Goal: Task Accomplishment & Management: Manage account settings

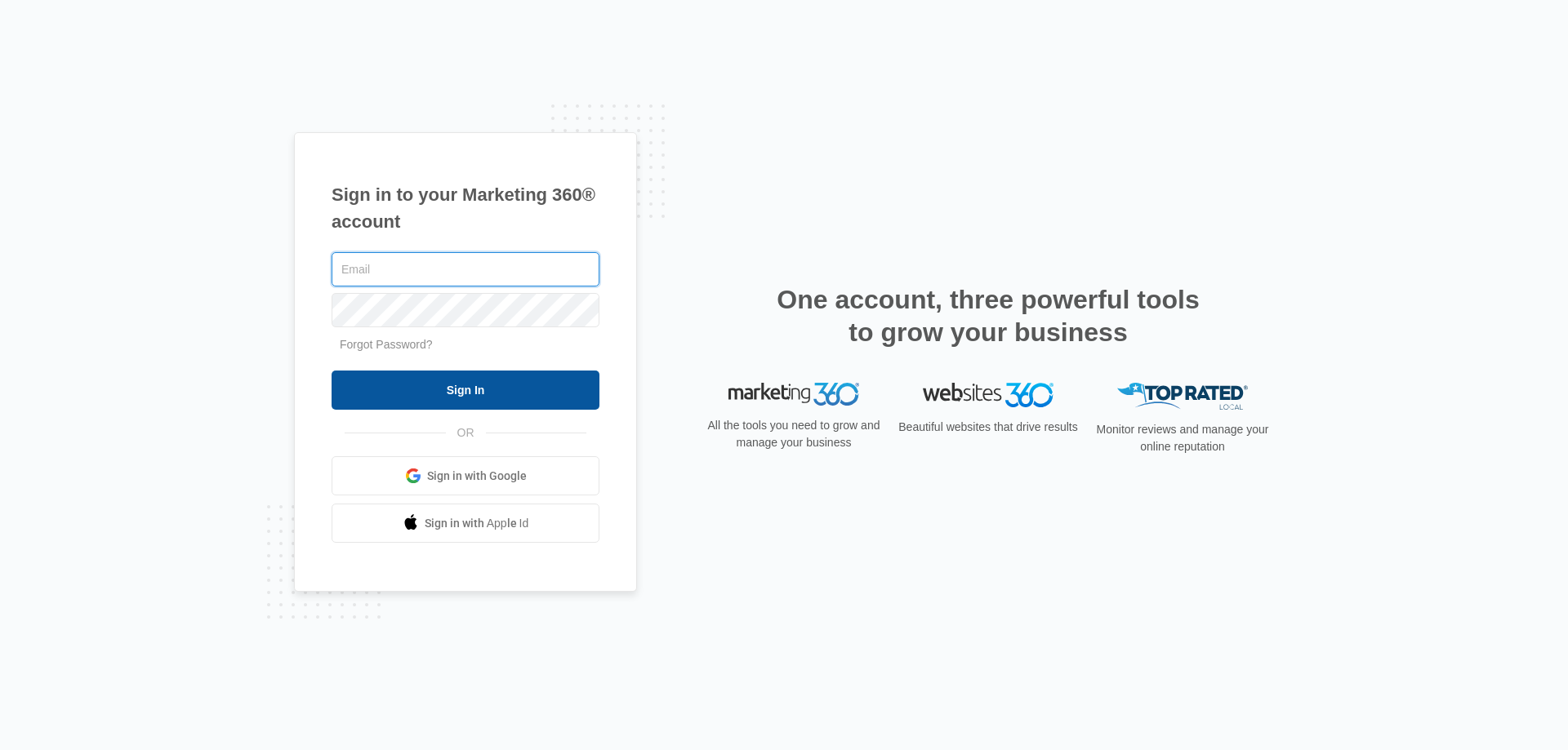
type input "[EMAIL_ADDRESS][DOMAIN_NAME]"
click at [463, 396] on input "Sign In" at bounding box center [466, 390] width 268 height 39
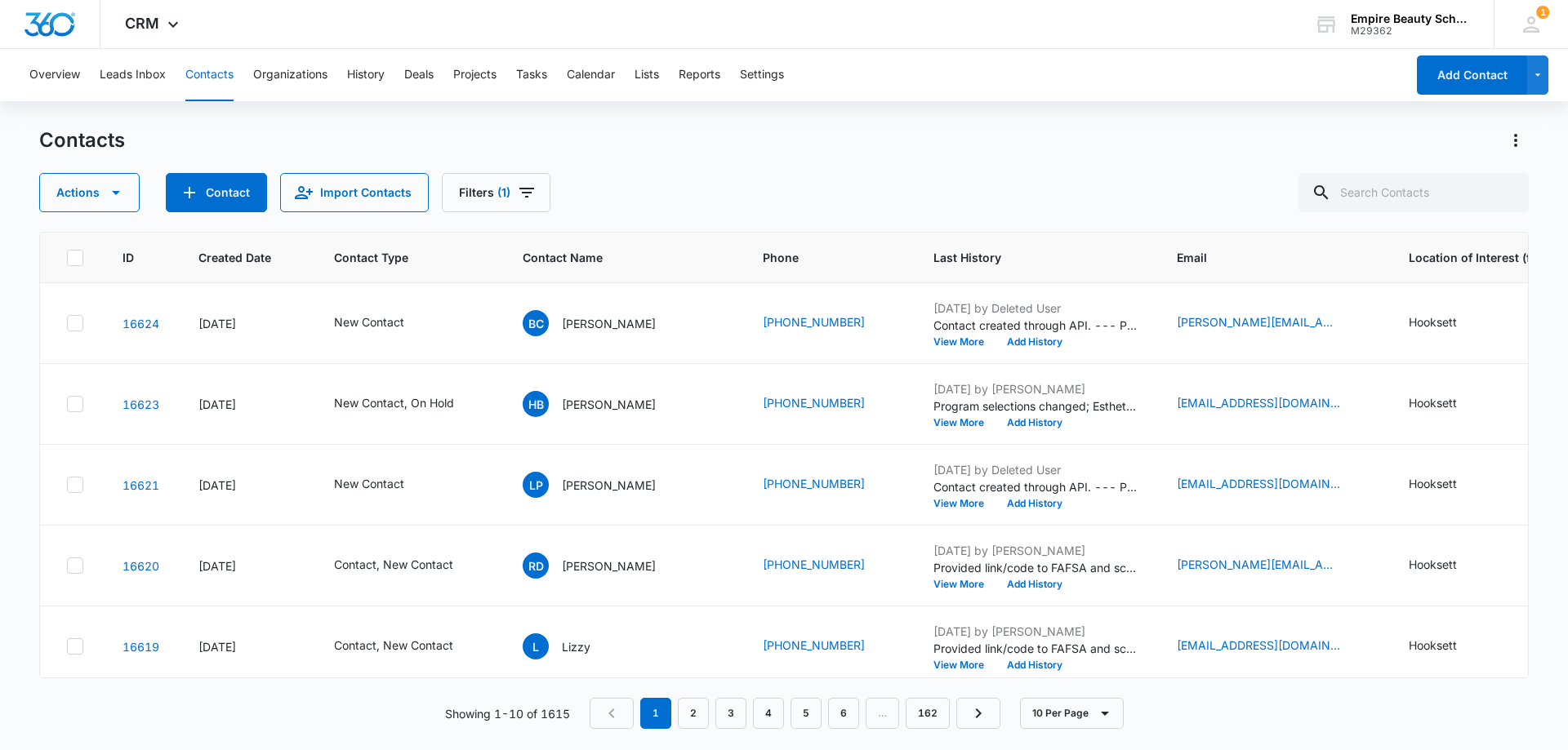
click at [682, 174] on div "Actions Contact Import Contacts Filters (1)" at bounding box center [784, 193] width 1489 height 39
click at [996, 504] on button "Add History" at bounding box center [1035, 504] width 79 height 10
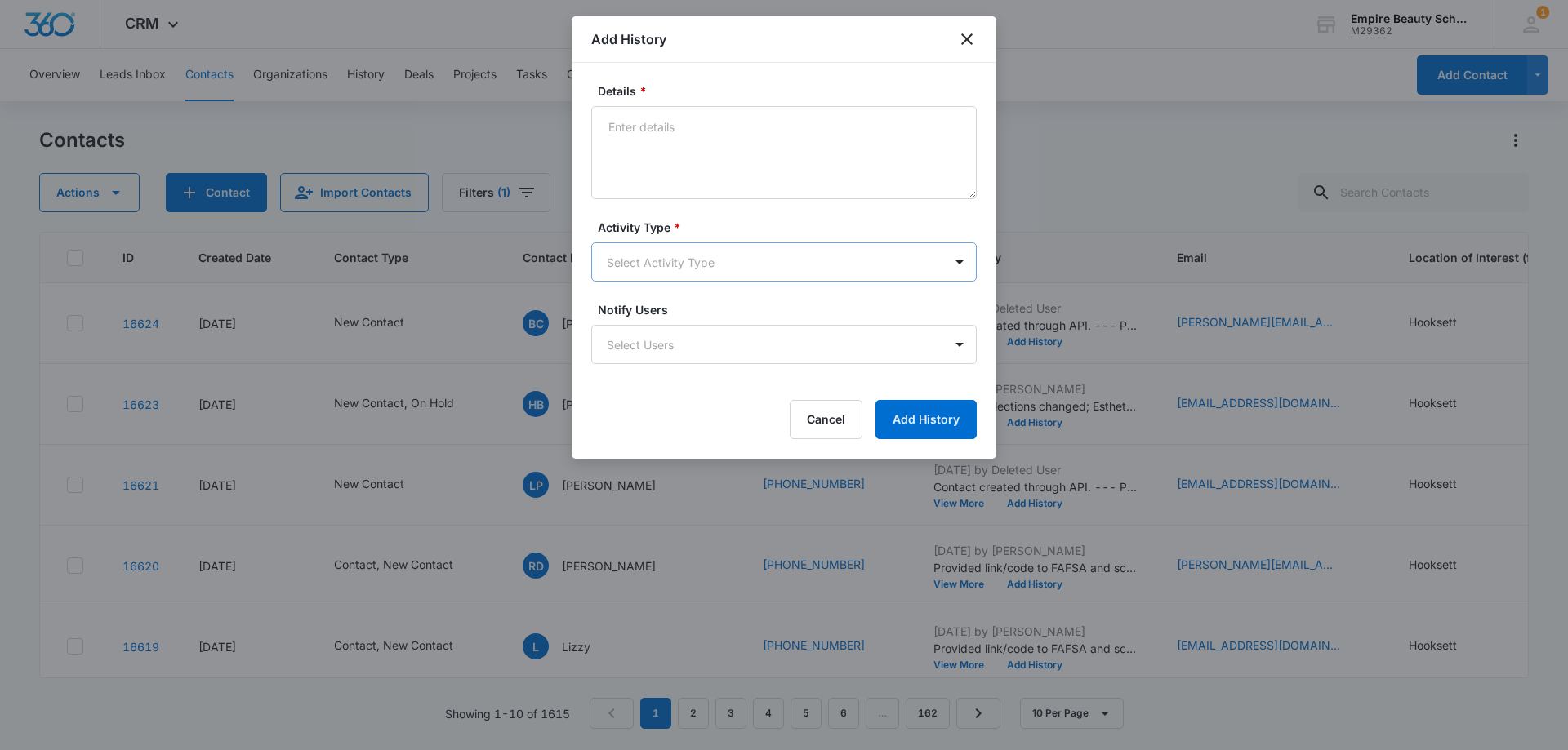
click at [664, 246] on body "CRM Apps Forms CRM Email Shop Payments POS Files Brand Settings Empire Beauty S…" at bounding box center [784, 375] width 1568 height 750
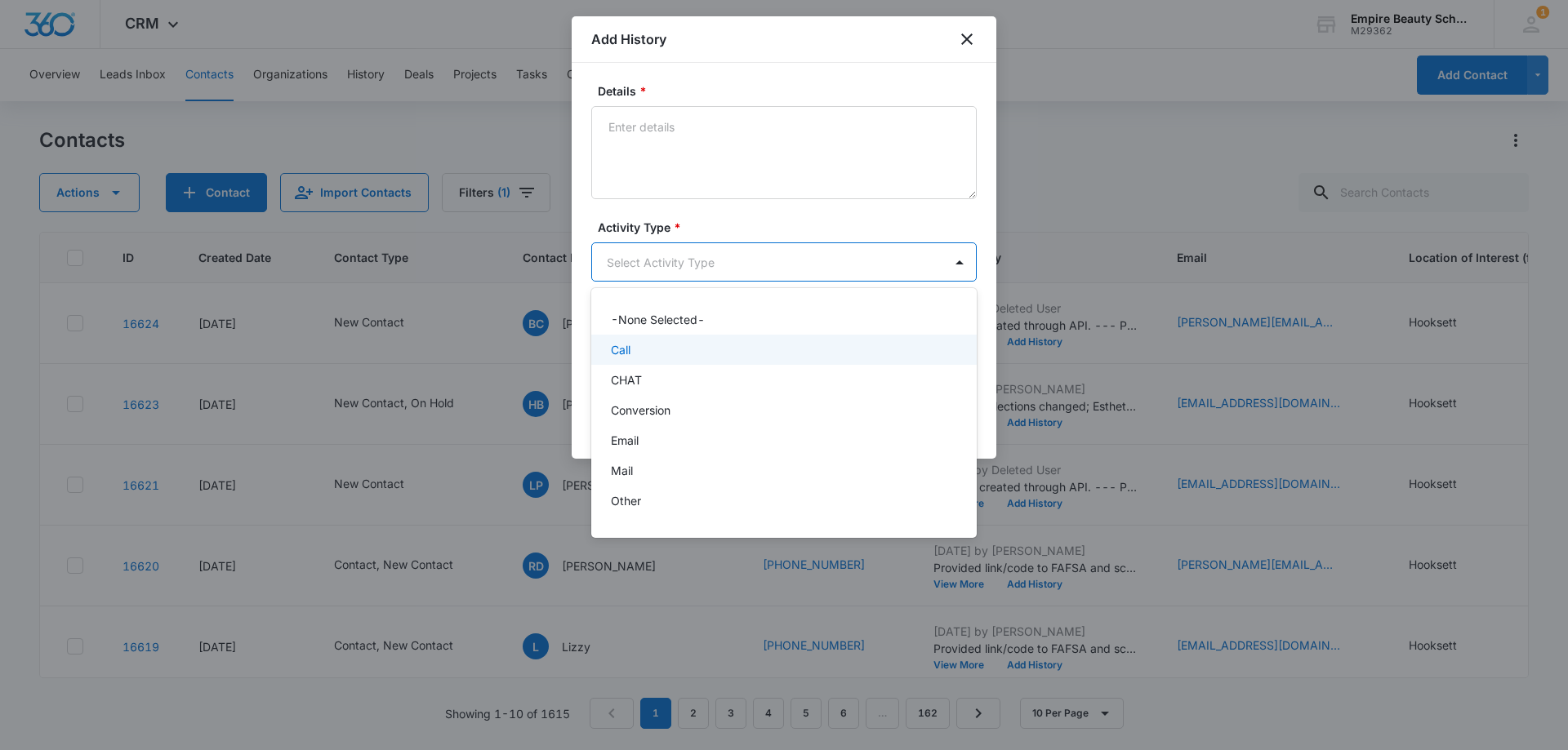
click at [630, 349] on p "Call" at bounding box center [620, 349] width 19 height 17
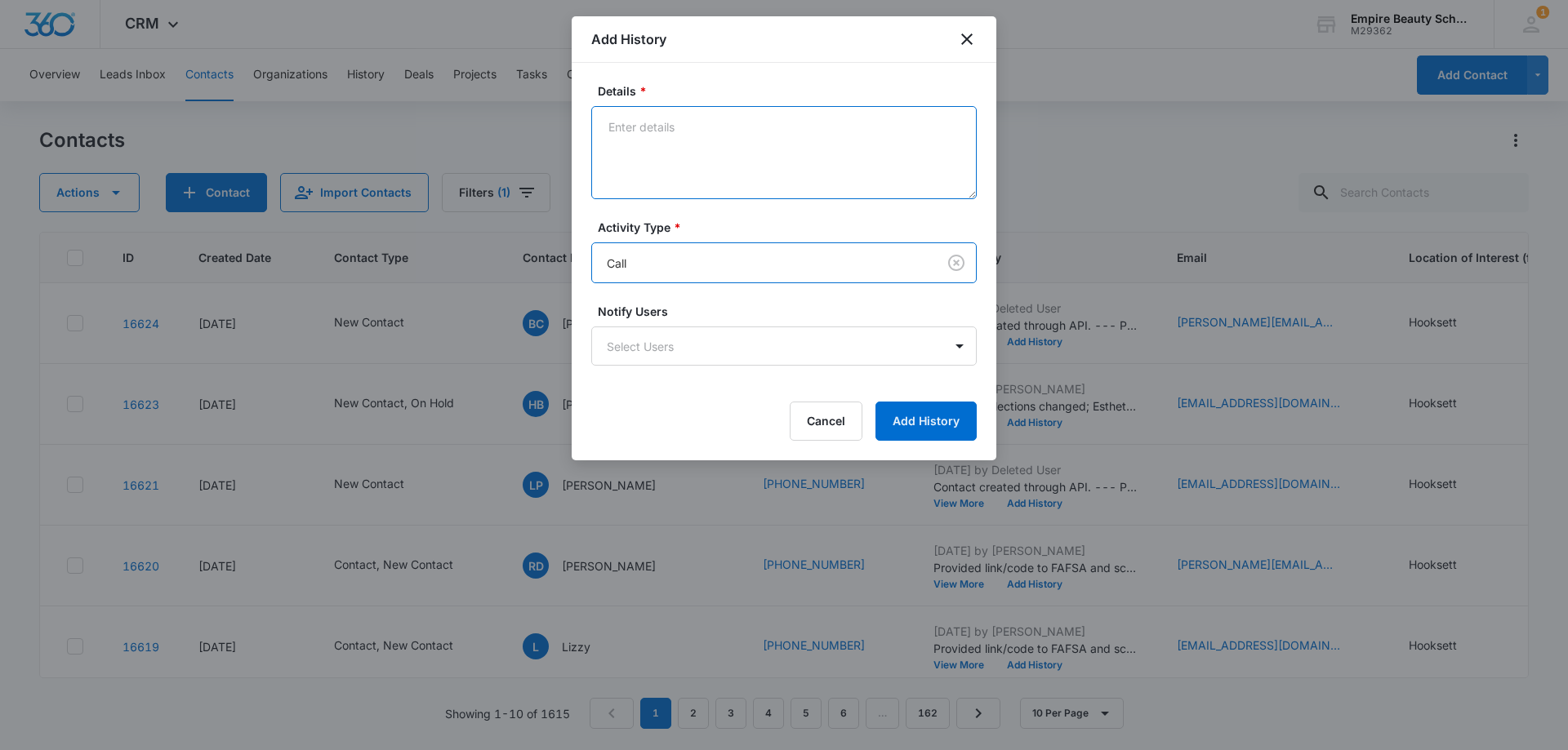
click at [658, 141] on textarea "Details *" at bounding box center [784, 153] width 386 height 93
type textarea "VM 1"
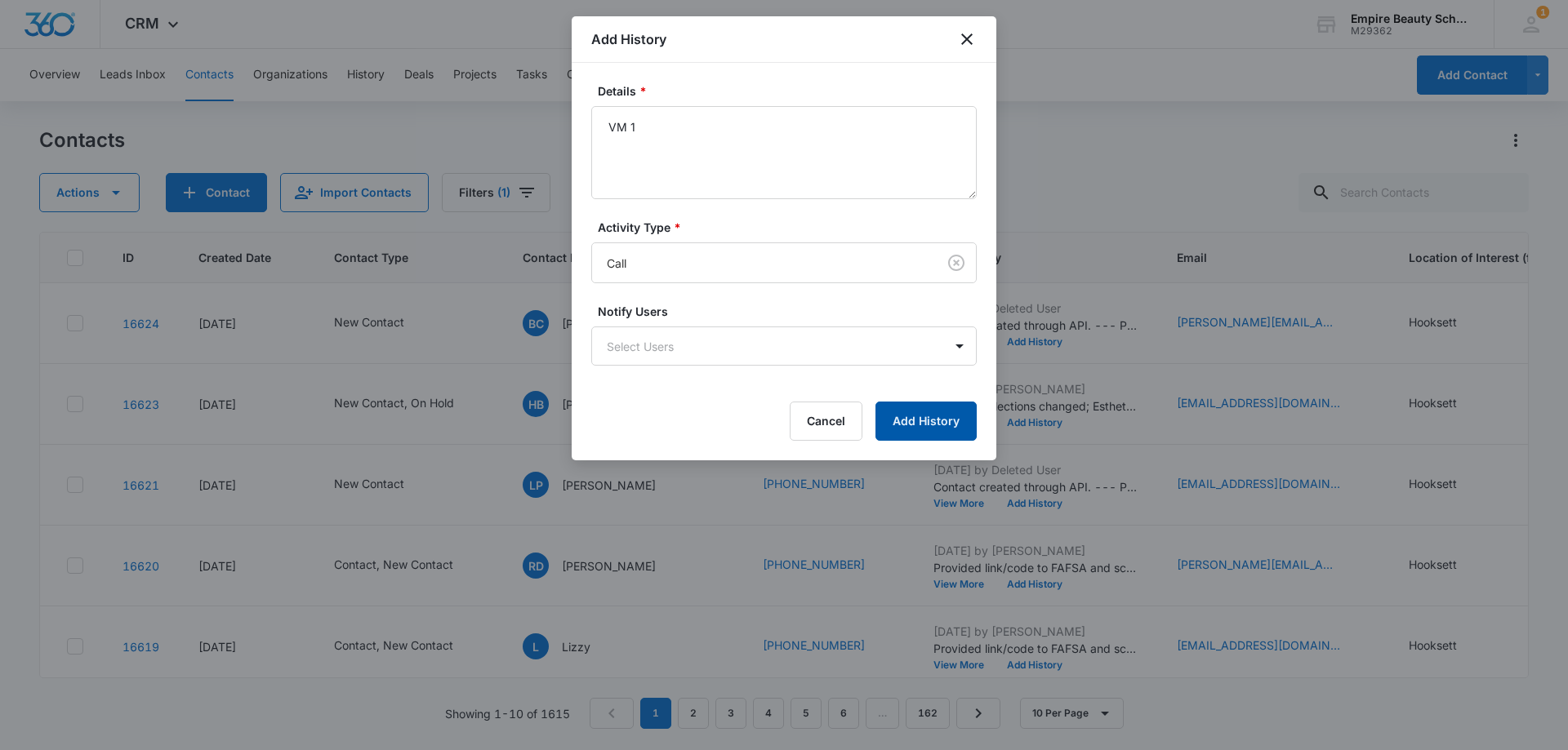
click at [952, 427] on button "Add History" at bounding box center [925, 421] width 101 height 39
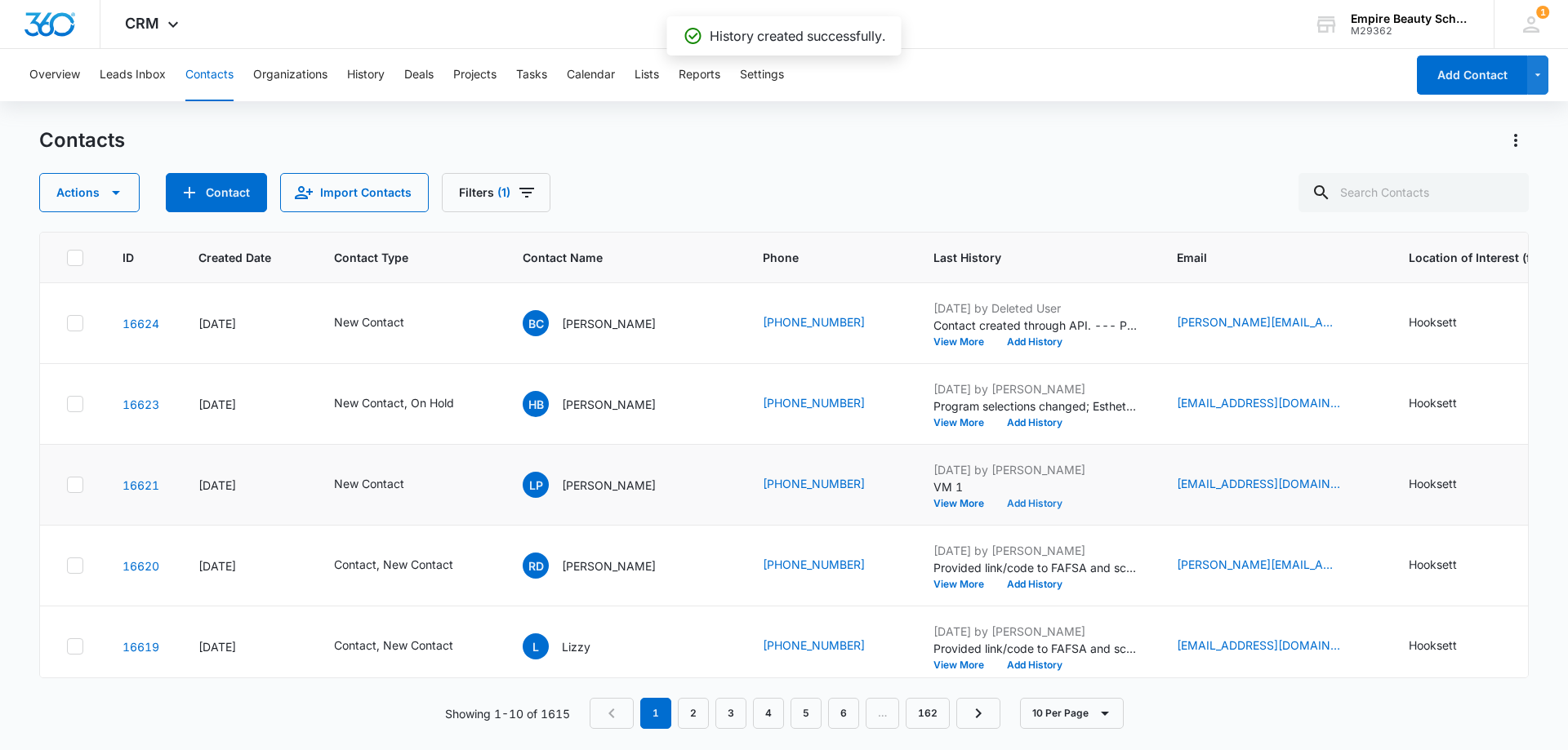
click at [997, 504] on button "Add History" at bounding box center [1035, 504] width 79 height 10
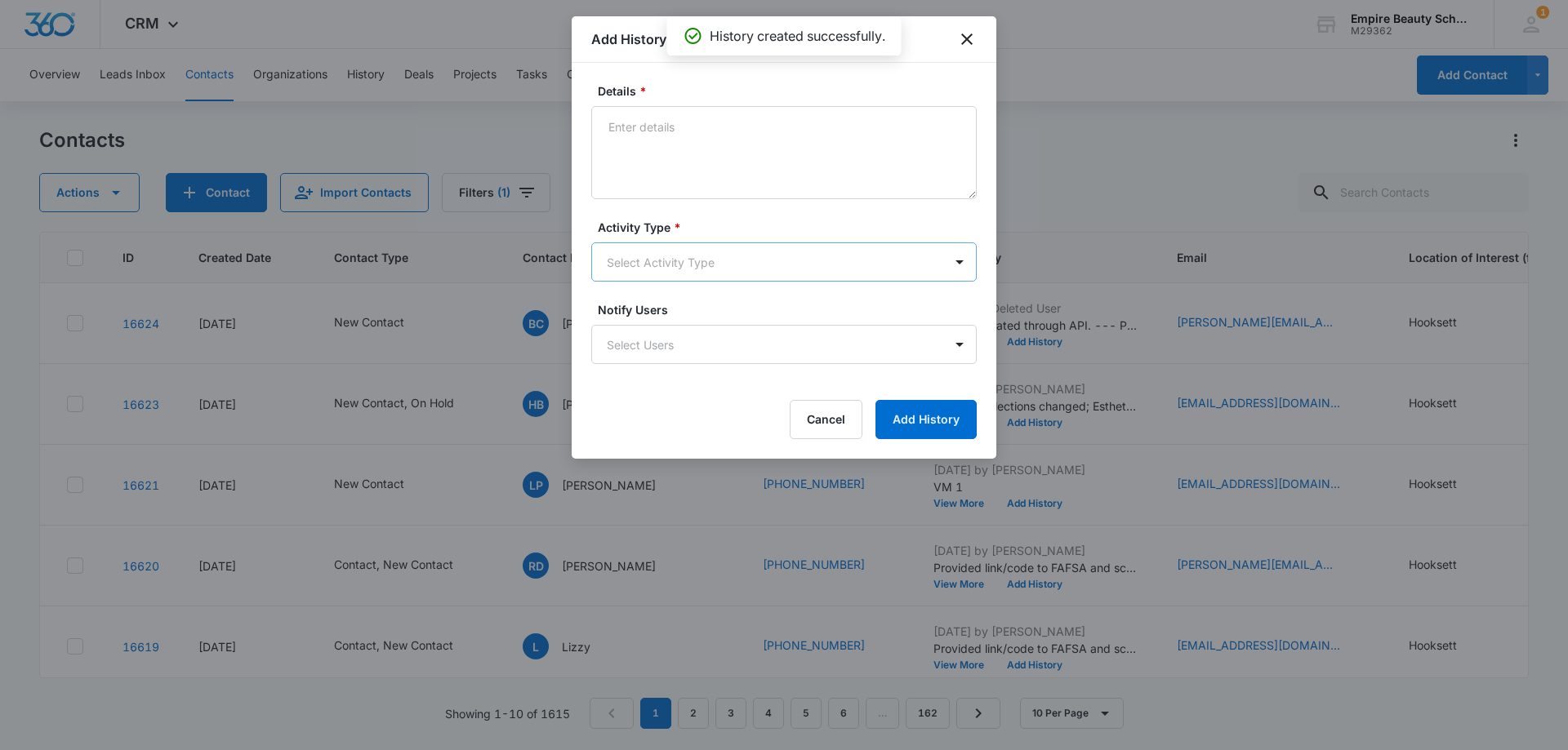
click at [675, 254] on body "CRM Apps Forms CRM Email Shop Payments POS Files Brand Settings Empire Beauty S…" at bounding box center [784, 375] width 1568 height 750
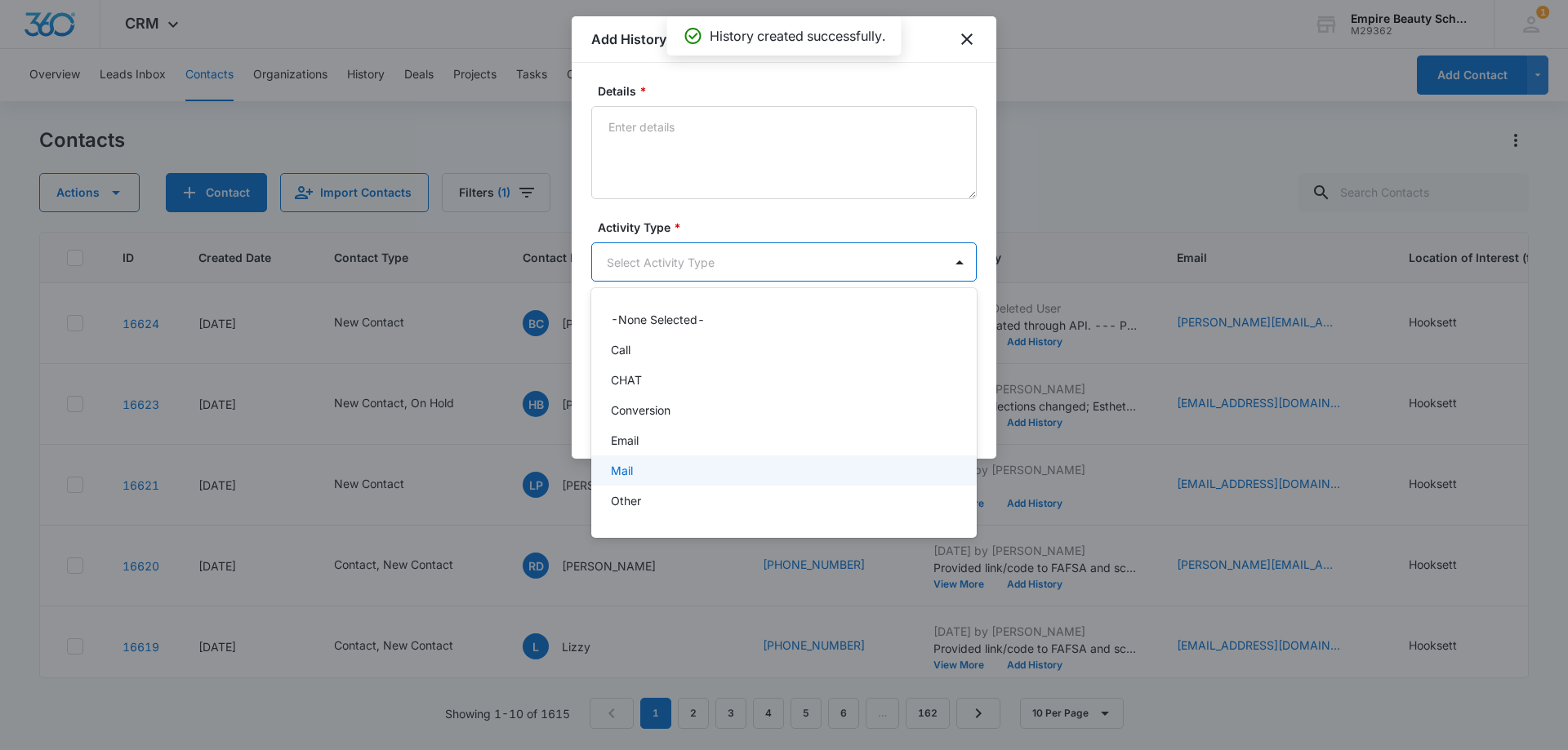
scroll to position [85, 0]
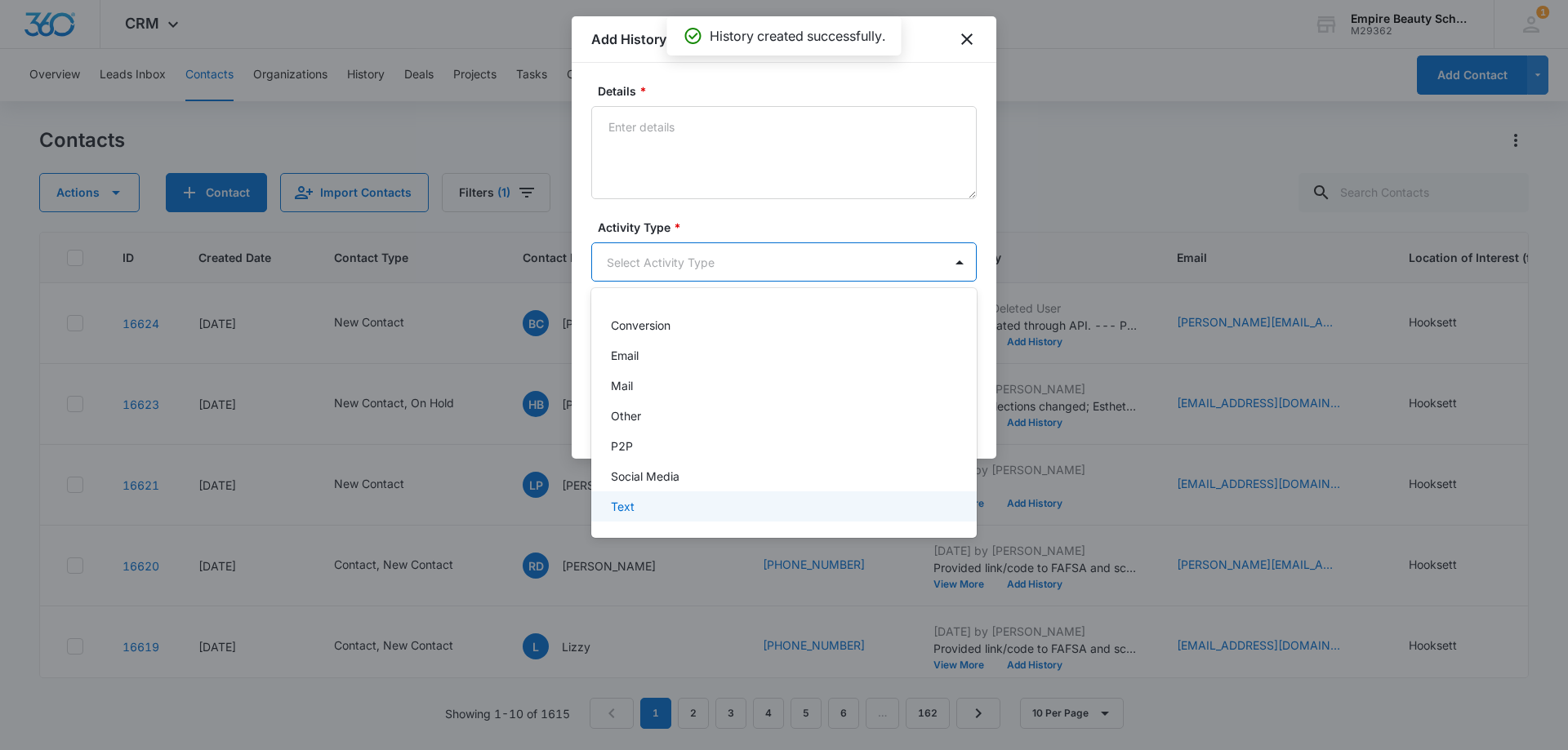
click at [626, 510] on p "Text" at bounding box center [623, 506] width 23 height 17
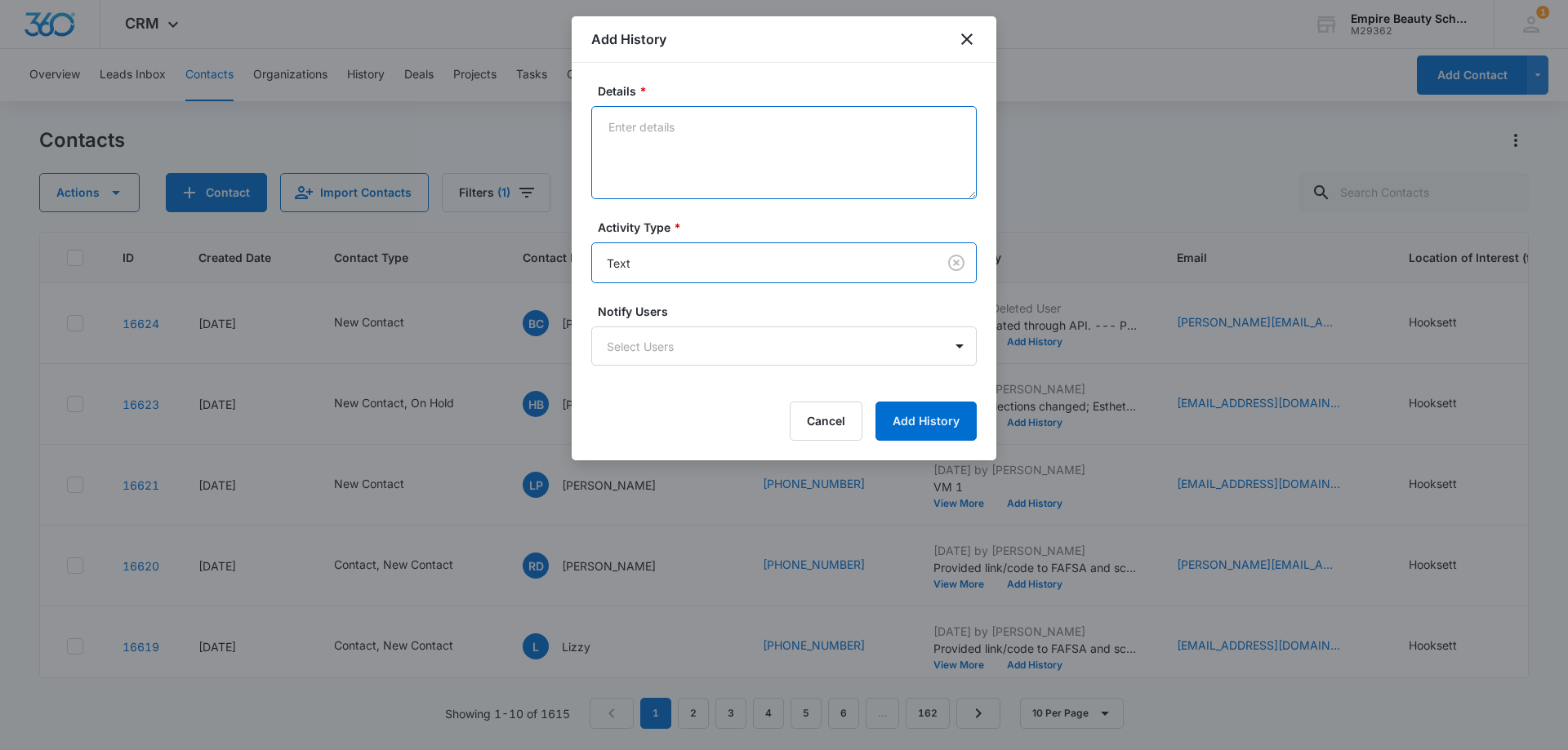
click at [669, 145] on textarea "Details *" at bounding box center [784, 153] width 386 height 93
type textarea "text 1"
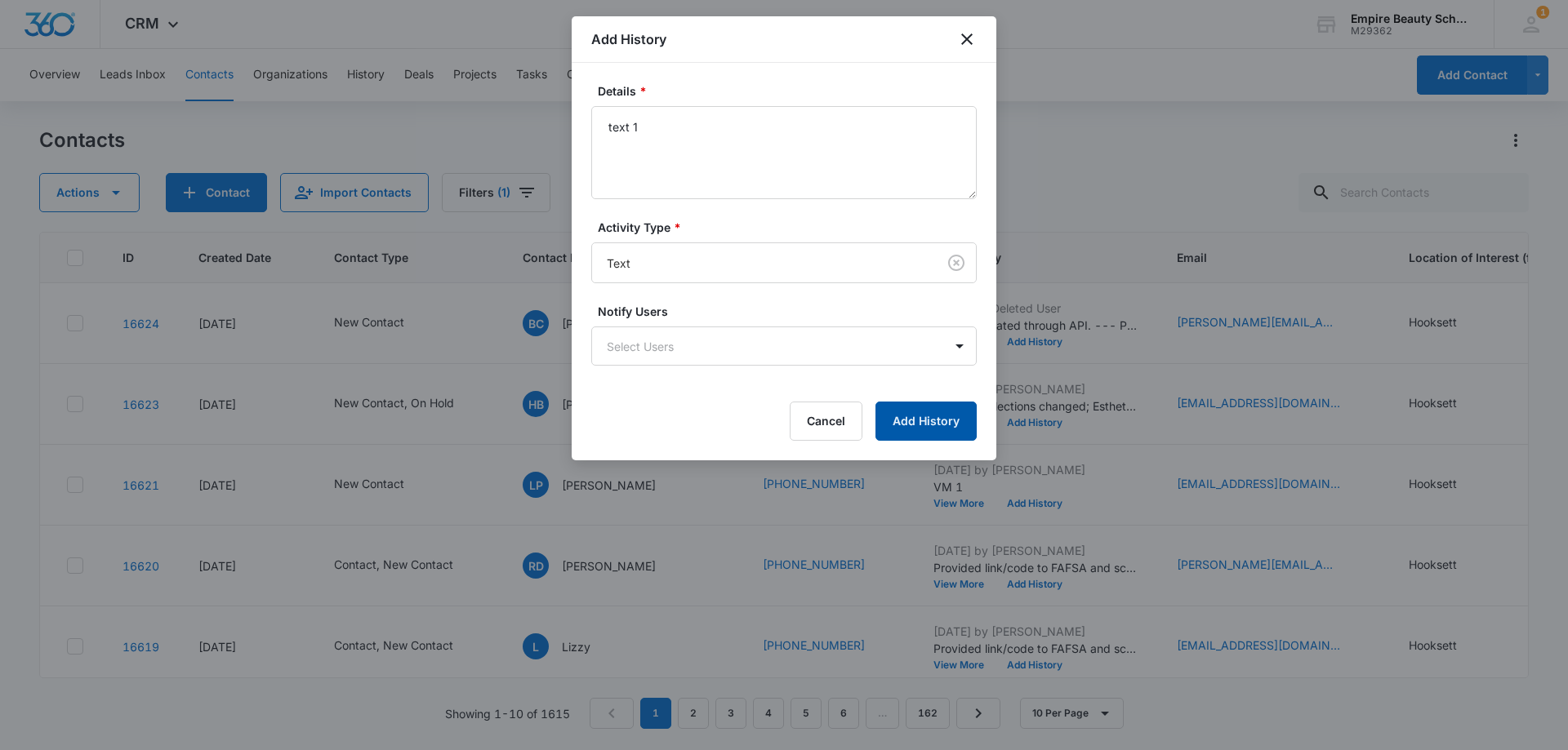
click at [899, 414] on button "Add History" at bounding box center [925, 421] width 101 height 39
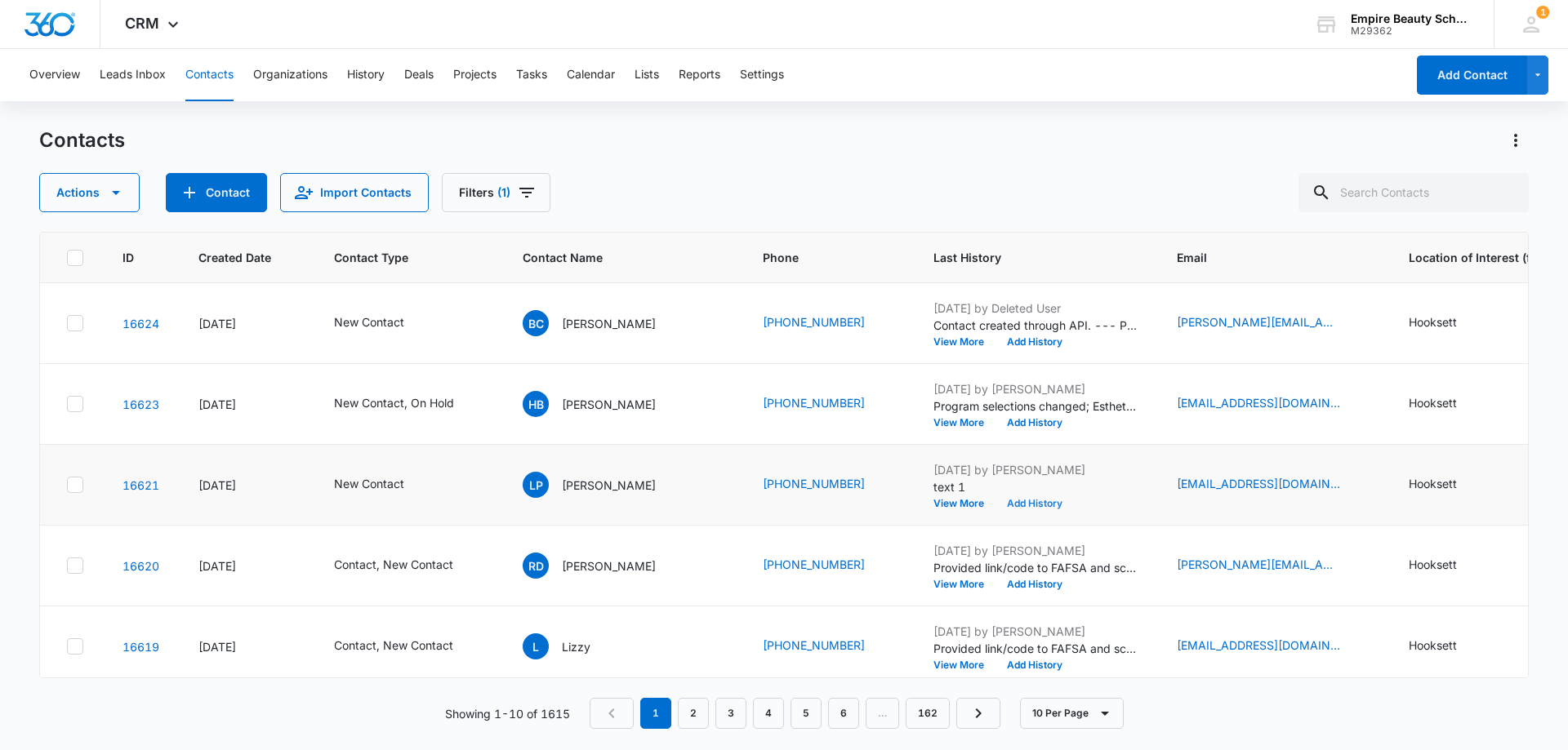
click at [1001, 502] on button "Add History" at bounding box center [1035, 504] width 79 height 10
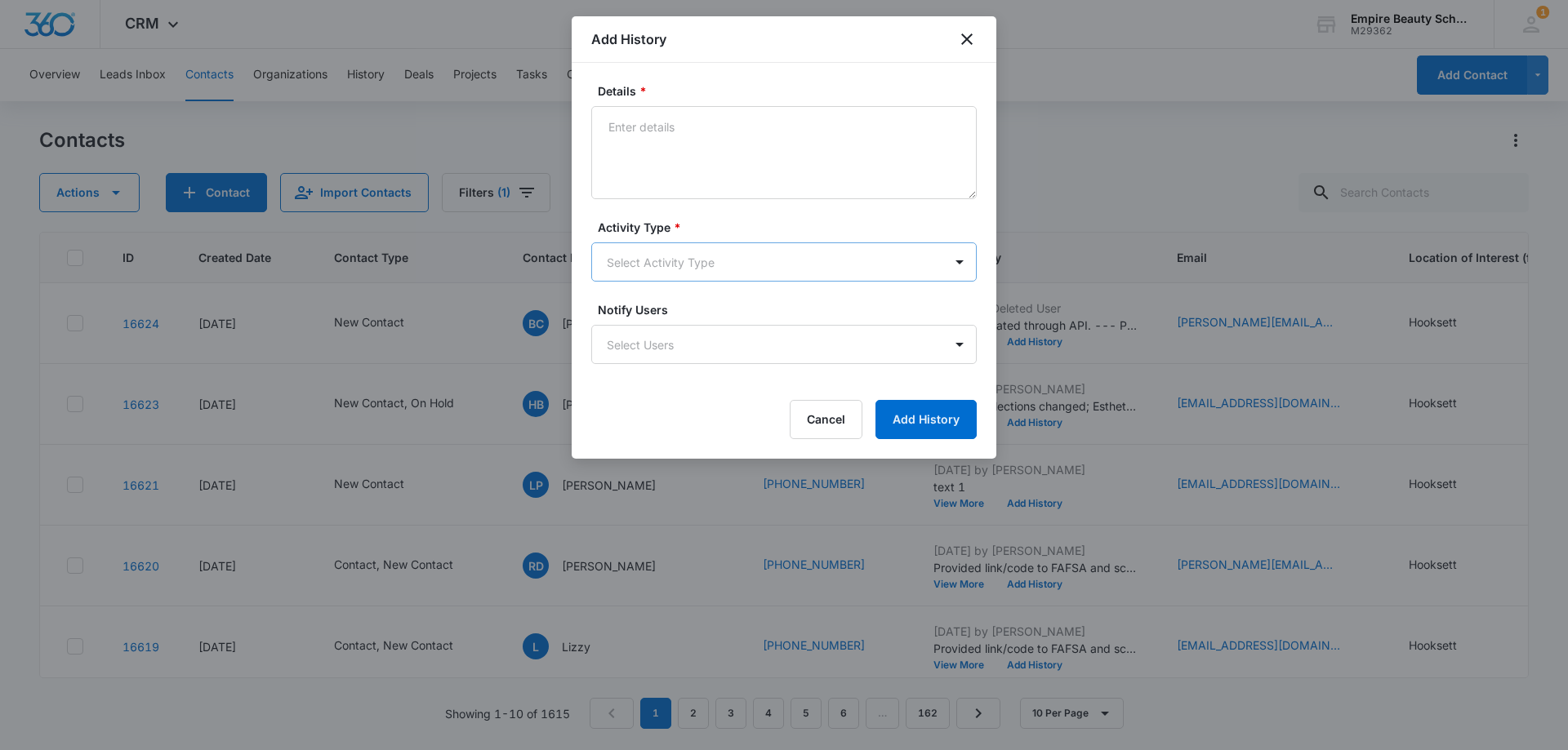
click at [630, 266] on body "CRM Apps Forms CRM Email Shop Payments POS Files Brand Settings Empire Beauty S…" at bounding box center [784, 375] width 1568 height 750
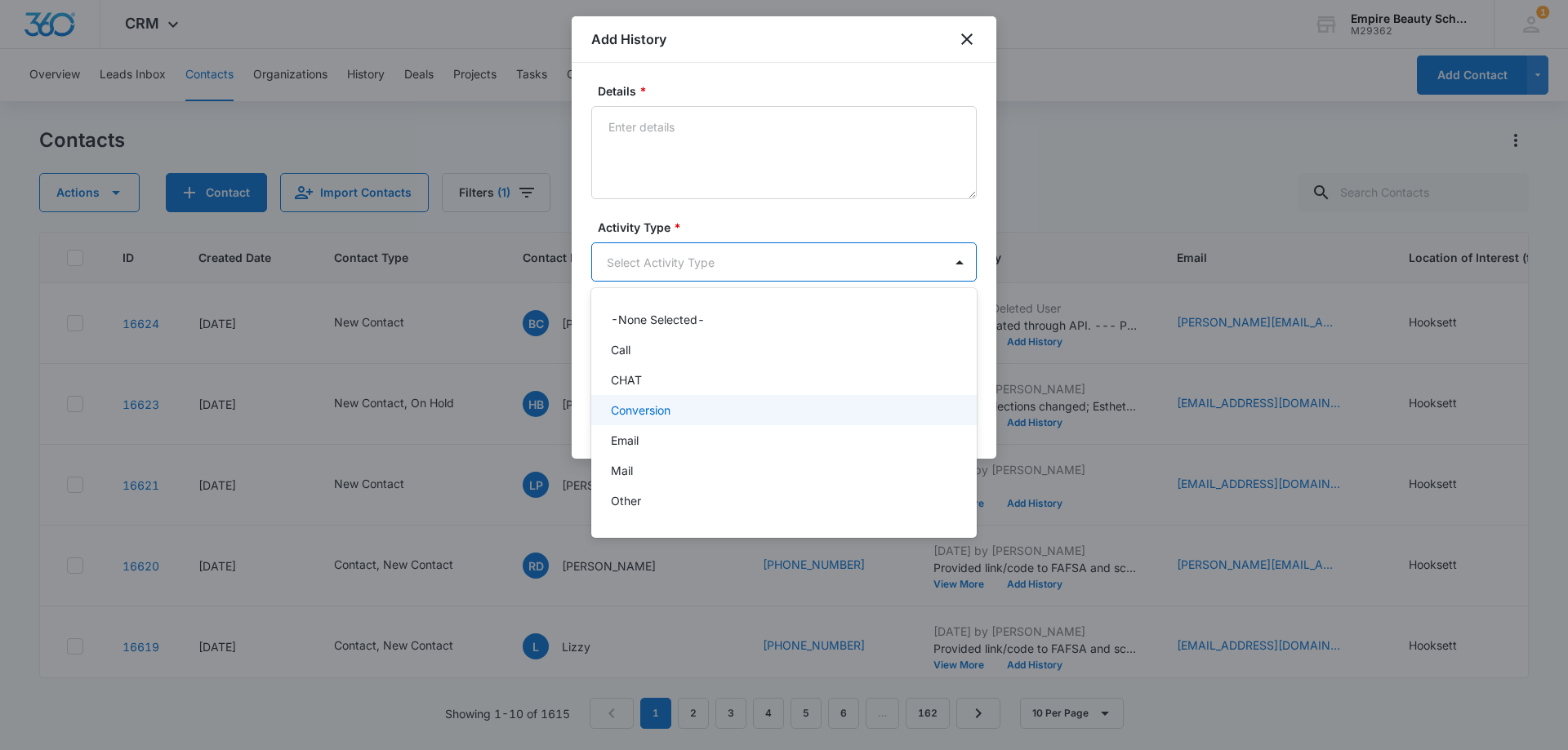
click at [637, 429] on div "Email" at bounding box center [784, 441] width 386 height 30
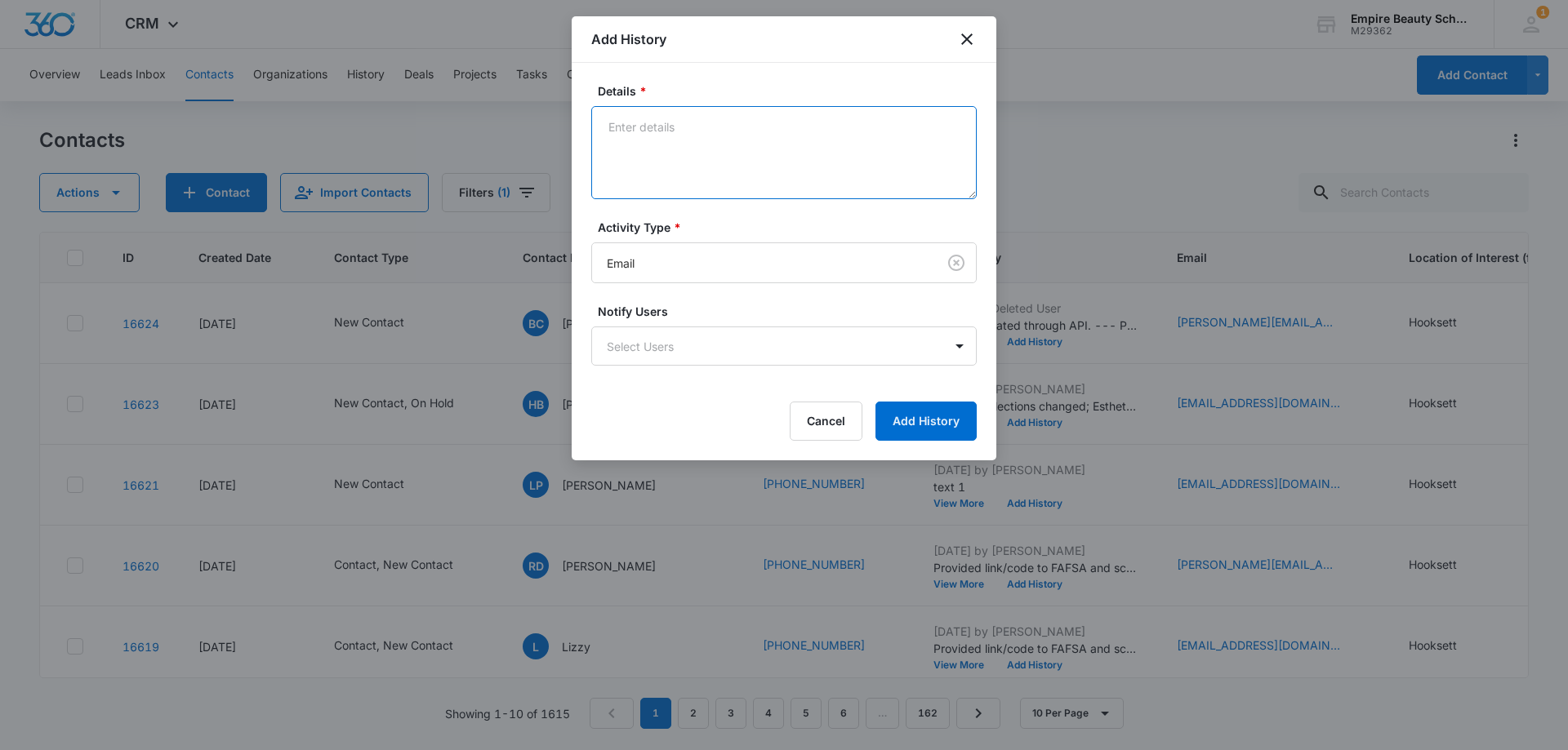
click at [675, 164] on textarea "Details *" at bounding box center [784, 153] width 386 height 93
type textarea "email 1"
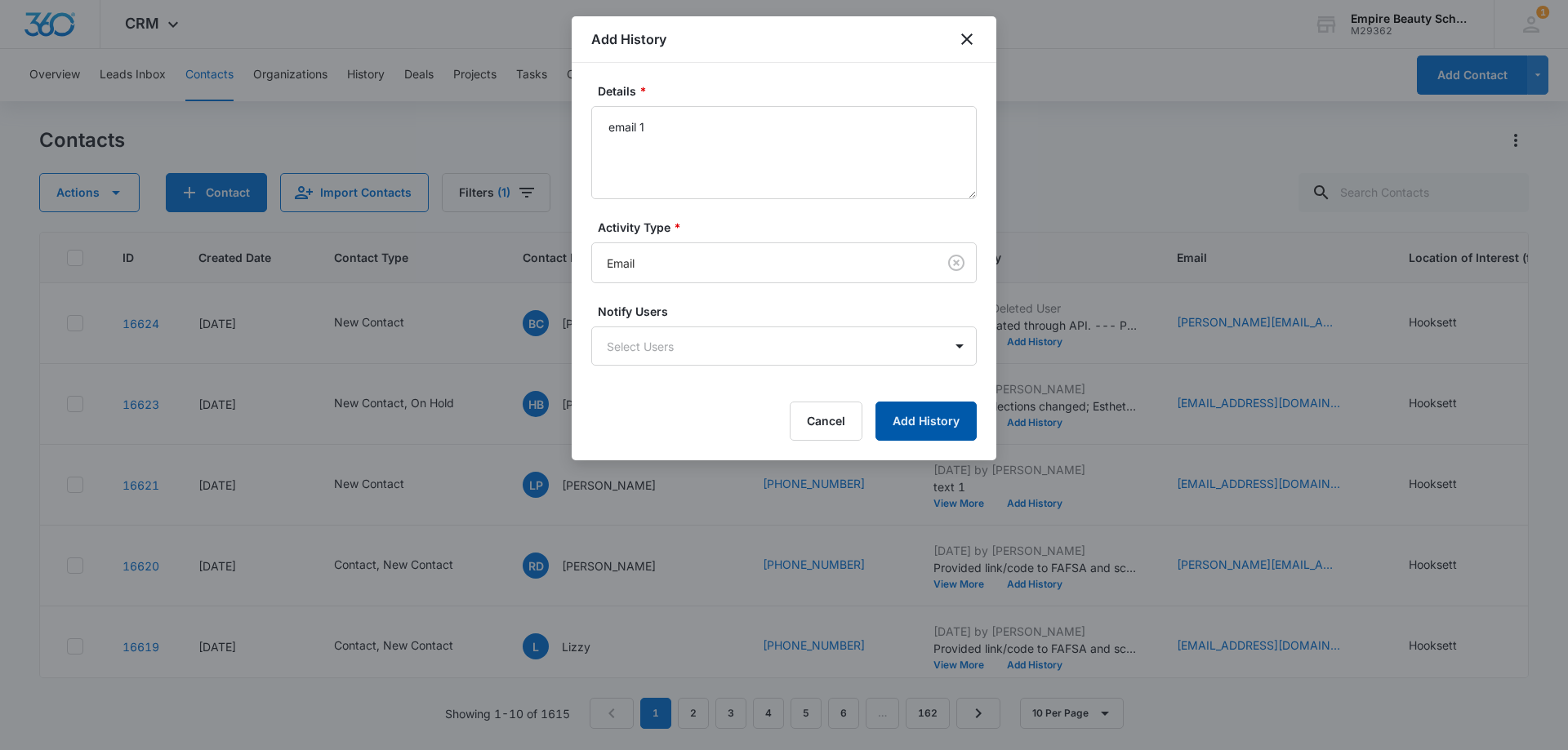
click at [904, 406] on button "Add History" at bounding box center [925, 421] width 101 height 39
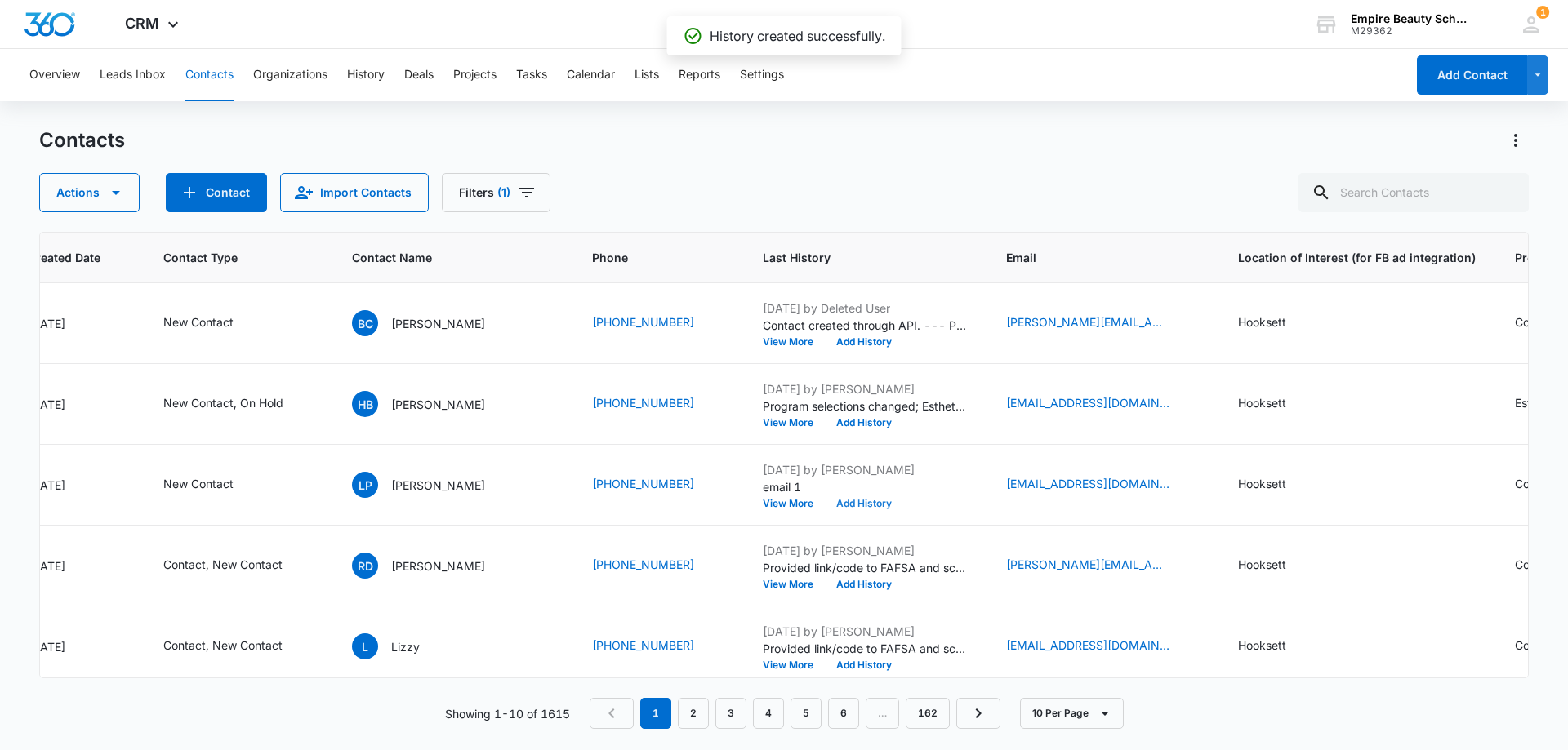
scroll to position [0, 0]
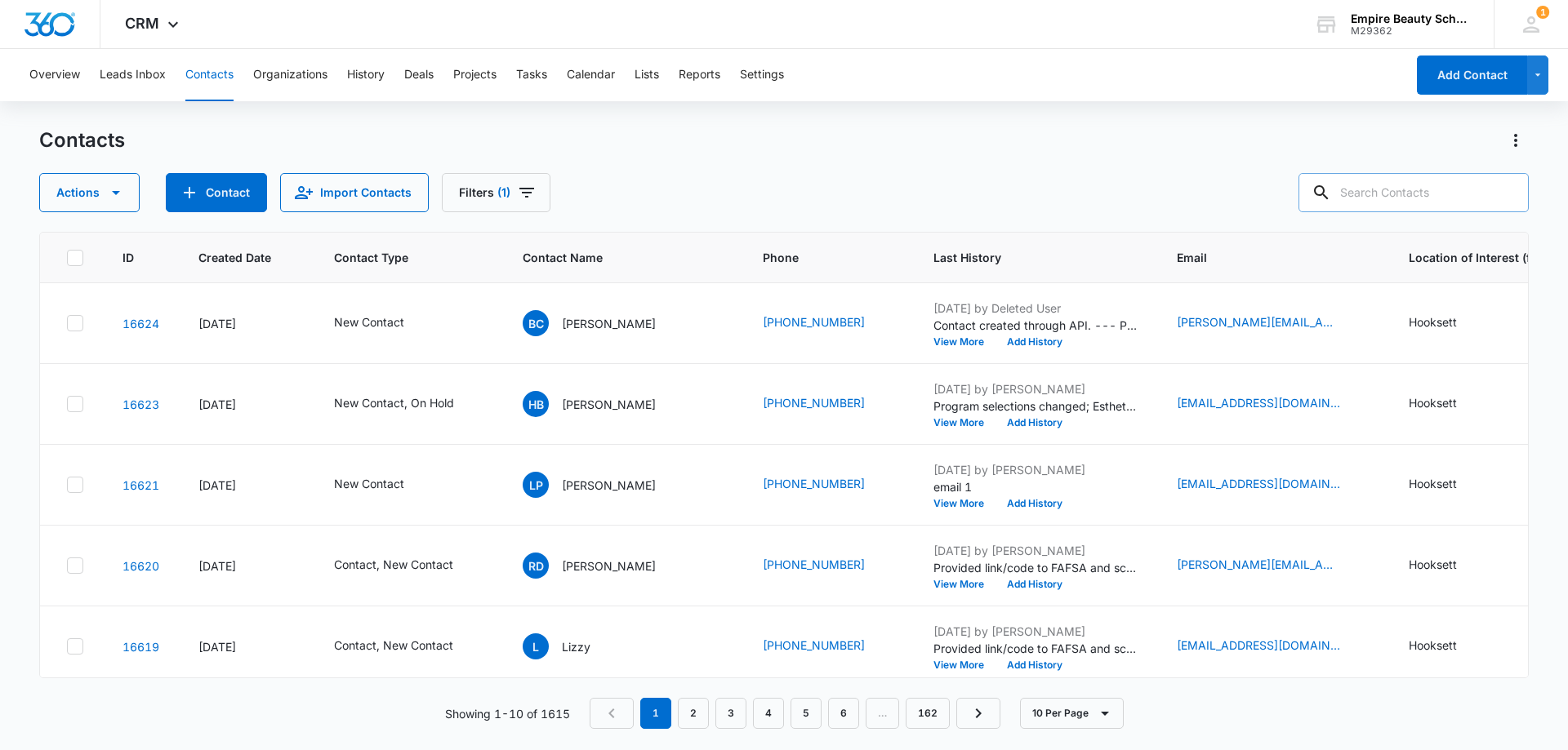
click at [1413, 184] on input "text" at bounding box center [1413, 193] width 230 height 39
type input "[PERSON_NAME]"
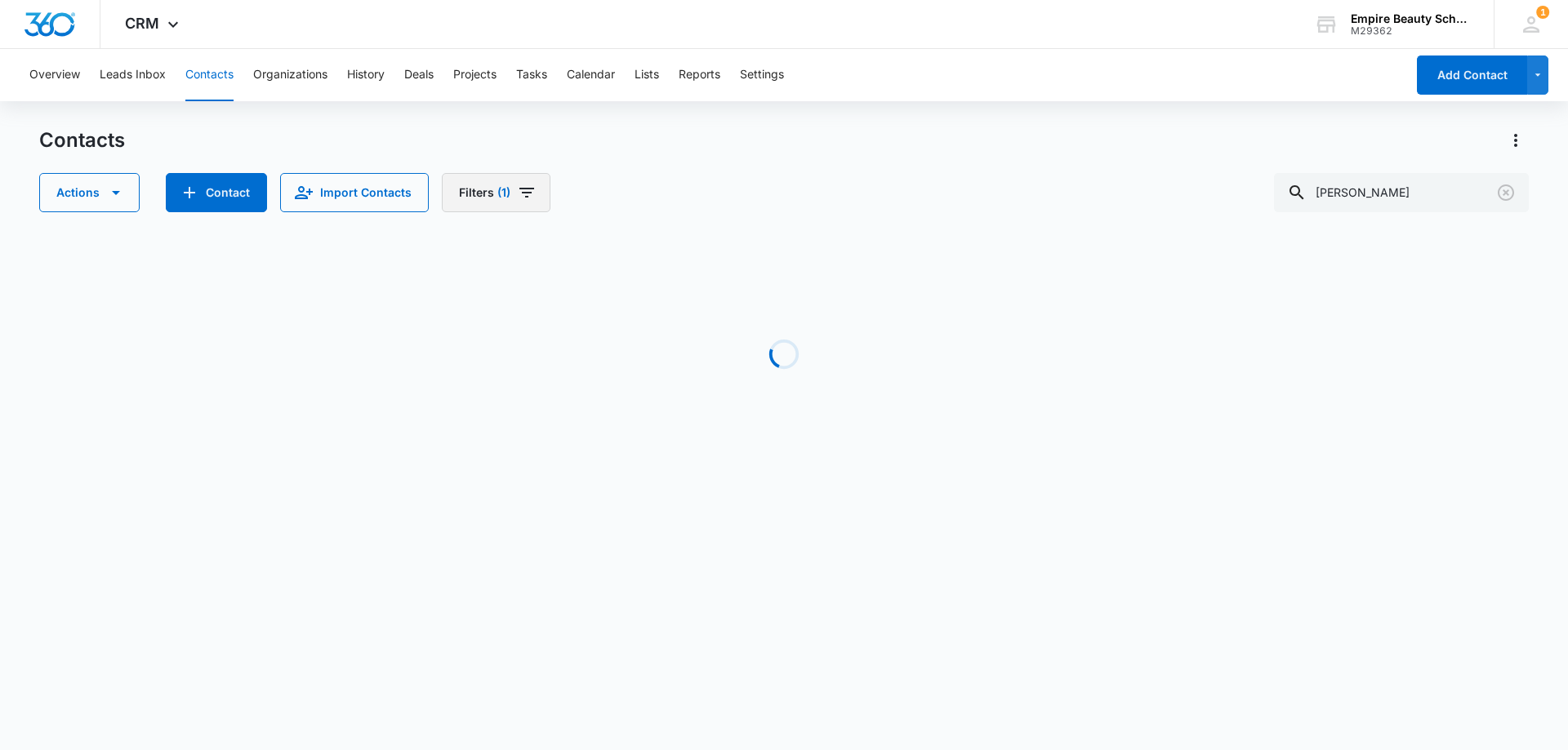
click at [482, 178] on button "Filters (1)" at bounding box center [496, 193] width 109 height 39
click at [539, 525] on button "Clear All" at bounding box center [552, 523] width 188 height 31
click at [670, 142] on div "Contacts" at bounding box center [784, 140] width 1489 height 26
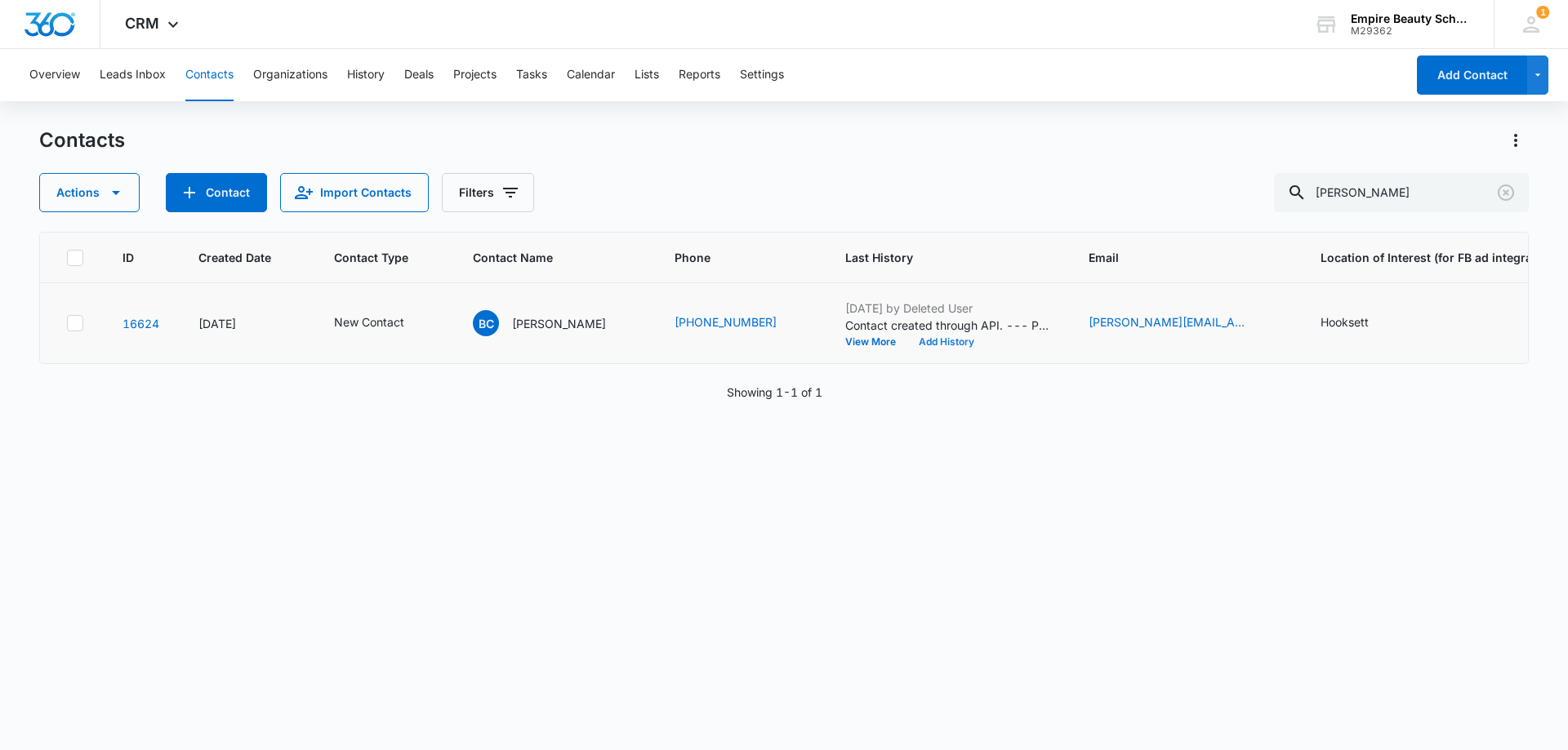
click at [939, 345] on button "Add History" at bounding box center [946, 342] width 79 height 10
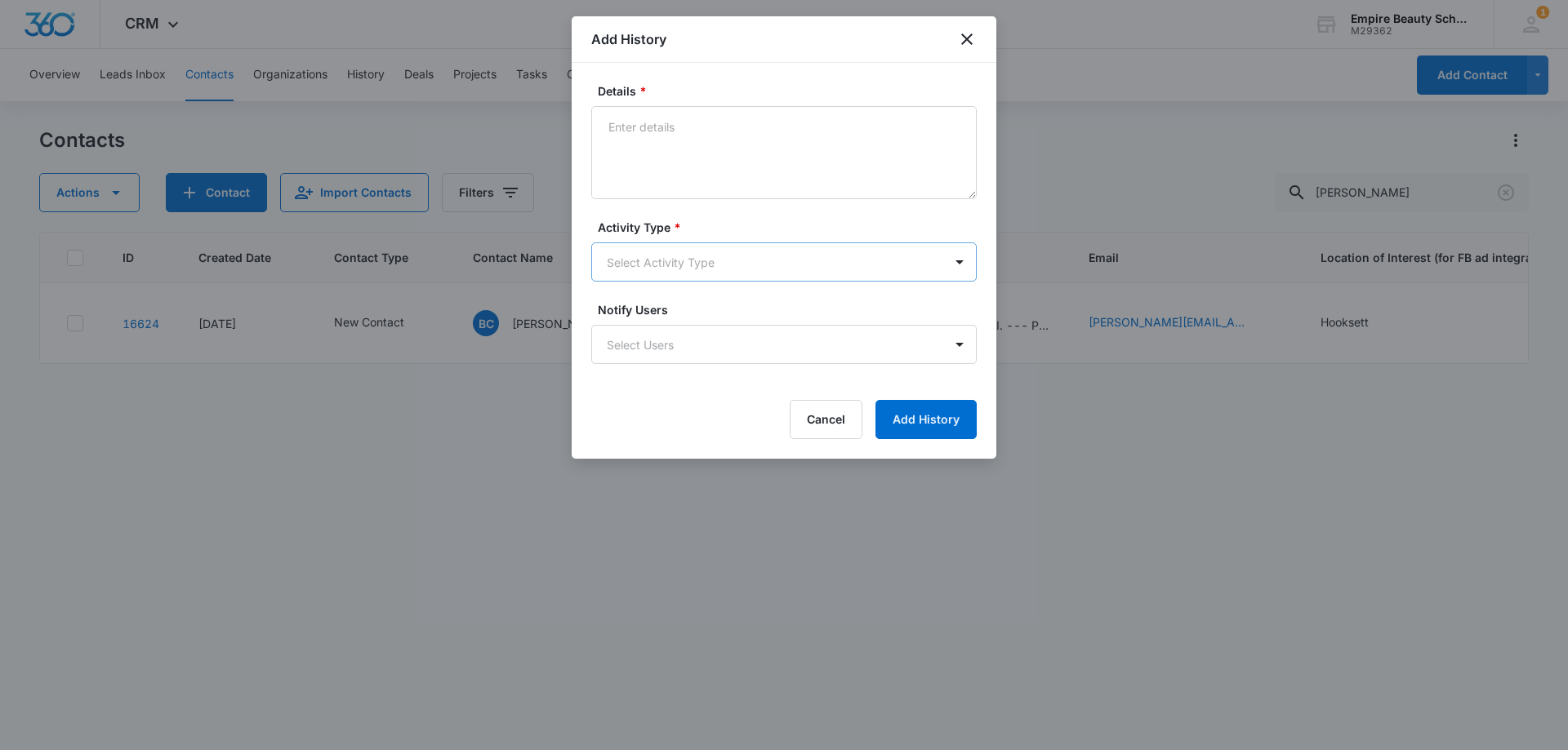
click at [636, 248] on body "CRM Apps Forms CRM Email Shop Payments POS Files Brand Settings Empire Beauty S…" at bounding box center [784, 375] width 1568 height 750
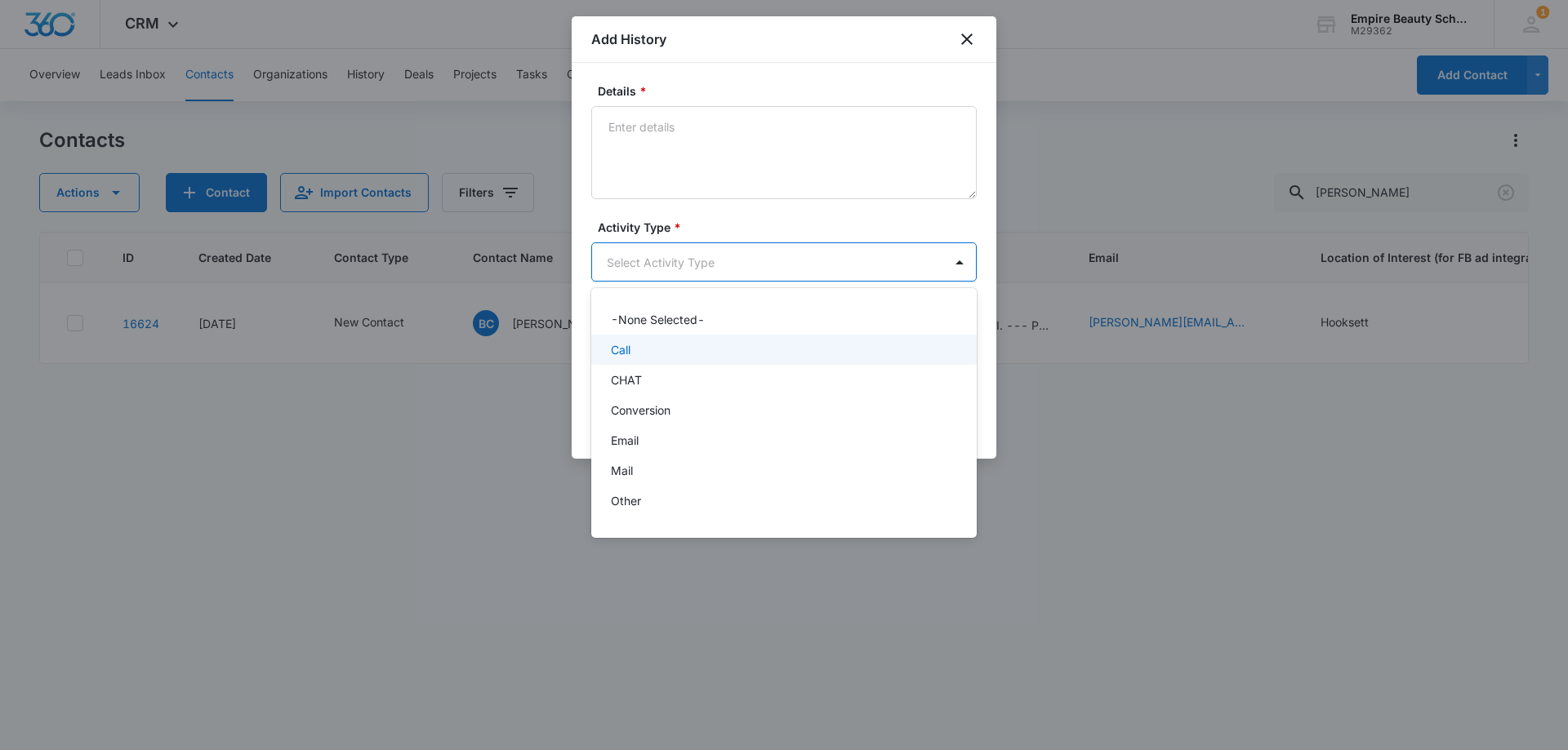
click at [629, 355] on p "Call" at bounding box center [620, 349] width 19 height 17
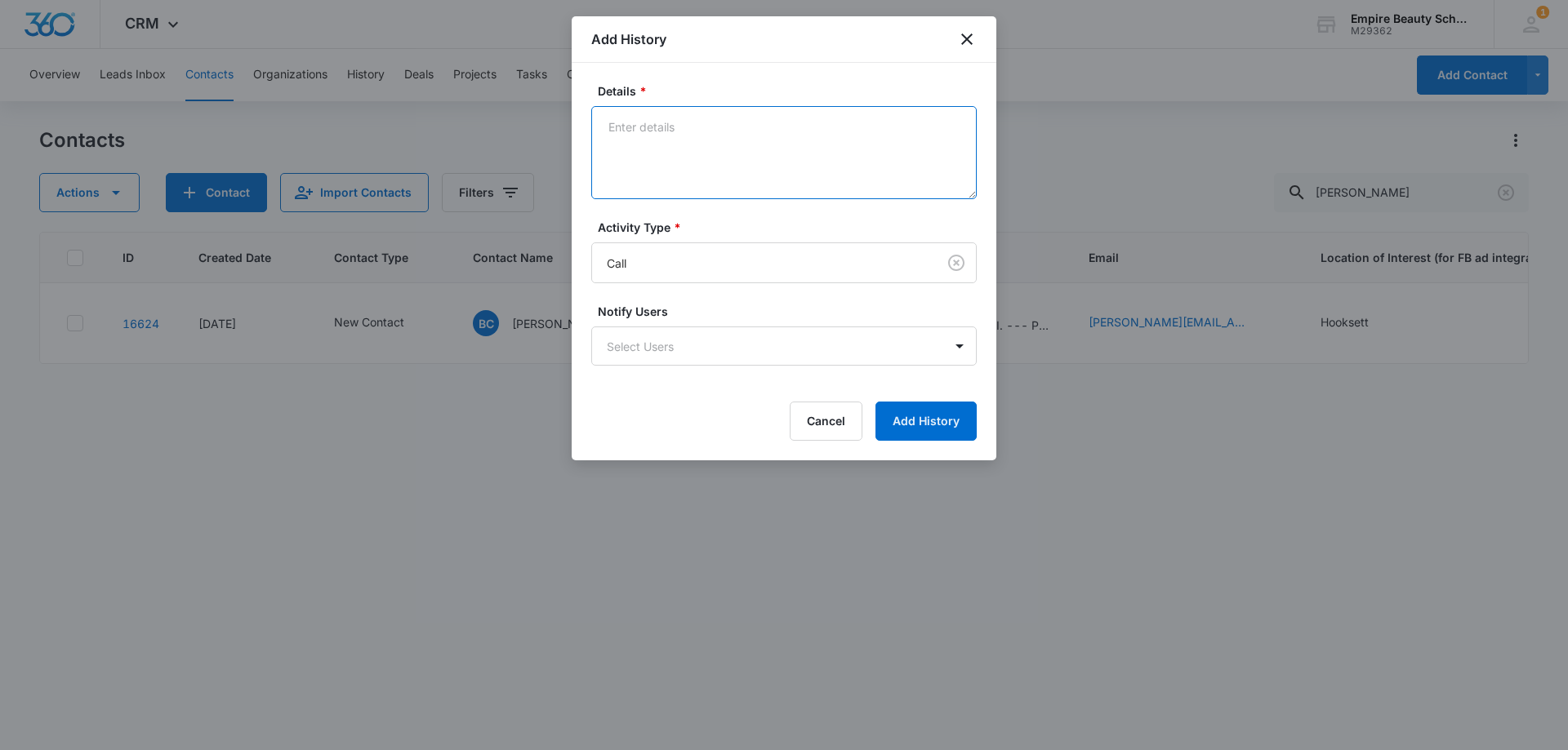
click at [676, 172] on textarea "Details *" at bounding box center [784, 153] width 386 height 93
type textarea "VM 1"
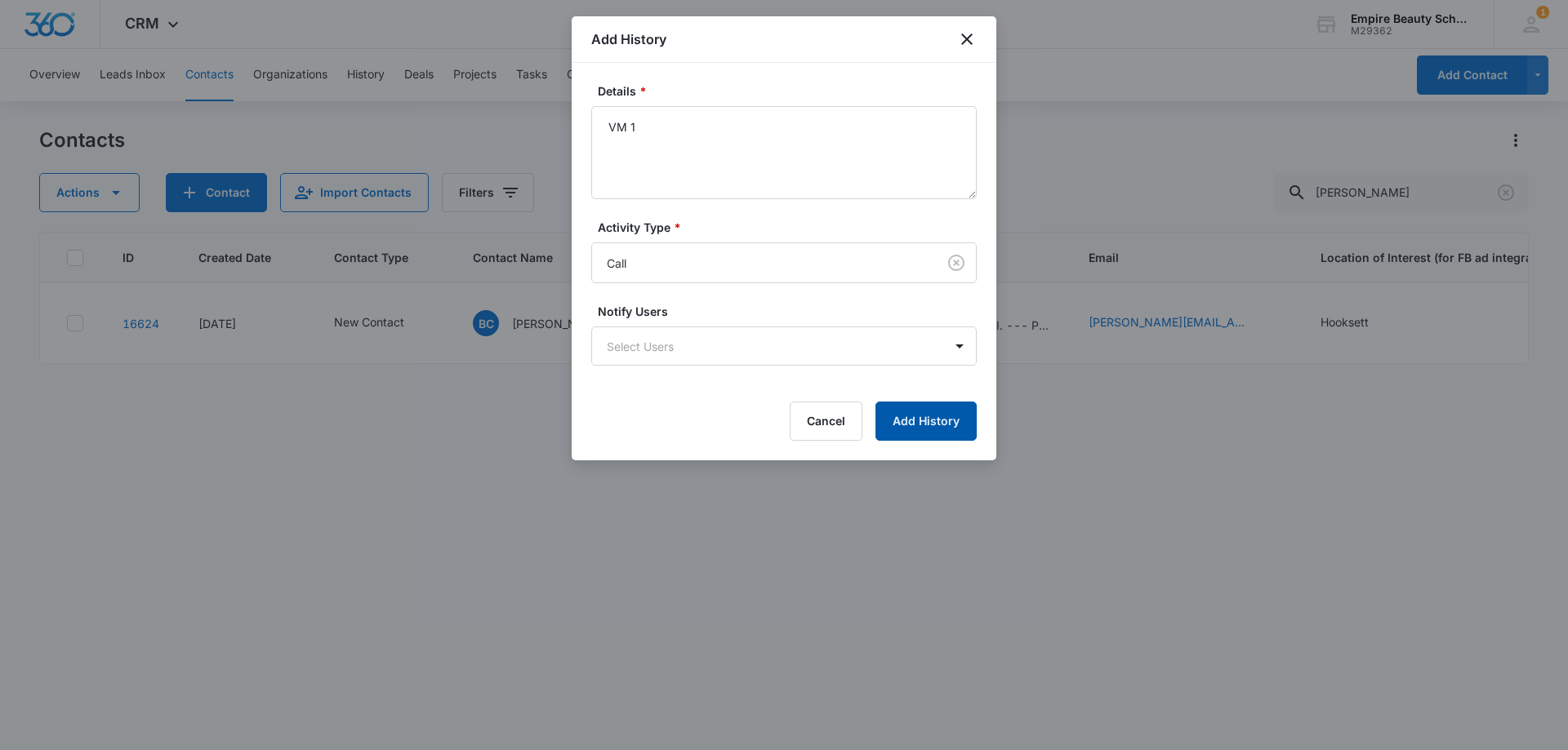
click at [957, 431] on button "Add History" at bounding box center [925, 421] width 101 height 39
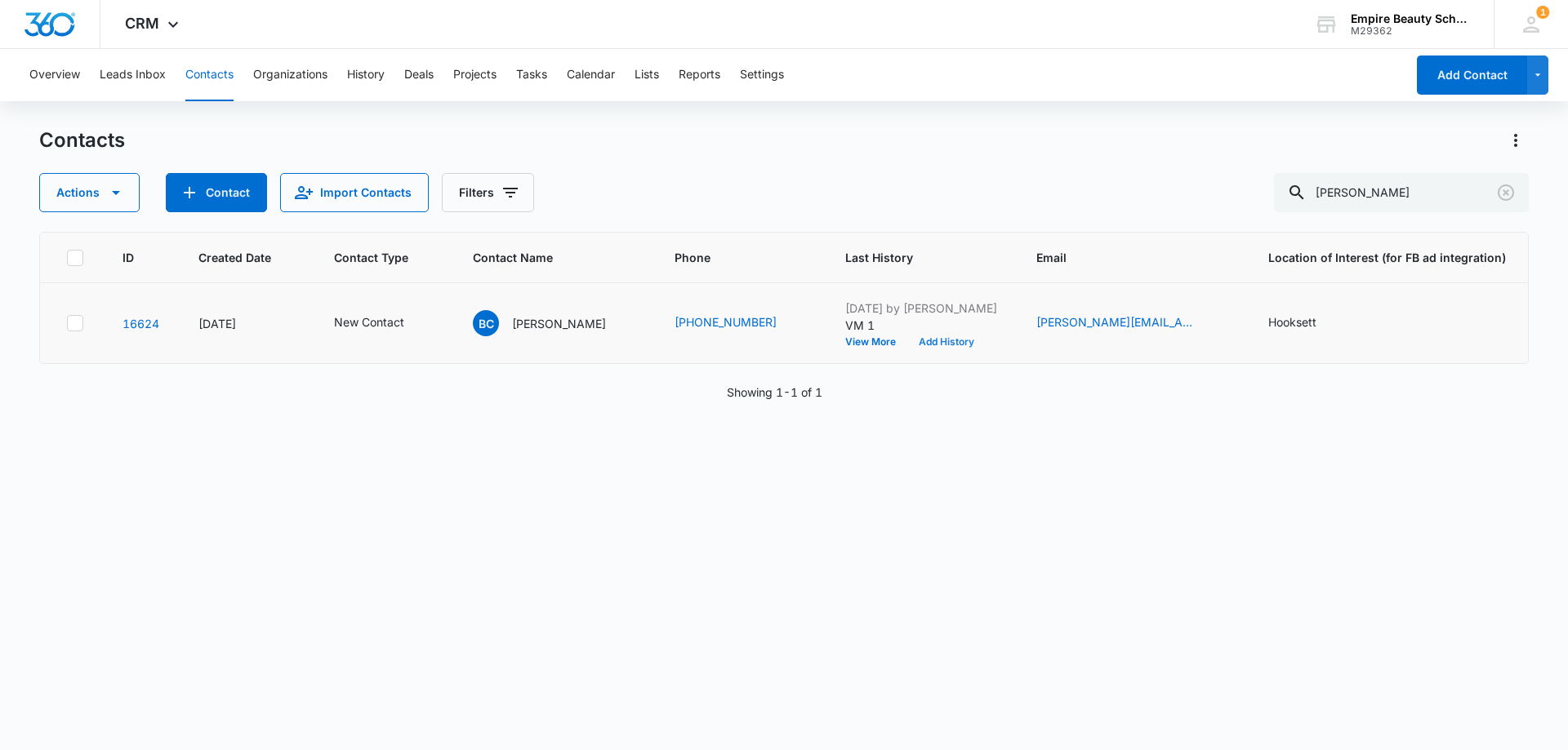
click at [952, 344] on button "Add History" at bounding box center [946, 342] width 79 height 10
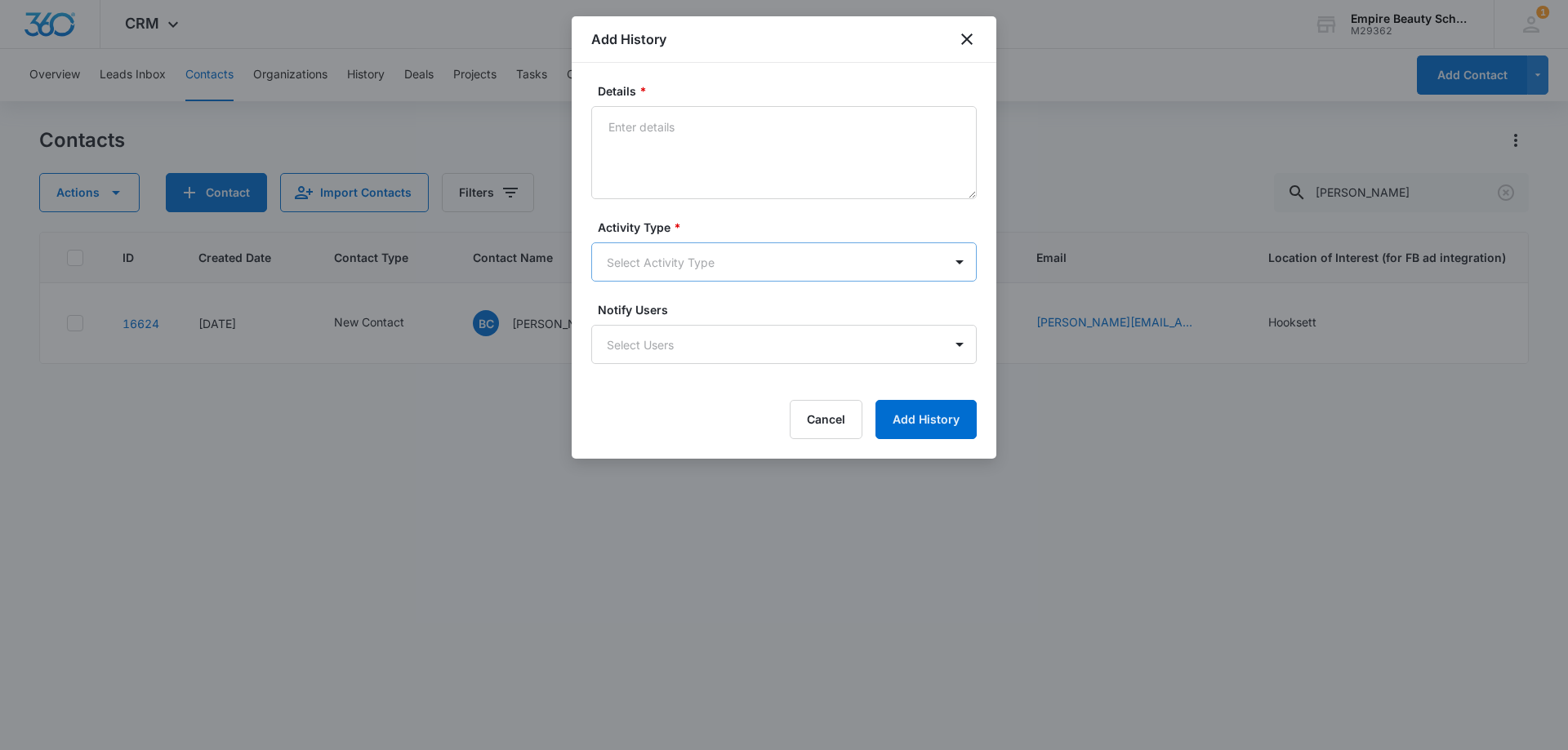
click at [657, 256] on body "CRM Apps Forms CRM Email Shop Payments POS Files Brand Settings Empire Beauty S…" at bounding box center [784, 375] width 1568 height 750
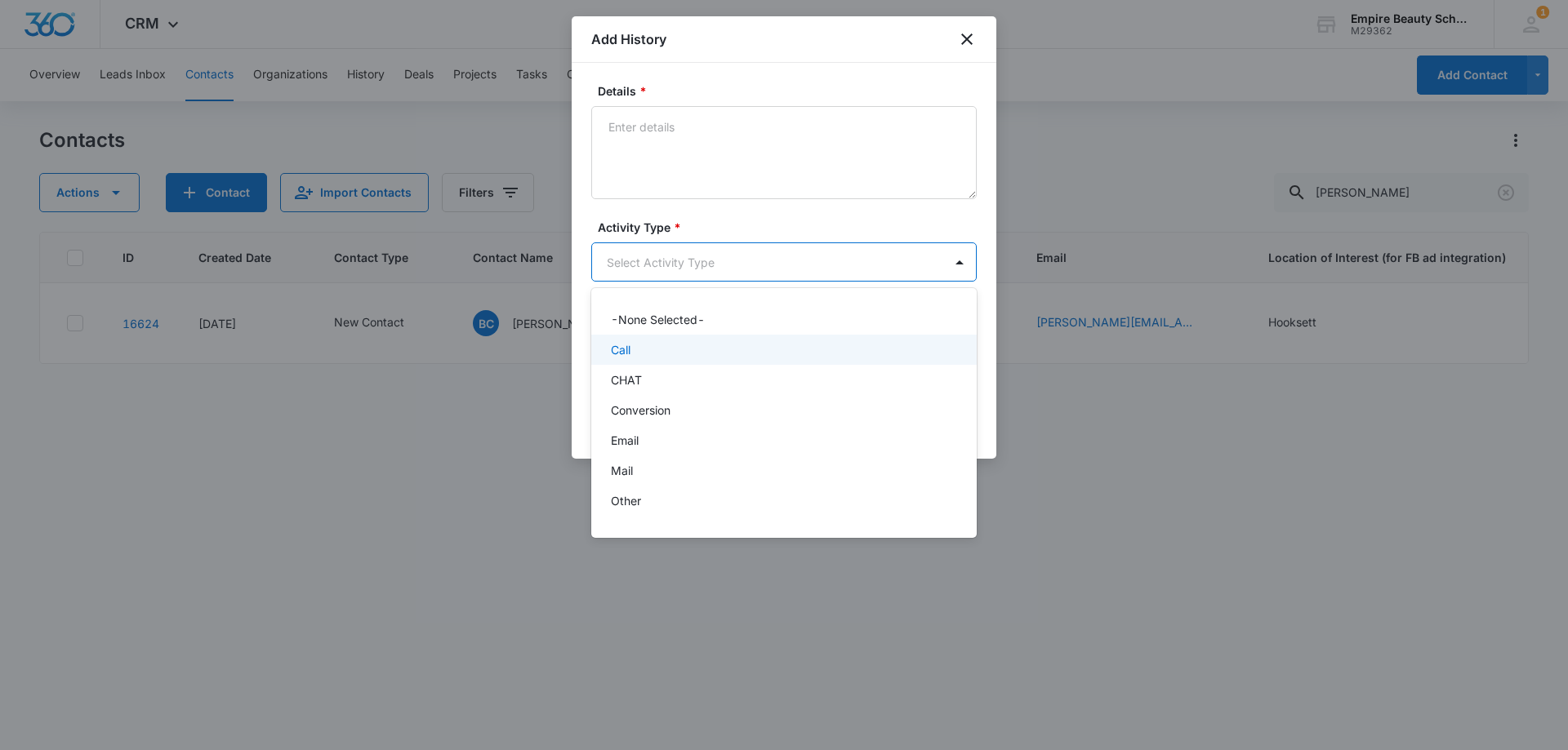
scroll to position [85, 0]
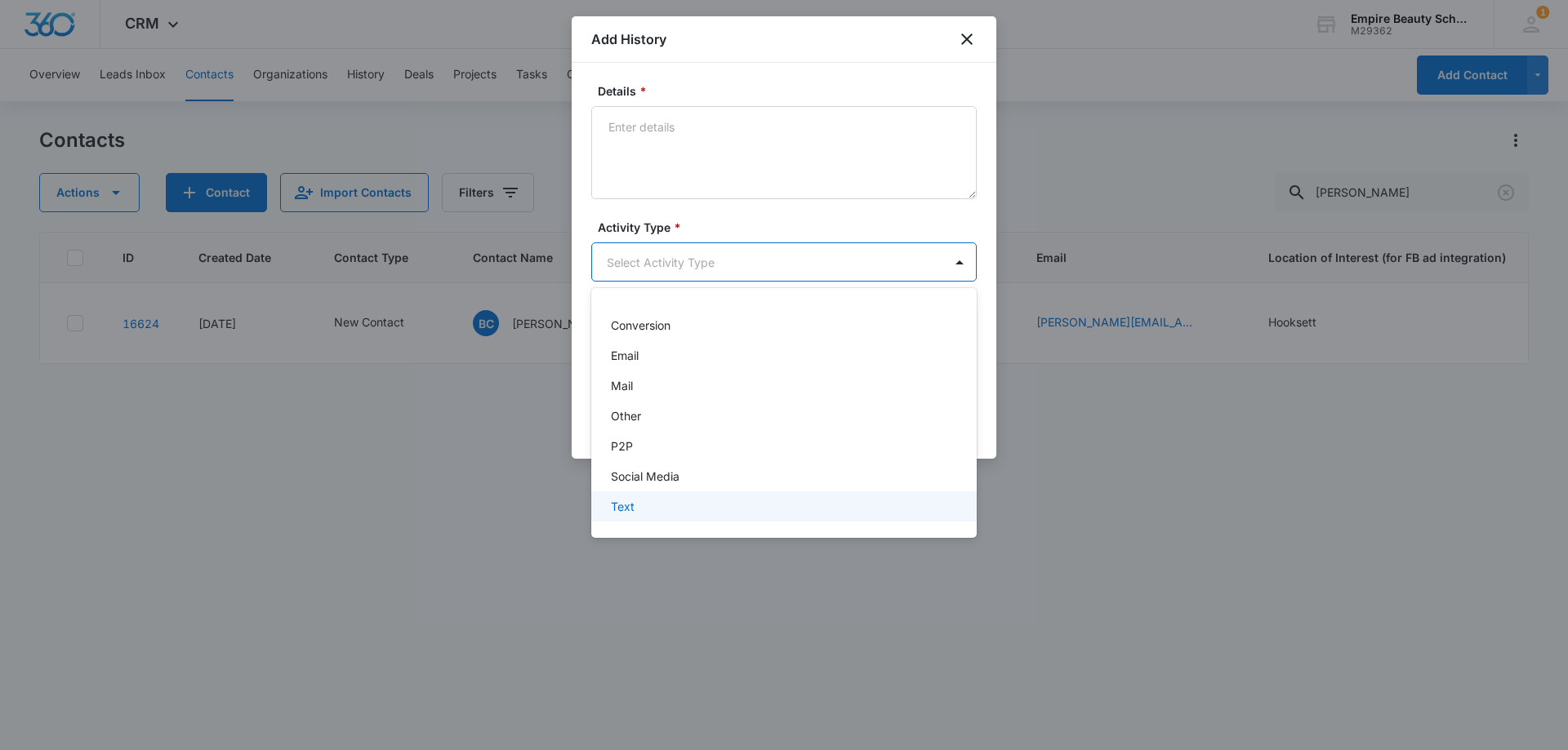
click at [643, 504] on div "Text" at bounding box center [782, 506] width 343 height 17
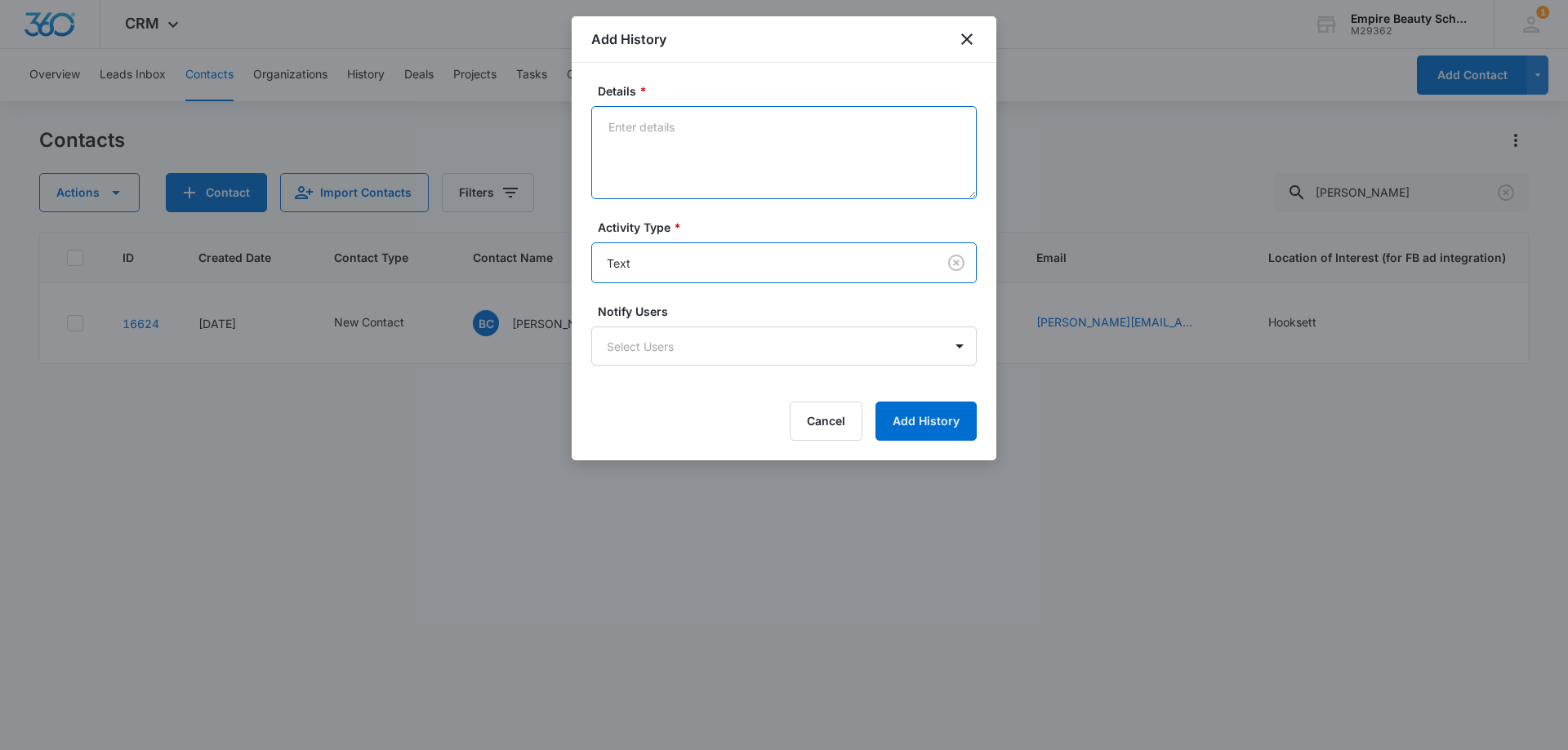
click at [657, 153] on textarea "Details *" at bounding box center [784, 153] width 386 height 93
type textarea "text 1"
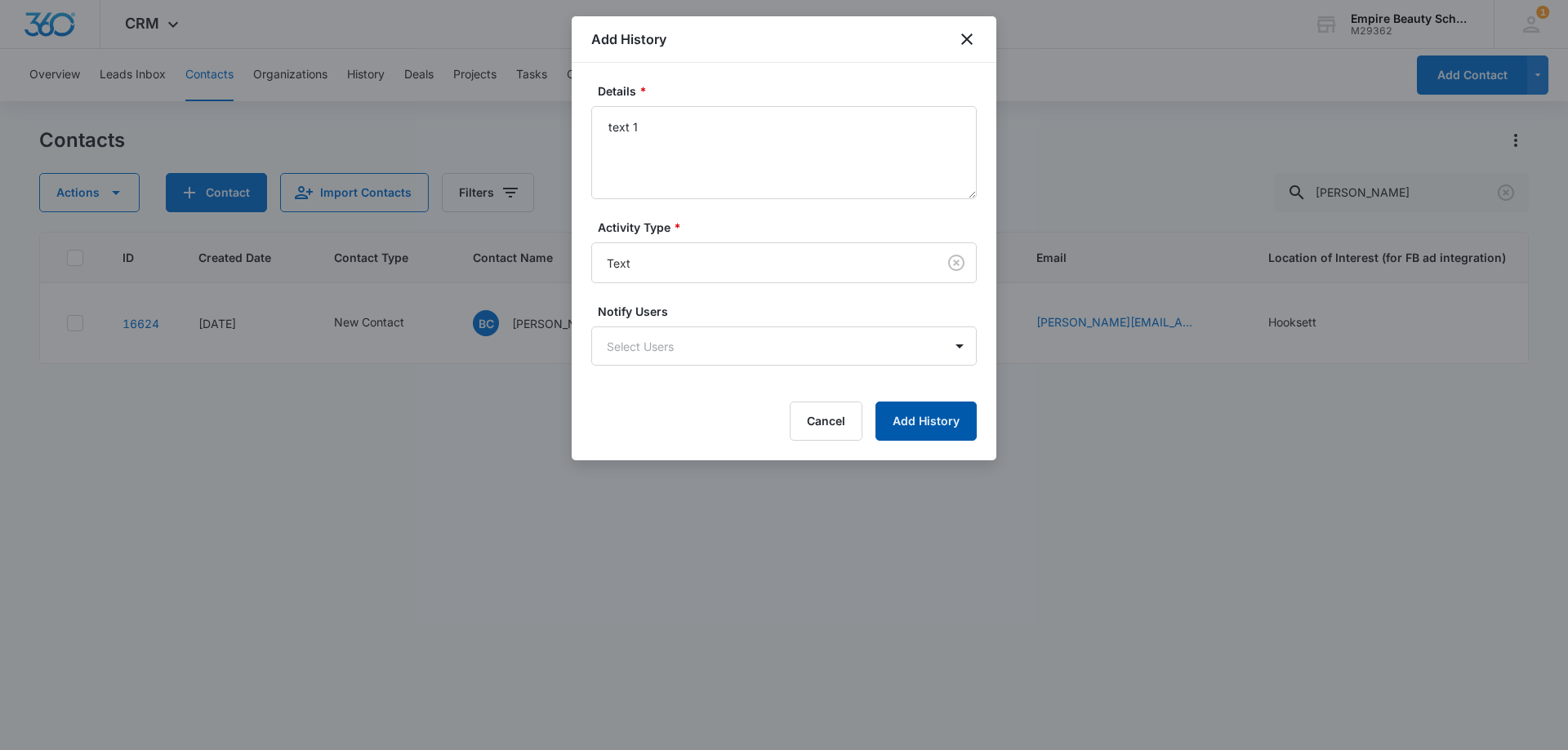
click at [929, 420] on button "Add History" at bounding box center [925, 421] width 101 height 39
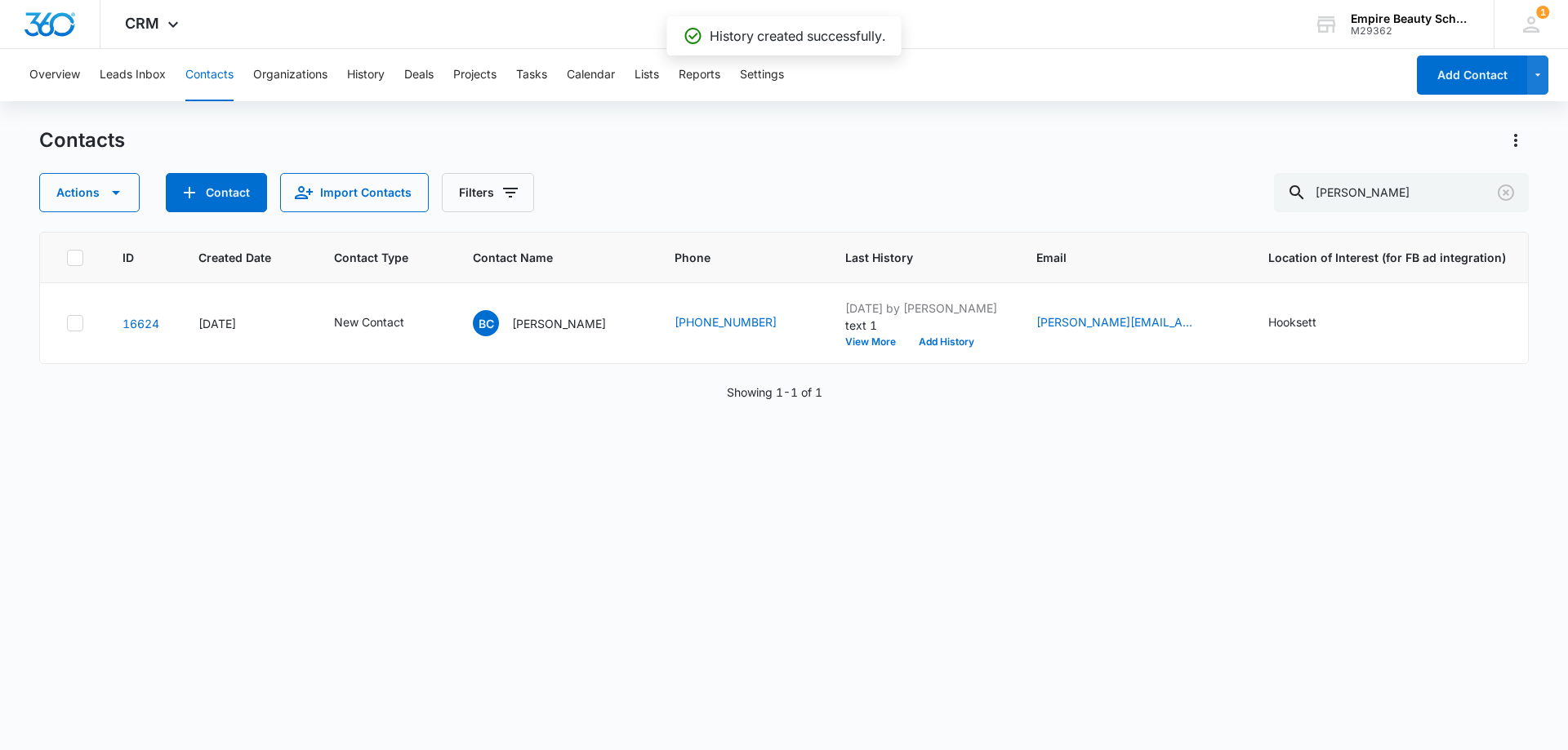
drag, startPoint x: 1074, startPoint y: 515, endPoint x: 777, endPoint y: 346, distance: 341.7
click at [1074, 515] on div "ID Created Date Contact Type Contact Name Phone Last History Email Location of …" at bounding box center [784, 480] width 1489 height 497
click at [954, 340] on button "Add History" at bounding box center [946, 342] width 79 height 10
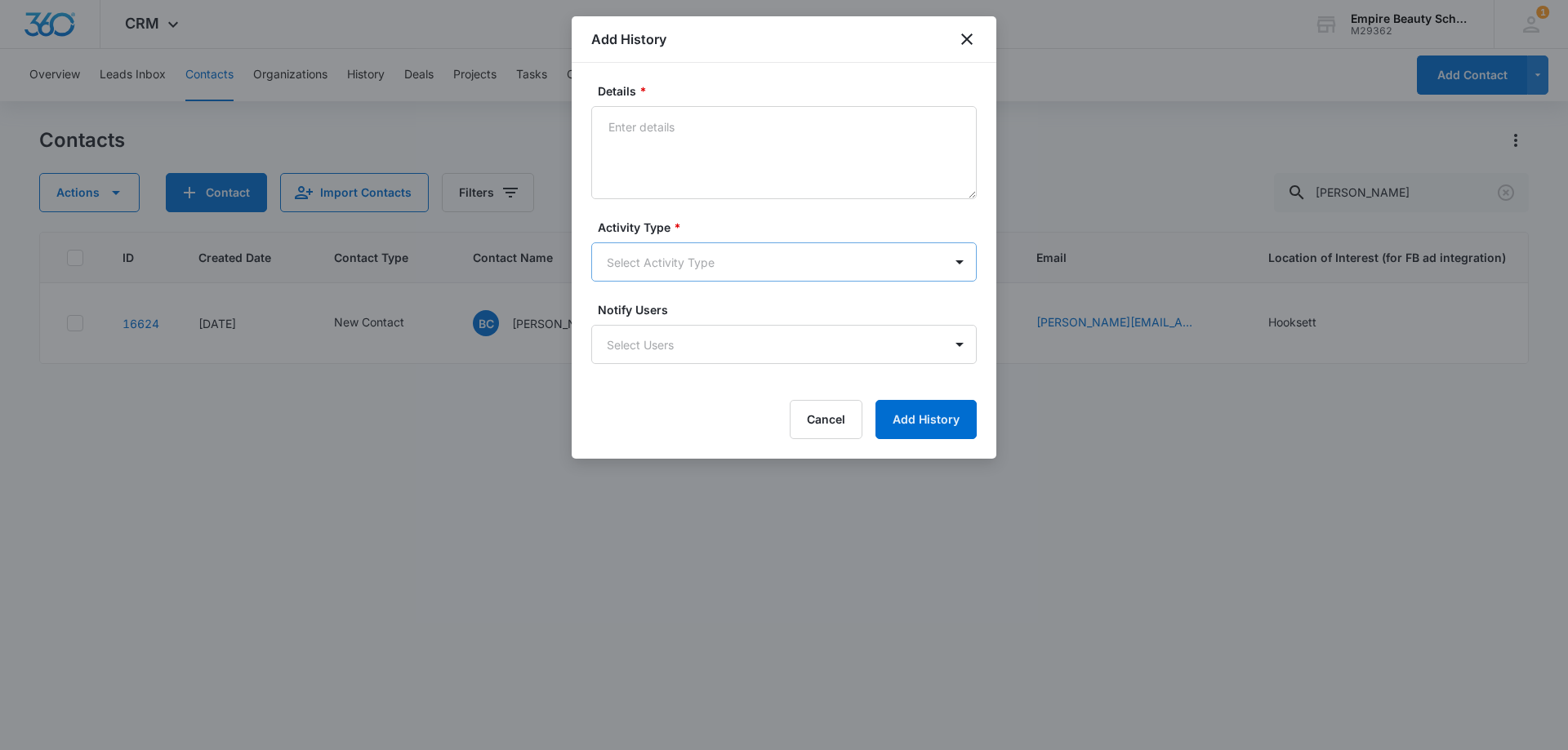
click at [668, 252] on body "CRM Apps Forms CRM Email Shop Payments POS Files Brand Settings Empire Beauty S…" at bounding box center [784, 375] width 1568 height 750
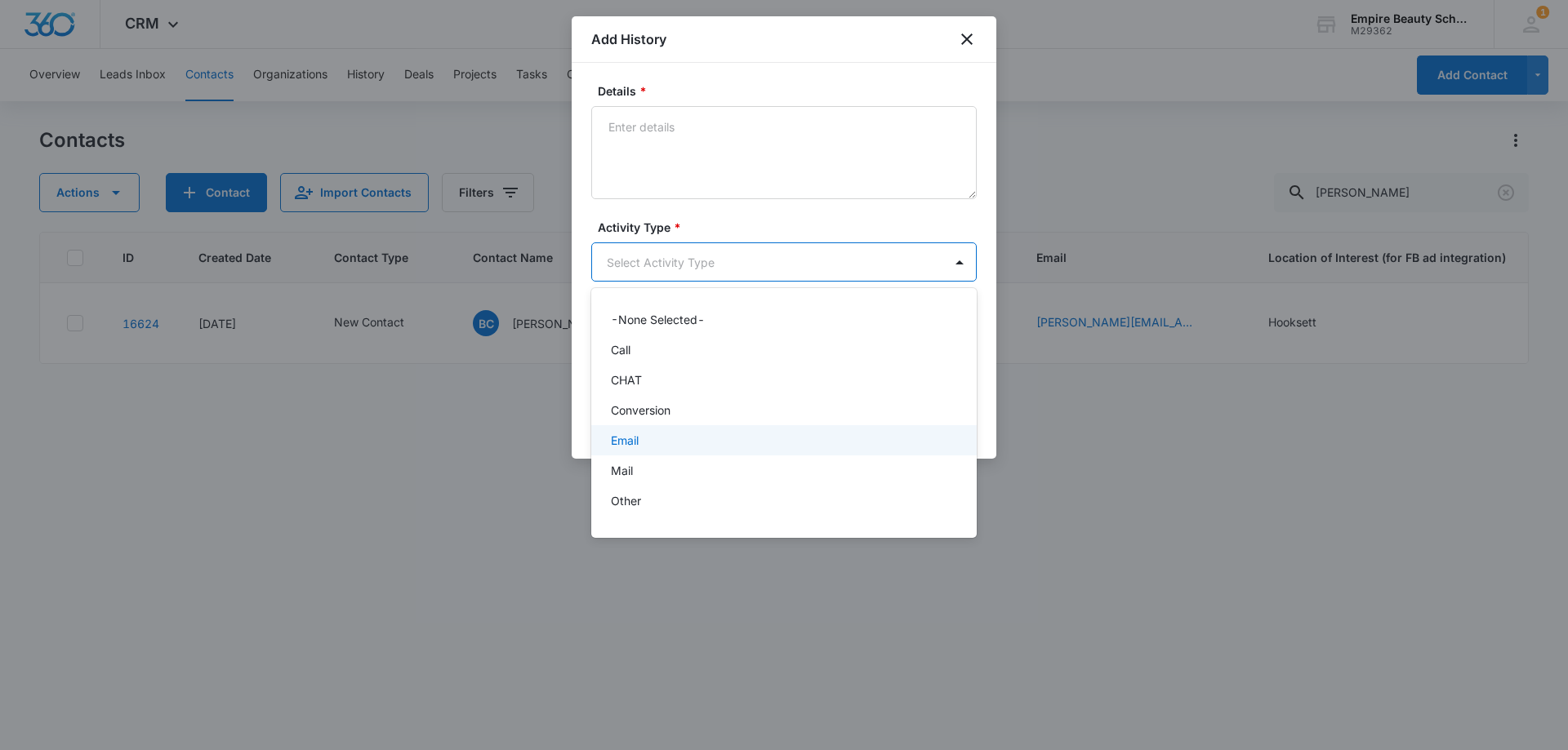
click at [649, 444] on div "Email" at bounding box center [782, 440] width 343 height 17
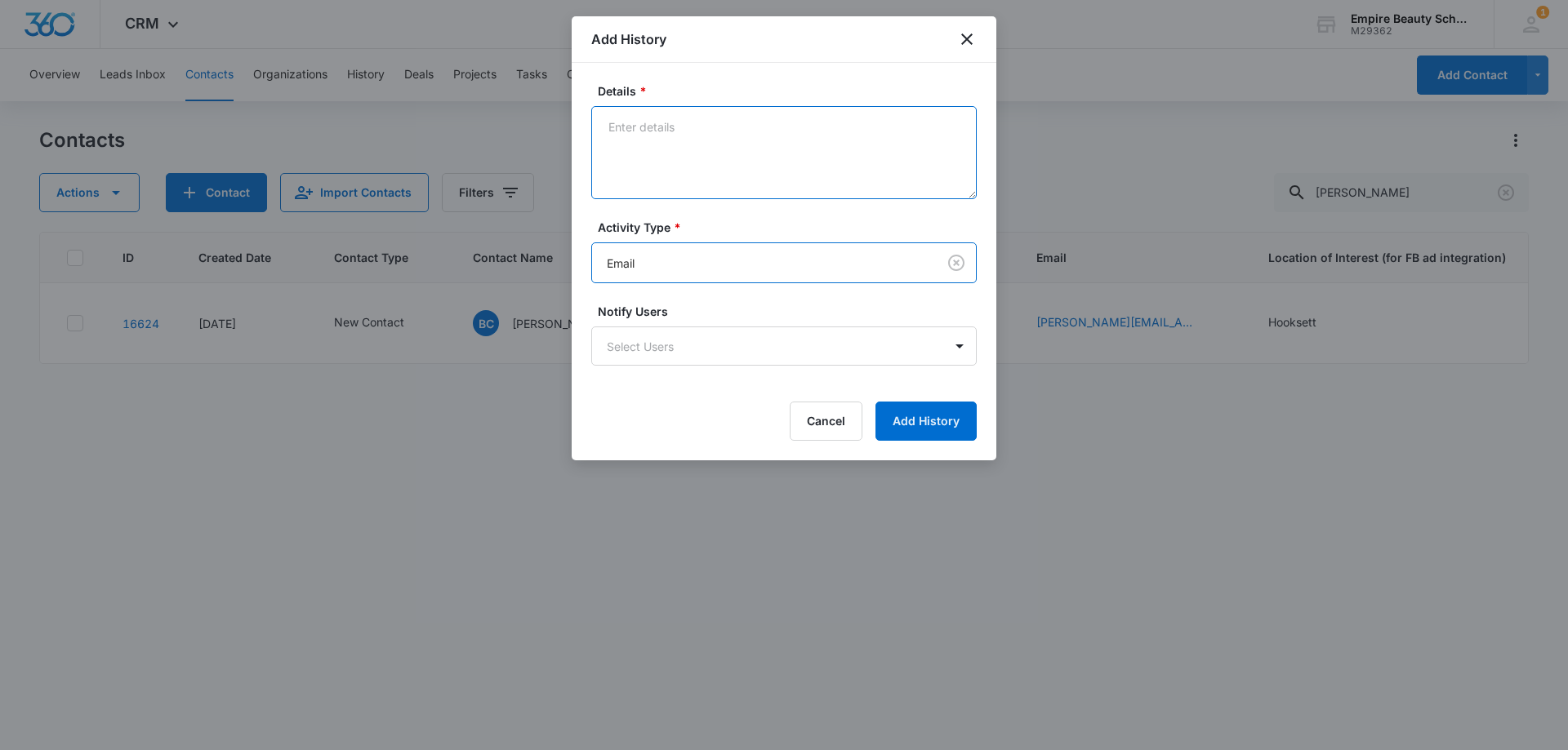
click at [649, 124] on textarea "Details *" at bounding box center [784, 153] width 386 height 93
type textarea "email 1"
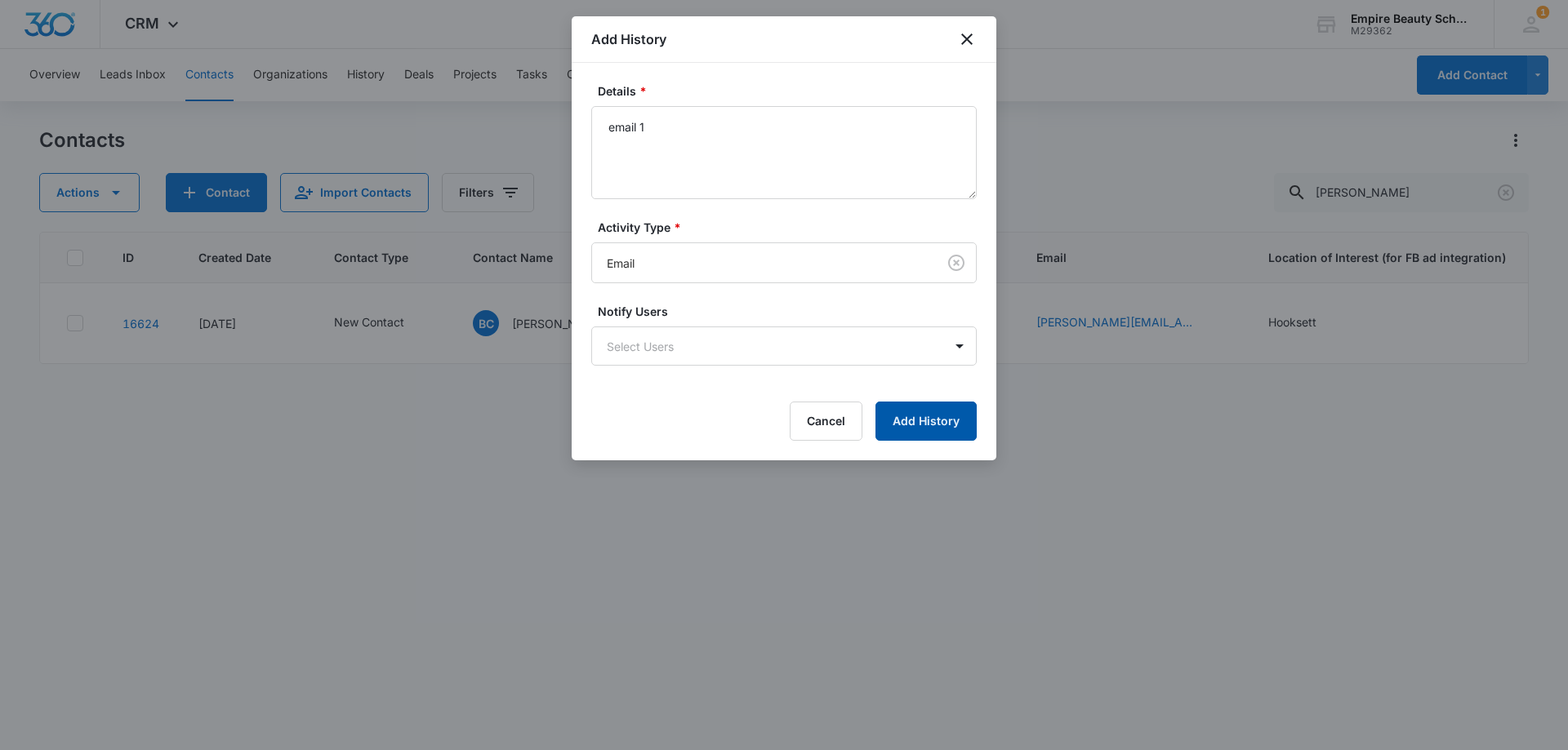
click at [935, 406] on button "Add History" at bounding box center [925, 421] width 101 height 39
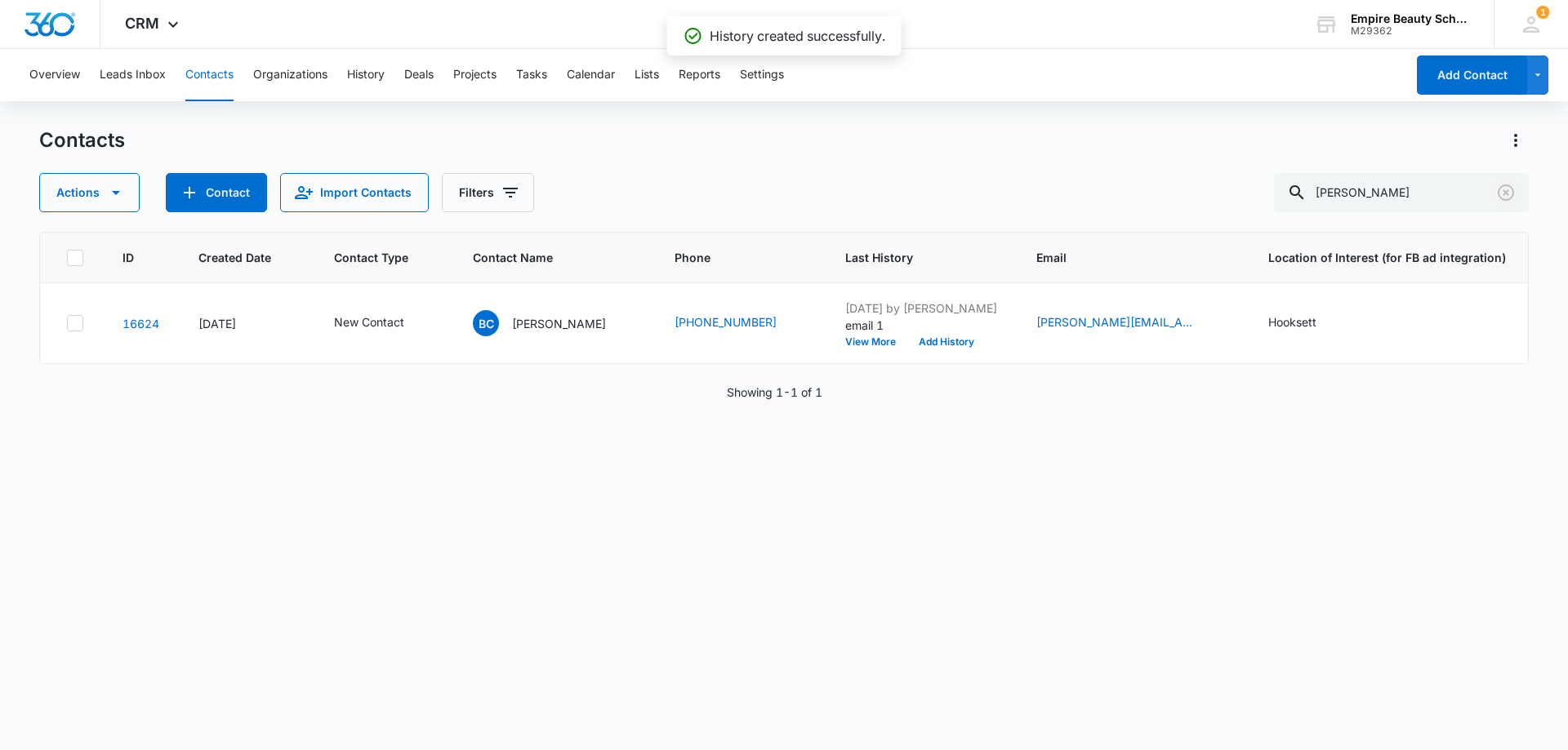
click at [1507, 191] on icon "Clear" at bounding box center [1505, 192] width 16 height 16
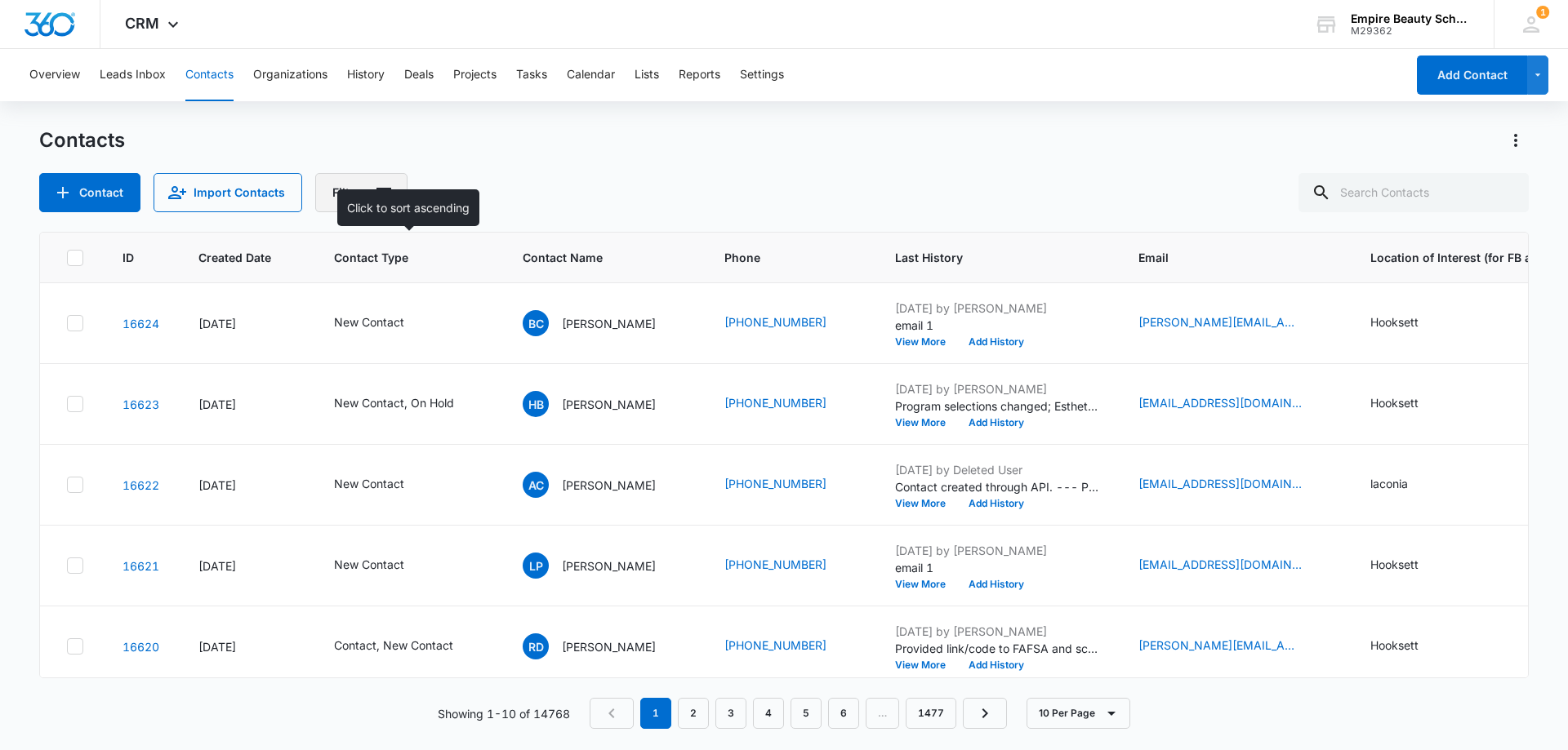
click at [370, 205] on button "Filters" at bounding box center [361, 193] width 92 height 39
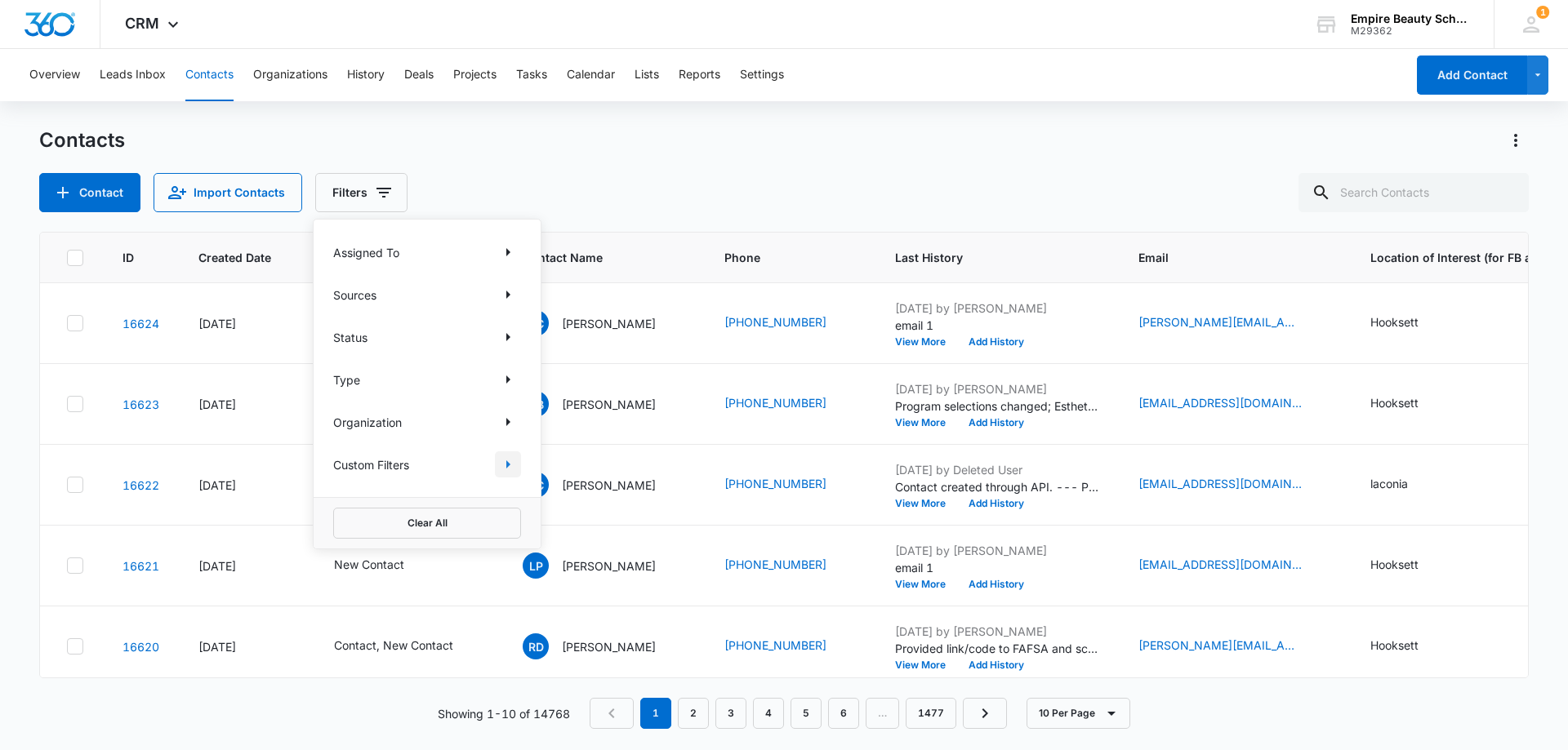
click at [505, 466] on icon "Show Custom Filters filters" at bounding box center [507, 464] width 19 height 19
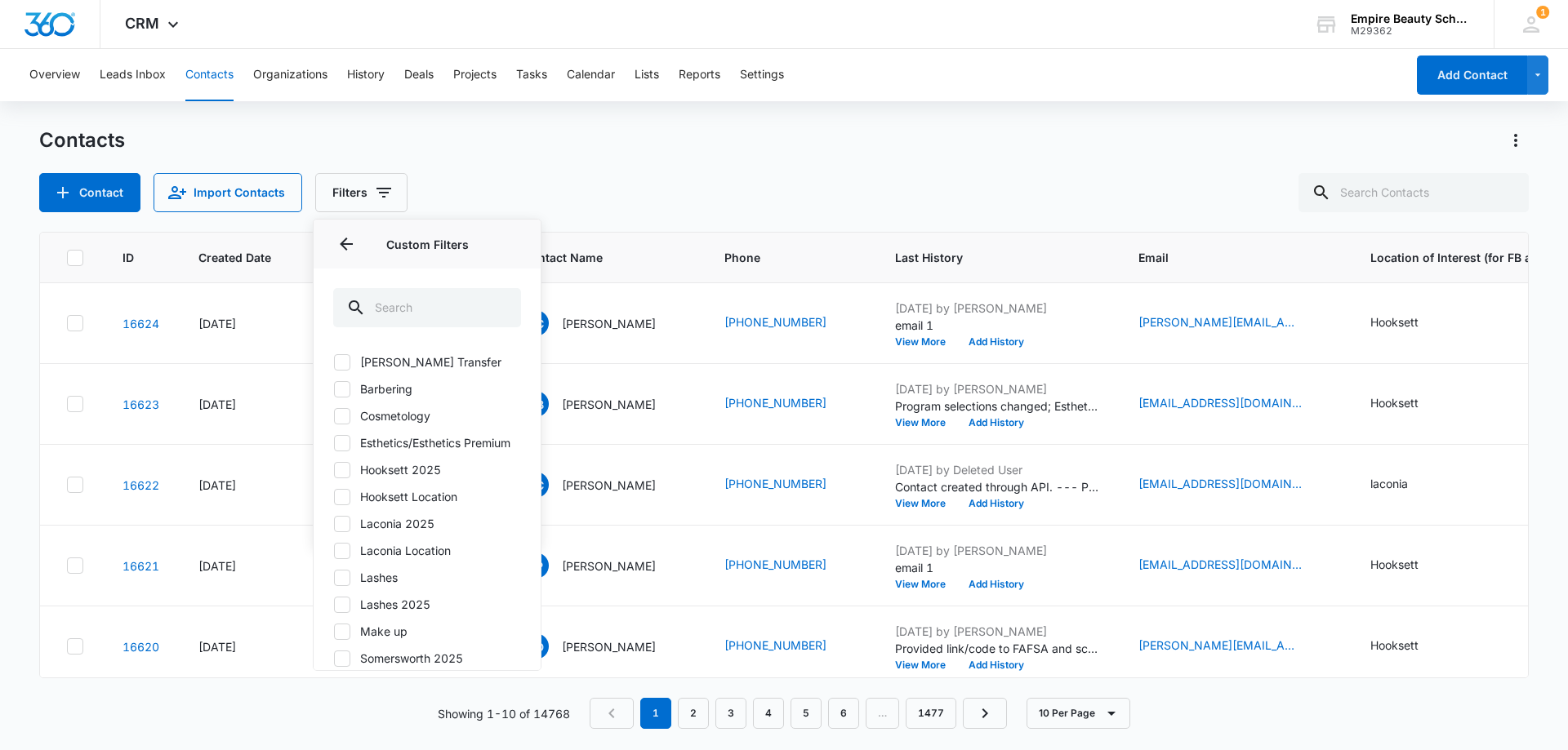
click at [347, 478] on icon at bounding box center [342, 470] width 15 height 15
click at [334, 470] on input "Hooksett 2025" at bounding box center [334, 469] width 1 height 1
checkbox input "true"
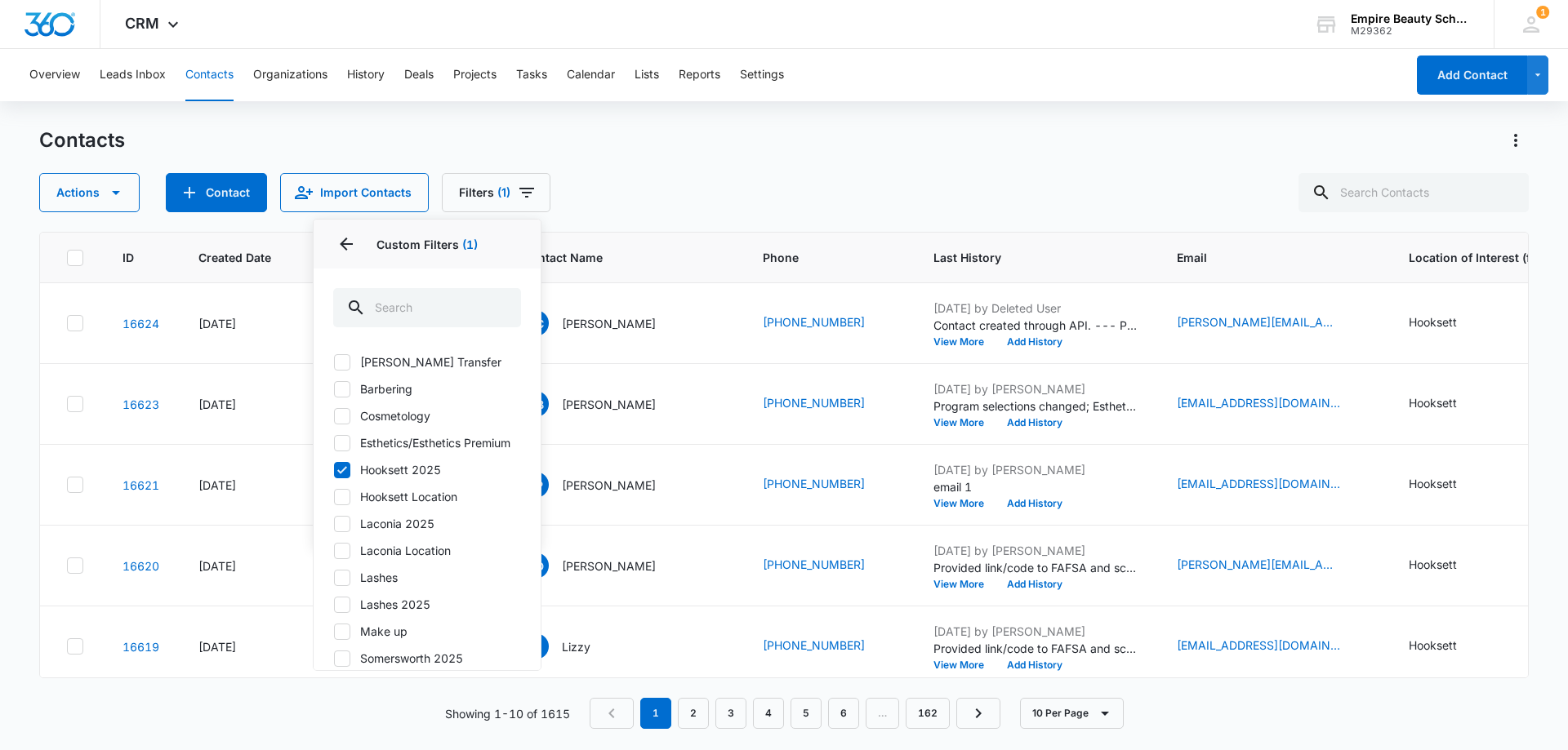
click at [666, 166] on div "Contacts Actions Contact Import Contacts Filters (1) Assigned To Sources Status…" at bounding box center [784, 169] width 1489 height 85
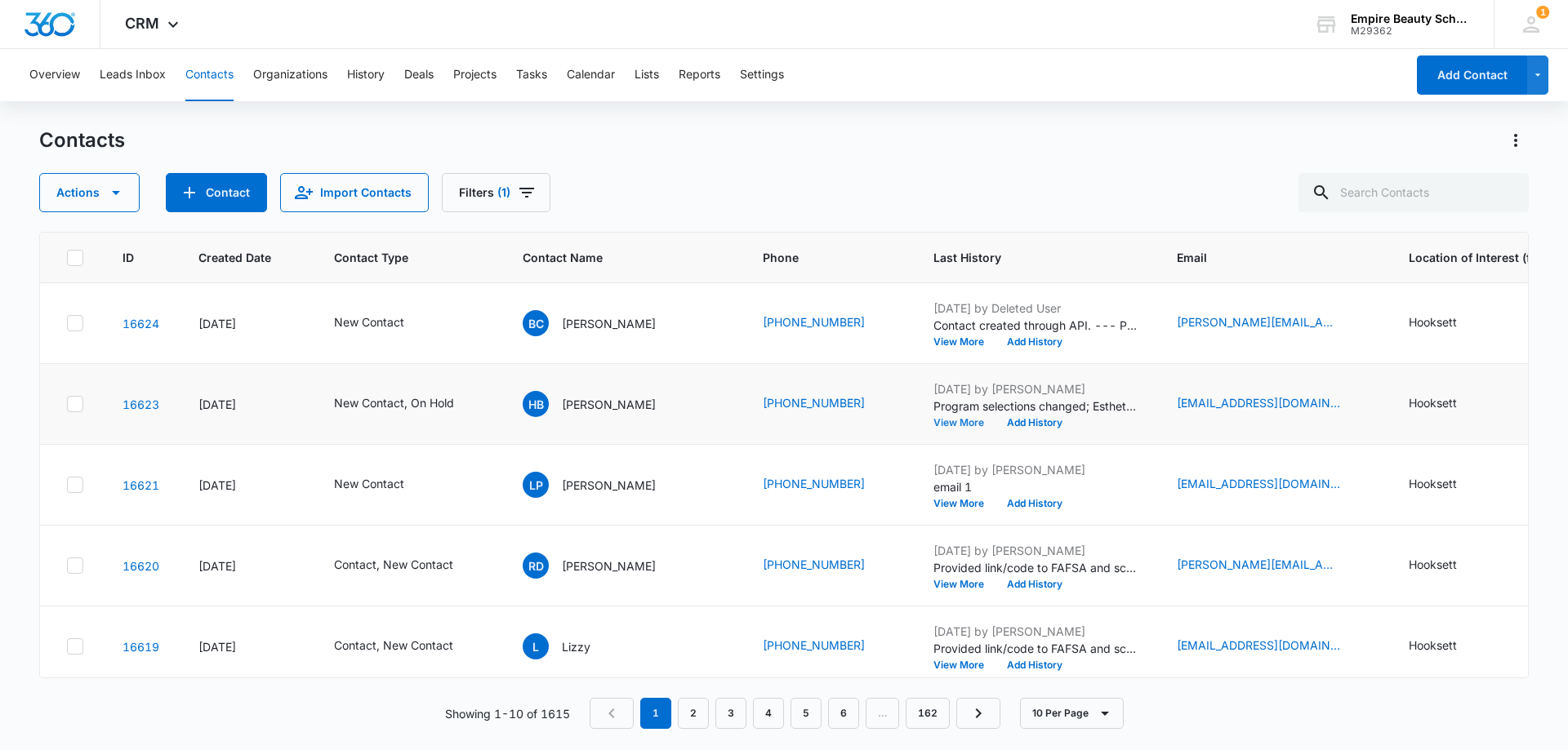
click at [934, 423] on button "View More" at bounding box center [965, 423] width 62 height 10
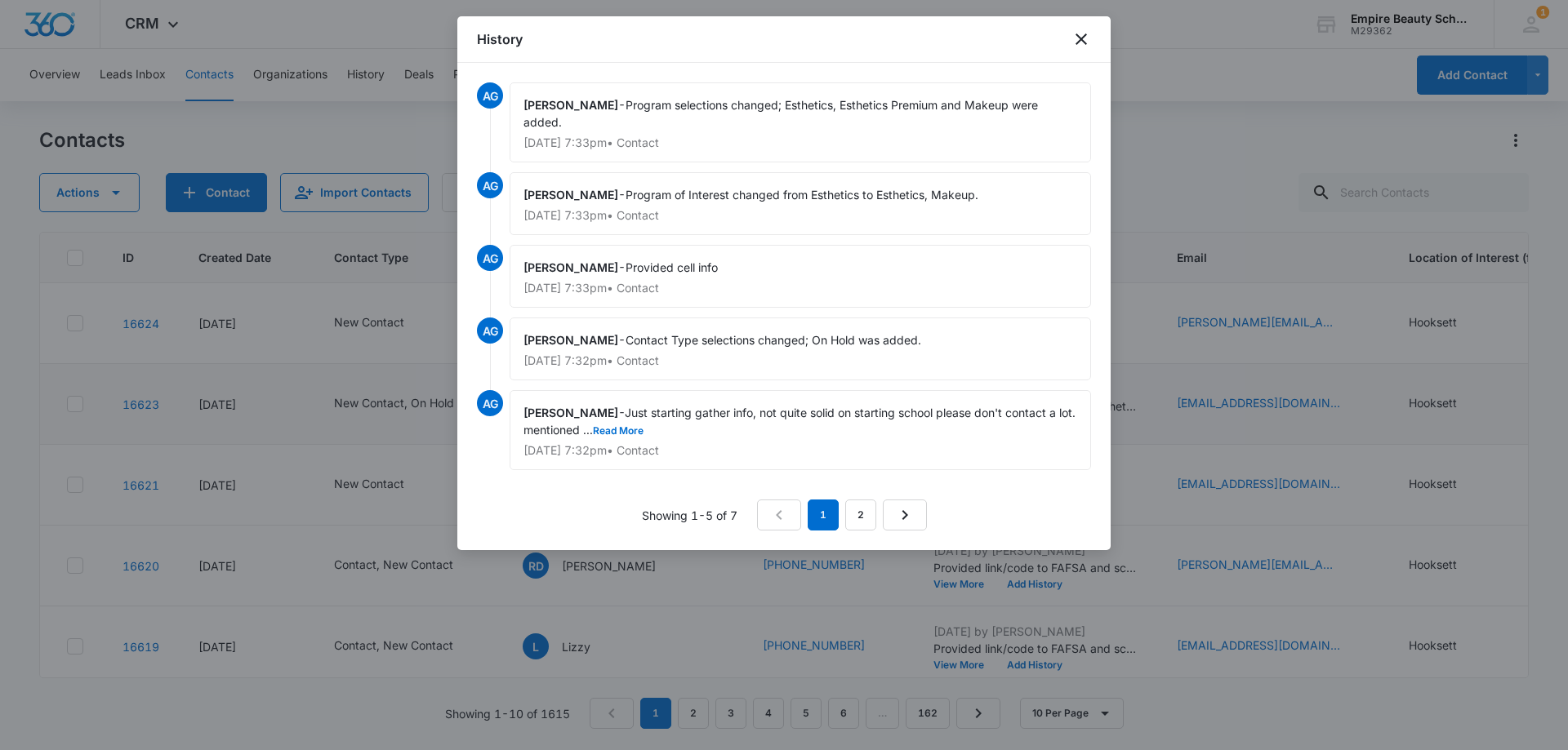
click at [645, 424] on span "Just starting gather info, not quite solid on starting school please don't cont…" at bounding box center [801, 421] width 556 height 31
click at [643, 432] on button "Read More" at bounding box center [618, 432] width 50 height 10
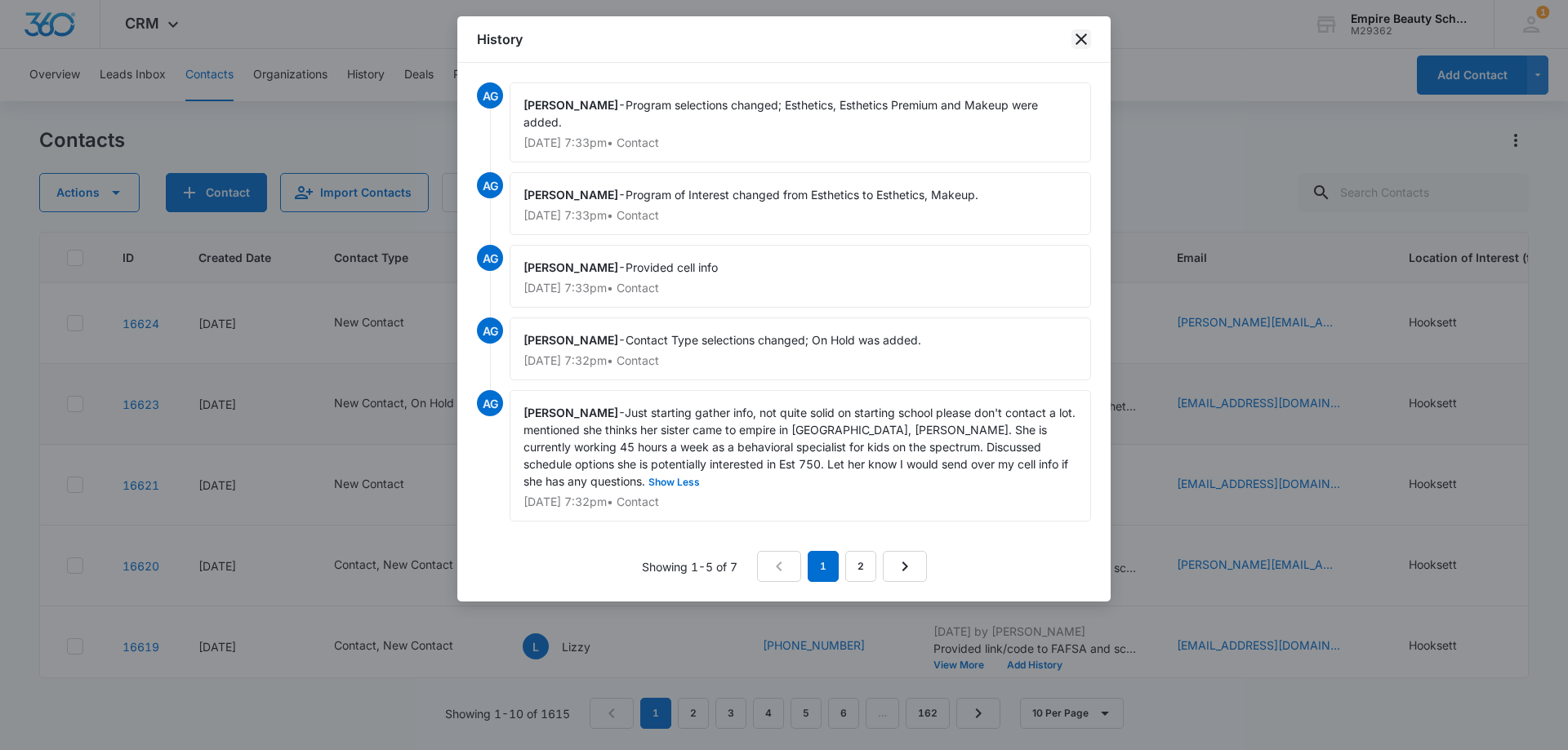
click at [1077, 34] on icon "close" at bounding box center [1081, 39] width 12 height 12
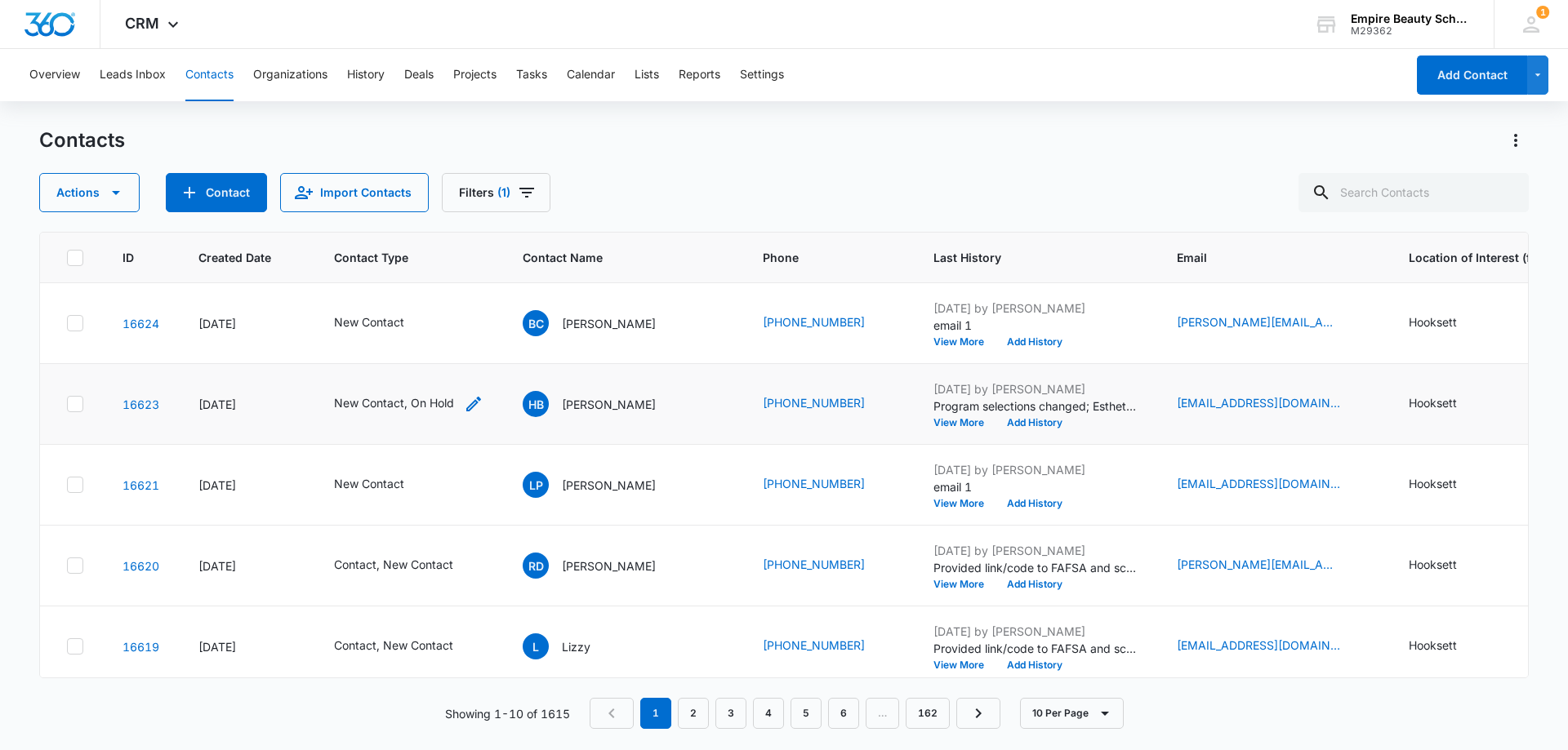
click at [467, 409] on icon "Contact Type - New Contact, On Hold - Select to Edit Field" at bounding box center [474, 404] width 15 height 15
click at [386, 299] on icon "Remove New Contact" at bounding box center [387, 299] width 10 height 10
click at [407, 345] on button "Save" at bounding box center [410, 350] width 48 height 31
click at [933, 427] on button "View More" at bounding box center [964, 423] width 62 height 10
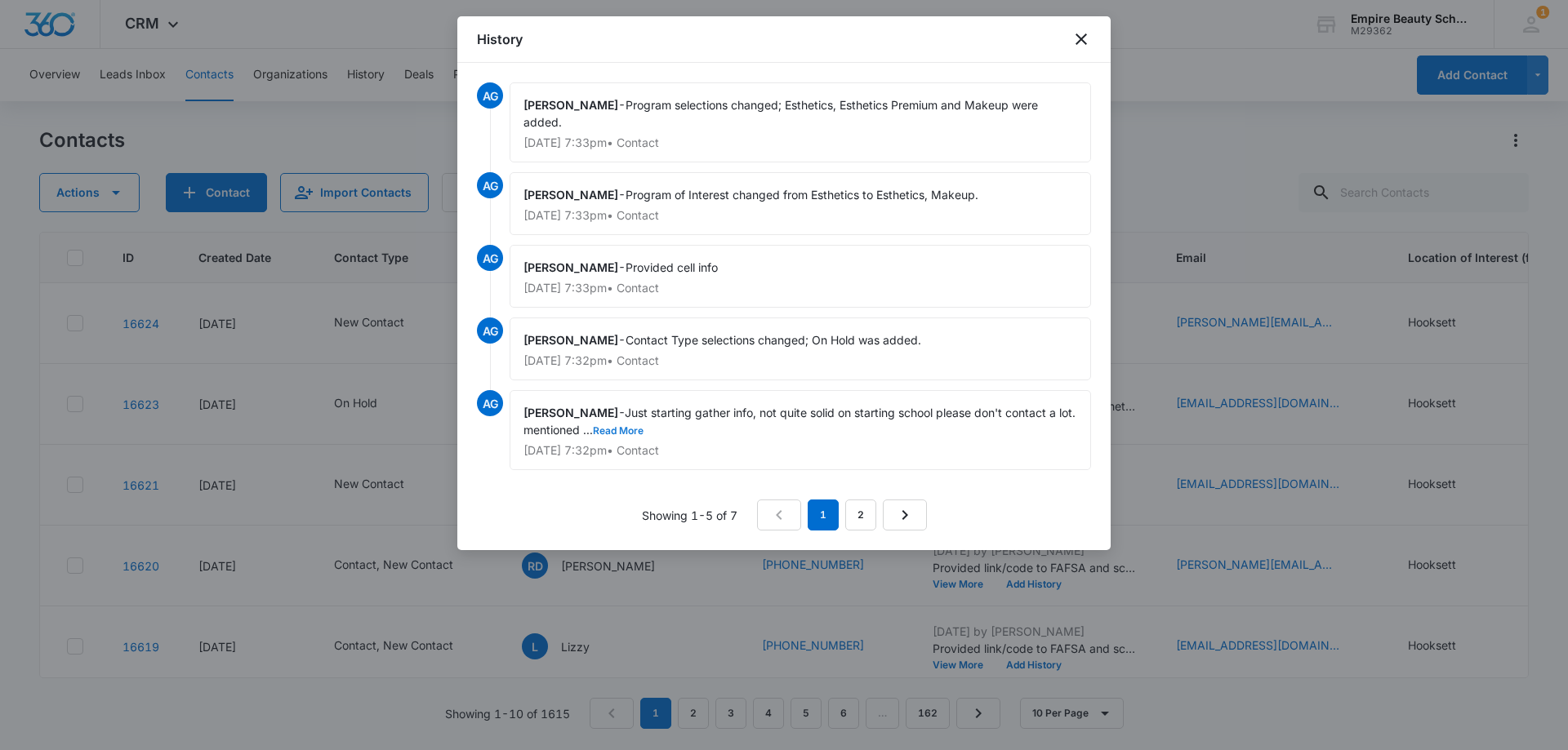
click at [633, 427] on button "Read More" at bounding box center [618, 432] width 50 height 10
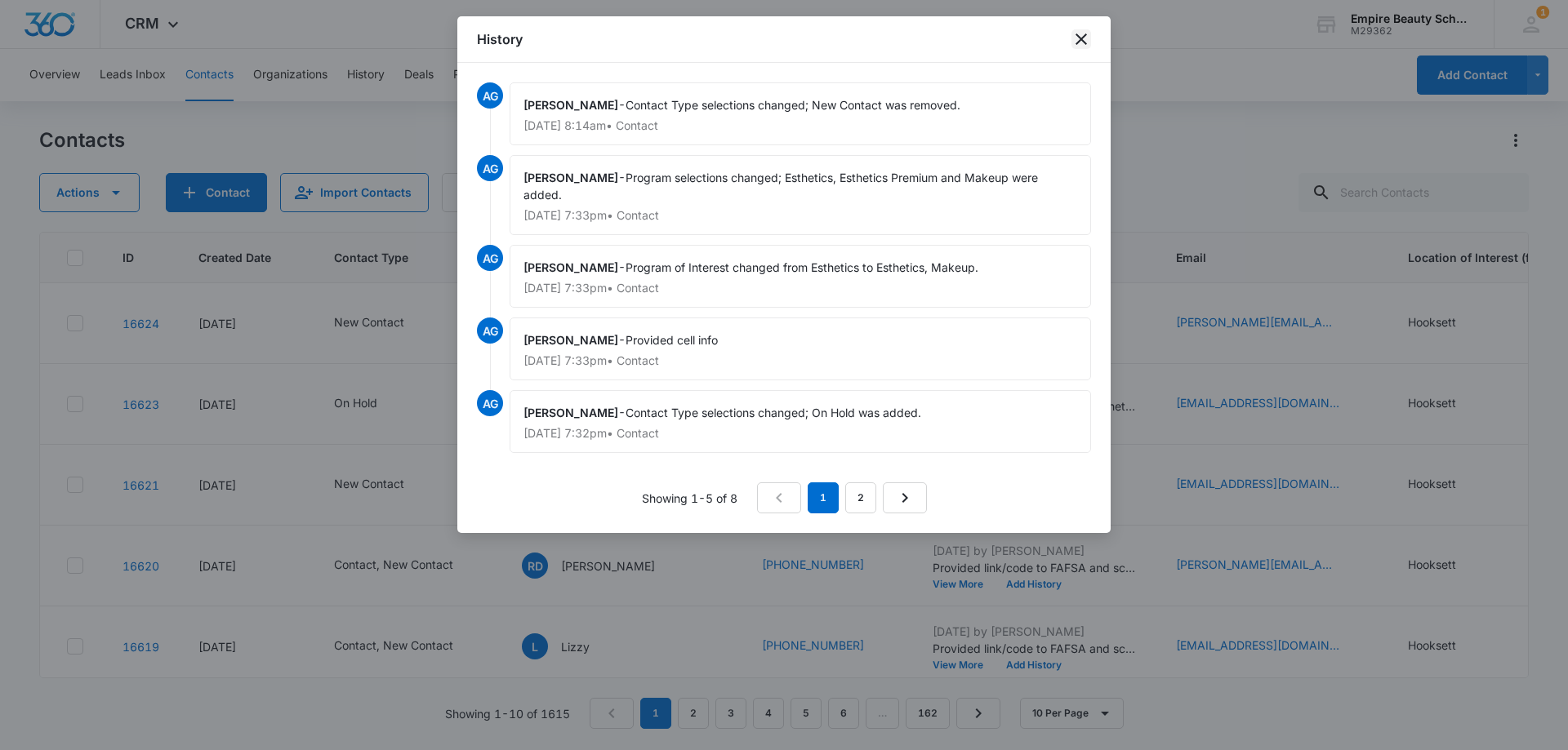
click at [1079, 39] on icon "close" at bounding box center [1080, 39] width 19 height 19
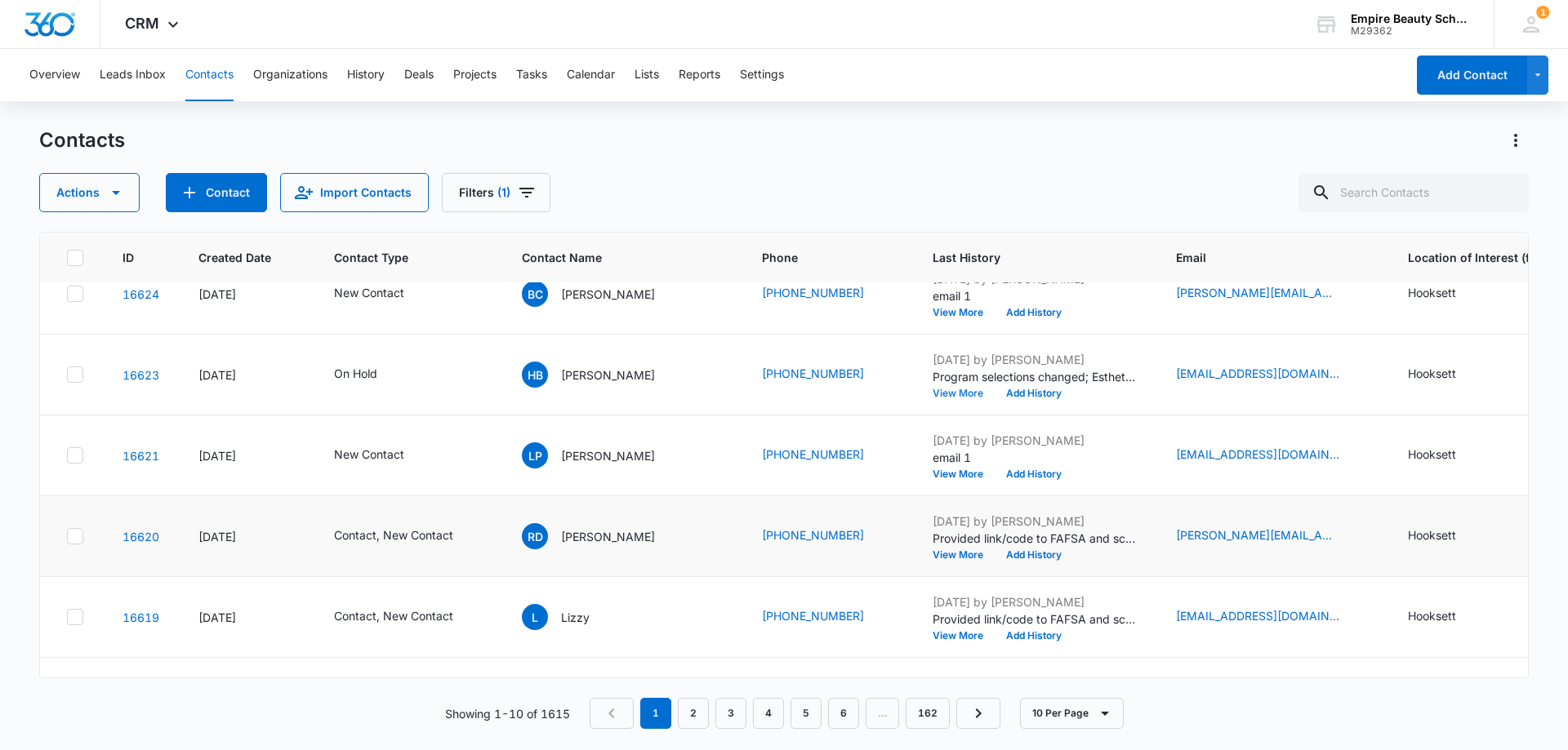
scroll to position [0, 0]
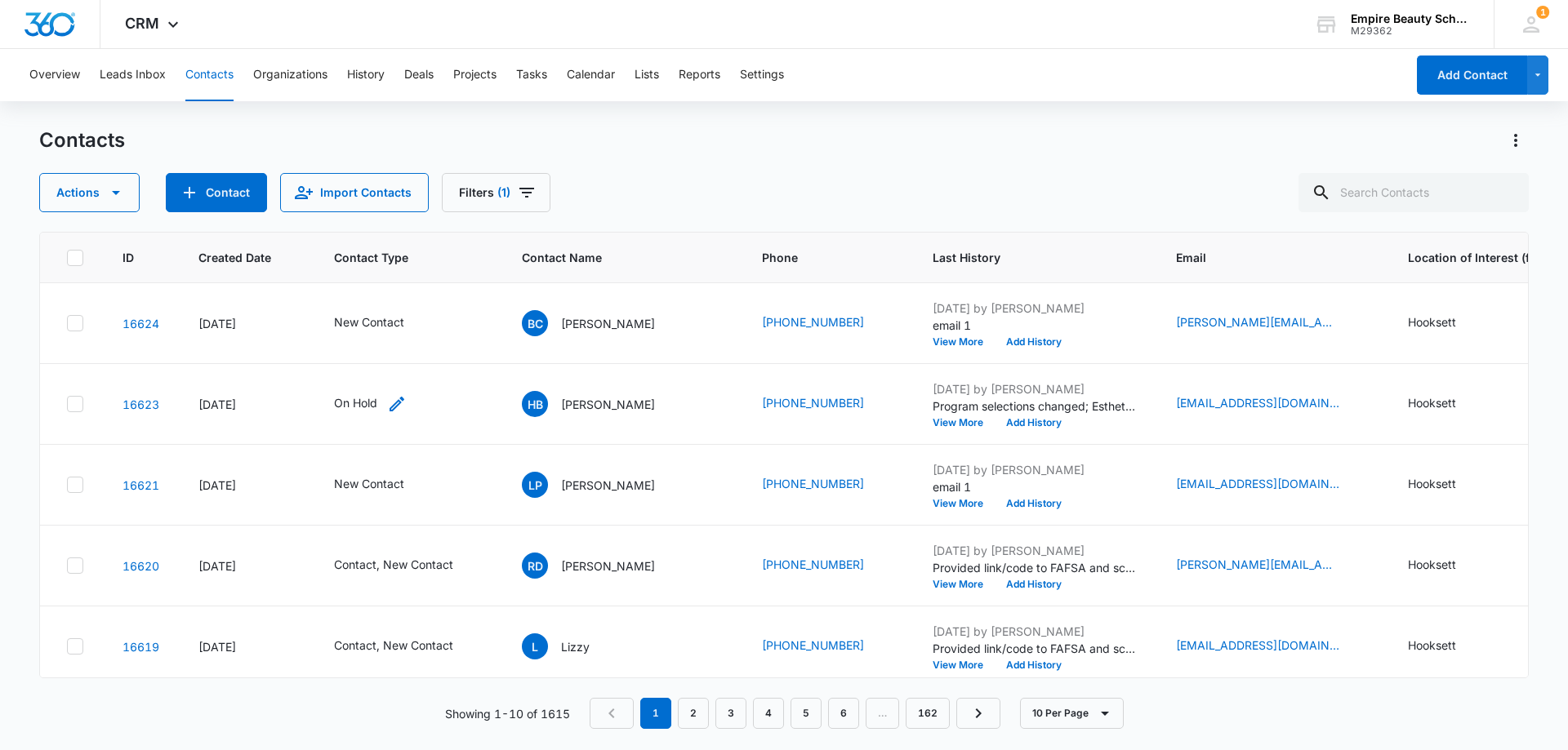
click at [396, 396] on icon "Contact Type - On Hold - Select to Edit Field" at bounding box center [396, 404] width 19 height 19
click at [437, 292] on div at bounding box center [427, 298] width 26 height 26
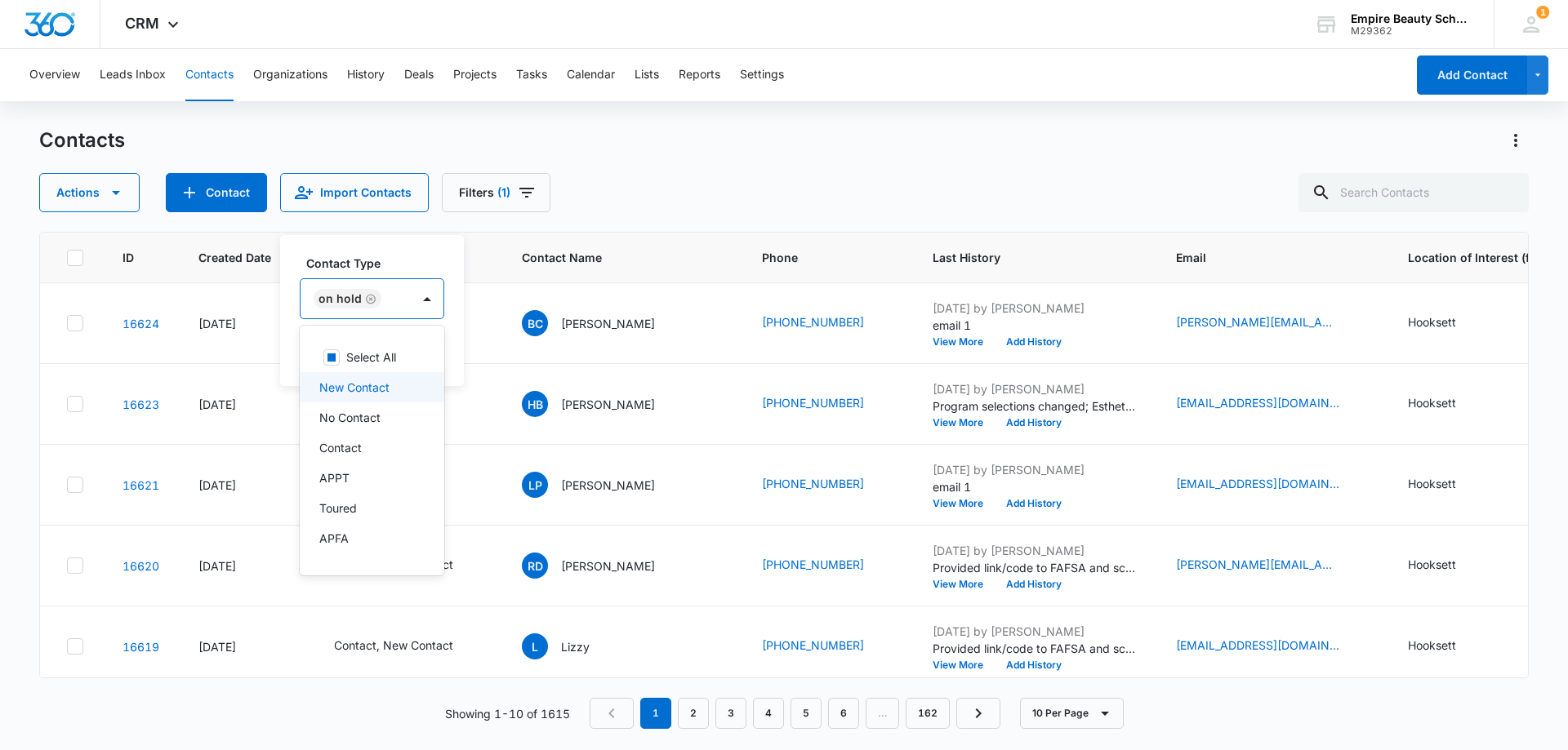
click at [371, 387] on p "New Contact" at bounding box center [354, 387] width 70 height 17
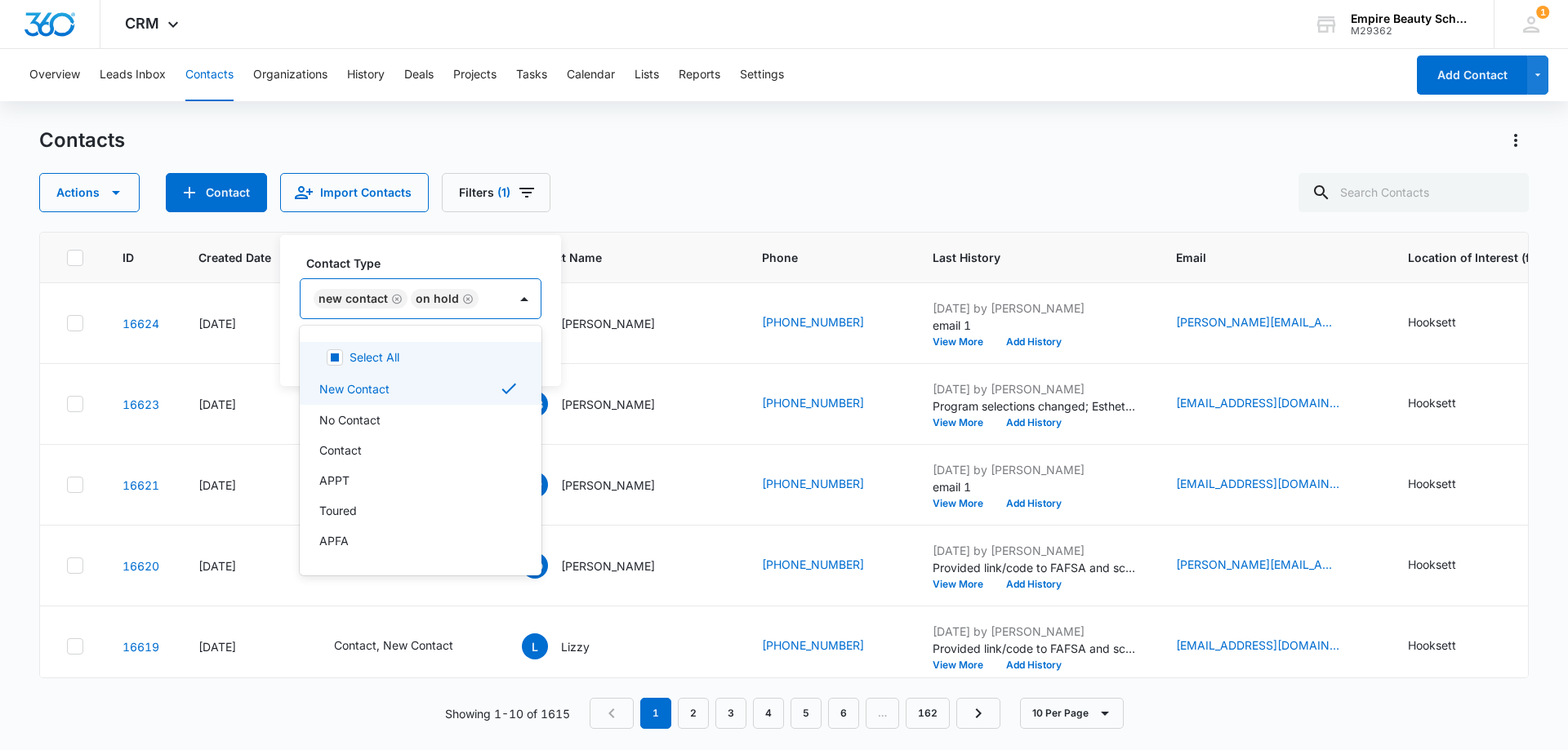
click at [442, 252] on div "Contact Type option New Contact, selected. 16 results available. Use Up and Dow…" at bounding box center [420, 311] width 281 height 151
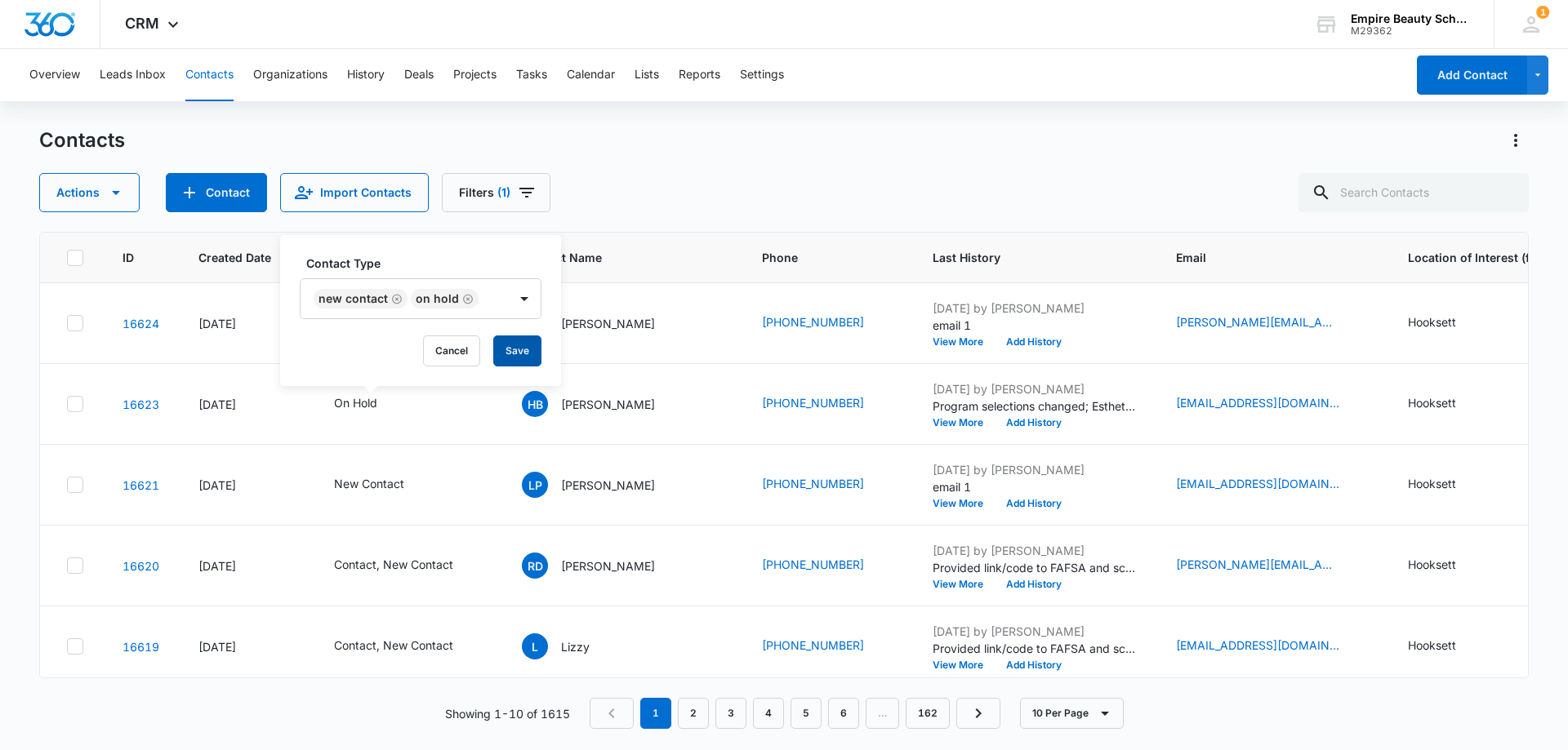
click at [500, 344] on button "Save" at bounding box center [516, 350] width 48 height 31
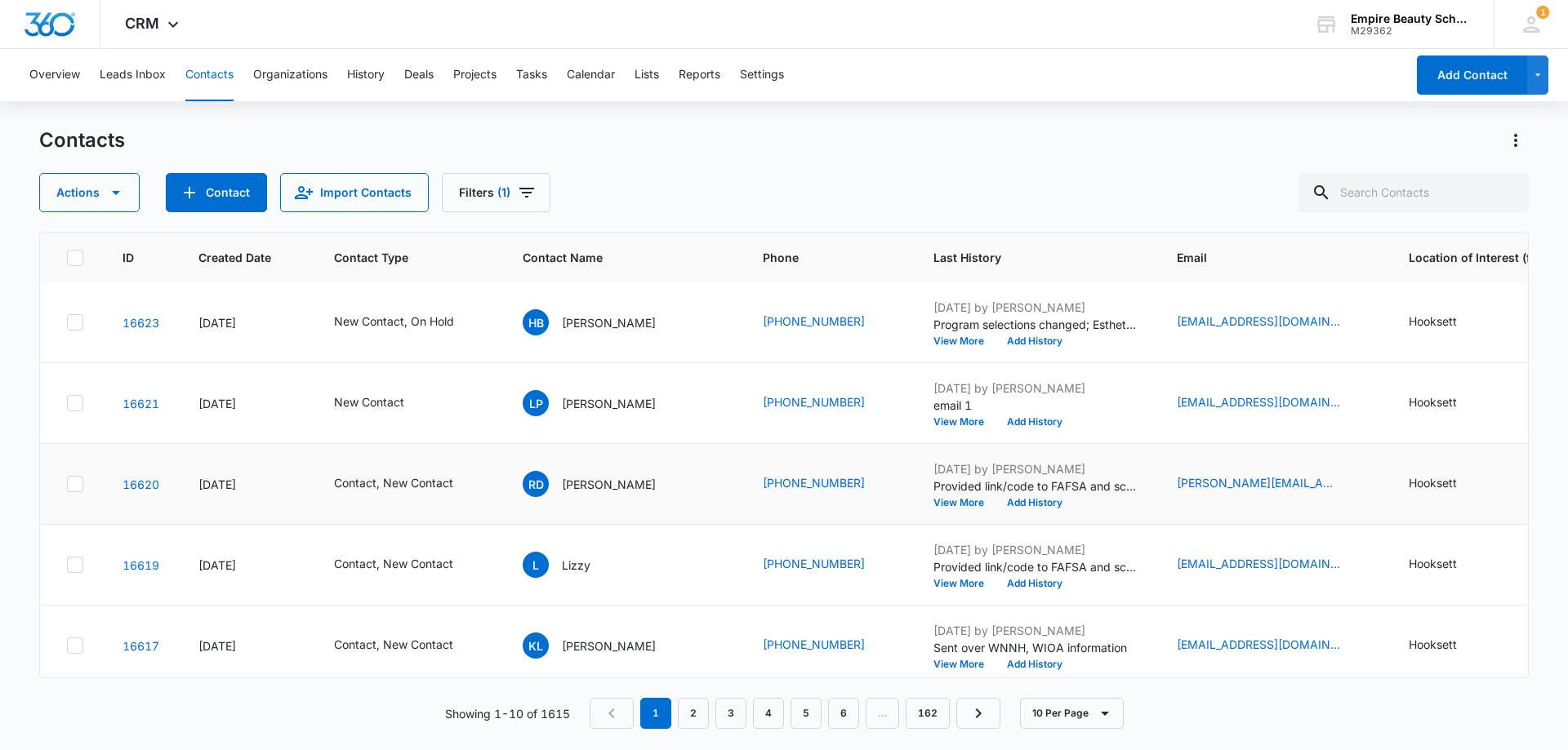
scroll to position [163, 0]
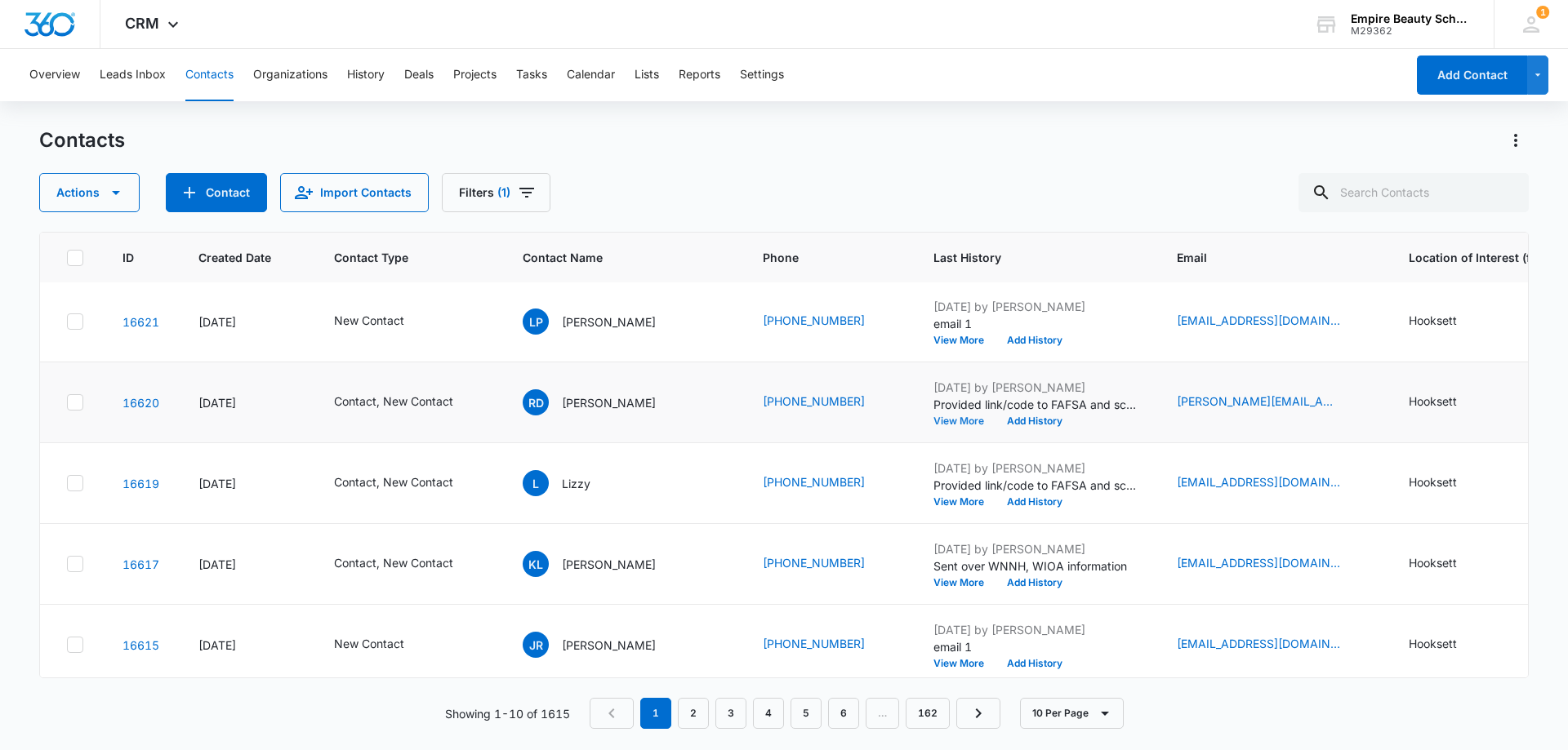
click at [934, 421] on button "View More" at bounding box center [965, 422] width 62 height 10
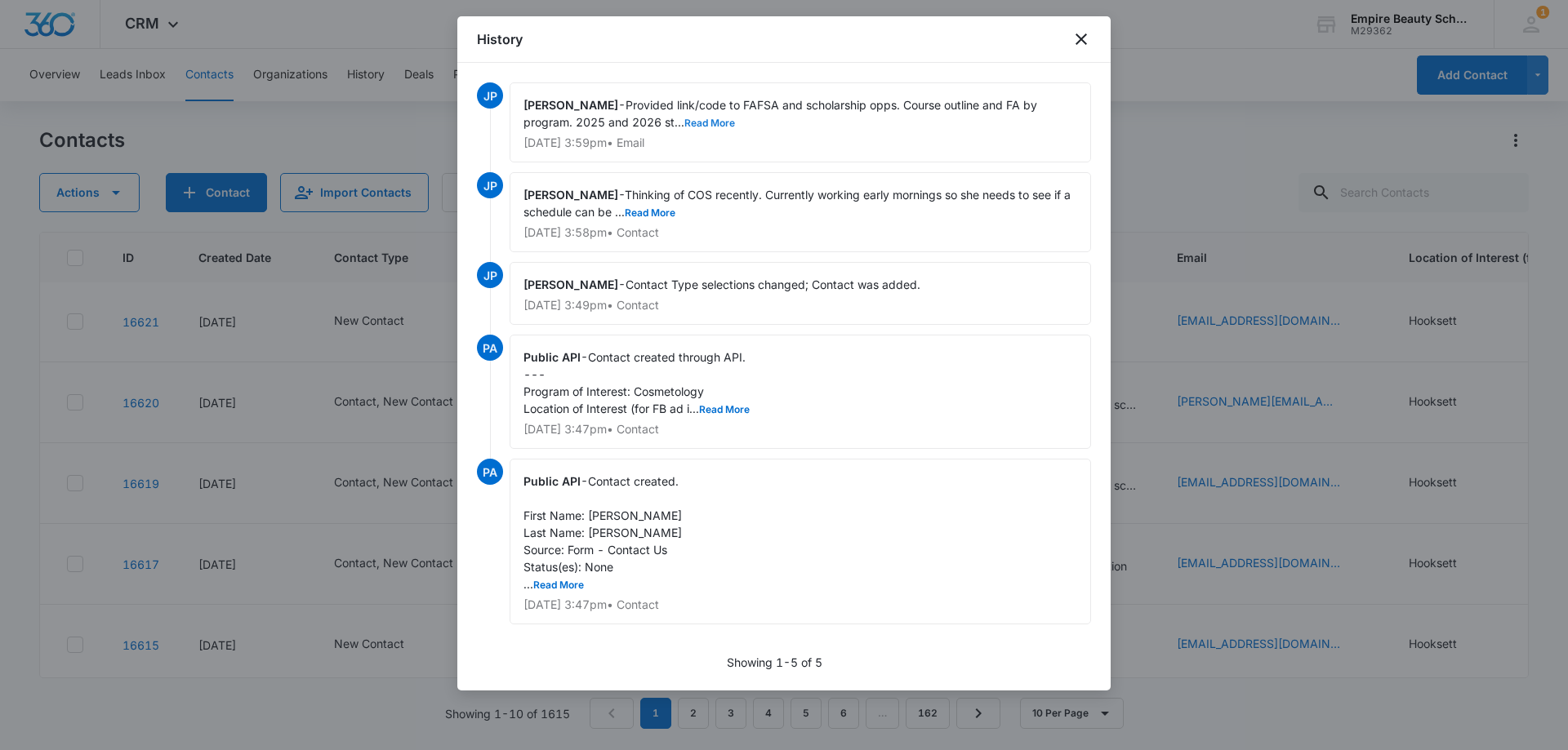
click at [712, 122] on button "Read More" at bounding box center [709, 123] width 50 height 10
click at [670, 209] on button "Read More" at bounding box center [649, 213] width 50 height 10
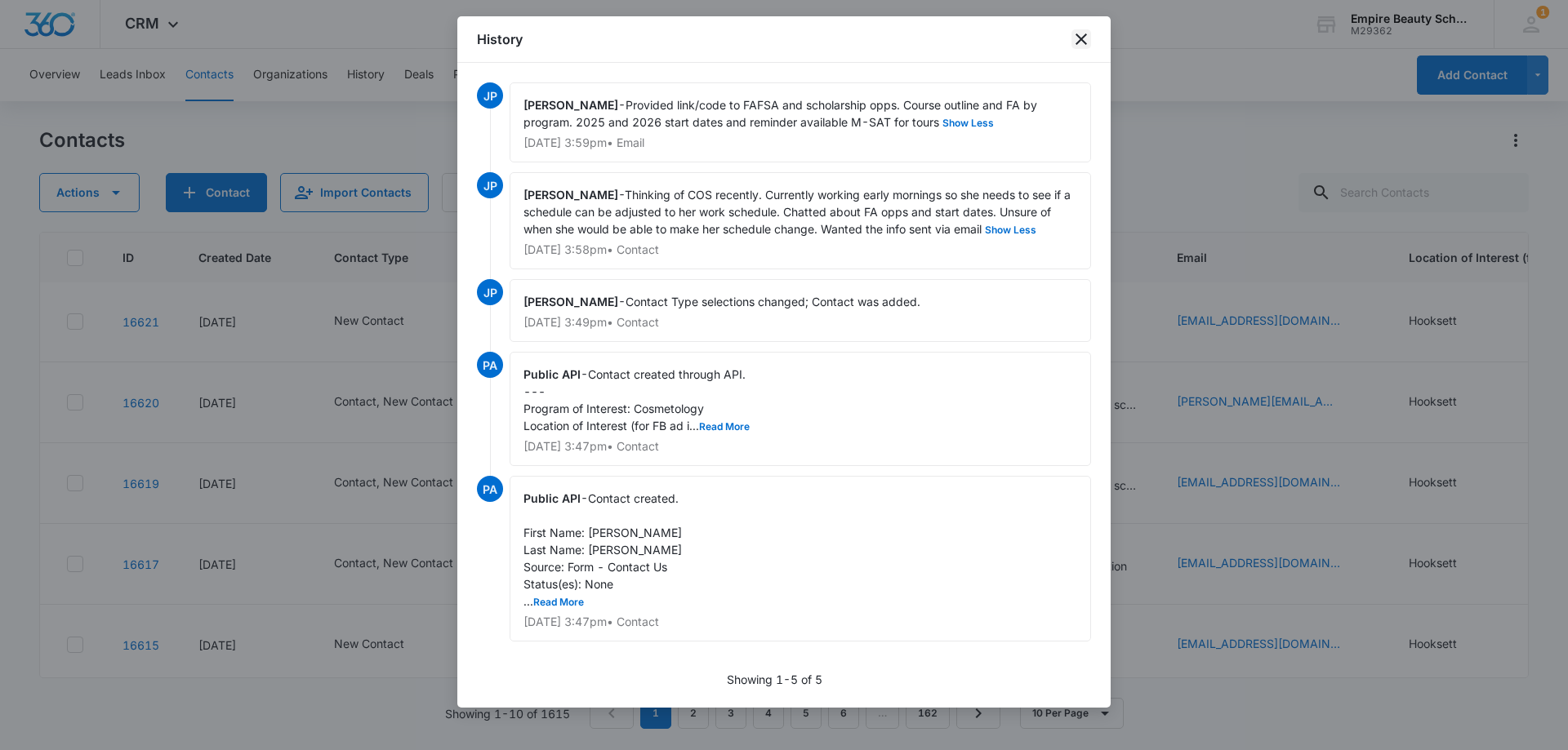
click at [1082, 37] on icon "close" at bounding box center [1080, 39] width 19 height 19
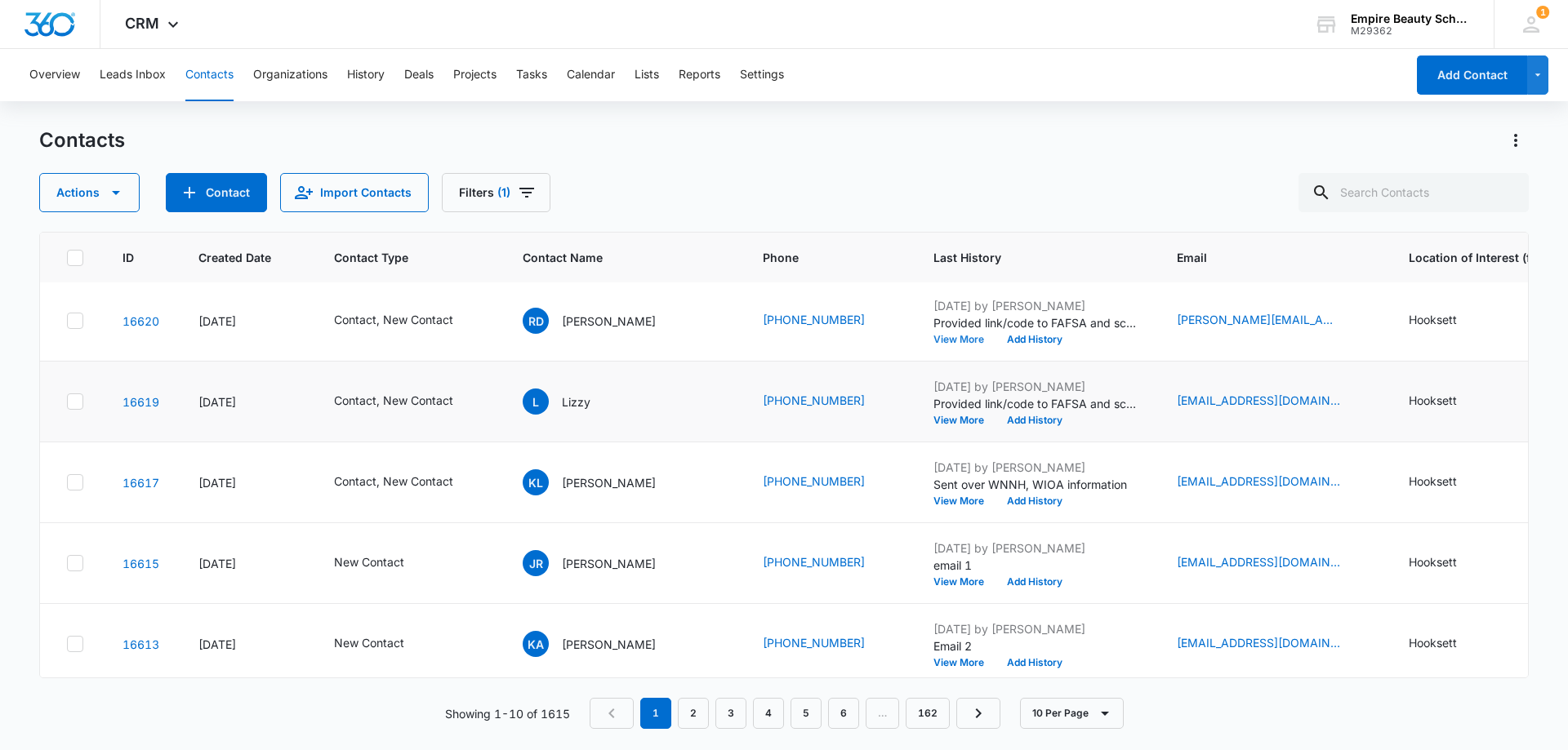
scroll to position [327, 0]
click at [934, 416] on button "View More" at bounding box center [965, 420] width 62 height 10
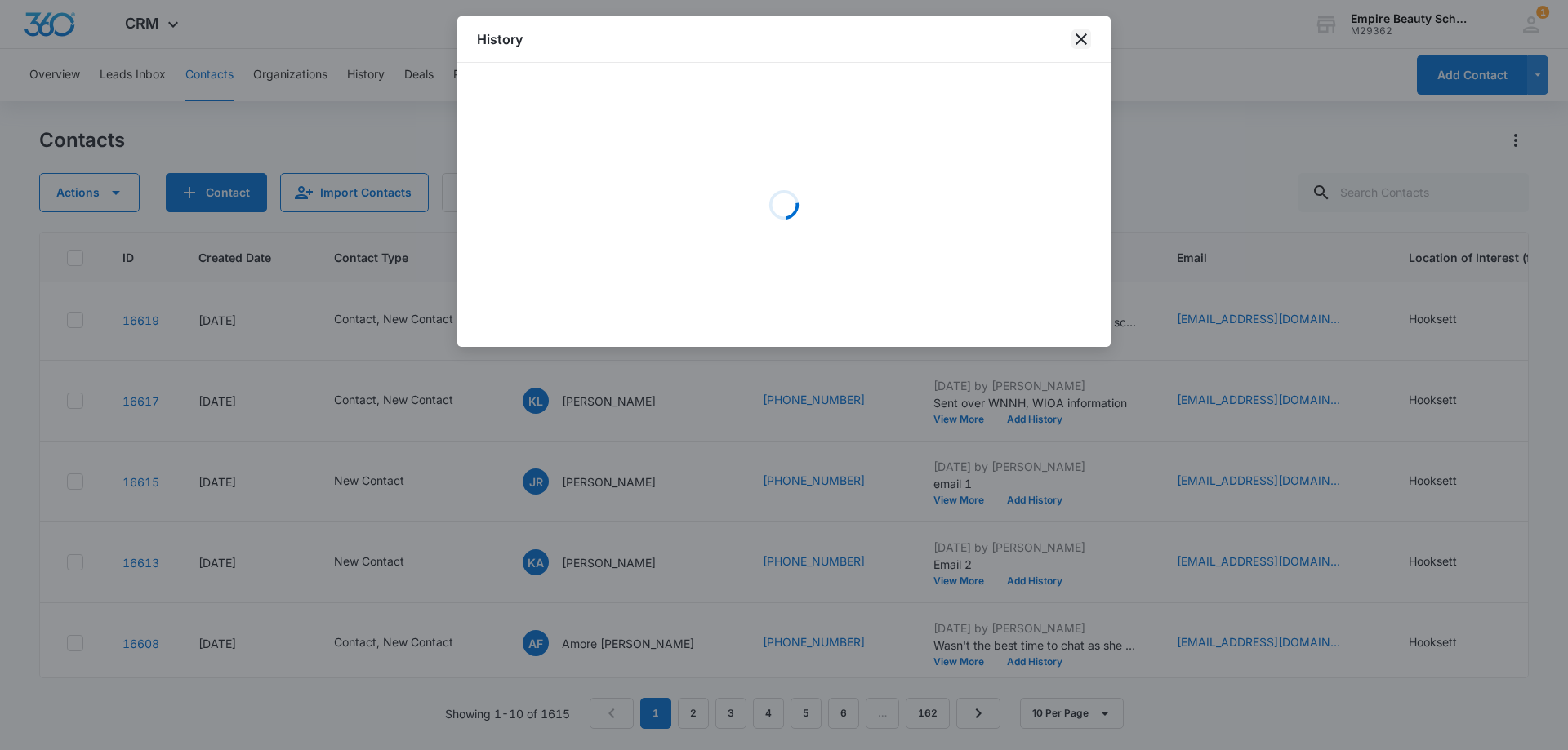
click at [1078, 37] on icon "close" at bounding box center [1081, 39] width 12 height 12
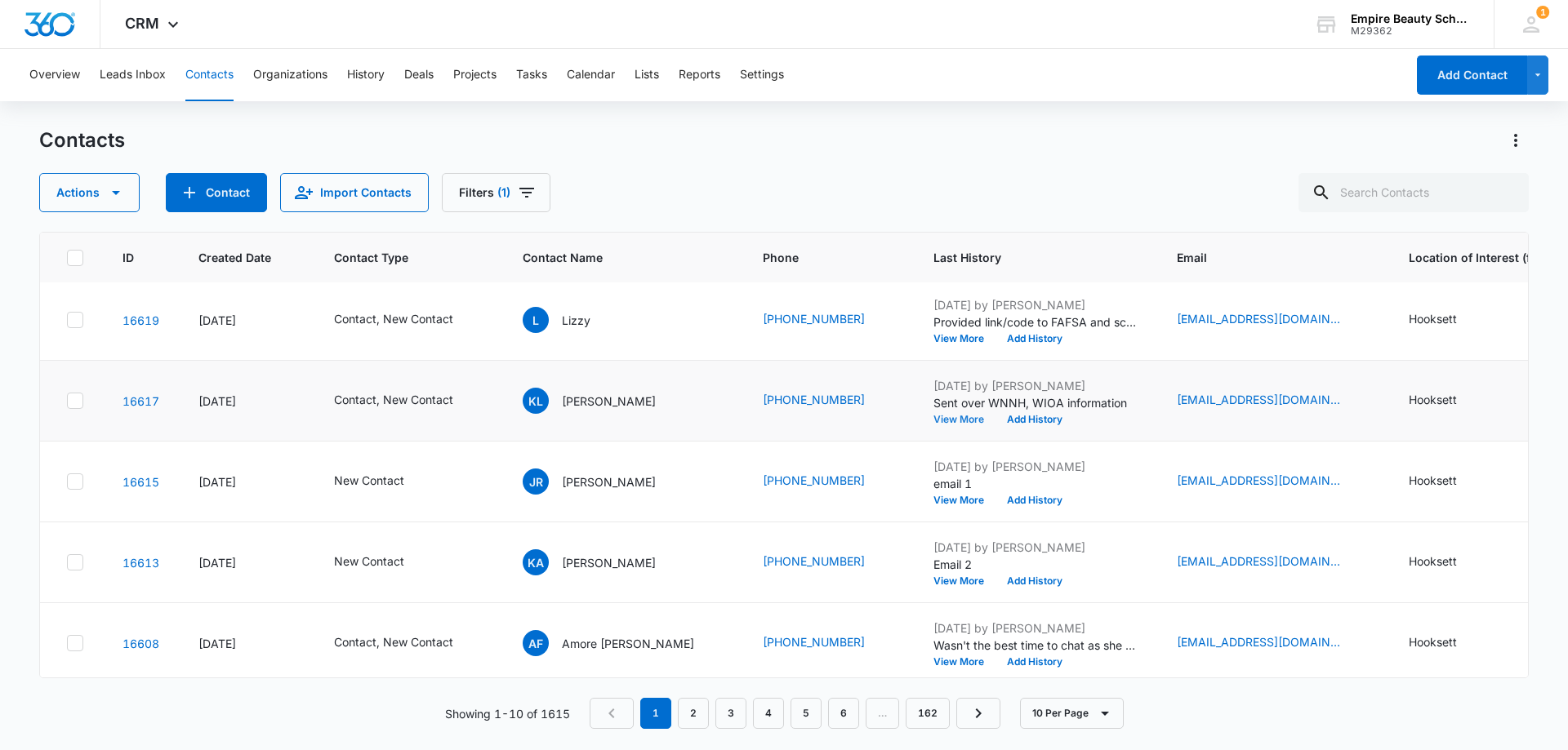
scroll to position [408, 0]
click at [934, 421] on button "View More" at bounding box center [965, 419] width 62 height 10
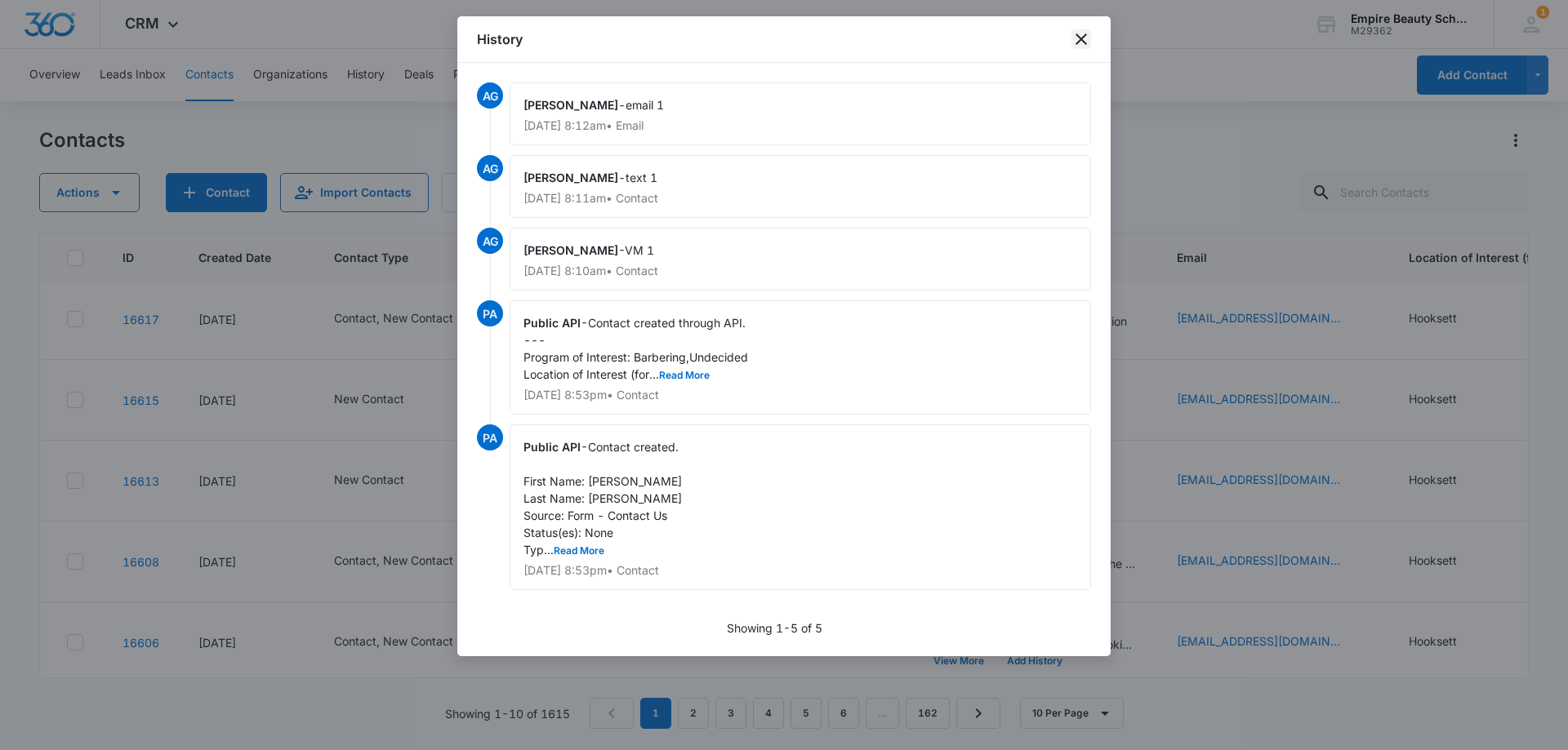
drag, startPoint x: 1079, startPoint y: 37, endPoint x: 1077, endPoint y: 52, distance: 15.1
click at [1079, 38] on icon "close" at bounding box center [1081, 39] width 12 height 12
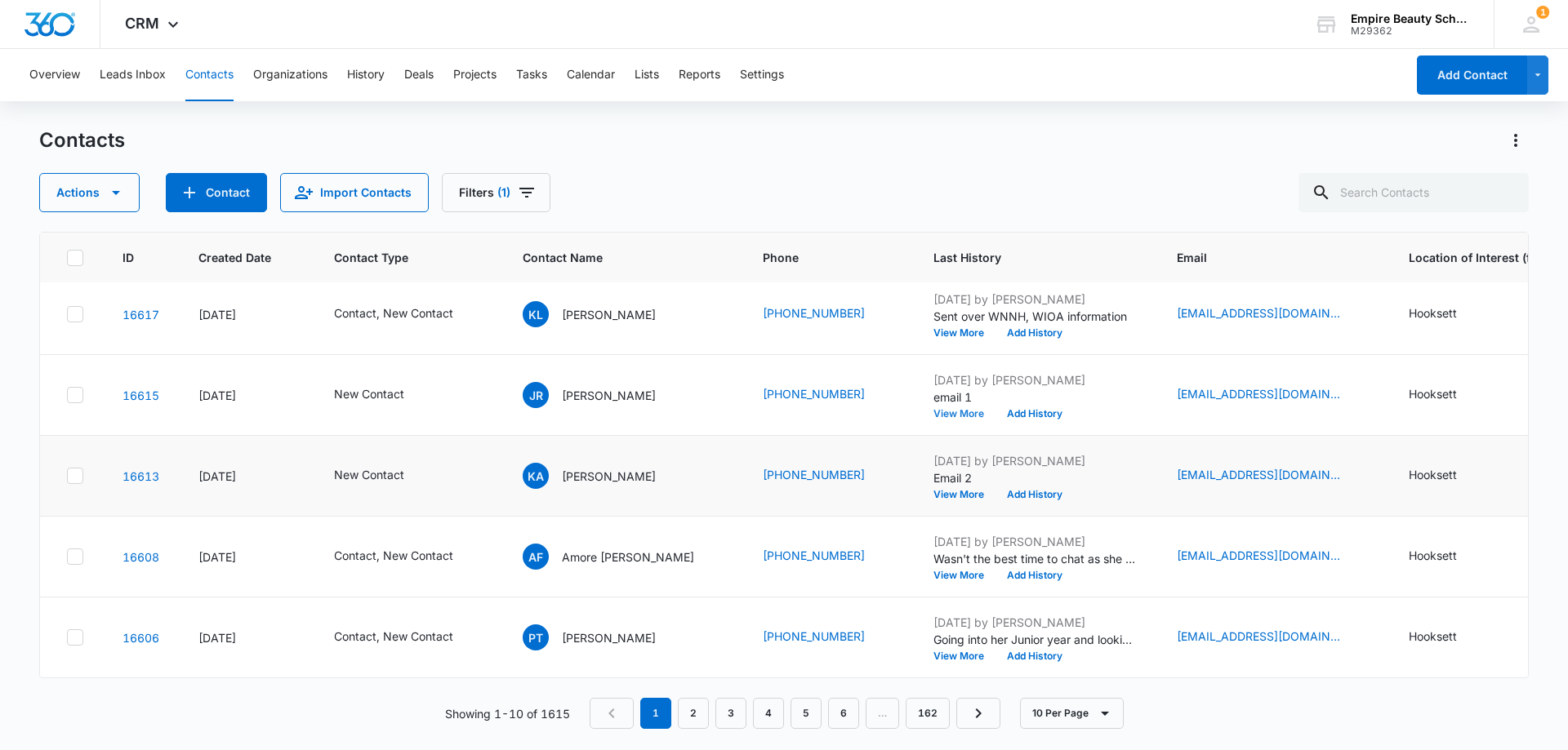
scroll to position [426, 0]
click at [934, 490] on button "View More" at bounding box center [965, 495] width 62 height 10
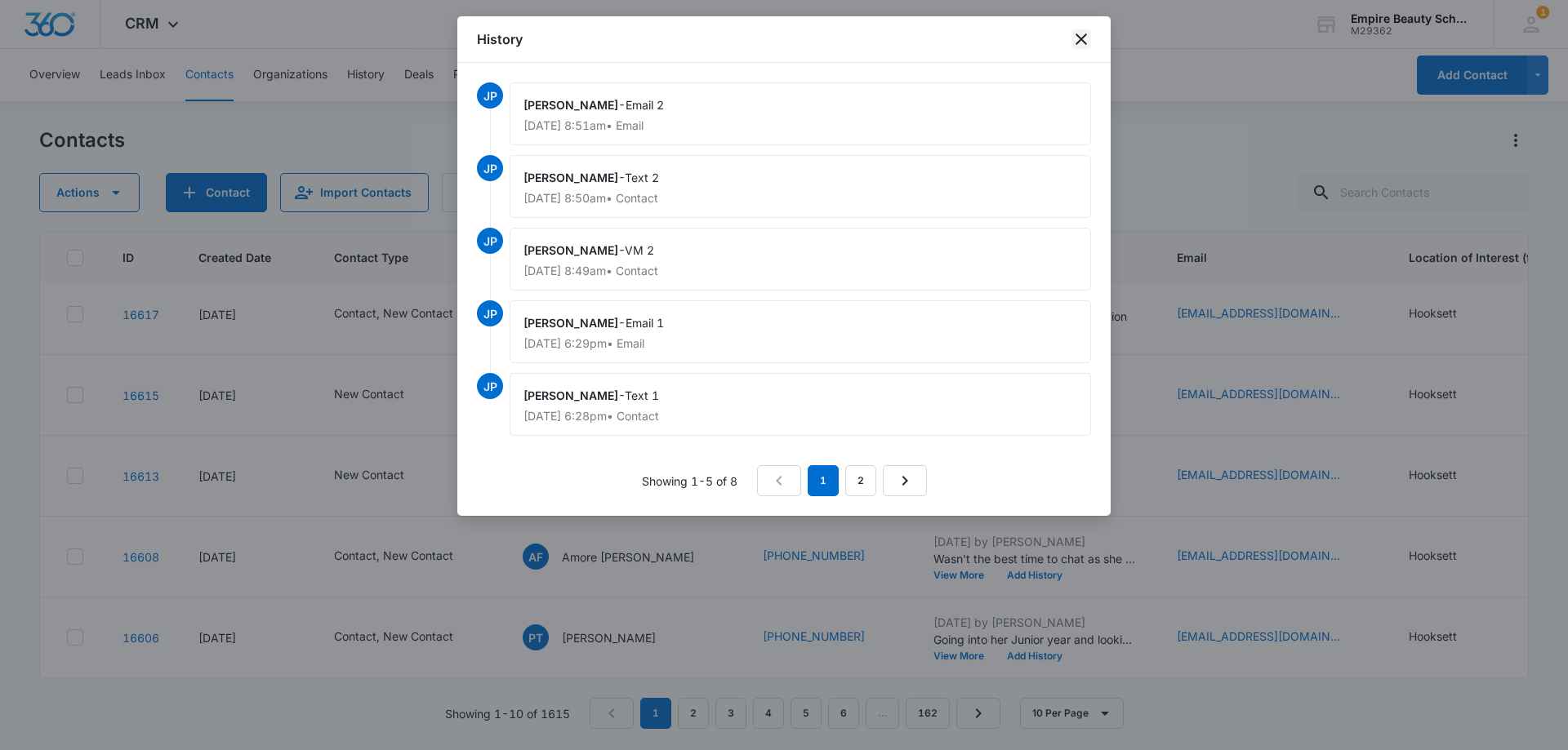
click at [1082, 35] on icon "close" at bounding box center [1080, 39] width 19 height 19
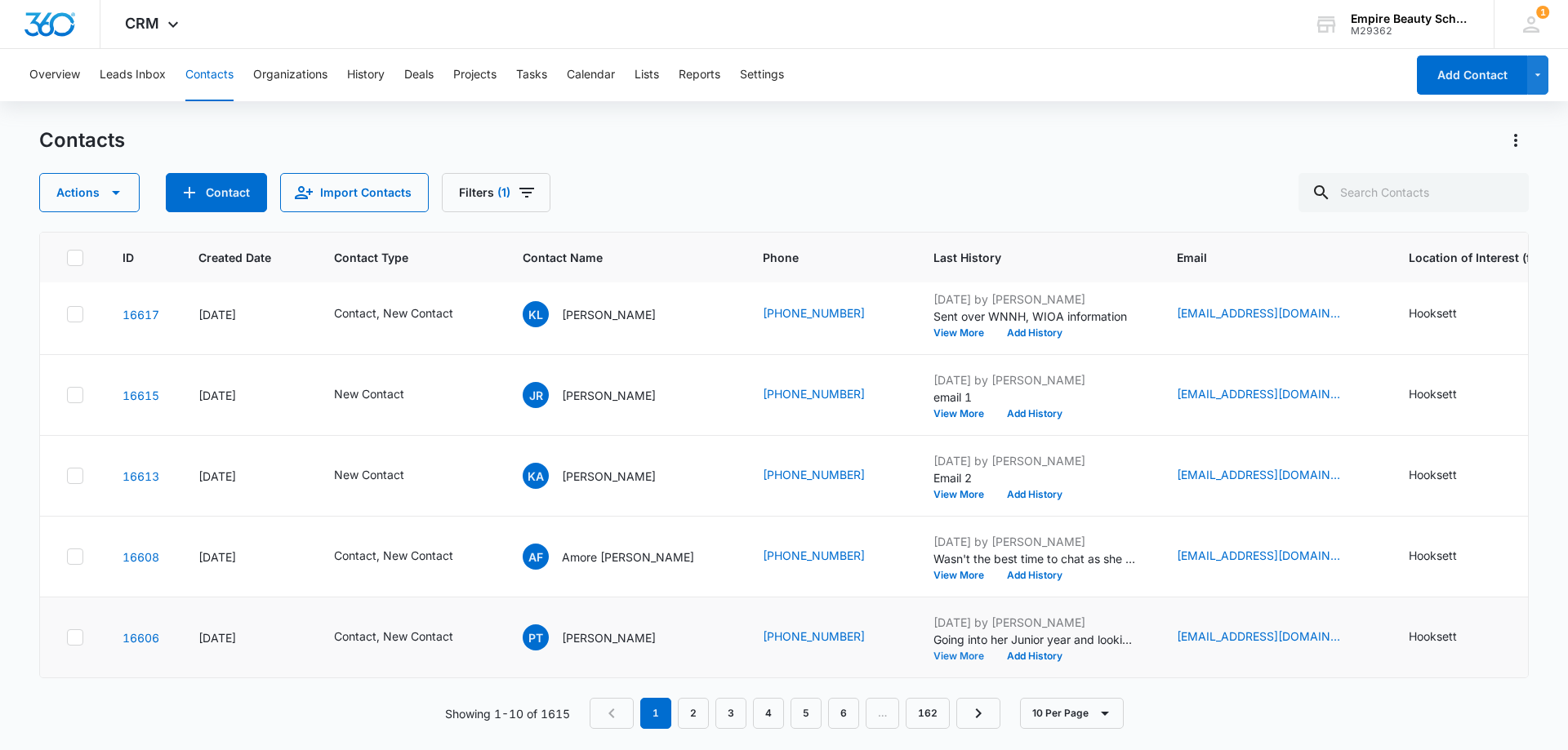
click at [934, 651] on button "View More" at bounding box center [965, 656] width 62 height 10
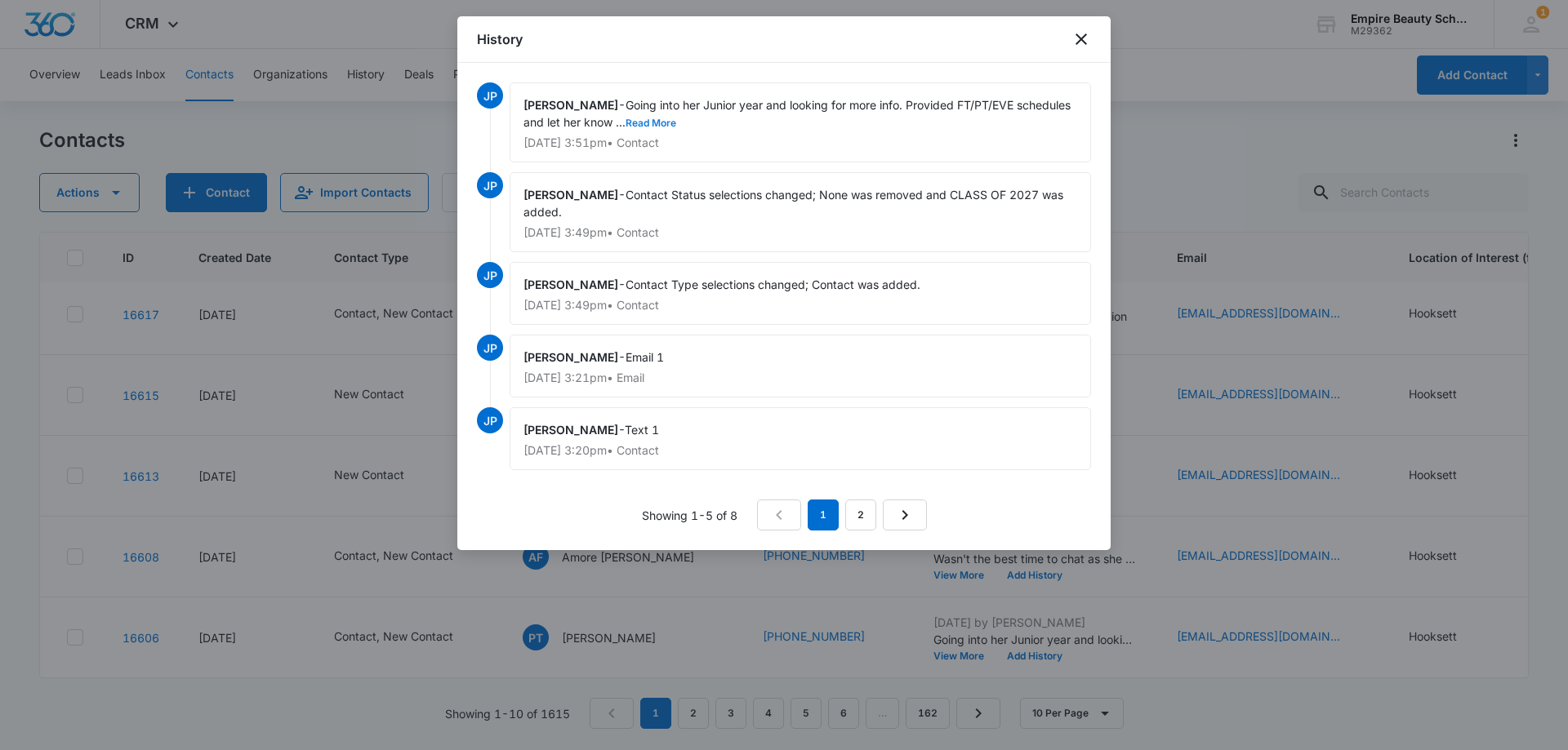
click at [676, 125] on button "Read More" at bounding box center [650, 123] width 50 height 10
click at [1081, 41] on icon "close" at bounding box center [1080, 39] width 19 height 19
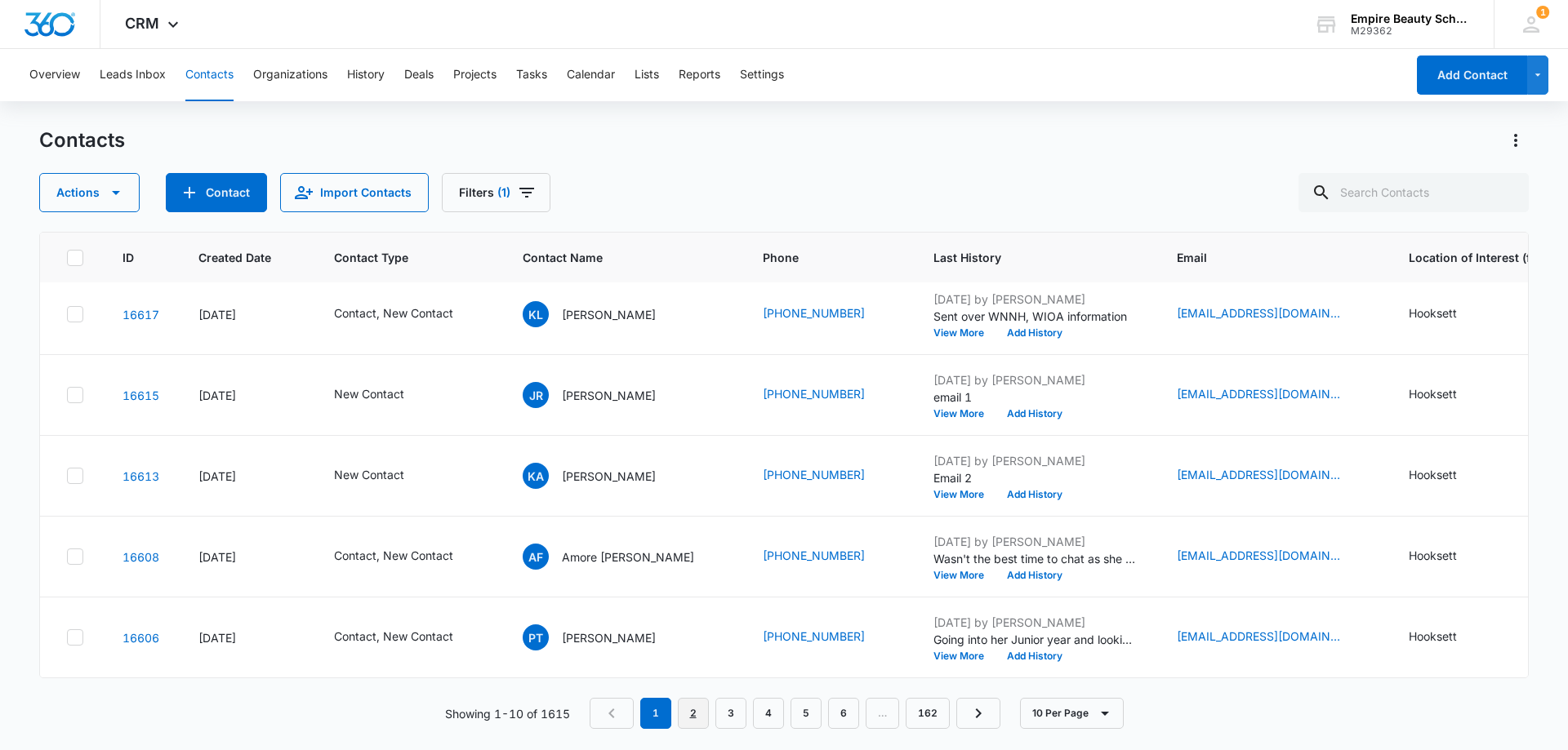
click at [701, 707] on link "2" at bounding box center [693, 713] width 31 height 31
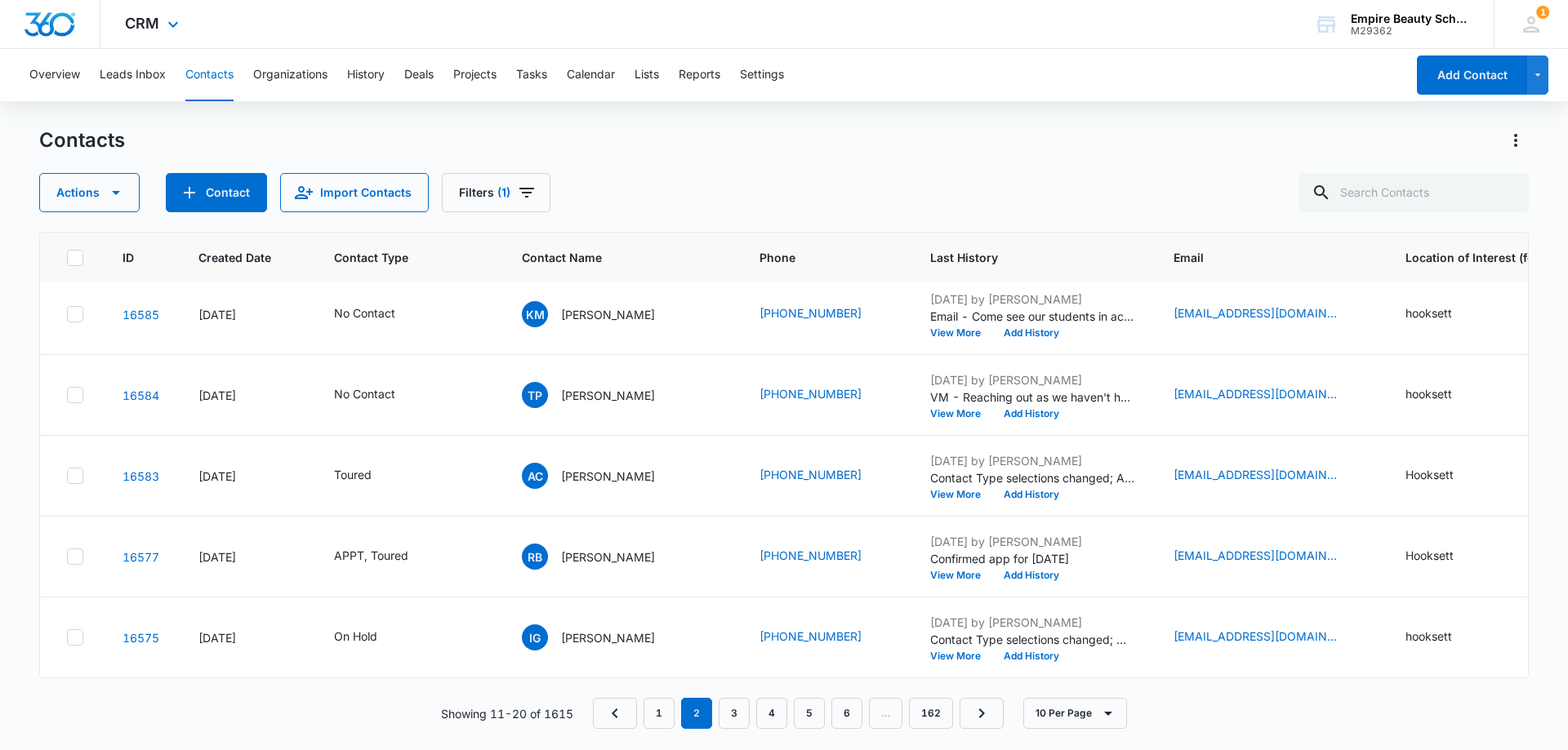
scroll to position [0, 0]
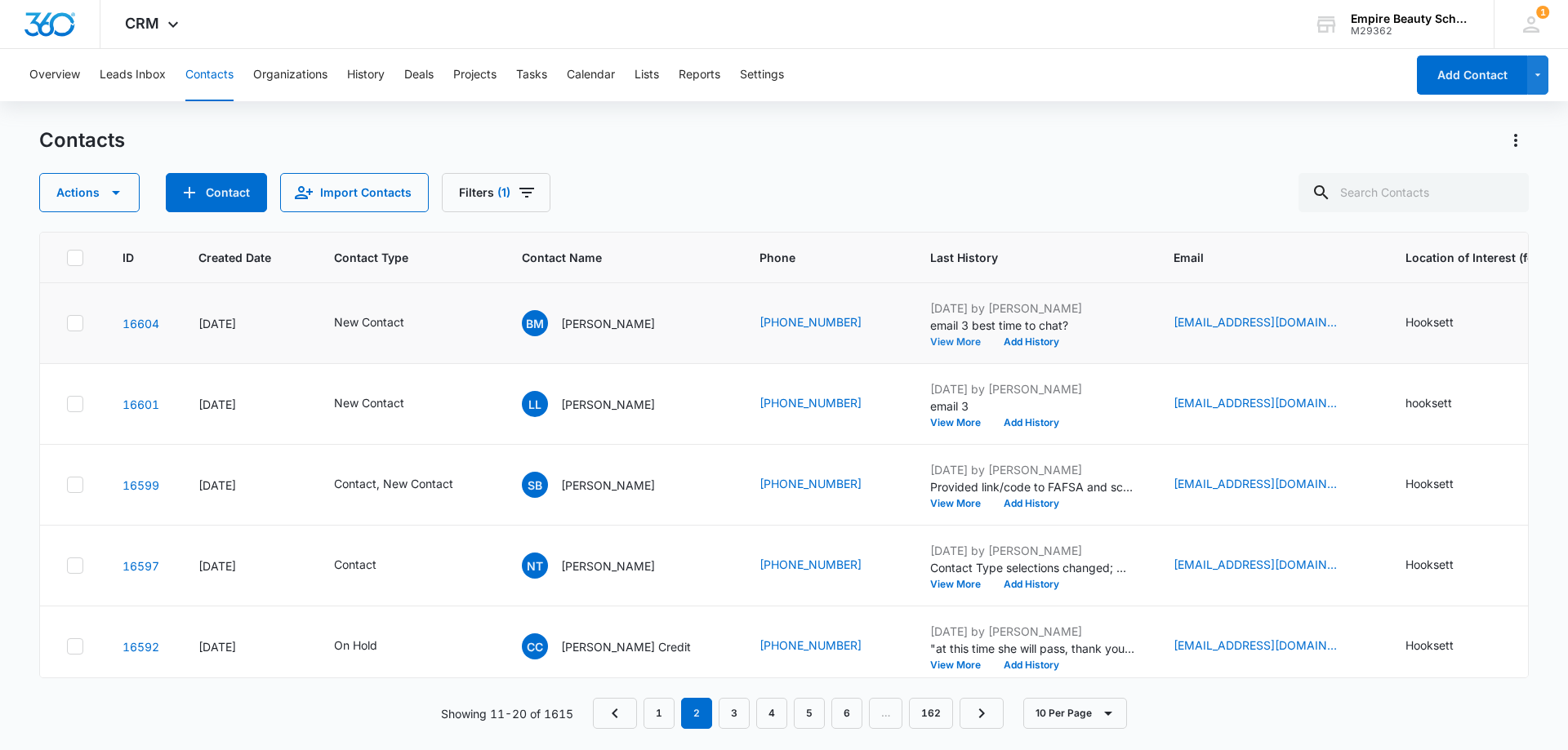
click at [930, 337] on button "View More" at bounding box center [961, 342] width 62 height 10
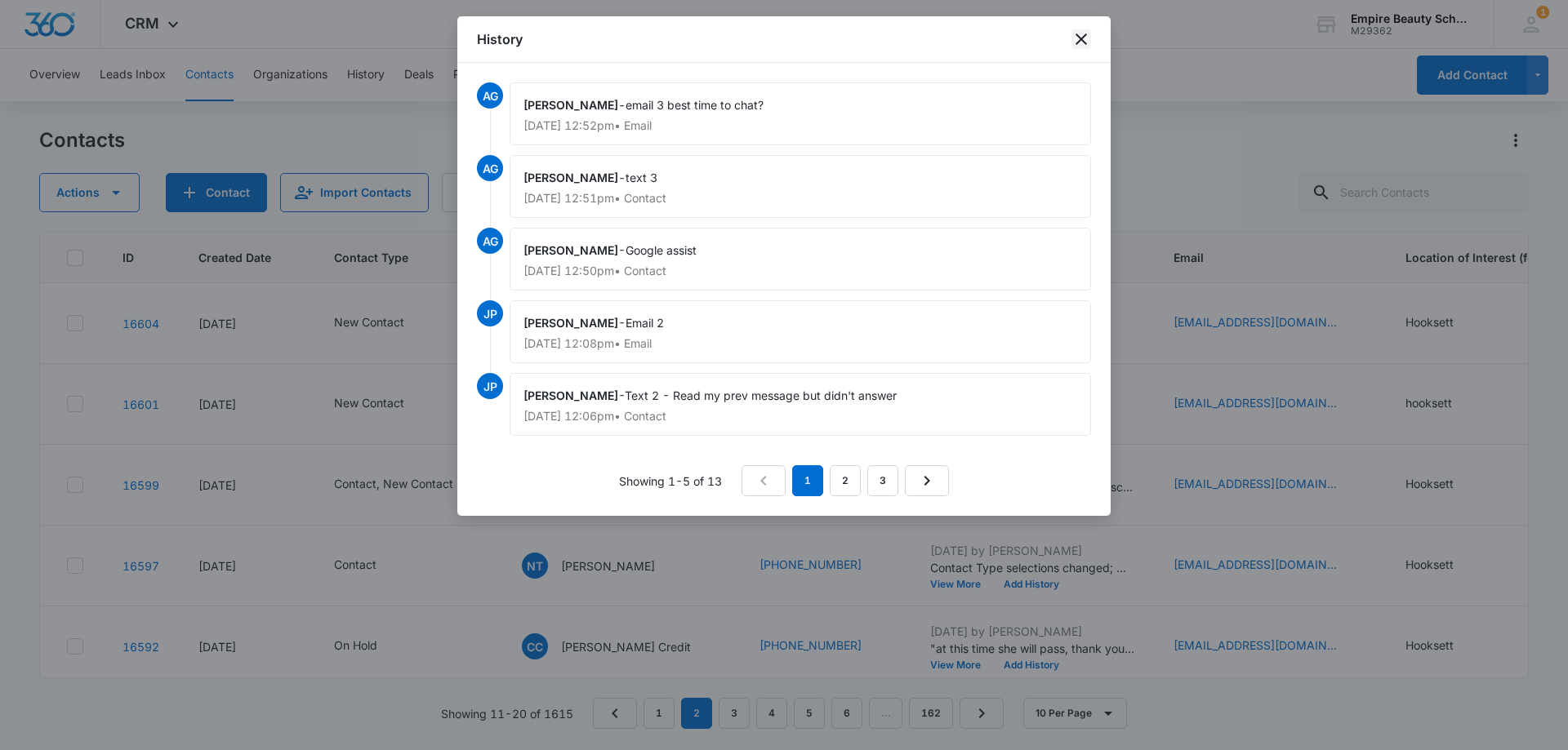
click at [1079, 38] on icon "close" at bounding box center [1081, 39] width 12 height 12
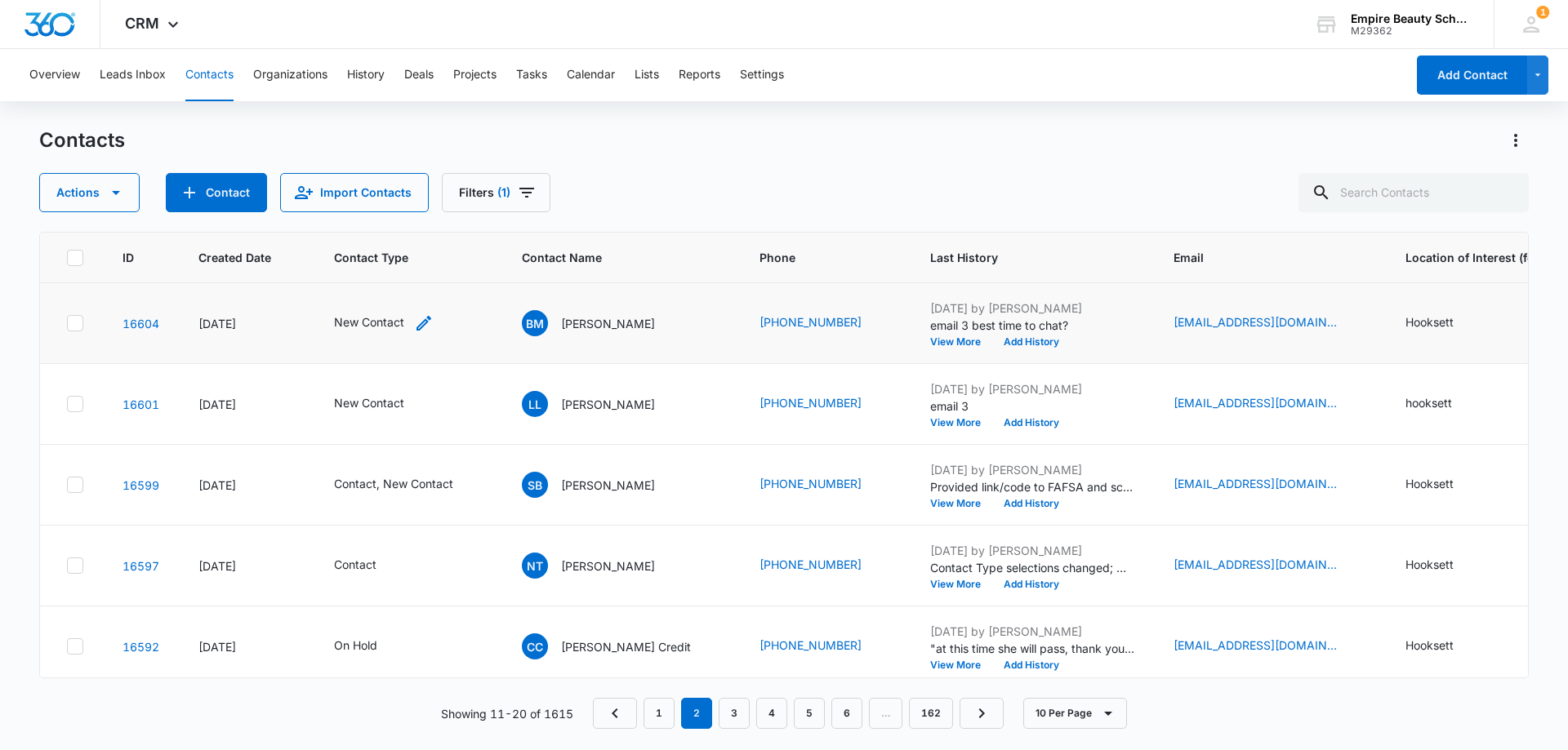
click at [419, 318] on icon "Contact Type - New Contact - Select to Edit Field" at bounding box center [423, 323] width 19 height 19
click at [396, 216] on icon "Remove New Contact" at bounding box center [396, 218] width 12 height 13
click at [394, 216] on div "Contact Type" at bounding box center [354, 220] width 109 height 37
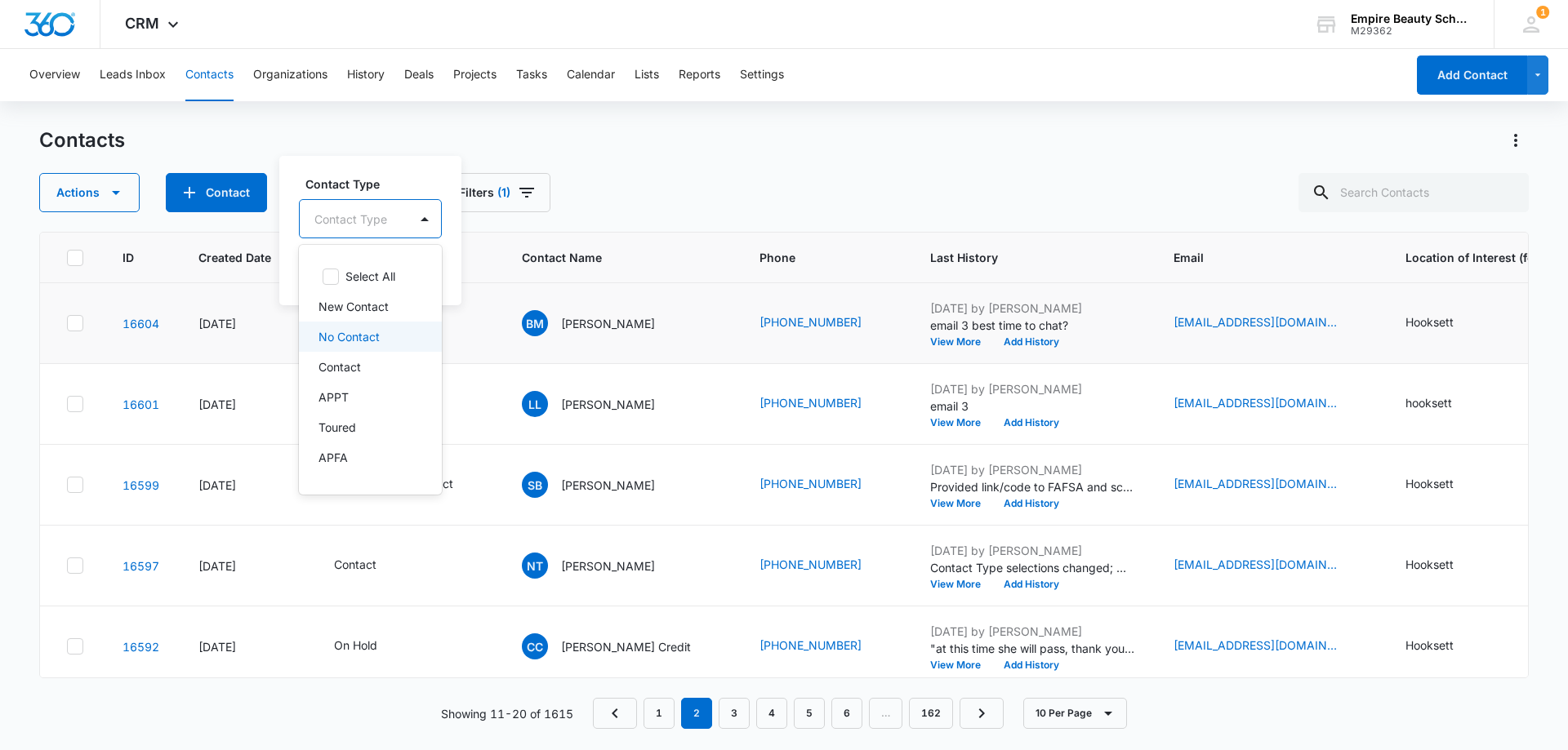
click at [380, 341] on div "No Contact" at bounding box center [369, 337] width 101 height 17
click at [422, 160] on div "Contact Type option No Contact, selected. 16 results available. Use Up and Down…" at bounding box center [380, 230] width 201 height 151
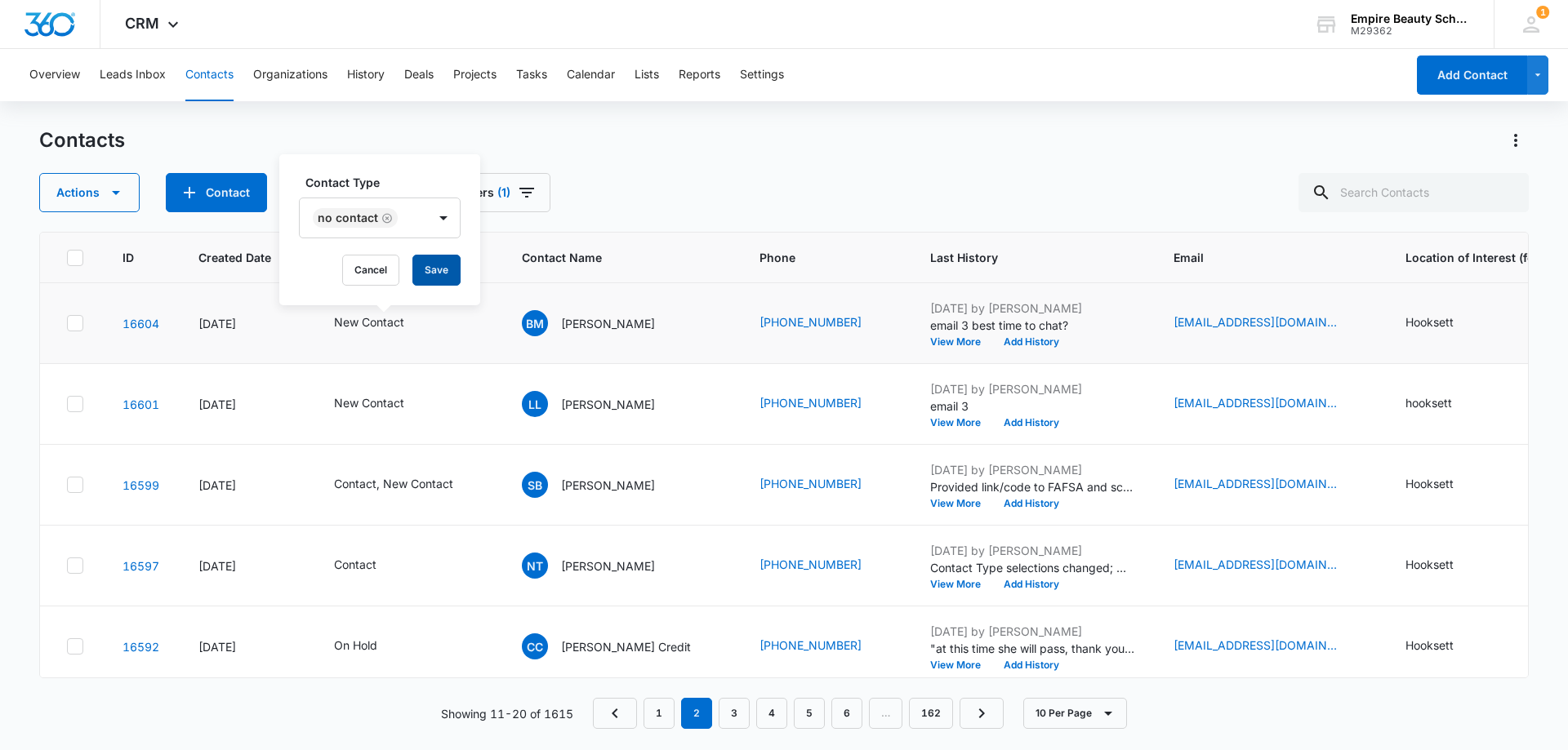
click at [440, 259] on button "Save" at bounding box center [436, 270] width 48 height 31
click at [930, 419] on button "View More" at bounding box center [961, 423] width 62 height 10
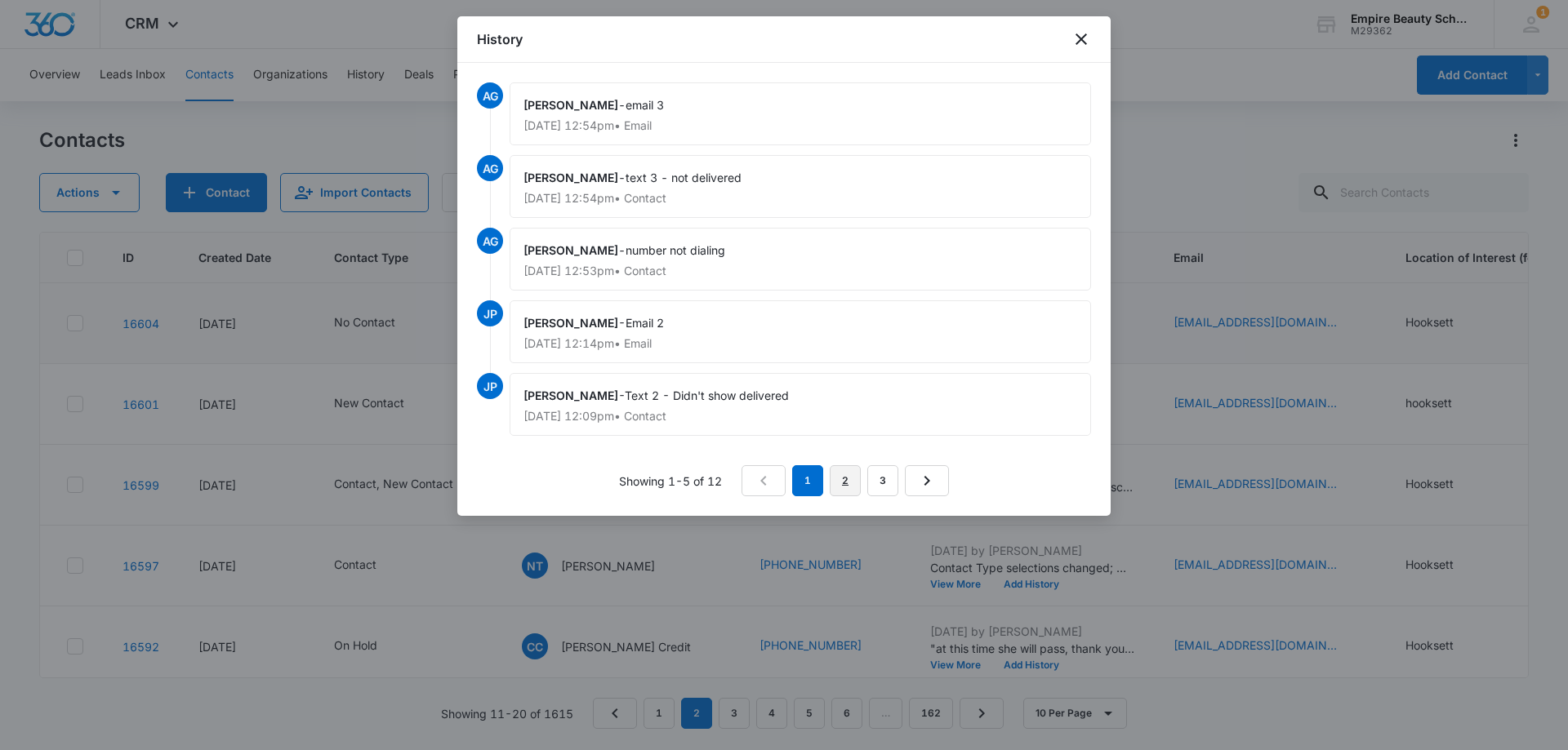
click at [838, 475] on link "2" at bounding box center [845, 480] width 31 height 31
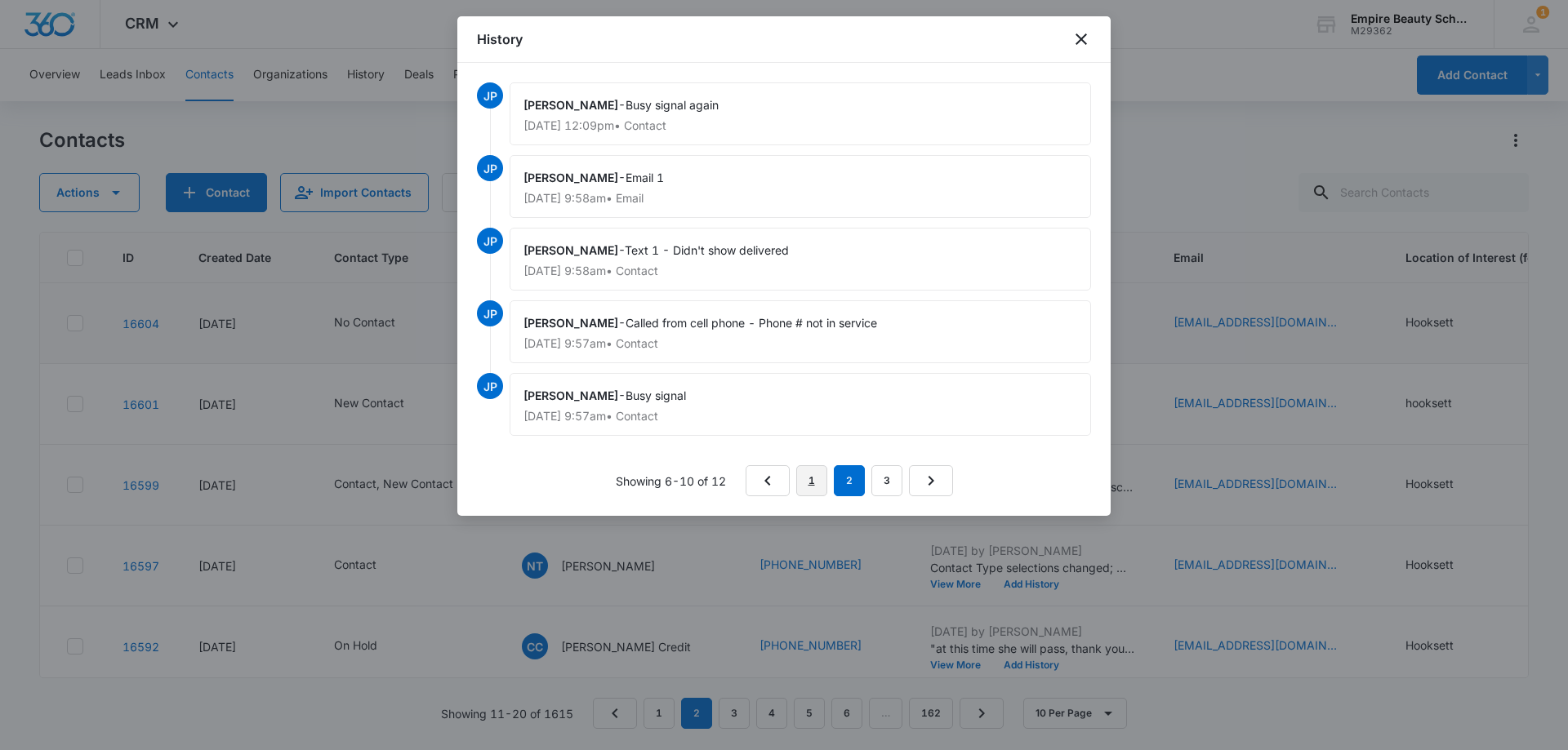
click at [817, 481] on link "1" at bounding box center [811, 480] width 31 height 31
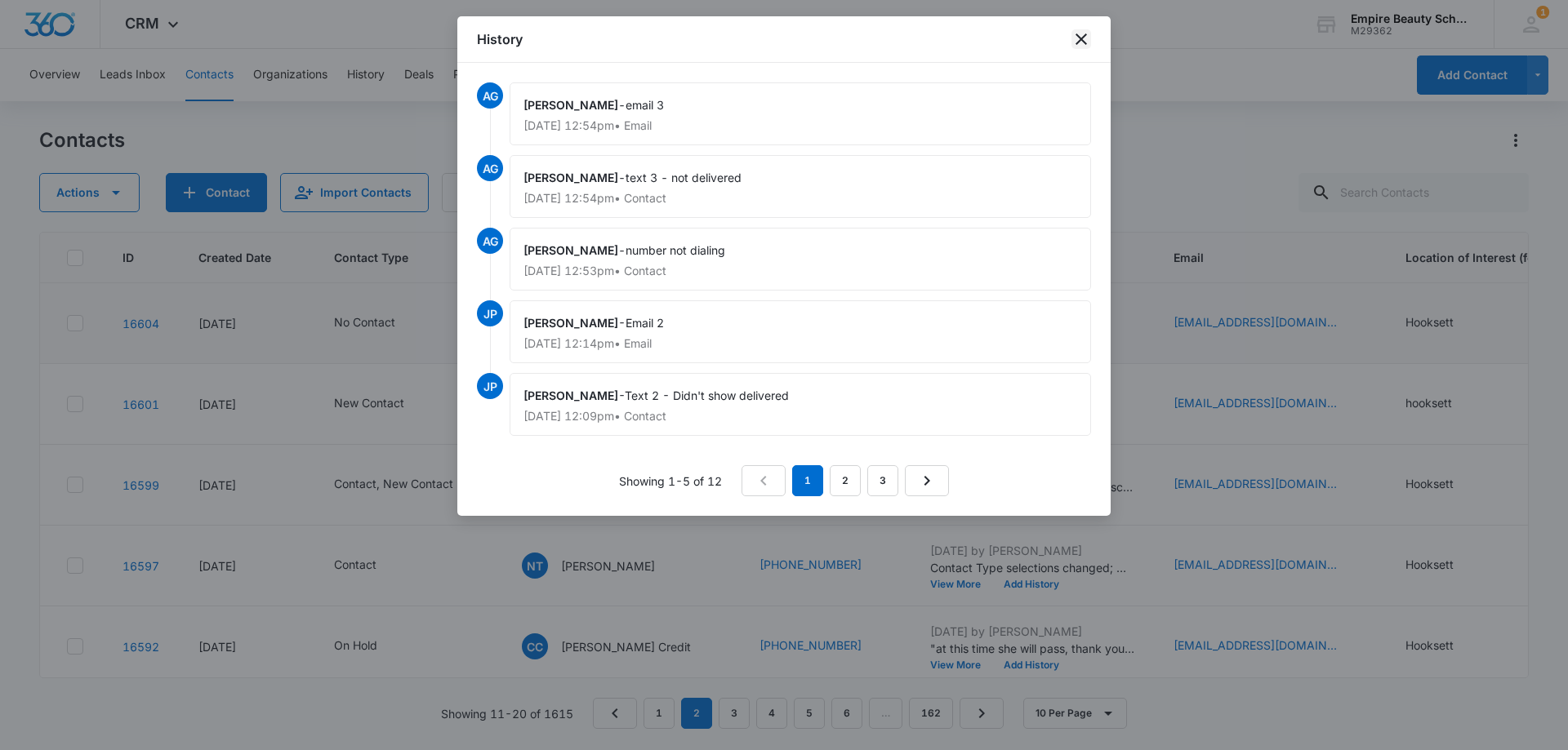
click at [1078, 39] on icon "close" at bounding box center [1080, 39] width 19 height 19
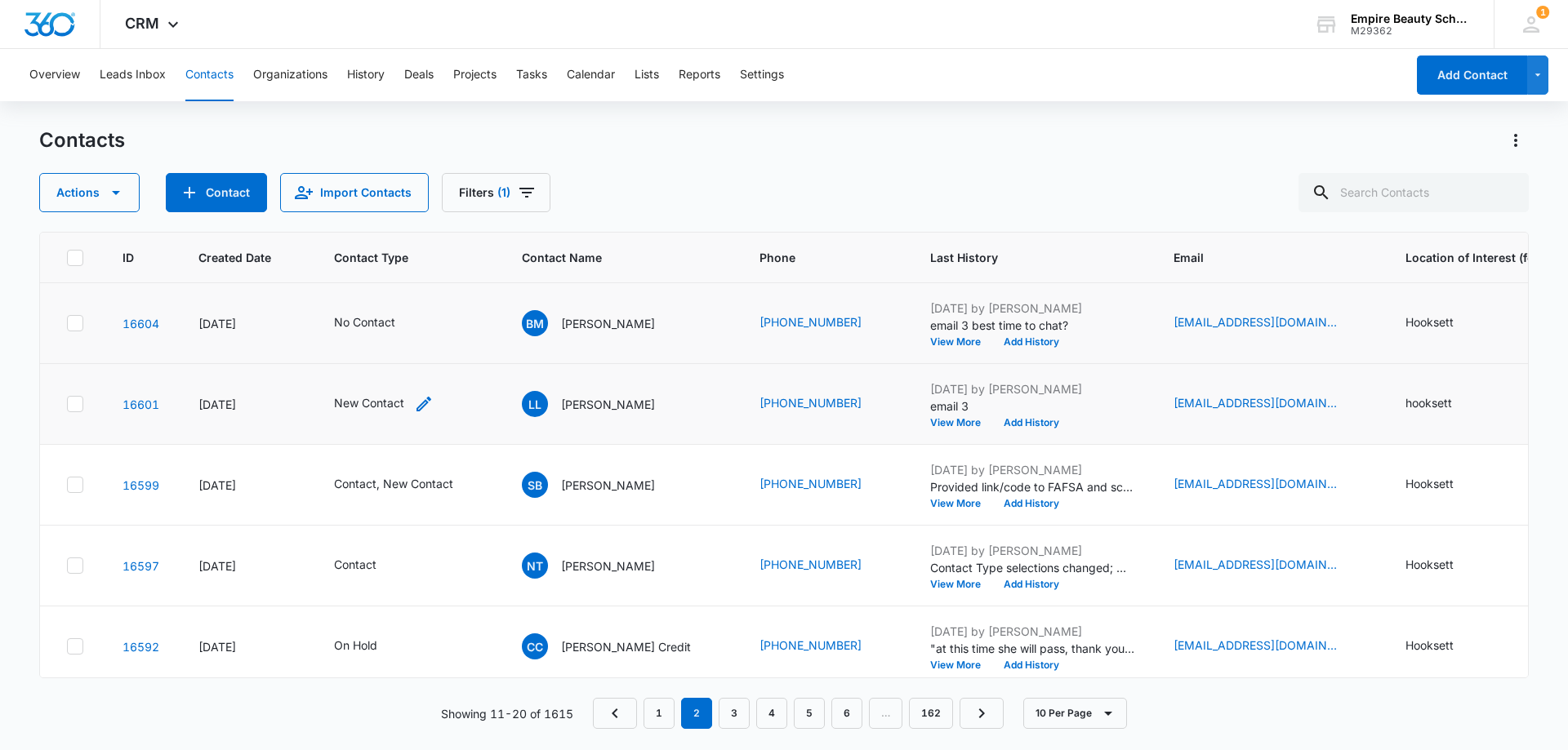
click at [424, 410] on icon "Contact Type - New Contact - Select to Edit Field" at bounding box center [423, 404] width 19 height 19
click at [400, 299] on icon "Remove New Contact" at bounding box center [396, 299] width 12 height 13
click at [393, 301] on div "Contact Type" at bounding box center [354, 300] width 109 height 37
click at [381, 414] on div "No Contact" at bounding box center [369, 417] width 101 height 17
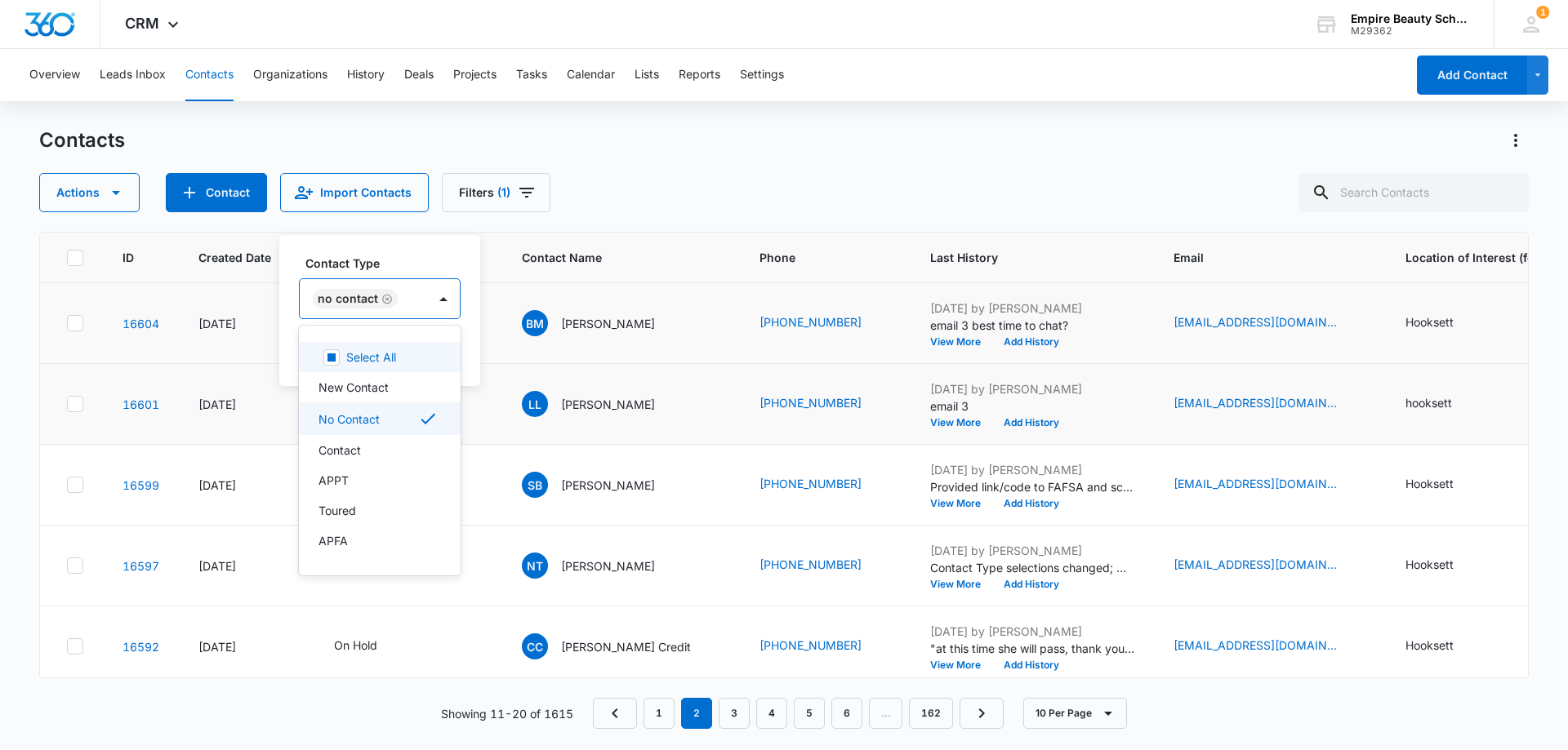
click at [440, 266] on label "Contact Type" at bounding box center [386, 263] width 162 height 17
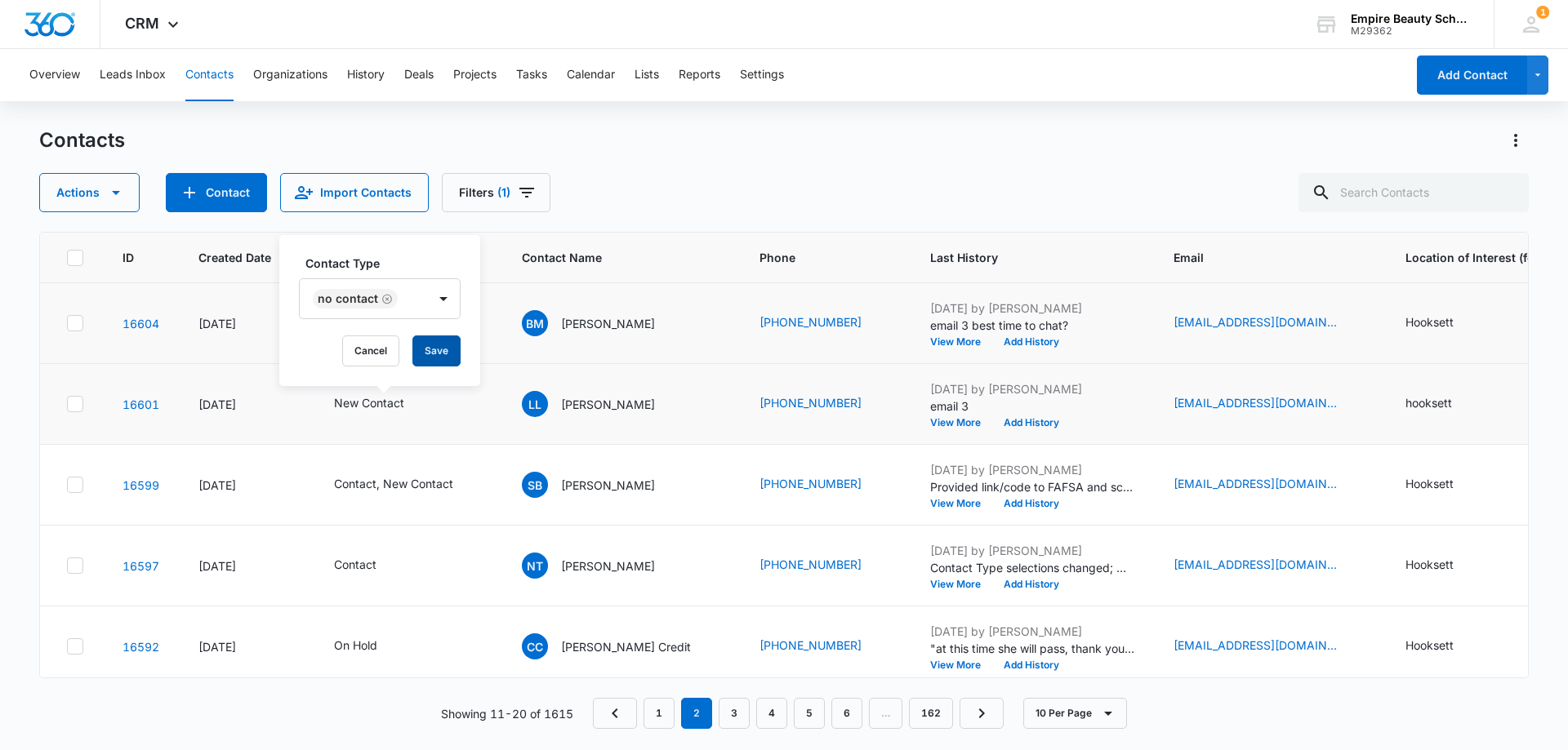
click at [435, 344] on button "Save" at bounding box center [436, 350] width 48 height 31
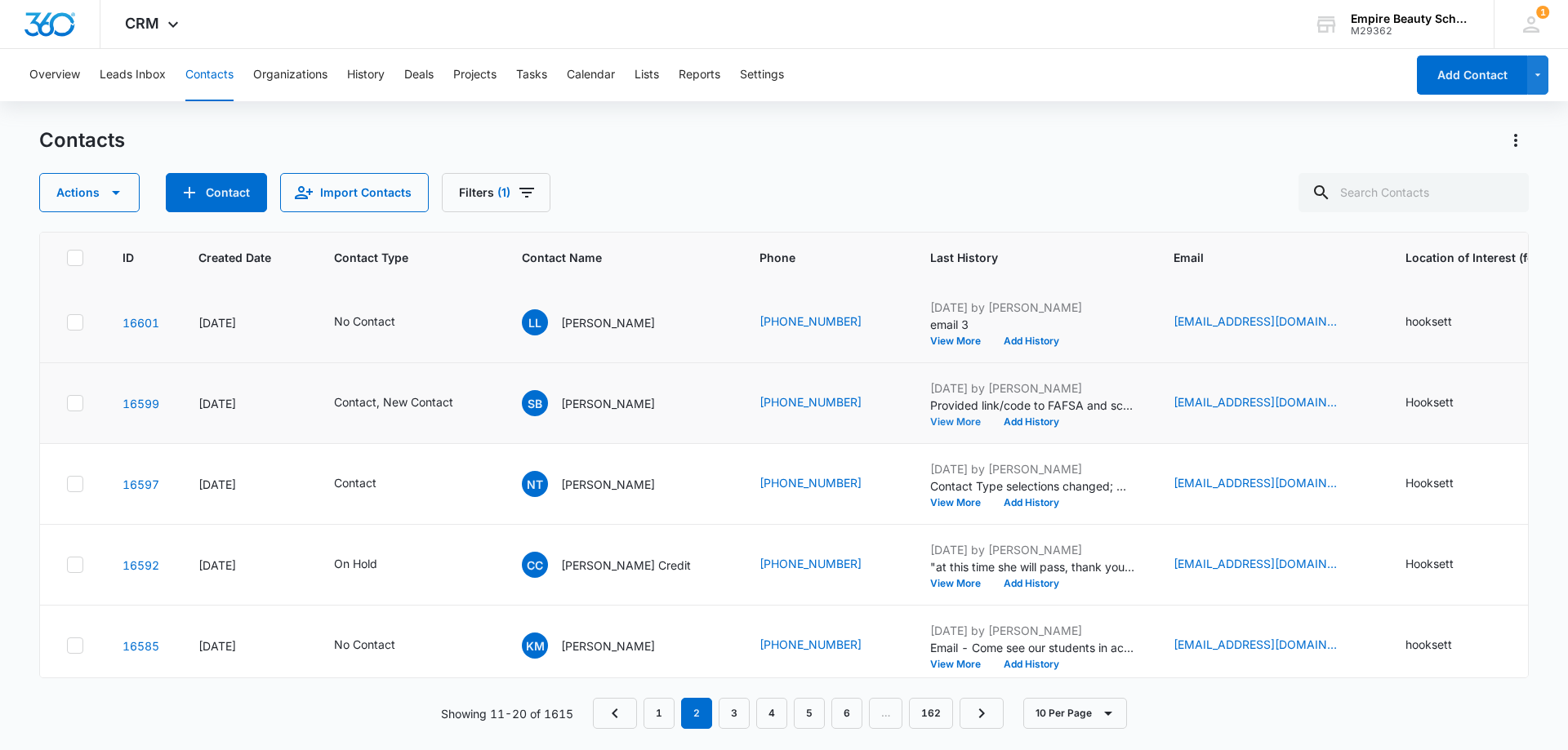
click at [930, 423] on button "View More" at bounding box center [961, 422] width 62 height 10
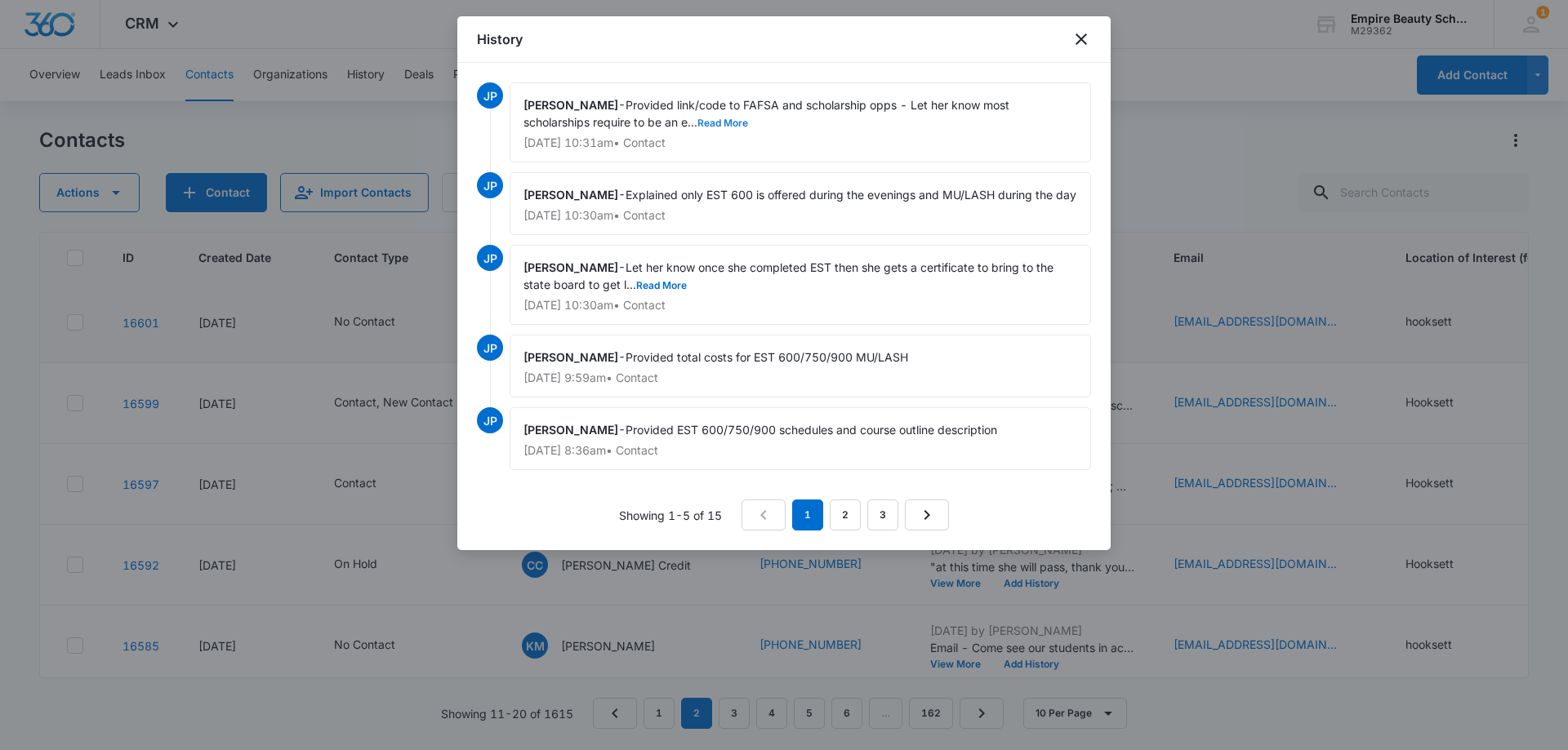
drag, startPoint x: 743, startPoint y: 122, endPoint x: 739, endPoint y: 167, distance: 45.2
click at [744, 122] on button "Read More" at bounding box center [722, 123] width 50 height 10
click at [677, 291] on button "Read More" at bounding box center [661, 286] width 50 height 10
click at [1074, 45] on icon "close" at bounding box center [1080, 39] width 19 height 19
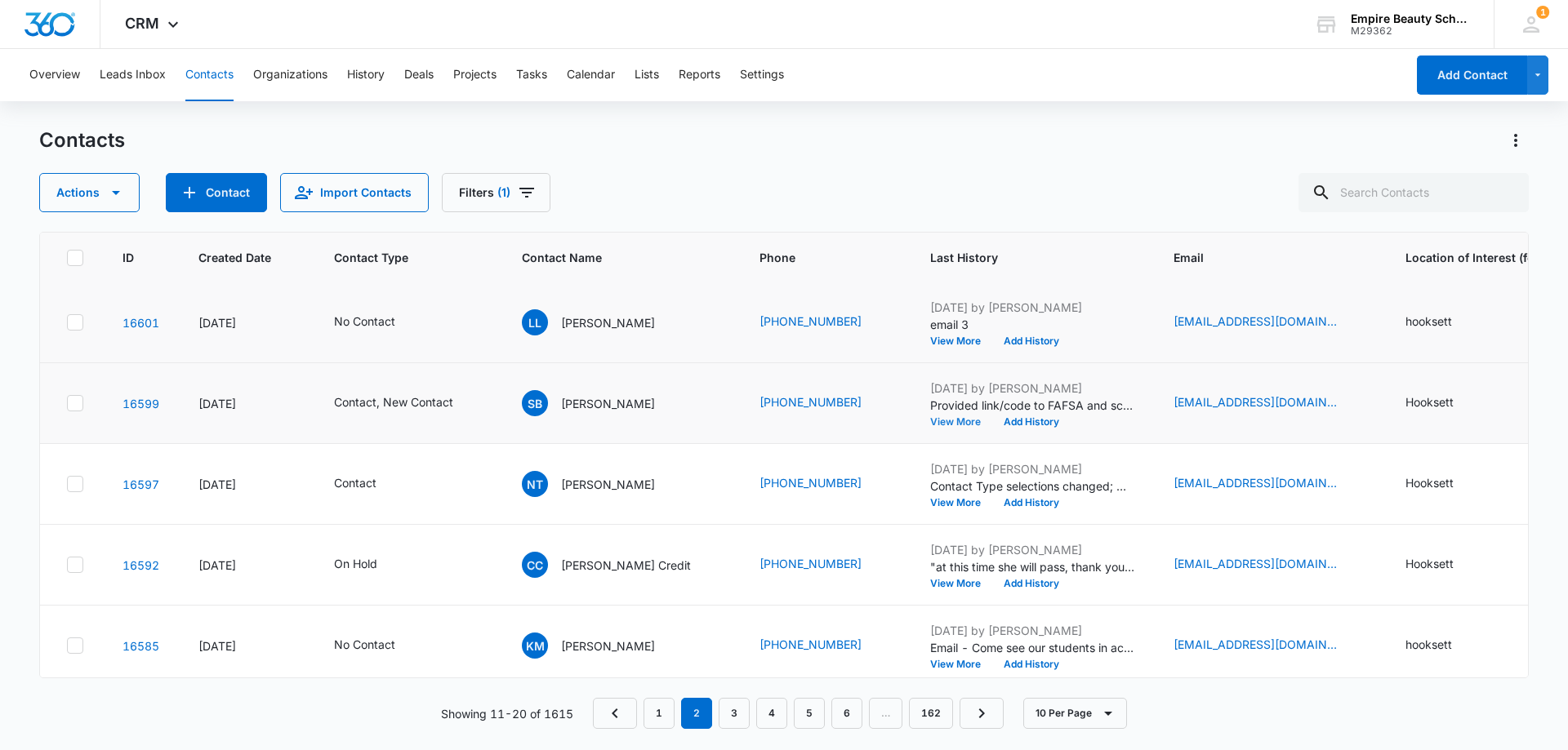
click at [930, 422] on button "View More" at bounding box center [961, 422] width 62 height 10
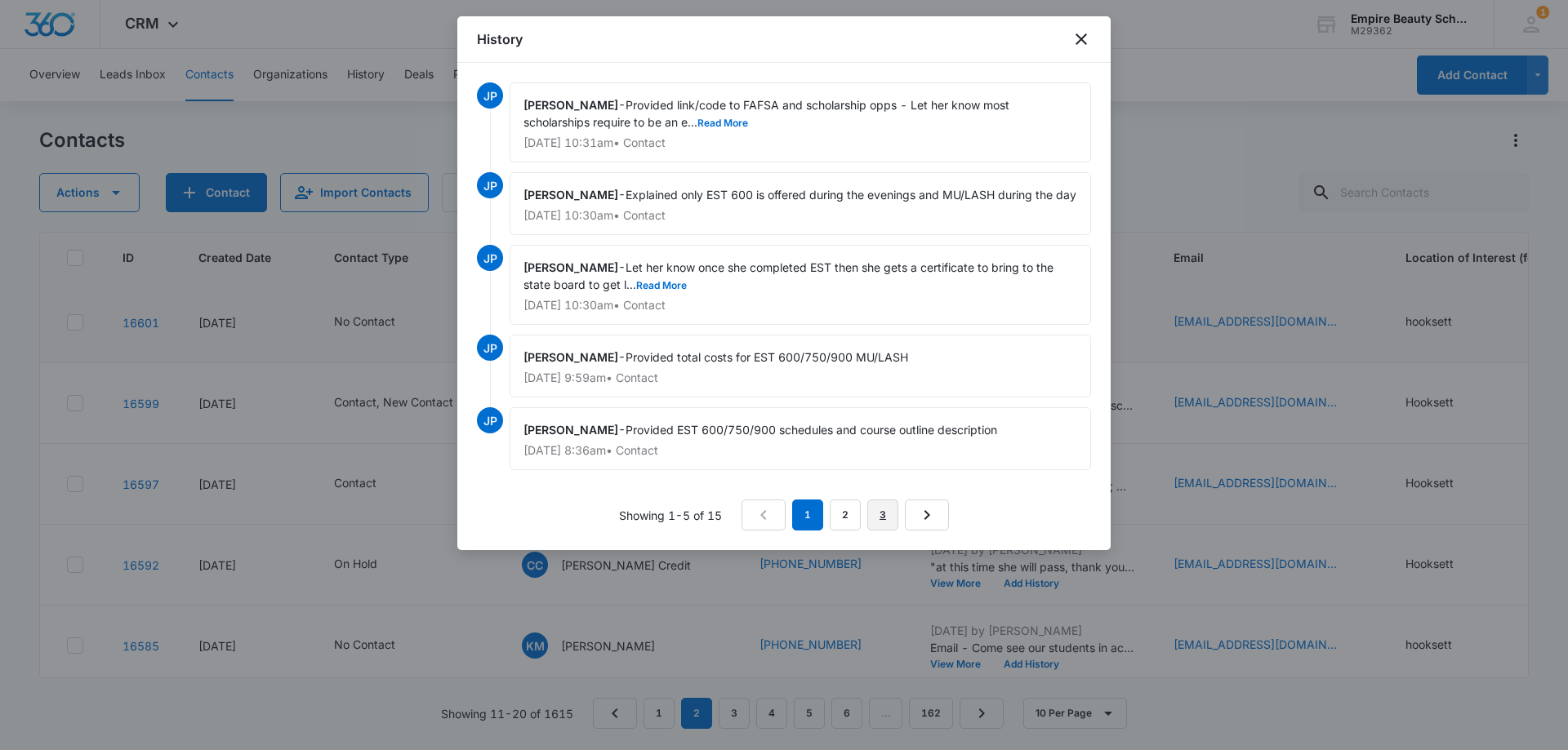
click at [873, 530] on link "3" at bounding box center [882, 515] width 31 height 31
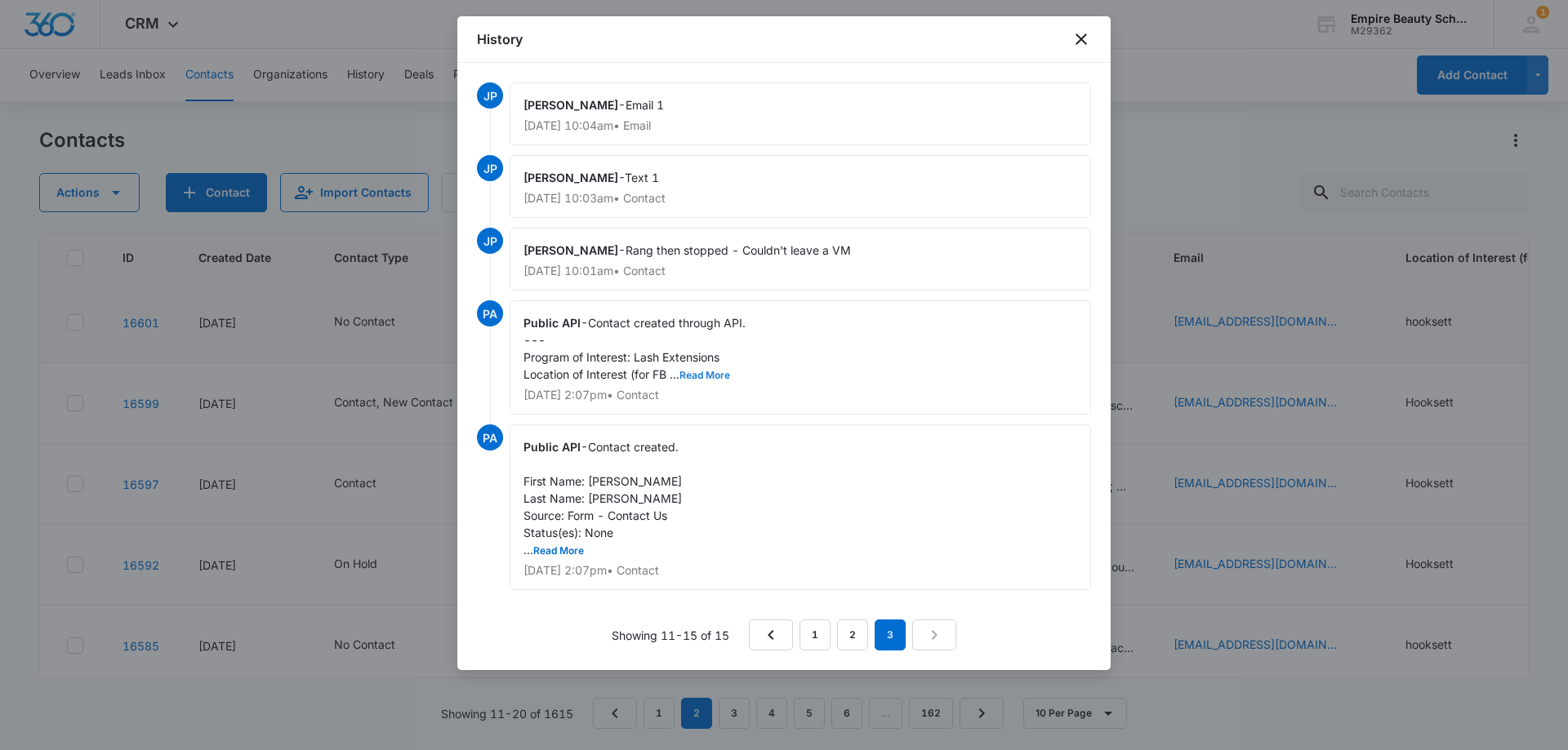
click at [701, 374] on button "Read More" at bounding box center [705, 375] width 50 height 10
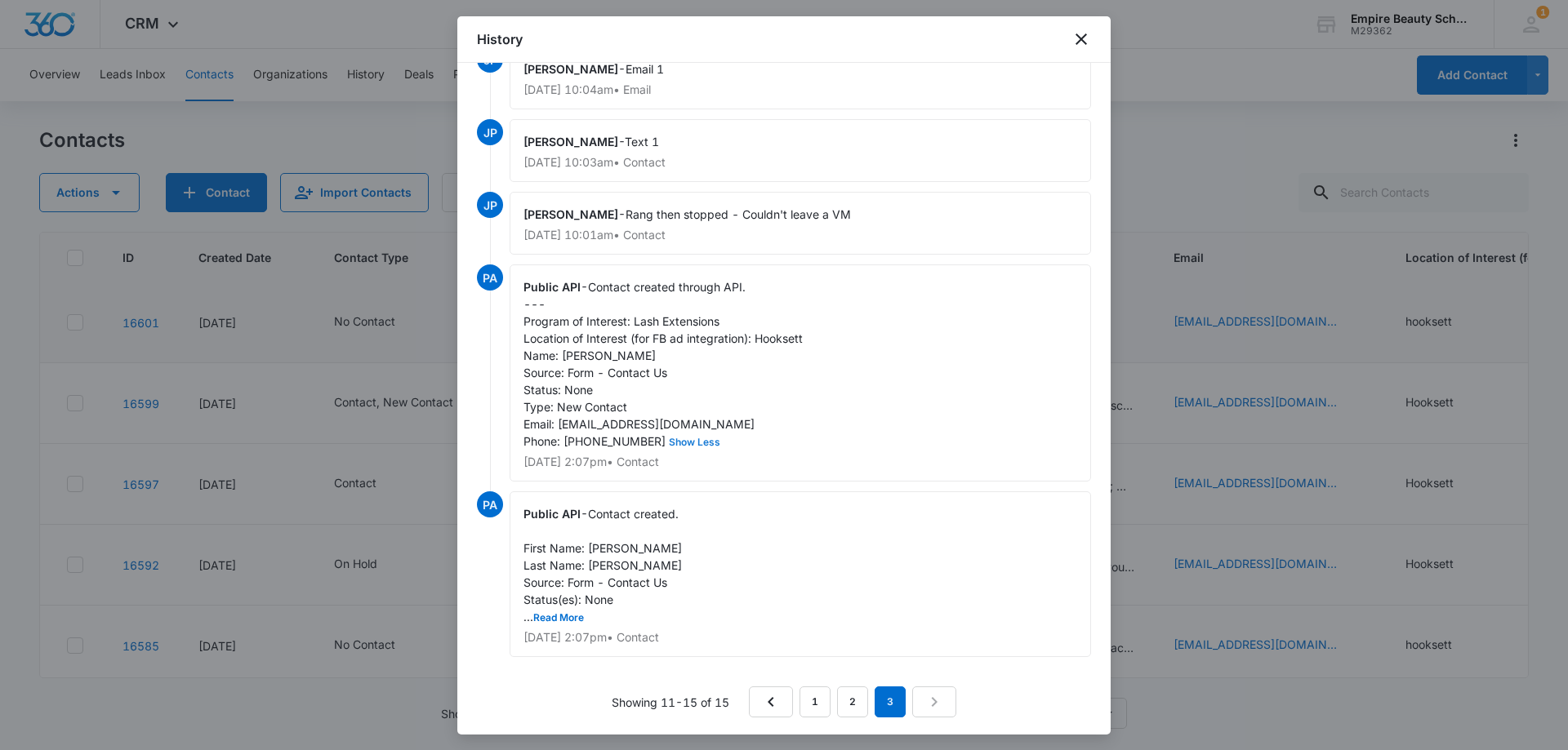
scroll to position [55, 0]
click at [807, 711] on link "1" at bounding box center [815, 699] width 31 height 31
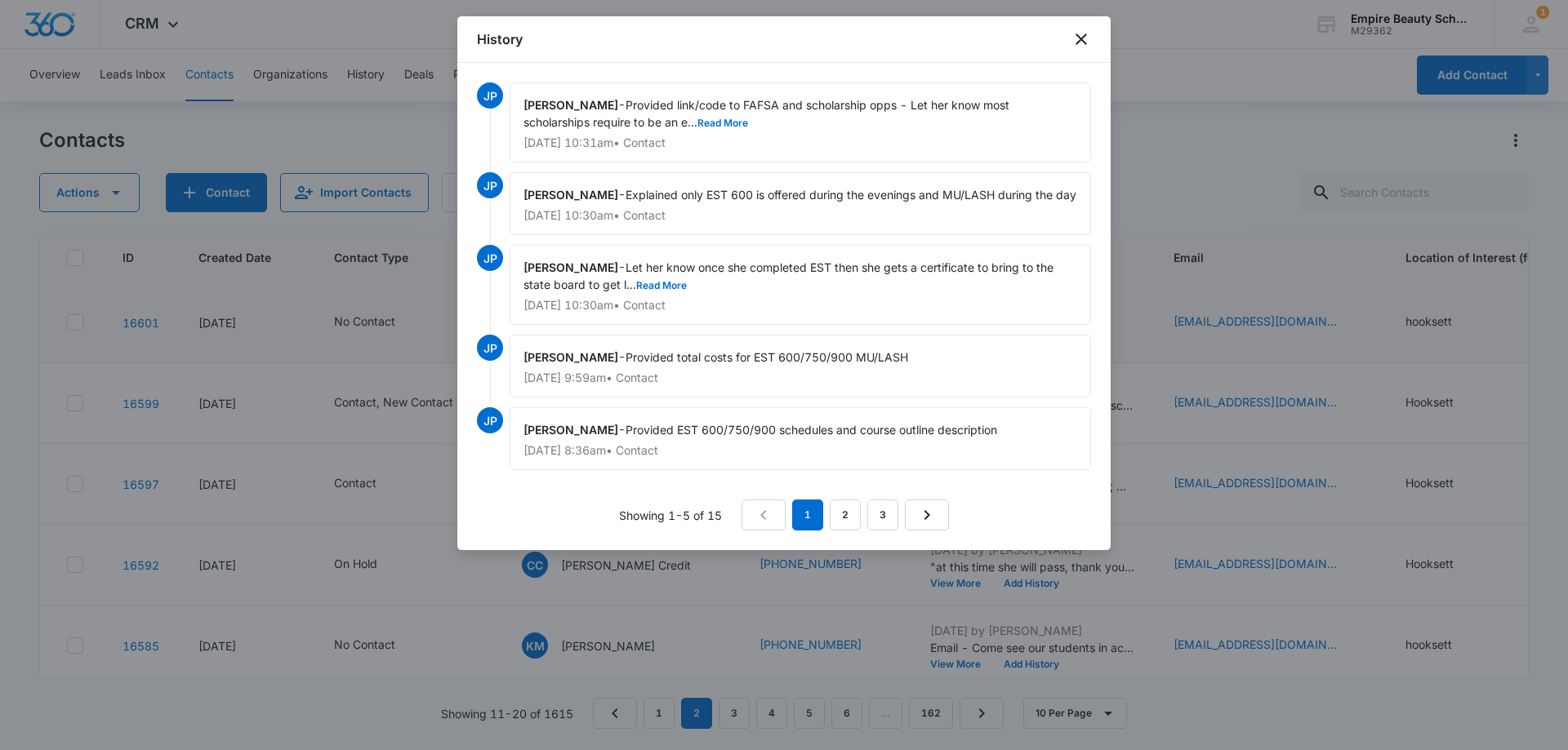
scroll to position [0, 0]
click at [851, 530] on link "2" at bounding box center [845, 515] width 31 height 31
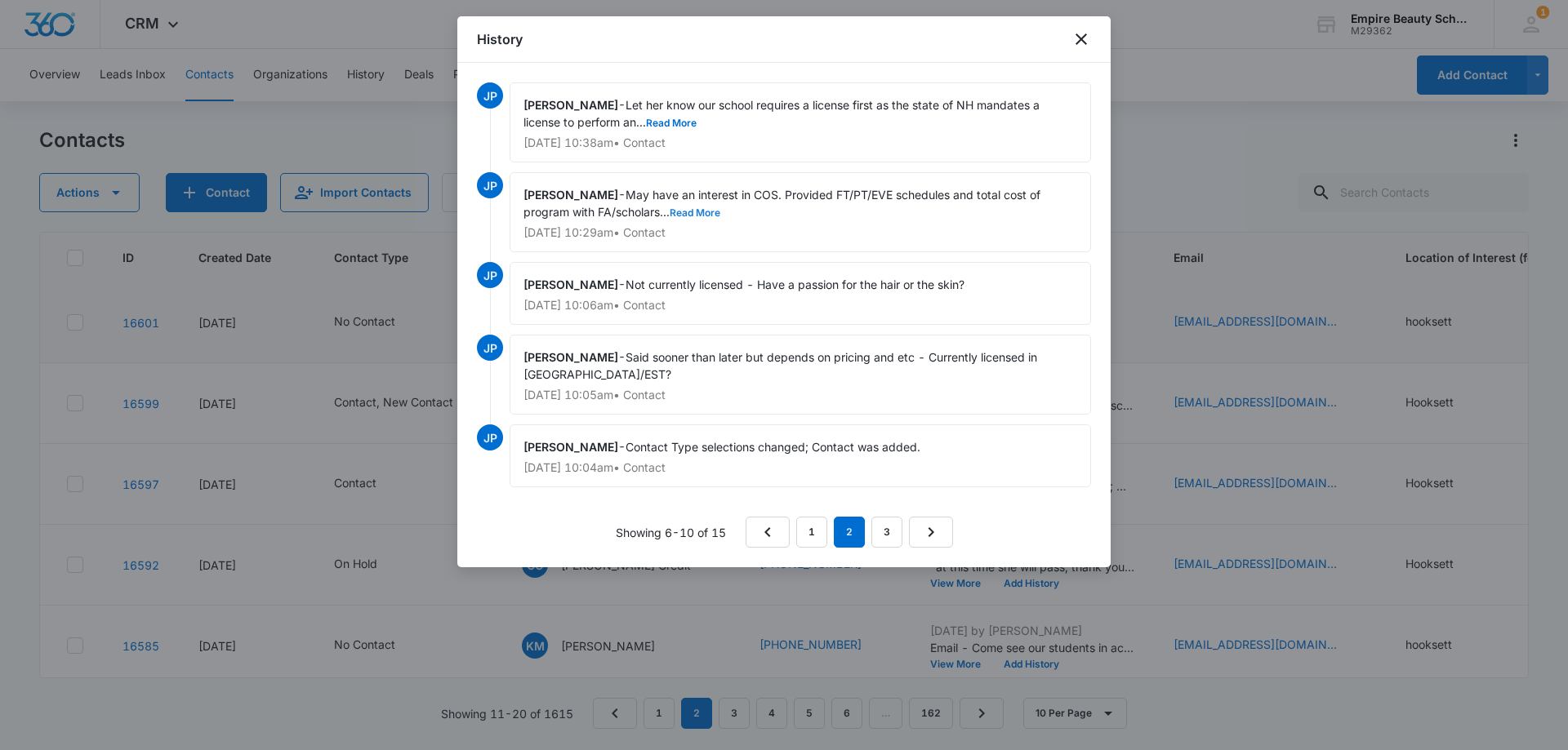
click at [708, 210] on button "Read More" at bounding box center [695, 213] width 50 height 10
drag, startPoint x: 681, startPoint y: 122, endPoint x: 686, endPoint y: 137, distance: 15.8
click at [677, 122] on button "Read More" at bounding box center [671, 123] width 50 height 10
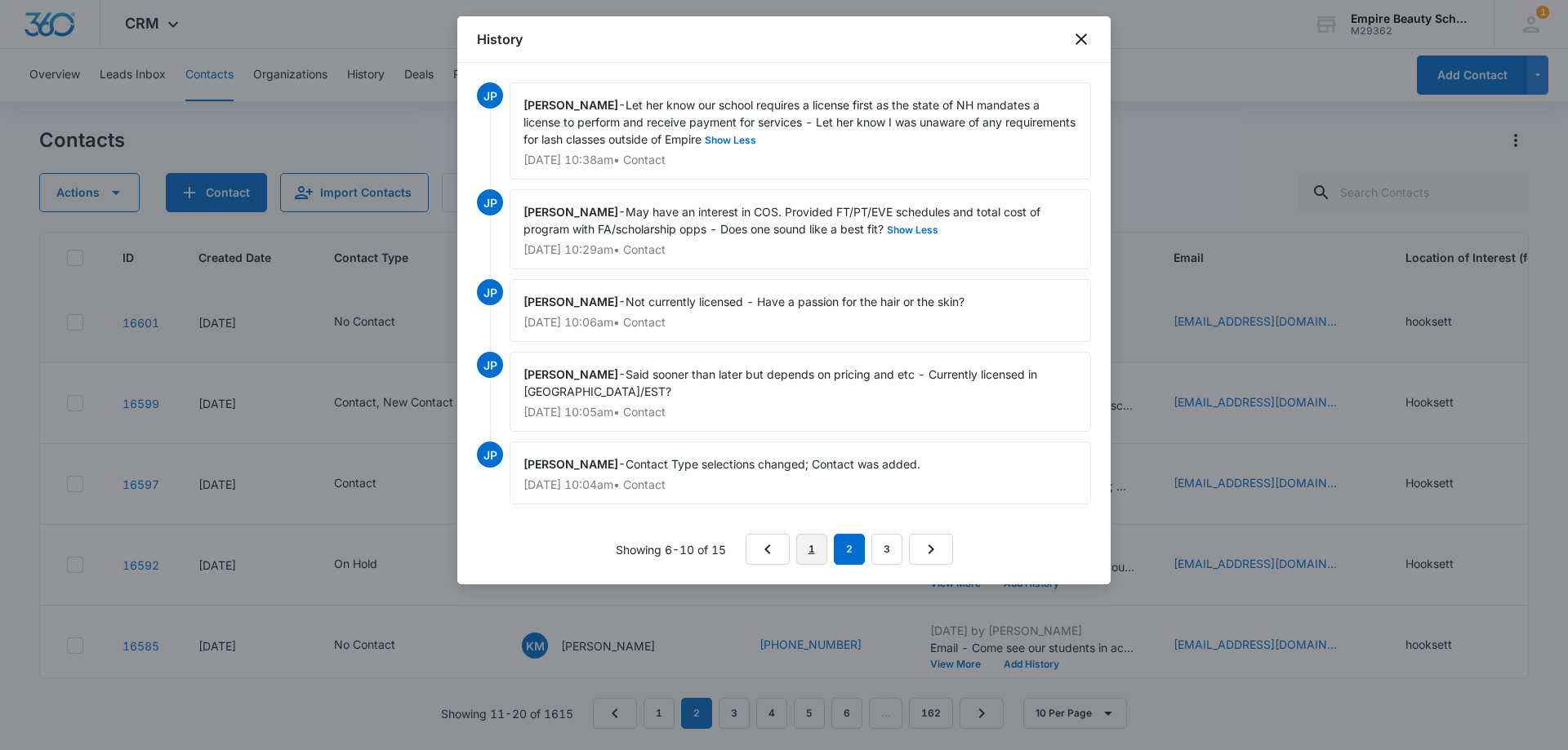
click at [810, 550] on link "1" at bounding box center [811, 549] width 31 height 31
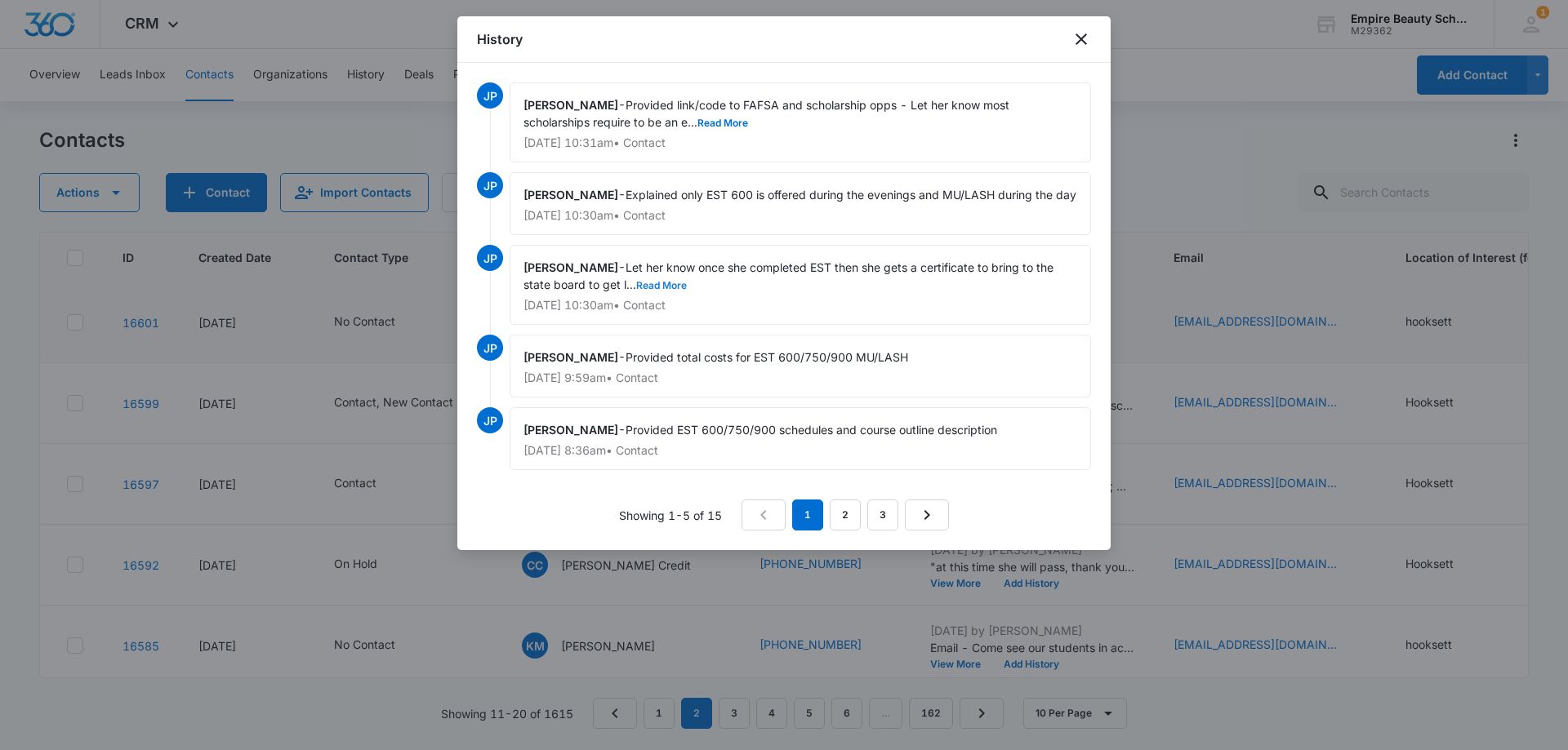
click at [671, 291] on button "Read More" at bounding box center [661, 286] width 50 height 10
click at [729, 122] on button "Read More" at bounding box center [722, 123] width 50 height 10
click at [1075, 45] on icon "close" at bounding box center [1080, 39] width 19 height 19
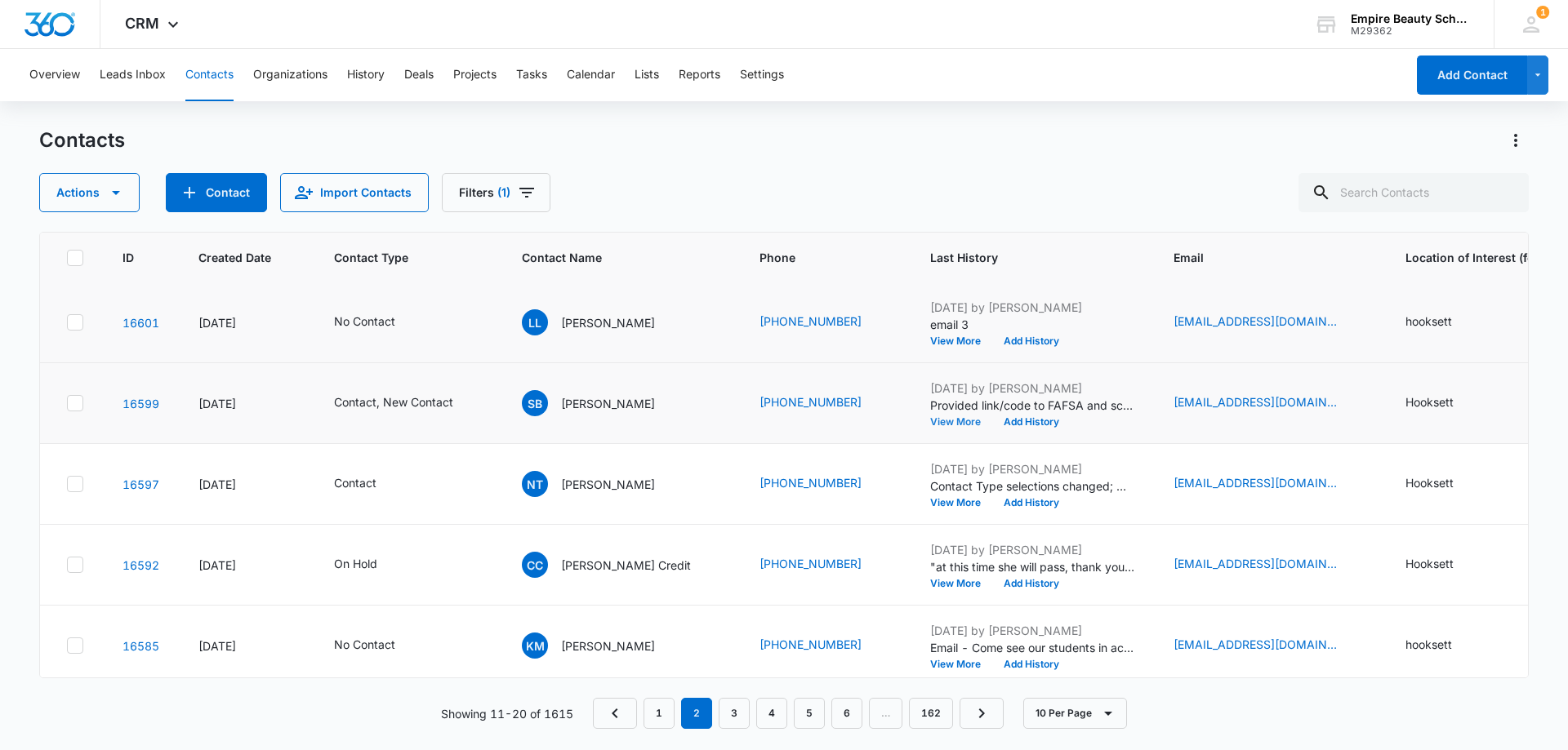
click at [930, 419] on button "View More" at bounding box center [961, 422] width 62 height 10
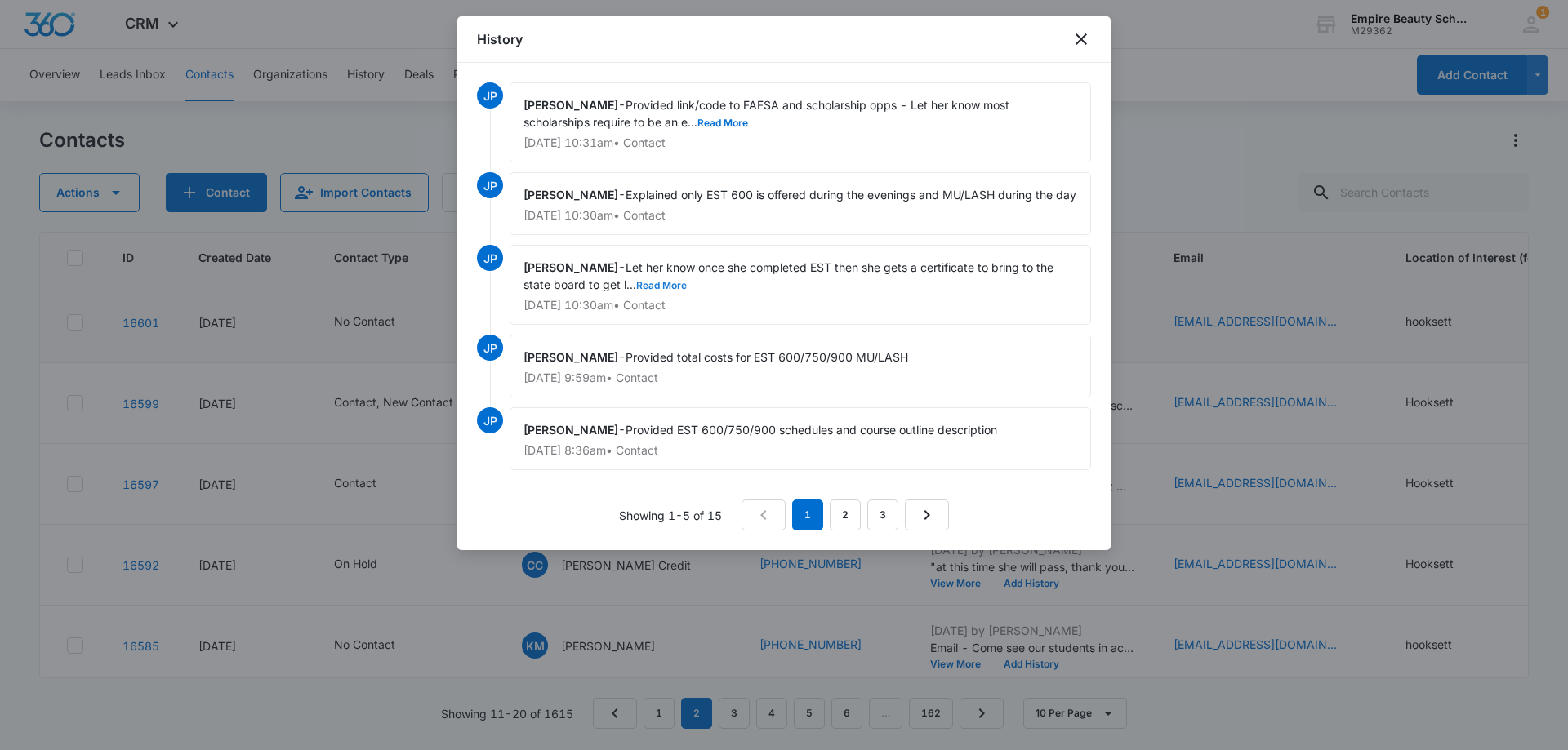
click at [664, 291] on button "Read More" at bounding box center [661, 286] width 50 height 10
click at [720, 119] on button "Read More" at bounding box center [722, 123] width 50 height 10
click at [1077, 41] on icon "close" at bounding box center [1080, 39] width 19 height 19
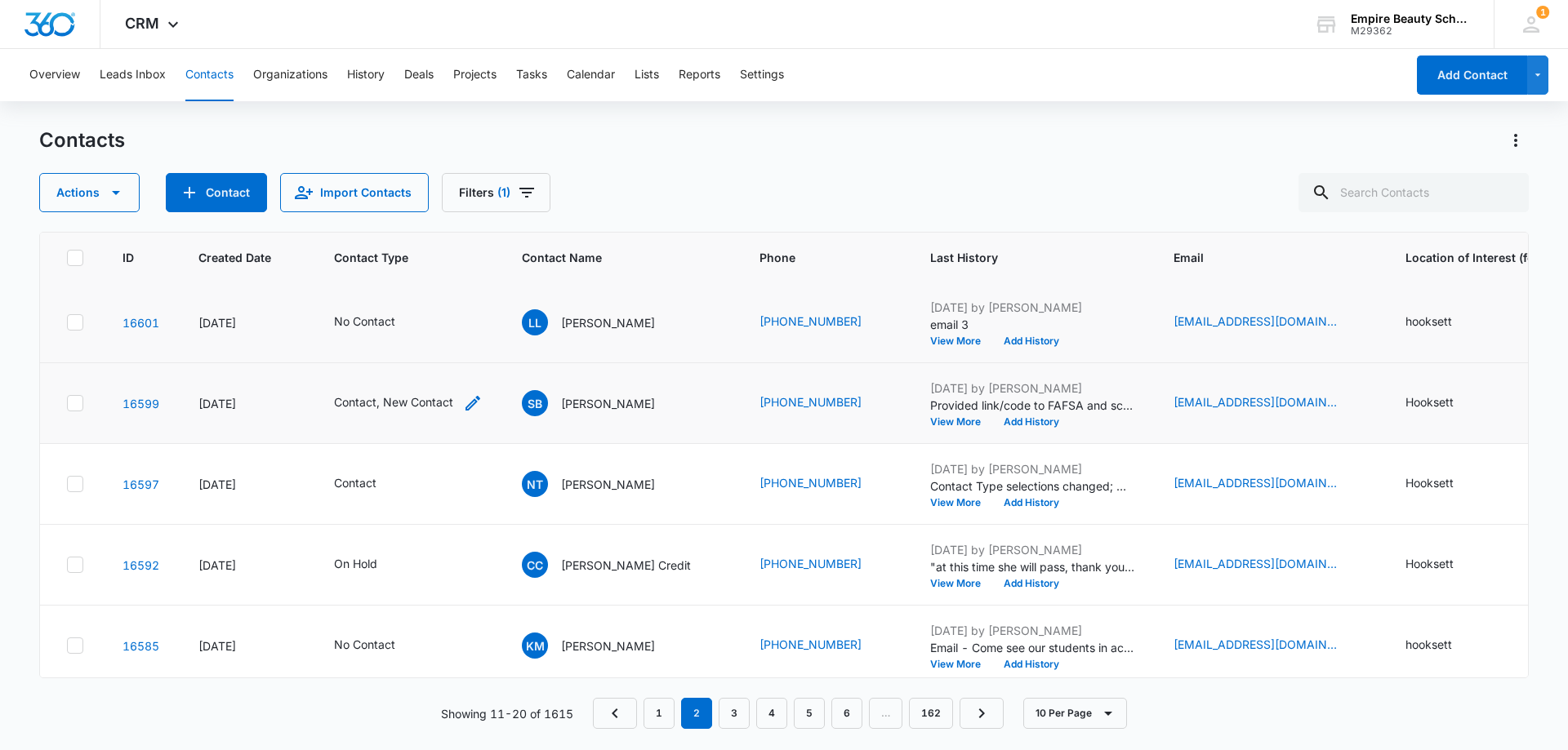
click at [480, 397] on icon "Contact Type - Contact, New Contact - Select to Edit Field" at bounding box center [472, 403] width 19 height 19
click at [386, 297] on icon "Remove New Contact" at bounding box center [386, 298] width 12 height 13
click at [419, 335] on button "Save" at bounding box center [407, 349] width 48 height 31
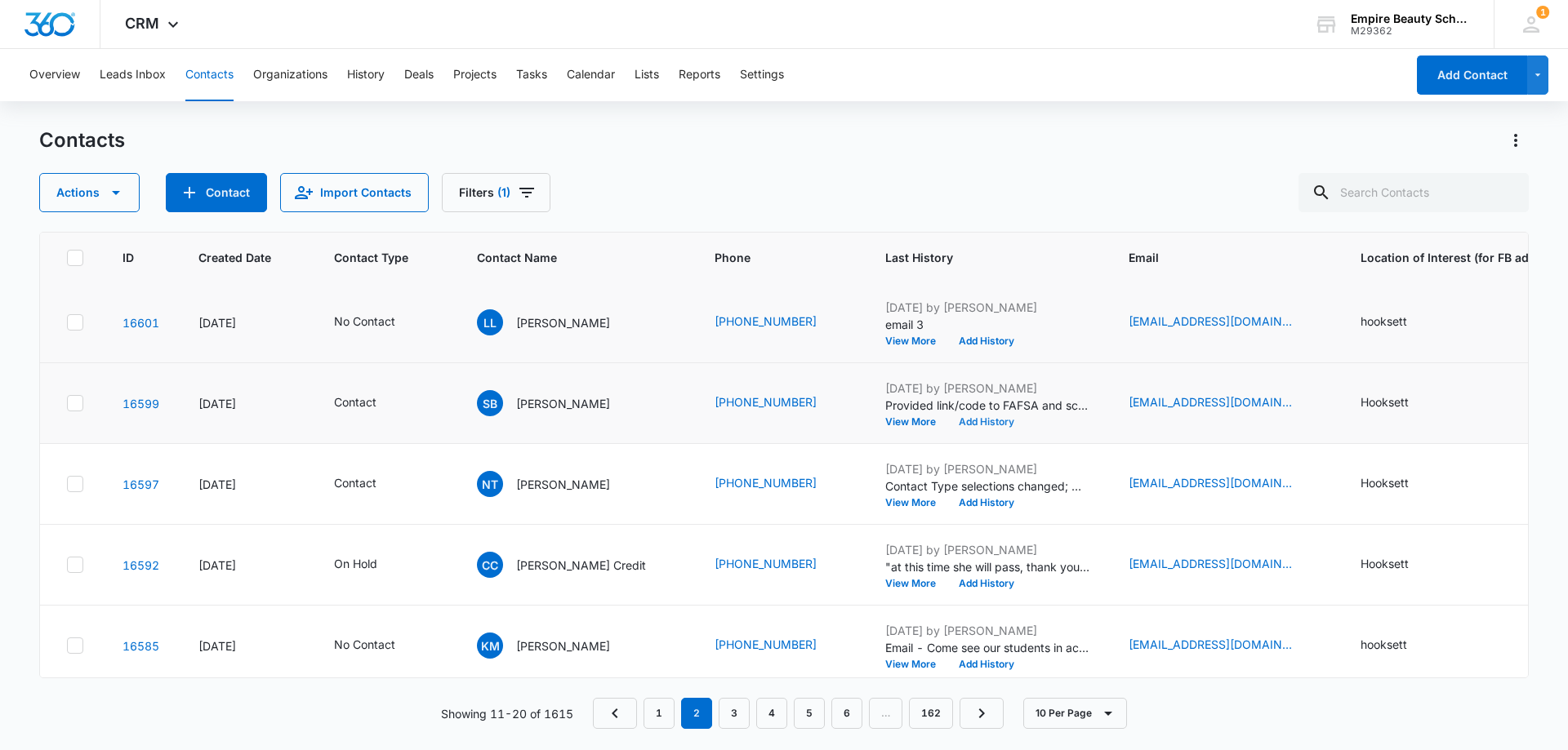
click at [947, 421] on button "Add History" at bounding box center [986, 422] width 79 height 10
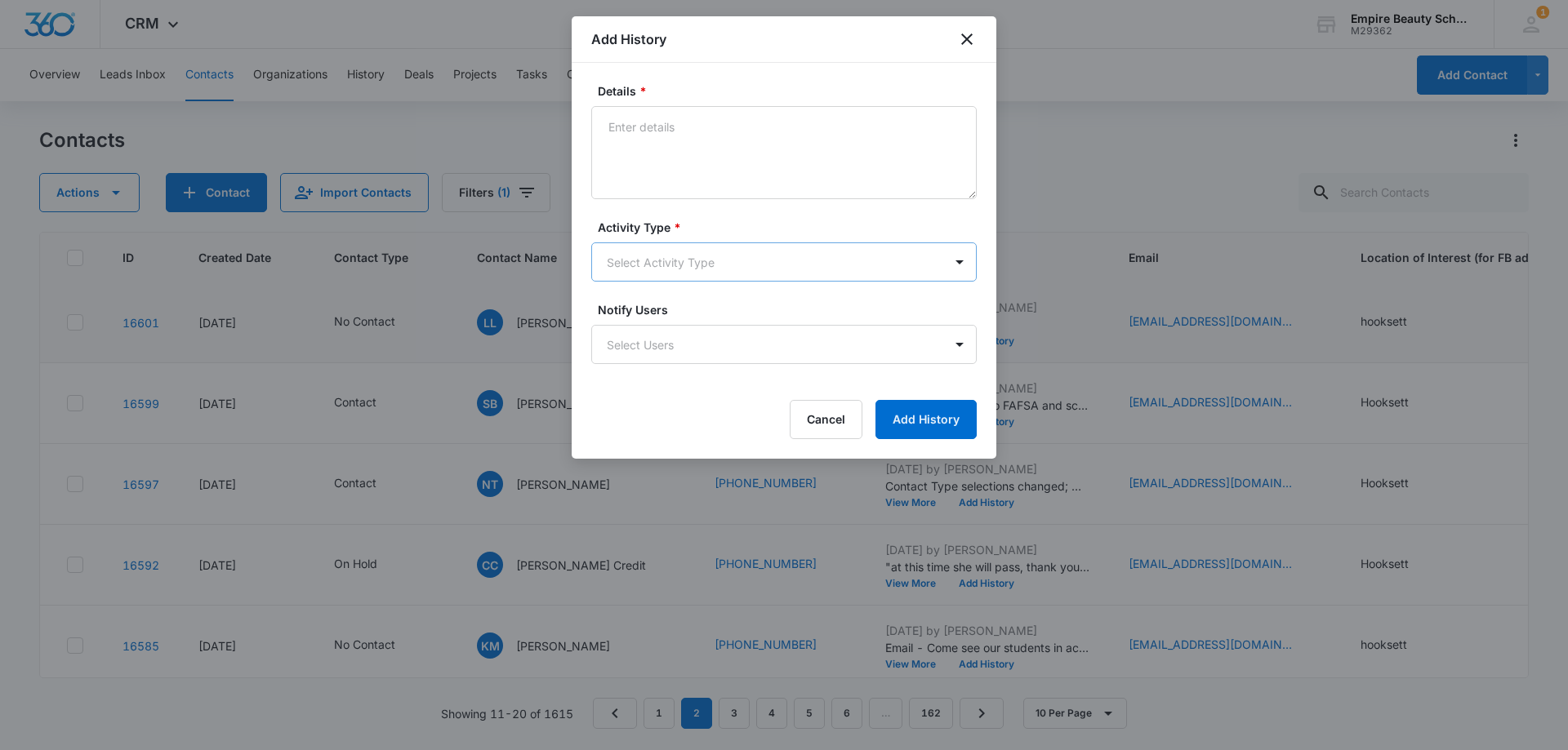
click at [681, 258] on body "CRM Apps Forms CRM Email Shop Payments POS Files Brand Settings Empire Beauty S…" at bounding box center [784, 375] width 1568 height 750
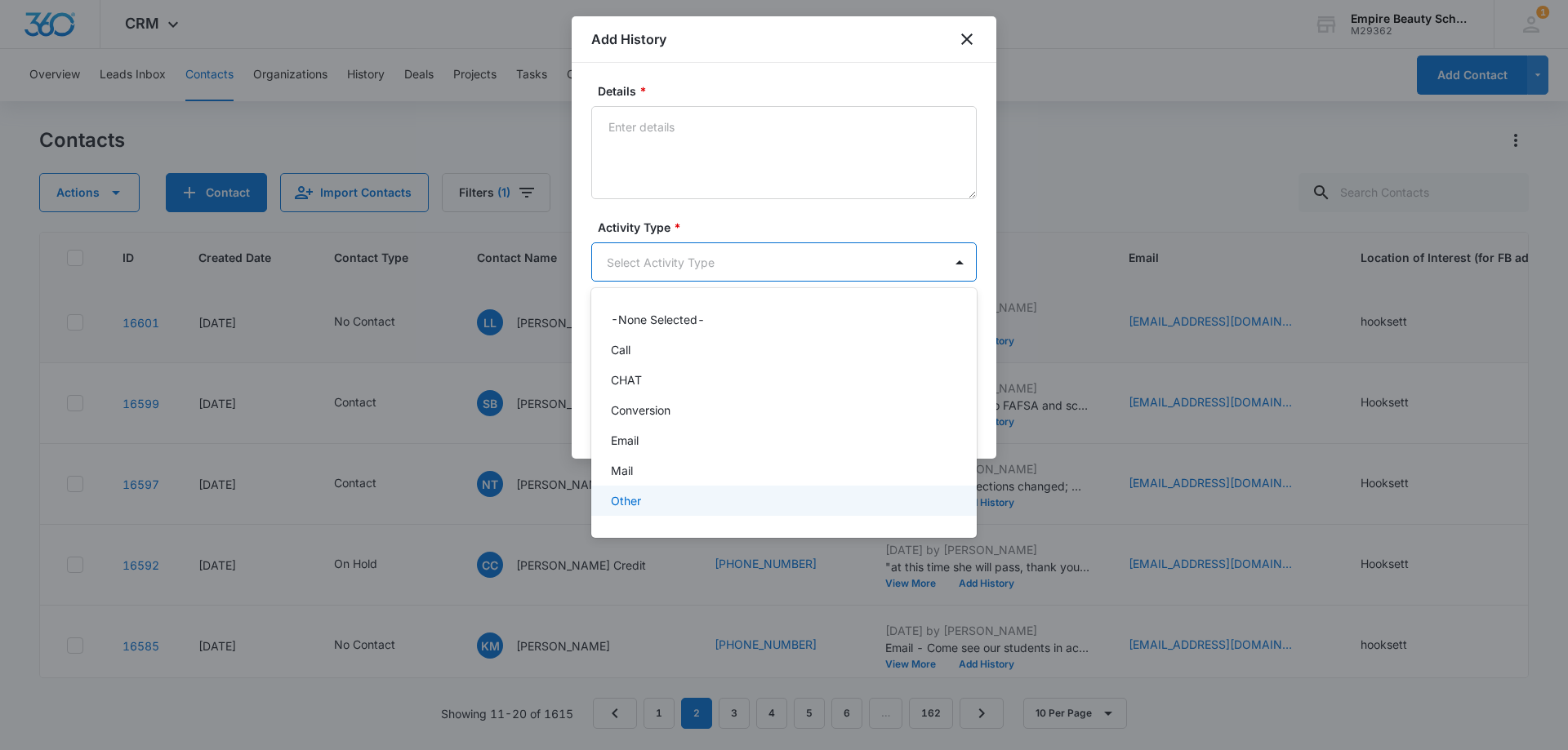
scroll to position [85, 0]
drag, startPoint x: 622, startPoint y: 506, endPoint x: 663, endPoint y: 303, distance: 207.1
click at [620, 506] on p "Text" at bounding box center [623, 506] width 23 height 17
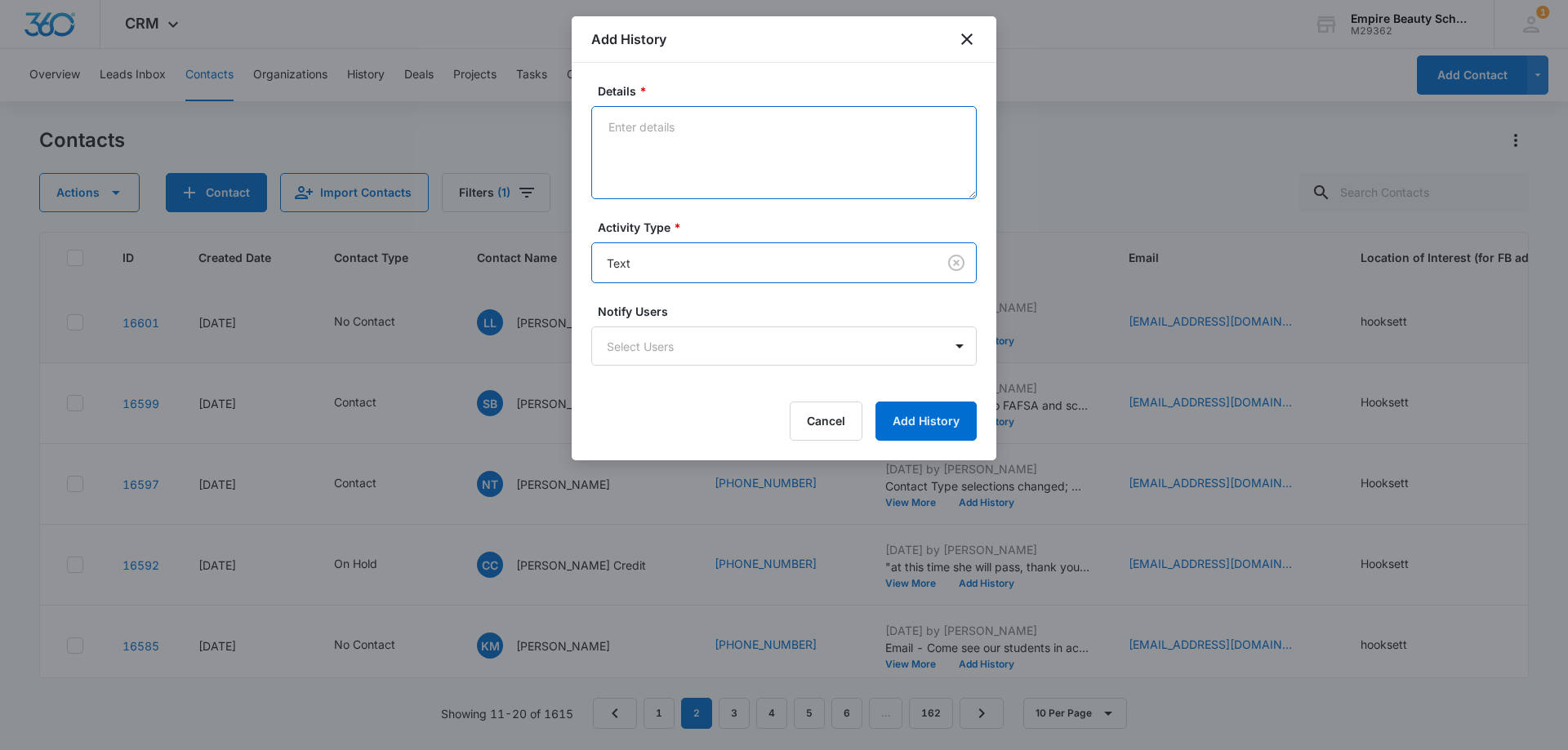
drag, startPoint x: 683, startPoint y: 194, endPoint x: 684, endPoint y: 184, distance: 10.0
click at [684, 189] on textarea "Details *" at bounding box center [784, 153] width 386 height 93
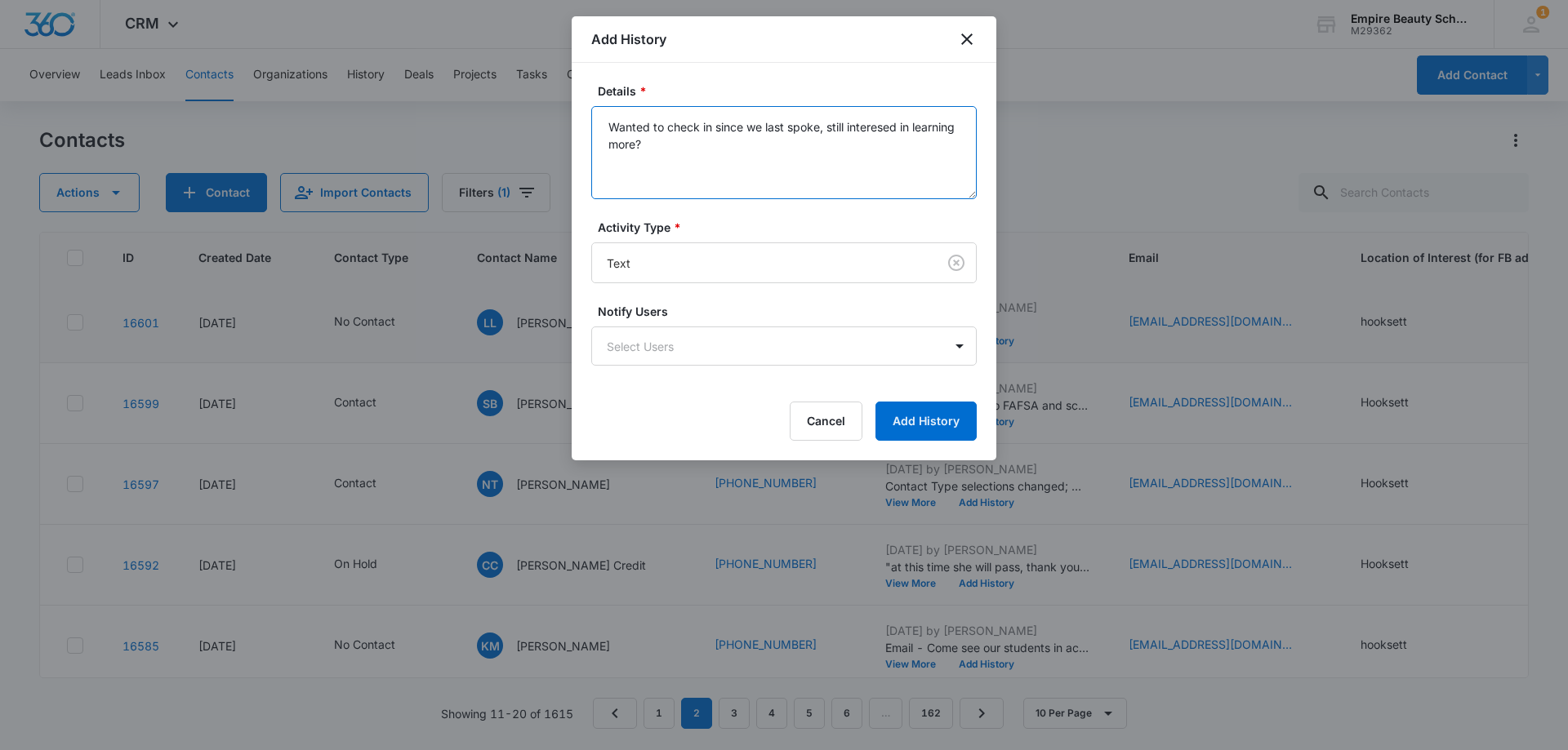
click at [882, 127] on textarea "Wanted to check in since we last spoke, still interesed in learning more?" at bounding box center [784, 153] width 386 height 93
drag, startPoint x: 674, startPoint y: 152, endPoint x: 696, endPoint y: 148, distance: 22.4
click at [676, 150] on textarea "Wanted to check in since we last spoke, still interested in learning more?" at bounding box center [784, 153] width 386 height 93
drag, startPoint x: 763, startPoint y: 154, endPoint x: 608, endPoint y: 132, distance: 156.6
click at [582, 118] on div "Details * Wanted to check in since we last spoke, still interested in learning …" at bounding box center [784, 261] width 425 height 397
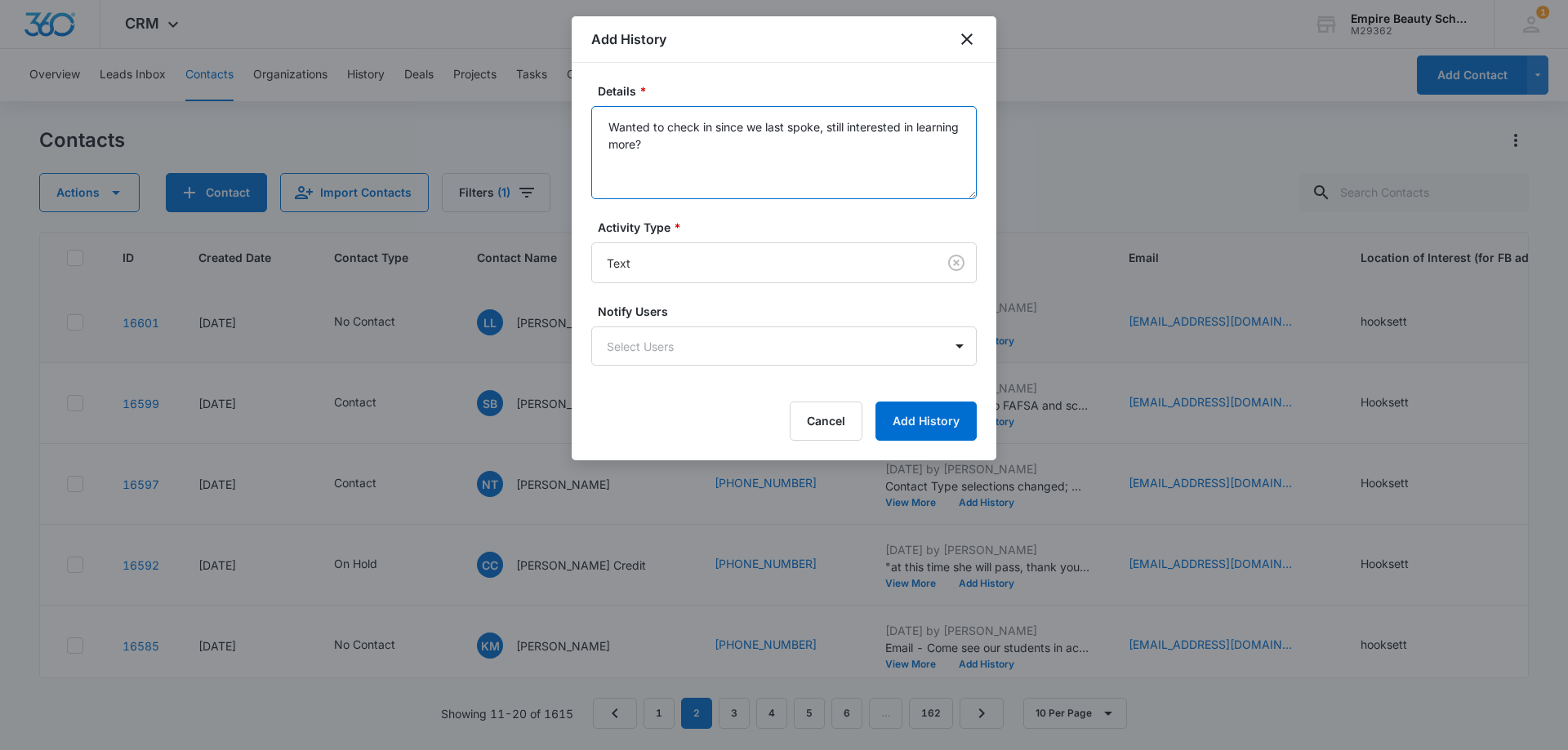
drag, startPoint x: 737, startPoint y: 142, endPoint x: 762, endPoint y: 237, distance: 98.2
click at [737, 142] on textarea "Wanted to check in since we last spoke, still interested in learning more?" at bounding box center [784, 153] width 386 height 93
type textarea "Wanted to check in since we last spoke, still interested in learning more?"
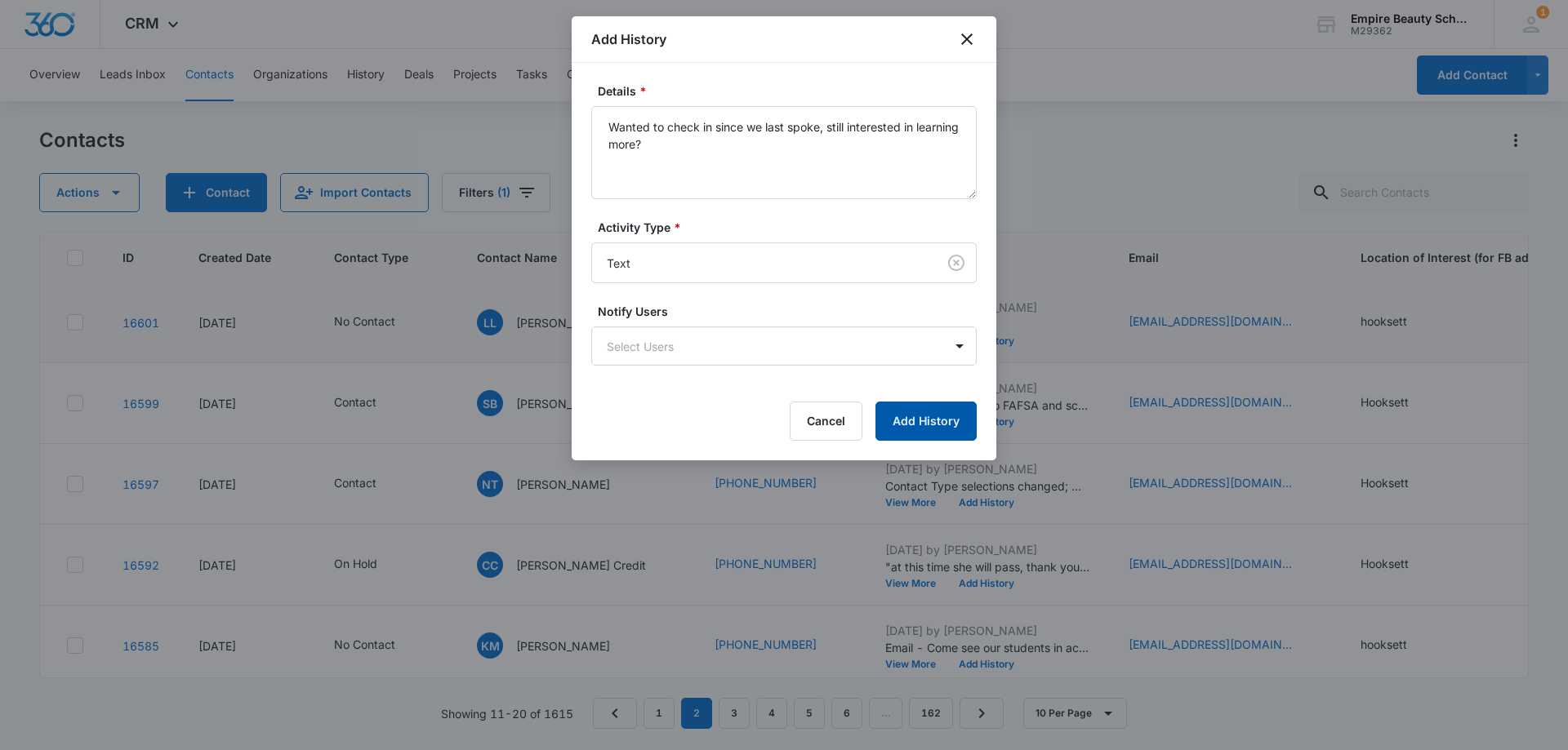
click at [908, 428] on button "Add History" at bounding box center [925, 421] width 101 height 39
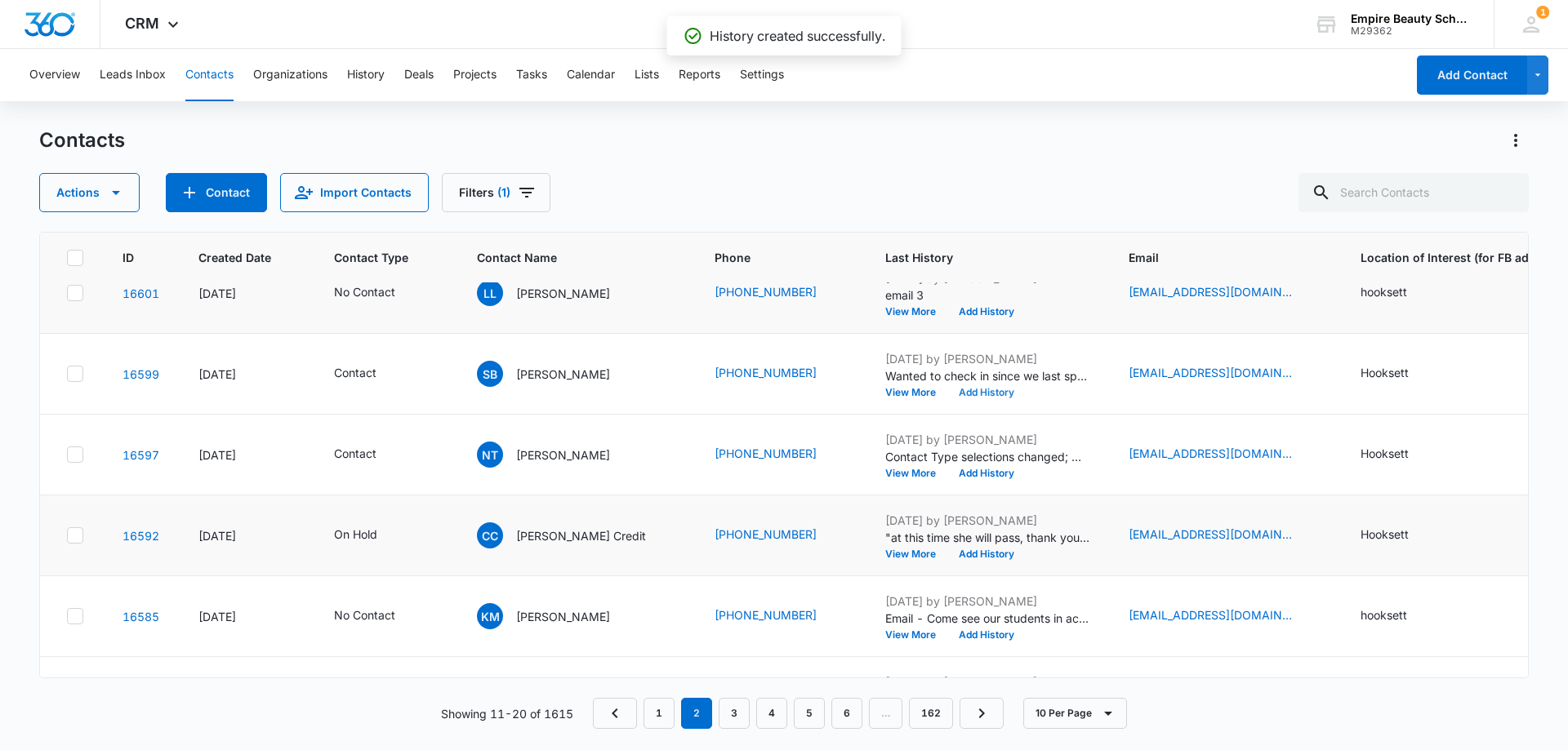
scroll to position [163, 0]
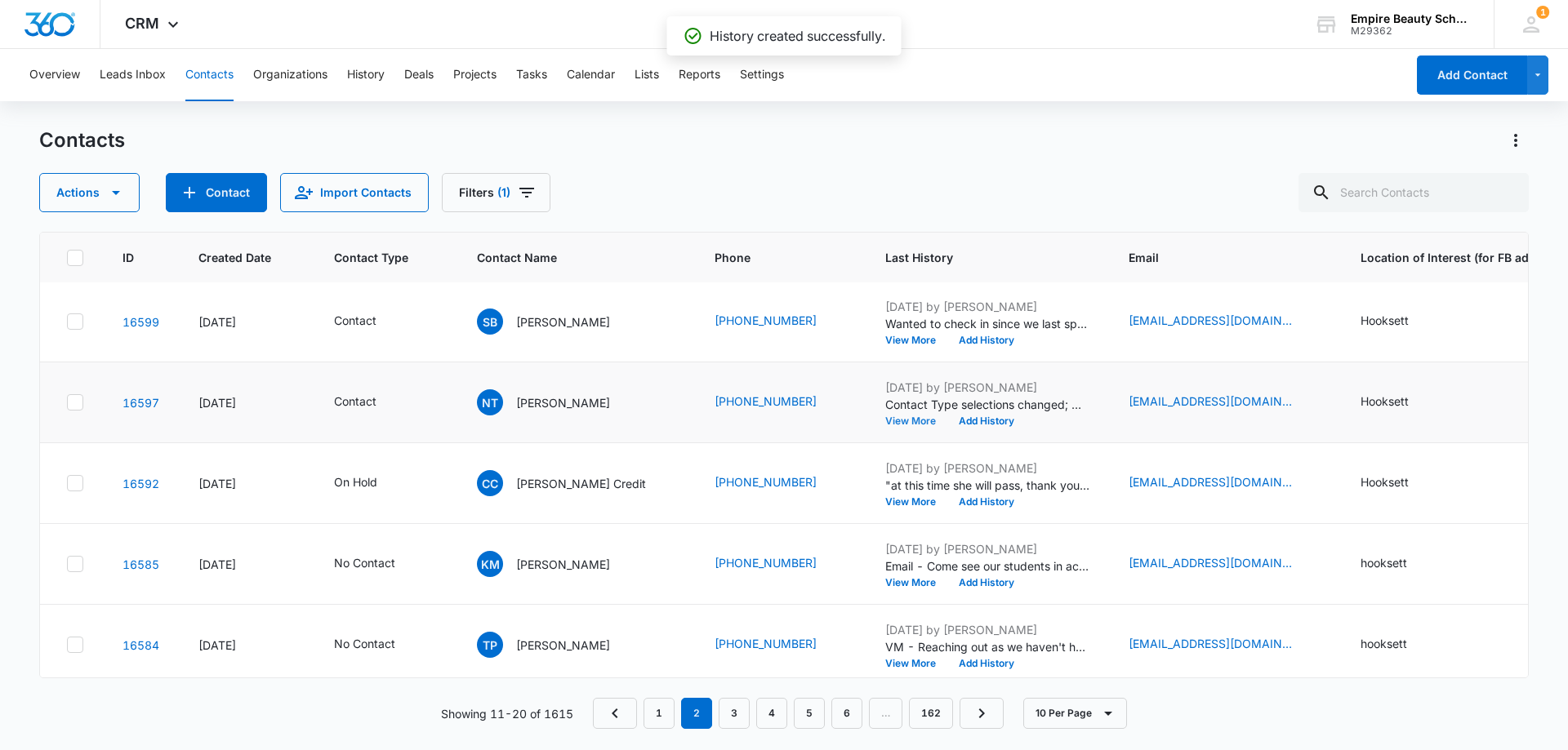
click at [885, 420] on button "View More" at bounding box center [916, 422] width 62 height 10
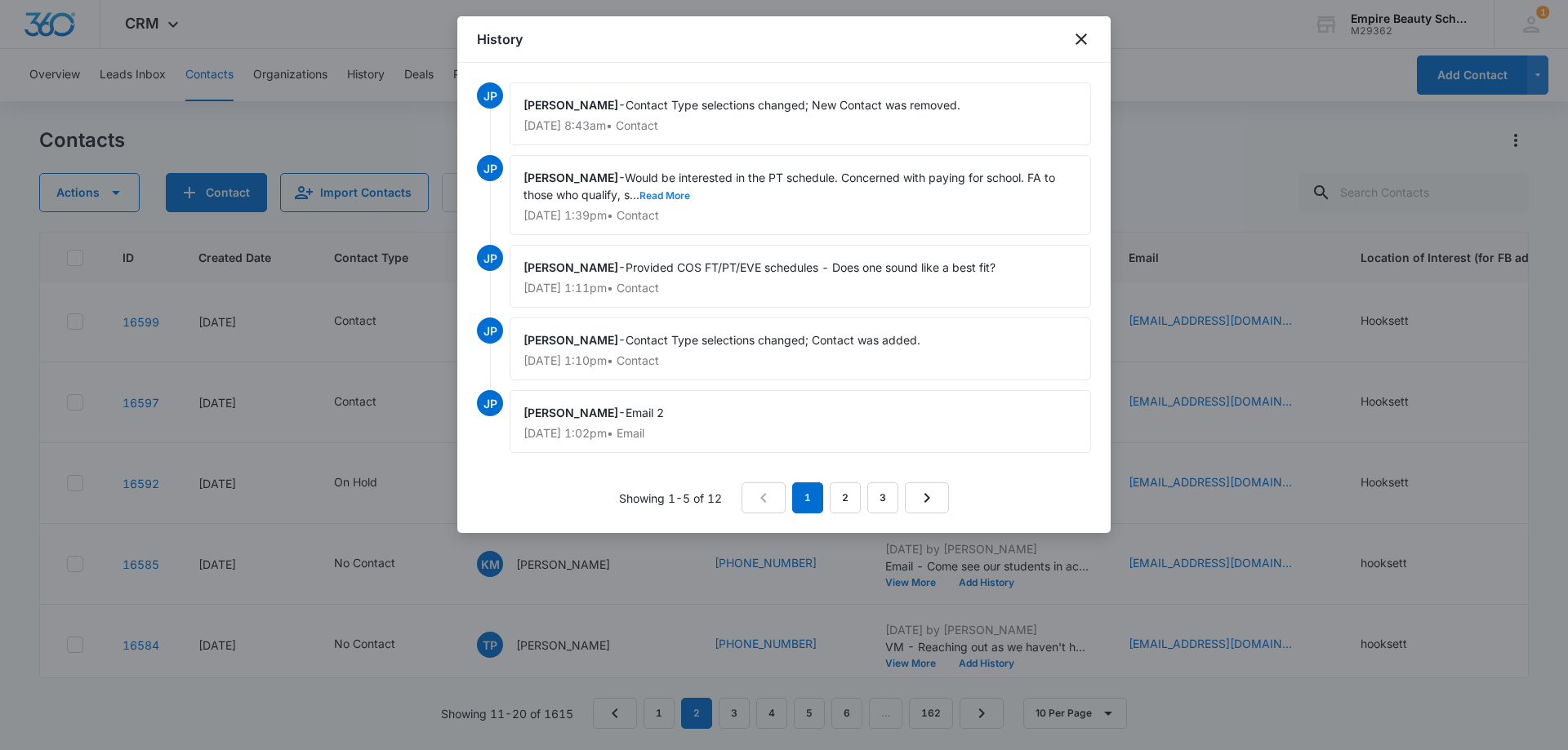
click at [660, 195] on button "Read More" at bounding box center [665, 196] width 50 height 10
click at [1074, 44] on icon "close" at bounding box center [1080, 39] width 19 height 19
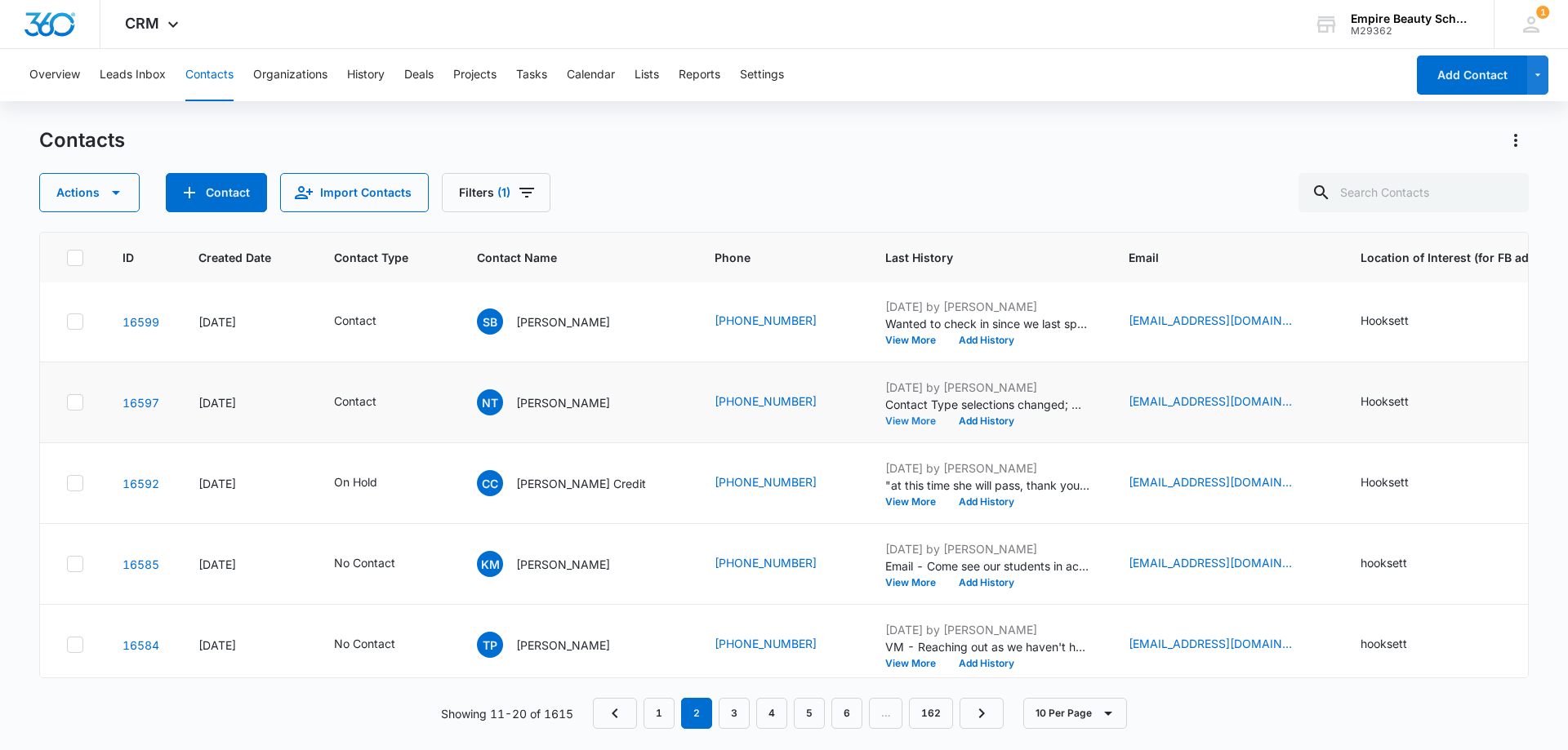
click at [885, 422] on button "View More" at bounding box center [916, 422] width 62 height 10
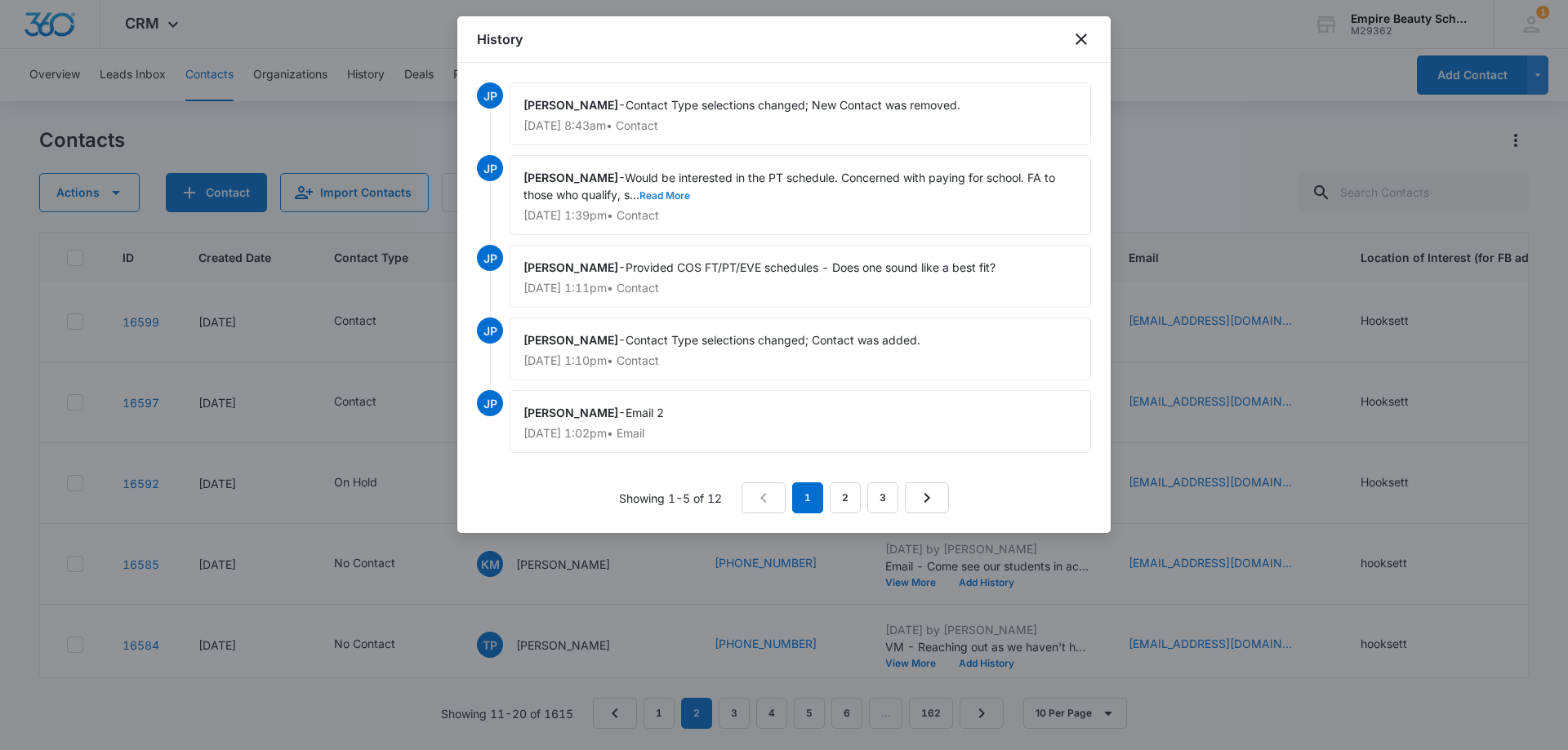
click at [672, 191] on button "Read More" at bounding box center [665, 196] width 50 height 10
click at [852, 501] on link "2" at bounding box center [845, 498] width 31 height 31
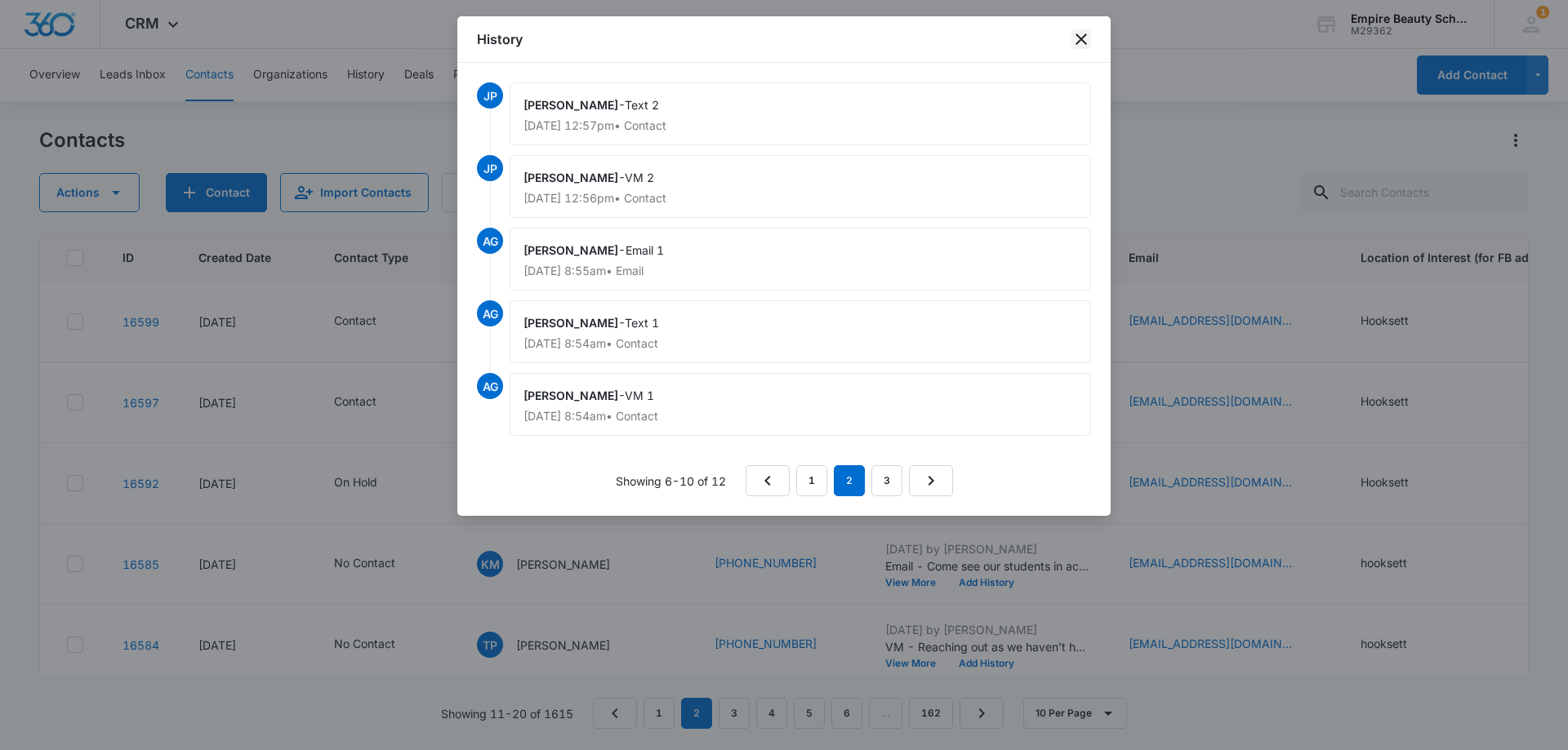
click at [1081, 43] on icon "close" at bounding box center [1080, 39] width 19 height 19
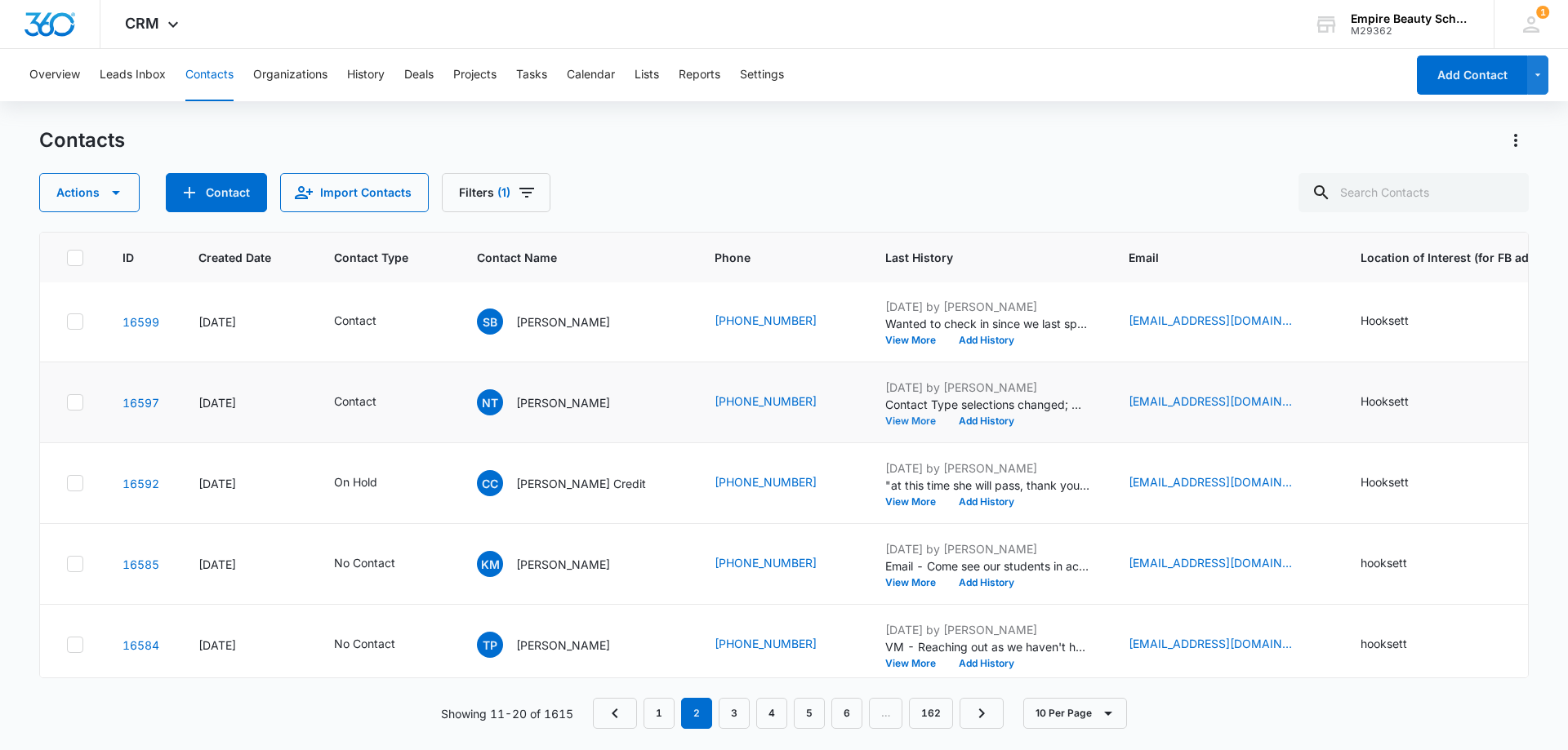
click at [885, 416] on button "View More" at bounding box center [916, 422] width 62 height 10
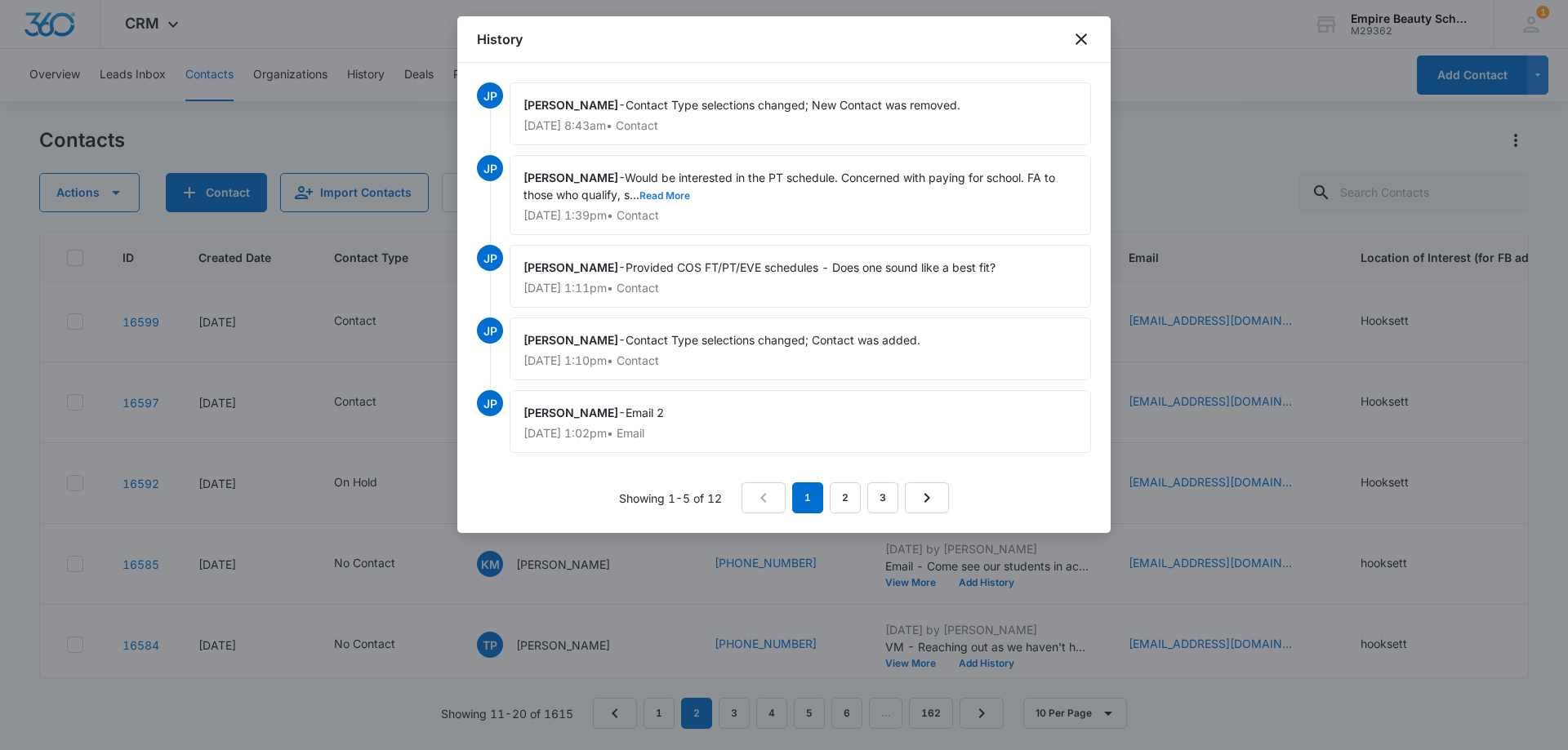
click at [682, 194] on button "Read More" at bounding box center [665, 196] width 50 height 10
click at [1085, 42] on icon "close" at bounding box center [1080, 39] width 19 height 19
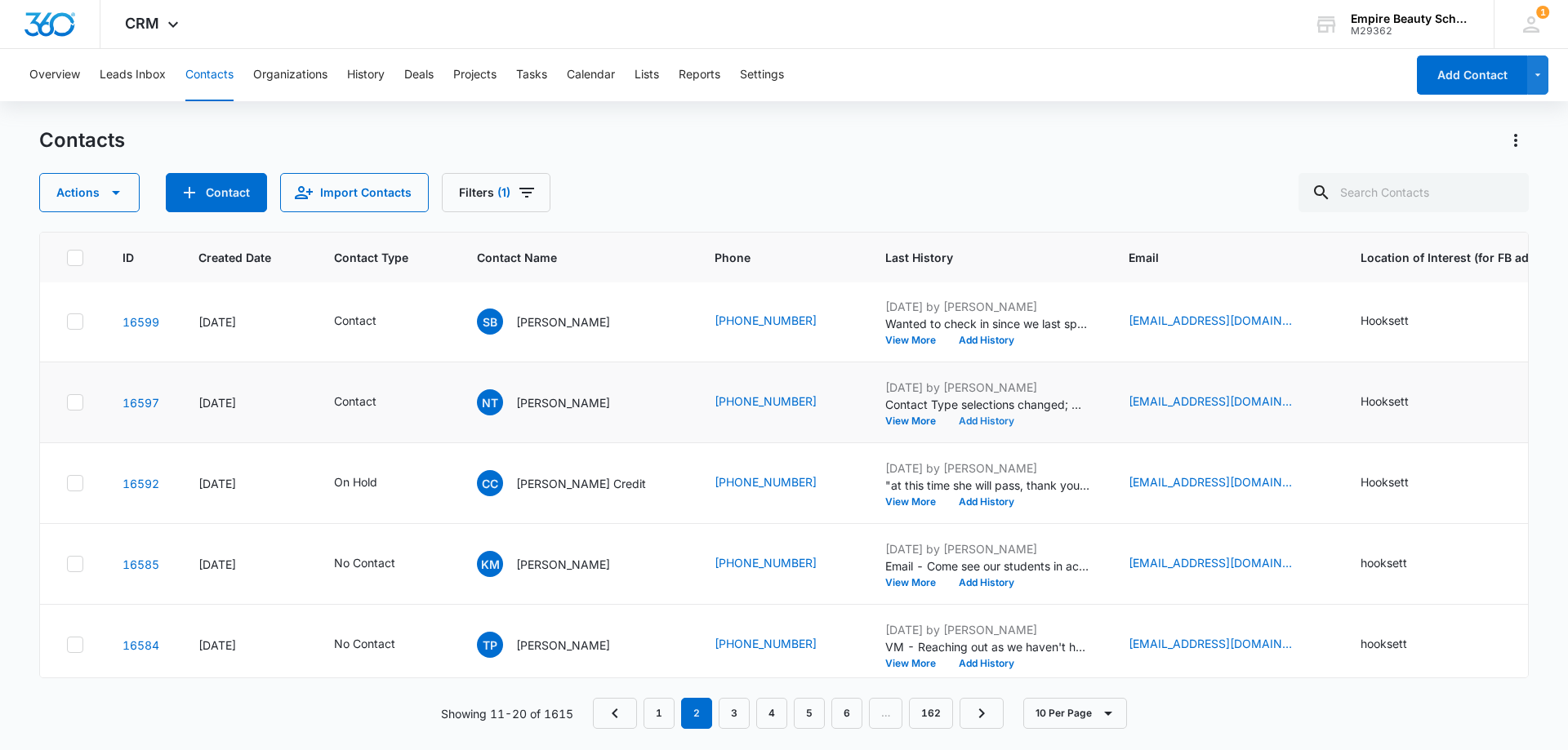
click at [965, 420] on button "Add History" at bounding box center [986, 422] width 79 height 10
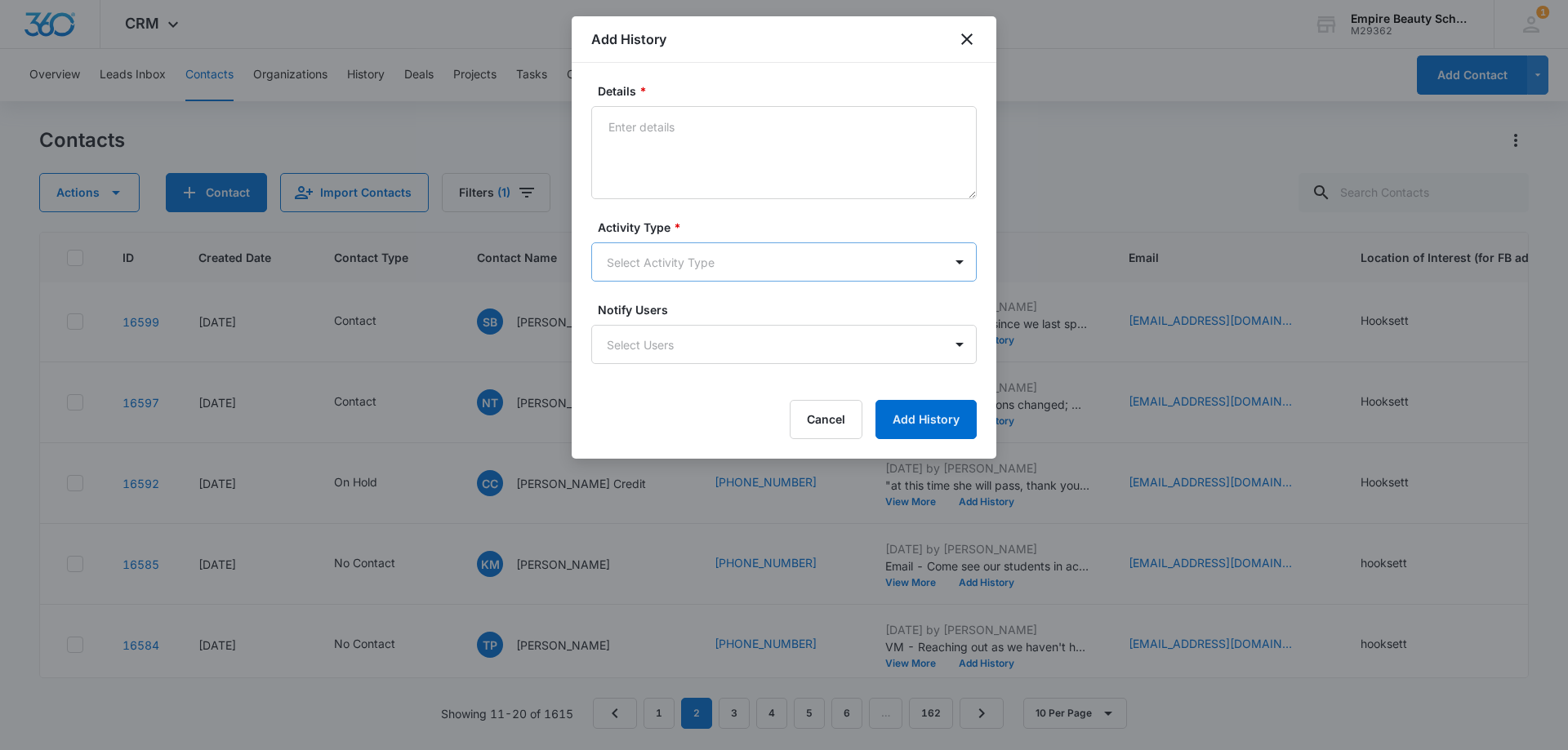
click at [655, 265] on body "CRM Apps Forms CRM Email Shop Payments POS Files Brand Settings Empire Beauty S…" at bounding box center [784, 375] width 1568 height 750
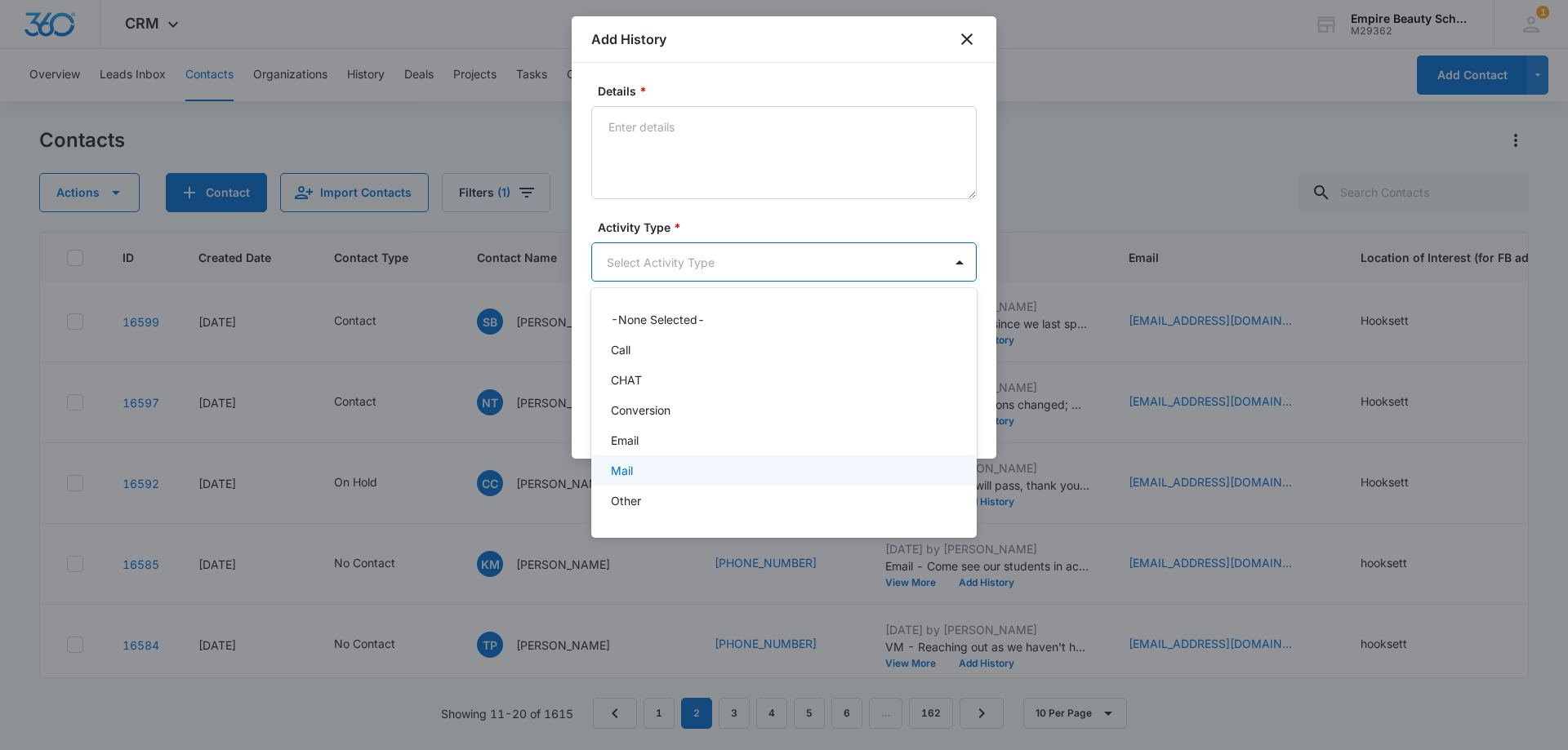
scroll to position [85, 0]
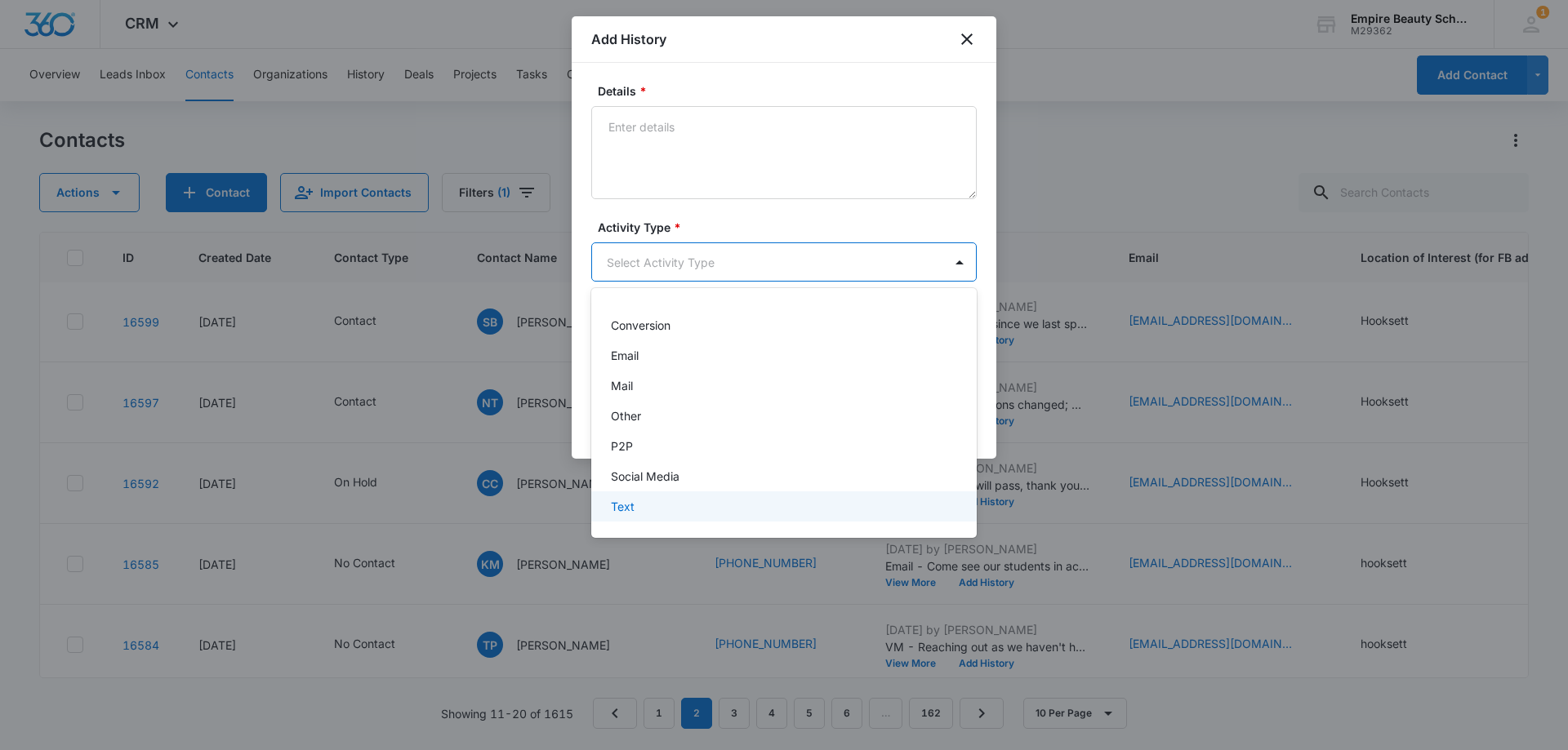
click at [629, 506] on p "Text" at bounding box center [623, 506] width 23 height 17
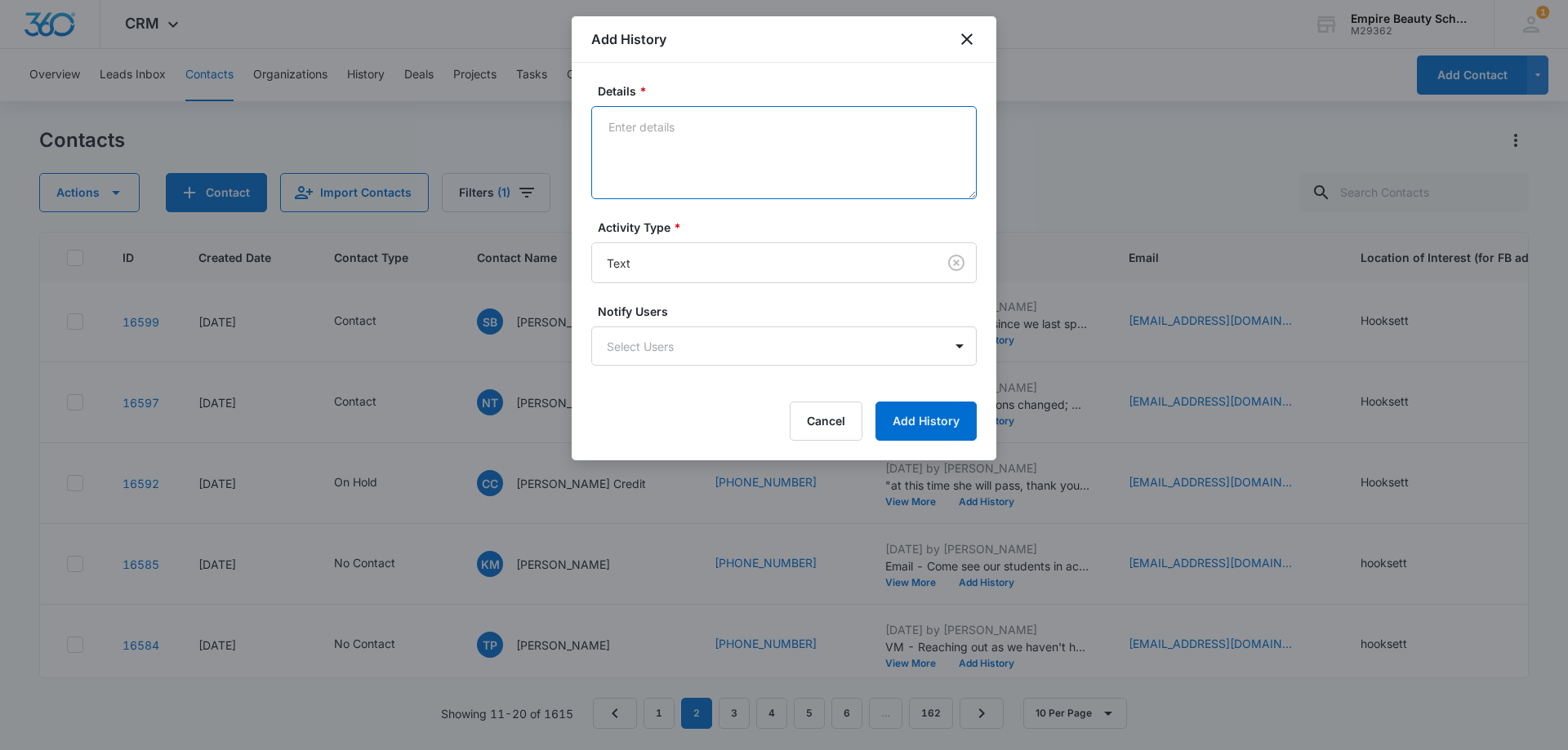
click at [661, 156] on textarea "Details *" at bounding box center [784, 153] width 386 height 93
paste textarea "Wanted to check in since we last spoke, still interested in learning more?"
type textarea "Wanted to check in since we last spoke, still interested in learning more?"
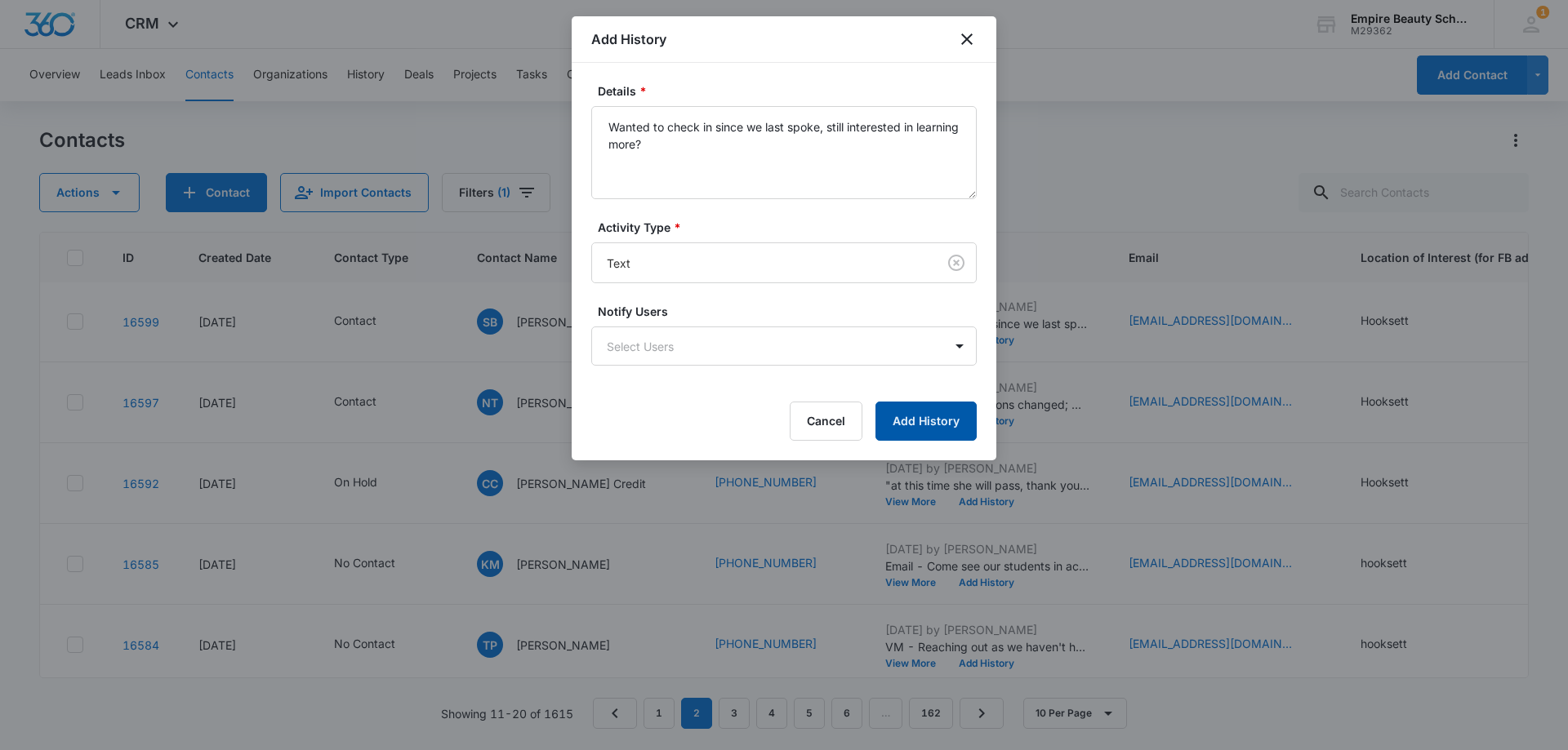
click at [922, 410] on button "Add History" at bounding box center [925, 421] width 101 height 39
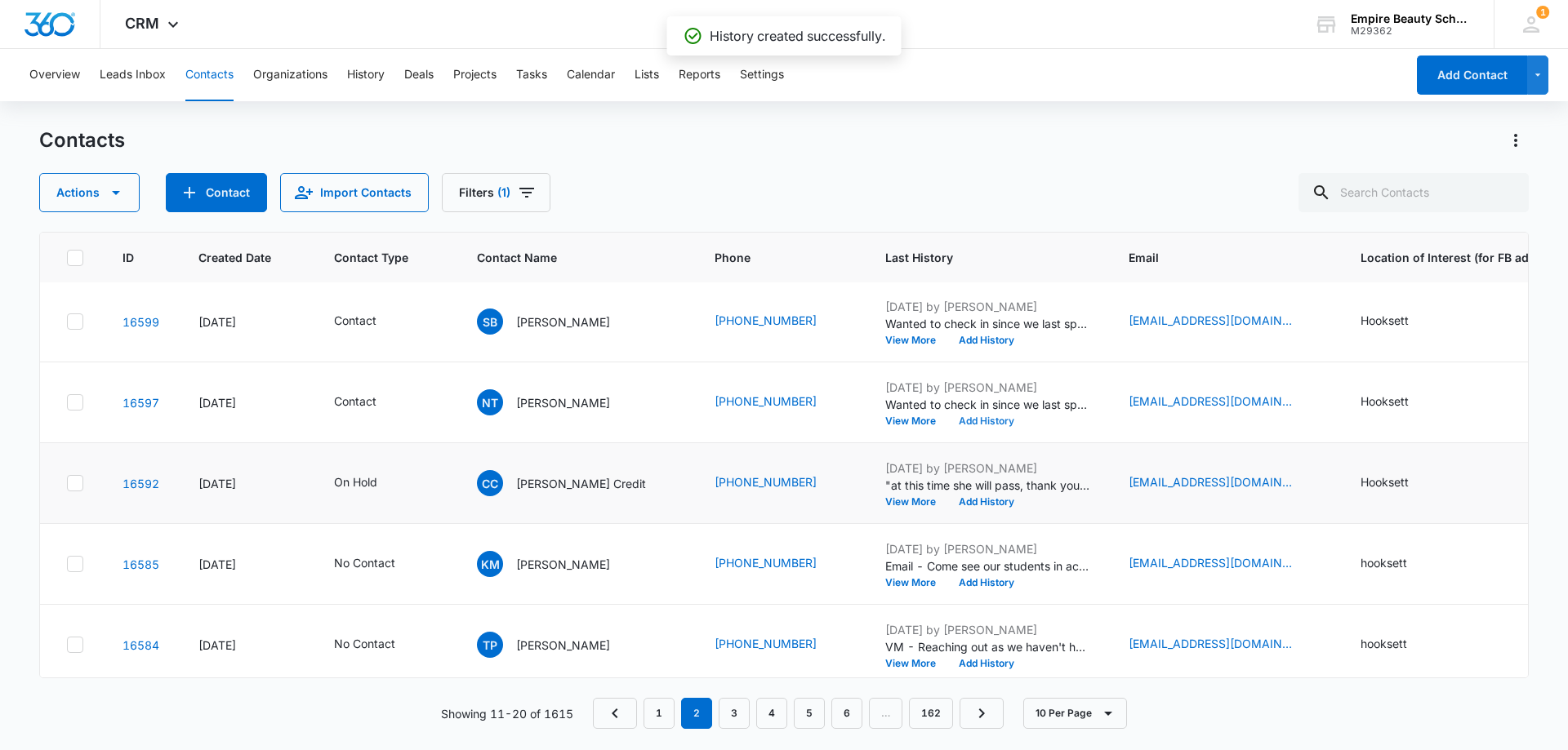
scroll to position [245, 0]
click at [885, 420] on button "View More" at bounding box center [916, 421] width 62 height 10
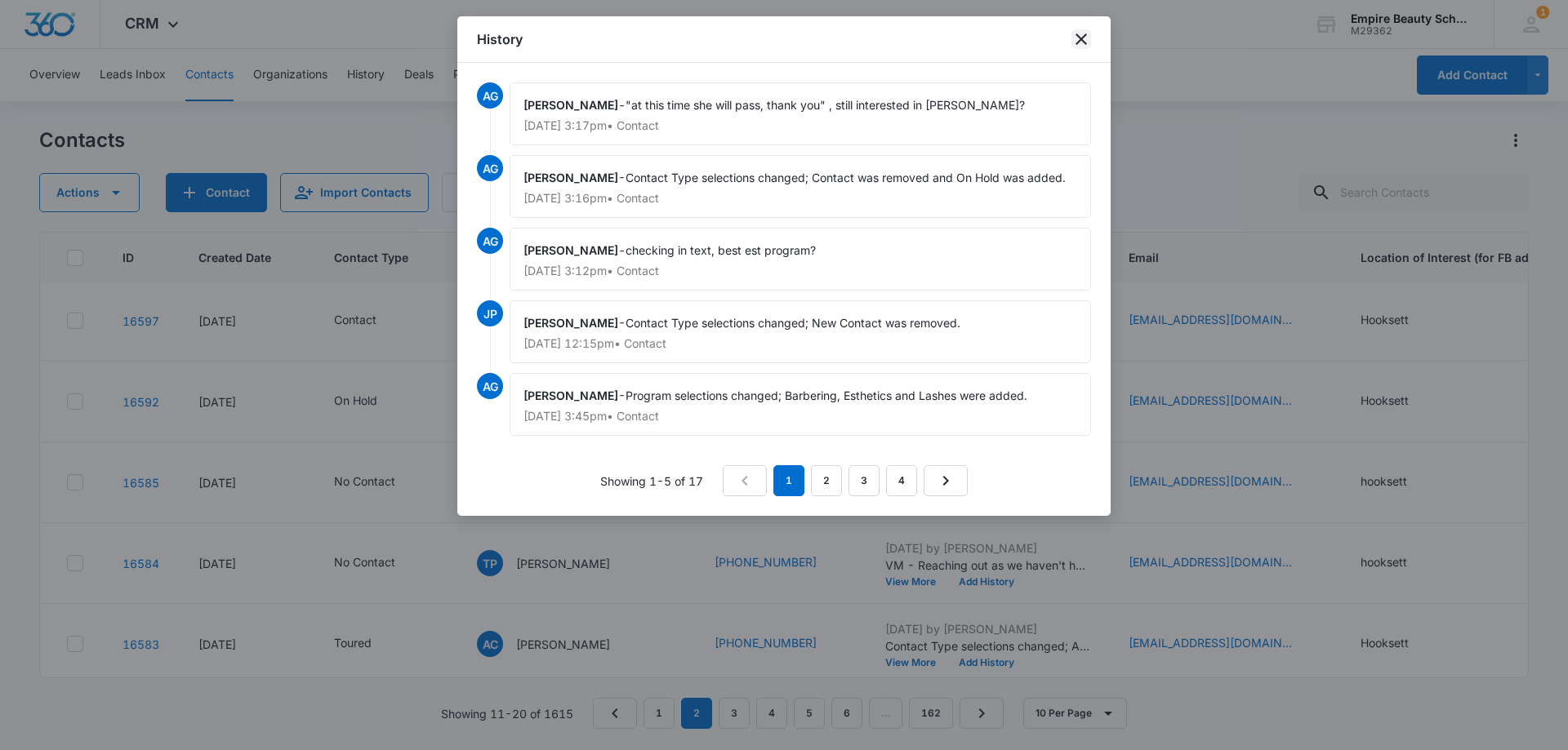
click at [1079, 37] on icon "close" at bounding box center [1081, 39] width 12 height 12
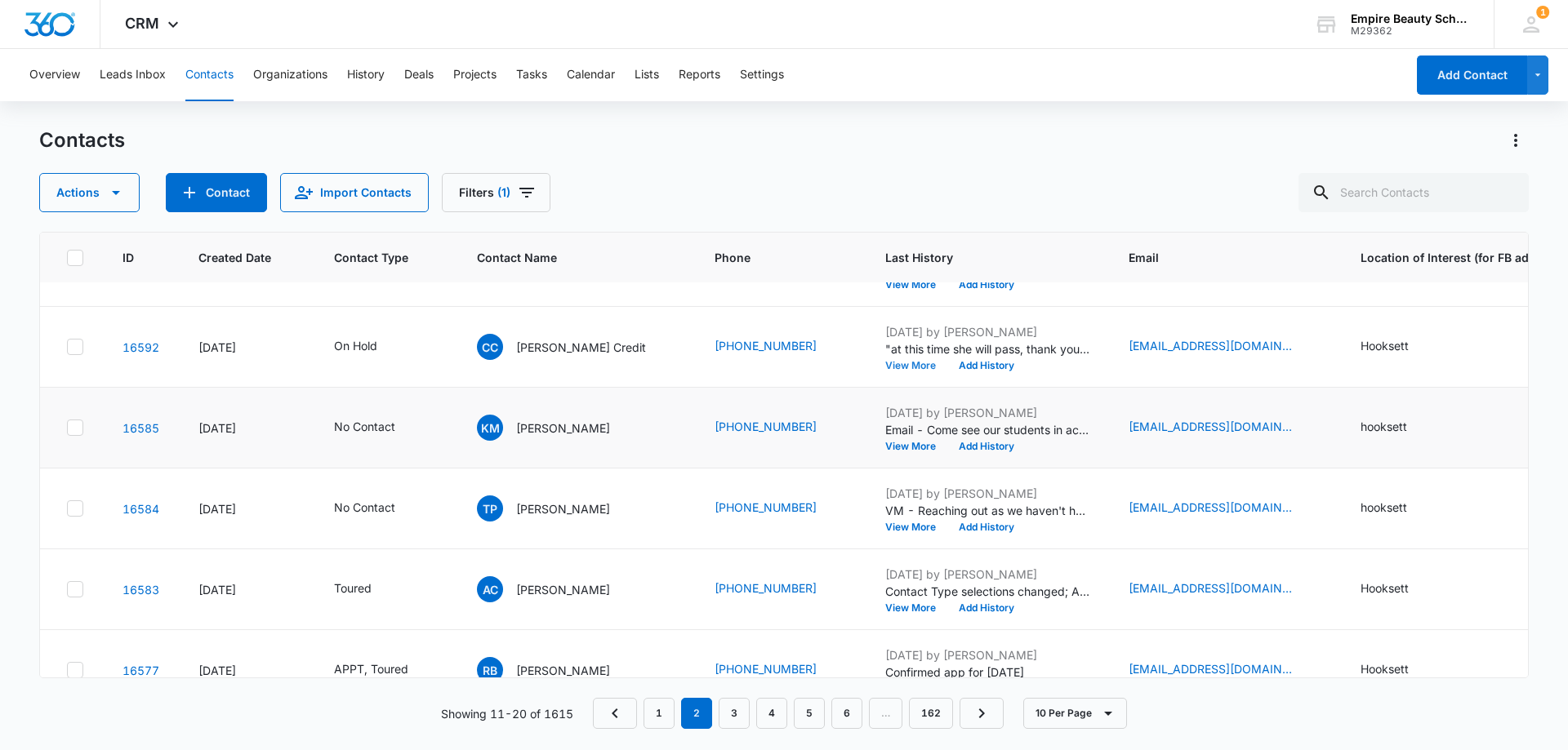
scroll to position [327, 0]
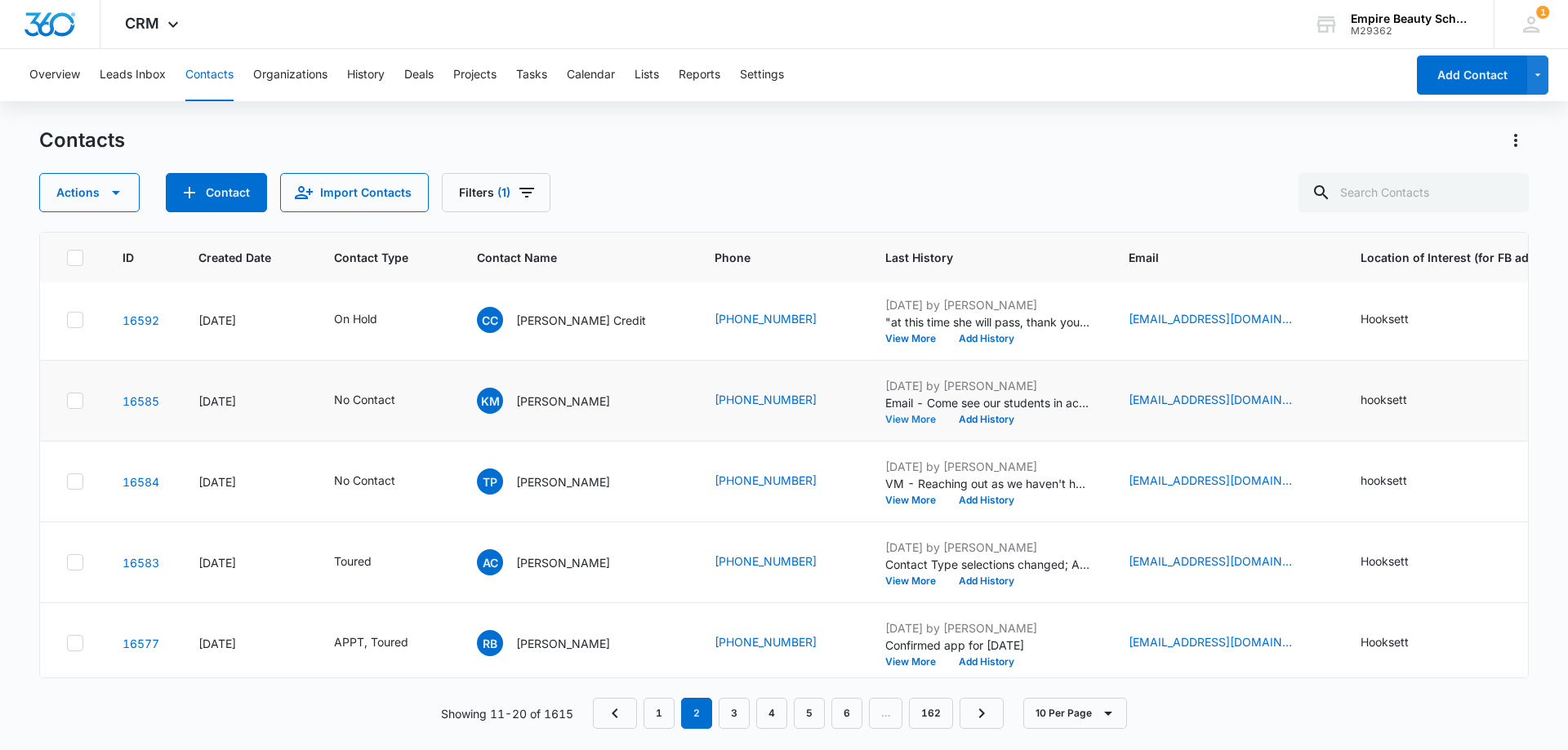
click at [885, 422] on button "View More" at bounding box center [916, 420] width 62 height 10
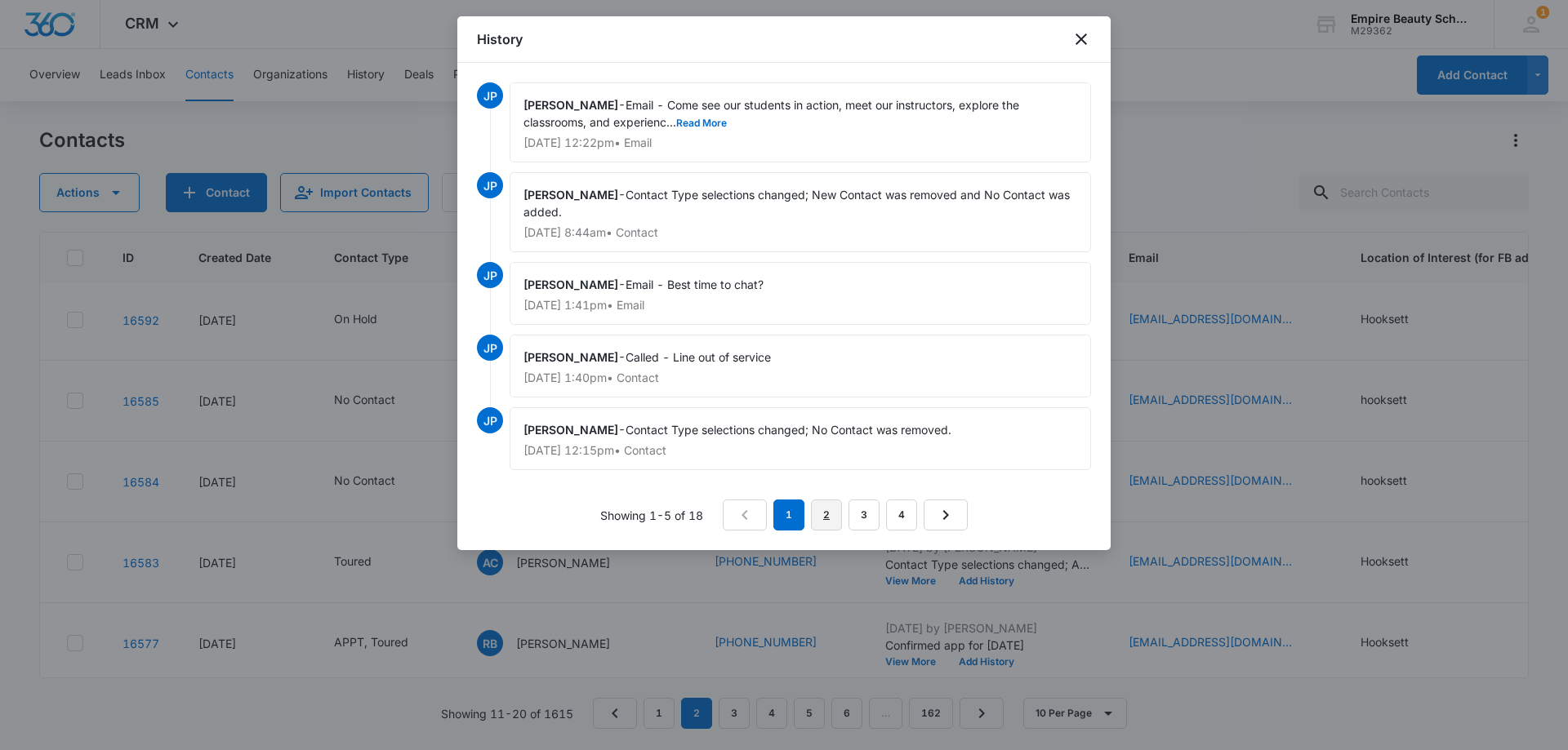
click at [832, 516] on link "2" at bounding box center [825, 515] width 31 height 31
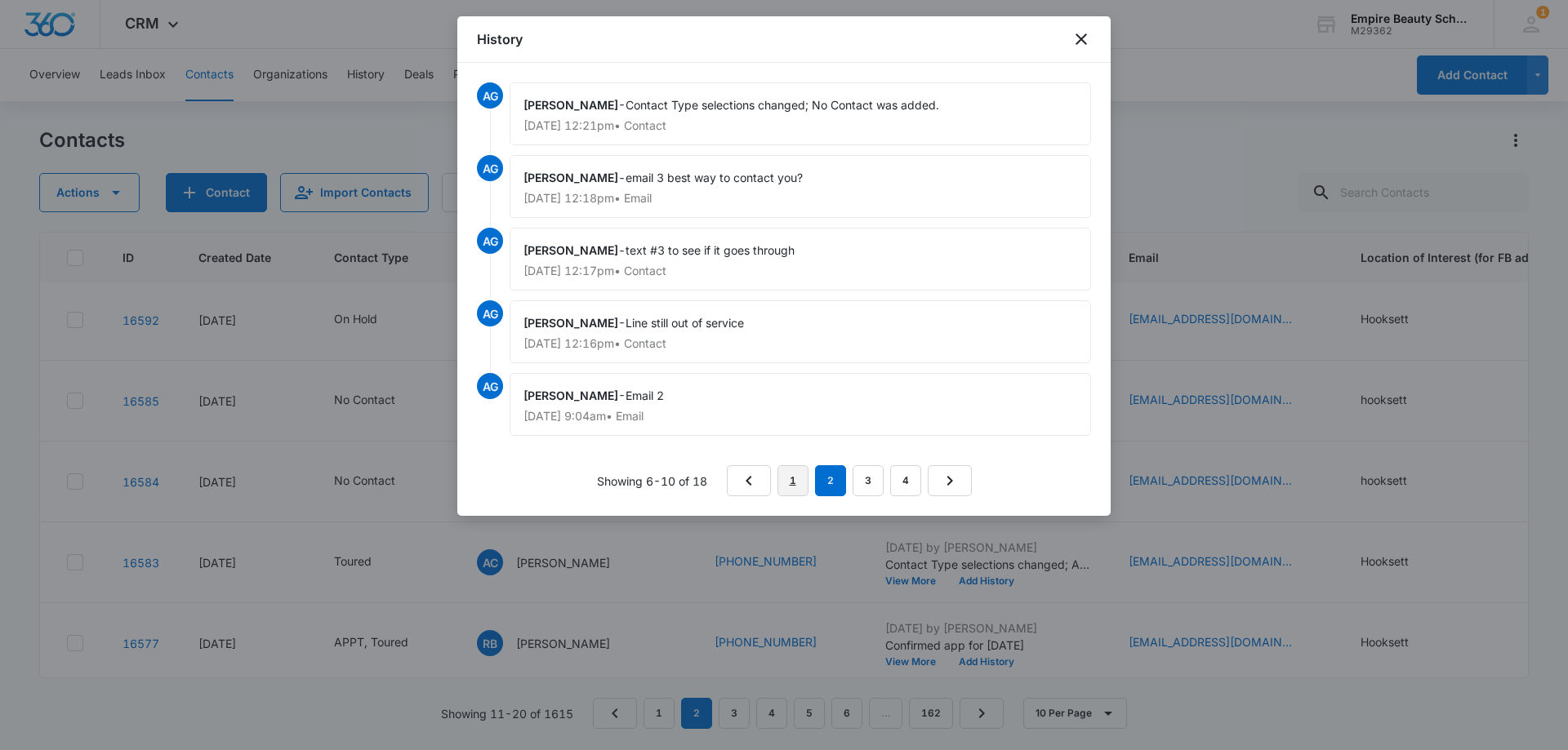
click at [795, 478] on link "1" at bounding box center [793, 480] width 31 height 31
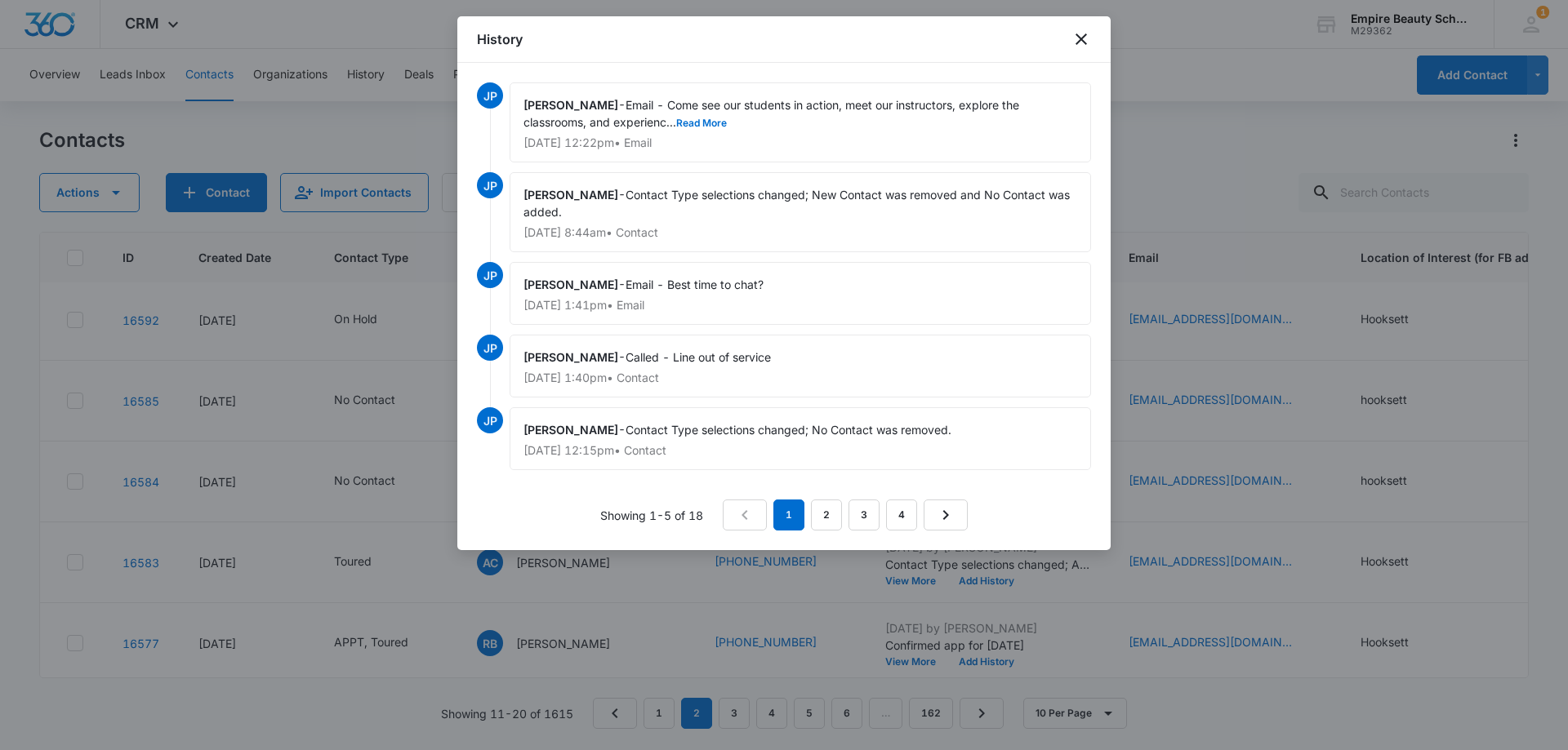
click at [1069, 42] on div "History" at bounding box center [784, 39] width 653 height 47
click at [1078, 36] on icon "close" at bounding box center [1081, 39] width 12 height 12
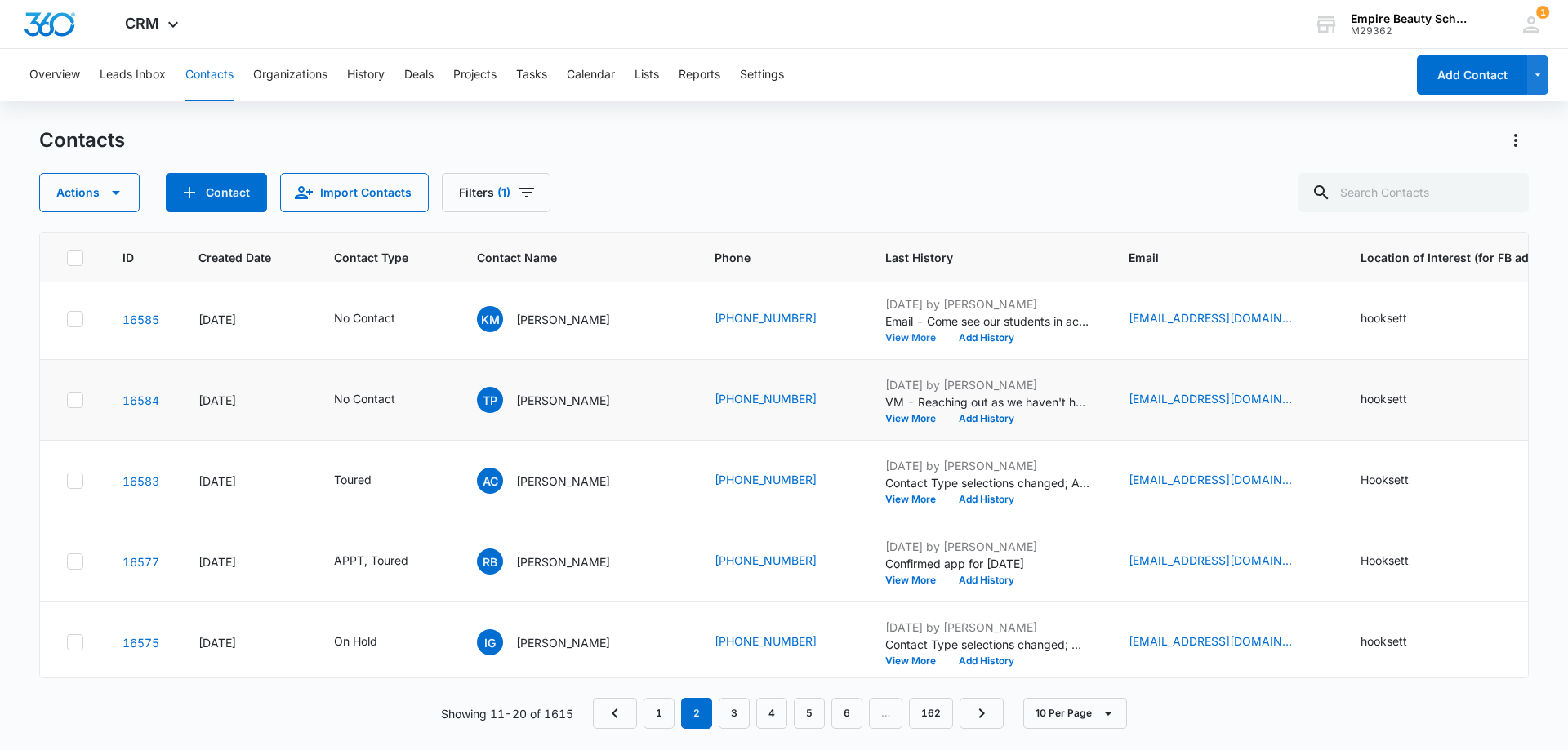
scroll to position [426, 0]
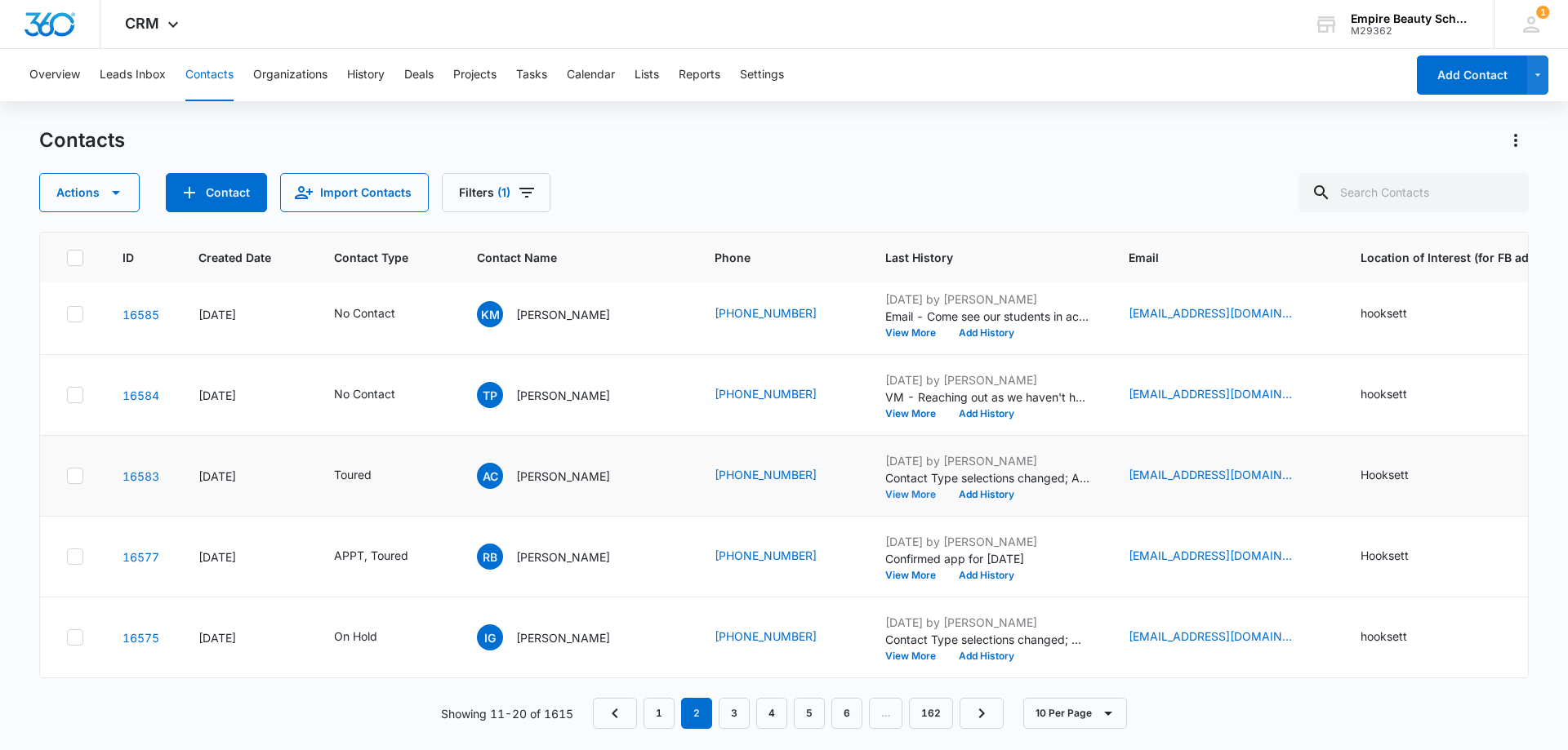
click at [885, 490] on button "View More" at bounding box center [916, 495] width 62 height 10
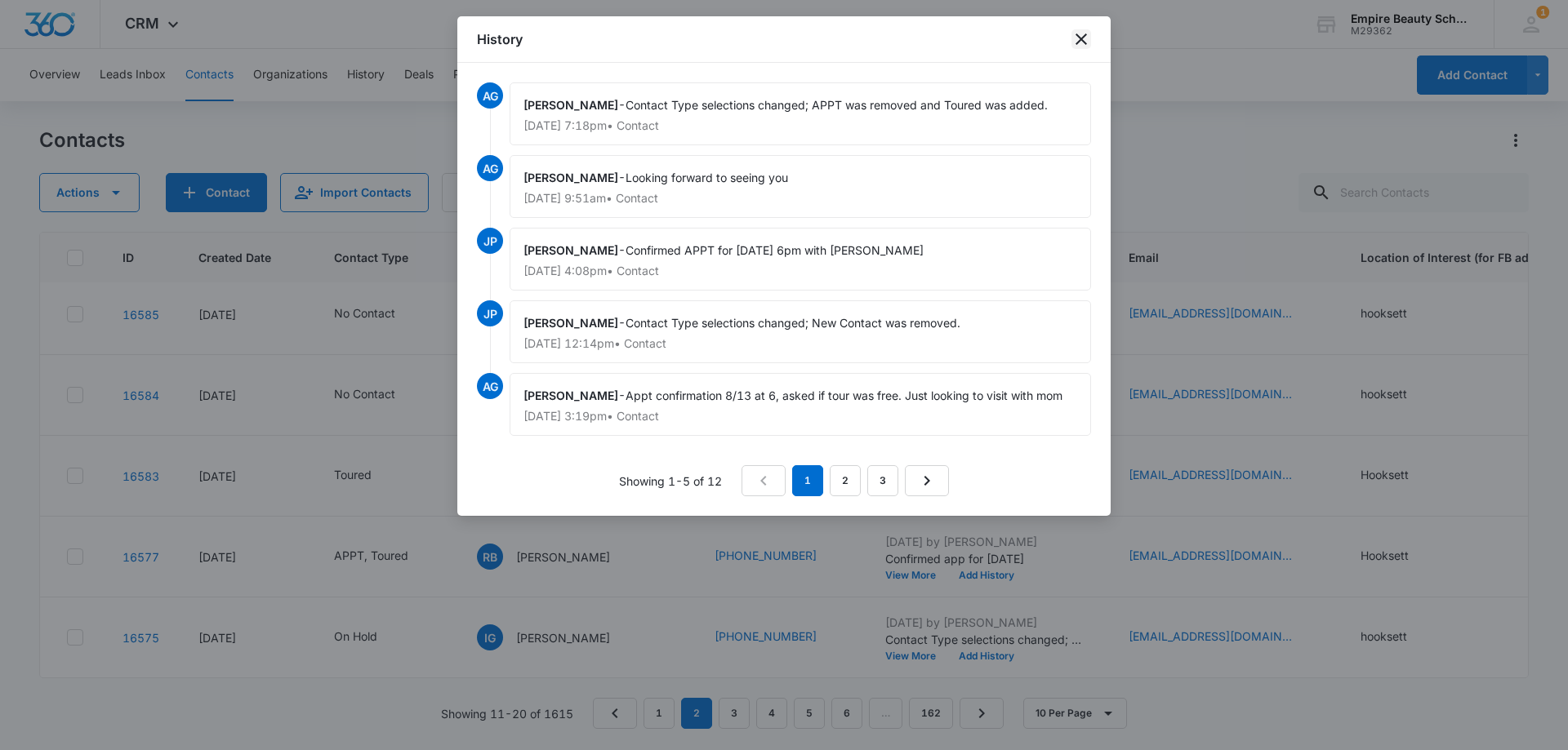
click at [1079, 42] on icon "close" at bounding box center [1081, 39] width 12 height 12
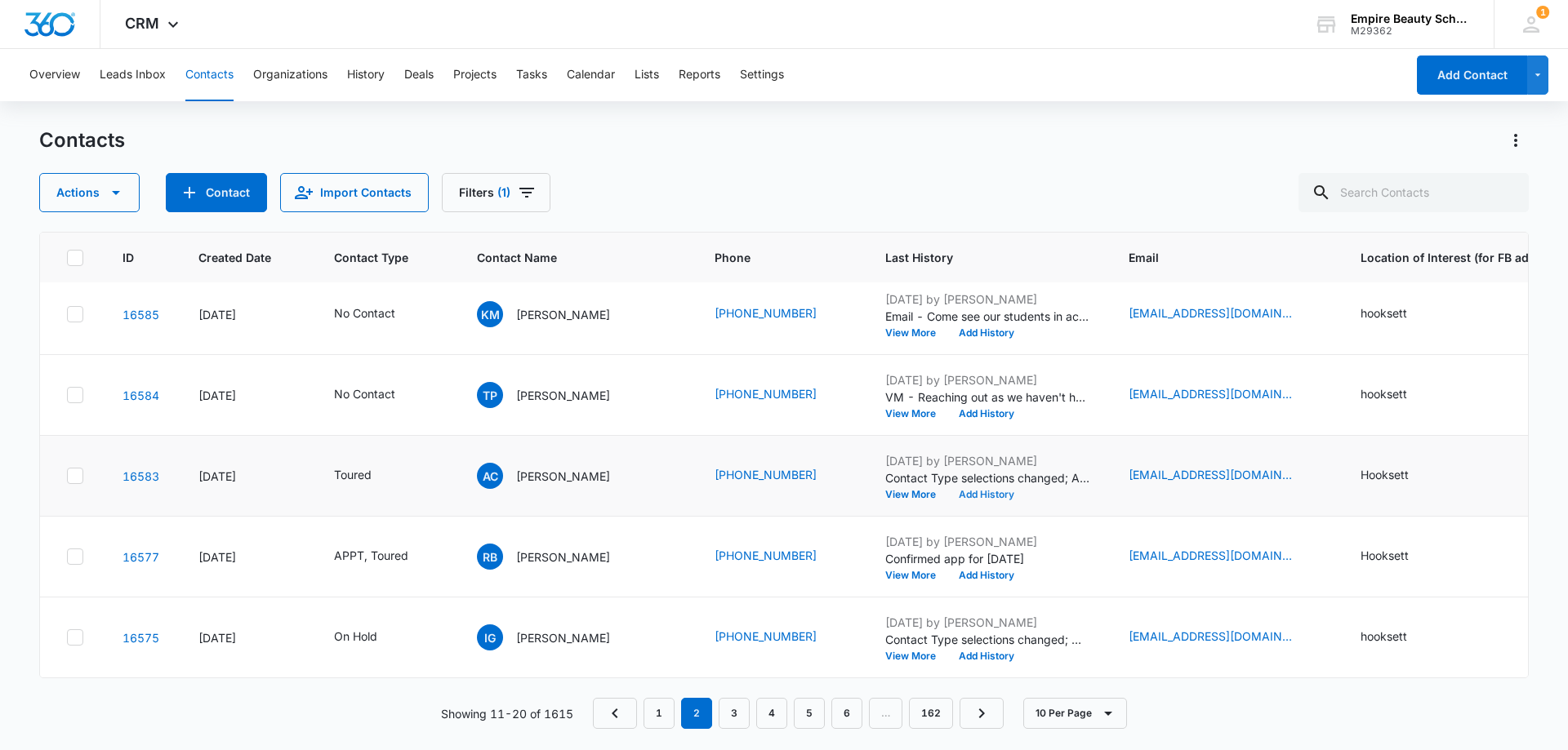
click at [947, 490] on button "Add History" at bounding box center [986, 495] width 79 height 10
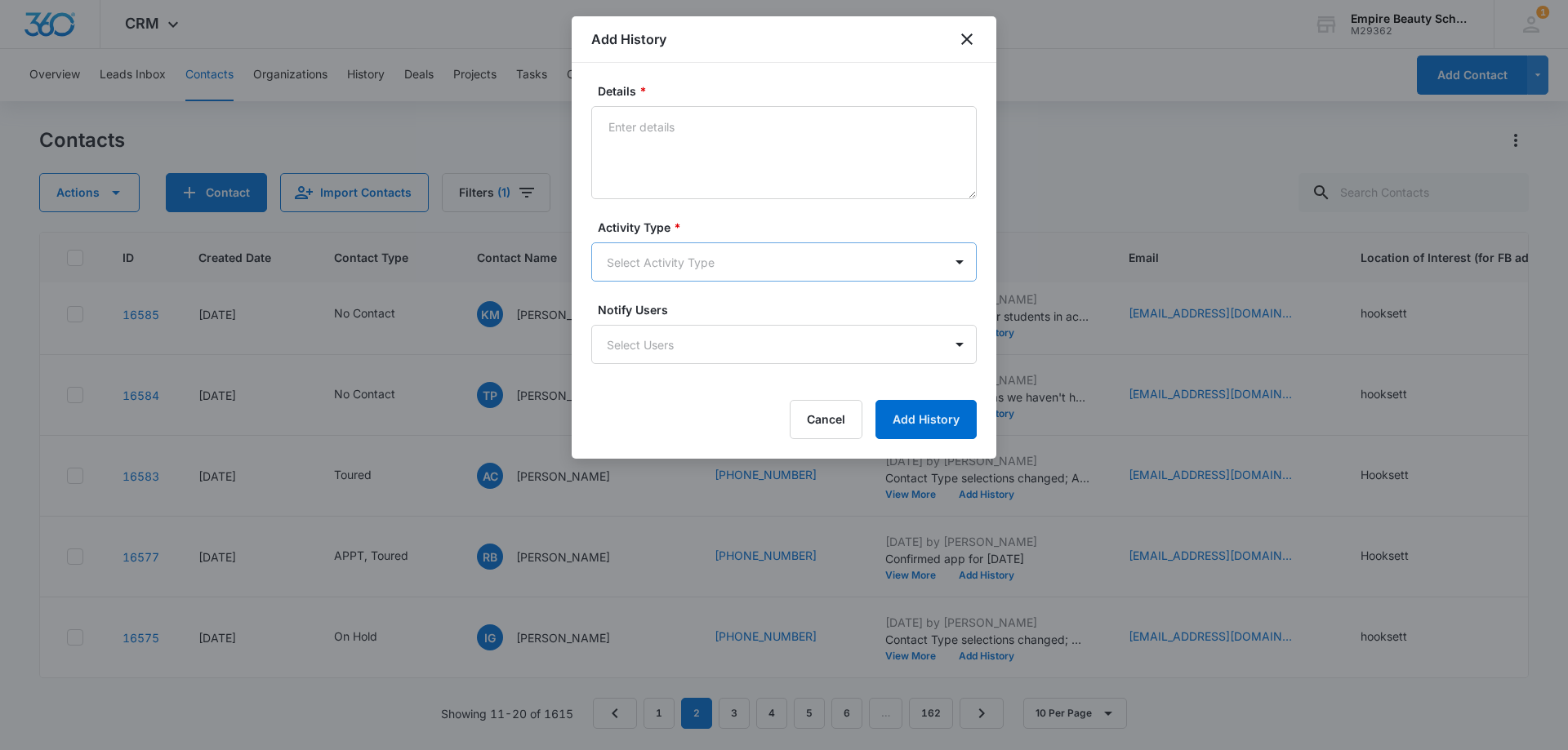
click at [642, 255] on body "CRM Apps Forms CRM Email Shop Payments POS Files Brand Settings Empire Beauty S…" at bounding box center [784, 375] width 1568 height 750
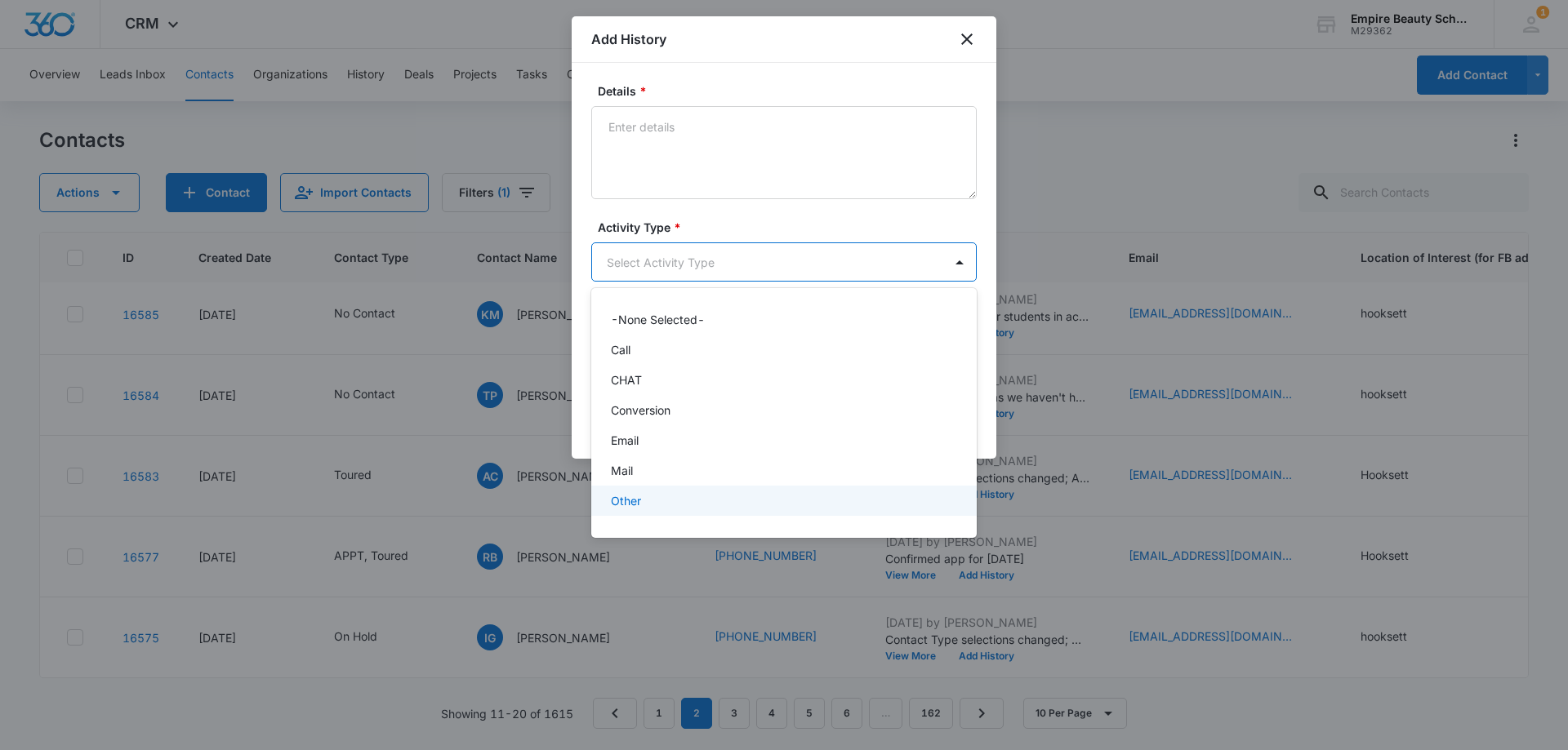
scroll to position [85, 0]
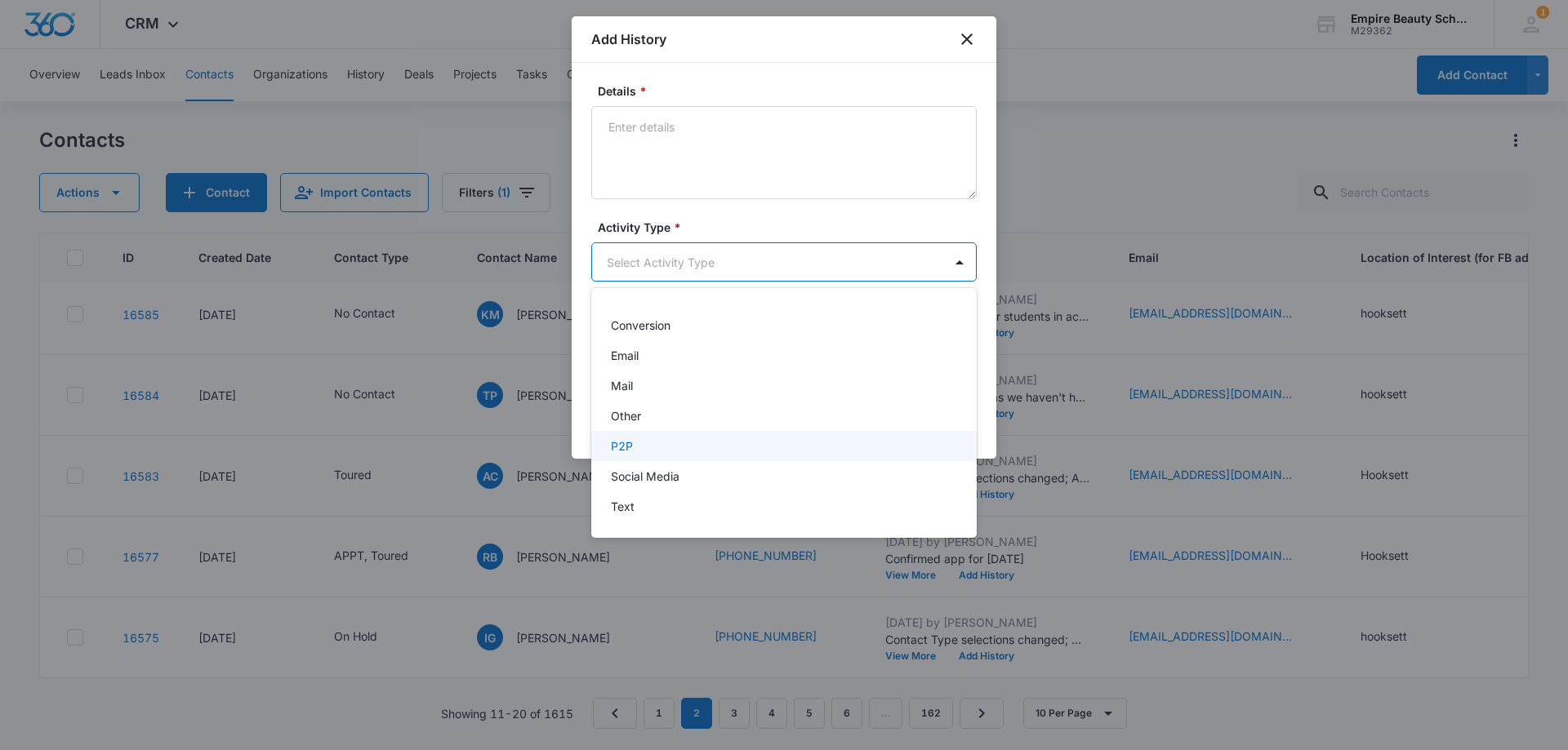
click at [638, 444] on div "P2P" at bounding box center [782, 446] width 343 height 17
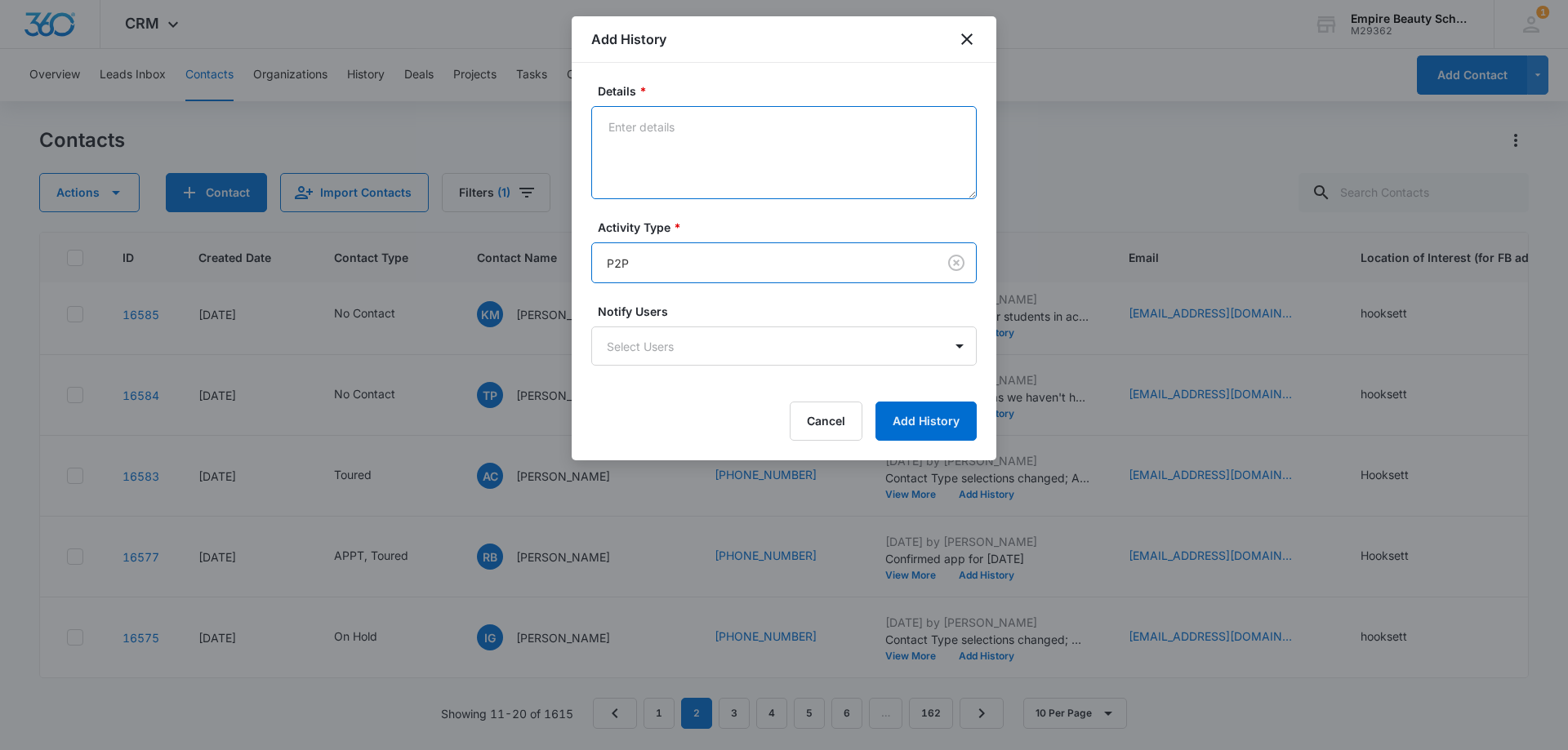
click at [641, 160] on textarea "Details *" at bounding box center [784, 153] width 386 height 93
click at [812, 129] on textarea "Toured last night, came in with mom, class of 2026-" at bounding box center [784, 153] width 386 height 93
click at [913, 123] on textarea "Toured last night, came in with mom. Class of 2026-" at bounding box center [784, 153] width 386 height 93
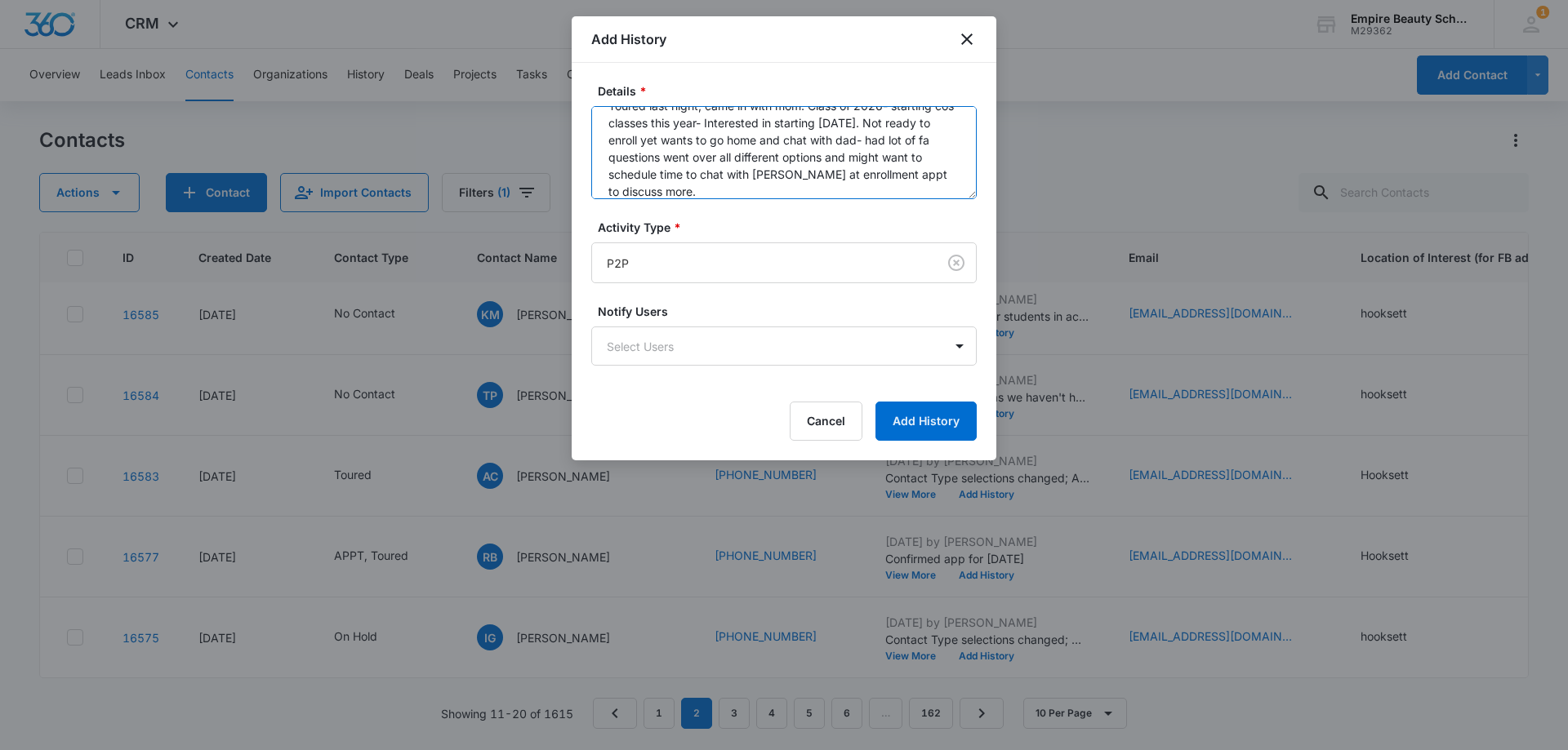
scroll to position [0, 0]
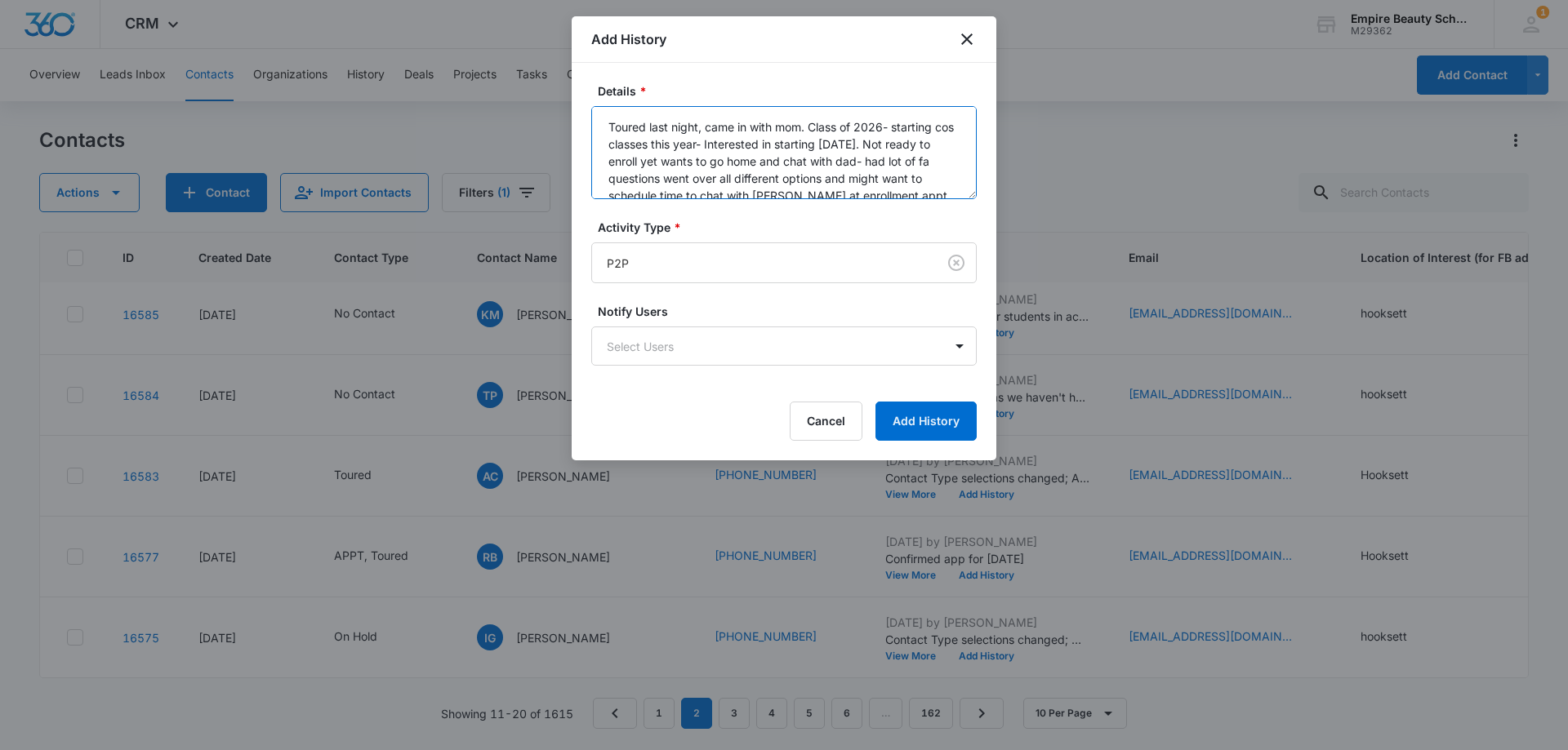
click at [846, 140] on textarea "Toured last night, came in with mom. Class of 2026- starting cos classes this y…" at bounding box center [784, 153] width 386 height 93
click at [867, 163] on textarea "Toured last night, came in with mom. Class of 2026- starting cos classes this y…" at bounding box center [784, 153] width 386 height 93
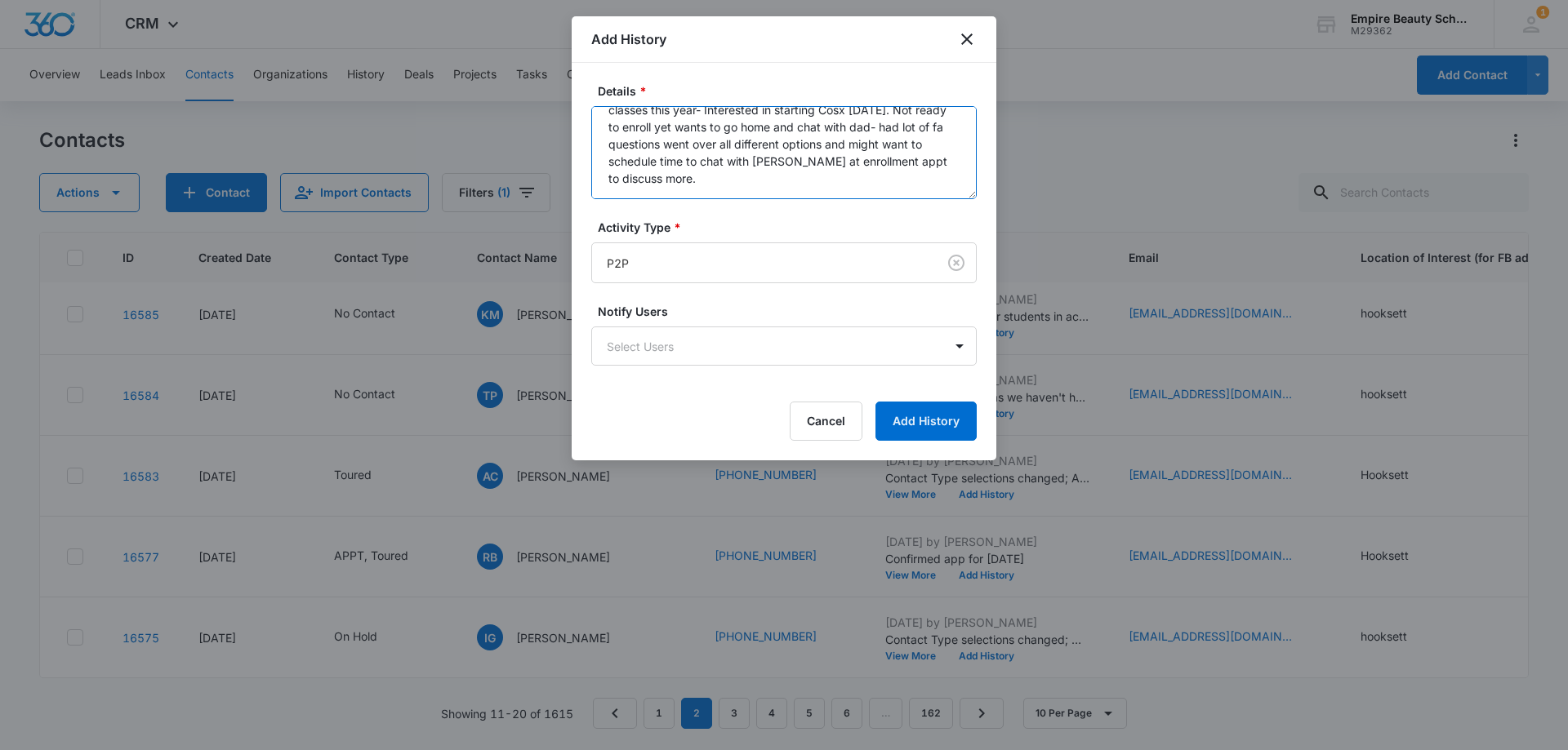
click at [767, 174] on textarea "Toured last night, came in with mom. Class of 2026- starting cos classes this y…" at bounding box center [784, 153] width 386 height 93
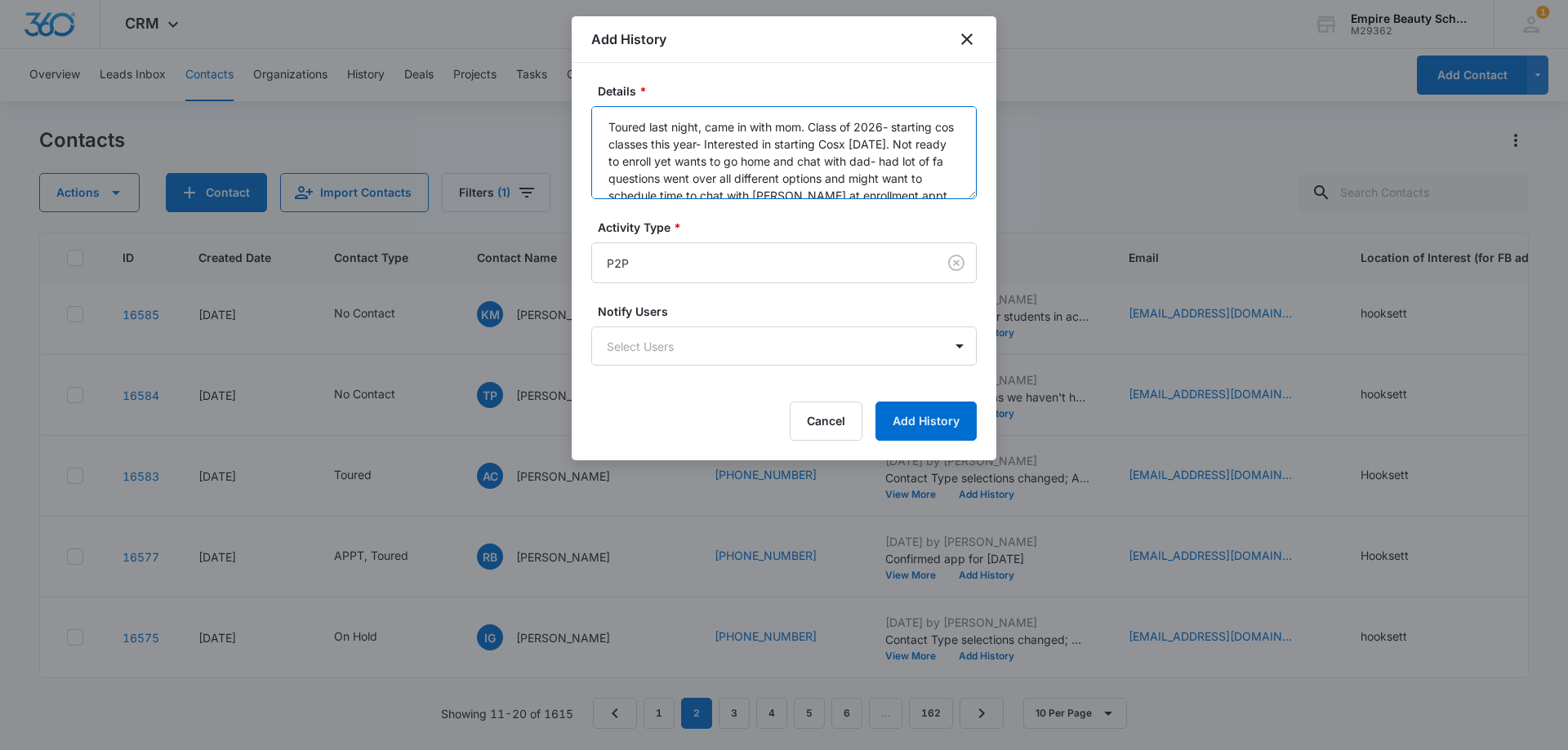
click at [811, 124] on textarea "Toured last night, came in with mom. Class of 2026- starting cos classes this y…" at bounding box center [784, 153] width 386 height 93
click at [789, 160] on textarea "Toured last night, came in with mom. Working at tj maxx in Londonderry- Class o…" at bounding box center [784, 153] width 386 height 93
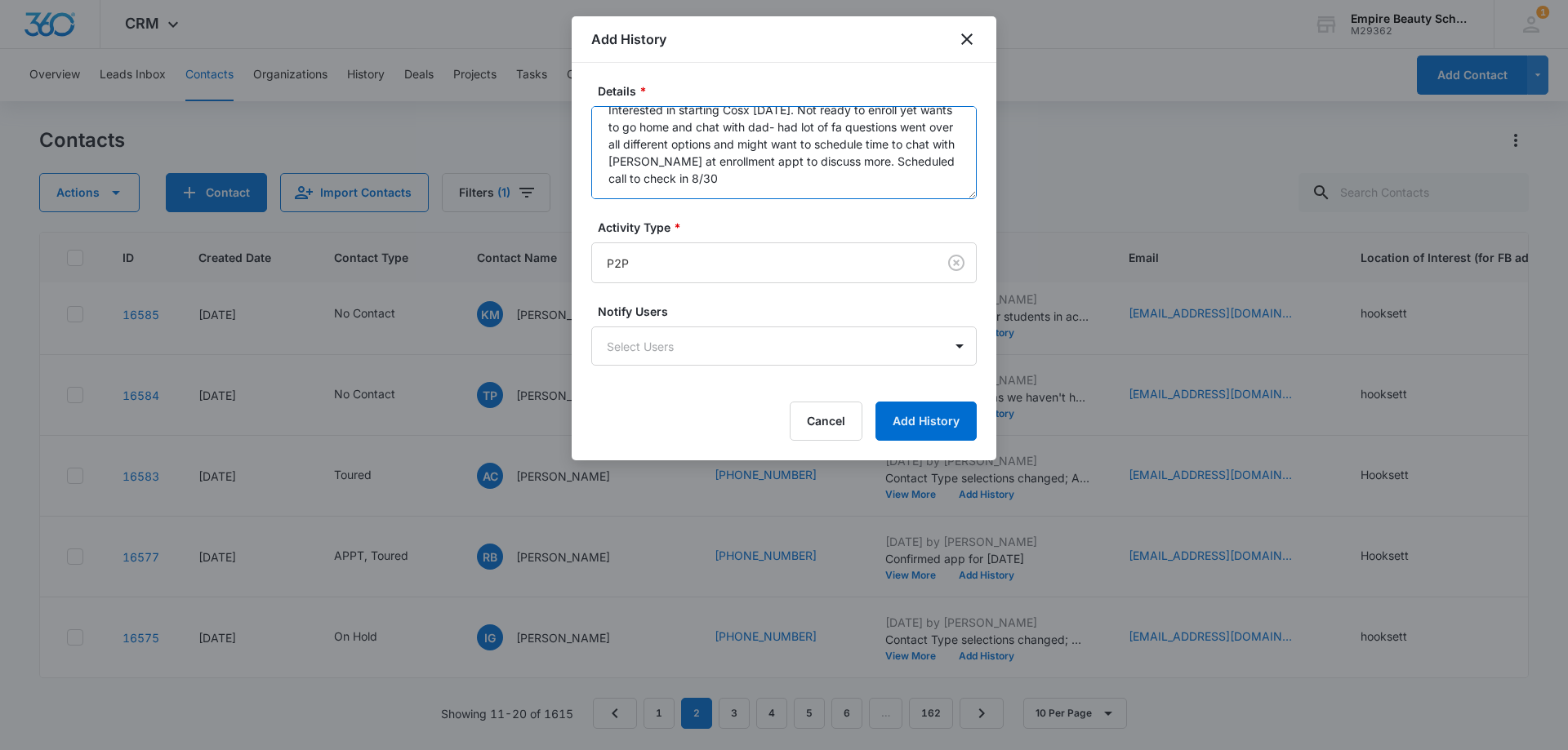
click at [816, 172] on textarea "Toured last night, came in with mom. Working at tj maxx in Londonderry- Class o…" at bounding box center [784, 153] width 386 height 93
type textarea "Toured last night, came in with mom. Working at tj maxx in Londonderry- Class o…"
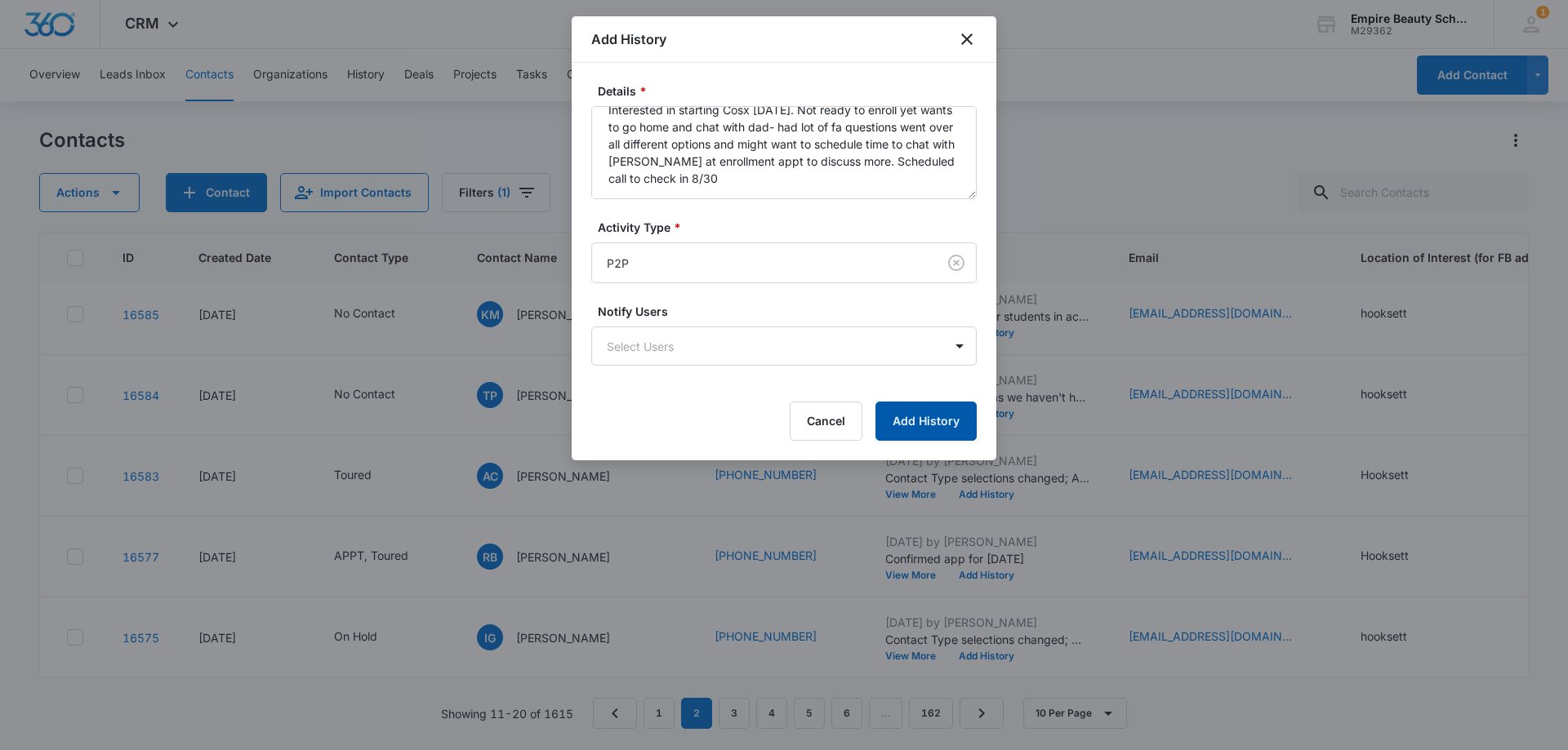
click at [946, 431] on button "Add History" at bounding box center [925, 421] width 101 height 39
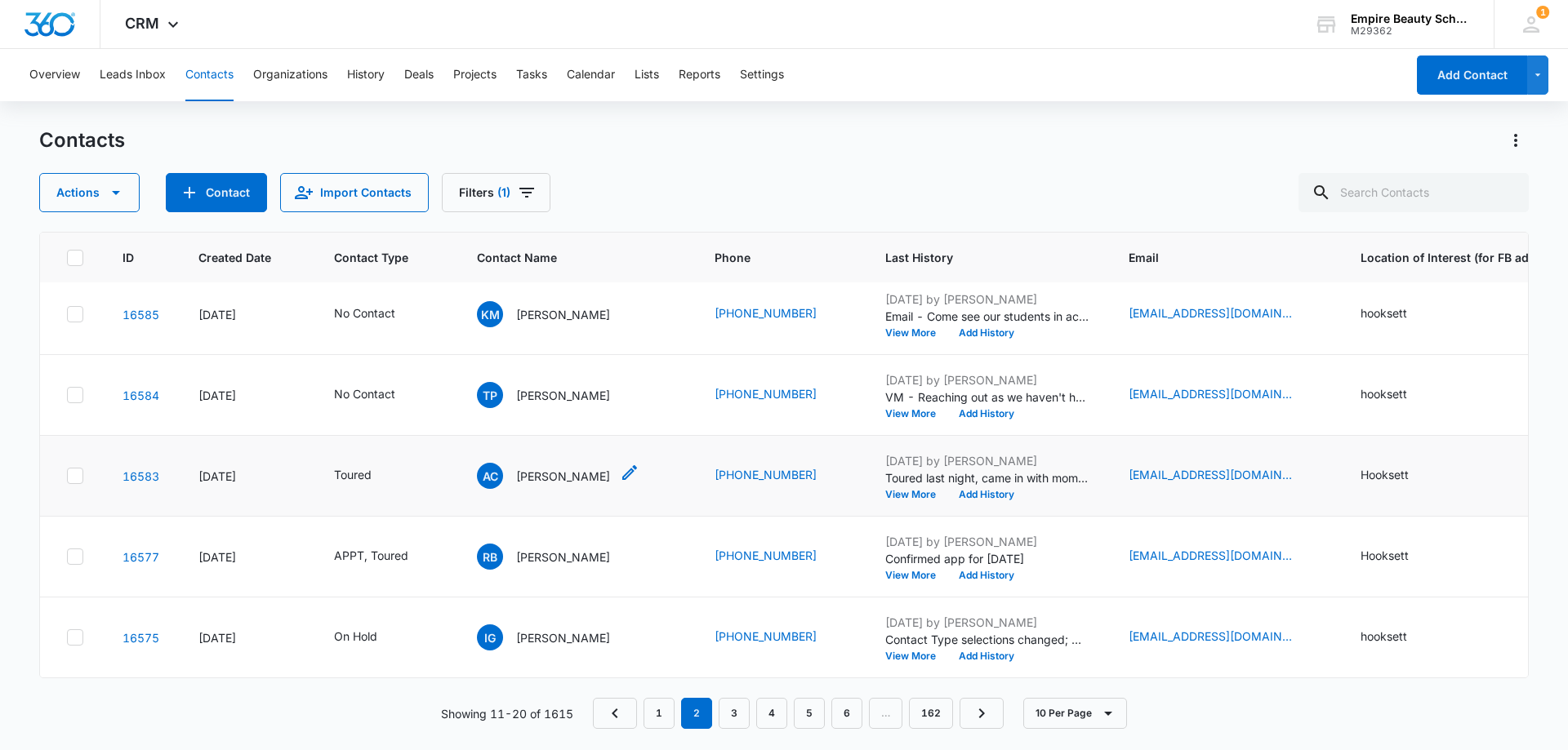
click at [529, 468] on p "[PERSON_NAME]" at bounding box center [563, 476] width 94 height 17
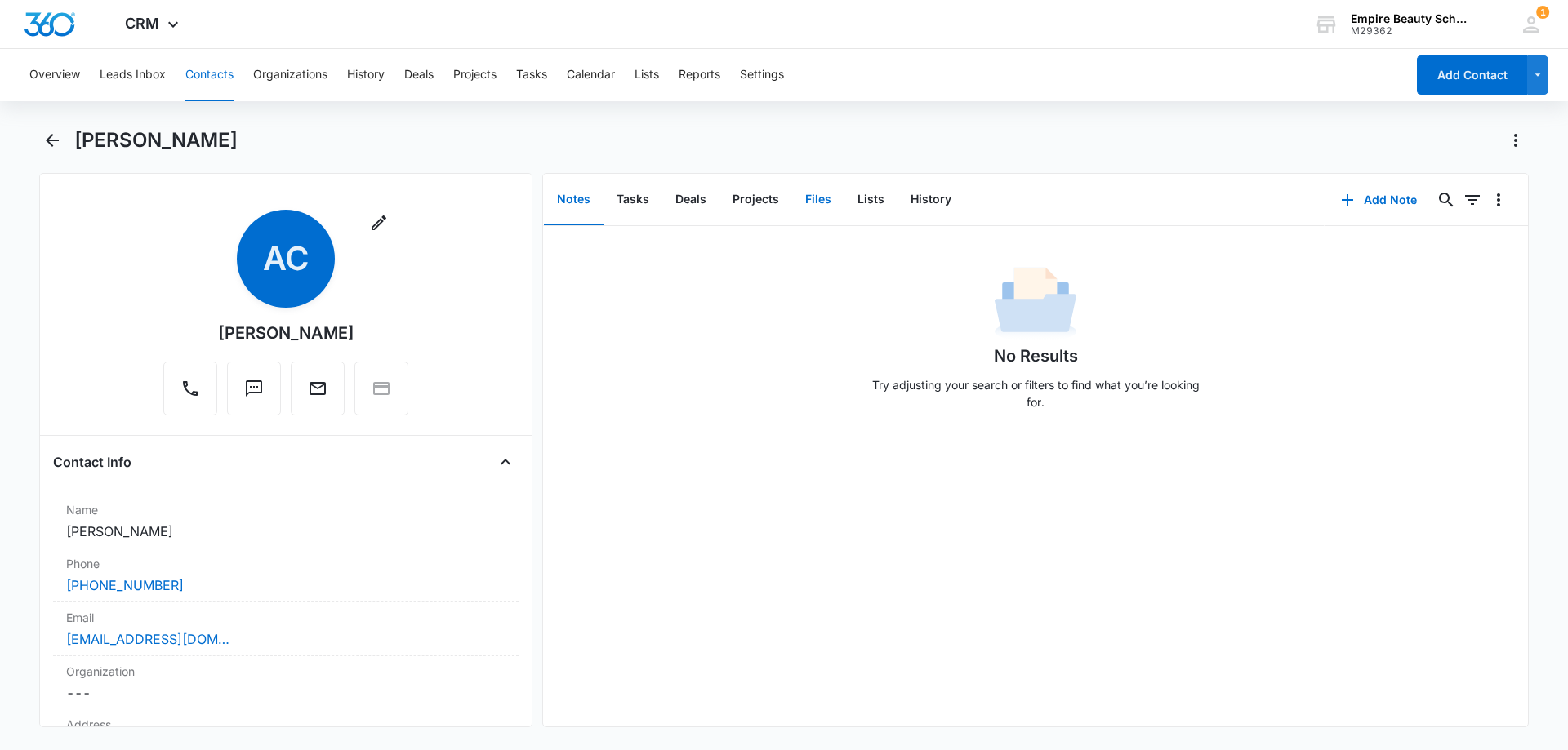
click at [817, 208] on button "Files" at bounding box center [818, 199] width 52 height 50
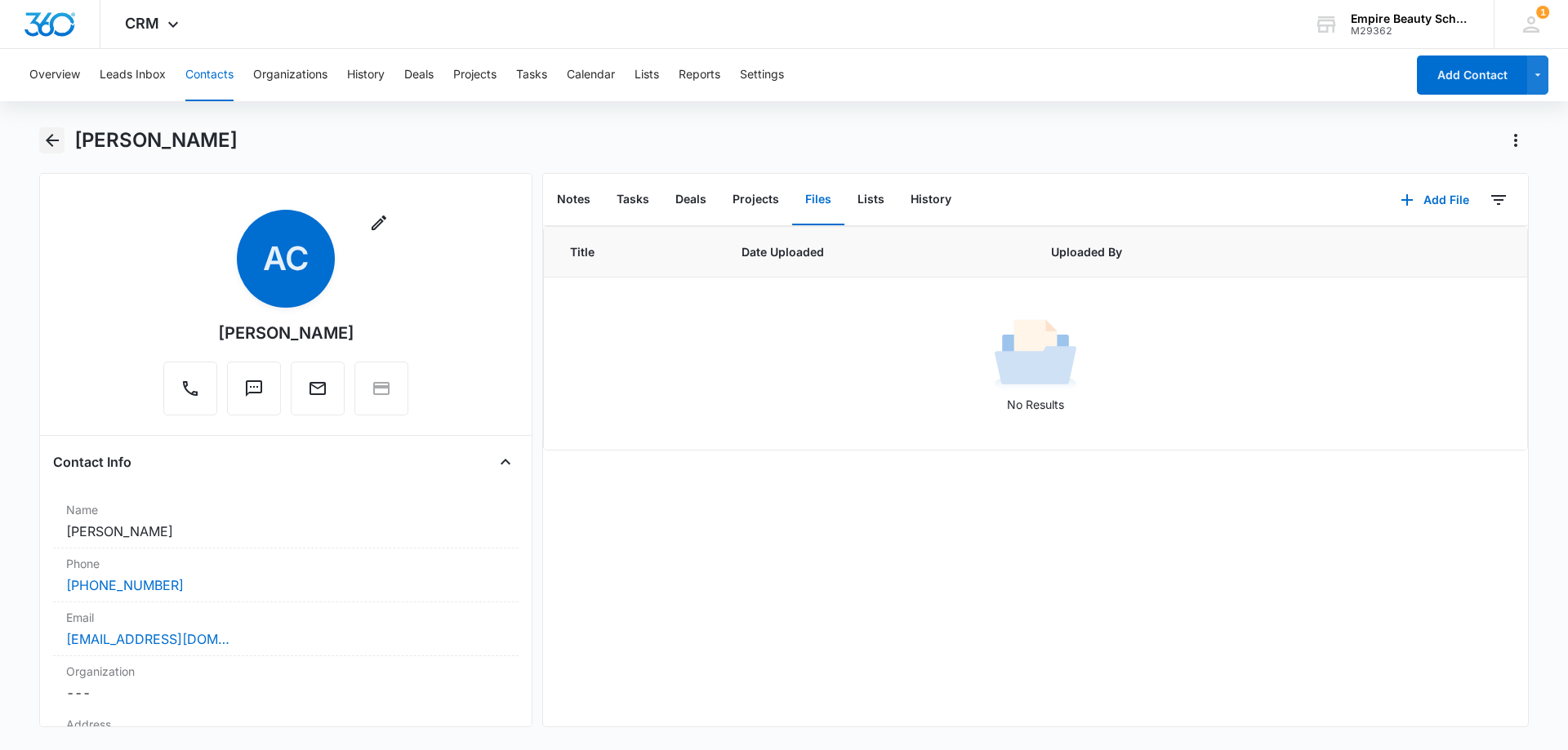
click at [56, 142] on icon "Back" at bounding box center [53, 141] width 13 height 13
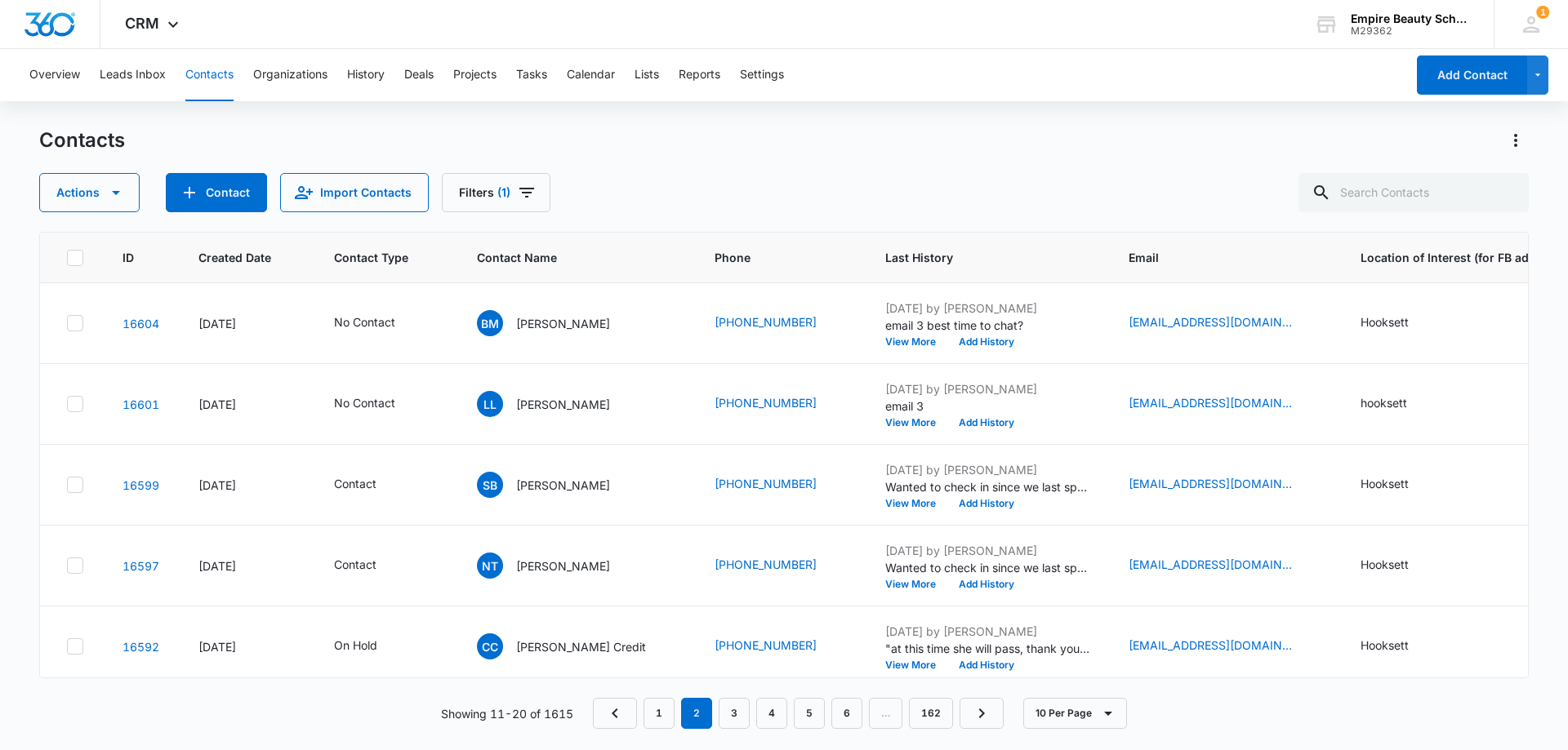
scroll to position [426, 0]
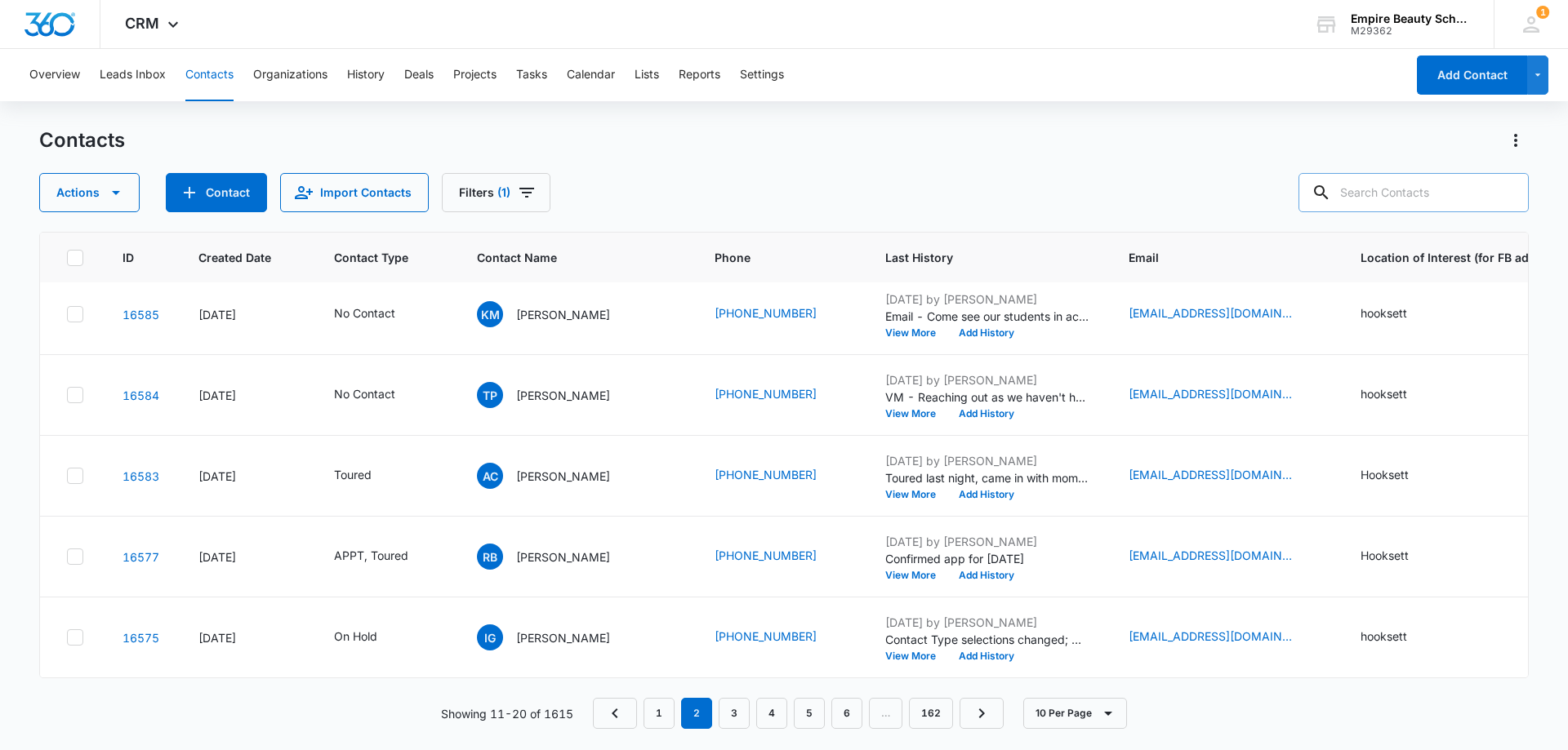
click at [1403, 193] on input "text" at bounding box center [1413, 193] width 230 height 39
type input "[PERSON_NAME]"
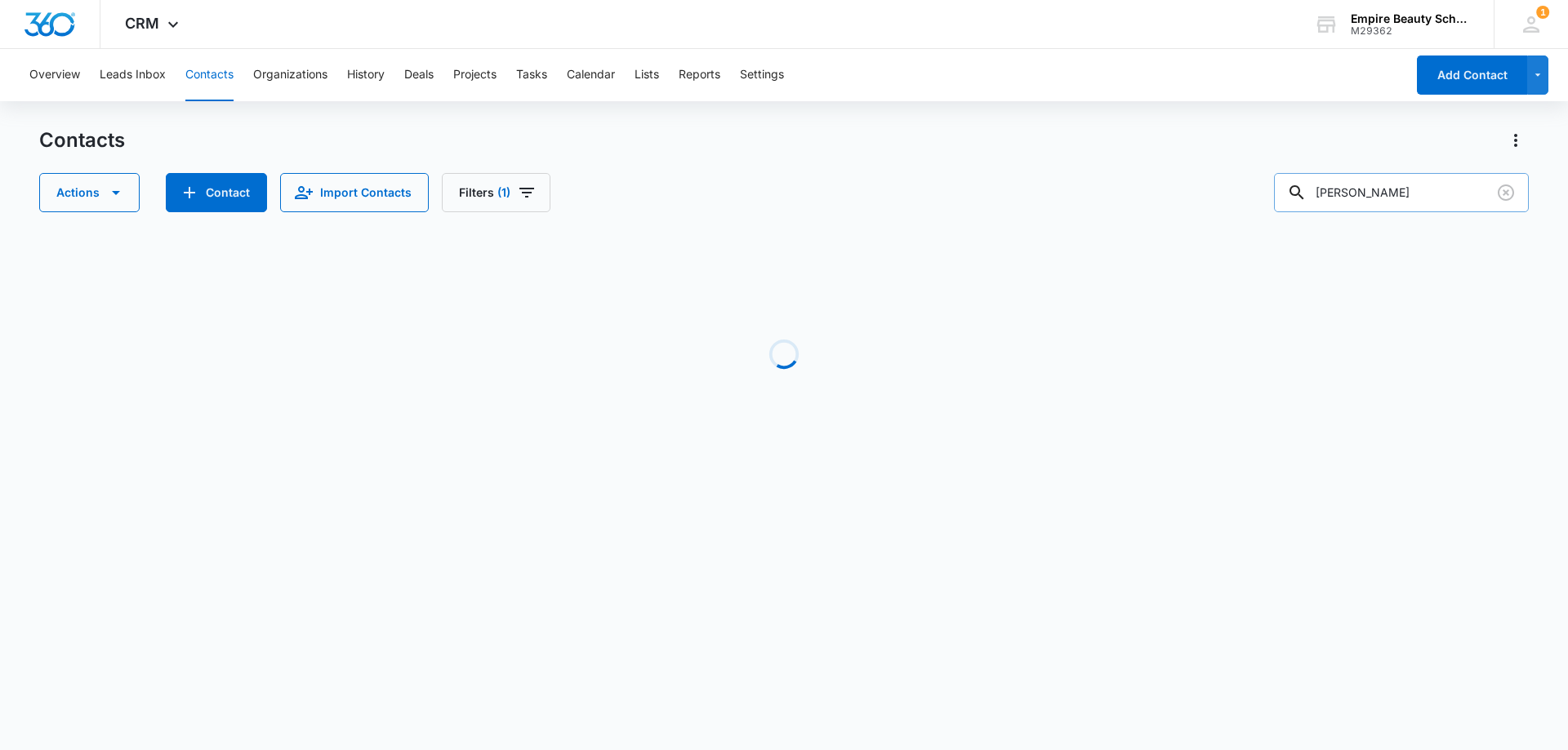
scroll to position [0, 0]
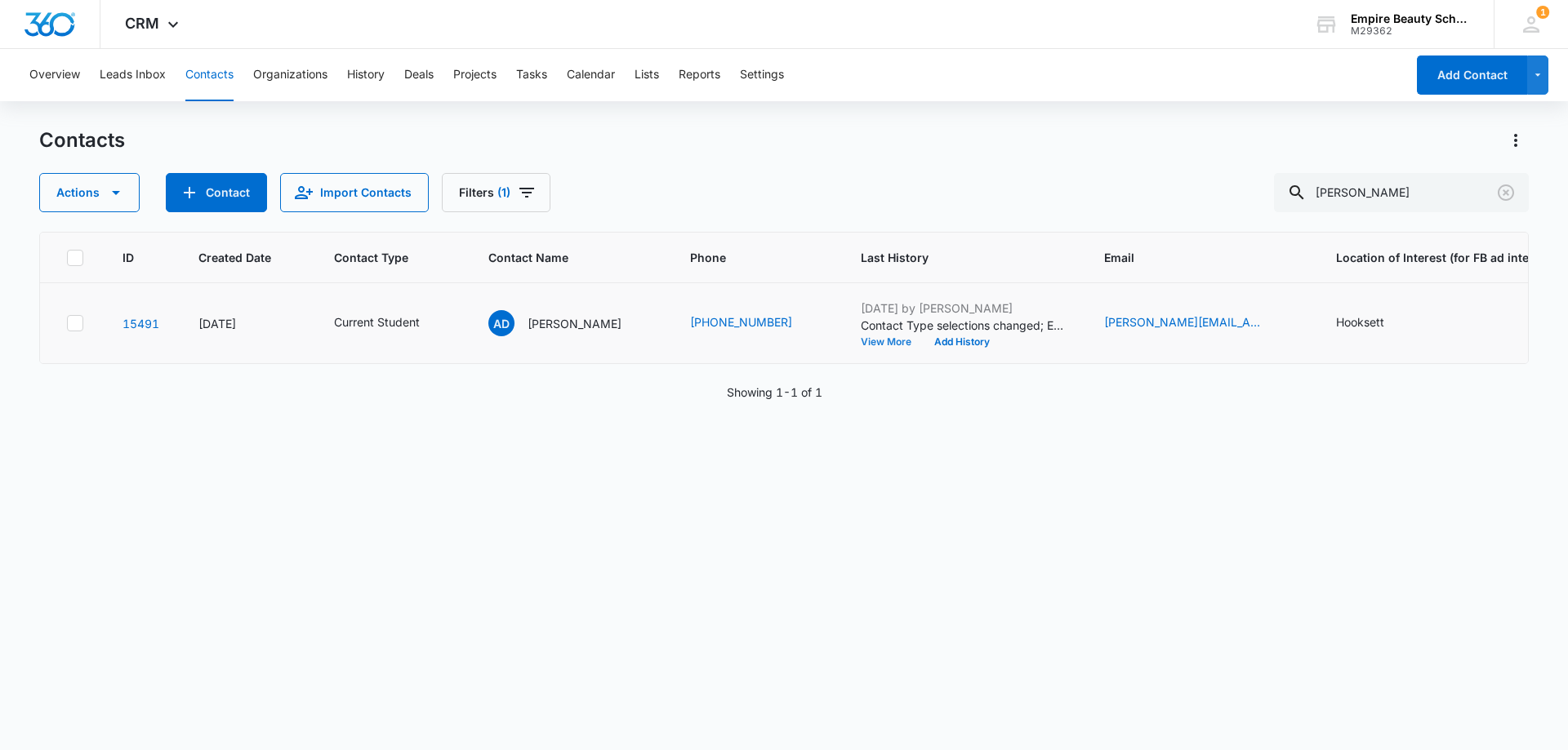
click at [871, 337] on button "View More" at bounding box center [892, 342] width 62 height 10
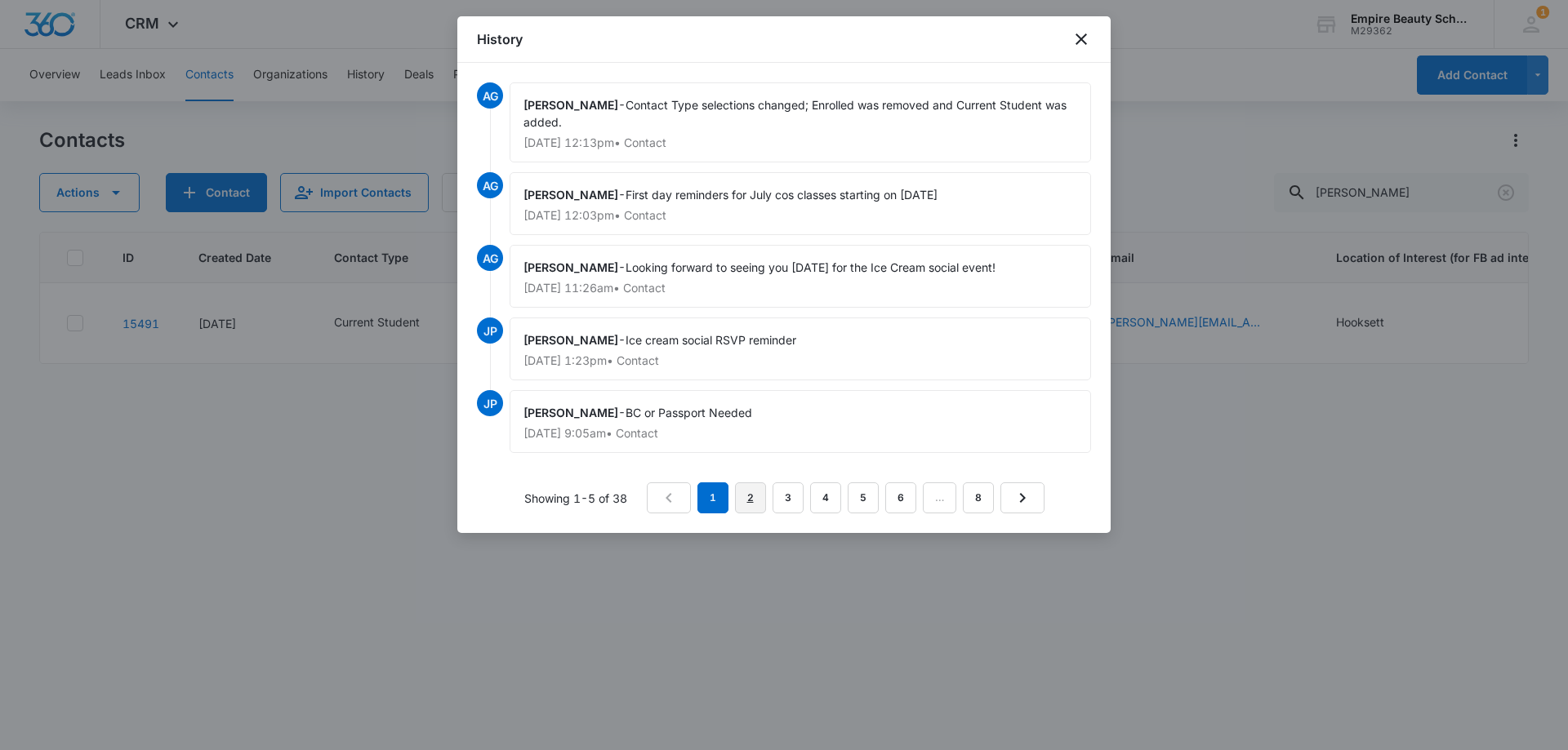
click at [765, 492] on link "2" at bounding box center [750, 498] width 31 height 31
click at [794, 493] on link "3" at bounding box center [791, 498] width 31 height 31
click at [829, 499] on link "4" at bounding box center [832, 498] width 31 height 31
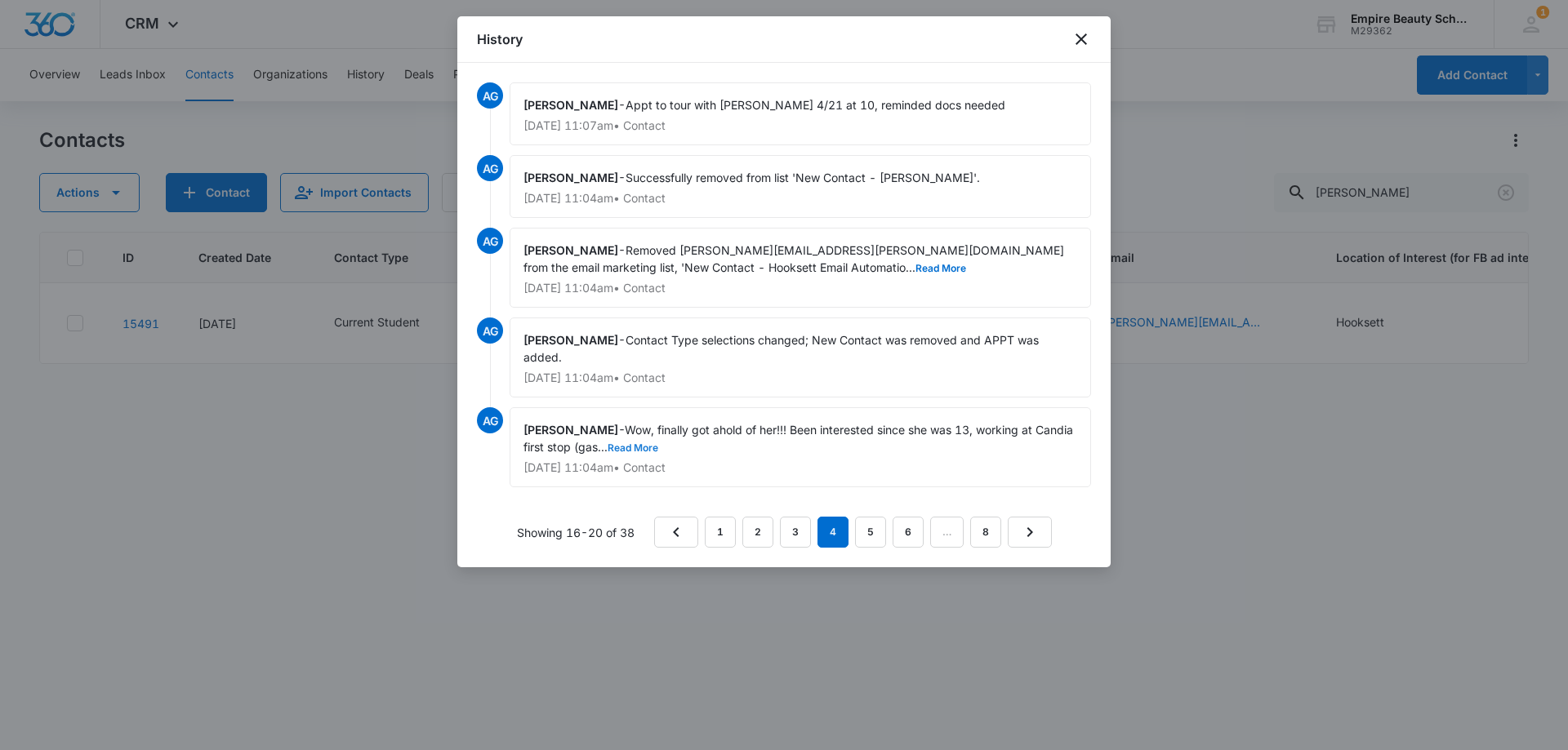
click at [643, 449] on button "Read More" at bounding box center [633, 448] width 50 height 10
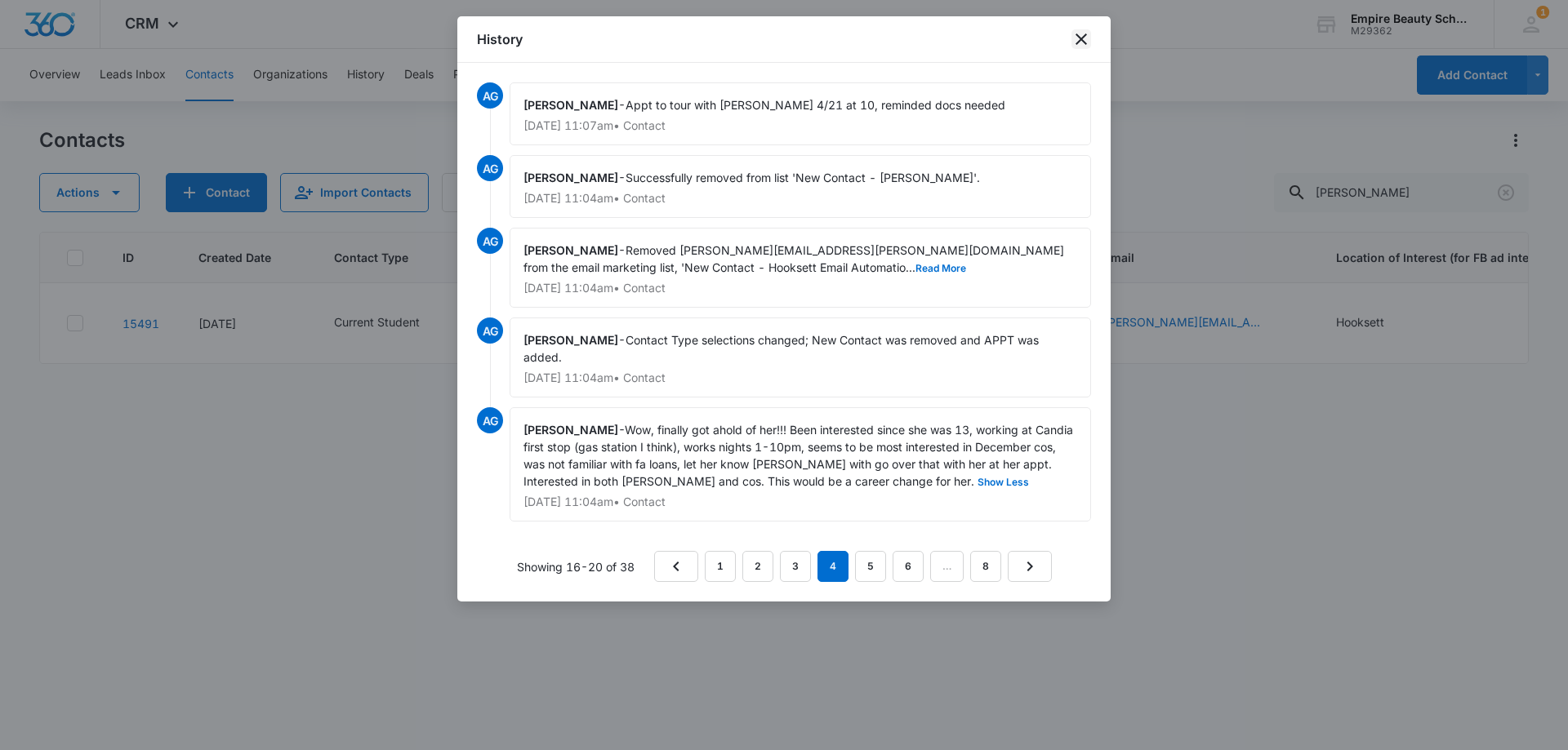
click at [1076, 45] on icon "close" at bounding box center [1080, 39] width 19 height 19
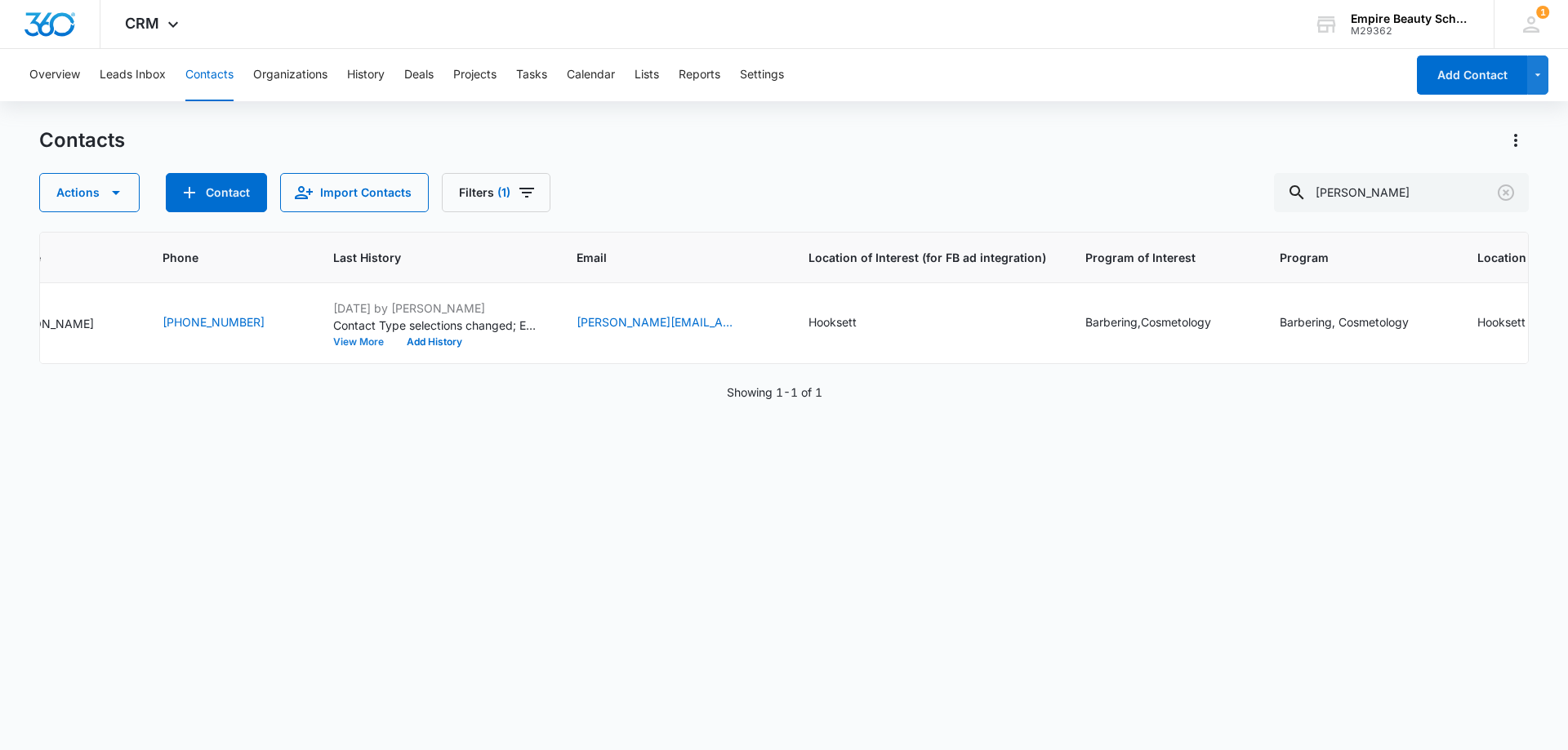
scroll to position [0, 582]
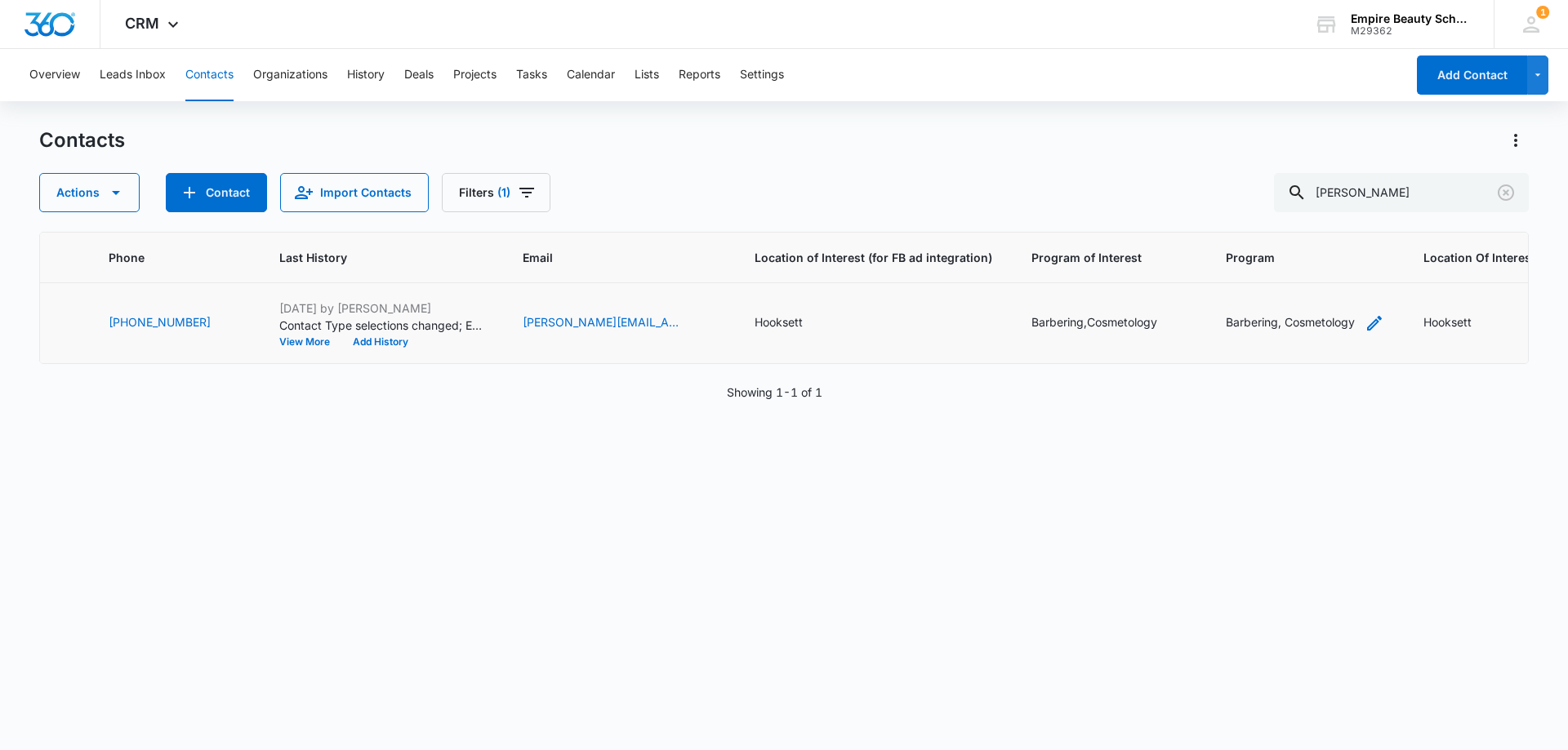
click at [1364, 322] on icon "Program - Barbering, Cosmetology - Select to Edit Field" at bounding box center [1374, 323] width 19 height 19
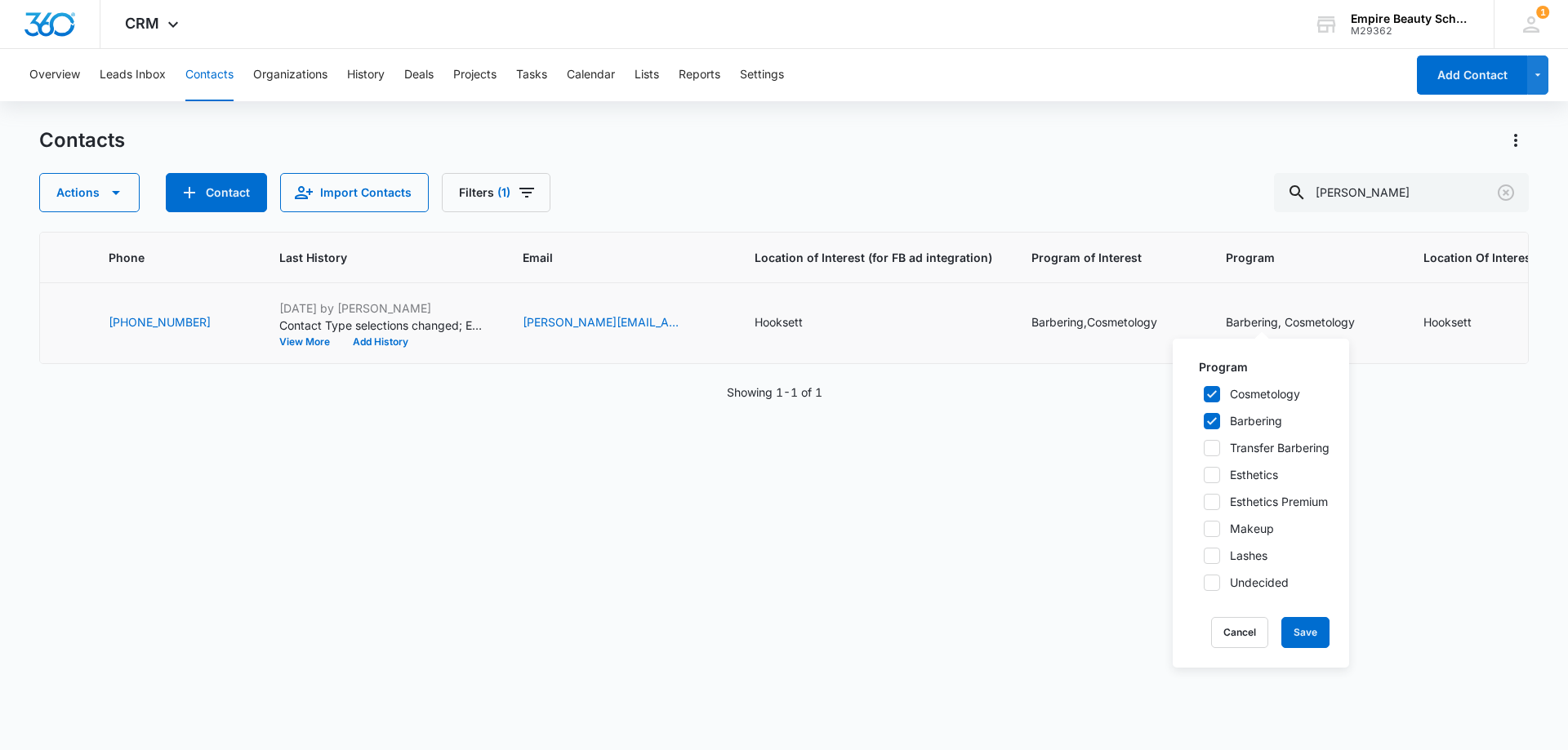
click at [1214, 421] on icon at bounding box center [1212, 421] width 10 height 8
click at [1203, 421] on input "Barbering" at bounding box center [1198, 422] width 12 height 12
checkbox input "false"
click at [1209, 449] on icon at bounding box center [1212, 447] width 10 height 8
click at [1203, 449] on input "Transfer Barbering" at bounding box center [1198, 448] width 12 height 12
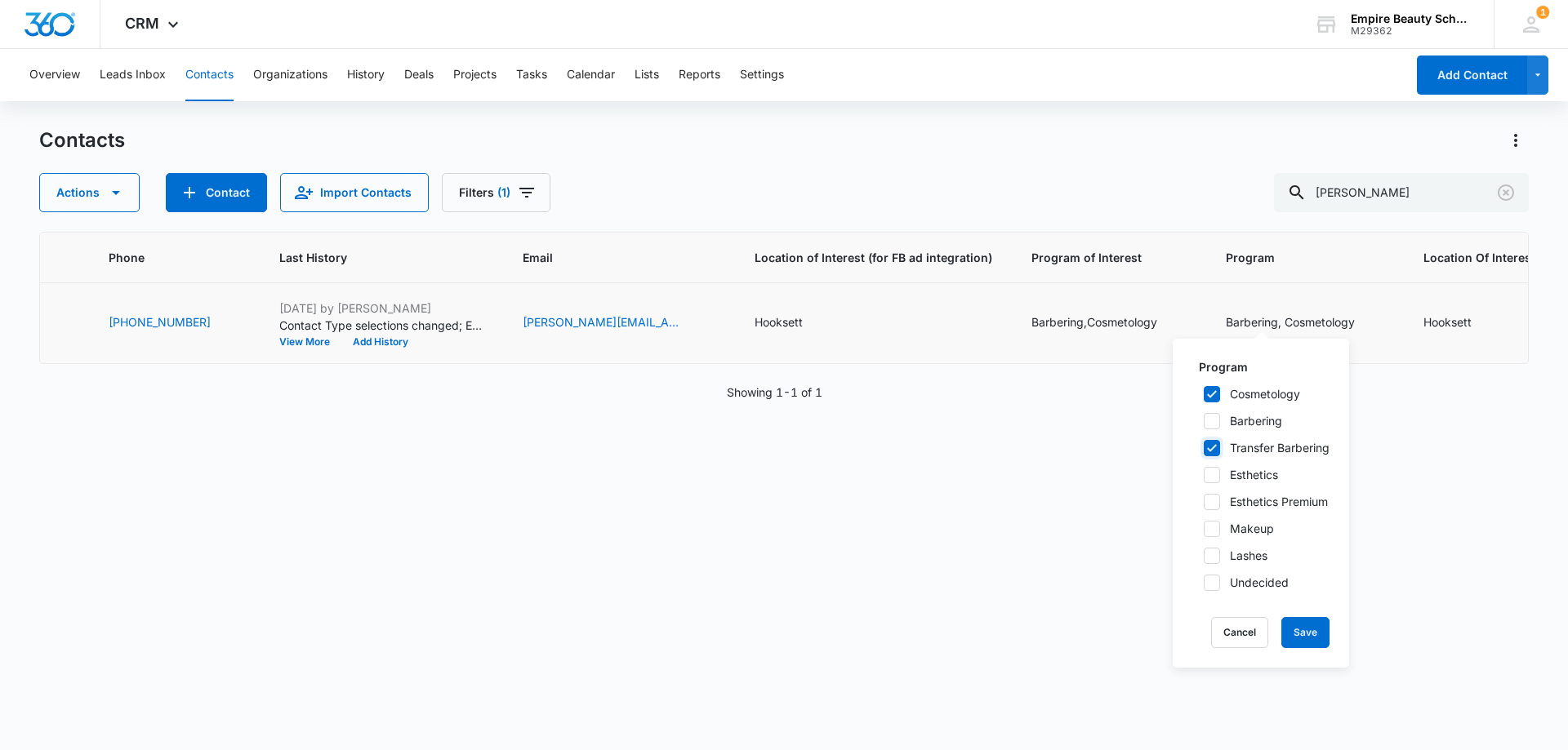
checkbox input "true"
click at [1290, 631] on button "Save" at bounding box center [1305, 633] width 48 height 31
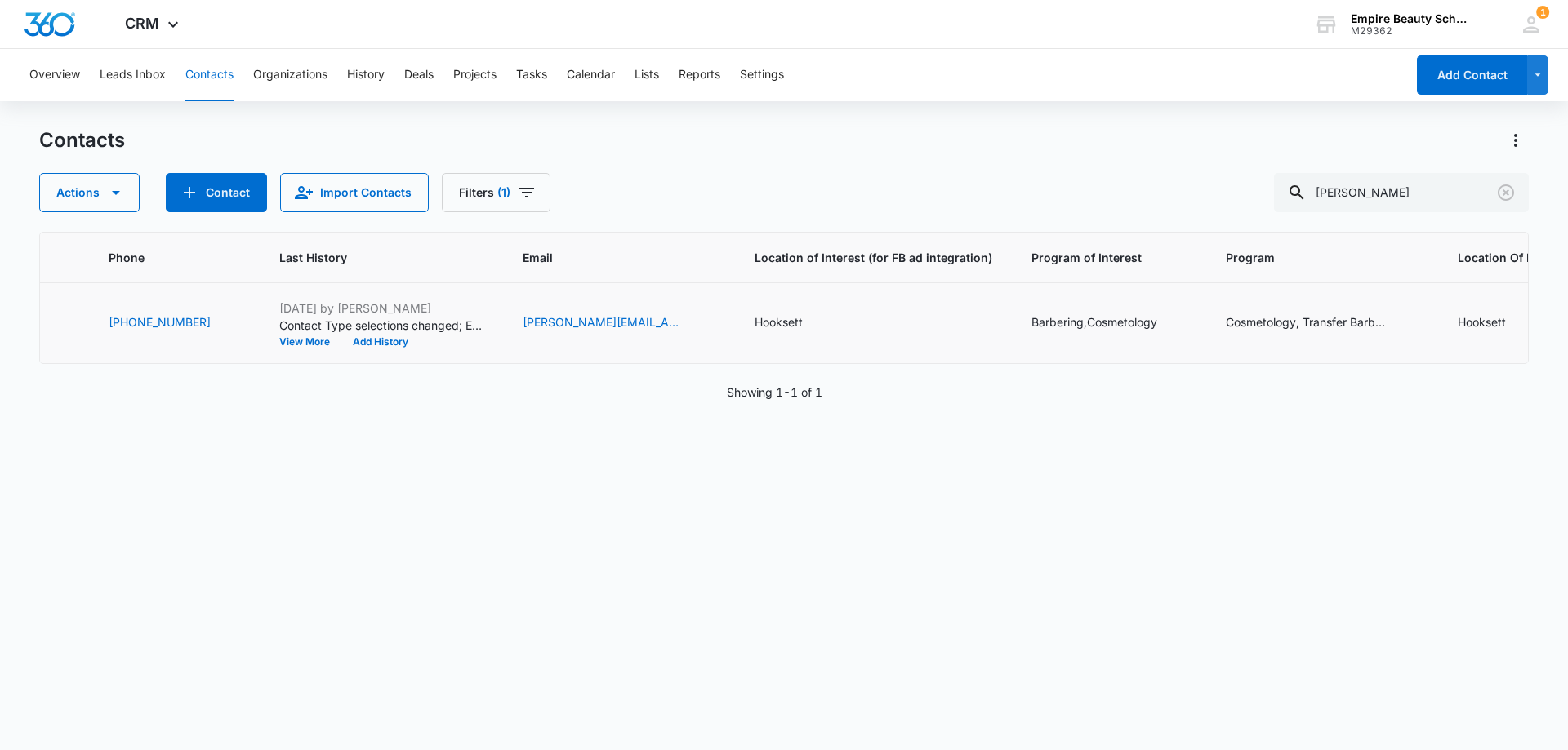
scroll to position [0, 82]
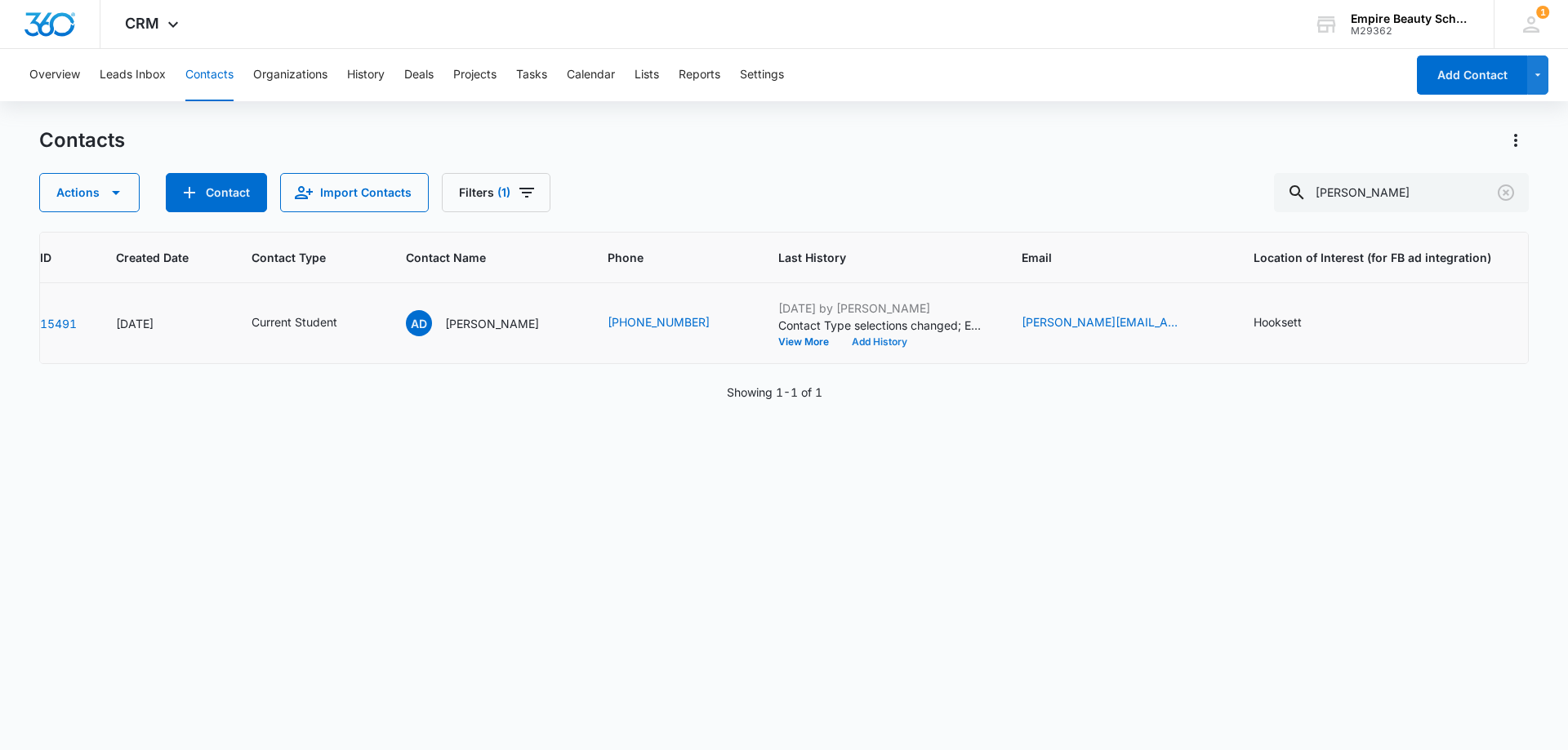
click at [873, 344] on button "Add History" at bounding box center [880, 342] width 79 height 10
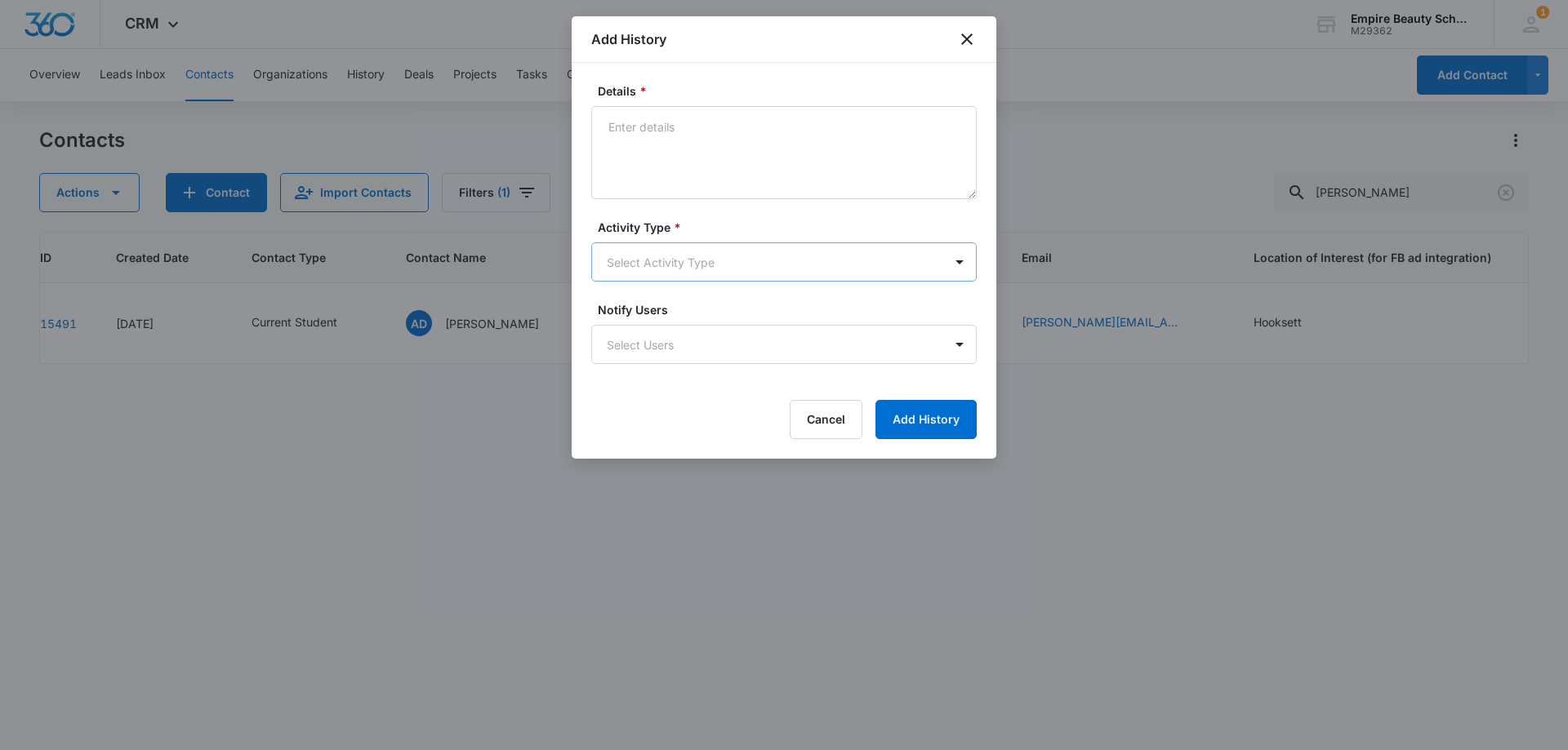
click at [655, 246] on body "CRM Apps Forms CRM Email Shop Payments POS Files Brand Settings Empire Beauty S…" at bounding box center [784, 375] width 1568 height 750
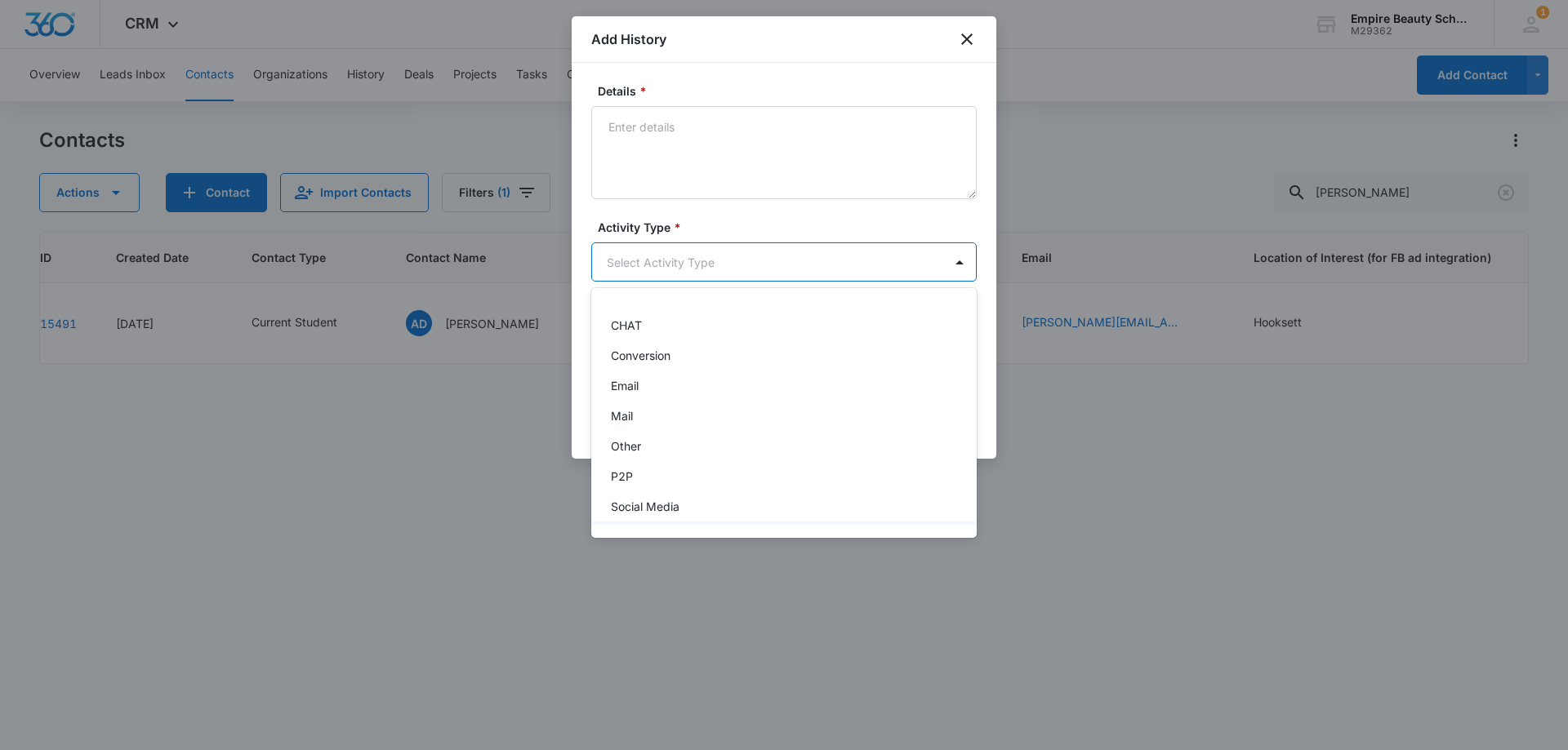
scroll to position [81, 0]
click at [643, 413] on div "Other" at bounding box center [782, 419] width 343 height 17
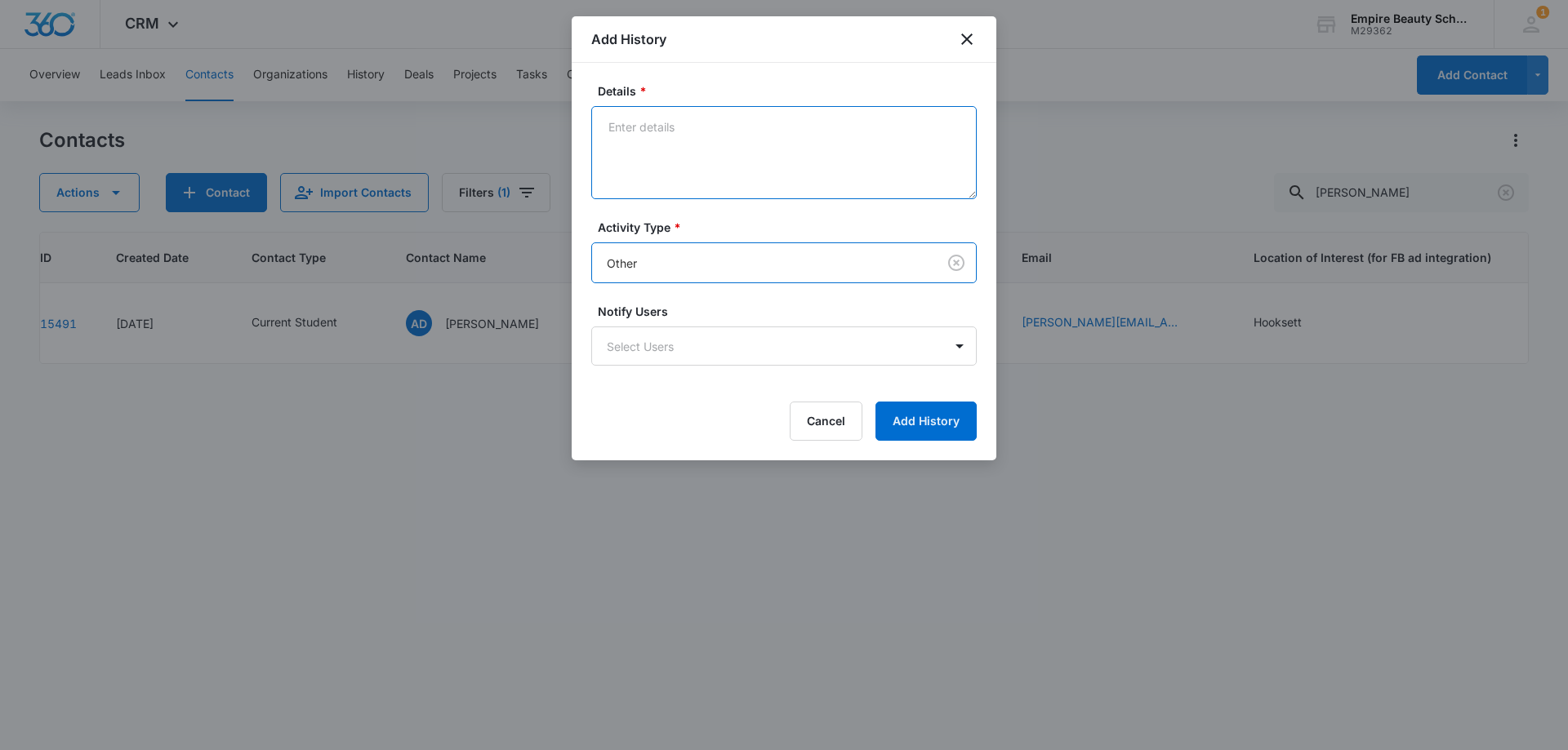
click at [651, 157] on textarea "Details *" at bounding box center [784, 153] width 386 height 93
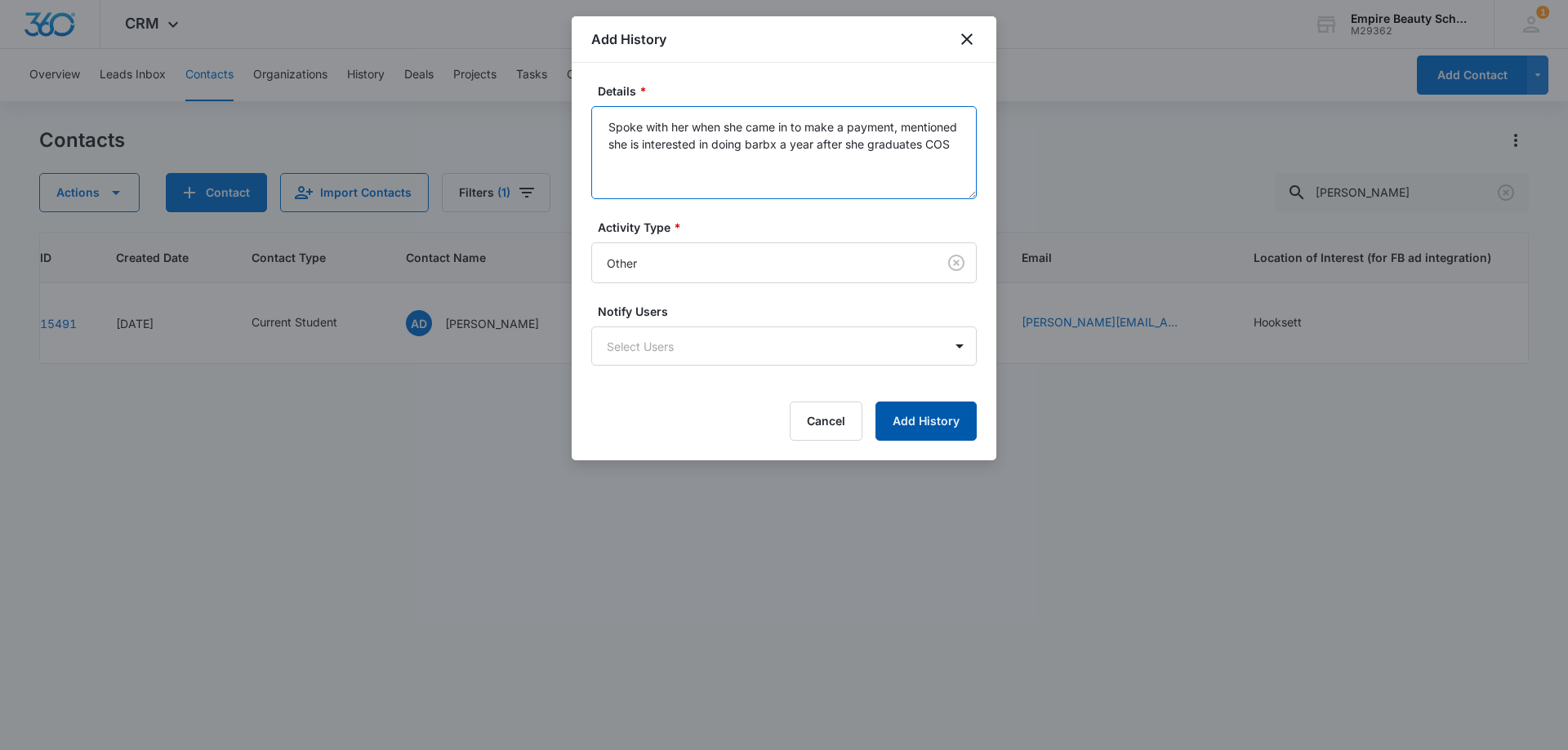
type textarea "Spoke with her when she came in to make a payment, mentioned she is interested …"
click at [926, 411] on button "Add History" at bounding box center [925, 421] width 101 height 39
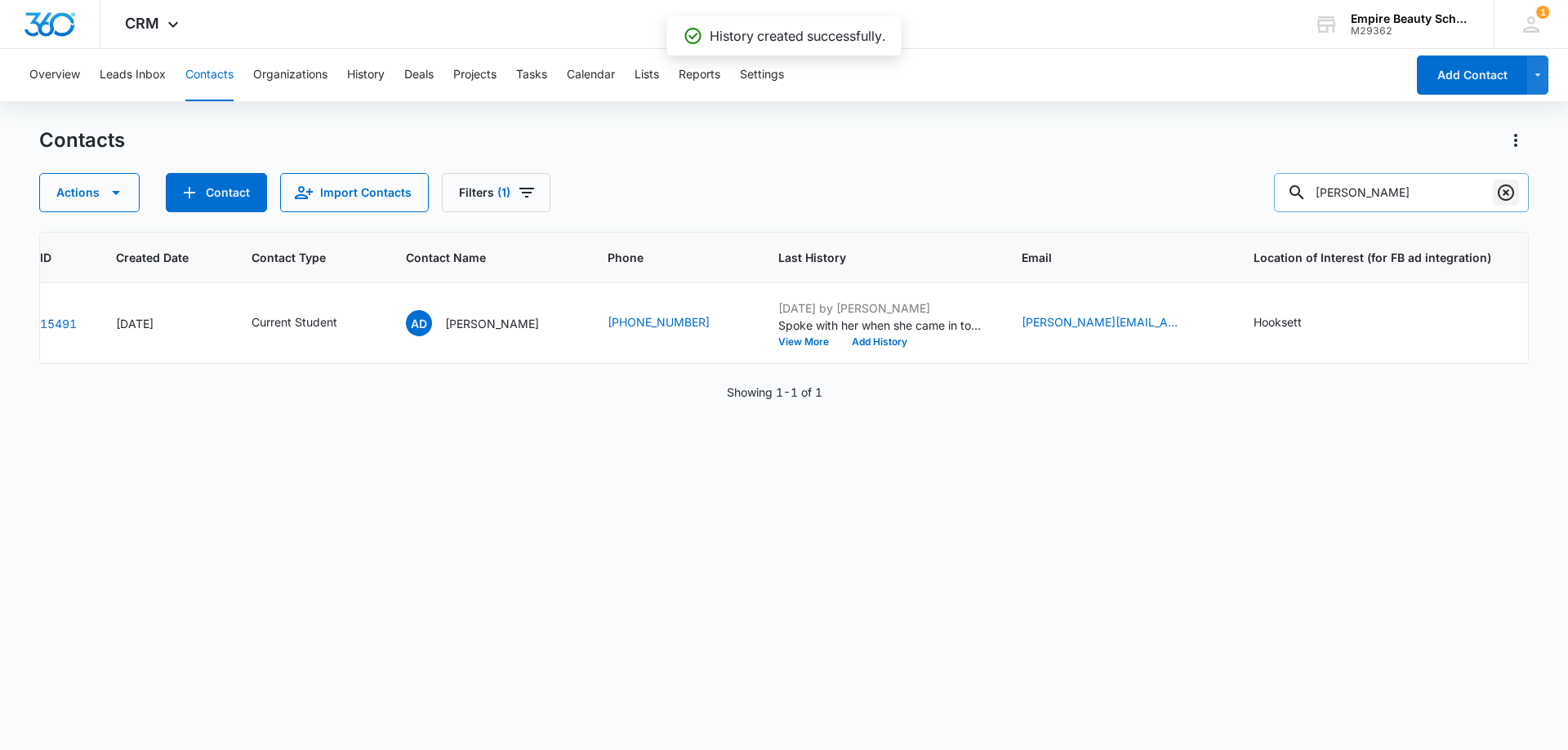
click at [1505, 194] on icon "Clear" at bounding box center [1505, 192] width 19 height 19
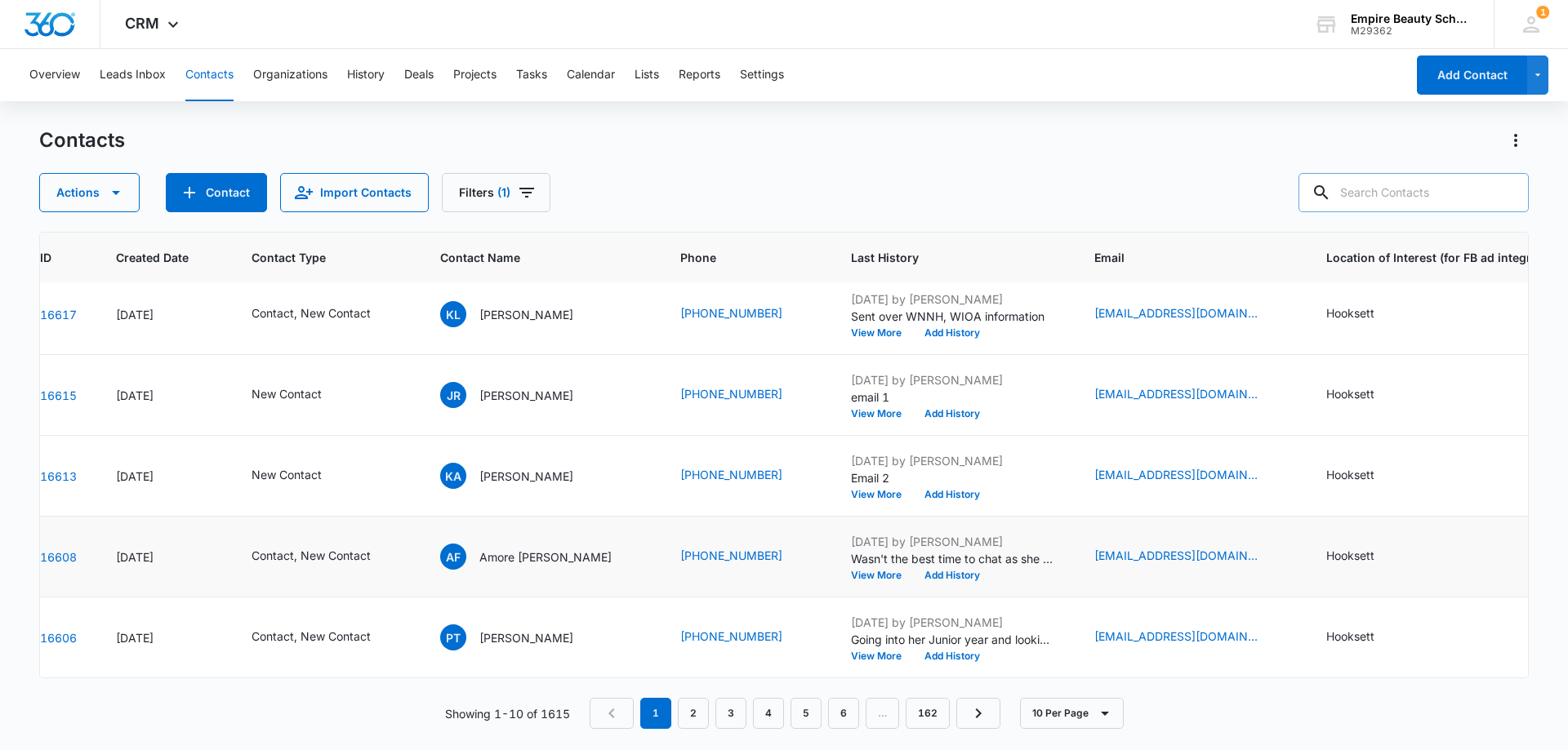
scroll to position [426, 82]
click at [693, 710] on link "2" at bounding box center [693, 713] width 31 height 31
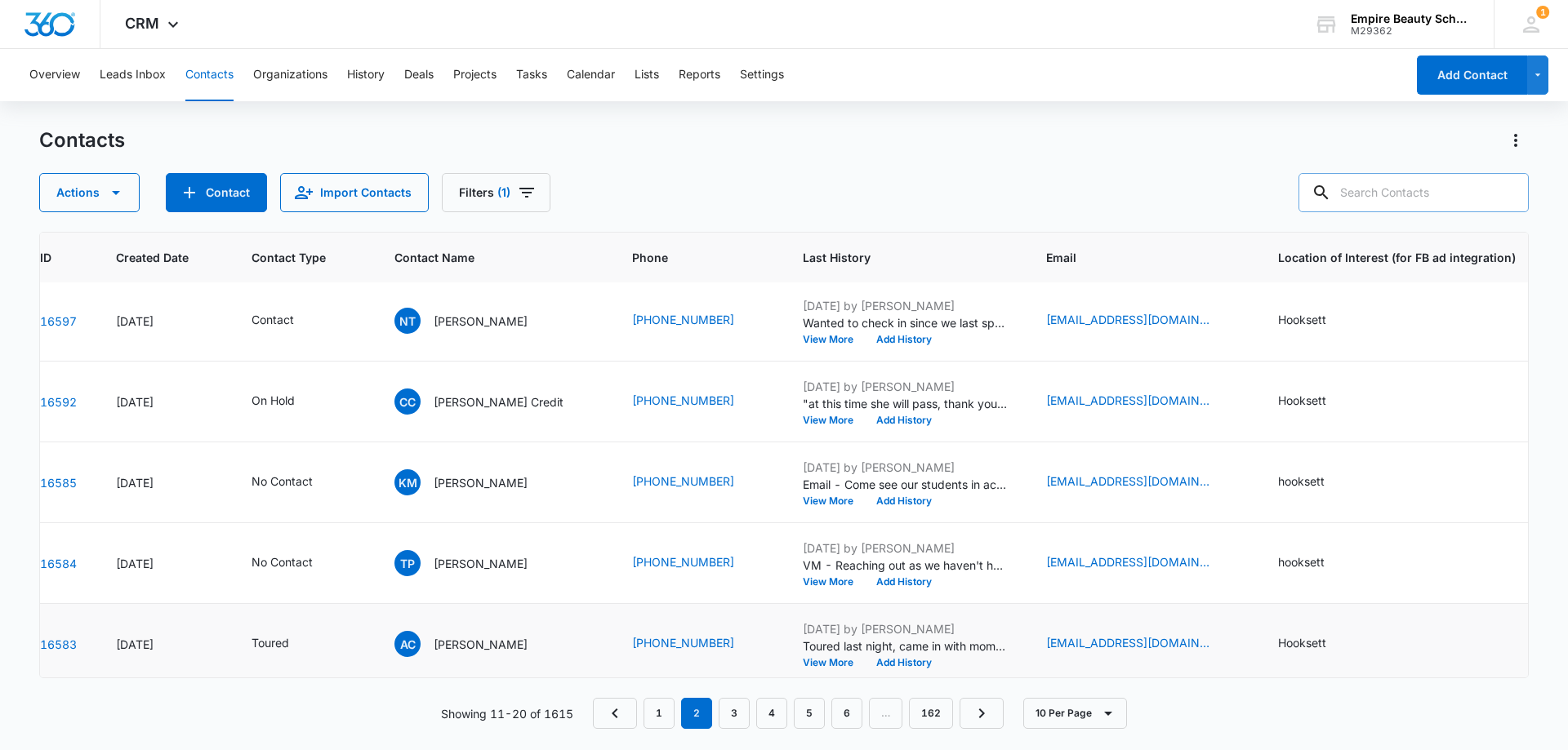
scroll to position [327, 82]
click at [803, 582] on button "View More" at bounding box center [834, 582] width 62 height 10
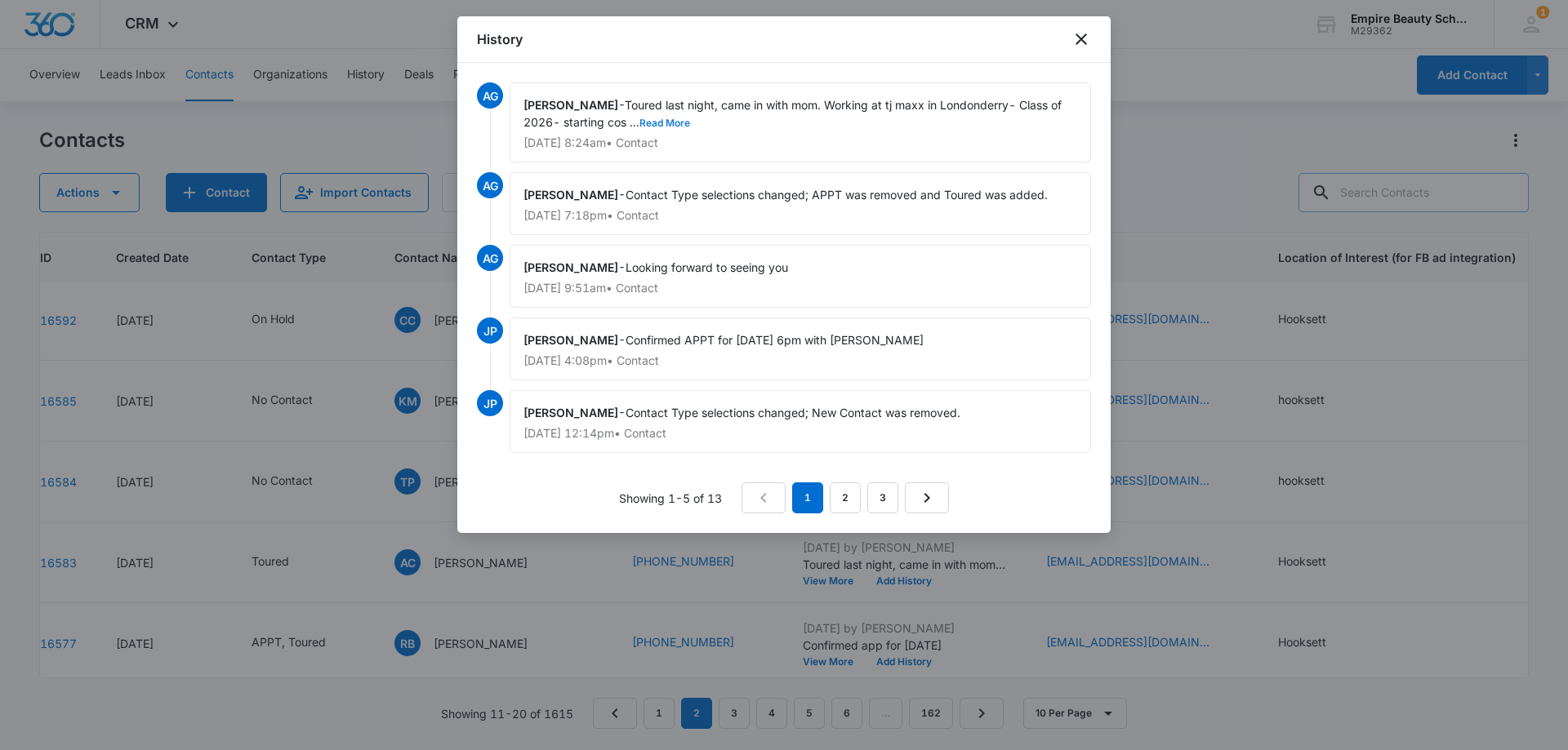
click at [680, 123] on button "Read More" at bounding box center [665, 123] width 50 height 10
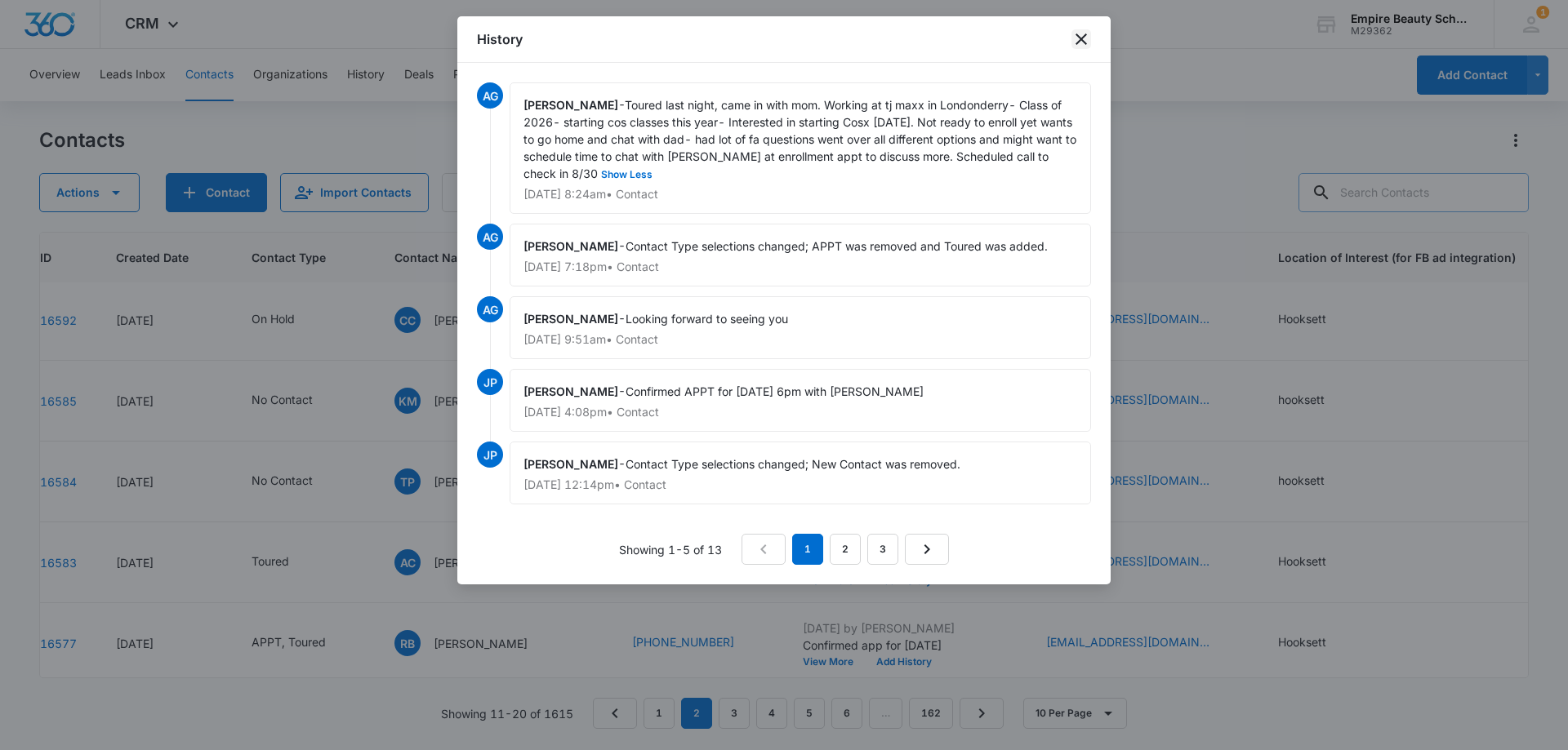
click at [1081, 42] on icon "close" at bounding box center [1080, 39] width 19 height 19
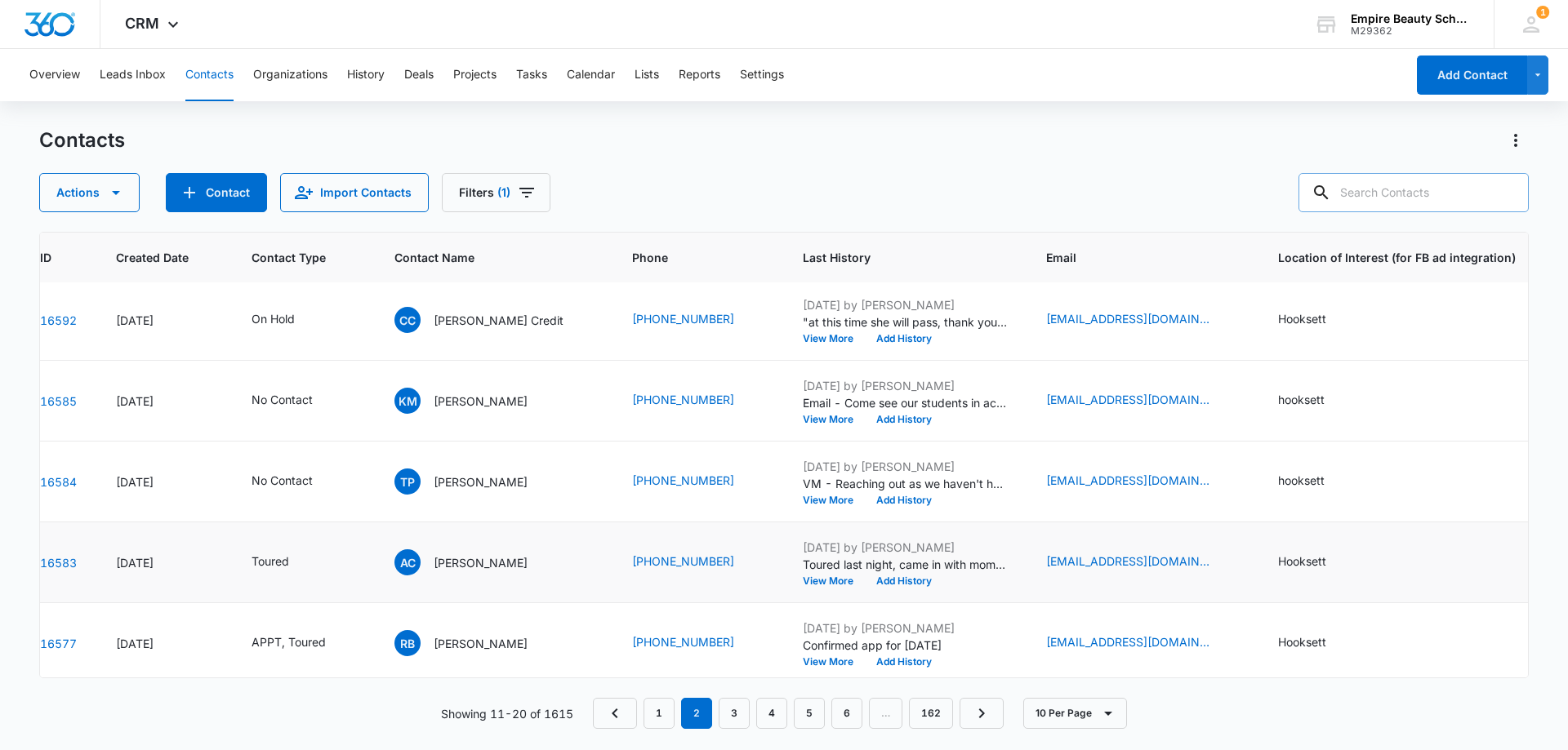
click at [472, 548] on td "AC [PERSON_NAME]" at bounding box center [494, 563] width 238 height 80
click at [470, 552] on div "AC [PERSON_NAME]" at bounding box center [461, 562] width 133 height 26
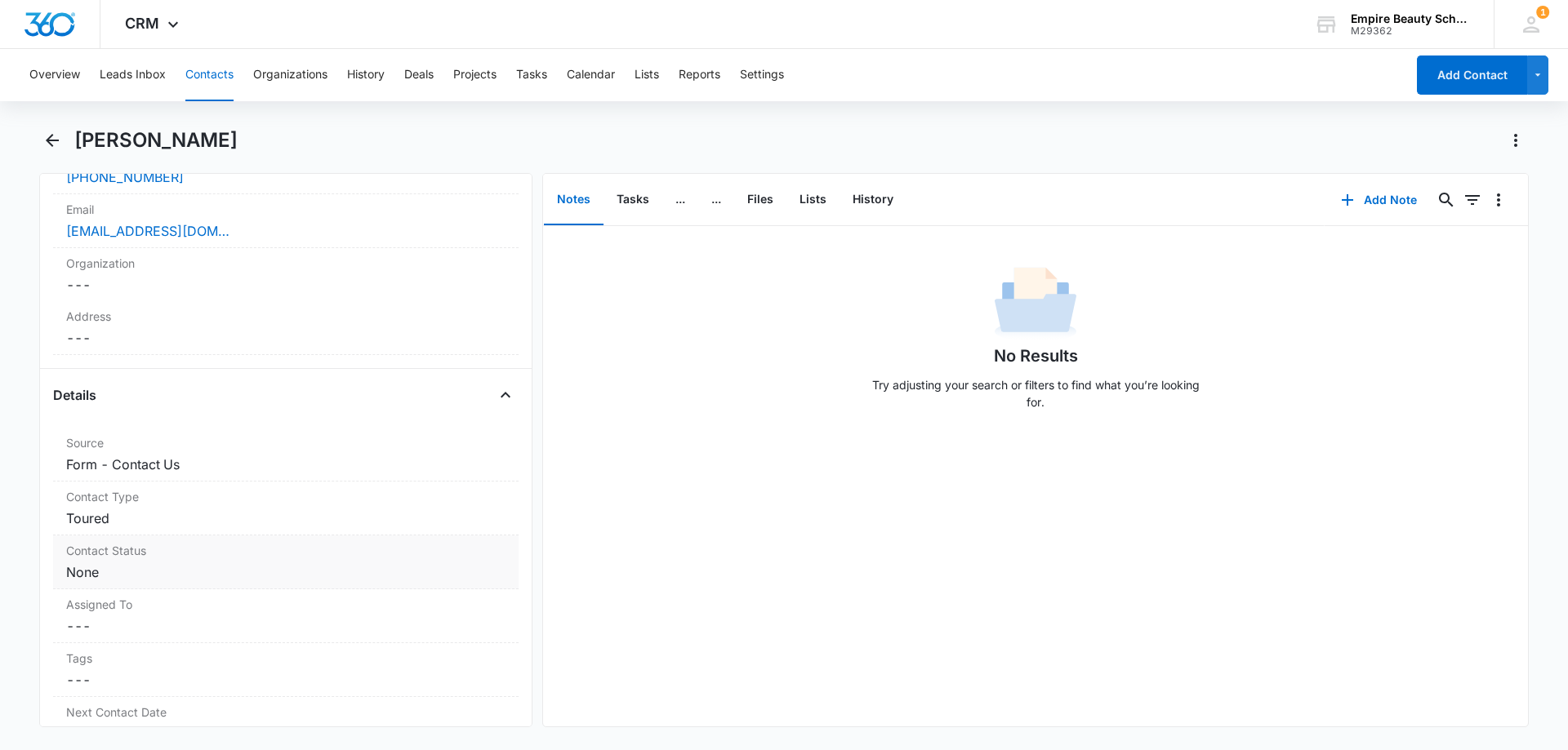
scroll to position [490, 0]
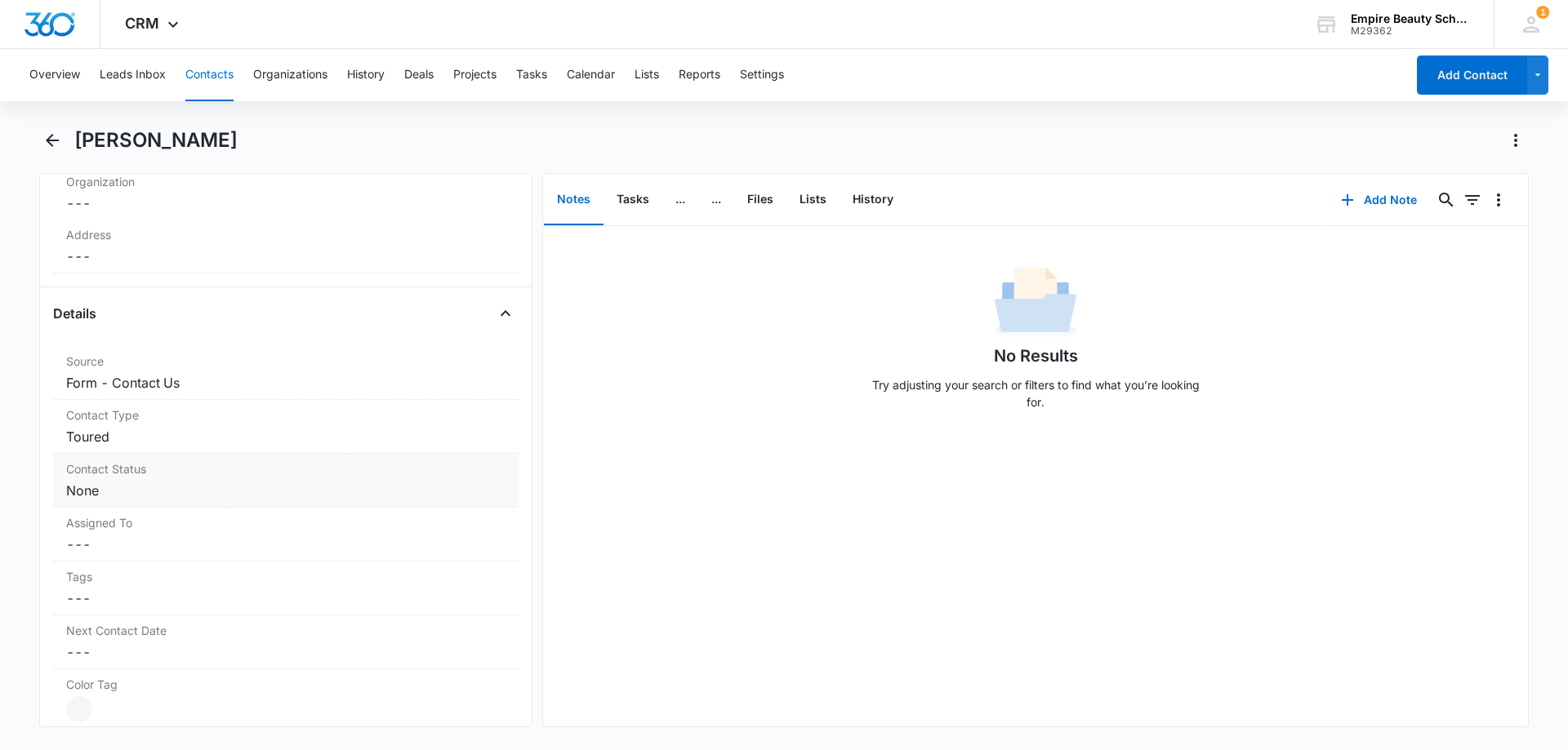
click at [197, 468] on label "Contact Status" at bounding box center [286, 468] width 439 height 17
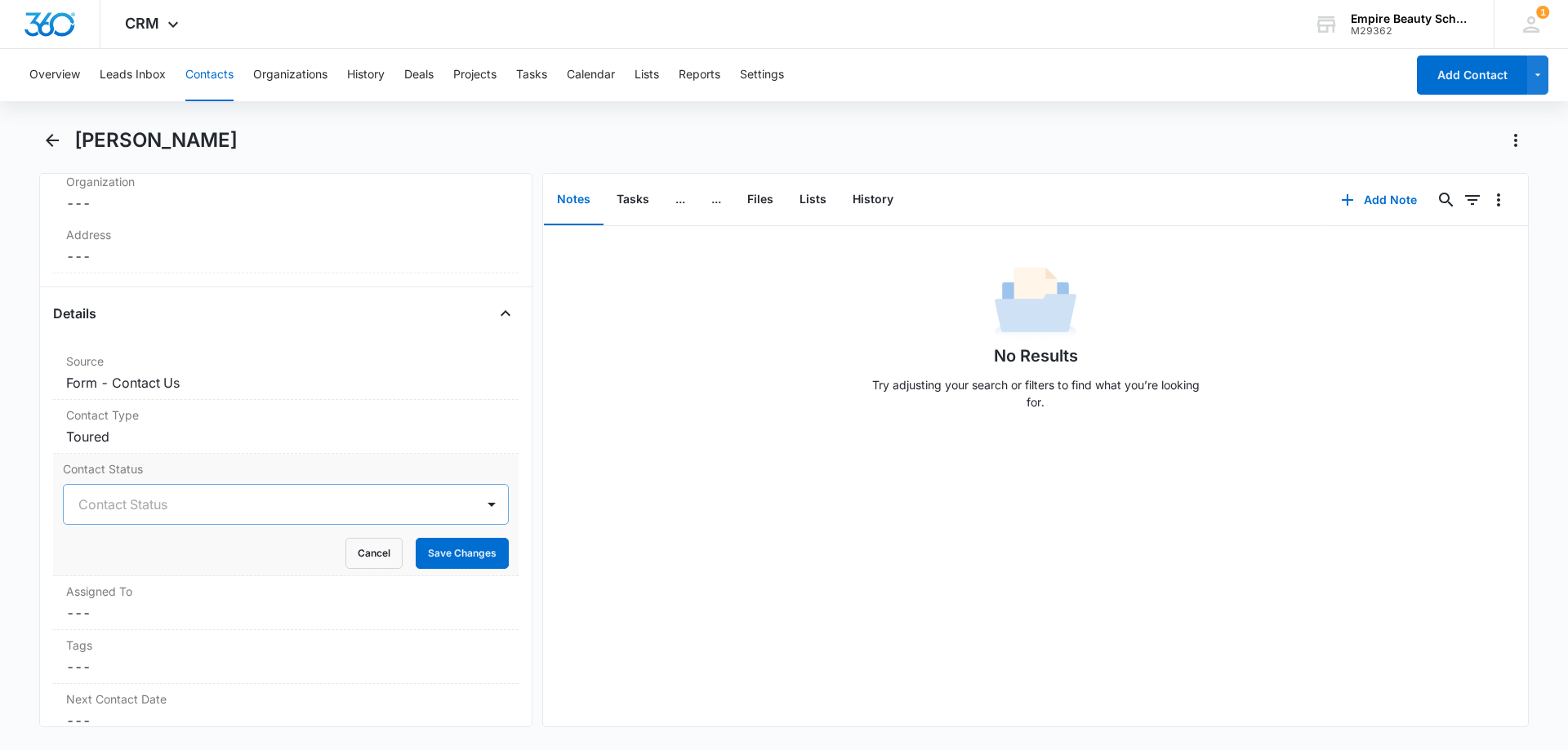
click at [406, 510] on div at bounding box center [267, 504] width 375 height 23
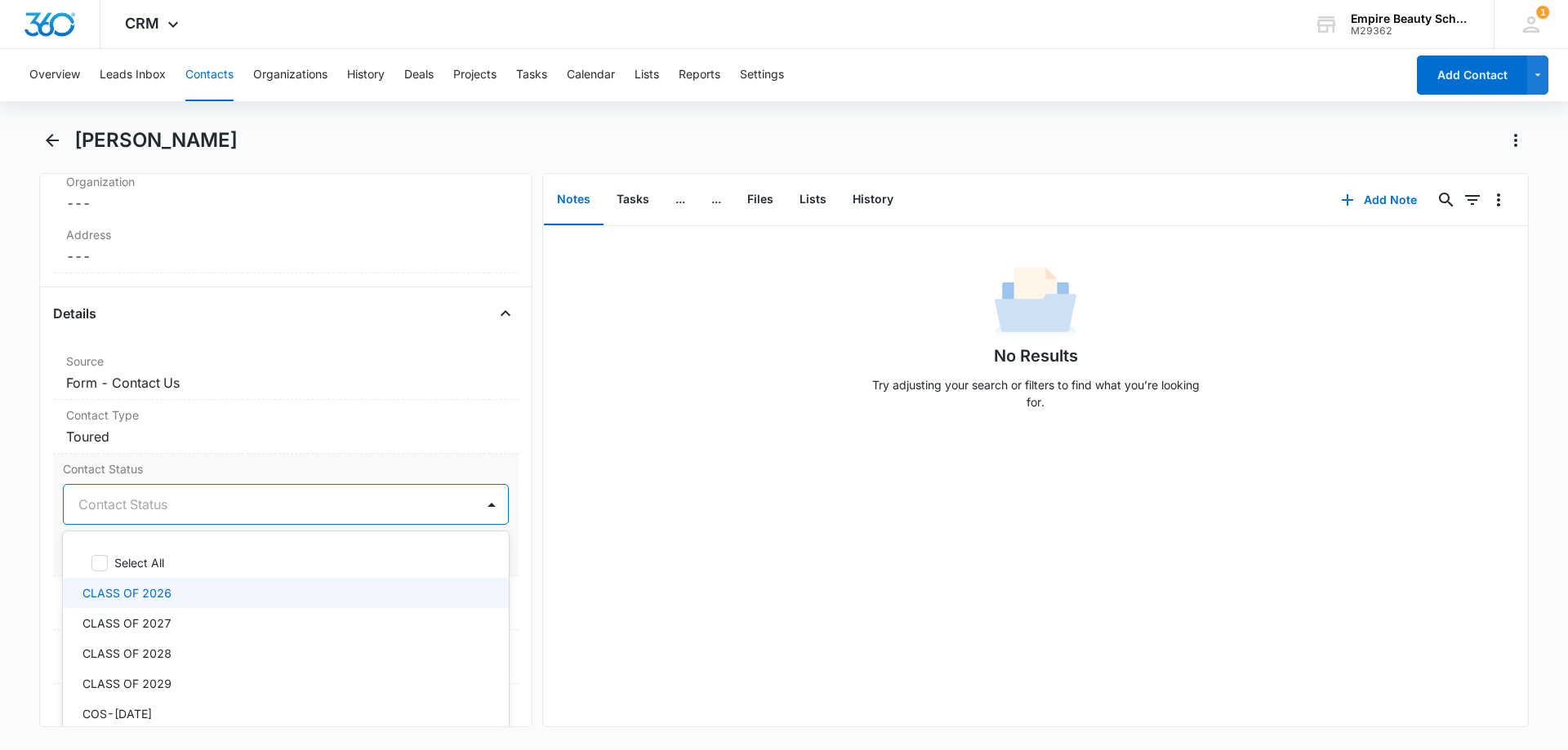
click at [265, 599] on div "CLASS OF 2026" at bounding box center [283, 593] width 403 height 17
click at [479, 502] on div at bounding box center [491, 504] width 26 height 26
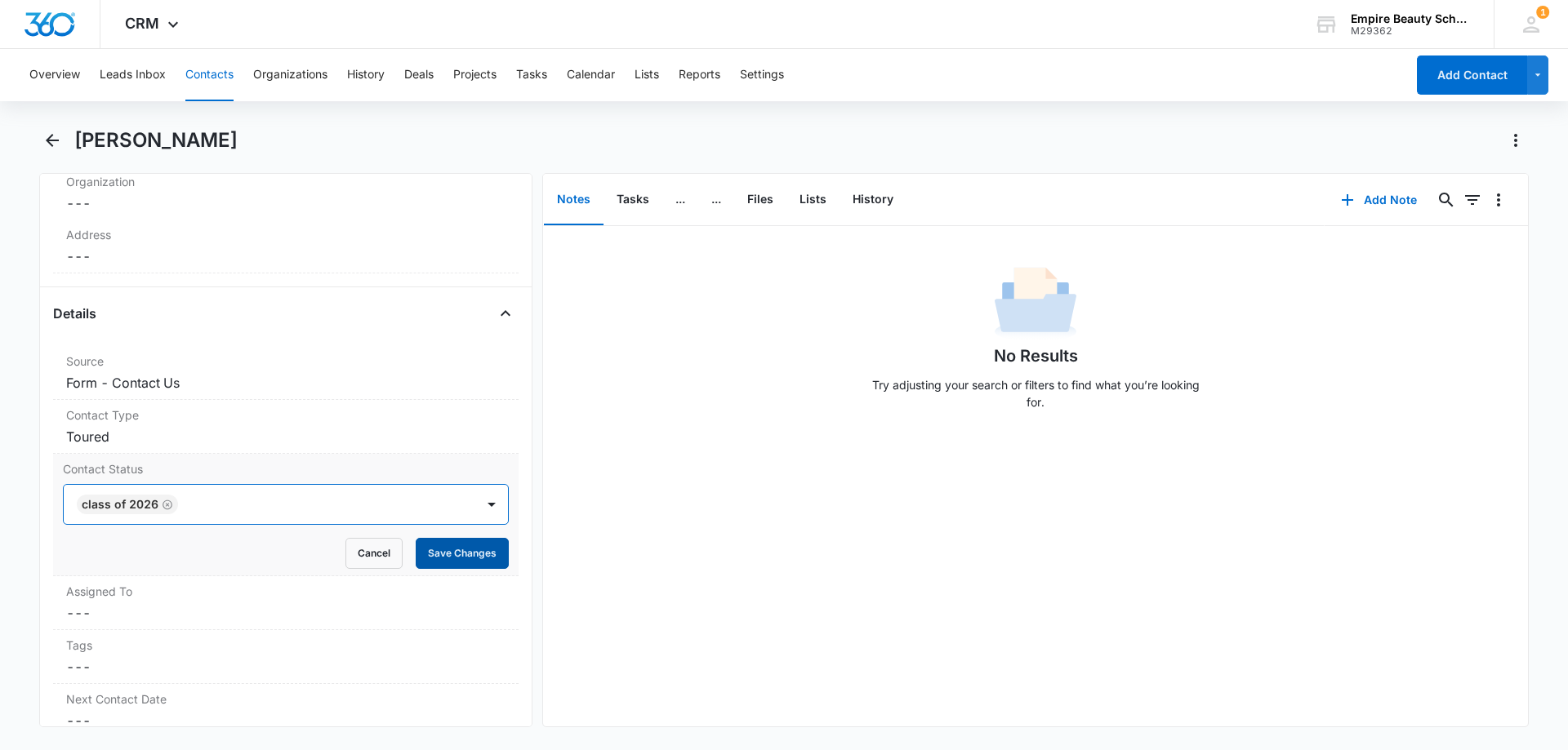
click at [461, 565] on button "Save Changes" at bounding box center [462, 553] width 93 height 31
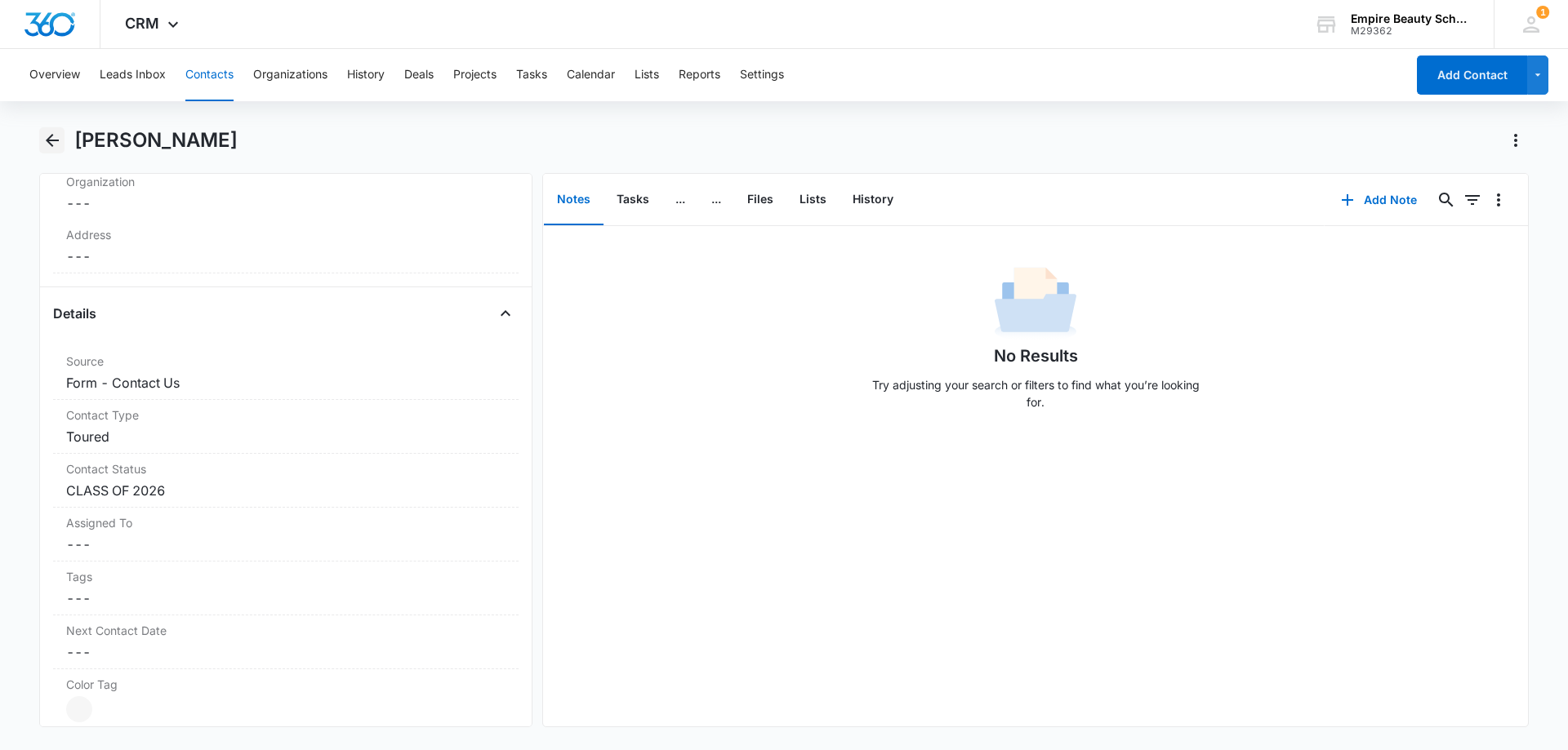
click at [52, 142] on icon "Back" at bounding box center [52, 140] width 19 height 19
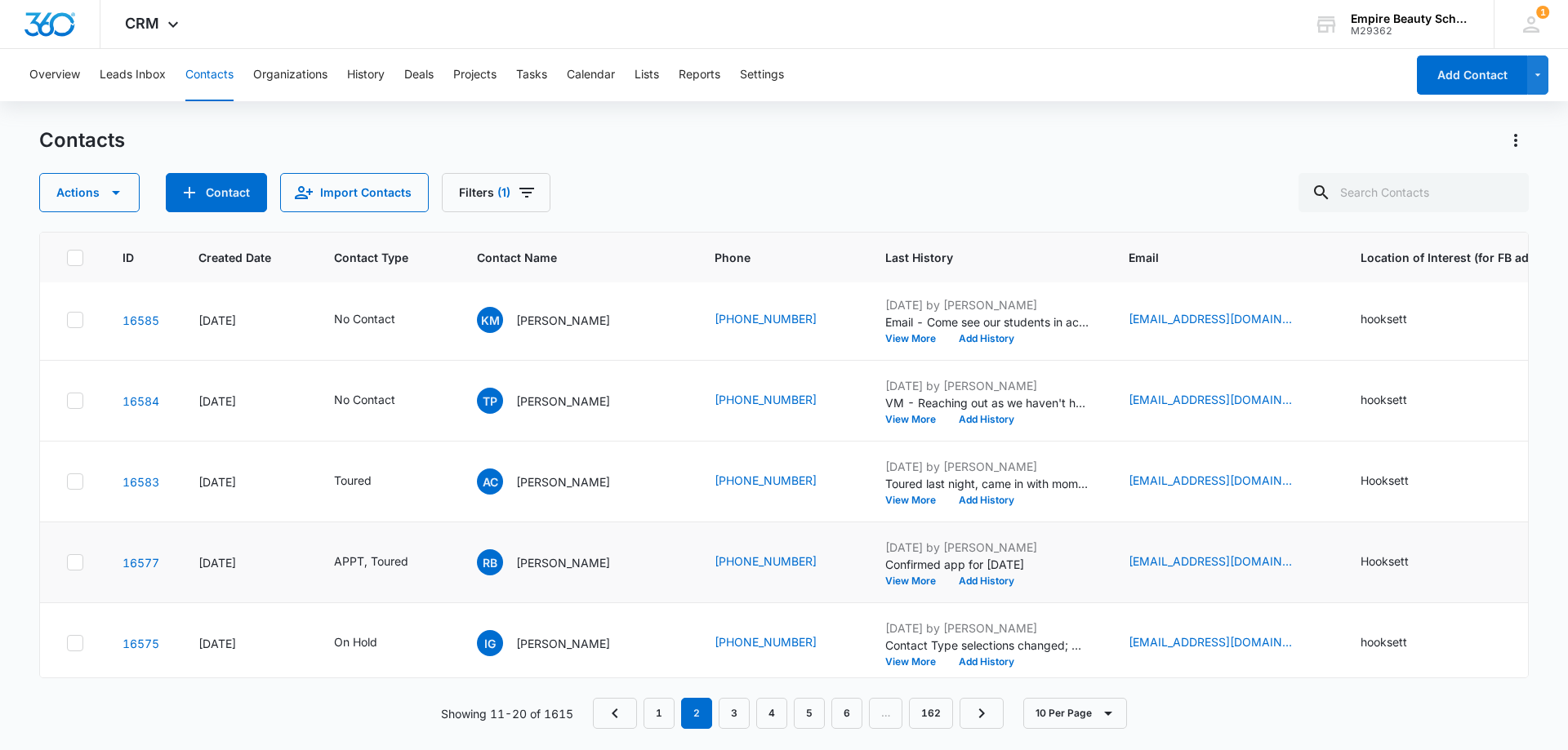
scroll to position [408, 0]
click at [885, 498] on button "View More" at bounding box center [916, 499] width 62 height 10
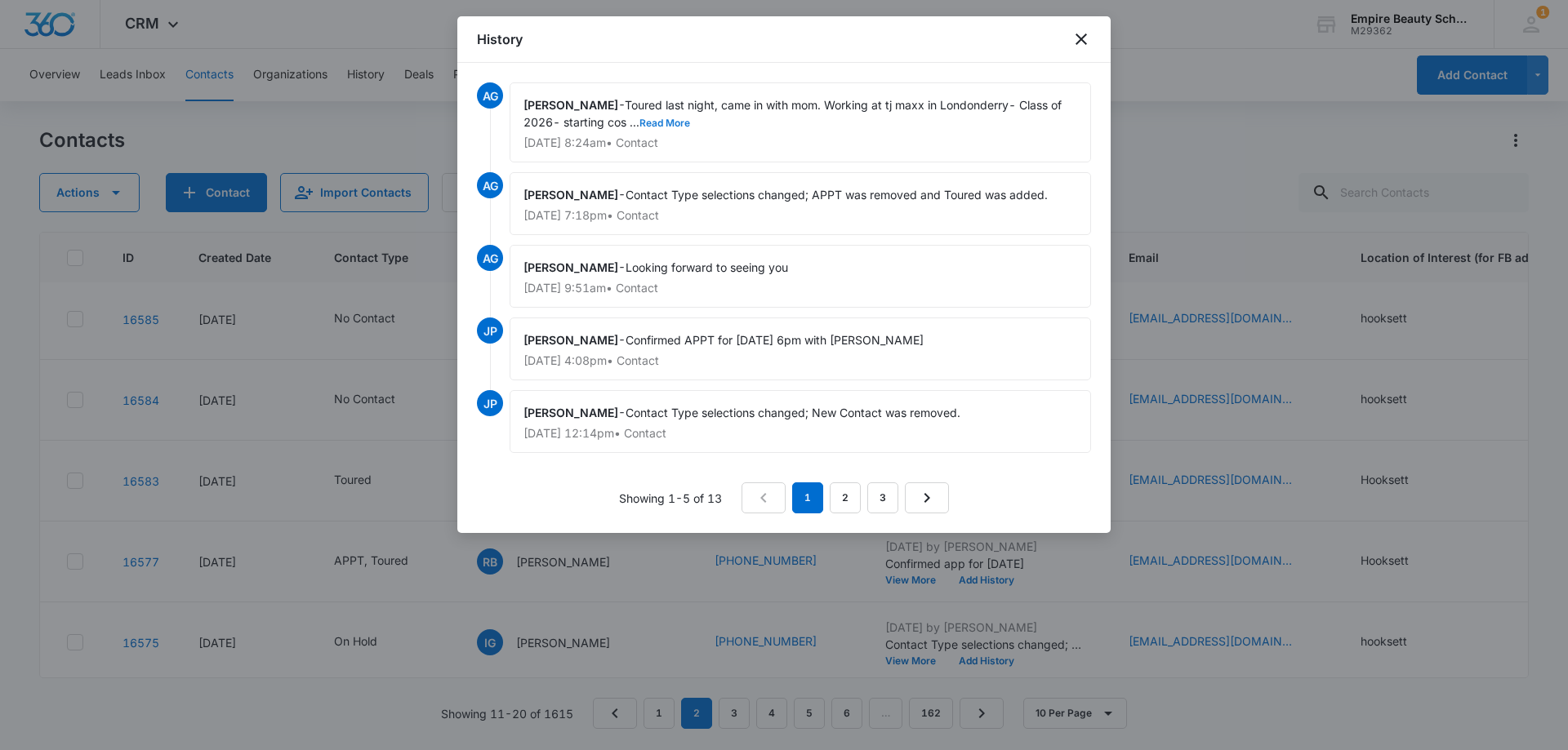
click at [660, 125] on button "Read More" at bounding box center [665, 123] width 50 height 10
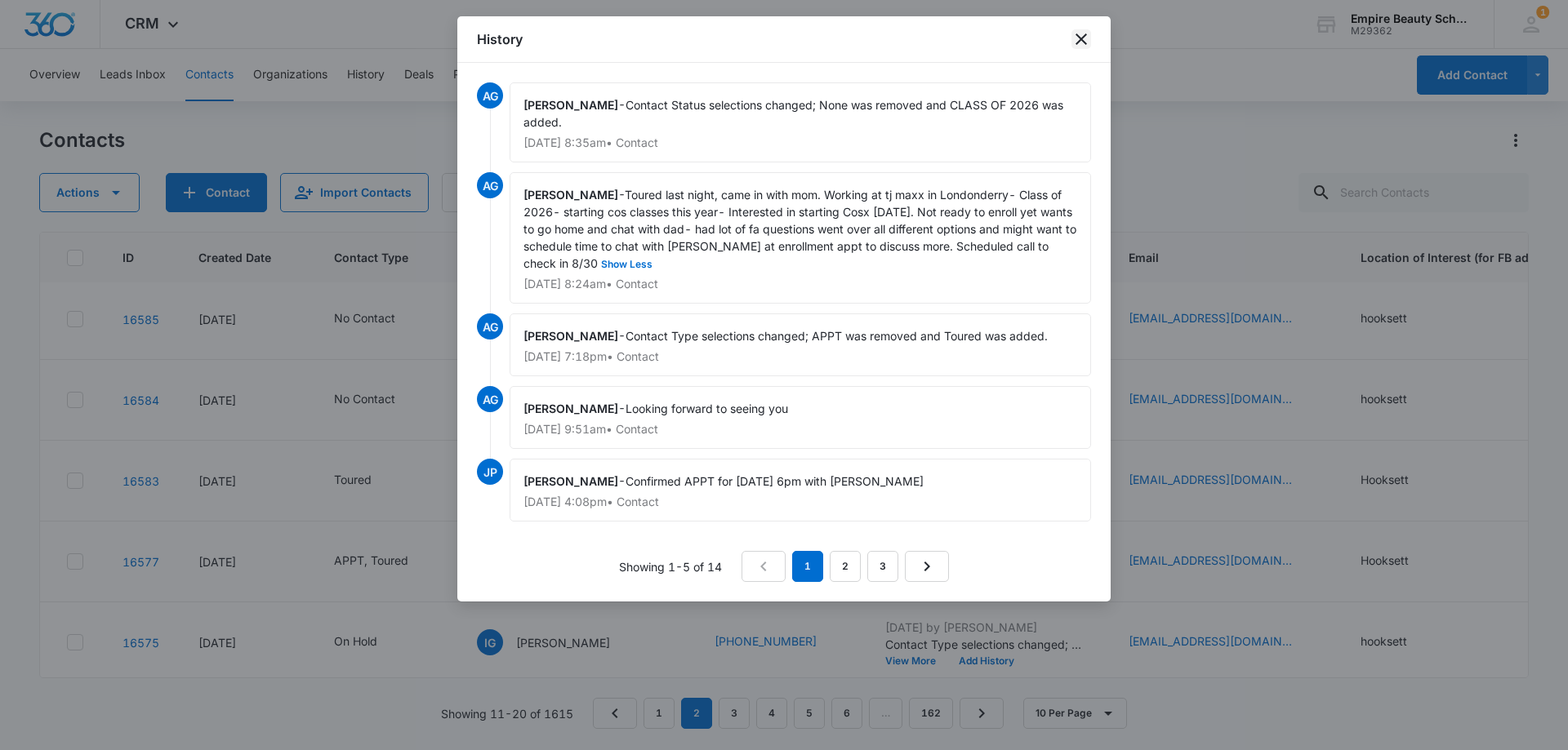
click at [1079, 39] on icon "close" at bounding box center [1080, 39] width 19 height 19
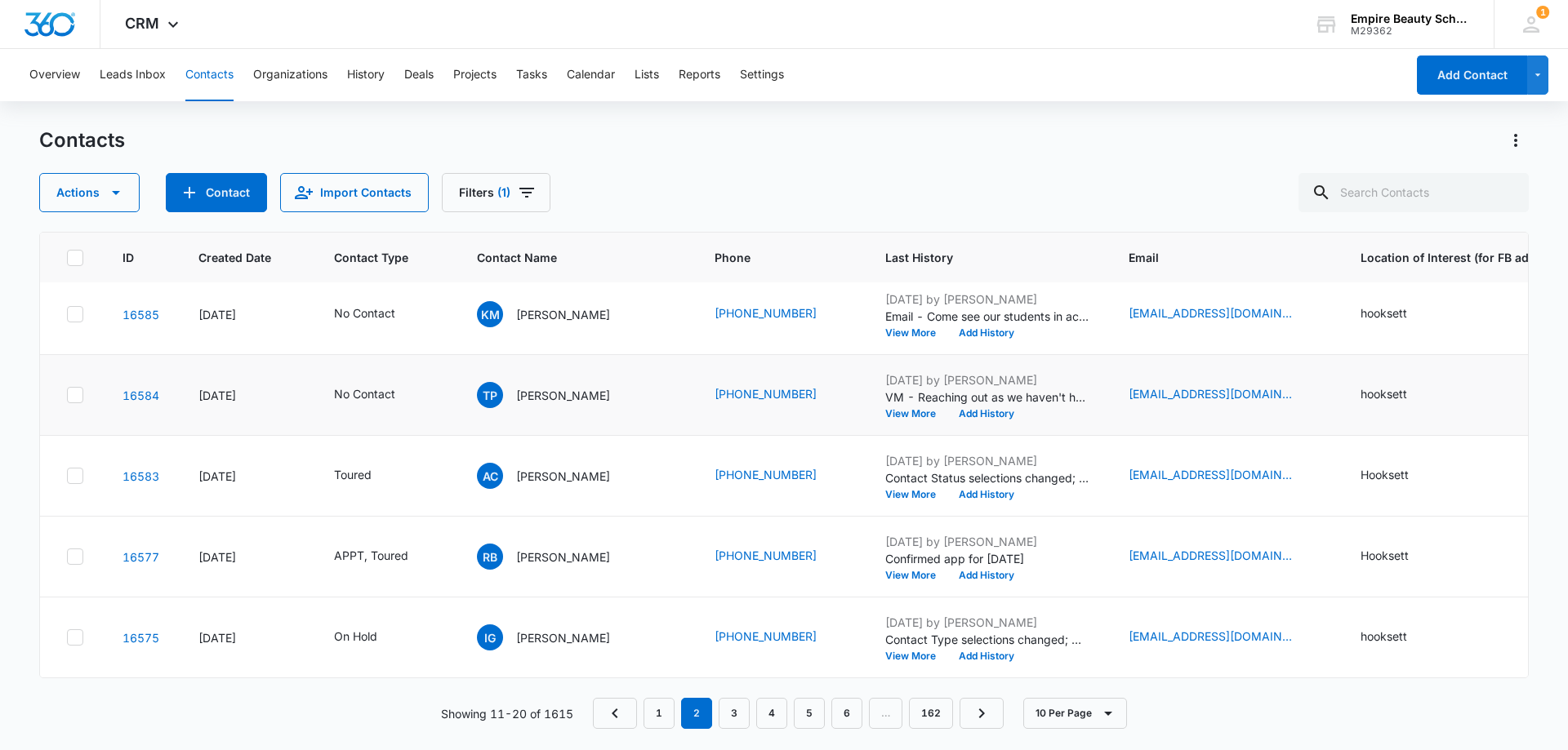
scroll to position [426, 0]
click at [885, 651] on button "View More" at bounding box center [916, 656] width 62 height 10
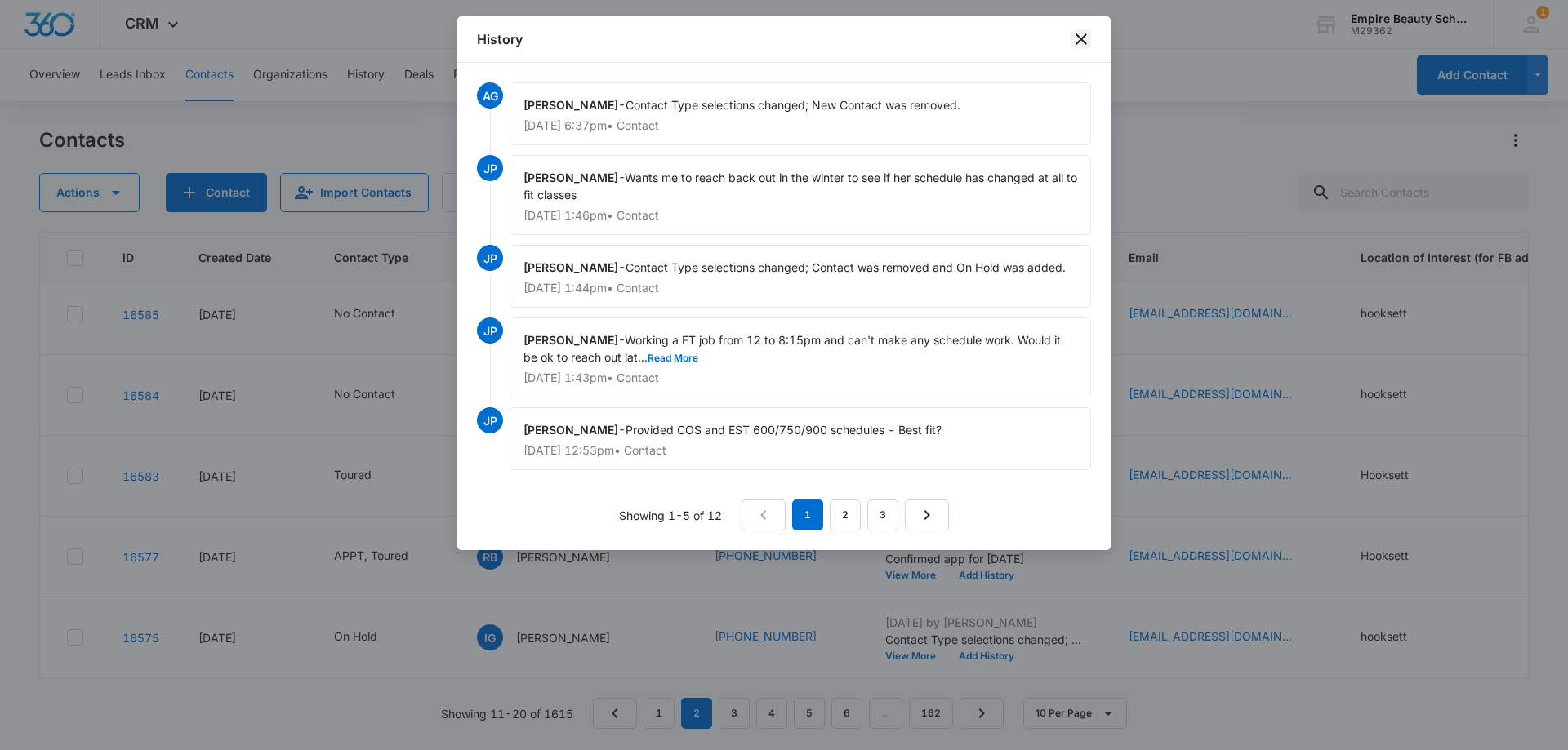
click at [1087, 39] on icon "close" at bounding box center [1080, 39] width 19 height 19
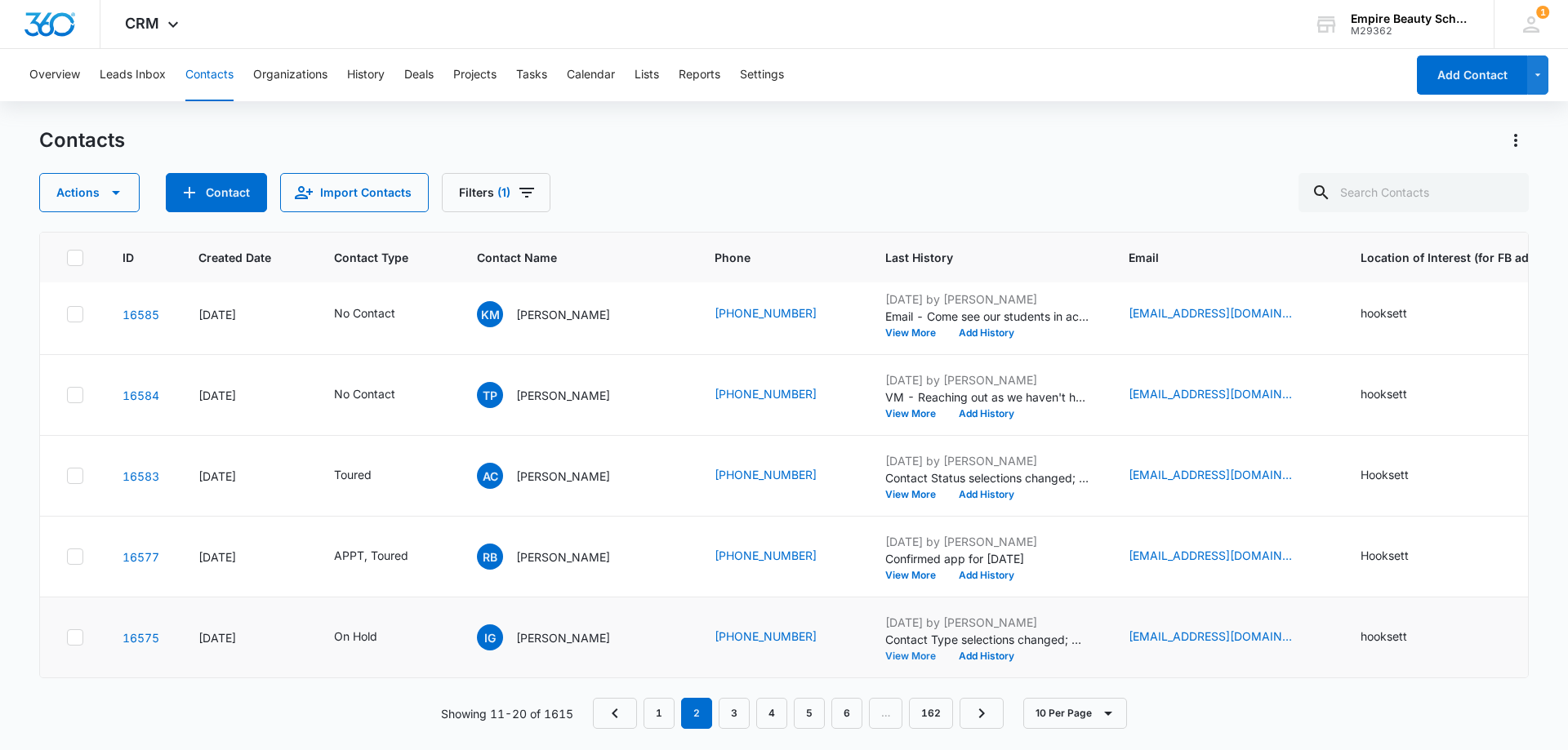
click at [885, 651] on button "View More" at bounding box center [916, 656] width 62 height 10
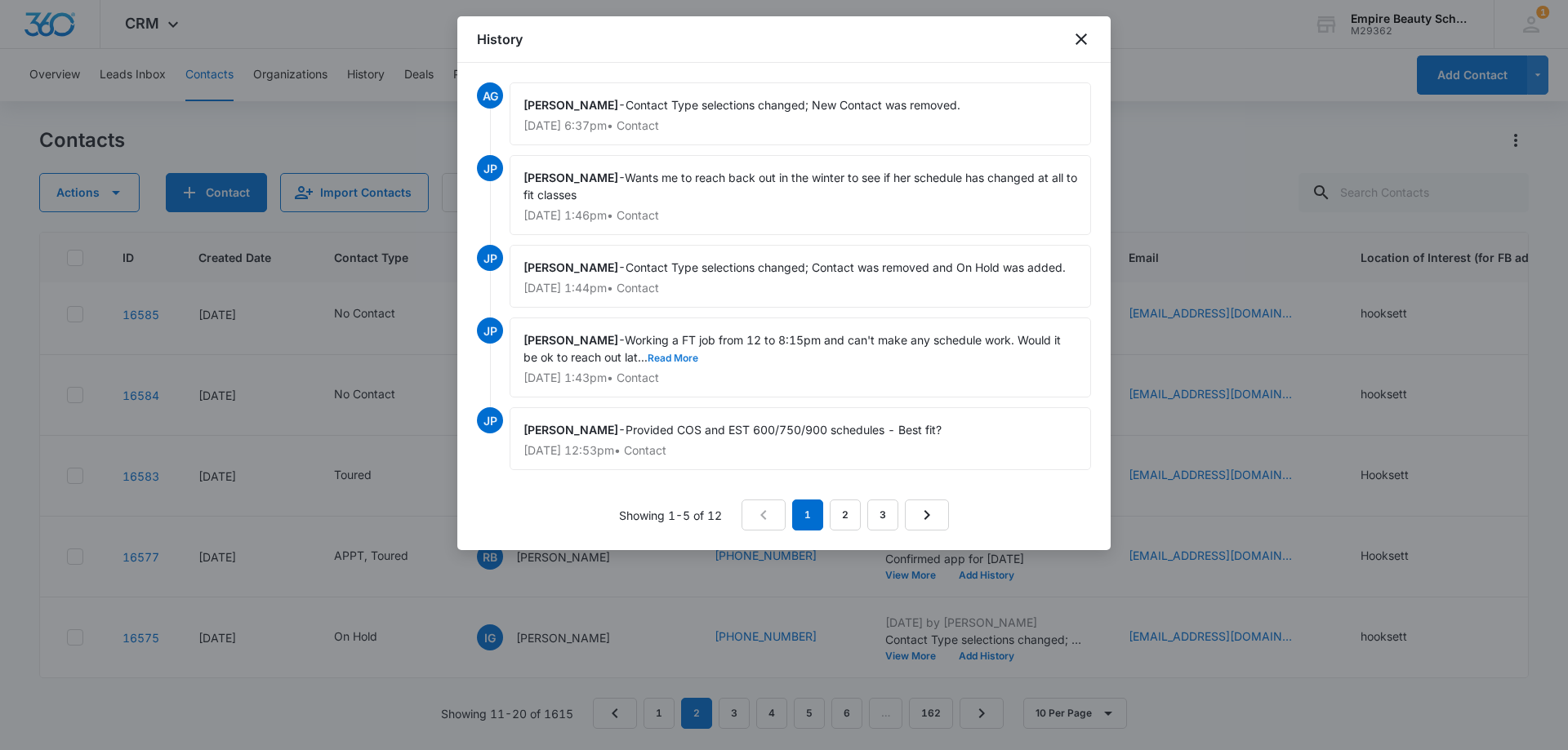
click at [674, 363] on button "Read More" at bounding box center [673, 359] width 50 height 10
click at [840, 515] on link "2" at bounding box center [845, 515] width 31 height 31
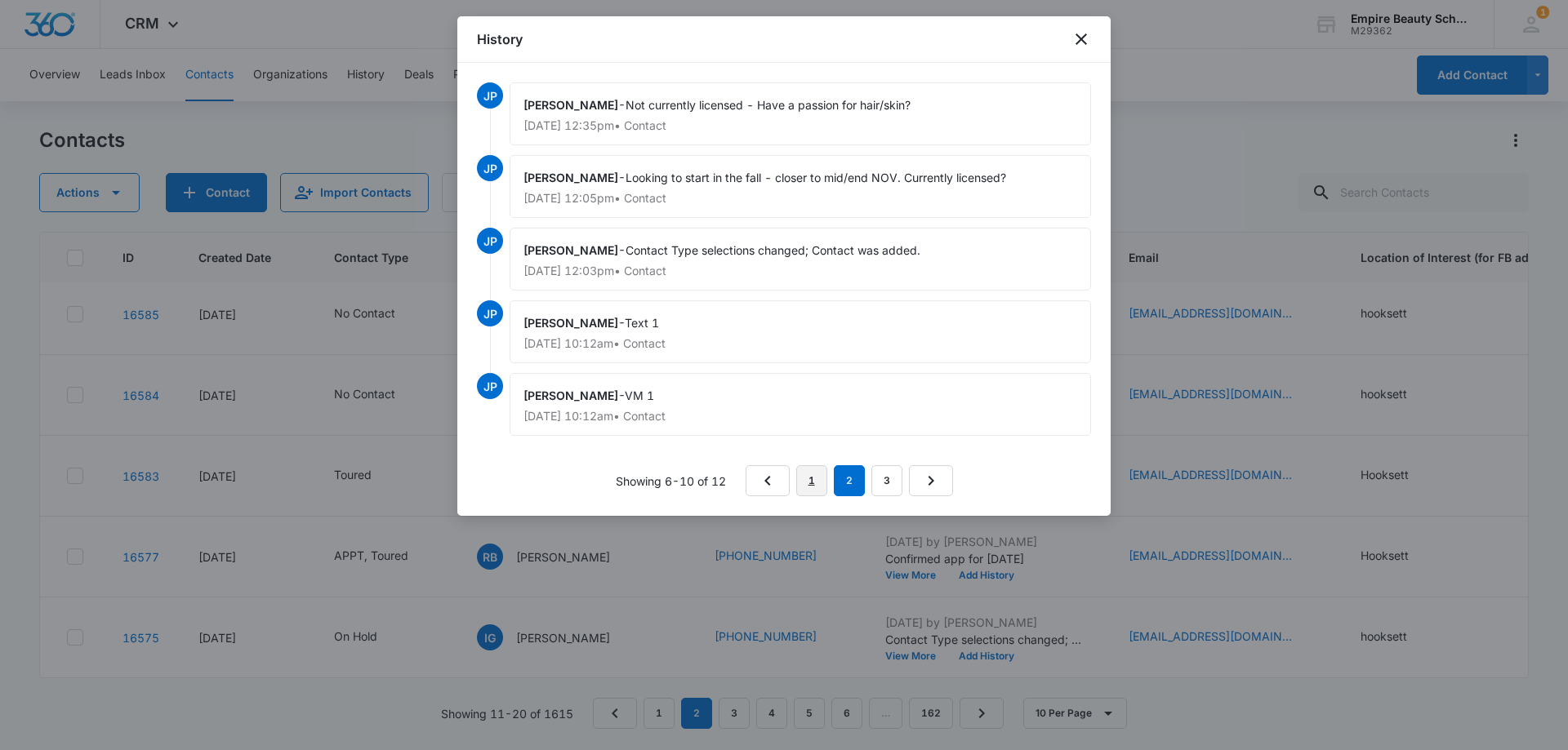
click at [814, 475] on link "1" at bounding box center [811, 480] width 31 height 31
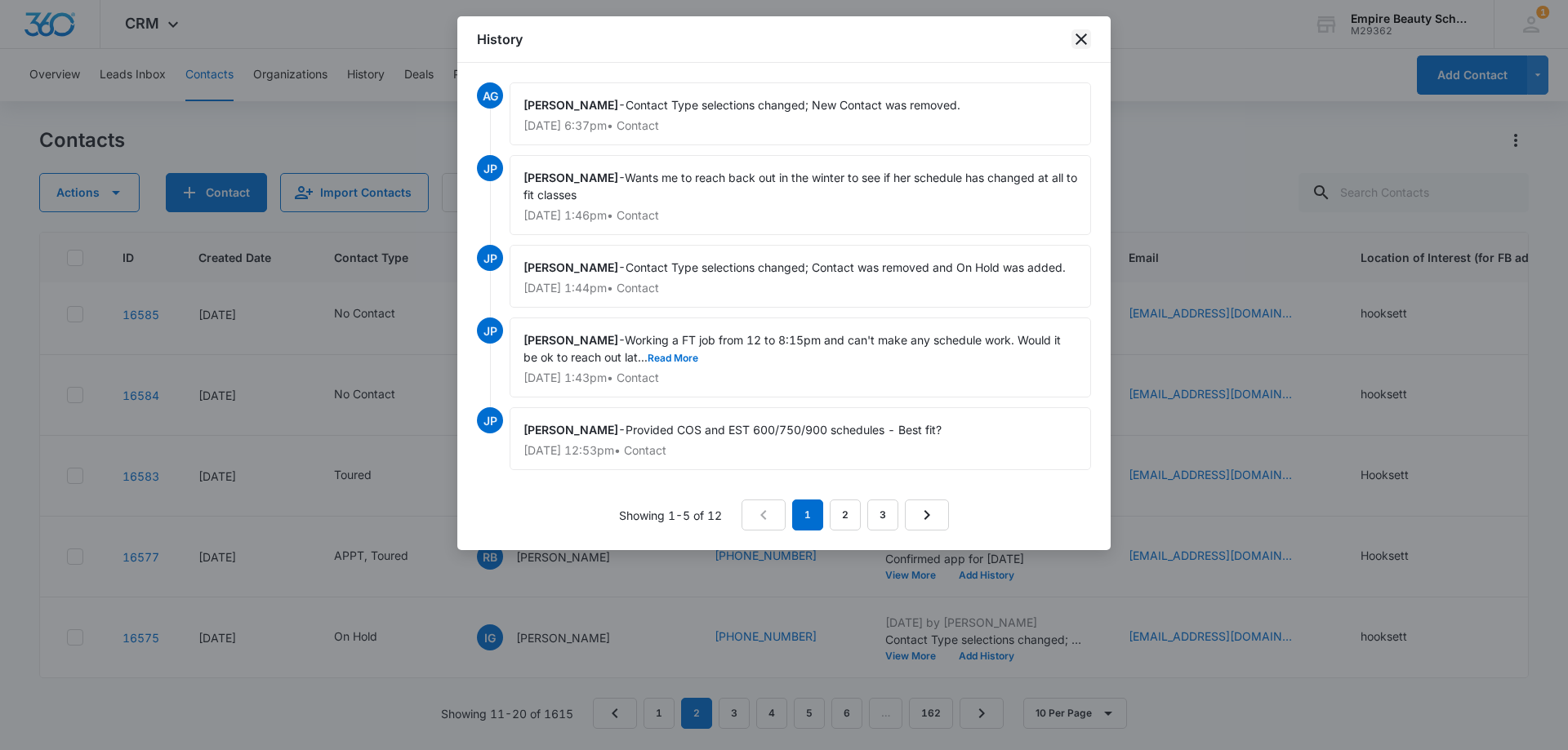
click at [1082, 37] on icon "close" at bounding box center [1080, 39] width 19 height 19
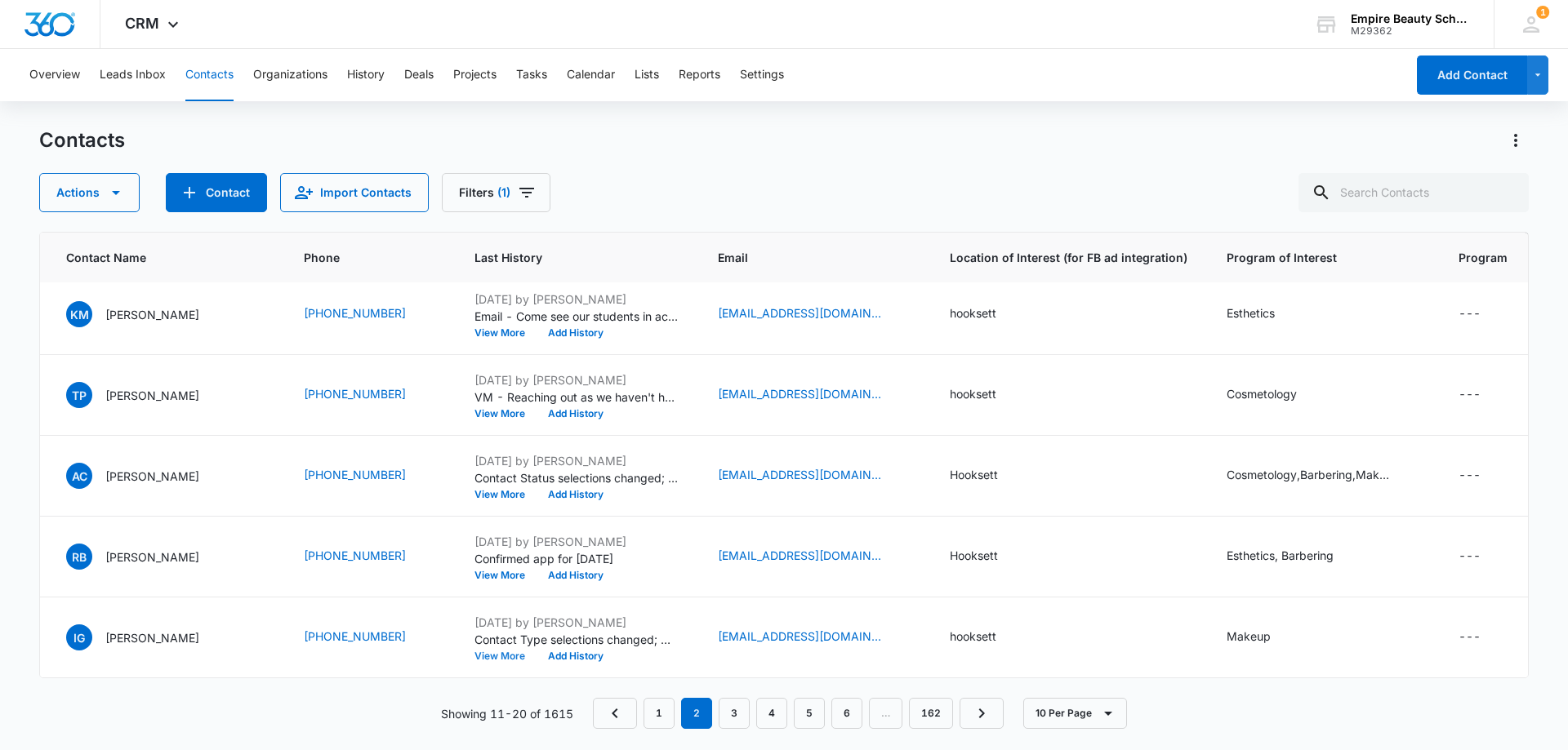
scroll to position [426, 577]
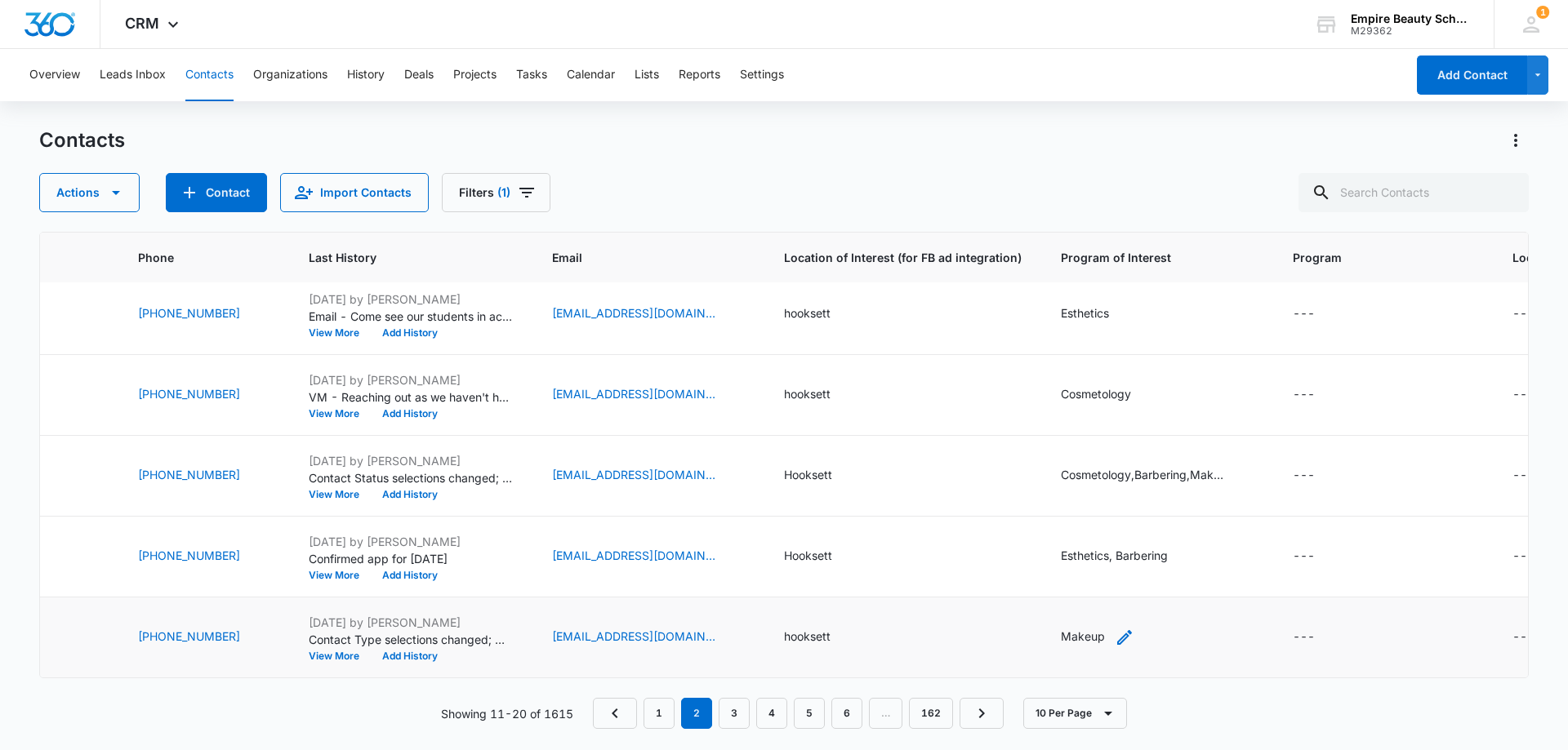
click at [1115, 628] on icon "Program of Interest - Makeup - Select to Edit Field" at bounding box center [1124, 637] width 19 height 19
click at [1046, 518] on input "Makeup" at bounding box center [1054, 520] width 206 height 39
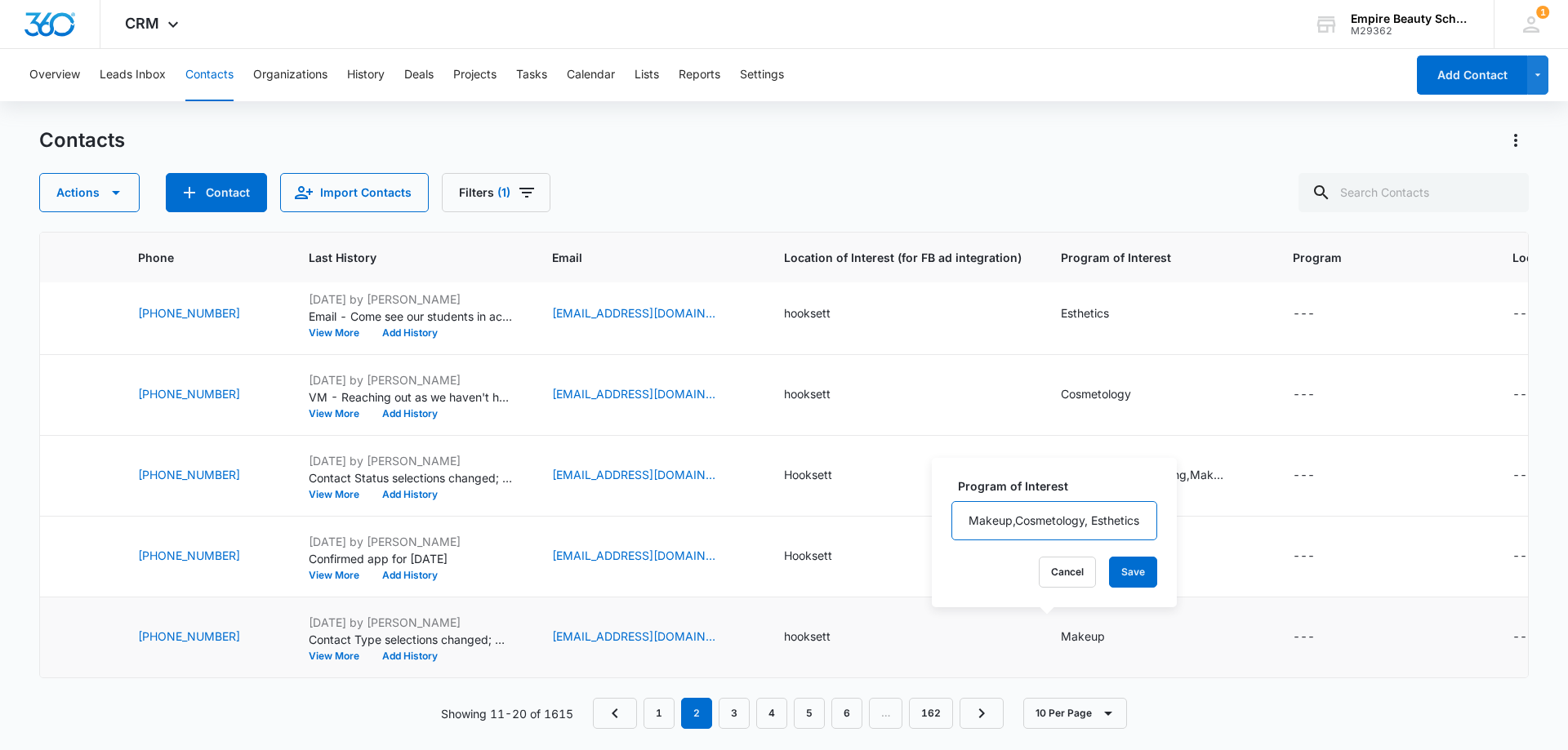
scroll to position [0, 16]
drag, startPoint x: 1079, startPoint y: 515, endPoint x: 1079, endPoint y: 525, distance: 10.0
click at [1079, 518] on input "Makeup,Cosmetology, Esthetics" at bounding box center [1054, 520] width 206 height 39
type input "Makeup,Cosmetology,Esthetics"
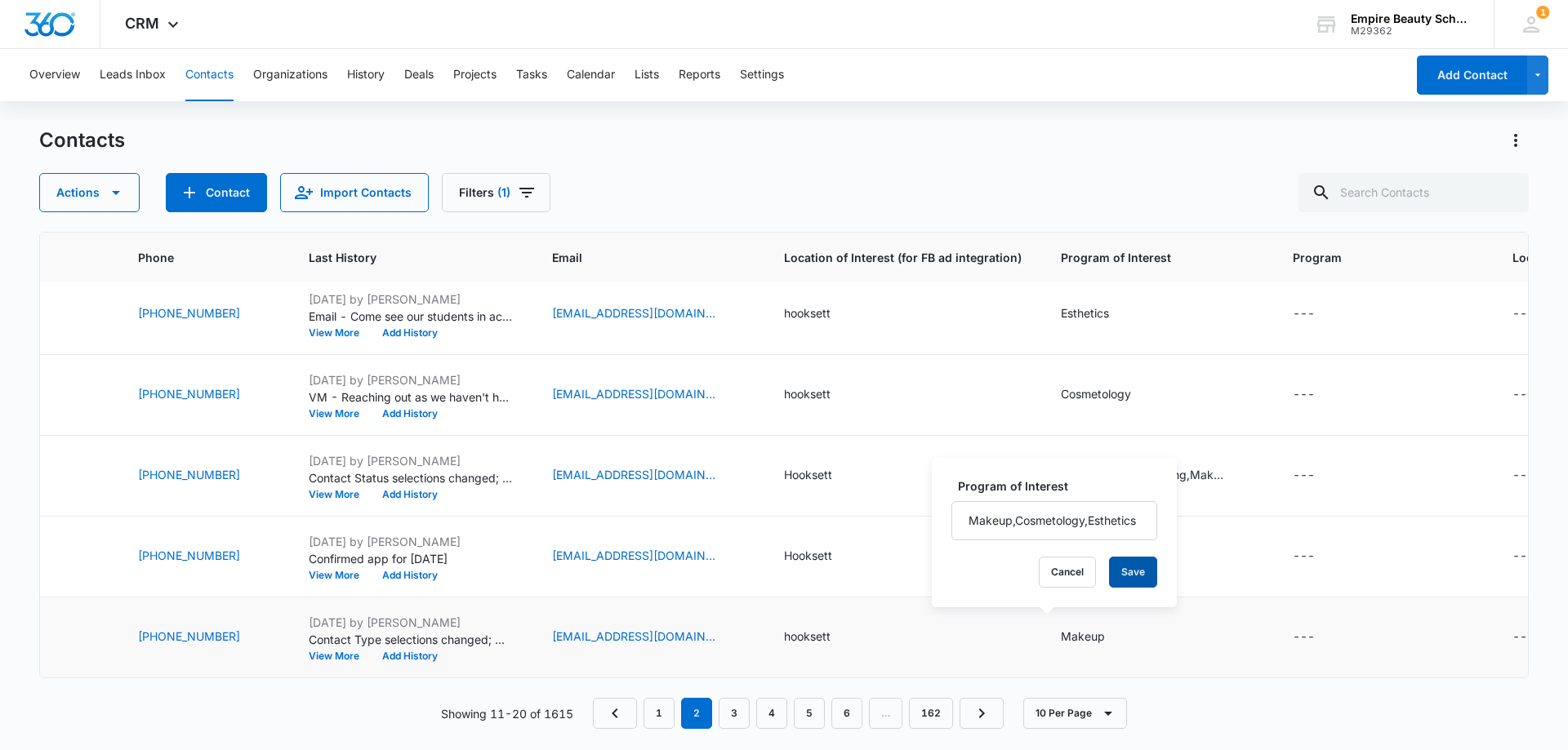
click at [1124, 577] on button "Save" at bounding box center [1132, 572] width 48 height 31
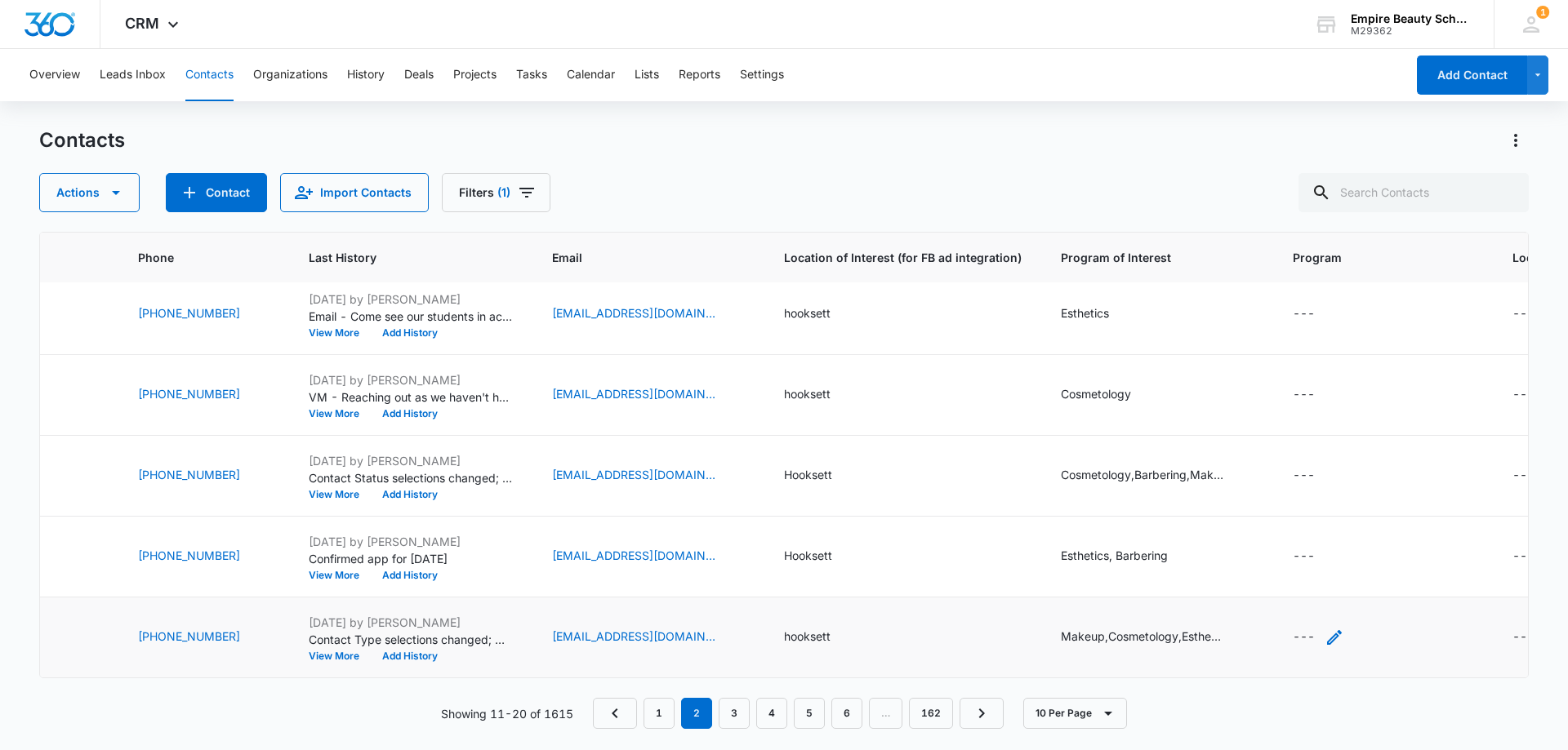
click at [1324, 634] on icon "Program - - Select to Edit Field" at bounding box center [1333, 637] width 19 height 19
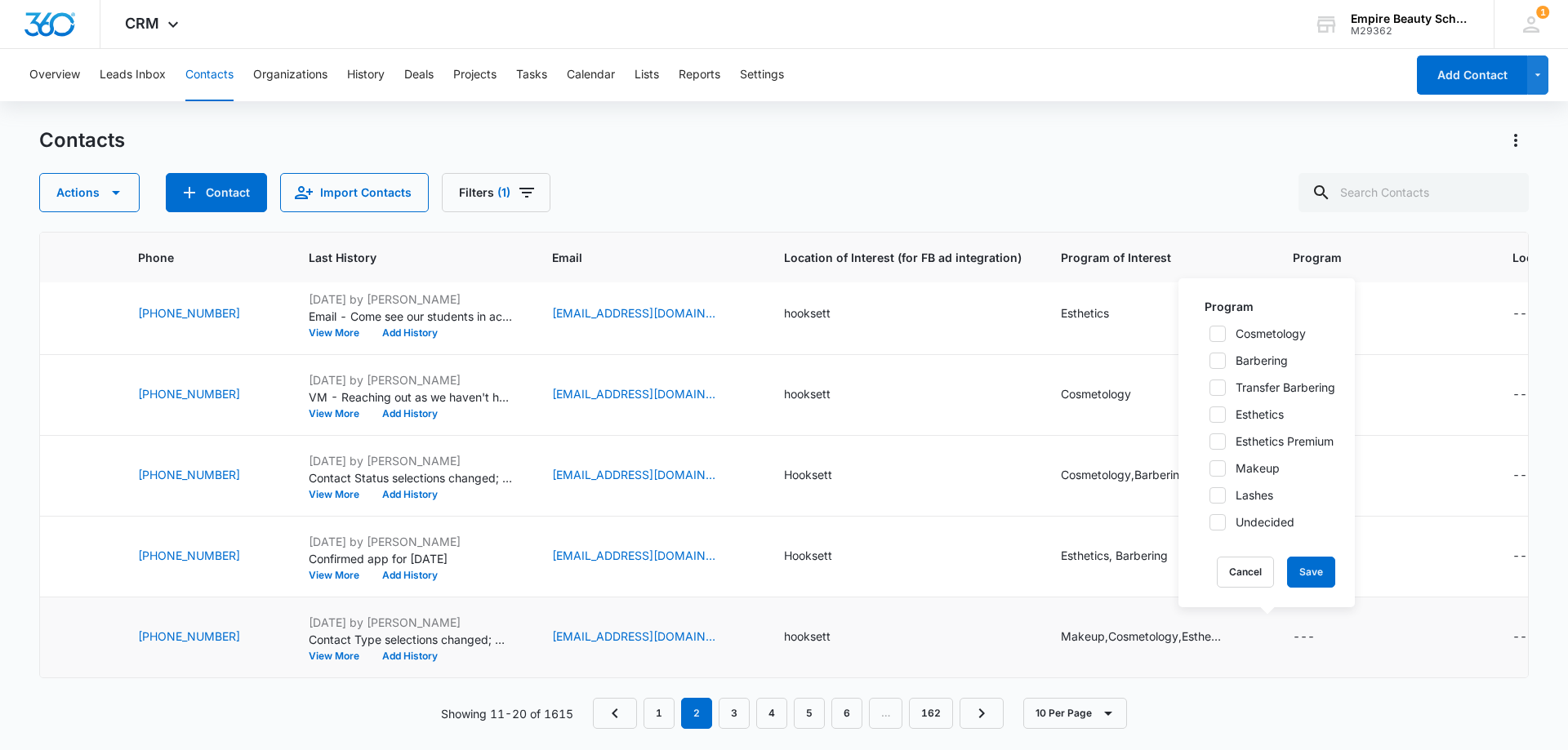
click at [1219, 329] on icon at bounding box center [1218, 334] width 15 height 15
click at [1209, 329] on input "Cosmetology" at bounding box center [1203, 334] width 12 height 12
checkbox input "true"
click at [1224, 420] on icon at bounding box center [1218, 415] width 15 height 15
click at [1209, 420] on input "Esthetics" at bounding box center [1203, 415] width 12 height 12
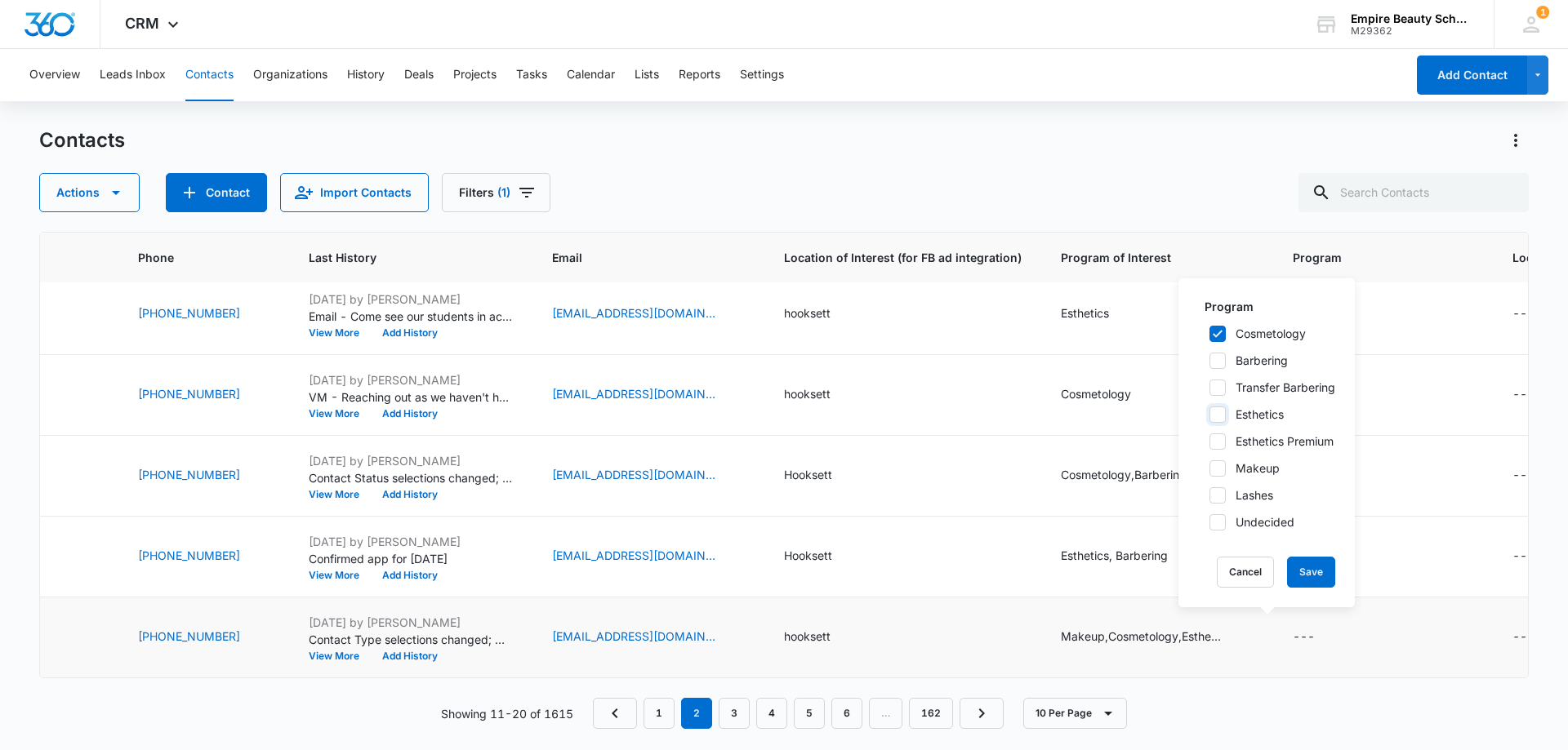
checkbox input "true"
click at [1218, 473] on icon at bounding box center [1218, 468] width 15 height 15
click at [1209, 473] on input "Makeup" at bounding box center [1203, 468] width 12 height 12
checkbox input "true"
click at [1304, 581] on button "Save" at bounding box center [1310, 572] width 48 height 31
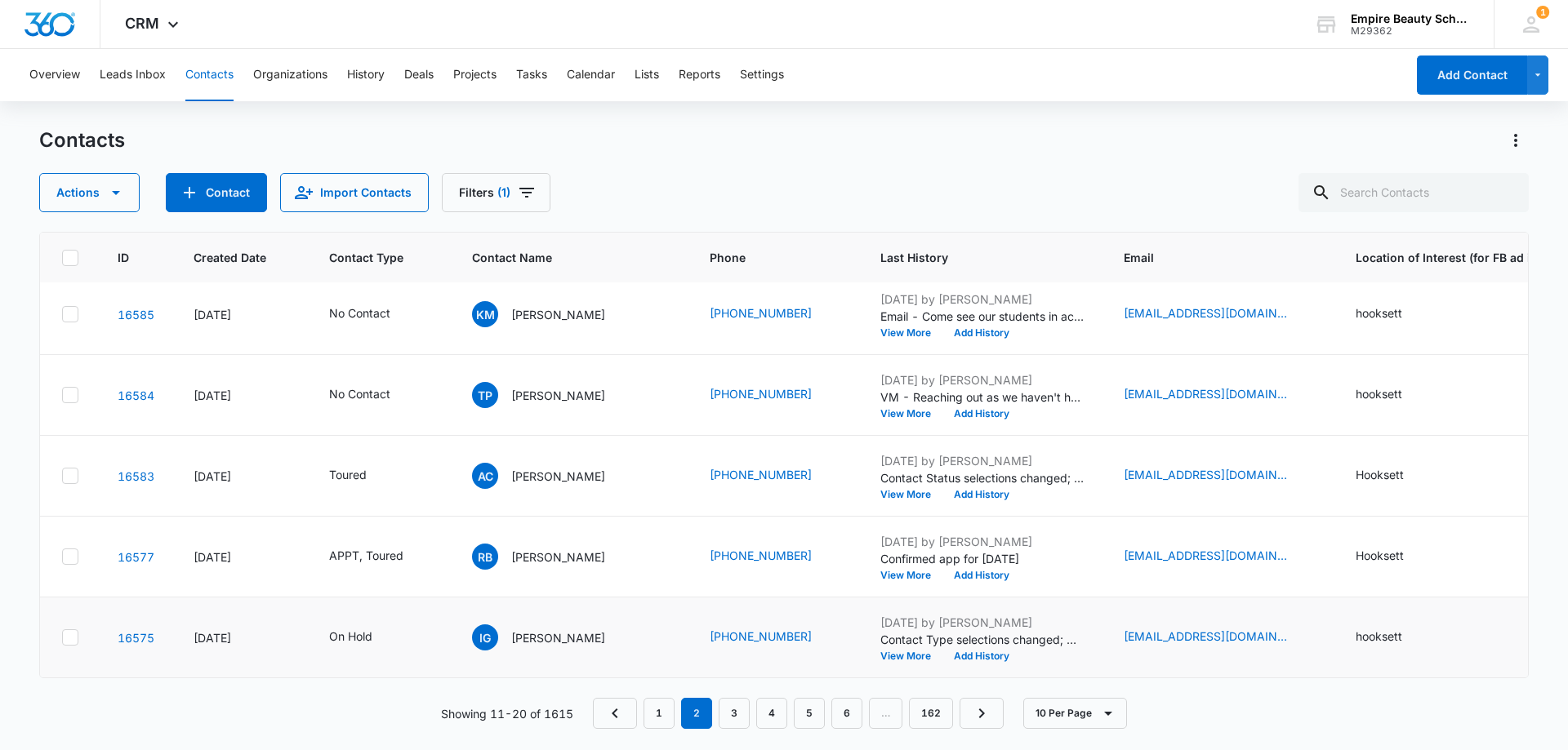
scroll to position [426, 0]
click at [727, 716] on link "3" at bounding box center [733, 713] width 31 height 31
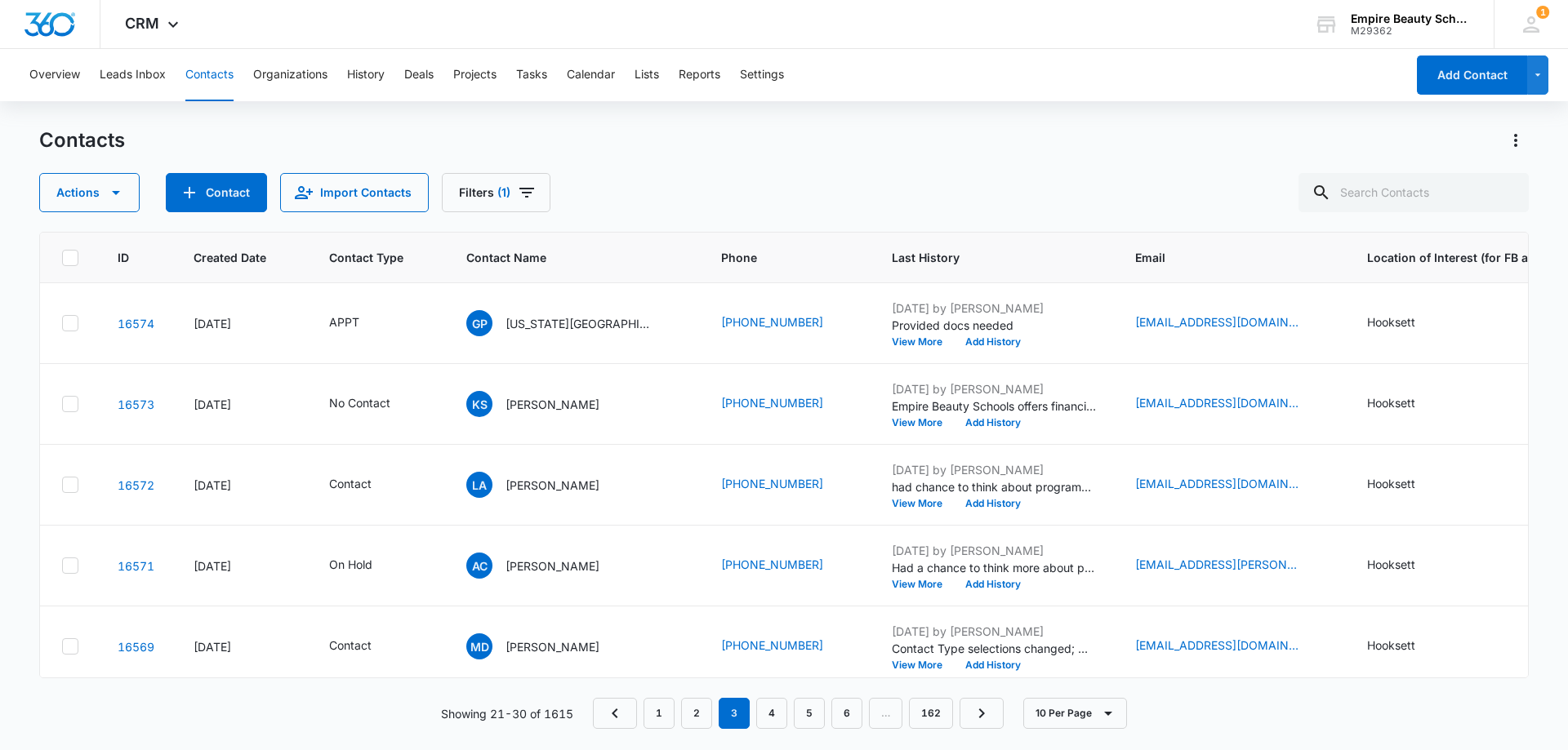
scroll to position [0, 0]
click at [897, 341] on button "View More" at bounding box center [928, 342] width 62 height 10
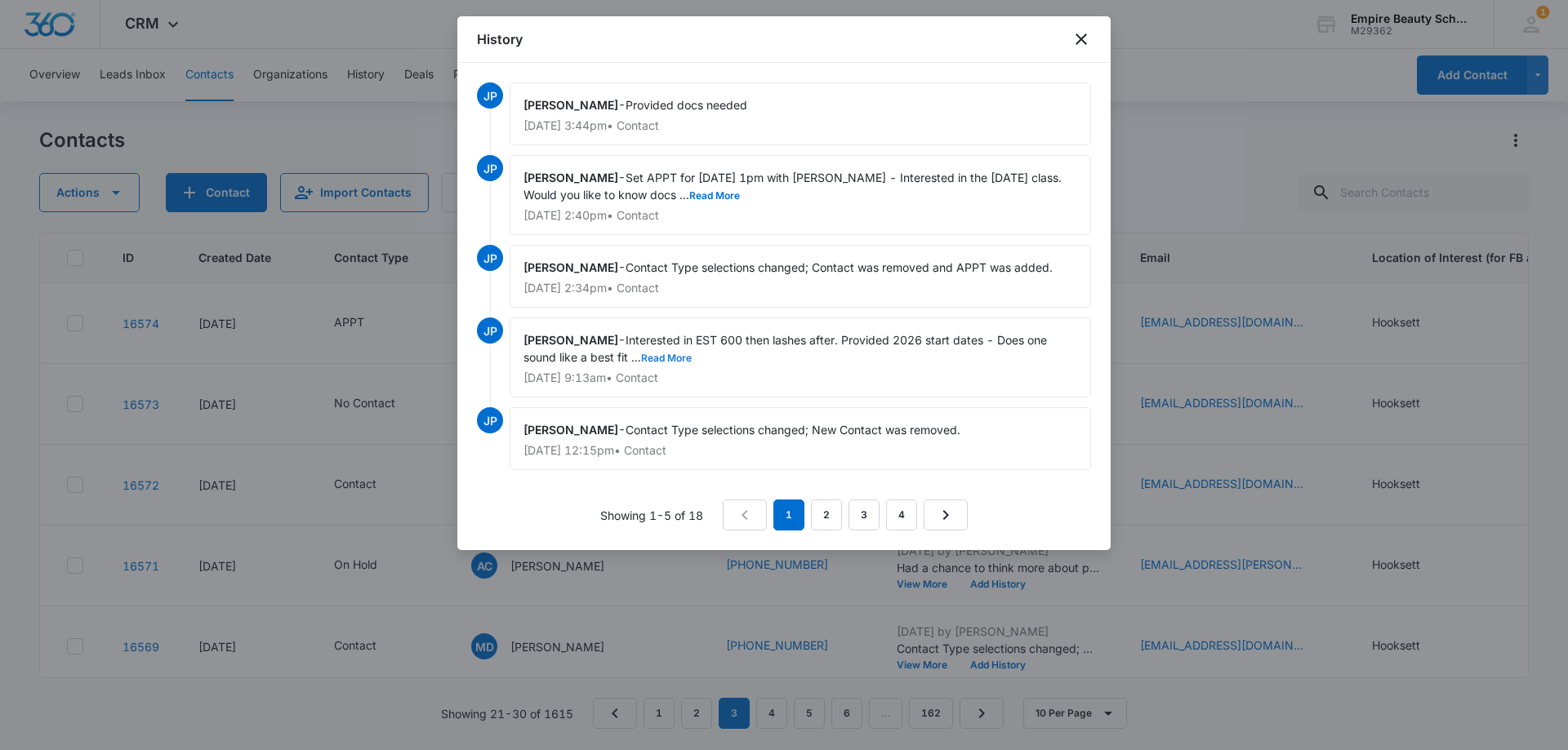
click at [665, 357] on button "Read More" at bounding box center [666, 359] width 50 height 10
click at [692, 197] on button "Read More" at bounding box center [714, 196] width 50 height 10
click at [1081, 41] on icon "close" at bounding box center [1080, 39] width 19 height 19
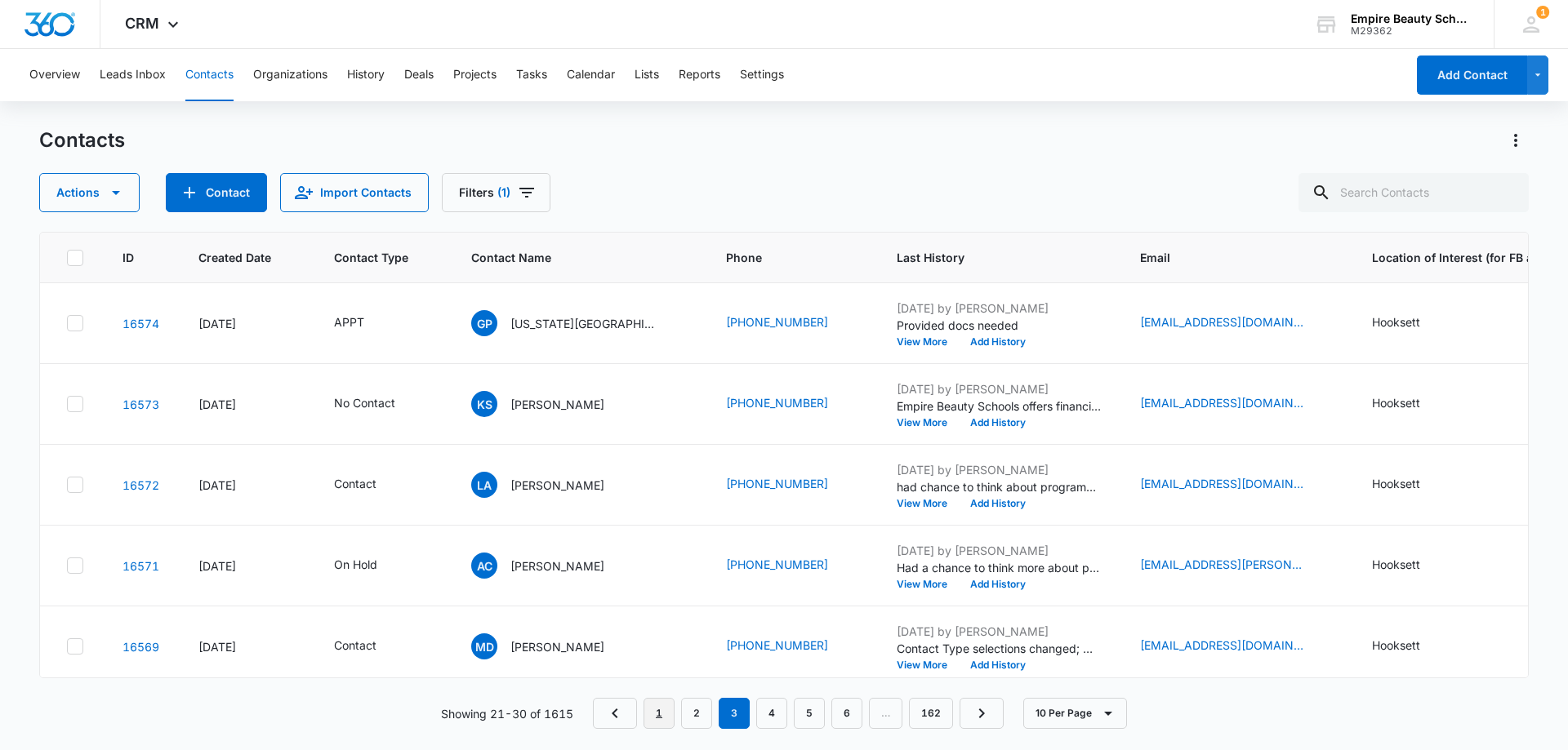
click at [652, 718] on link "1" at bounding box center [659, 713] width 31 height 31
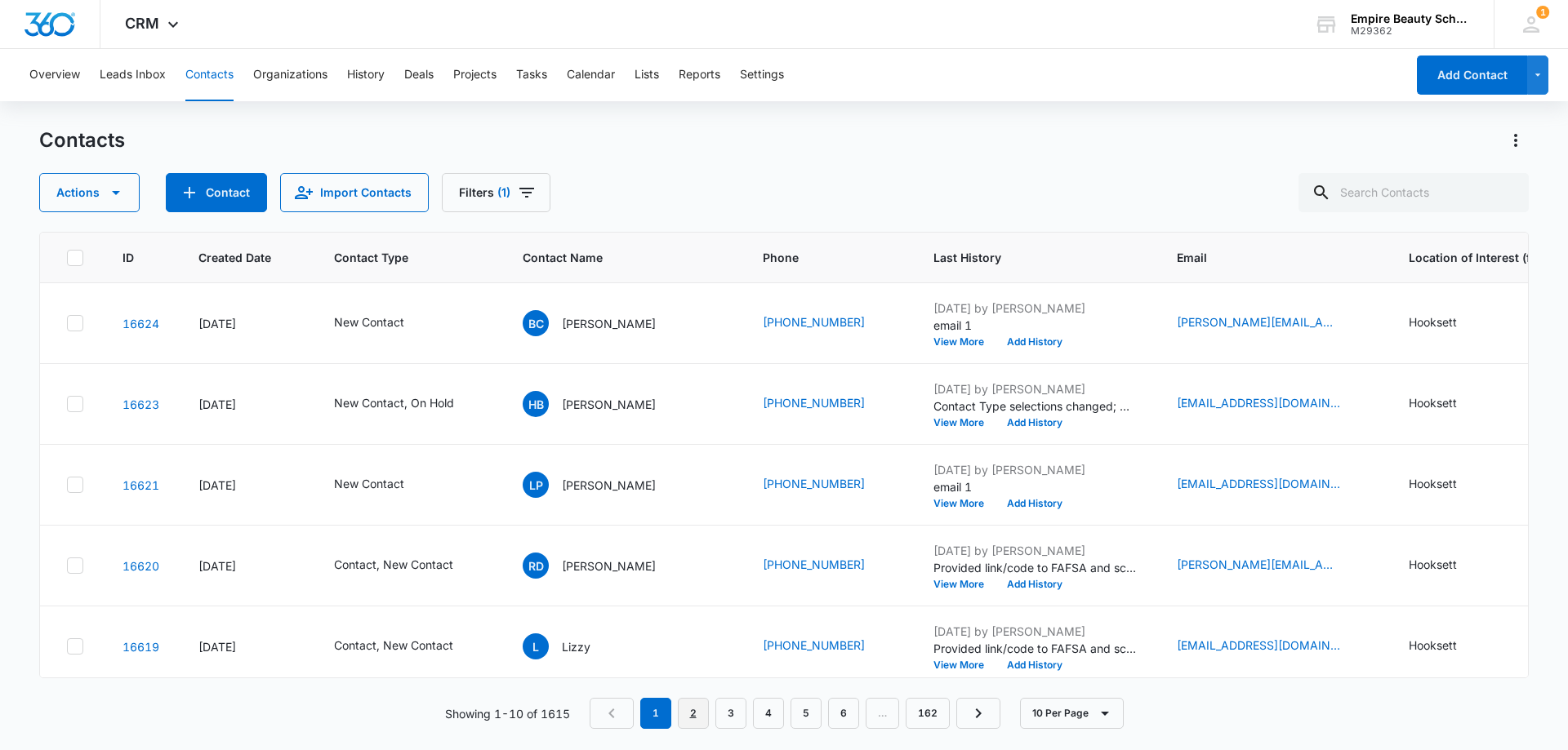
drag, startPoint x: 705, startPoint y: 716, endPoint x: 701, endPoint y: 696, distance: 20.4
click at [702, 716] on link "2" at bounding box center [693, 713] width 31 height 31
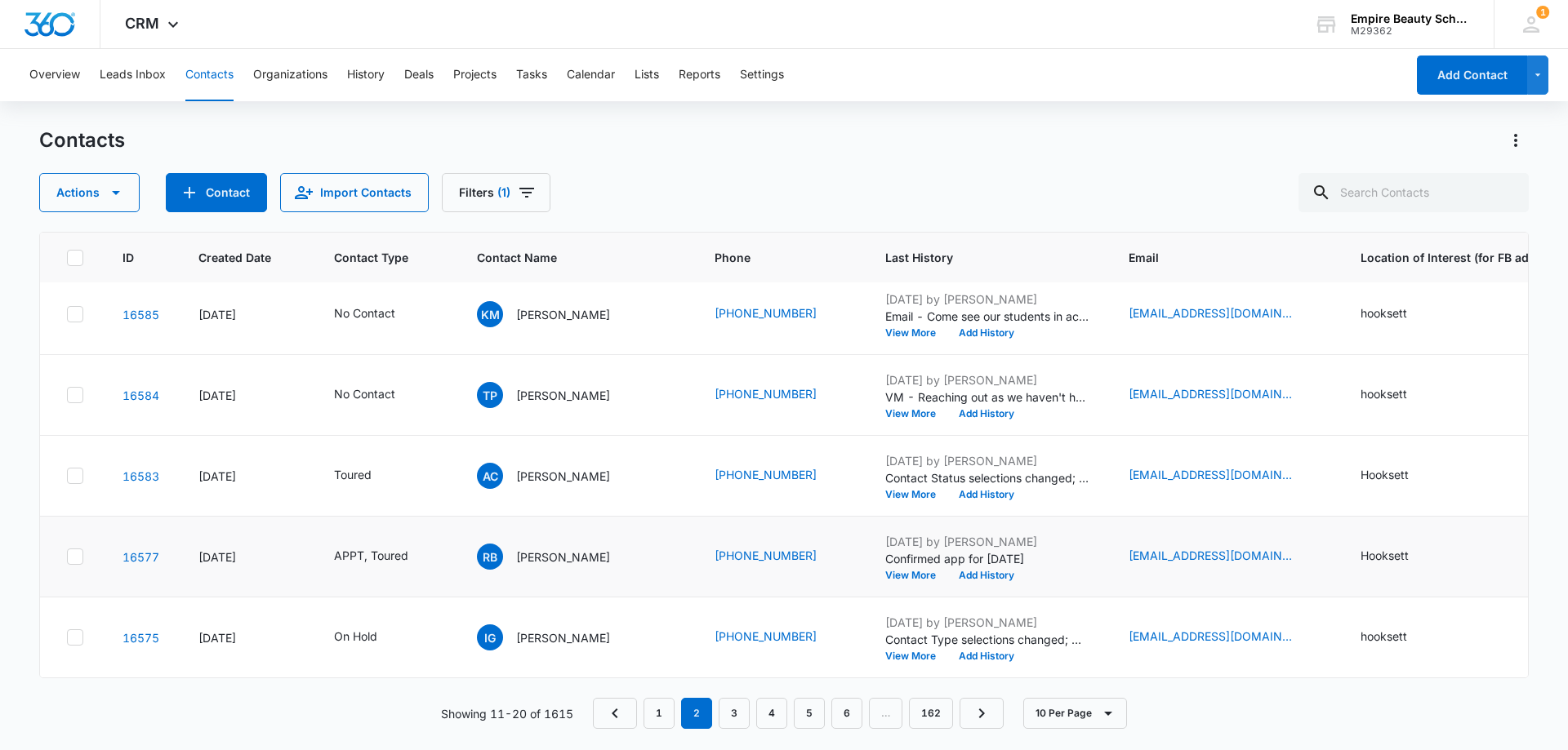
scroll to position [426, 0]
click at [947, 490] on button "Add History" at bounding box center [986, 495] width 79 height 10
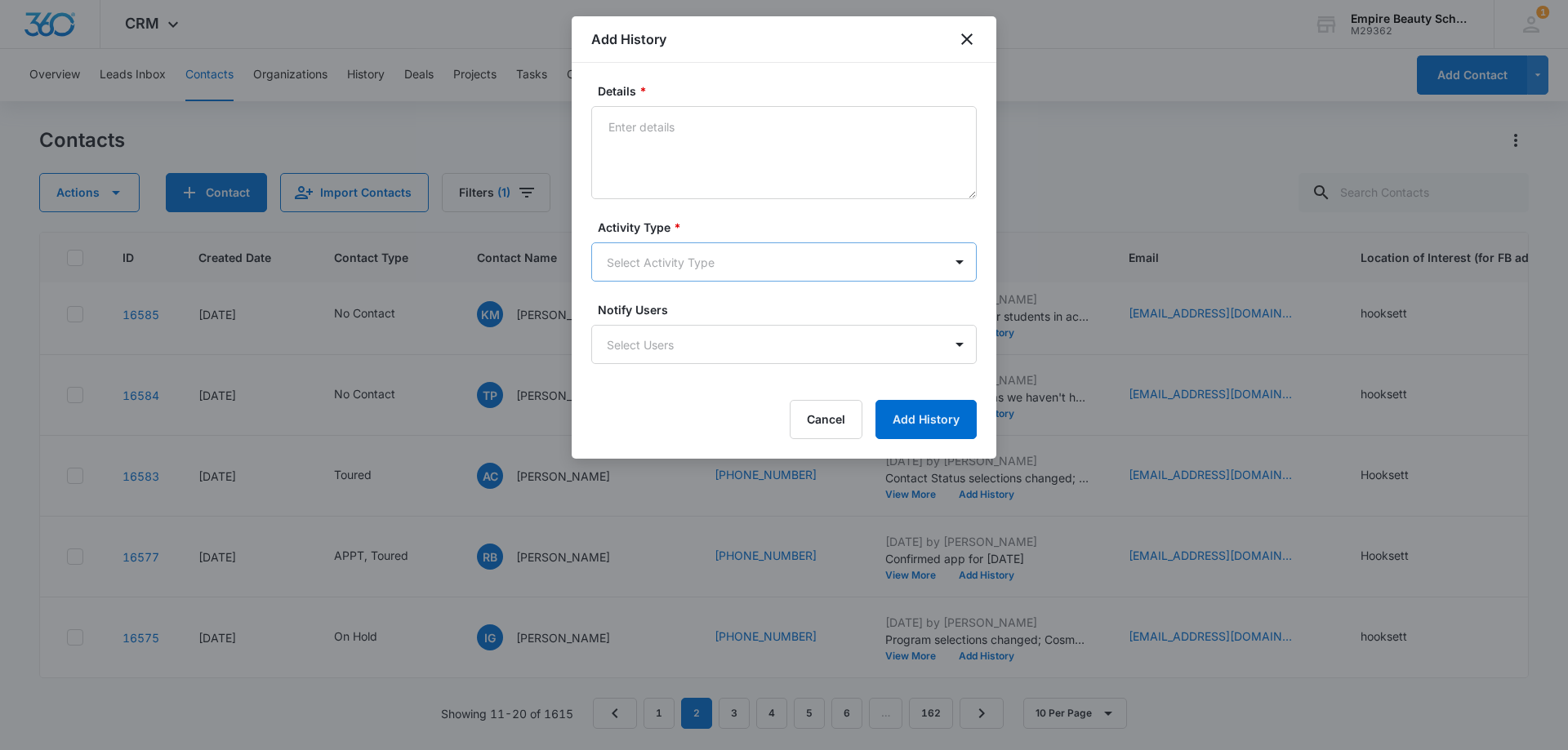
click at [661, 265] on body "CRM Apps Forms CRM Email Shop Payments POS Files Brand Settings Empire Beauty S…" at bounding box center [784, 375] width 1568 height 750
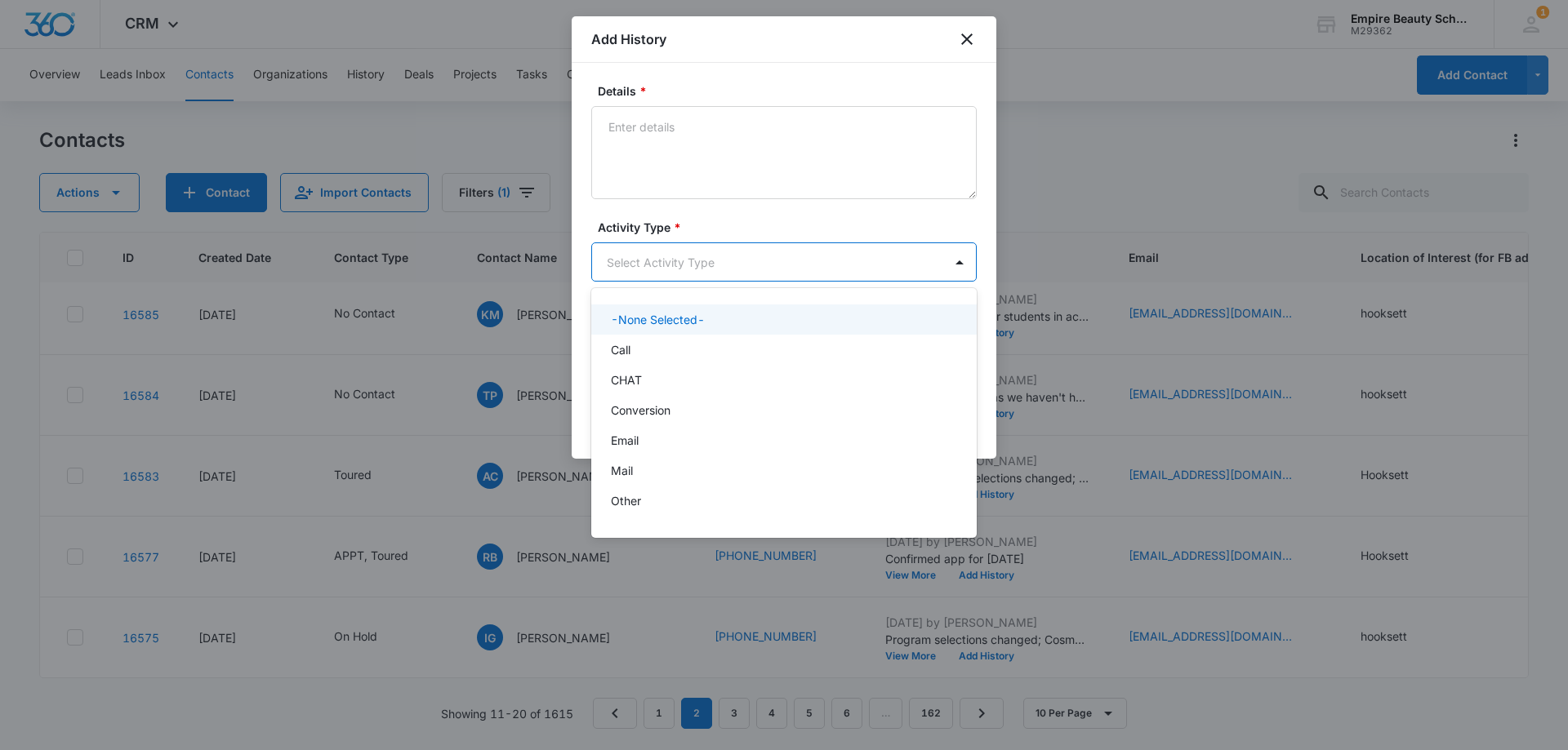
scroll to position [85, 0]
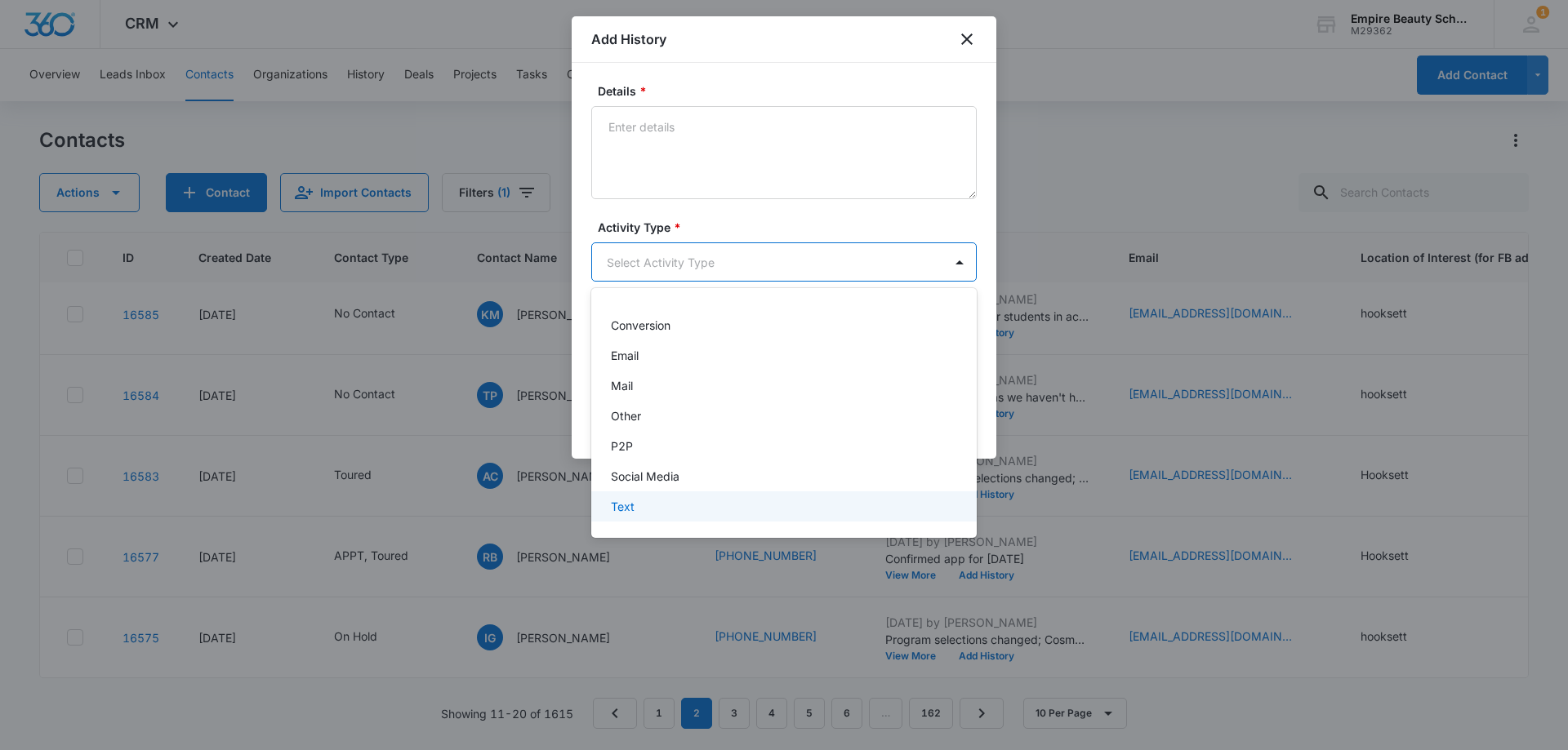
click at [629, 502] on p "Text" at bounding box center [623, 506] width 23 height 17
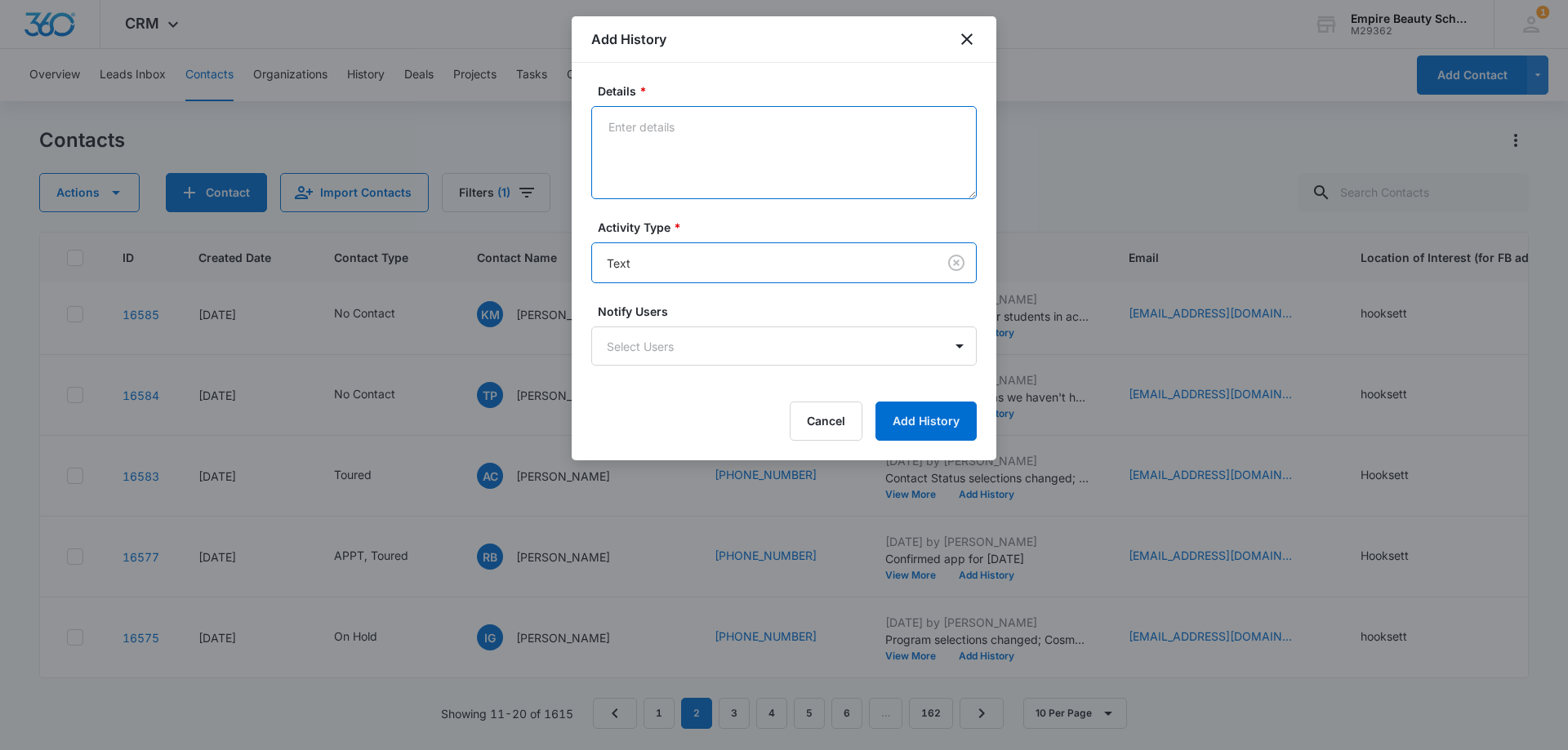
click at [698, 147] on textarea "Details *" at bounding box center [784, 153] width 386 height 93
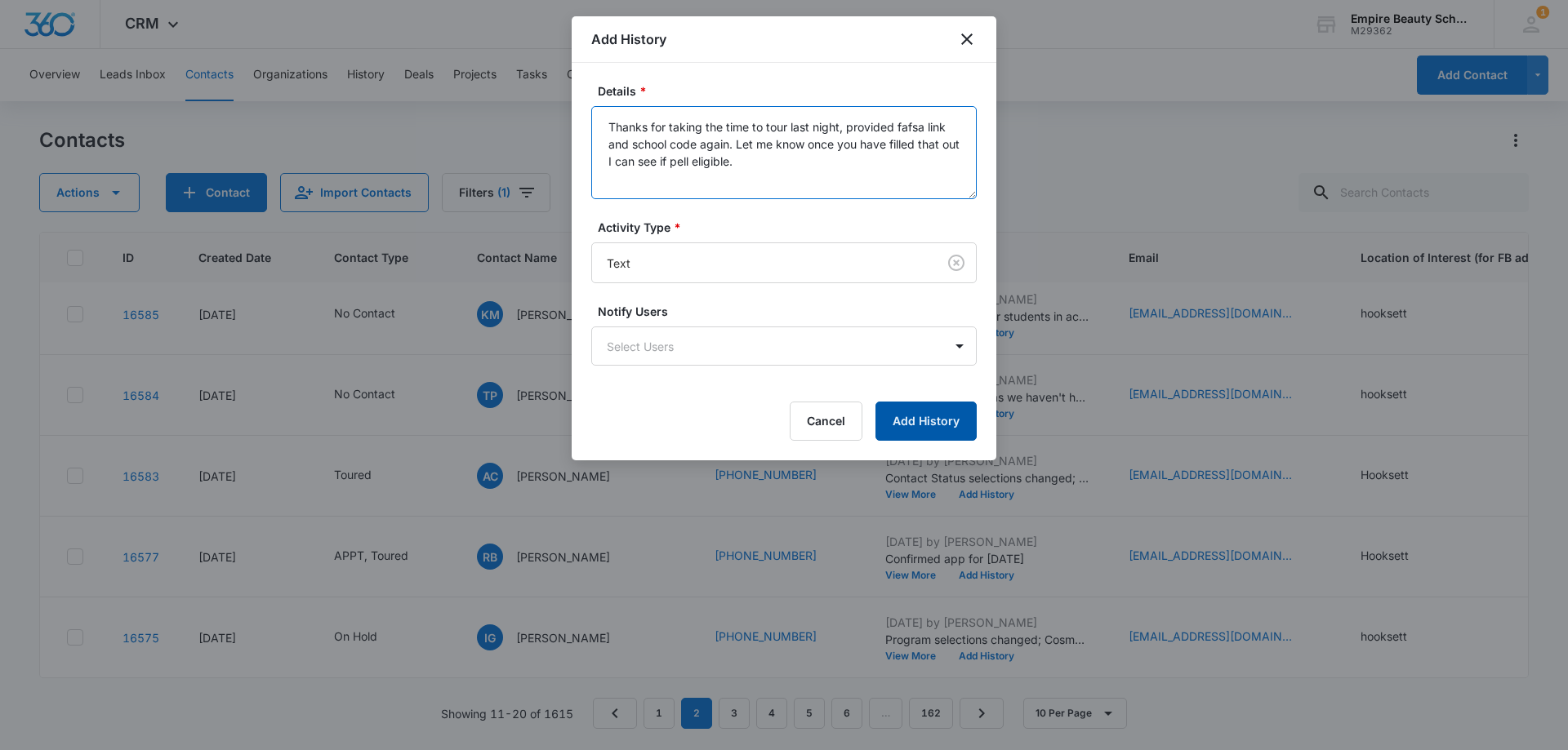
type textarea "Thanks for taking the time to tour last night, provided fafsa link and school c…"
click at [939, 431] on button "Add History" at bounding box center [925, 421] width 101 height 39
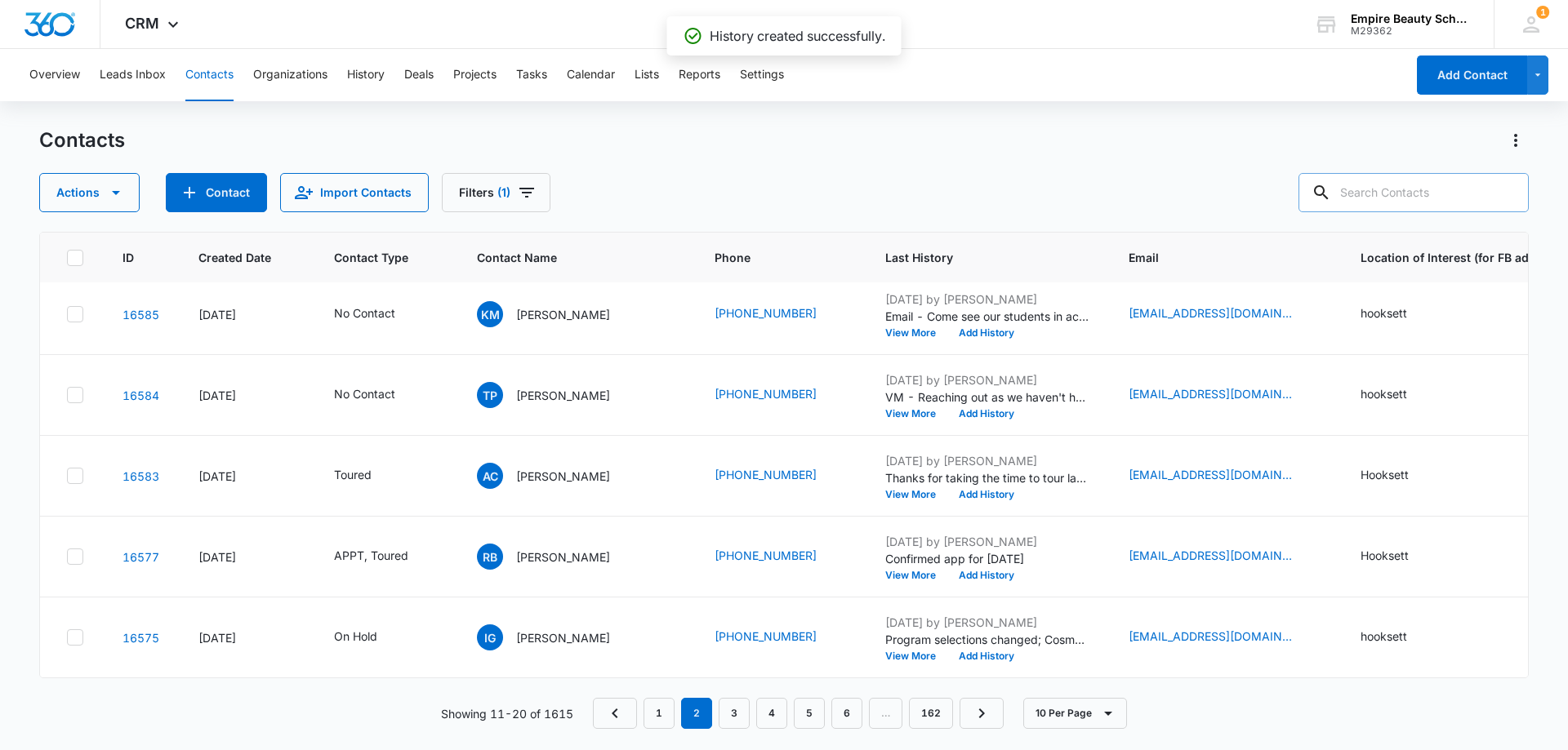
click at [1413, 193] on input "text" at bounding box center [1413, 193] width 230 height 39
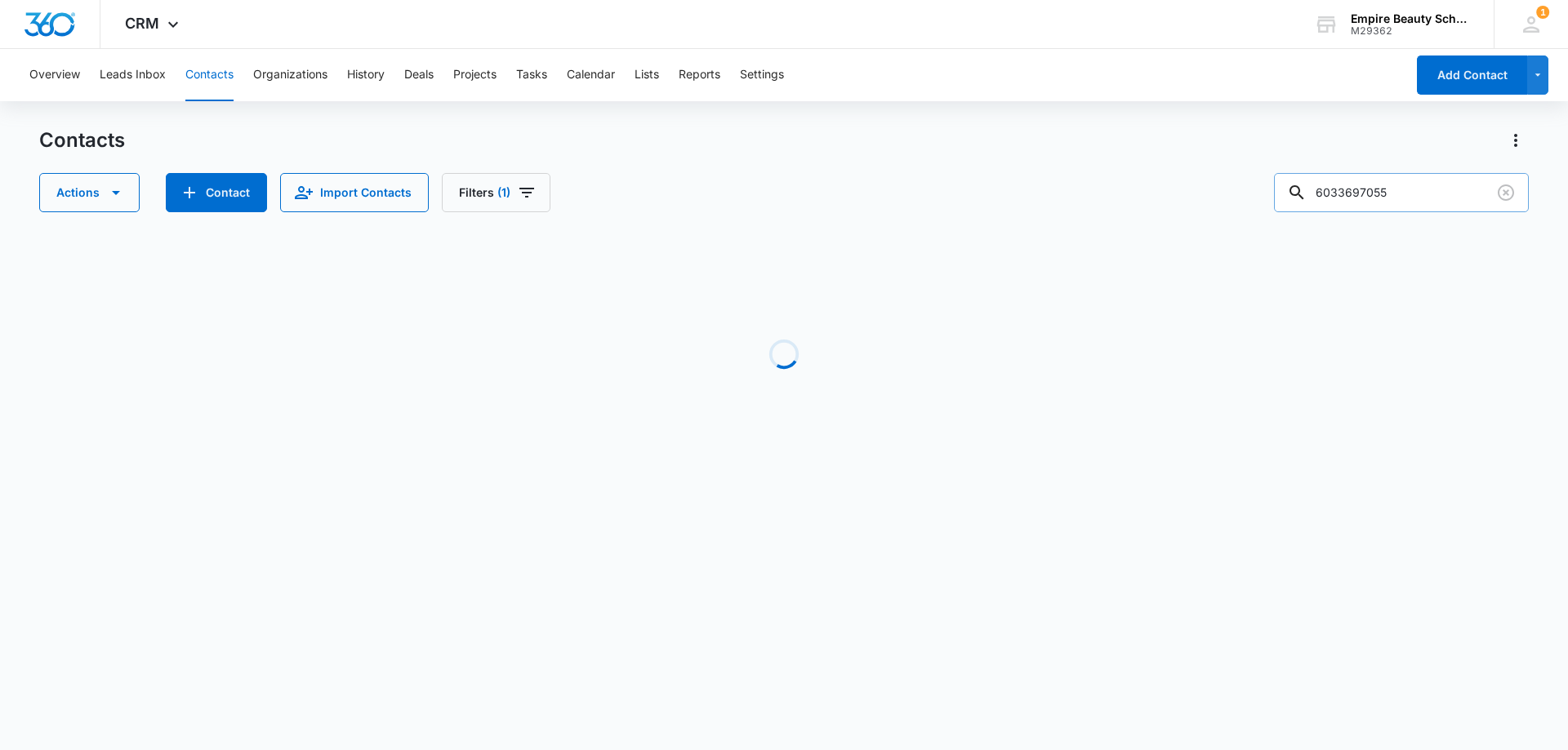
scroll to position [0, 0]
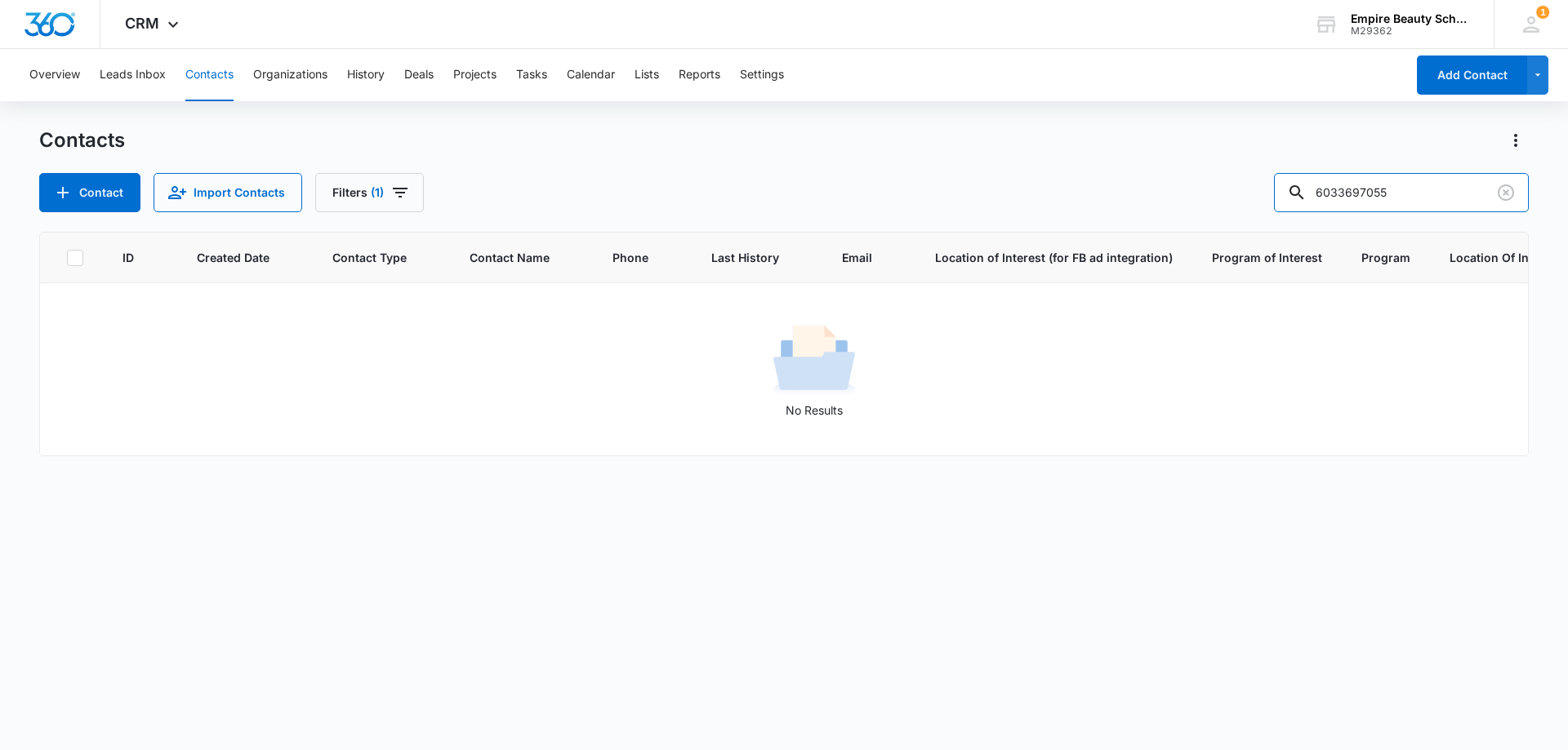
drag, startPoint x: 1374, startPoint y: 190, endPoint x: 1164, endPoint y: 213, distance: 211.3
click at [1167, 213] on div "Contacts Contact Import Contacts Filters [PHONE_NUMBER] ID Created Date Contact…" at bounding box center [784, 437] width 1489 height 621
type input "7055"
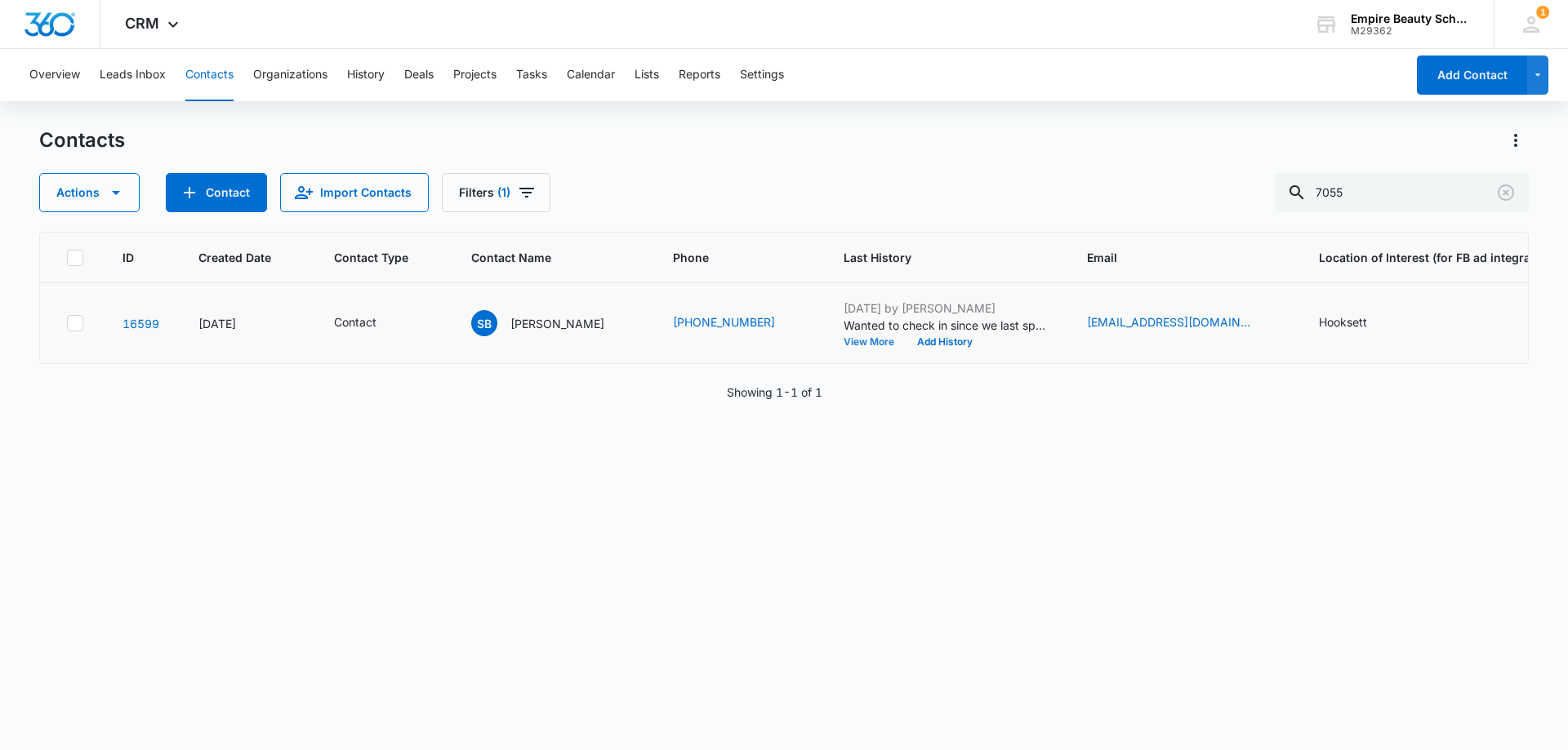
click at [846, 340] on button "View More" at bounding box center [874, 342] width 62 height 10
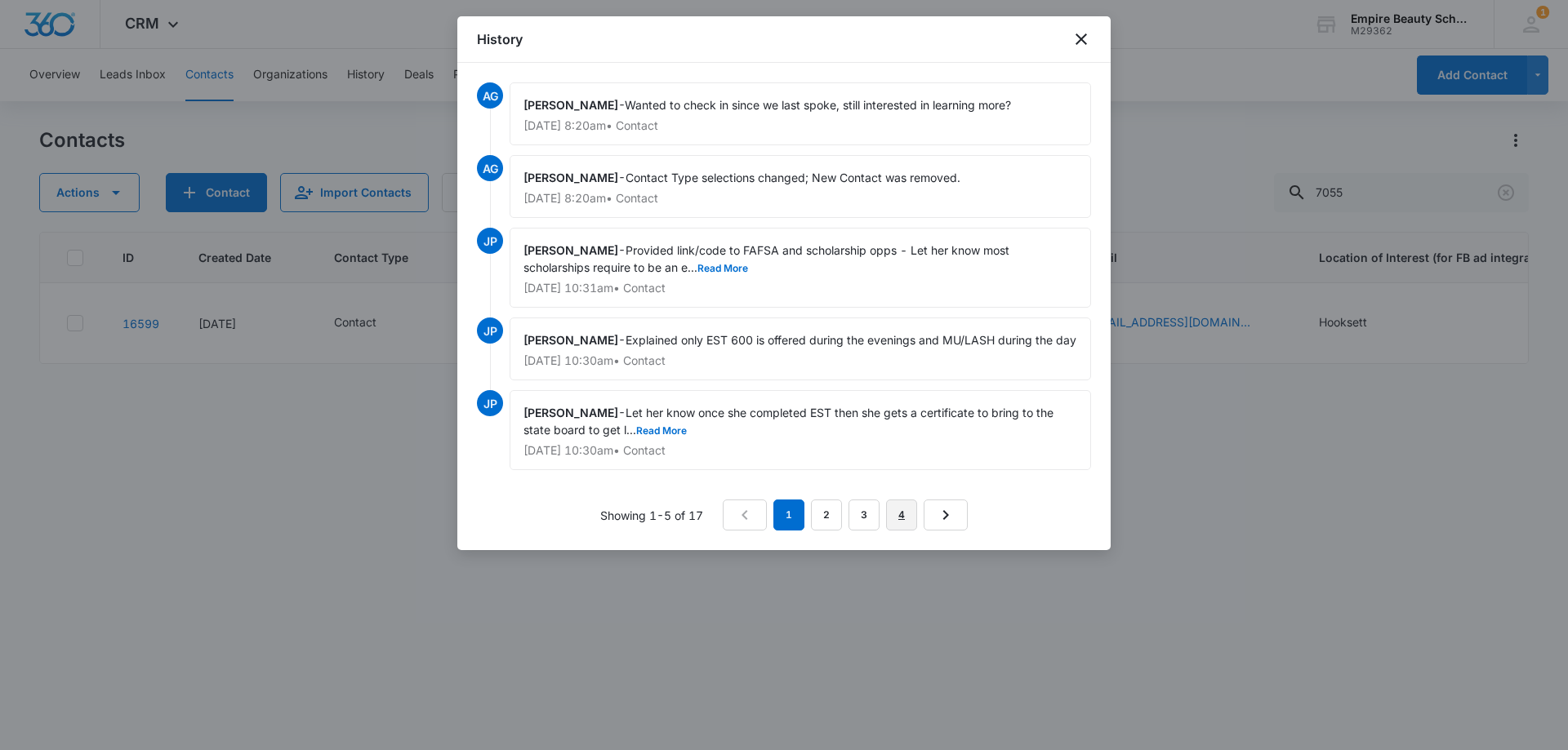
click at [894, 527] on link "4" at bounding box center [901, 515] width 31 height 31
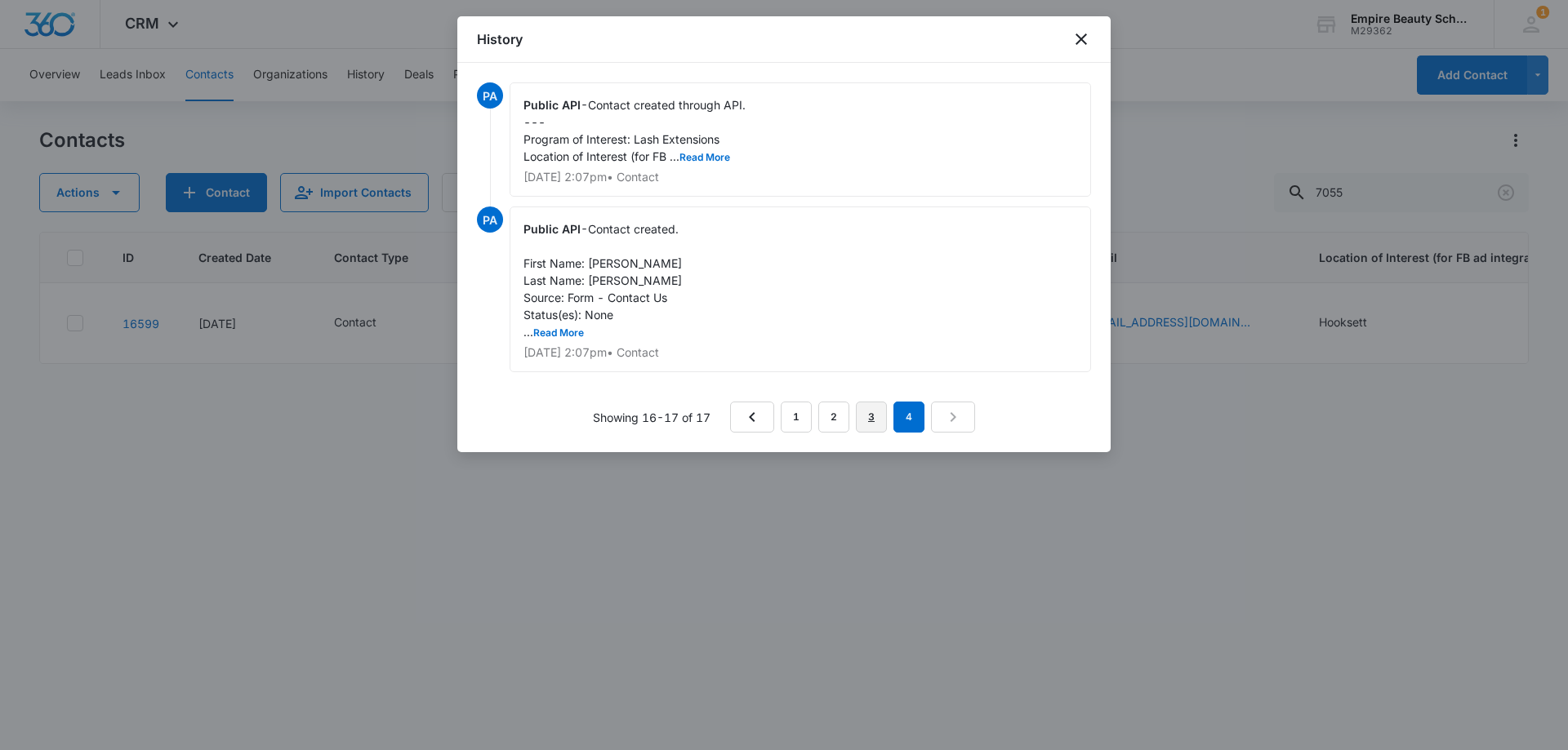
click at [876, 415] on link "3" at bounding box center [871, 416] width 31 height 31
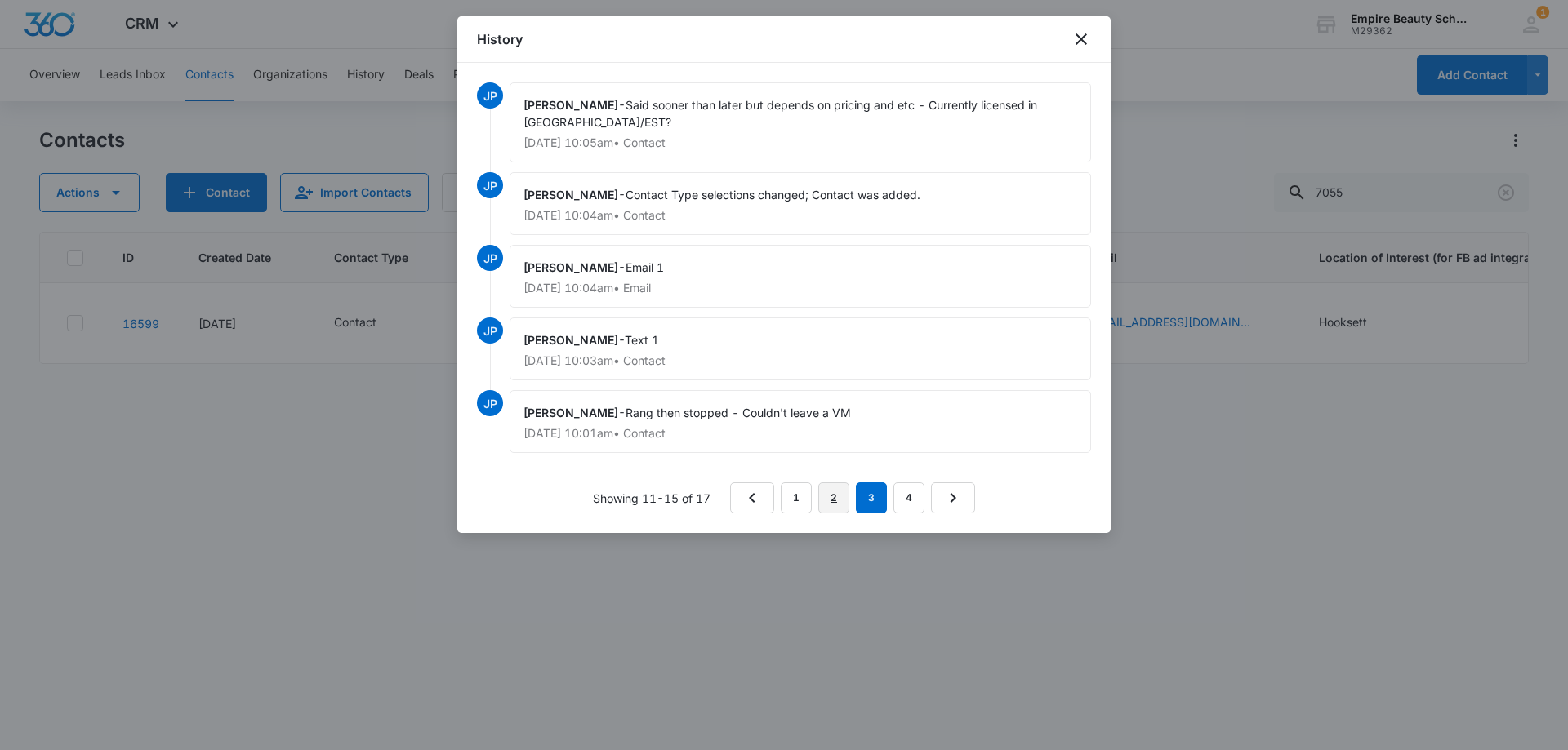
click at [834, 496] on link "2" at bounding box center [833, 498] width 31 height 31
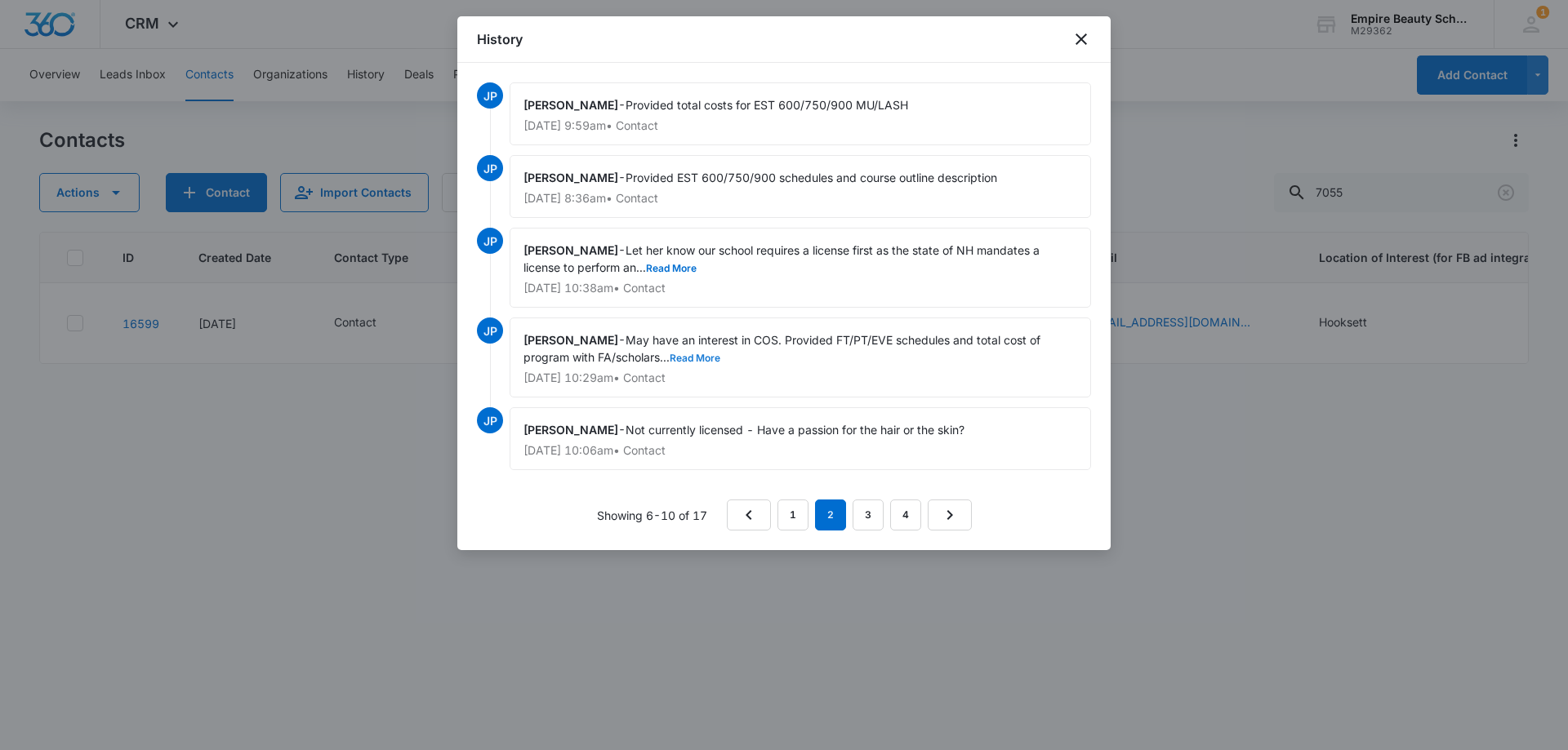
click at [702, 355] on button "Read More" at bounding box center [695, 359] width 50 height 10
click at [673, 271] on button "Read More" at bounding box center [671, 269] width 50 height 10
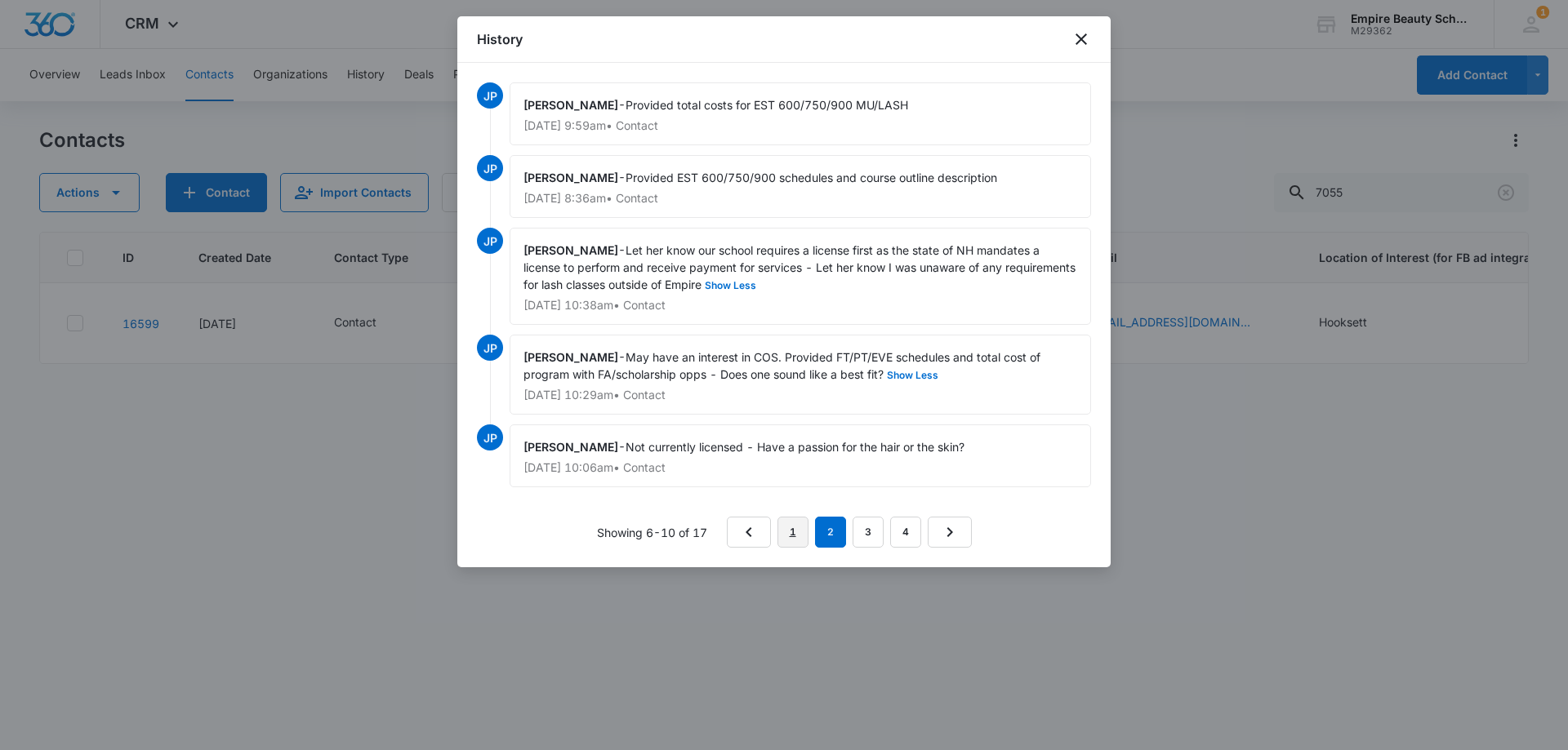
click at [796, 530] on link "1" at bounding box center [793, 532] width 31 height 31
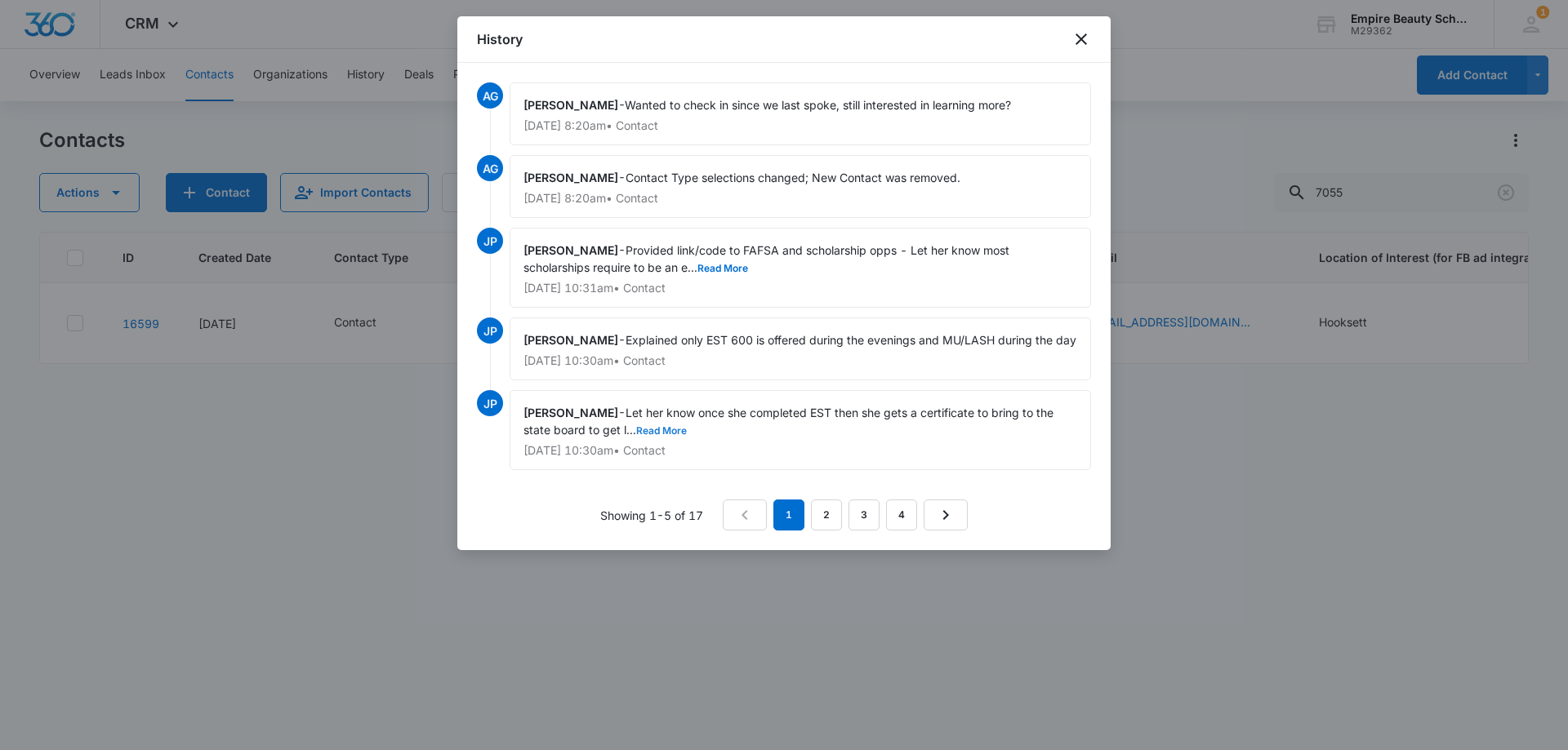
click at [661, 436] on button "Read More" at bounding box center [661, 432] width 50 height 10
click at [726, 264] on button "Read More" at bounding box center [722, 269] width 50 height 10
click at [1078, 41] on icon "close" at bounding box center [1080, 39] width 19 height 19
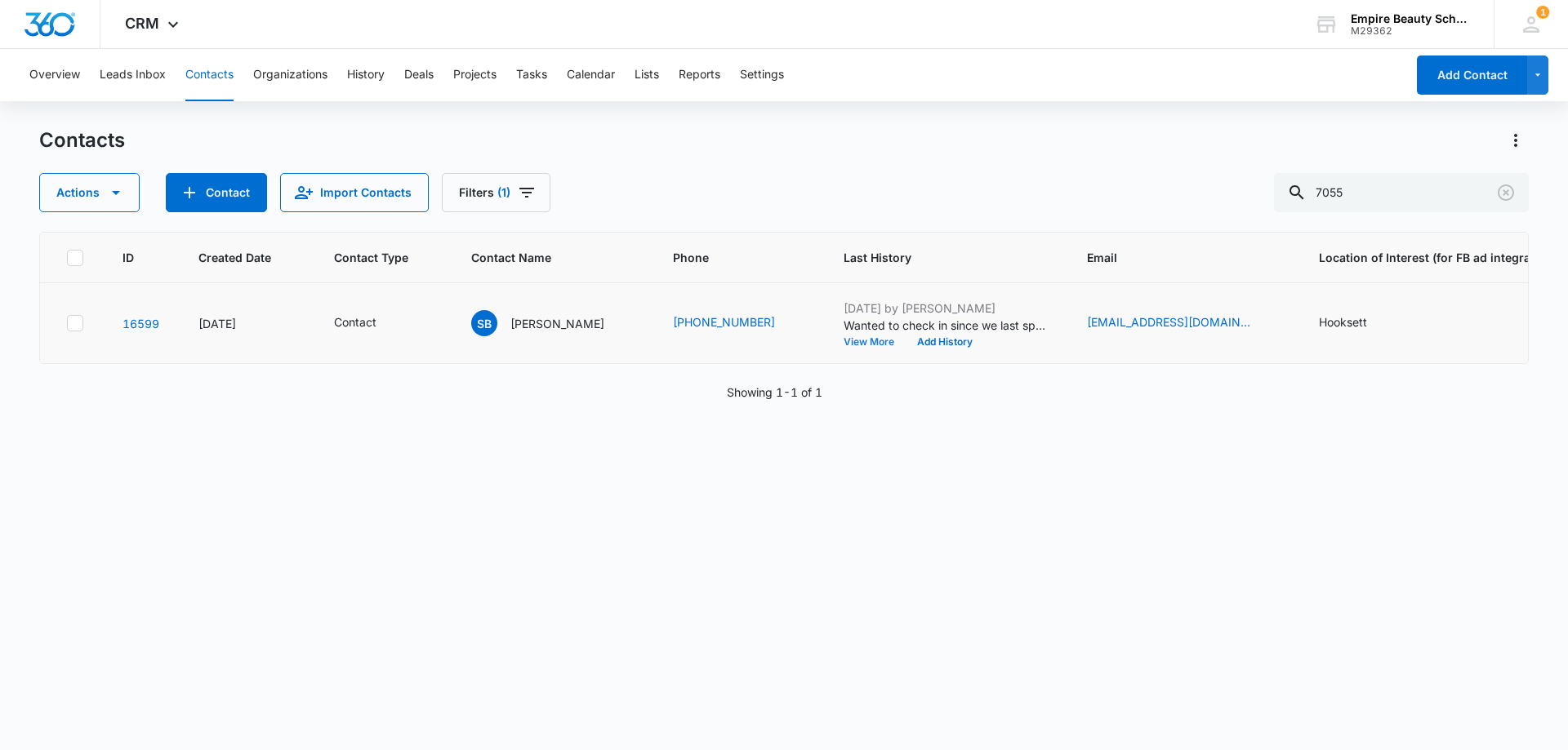
click at [847, 339] on button "View More" at bounding box center [874, 342] width 62 height 10
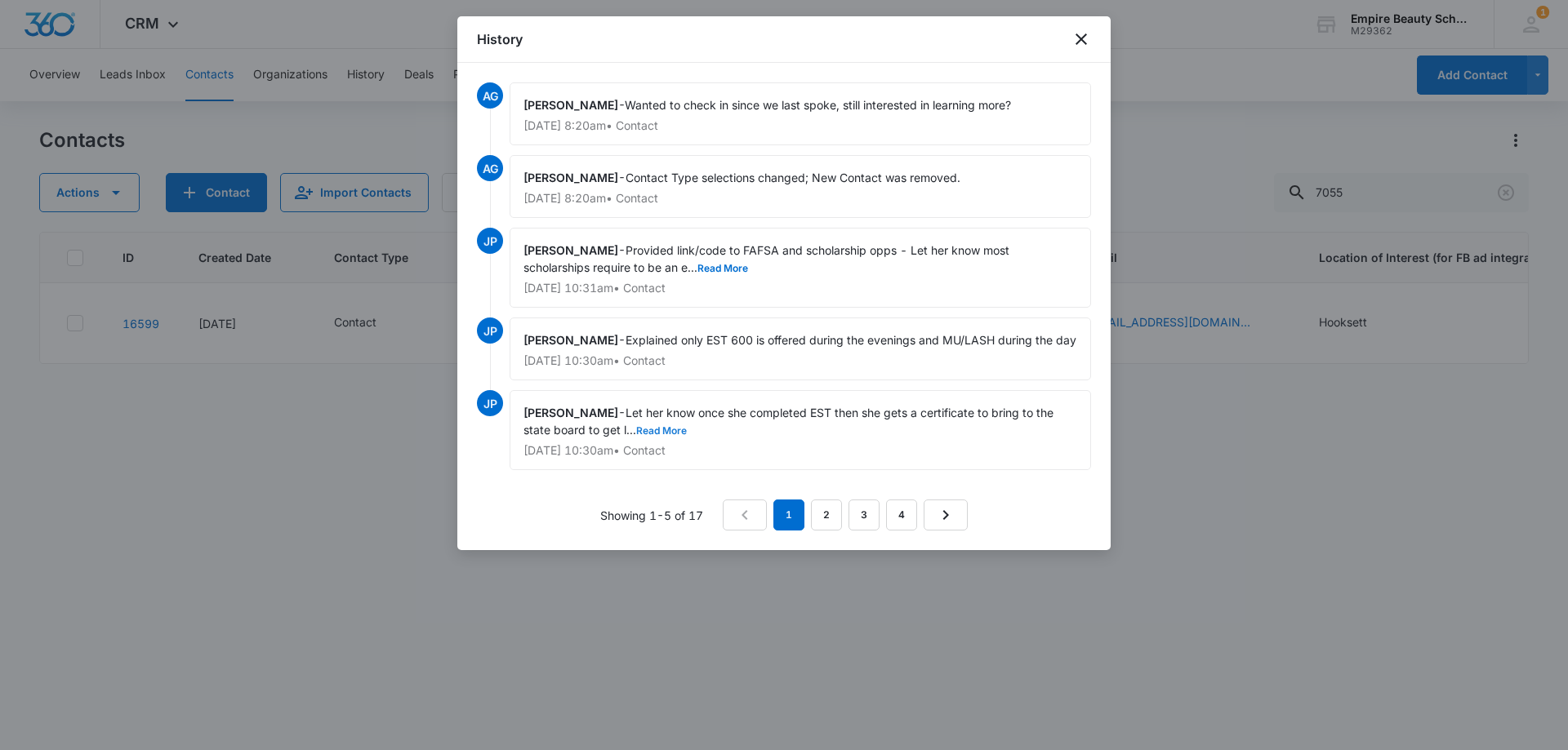
click at [675, 436] on button "Read More" at bounding box center [661, 432] width 50 height 10
click at [825, 530] on link "2" at bounding box center [825, 515] width 31 height 31
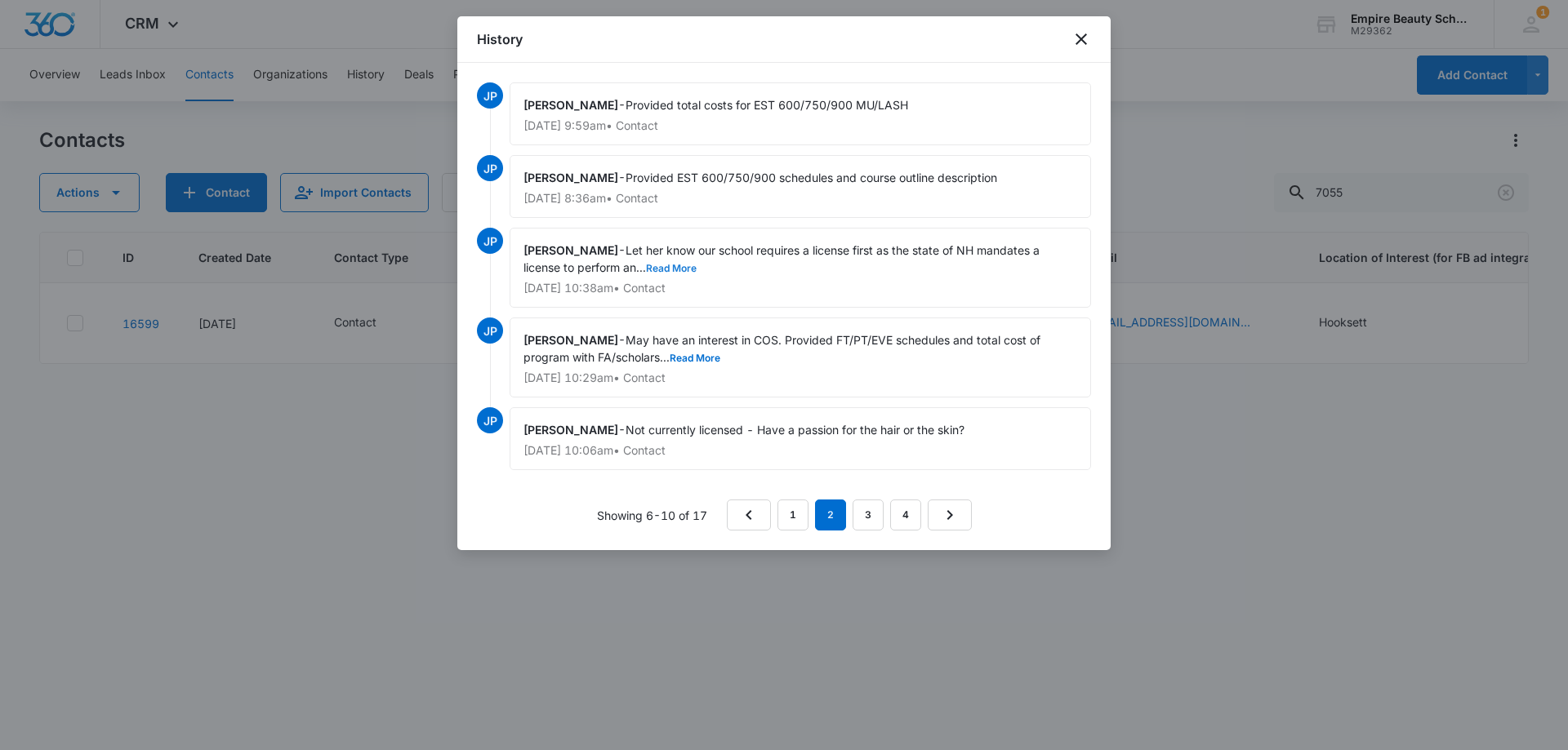
click at [681, 264] on button "Read More" at bounding box center [671, 269] width 50 height 10
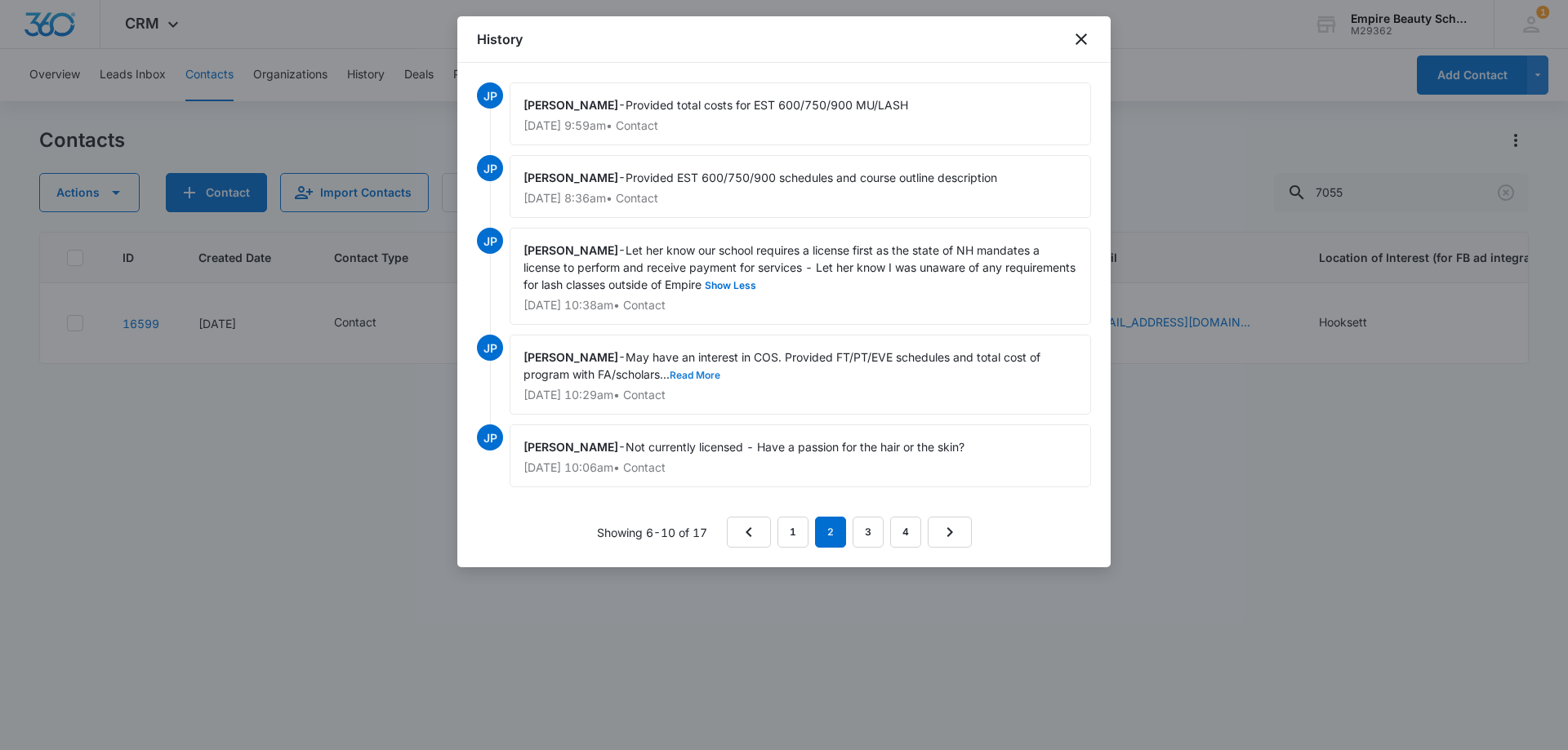
click at [691, 380] on button "Read More" at bounding box center [695, 375] width 50 height 10
click at [802, 530] on link "1" at bounding box center [793, 532] width 31 height 31
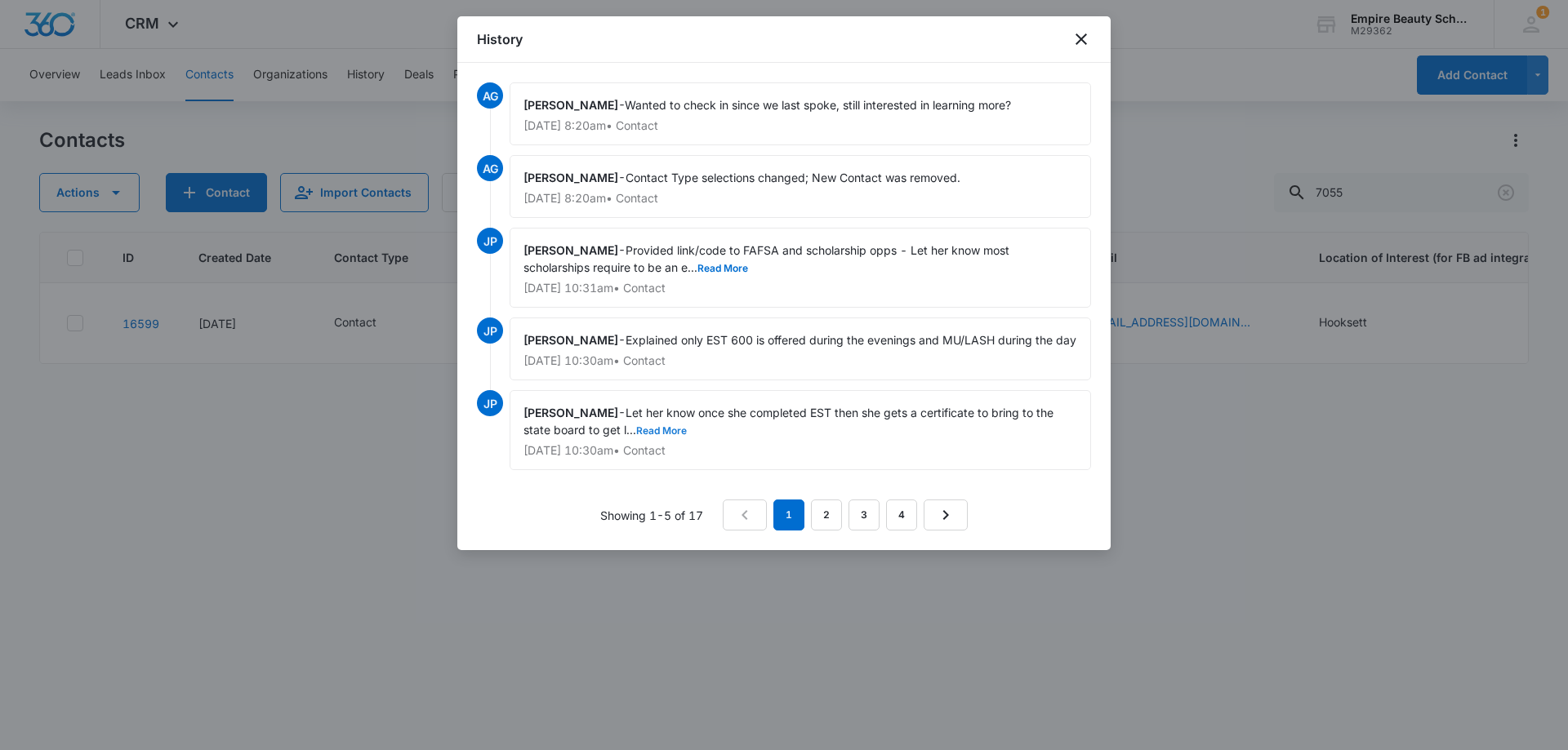
click at [660, 436] on button "Read More" at bounding box center [661, 432] width 50 height 10
click at [1090, 30] on icon "close" at bounding box center [1080, 39] width 19 height 19
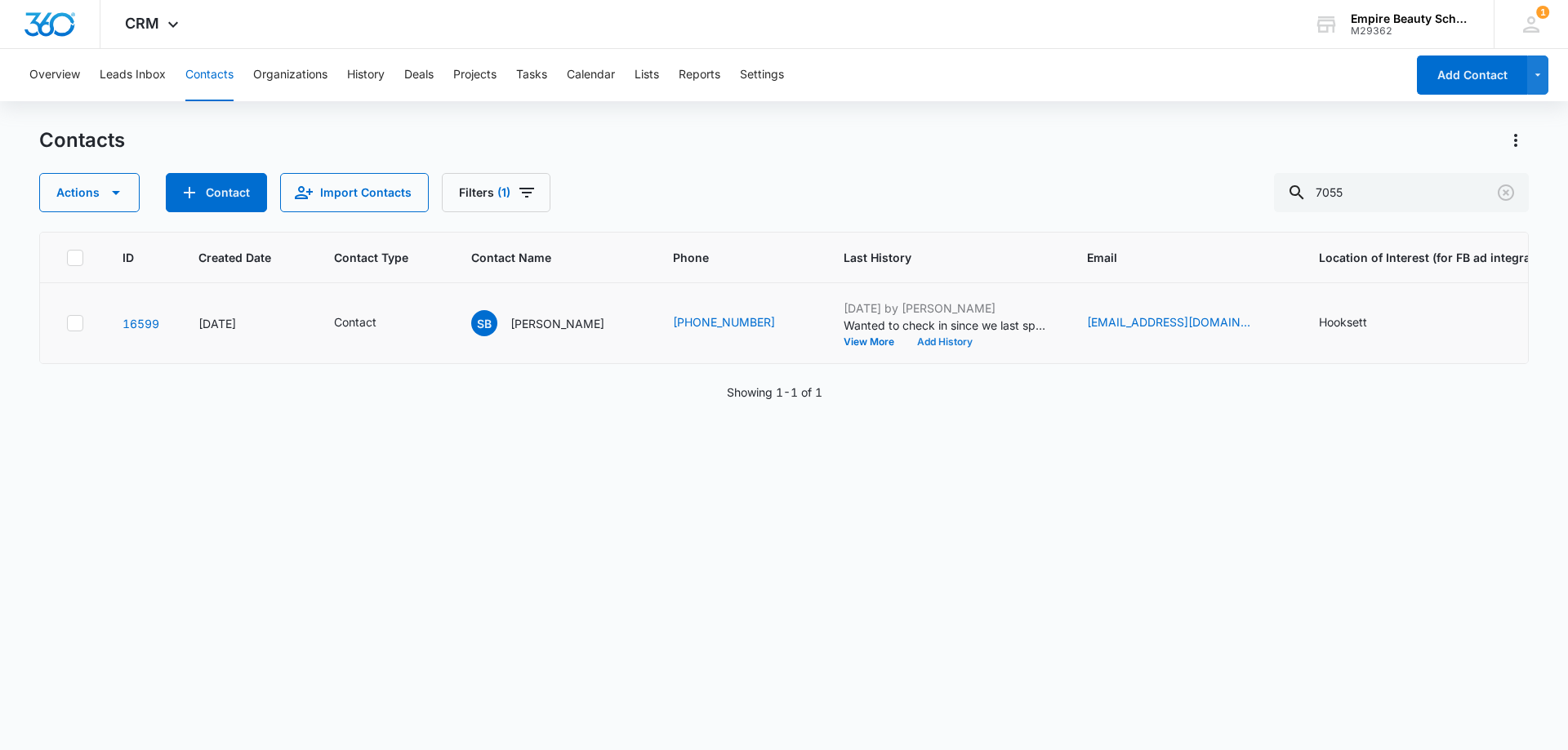
click at [936, 339] on button "Add History" at bounding box center [944, 342] width 79 height 10
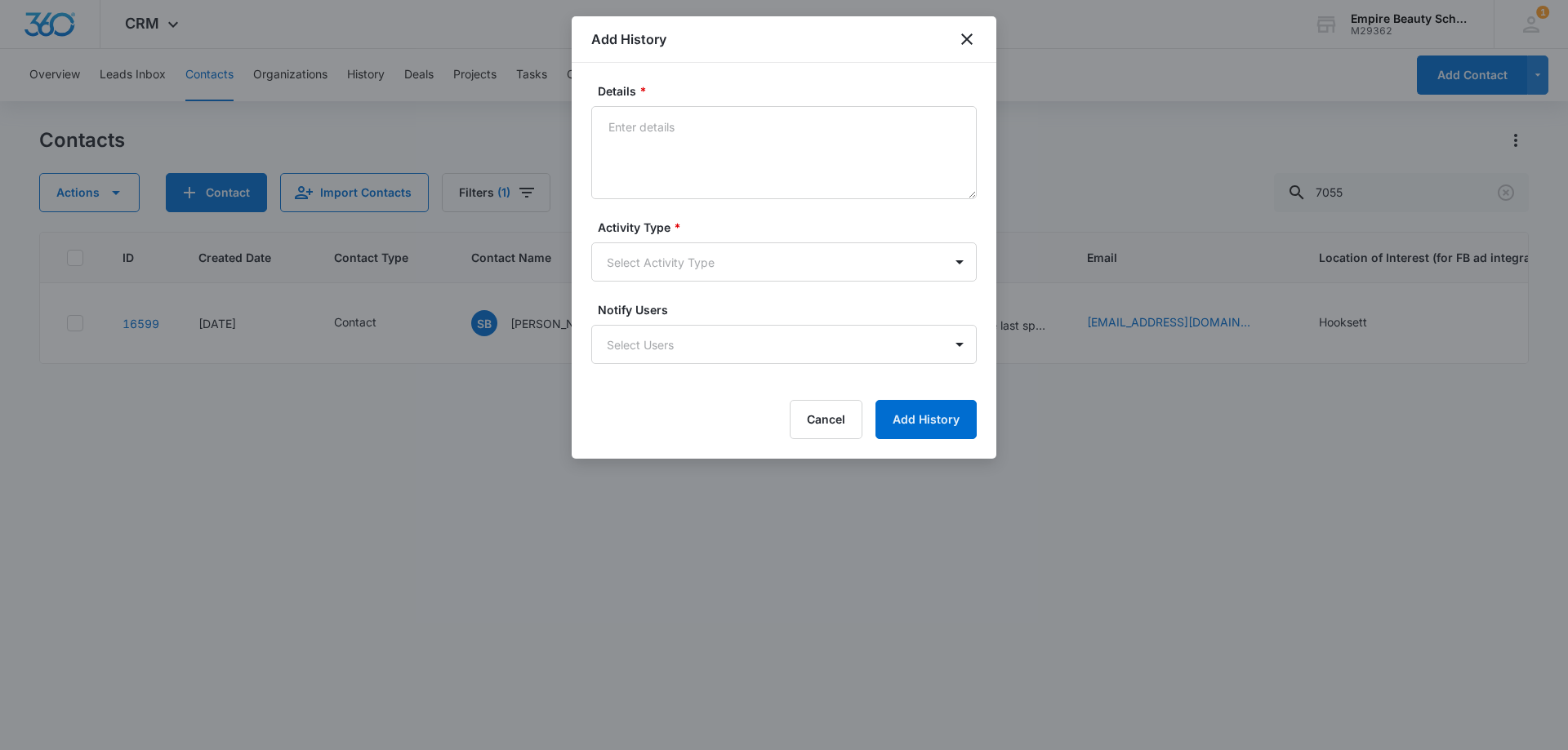
click at [648, 241] on div "Activity Type * Select Activity Type" at bounding box center [784, 250] width 386 height 63
click at [678, 265] on body "CRM Apps Forms CRM Email Shop Payments POS Files Brand Settings Empire Beauty S…" at bounding box center [784, 375] width 1568 height 750
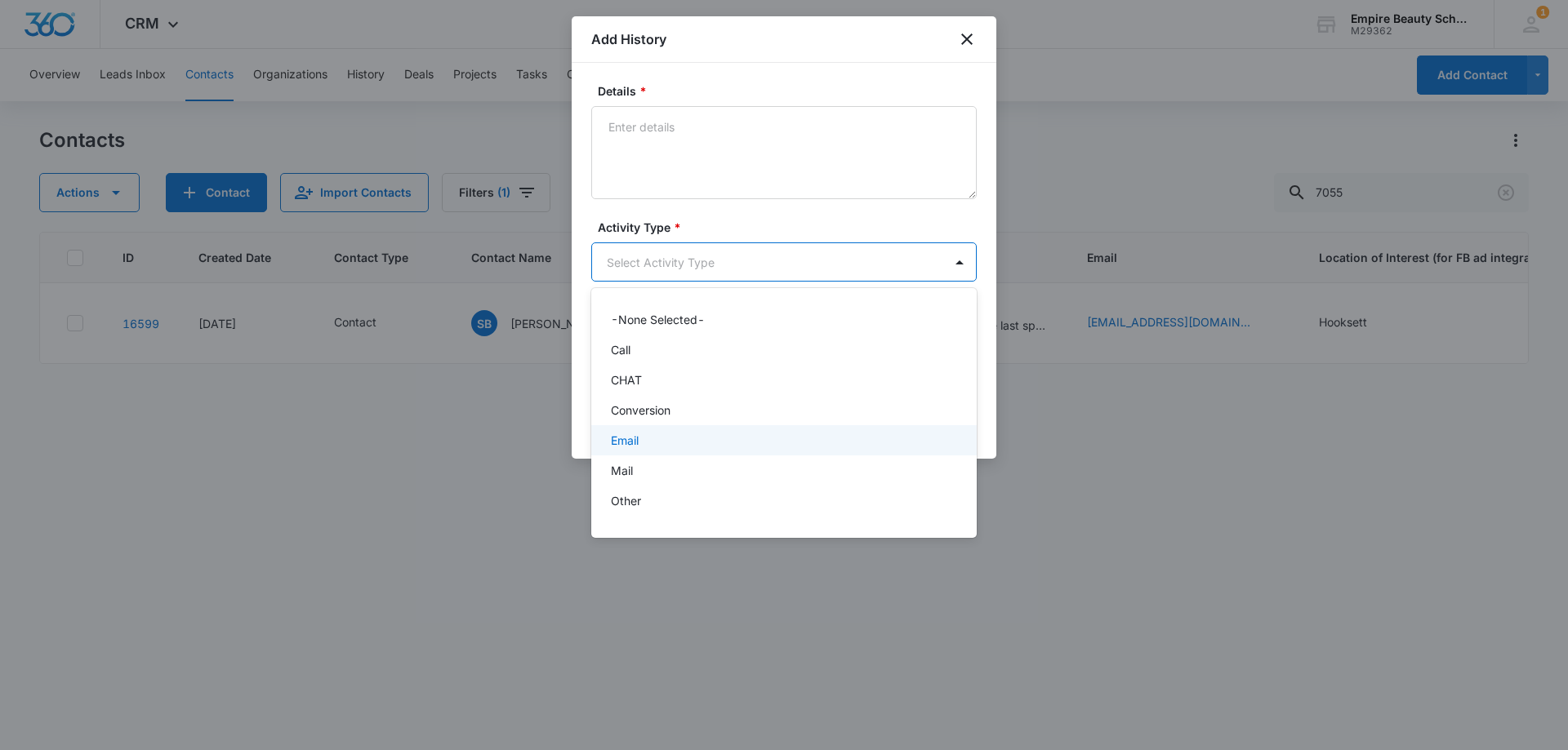
scroll to position [85, 0]
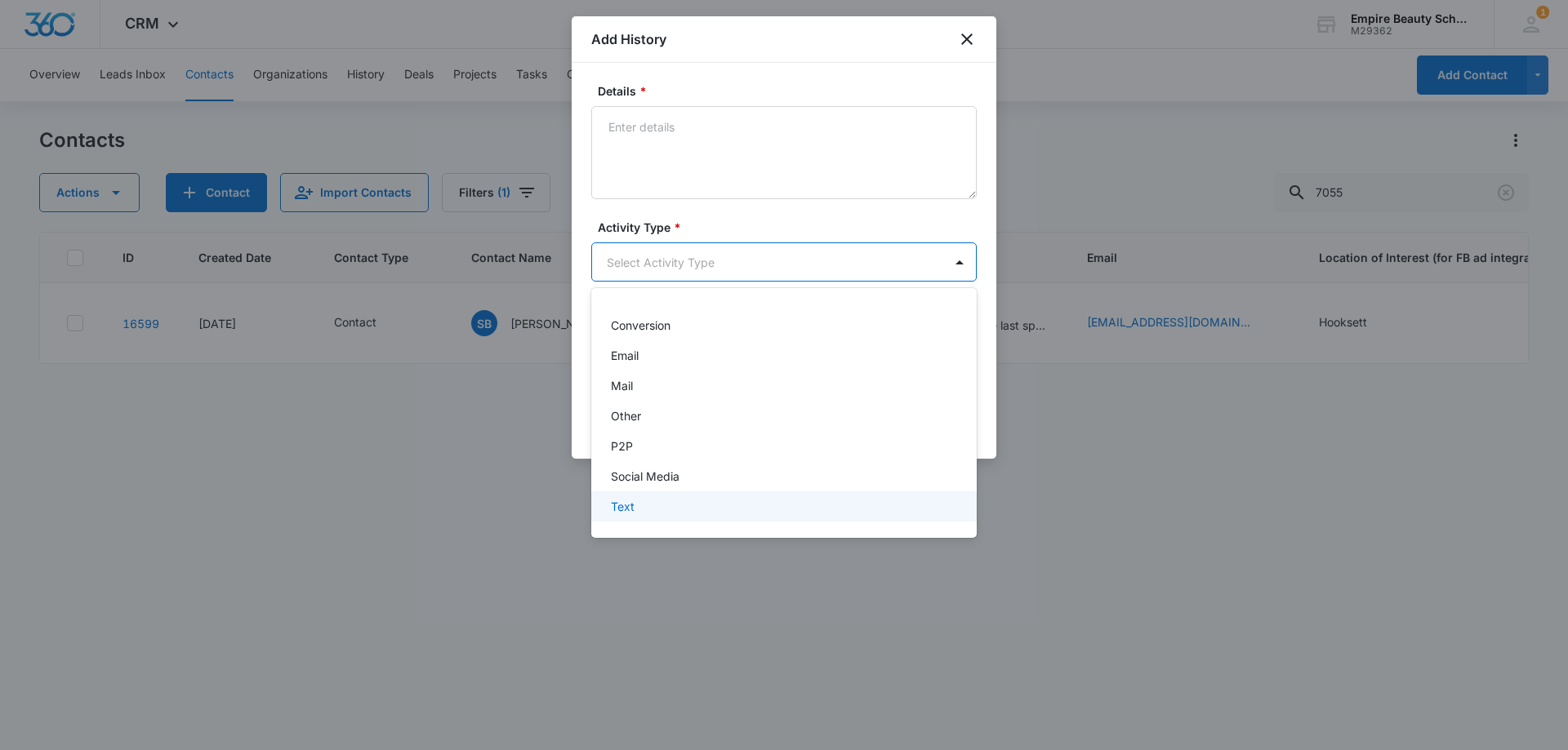
click at [618, 503] on p "Text" at bounding box center [623, 506] width 23 height 17
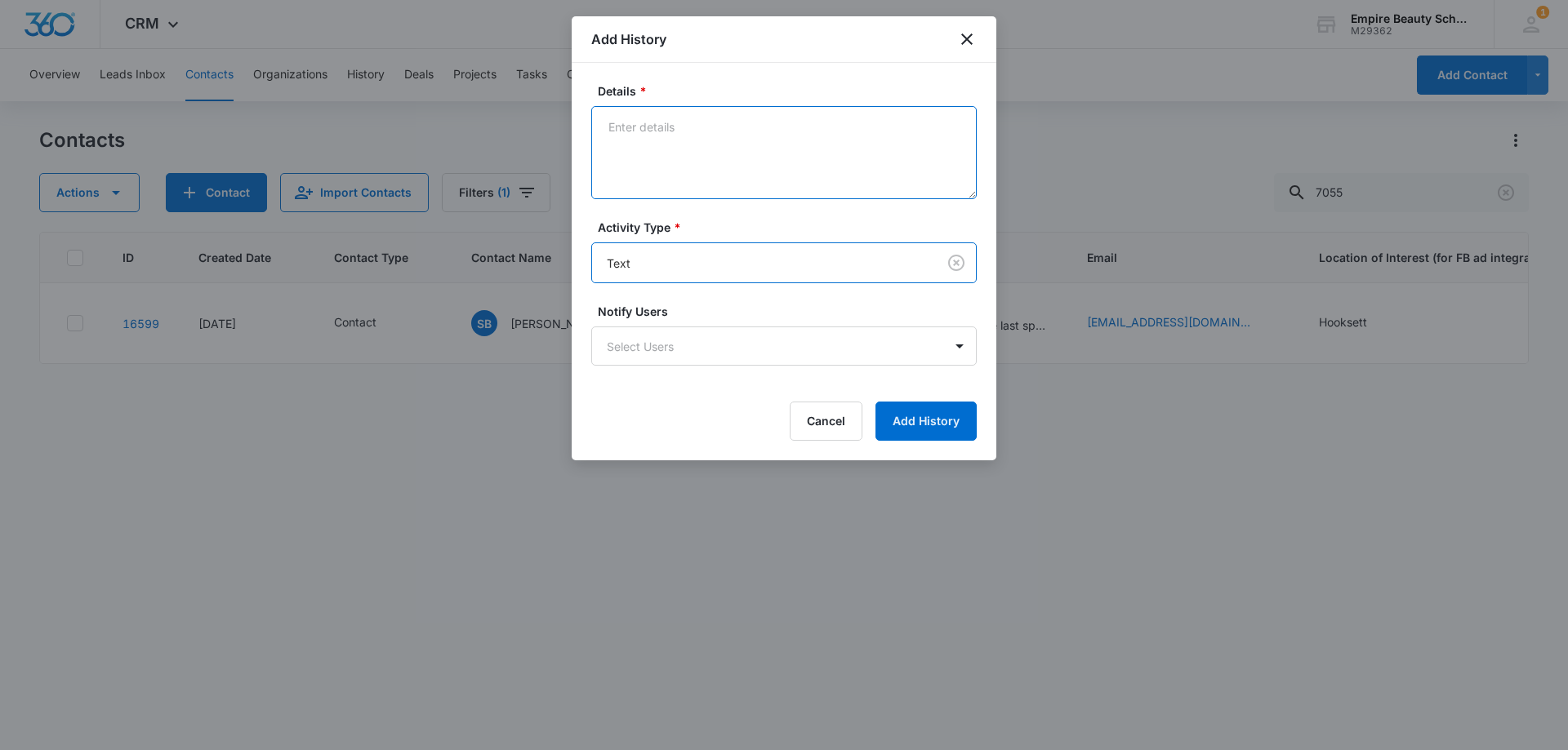
drag, startPoint x: 670, startPoint y: 122, endPoint x: 666, endPoint y: 131, distance: 9.8
click at [670, 124] on textarea "Details *" at bounding box center [784, 153] width 386 height 93
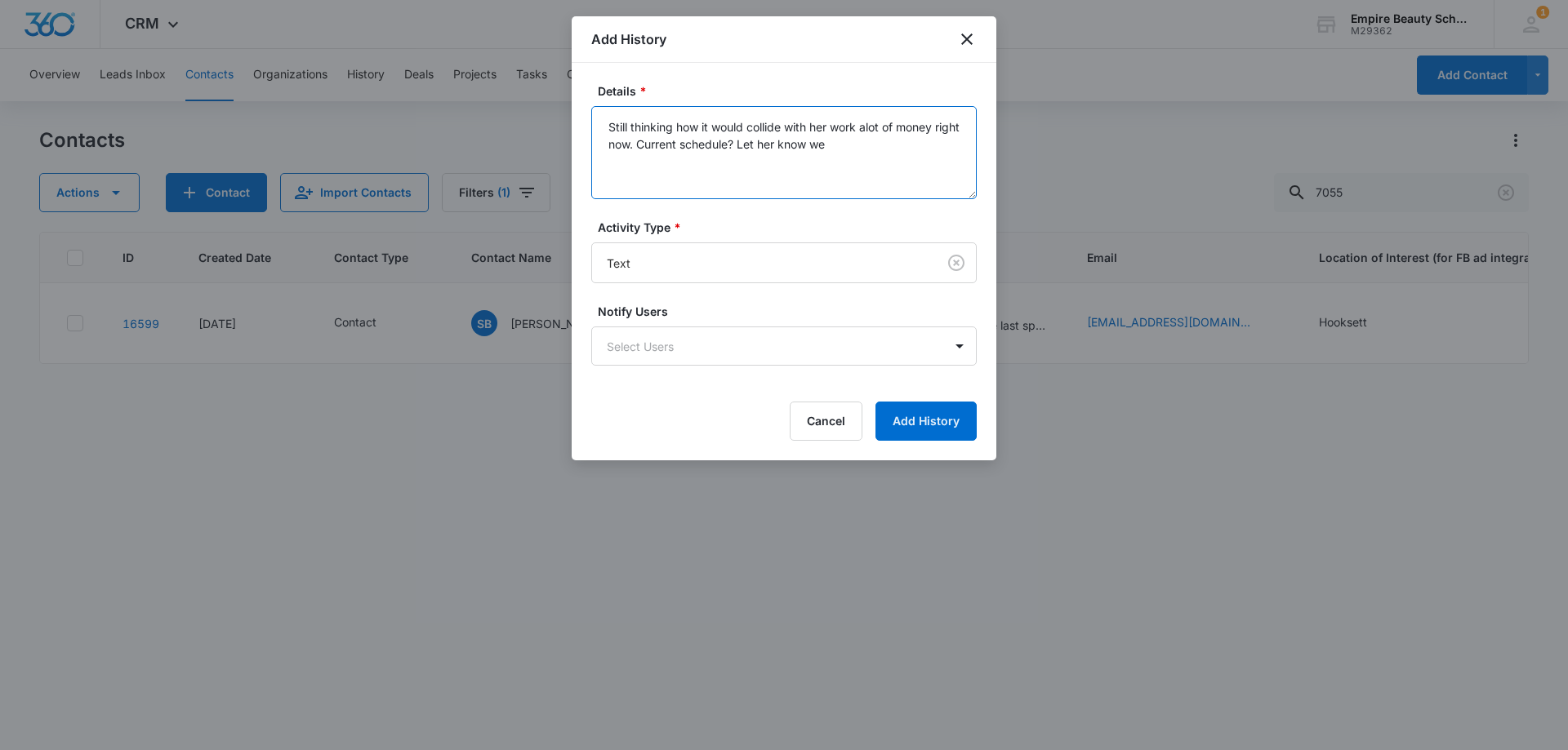
click at [871, 129] on textarea "Still thinking how it would collide with her work alot of money right now. Curr…" at bounding box center [784, 153] width 386 height 93
click at [877, 151] on textarea "Still thinking how it would collide with her work a lot of money right now. Cur…" at bounding box center [784, 153] width 386 height 93
click at [712, 162] on textarea "Still thinking how it would collide with her work a lot of money right now. Cur…" at bounding box center [784, 153] width 386 height 93
click at [864, 175] on textarea "Still thinking how it would collide with her work a lot of money right now. Cur…" at bounding box center [784, 153] width 386 height 93
type textarea "Still thinking how it would collide with her work a lot of money right now. Cur…"
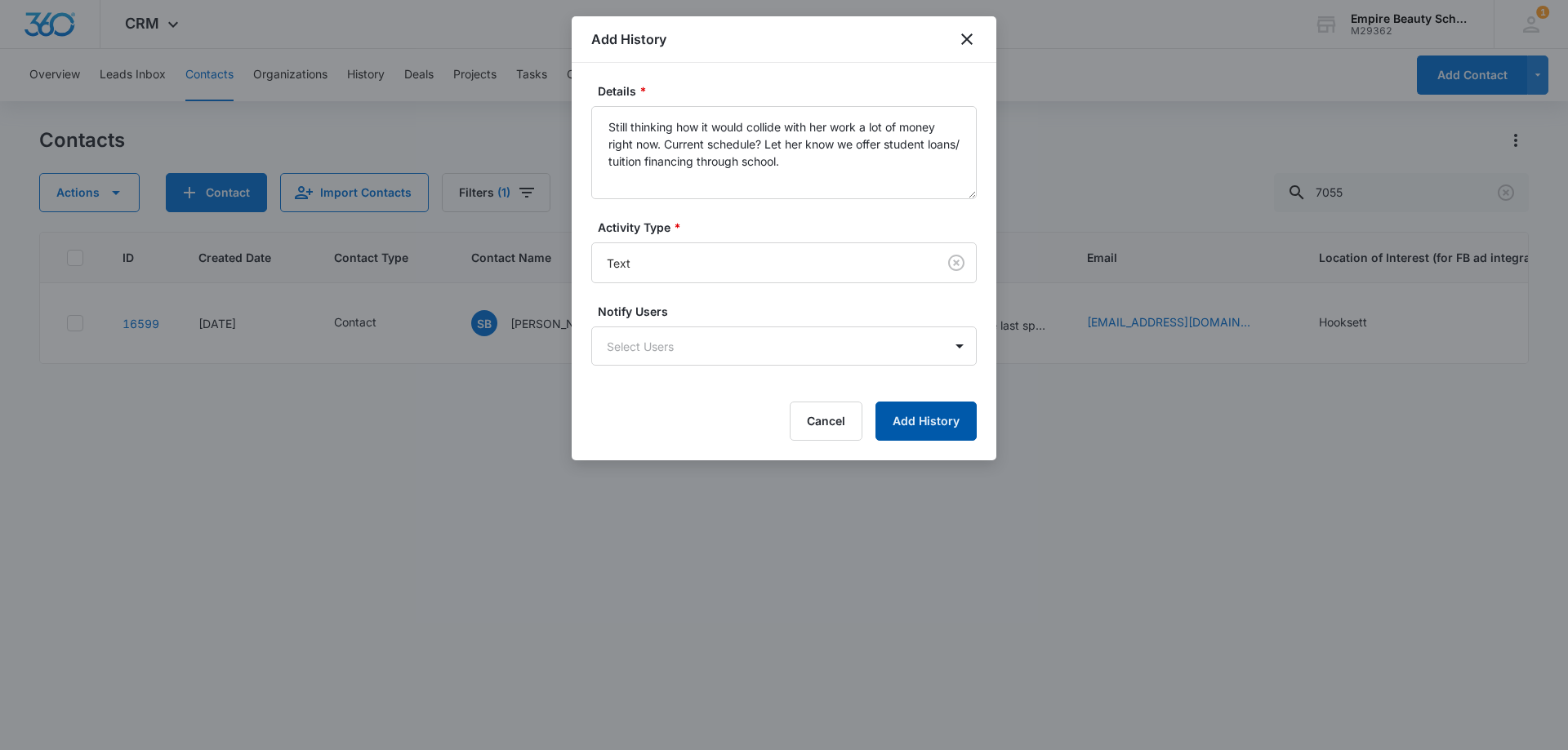
click at [949, 427] on button "Add History" at bounding box center [925, 421] width 101 height 39
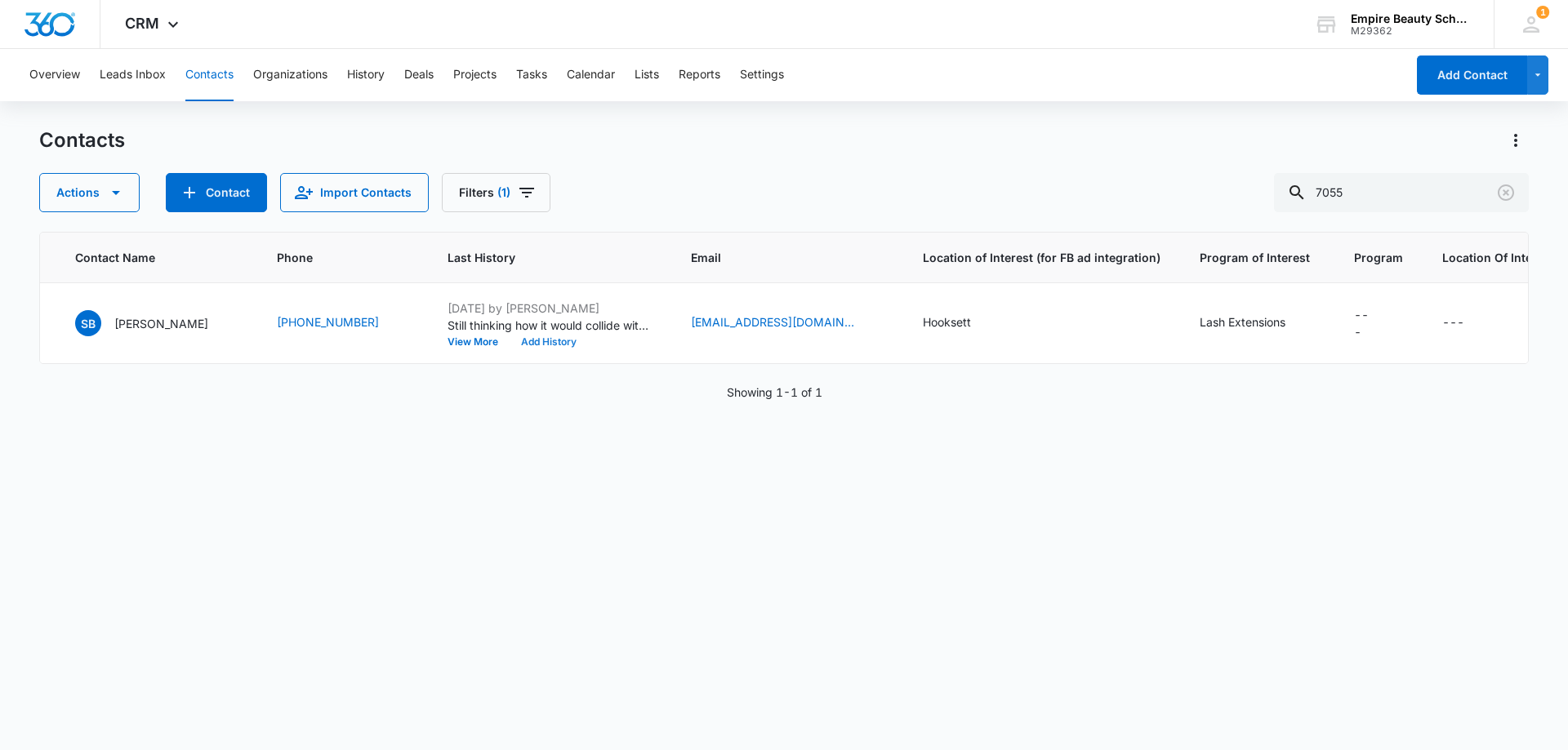
scroll to position [0, 0]
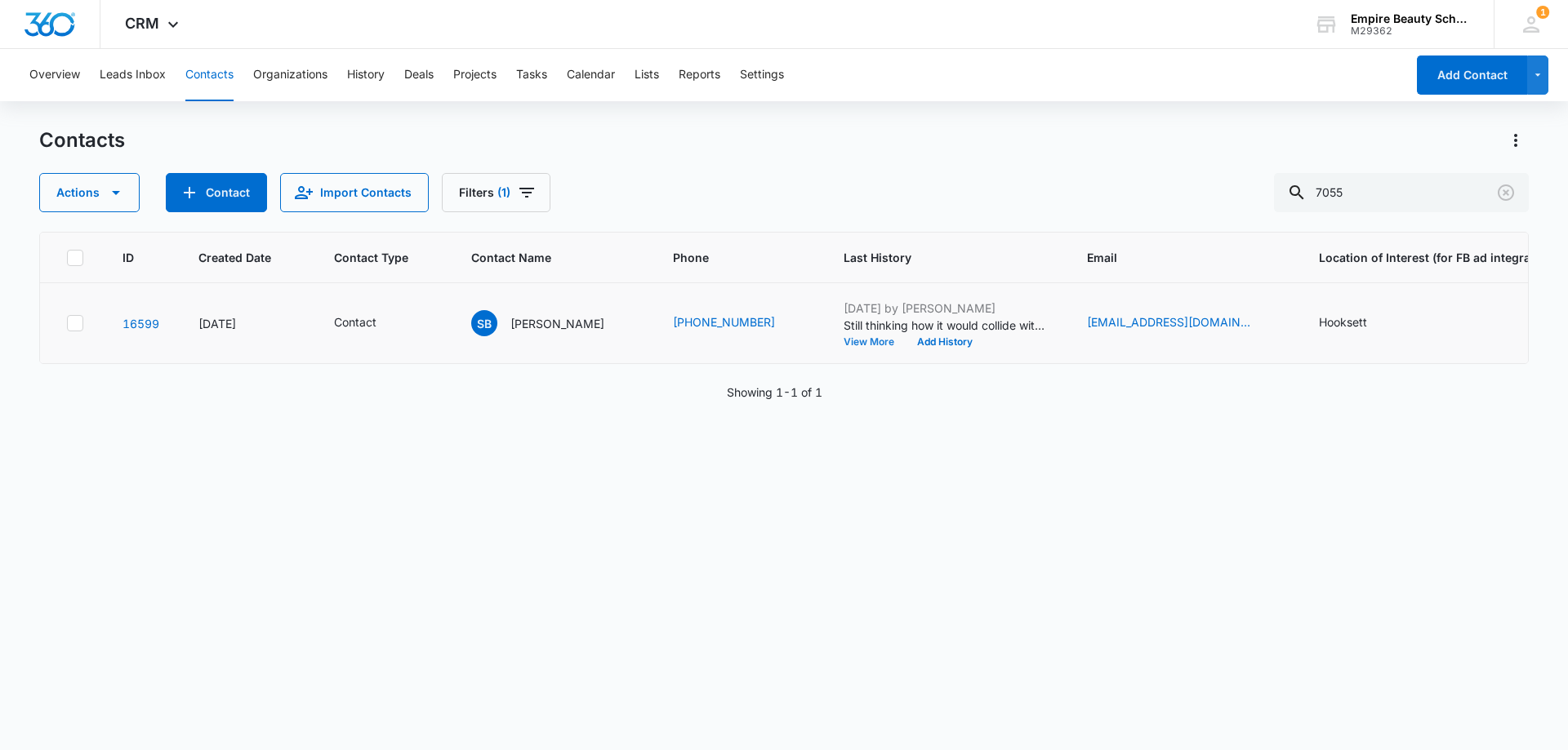
click at [875, 342] on button "View More" at bounding box center [874, 342] width 62 height 10
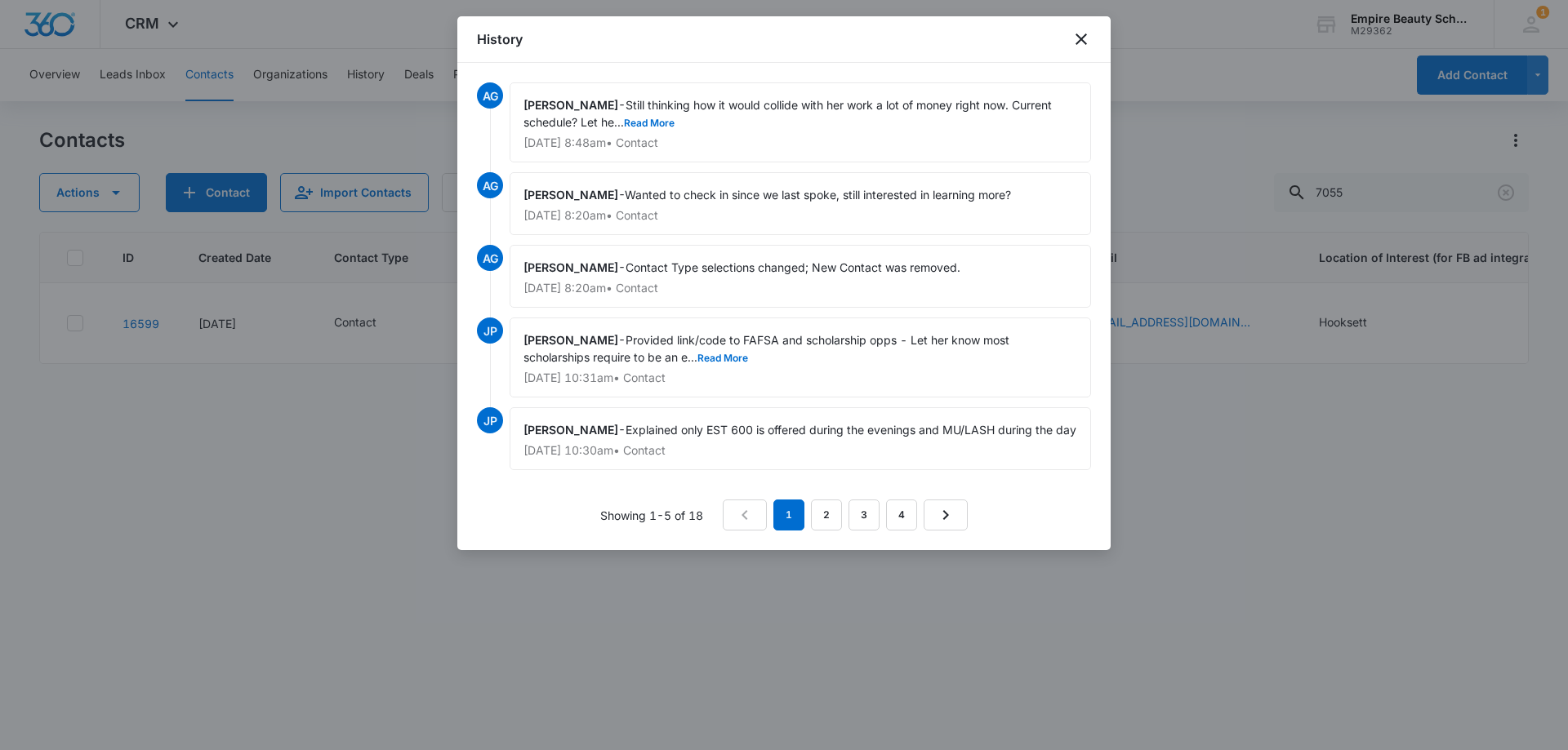
click at [671, 452] on div "[PERSON_NAME] - Explained only EST 600 is offered during the evenings and MU/LA…" at bounding box center [800, 438] width 582 height 63
click at [670, 121] on button "Read More" at bounding box center [649, 123] width 50 height 10
click at [736, 354] on button "Read More" at bounding box center [722, 359] width 50 height 10
click at [825, 526] on link "2" at bounding box center [825, 515] width 31 height 31
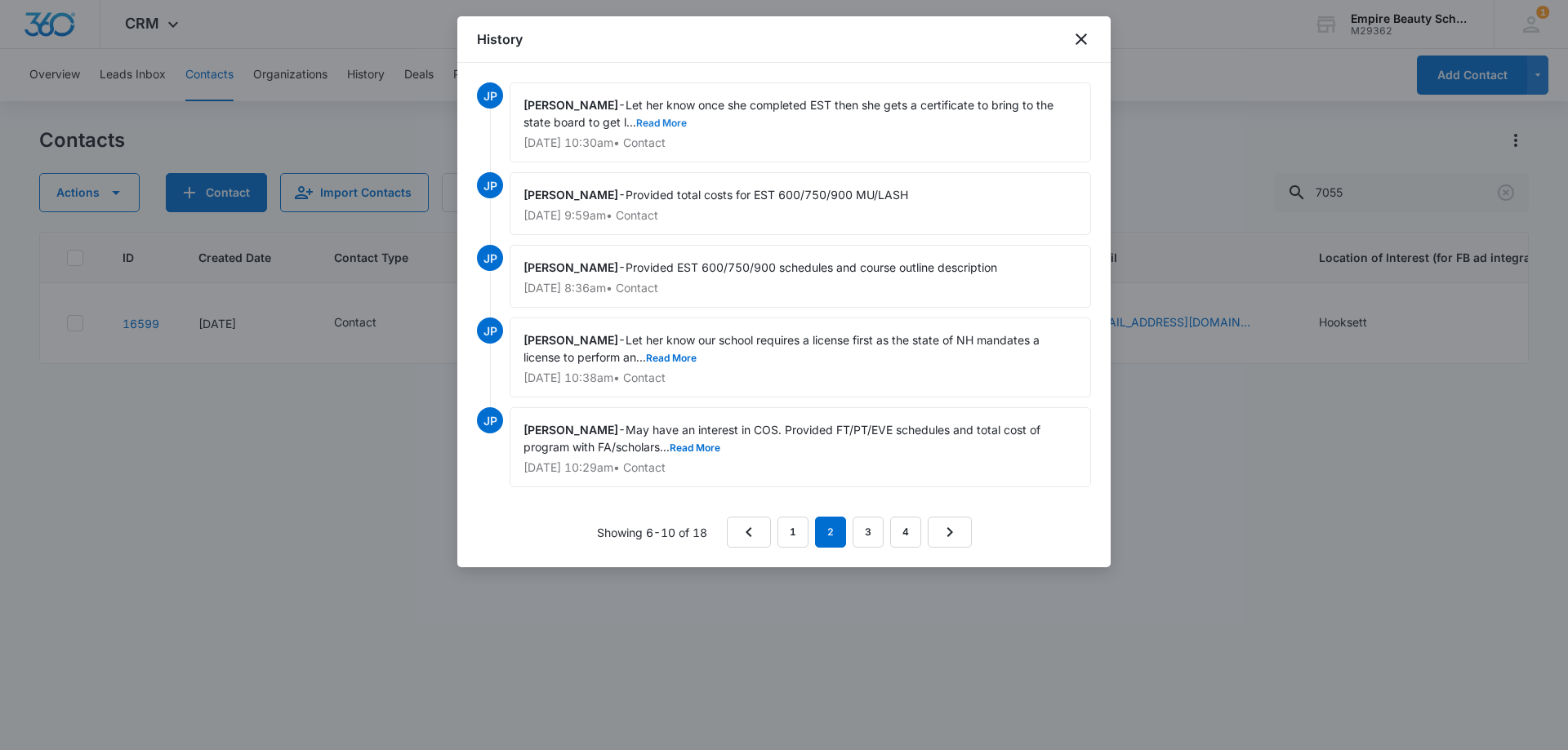
click at [672, 122] on button "Read More" at bounding box center [661, 123] width 50 height 10
click at [682, 355] on button "Read More" at bounding box center [671, 359] width 50 height 10
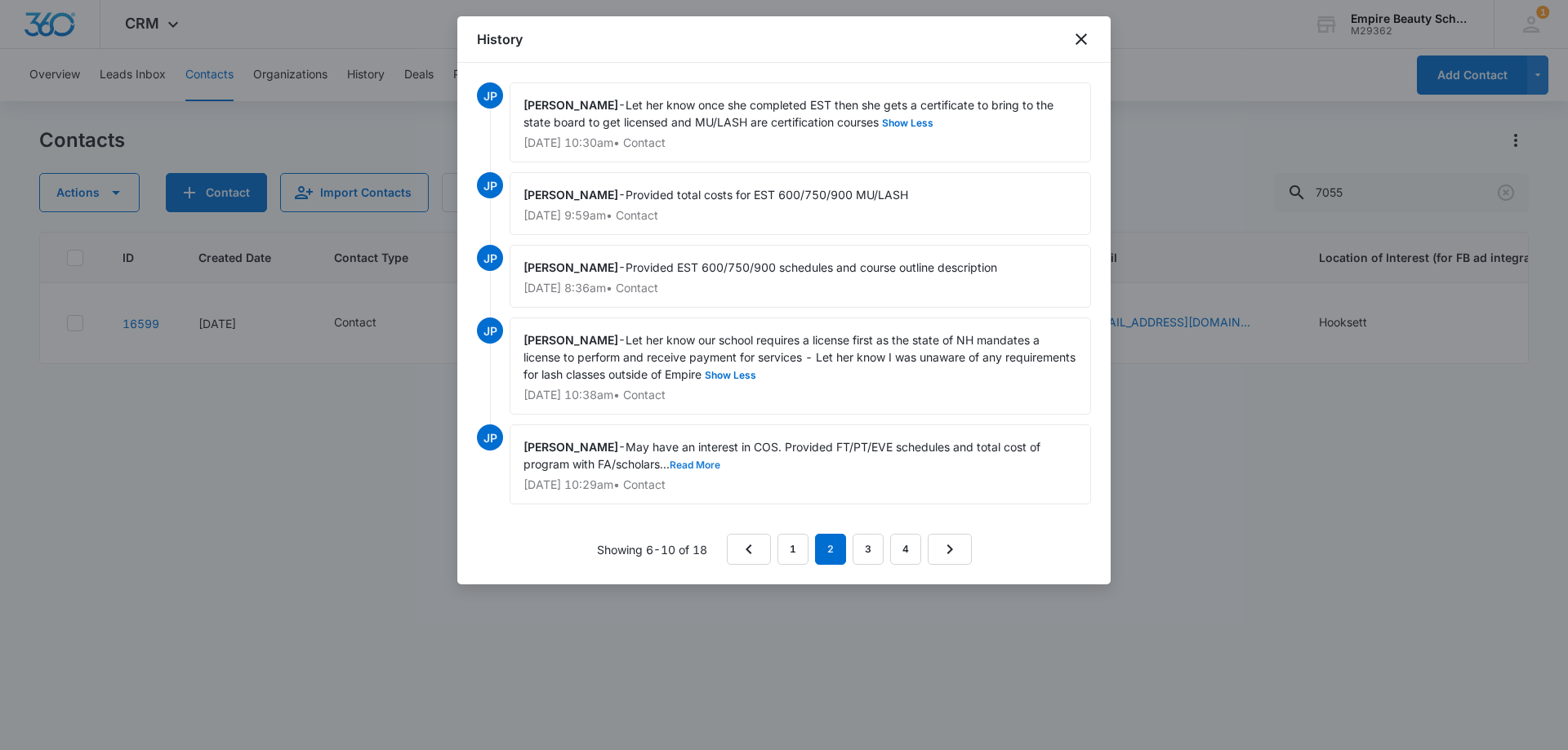
click at [702, 462] on button "Read More" at bounding box center [695, 465] width 50 height 10
click at [800, 548] on link "1" at bounding box center [793, 549] width 31 height 31
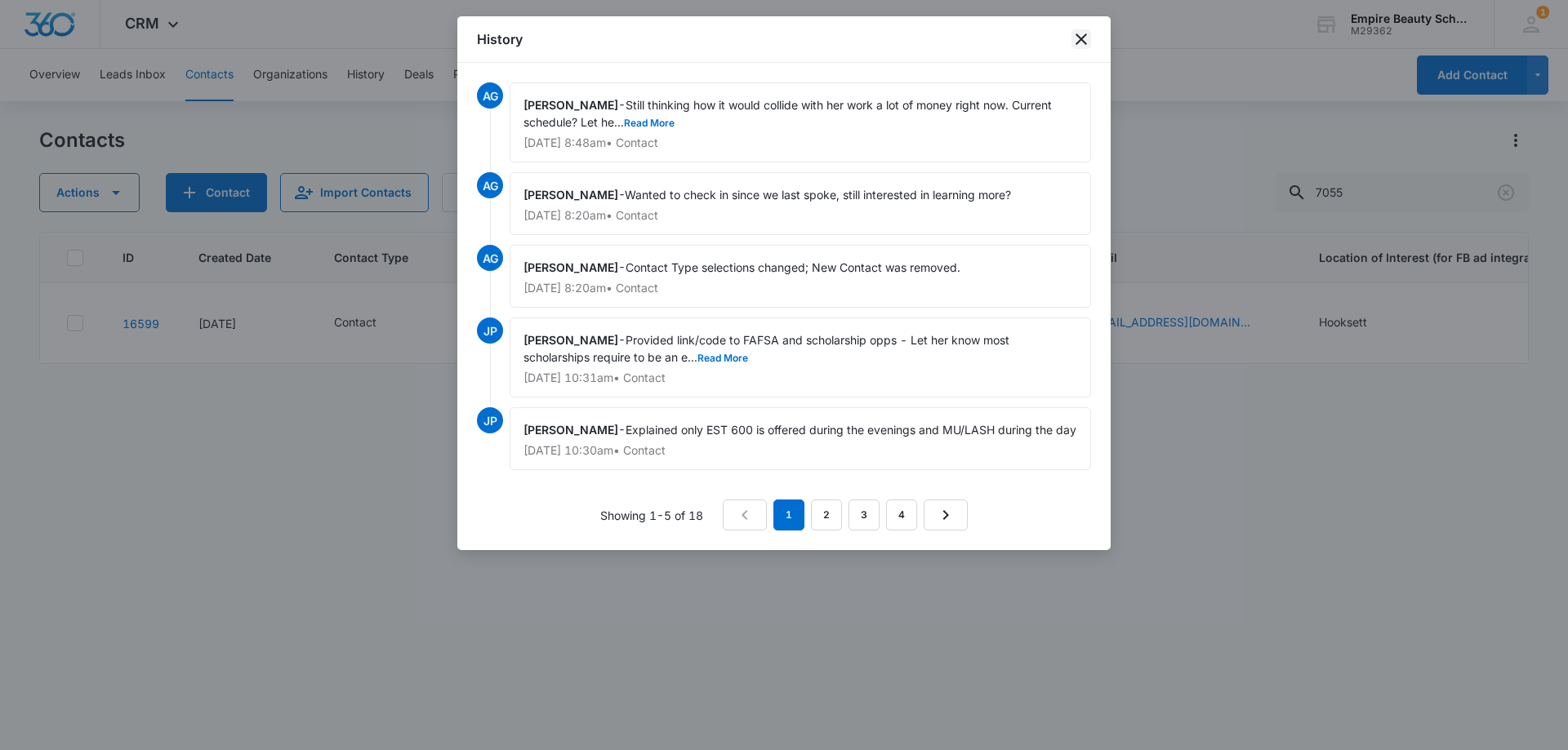
click at [1079, 35] on icon "close" at bounding box center [1080, 39] width 19 height 19
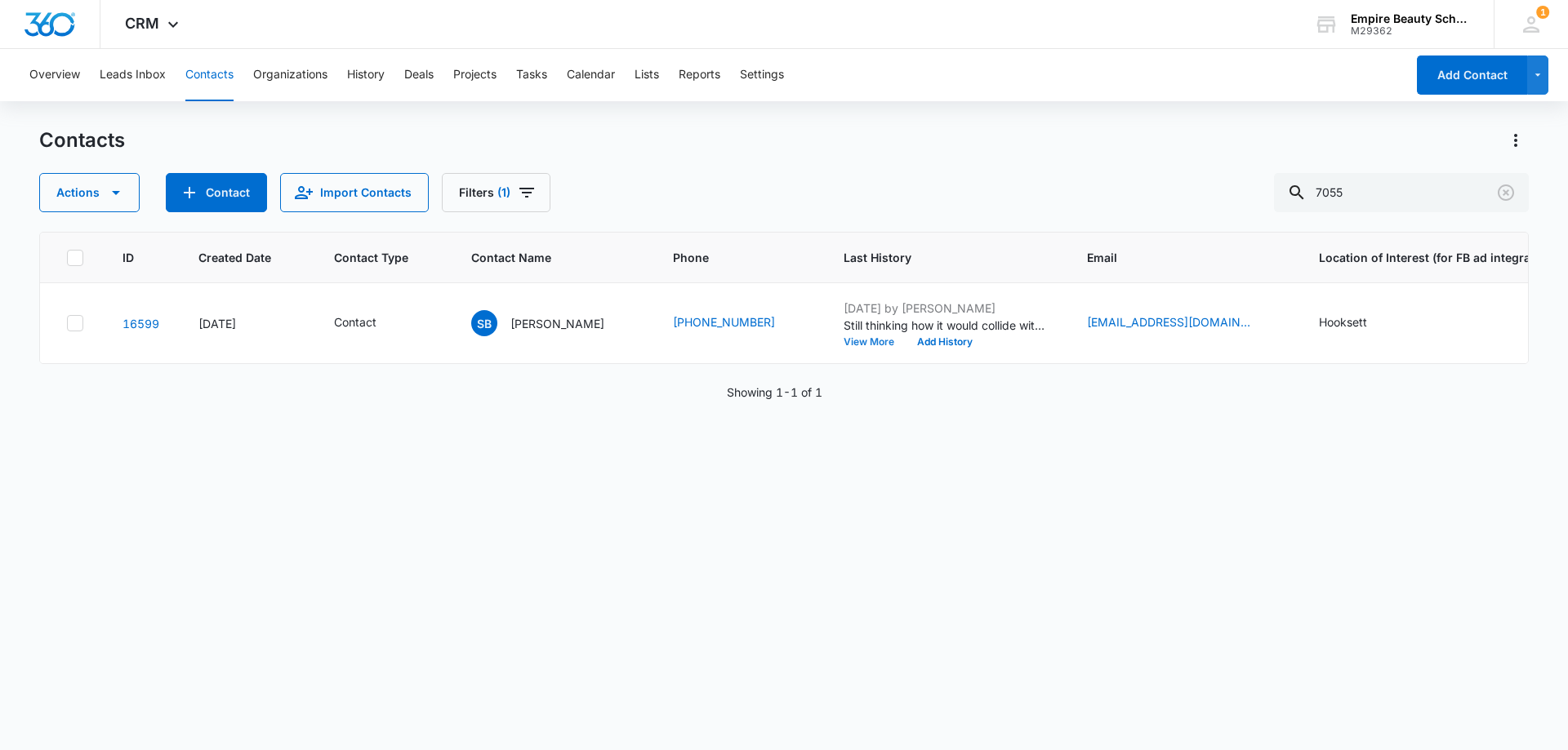
scroll to position [0, 118]
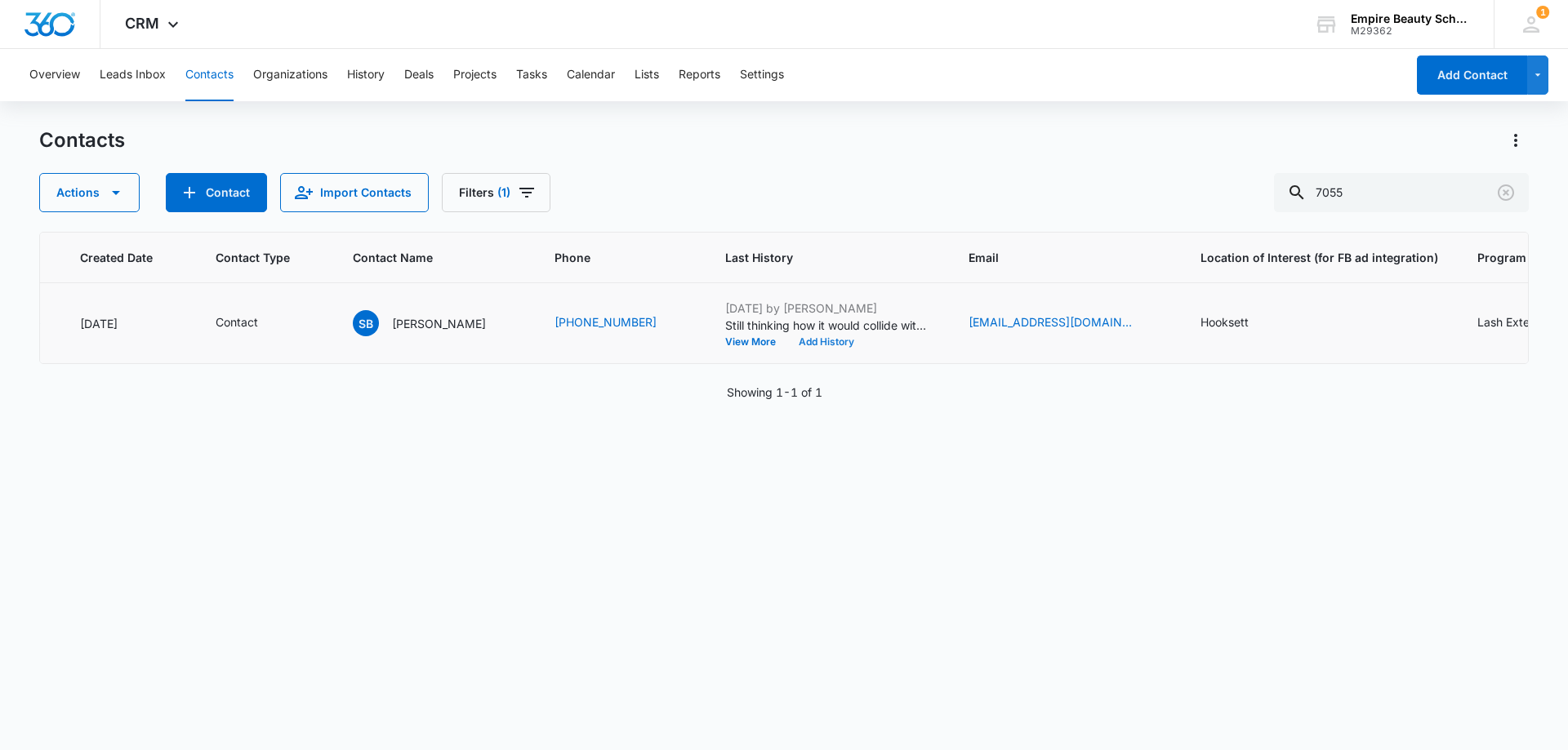
click at [810, 337] on button "Add History" at bounding box center [826, 342] width 79 height 10
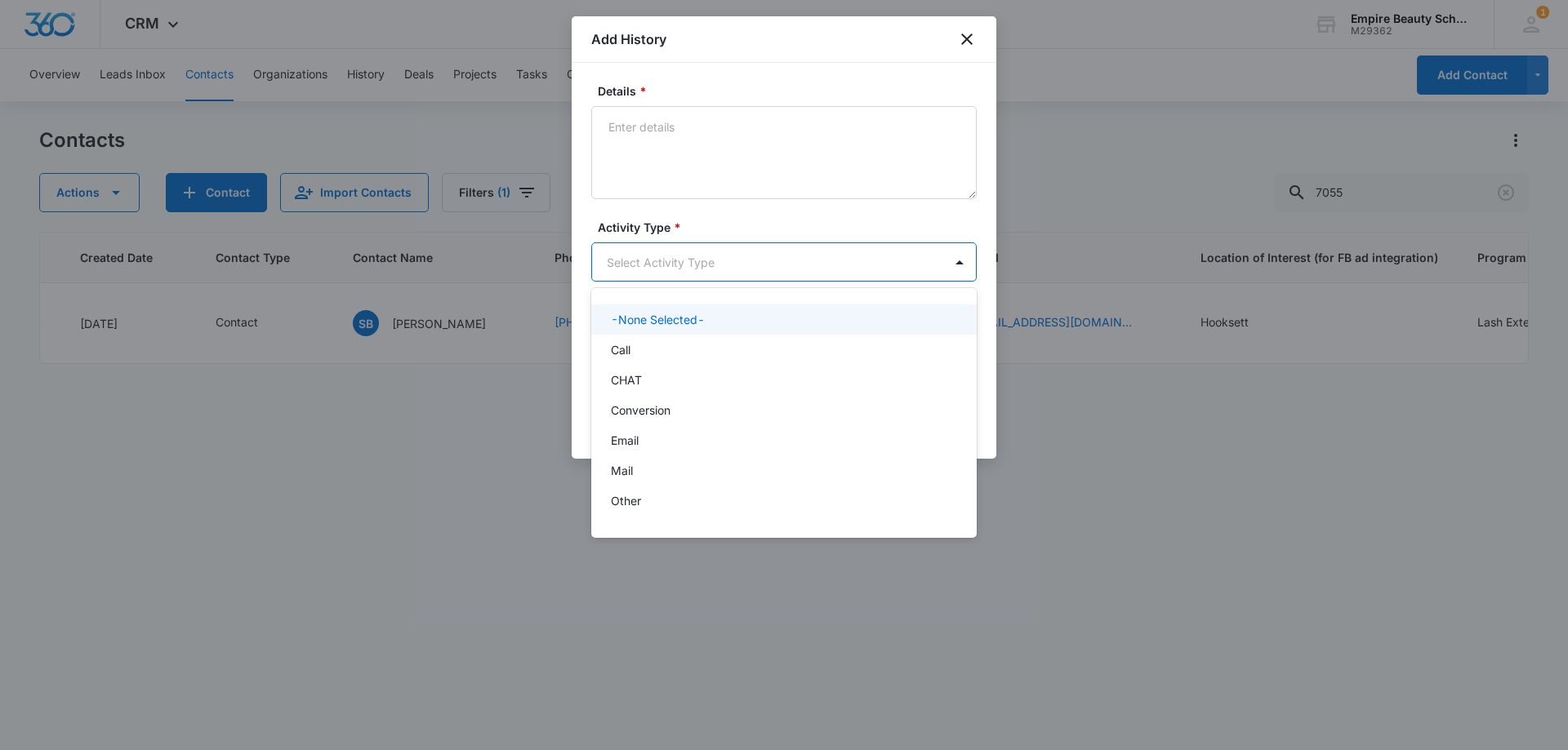
click at [681, 254] on body "CRM Apps Forms CRM Email Shop Payments POS Files Brand Settings Empire Beauty S…" at bounding box center [784, 375] width 1568 height 750
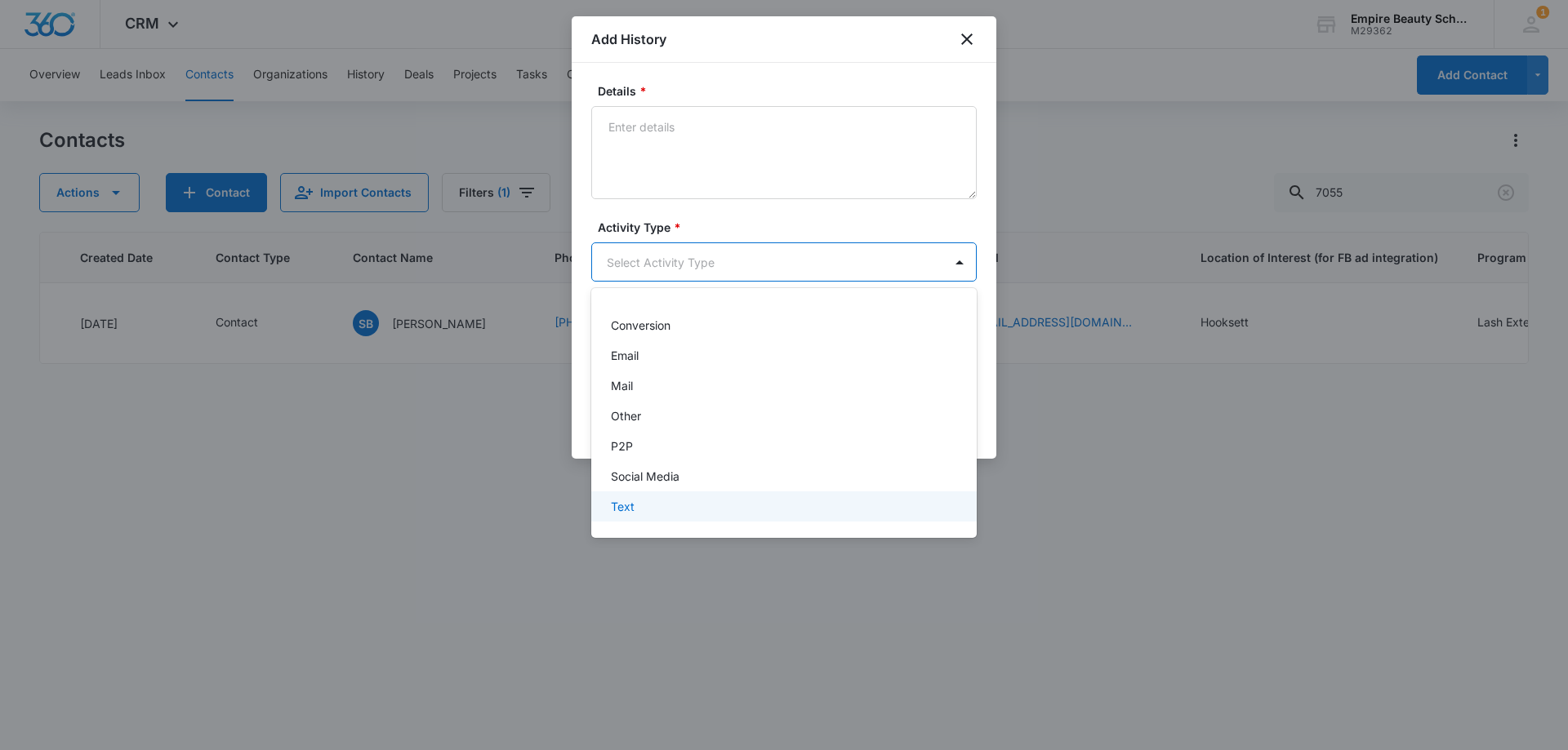
click at [648, 504] on div "Text" at bounding box center [782, 506] width 343 height 17
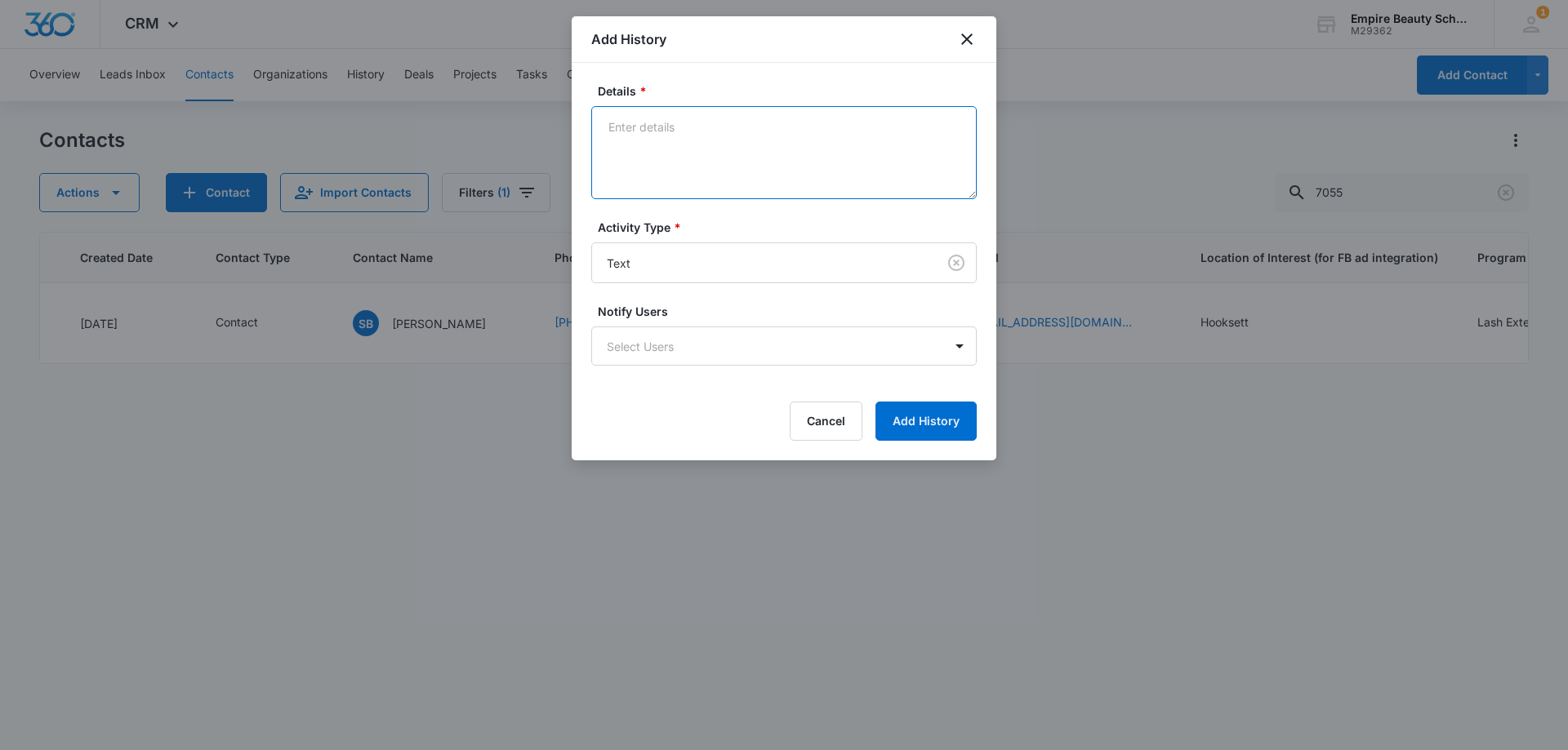
click at [652, 140] on textarea "Details *" at bounding box center [784, 153] width 386 height 93
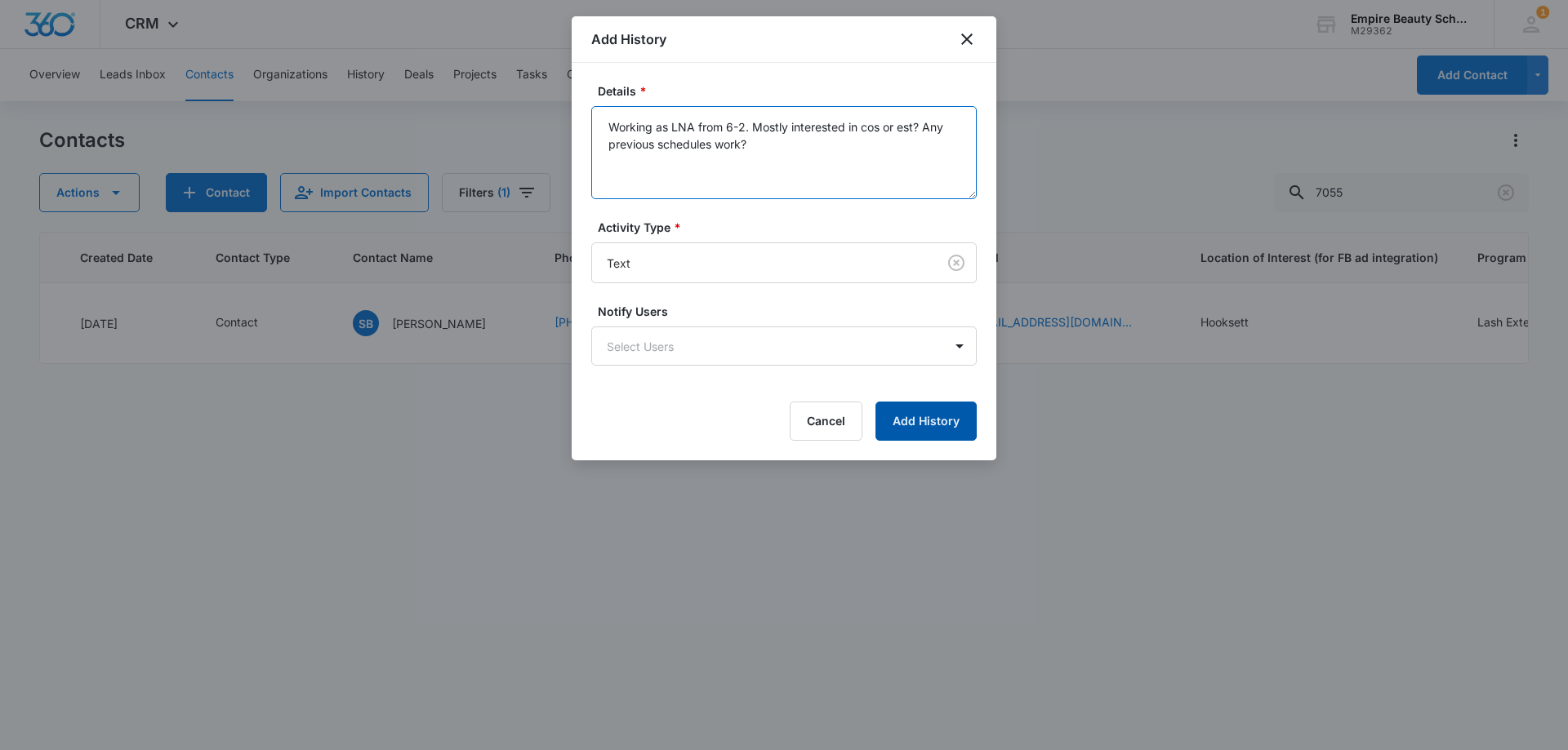
type textarea "Working as LNA from 6-2. Mostly interested in cos or est? Any previous schedule…"
click at [918, 428] on button "Add History" at bounding box center [925, 421] width 101 height 39
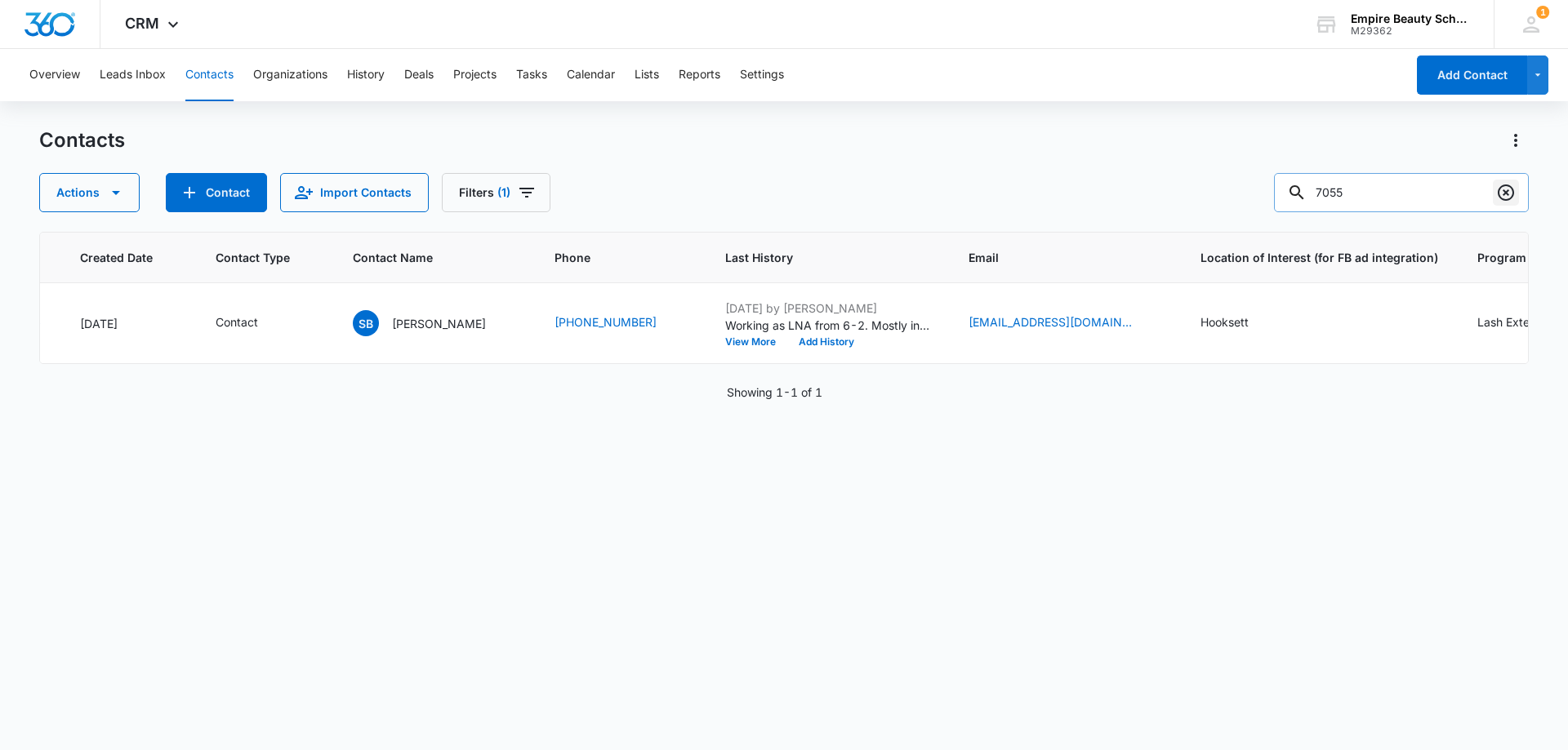
click at [1502, 194] on icon "Clear" at bounding box center [1505, 192] width 19 height 19
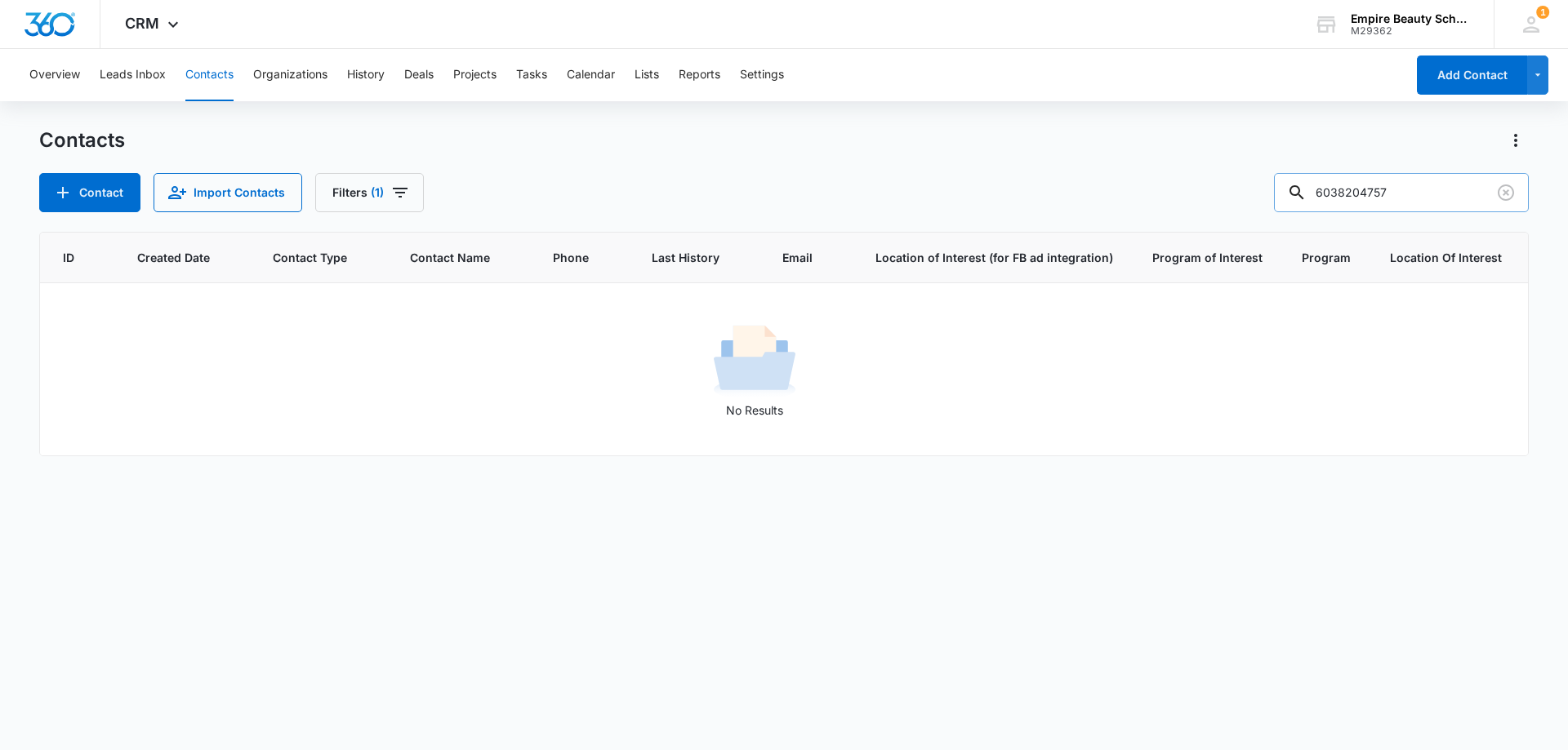
scroll to position [0, 54]
drag, startPoint x: 1375, startPoint y: 190, endPoint x: 1040, endPoint y: 187, distance: 335.0
click at [1040, 195] on div "Contact Import Contacts Filters [PHONE_NUMBER]" at bounding box center [784, 193] width 1489 height 39
type input "4757"
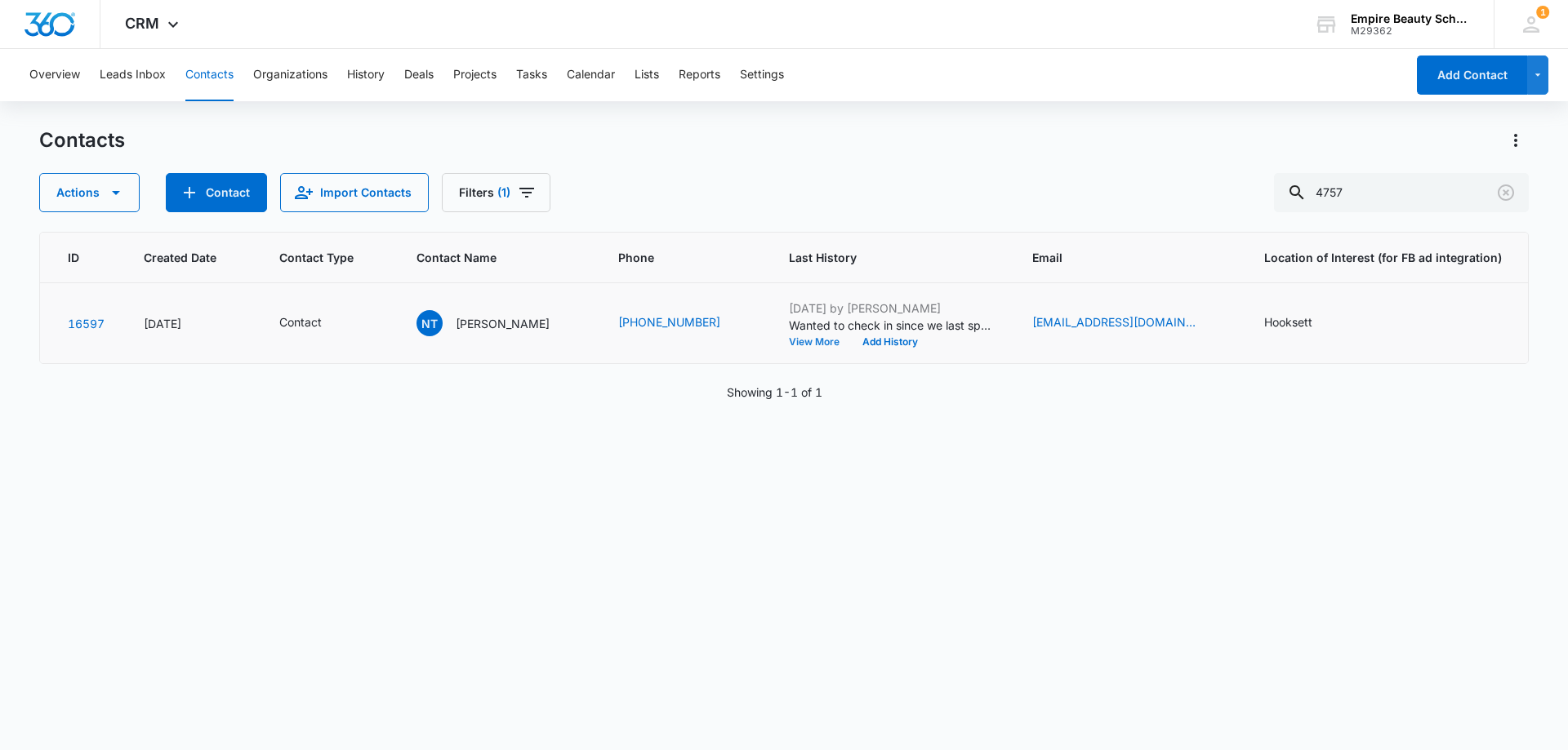
click at [799, 337] on button "View More" at bounding box center [820, 342] width 62 height 10
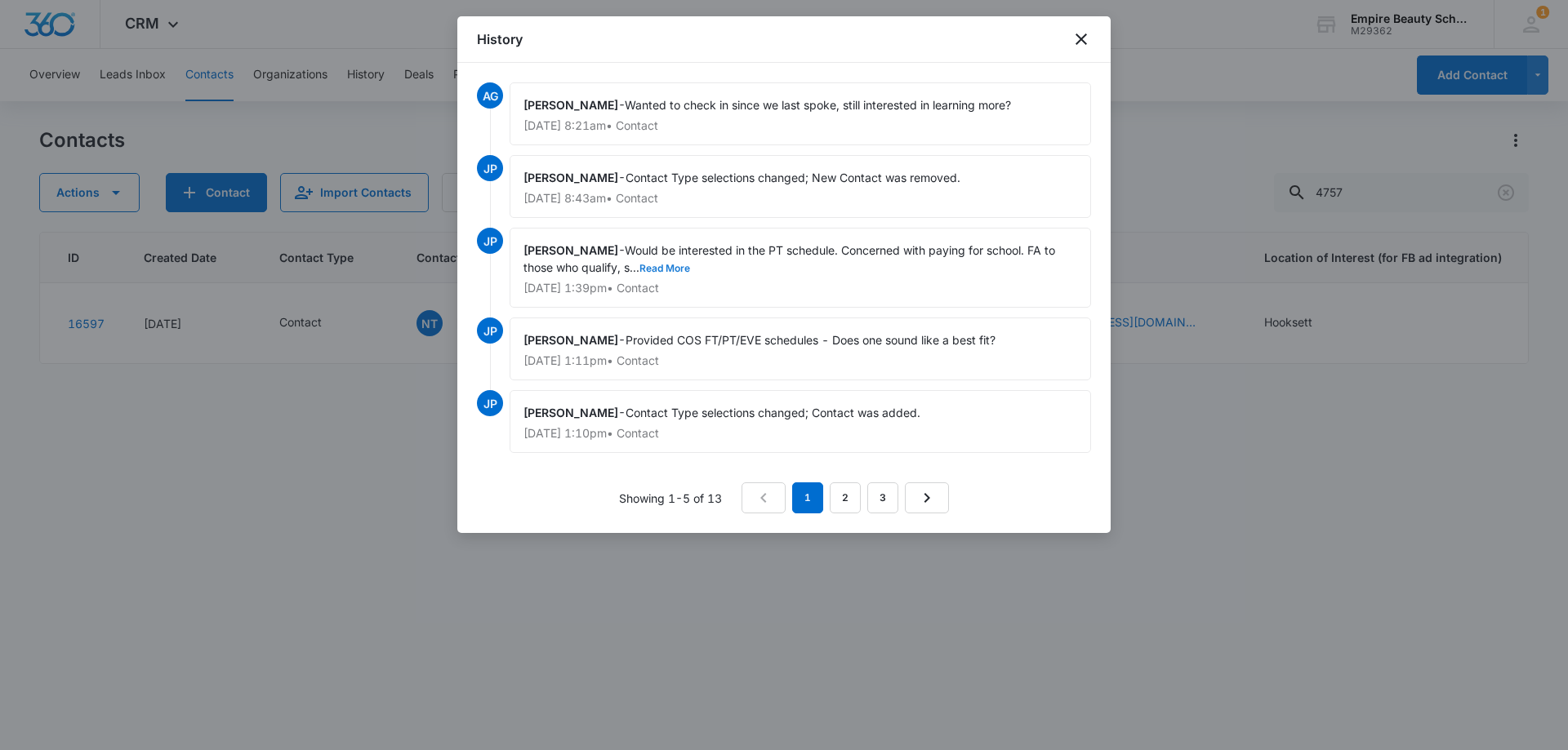
click at [685, 270] on button "Read More" at bounding box center [665, 269] width 50 height 10
click at [847, 497] on link "2" at bounding box center [845, 498] width 31 height 31
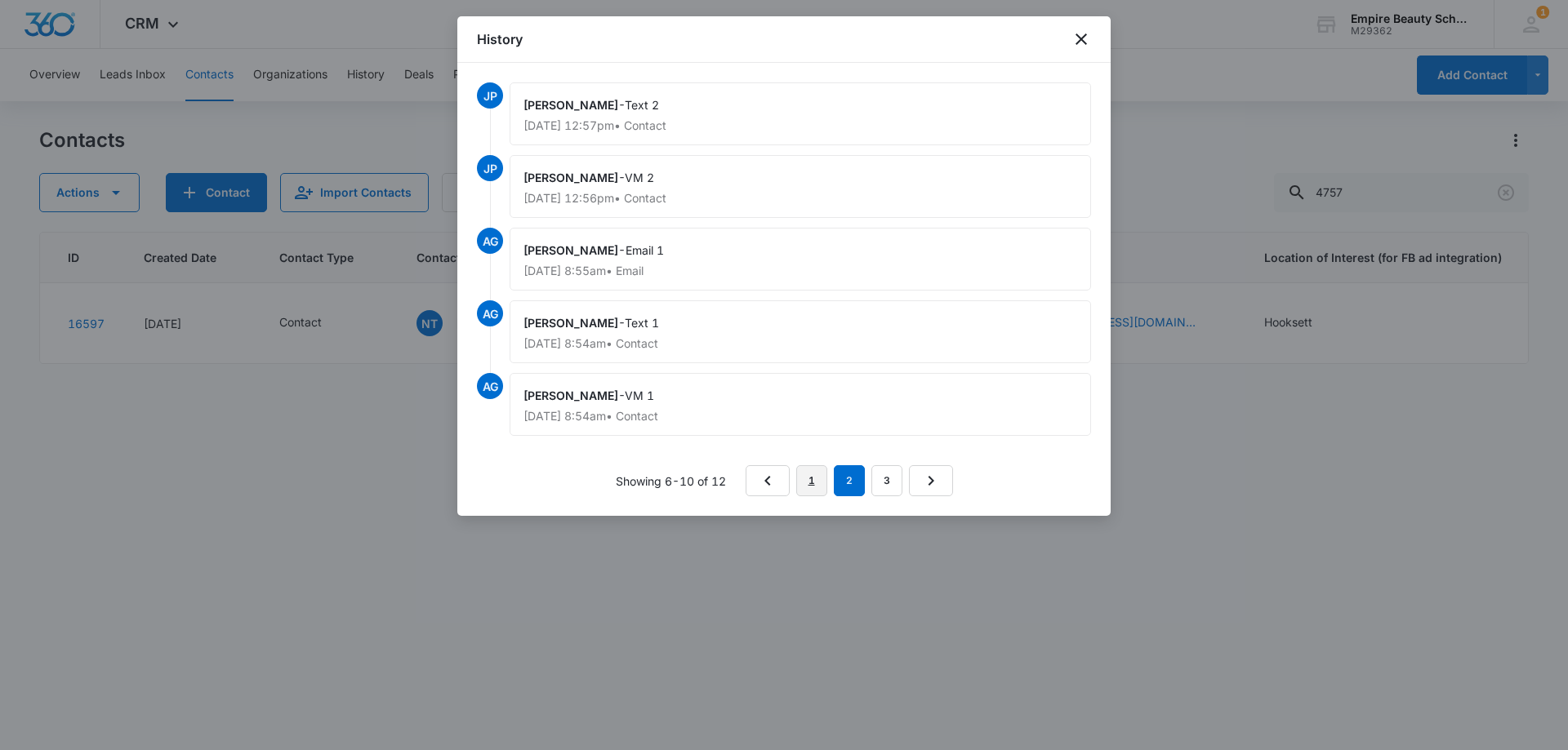
click at [819, 475] on link "1" at bounding box center [811, 480] width 31 height 31
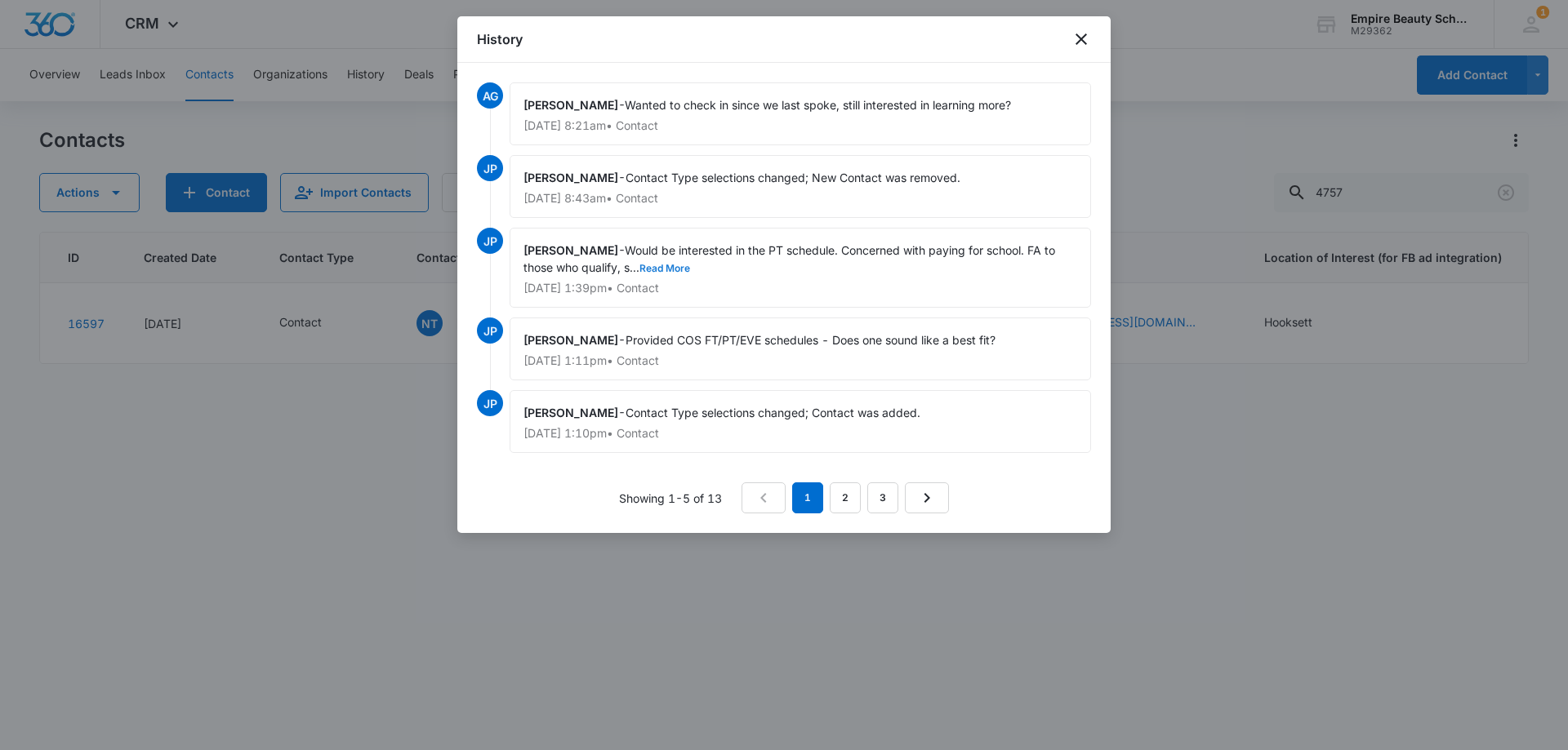
click at [676, 272] on button "Read More" at bounding box center [665, 269] width 50 height 10
click at [1079, 41] on icon "close" at bounding box center [1081, 39] width 12 height 12
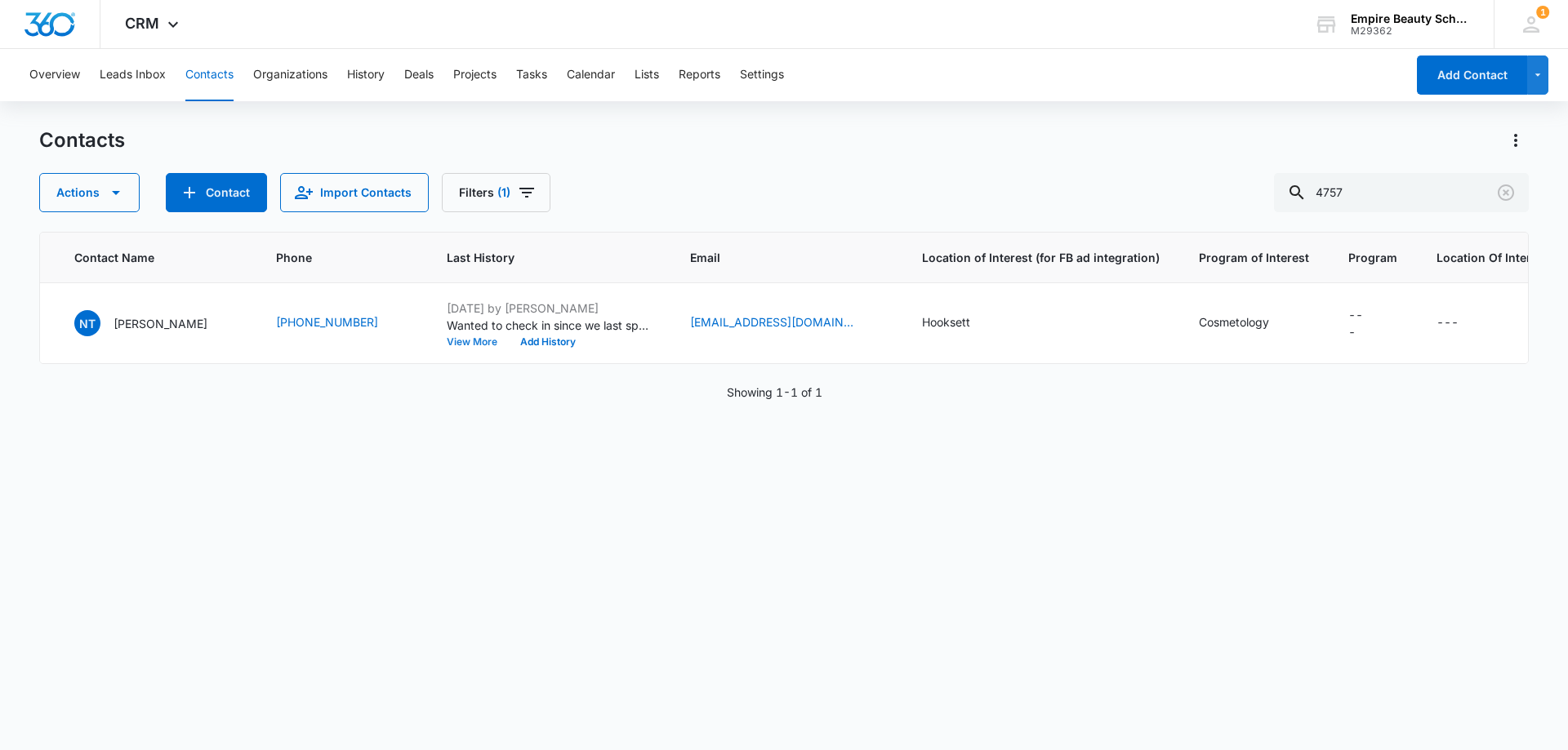
scroll to position [0, 0]
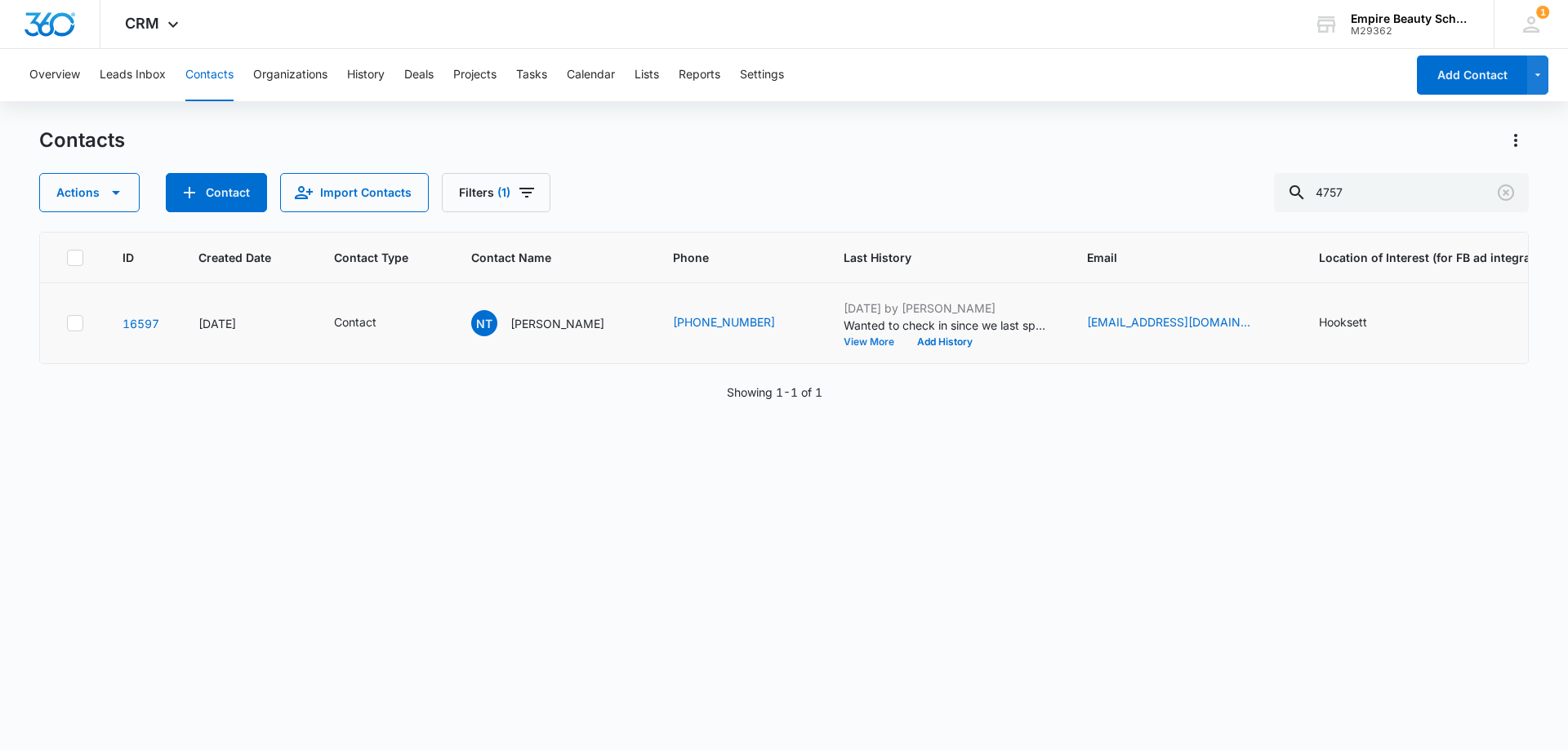
click at [853, 339] on button "View More" at bounding box center [874, 342] width 62 height 10
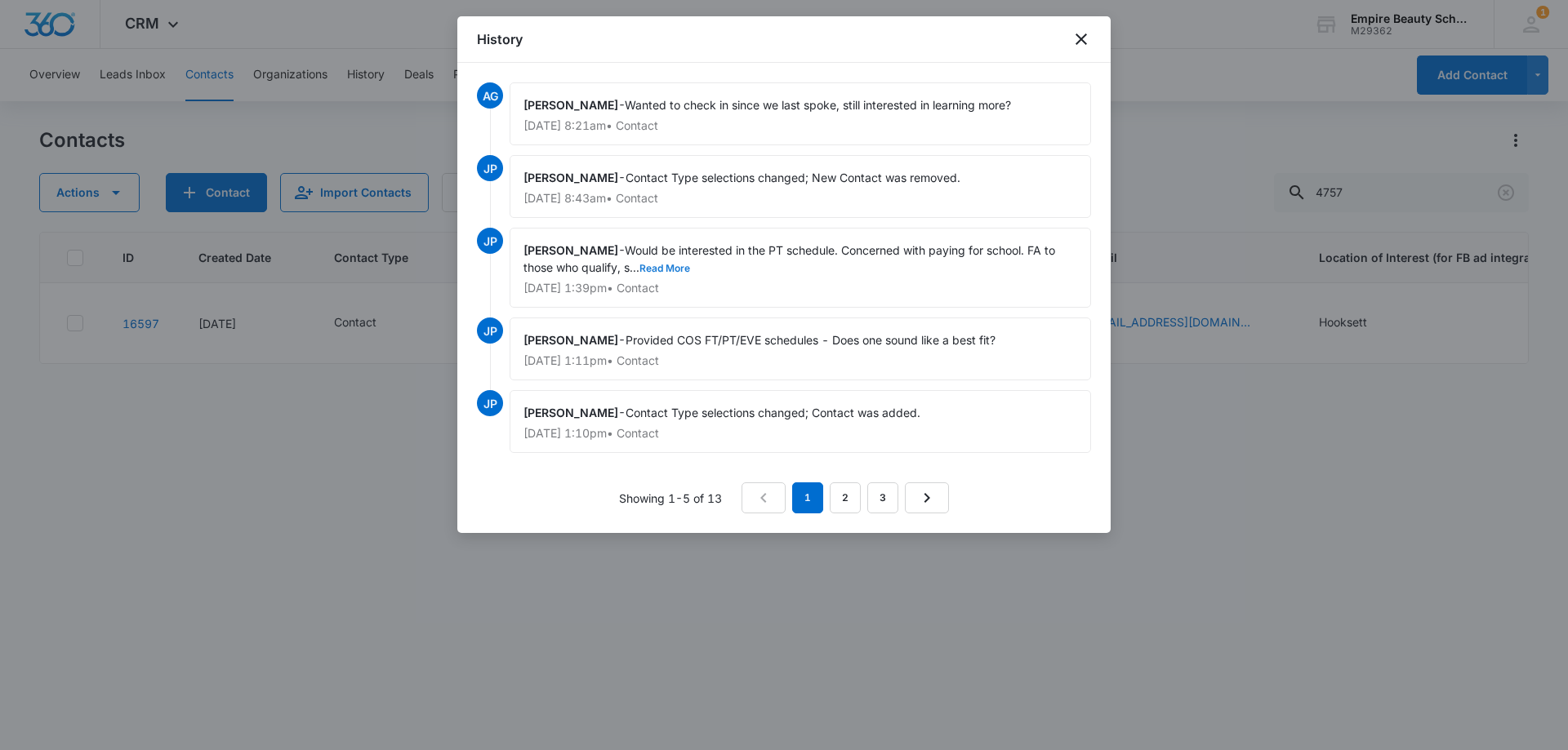
click at [684, 272] on button "Read More" at bounding box center [665, 269] width 50 height 10
click at [1074, 35] on icon "close" at bounding box center [1080, 39] width 19 height 19
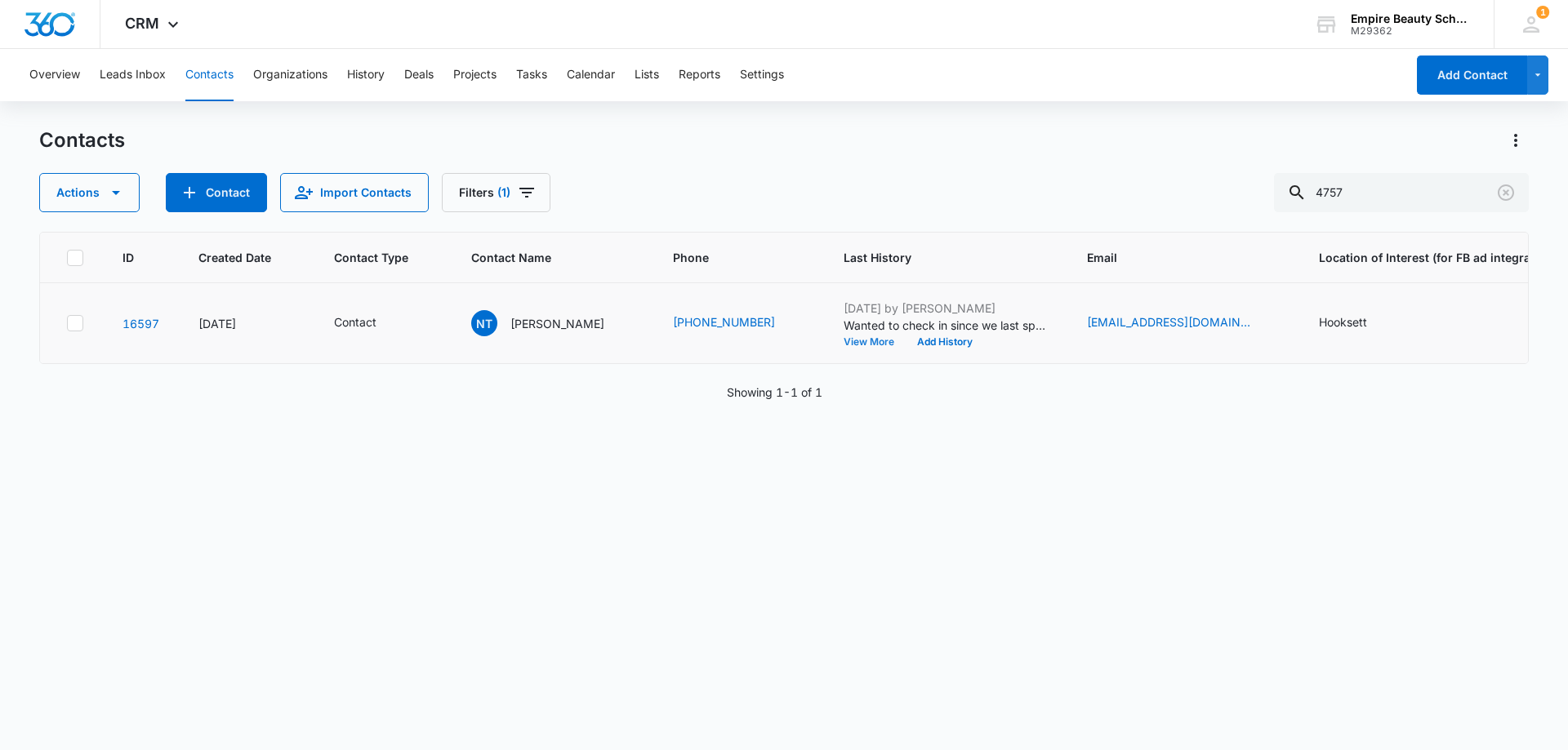
click at [856, 339] on button "View More" at bounding box center [874, 342] width 62 height 10
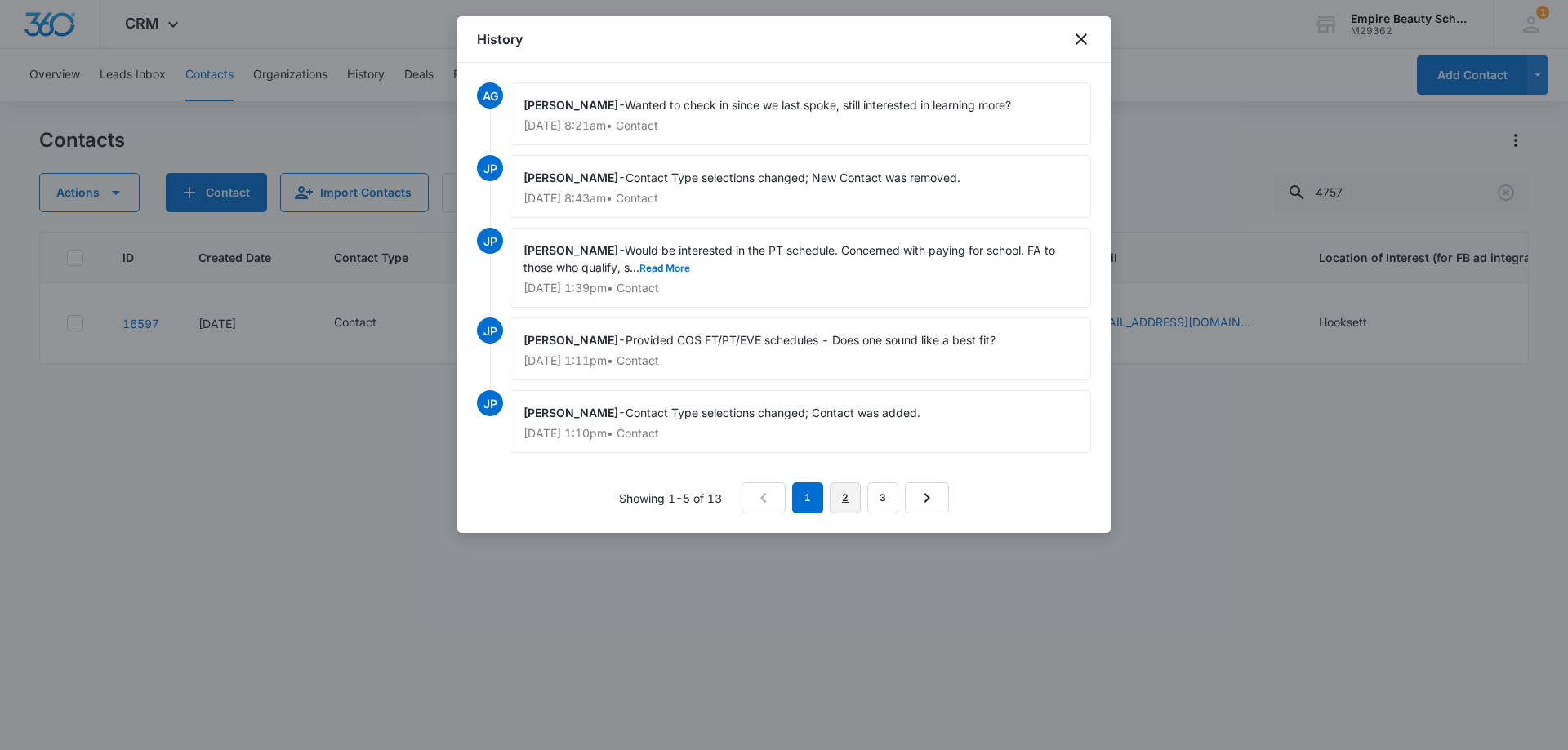
click at [851, 492] on link "2" at bounding box center [845, 498] width 31 height 31
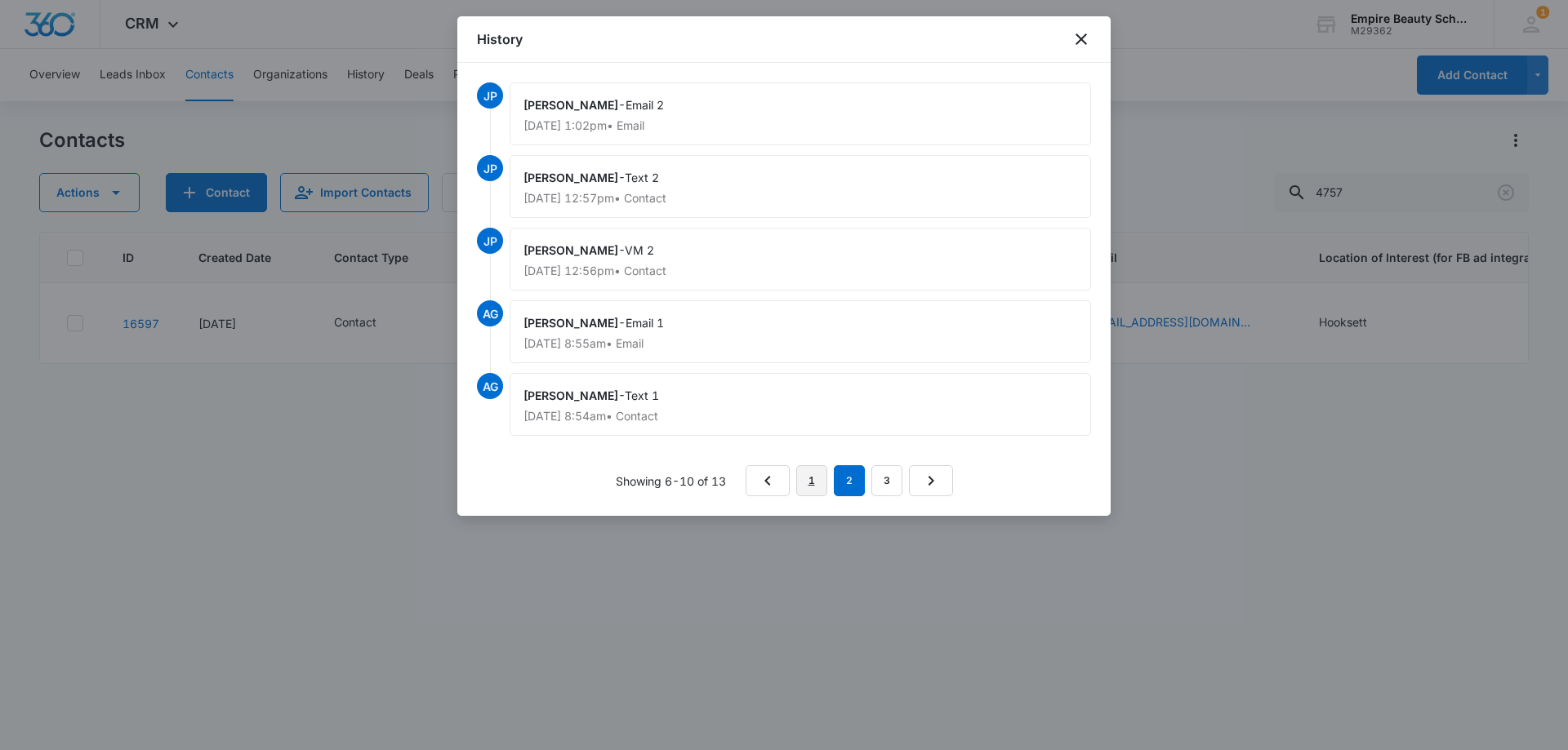
click at [815, 483] on link "1" at bounding box center [811, 480] width 31 height 31
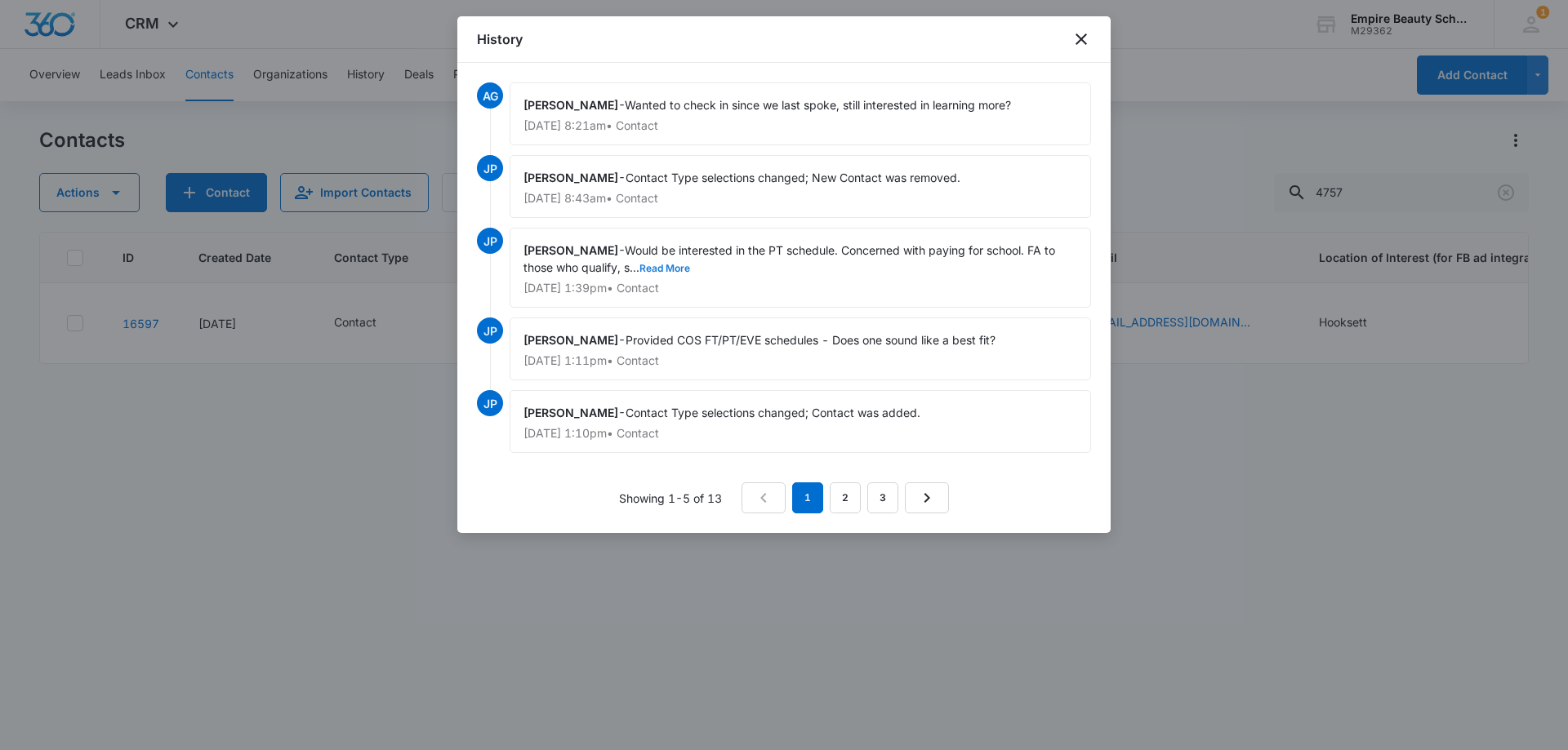
click at [669, 272] on button "Read More" at bounding box center [665, 269] width 50 height 10
click at [1082, 39] on icon "close" at bounding box center [1081, 39] width 12 height 12
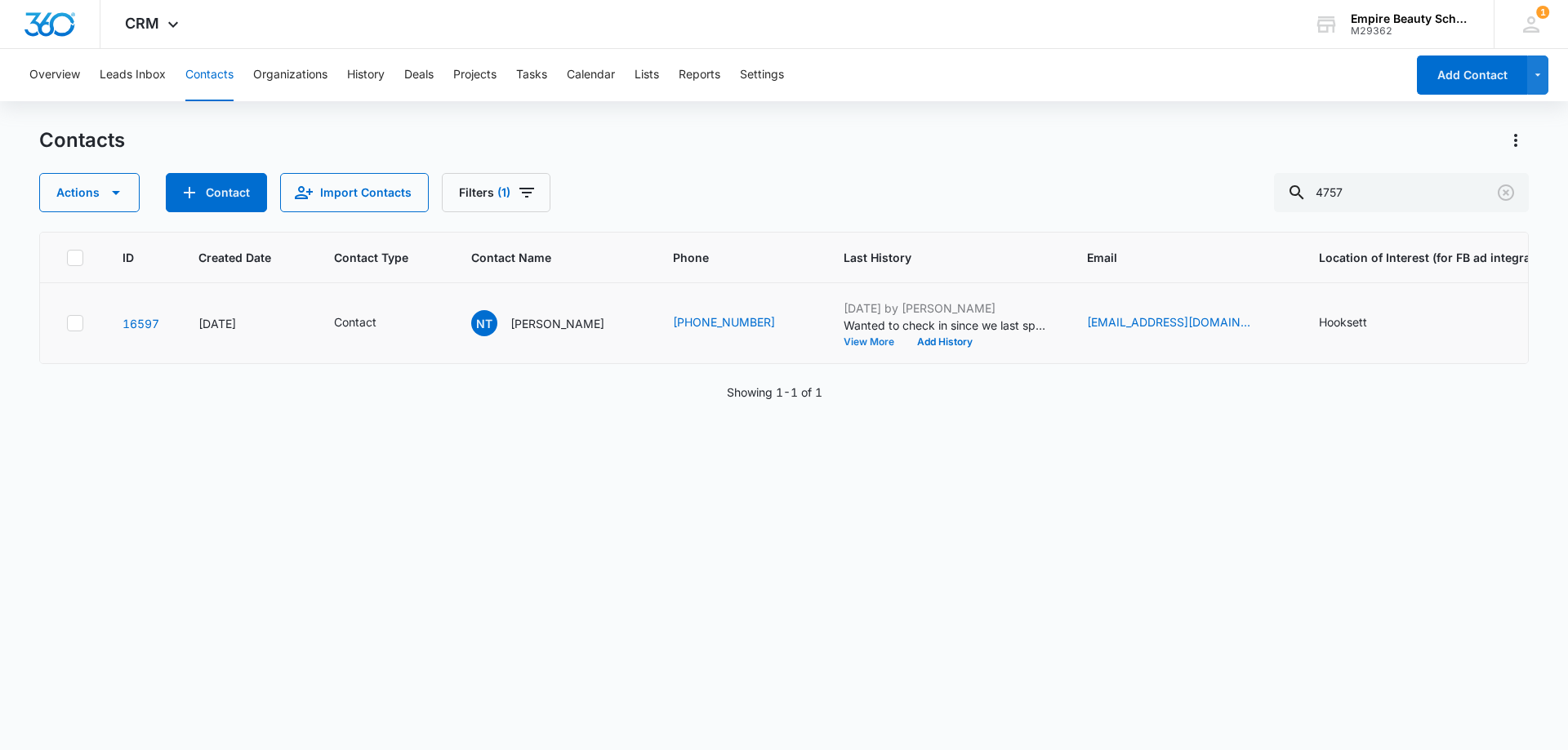
click at [866, 338] on button "View More" at bounding box center [874, 342] width 62 height 10
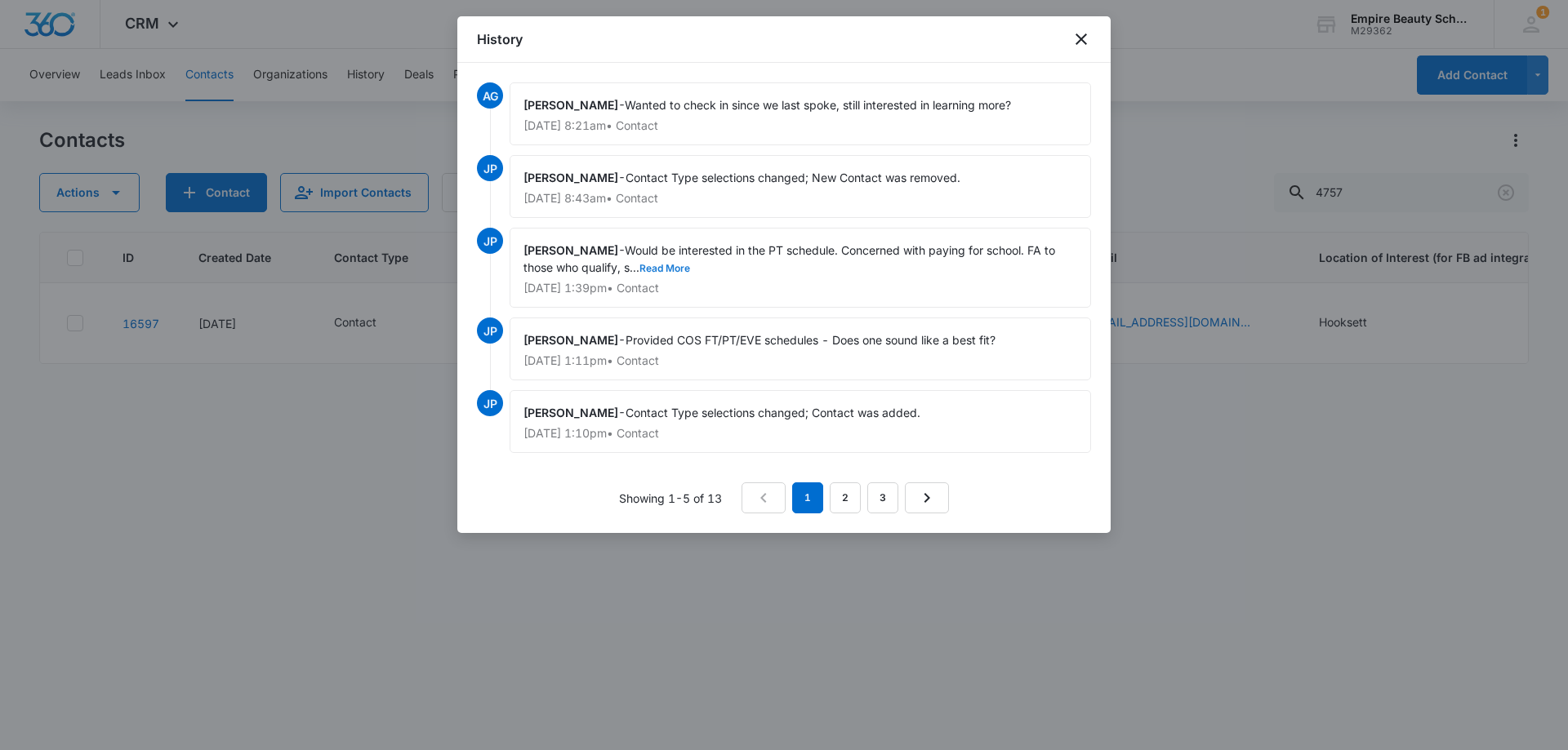
click at [678, 268] on button "Read More" at bounding box center [665, 269] width 50 height 10
click at [1077, 29] on icon "close" at bounding box center [1080, 39] width 19 height 19
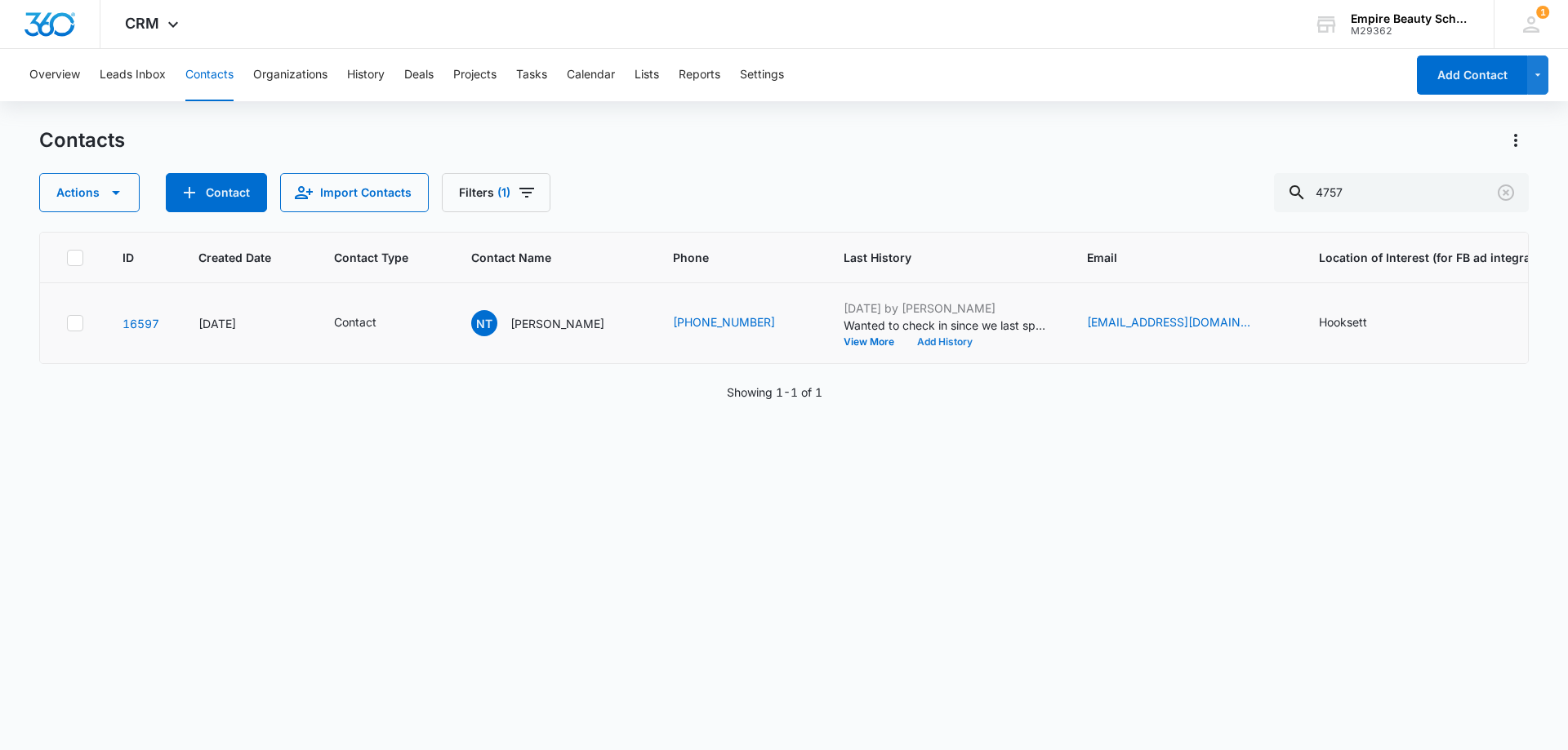
click at [943, 338] on button "Add History" at bounding box center [944, 342] width 79 height 10
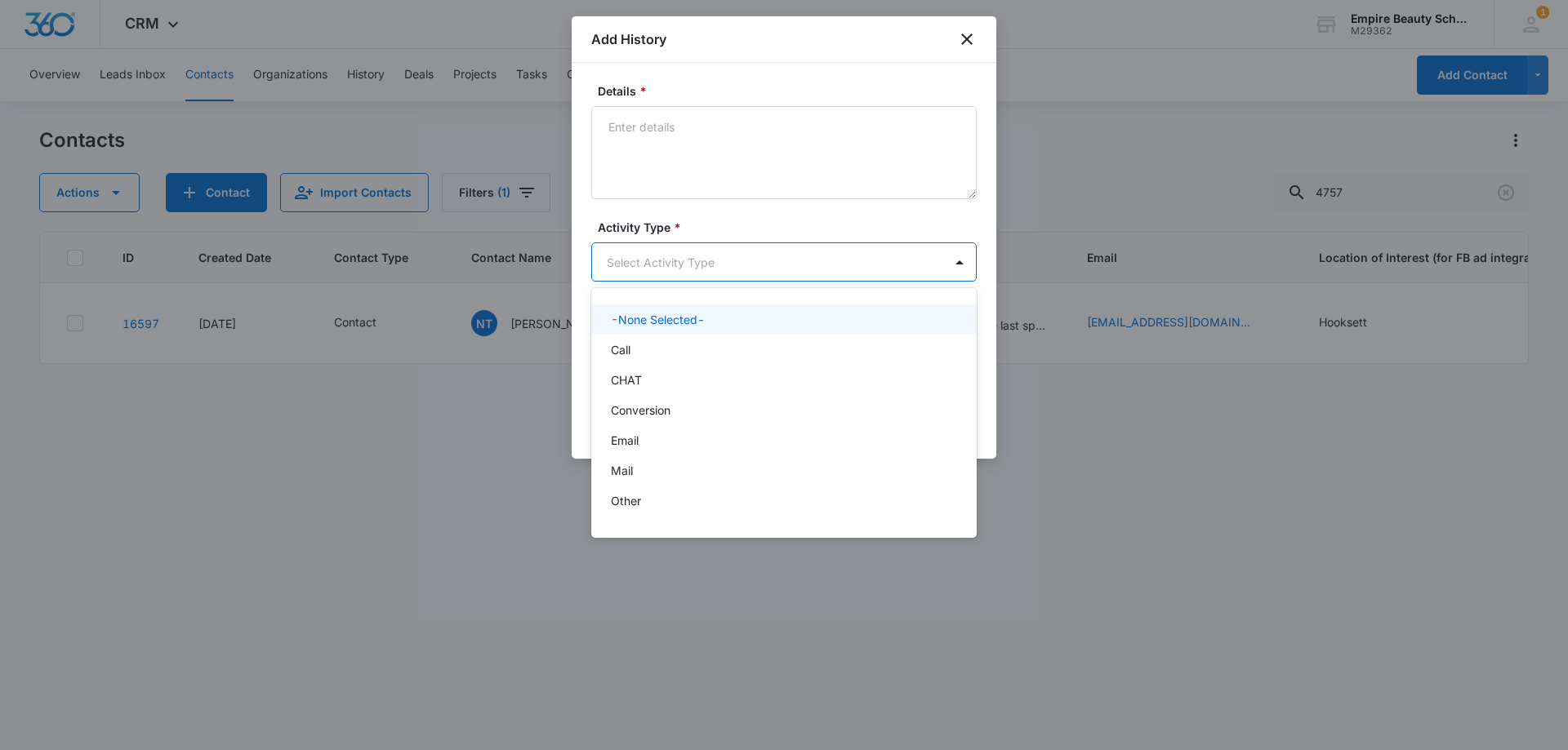
click at [682, 259] on body "CRM Apps Forms CRM Email Shop Payments POS Files Brand Settings Empire Beauty S…" at bounding box center [784, 375] width 1568 height 750
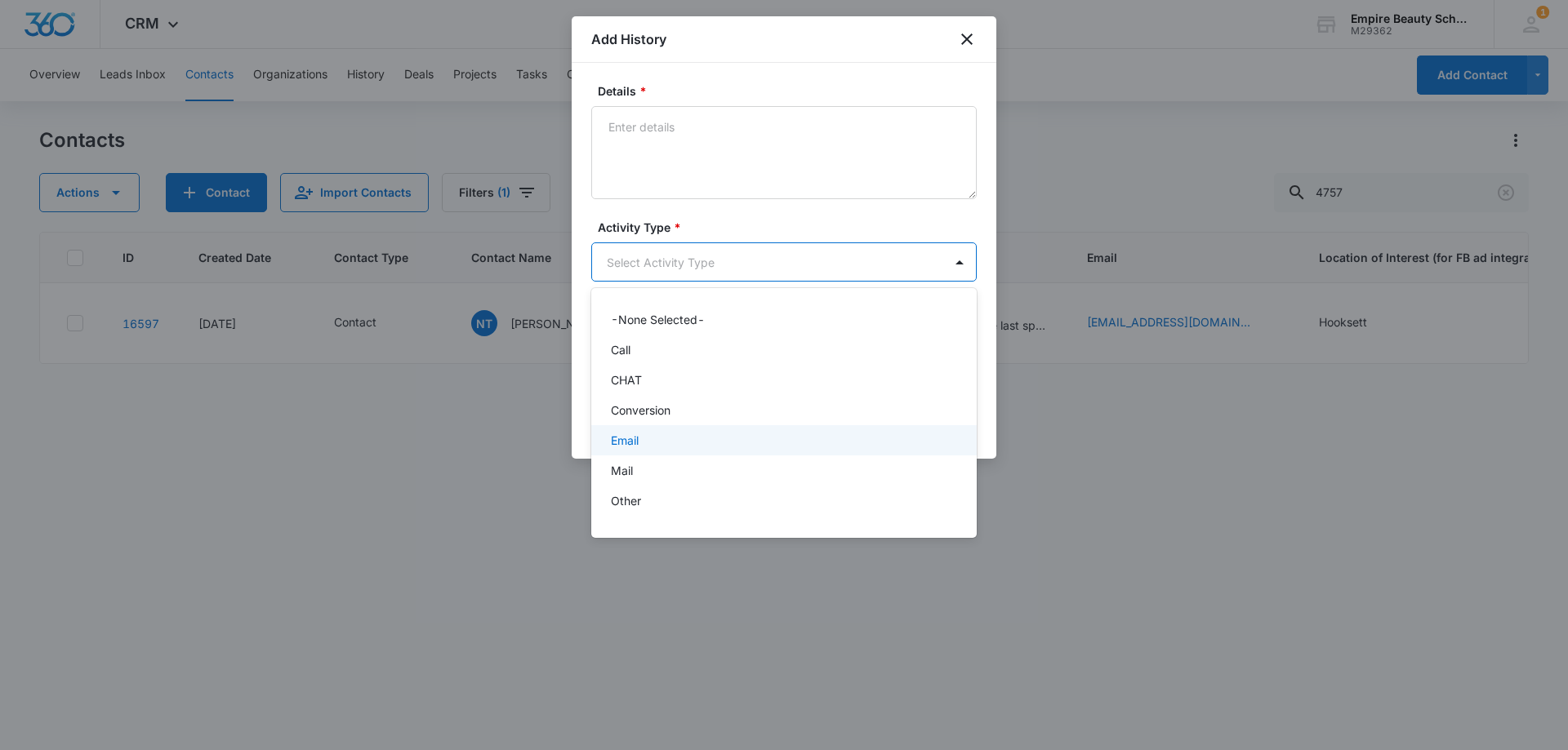
scroll to position [85, 0]
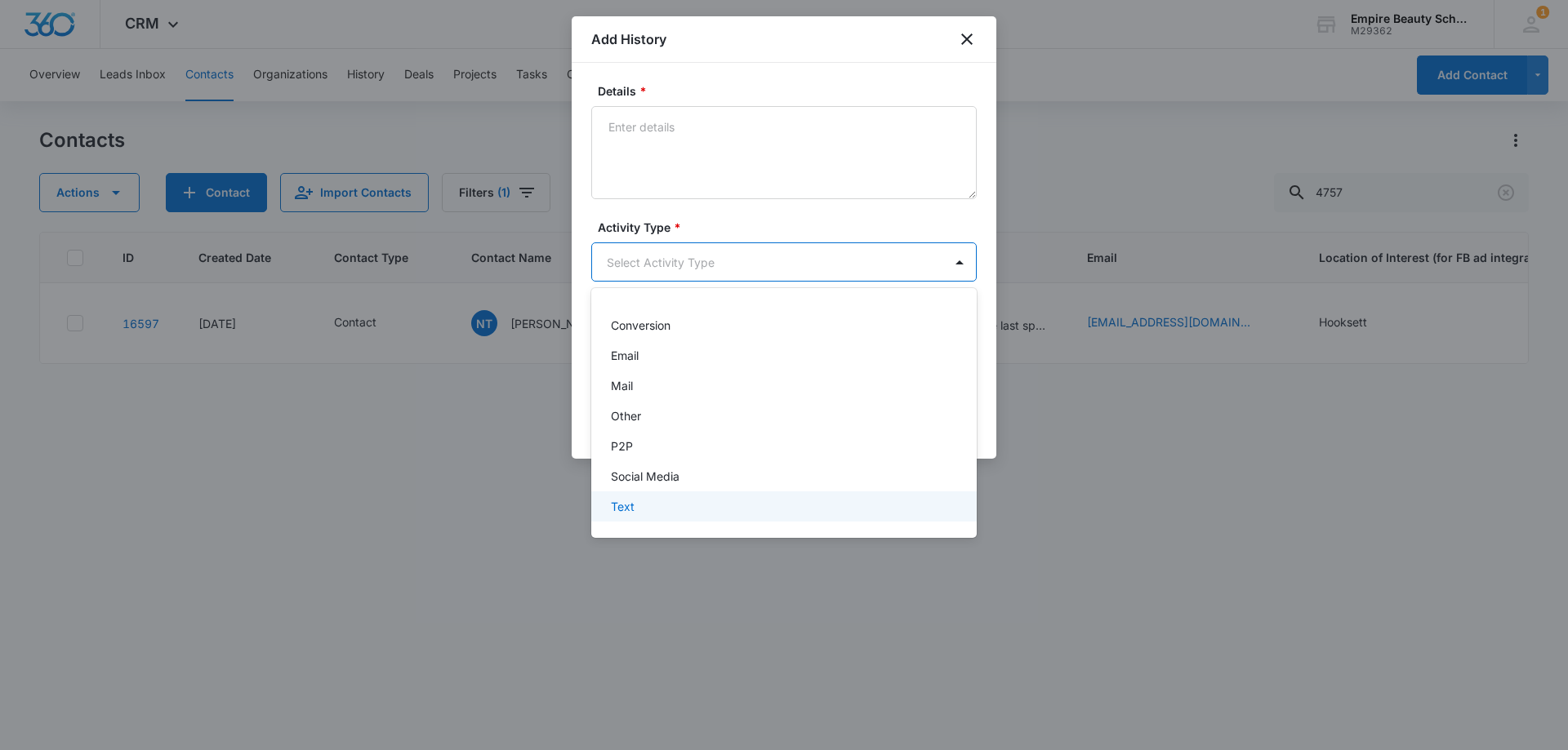
click at [647, 499] on div "Text" at bounding box center [782, 506] width 343 height 17
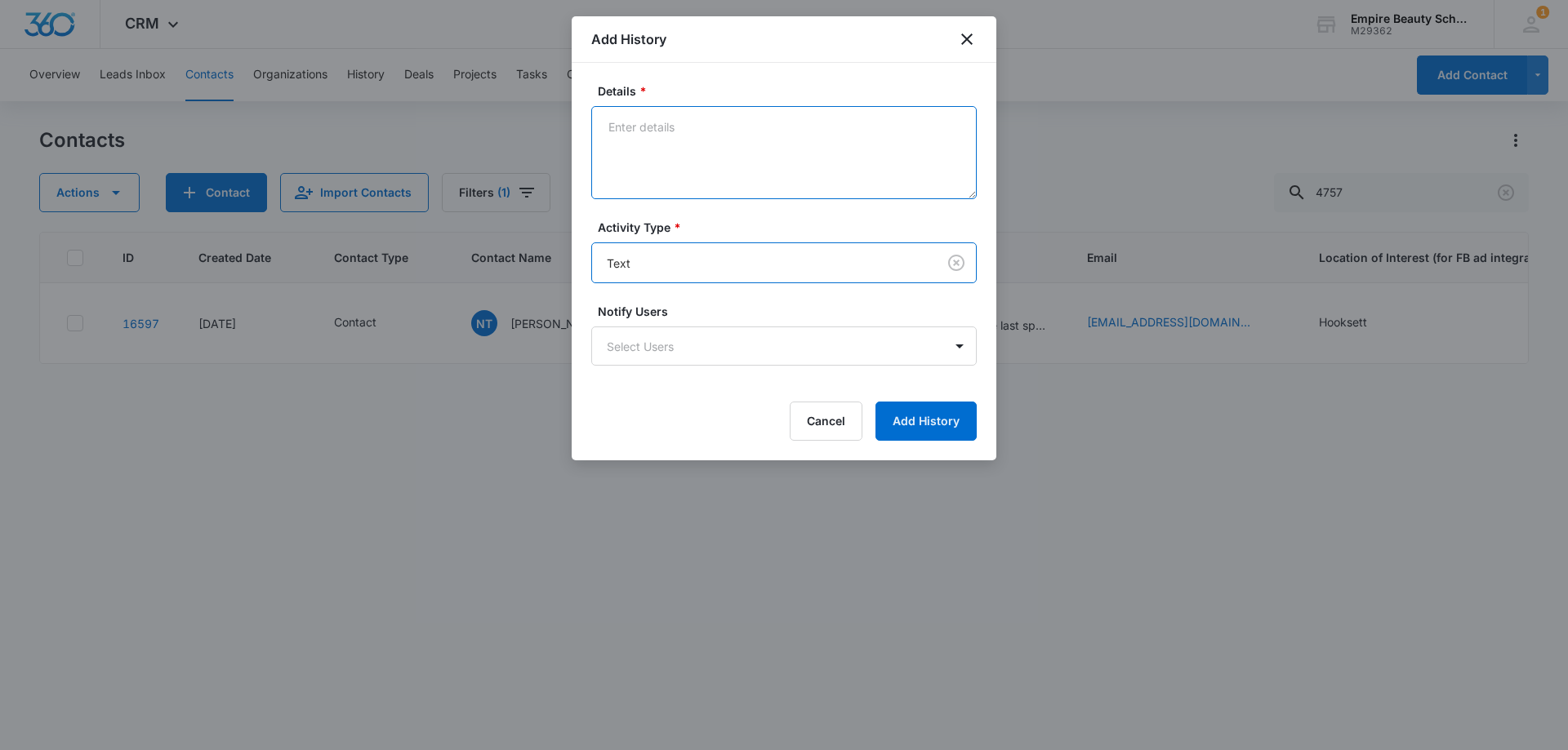
click at [665, 142] on textarea "Details *" at bounding box center [784, 153] width 386 height 93
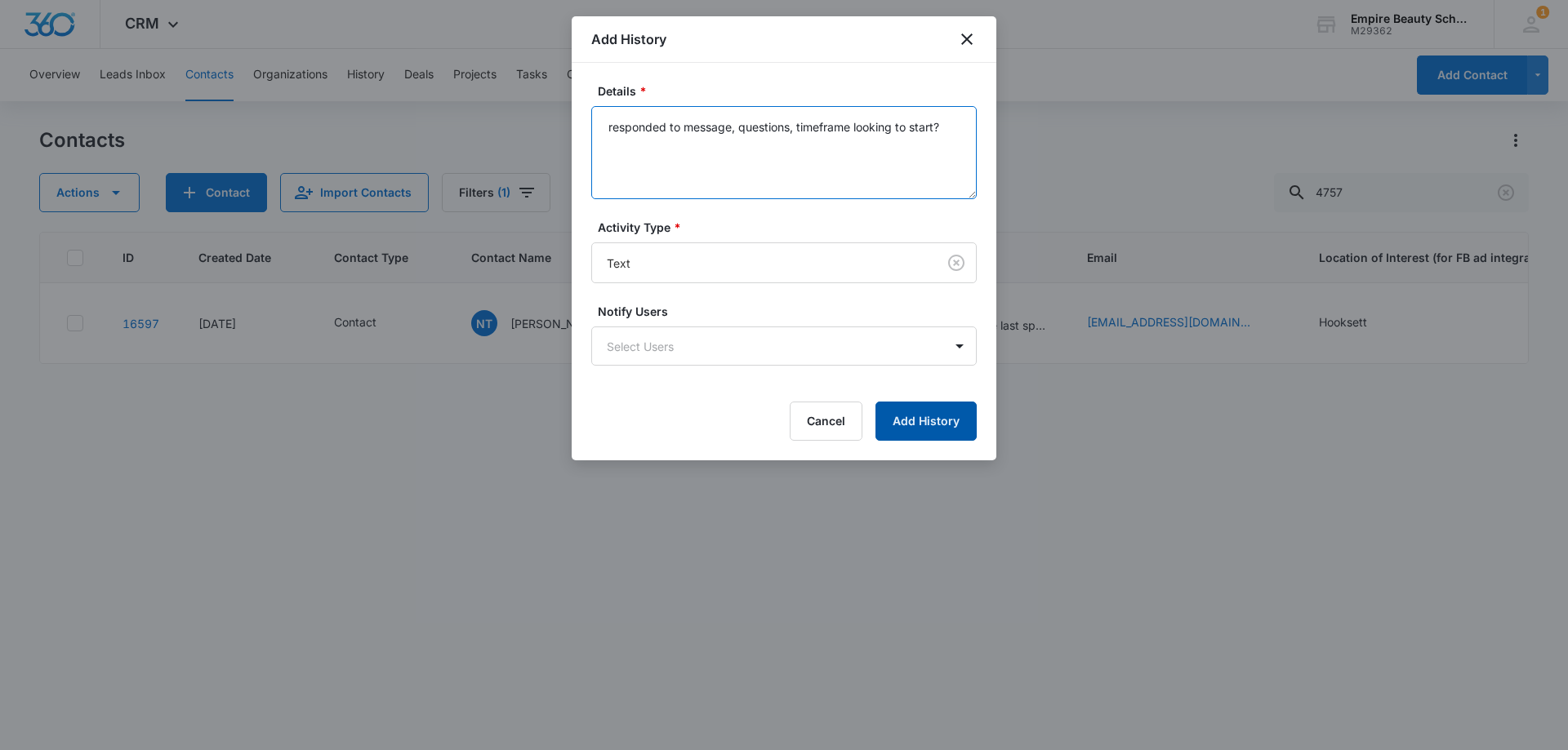
type textarea "responded to message, questions, timeframe looking to start?"
click at [934, 415] on button "Add History" at bounding box center [925, 421] width 101 height 39
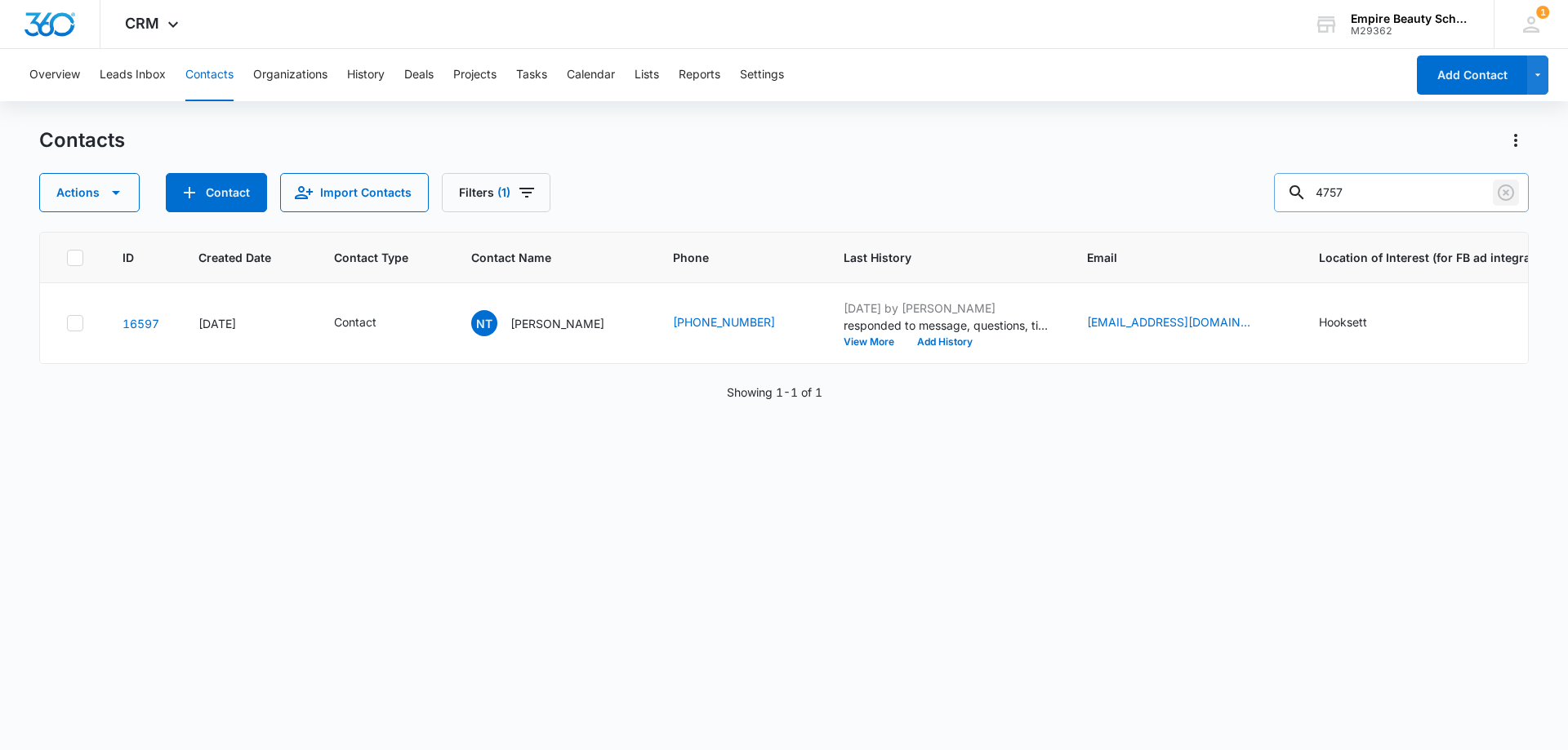
click at [1516, 195] on button "Clear" at bounding box center [1505, 192] width 26 height 26
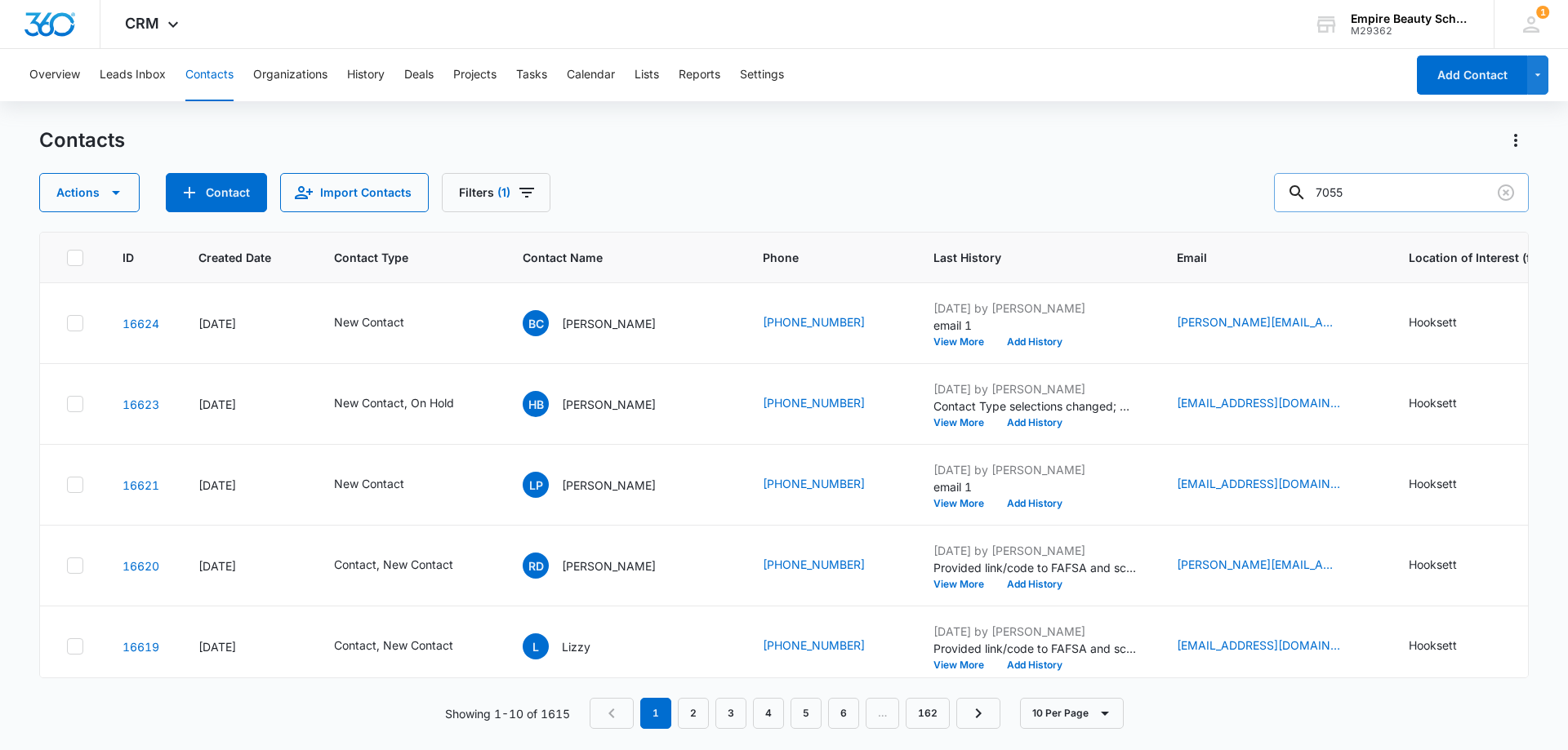
type input "7055"
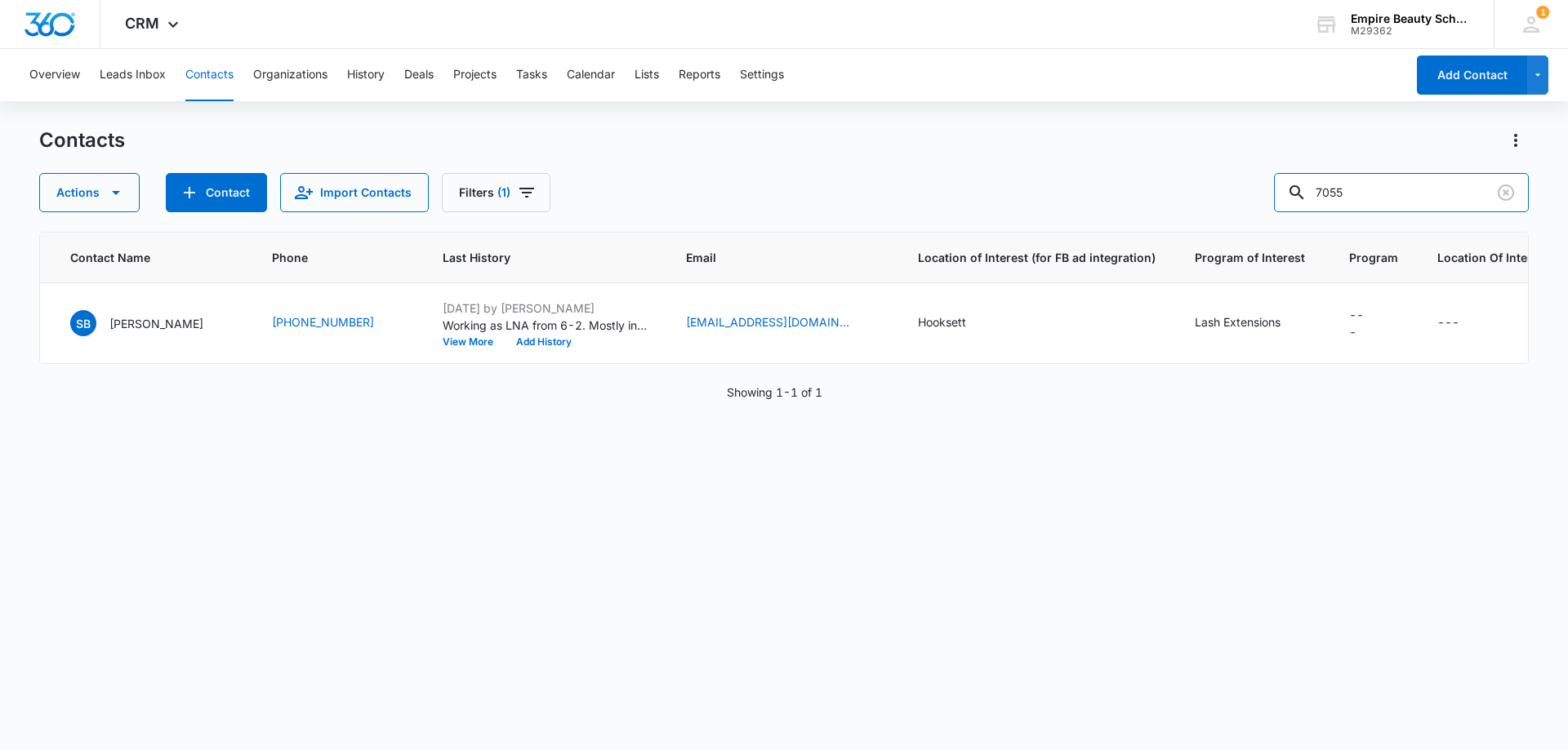
scroll to position [0, 0]
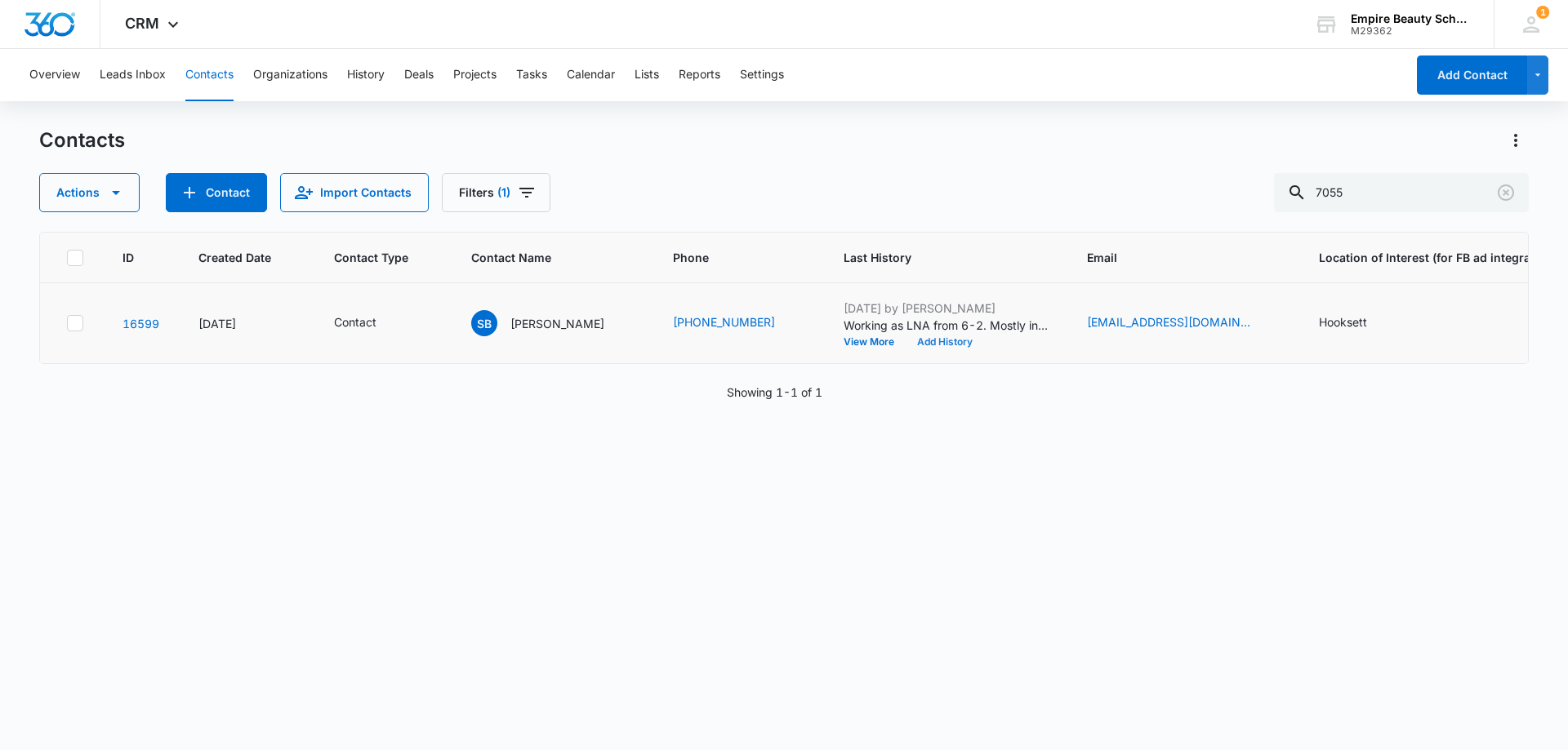
click at [929, 338] on button "Add History" at bounding box center [944, 342] width 79 height 10
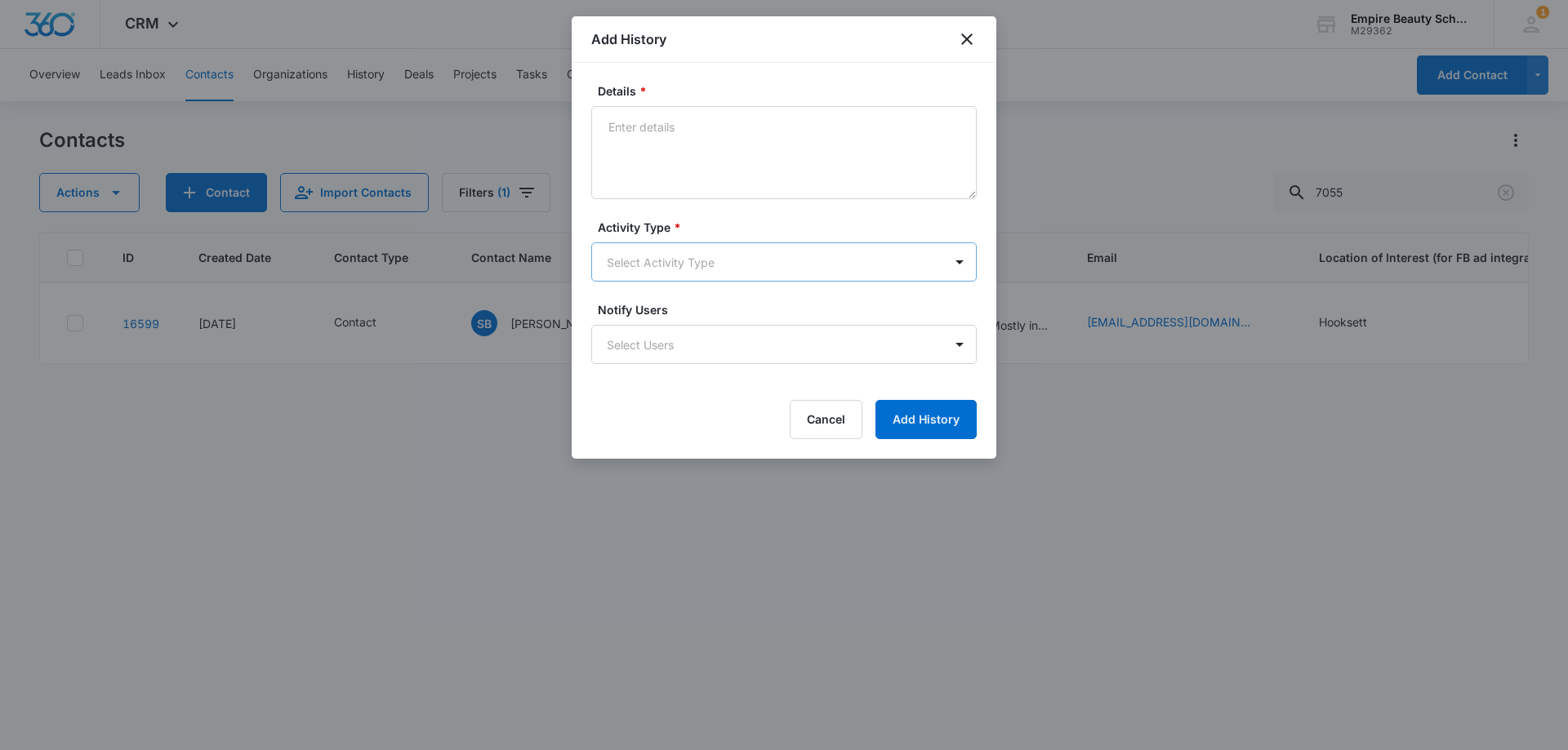
click at [655, 256] on body "CRM Apps Forms CRM Email Shop Payments POS Files Brand Settings Empire Beauty S…" at bounding box center [784, 375] width 1568 height 750
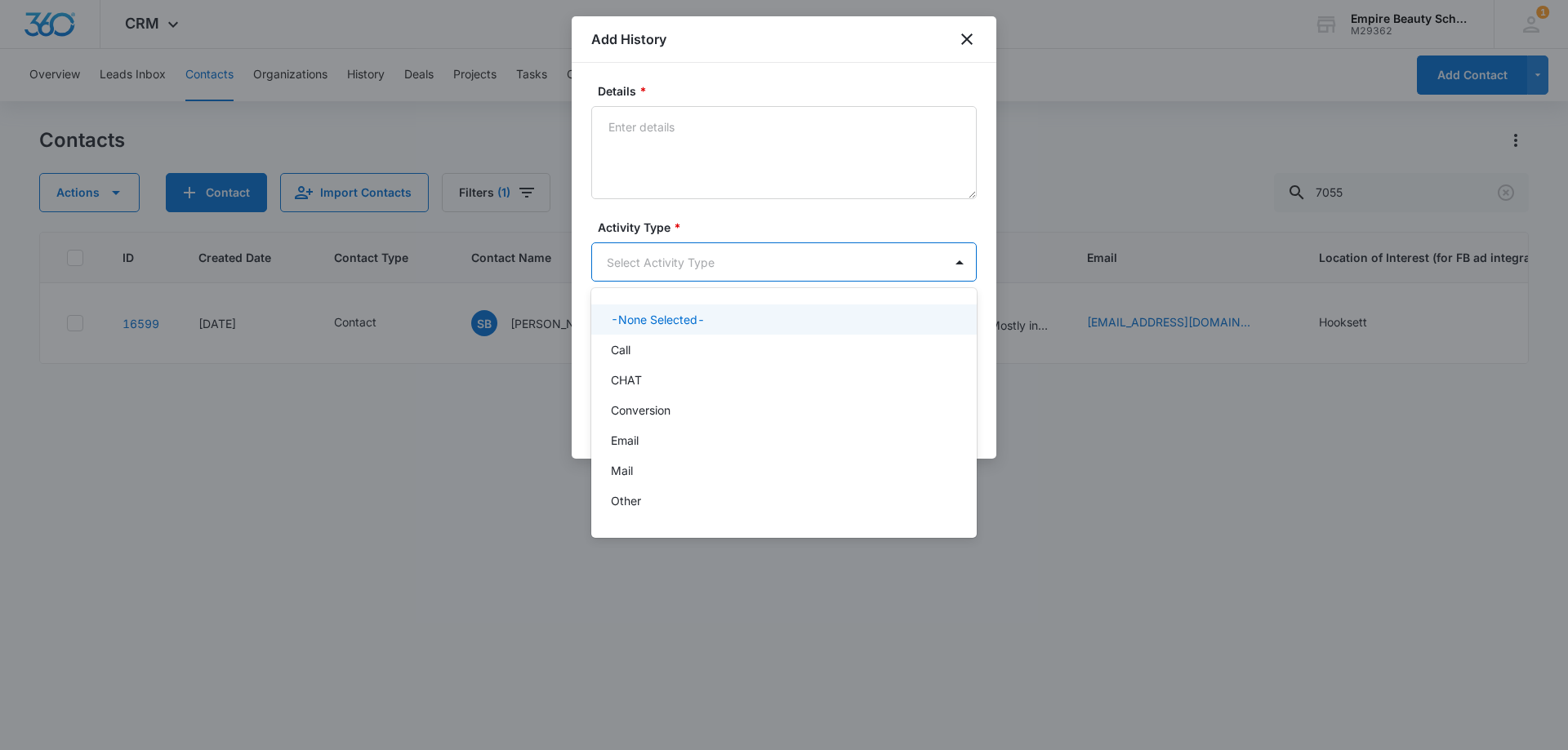
scroll to position [85, 0]
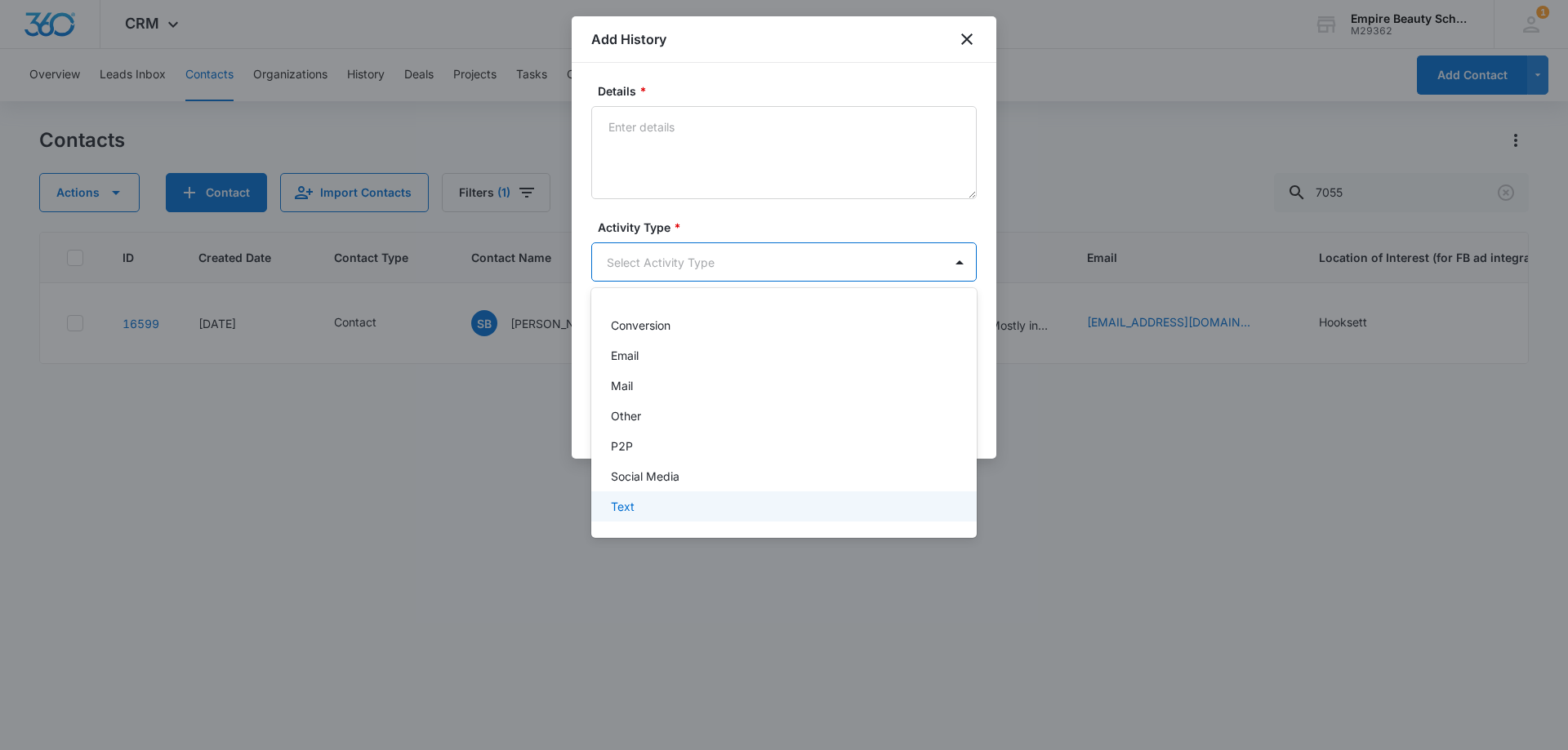
click at [625, 501] on p "Text" at bounding box center [623, 506] width 23 height 17
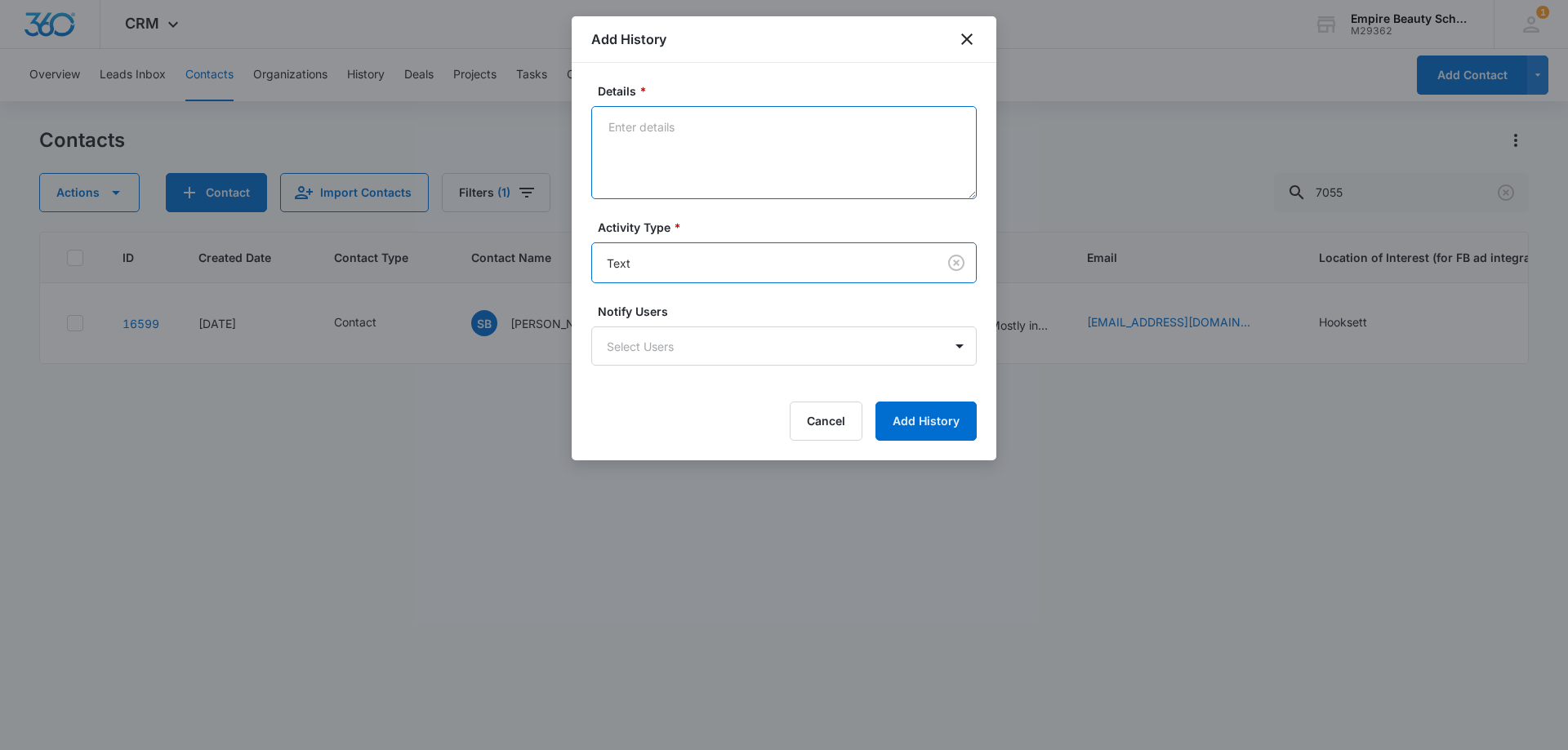
click at [696, 148] on textarea "Details *" at bounding box center [784, 153] width 386 height 93
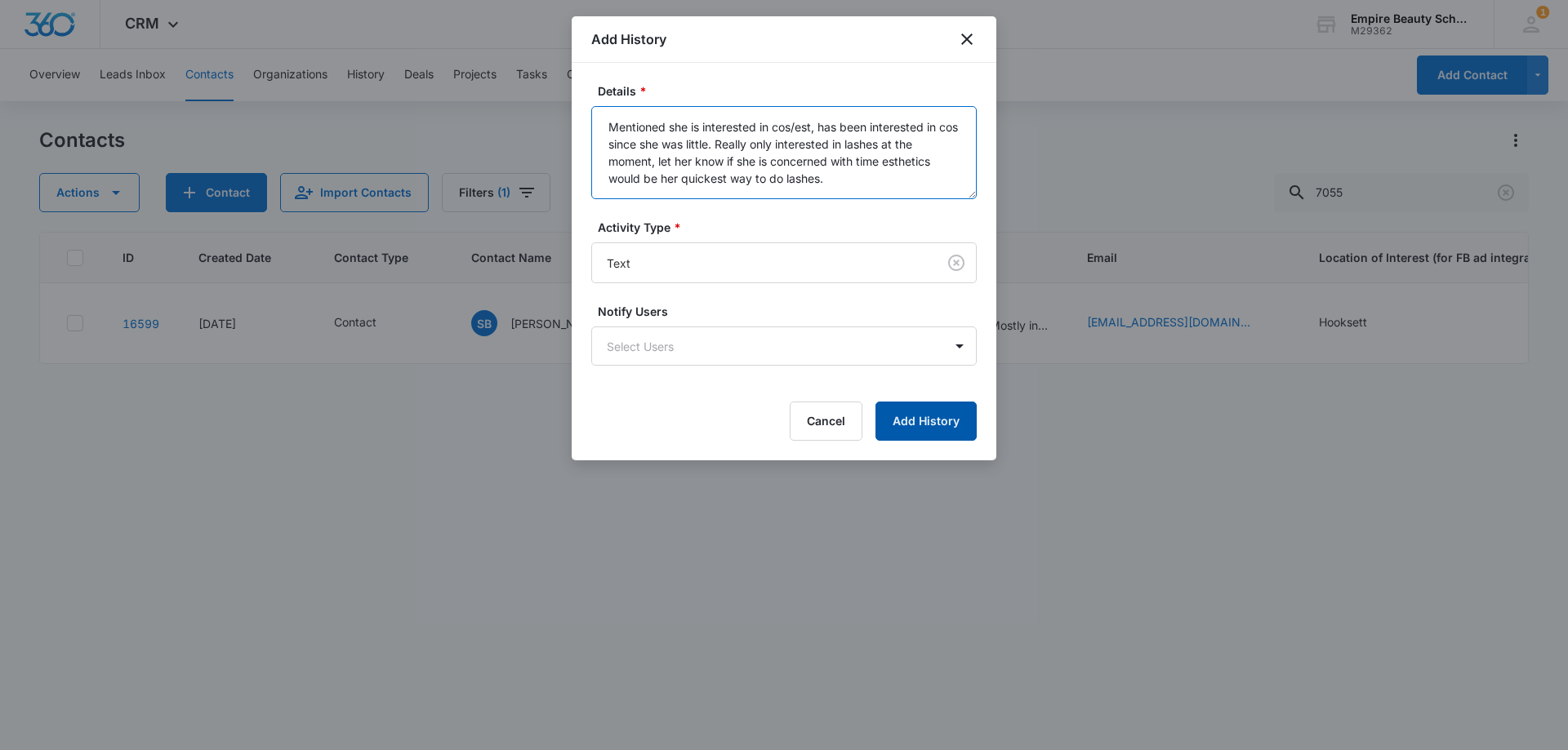
type textarea "Mentioned she is interested in cos/est, has been interested in cos since she wa…"
click at [927, 416] on button "Add History" at bounding box center [925, 421] width 101 height 39
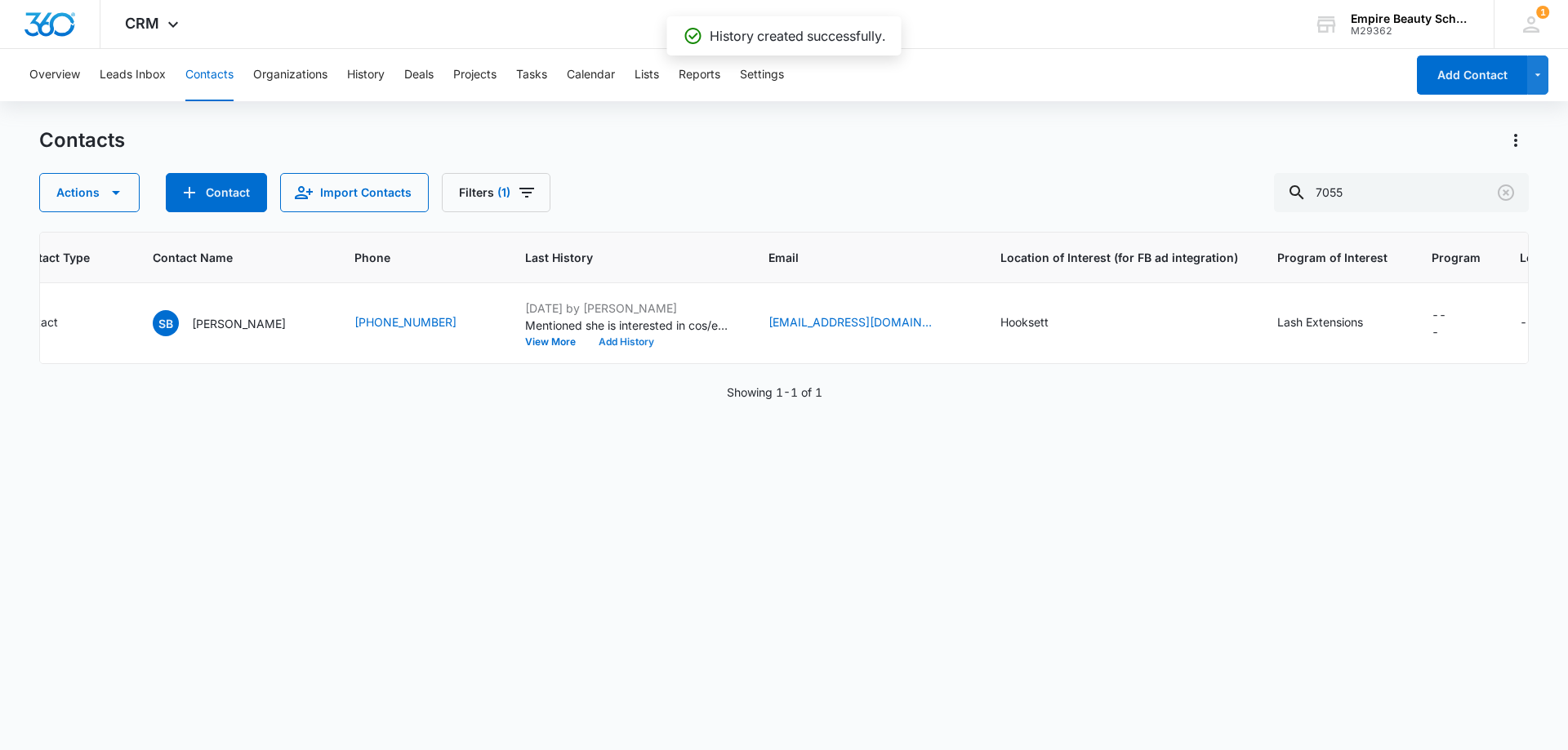
scroll to position [0, 440]
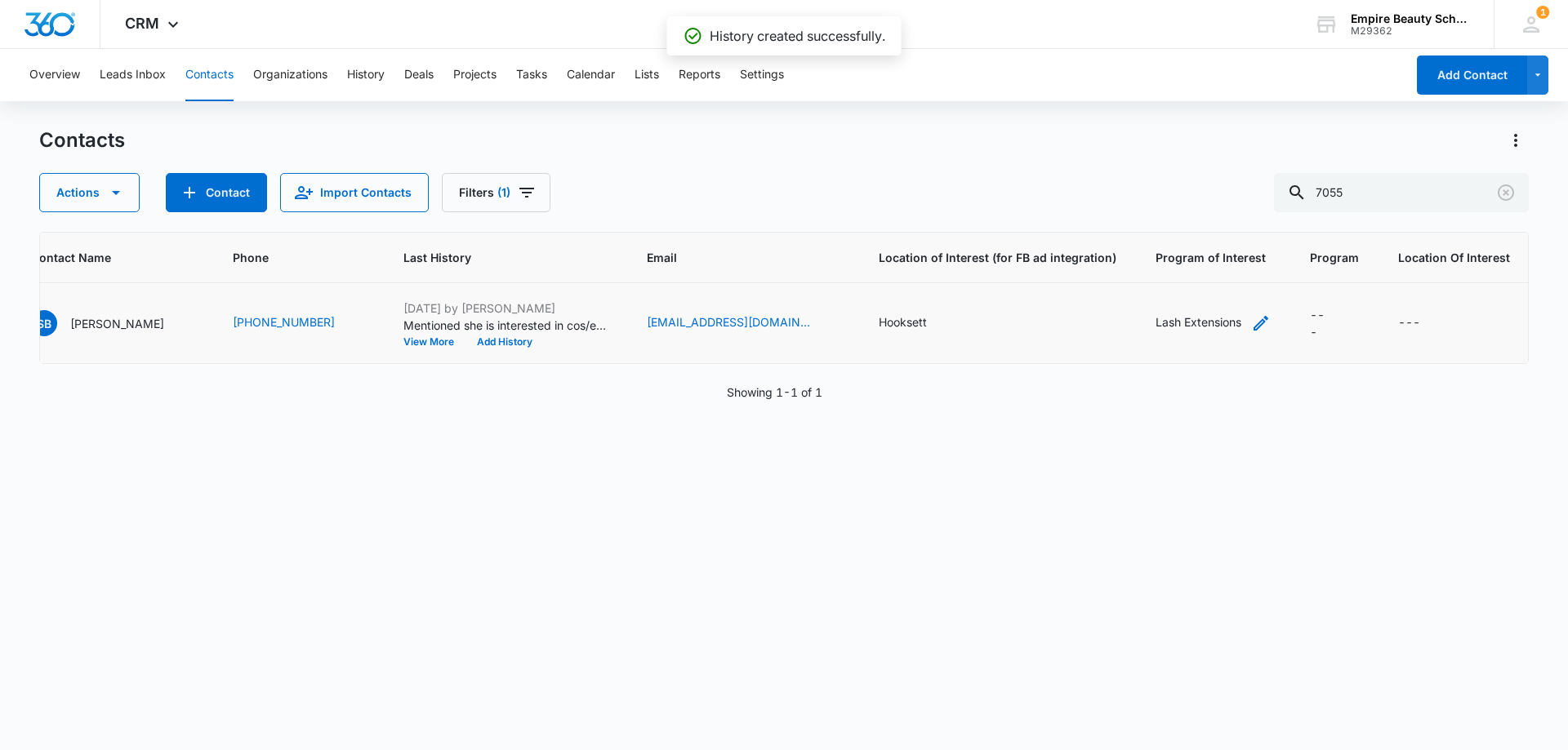
click at [1229, 326] on div "Lash Extensions" at bounding box center [1213, 323] width 115 height 19
click at [1218, 215] on input "Lash Extensions" at bounding box center [1203, 219] width 206 height 39
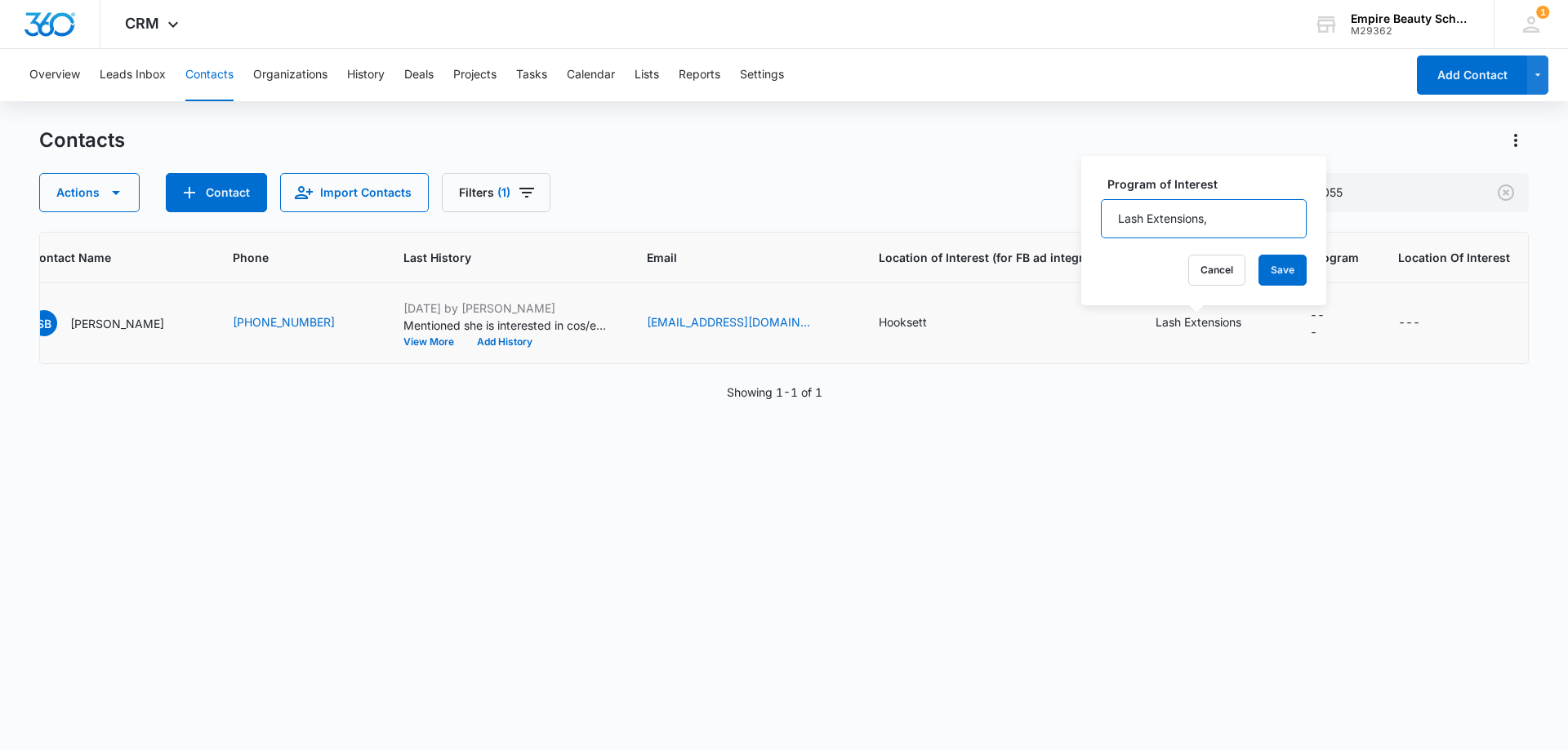
type input "Lash Extensions, Esthetics"
click at [1285, 269] on button "Save" at bounding box center [1281, 270] width 48 height 31
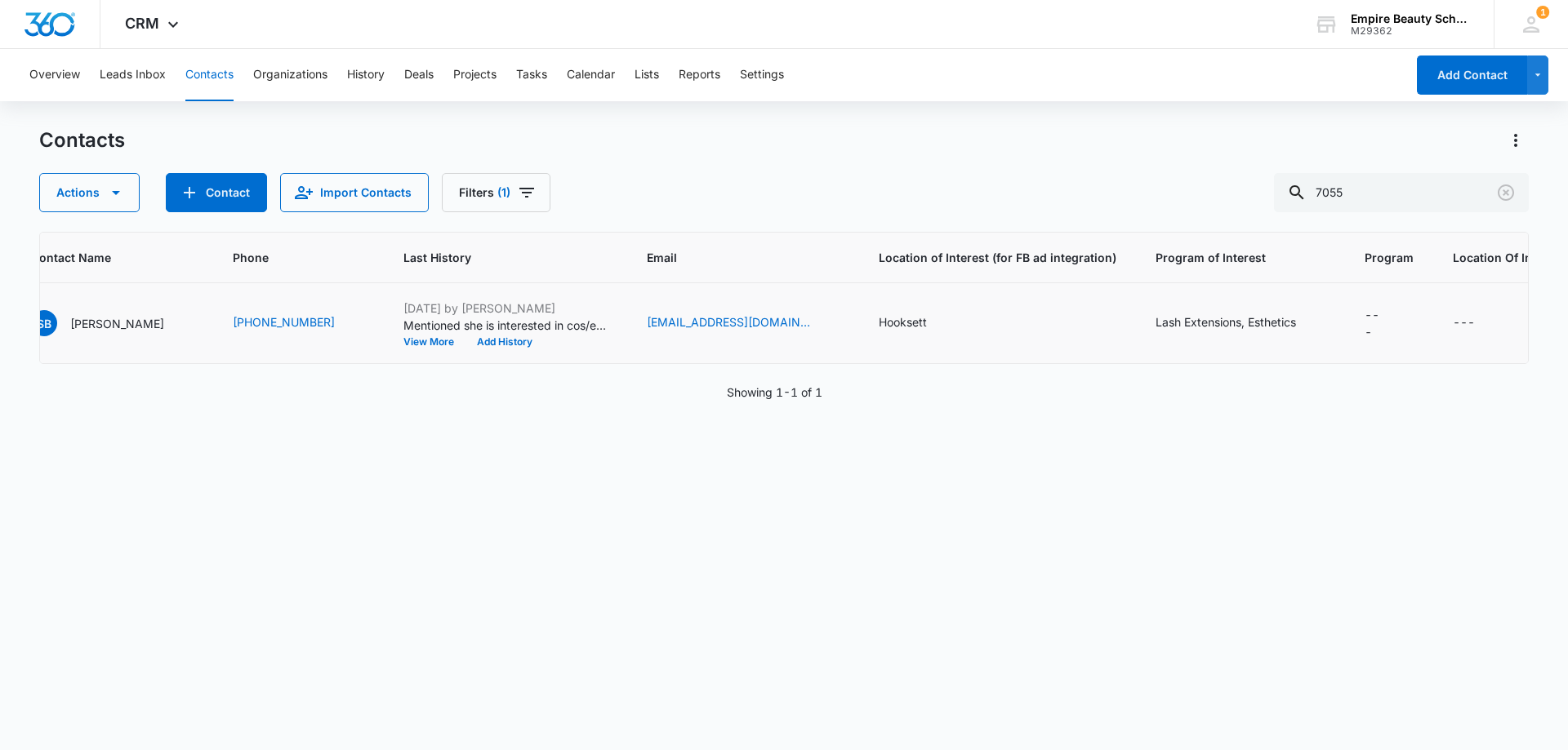
scroll to position [0, 495]
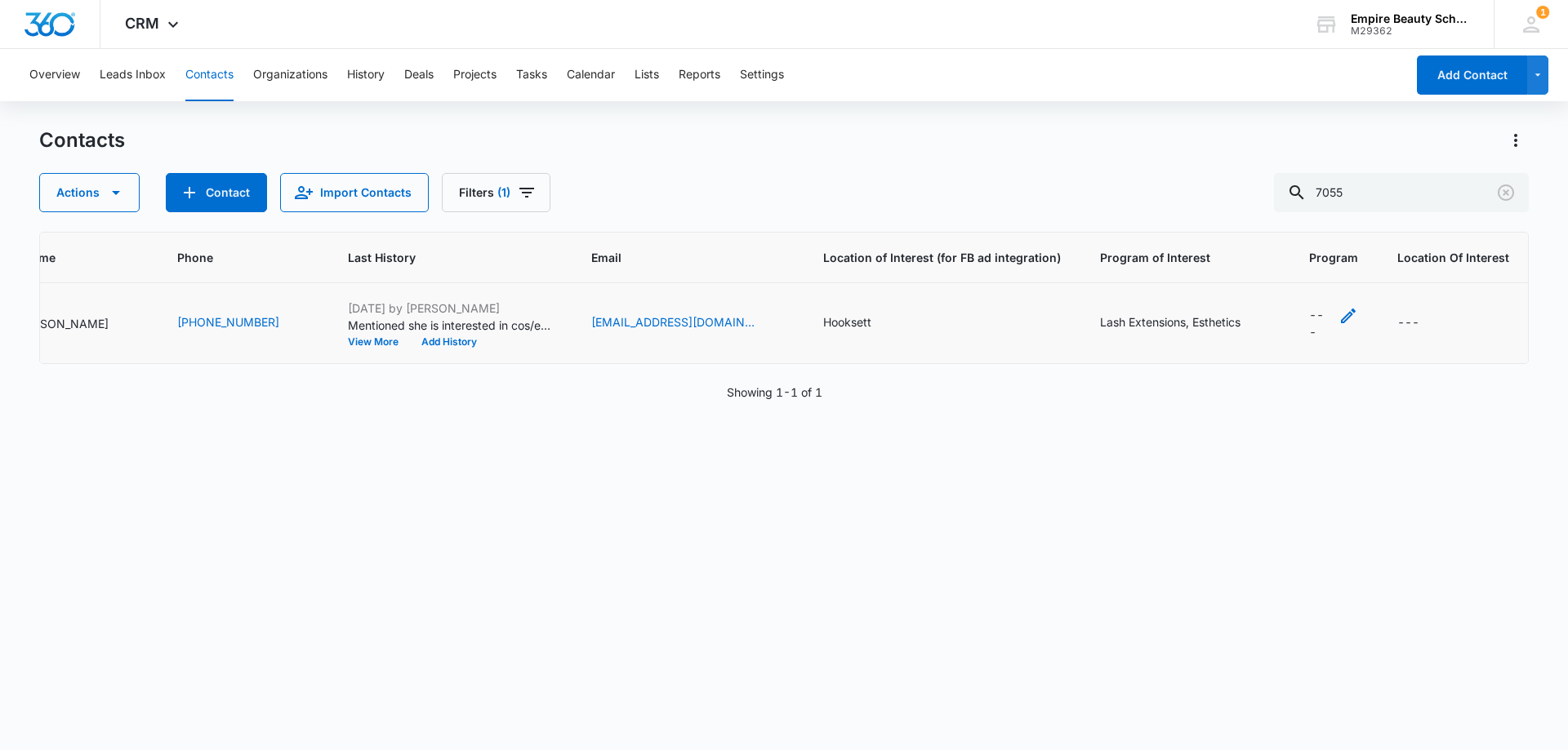
click at [1338, 321] on icon "Program - - Select to Edit Field" at bounding box center [1348, 315] width 19 height 19
click at [1281, 463] on label "Esthetics" at bounding box center [1317, 468] width 137 height 17
click at [1259, 463] on input "Esthetics" at bounding box center [1254, 468] width 12 height 12
checkbox input "true"
click at [1270, 554] on icon at bounding box center [1267, 549] width 15 height 15
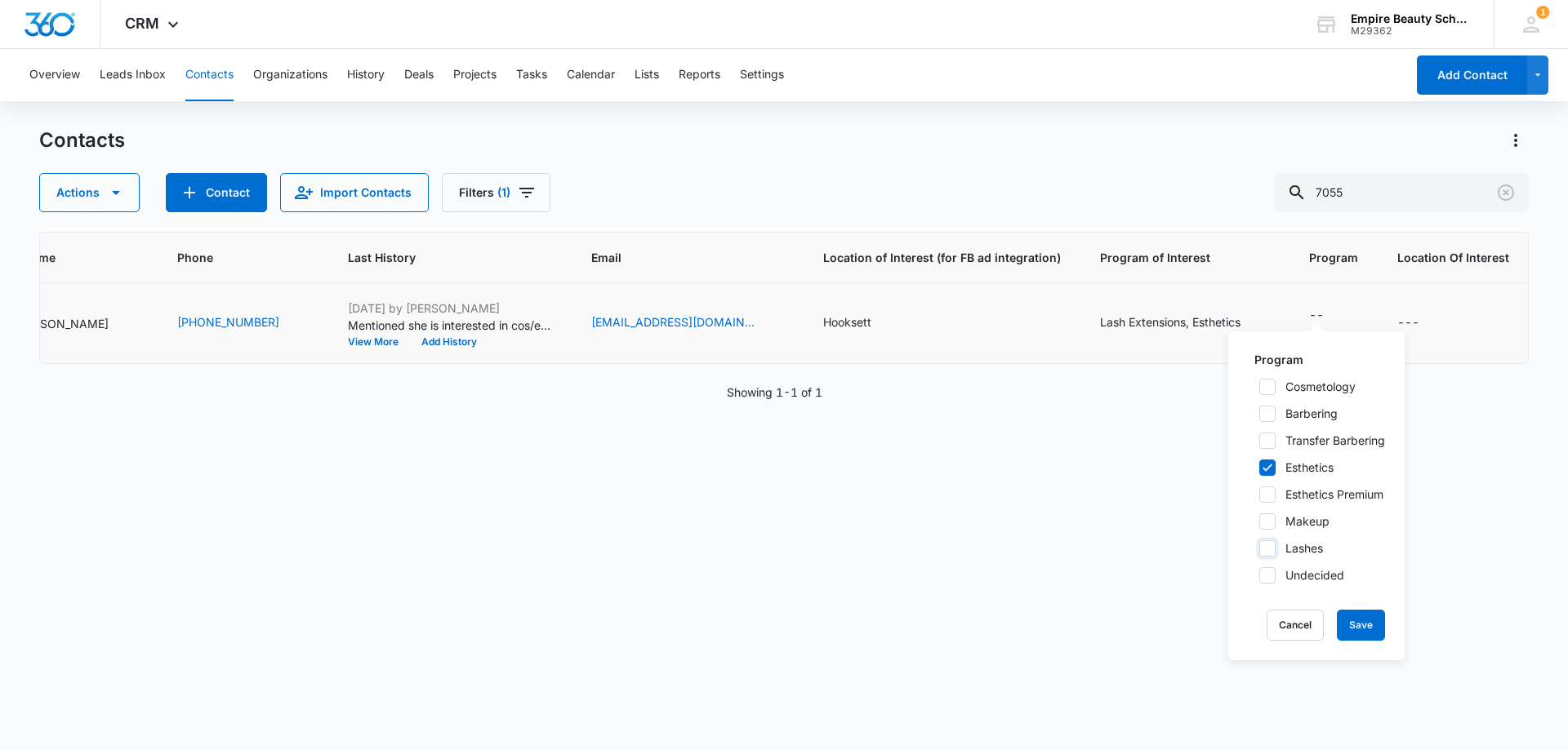
click at [1259, 554] on input "Lashes" at bounding box center [1254, 549] width 12 height 12
checkbox input "true"
drag, startPoint x: 1272, startPoint y: 494, endPoint x: 1331, endPoint y: 621, distance: 140.0
click at [1272, 495] on icon at bounding box center [1267, 495] width 15 height 15
click at [1259, 495] on input "Esthetics Premium" at bounding box center [1254, 495] width 12 height 12
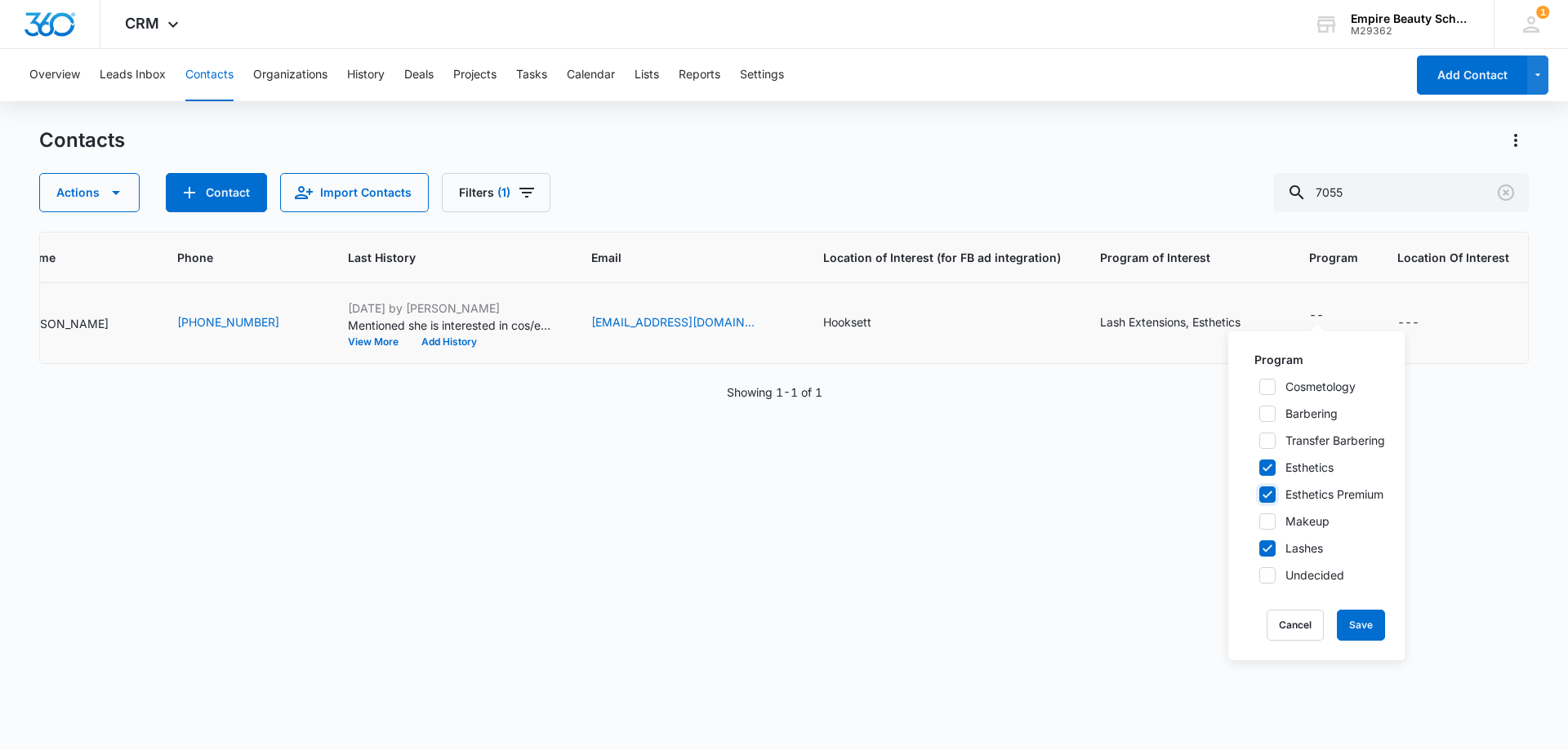
checkbox input "true"
click at [1373, 631] on button "Save" at bounding box center [1360, 625] width 48 height 31
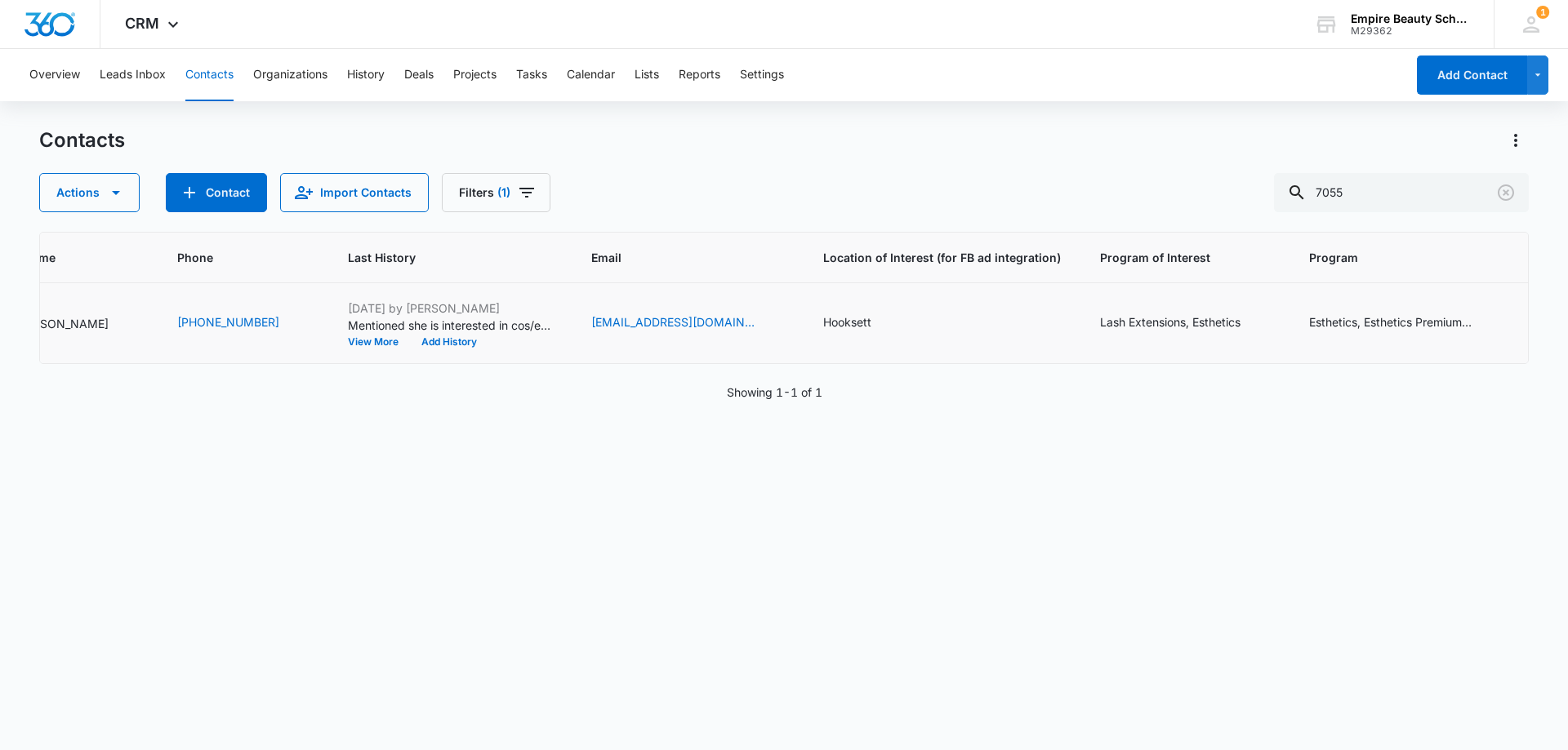
scroll to position [0, 0]
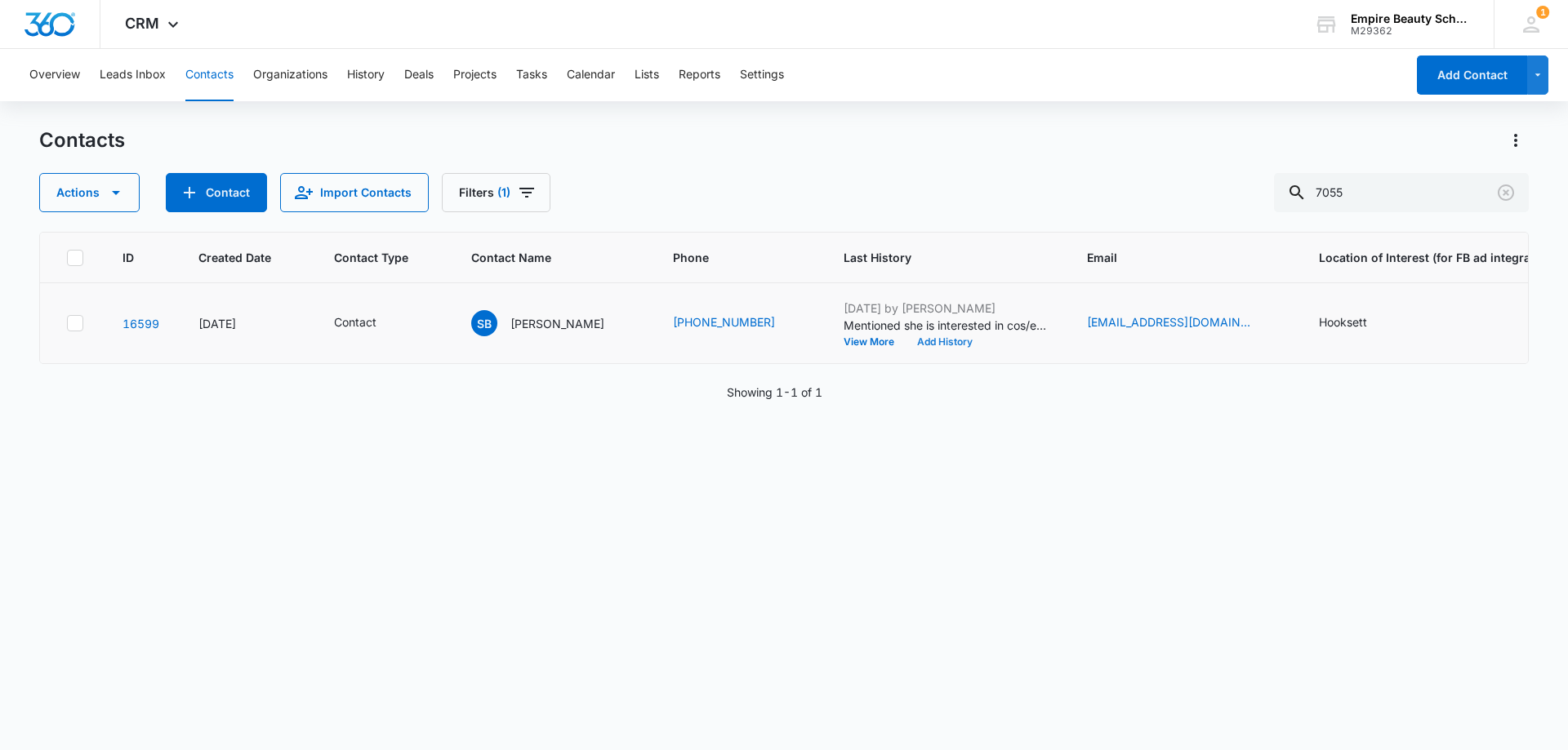
click at [918, 341] on button "Add History" at bounding box center [944, 342] width 79 height 10
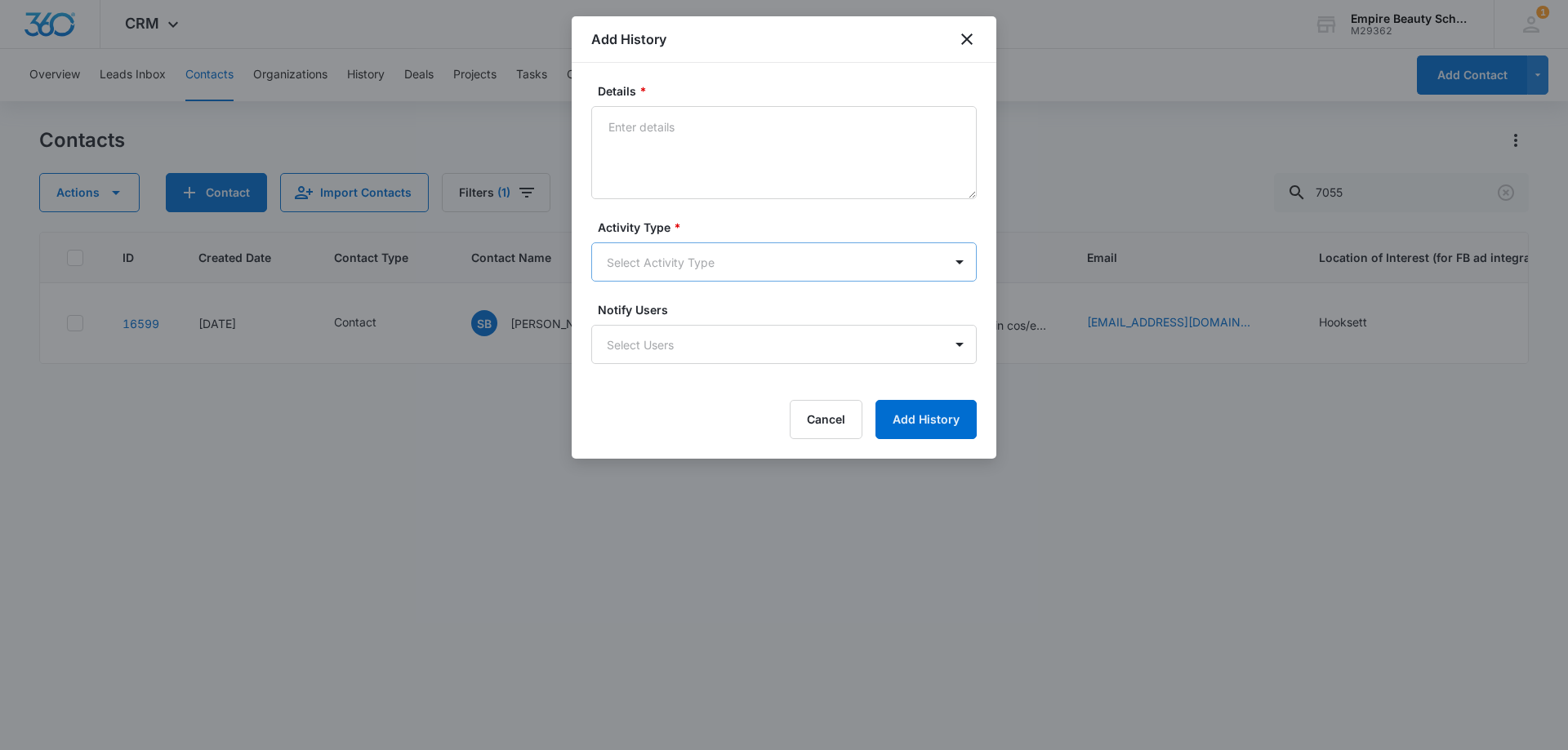
click at [642, 266] on body "CRM Apps Forms CRM Email Shop Payments POS Files Brand Settings Empire Beauty S…" at bounding box center [784, 375] width 1568 height 750
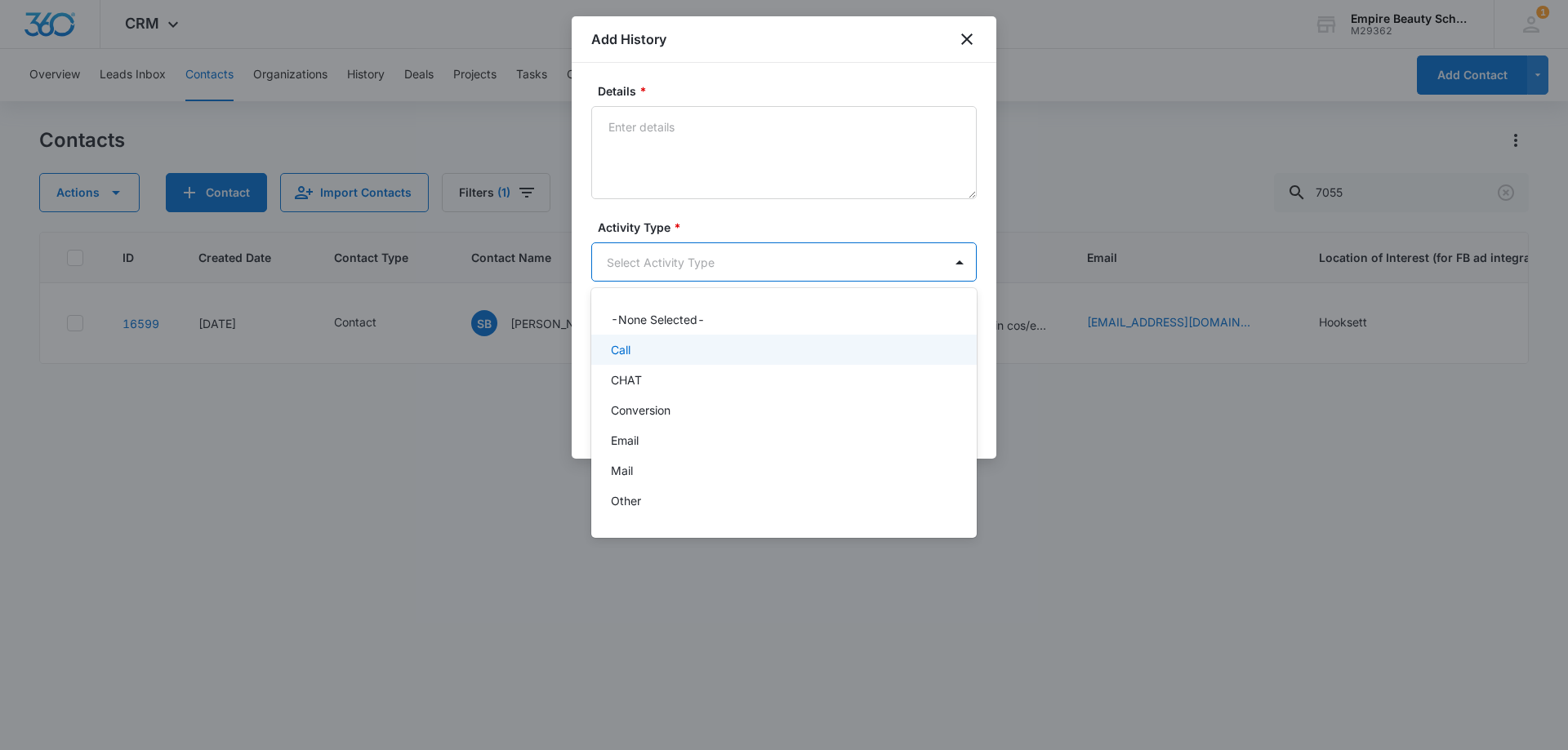
scroll to position [85, 0]
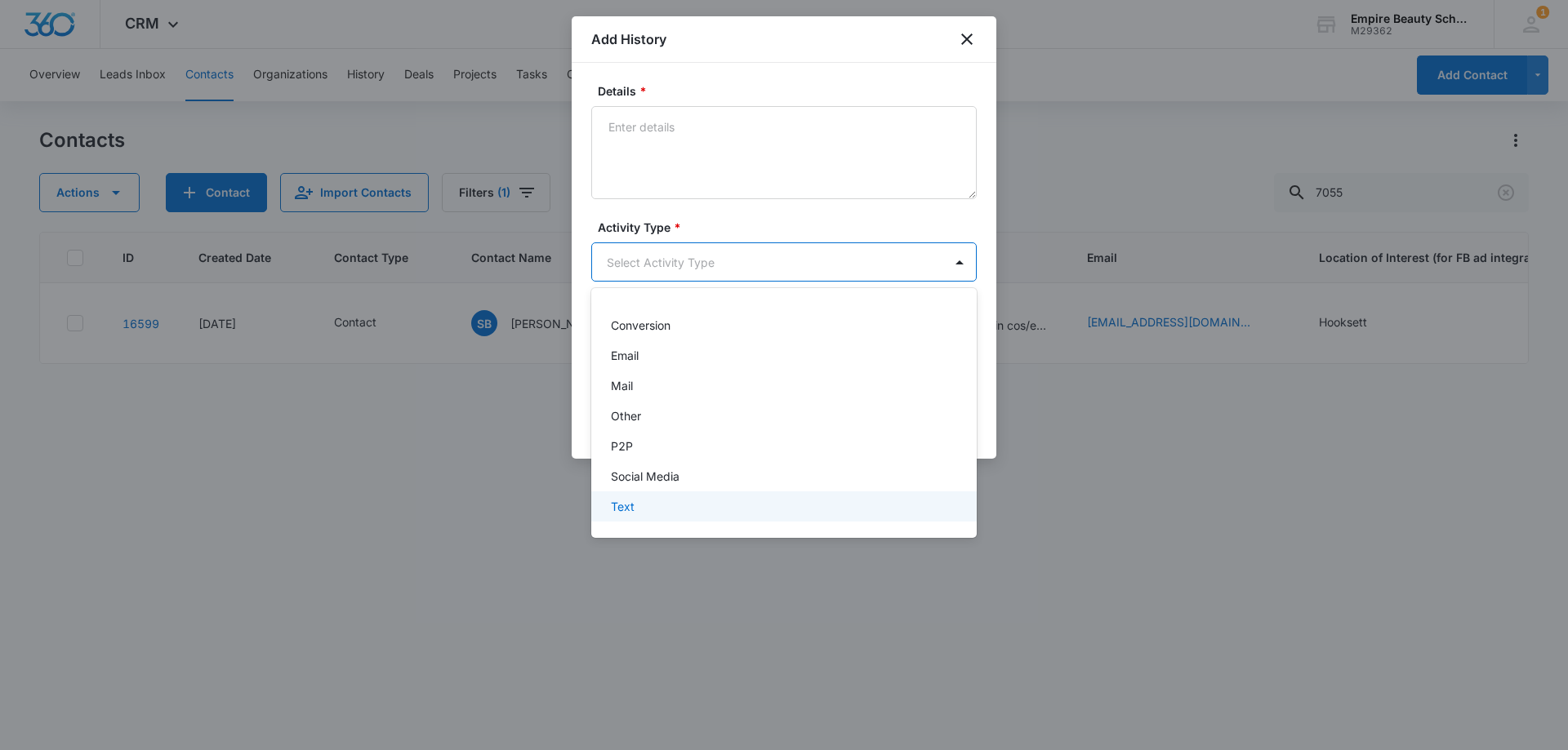
click at [666, 499] on div "Text" at bounding box center [782, 506] width 343 height 17
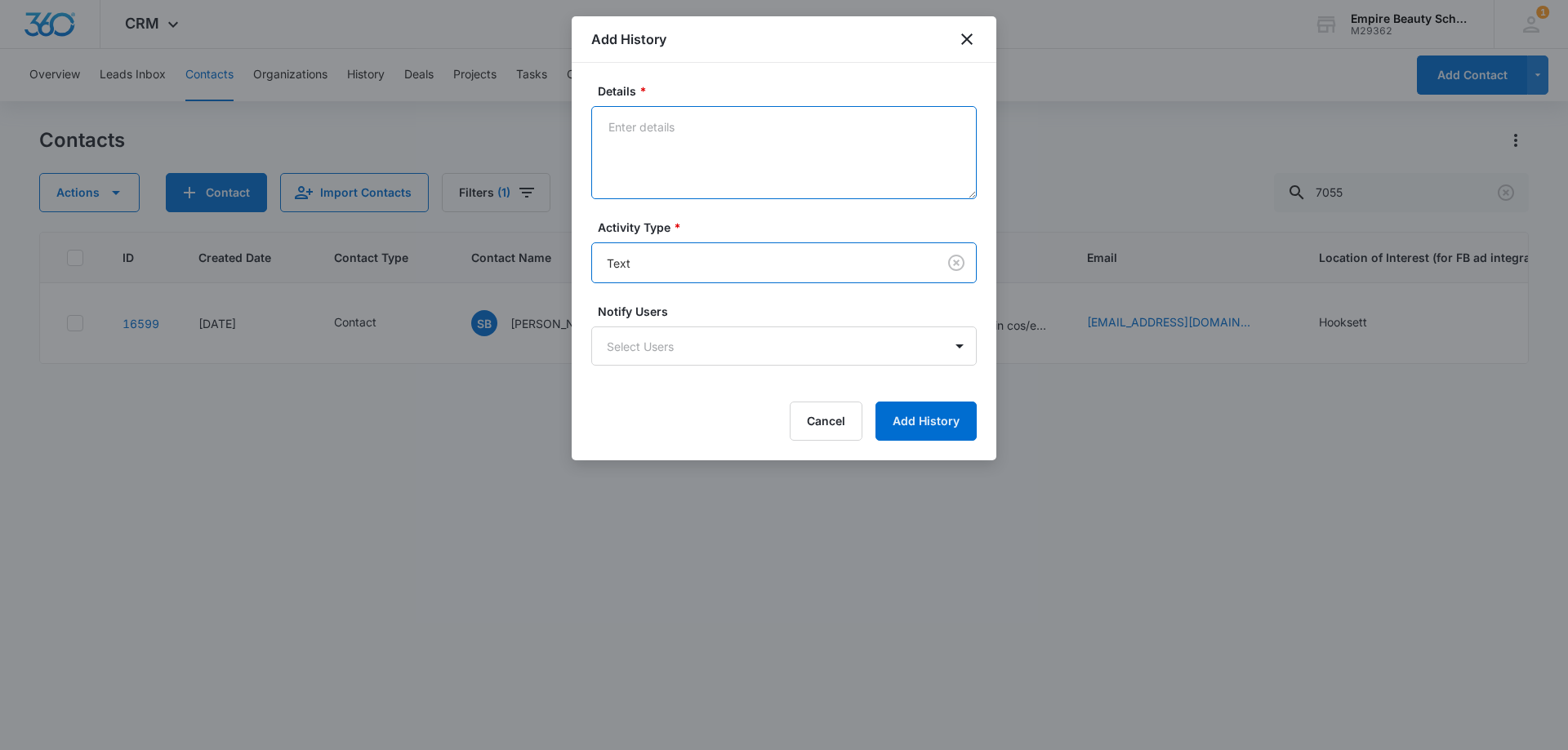
click at [684, 129] on textarea "Details *" at bounding box center [784, 153] width 386 height 93
type textarea "M"
click at [873, 130] on textarea "Interested in Est eve classes, let her know next avilable is [DATE]." at bounding box center [784, 153] width 386 height 93
click at [779, 158] on textarea "Interested in Est eve classes, let her know next available is [DATE]." at bounding box center [784, 153] width 386 height 93
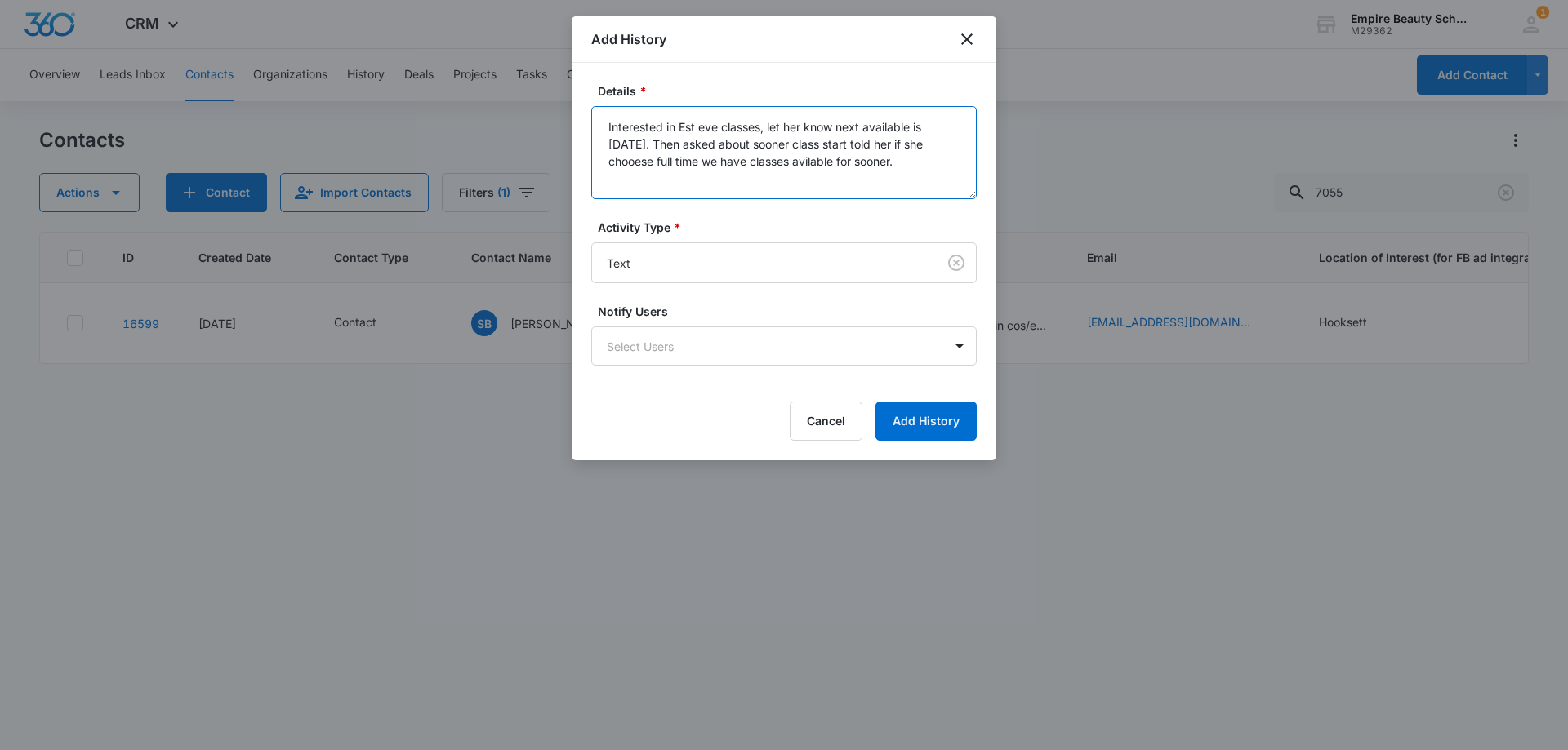
click at [841, 164] on textarea "Interested in Est eve classes, let her know next available is [DATE]. Then aske…" at bounding box center [784, 153] width 386 height 93
click at [655, 169] on textarea "Interested in Est eve classes, let her know next available is [DATE]. Then aske…" at bounding box center [784, 153] width 386 height 93
click at [696, 171] on textarea "Interested in Est eve classes, let her know next available is [DATE]. Then aske…" at bounding box center [784, 153] width 386 height 93
type textarea "Interested in Est eve classes, let her know next available is [DATE]. Then aske…"
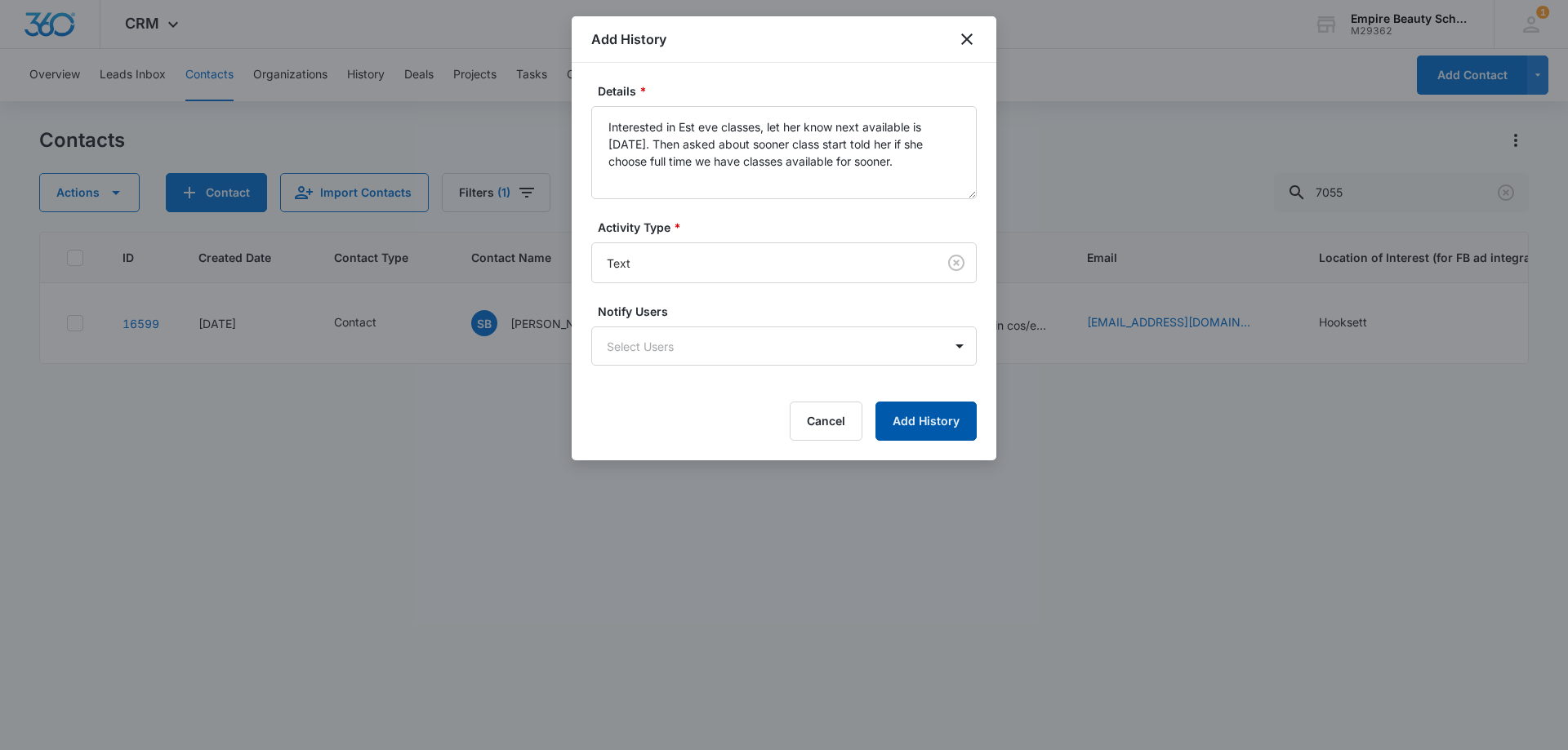
click at [955, 402] on button "Add History" at bounding box center [925, 421] width 101 height 39
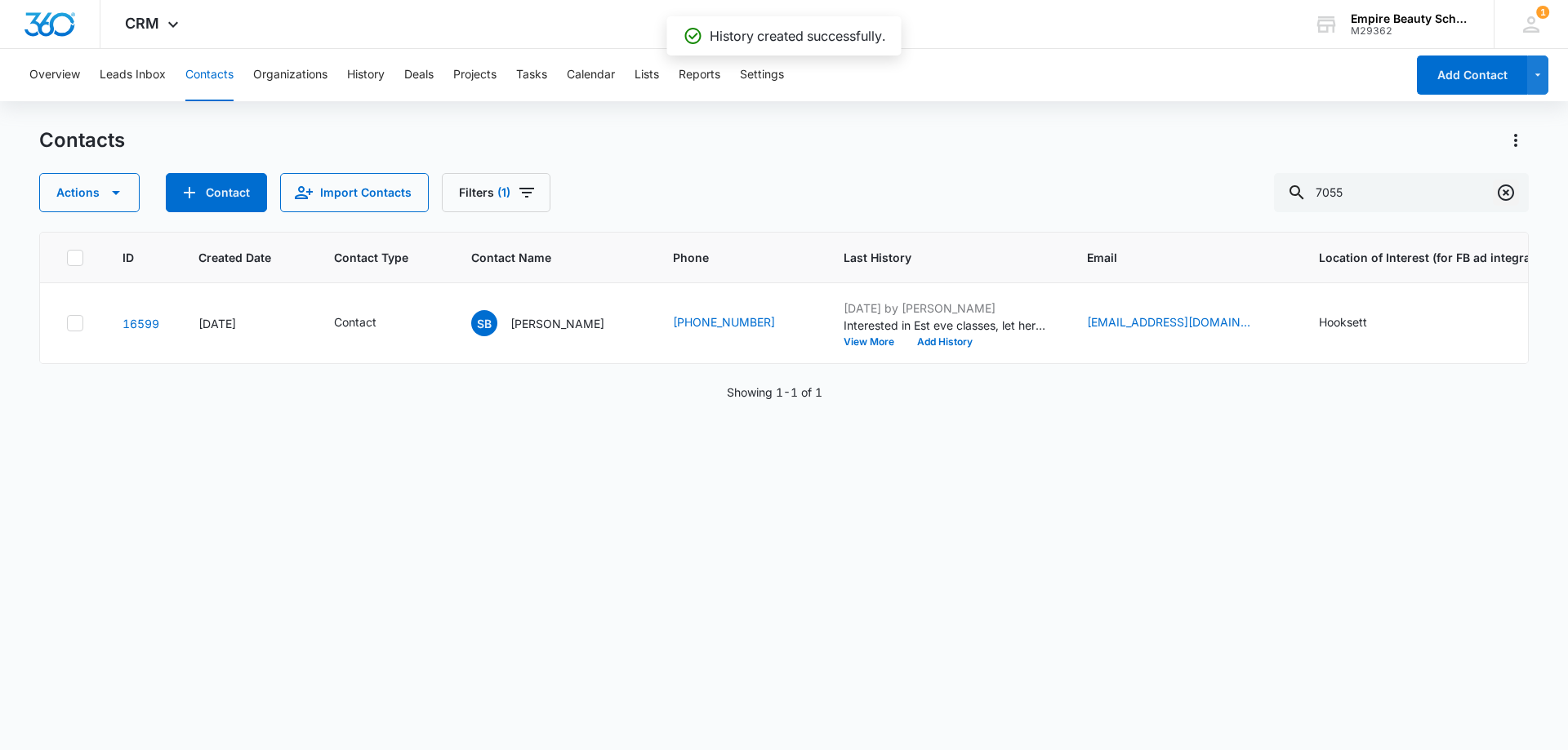
click at [1499, 190] on icon "Clear" at bounding box center [1505, 192] width 16 height 16
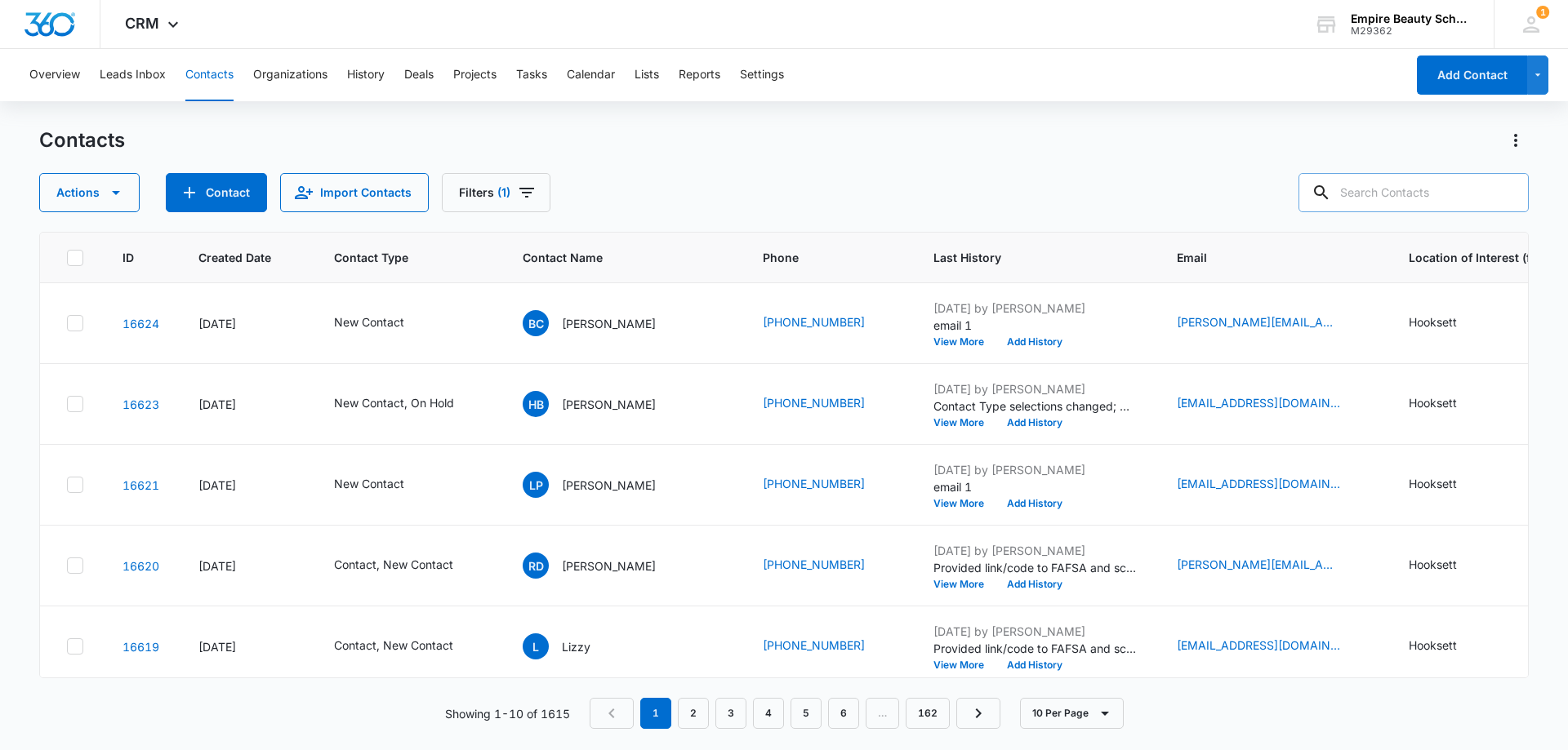
click at [1444, 195] on input "text" at bounding box center [1413, 193] width 230 height 39
type input "7055"
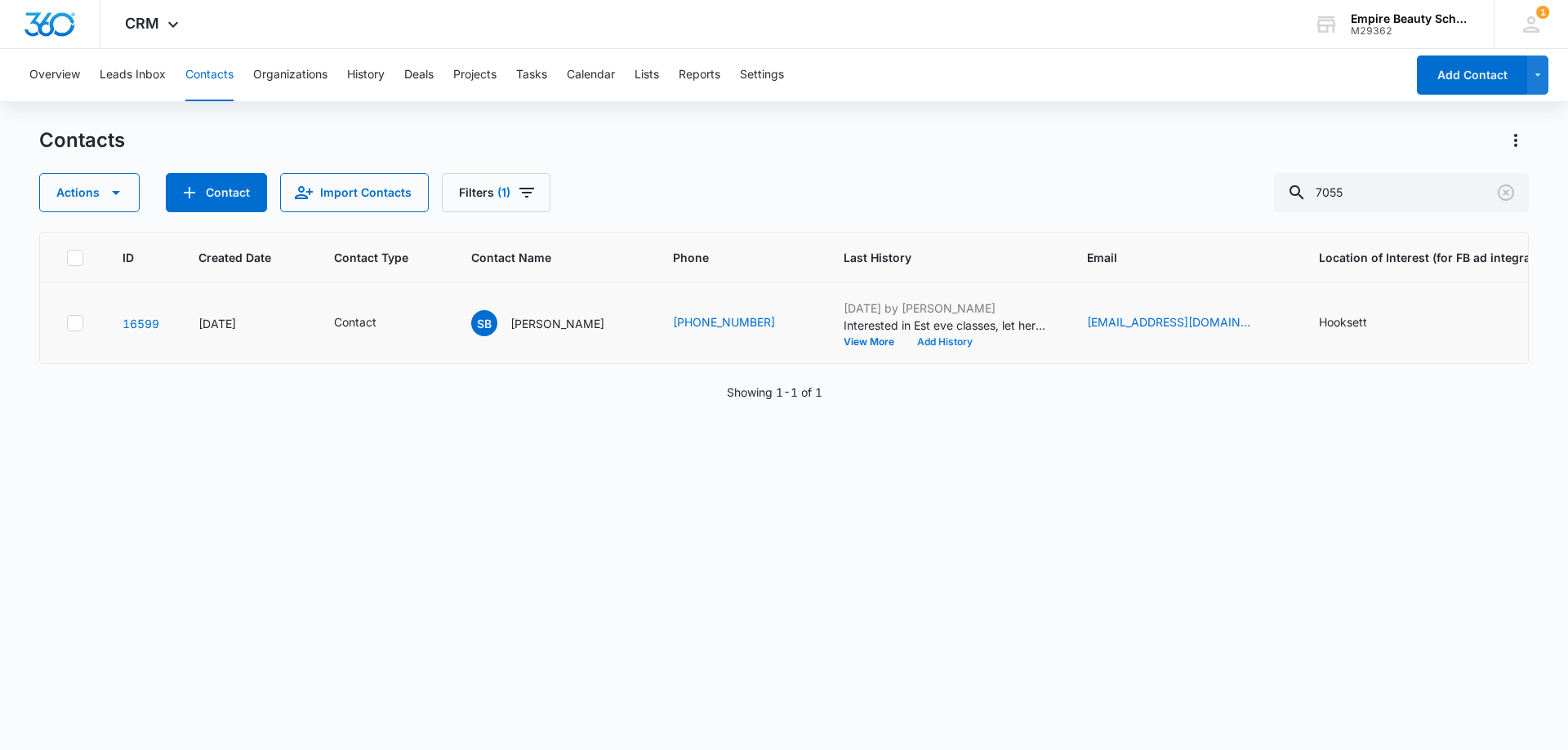
click at [939, 340] on button "Add History" at bounding box center [944, 342] width 79 height 10
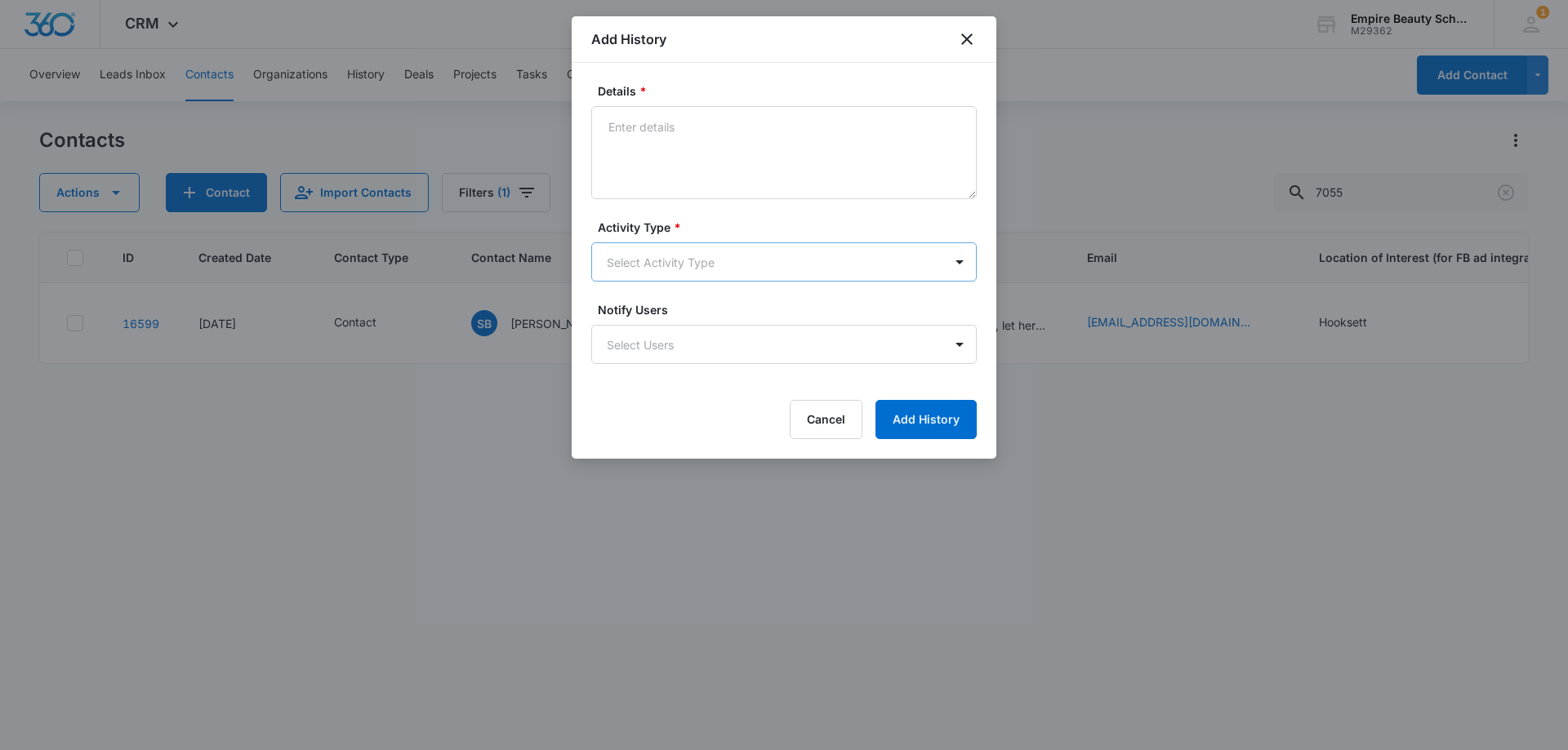
click at [647, 261] on body "CRM Apps Forms CRM Email Shop Payments POS Files Brand Settings Empire Beauty S…" at bounding box center [784, 375] width 1568 height 750
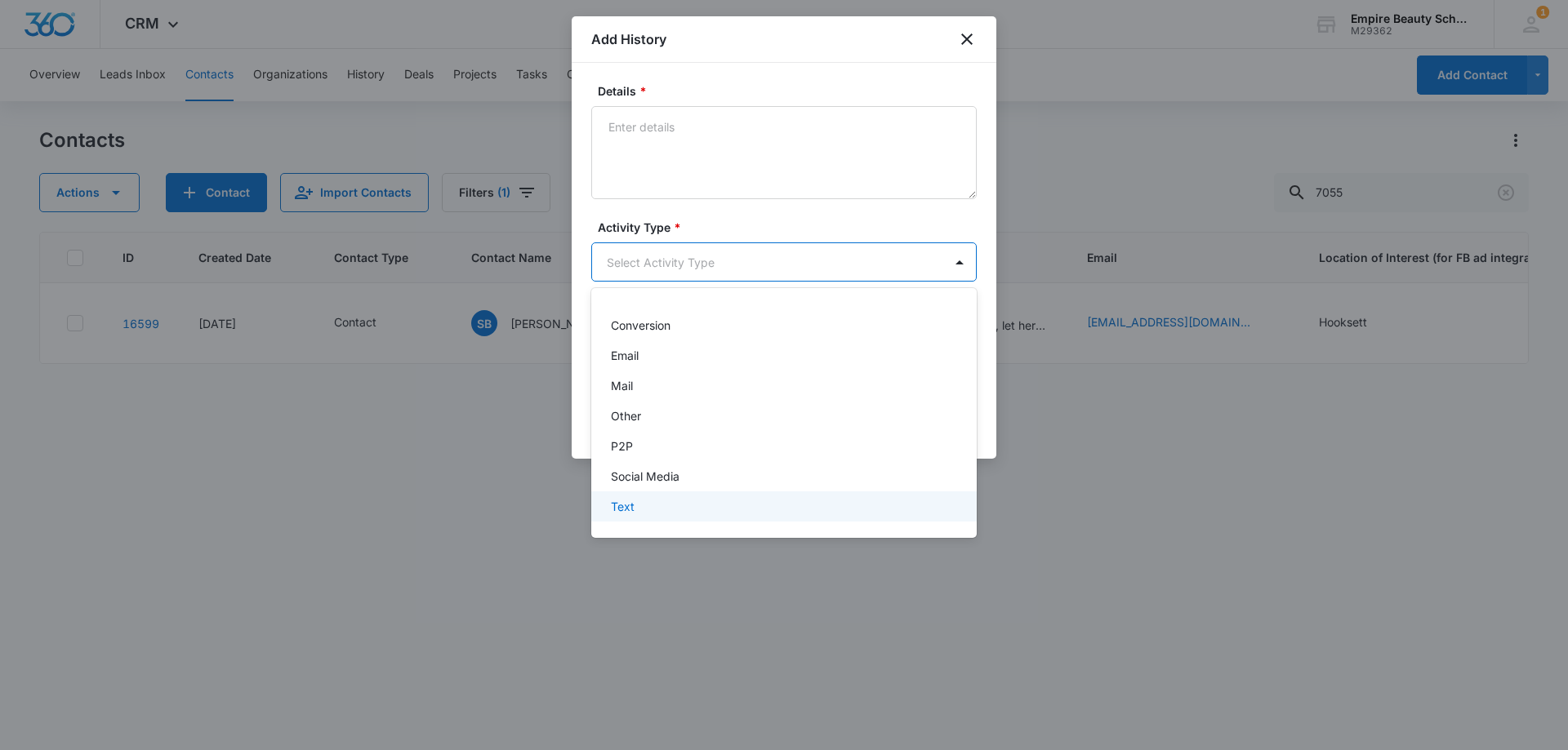
click at [631, 510] on p "Text" at bounding box center [623, 506] width 23 height 17
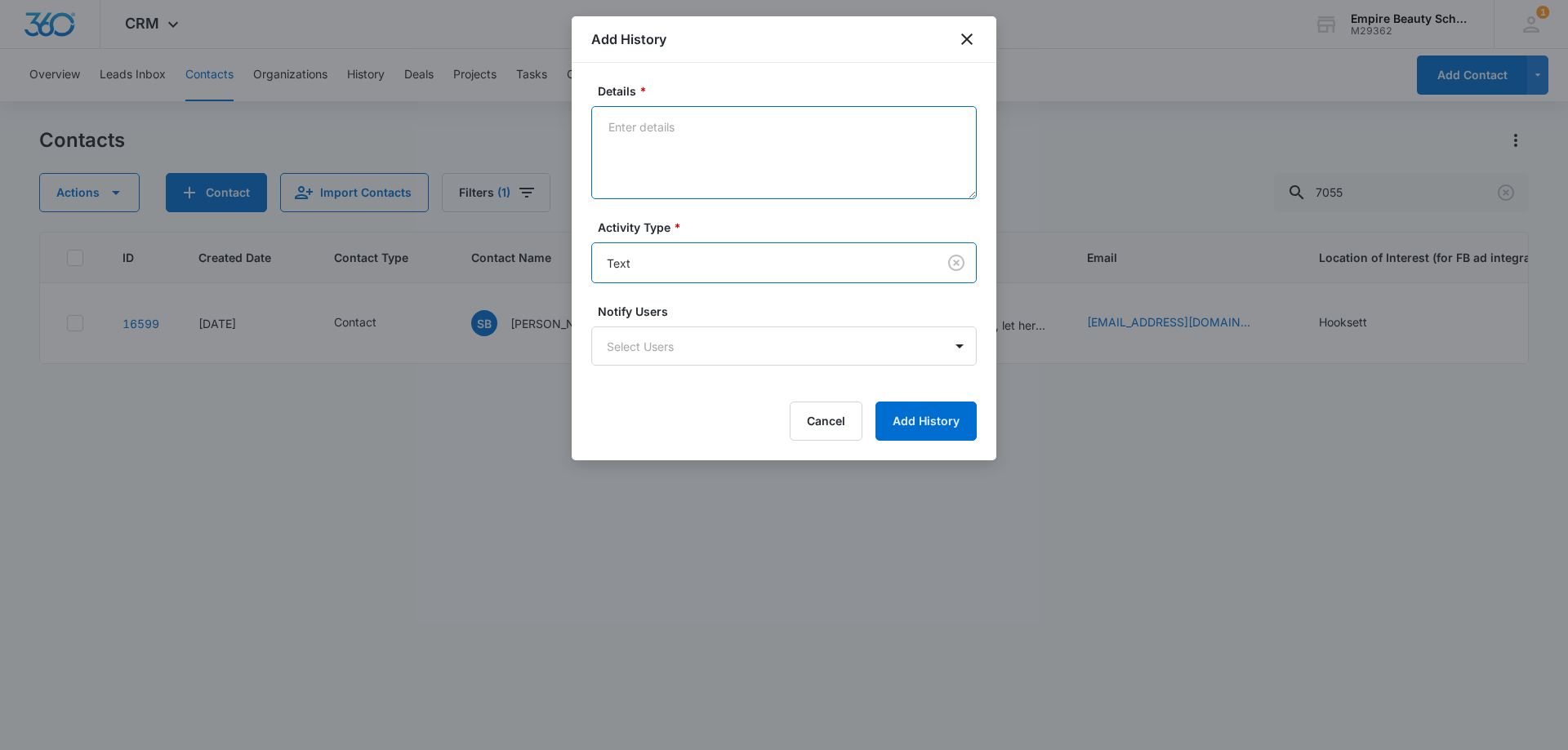
click at [717, 142] on textarea "Details *" at bounding box center [784, 153] width 386 height 93
click at [604, 130] on textarea "Let her know mud/lash only offered in day full time" at bounding box center [784, 153] width 386 height 93
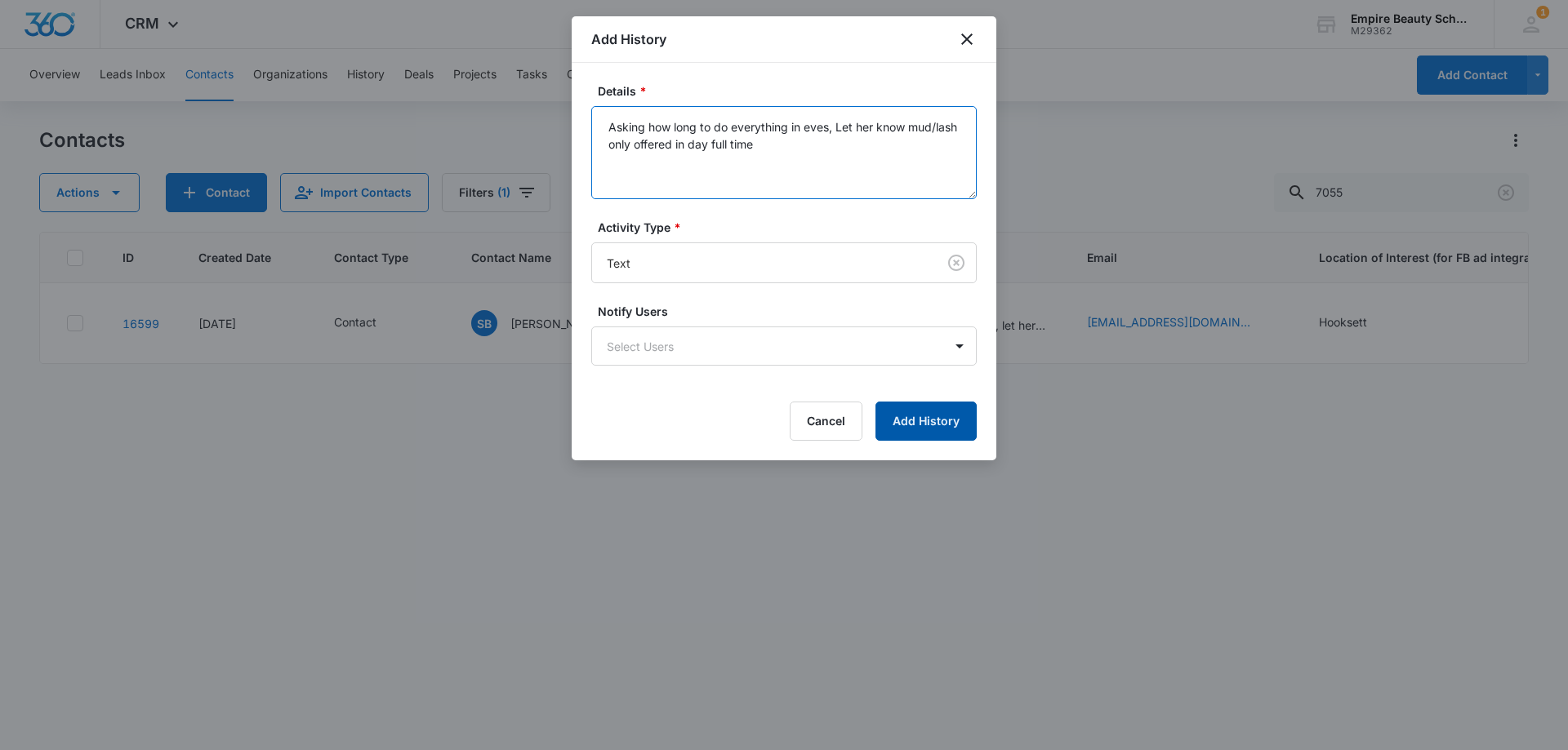
type textarea "Asking how long to do everything in eves, Let her know mud/lash only offered in…"
click at [927, 422] on button "Add History" at bounding box center [925, 421] width 101 height 39
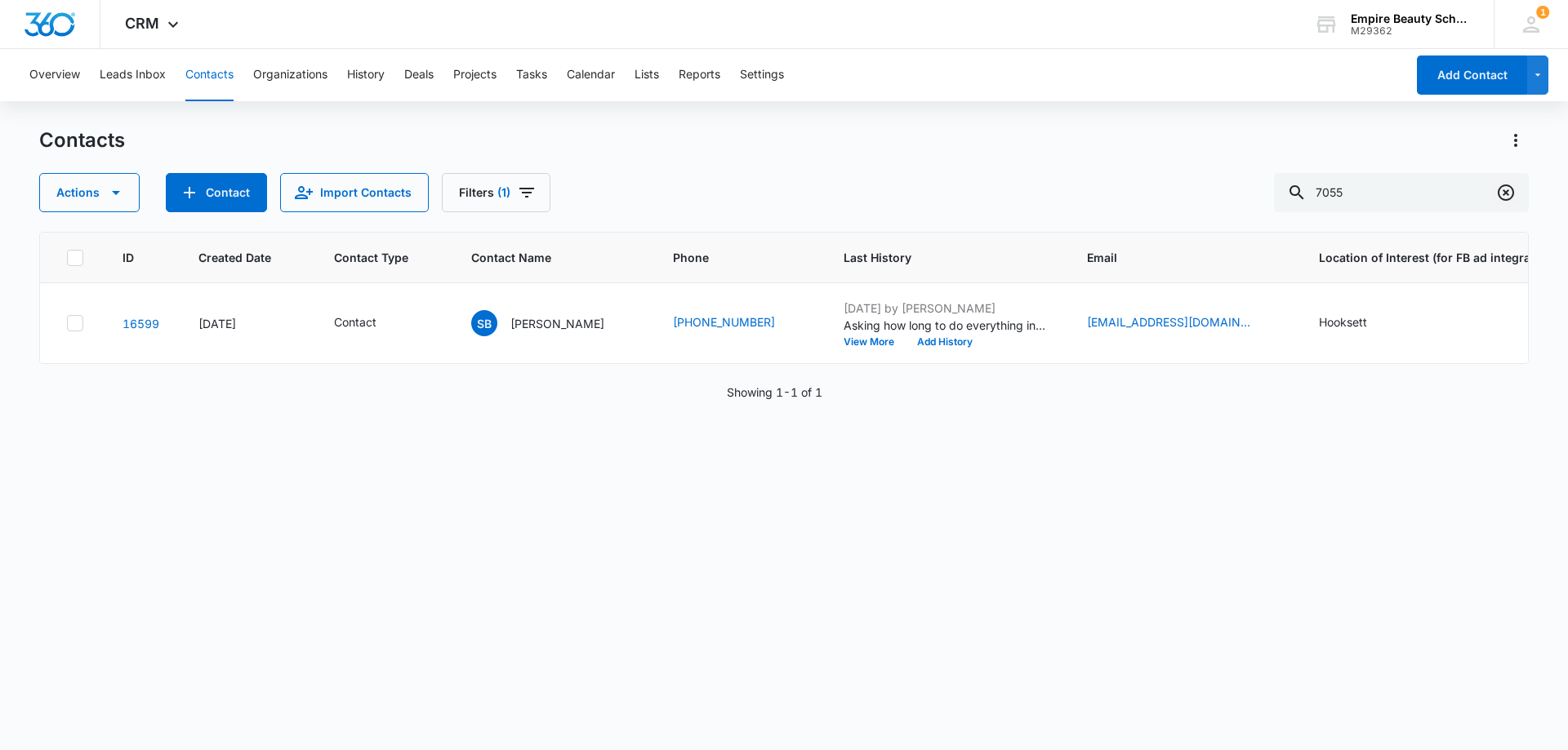
click at [1511, 186] on icon "Clear" at bounding box center [1505, 192] width 19 height 19
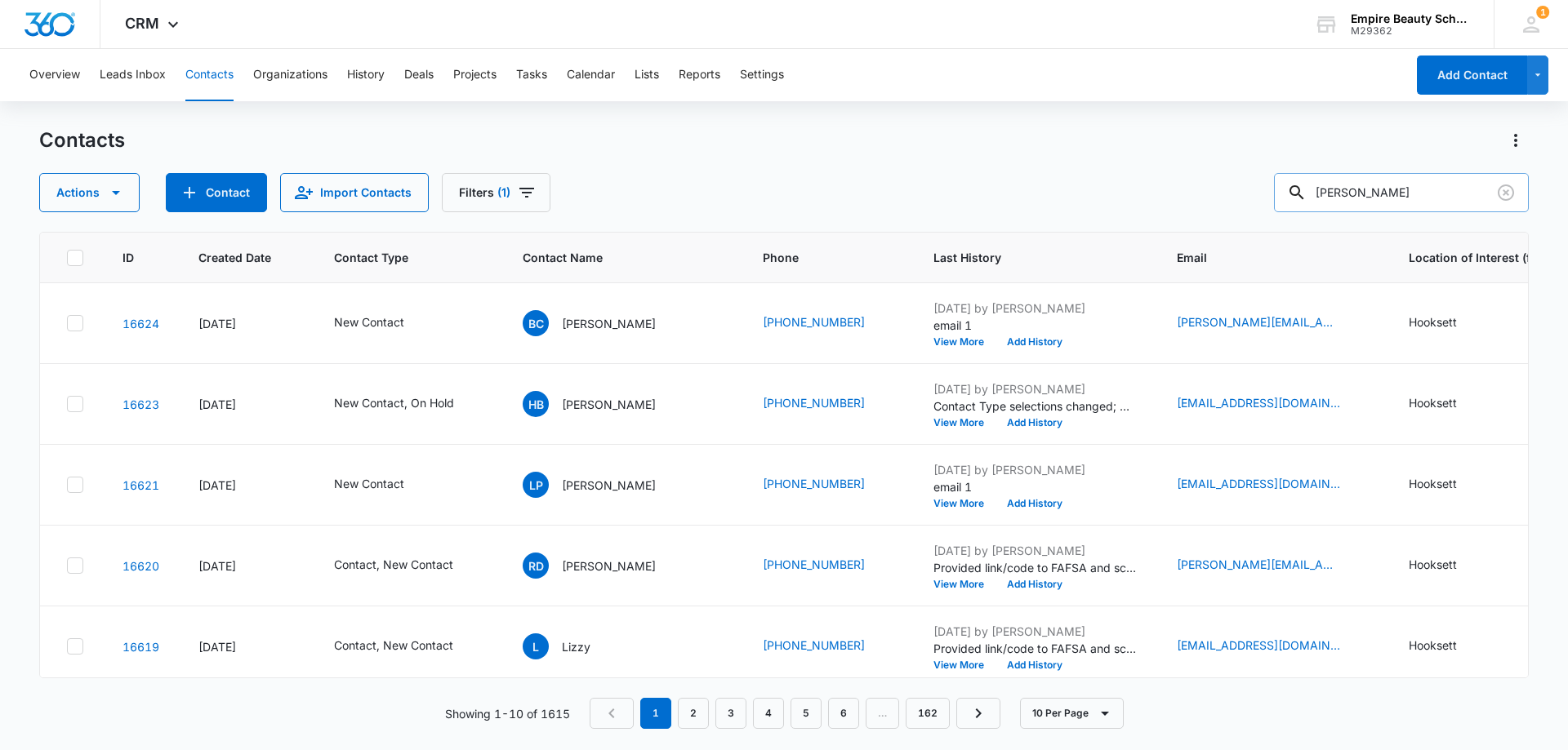
type input "[PERSON_NAME]"
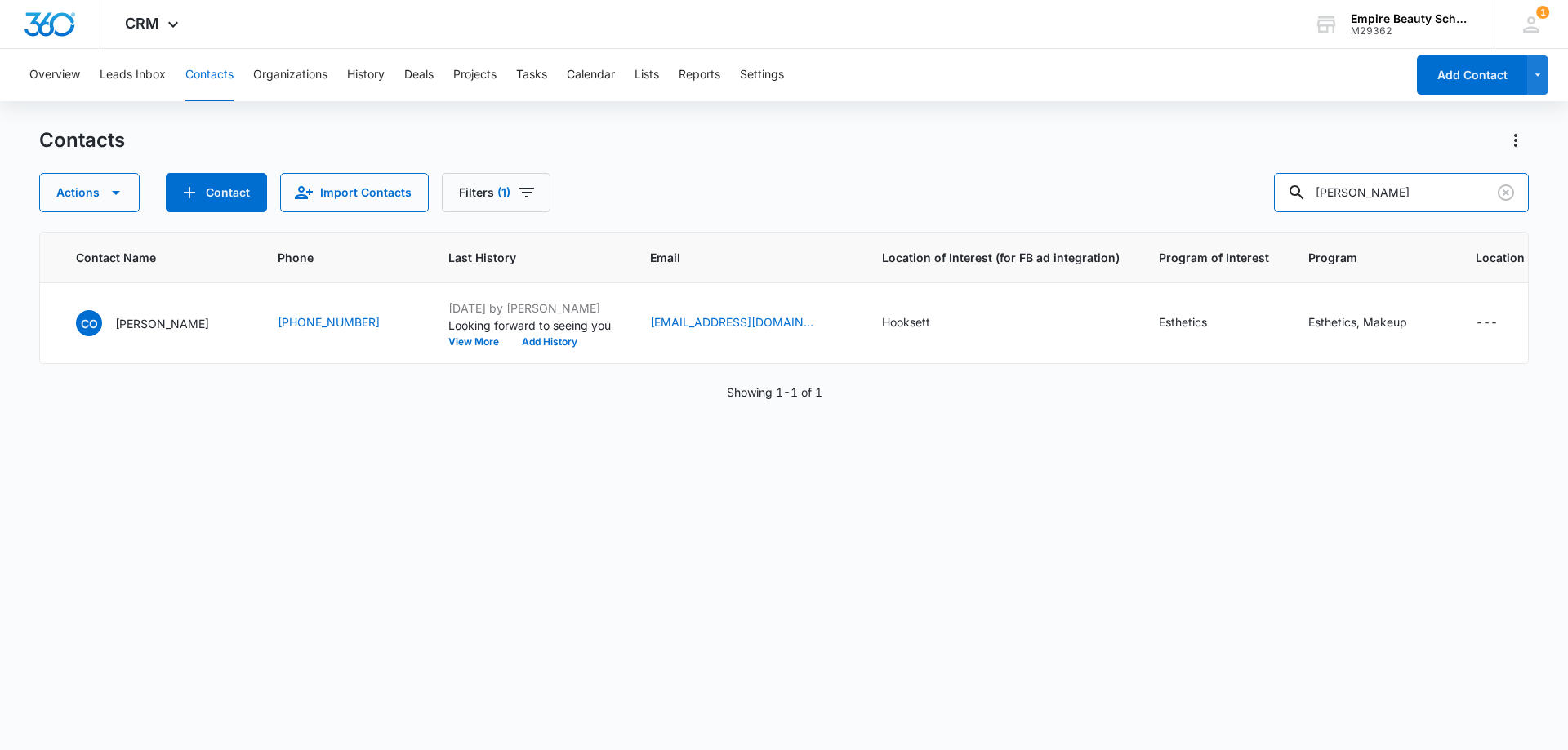
scroll to position [0, 459]
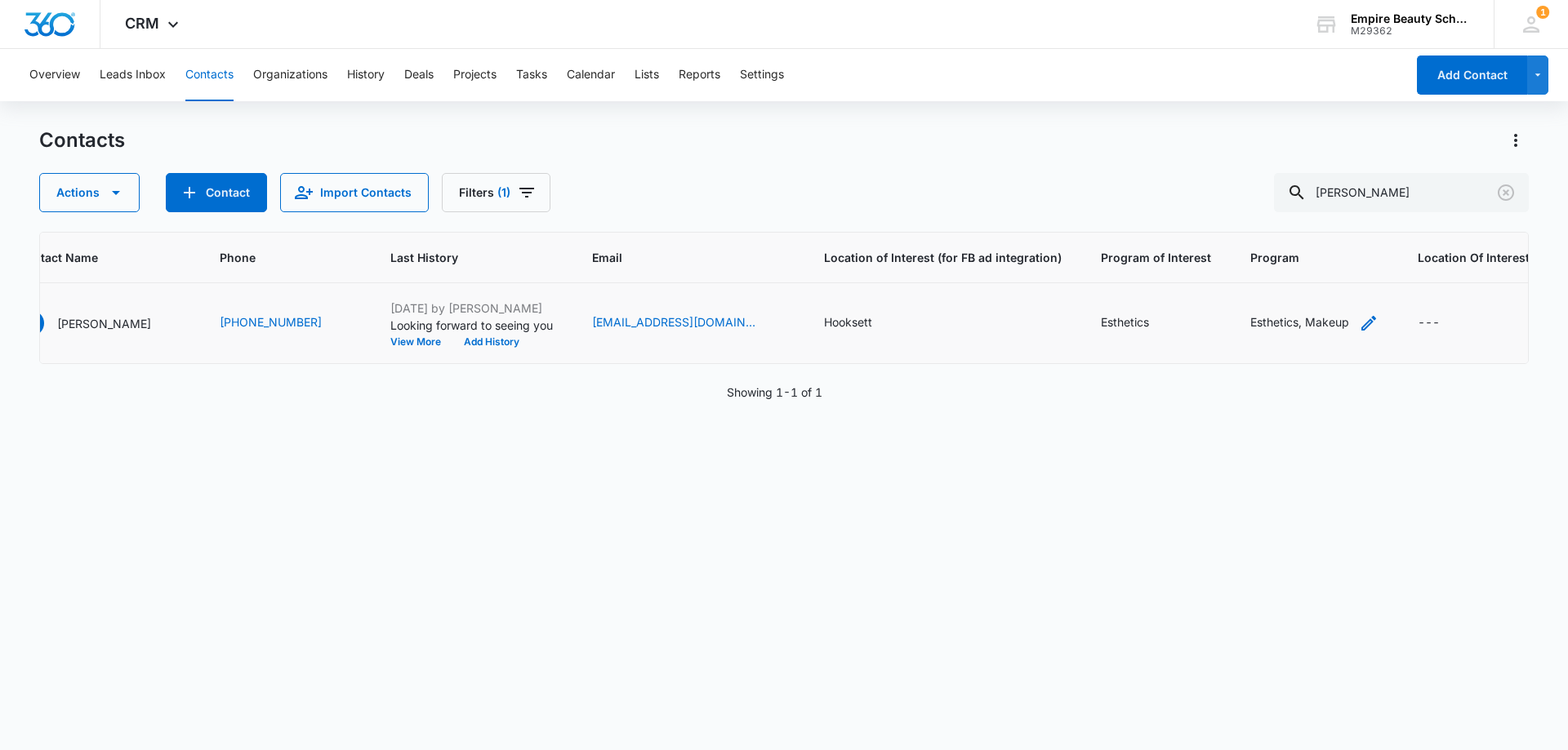
click at [1361, 326] on icon "Program - Esthetics, Makeup - Select to Edit Field" at bounding box center [1369, 323] width 15 height 15
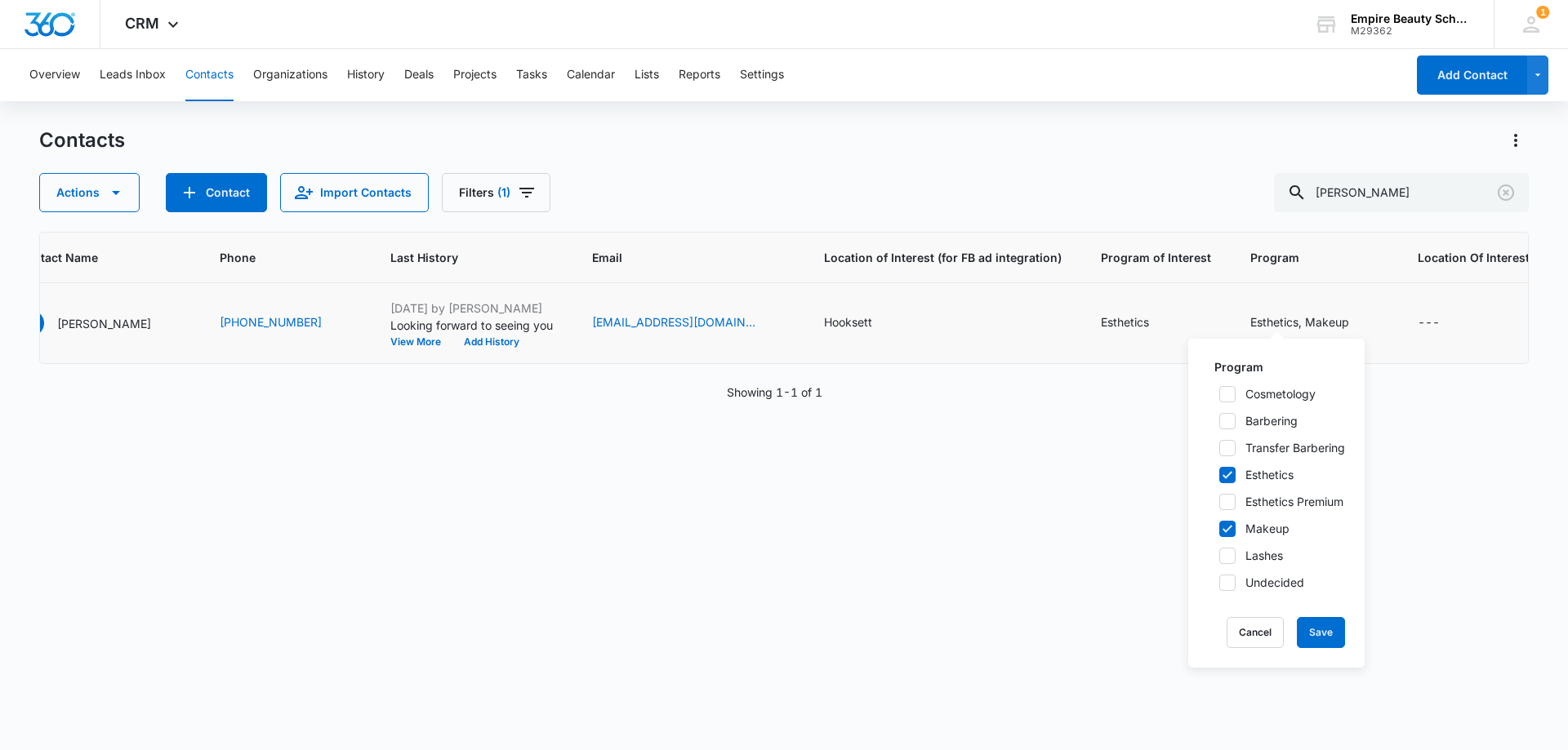
click at [1229, 530] on icon at bounding box center [1228, 530] width 15 height 15
click at [1219, 530] on input "Makeup" at bounding box center [1214, 530] width 12 height 12
checkbox input "false"
click at [1331, 628] on button "Save" at bounding box center [1320, 633] width 48 height 31
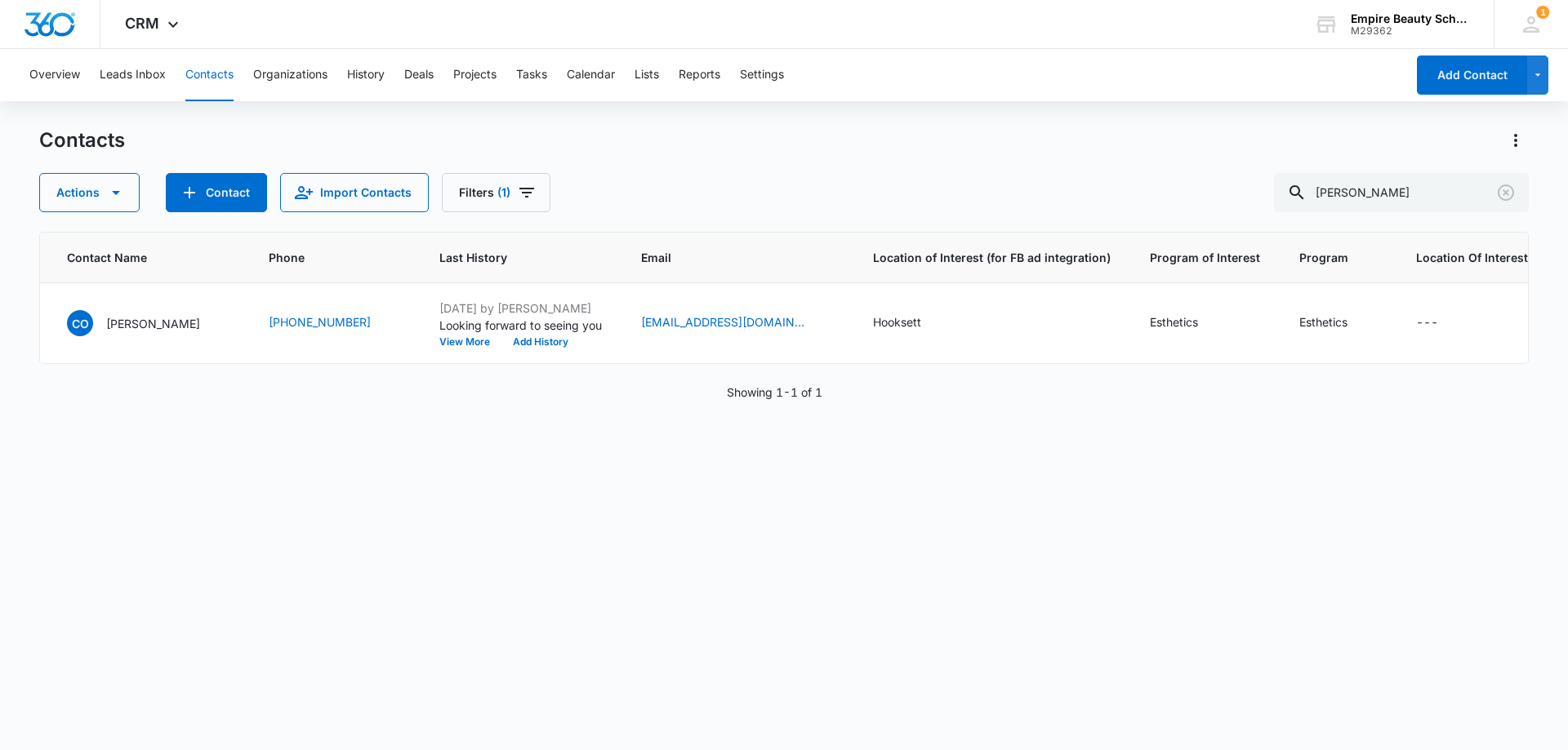
scroll to position [0, 0]
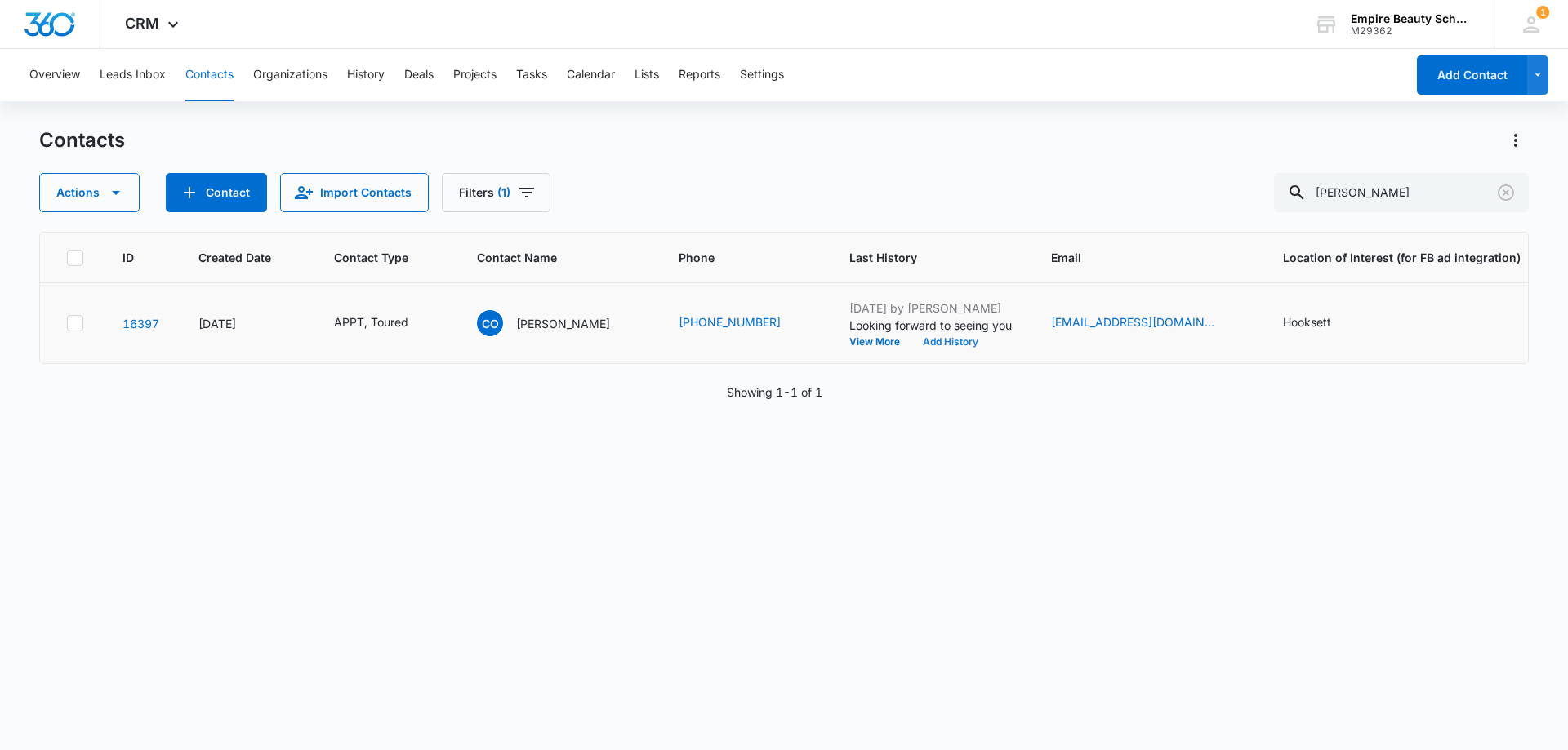
click at [911, 341] on button "Add History" at bounding box center [950, 342] width 79 height 10
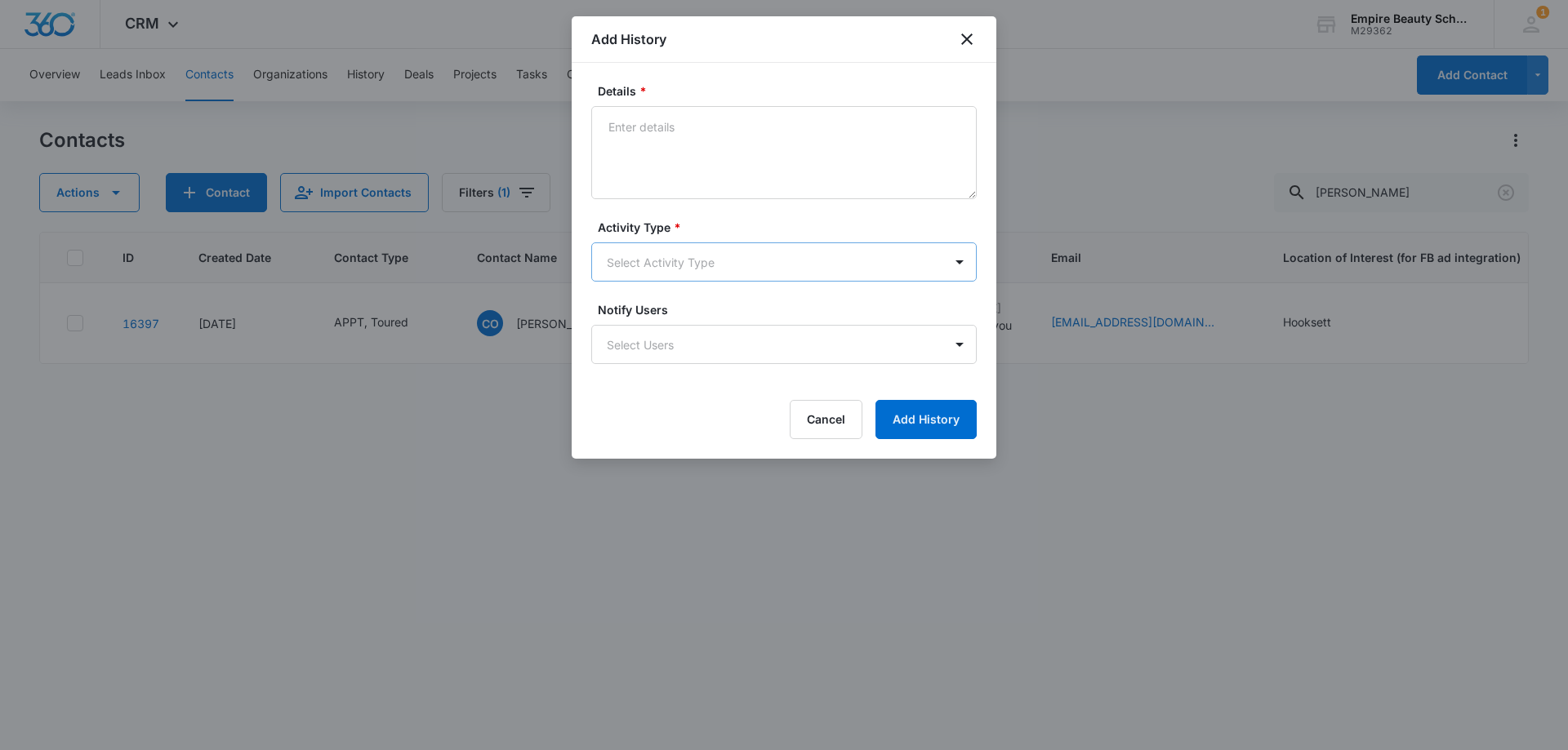
click at [623, 252] on body "CRM Apps Forms CRM Email Shop Payments POS Files Brand Settings Empire Beauty S…" at bounding box center [784, 375] width 1568 height 750
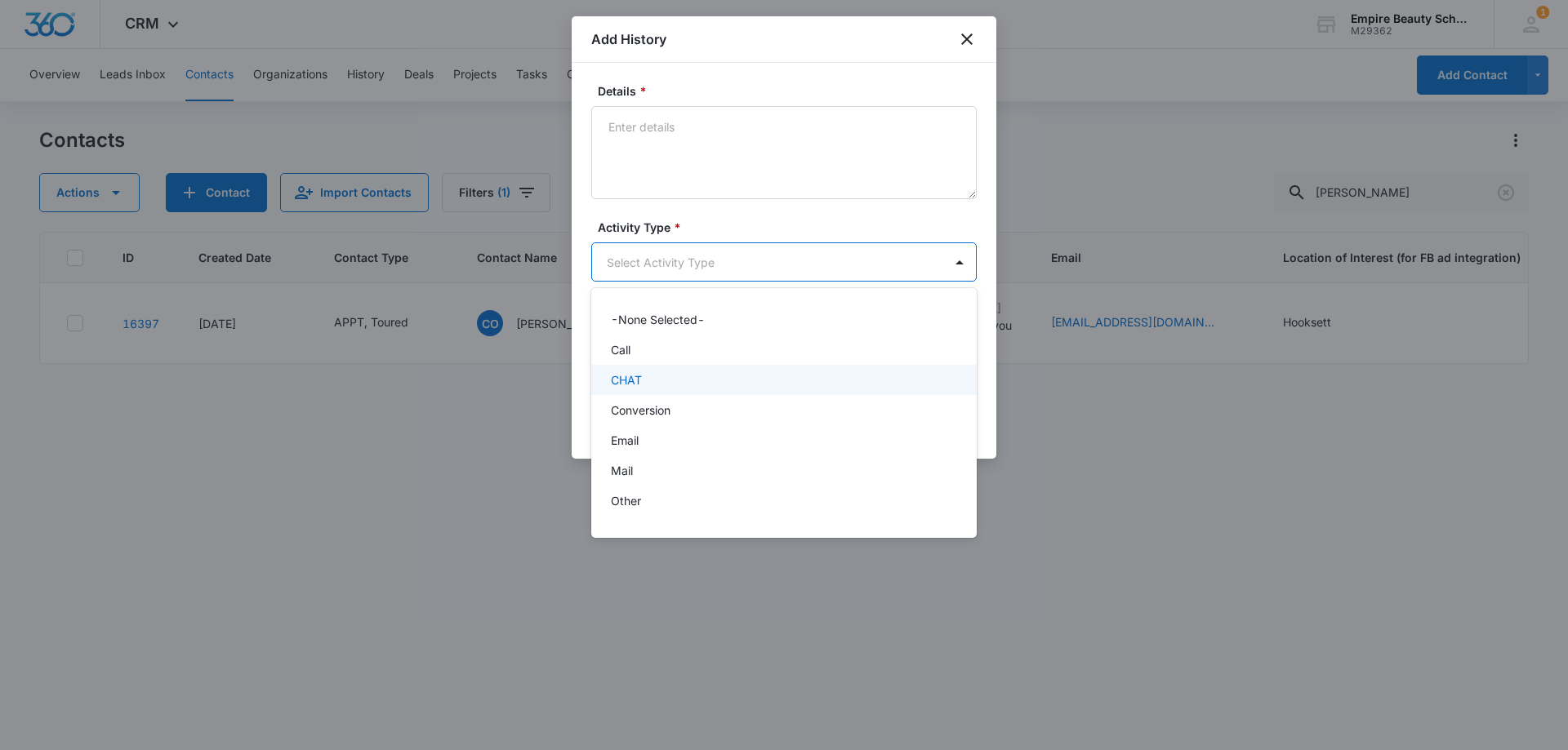
scroll to position [85, 0]
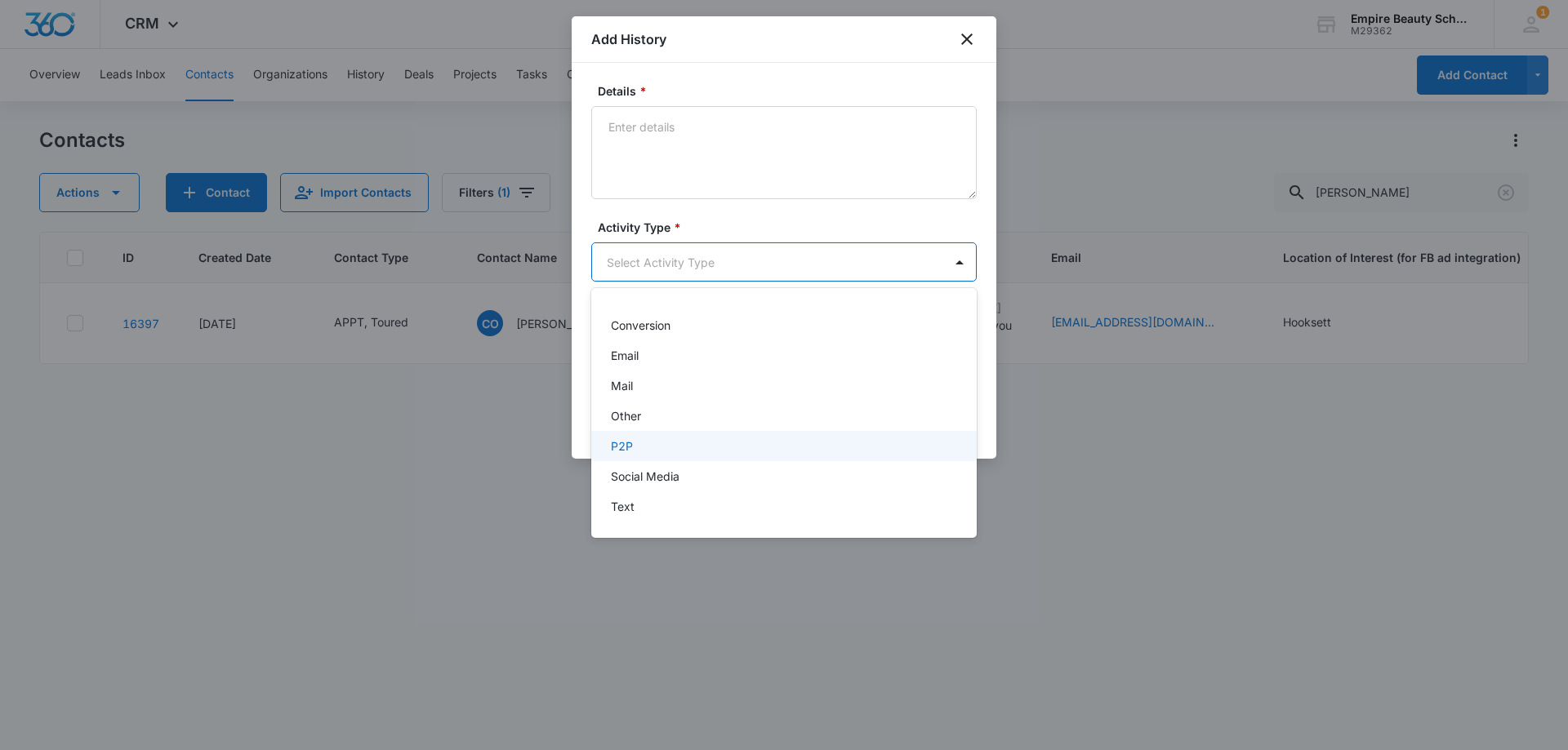
click at [635, 435] on div "P2P" at bounding box center [784, 446] width 386 height 30
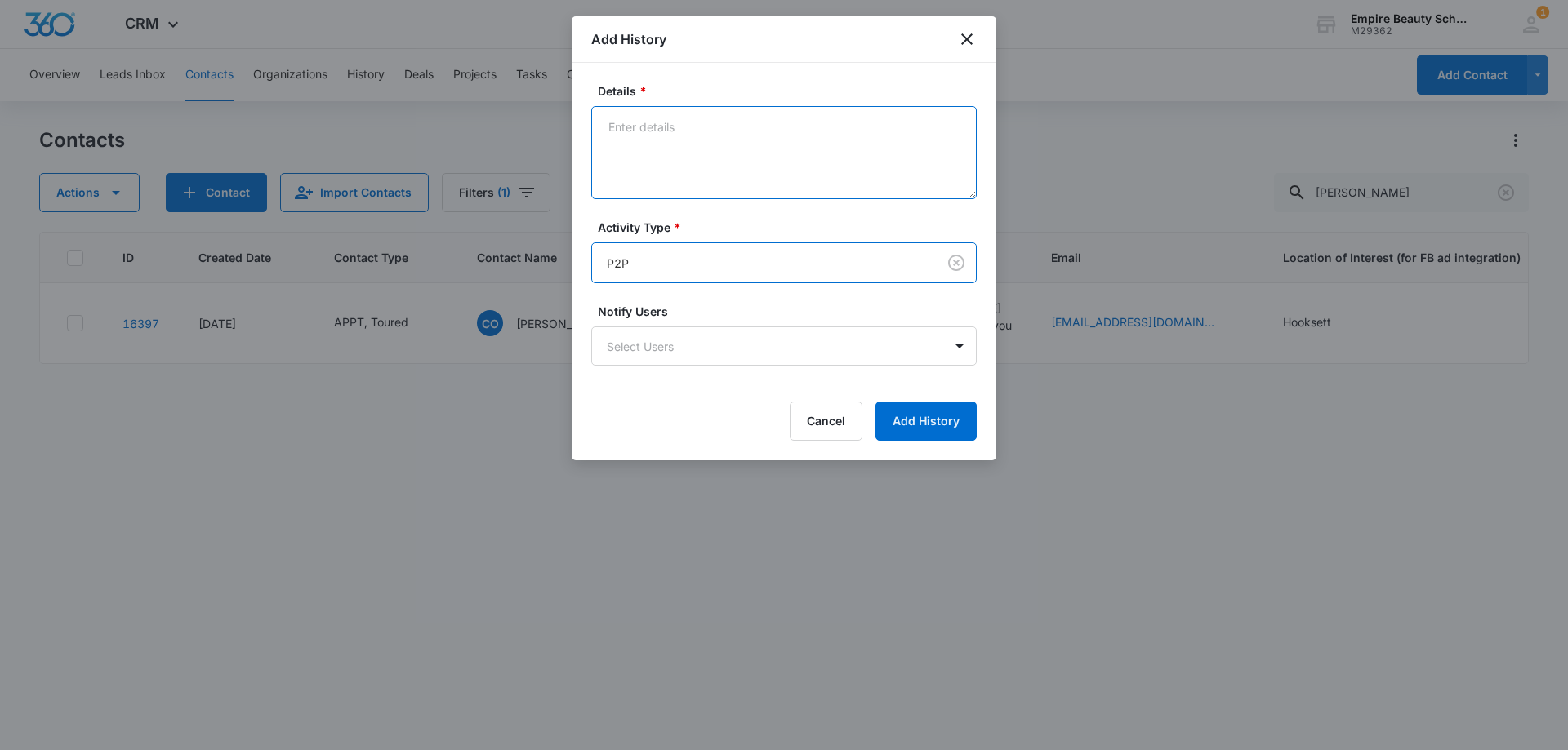
click at [681, 165] on textarea "Details *" at bounding box center [784, 153] width 386 height 93
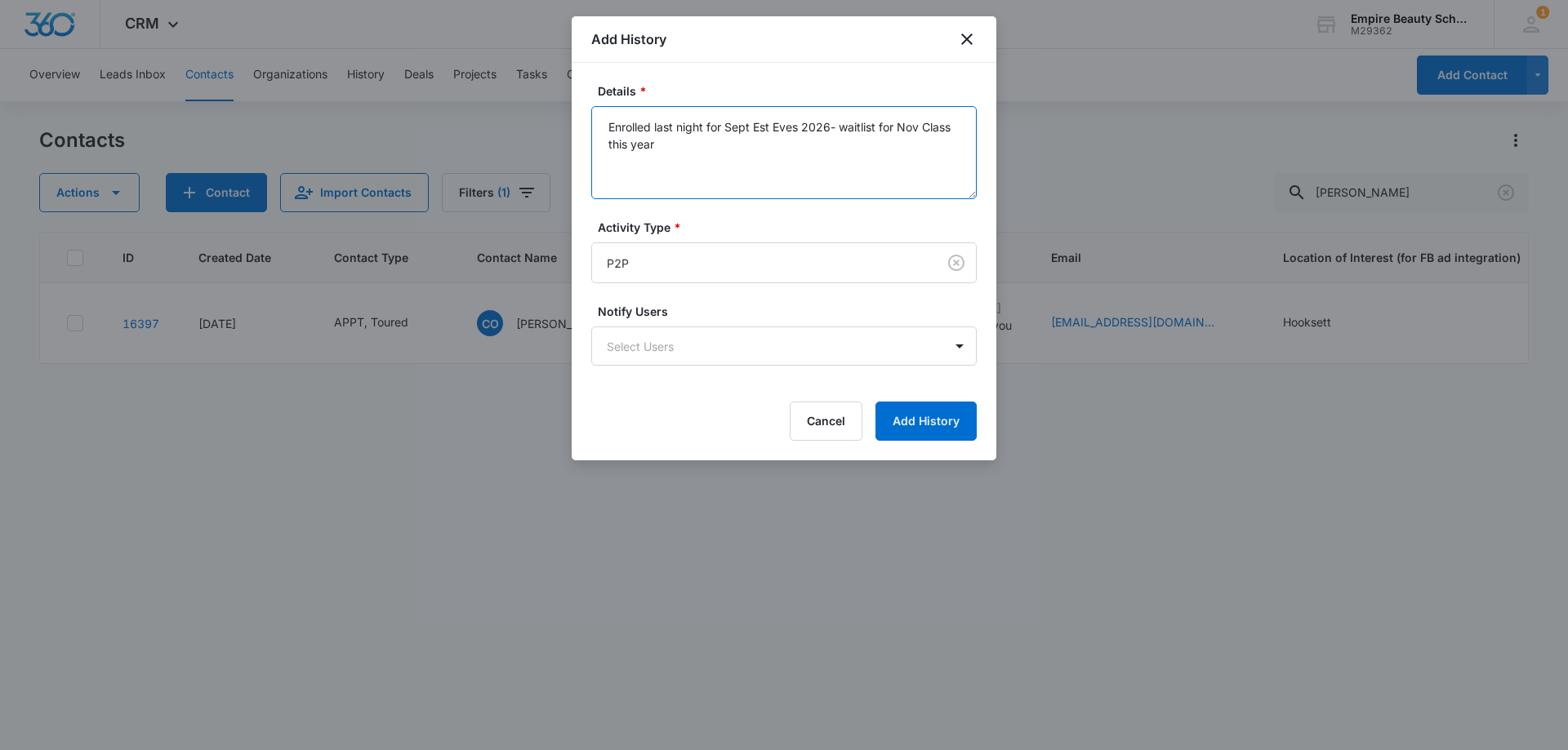
click at [697, 144] on textarea "Enrolled last night for Sept Est Eves 2026- waitlist for Nov Class this year" at bounding box center [784, 153] width 386 height 93
click at [675, 143] on textarea "Enrolled last night for Sept Est Eves 2026- waitlist for Nov Class this year" at bounding box center [784, 153] width 386 height 93
click at [692, 140] on textarea "Enrolled last night for Sept Est Eves 2026- waitlist for Nov Class this year [D…" at bounding box center [784, 153] width 386 height 93
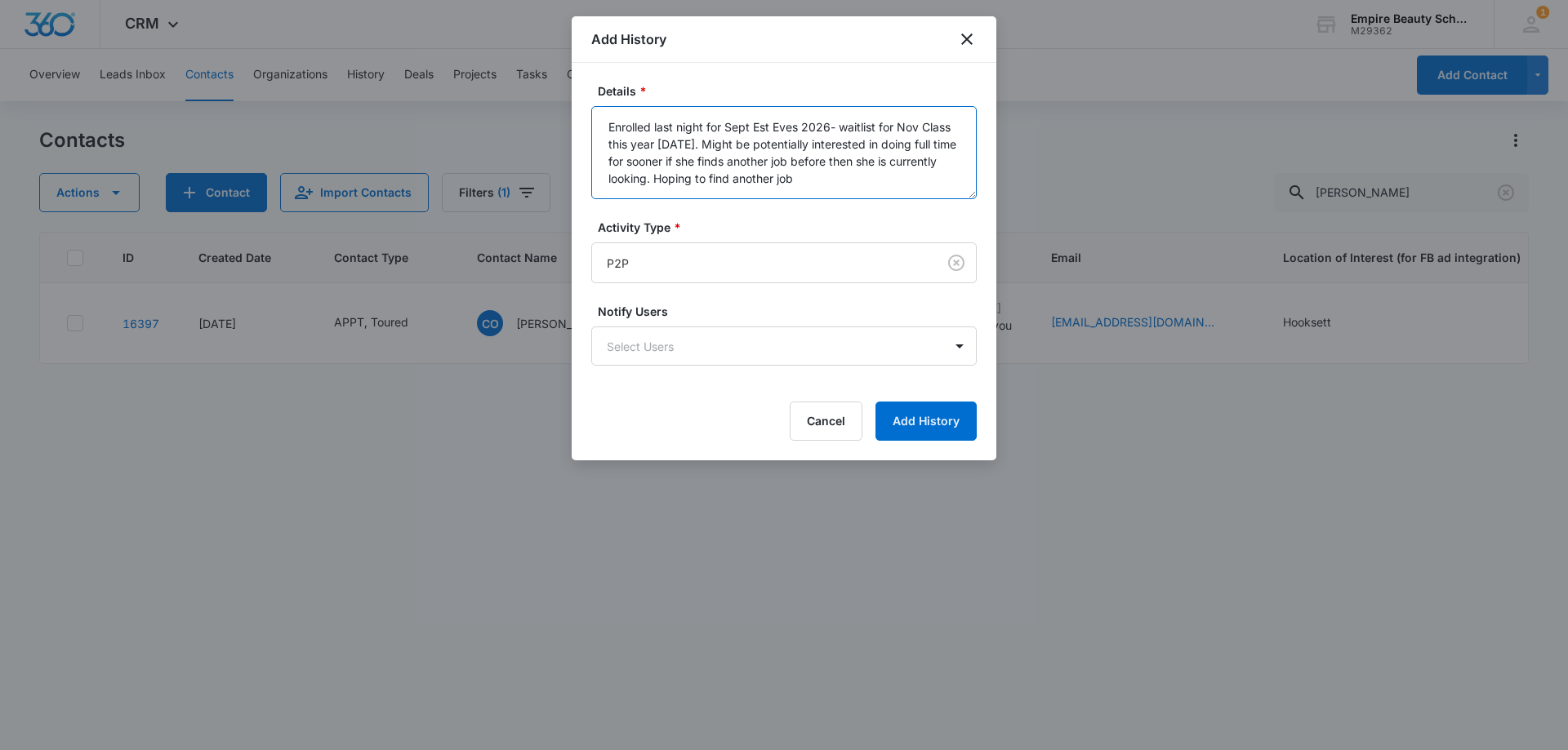
click at [862, 185] on textarea "Enrolled last night for Sept Est Eves 2026- waitlist for Nov Class this year [D…" at bounding box center [784, 153] width 386 height 93
type textarea "Enrolled last night for Sept Est Eves 2026- waitlist for Nov Class this year [D…"
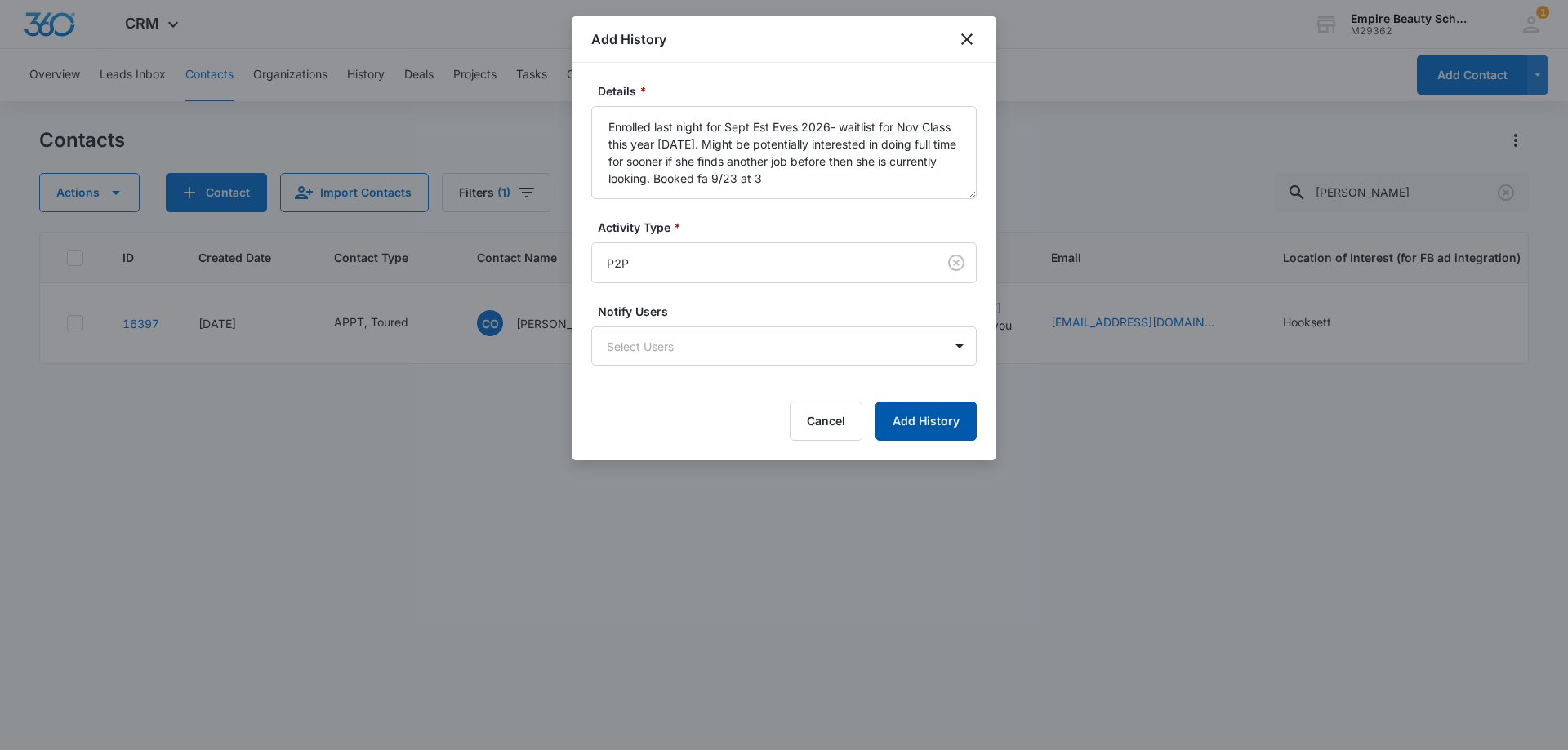
click at [922, 406] on button "Add History" at bounding box center [925, 421] width 101 height 39
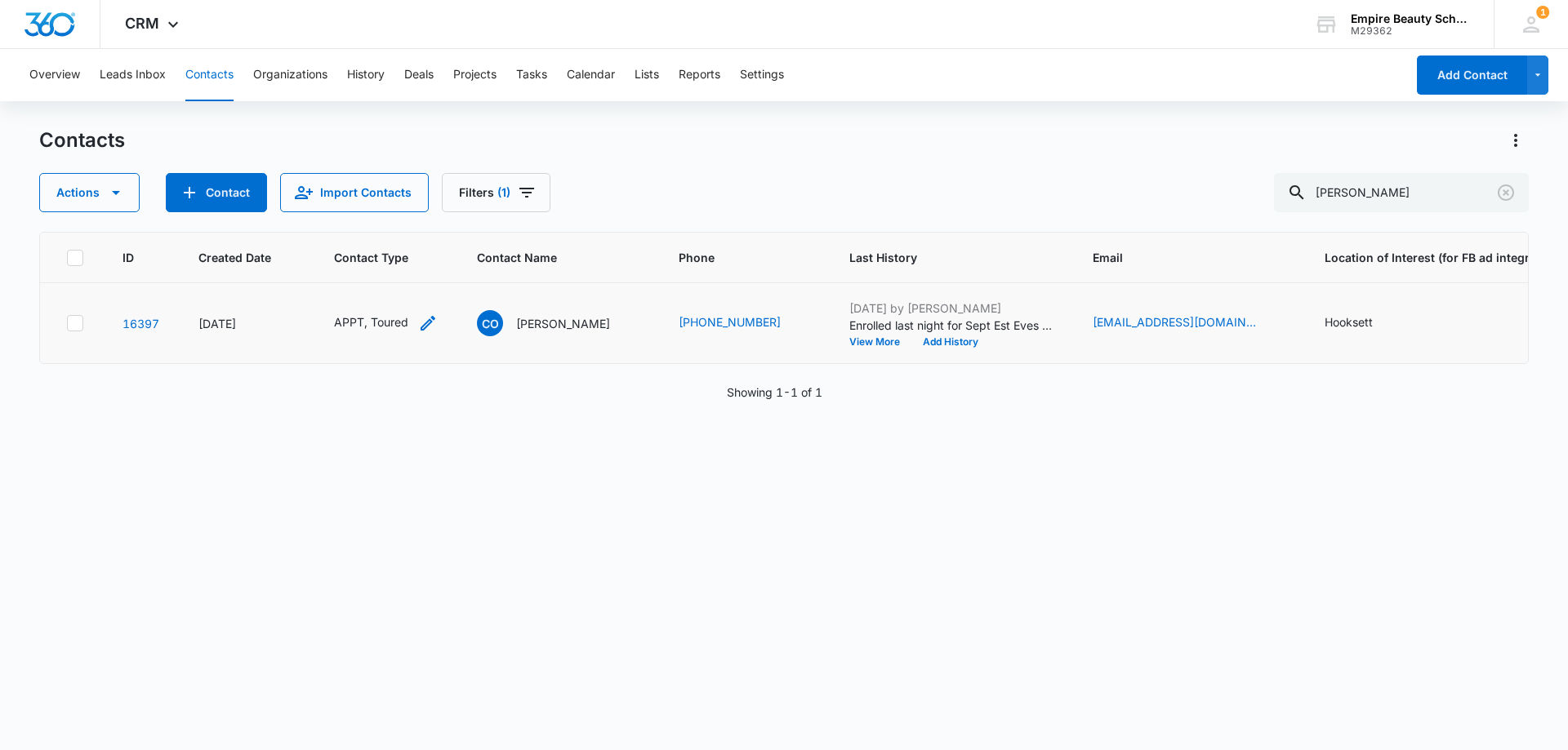
click at [427, 323] on icon "Contact Type - APPT, Toured - Select to Edit Field" at bounding box center [428, 323] width 15 height 15
click at [341, 217] on icon "Remove APPT" at bounding box center [344, 218] width 12 height 13
click at [352, 216] on icon "Remove Toured" at bounding box center [356, 218] width 12 height 13
click at [366, 217] on div at bounding box center [342, 219] width 73 height 20
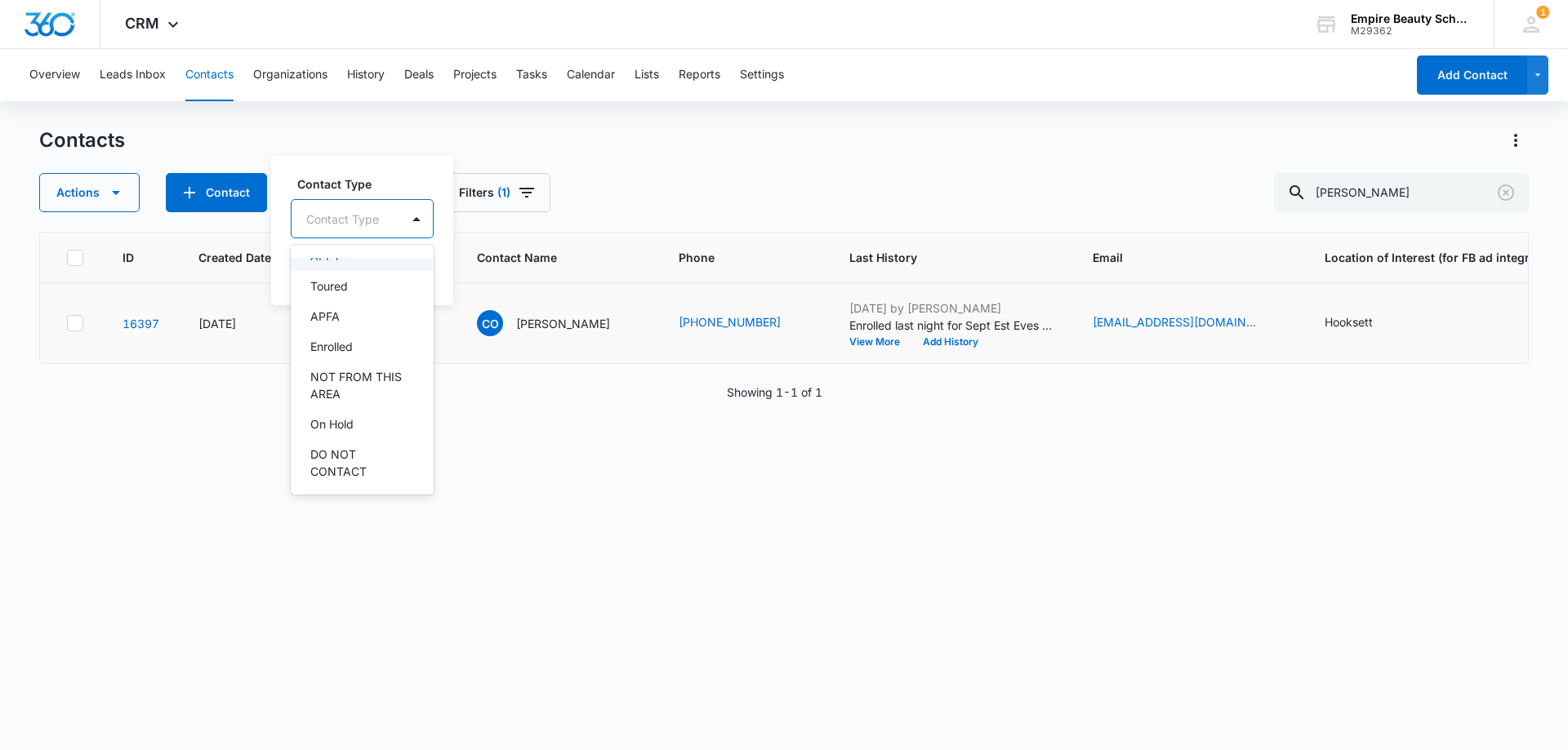
scroll to position [174, 0]
click at [357, 324] on div "Enrolled" at bounding box center [362, 313] width 142 height 30
click at [400, 176] on label "Contact Type" at bounding box center [371, 183] width 147 height 17
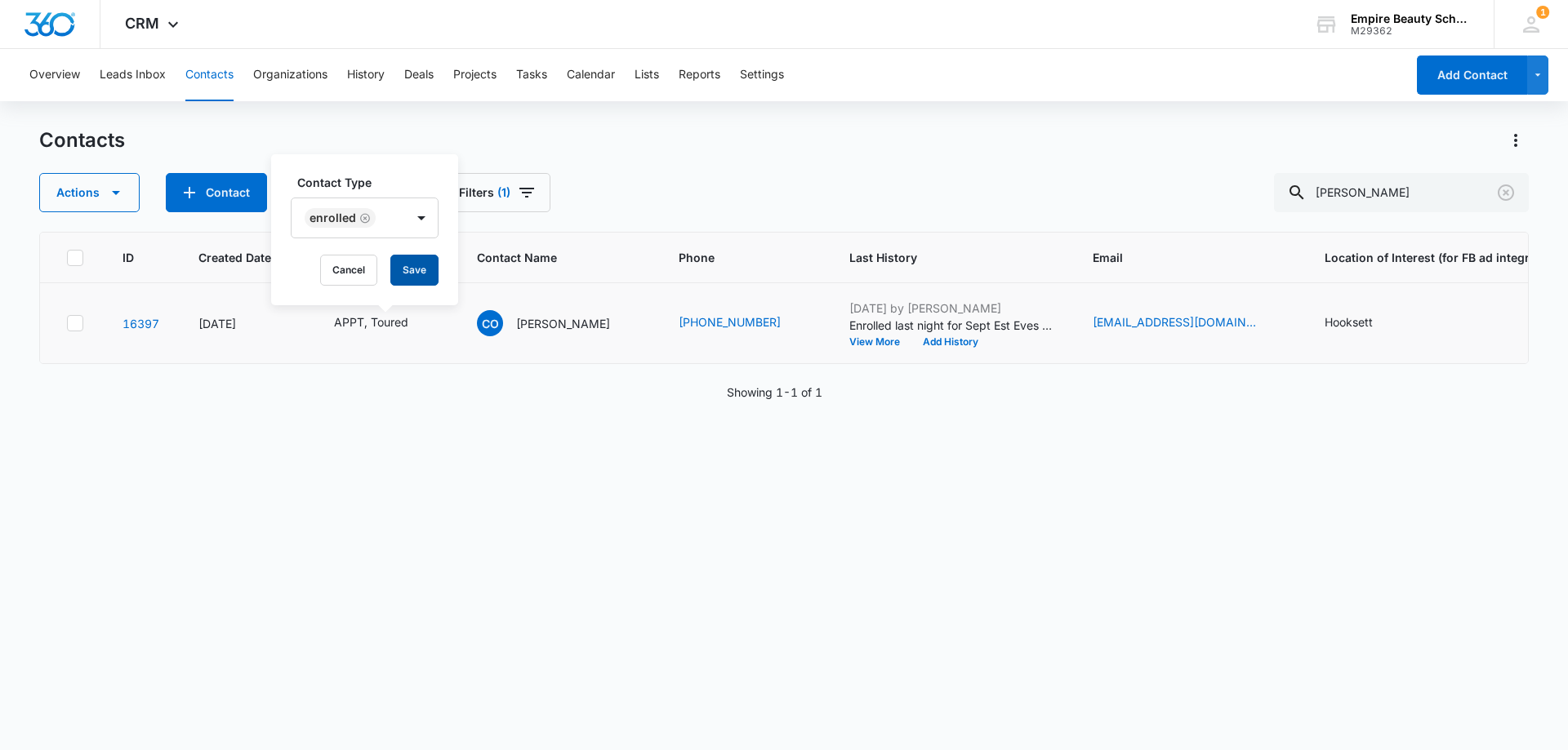
click at [427, 270] on button "Save" at bounding box center [414, 270] width 48 height 31
click at [944, 344] on button "Add History" at bounding box center [944, 342] width 79 height 10
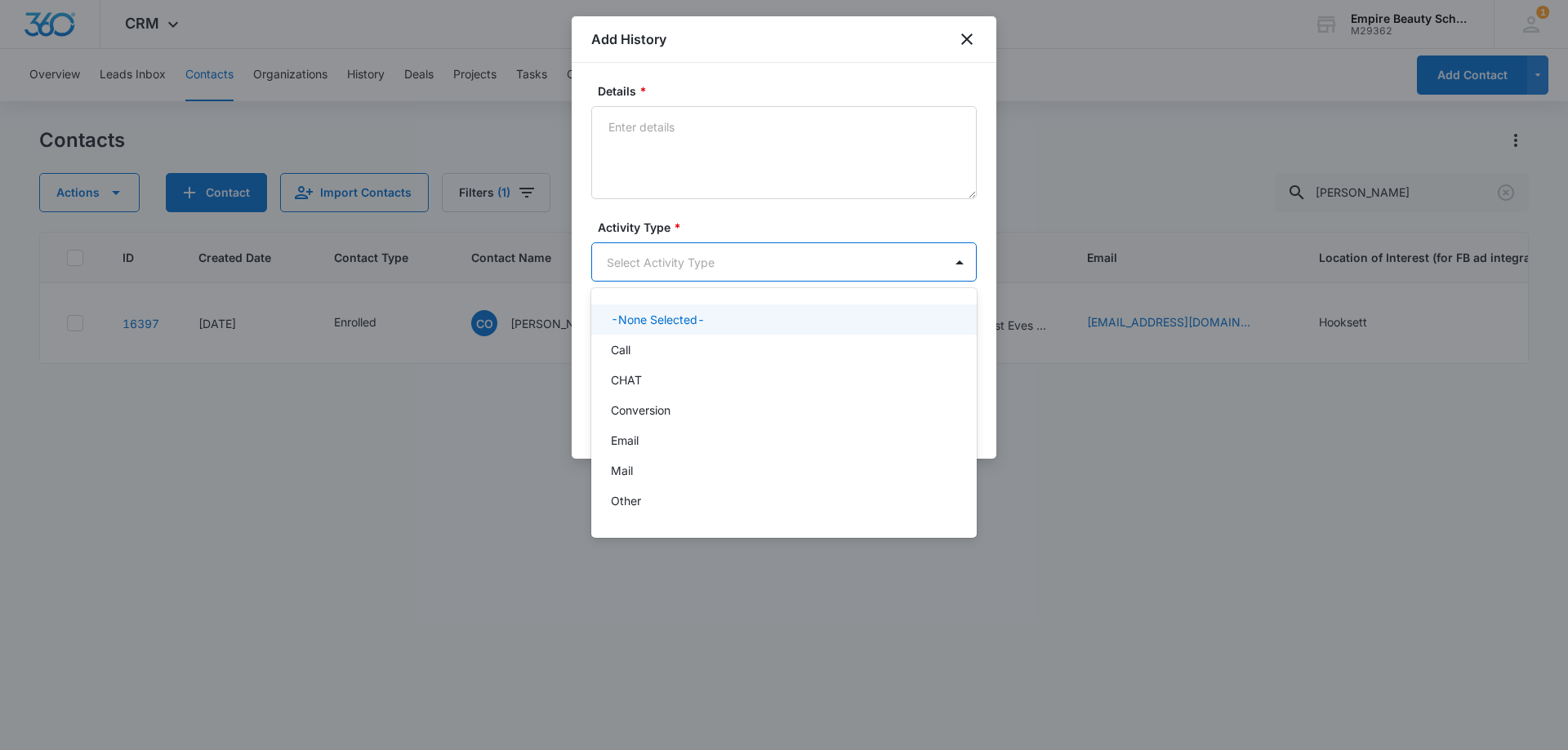
drag, startPoint x: 623, startPoint y: 258, endPoint x: 636, endPoint y: 365, distance: 107.8
click at [623, 257] on body "CRM Apps Forms CRM Email Shop Payments POS Files Brand Settings Empire Beauty S…" at bounding box center [784, 375] width 1568 height 750
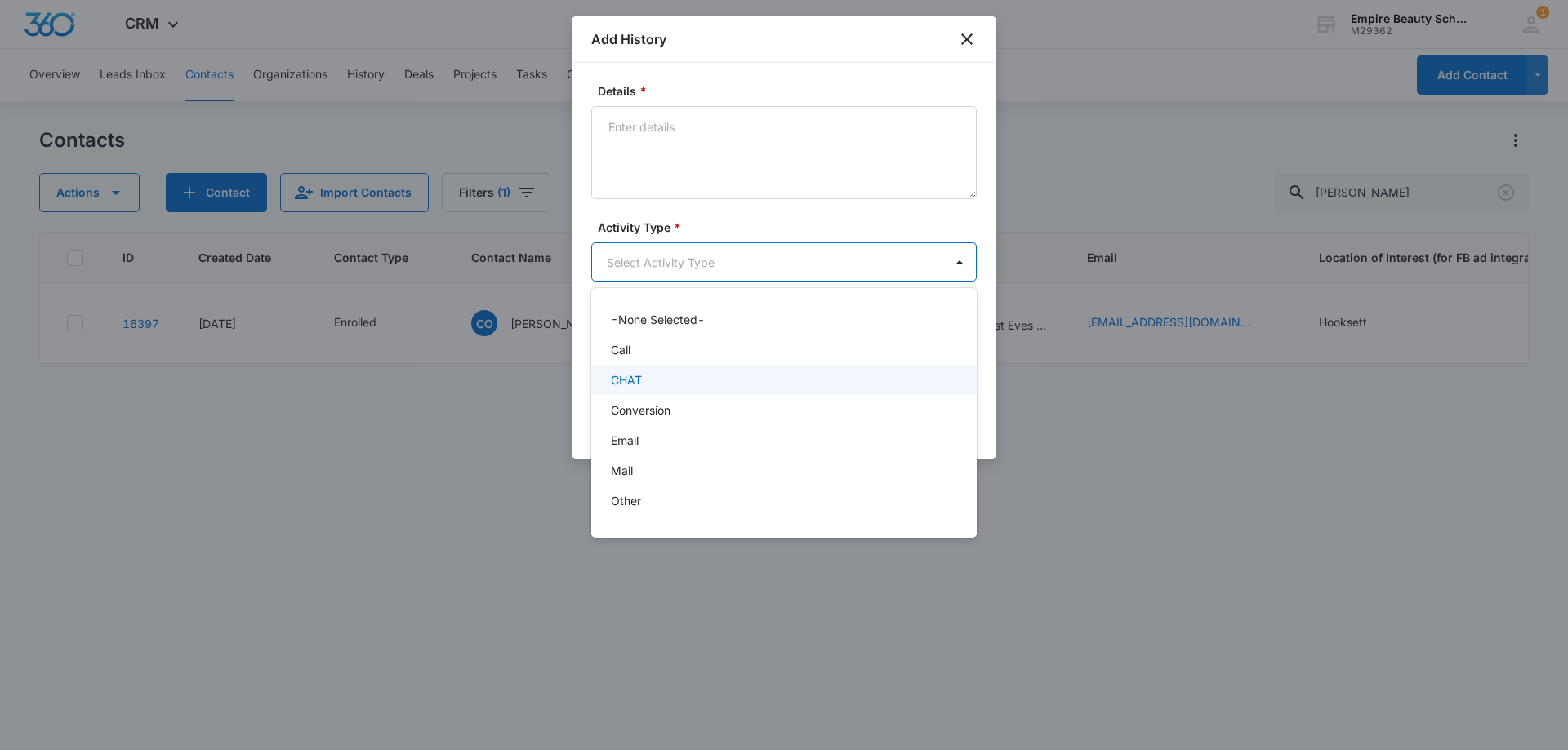
scroll to position [85, 0]
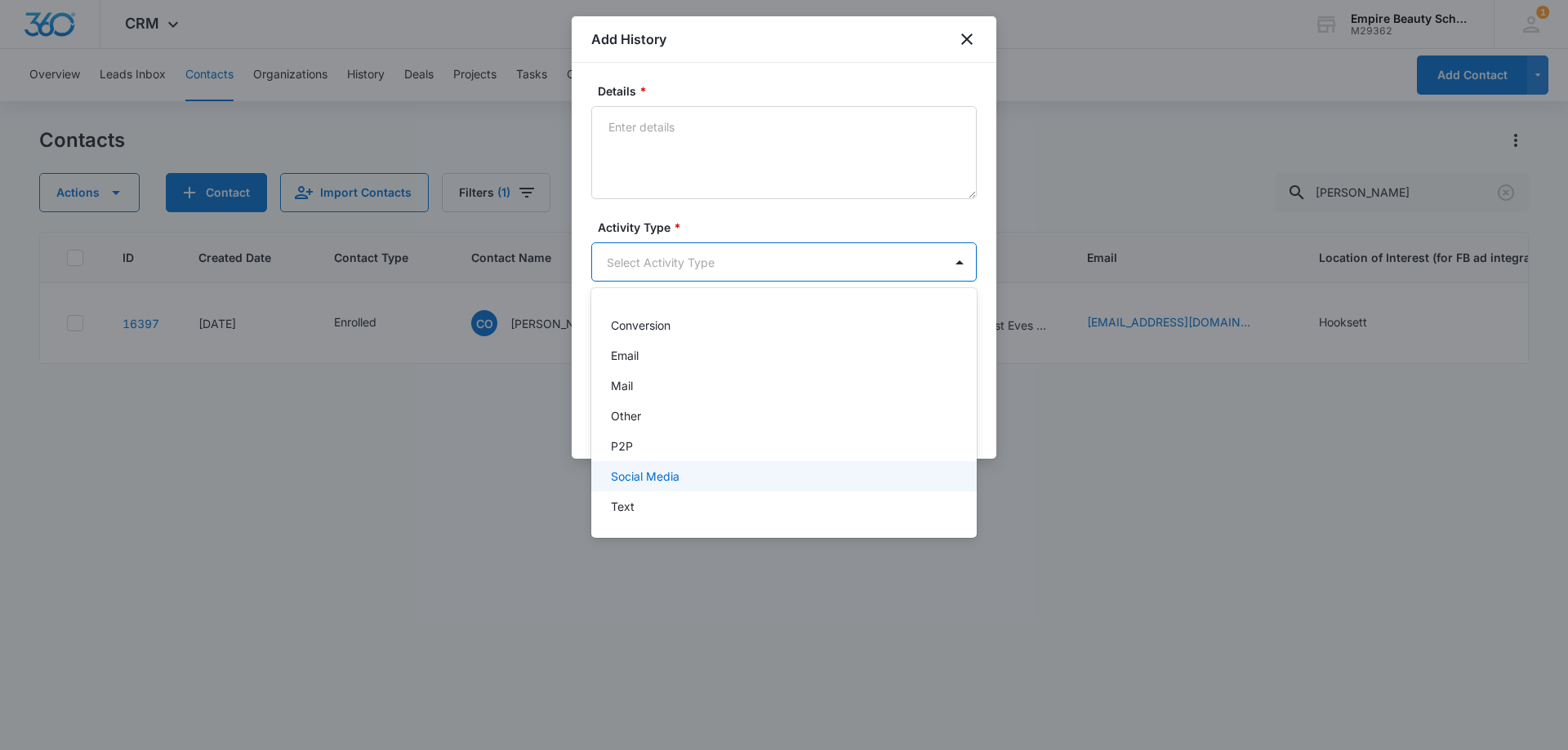
click at [629, 508] on p "Text" at bounding box center [623, 506] width 23 height 17
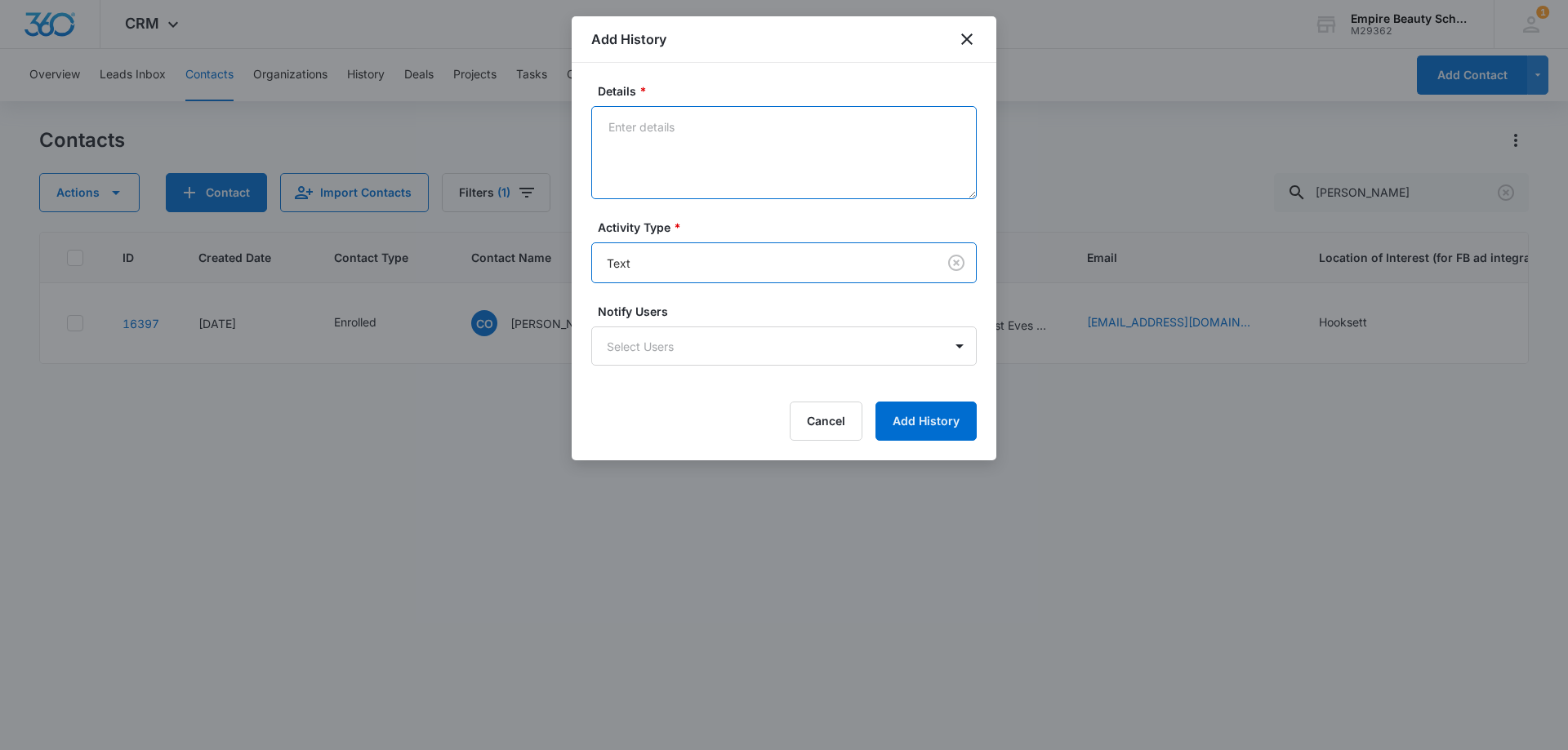
click at [680, 177] on textarea "Details *" at bounding box center [784, 153] width 386 height 93
type textarea "A"
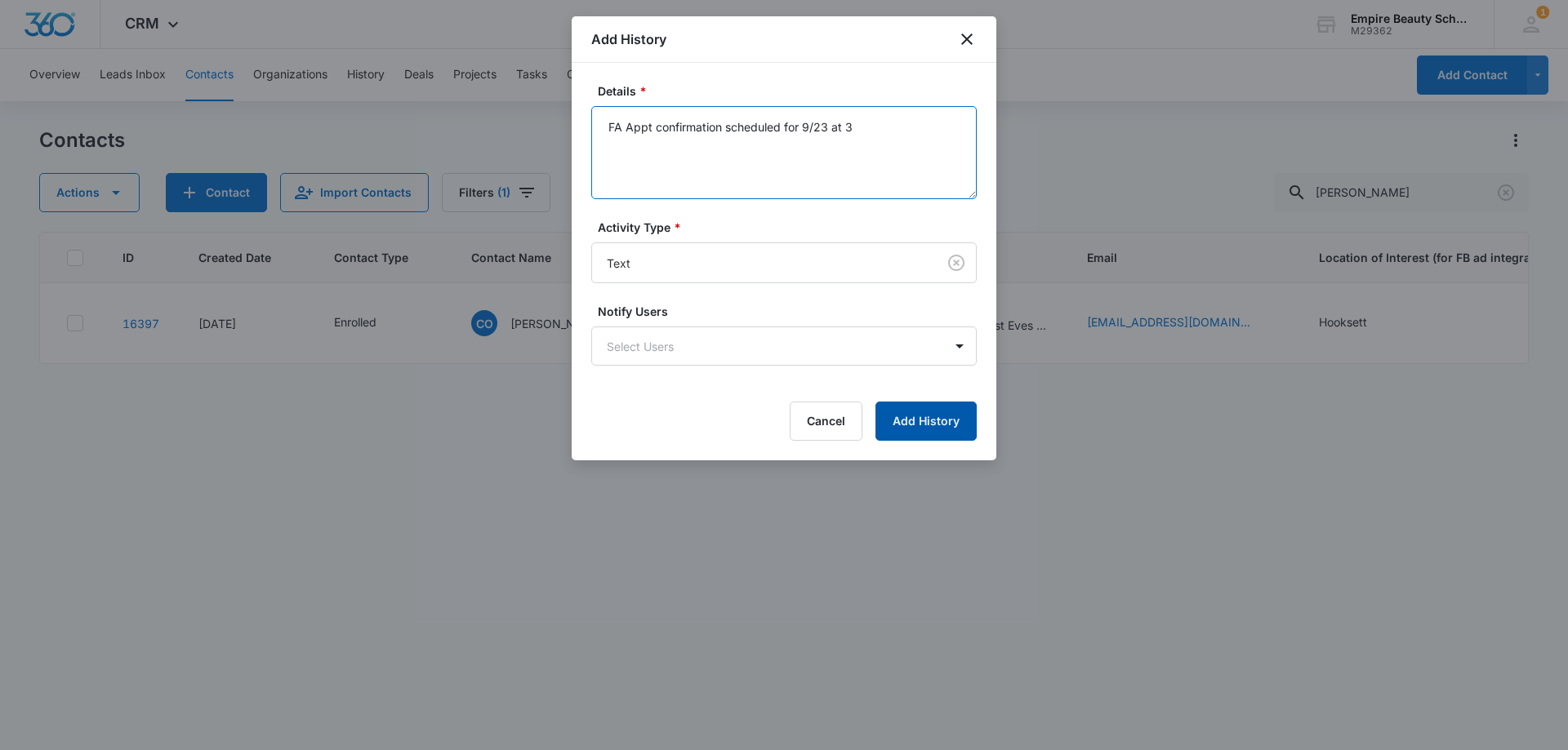
type textarea "FA Appt confirmation scheduled for 9/23 at 3"
click at [924, 406] on button "Add History" at bounding box center [925, 421] width 101 height 39
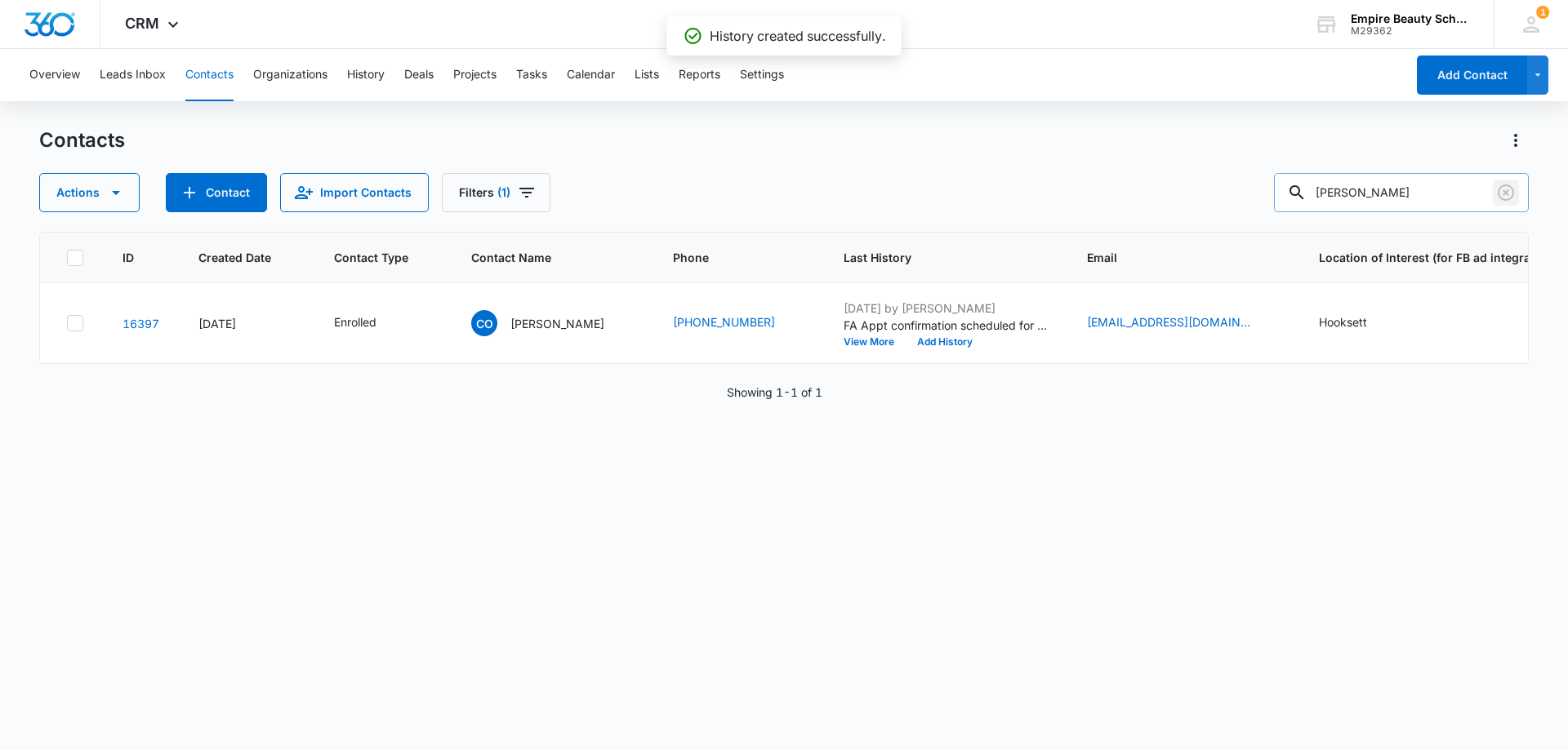
drag, startPoint x: 1498, startPoint y: 189, endPoint x: 1462, endPoint y: 195, distance: 36.5
click at [1499, 189] on icon "Clear" at bounding box center [1505, 192] width 16 height 16
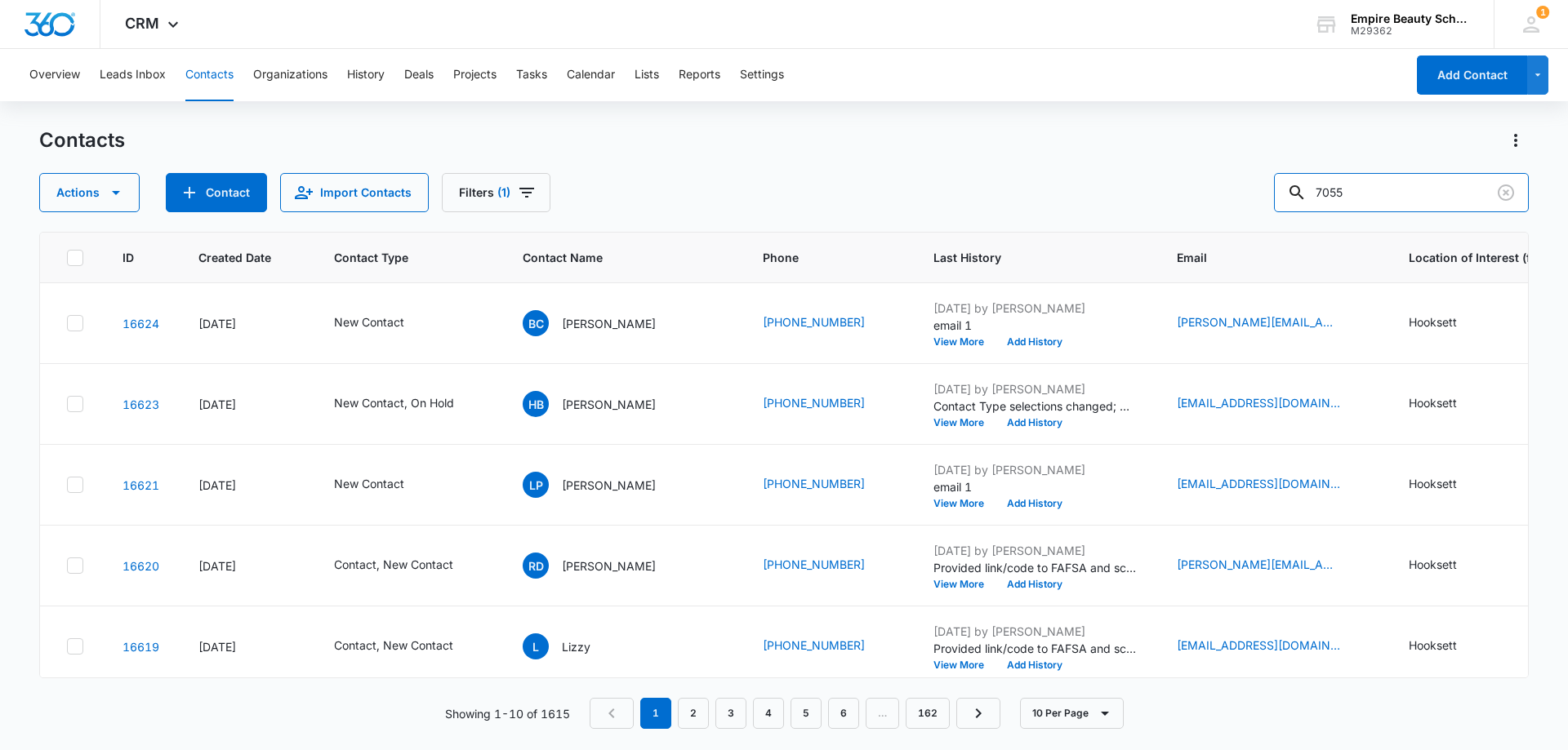
type input "7055"
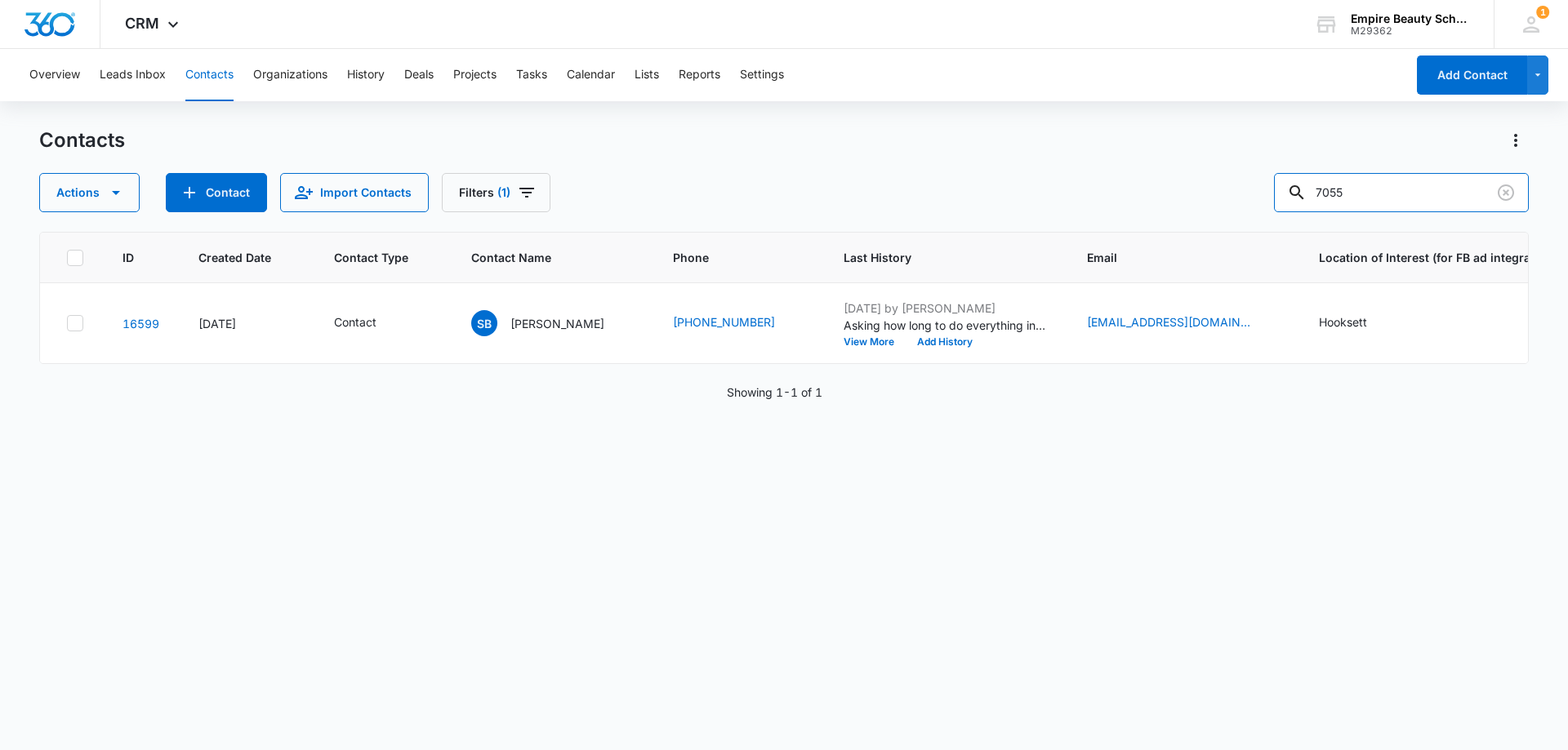
scroll to position [0, 23]
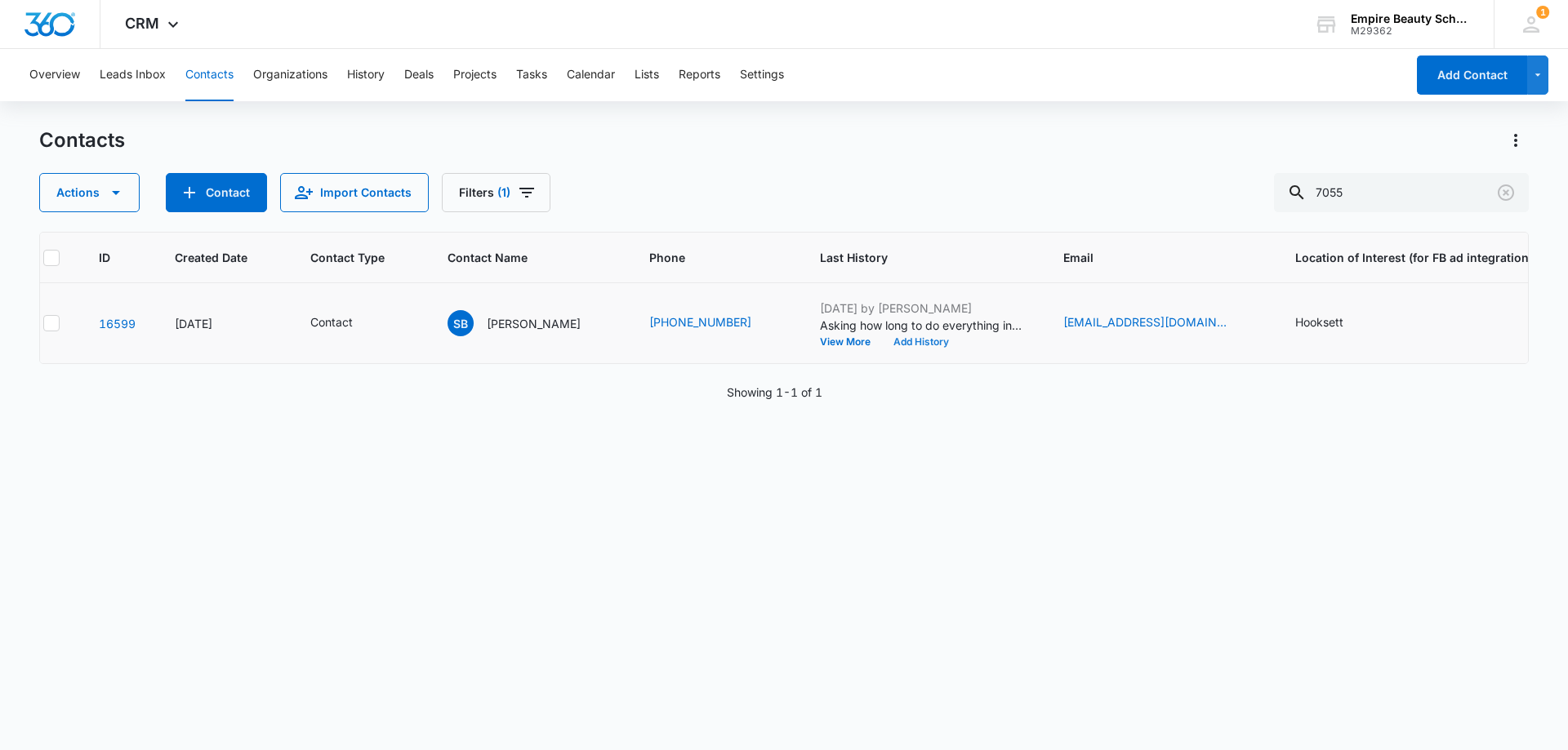
click at [924, 343] on button "Add History" at bounding box center [921, 342] width 79 height 10
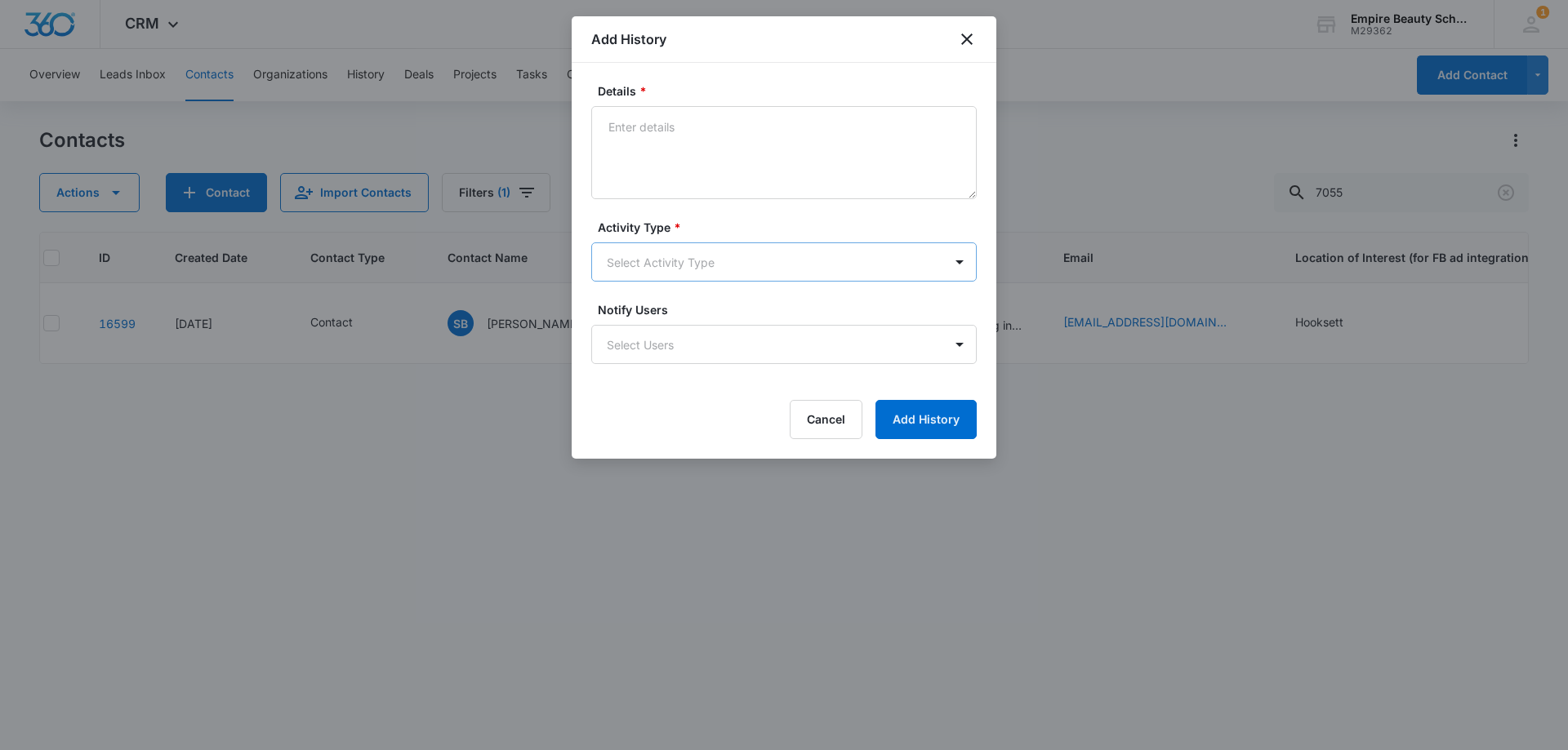
click at [673, 250] on body "CRM Apps Forms CRM Email Shop Payments POS Files Brand Settings Empire Beauty S…" at bounding box center [784, 375] width 1568 height 750
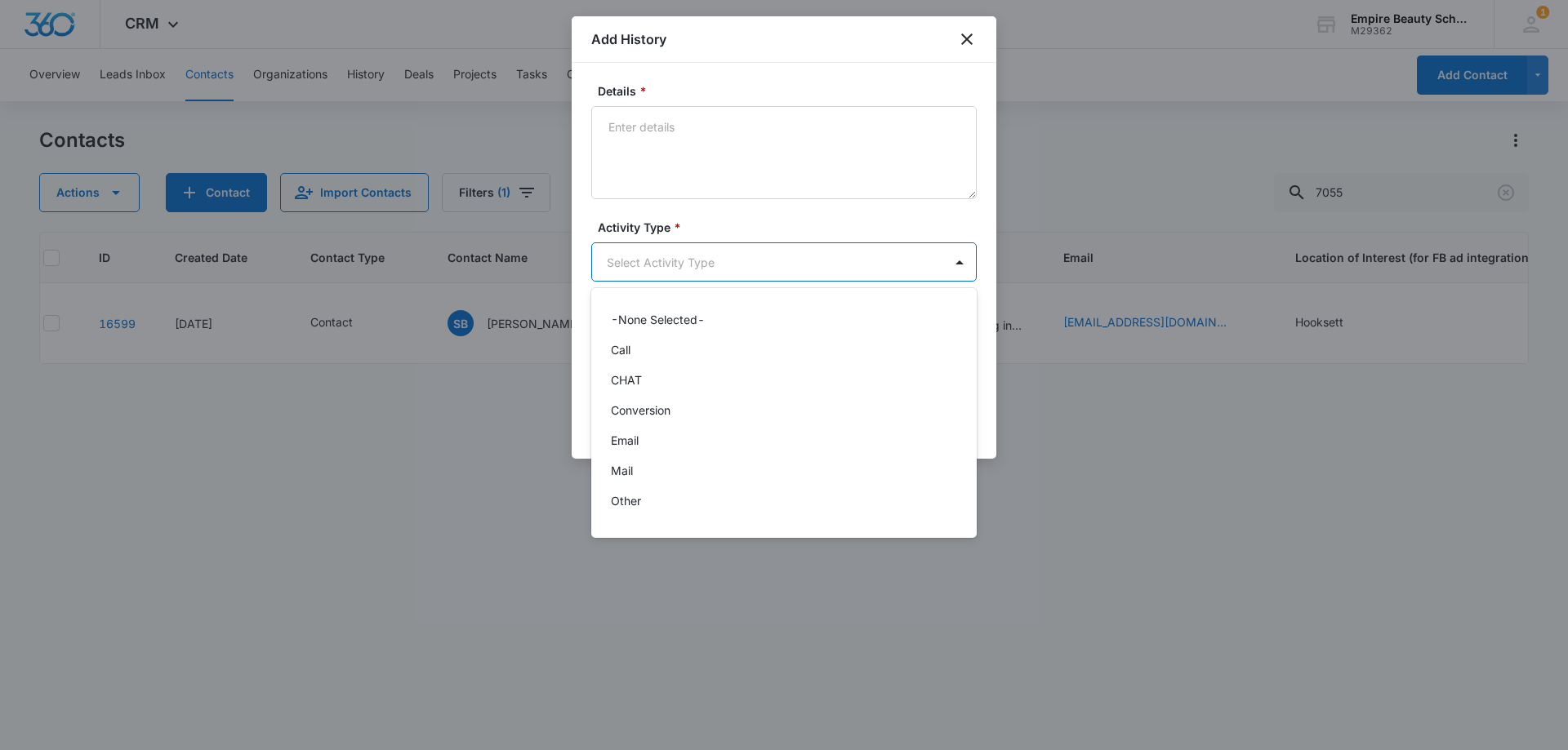
scroll to position [85, 0]
click at [649, 509] on div "Text" at bounding box center [782, 506] width 343 height 17
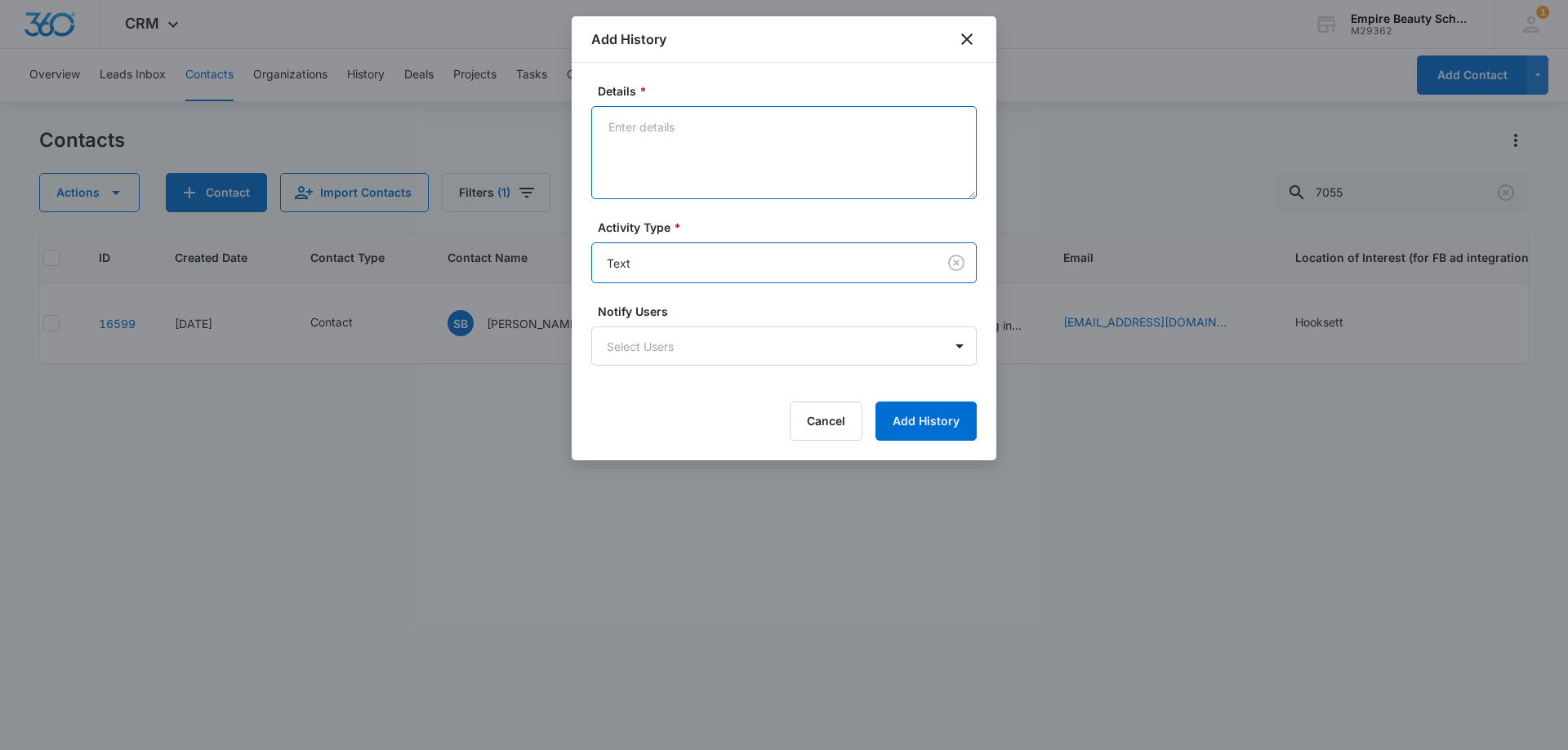
click at [707, 116] on textarea "Details *" at bounding box center [784, 153] width 386 height 93
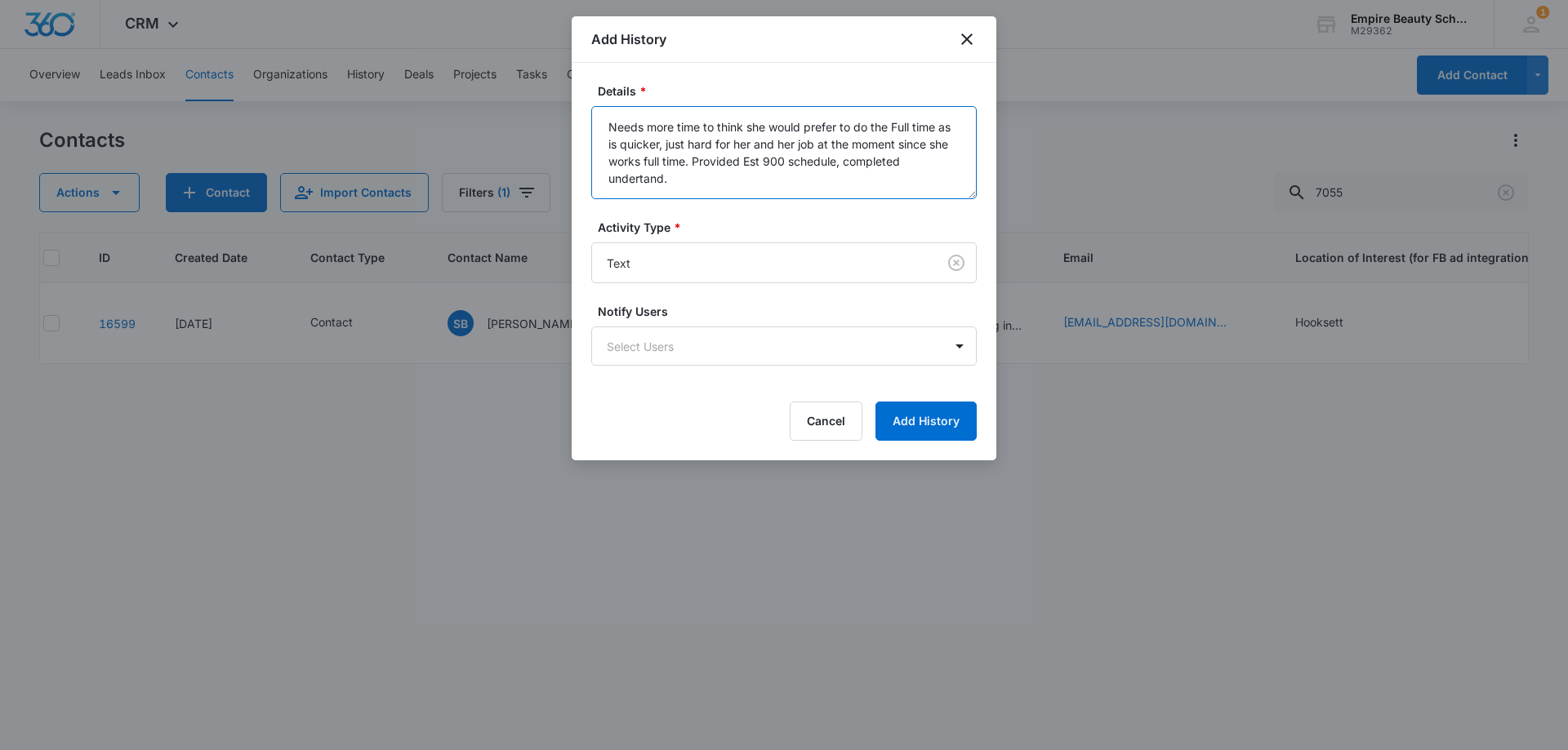
click at [627, 175] on textarea "Needs more time to think she would prefer to do the Full time as is quicker, ju…" at bounding box center [784, 153] width 386 height 93
click at [723, 189] on textarea "Needs more time to think she would prefer to do the Full time as is quicker, ju…" at bounding box center [784, 153] width 386 height 93
click at [913, 158] on textarea "Needs more time to think she would prefer to do the Full time as is quicker, ju…" at bounding box center [784, 153] width 386 height 93
click at [675, 182] on textarea "Needs more time to think she would prefer to do the Full time as is quicker, ju…" at bounding box center [784, 153] width 386 height 93
click at [681, 176] on textarea "Needs more time to think she would prefer to do the Full time as is quicker, ju…" at bounding box center [784, 153] width 386 height 93
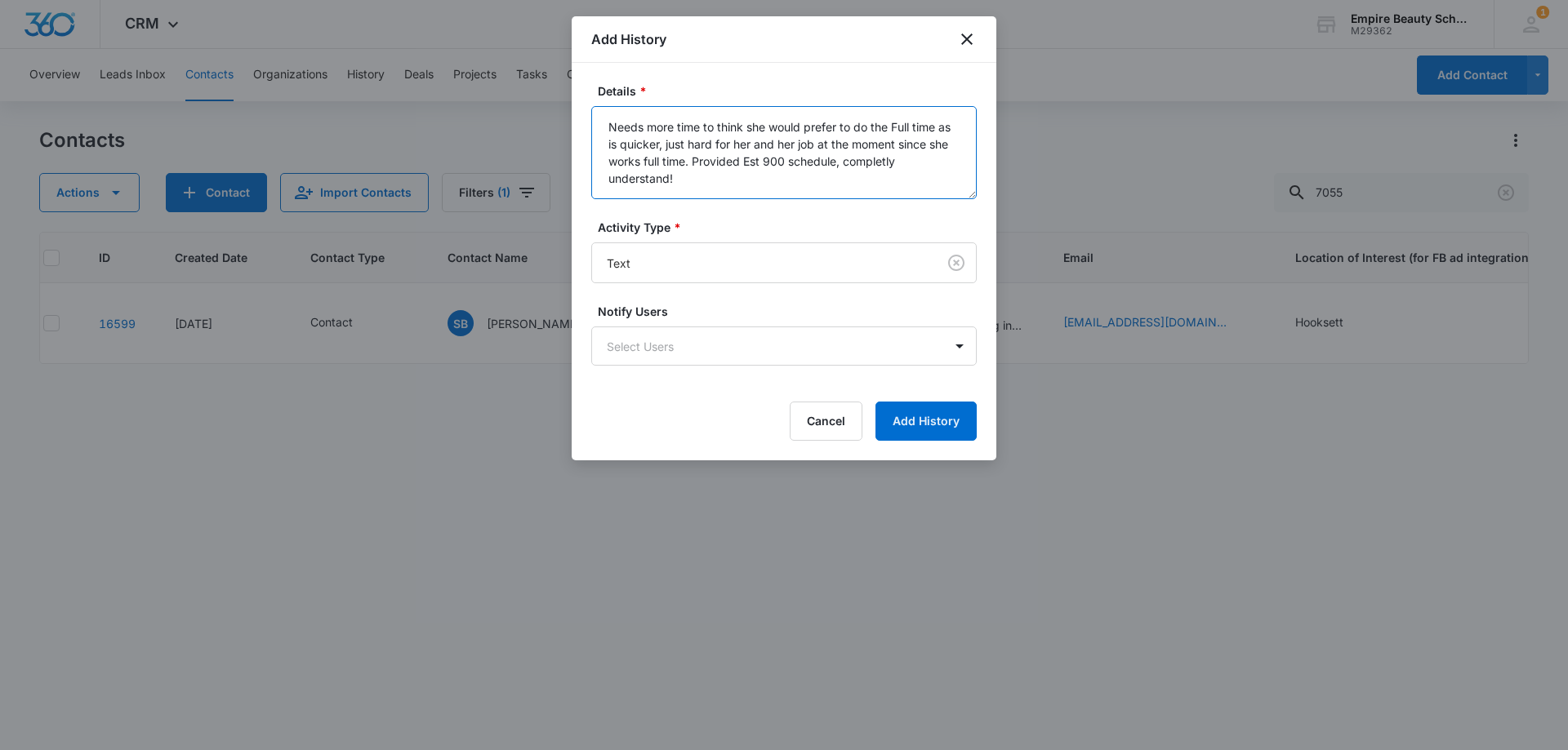
click at [875, 165] on textarea "Needs more time to think she would prefer to do the Full time as is quicker, ju…" at bounding box center [784, 153] width 386 height 93
click at [725, 182] on textarea "Needs more time to think she would prefer to do the Full time as is quicker, ju…" at bounding box center [784, 153] width 386 height 93
type textarea "Needs more time to think she would prefer to do the Full time as is quicker, ju…"
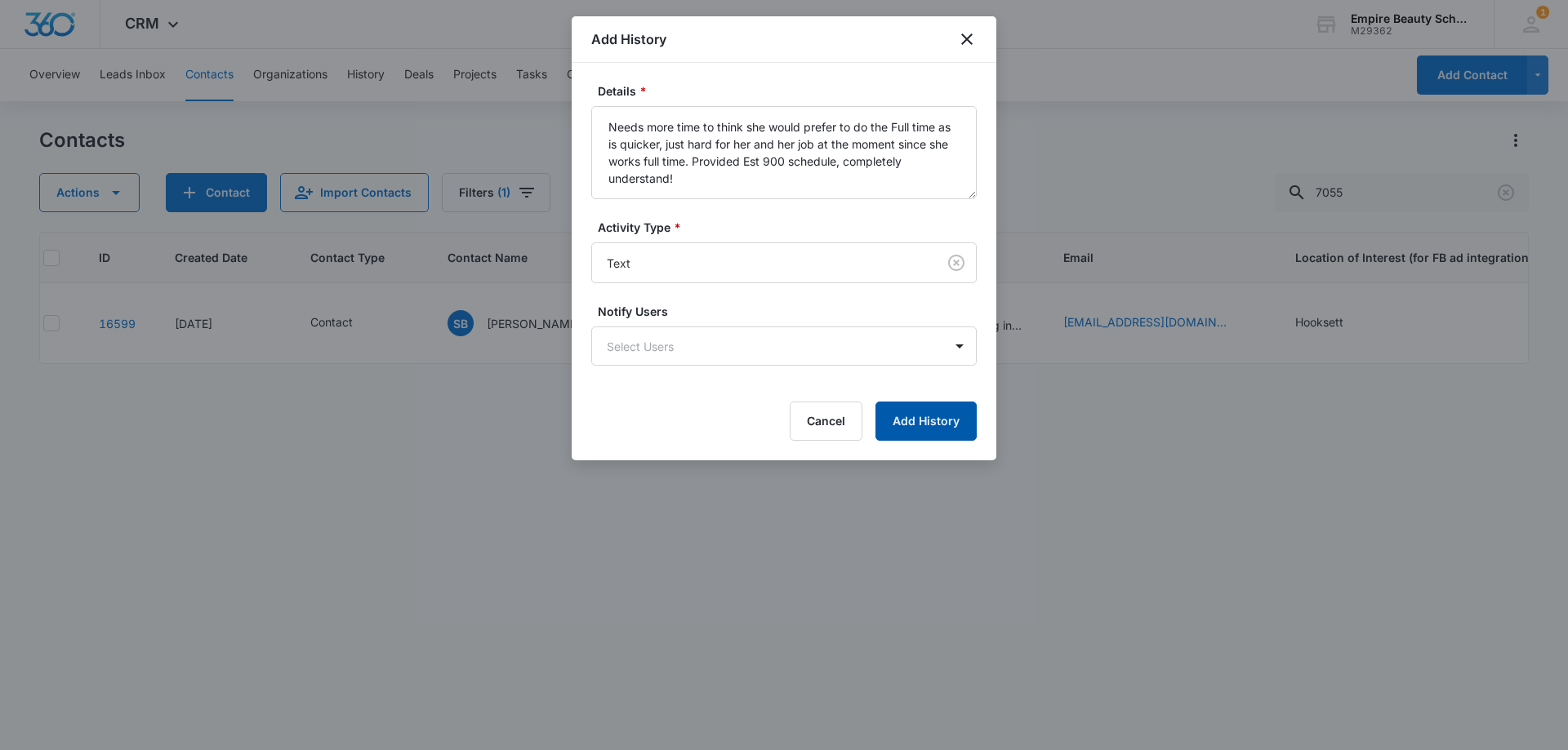
click at [916, 416] on button "Add History" at bounding box center [925, 421] width 101 height 39
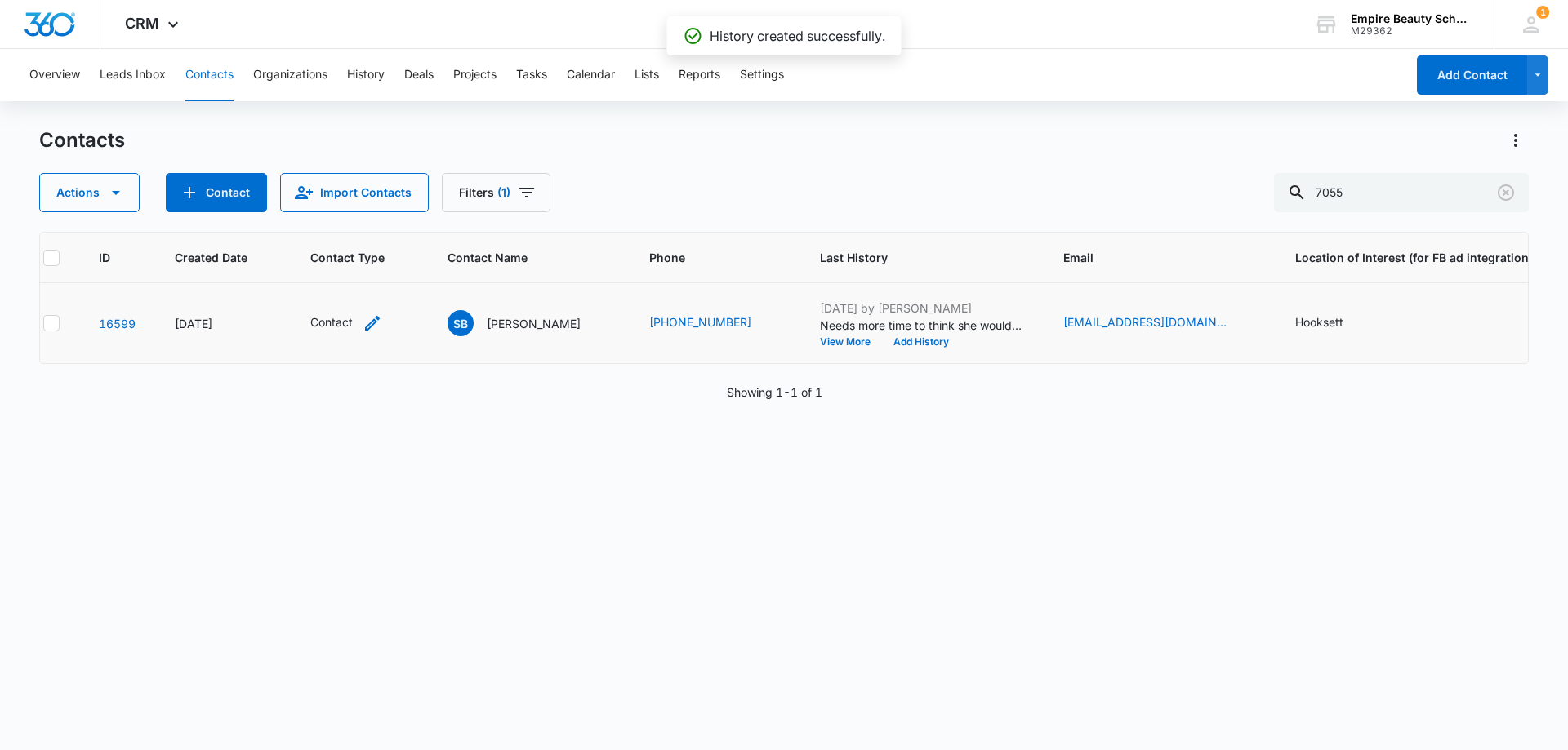
click at [370, 325] on icon "Contact Type - Contact - Select to Edit Field" at bounding box center [372, 323] width 19 height 19
click at [348, 216] on icon "Remove Contact" at bounding box center [345, 218] width 12 height 13
click at [389, 218] on div at bounding box center [401, 218] width 26 height 26
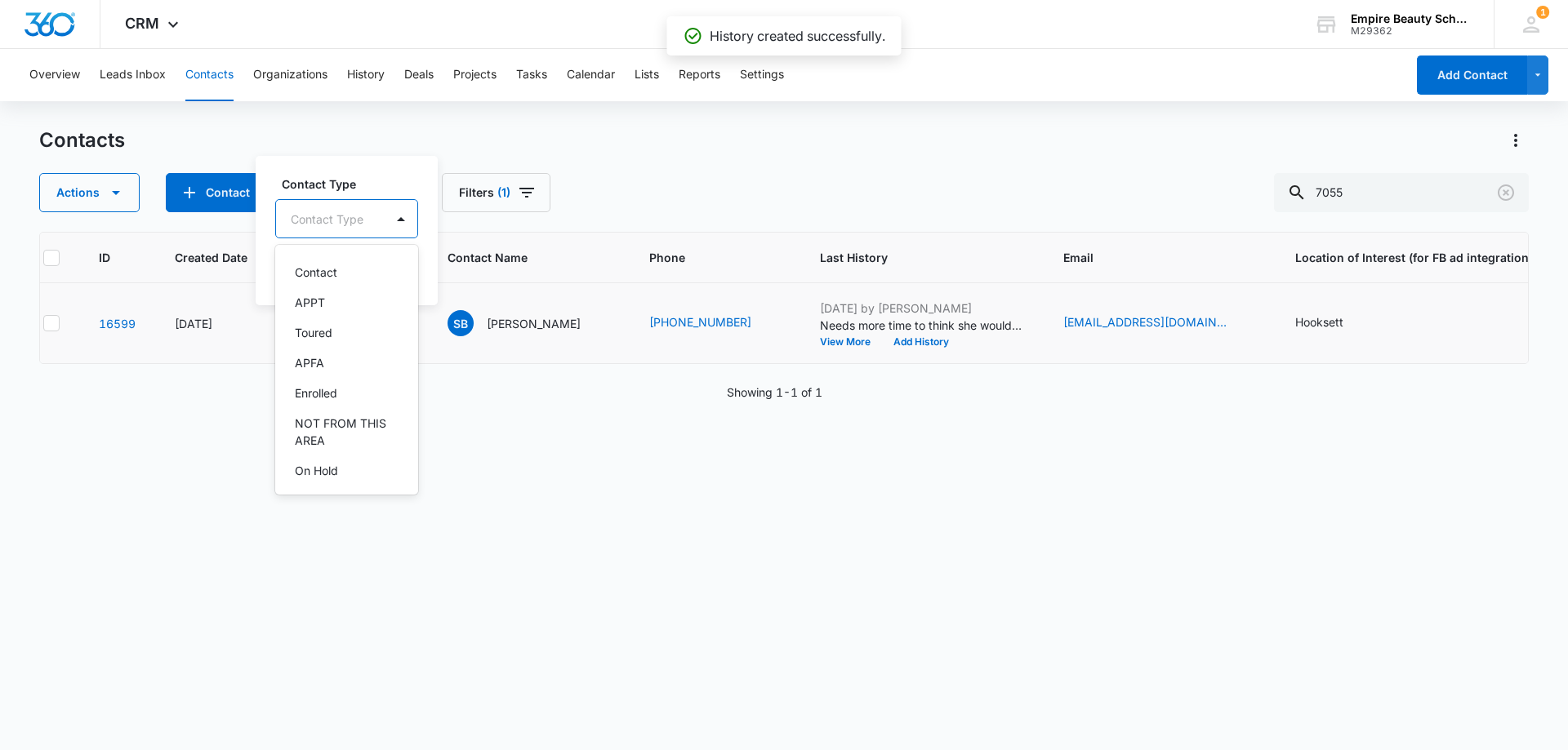
scroll to position [122, 0]
click at [319, 440] on p "On Hold" at bounding box center [317, 443] width 44 height 17
click at [383, 158] on div "Contact Type option On Hold, selected. 16 results available. Use Up and Down to…" at bounding box center [347, 230] width 184 height 151
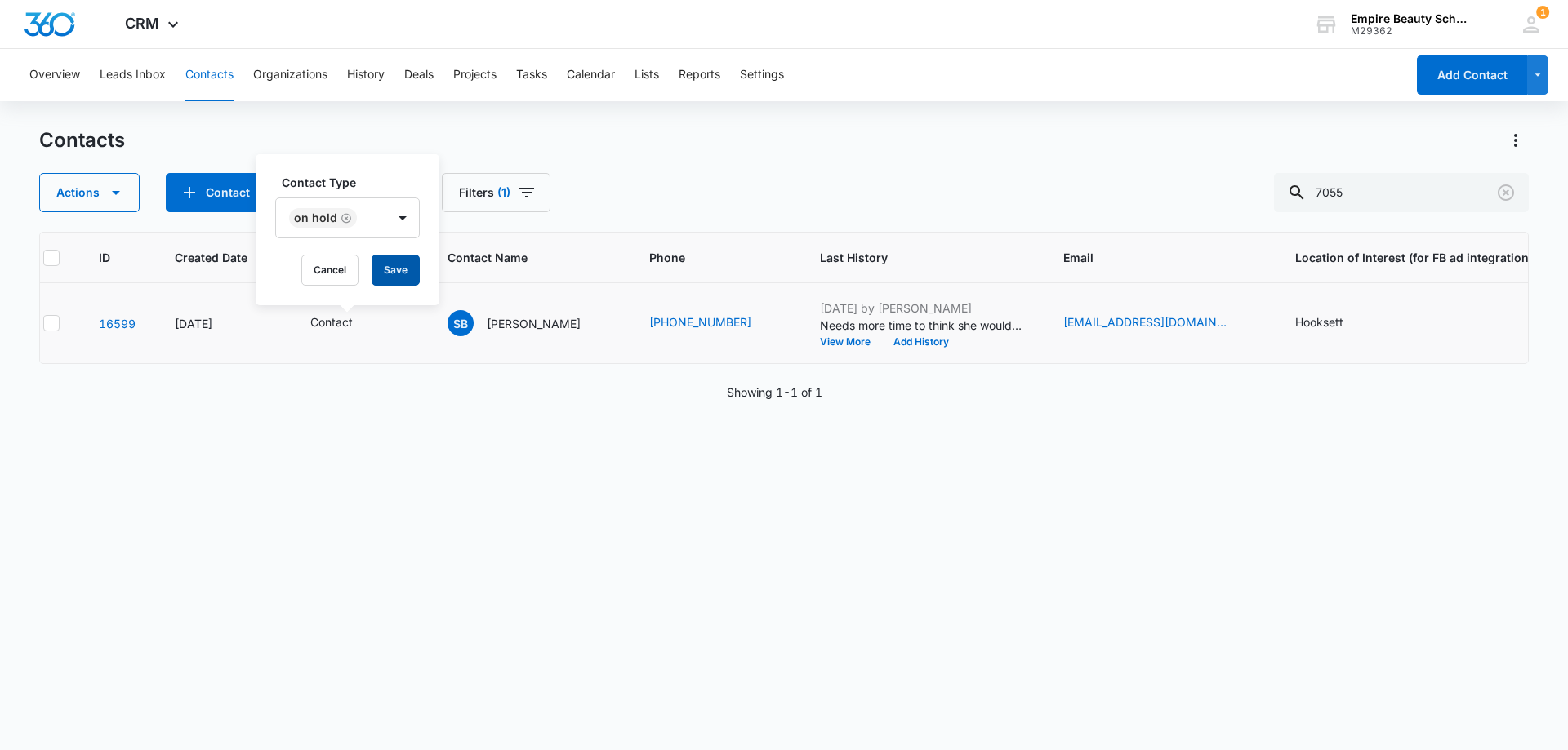
click at [386, 272] on button "Save" at bounding box center [395, 270] width 48 height 31
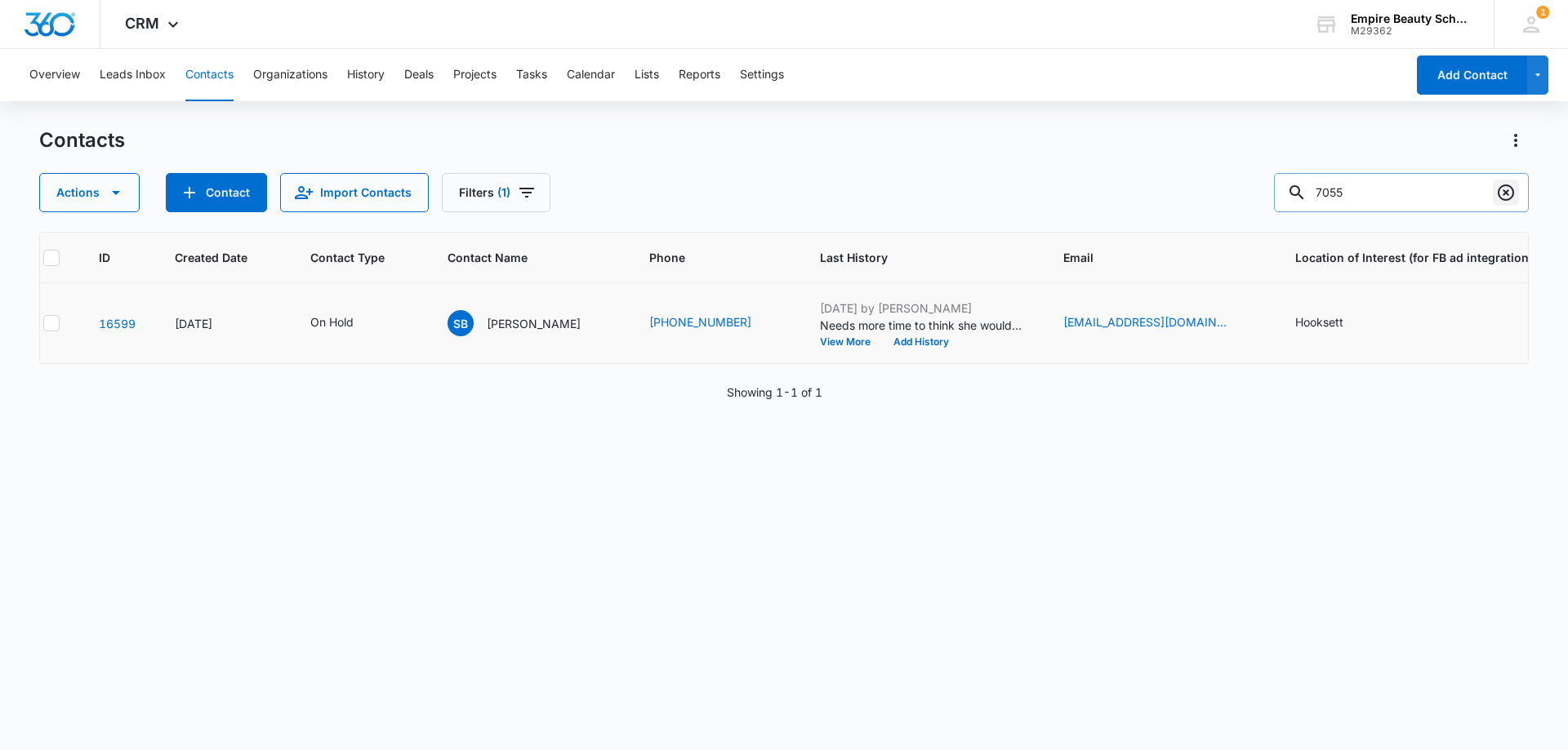
click at [1505, 192] on icon "Clear" at bounding box center [1505, 192] width 16 height 16
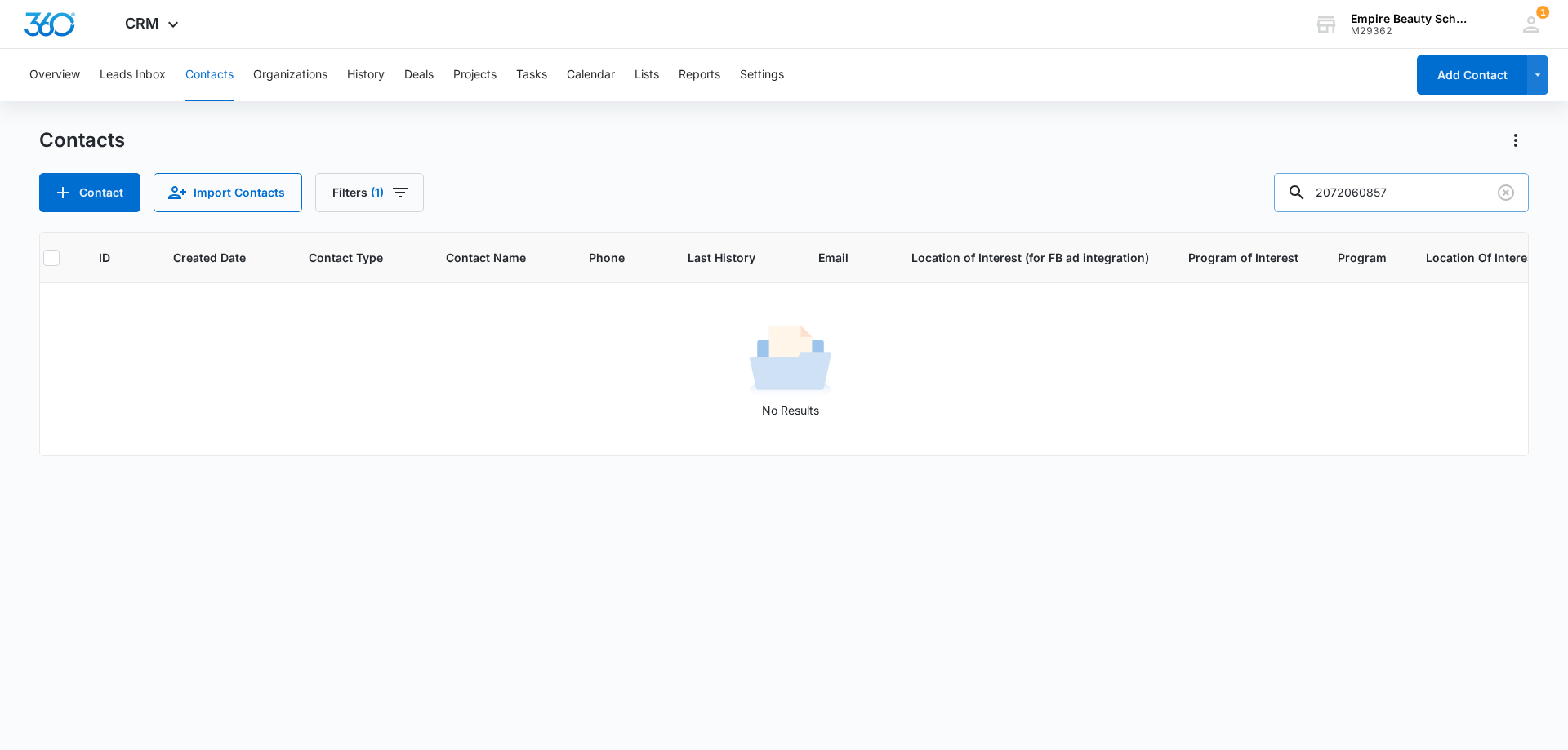
drag, startPoint x: 1370, startPoint y: 191, endPoint x: 1149, endPoint y: 185, distance: 221.1
click at [1144, 192] on div "Contact Import Contacts Filters [PHONE_NUMBER]" at bounding box center [784, 193] width 1489 height 39
type input "0857"
click at [384, 190] on button "Filters (1)" at bounding box center [370, 193] width 109 height 39
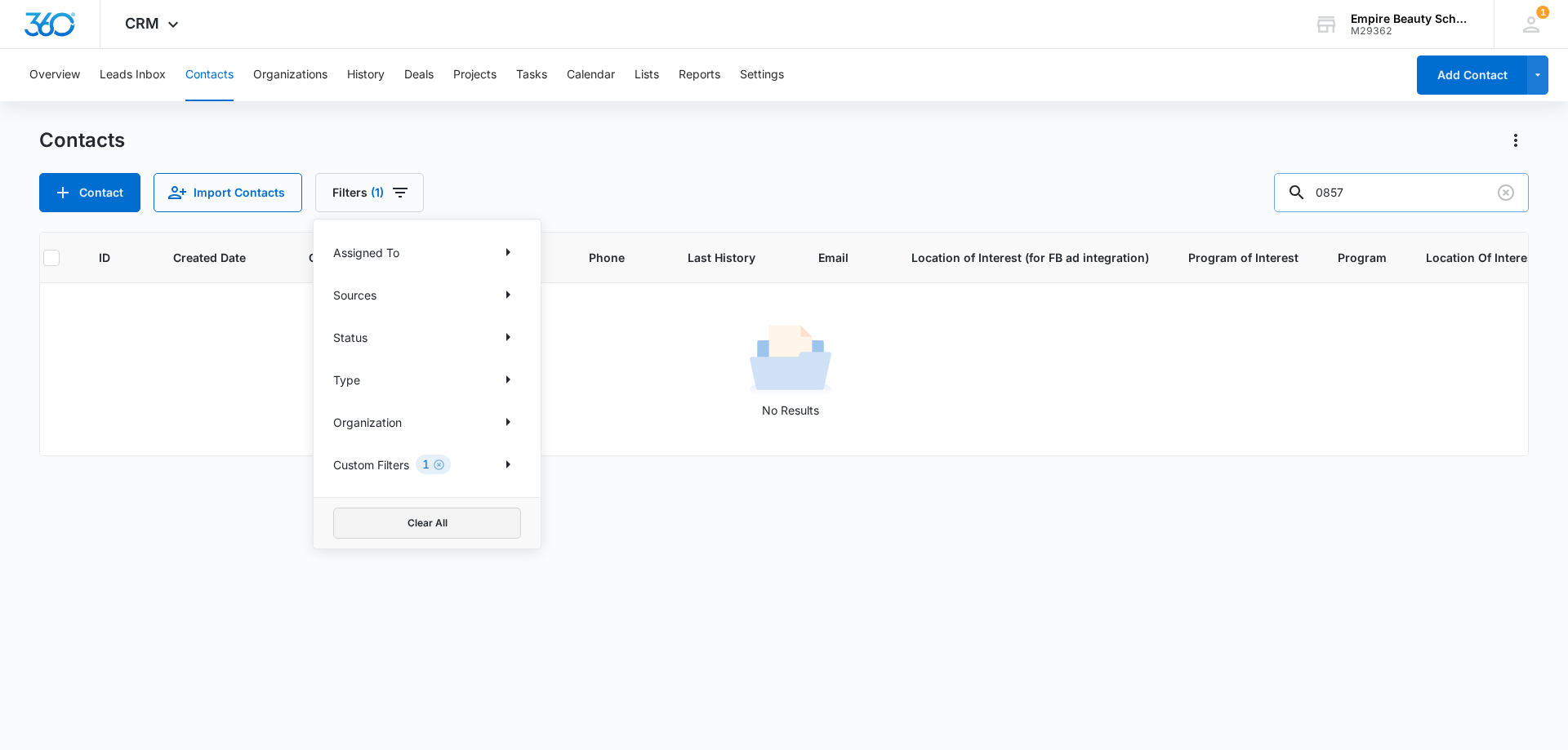
click at [430, 515] on button "Clear All" at bounding box center [427, 523] width 188 height 31
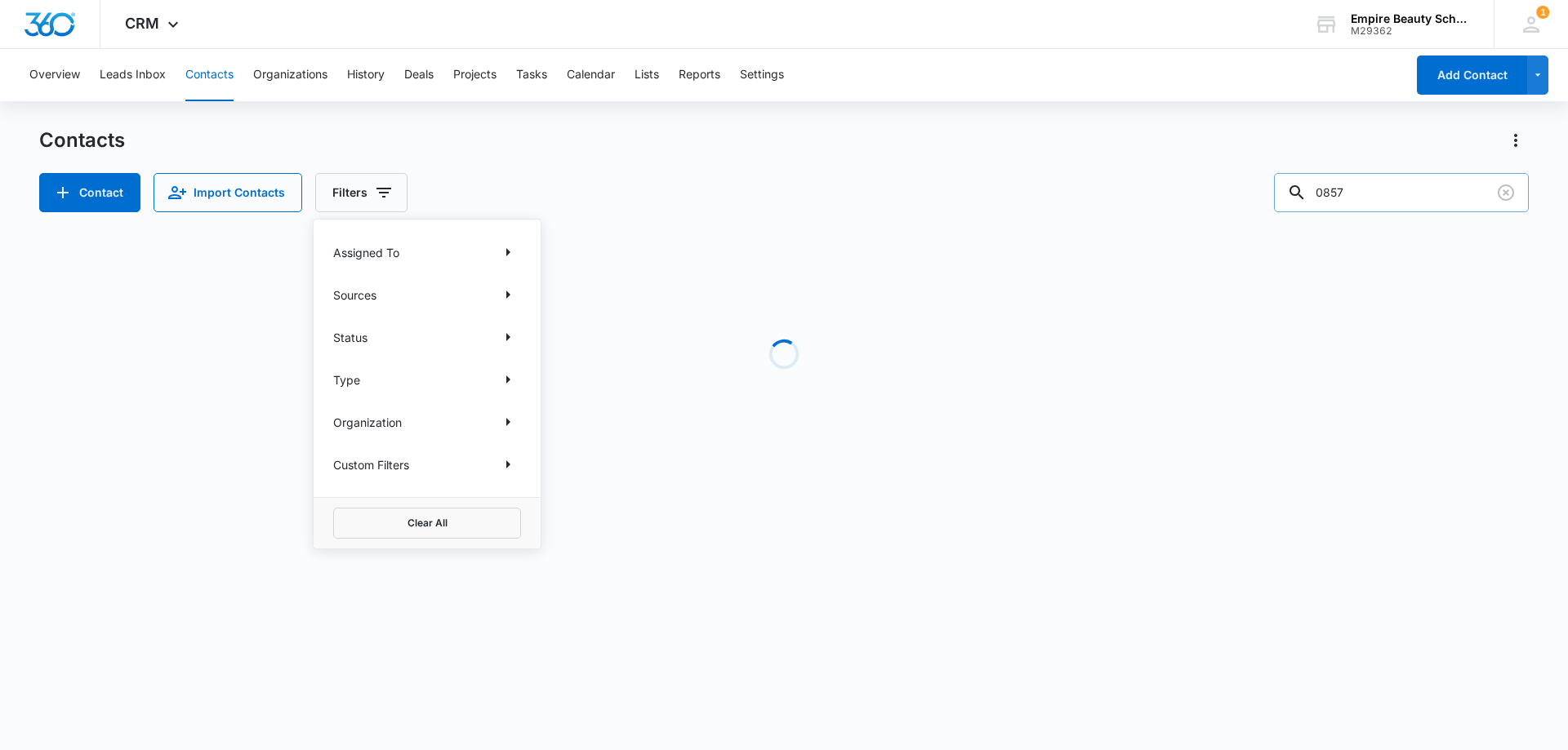
click at [802, 152] on div "Contacts" at bounding box center [784, 140] width 1489 height 26
click at [1512, 189] on icon "Clear" at bounding box center [1505, 192] width 16 height 16
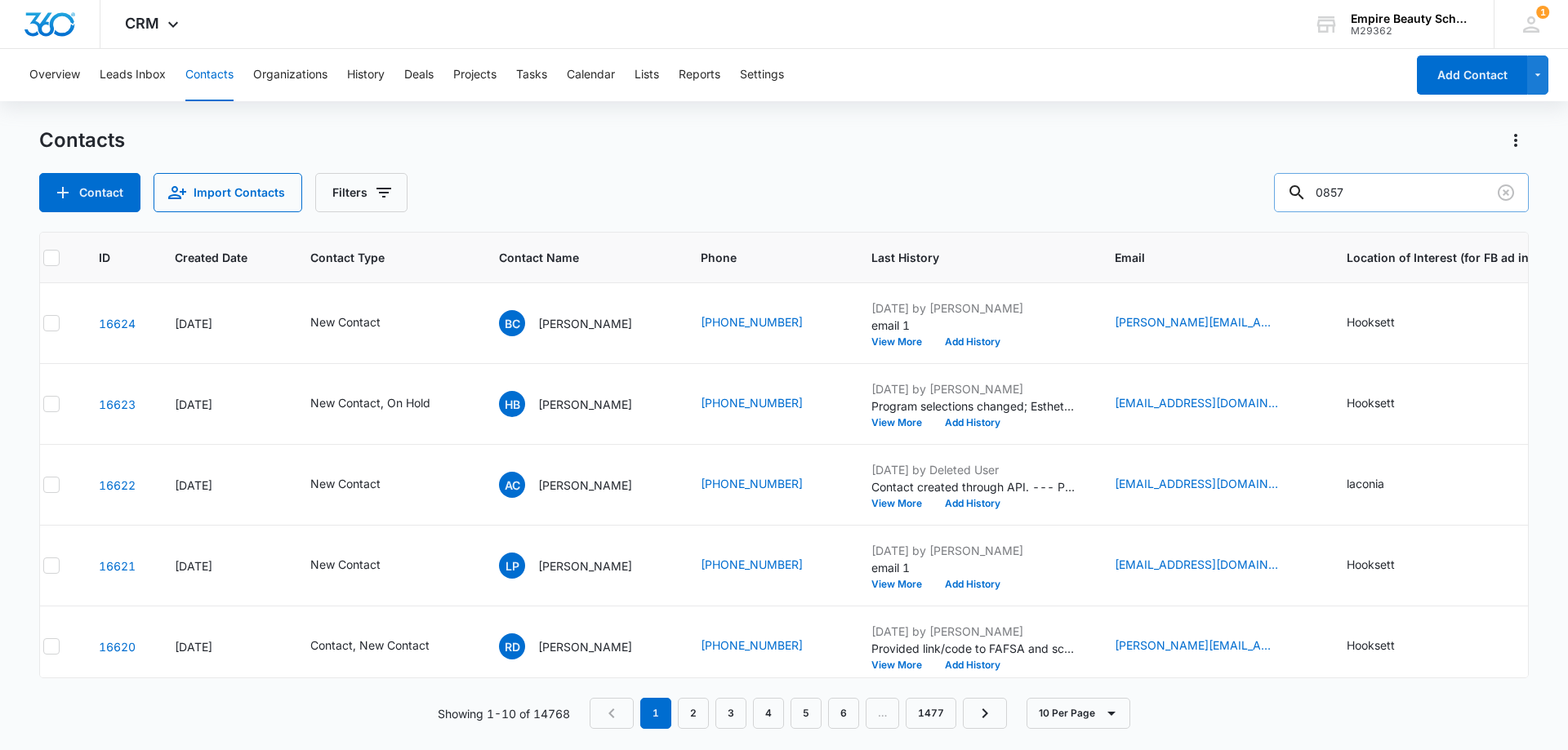
type input "0857"
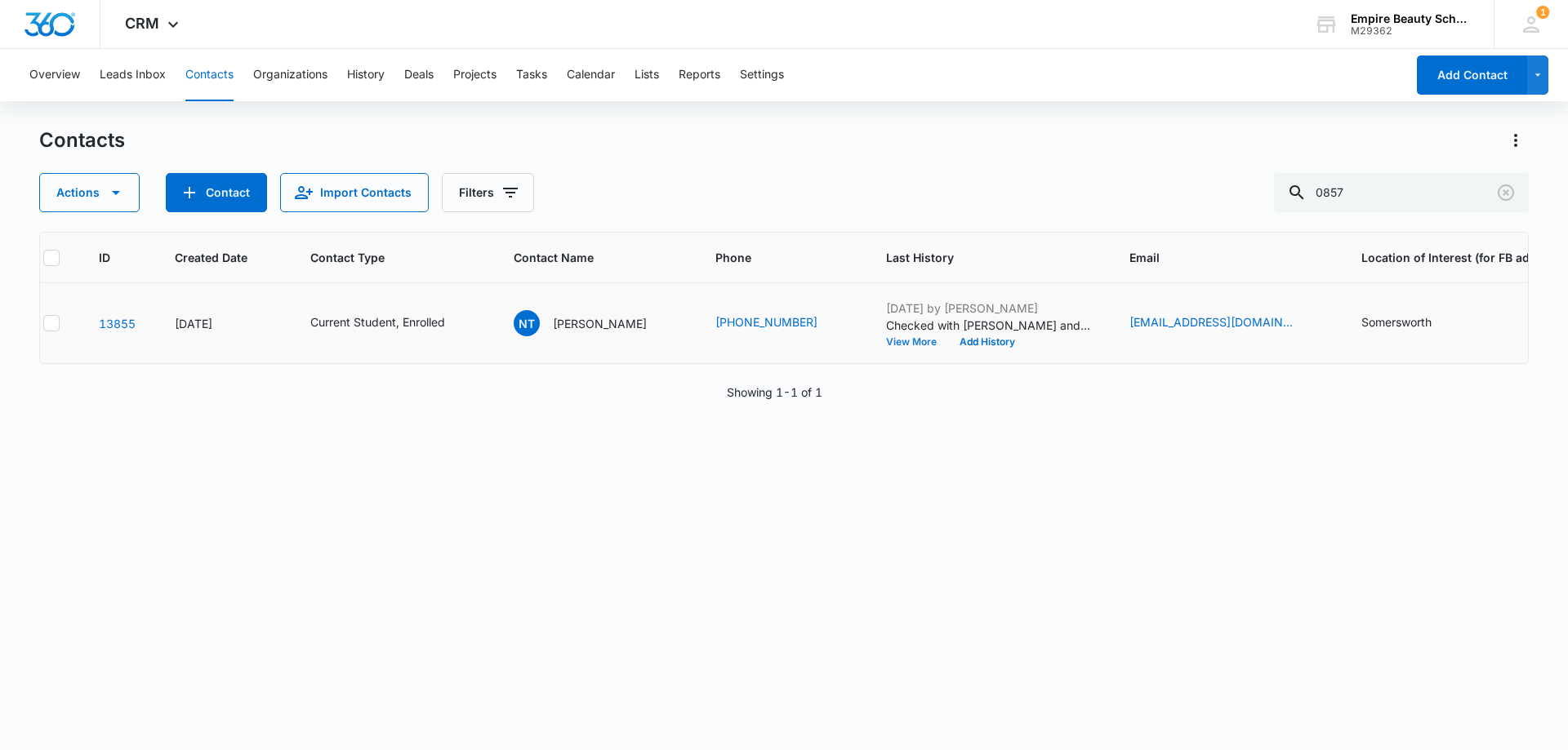
click at [886, 345] on button "View More" at bounding box center [917, 342] width 62 height 10
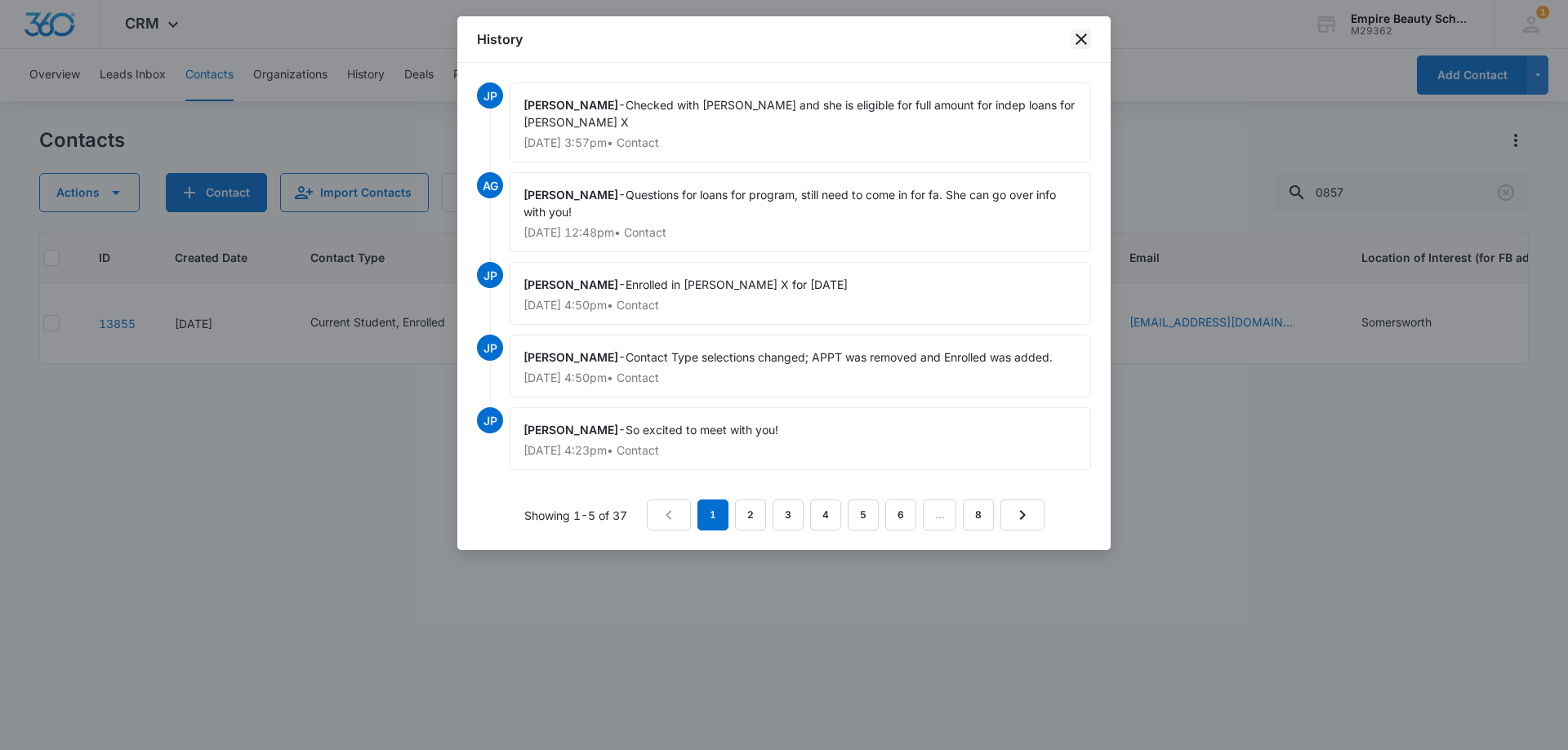
click at [1074, 36] on icon "close" at bounding box center [1080, 39] width 19 height 19
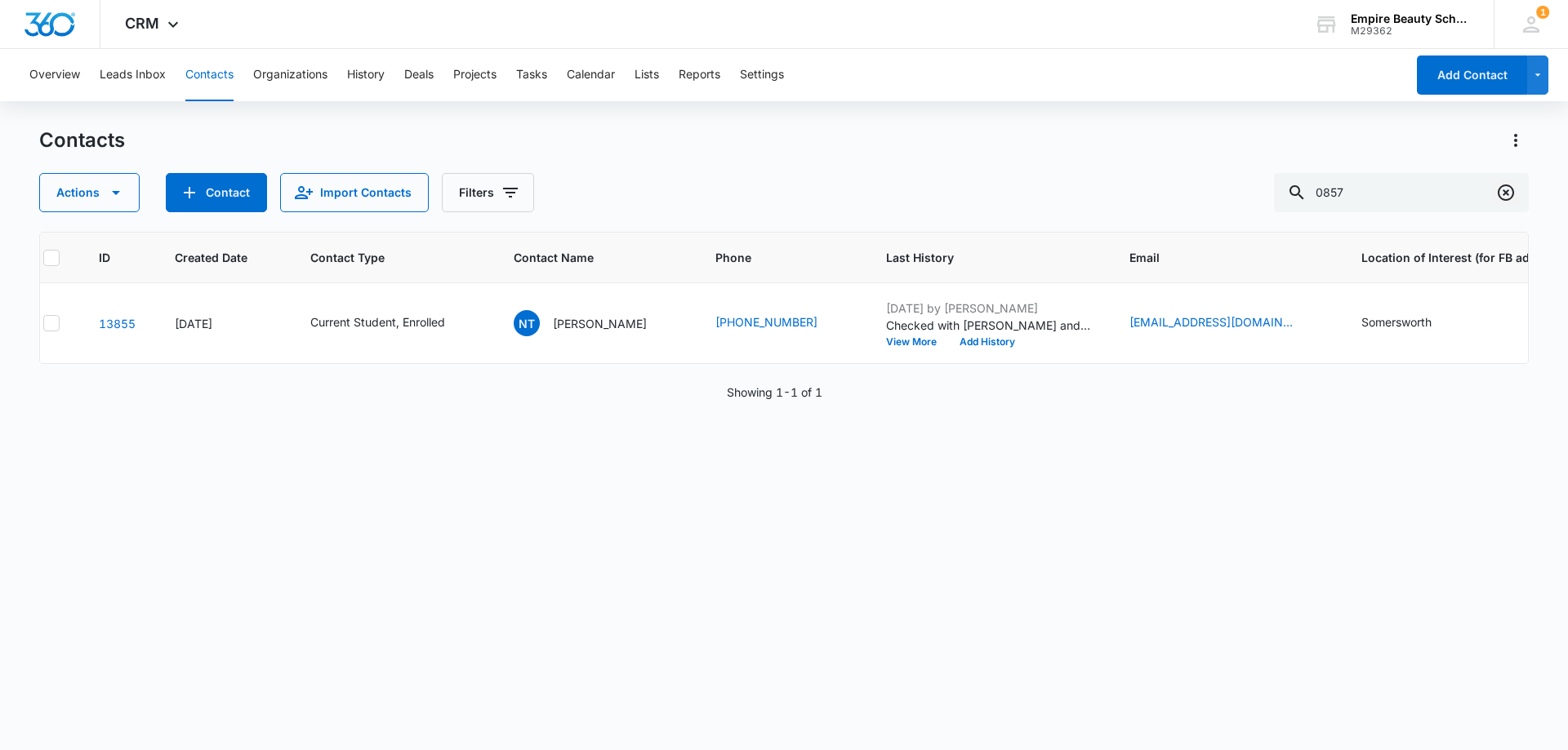
click at [1509, 193] on icon "Clear" at bounding box center [1505, 192] width 19 height 19
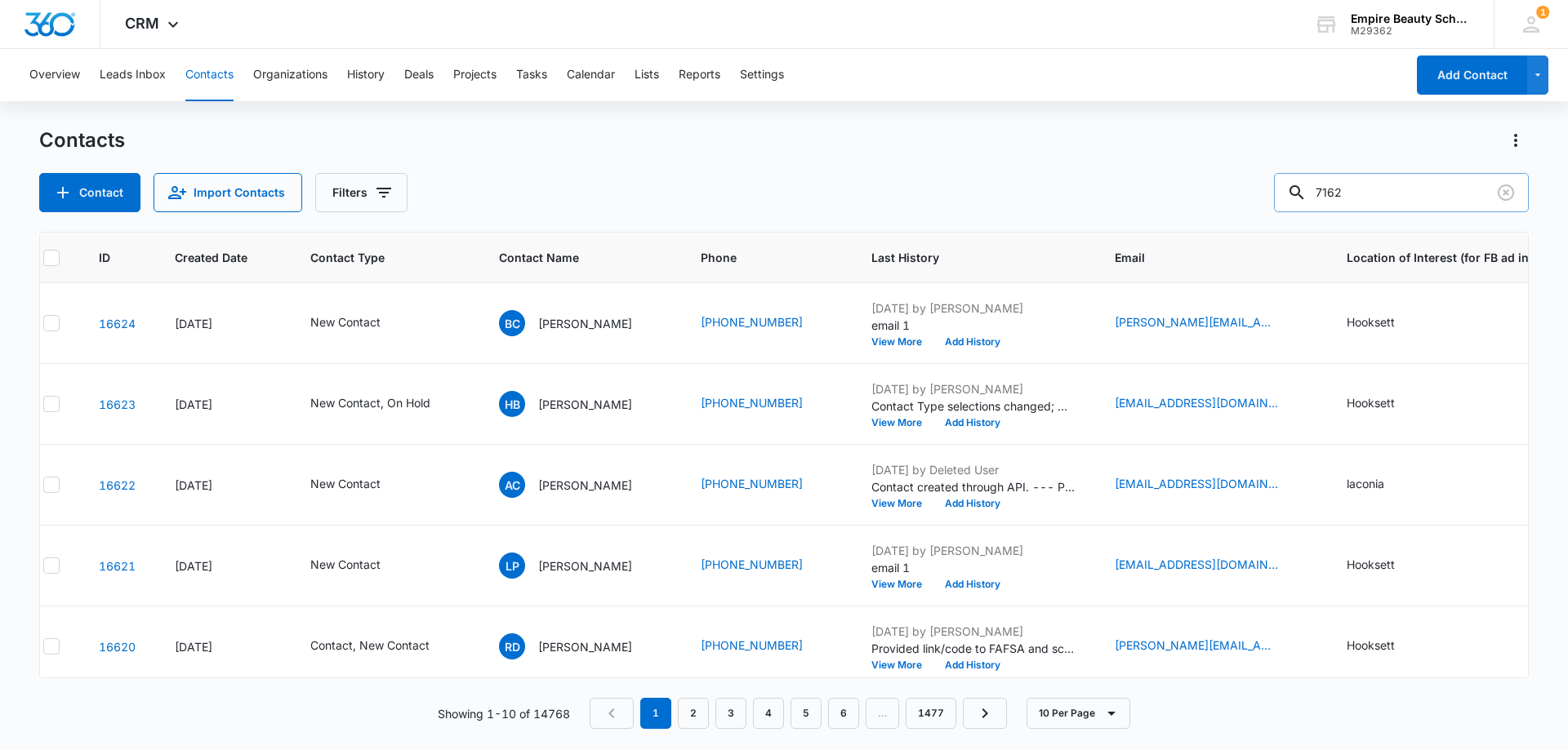
type input "7162"
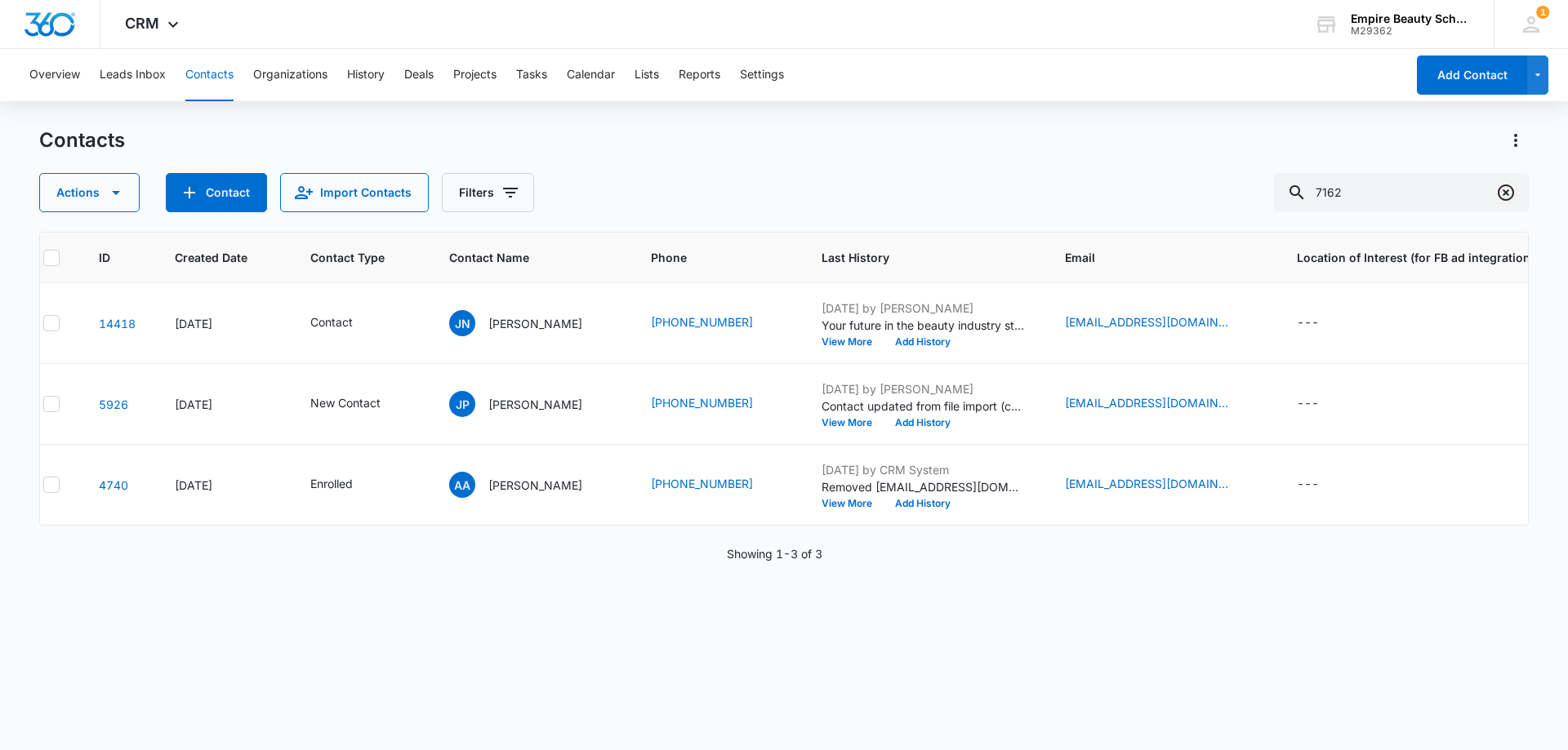
click at [1513, 191] on icon "Clear" at bounding box center [1505, 192] width 16 height 16
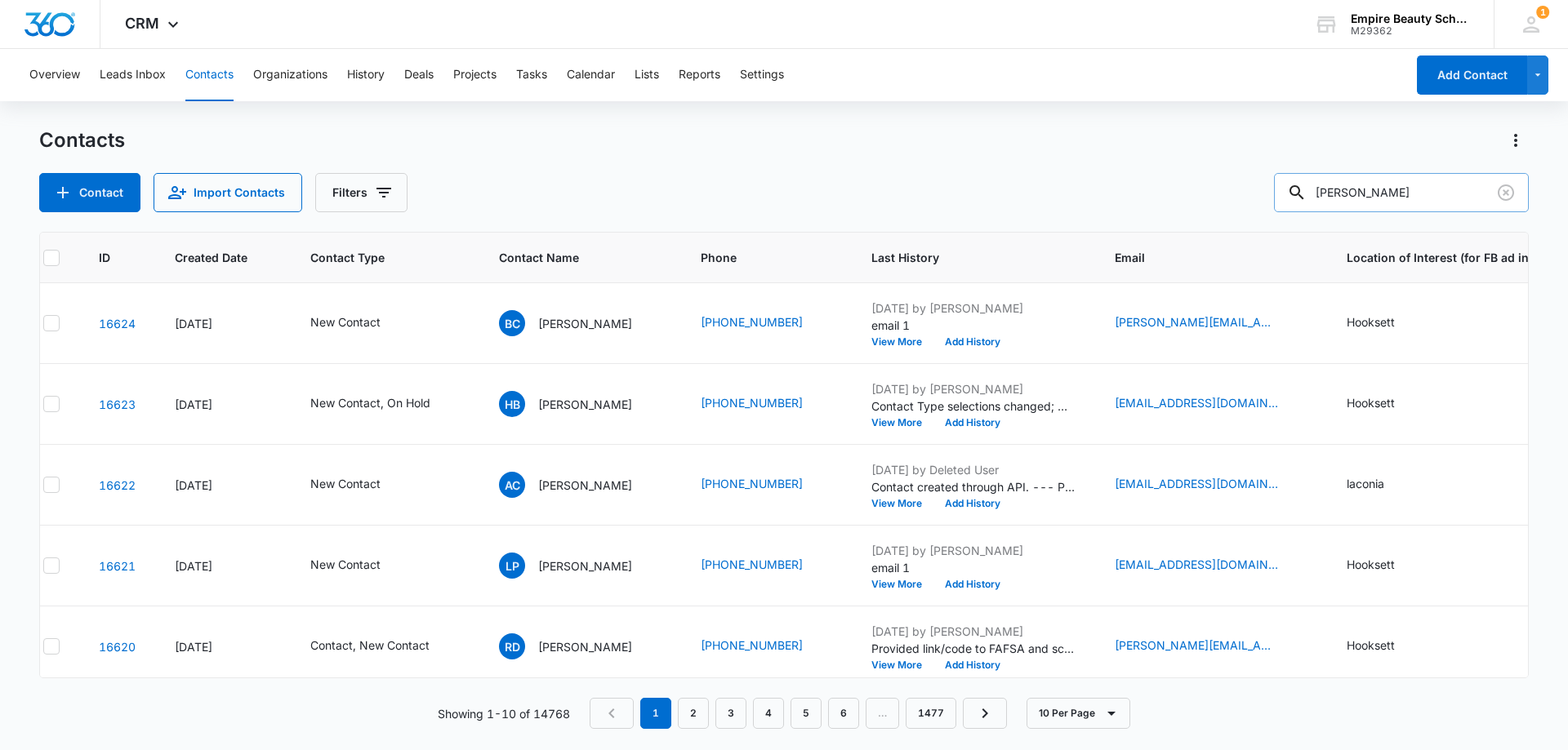
type input "[PERSON_NAME]"
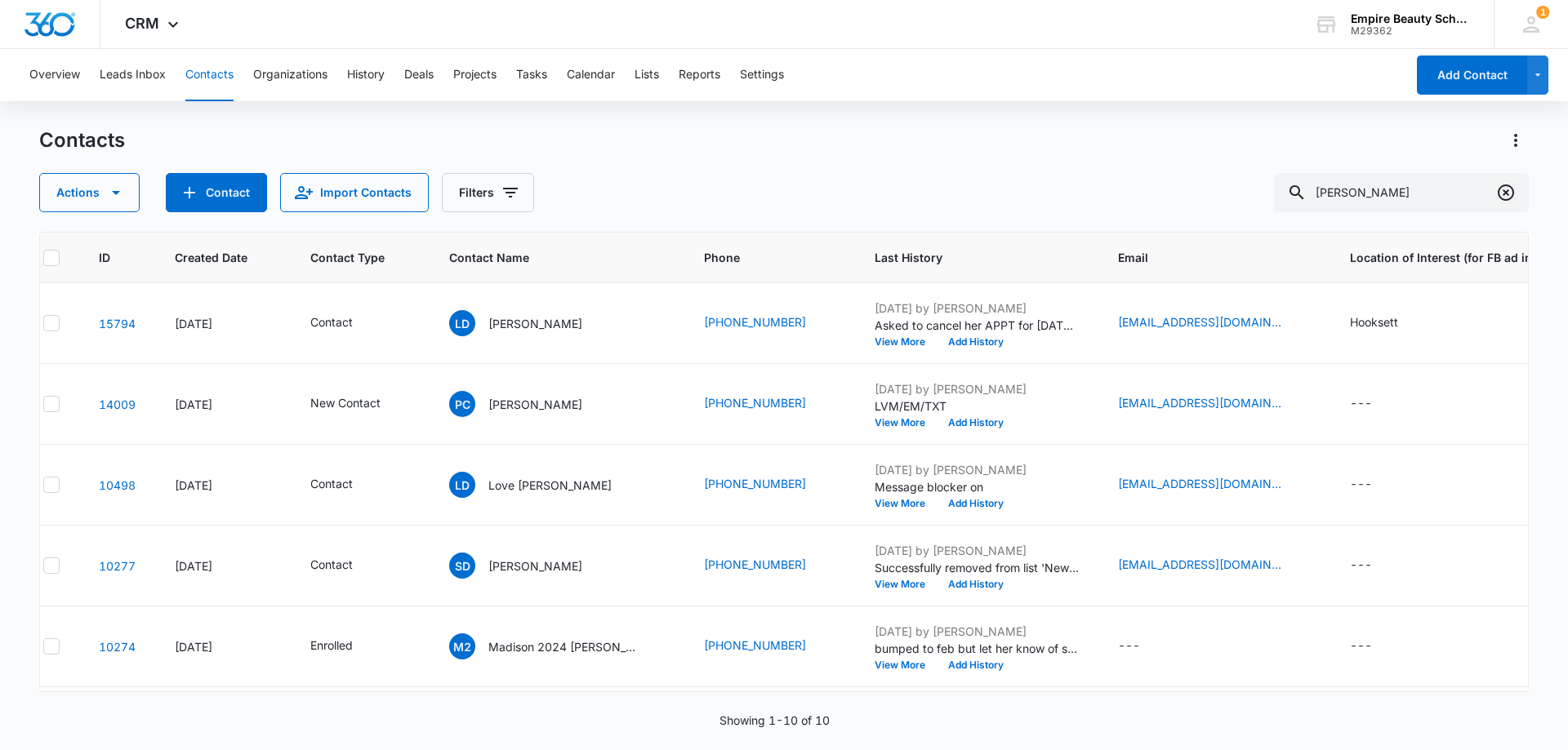
click at [1506, 195] on icon "Clear" at bounding box center [1505, 192] width 19 height 19
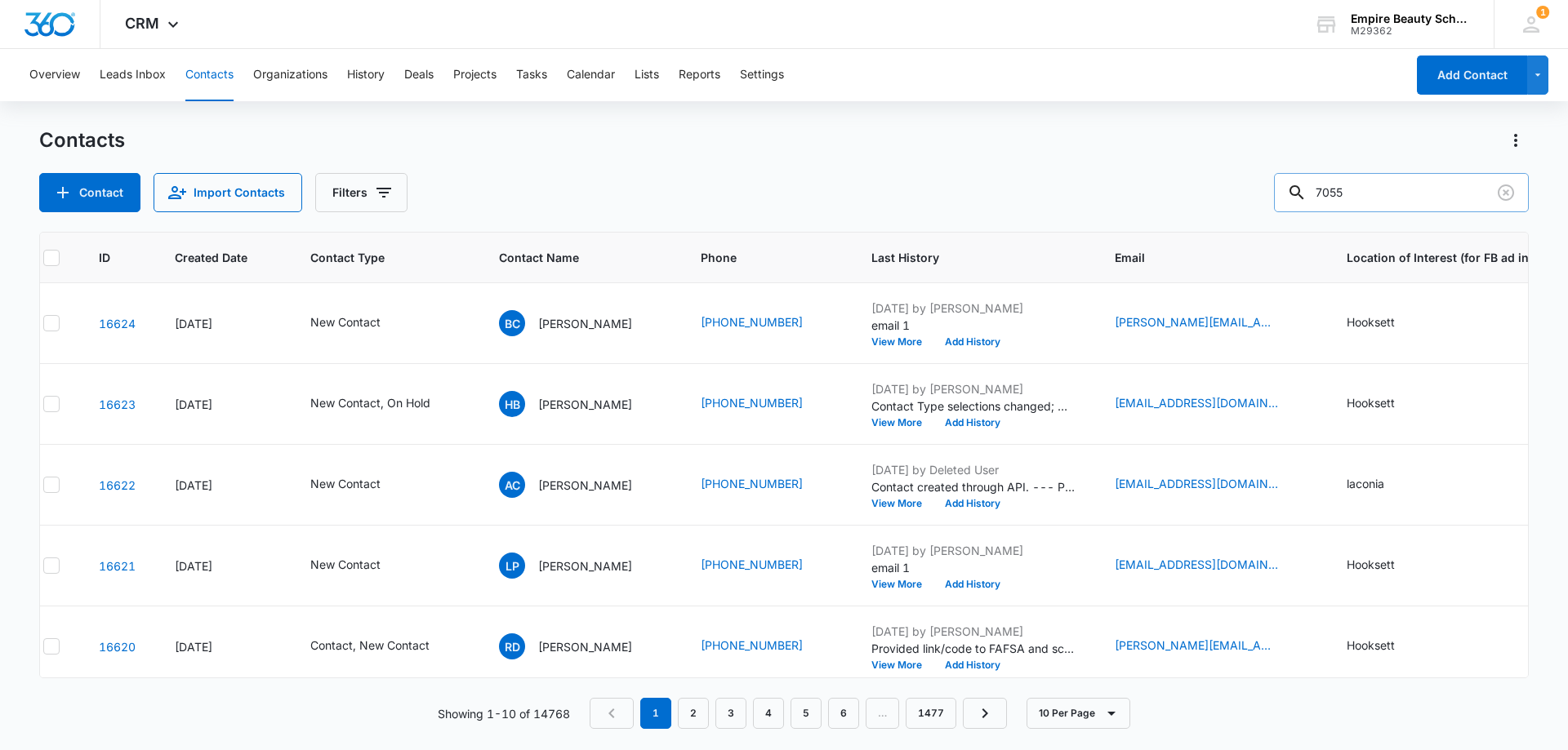
type input "7055"
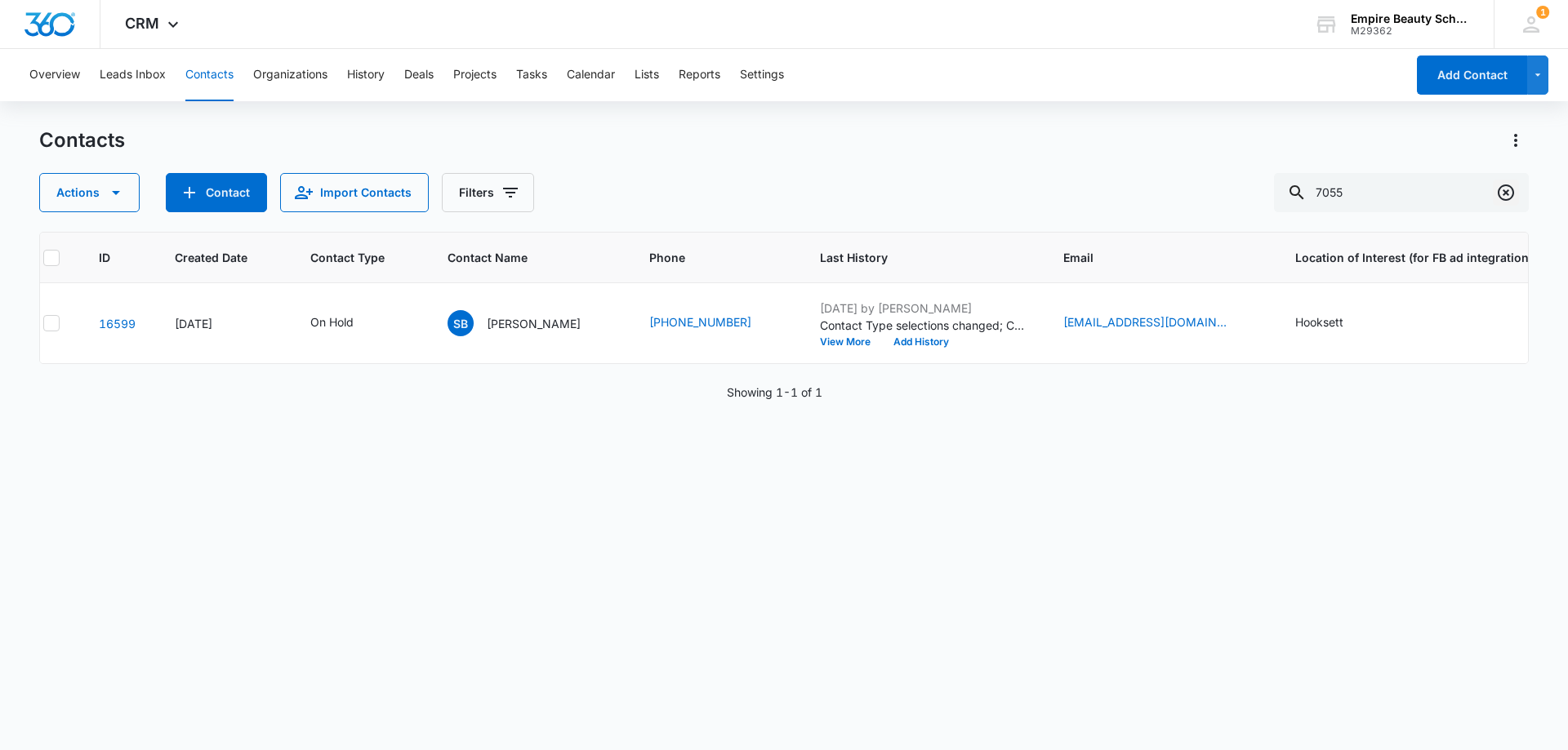
click at [1511, 185] on icon "Clear" at bounding box center [1505, 192] width 19 height 19
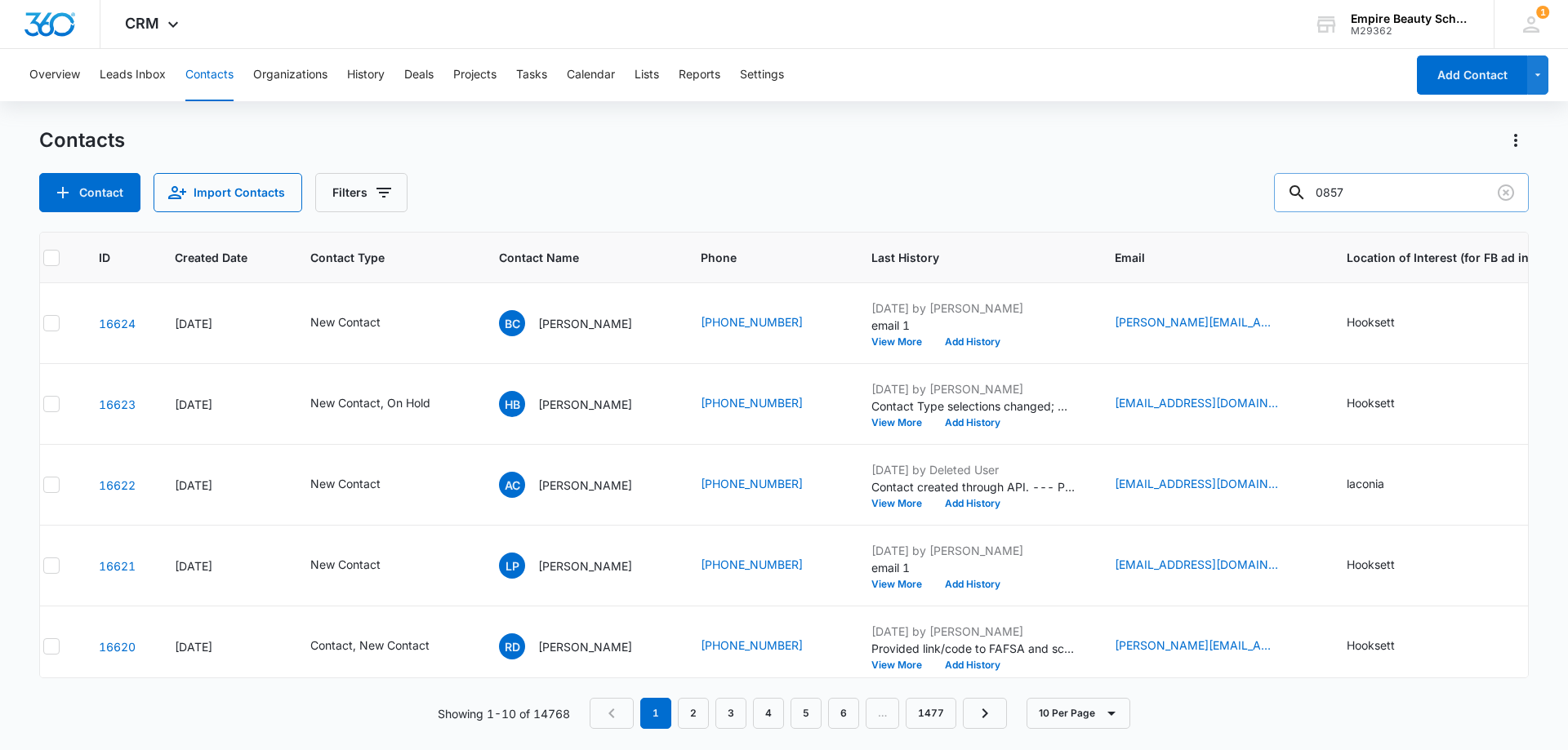
type input "0857"
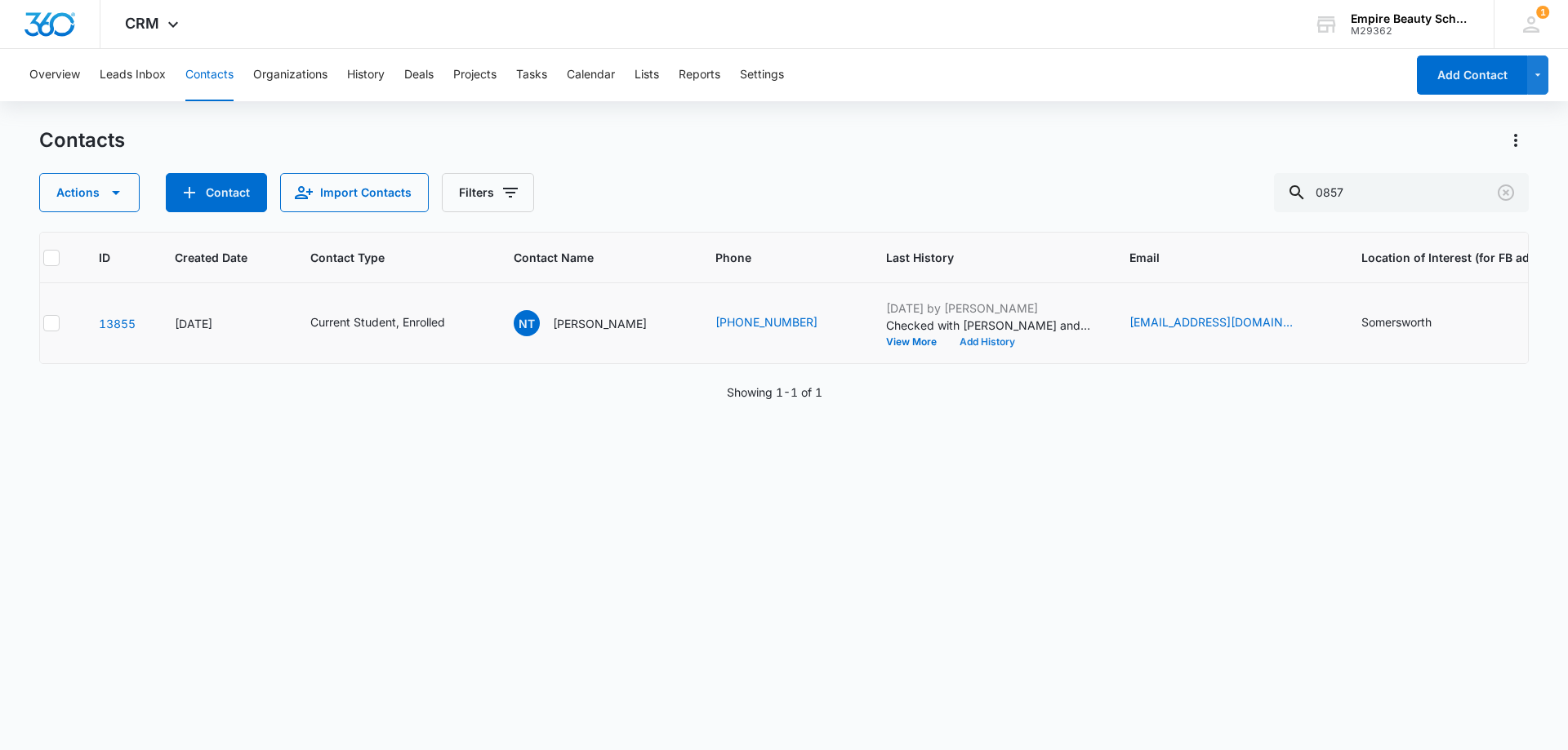
click at [948, 344] on button "Add History" at bounding box center [987, 342] width 79 height 10
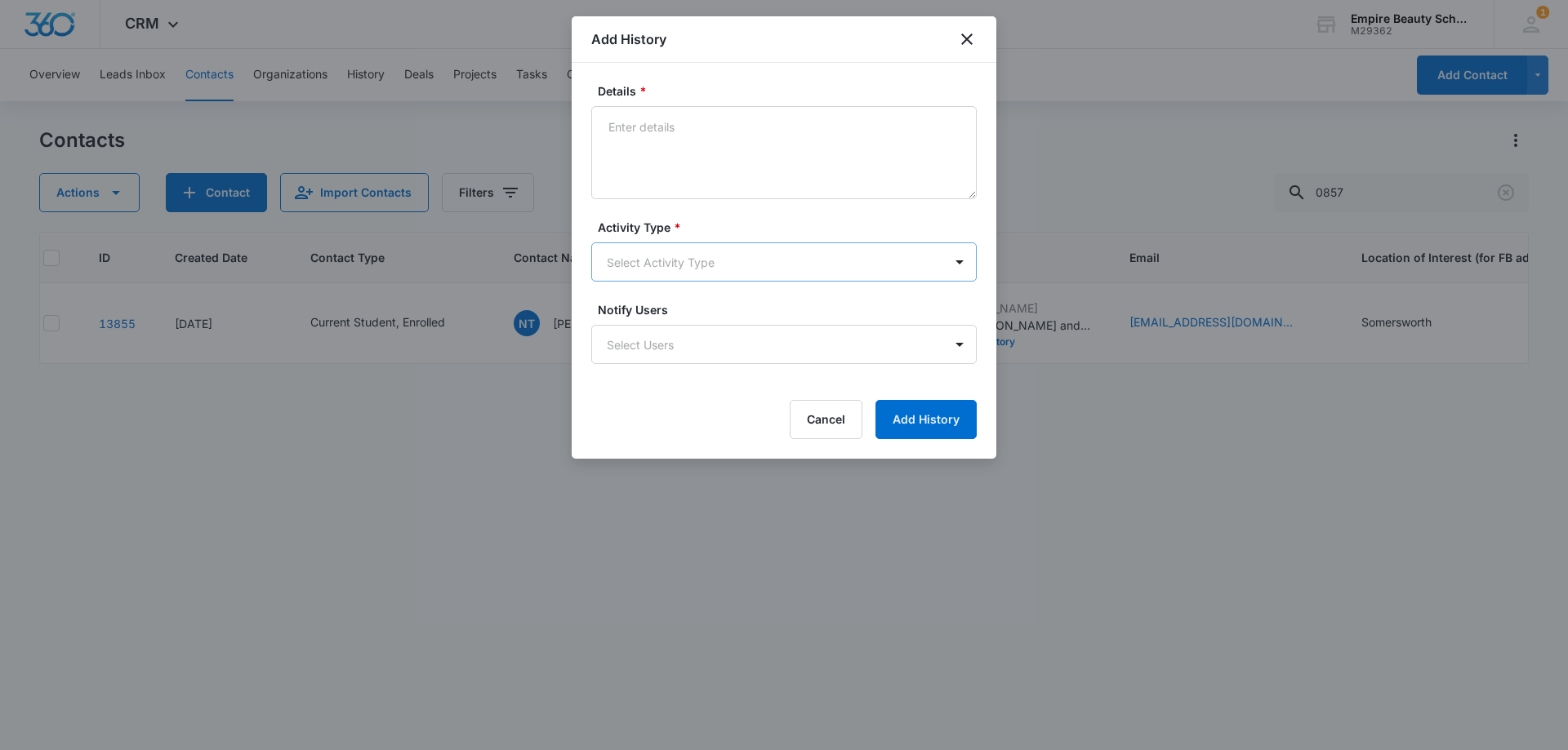
click at [682, 251] on body "CRM Apps Forms CRM Email Shop Payments POS Files Brand Settings Empire Beauty S…" at bounding box center [784, 375] width 1568 height 750
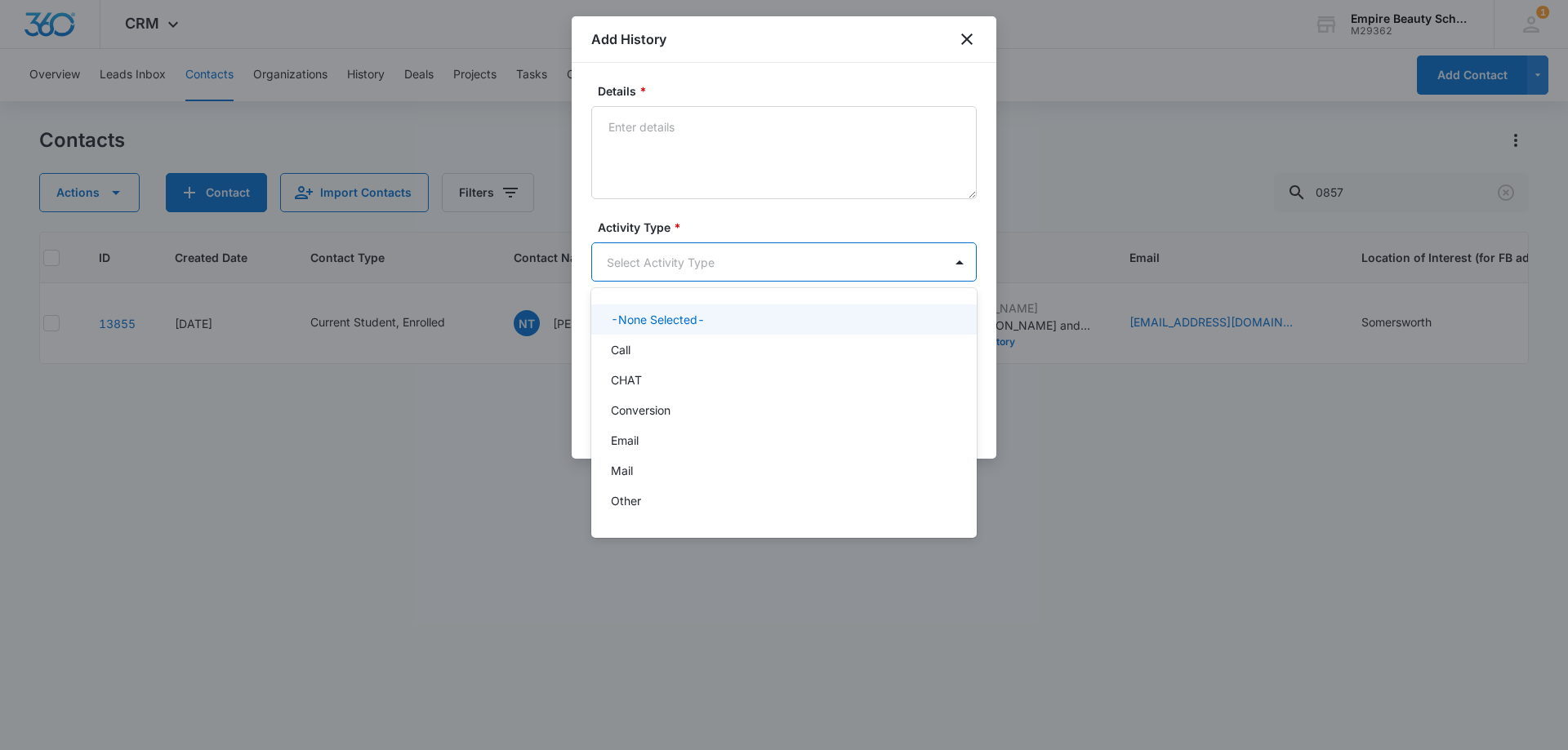
scroll to position [85, 0]
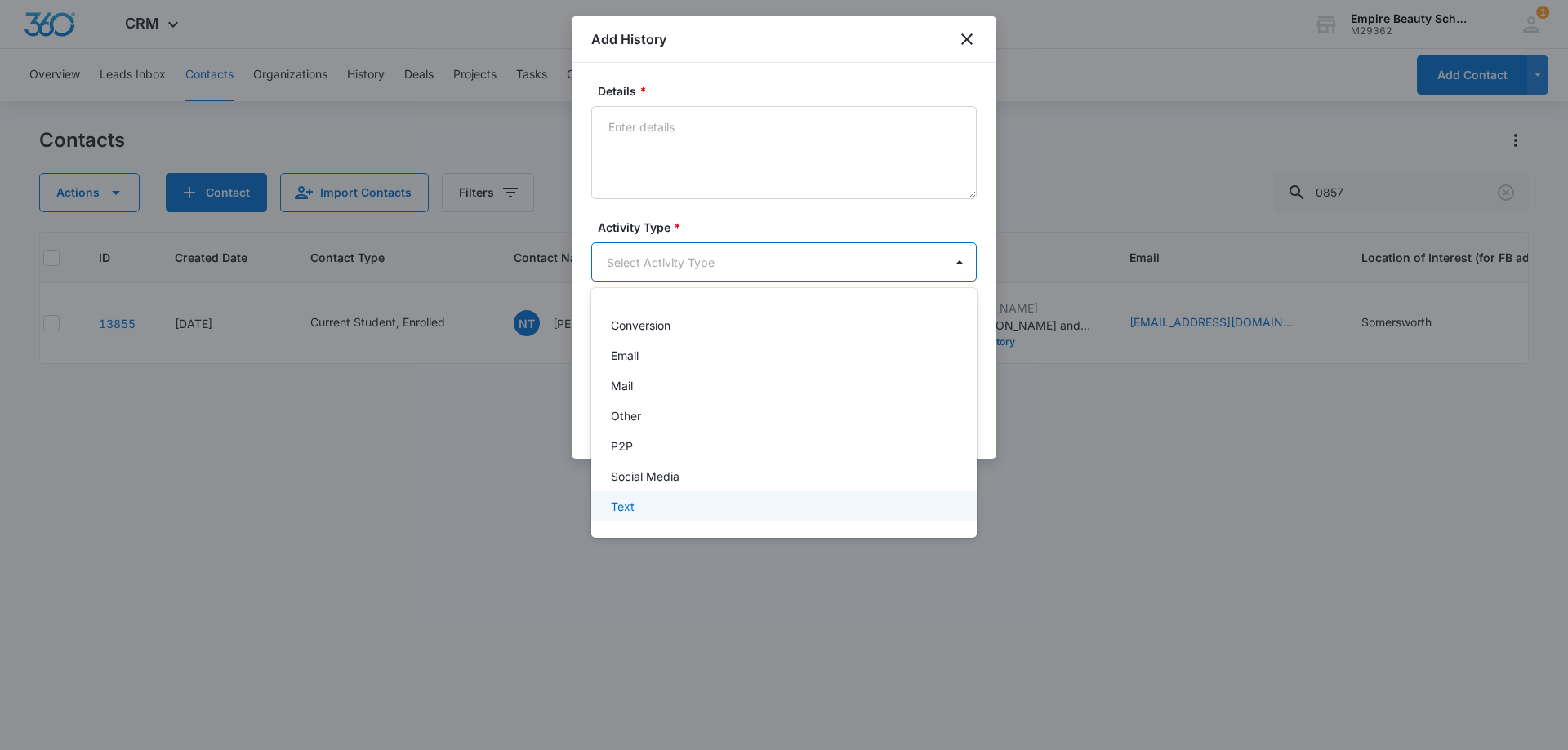
click at [668, 506] on div "Text" at bounding box center [782, 506] width 343 height 17
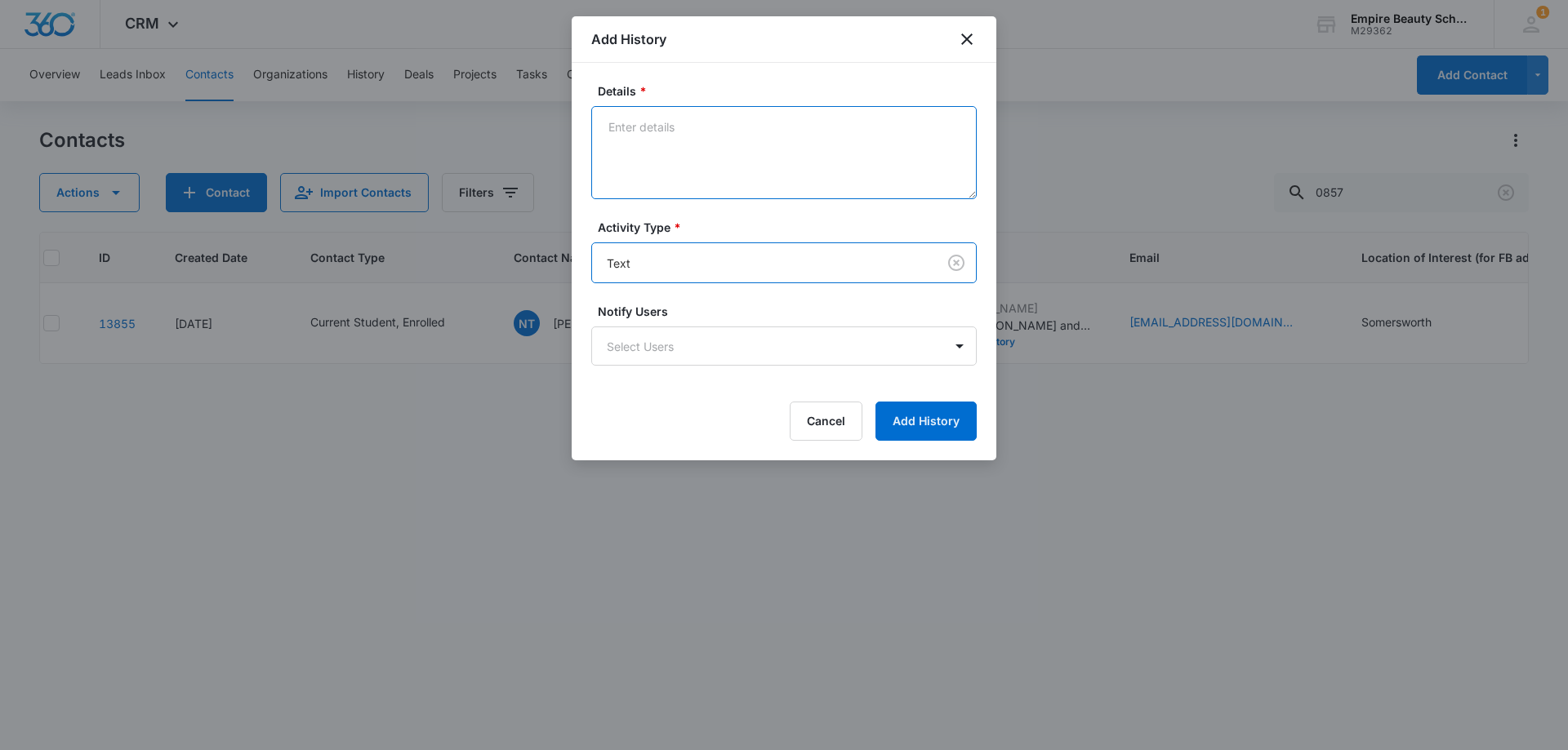
click at [669, 153] on textarea "Details *" at bounding box center [784, 153] width 386 height 93
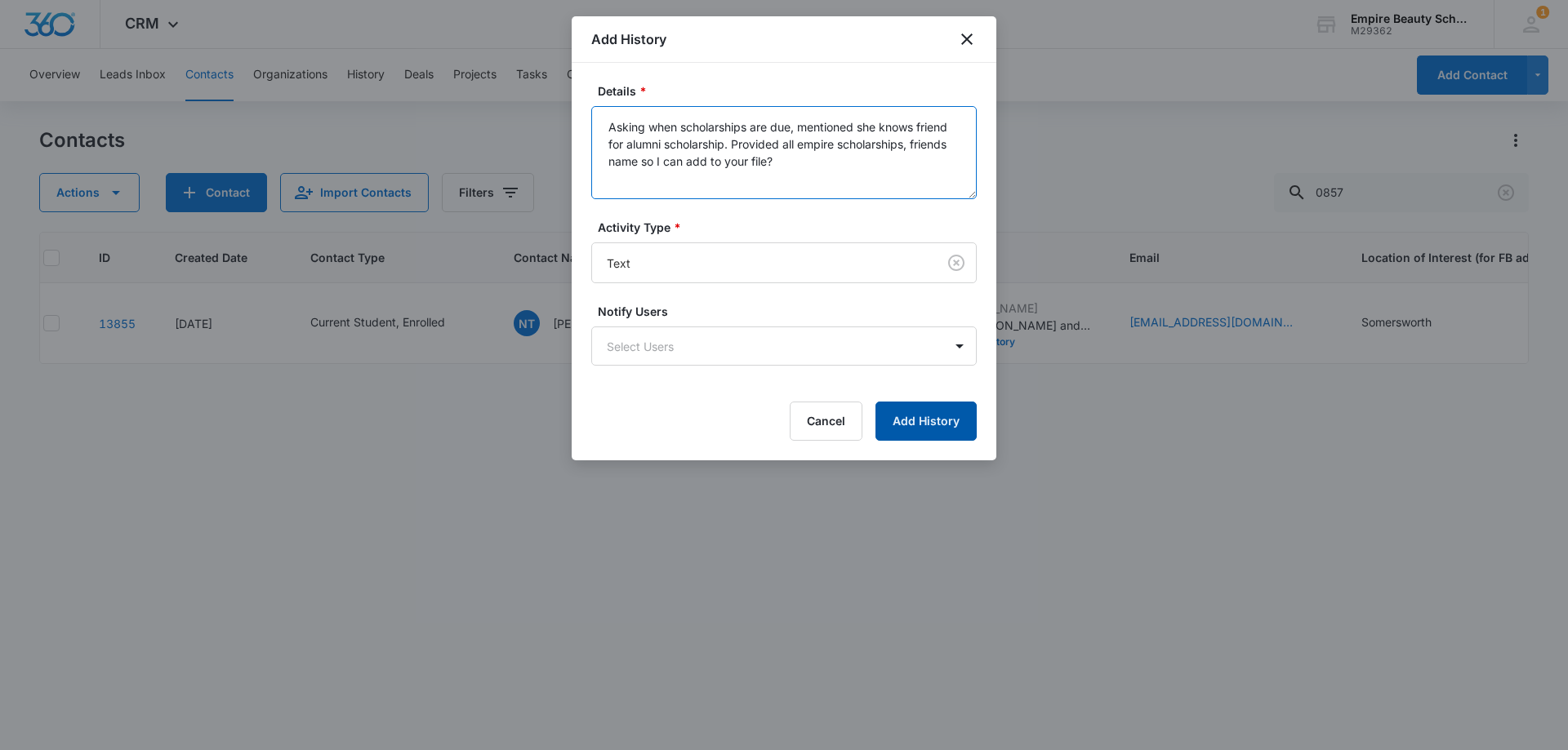
type textarea "Asking when scholarships are due, mentioned she knows friend for alumni scholar…"
click at [920, 427] on button "Add History" at bounding box center [925, 421] width 101 height 39
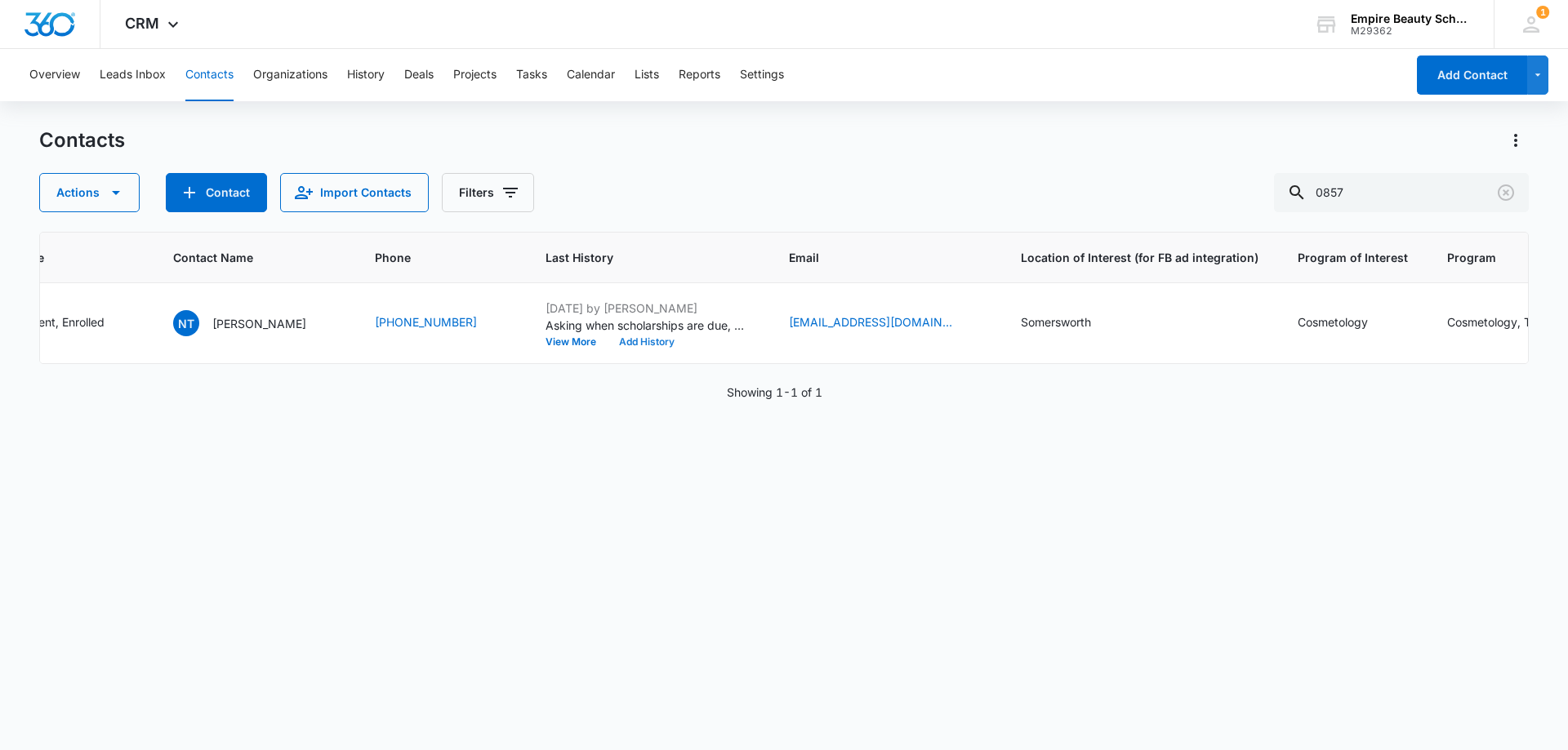
scroll to position [0, 0]
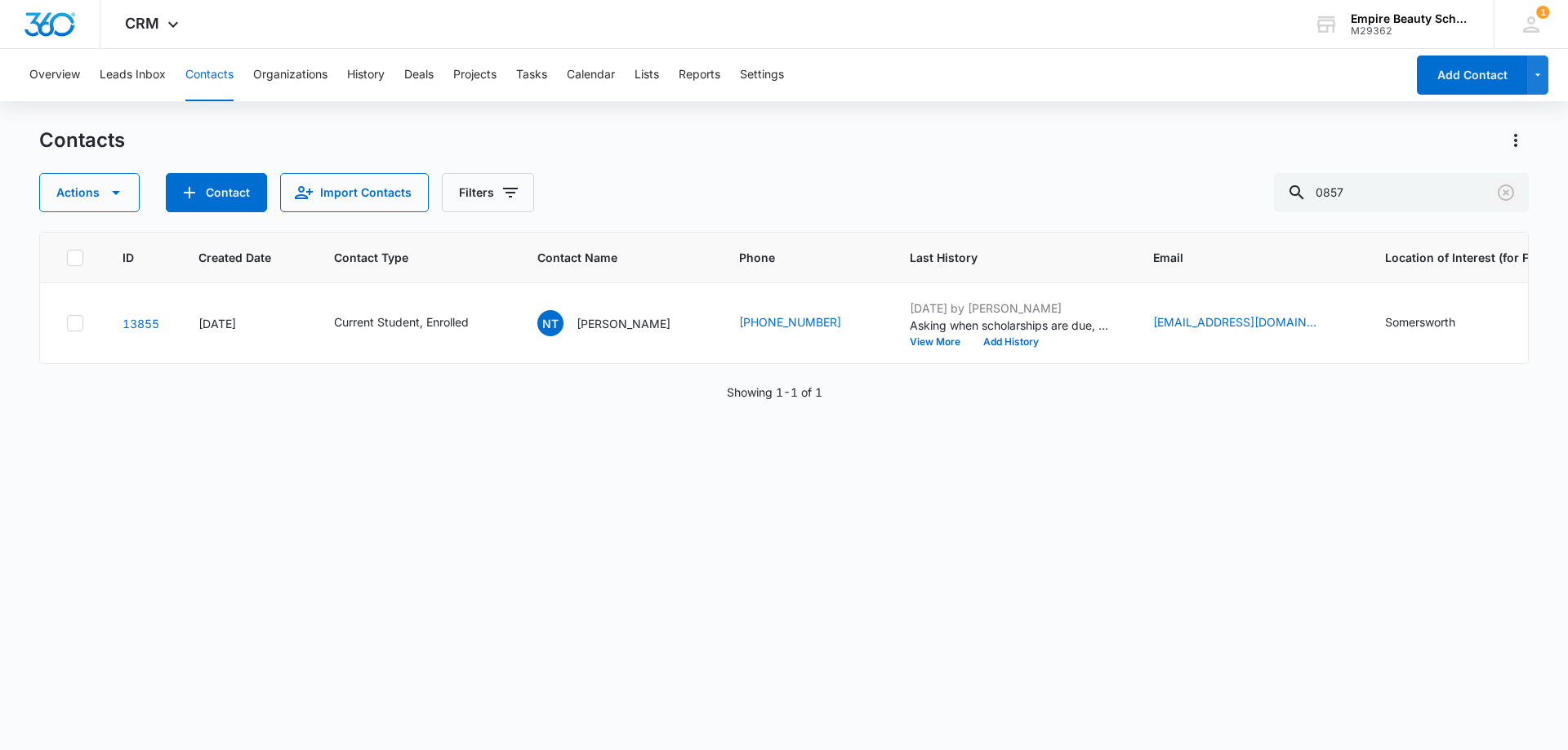
click at [1509, 188] on icon "Clear" at bounding box center [1505, 192] width 19 height 19
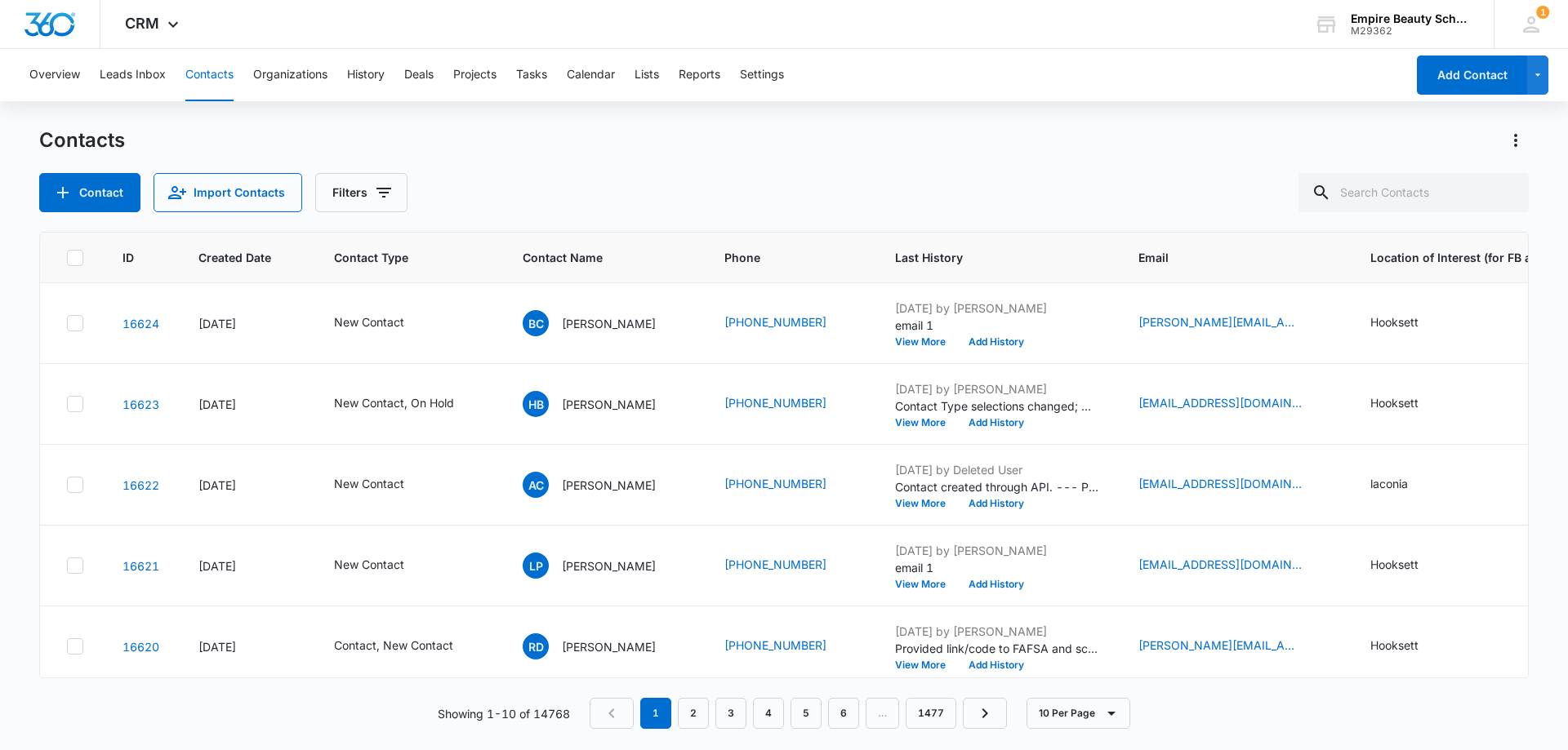
click at [607, 162] on div "Contacts Contact Import Contacts Filters" at bounding box center [784, 169] width 1489 height 85
click at [1462, 194] on input "text" at bounding box center [1413, 193] width 230 height 39
type input "caylie"
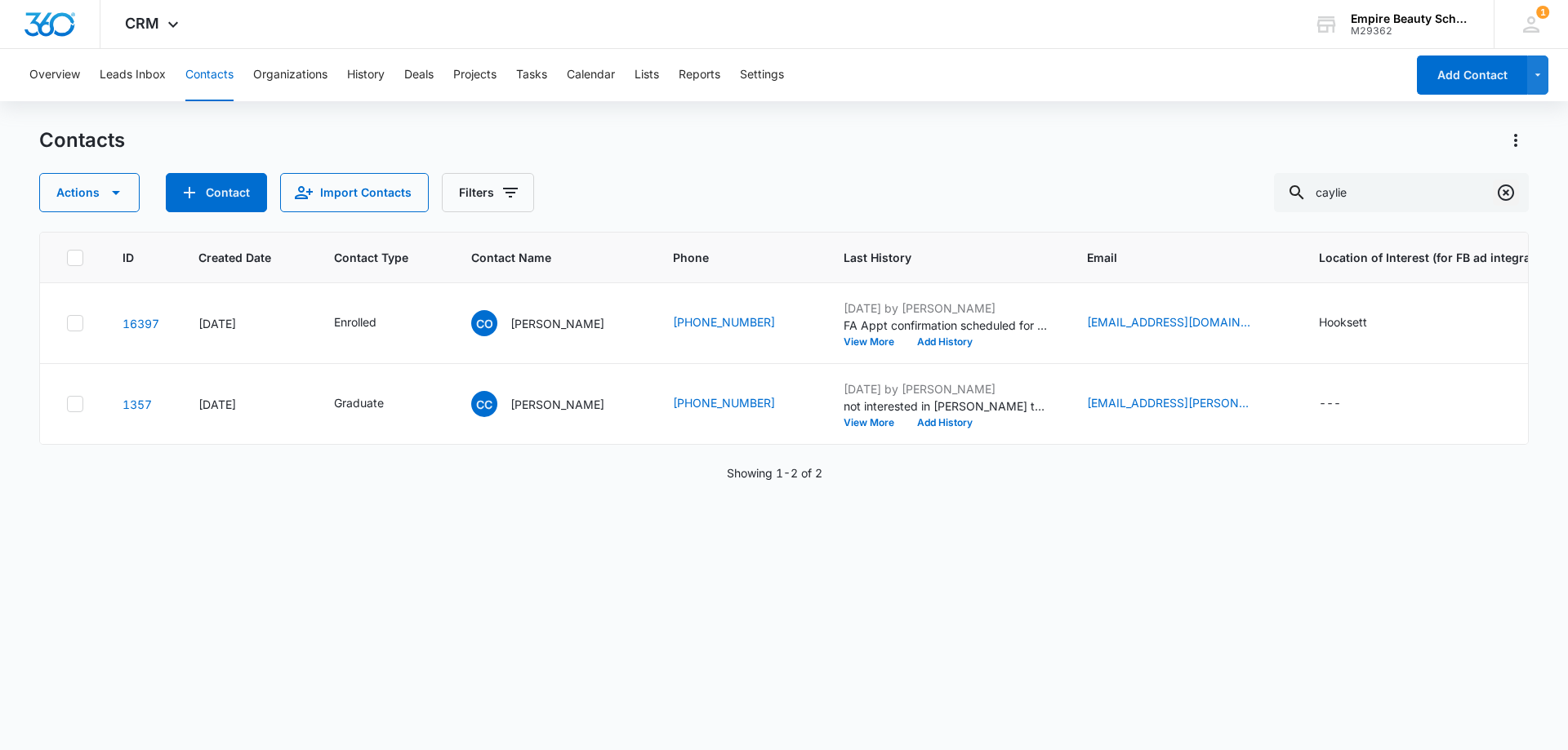
click at [1514, 193] on icon "Clear" at bounding box center [1505, 192] width 19 height 19
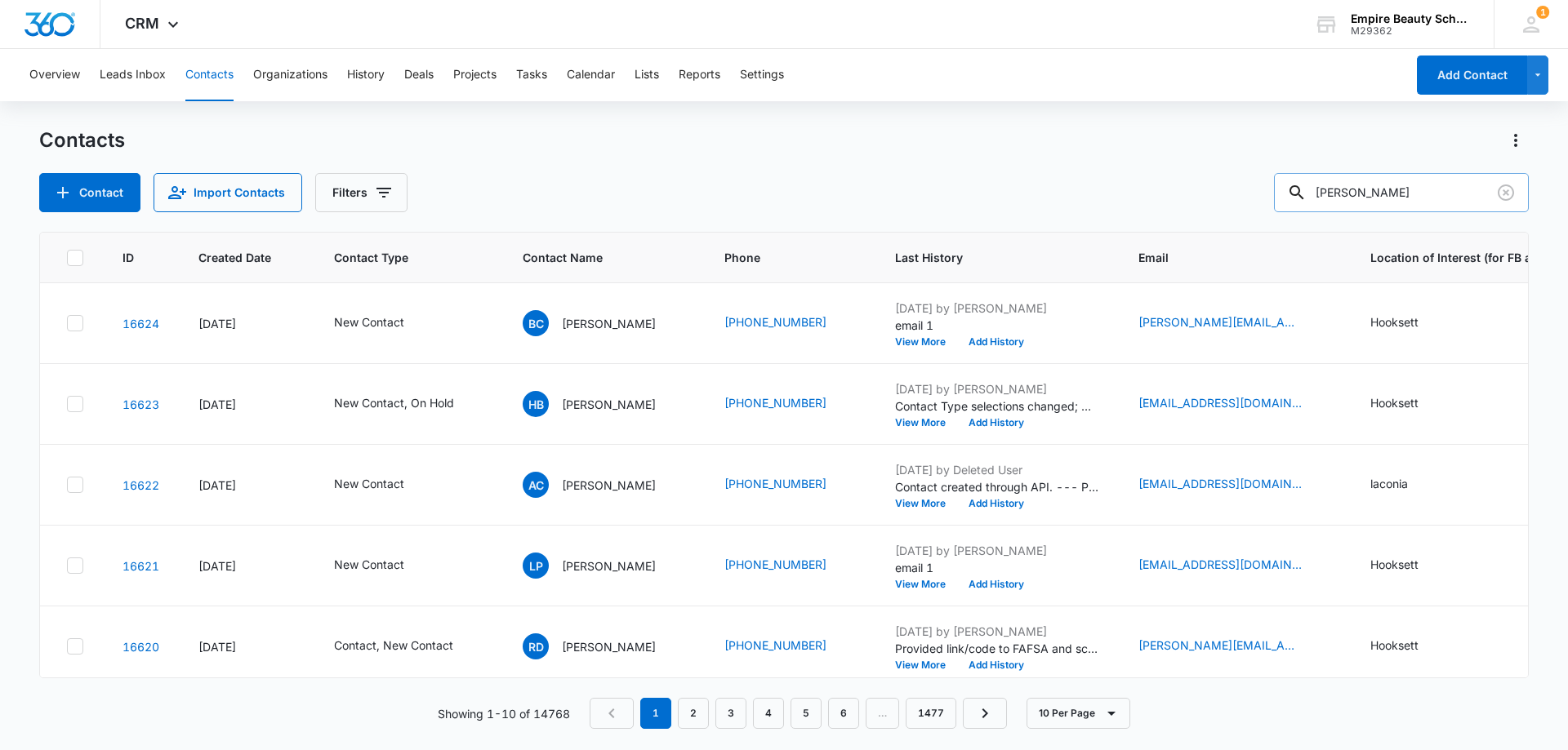
type input "[PERSON_NAME]"
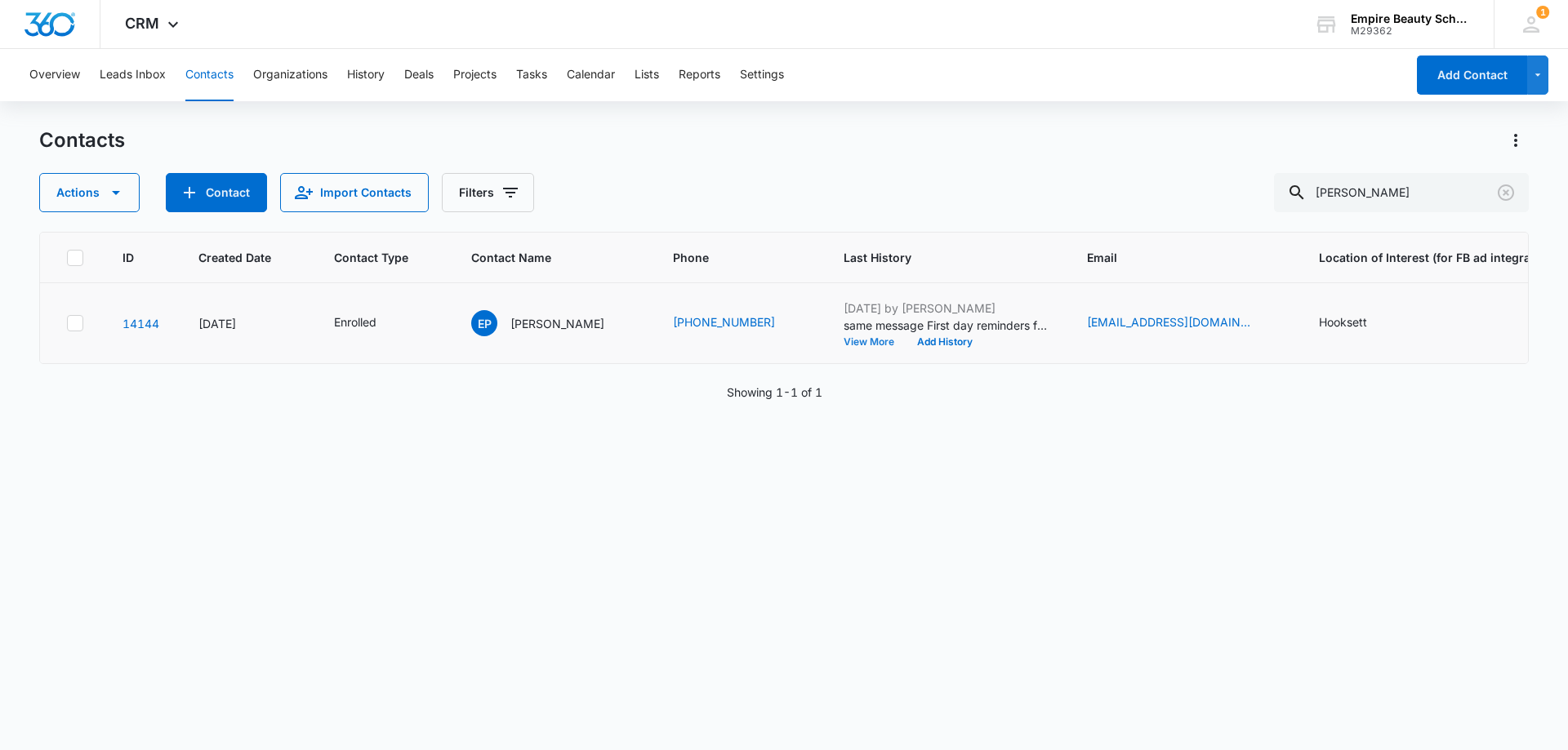
click at [843, 337] on button "View More" at bounding box center [874, 342] width 62 height 10
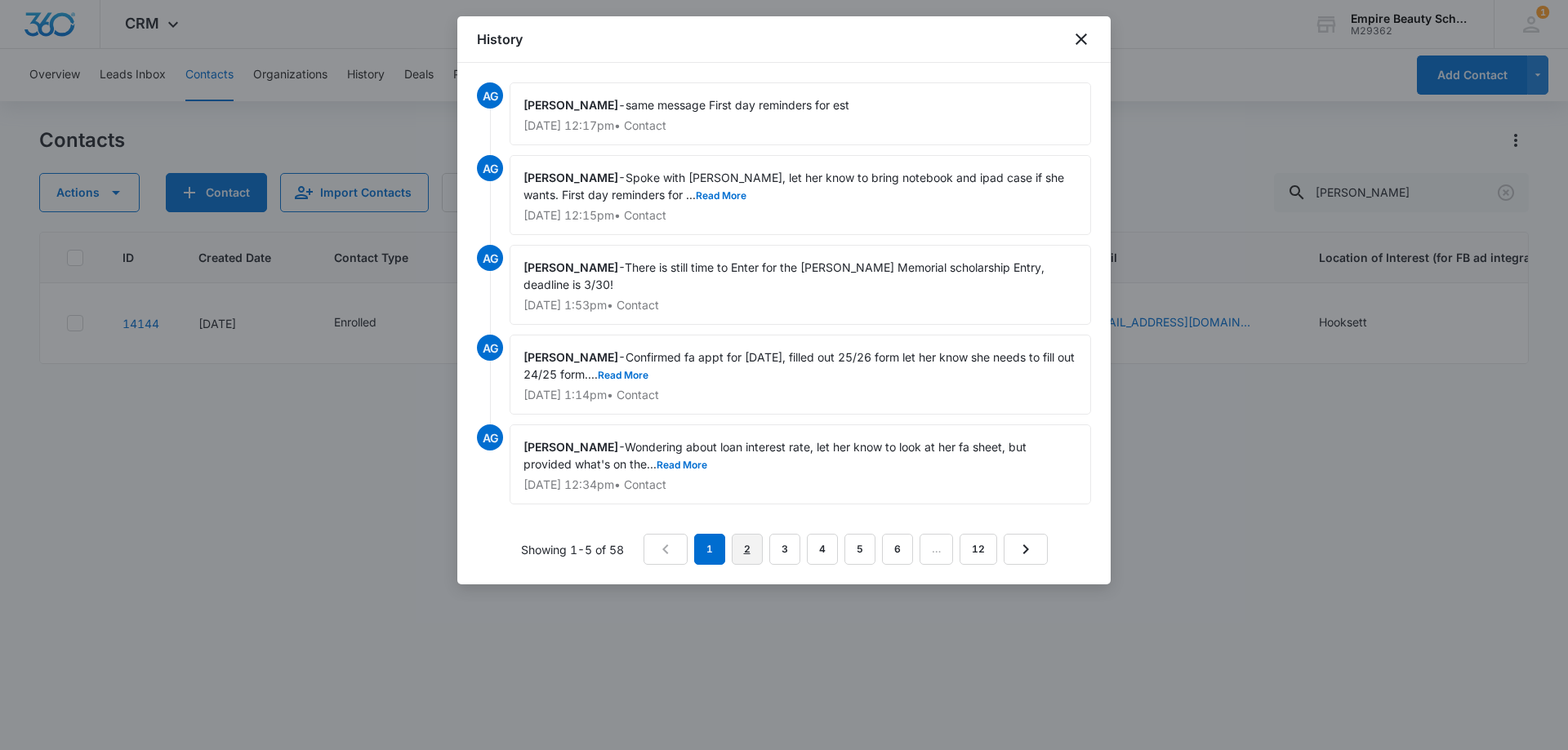
click at [758, 550] on link "2" at bounding box center [747, 549] width 31 height 31
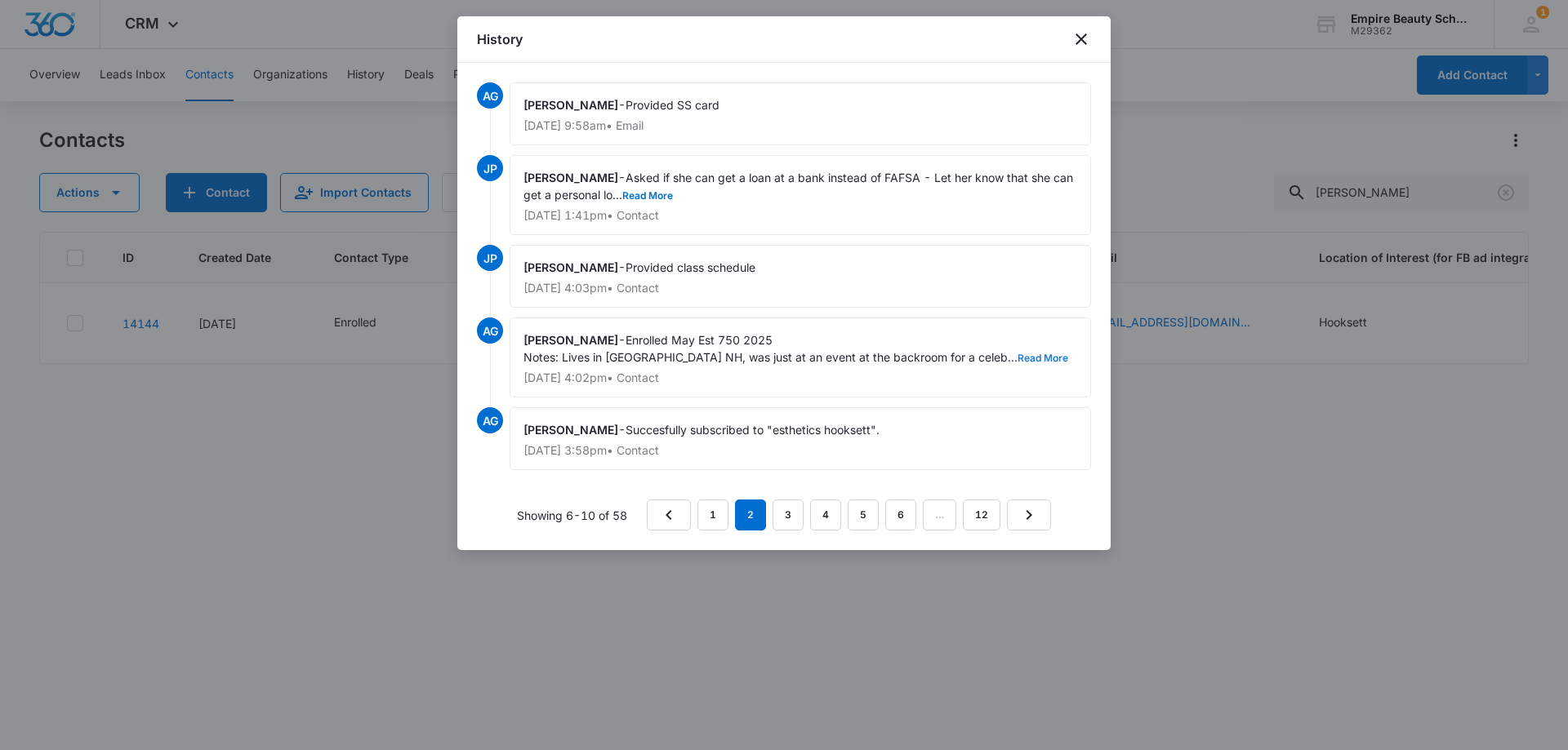
click at [1017, 354] on button "Read More" at bounding box center [1043, 359] width 50 height 10
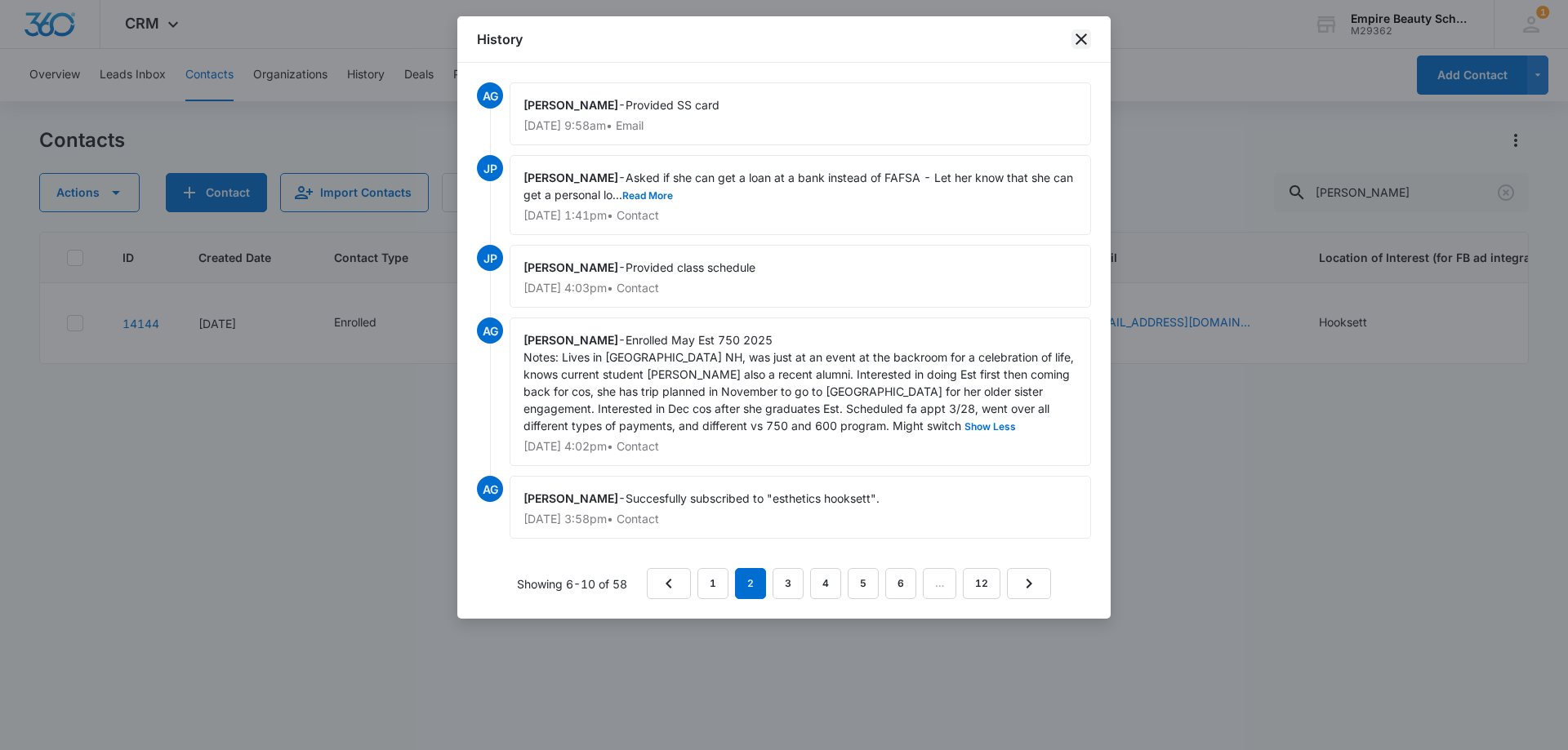
click at [1085, 32] on icon "close" at bounding box center [1080, 39] width 19 height 19
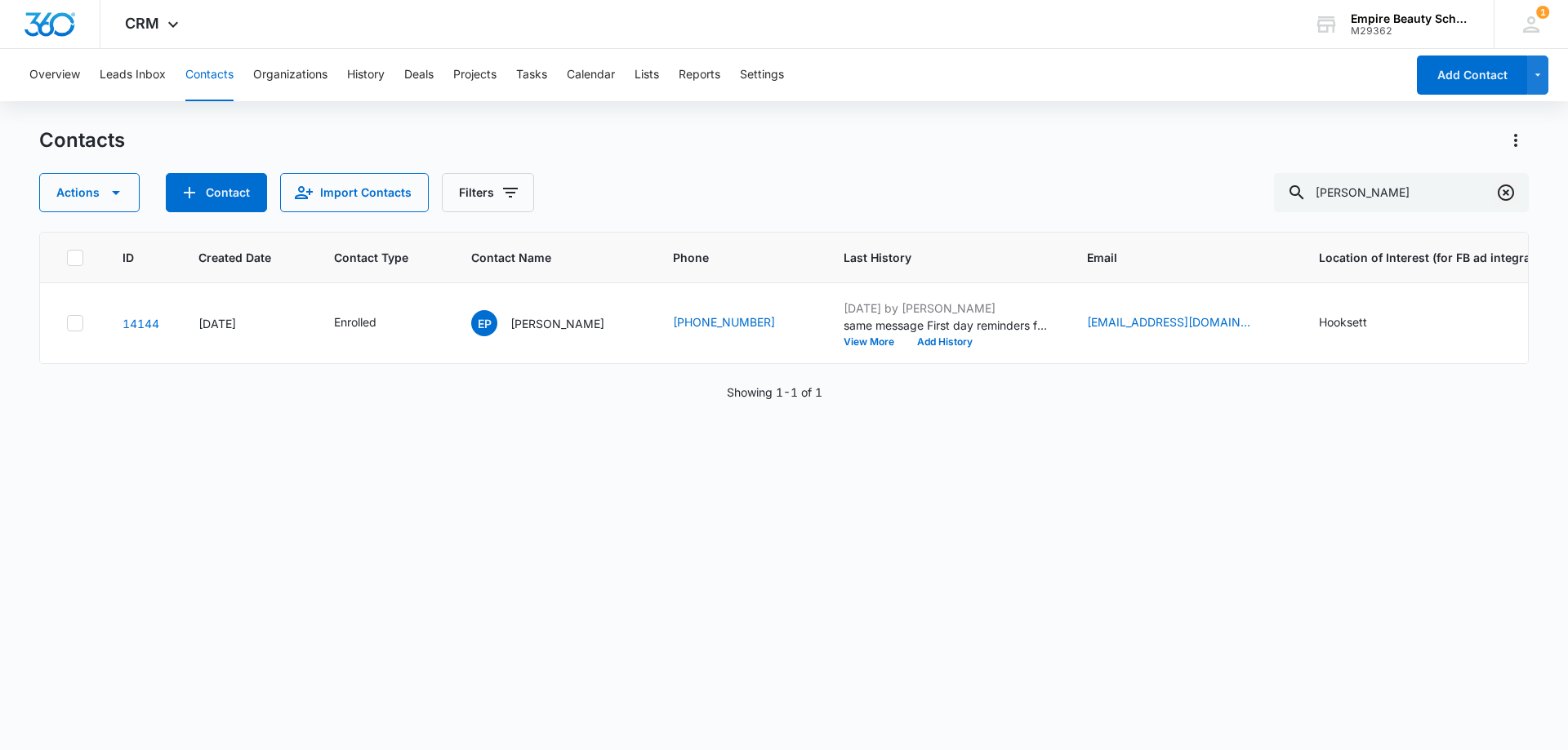
click at [1505, 192] on icon "Clear" at bounding box center [1505, 192] width 16 height 16
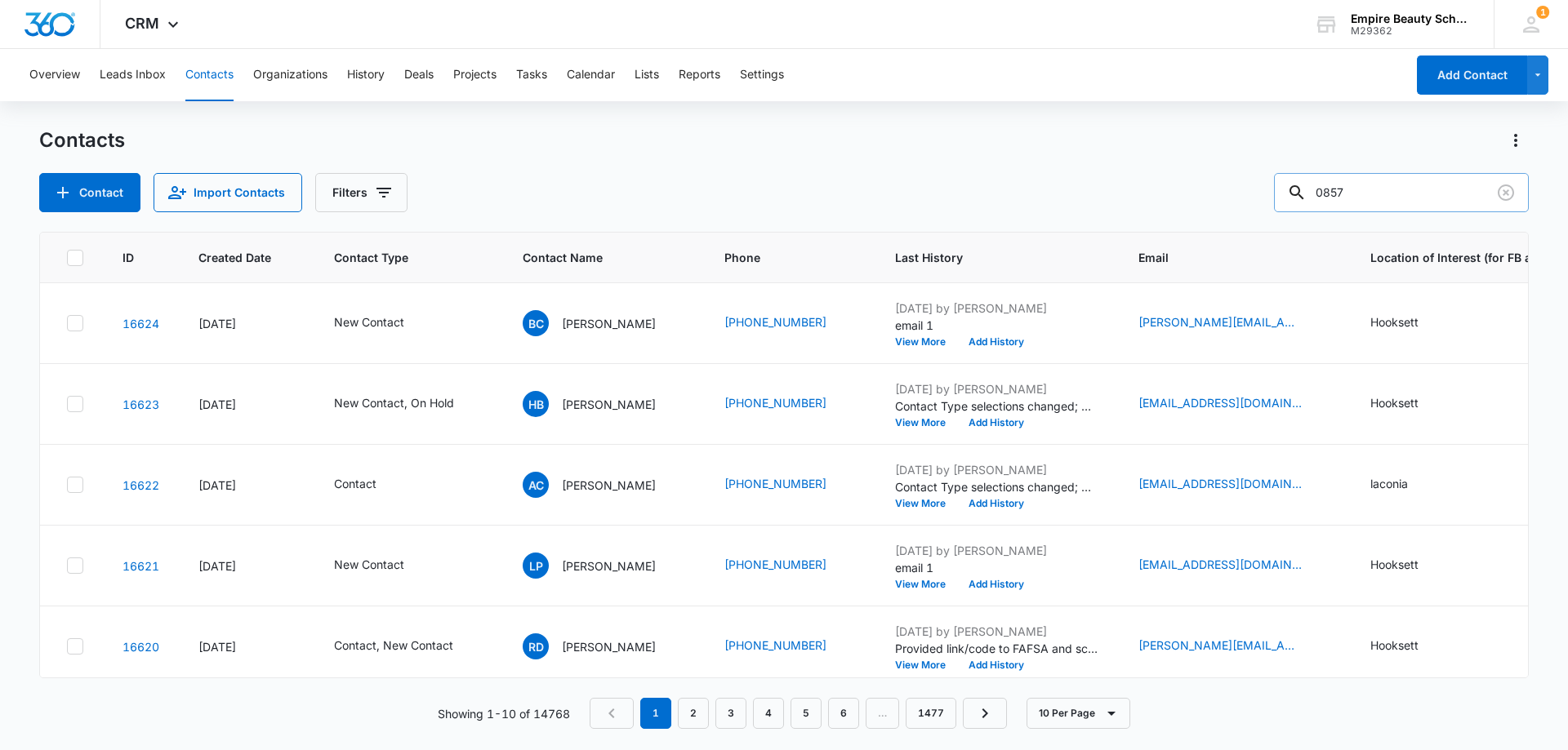
type input "0857"
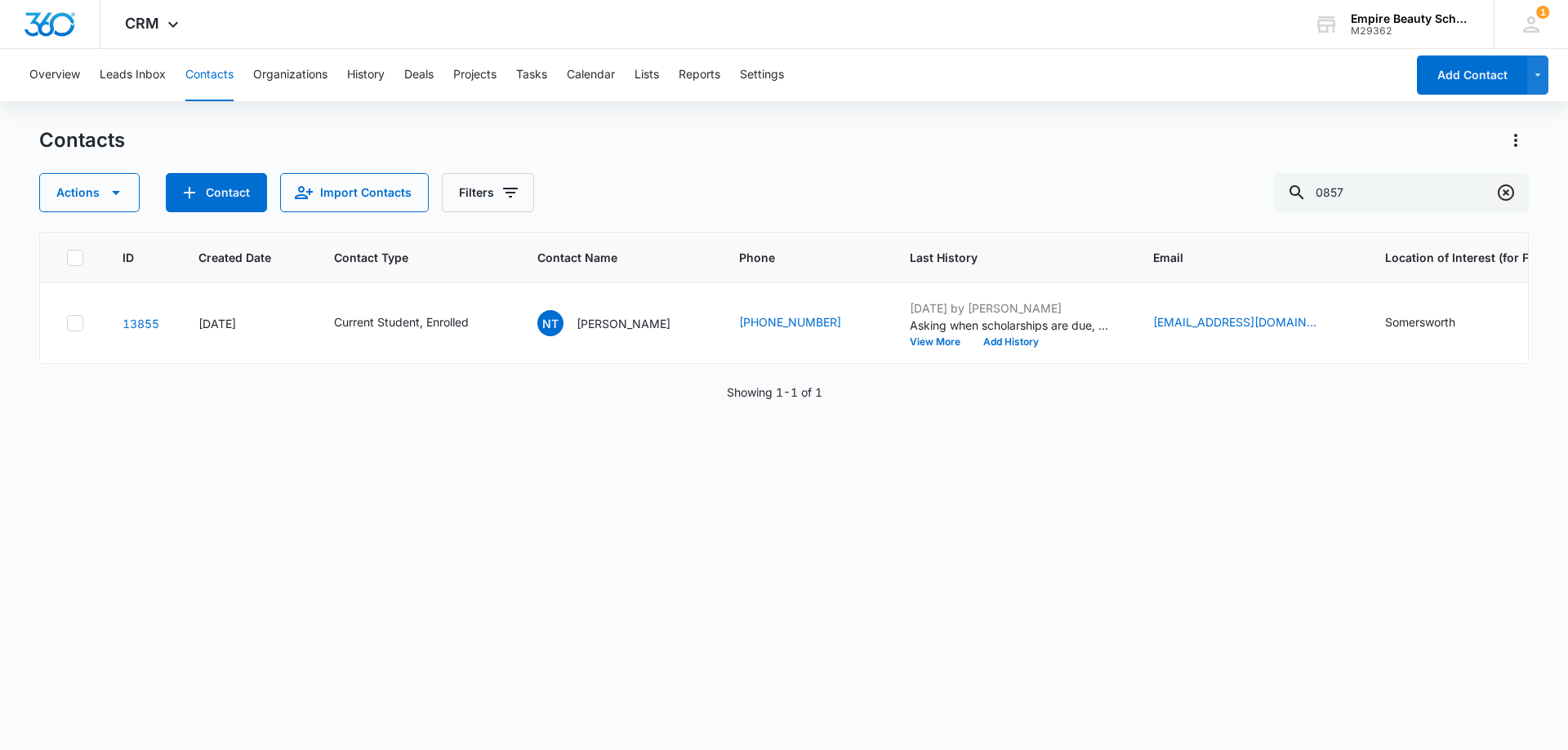
click at [1502, 184] on icon "Clear" at bounding box center [1505, 192] width 19 height 19
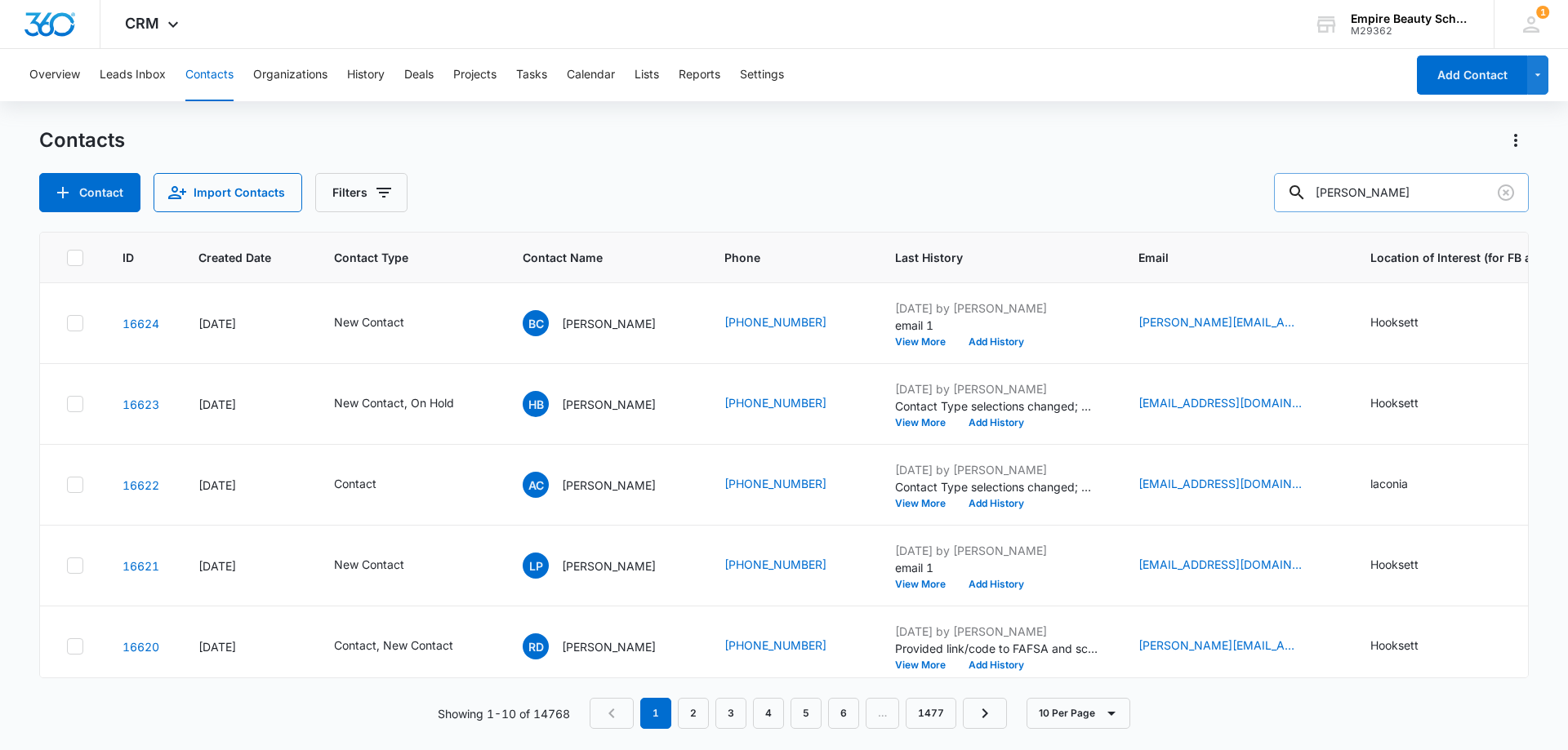
type input "[PERSON_NAME]"
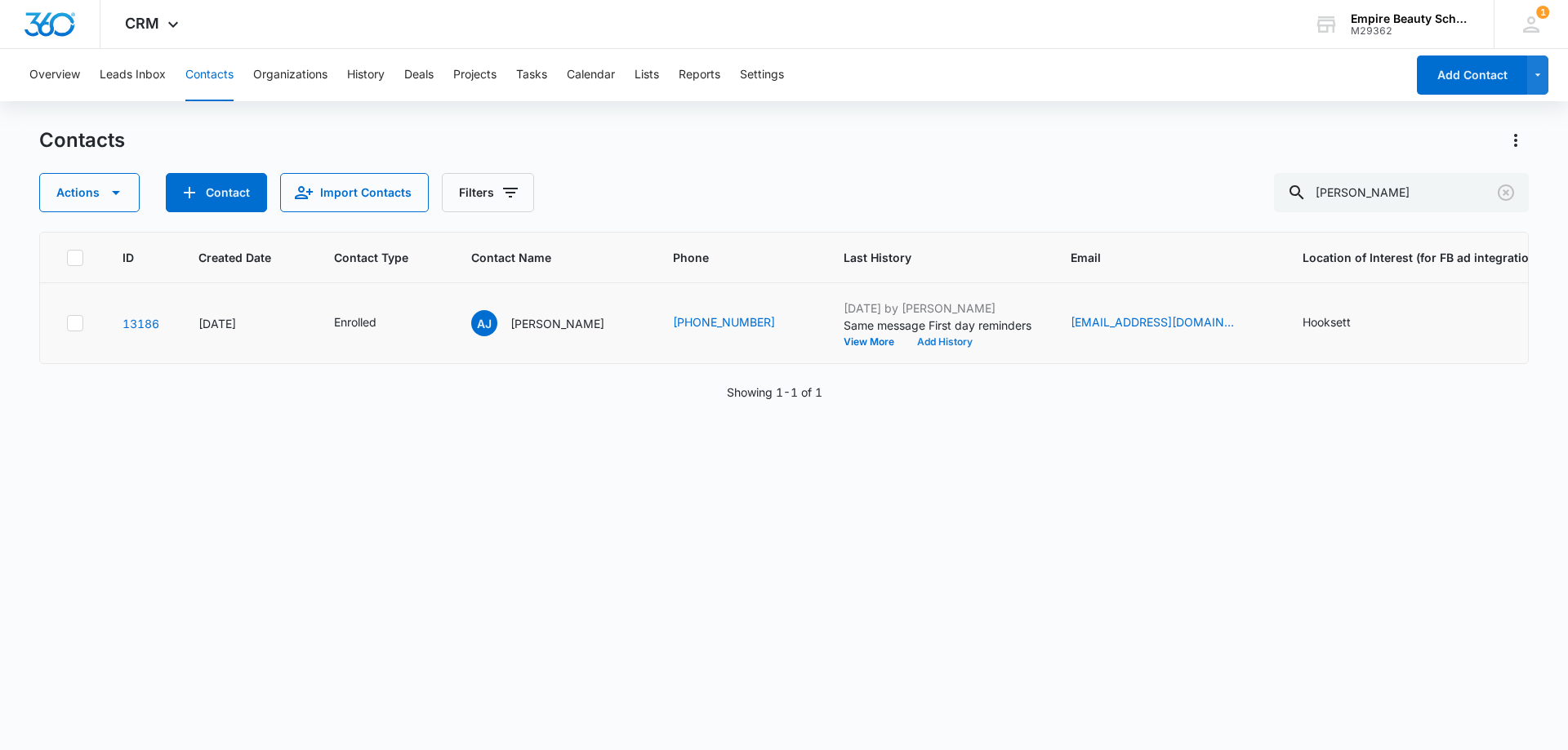
click at [920, 344] on button "Add History" at bounding box center [944, 342] width 79 height 10
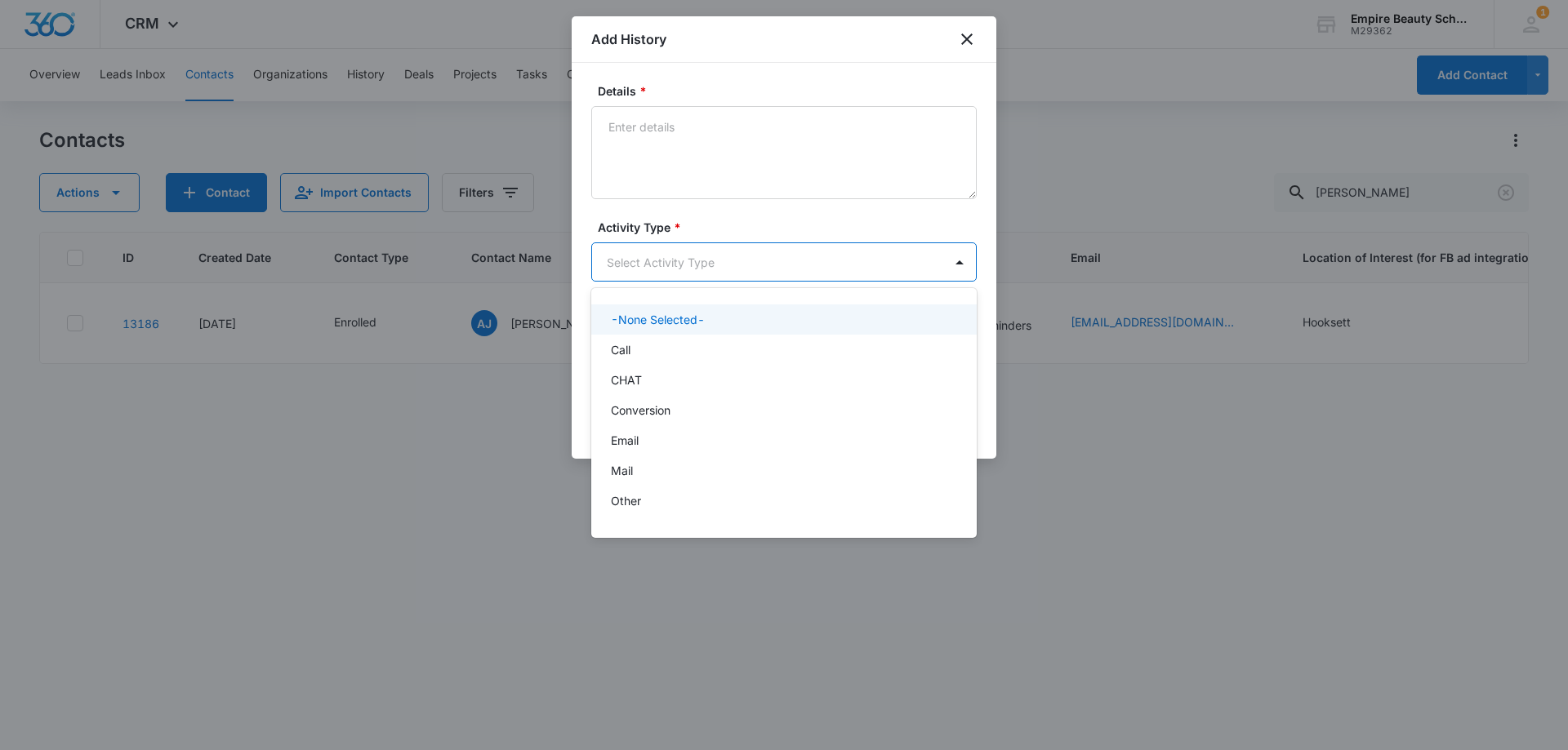
click at [637, 263] on body "CRM Apps Forms CRM Email Shop Payments POS Files Brand Settings Empire Beauty S…" at bounding box center [784, 375] width 1568 height 750
click at [618, 491] on div "Other" at bounding box center [784, 501] width 386 height 30
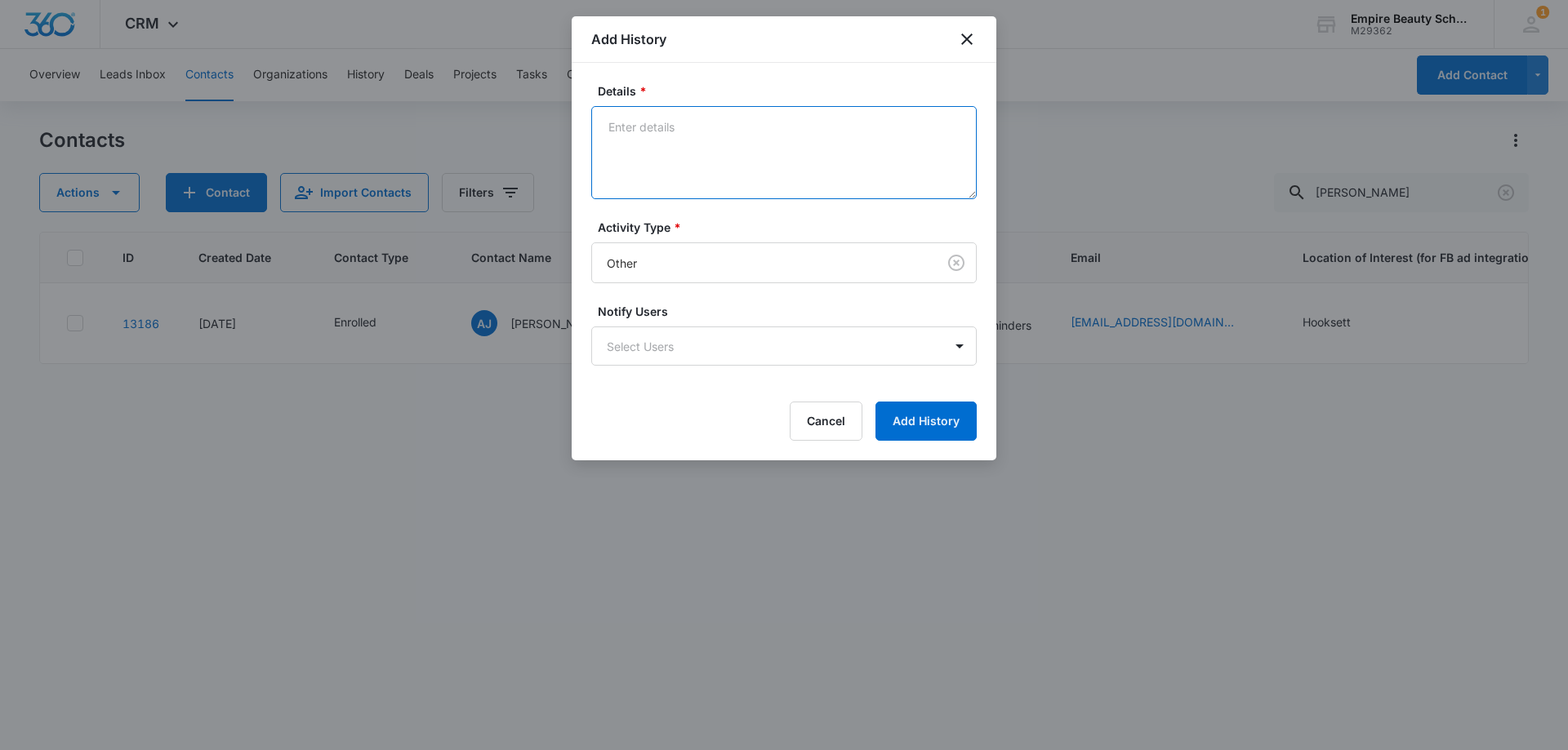
click at [691, 170] on textarea "Details *" at bounding box center [784, 153] width 386 height 93
type textarea "C"
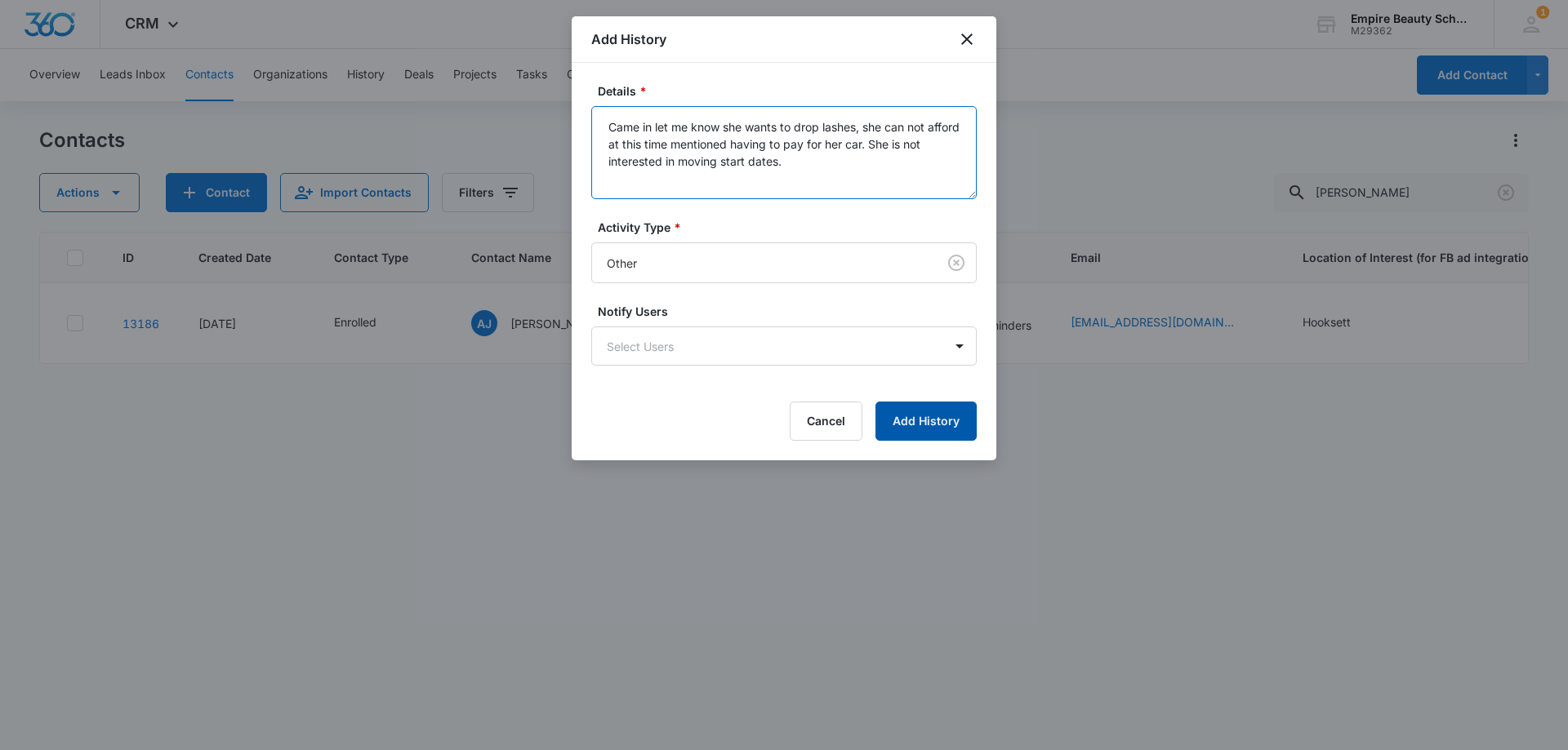
type textarea "Came in let me know she wants to drop lashes, she can not afford at this time m…"
click at [943, 424] on button "Add History" at bounding box center [925, 421] width 101 height 39
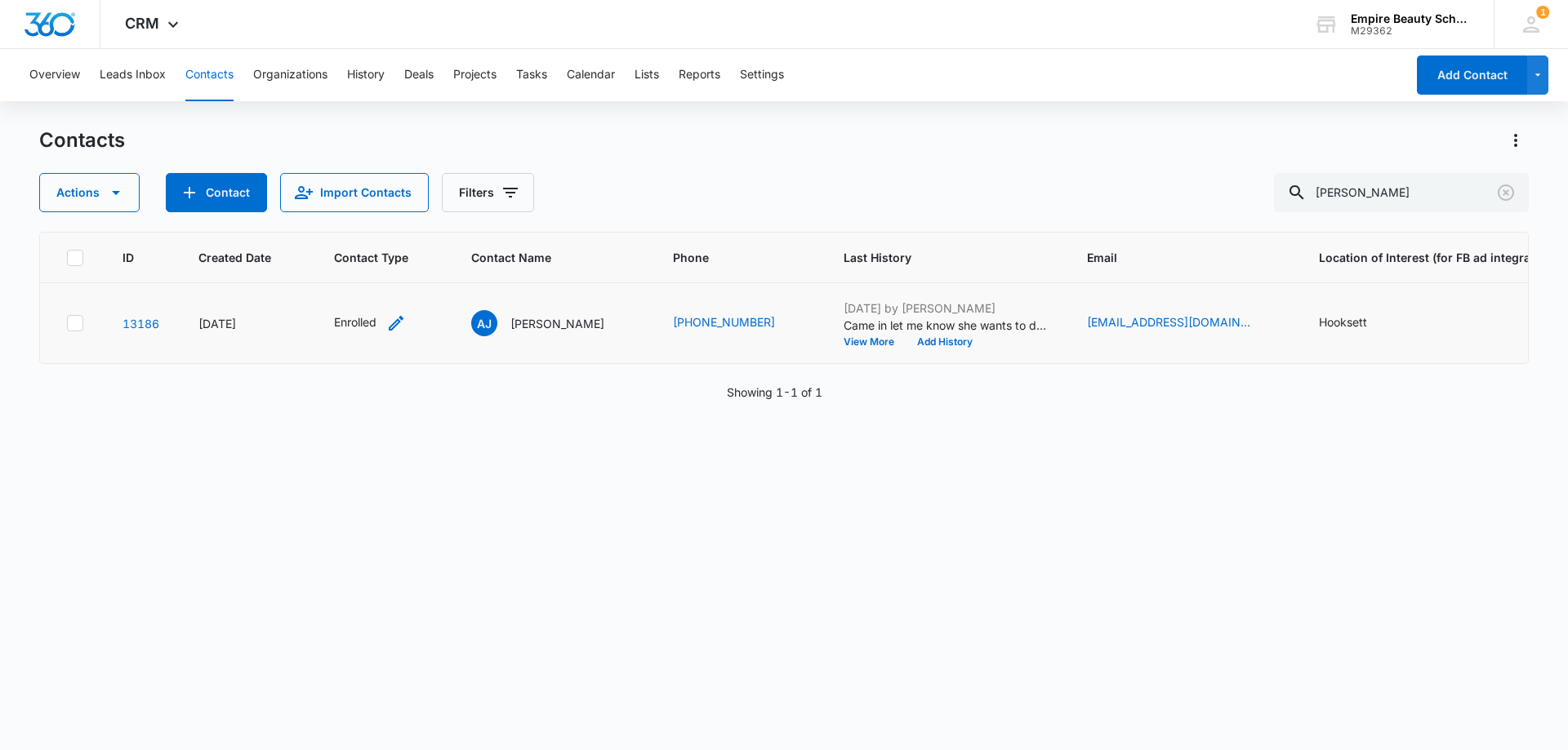
click at [397, 320] on icon "Contact Type - Enrolled - Select to Edit Field" at bounding box center [396, 323] width 19 height 19
click at [378, 215] on div "Enrolled" at bounding box center [347, 217] width 71 height 19
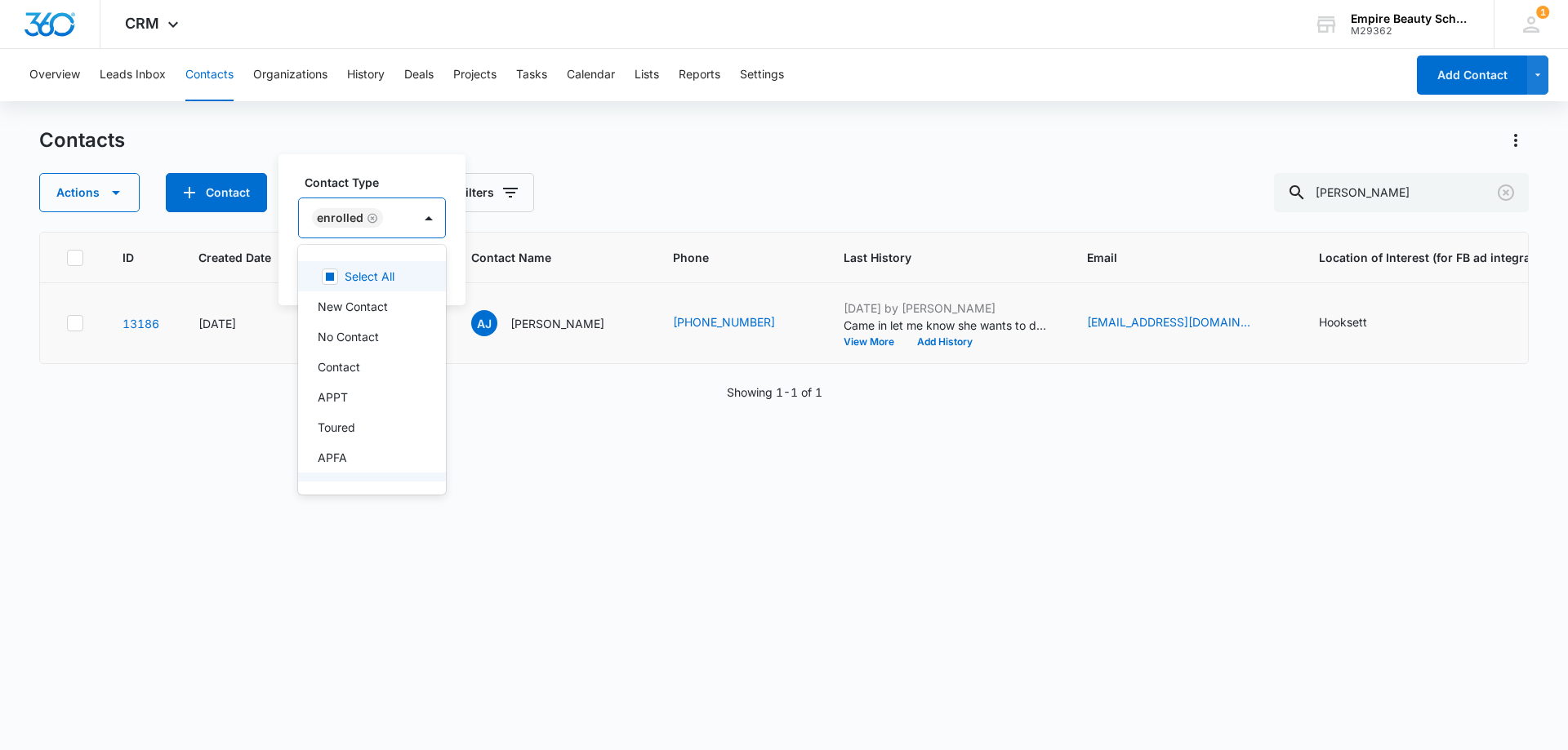
click at [368, 217] on icon "Remove Enrolled" at bounding box center [372, 218] width 12 height 13
click at [423, 221] on div at bounding box center [423, 219] width 26 height 26
click at [421, 215] on div at bounding box center [423, 219] width 26 height 26
click at [379, 345] on p "Current Student" at bounding box center [360, 342] width 85 height 17
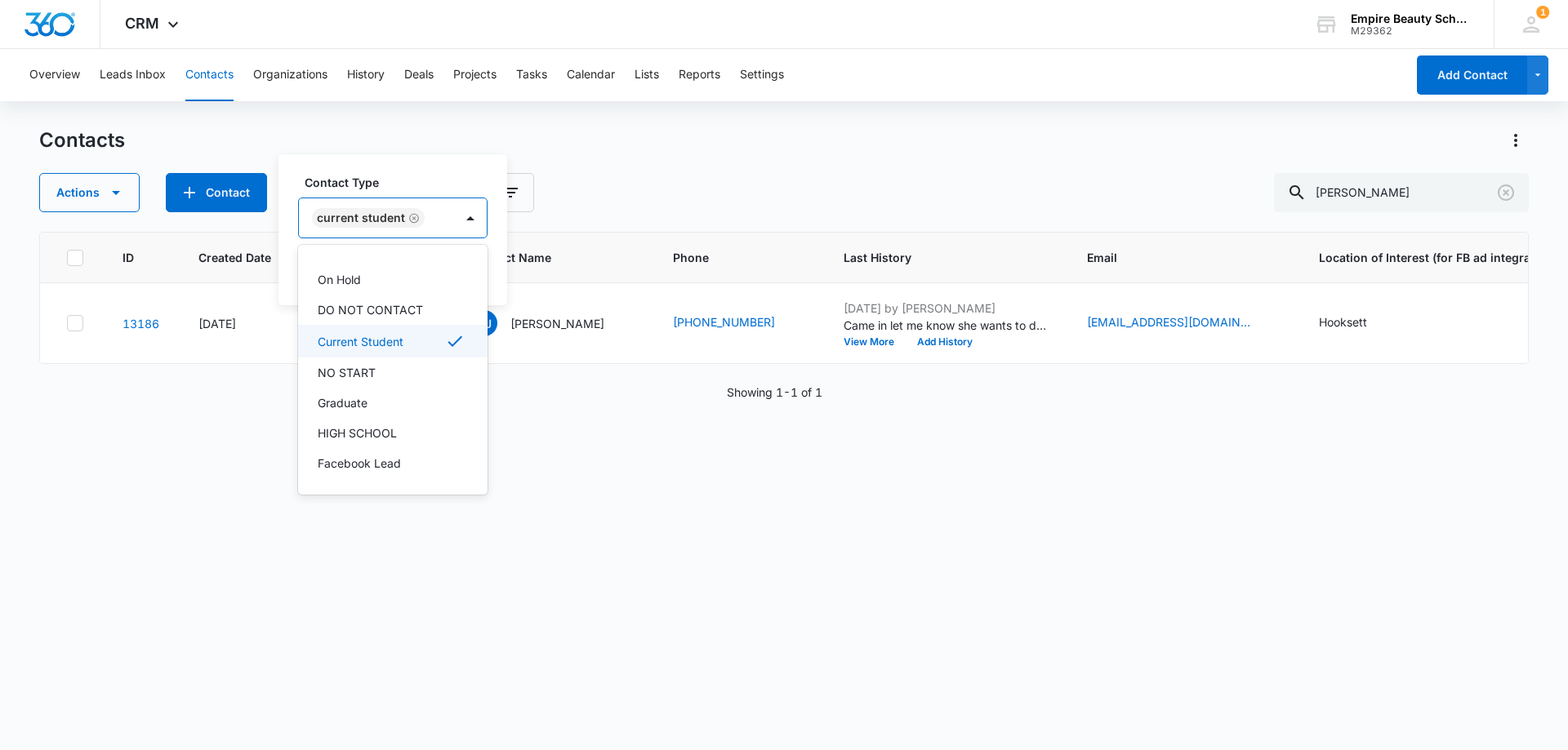
scroll to position [269, 0]
click at [411, 167] on div "Contact Type option Current Student, selected. 16 results available. Use Up and…" at bounding box center [392, 230] width 229 height 151
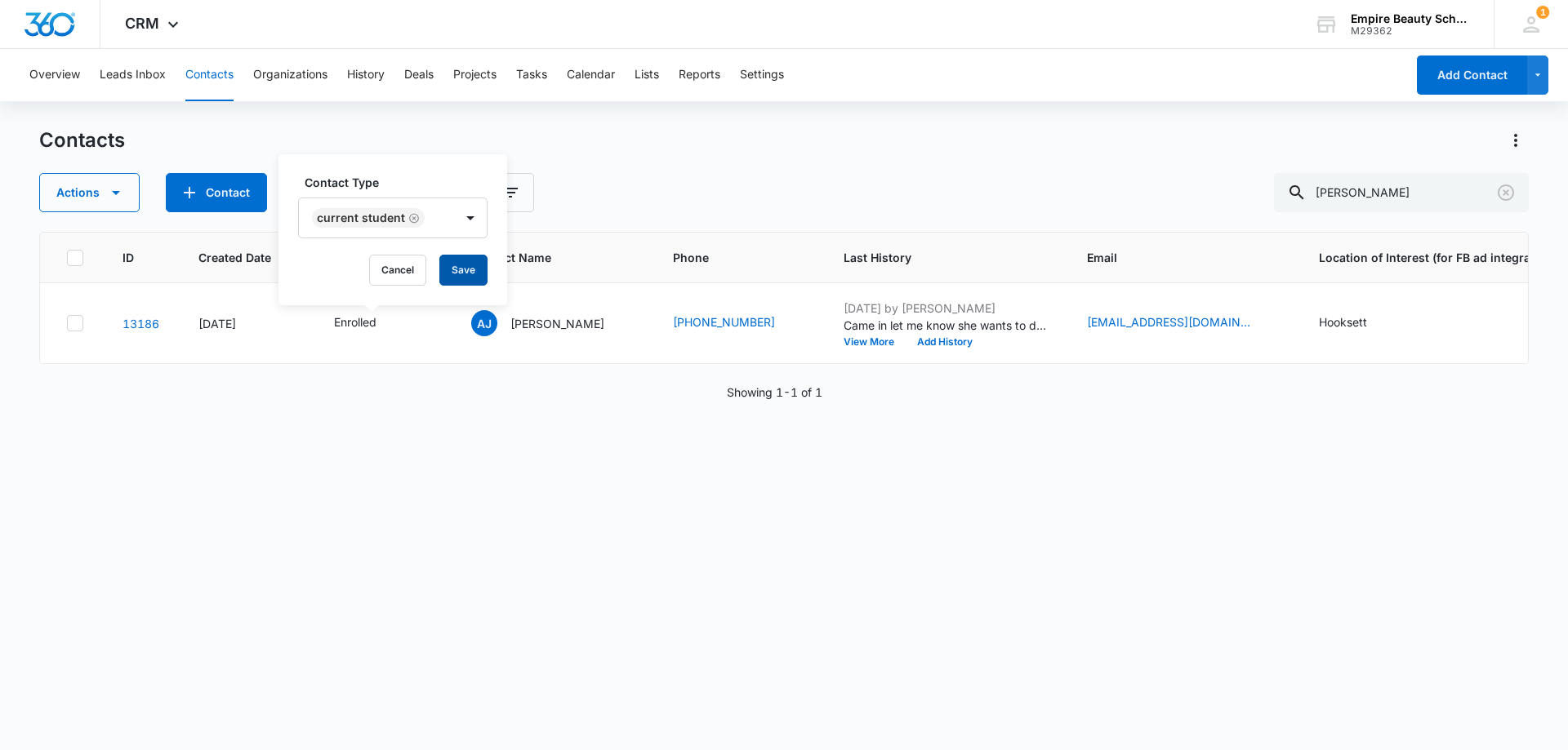
click at [478, 266] on button "Save" at bounding box center [463, 270] width 48 height 31
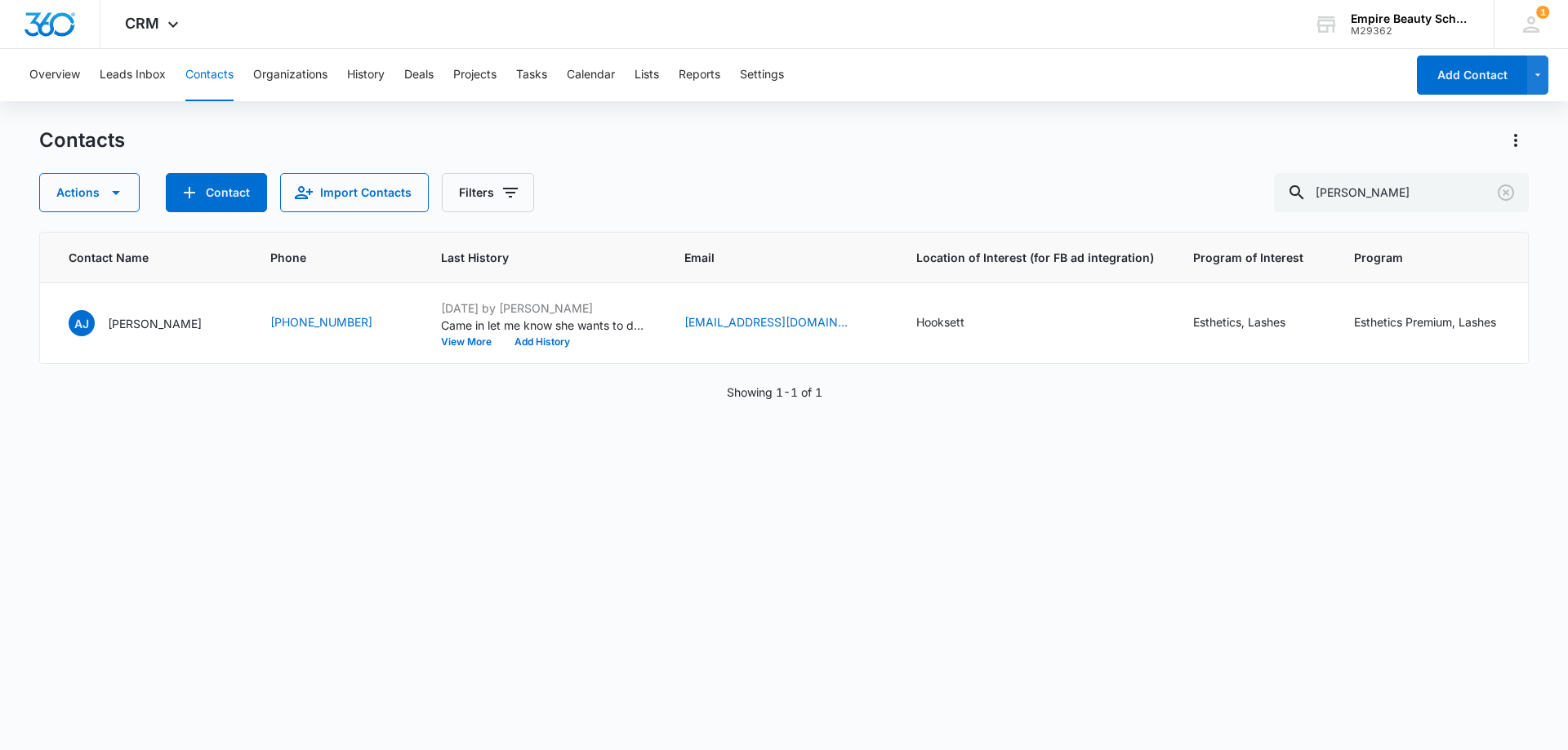
scroll to position [0, 544]
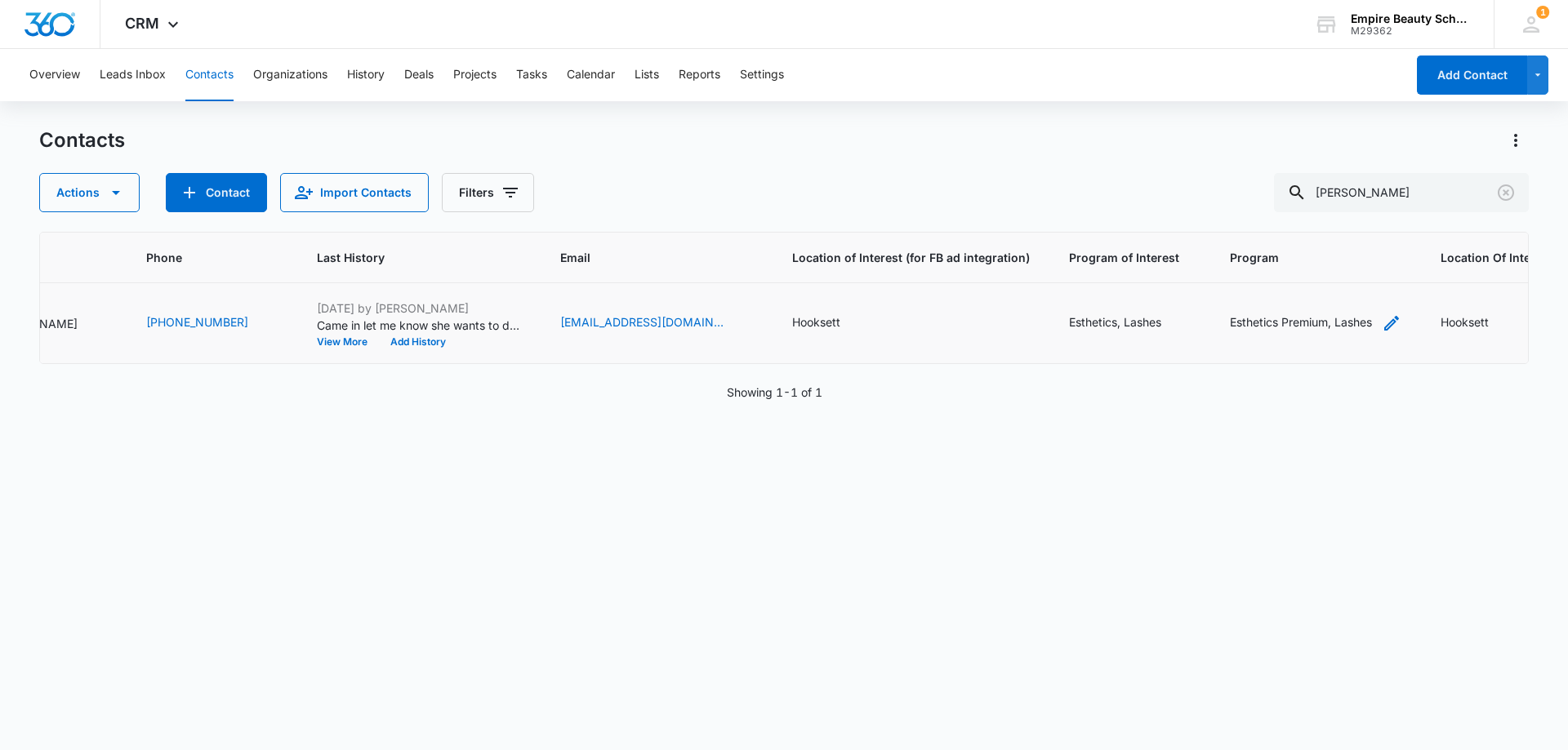
click at [1381, 327] on icon "Program - Esthetics Premium, Lashes - Select to Edit Field" at bounding box center [1390, 323] width 19 height 19
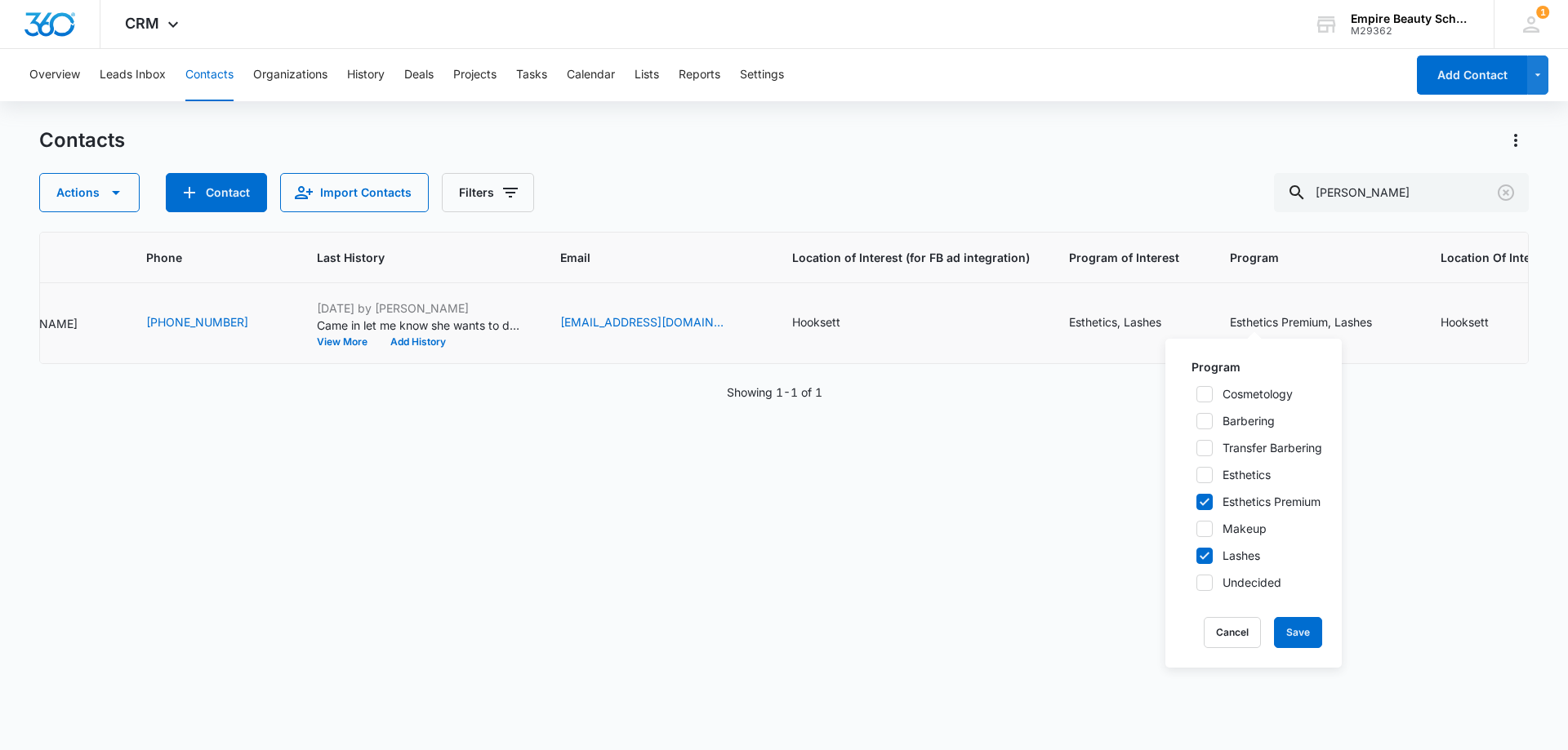
click at [1204, 552] on icon at bounding box center [1204, 556] width 15 height 15
click at [1196, 552] on input "Lashes" at bounding box center [1191, 556] width 12 height 12
checkbox input "false"
drag, startPoint x: 1208, startPoint y: 551, endPoint x: 1234, endPoint y: 601, distance: 56.4
click at [1208, 564] on div "Cosmetology Barbering Transfer Barbering Esthetics Esthetics Premium Makeup Las…" at bounding box center [1254, 489] width 137 height 206
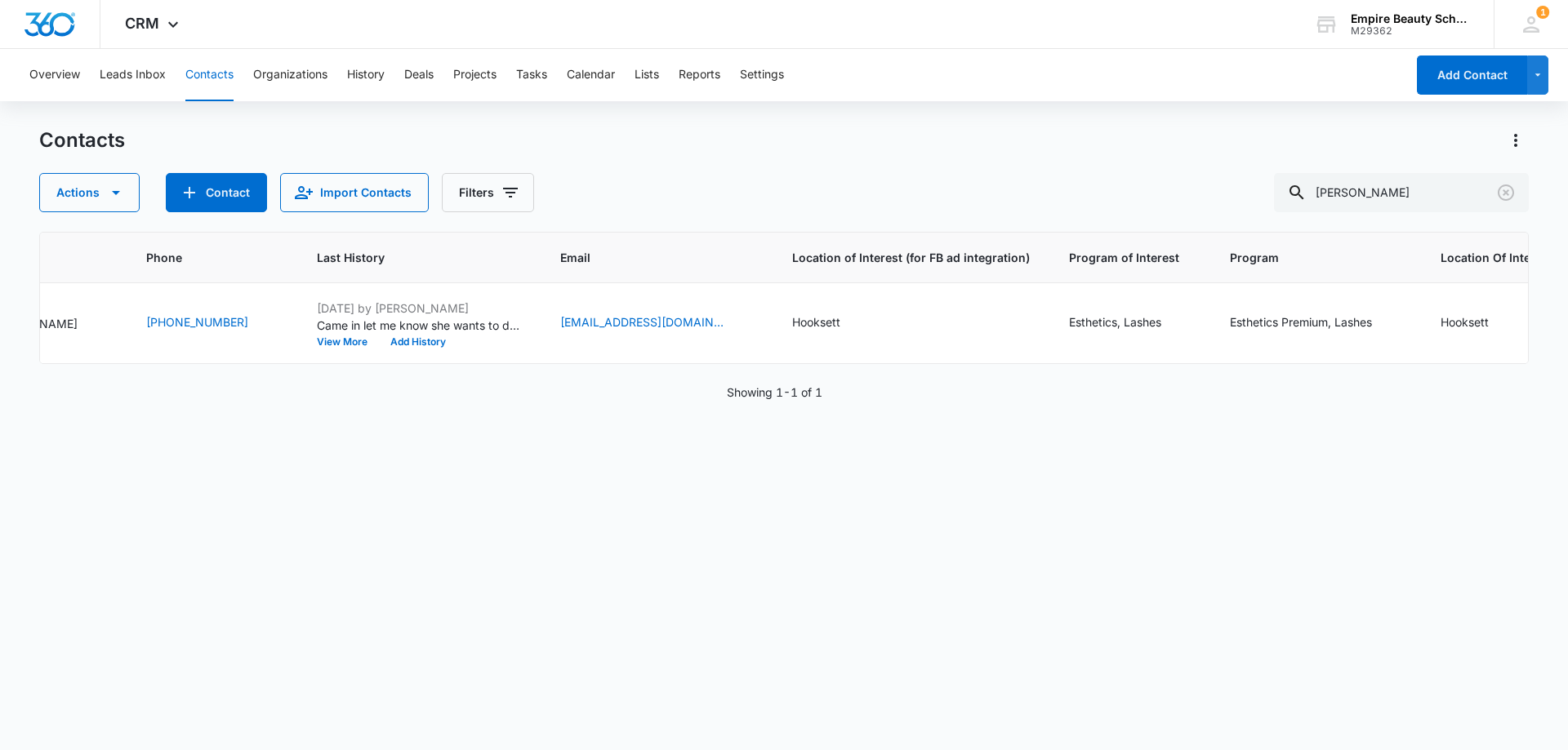
click at [1109, 577] on div "ID Created Date Contact Type Contact Name Phone Last History Email Location of …" at bounding box center [784, 480] width 1489 height 497
click at [1500, 191] on icon "Clear" at bounding box center [1505, 192] width 19 height 19
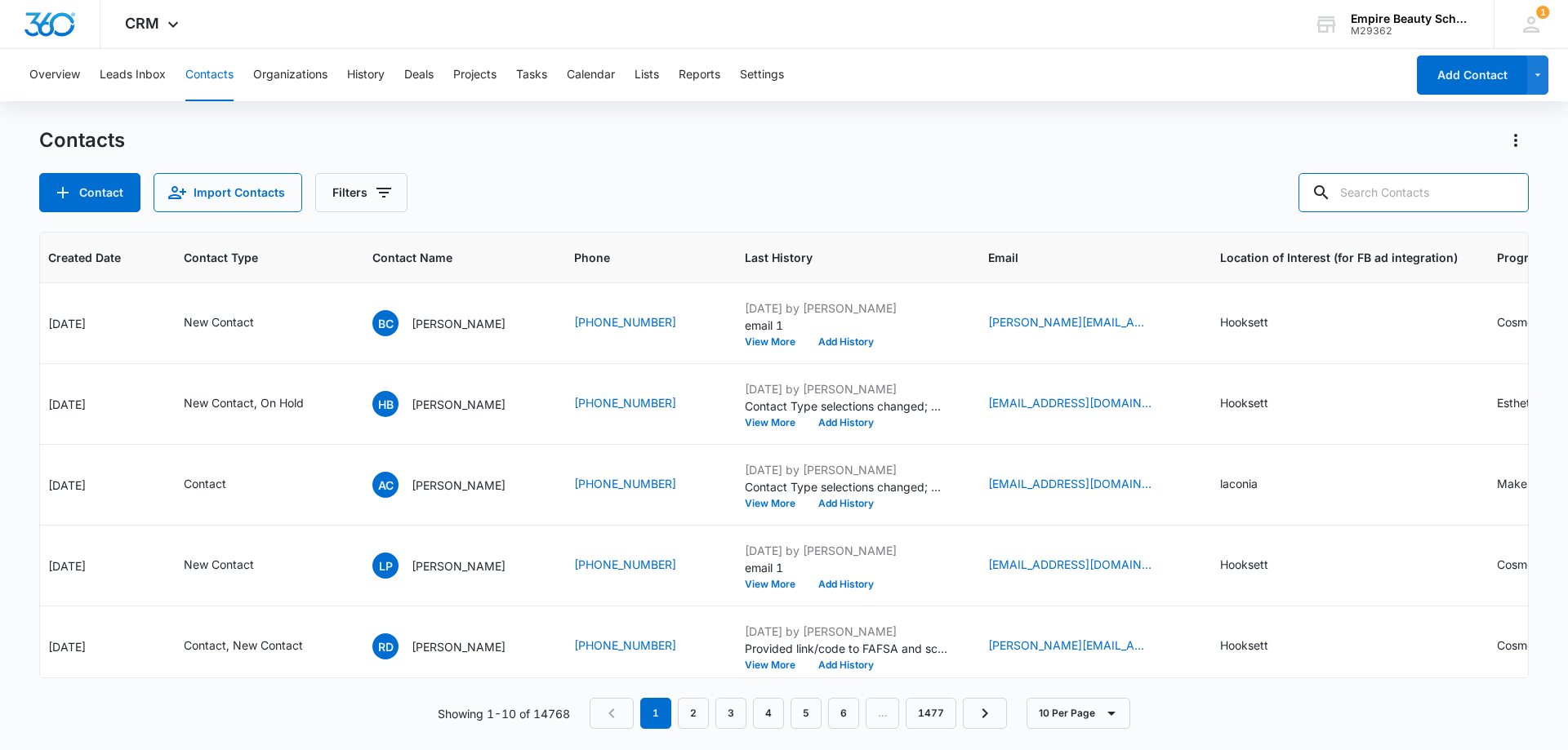
scroll to position [0, 0]
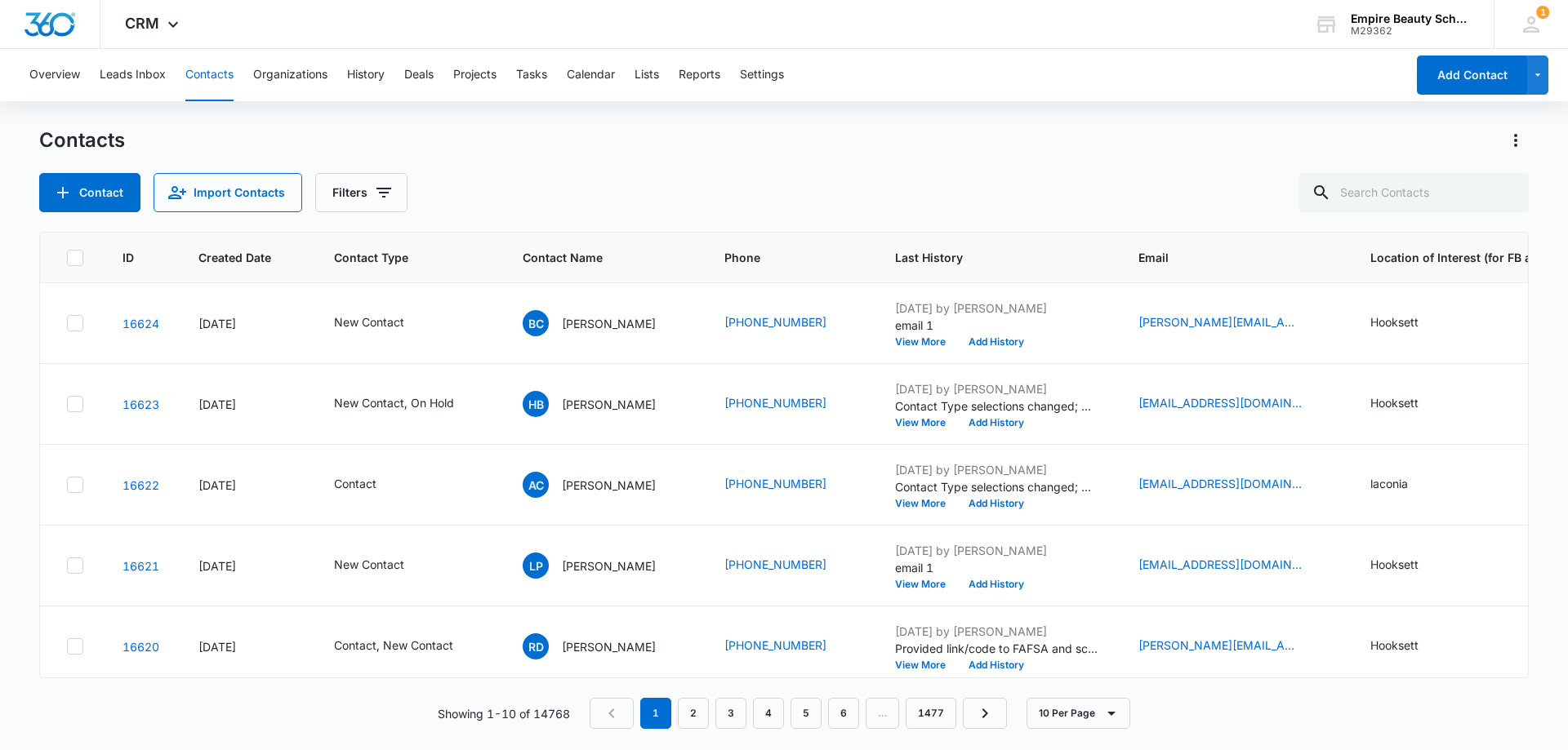
click at [500, 173] on div "Contacts Contact Import Contacts Filters" at bounding box center [784, 169] width 1489 height 85
click at [1436, 204] on input "text" at bounding box center [1413, 193] width 230 height 39
type input "thistle"
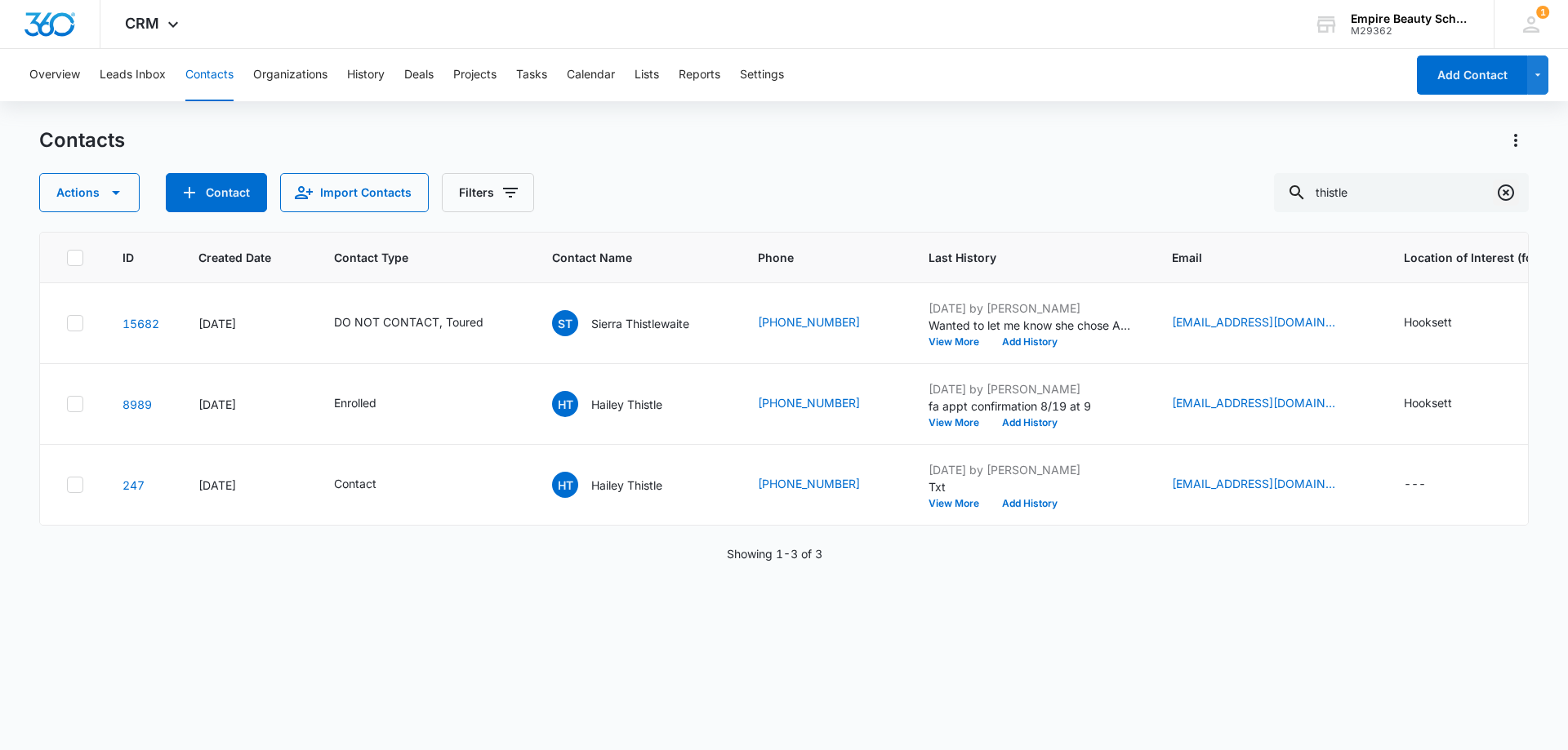
click at [1508, 196] on icon "Clear" at bounding box center [1505, 192] width 19 height 19
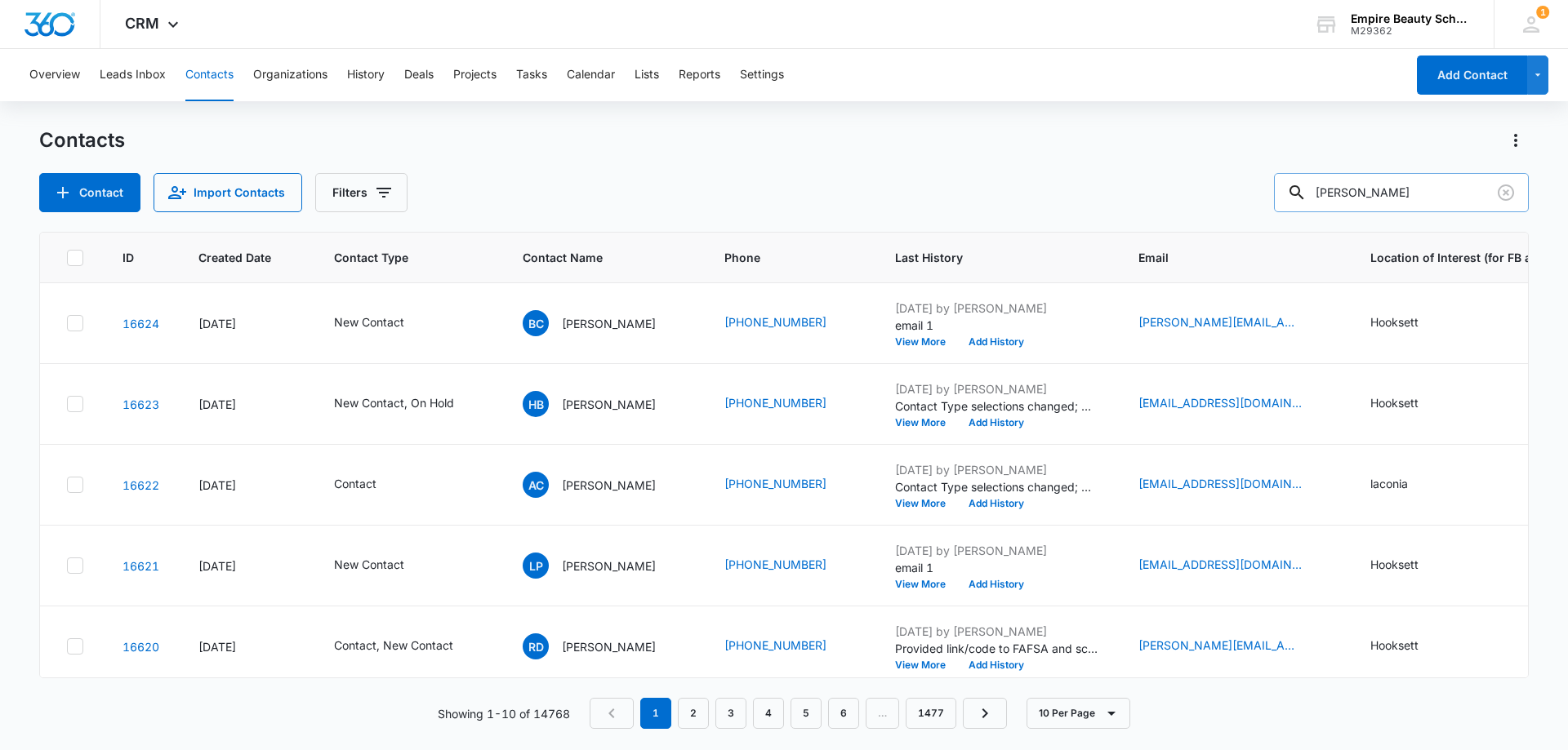
type input "[PERSON_NAME]"
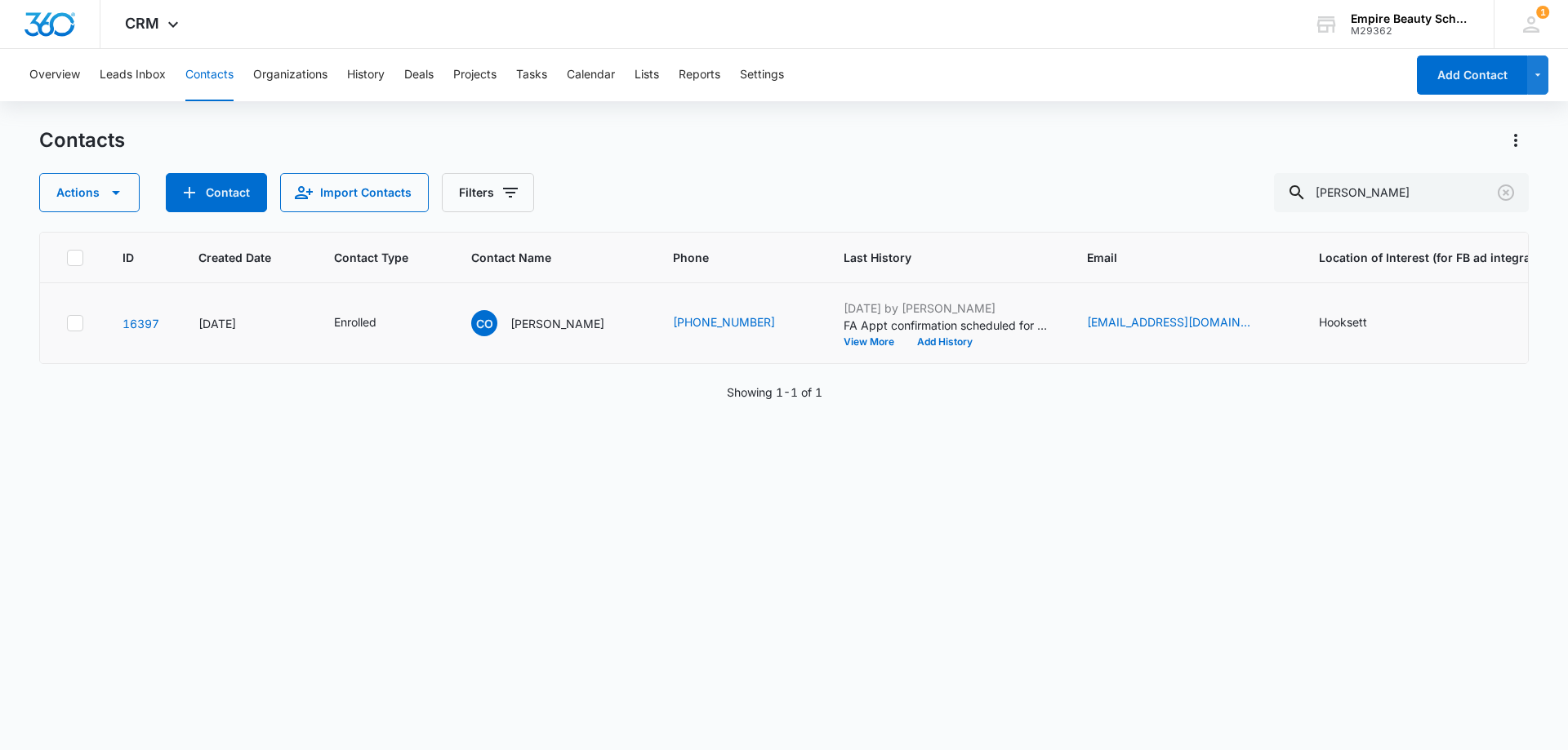
click at [556, 309] on td "CO [PERSON_NAME]" at bounding box center [552, 323] width 202 height 80
click at [577, 315] on p "[PERSON_NAME]" at bounding box center [557, 323] width 94 height 17
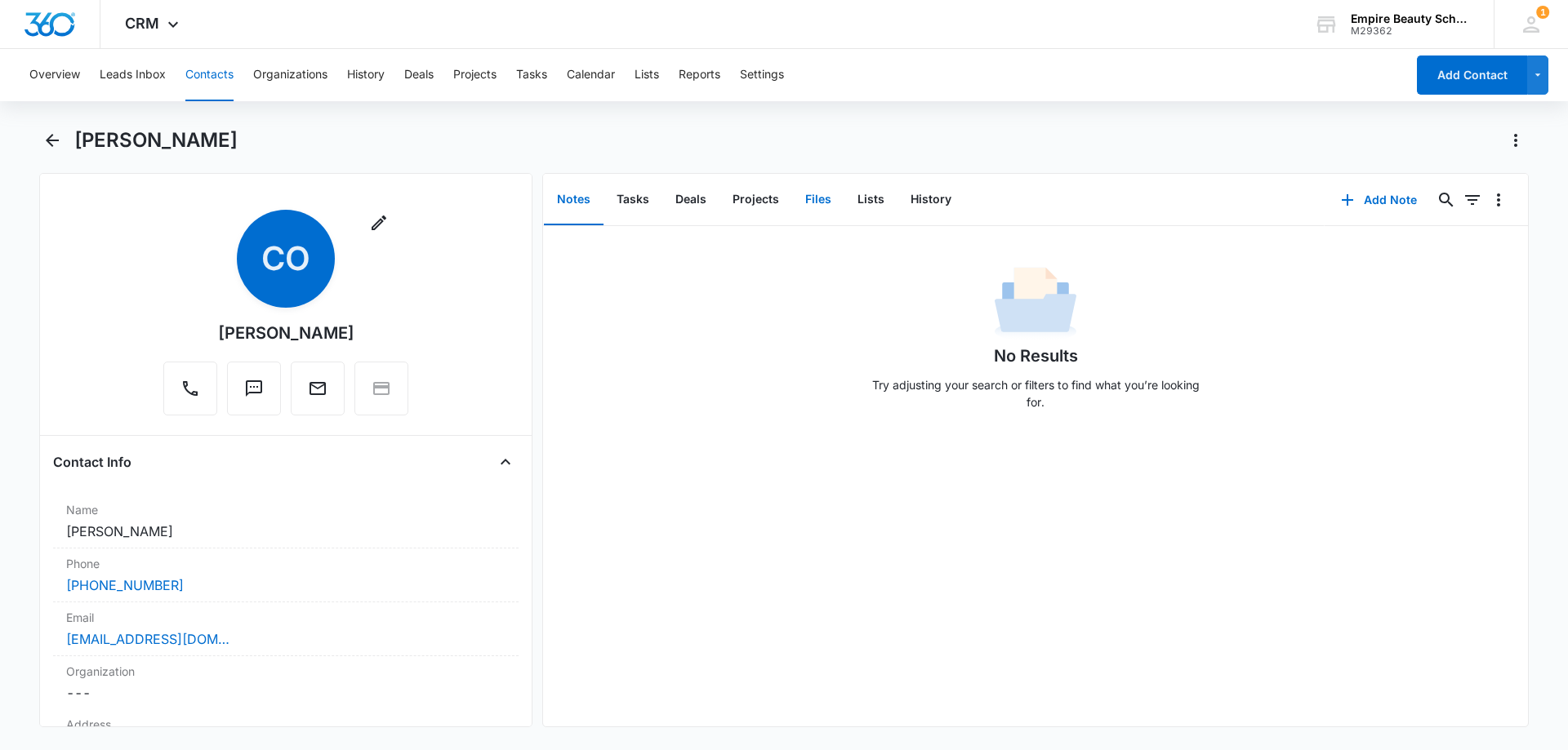
click at [827, 202] on button "Files" at bounding box center [818, 199] width 52 height 50
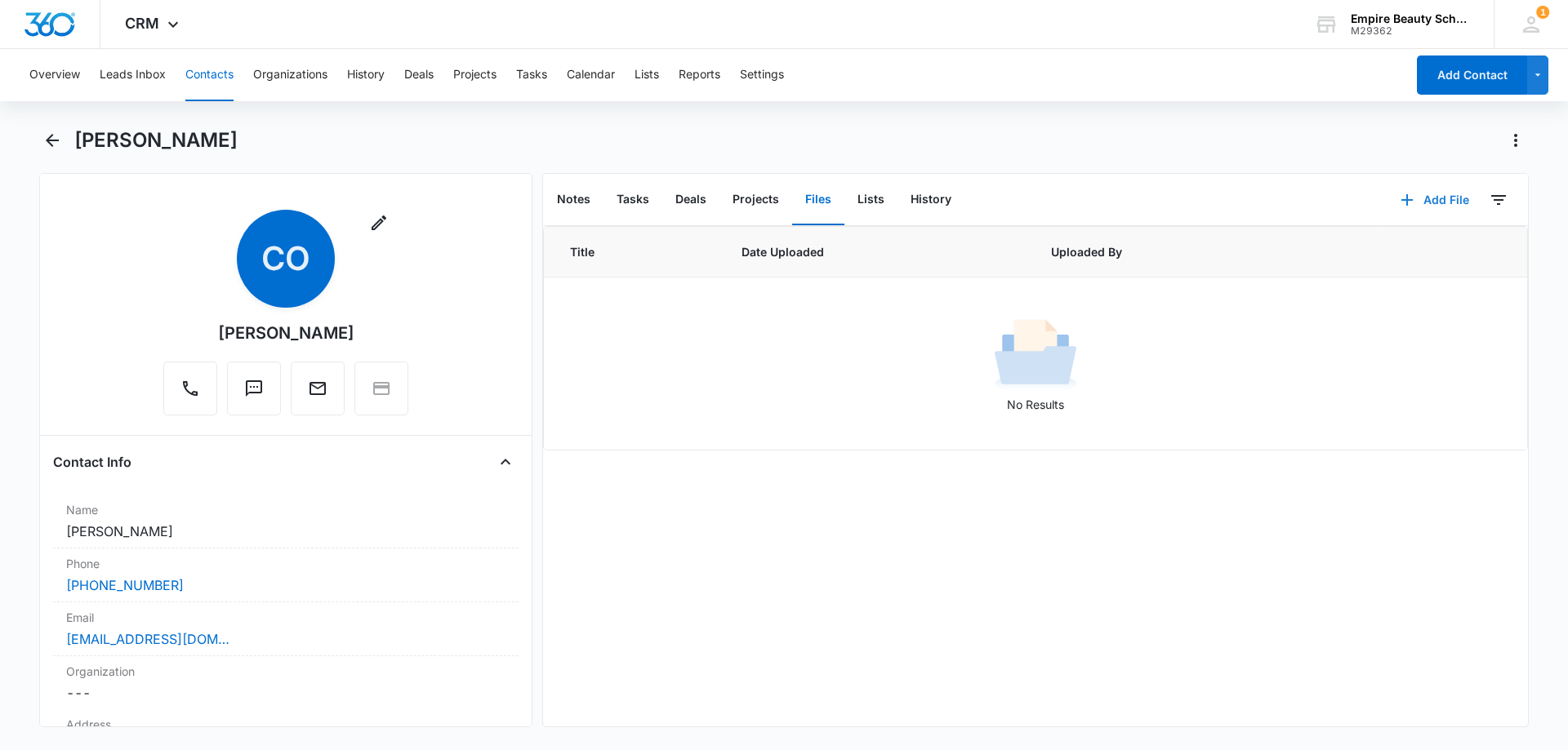
click at [1420, 193] on button "Add File" at bounding box center [1434, 199] width 101 height 39
click at [1386, 250] on div "Upload Files" at bounding box center [1413, 252] width 65 height 12
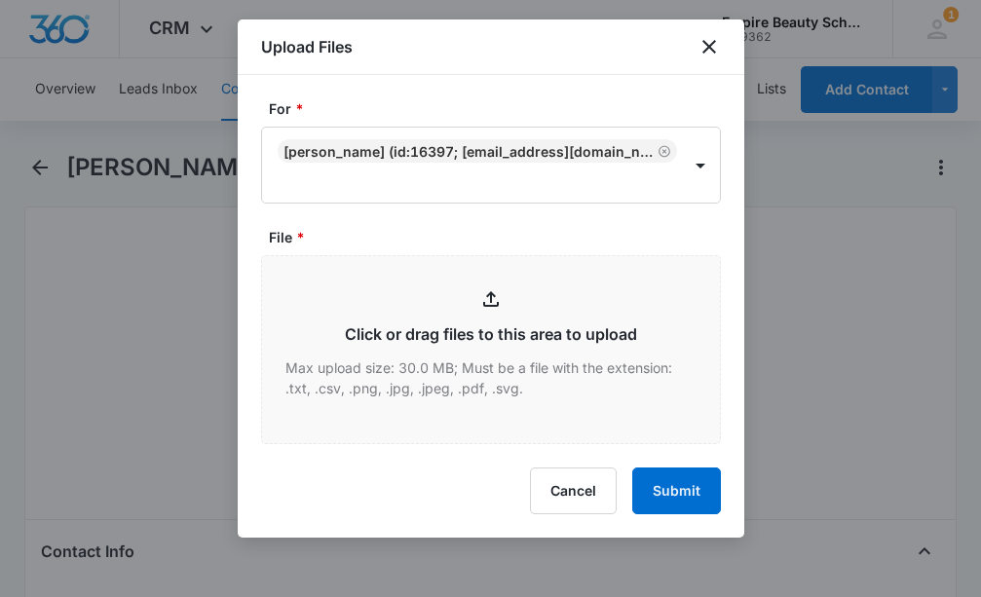
type input "C:\fakepath\[PERSON_NAME] EST EVE 600 [DATE].pdf"
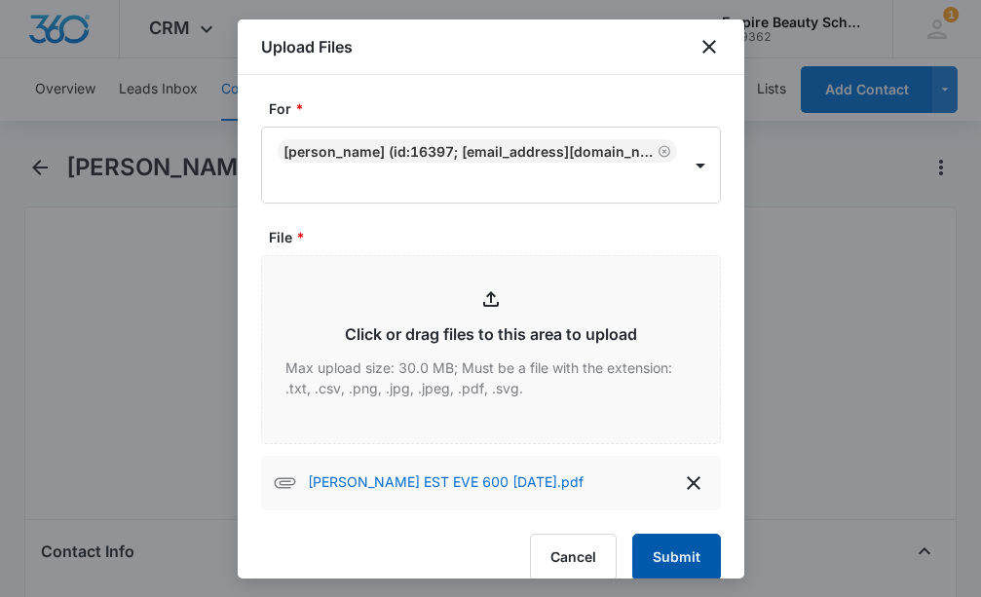
click at [661, 553] on button "Submit" at bounding box center [676, 557] width 89 height 47
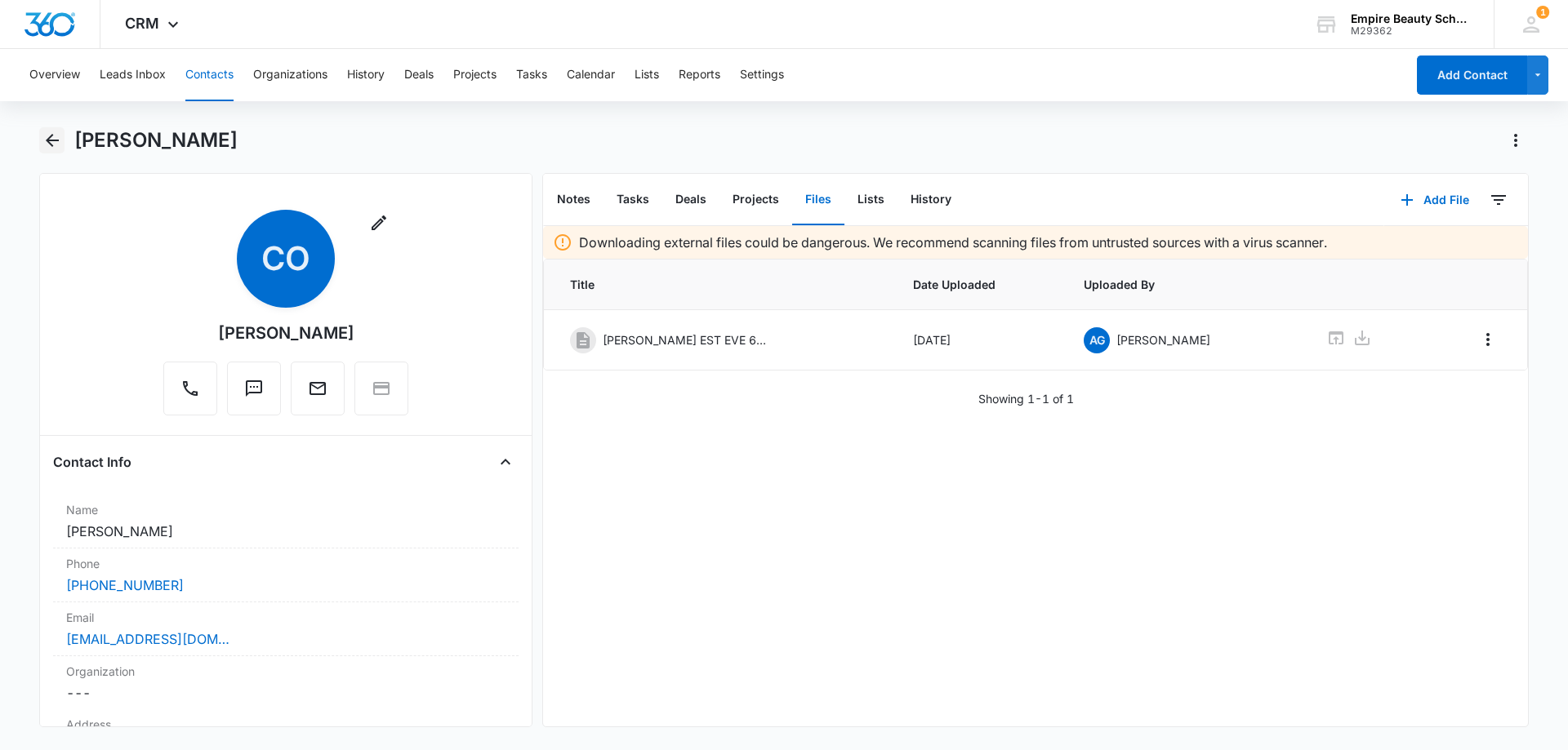
click at [50, 138] on icon "Back" at bounding box center [52, 140] width 19 height 19
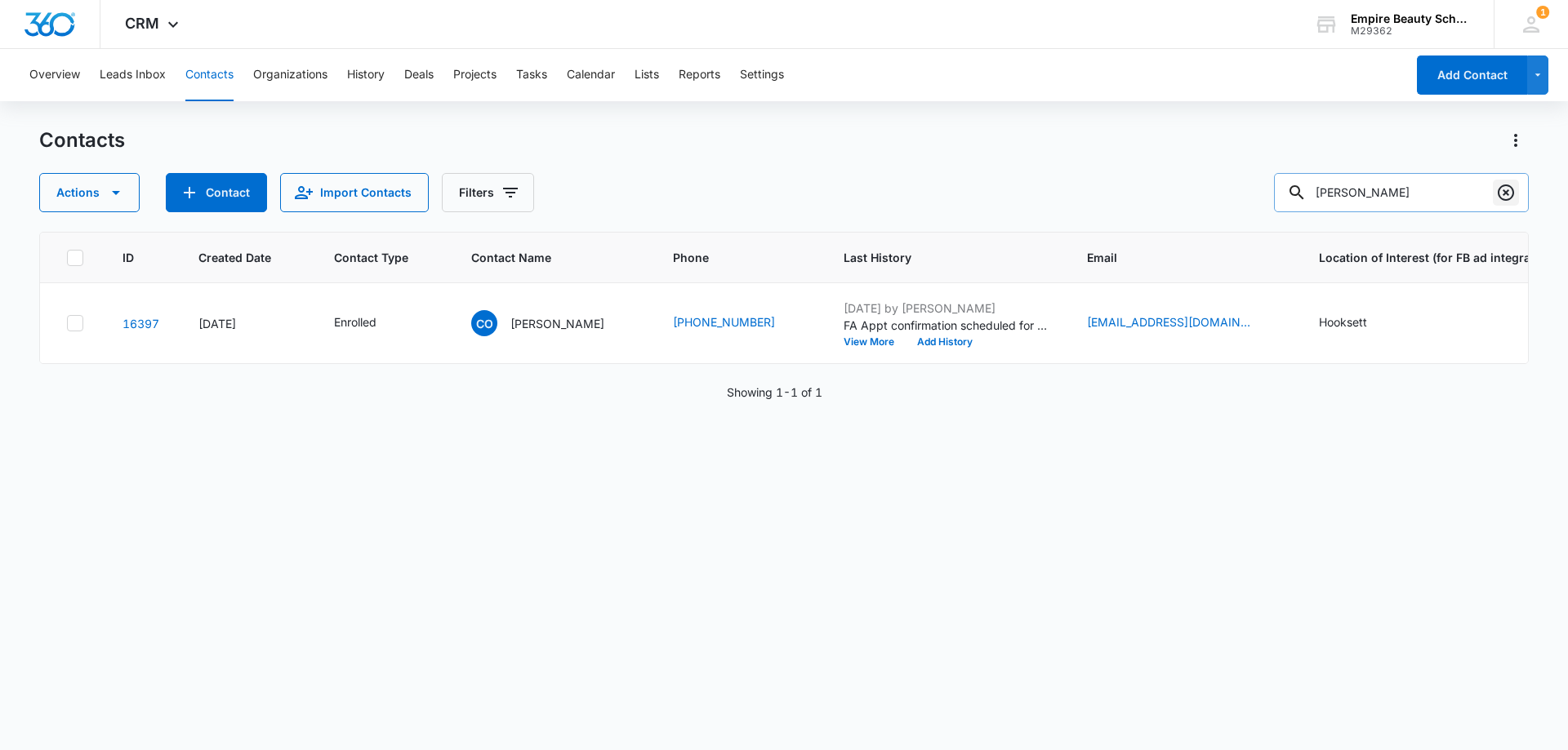
click at [1509, 198] on icon "Clear" at bounding box center [1505, 192] width 19 height 19
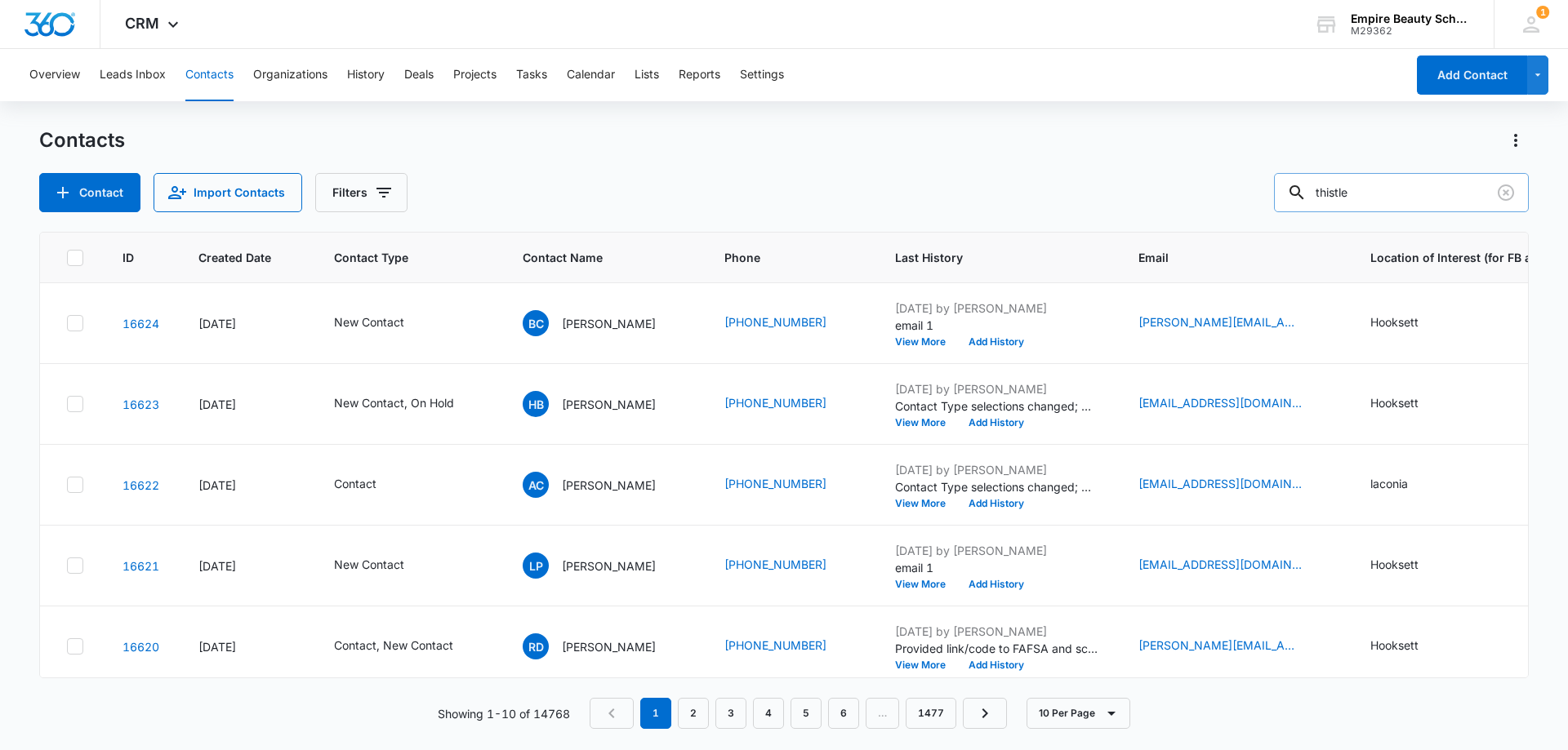
type input "thistle"
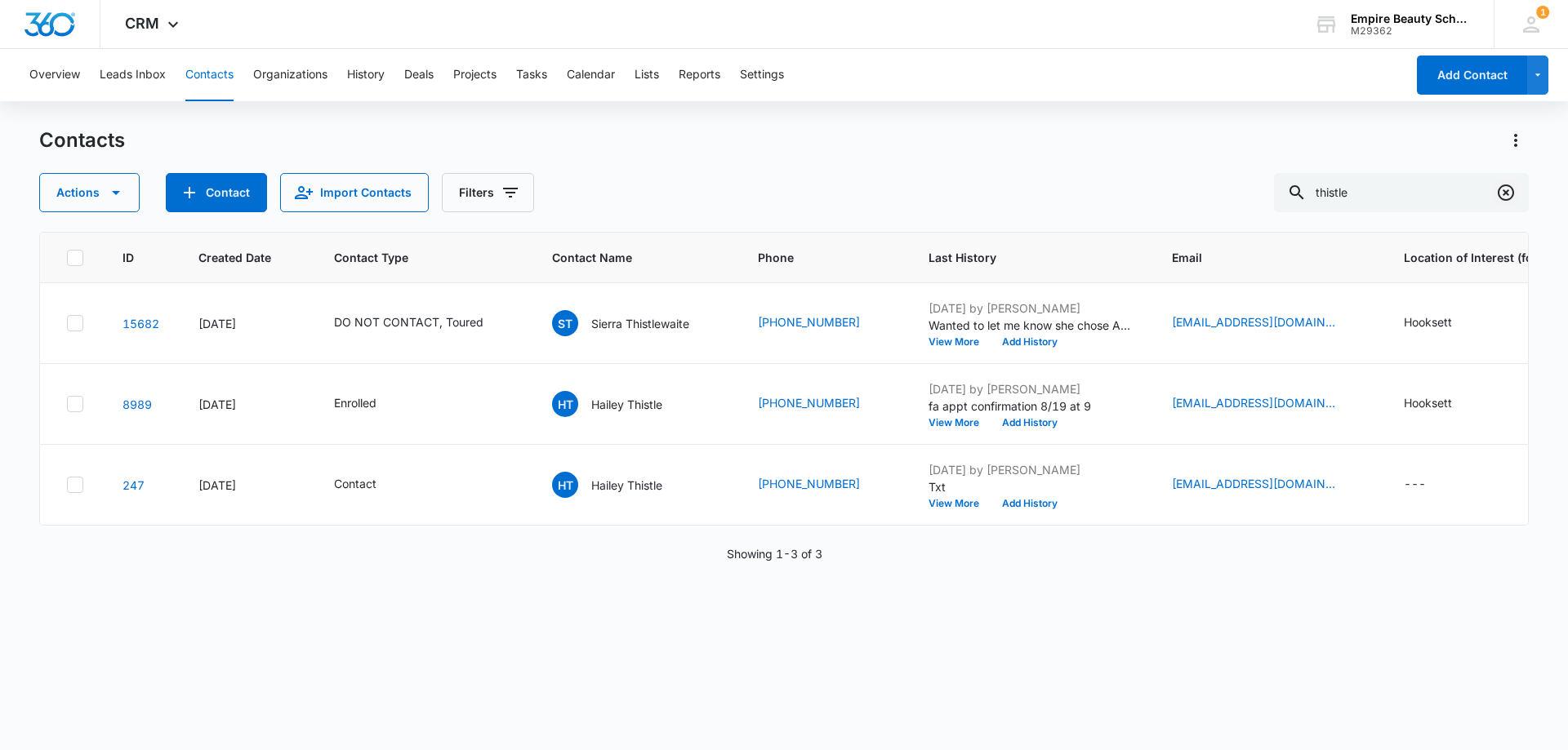
click at [1514, 193] on icon "Clear" at bounding box center [1505, 192] width 19 height 19
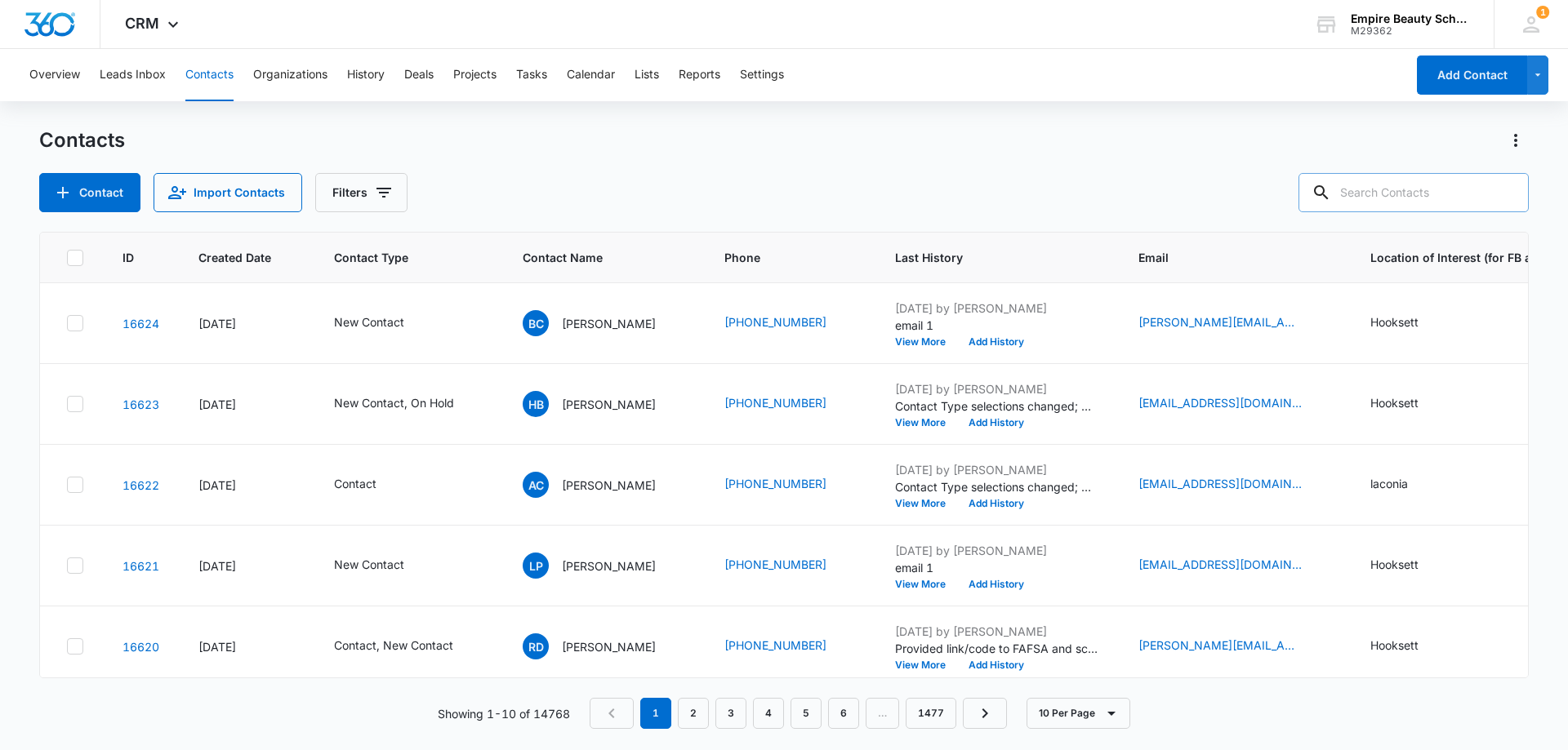
click at [1386, 191] on input "text" at bounding box center [1413, 193] width 230 height 39
type input "thistle"
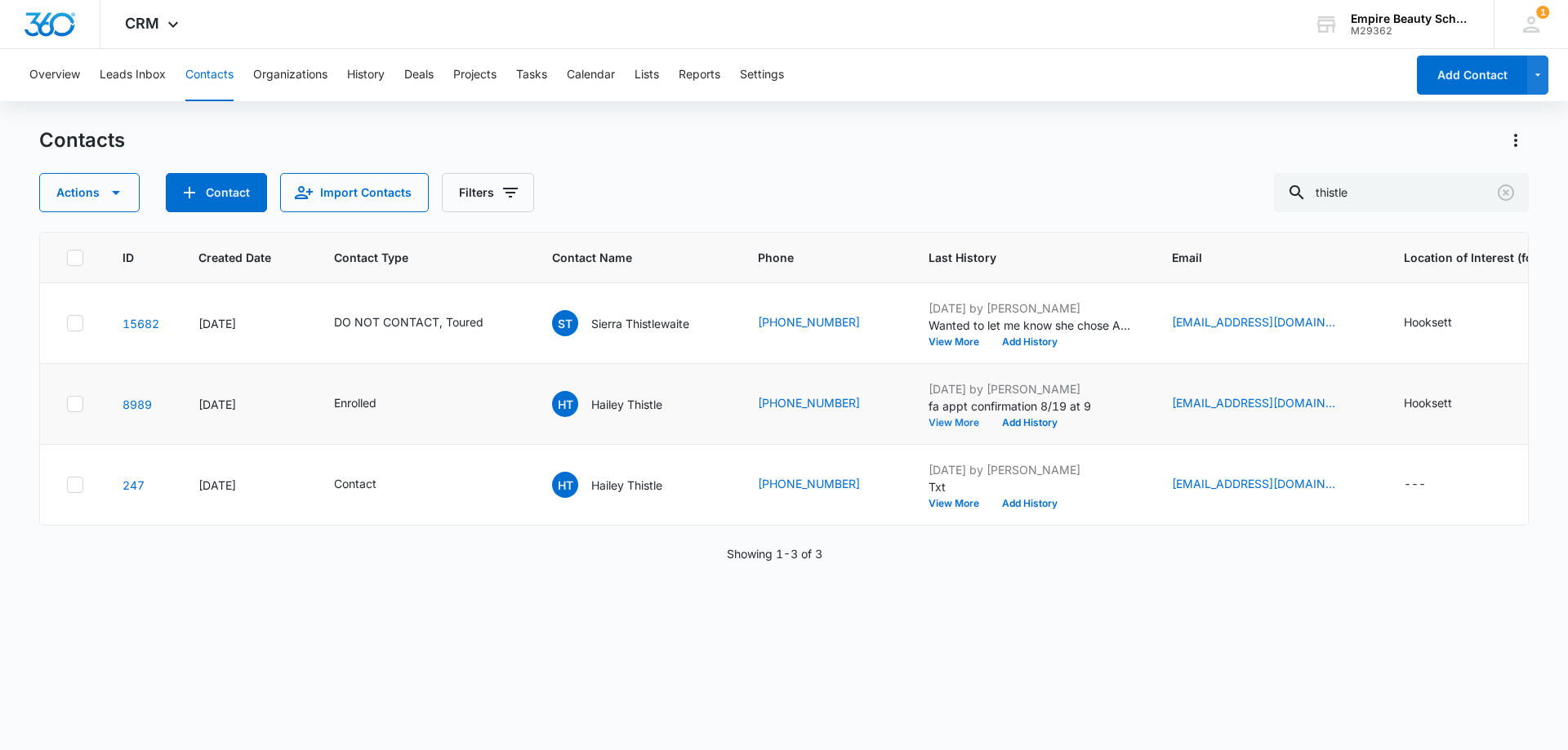
click at [939, 426] on button "View More" at bounding box center [960, 423] width 62 height 10
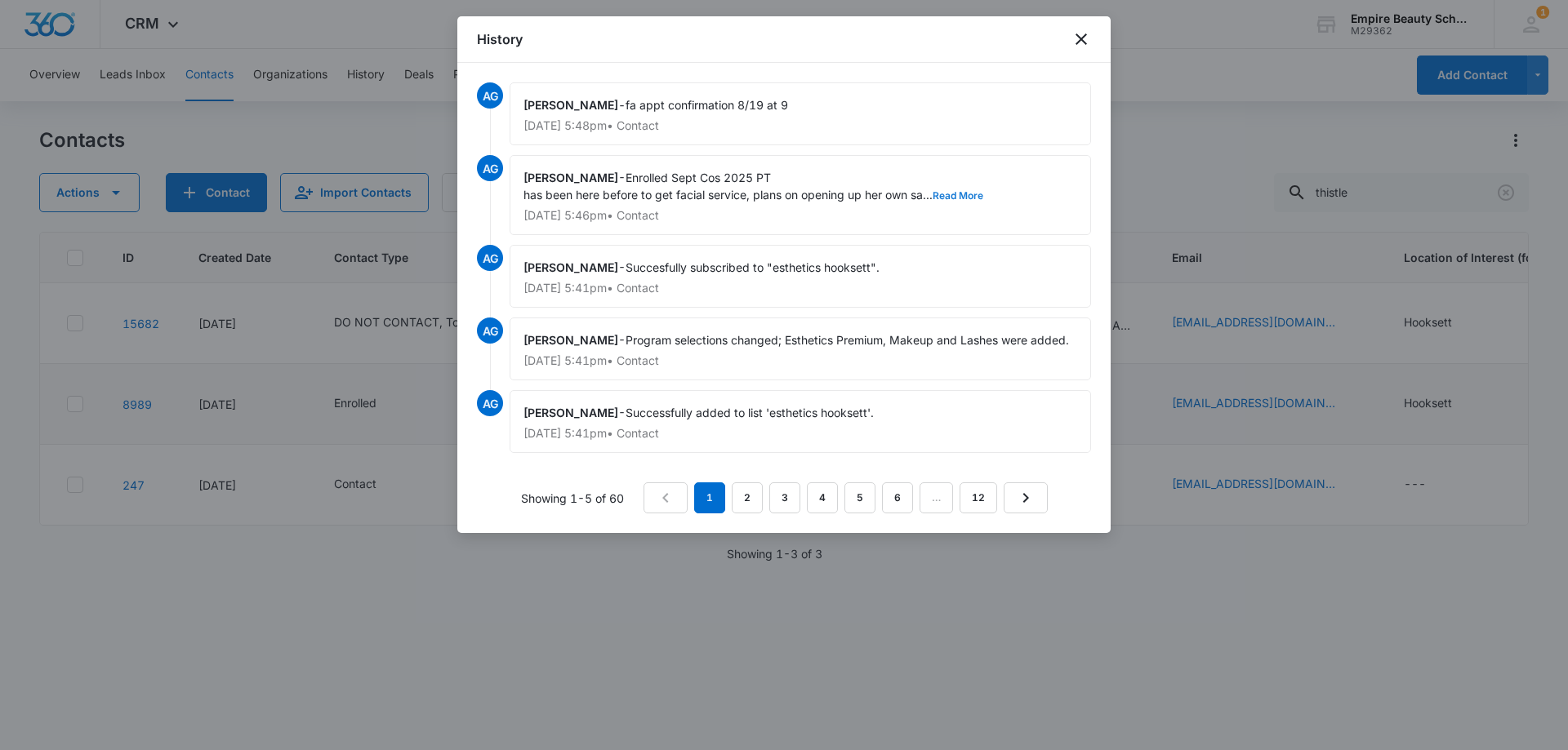
click at [960, 194] on button "Read More" at bounding box center [958, 196] width 50 height 10
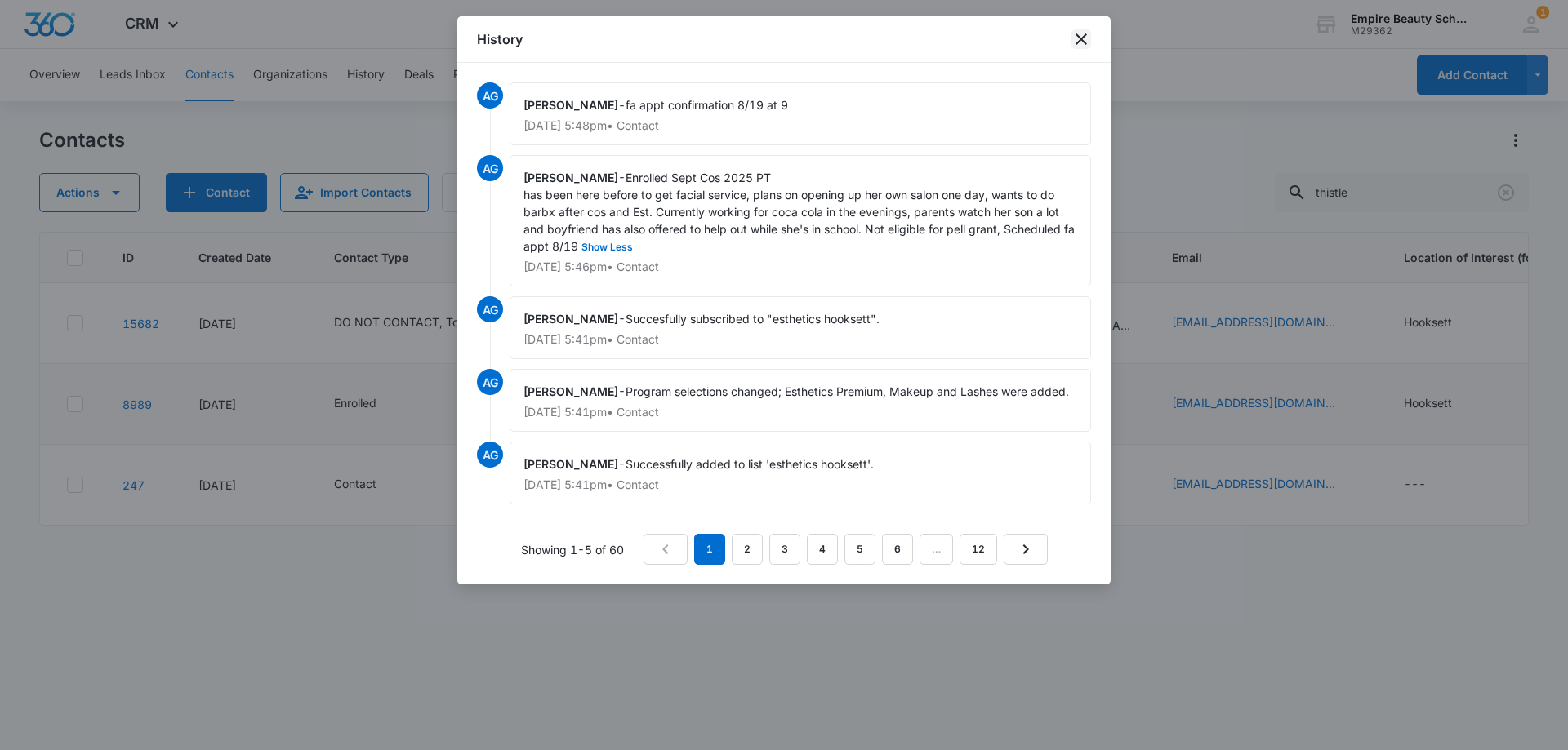
click at [1085, 39] on icon "close" at bounding box center [1080, 39] width 19 height 19
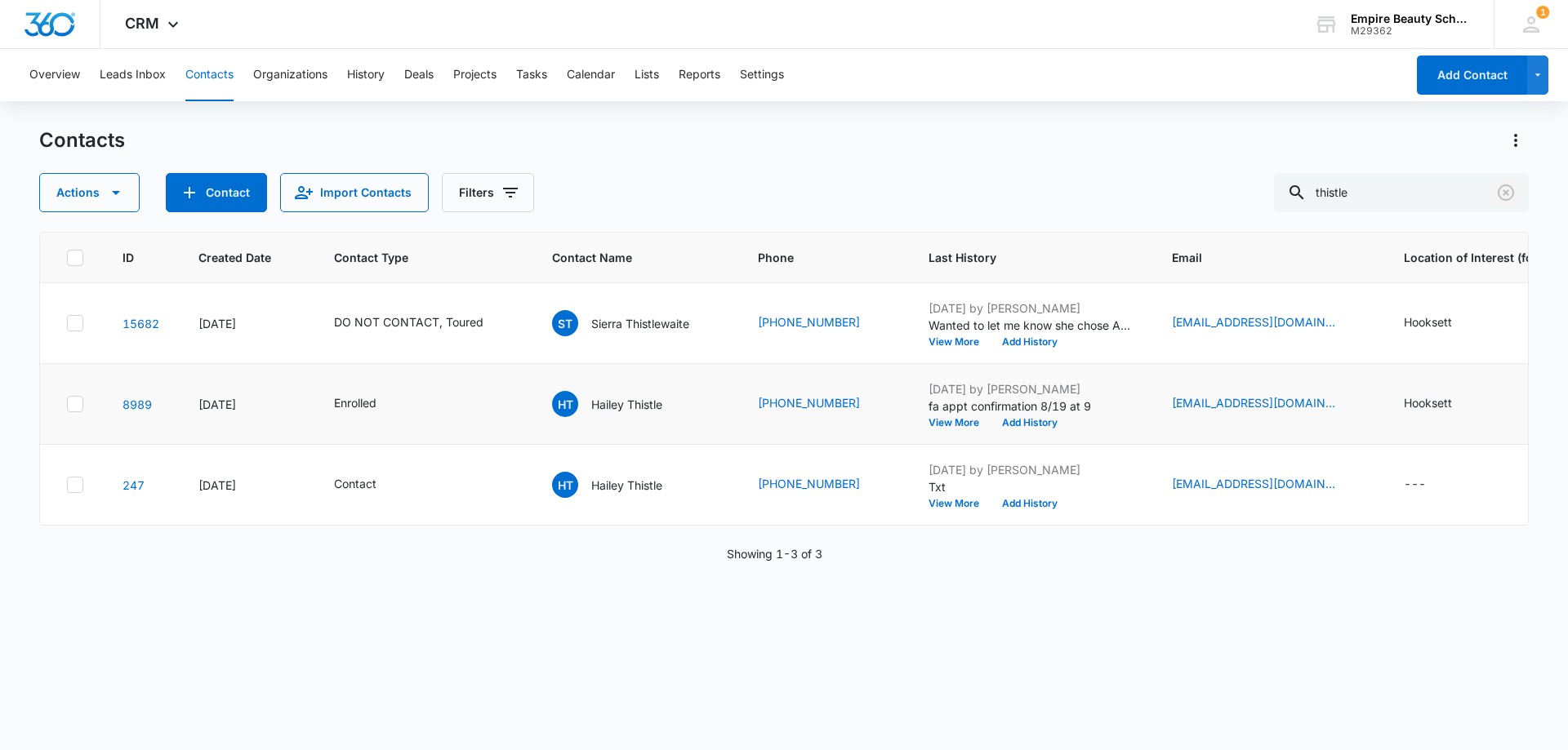
click at [1511, 194] on icon "Clear" at bounding box center [1505, 192] width 19 height 19
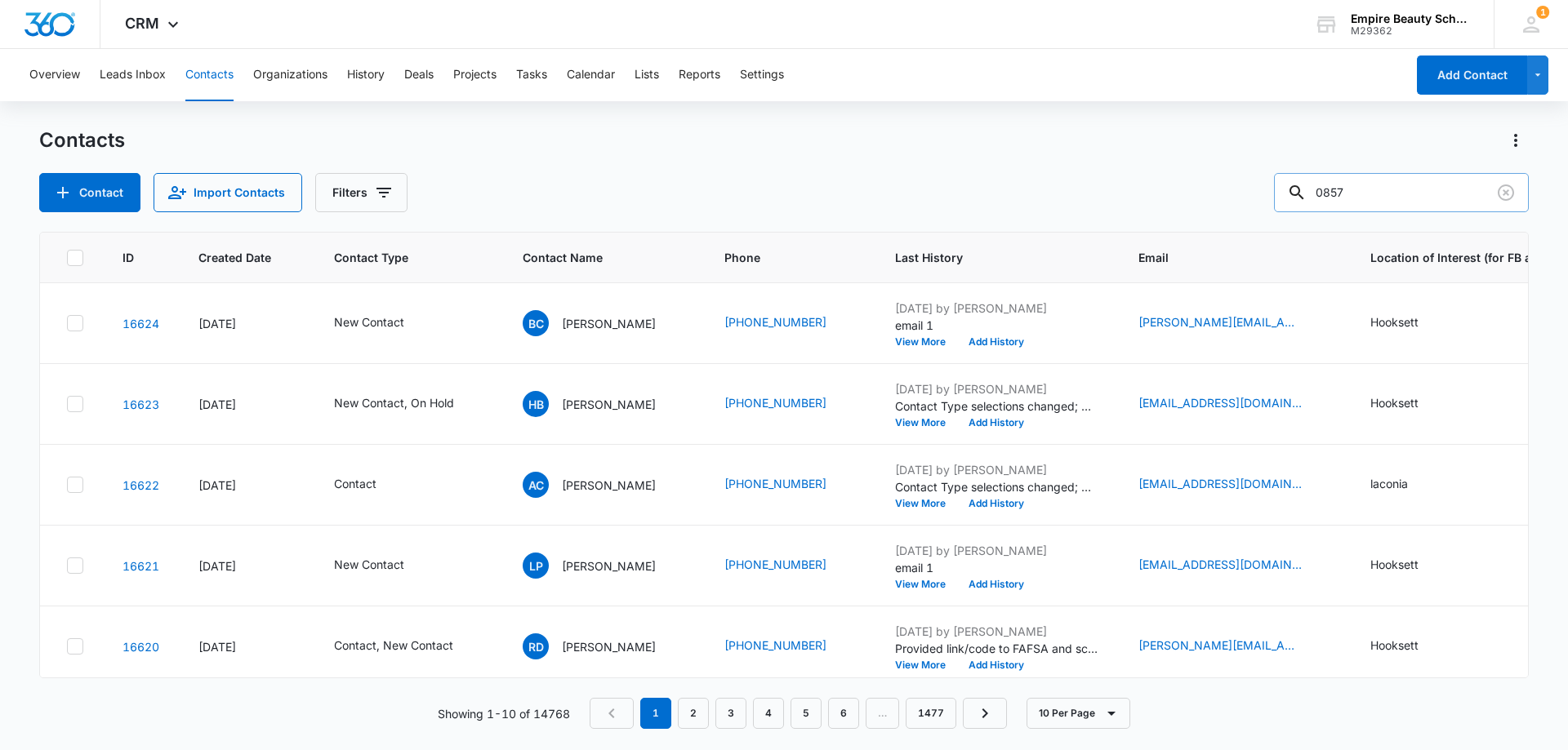
type input "0857"
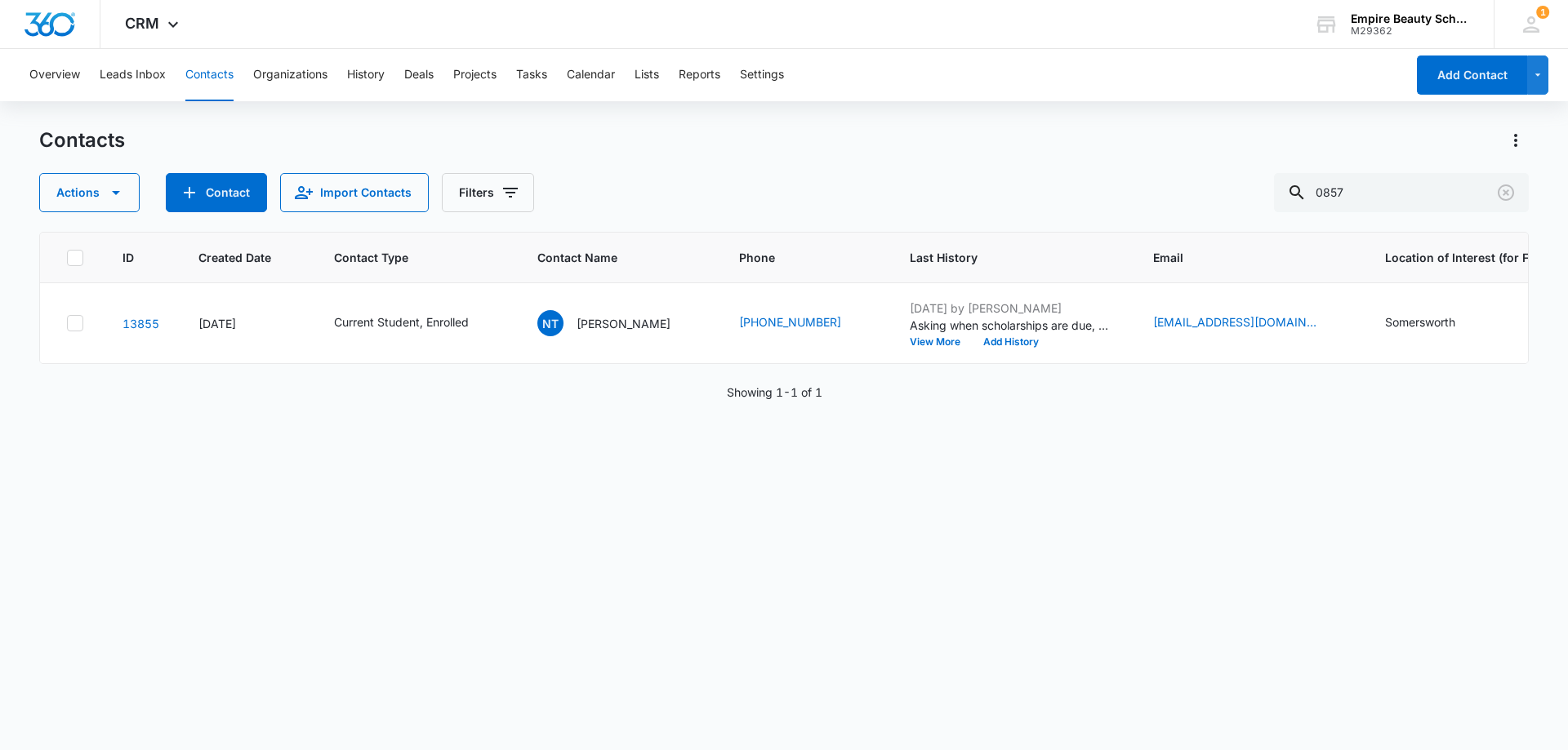
click at [675, 577] on div "ID Created Date Contact Type Contact Name Phone Last History Email Location of …" at bounding box center [784, 480] width 1489 height 497
click at [981, 338] on button "Add History" at bounding box center [1011, 342] width 79 height 10
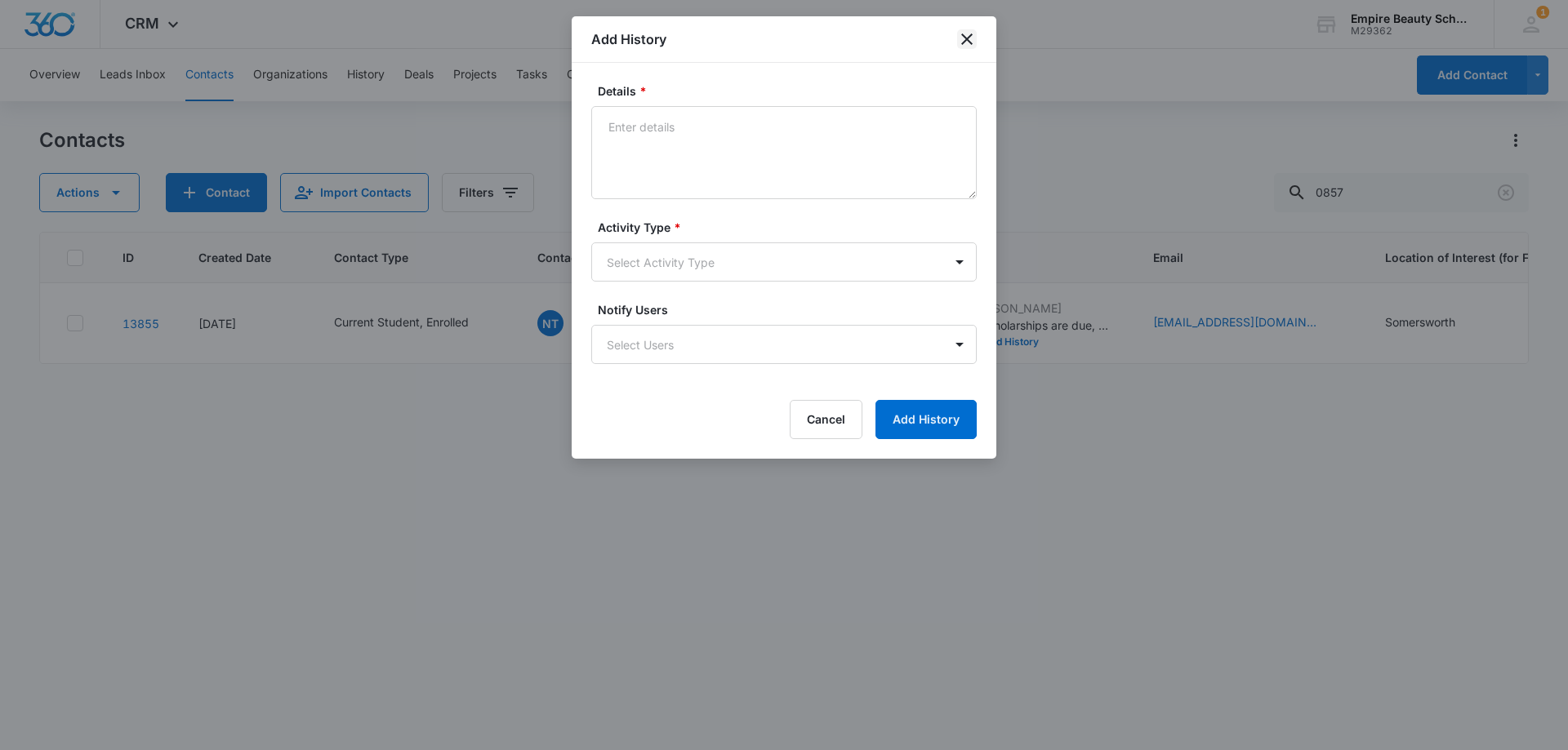
click at [966, 35] on icon "close" at bounding box center [966, 39] width 19 height 19
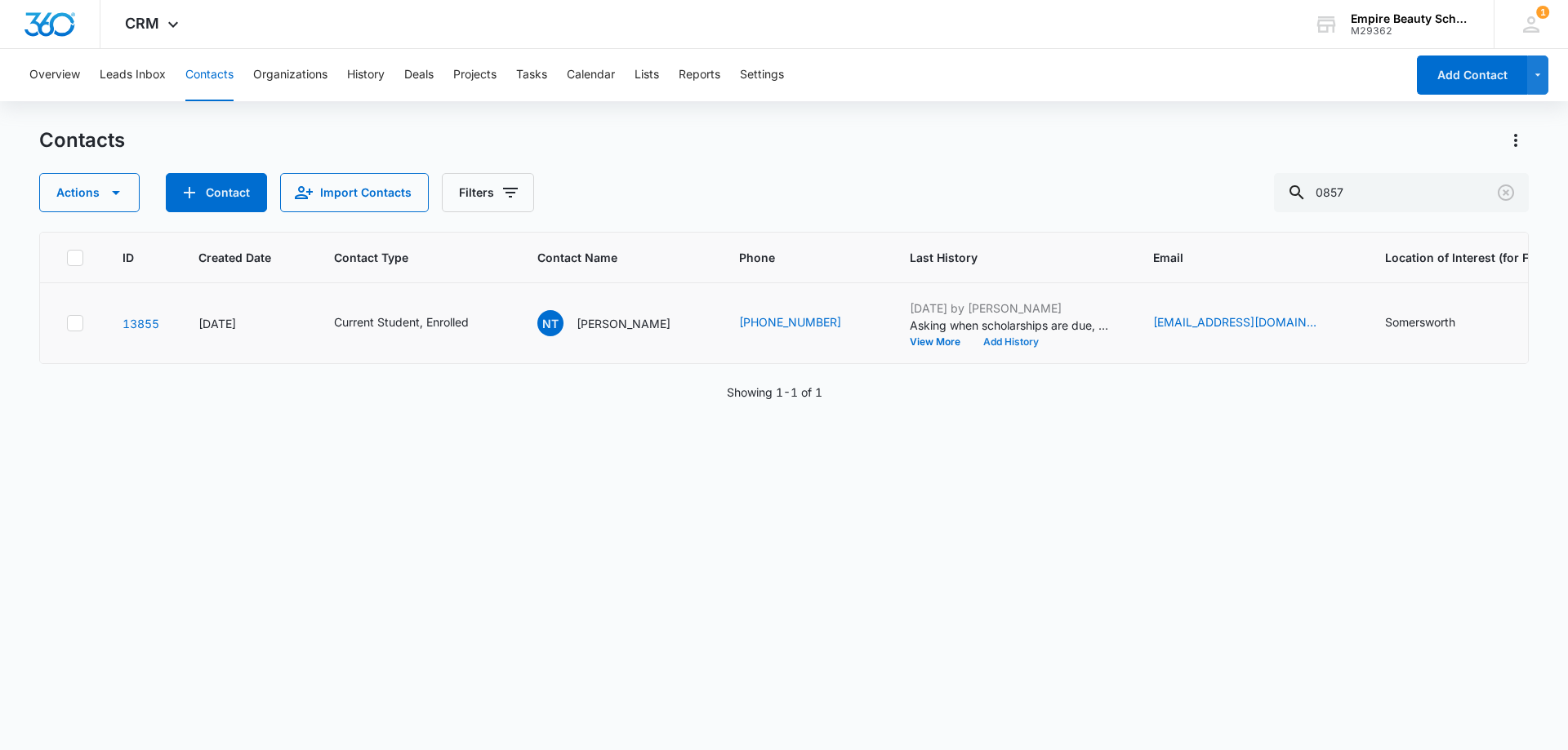
click at [971, 342] on button "Add History" at bounding box center [1011, 342] width 79 height 10
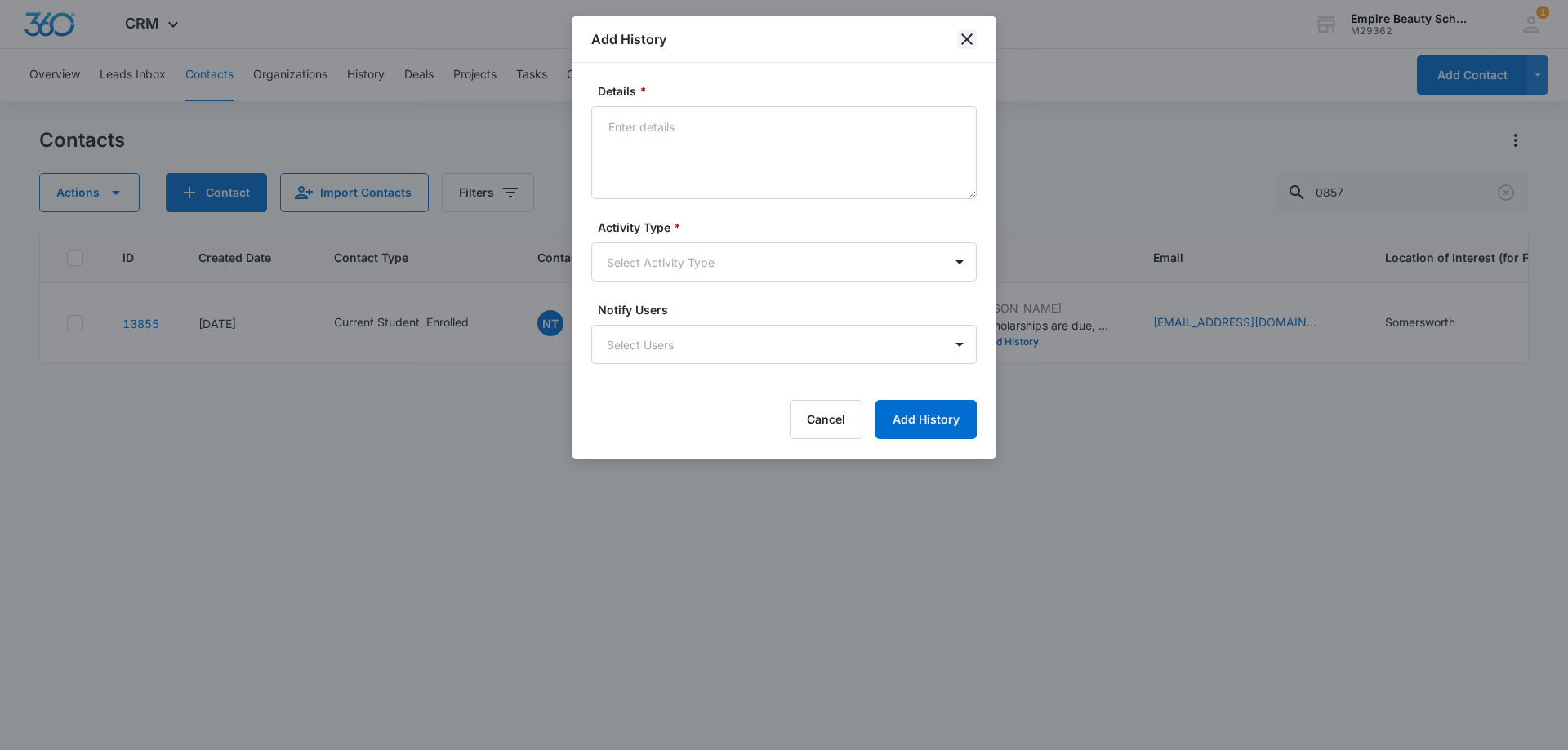
drag, startPoint x: 971, startPoint y: 34, endPoint x: 1053, endPoint y: 156, distance: 147.0
click at [971, 36] on icon "close" at bounding box center [966, 39] width 19 height 19
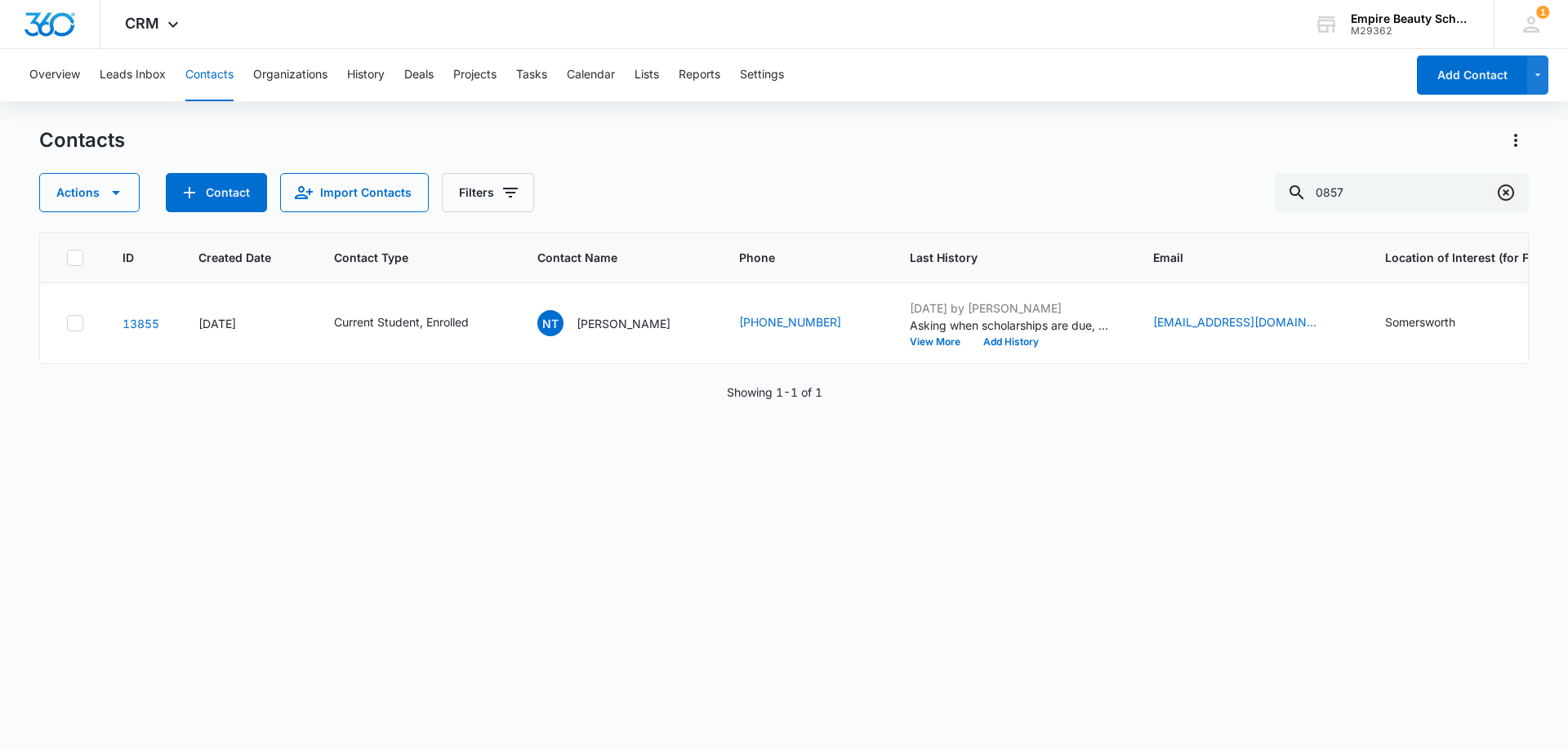
click at [1503, 193] on icon "Clear" at bounding box center [1505, 192] width 19 height 19
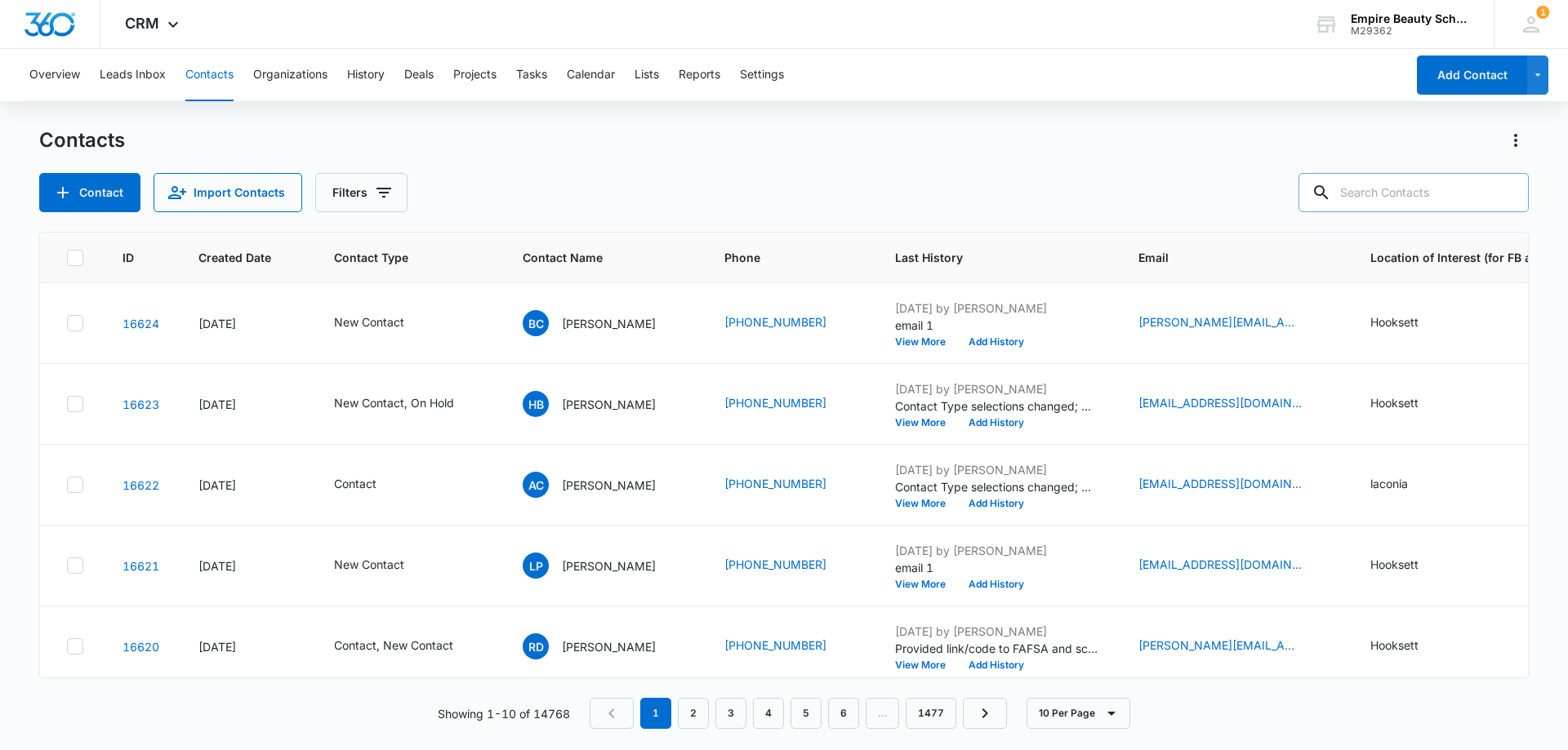
click at [1397, 179] on input "text" at bounding box center [1413, 193] width 230 height 39
click at [1394, 189] on input "text" at bounding box center [1413, 193] width 230 height 39
paste input "[PHONE_NUMBER]"
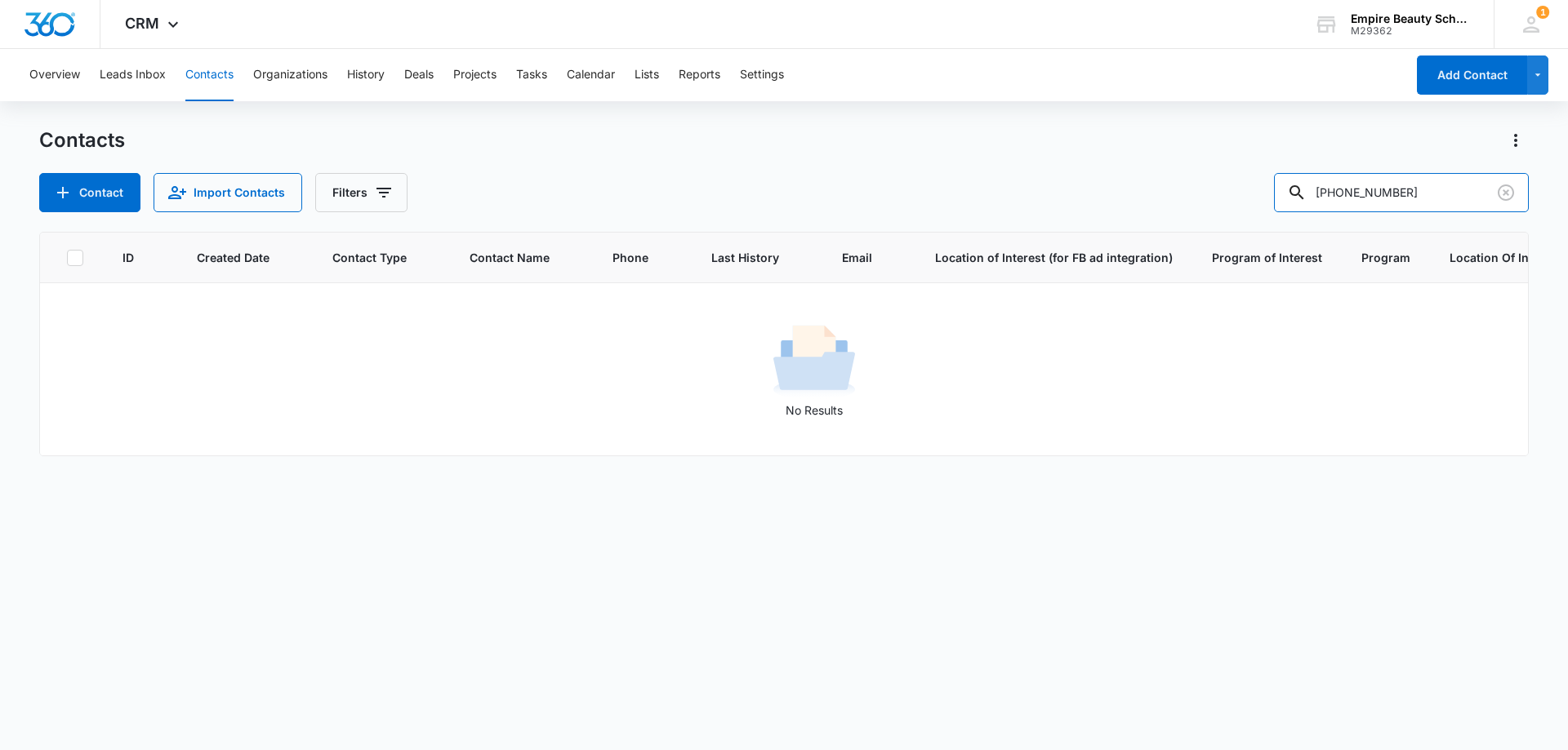
drag, startPoint x: 1388, startPoint y: 189, endPoint x: 1075, endPoint y: 189, distance: 313.0
click at [1075, 189] on div "Contact Import Contacts Filters [PHONE_NUMBER]" at bounding box center [784, 193] width 1489 height 39
type input "0911"
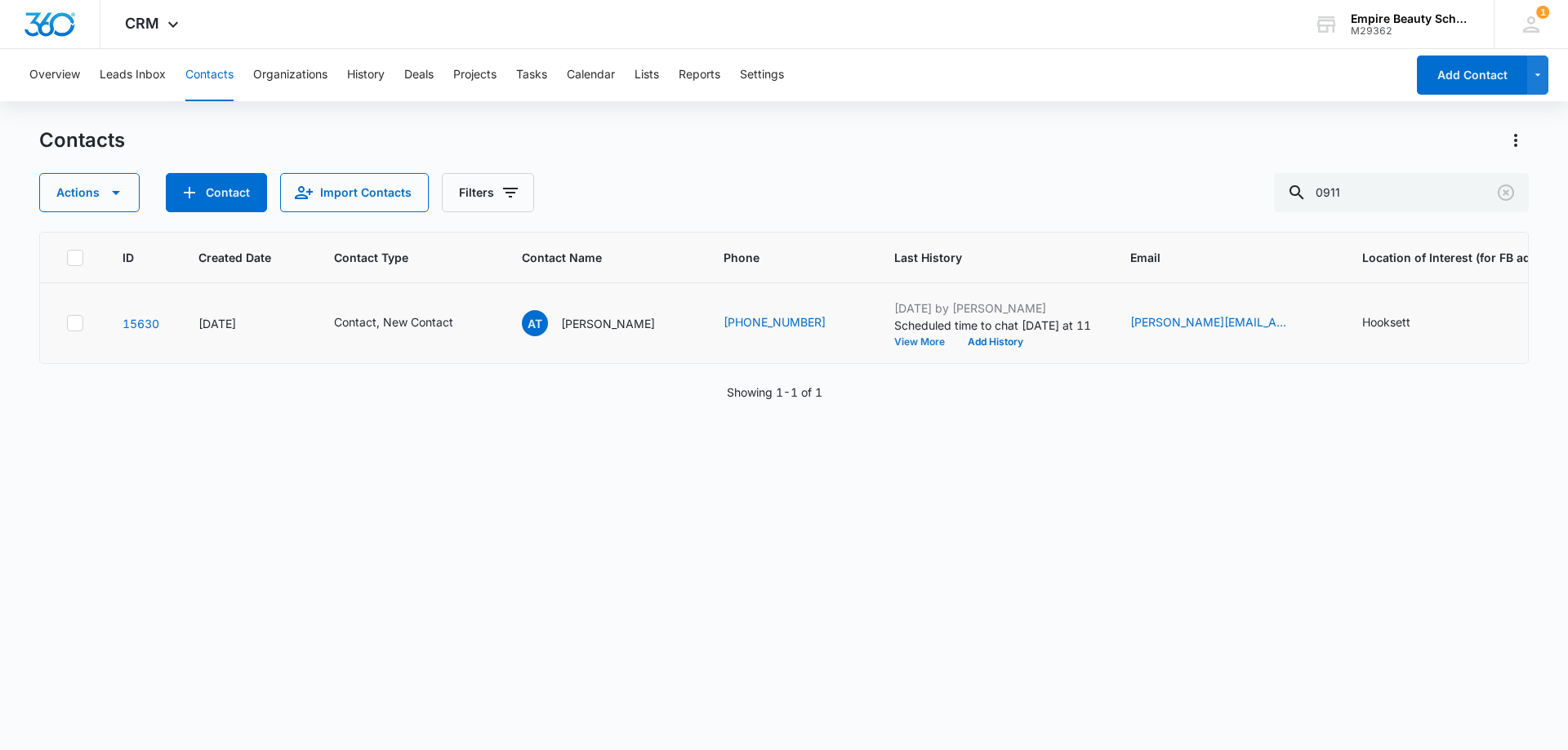
click at [894, 337] on button "View More" at bounding box center [925, 342] width 62 height 10
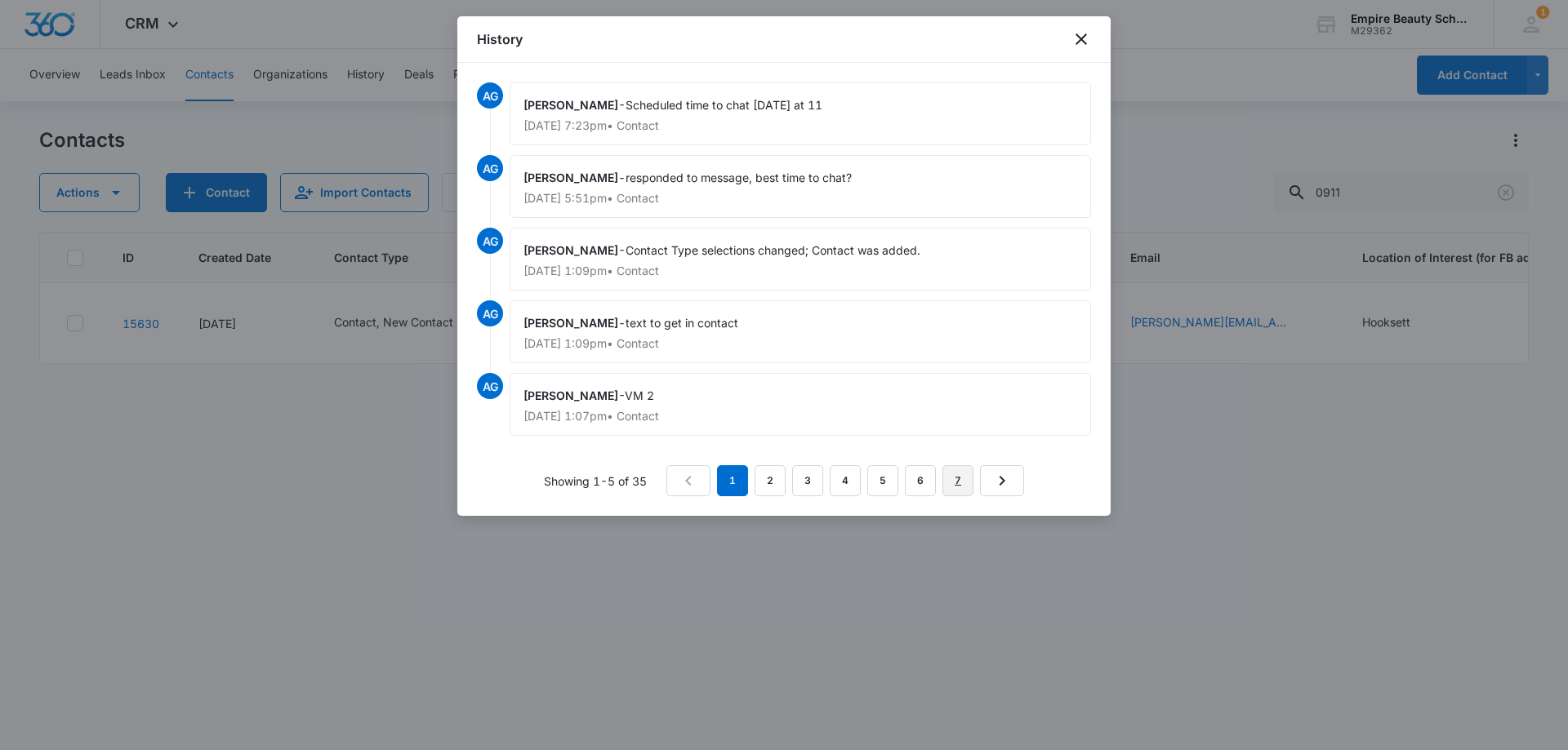
click at [964, 485] on link "7" at bounding box center [957, 480] width 31 height 31
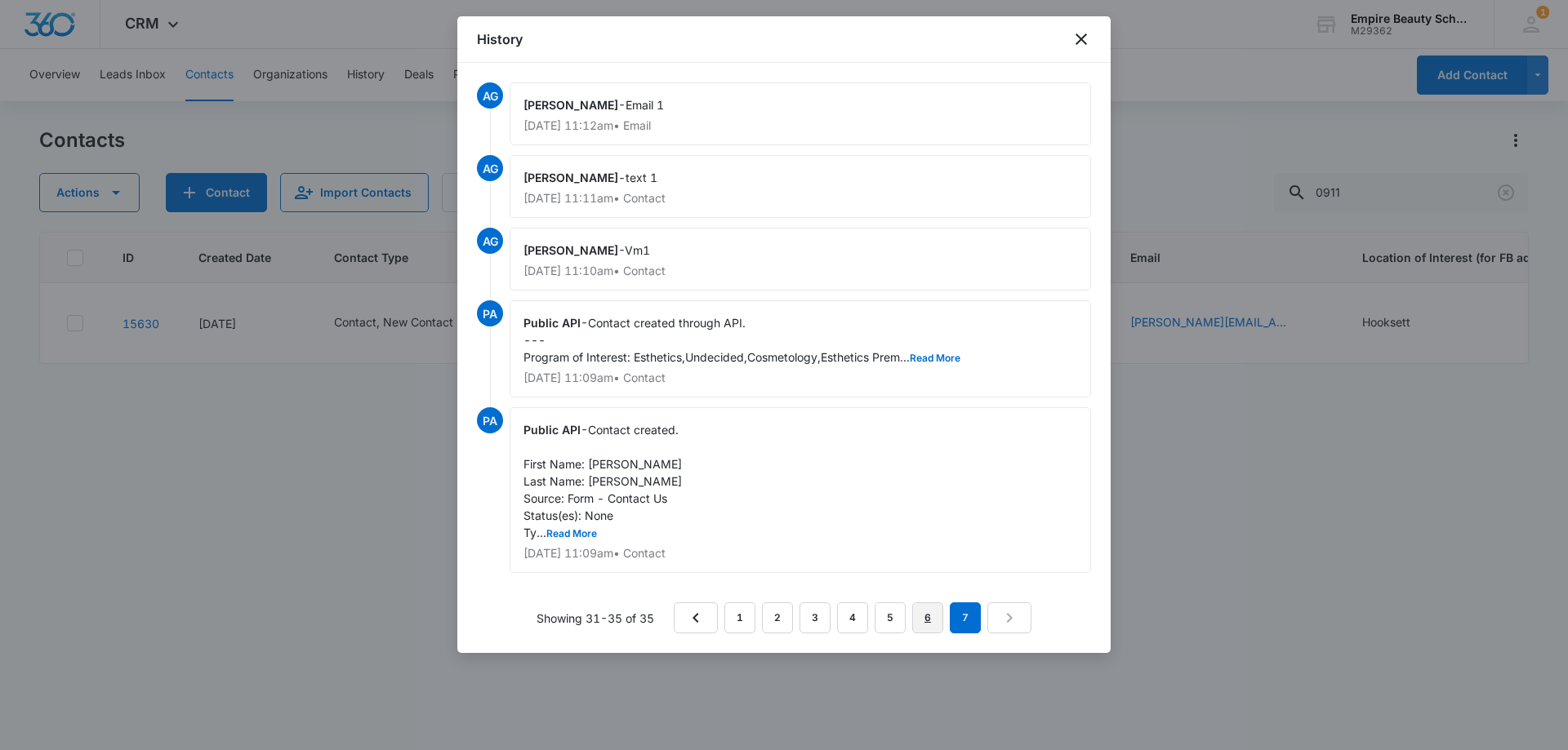
click at [925, 619] on link "6" at bounding box center [927, 618] width 31 height 31
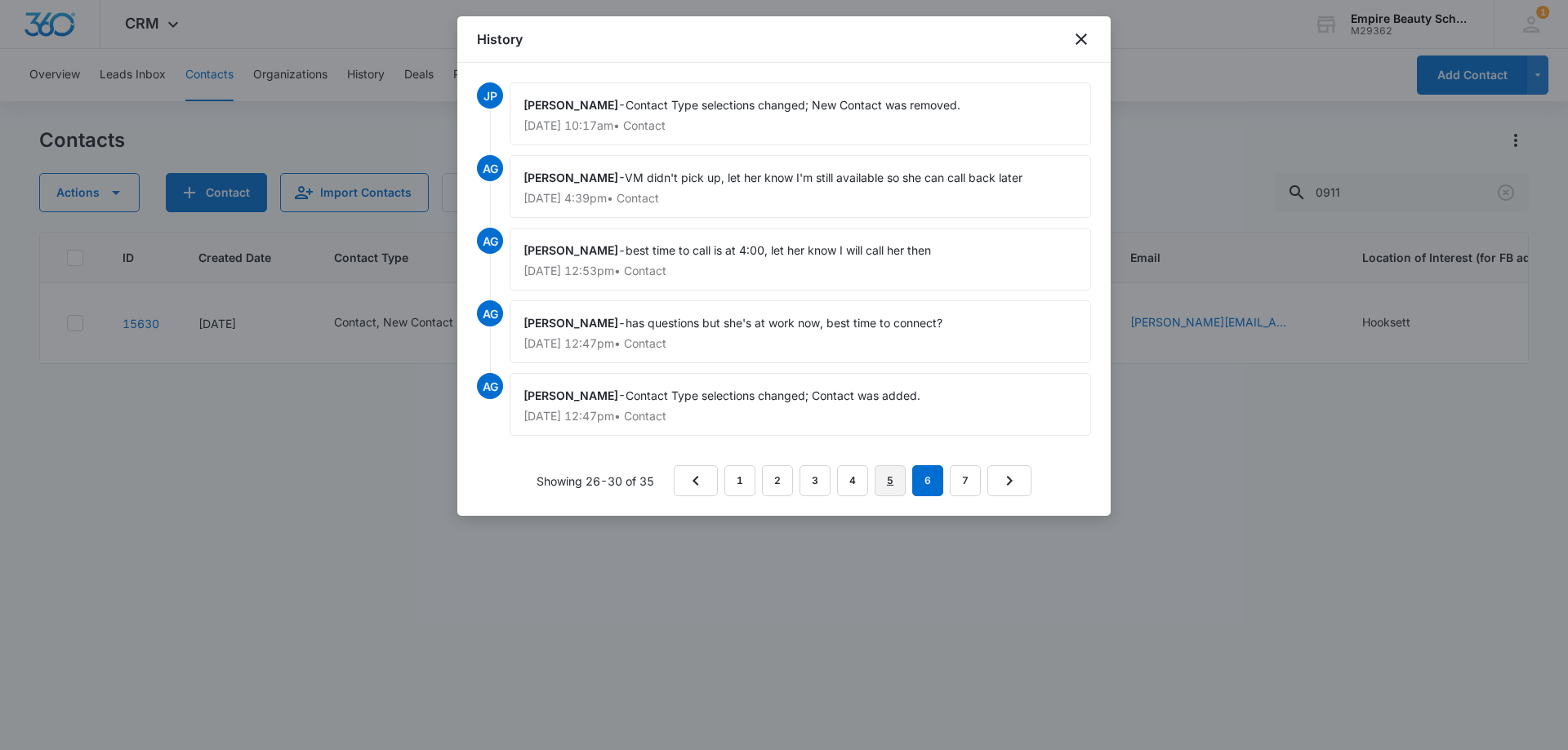
click at [897, 483] on link "5" at bounding box center [889, 480] width 31 height 31
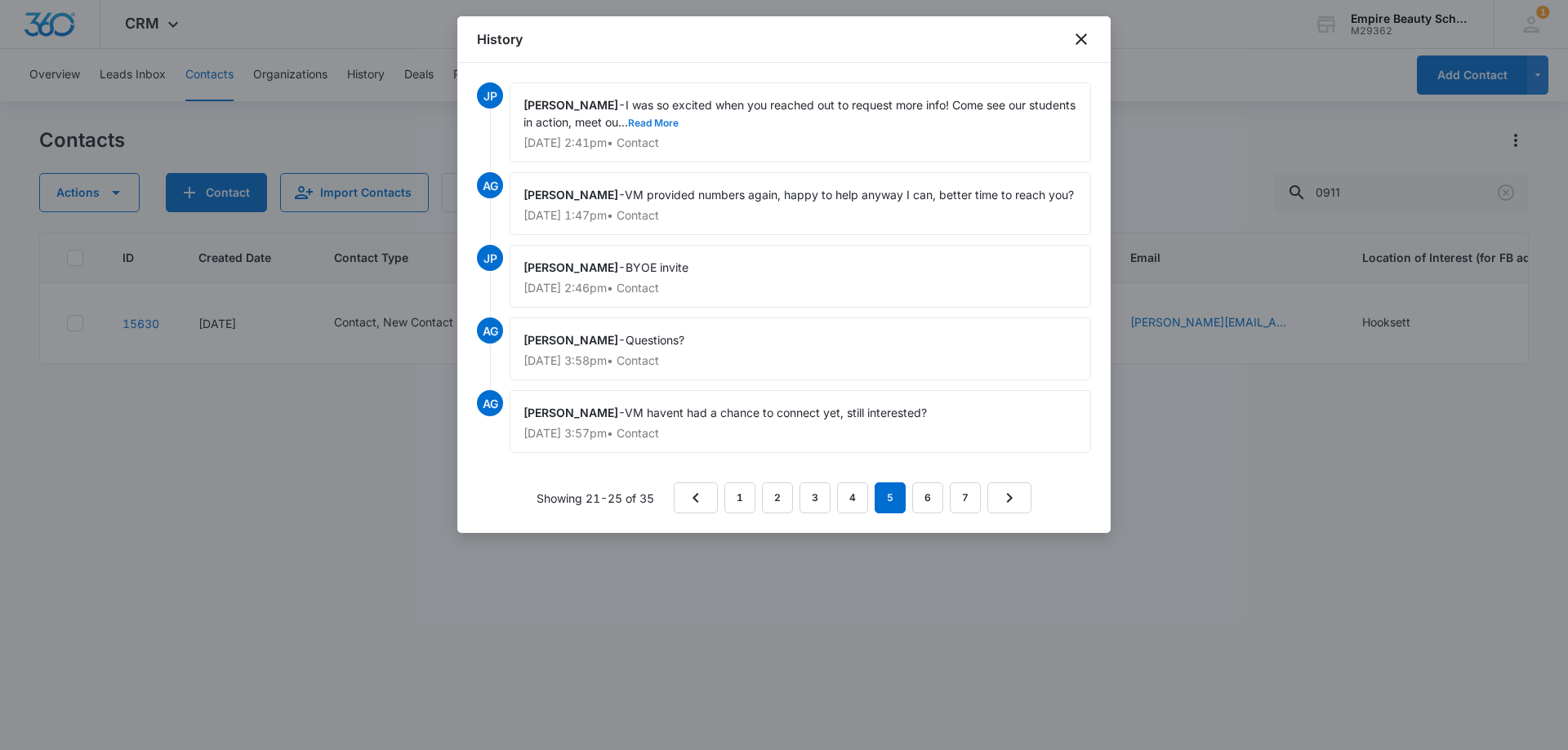
click at [679, 120] on button "Read More" at bounding box center [653, 123] width 50 height 10
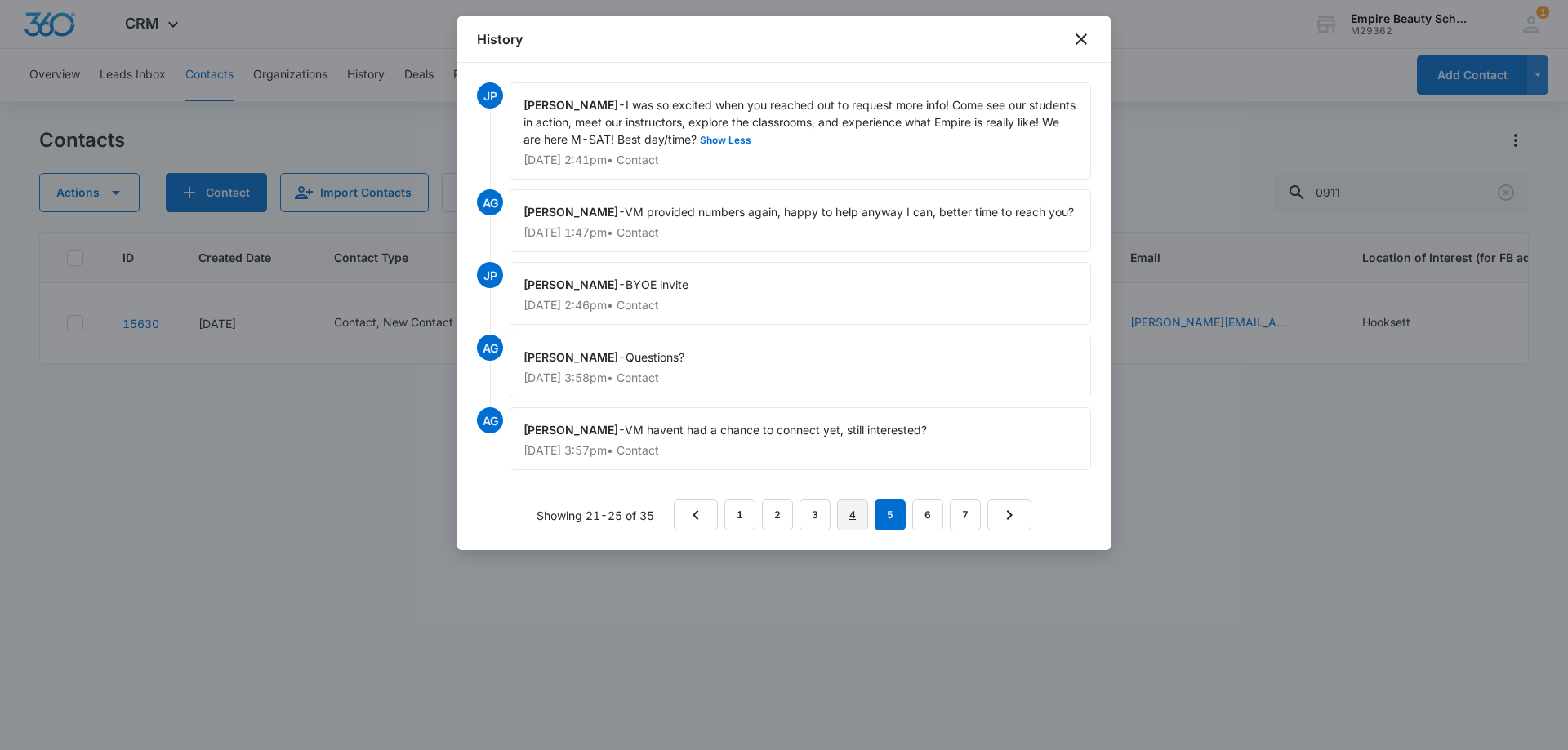
click at [853, 512] on link "4" at bounding box center [852, 515] width 31 height 31
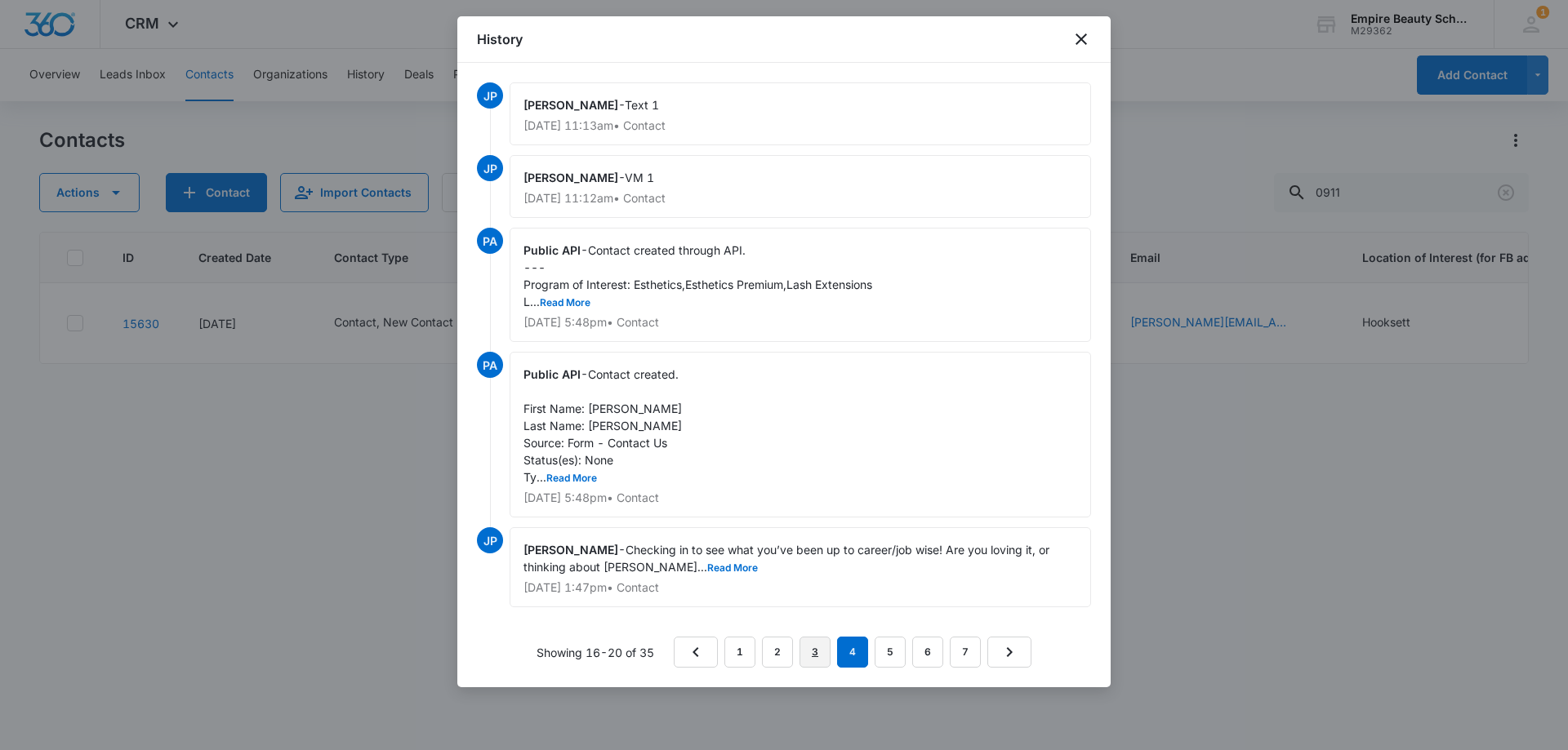
click at [822, 656] on link "3" at bounding box center [815, 652] width 31 height 31
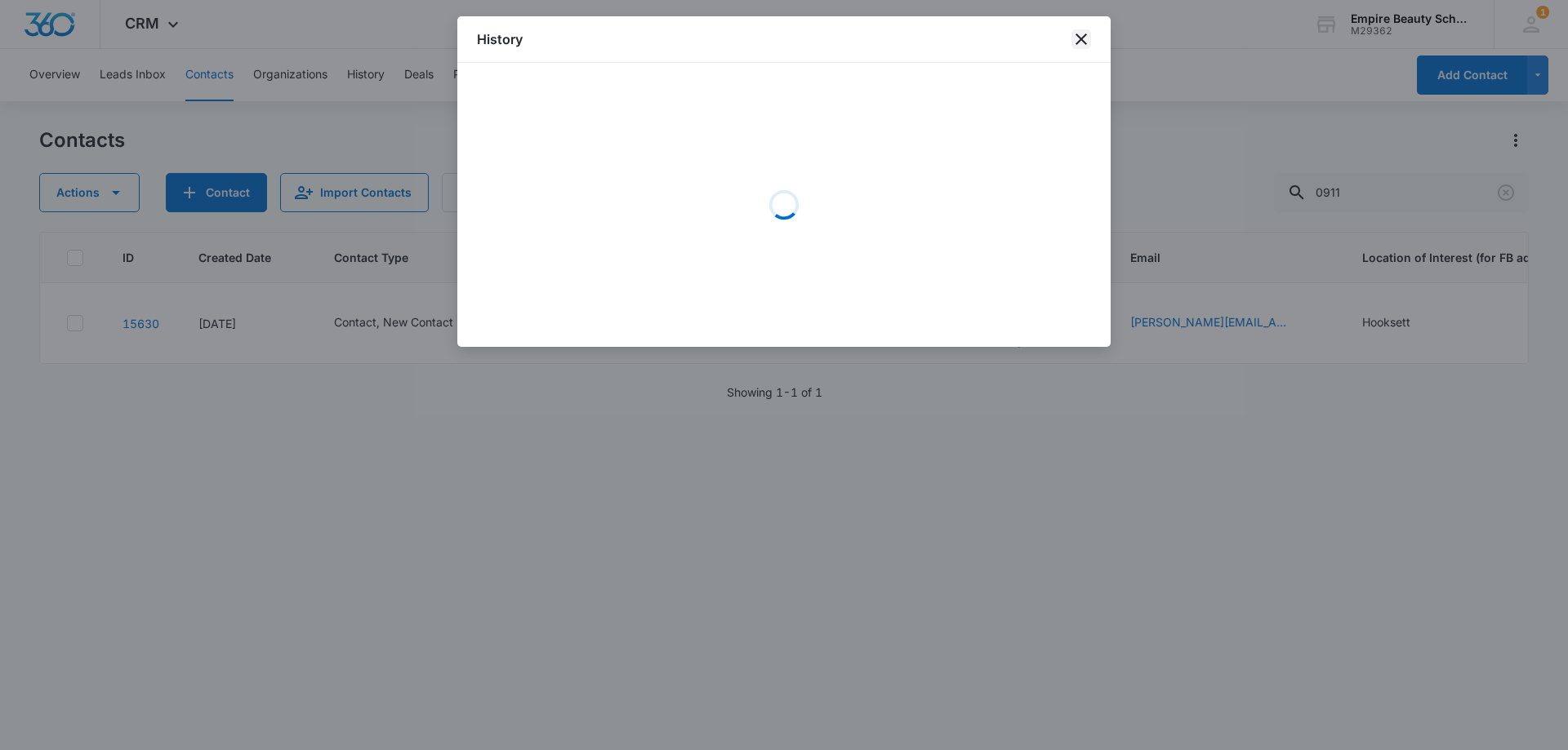
click at [1088, 43] on icon "close" at bounding box center [1080, 39] width 19 height 19
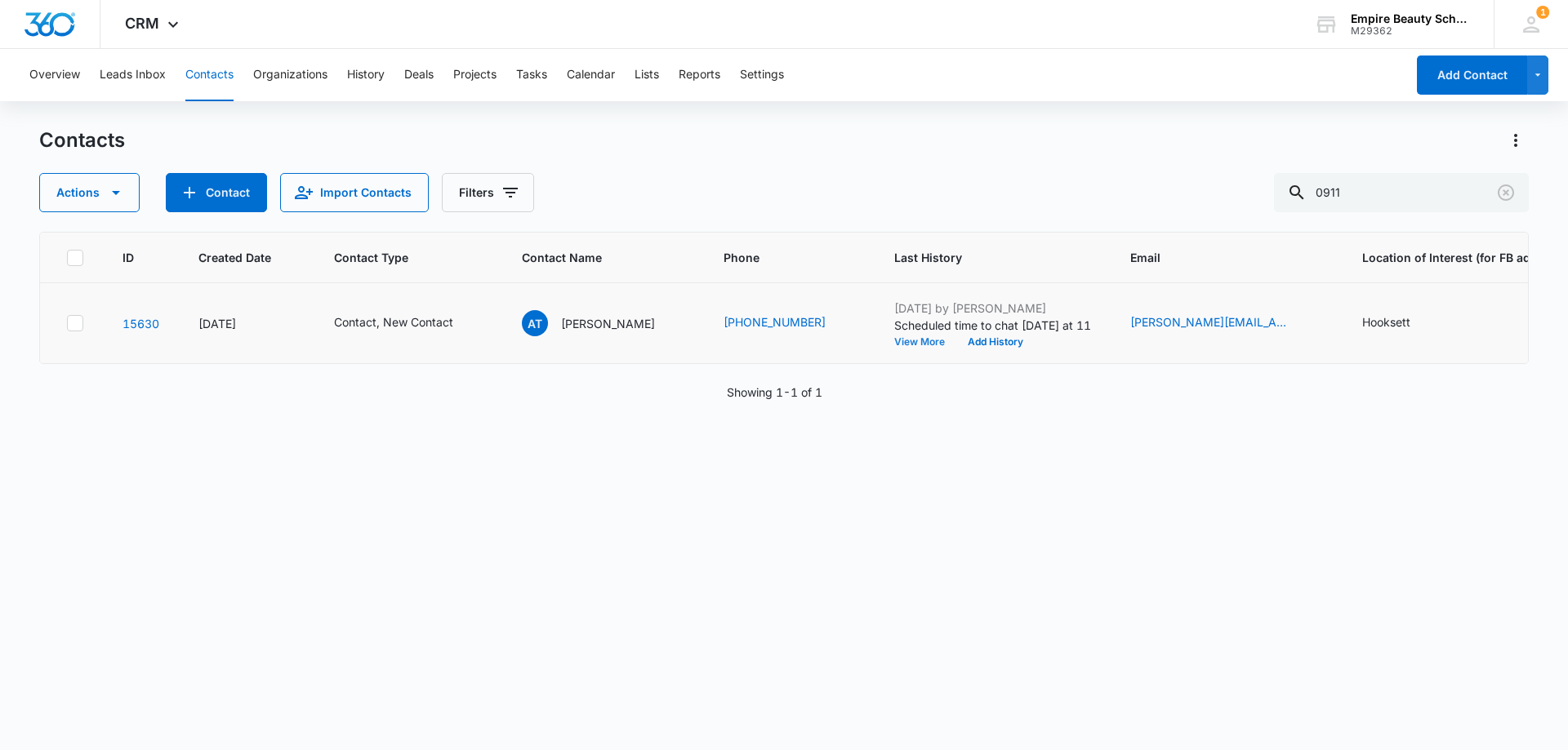
click at [894, 337] on button "View More" at bounding box center [925, 342] width 62 height 10
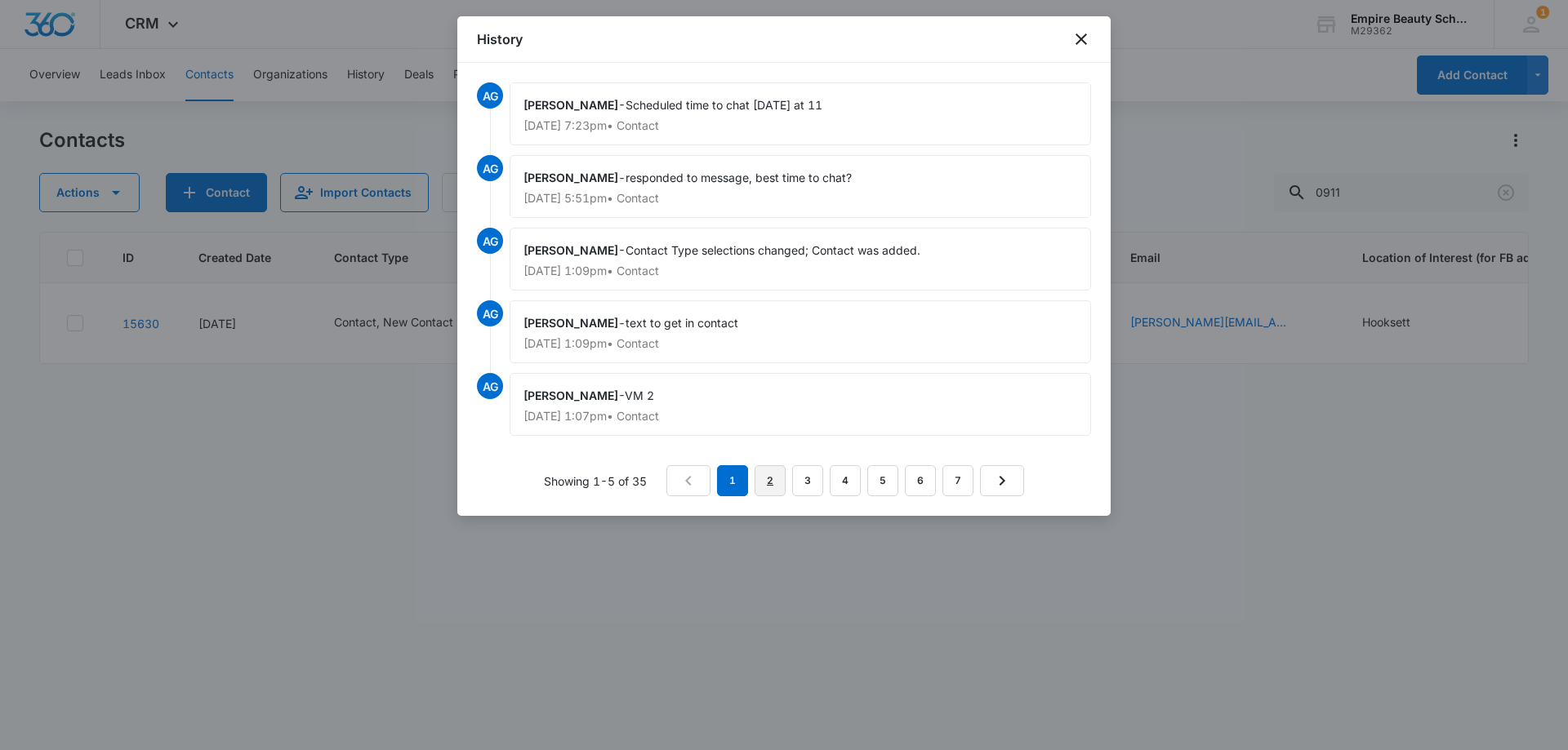
click at [773, 484] on link "2" at bounding box center [769, 480] width 31 height 31
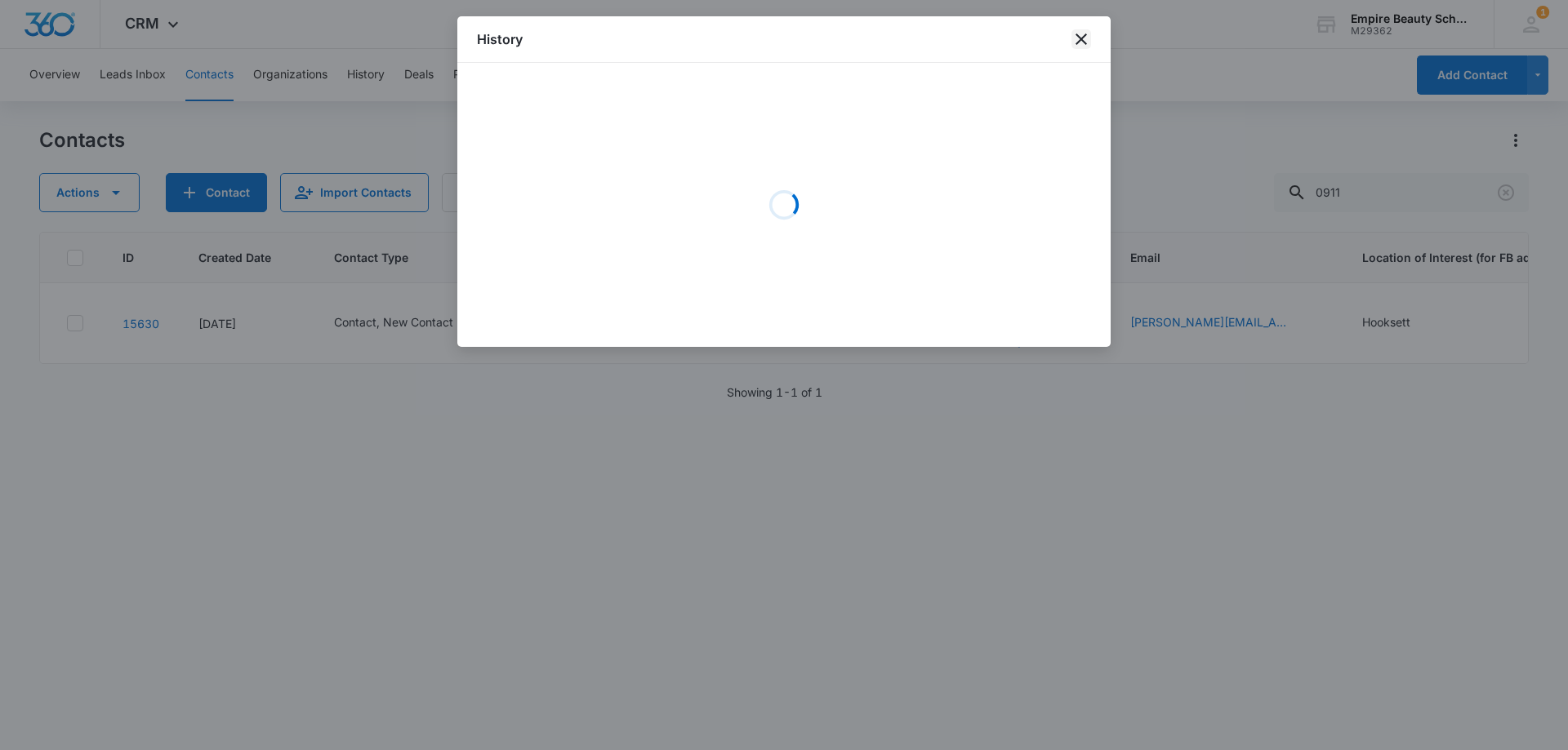
click at [1080, 42] on icon "close" at bounding box center [1080, 39] width 19 height 19
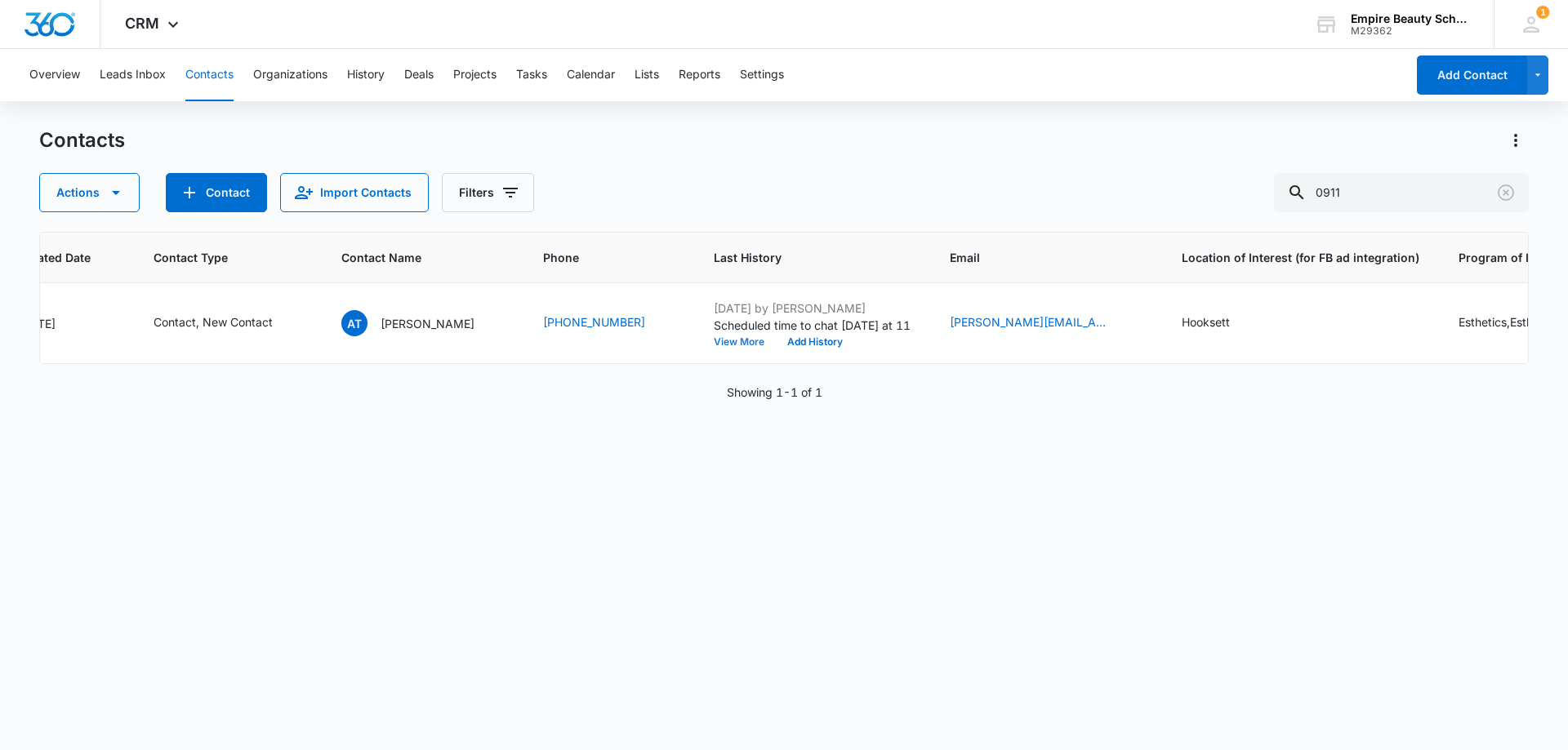
scroll to position [0, 38]
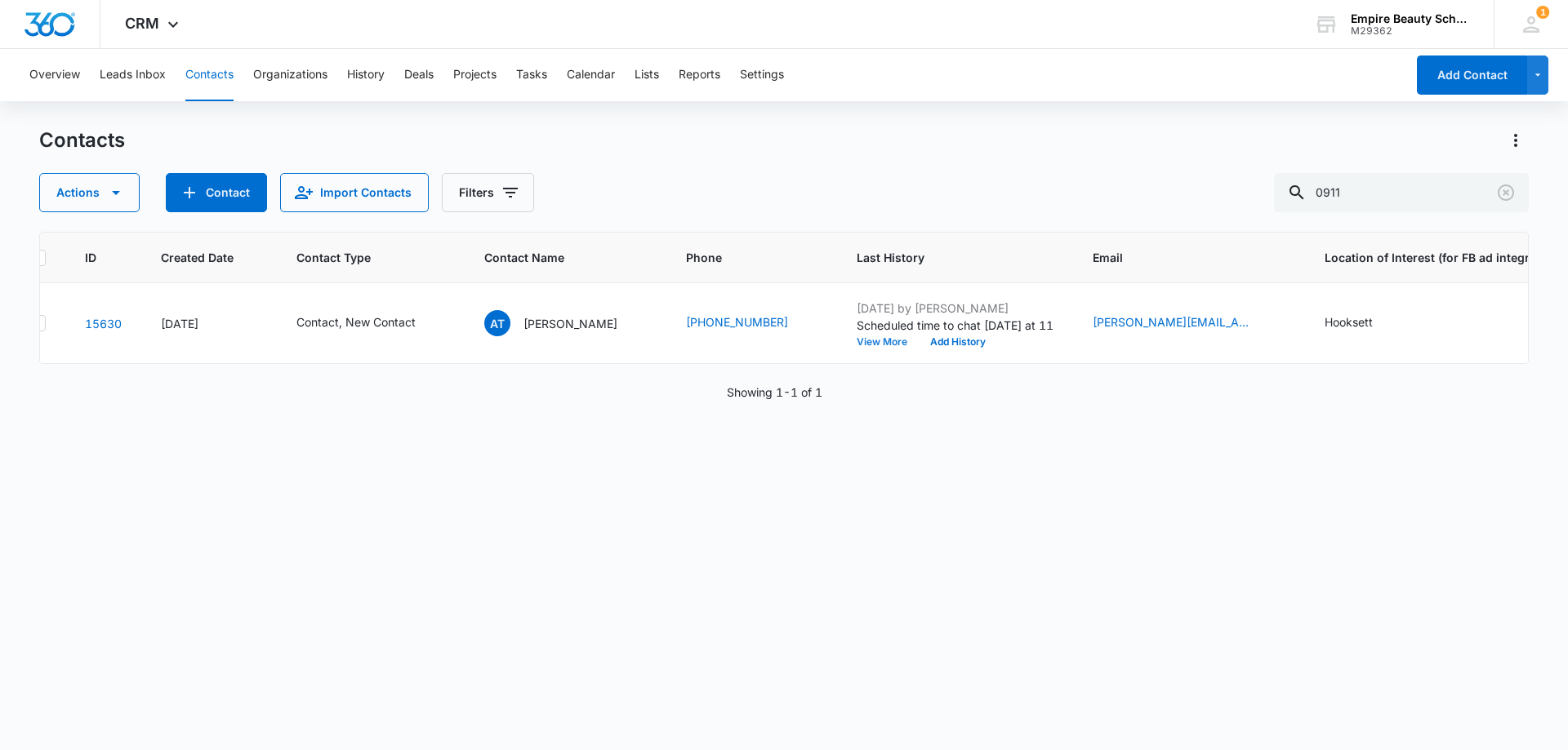
click at [856, 337] on button "View More" at bounding box center [887, 342] width 62 height 10
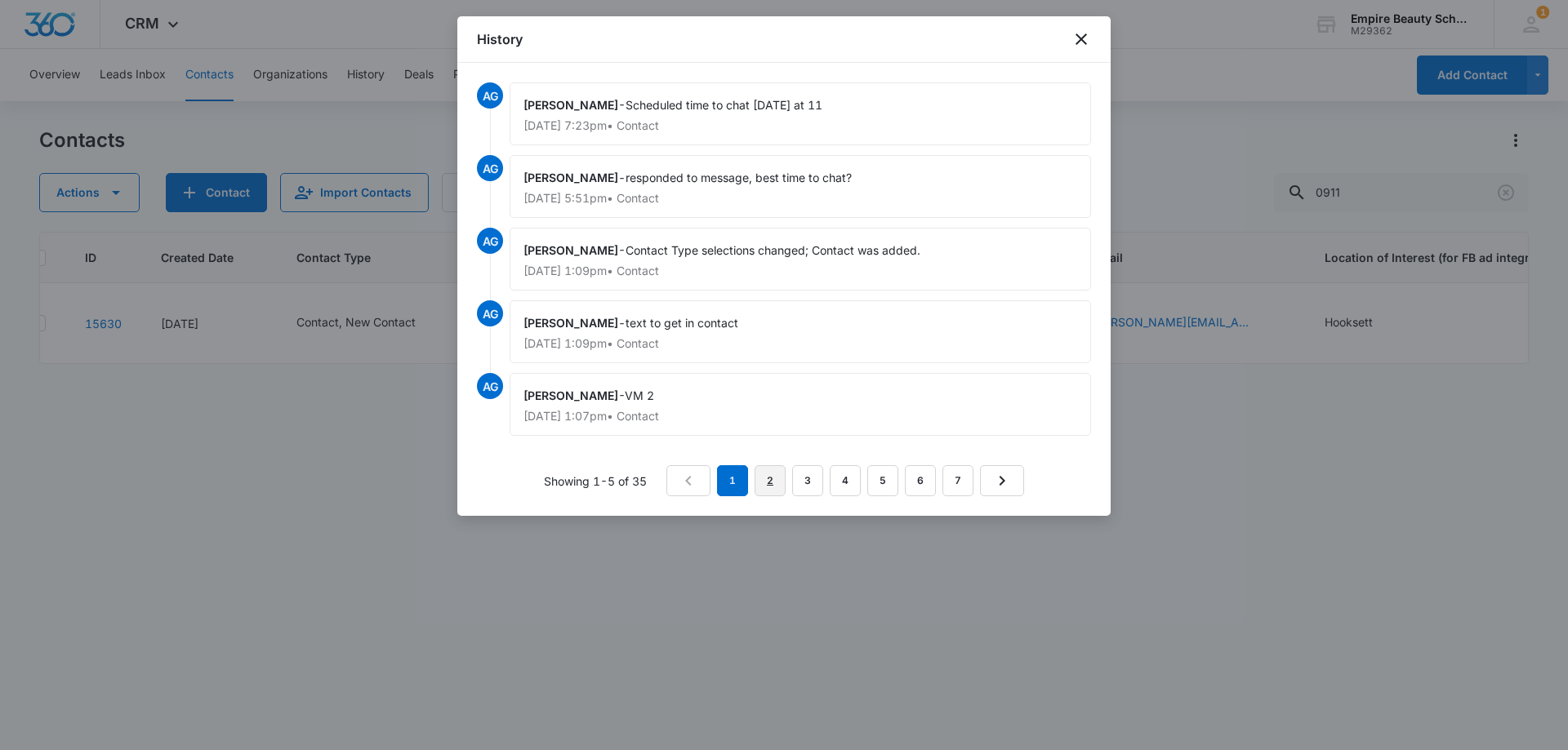
click at [766, 476] on link "2" at bounding box center [769, 480] width 31 height 31
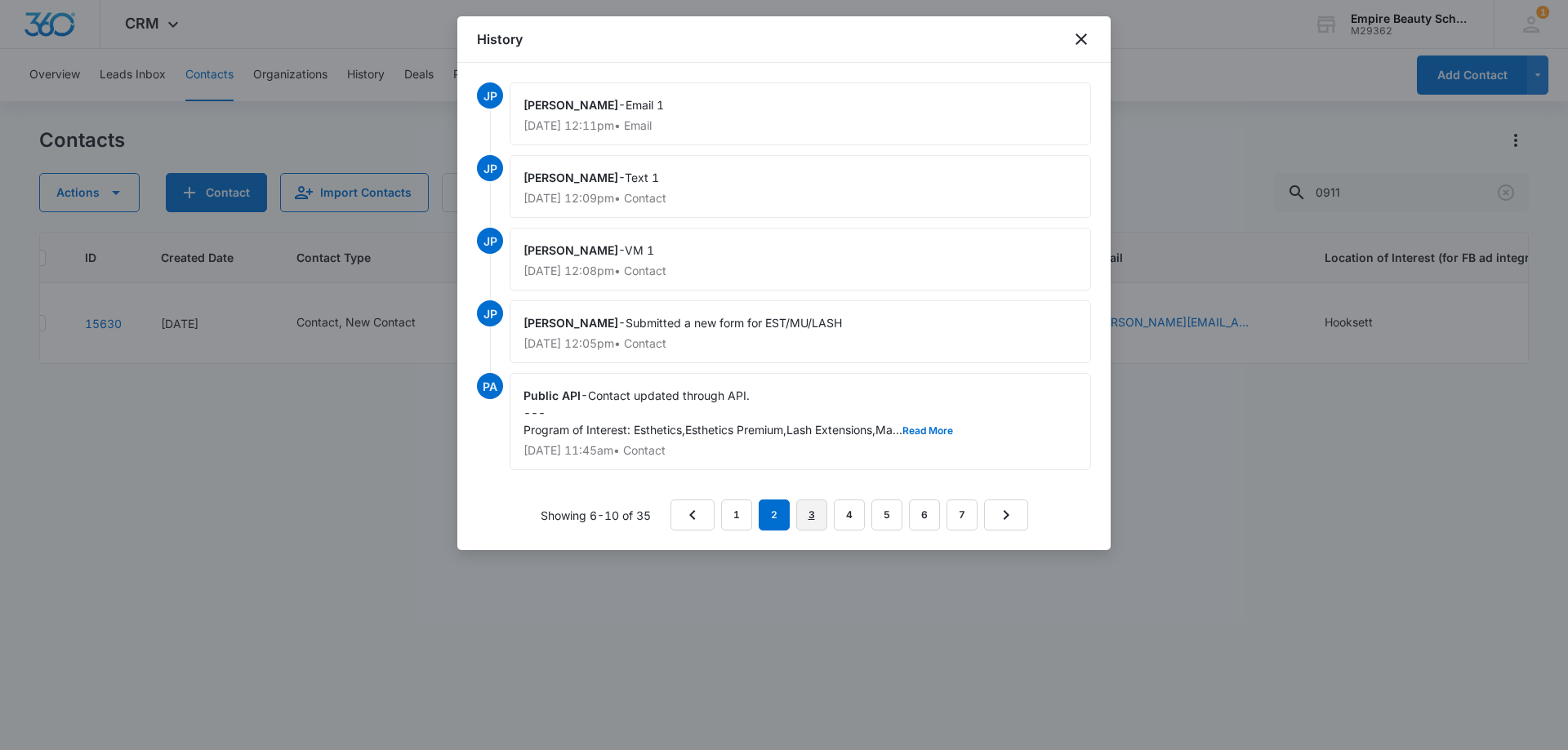
click at [802, 515] on link "3" at bounding box center [811, 515] width 31 height 31
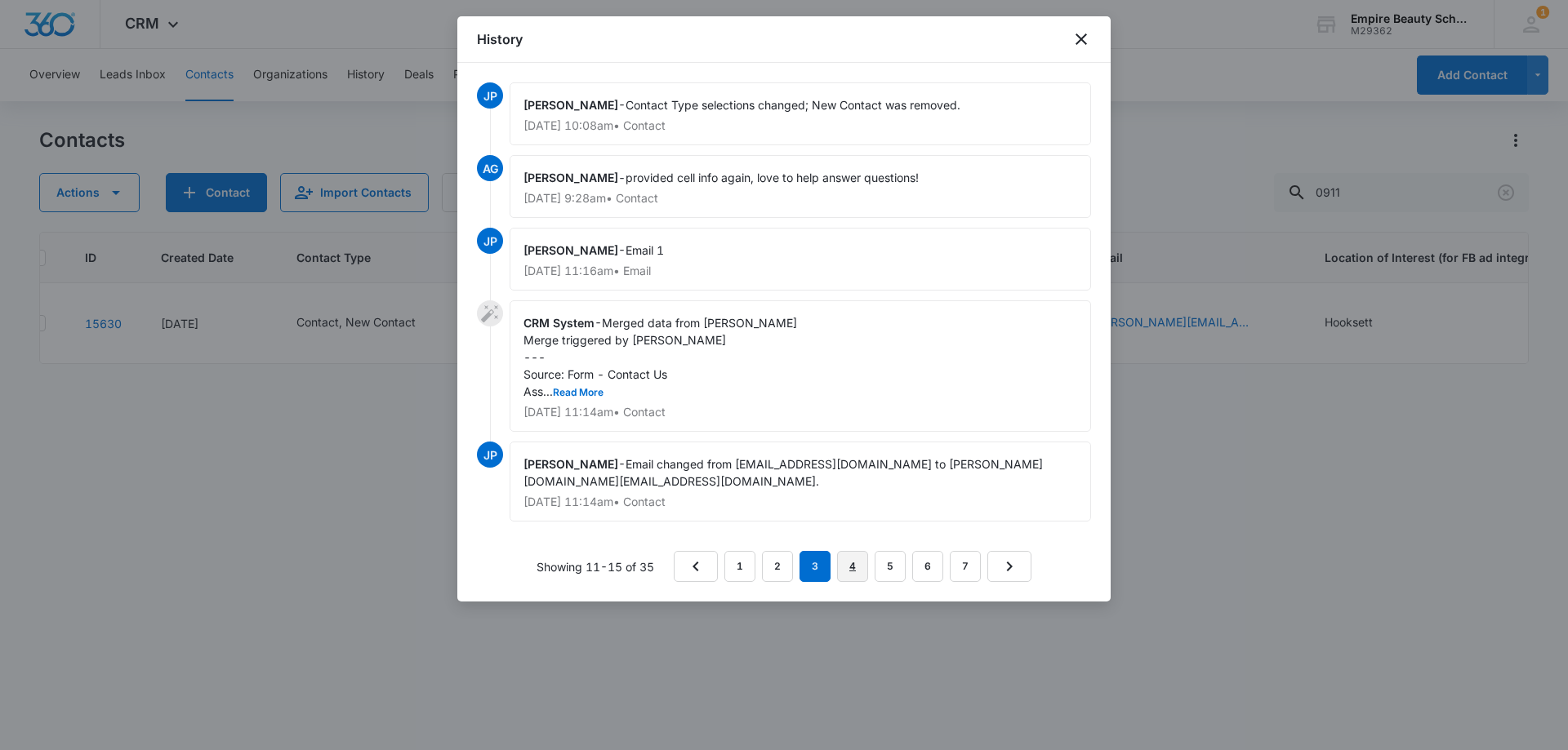
click at [849, 551] on link "4" at bounding box center [852, 566] width 31 height 31
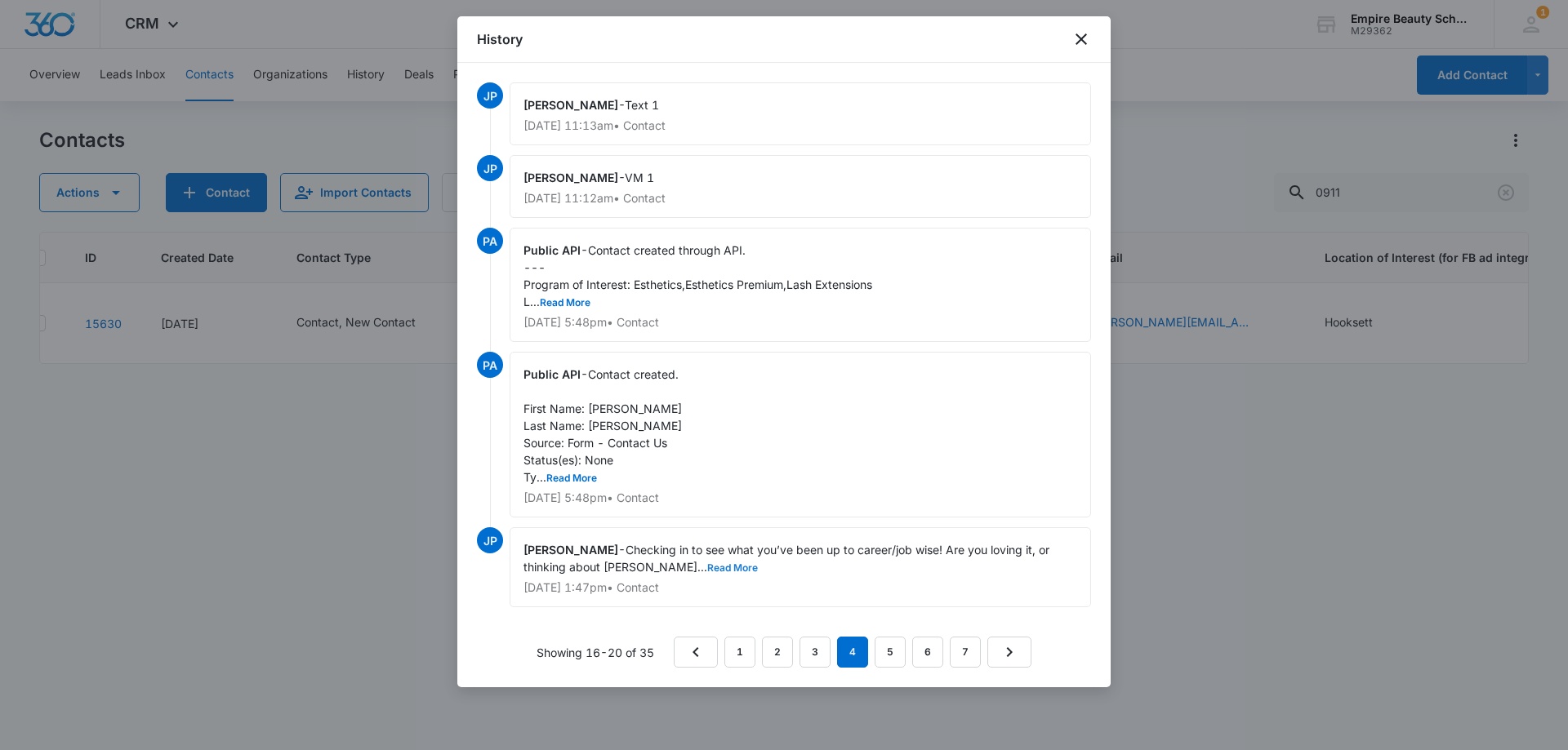
click at [707, 572] on button "Read More" at bounding box center [732, 568] width 50 height 10
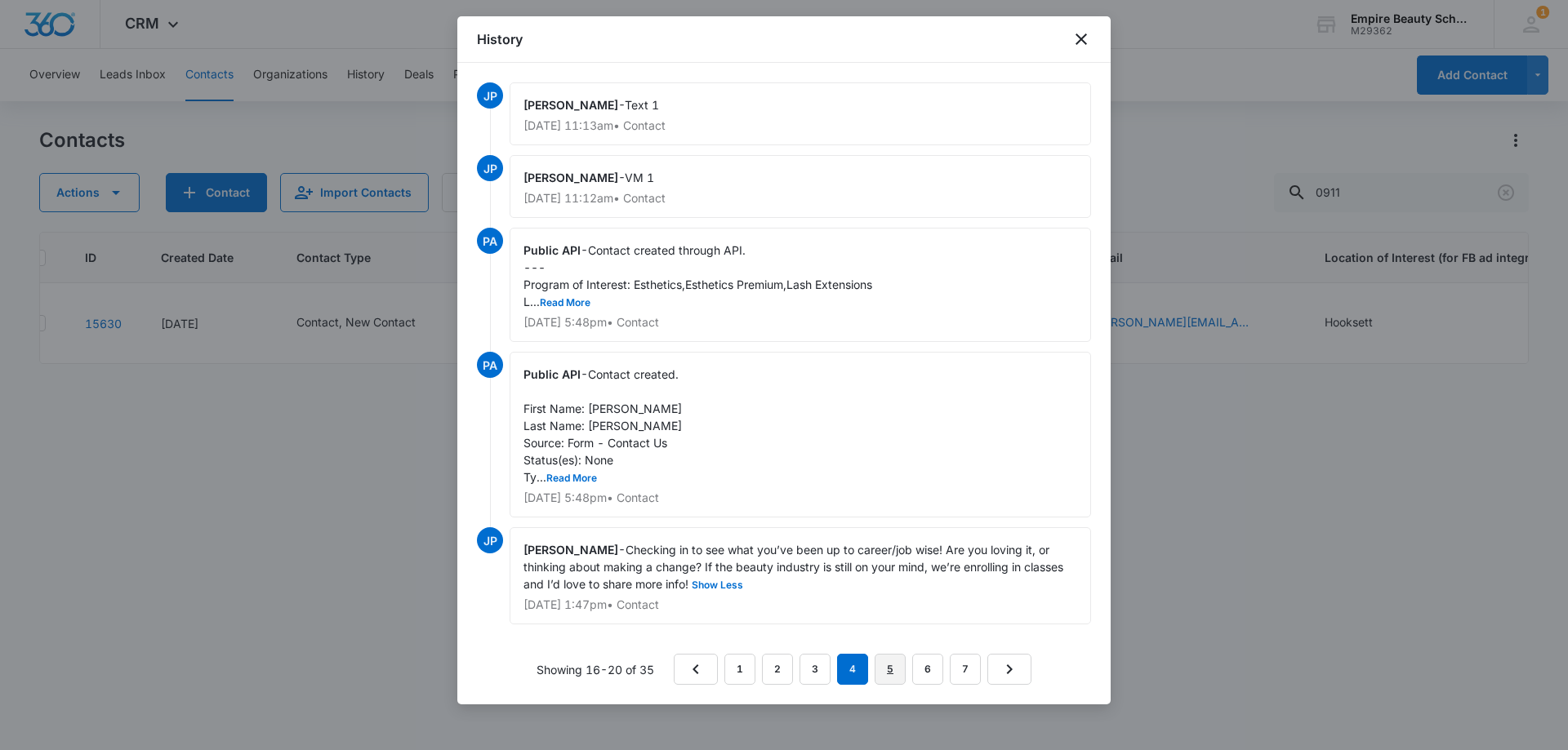
click at [894, 665] on link "5" at bounding box center [889, 669] width 31 height 31
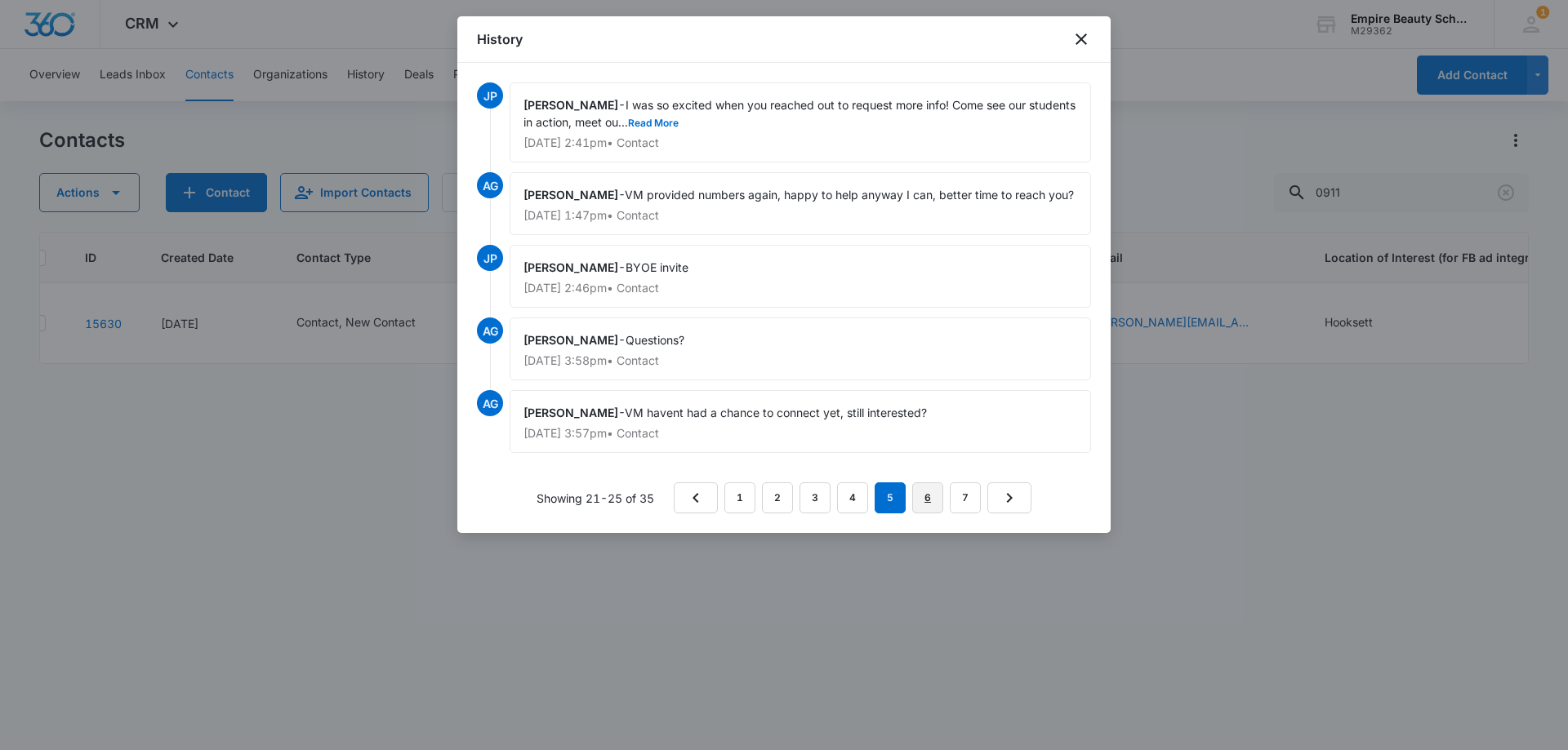
click at [929, 496] on link "6" at bounding box center [927, 498] width 31 height 31
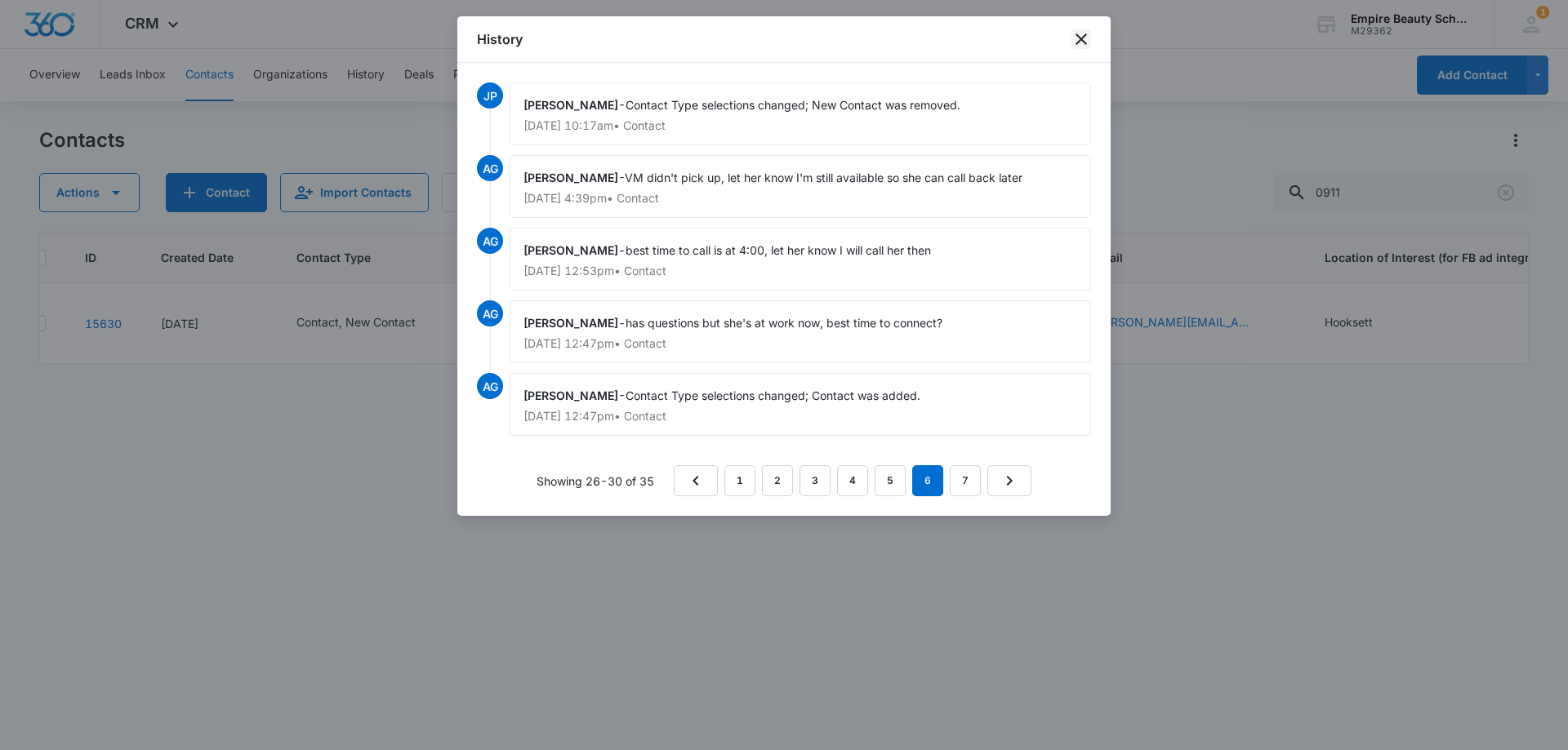
click at [1079, 33] on icon "close" at bounding box center [1080, 39] width 19 height 19
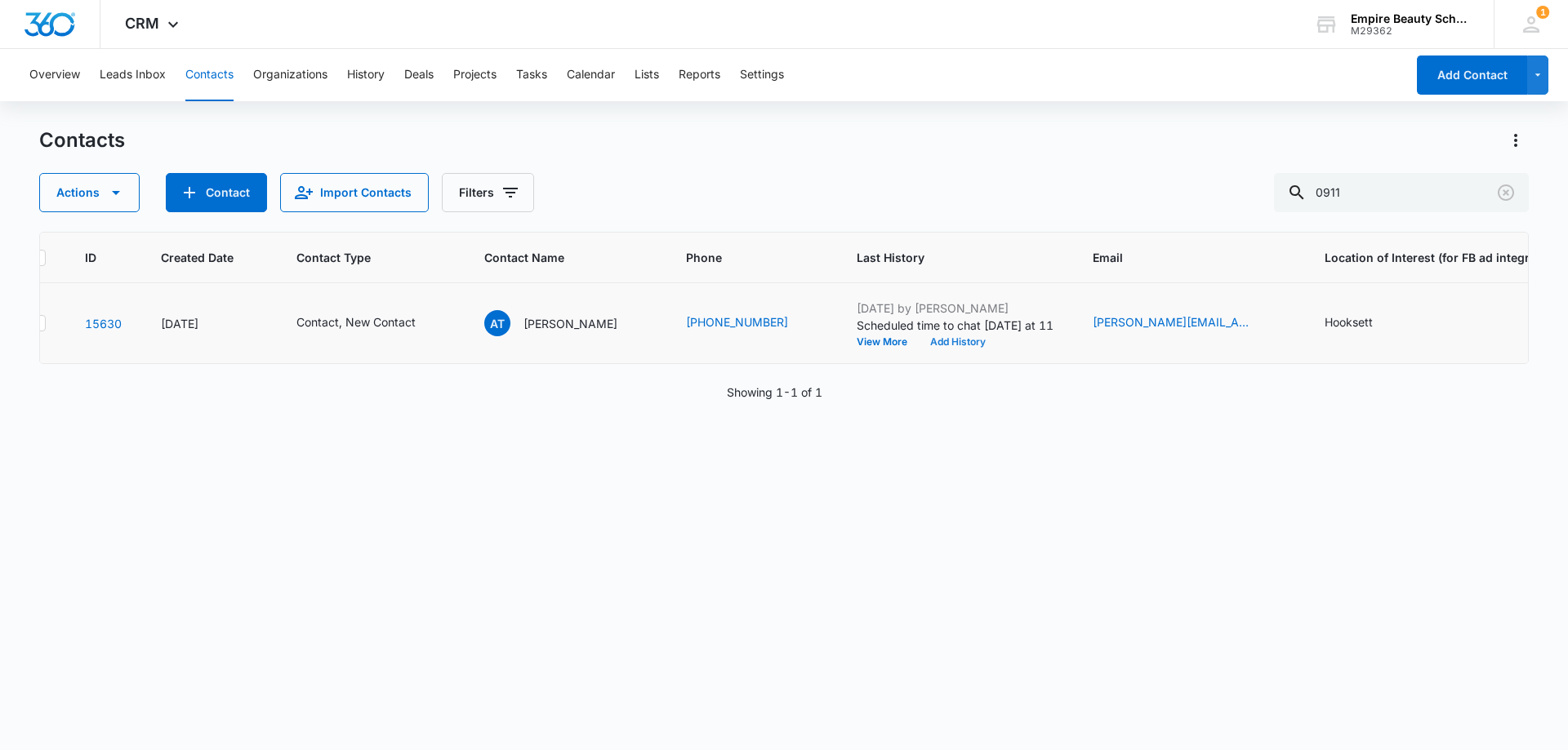
click at [934, 341] on button "Add History" at bounding box center [958, 342] width 79 height 10
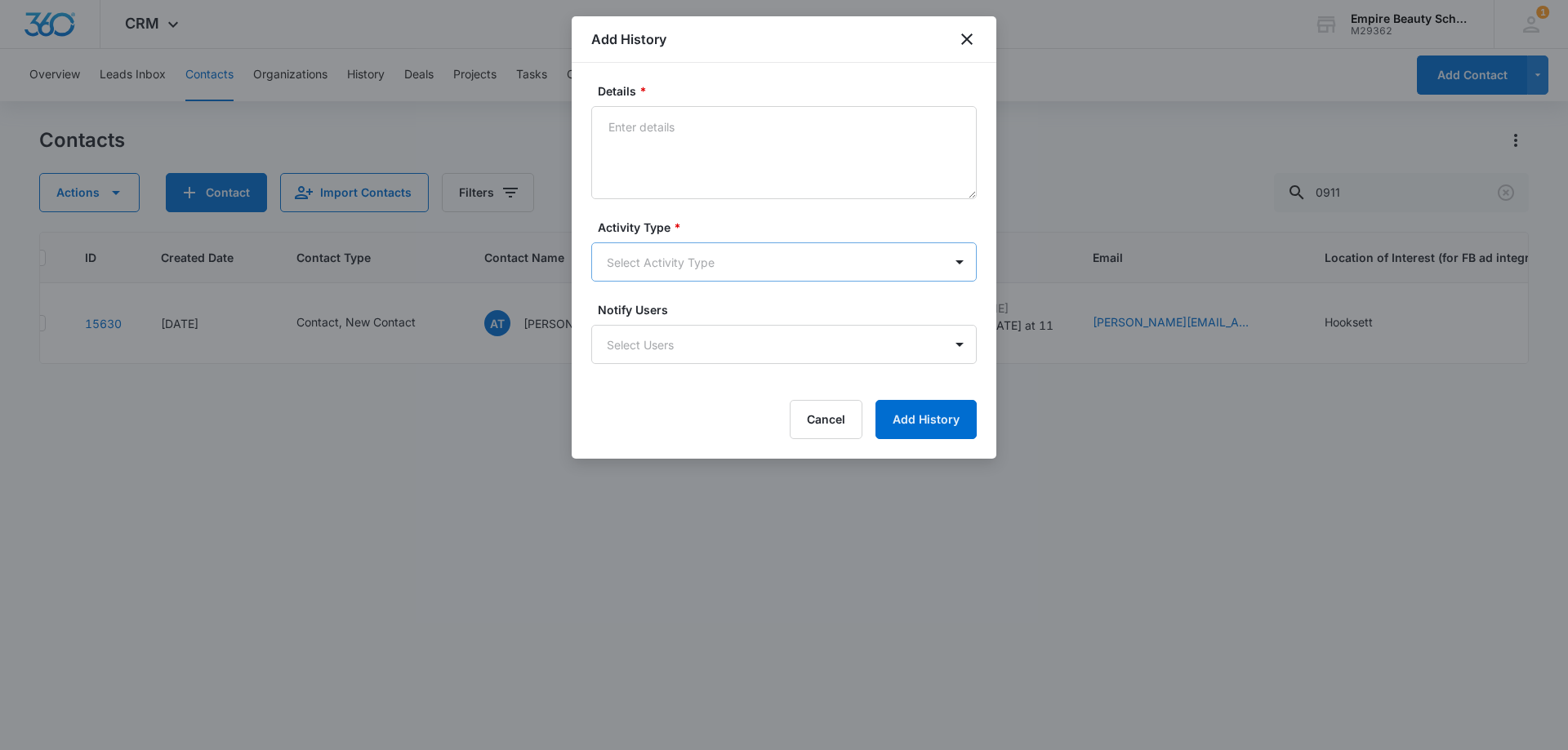
click at [655, 271] on body "CRM Apps Forms CRM Email Shop Payments POS Files Brand Settings Empire Beauty S…" at bounding box center [784, 375] width 1568 height 750
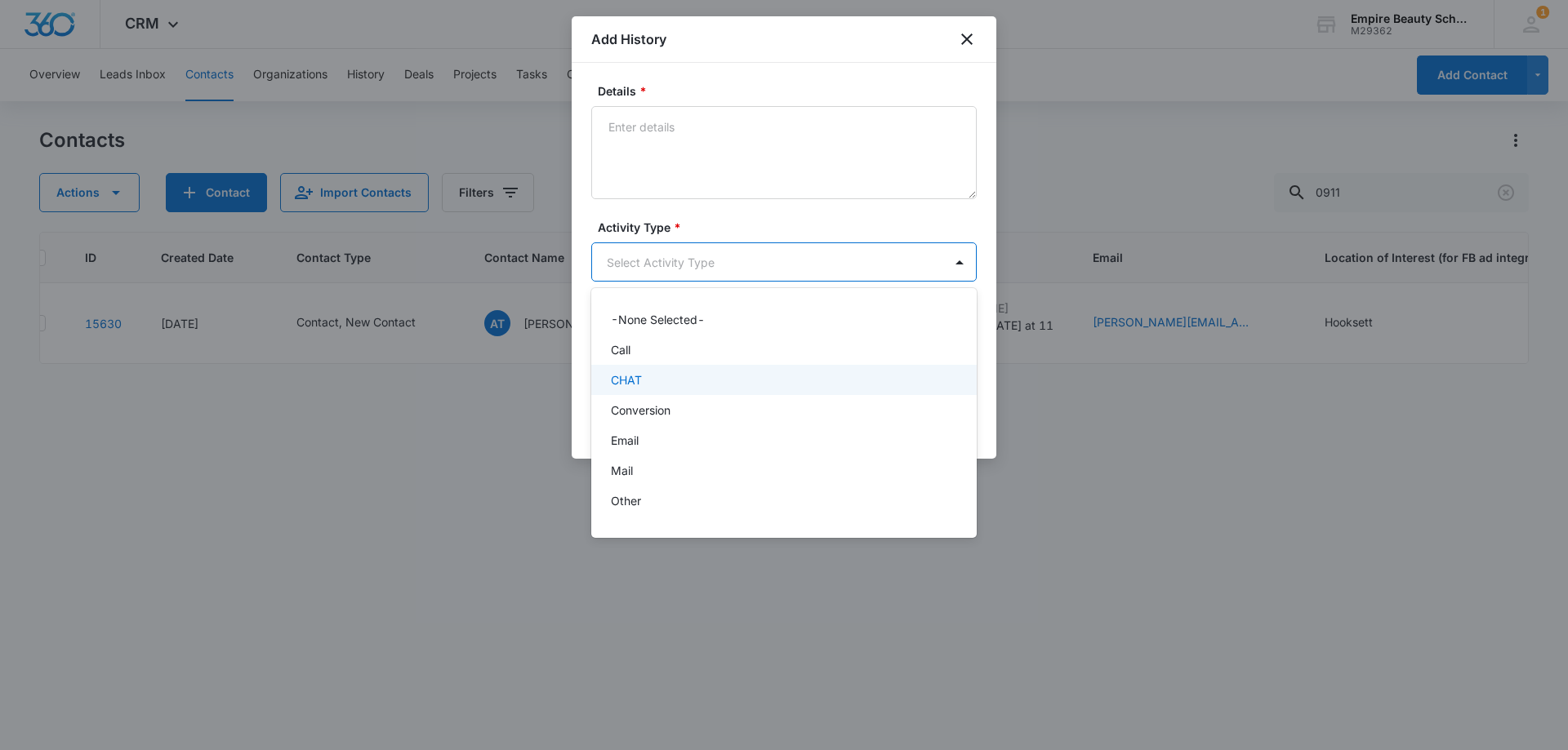
click at [629, 353] on p "Call" at bounding box center [620, 349] width 19 height 17
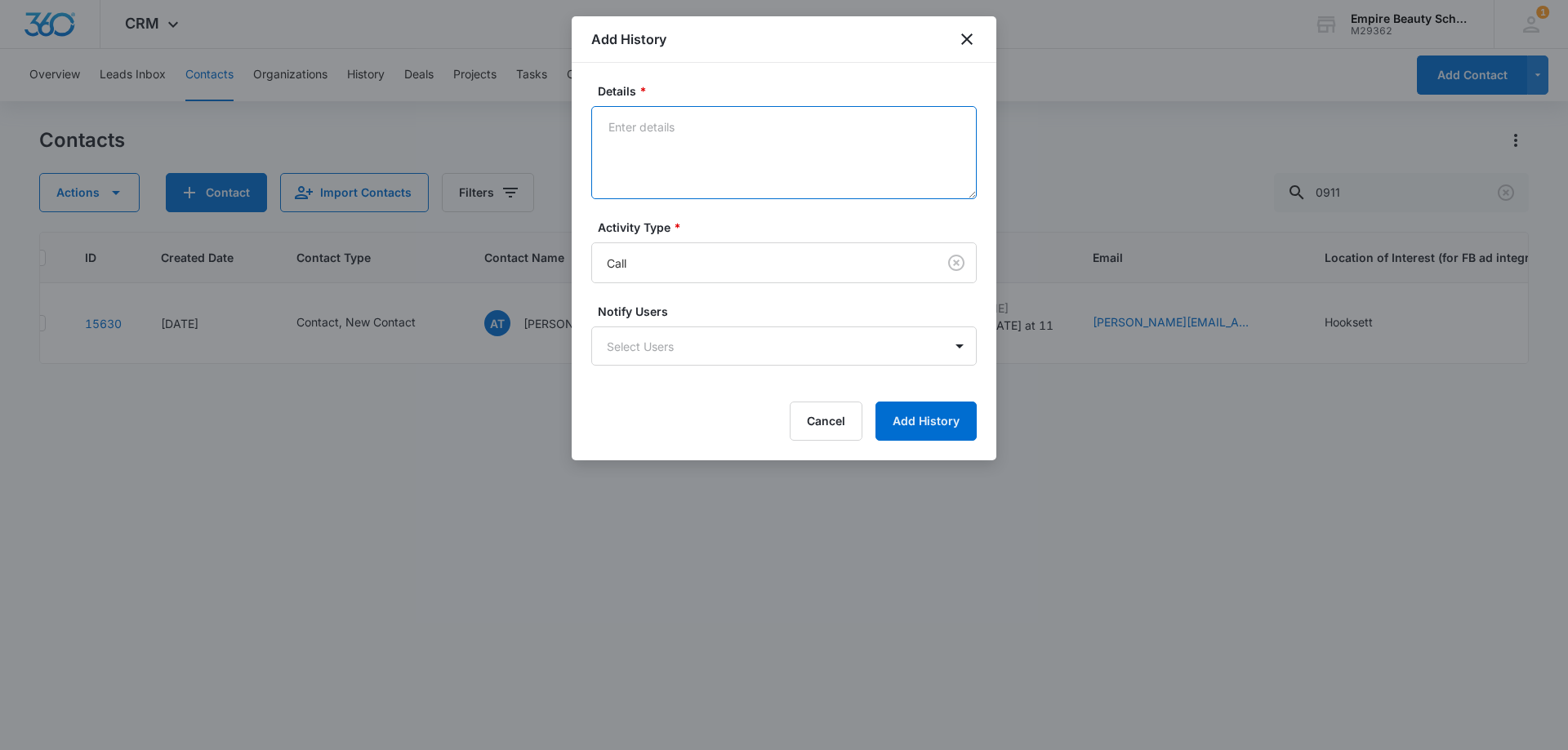
click at [655, 140] on textarea "Details *" at bounding box center [784, 153] width 386 height 93
type textarea "tried to call left vm for call back"
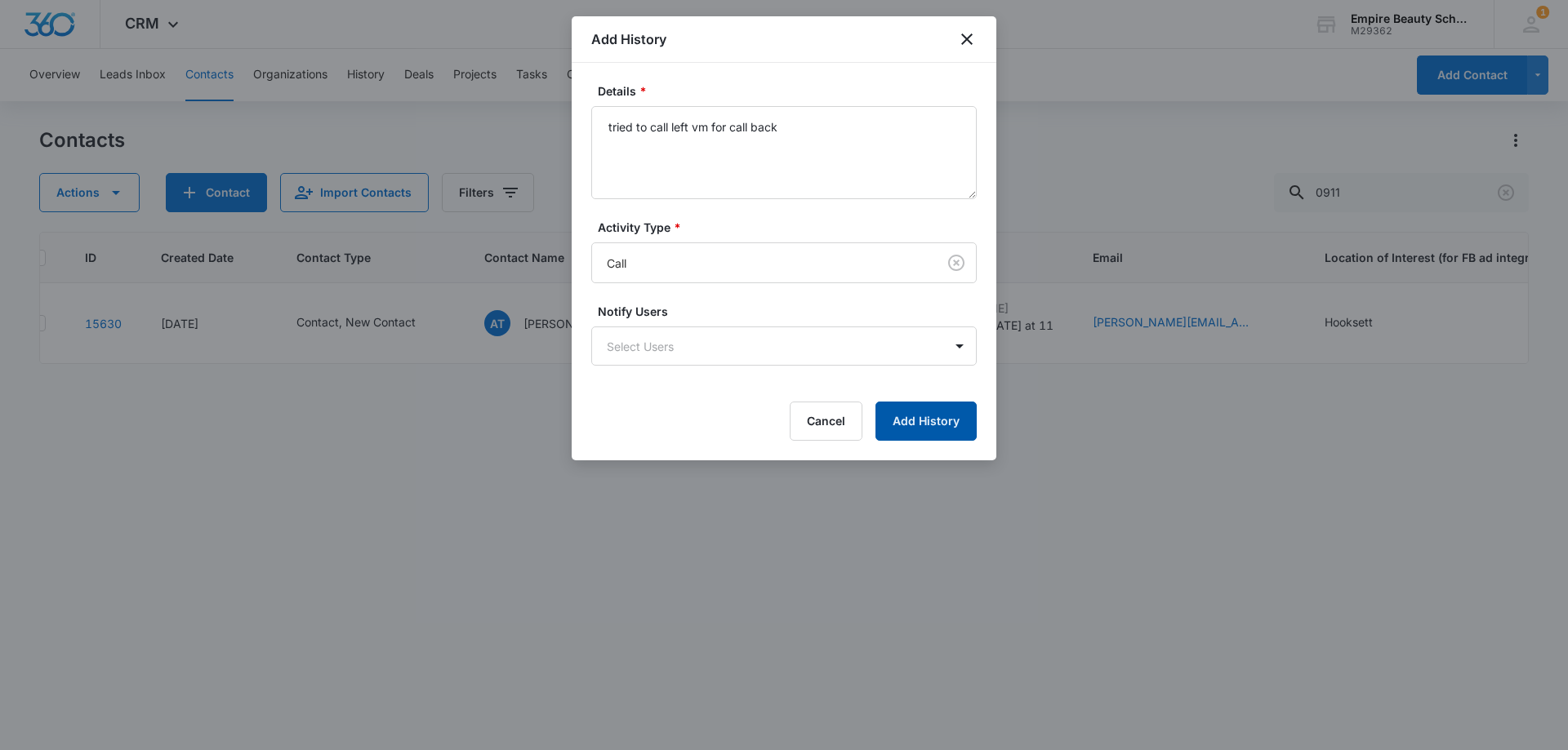
drag, startPoint x: 916, startPoint y: 403, endPoint x: 930, endPoint y: 416, distance: 19.1
click at [917, 403] on button "Add History" at bounding box center [925, 421] width 101 height 39
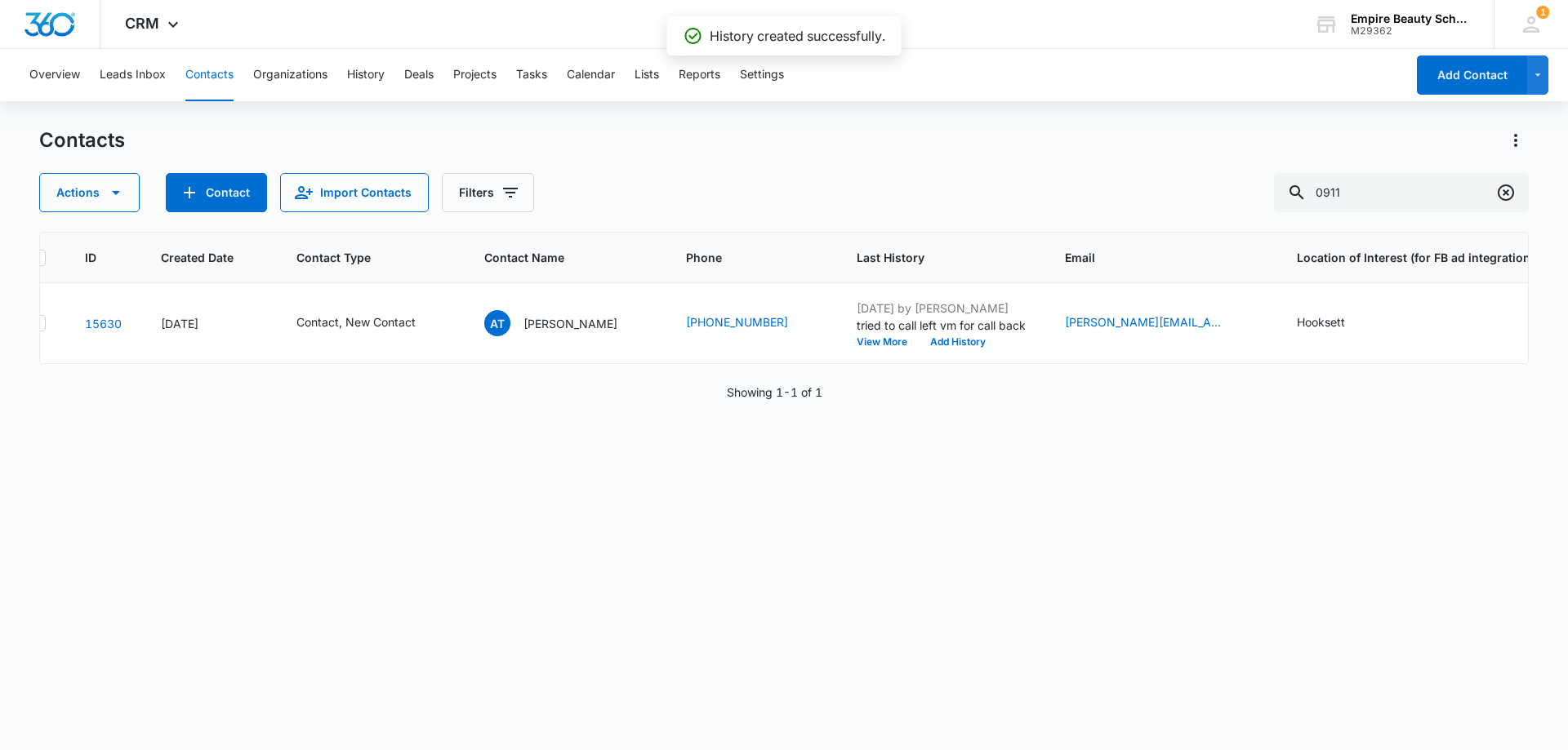
click at [1511, 194] on icon "Clear" at bounding box center [1505, 192] width 19 height 19
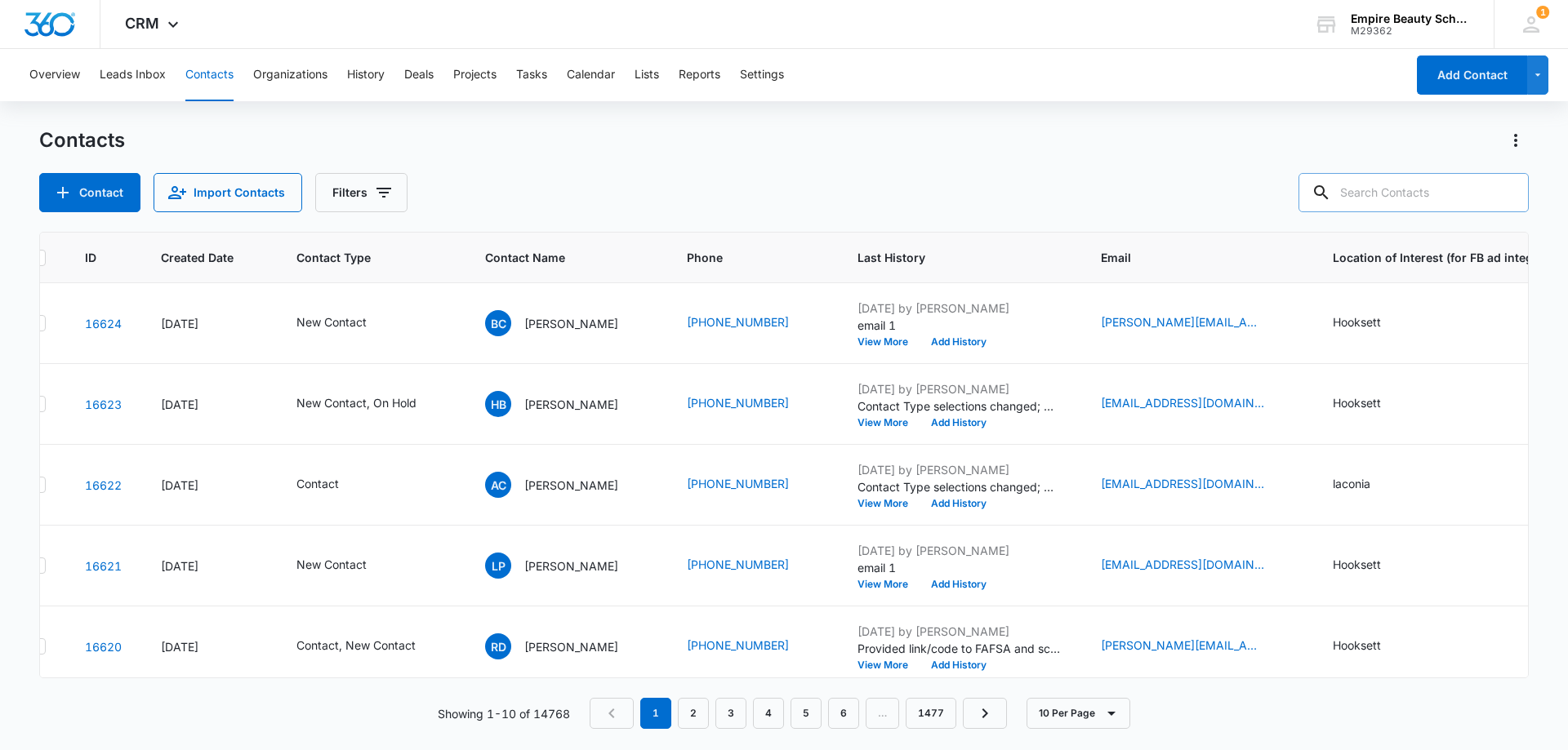
click at [1429, 192] on input "text" at bounding box center [1413, 193] width 230 height 39
paste input "[PHONE_NUMBER]"
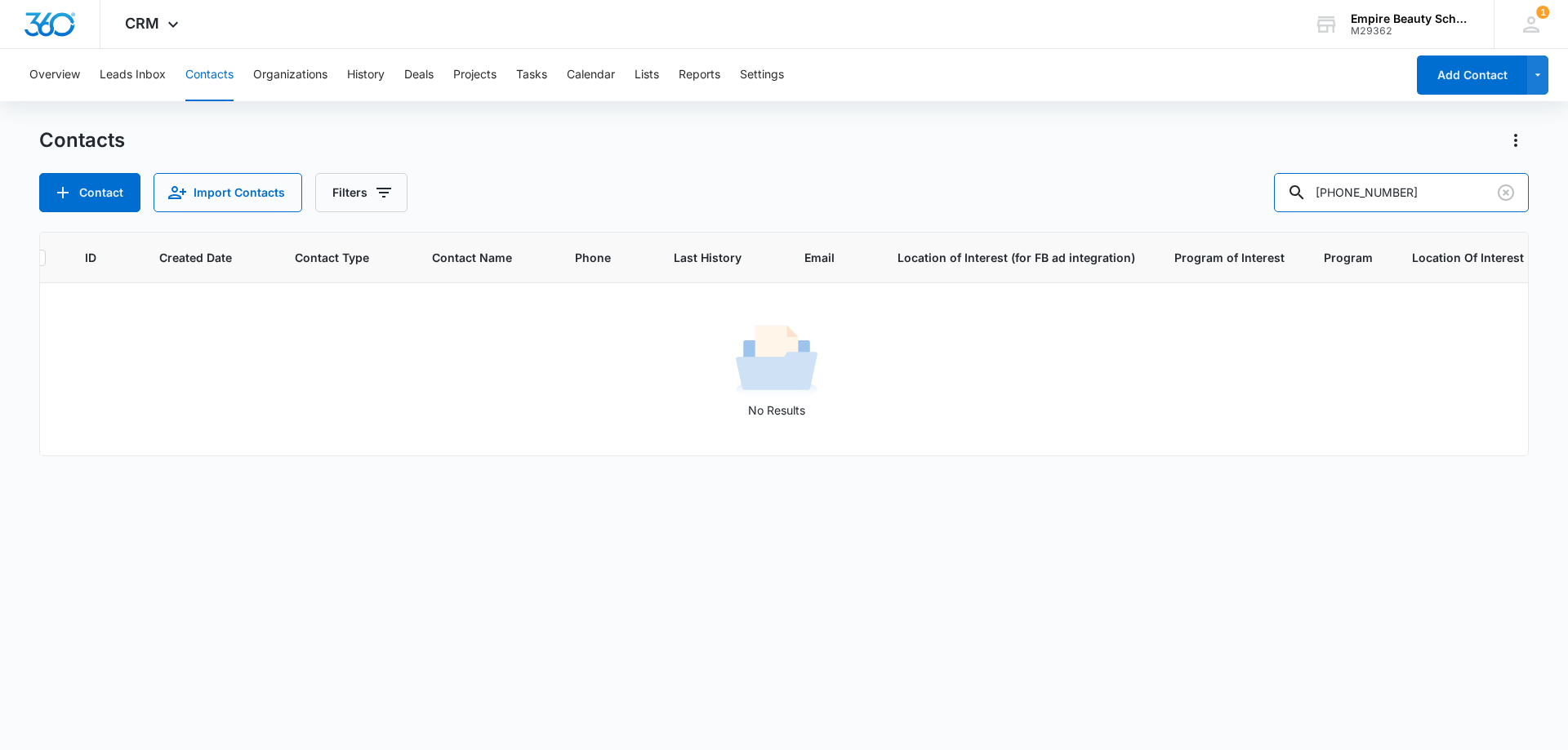
drag, startPoint x: 1392, startPoint y: 191, endPoint x: 1187, endPoint y: 185, distance: 205.1
click at [1187, 185] on div "Contact Import Contacts Filters [PHONE_NUMBER]" at bounding box center [784, 193] width 1489 height 39
type input "3966"
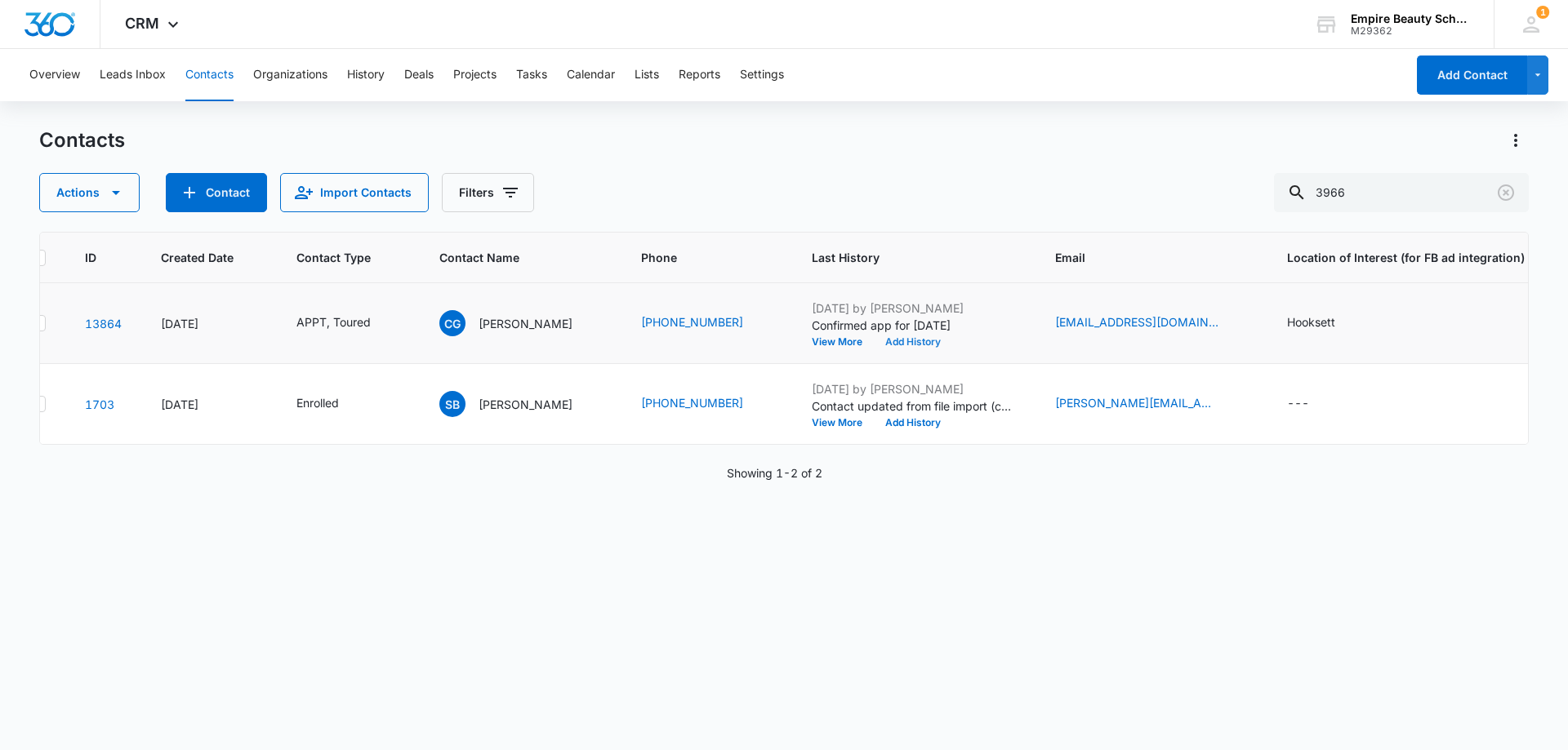
click at [926, 341] on button "Add History" at bounding box center [913, 342] width 79 height 10
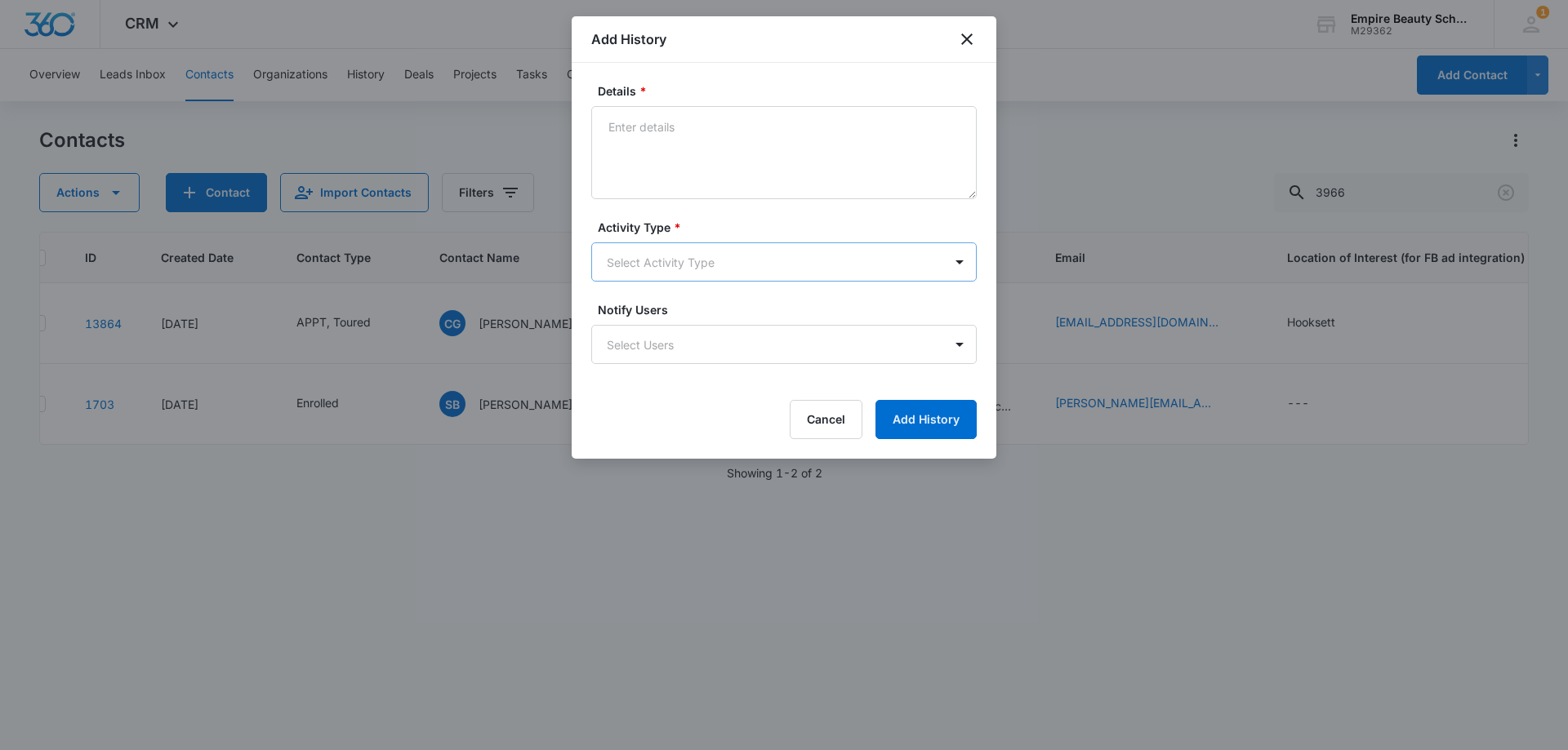
click at [640, 246] on body "CRM Apps Forms CRM Email Shop Payments POS Files Brand Settings Empire Beauty S…" at bounding box center [784, 375] width 1568 height 750
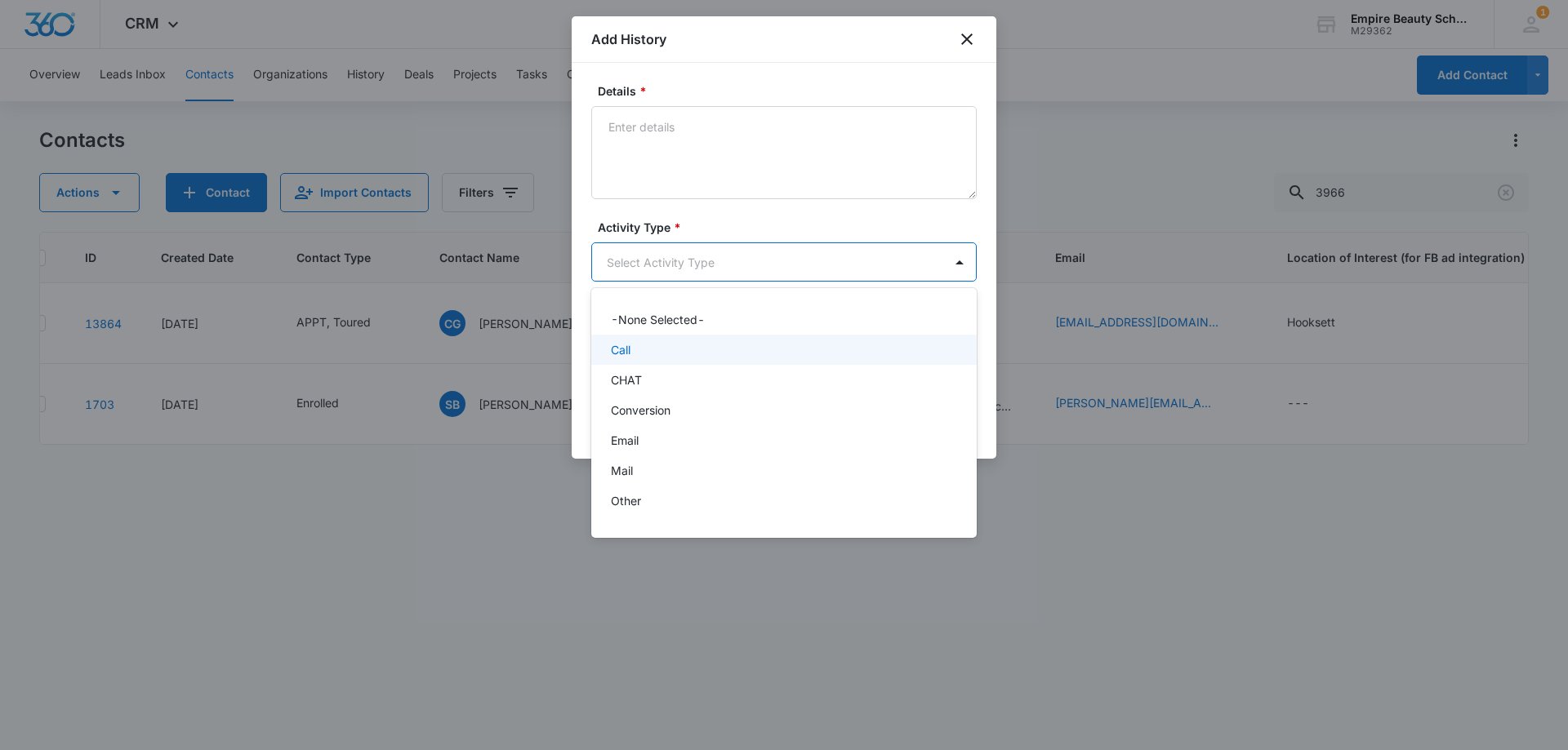
scroll to position [85, 0]
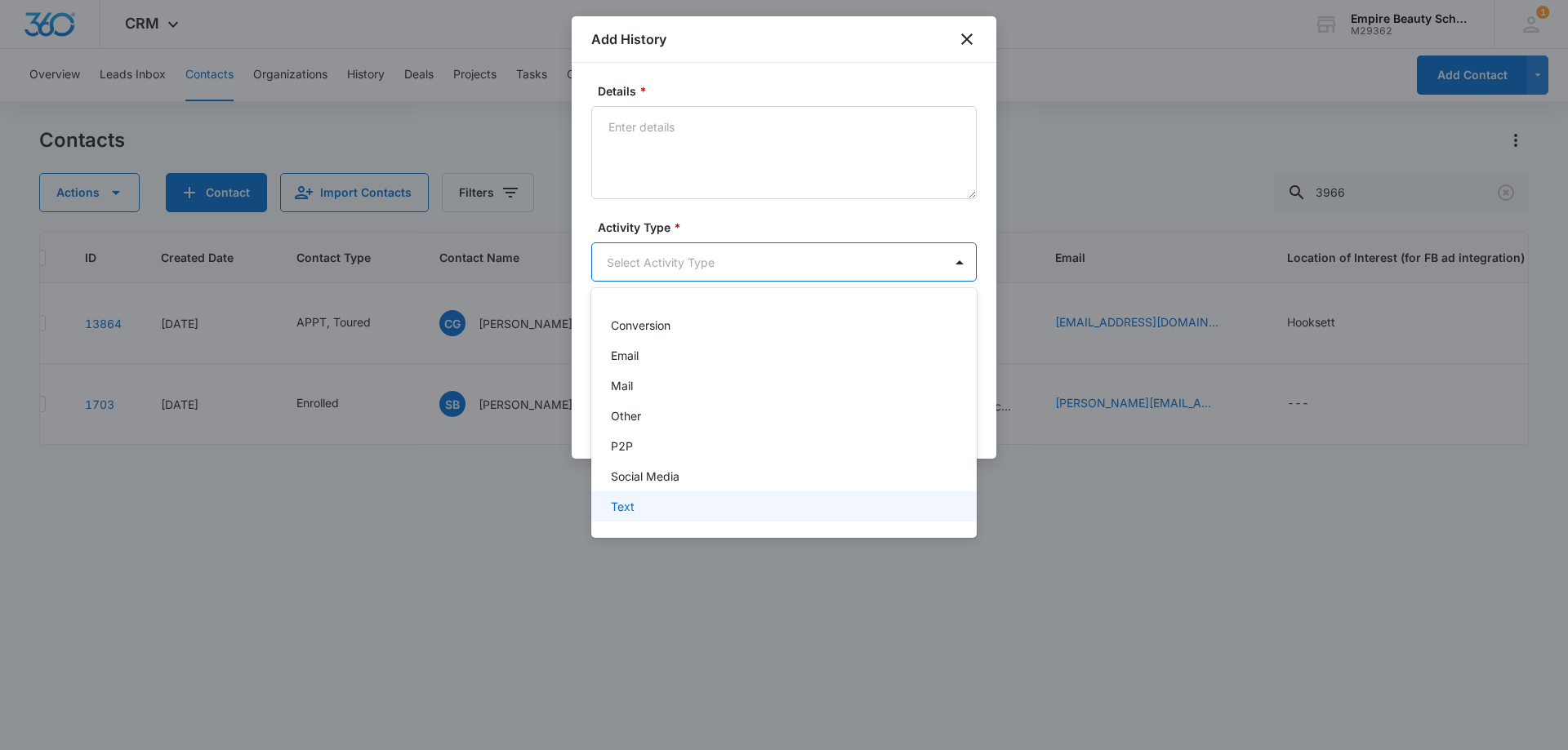
drag, startPoint x: 648, startPoint y: 501, endPoint x: 649, endPoint y: 461, distance: 40.0
click at [647, 502] on div "Text" at bounding box center [782, 506] width 343 height 17
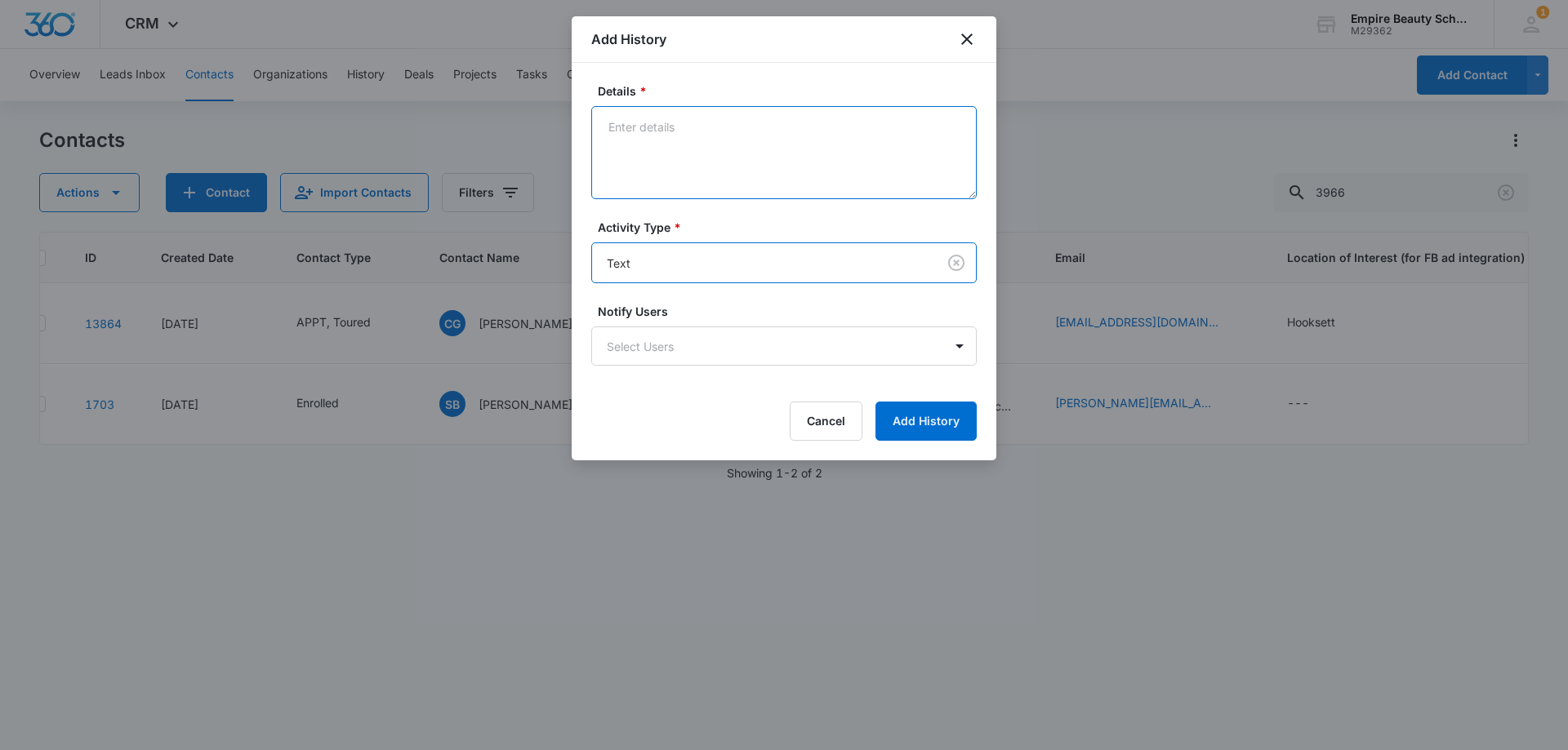
click at [636, 178] on textarea "Details *" at bounding box center [784, 153] width 386 height 93
type textarea "Looking forward to seeing you"
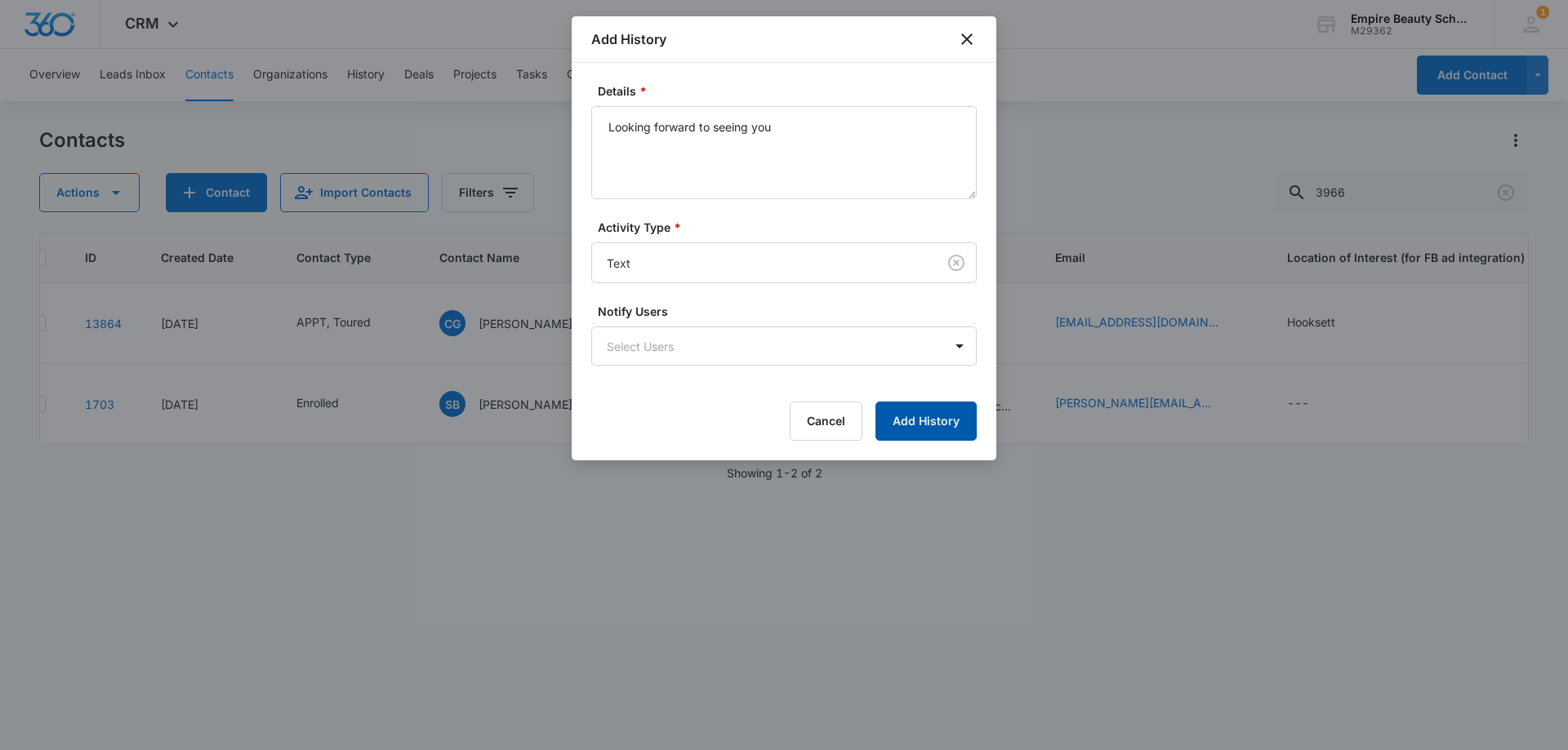
click at [967, 430] on button "Add History" at bounding box center [925, 421] width 101 height 39
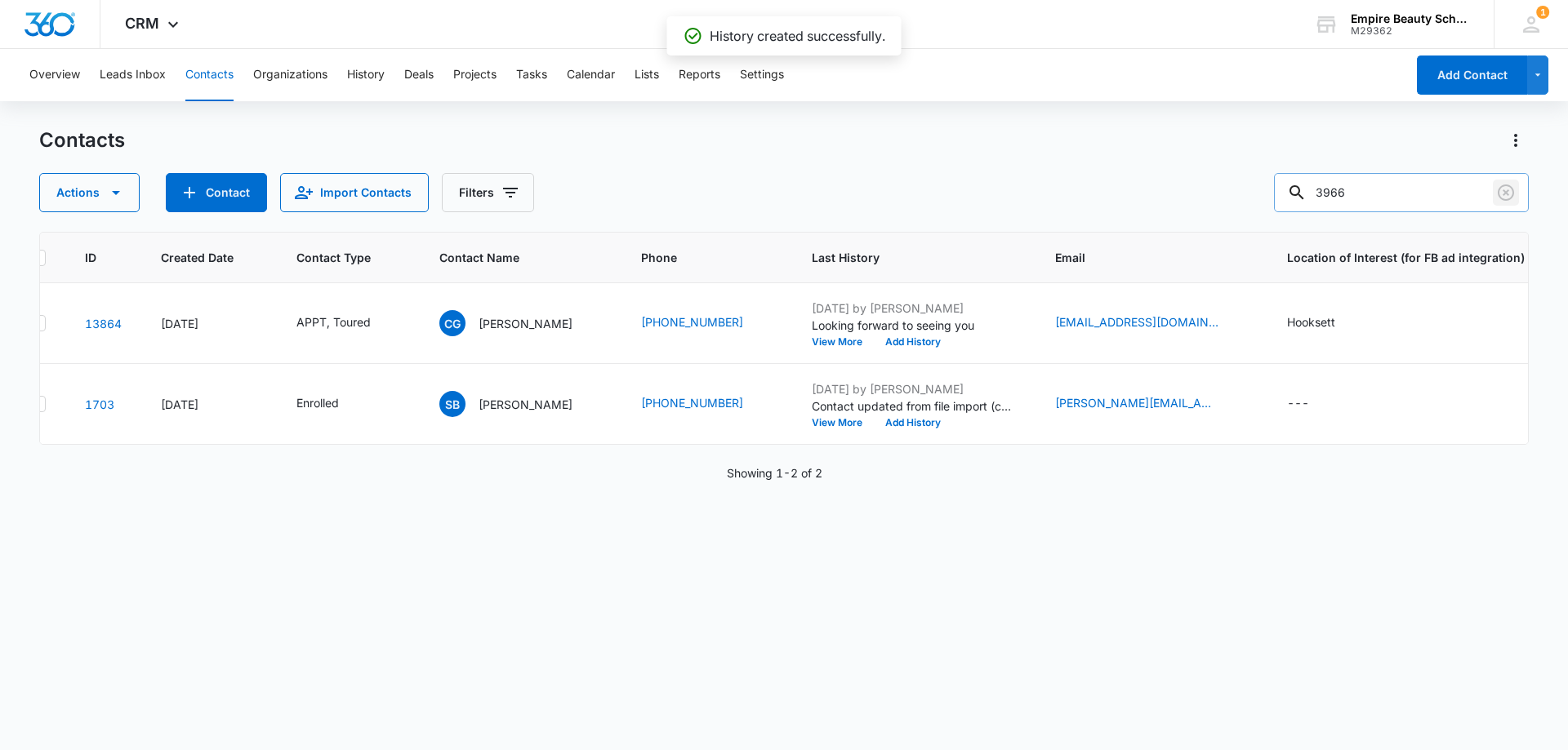
click at [1498, 188] on icon "Clear" at bounding box center [1505, 192] width 19 height 19
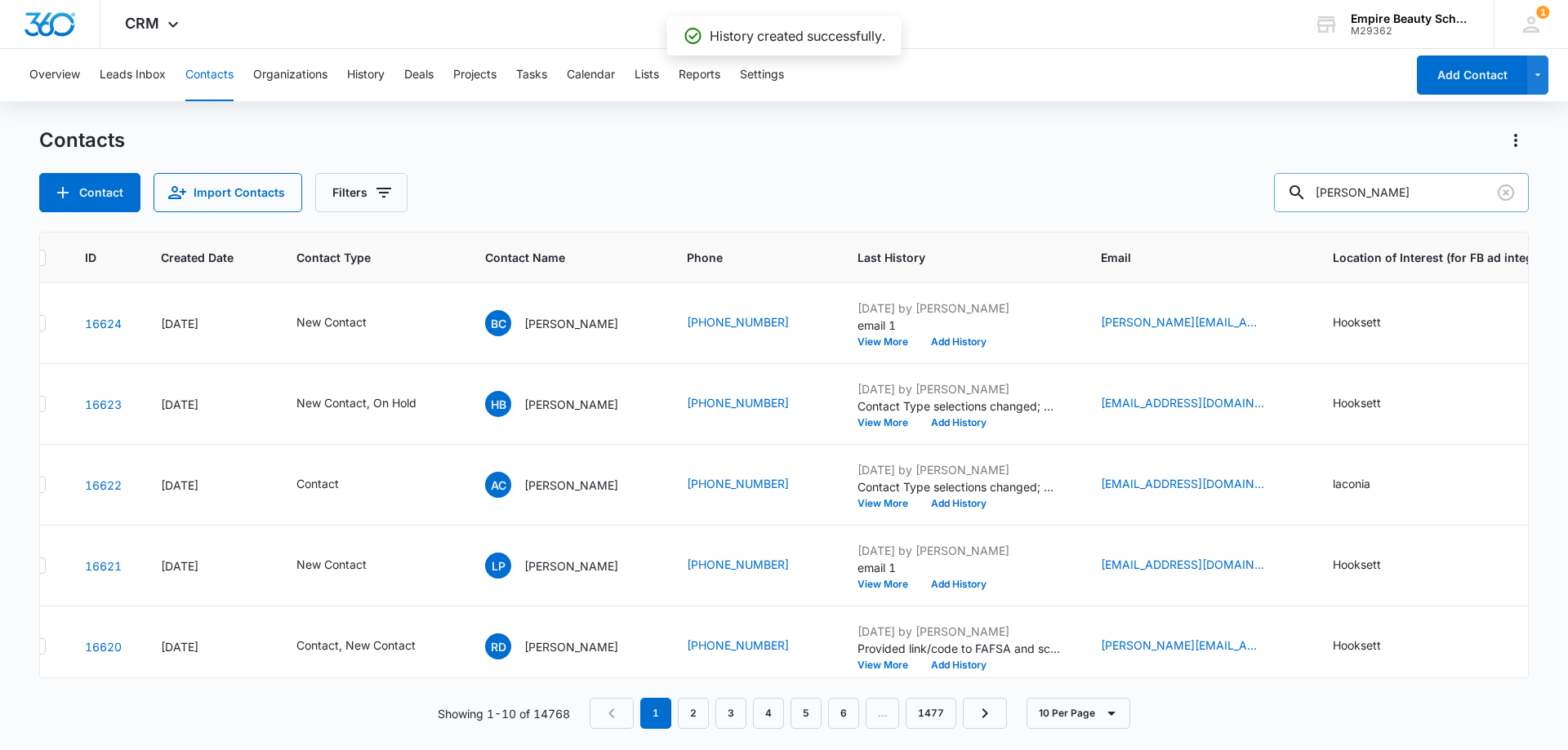
type input "[PERSON_NAME]"
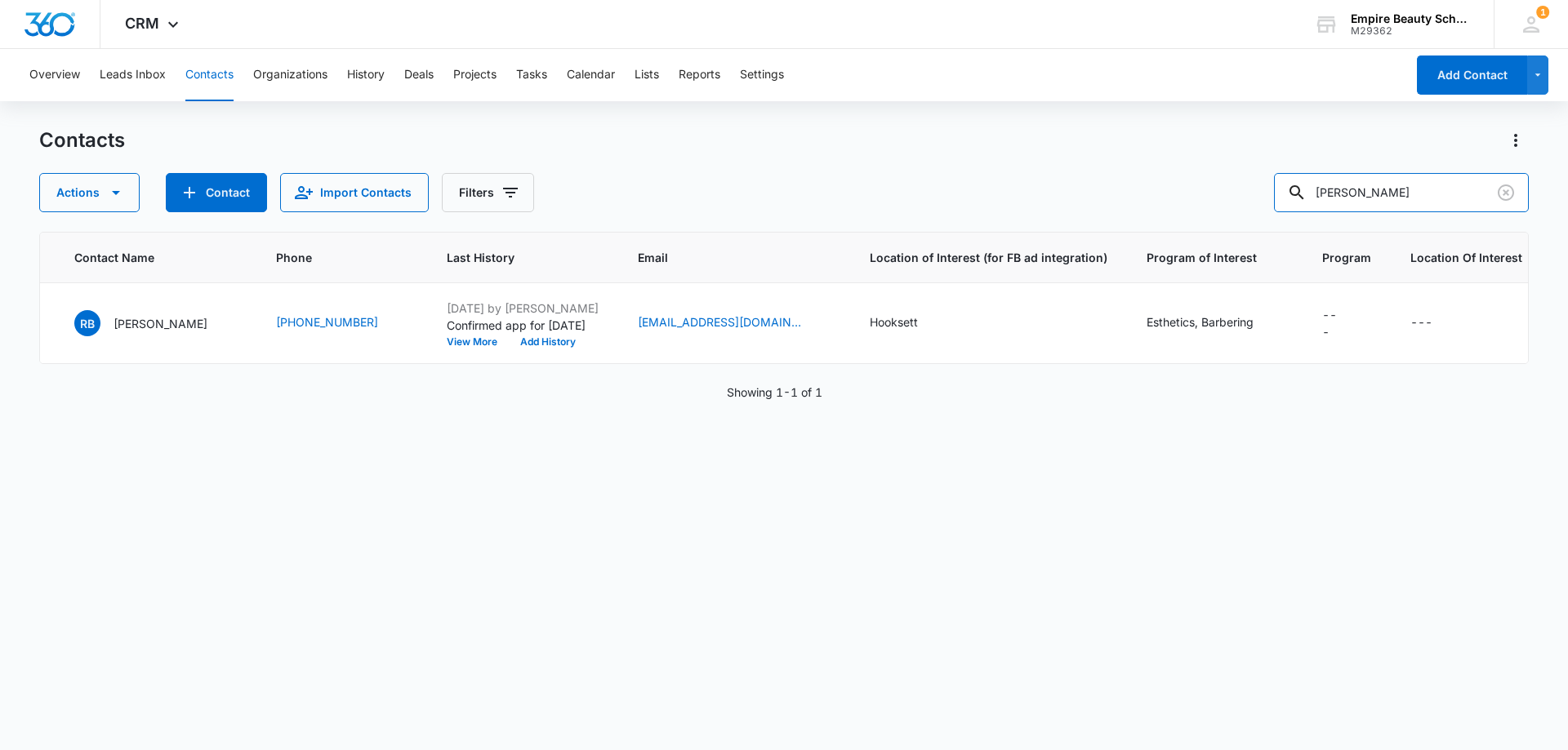
scroll to position [0, 0]
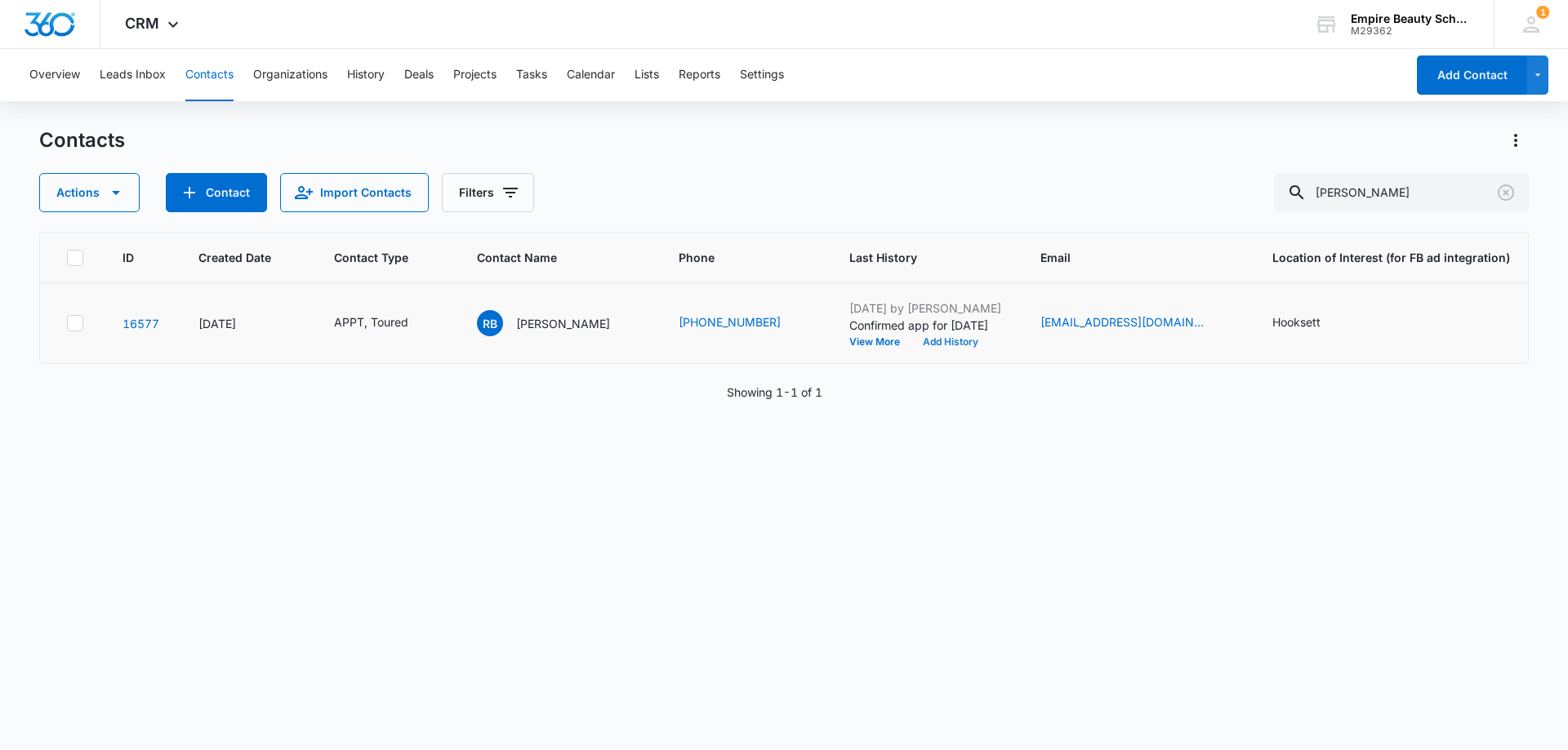
click at [911, 343] on button "Add History" at bounding box center [950, 342] width 79 height 10
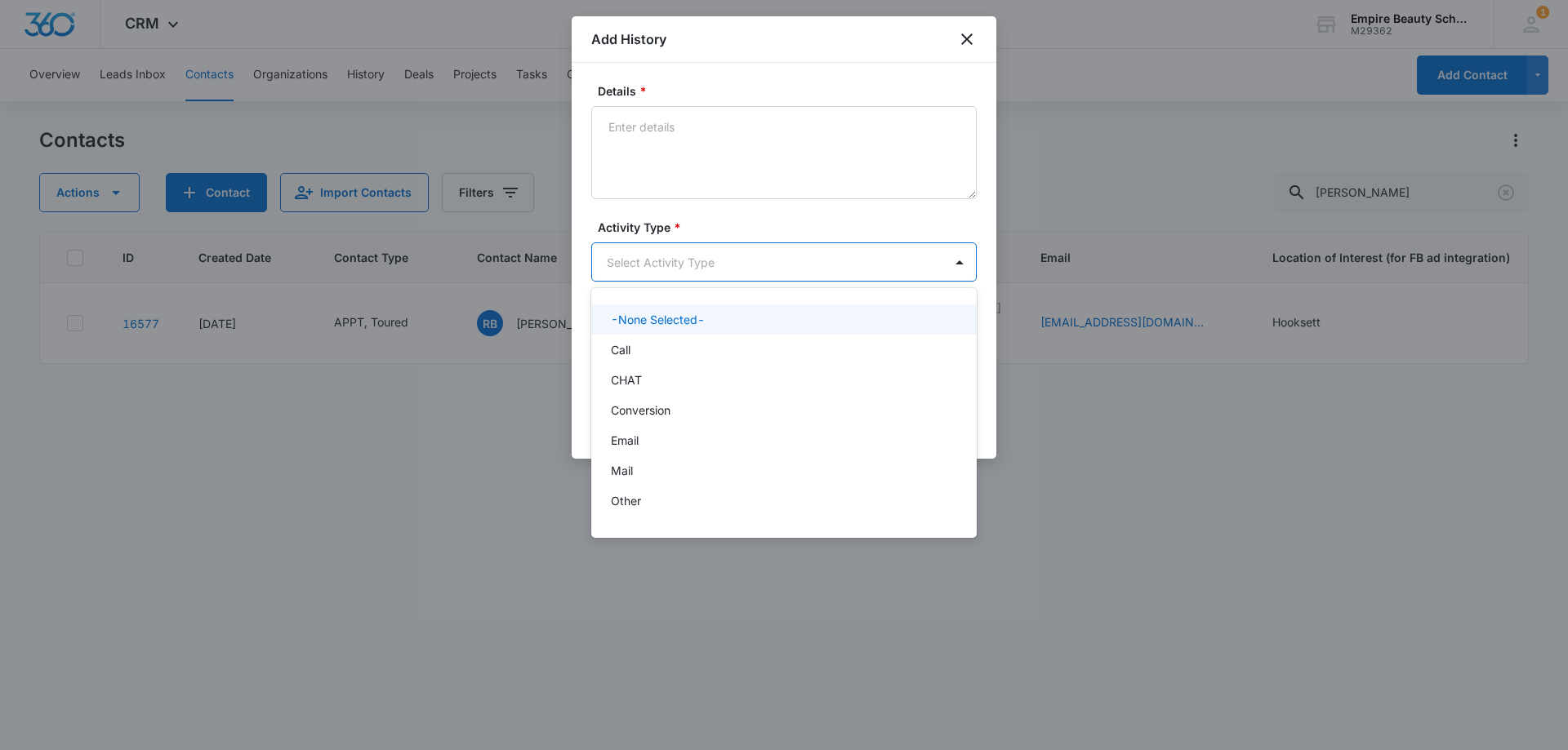
click at [612, 264] on body "CRM Apps Forms CRM Email Shop Payments POS Files Brand Settings Empire Beauty S…" at bounding box center [784, 375] width 1568 height 750
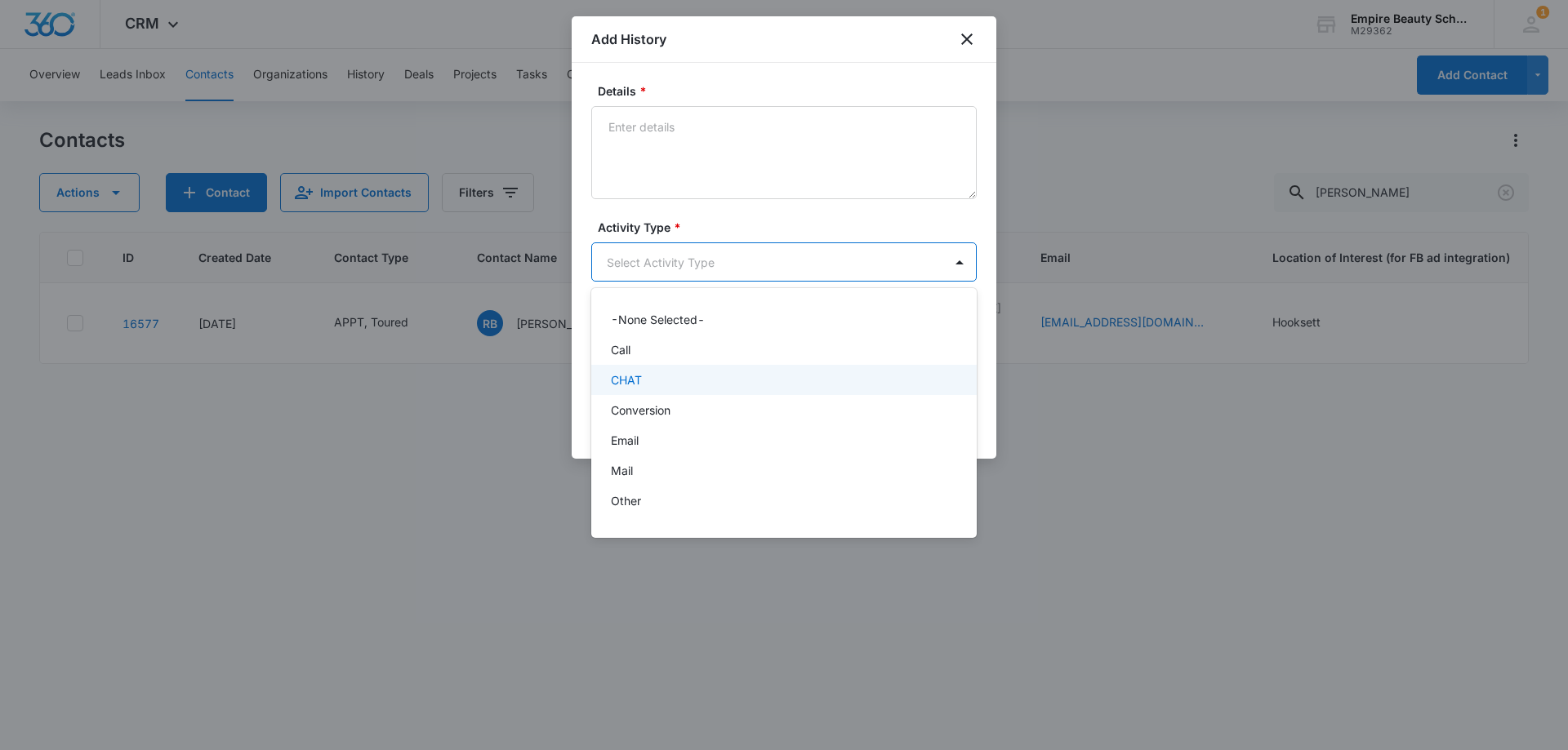
scroll to position [85, 0]
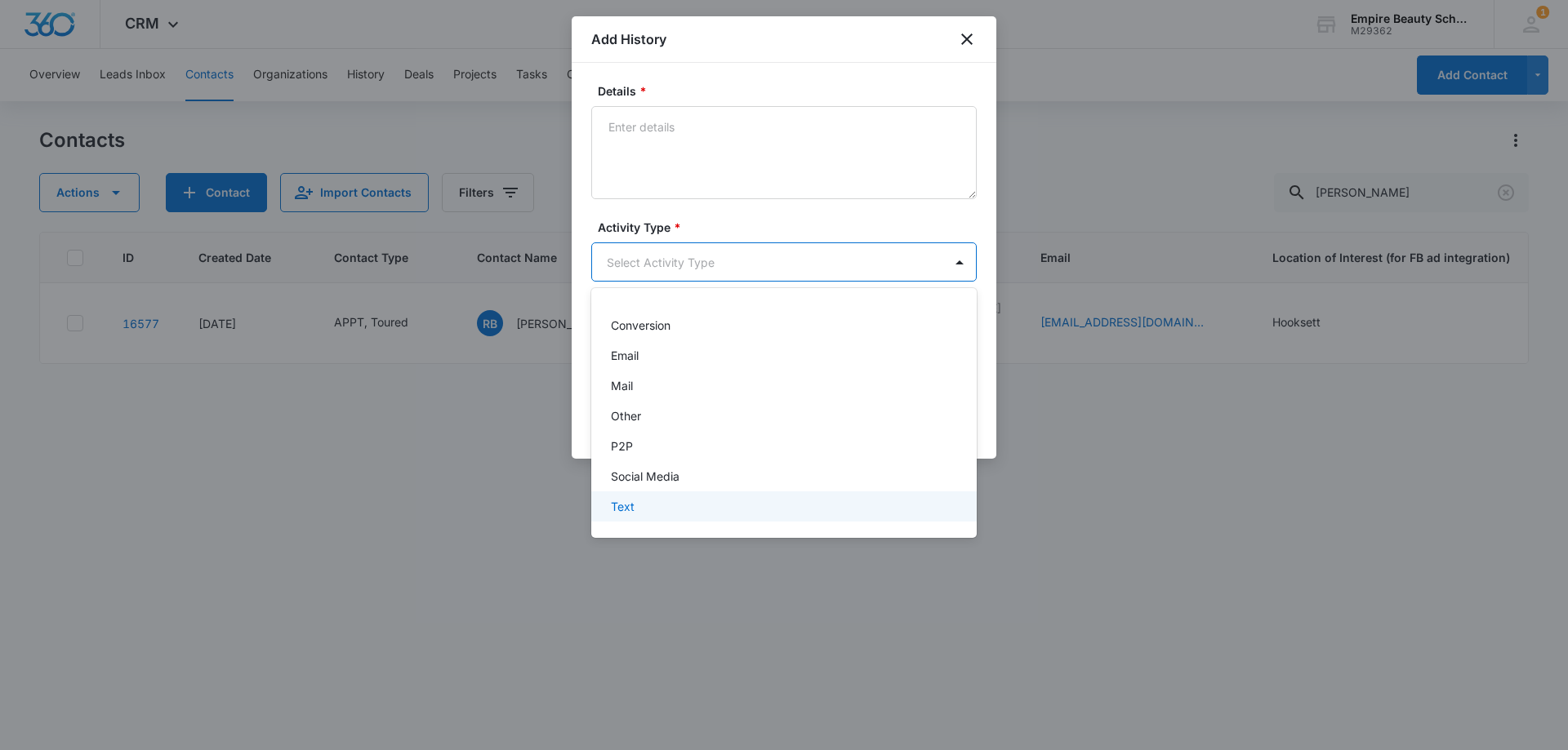
click at [653, 515] on div "Text" at bounding box center [784, 507] width 386 height 30
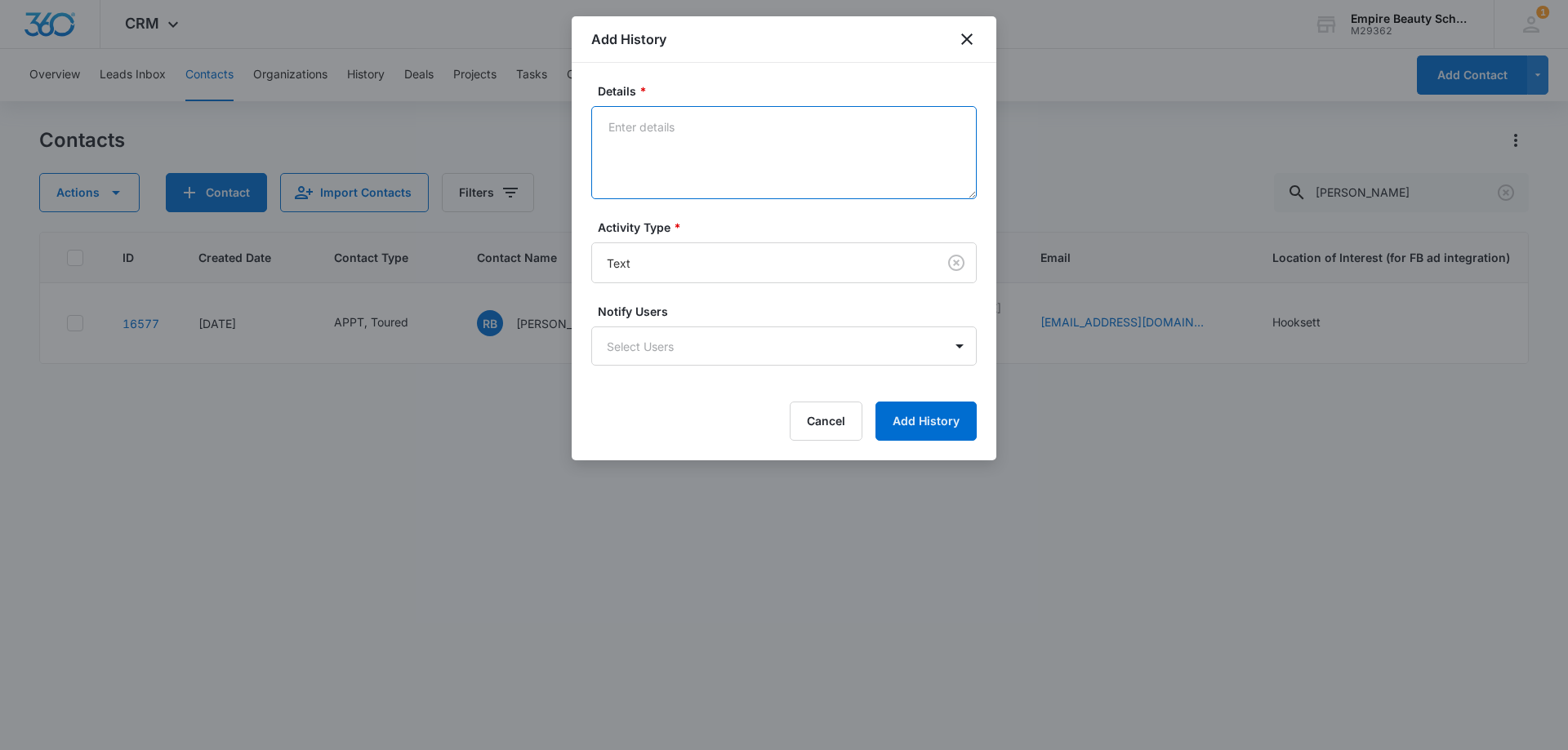
click at [673, 174] on textarea "Details *" at bounding box center [784, 153] width 386 height 93
type textarea "looking forward to seeing you"
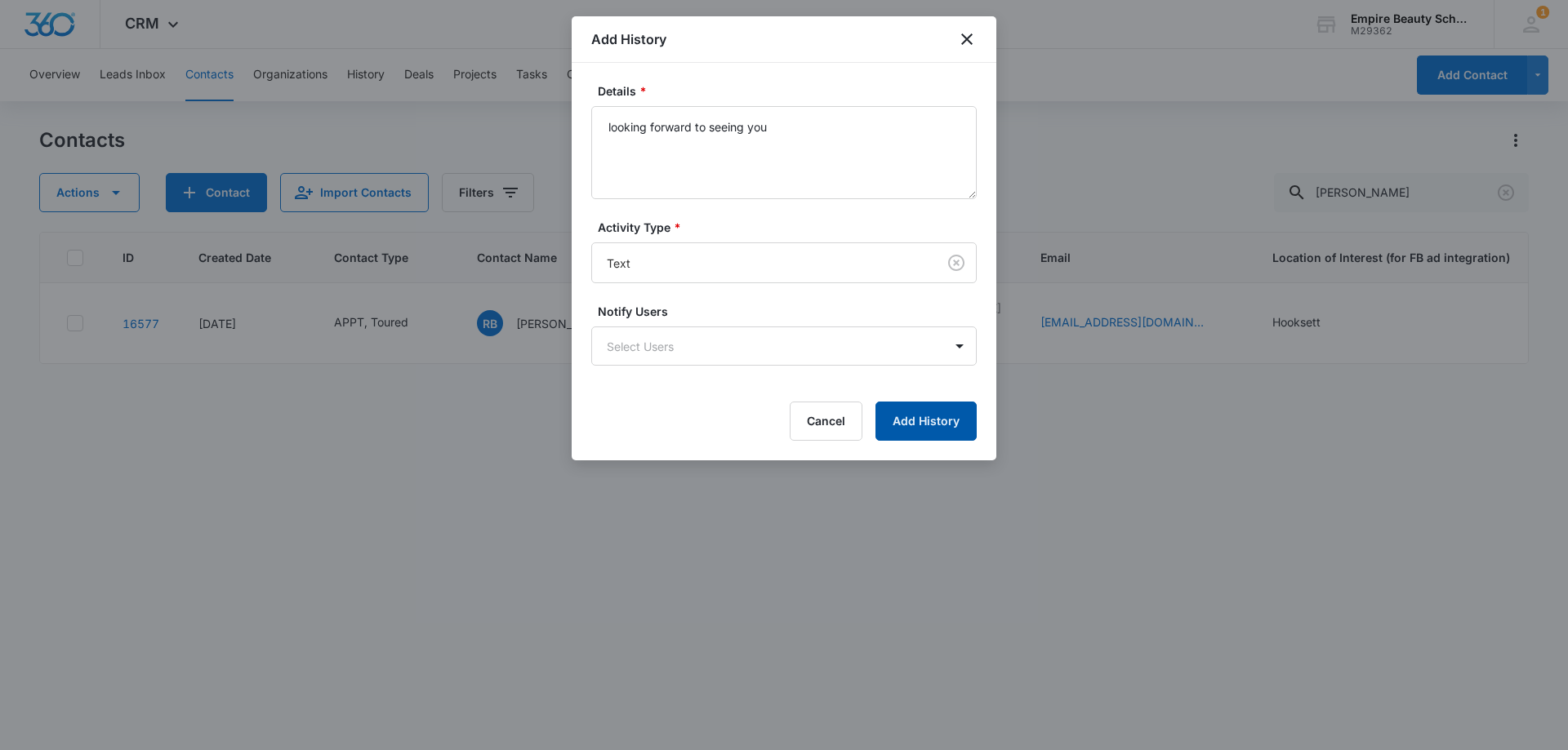
click at [918, 421] on button "Add History" at bounding box center [925, 421] width 101 height 39
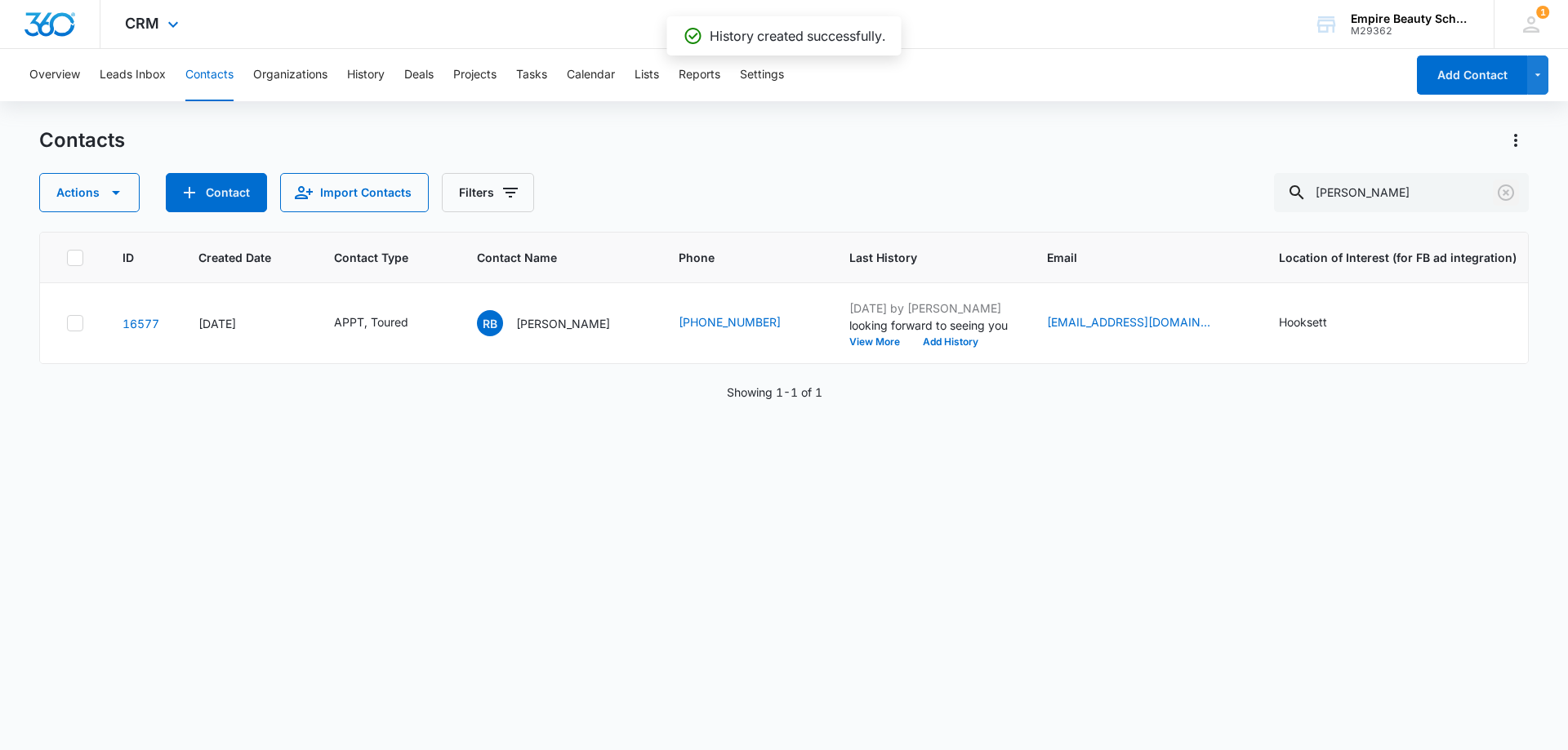
drag, startPoint x: 1514, startPoint y: 193, endPoint x: 580, endPoint y: 4, distance: 952.9
click at [1512, 193] on icon "Clear" at bounding box center [1505, 192] width 16 height 16
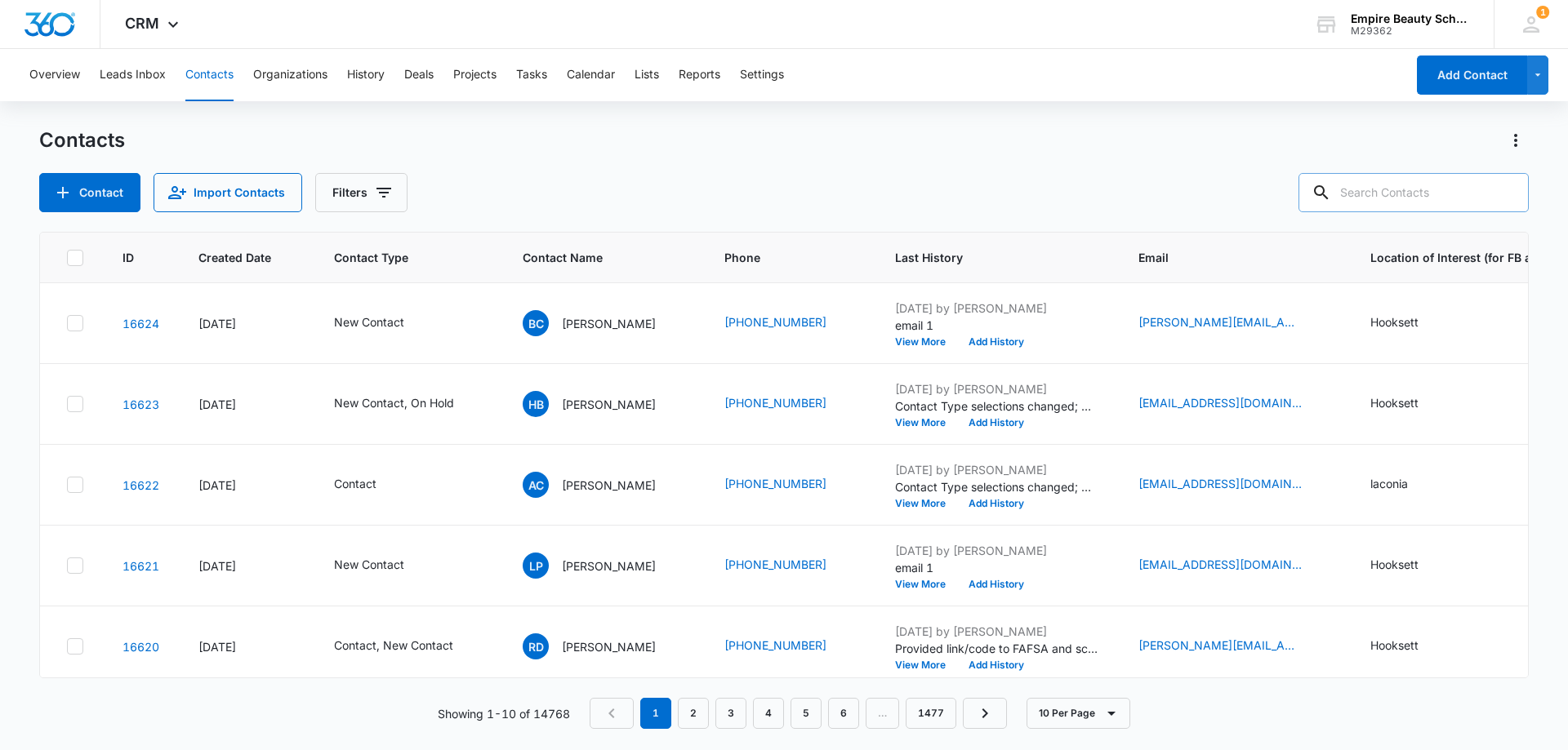
click at [1395, 191] on input "text" at bounding box center [1413, 193] width 230 height 39
paste input "978) 387-0911"
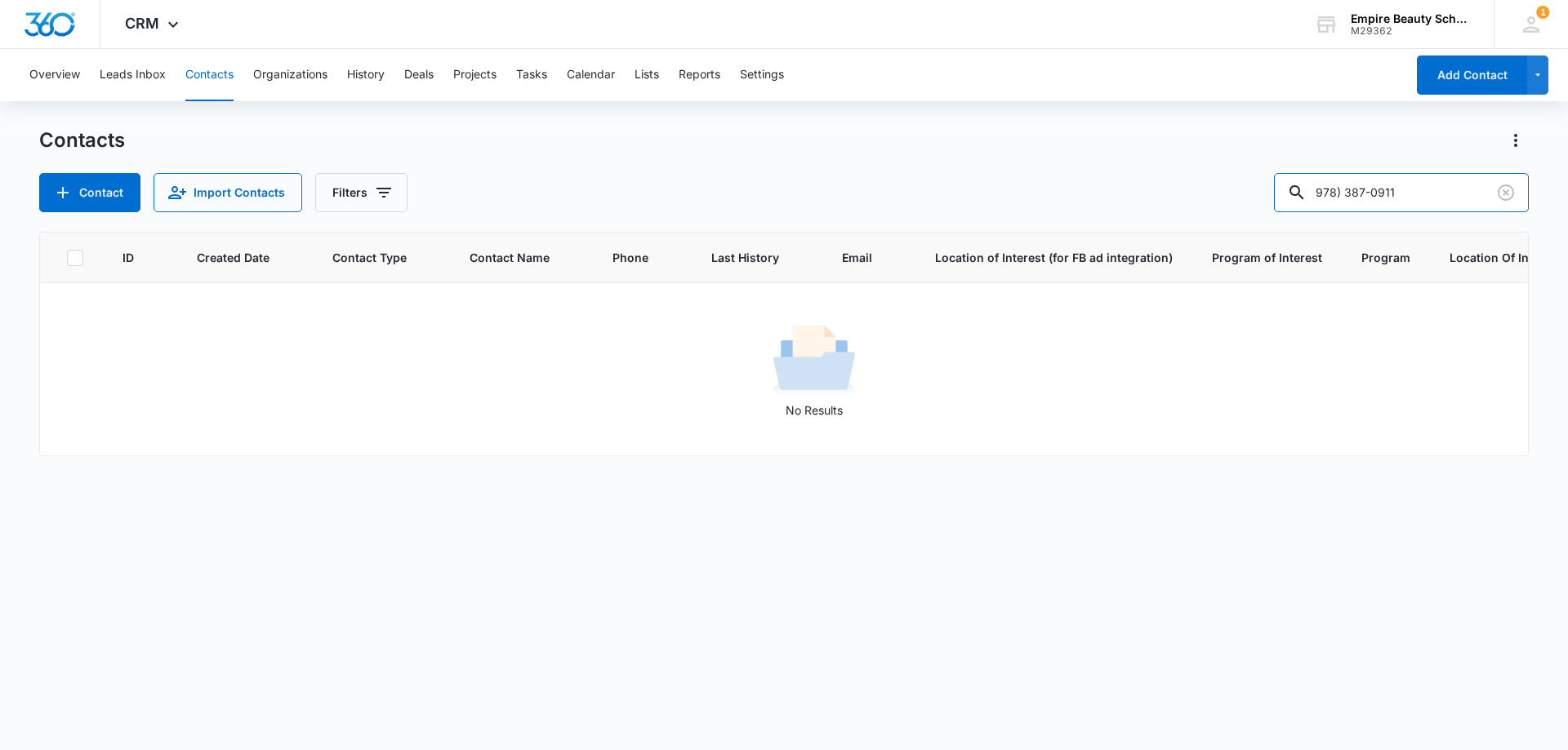
drag, startPoint x: 1384, startPoint y: 191, endPoint x: 1053, endPoint y: 193, distance: 331.0
click at [1053, 193] on div "Contact Import Contacts Filters 978) 387-0911" at bounding box center [784, 193] width 1489 height 39
type input "0911"
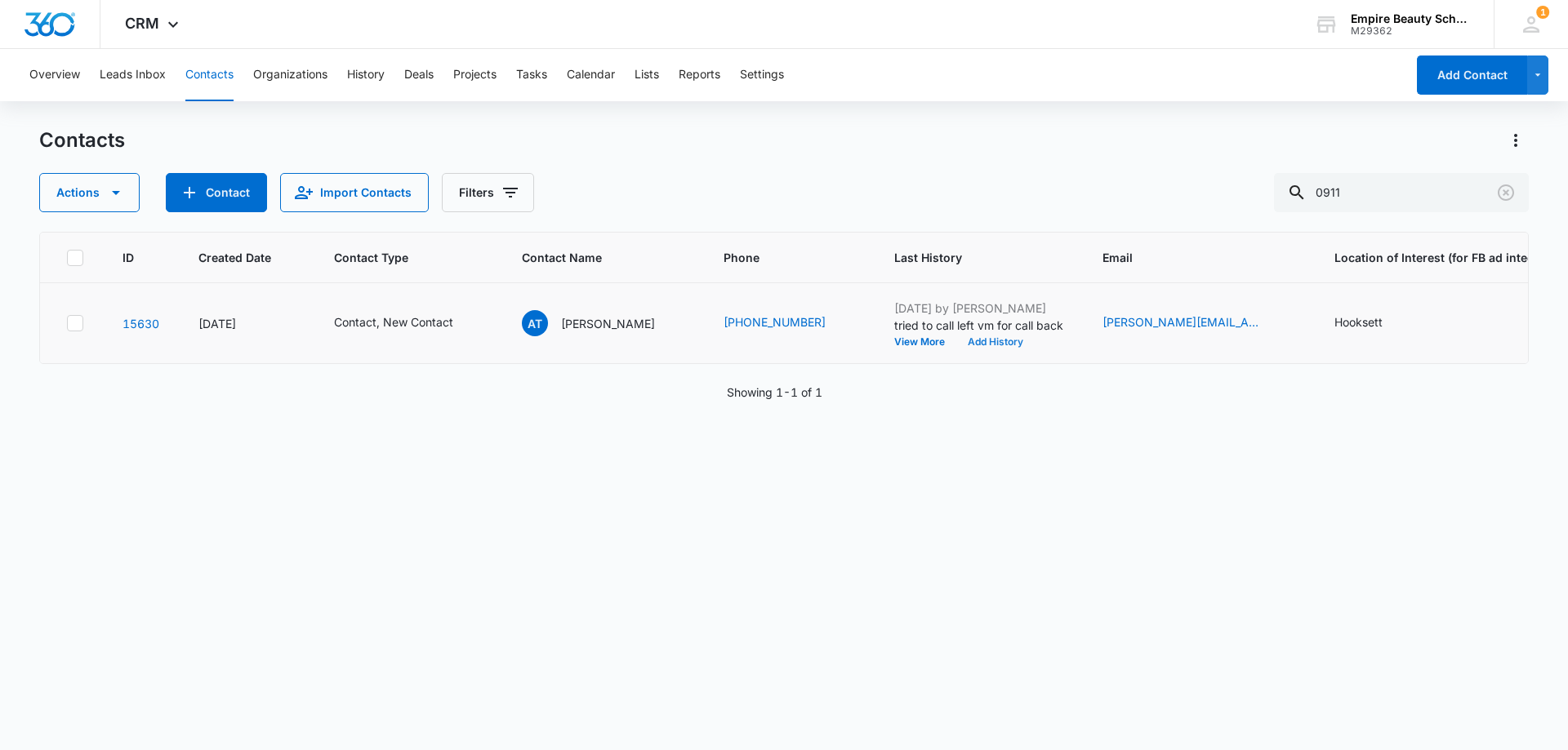
click at [956, 342] on button "Add History" at bounding box center [996, 342] width 79 height 10
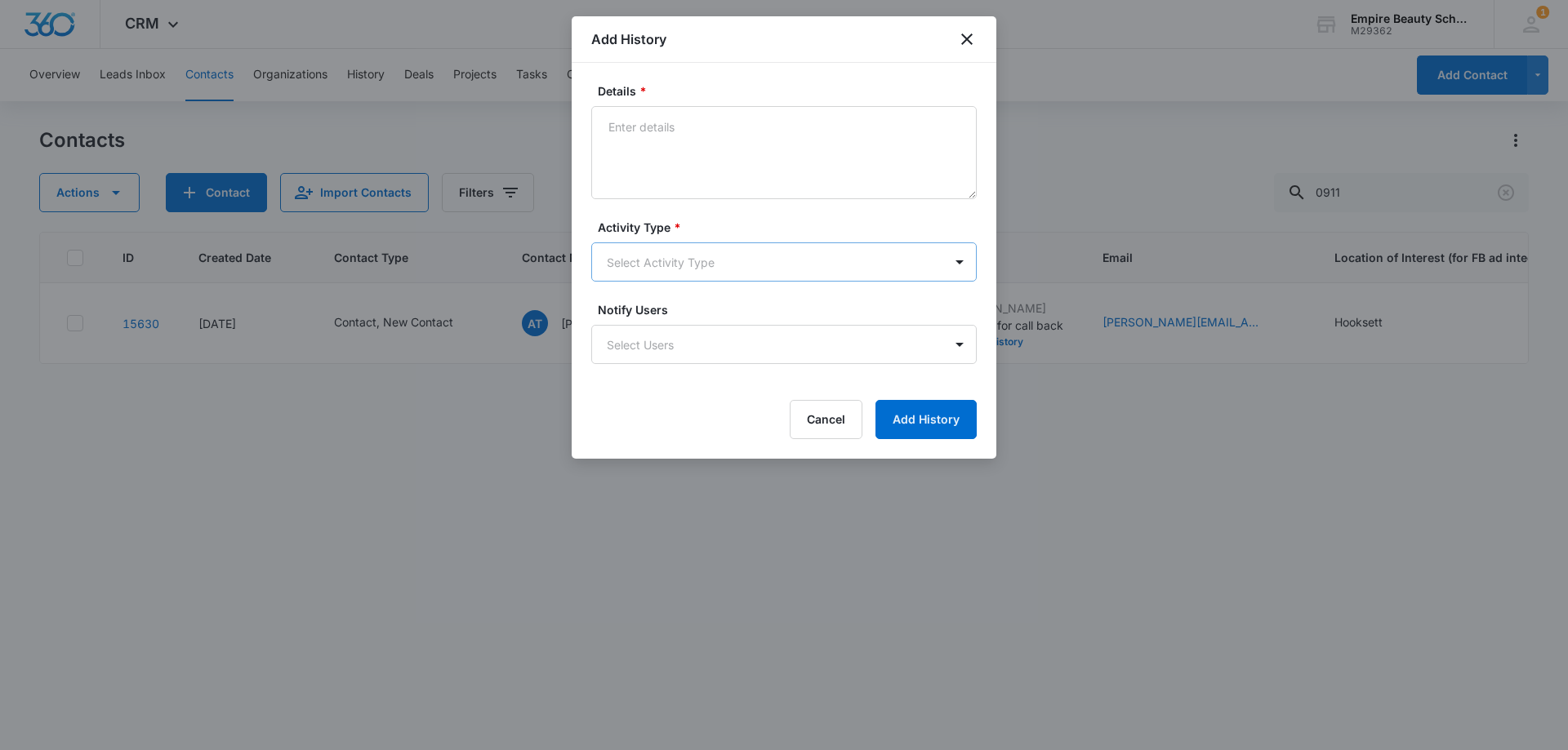
click at [627, 266] on body "CRM Apps Forms CRM Email Shop Payments POS Files Brand Settings Empire Beauty S…" at bounding box center [784, 375] width 1568 height 750
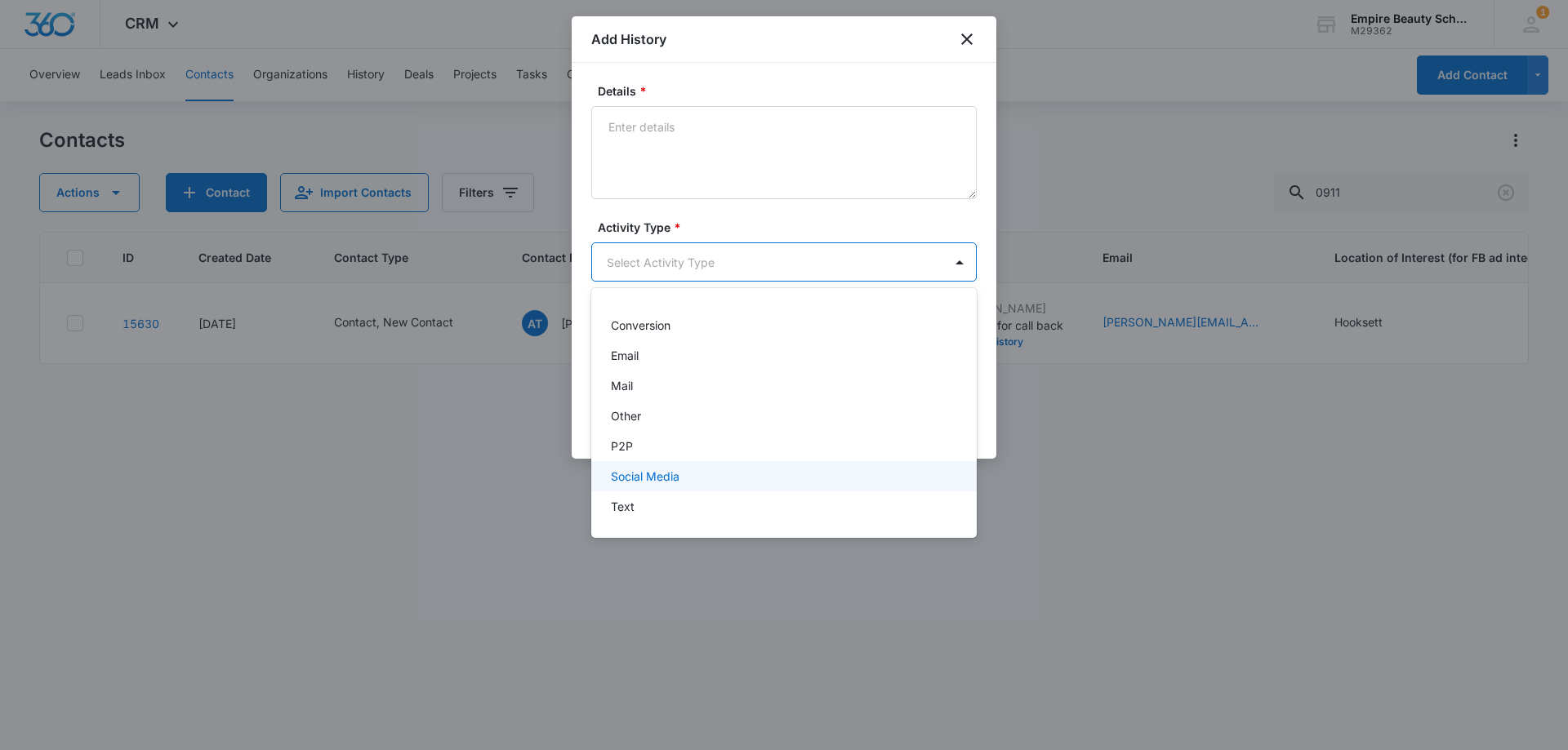
click at [653, 499] on div "Text" at bounding box center [784, 507] width 386 height 30
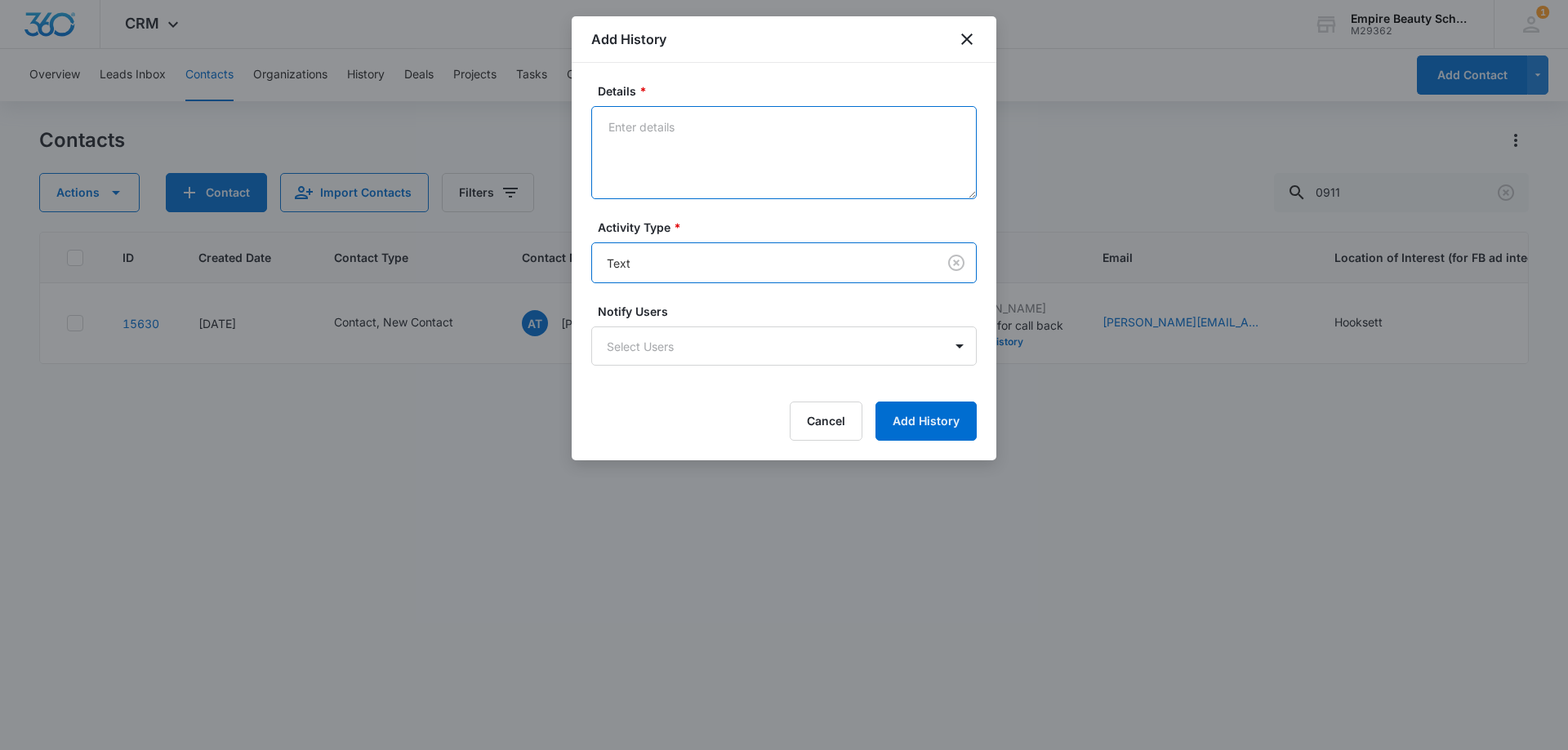
click at [665, 171] on textarea "Details *" at bounding box center [784, 153] width 386 height 93
type textarea "text for callback"
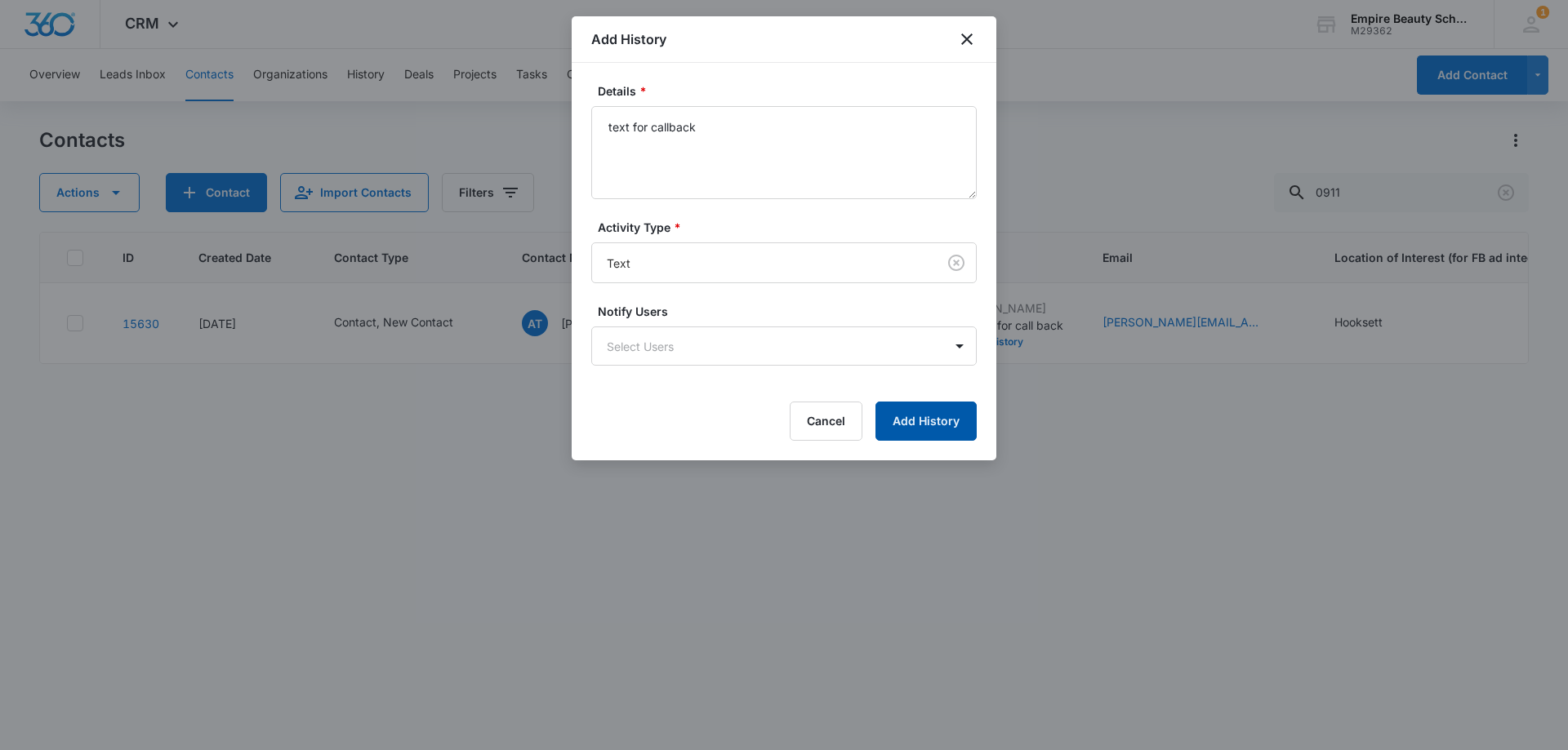
click at [933, 417] on button "Add History" at bounding box center [925, 421] width 101 height 39
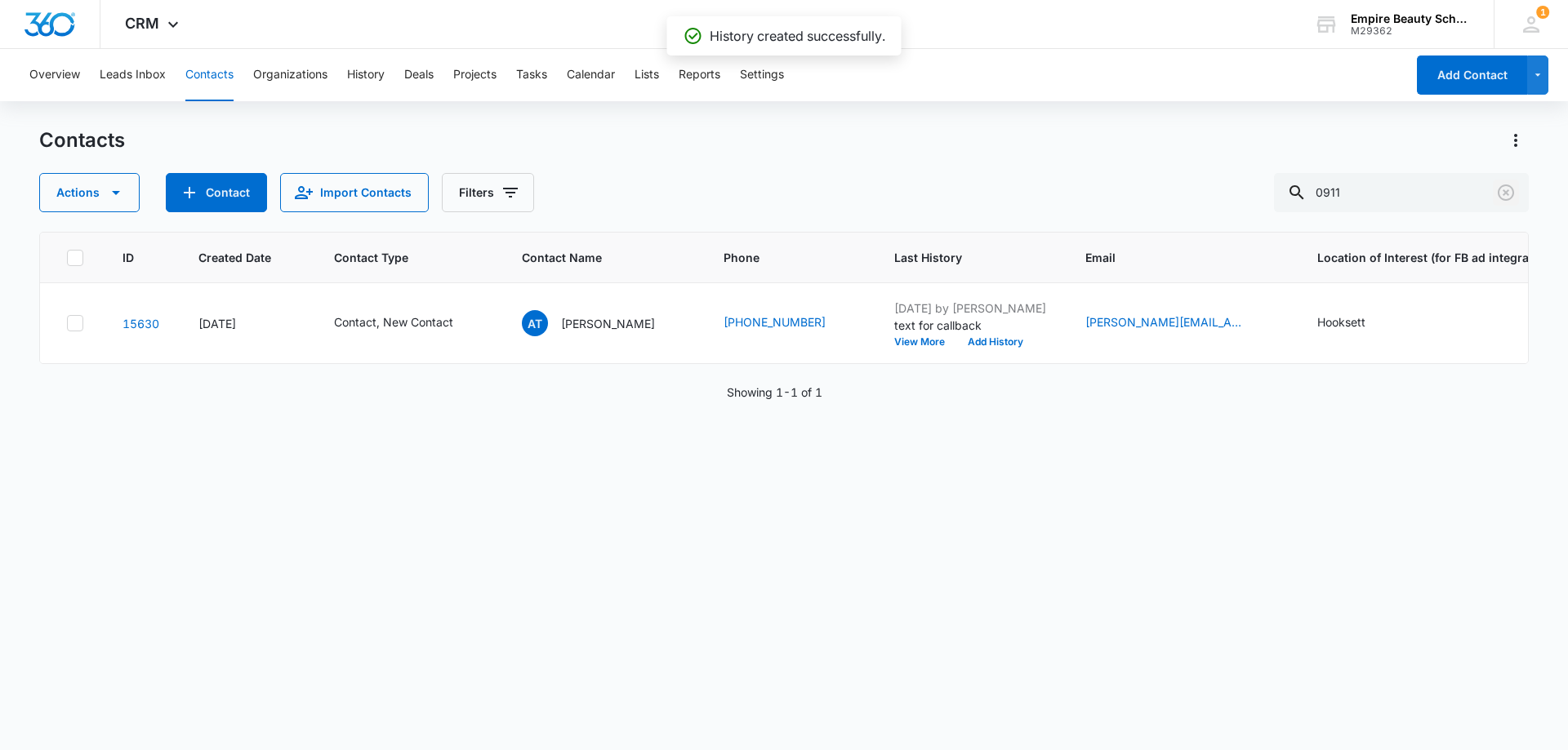
click at [1504, 193] on icon "Clear" at bounding box center [1505, 192] width 19 height 19
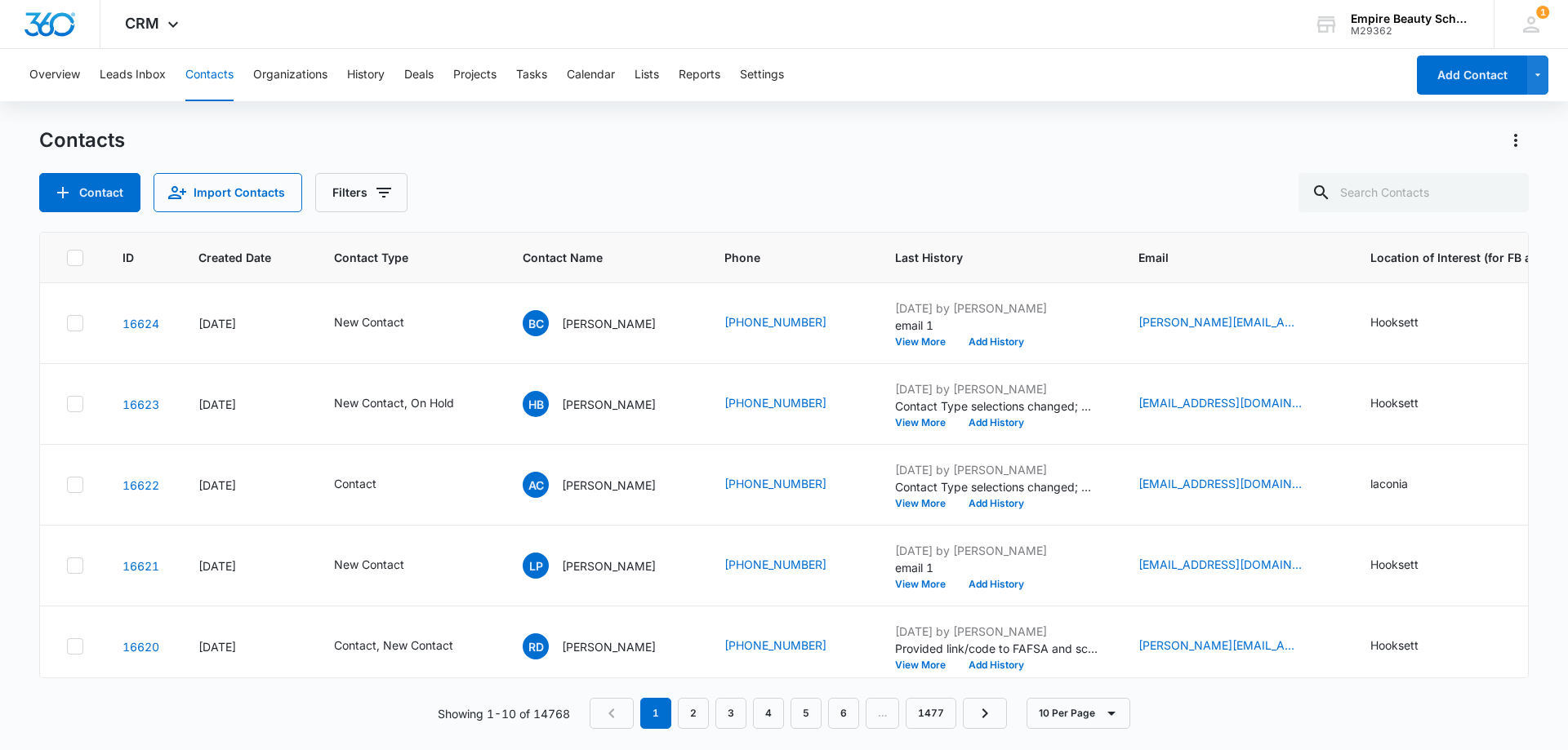
click at [638, 173] on div "Contact Import Contacts Filters" at bounding box center [784, 193] width 1489 height 39
click at [540, 192] on div "Contact Import Contacts Filters" at bounding box center [784, 193] width 1489 height 39
click at [396, 187] on button "Filters" at bounding box center [361, 193] width 92 height 39
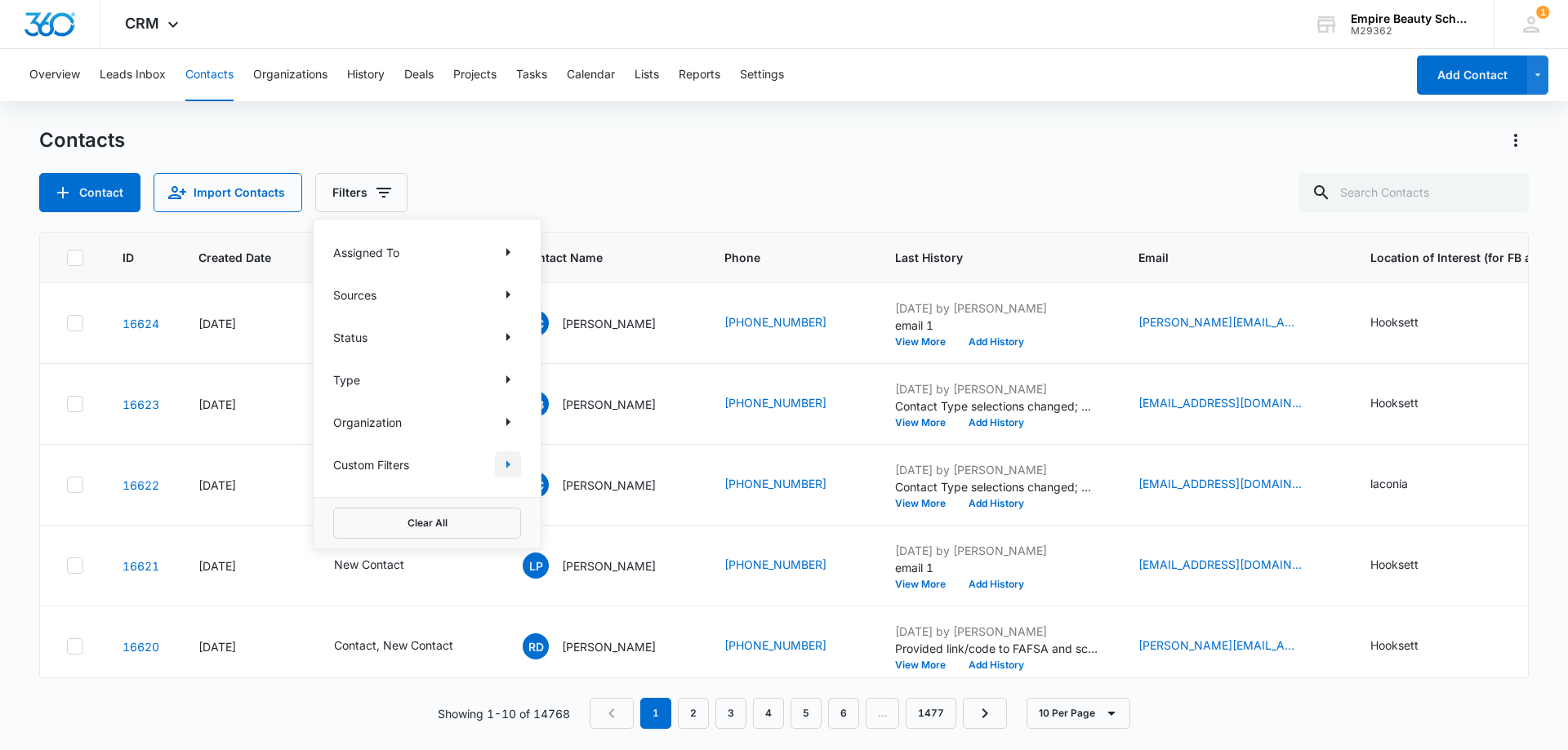
click at [505, 468] on icon "Show Custom Filters filters" at bounding box center [507, 464] width 19 height 19
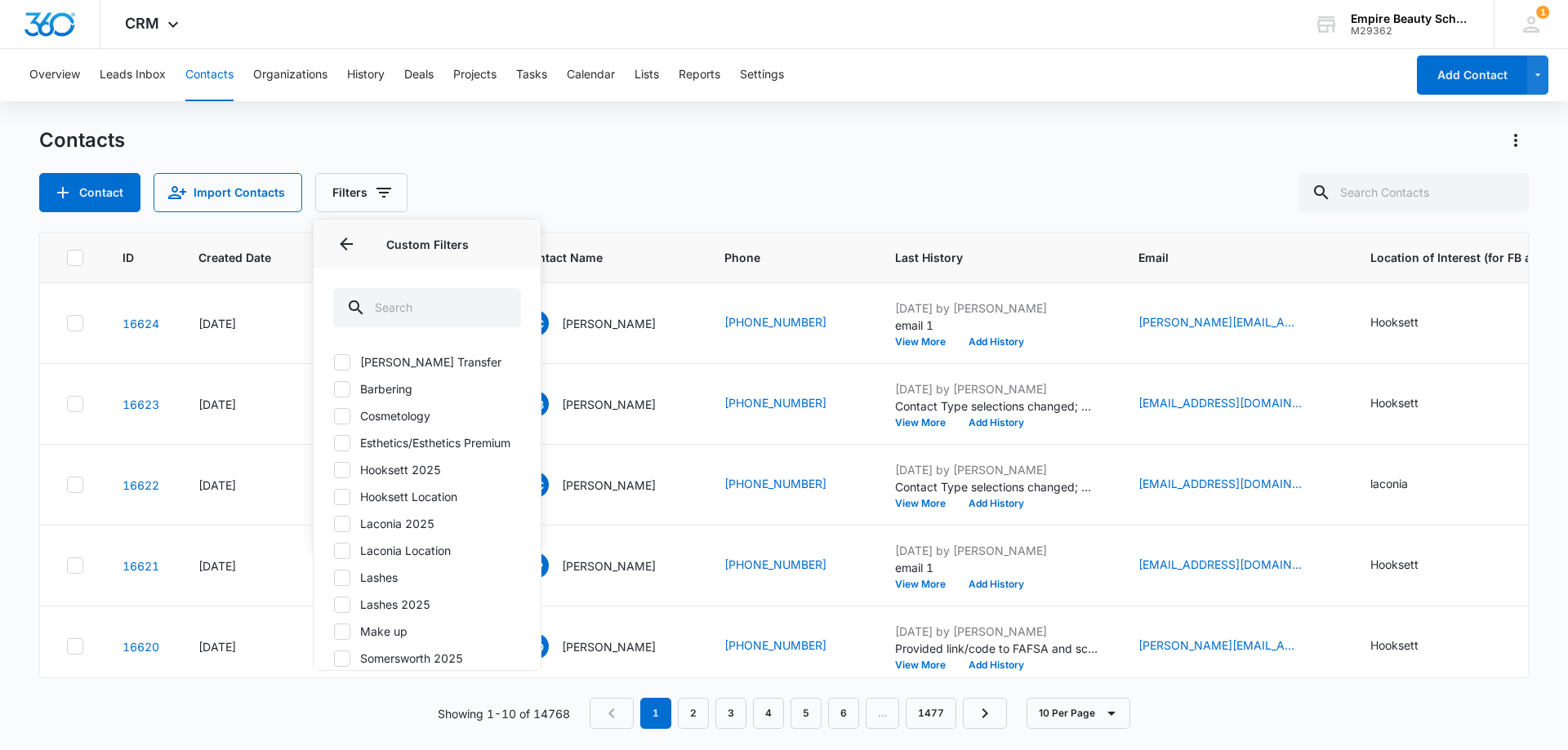
drag, startPoint x: 344, startPoint y: 492, endPoint x: 582, endPoint y: 267, distance: 327.5
click at [344, 478] on icon at bounding box center [342, 470] width 15 height 15
click at [334, 470] on input "Hooksett 2025" at bounding box center [334, 469] width 1 height 1
checkbox input "true"
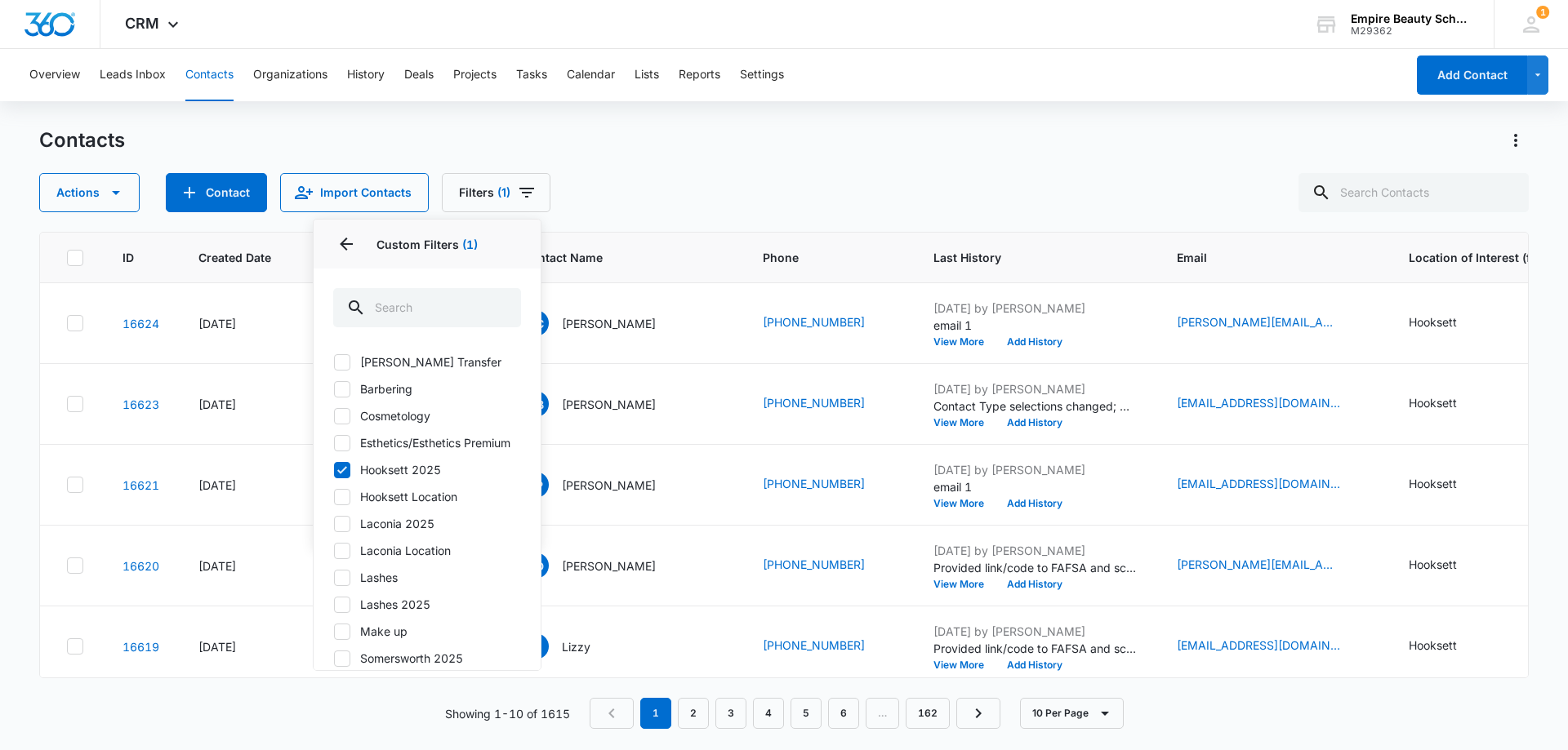
click at [644, 187] on div "Actions Contact Import Contacts Filters (1) Assigned To Sources Status Type Org…" at bounding box center [784, 193] width 1489 height 39
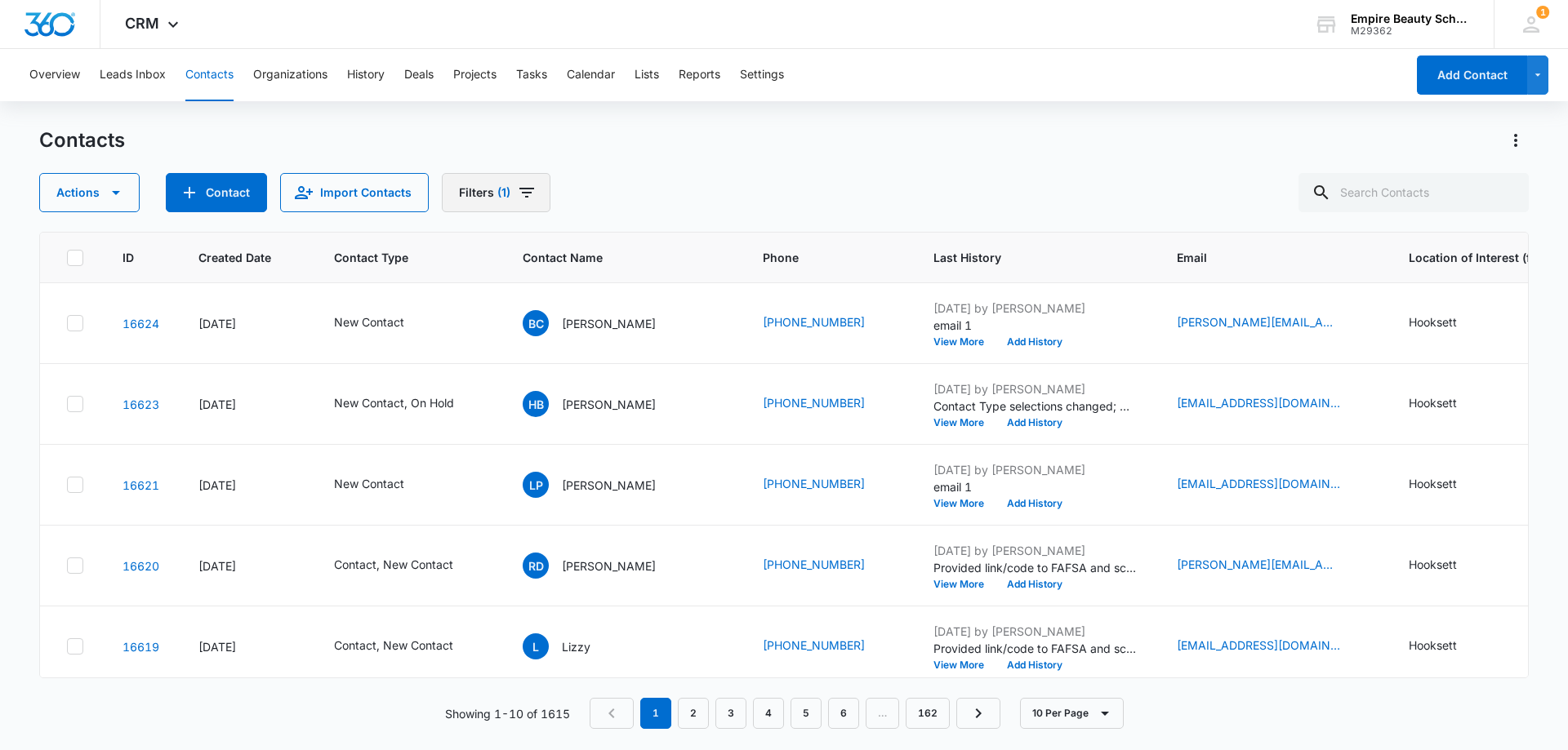
click at [522, 186] on icon "Filters" at bounding box center [526, 192] width 19 height 19
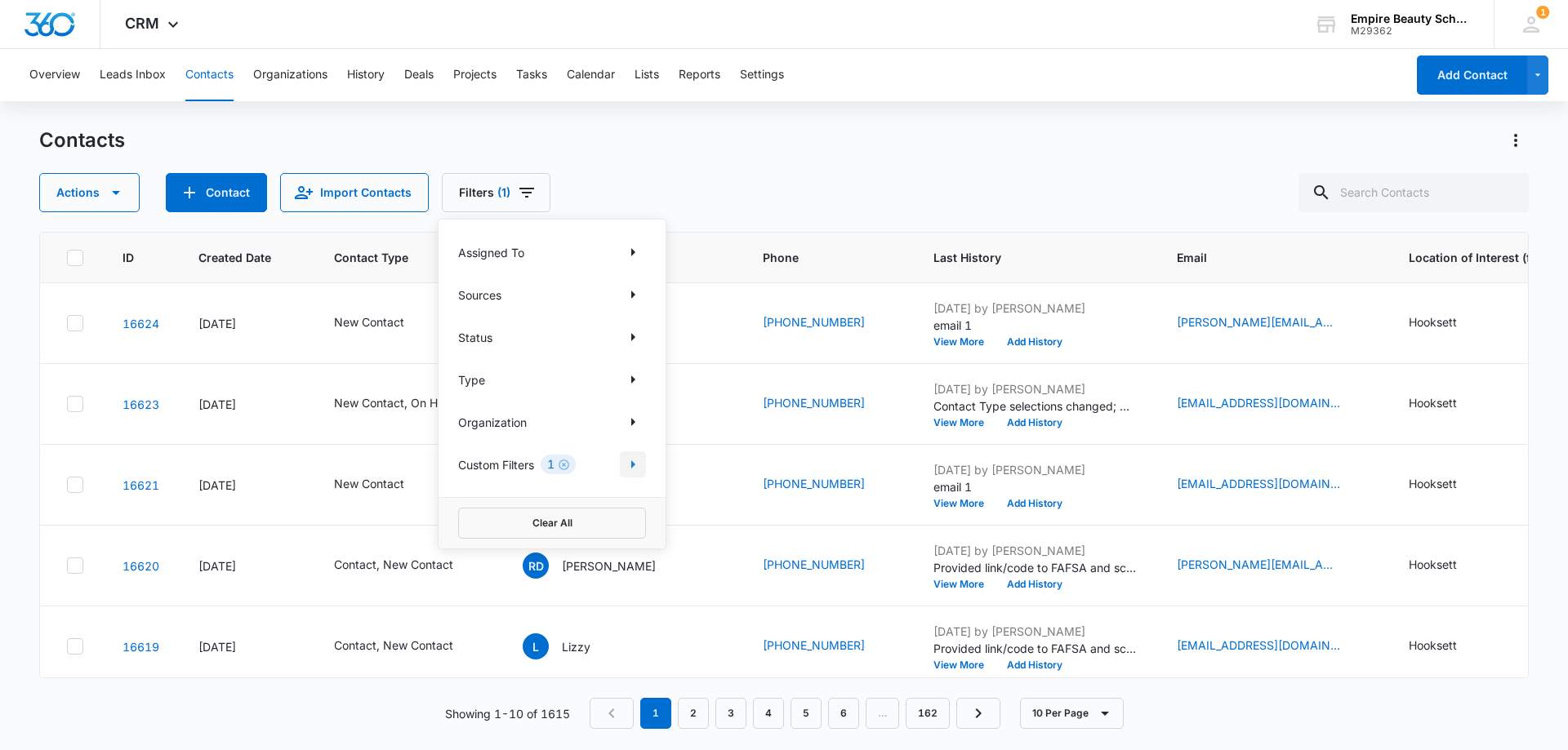
click at [639, 463] on icon "Show Custom Filters filters" at bounding box center [632, 464] width 19 height 19
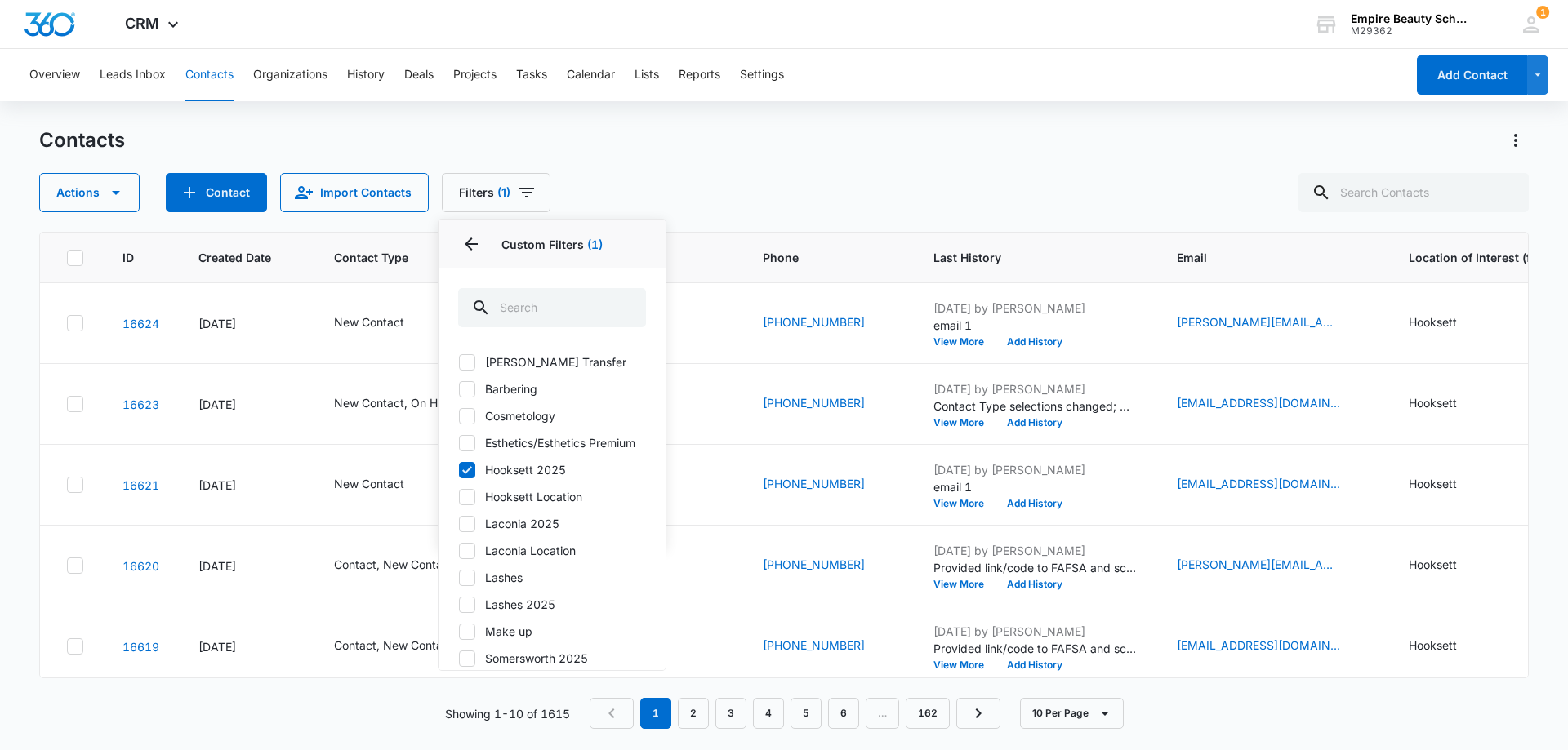
click at [465, 247] on icon "Back" at bounding box center [470, 244] width 19 height 19
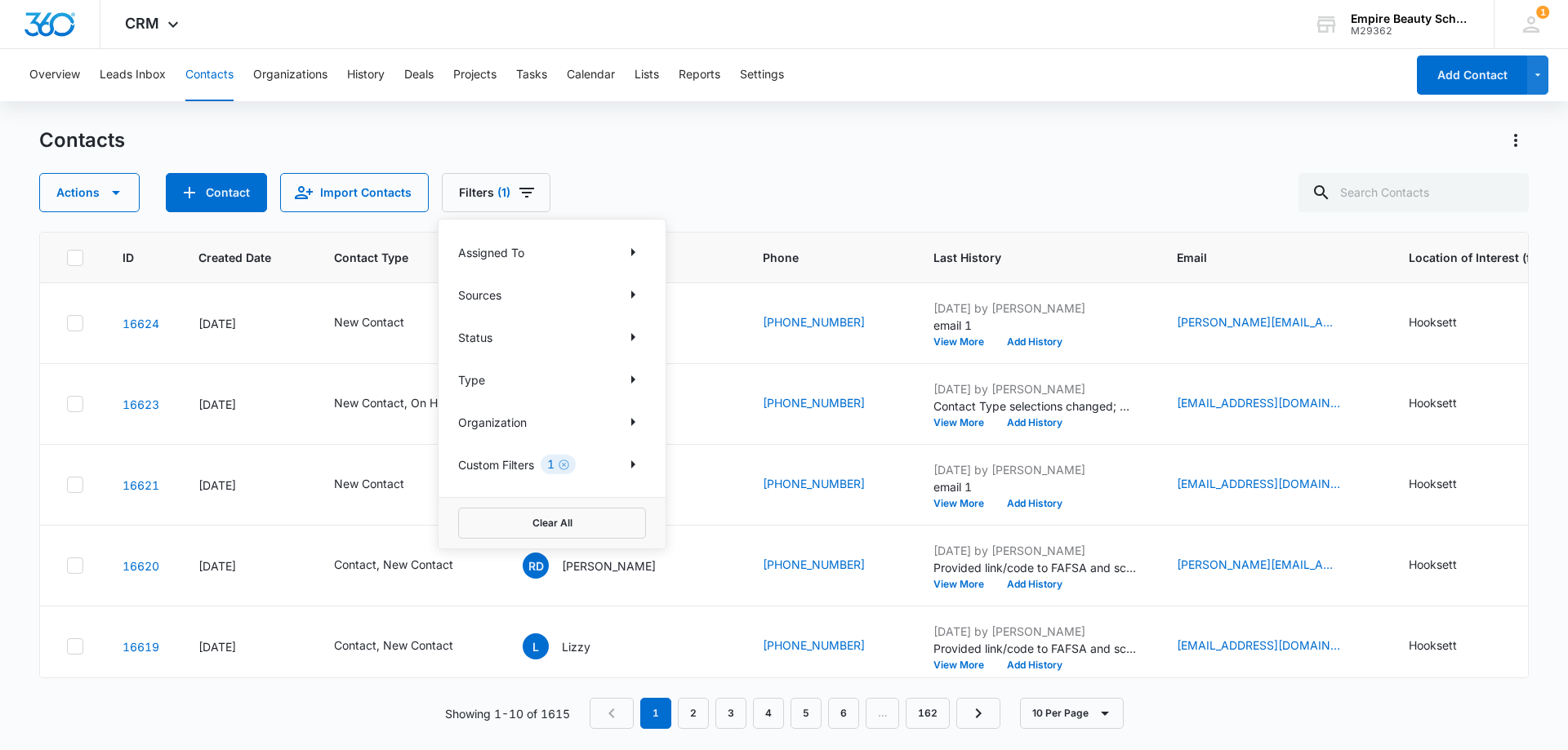
click at [616, 424] on div "Organization" at bounding box center [552, 422] width 188 height 26
click at [624, 422] on icon "Show Organization filters" at bounding box center [632, 422] width 19 height 19
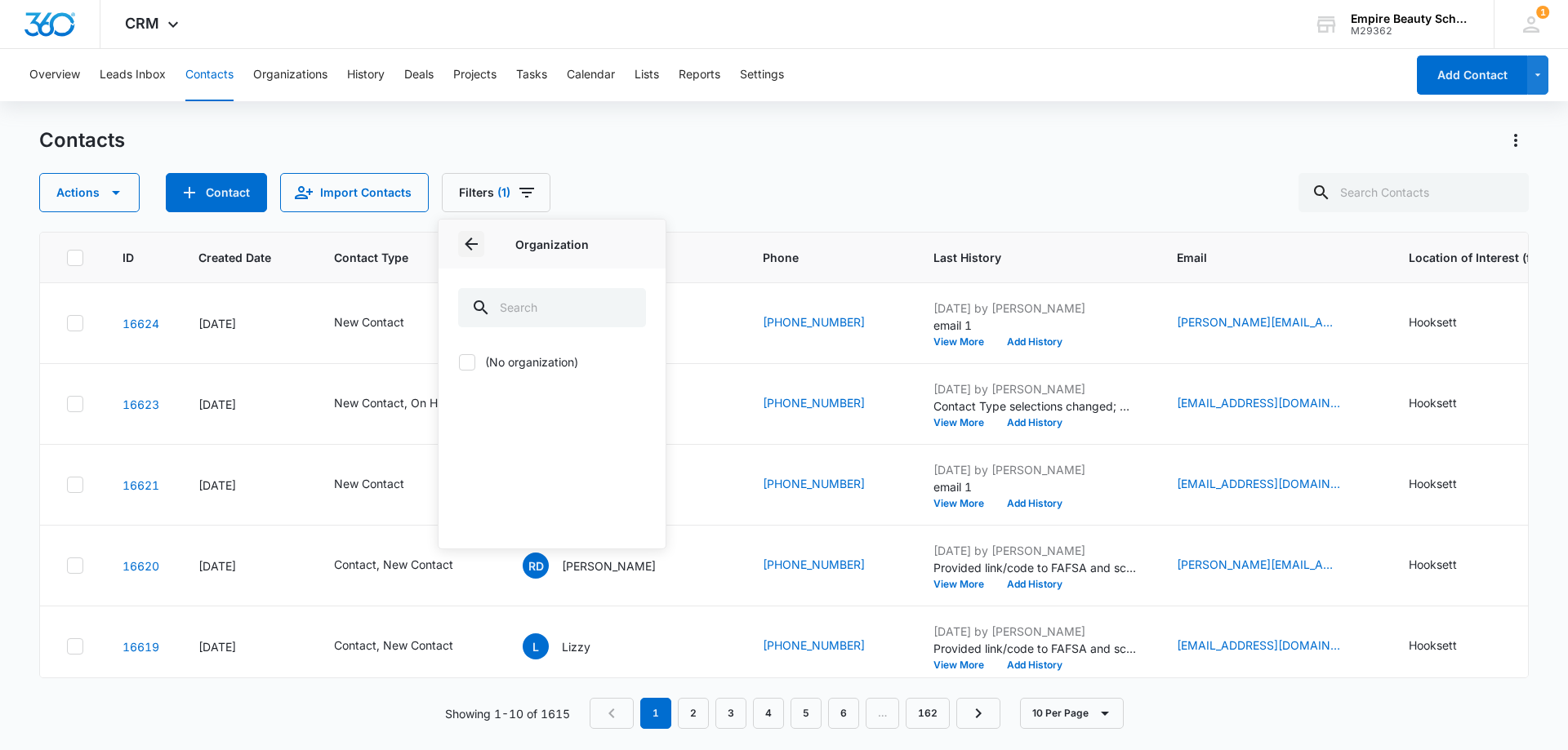
click at [480, 241] on icon "Back" at bounding box center [470, 244] width 19 height 19
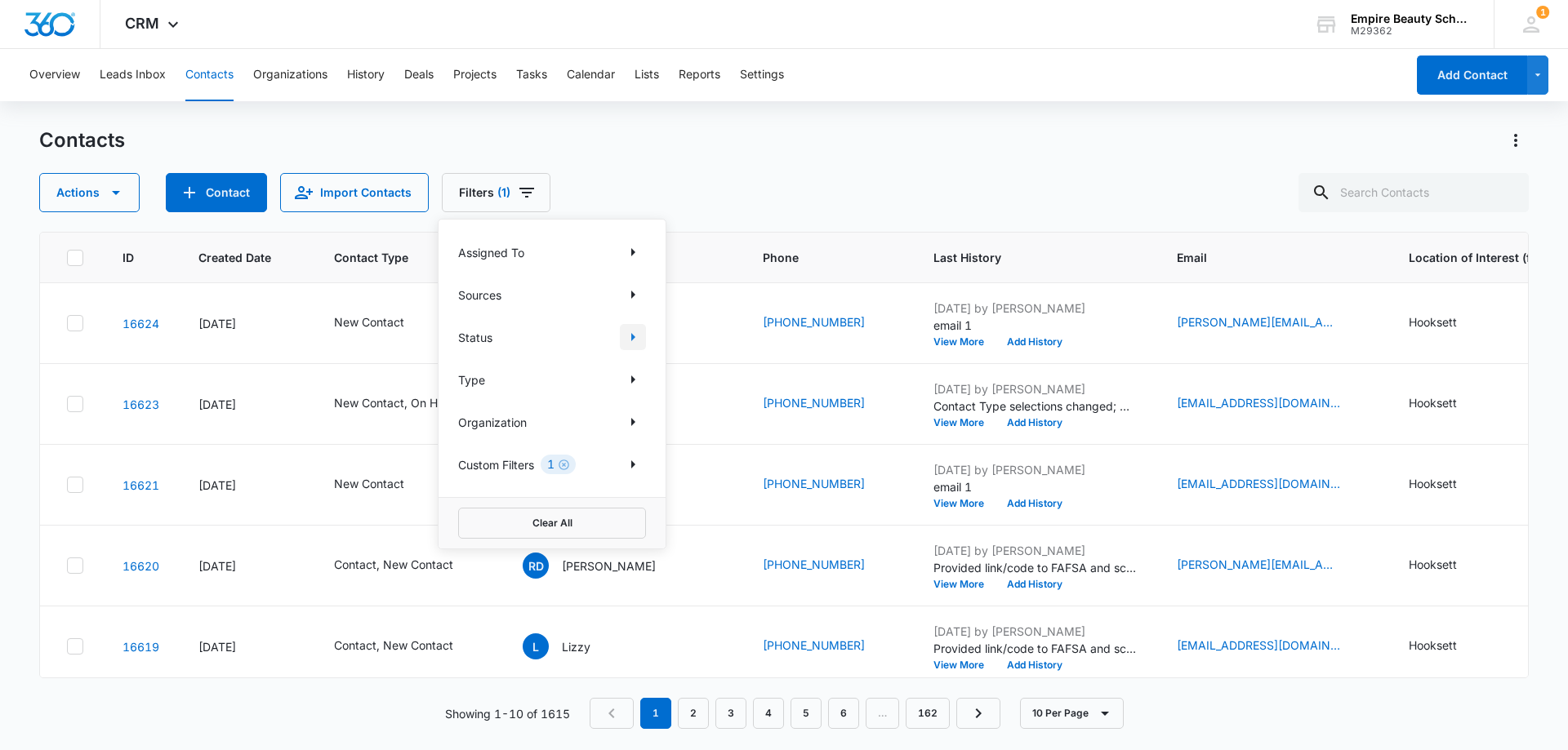
click at [635, 339] on icon "Show Status filters" at bounding box center [632, 337] width 19 height 19
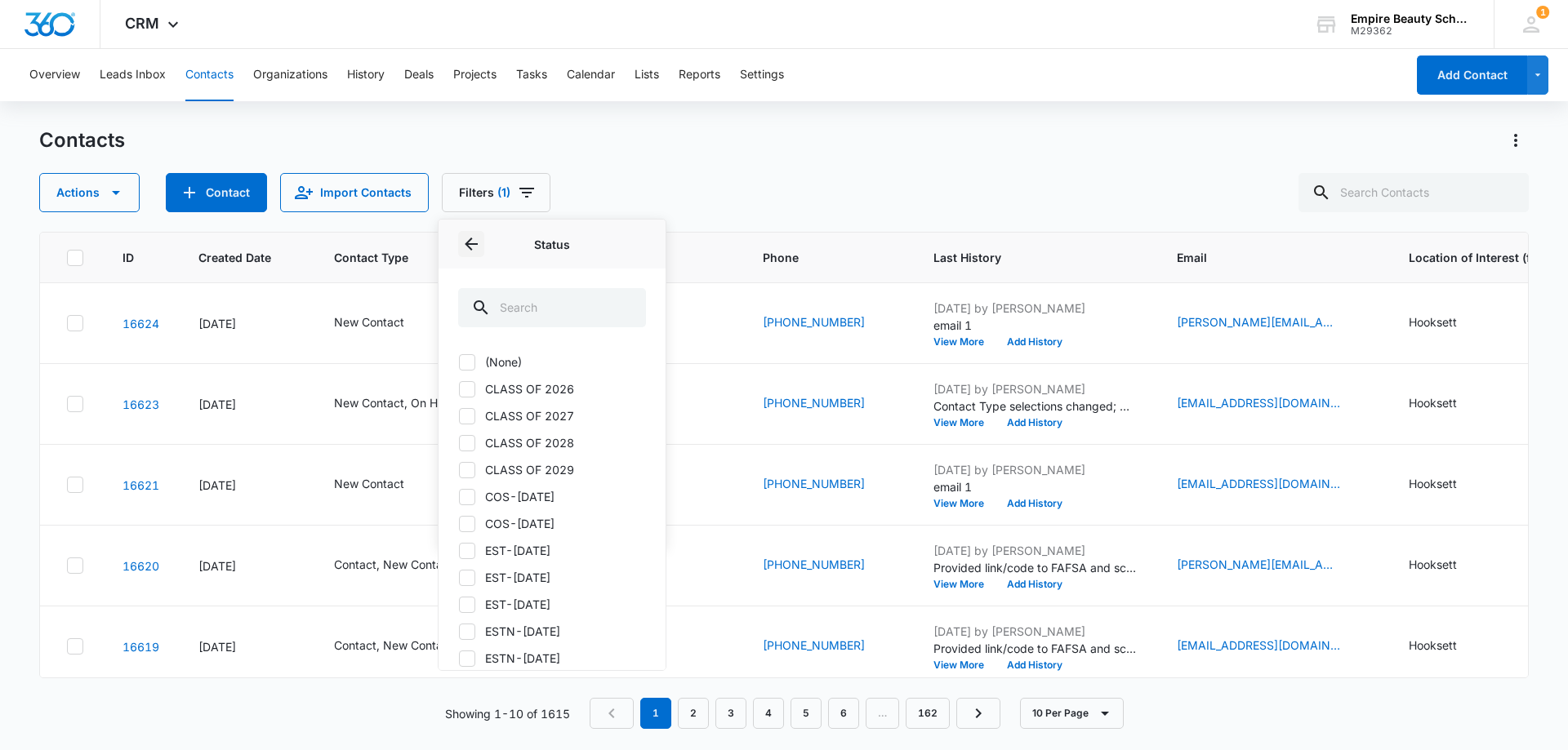
click at [471, 242] on icon "Back" at bounding box center [470, 244] width 19 height 19
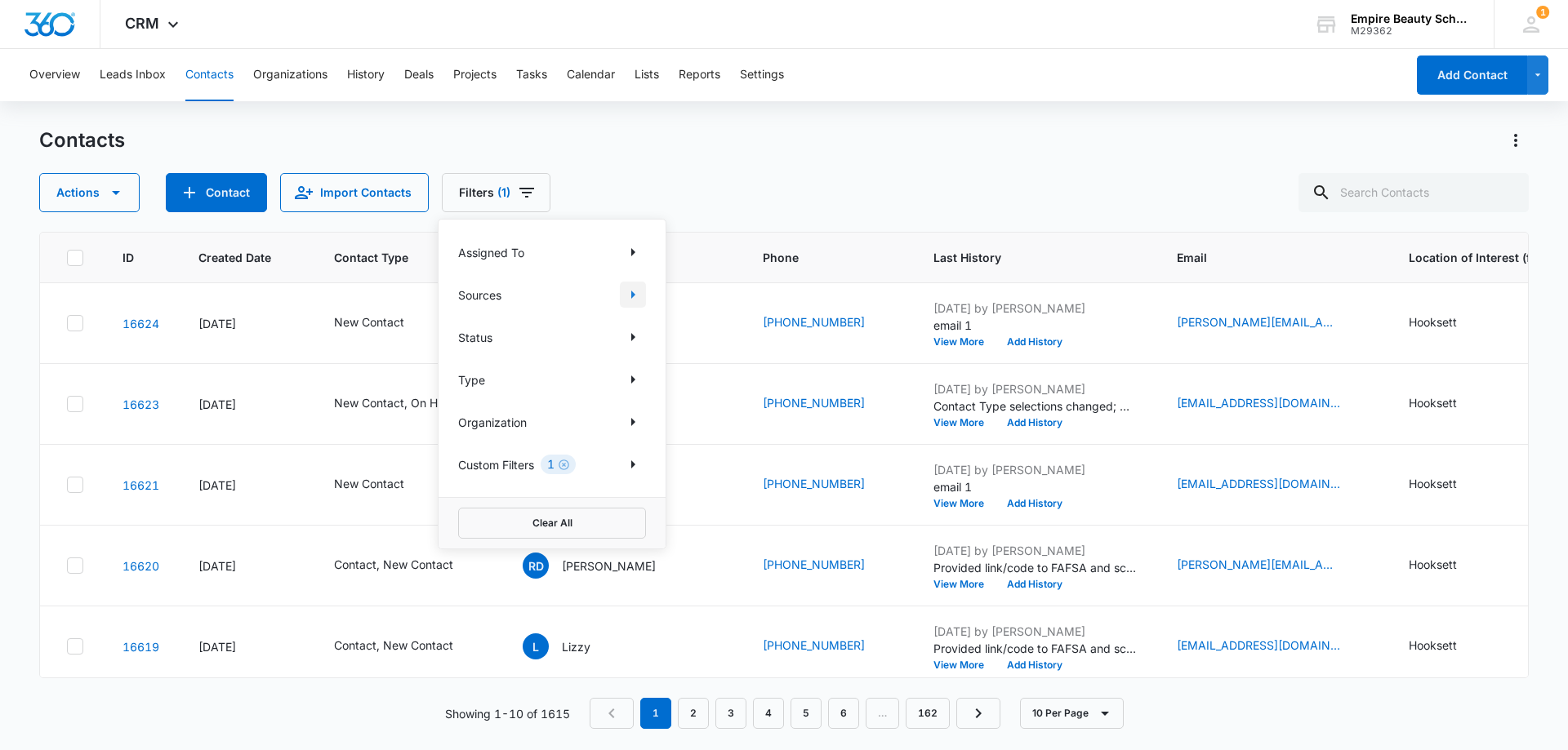
click at [639, 299] on icon "Show Sources filters" at bounding box center [632, 294] width 19 height 19
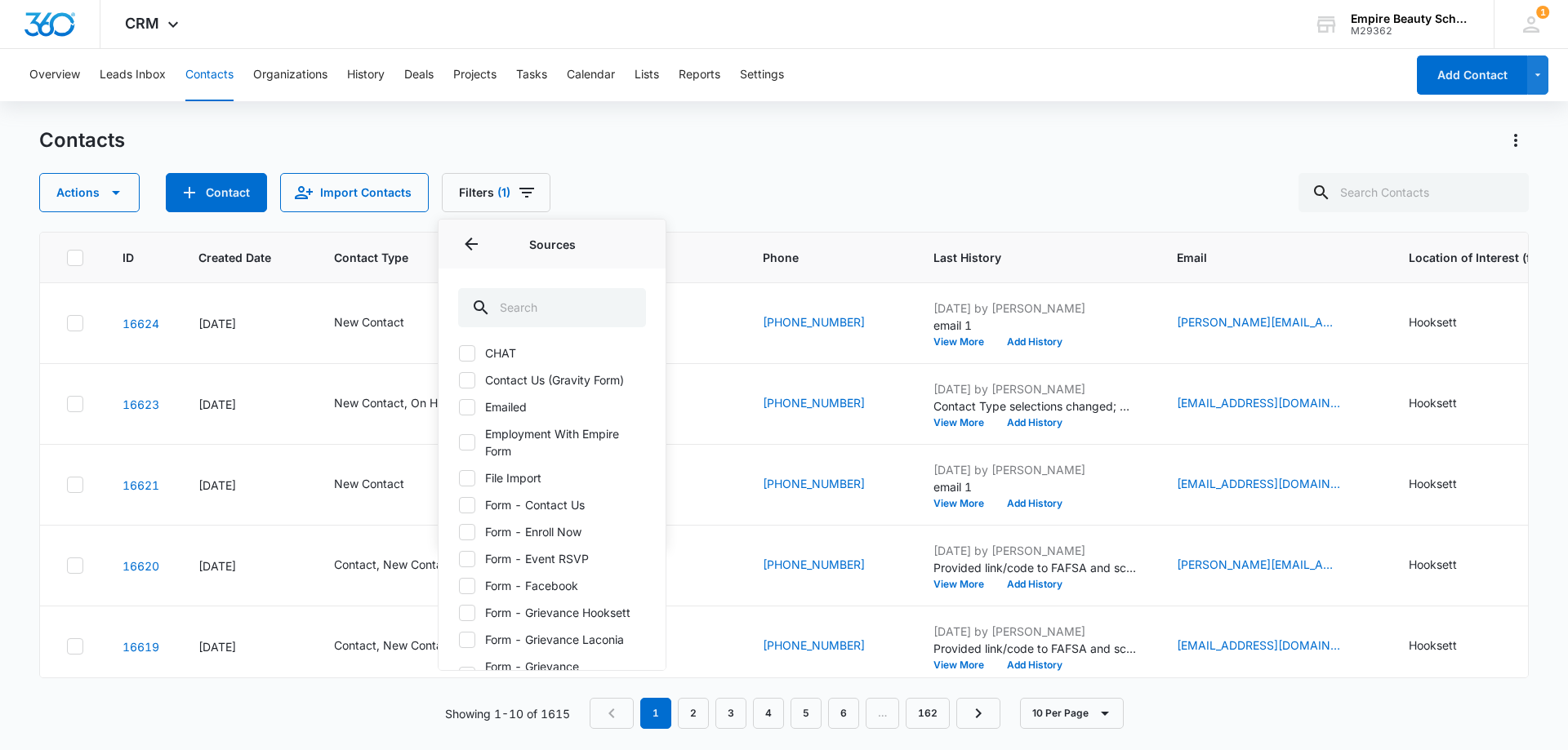
scroll to position [0, 0]
click at [470, 250] on button "Back" at bounding box center [471, 244] width 26 height 26
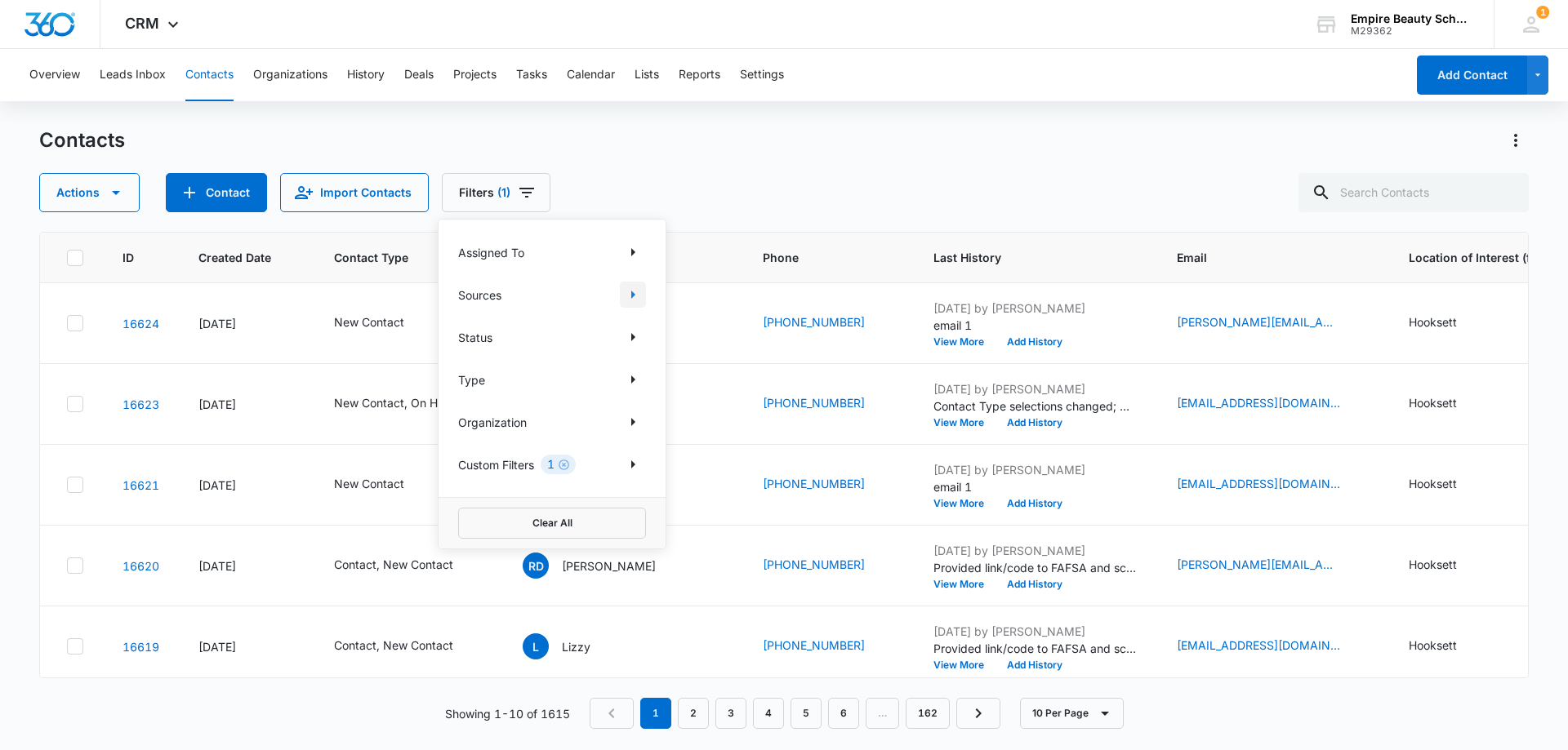
click at [631, 298] on icon "Show Sources filters" at bounding box center [633, 295] width 4 height 8
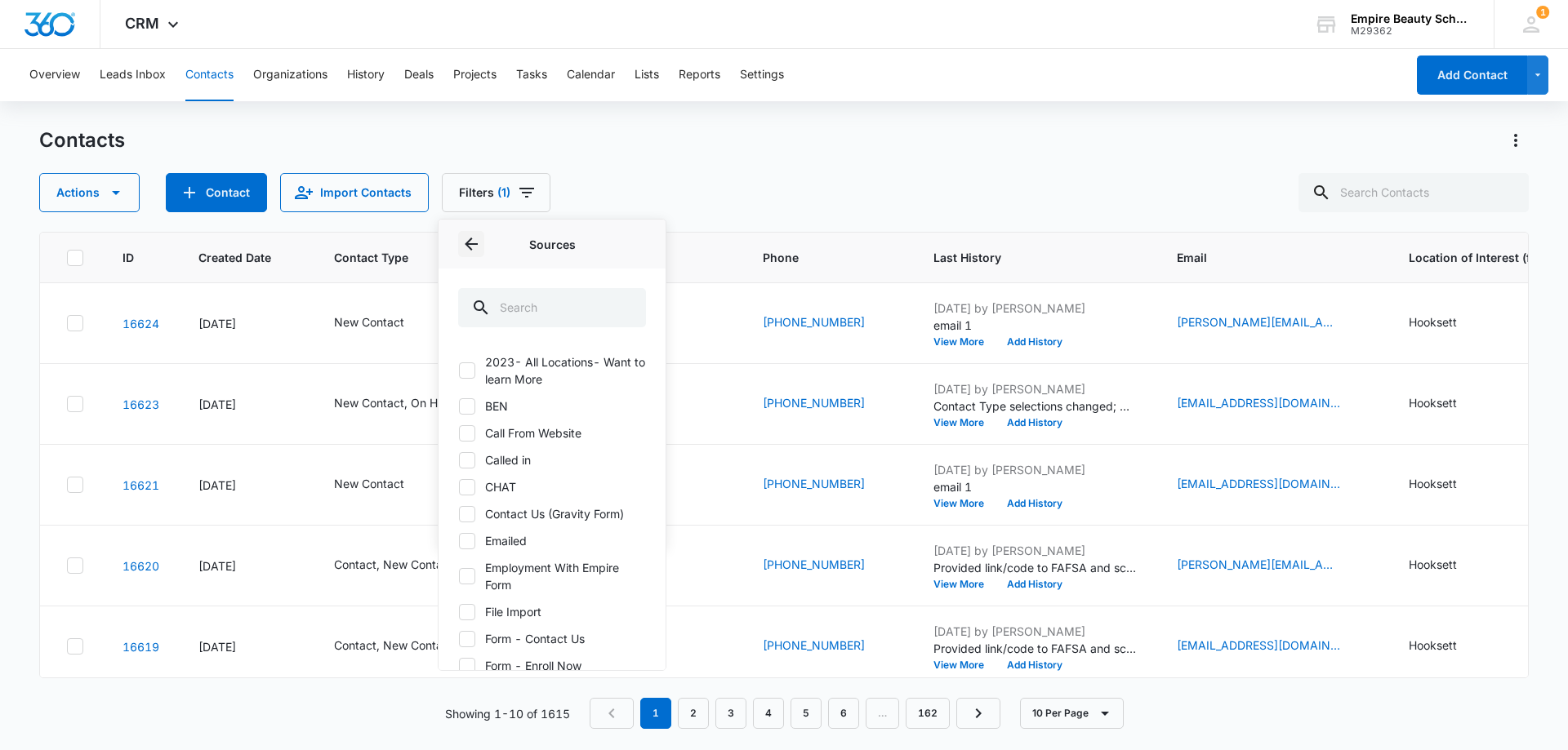
click at [476, 242] on icon "Back" at bounding box center [470, 244] width 19 height 19
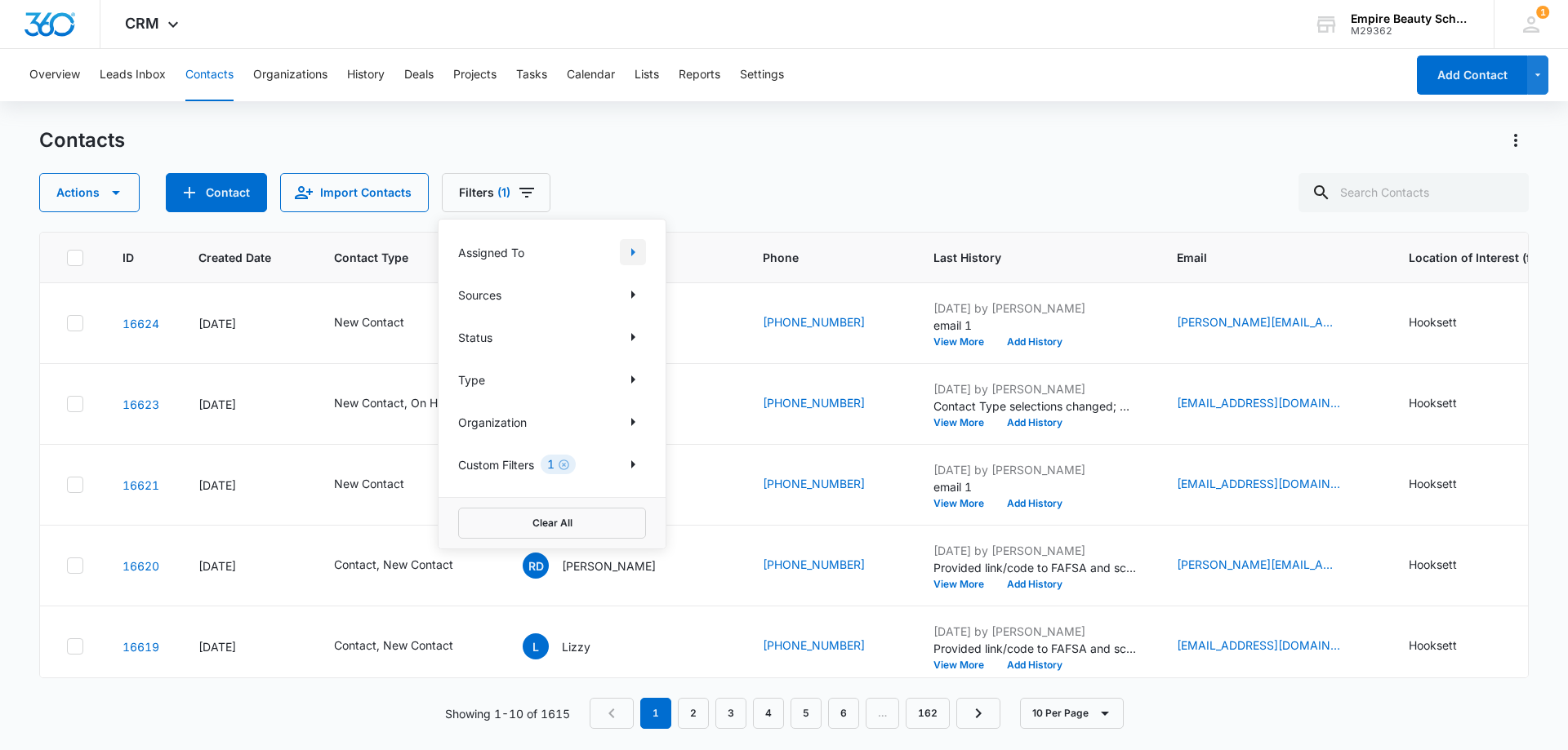
click at [629, 244] on icon "Show Assigned To filters" at bounding box center [632, 251] width 19 height 19
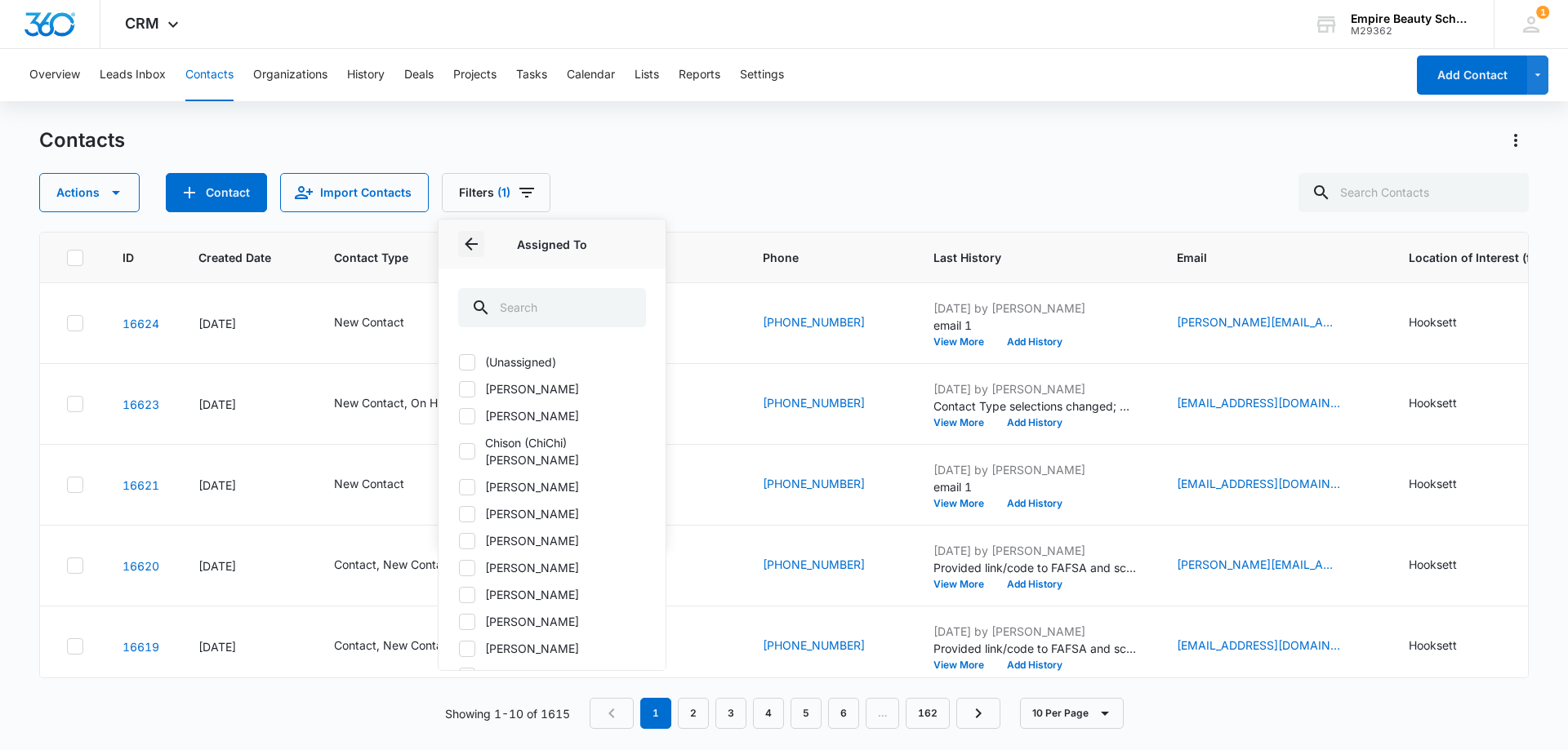
click at [467, 246] on icon "Back" at bounding box center [470, 244] width 19 height 19
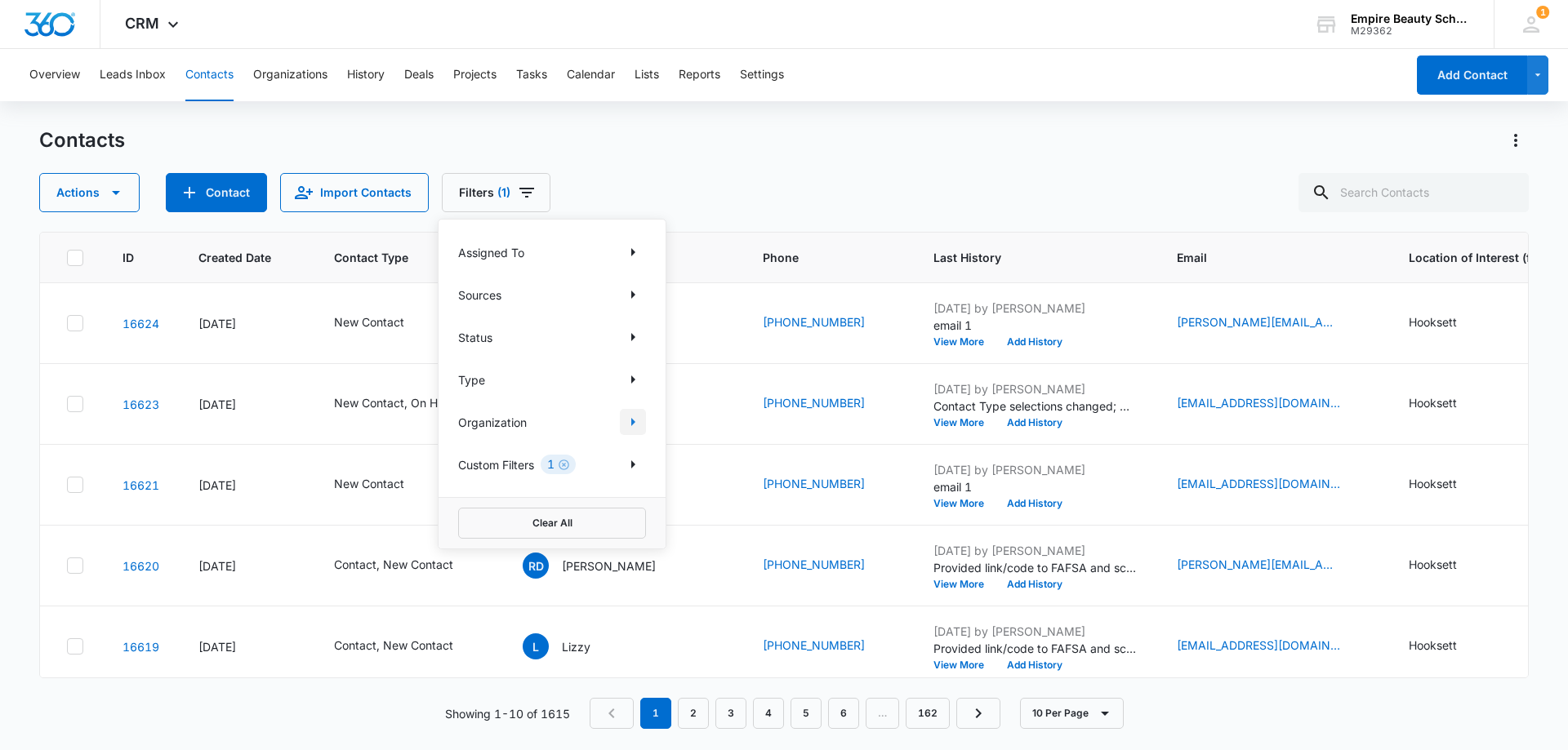
click at [629, 429] on icon "Show Organization filters" at bounding box center [632, 422] width 19 height 19
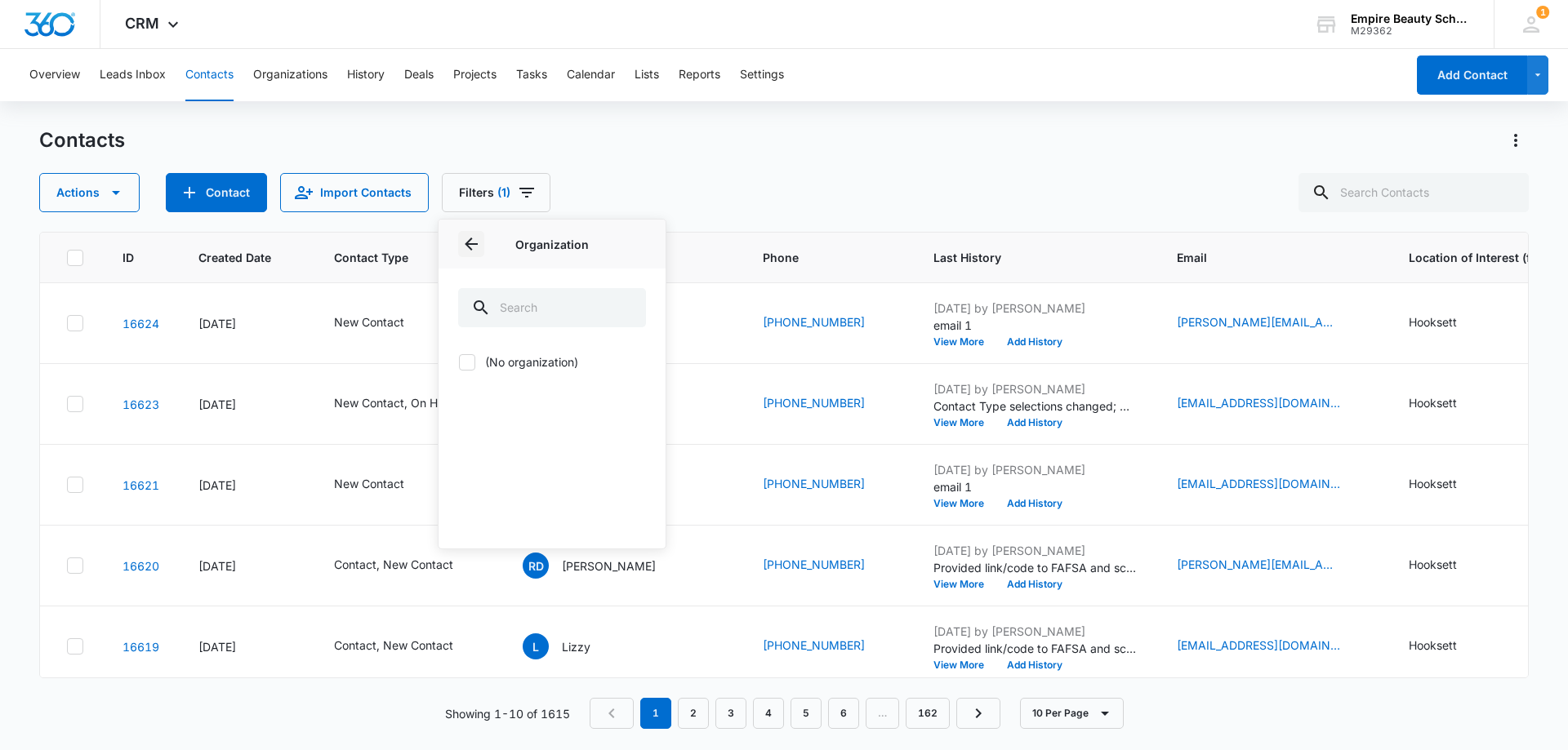
click at [467, 244] on icon "Back" at bounding box center [471, 245] width 13 height 13
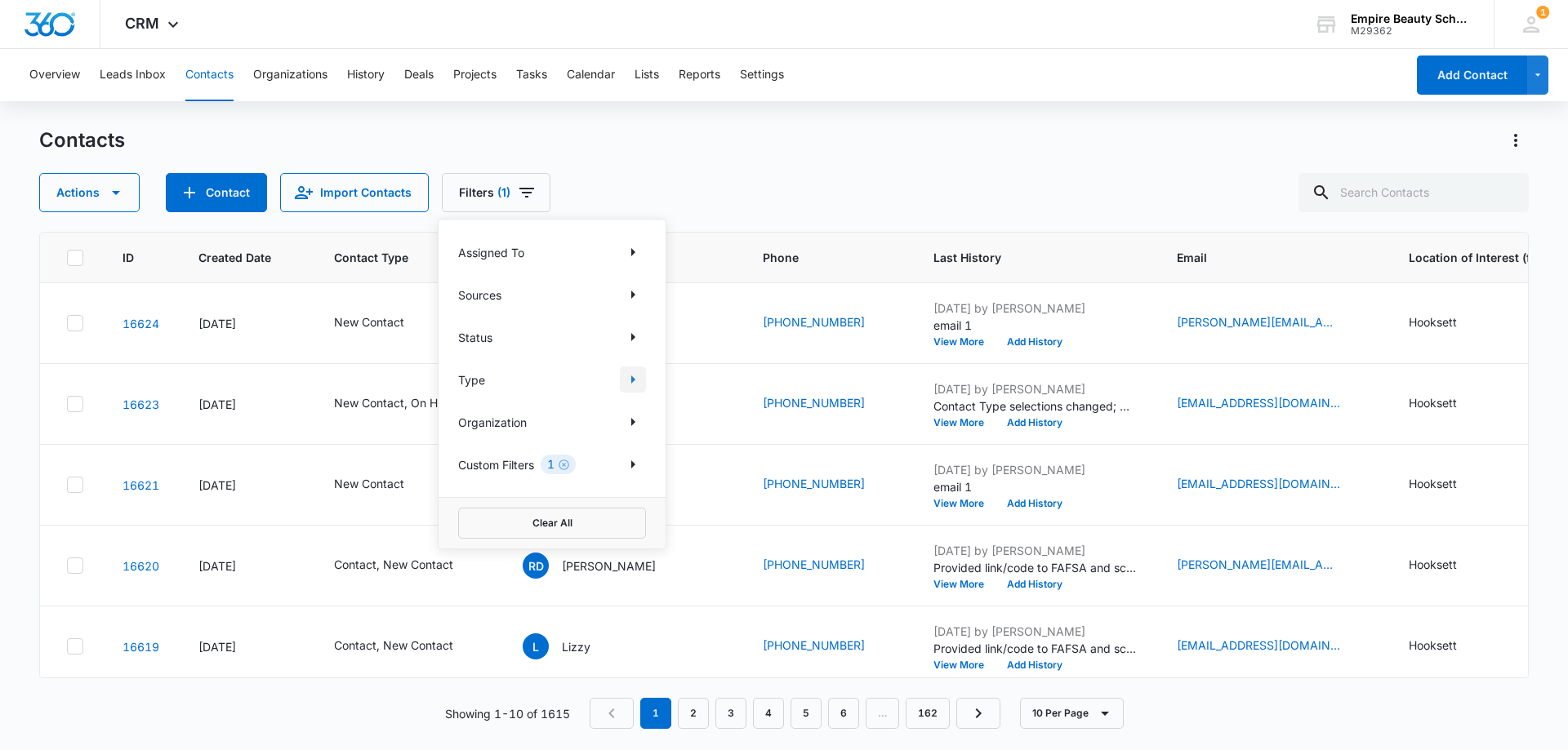
click at [633, 379] on icon "Show Type filters" at bounding box center [633, 380] width 4 height 8
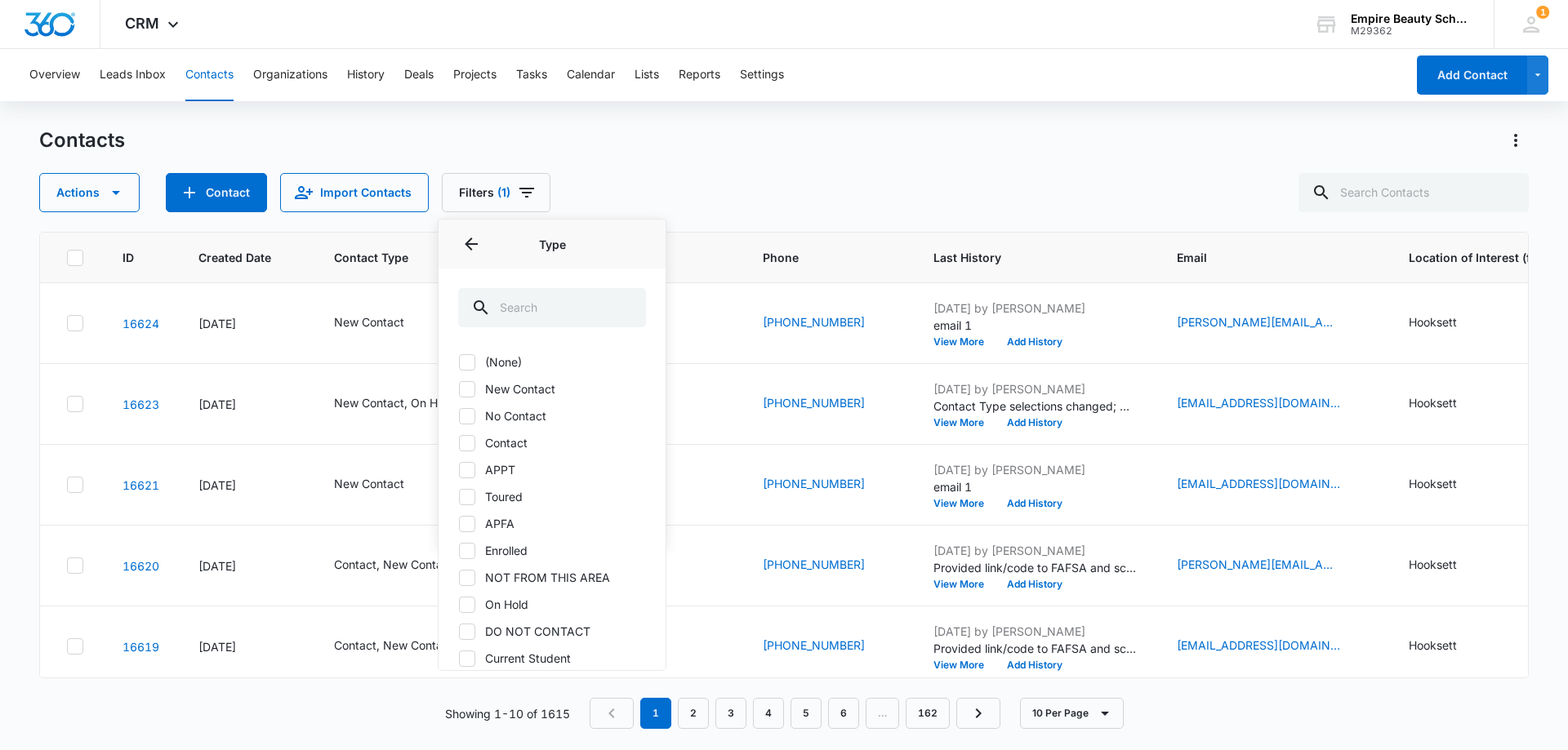
click at [472, 389] on icon at bounding box center [468, 390] width 15 height 15
click at [459, 389] on input "New Contact" at bounding box center [458, 389] width 1 height 1
checkbox input "true"
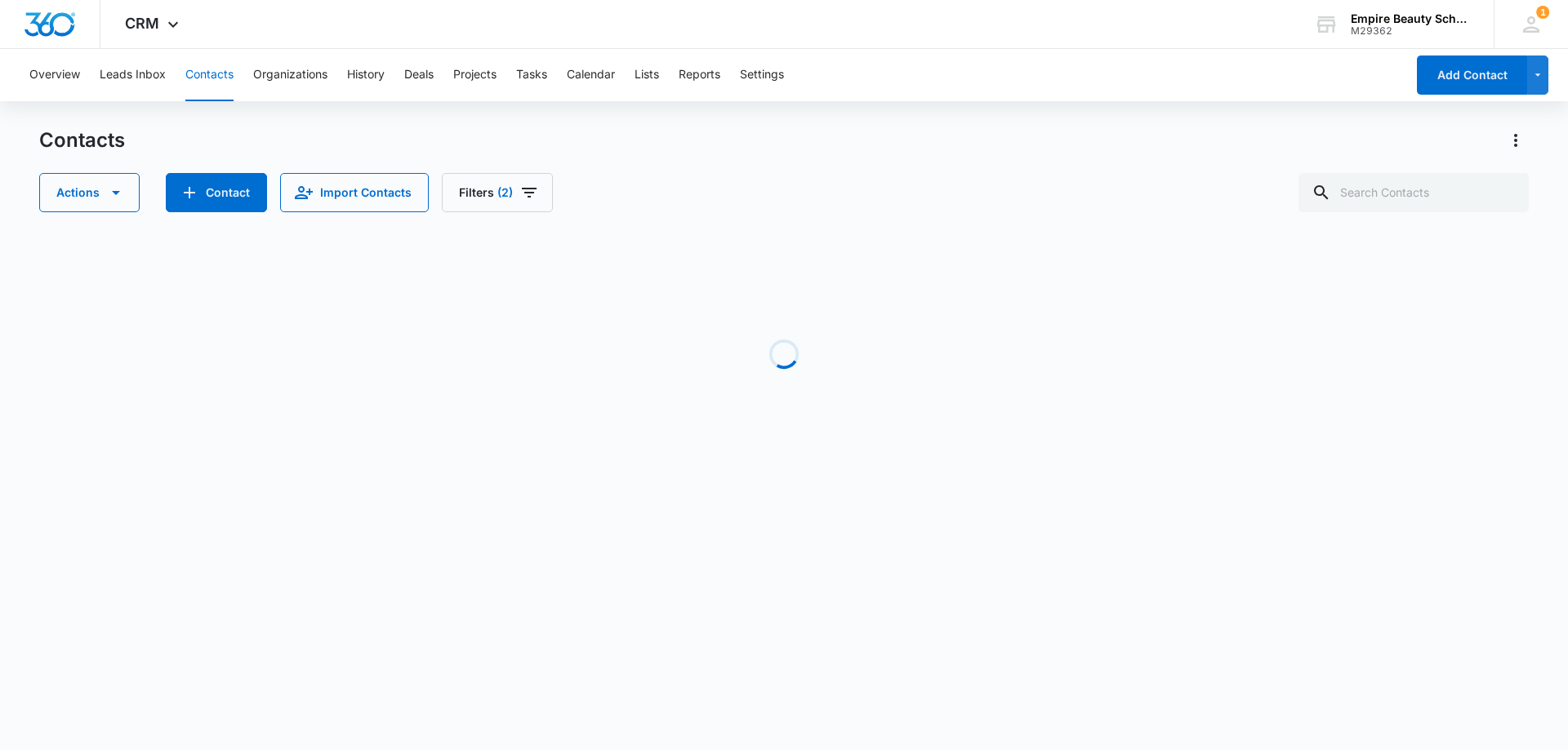
click at [762, 184] on div "Actions Contact Import Contacts Filters (2)" at bounding box center [784, 193] width 1489 height 39
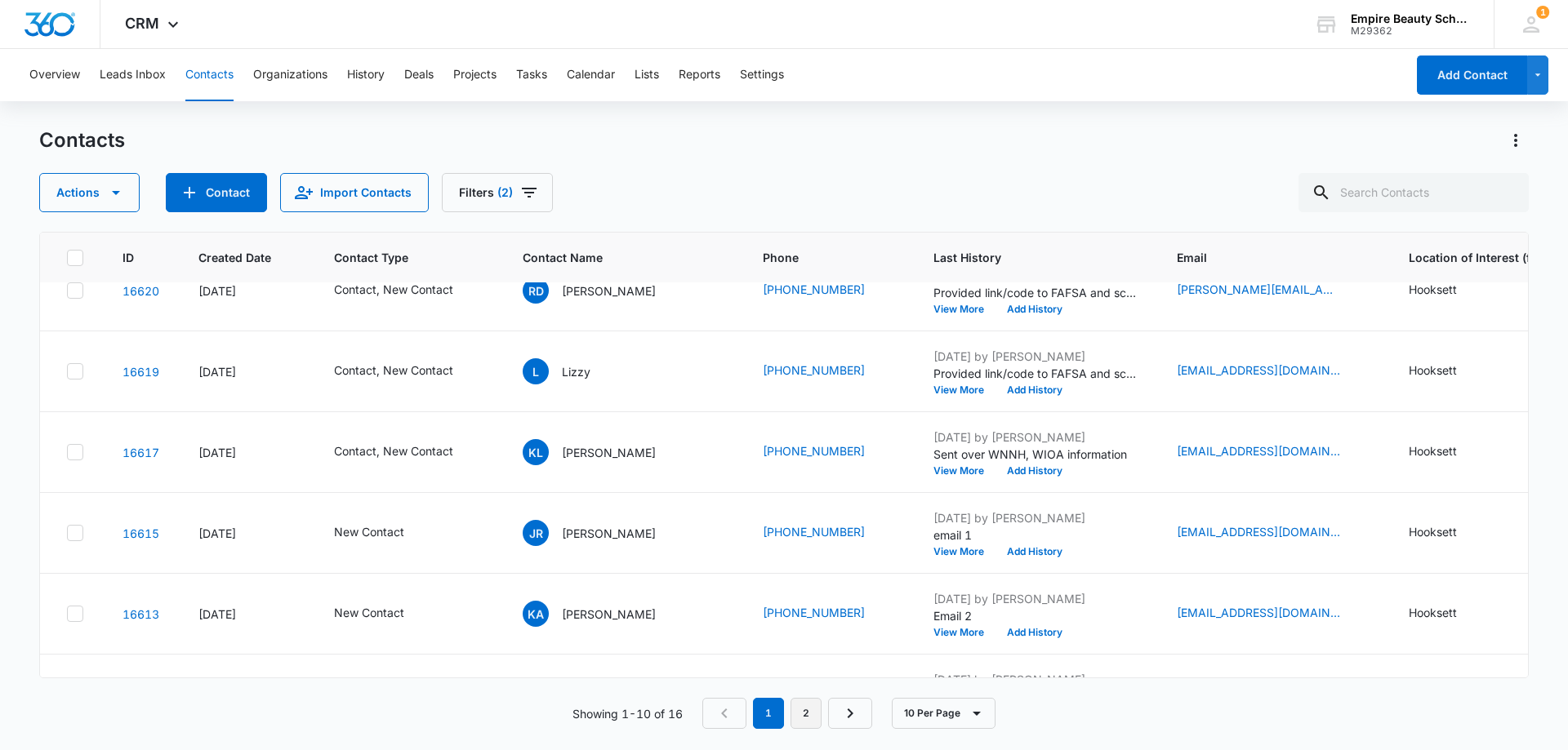
scroll to position [426, 0]
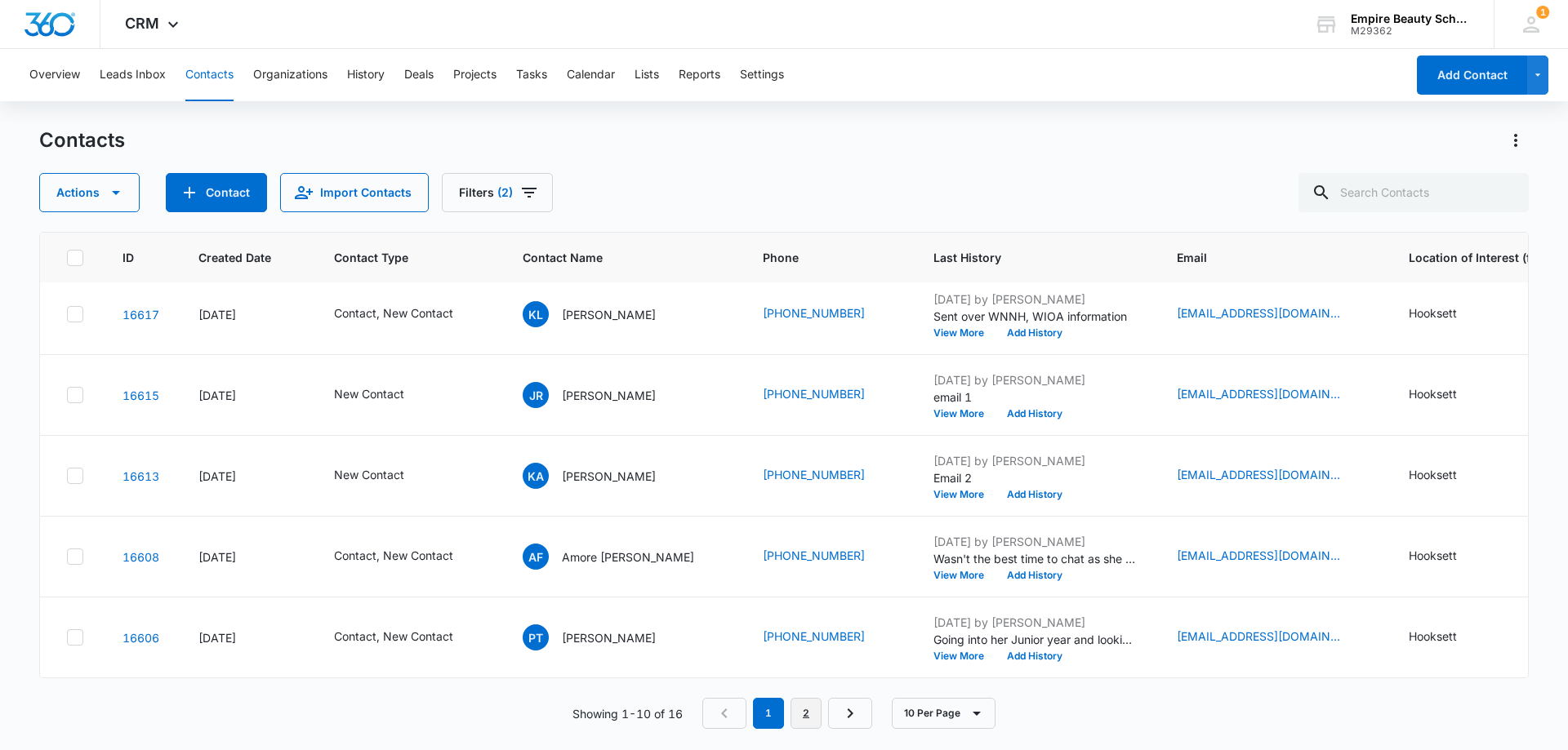
click at [811, 717] on link "2" at bounding box center [805, 713] width 31 height 31
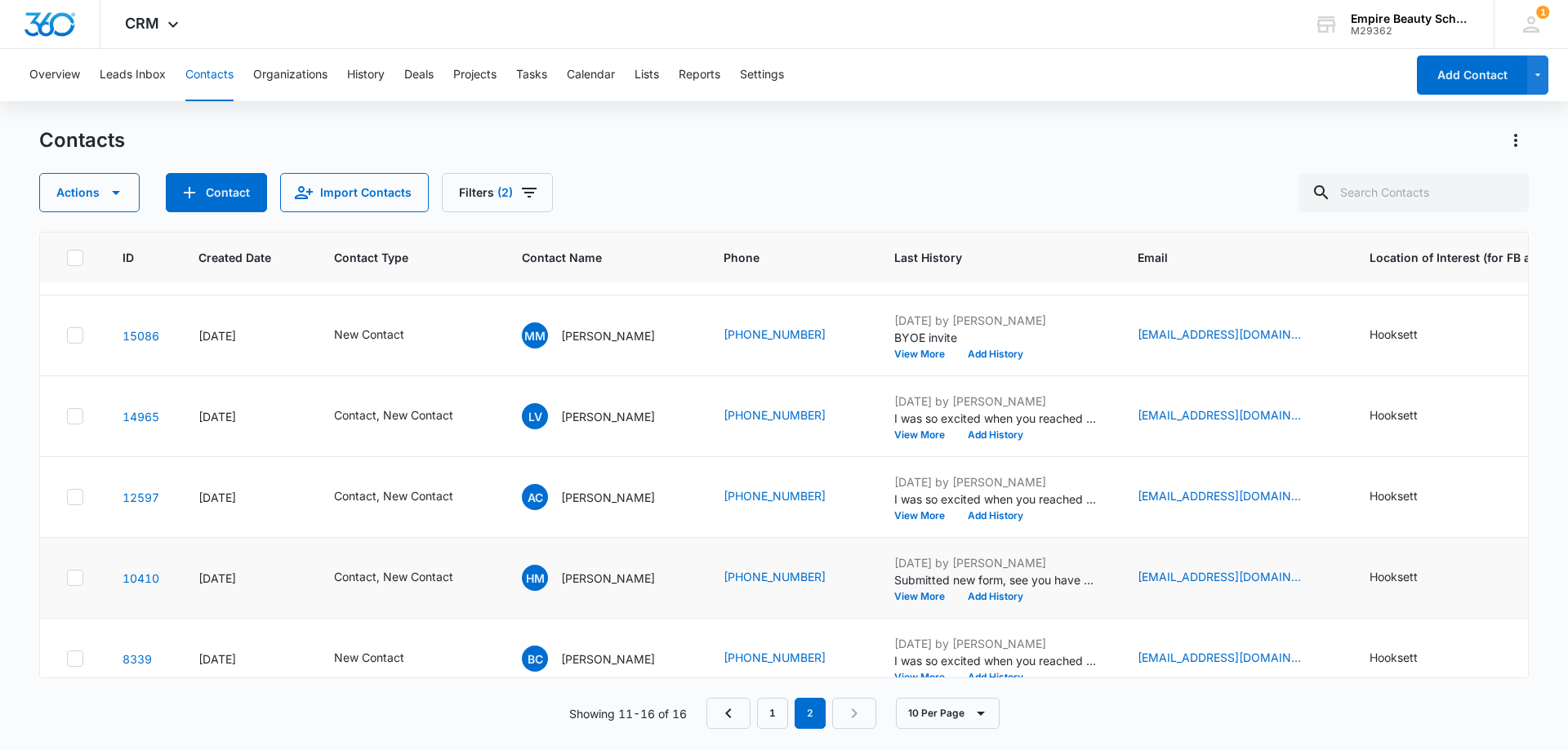
scroll to position [102, 0]
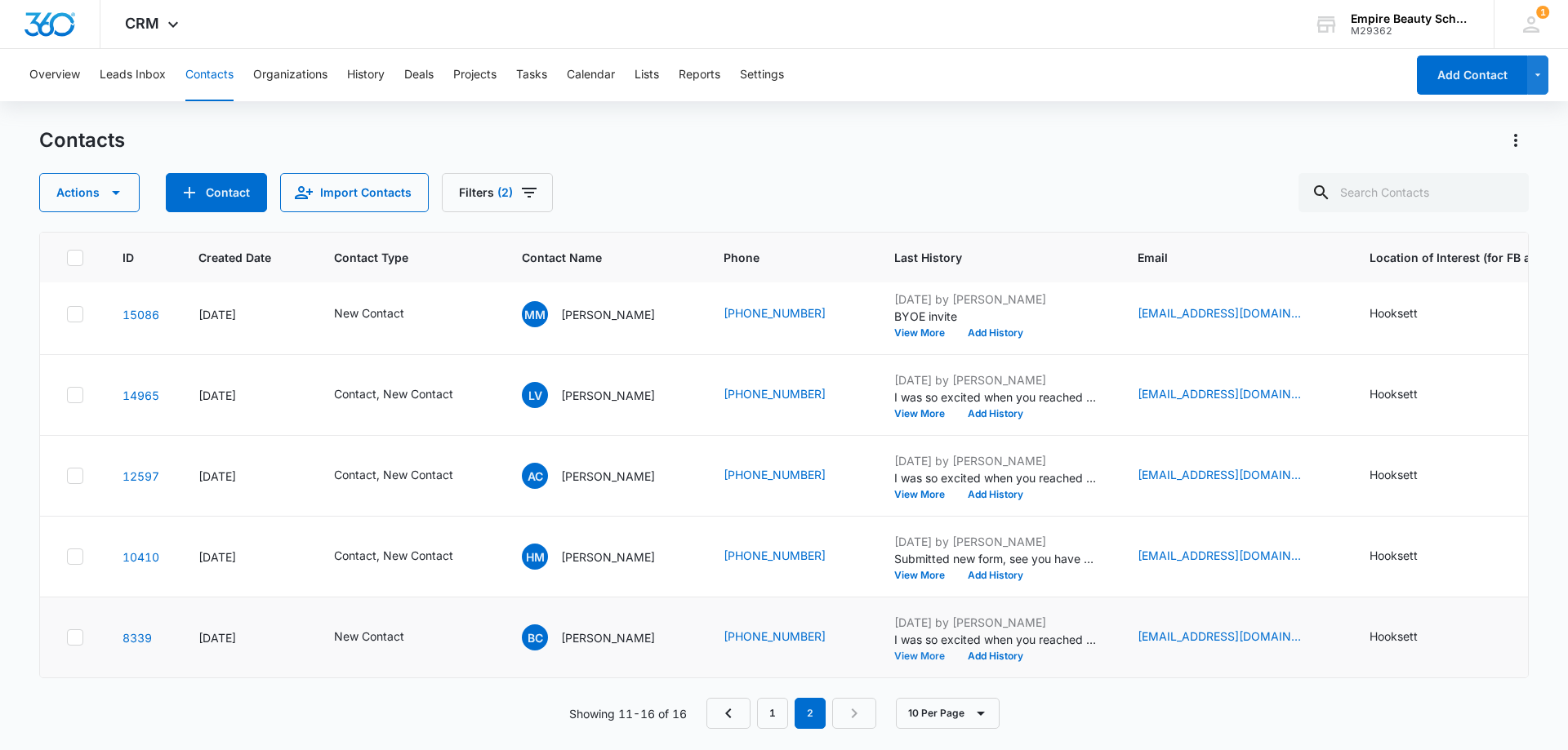
click at [910, 651] on button "View More" at bounding box center [925, 656] width 62 height 10
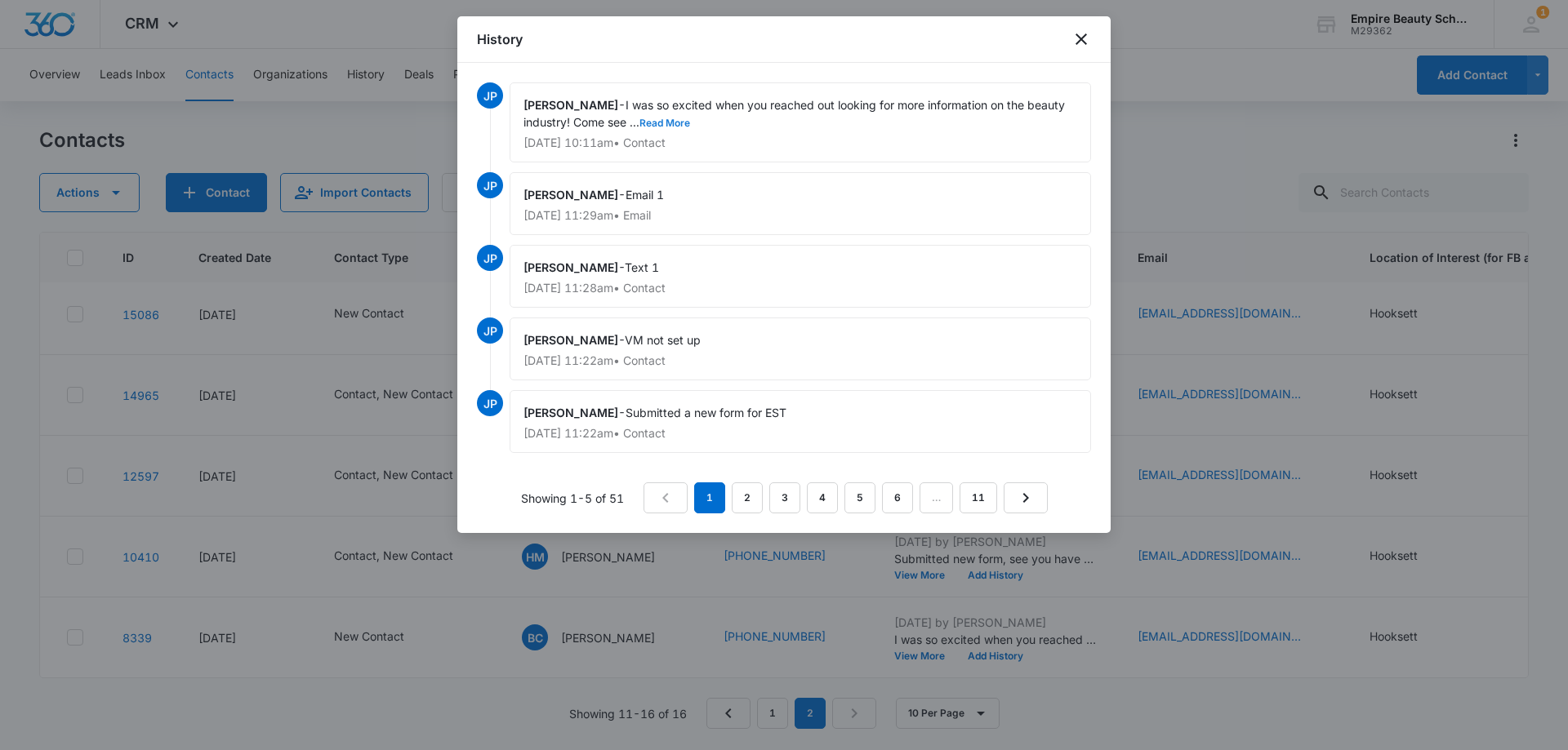
click at [681, 123] on button "Read More" at bounding box center [665, 123] width 50 height 10
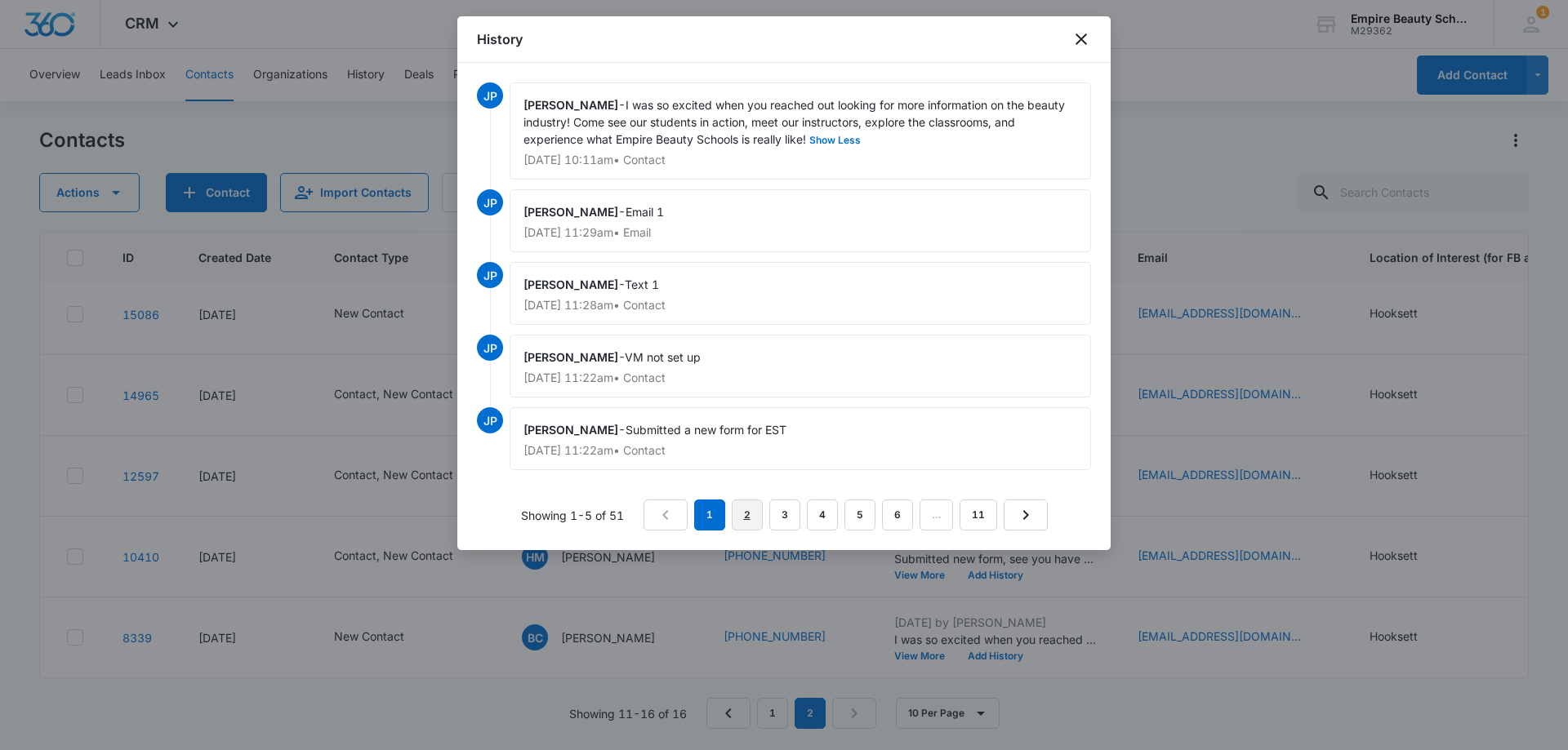
click at [755, 515] on link "2" at bounding box center [747, 515] width 31 height 31
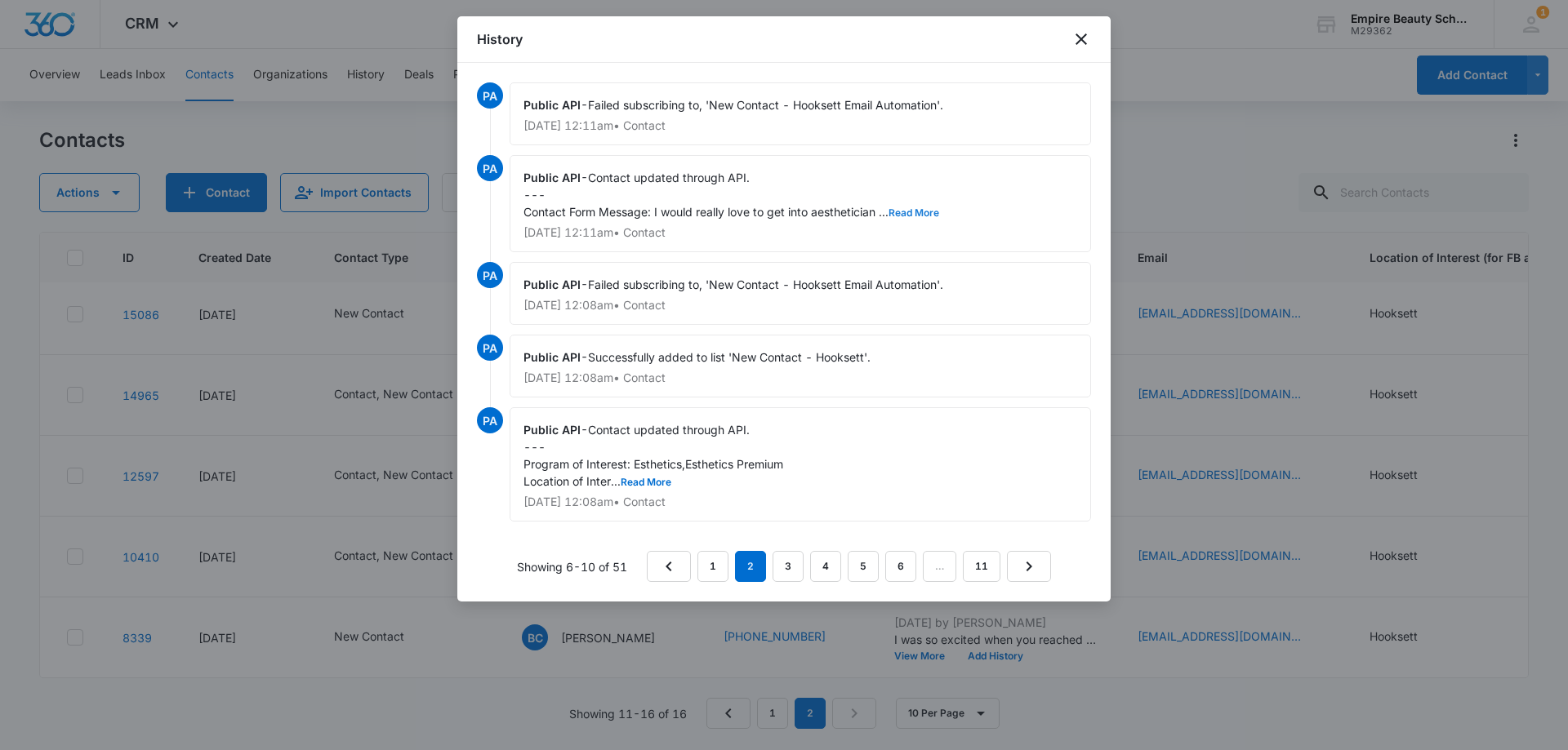
drag, startPoint x: 921, startPoint y: 206, endPoint x: 911, endPoint y: 238, distance: 33.5
click at [920, 208] on button "Read More" at bounding box center [913, 213] width 50 height 10
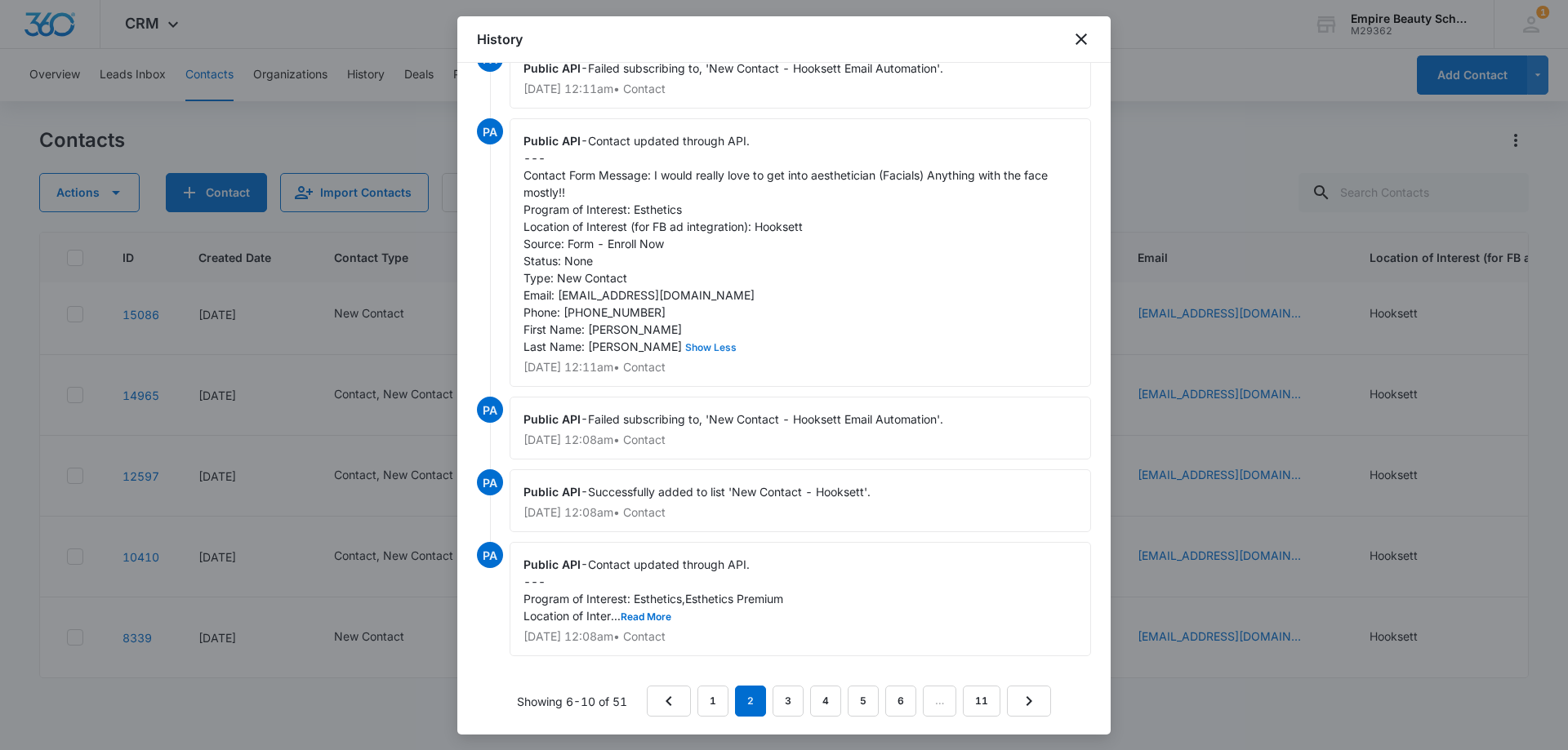
scroll to position [55, 0]
click at [783, 693] on link "3" at bounding box center [788, 699] width 31 height 31
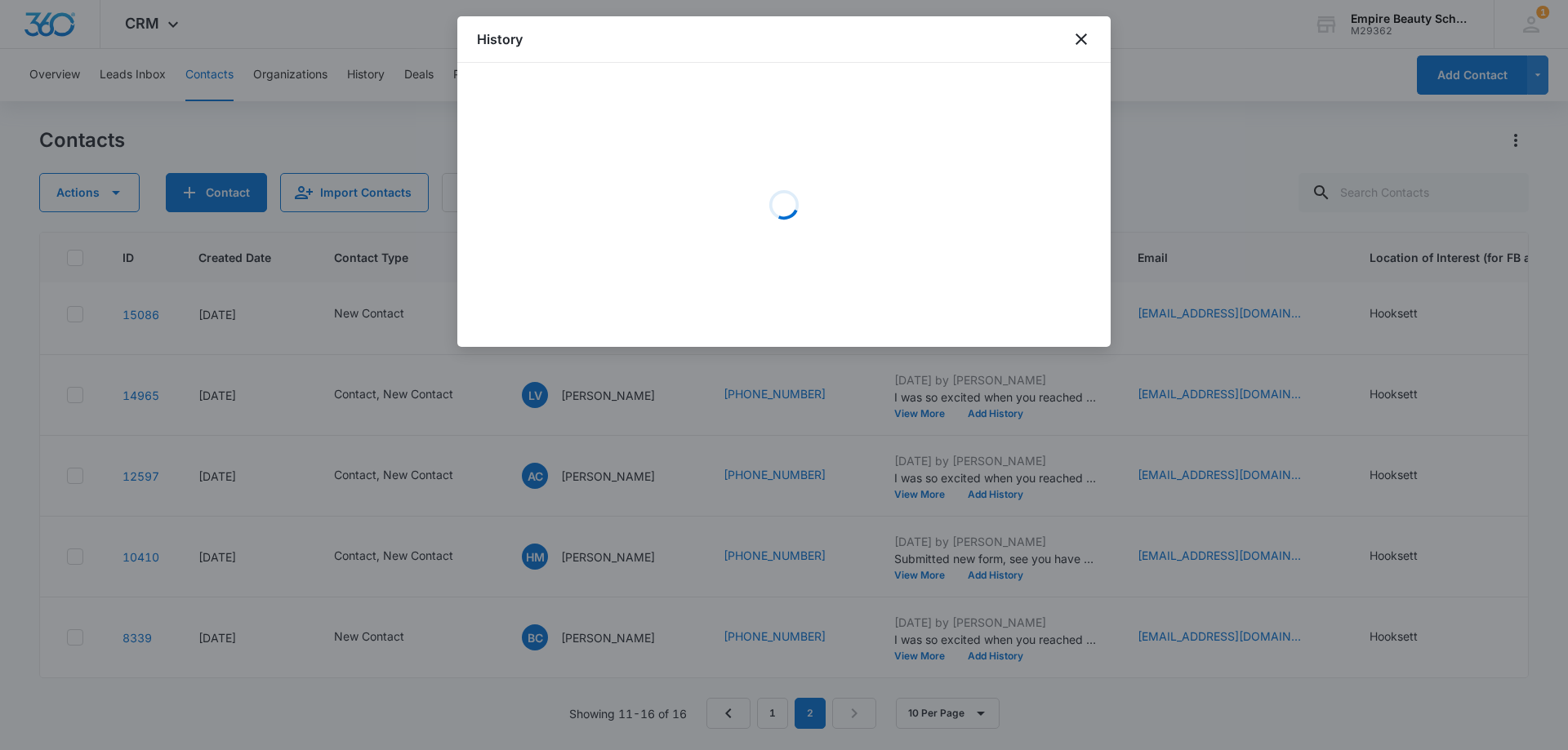
scroll to position [0, 0]
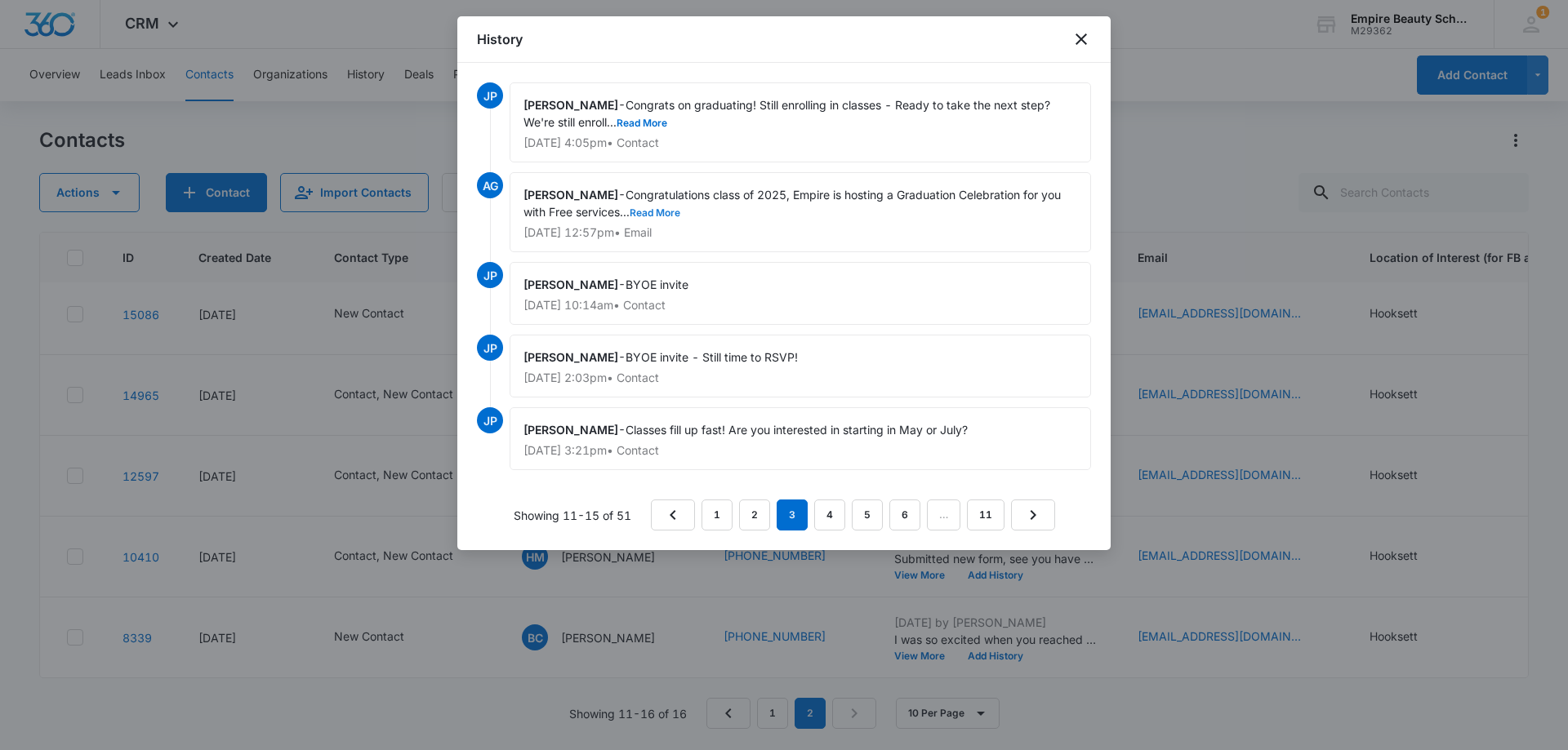
click at [649, 211] on button "Read More" at bounding box center [655, 213] width 50 height 10
click at [826, 515] on link "4" at bounding box center [829, 515] width 31 height 31
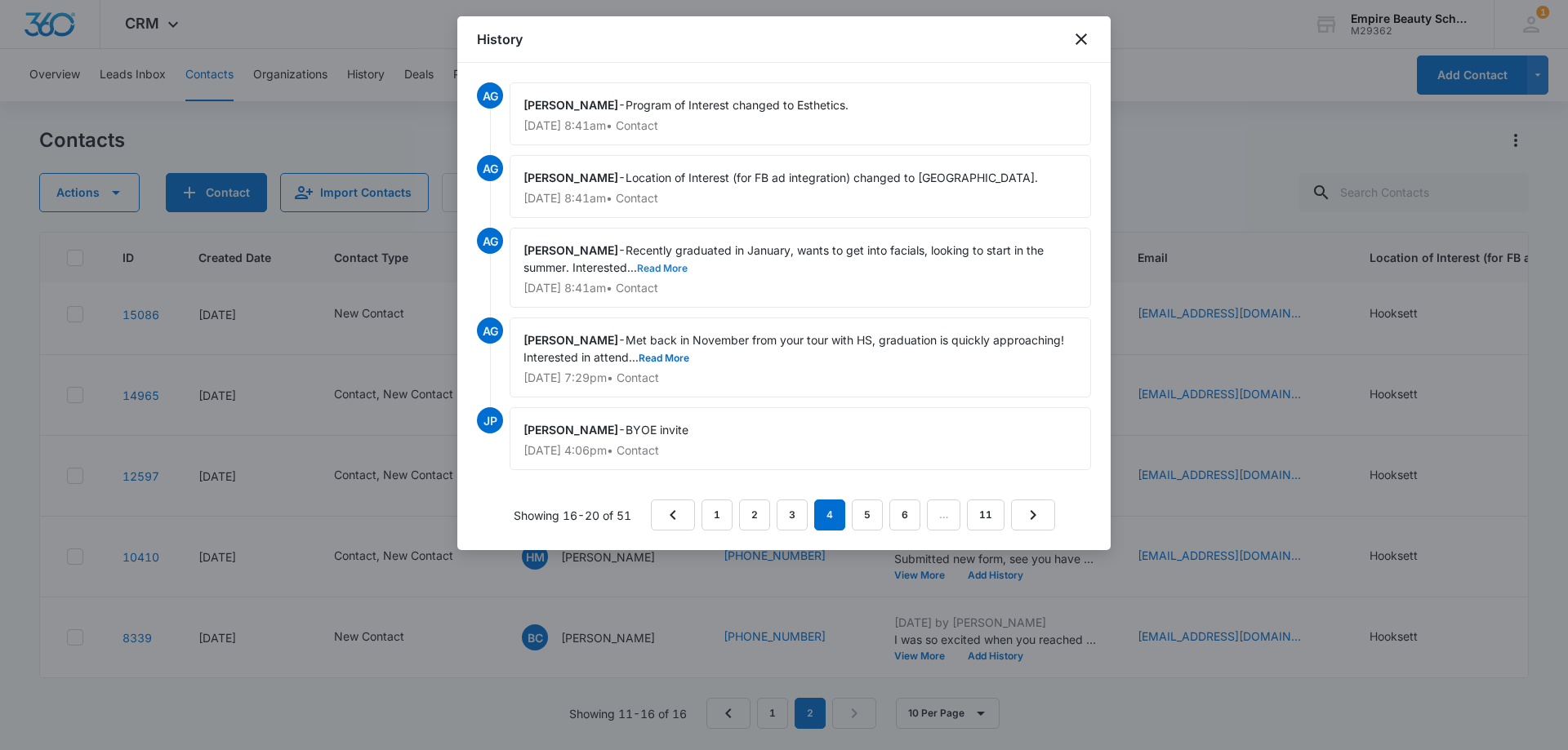
click at [682, 264] on button "Read More" at bounding box center [662, 269] width 50 height 10
click at [682, 357] on button "Read More" at bounding box center [664, 359] width 50 height 10
click at [866, 520] on link "5" at bounding box center [867, 515] width 31 height 31
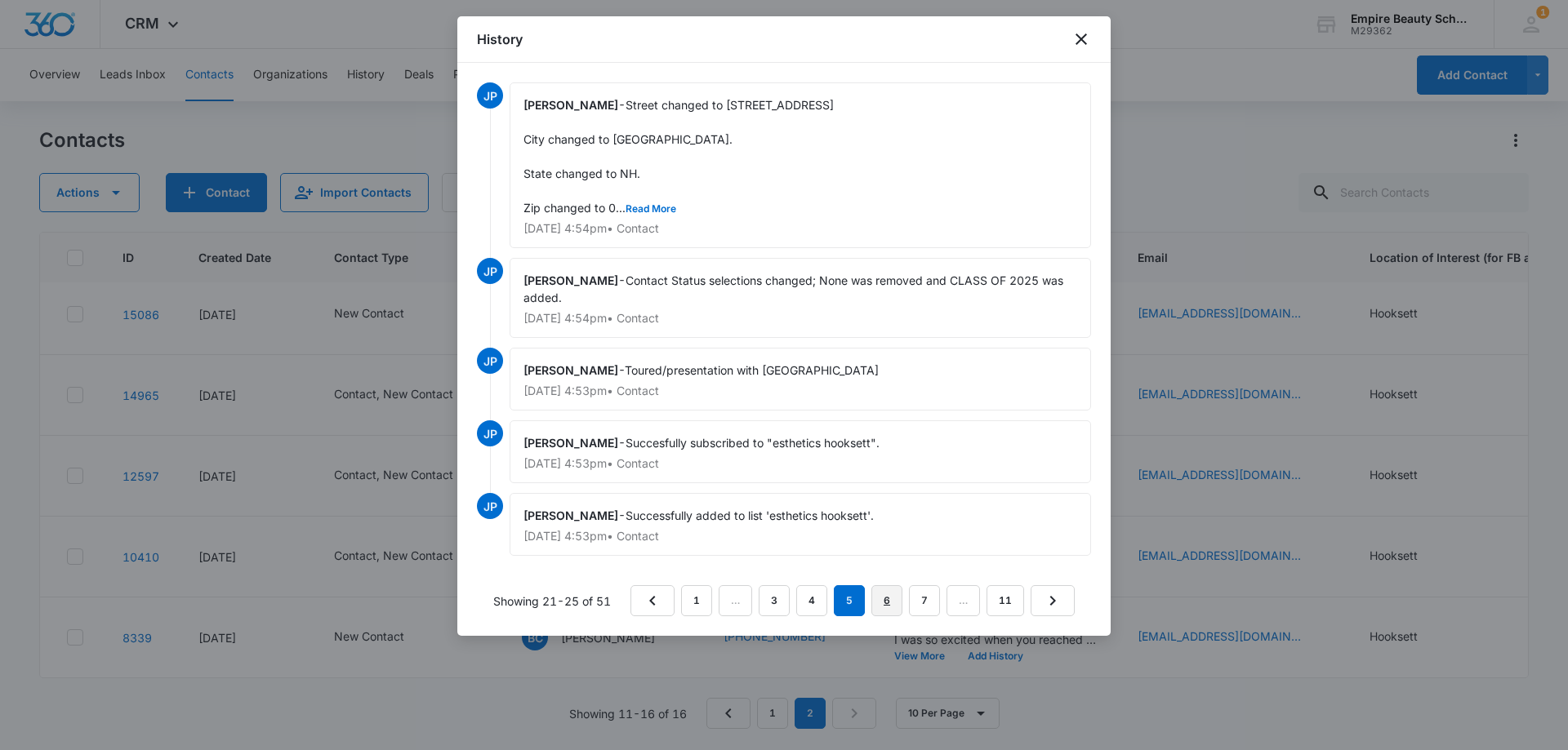
click at [888, 599] on link "6" at bounding box center [887, 601] width 31 height 31
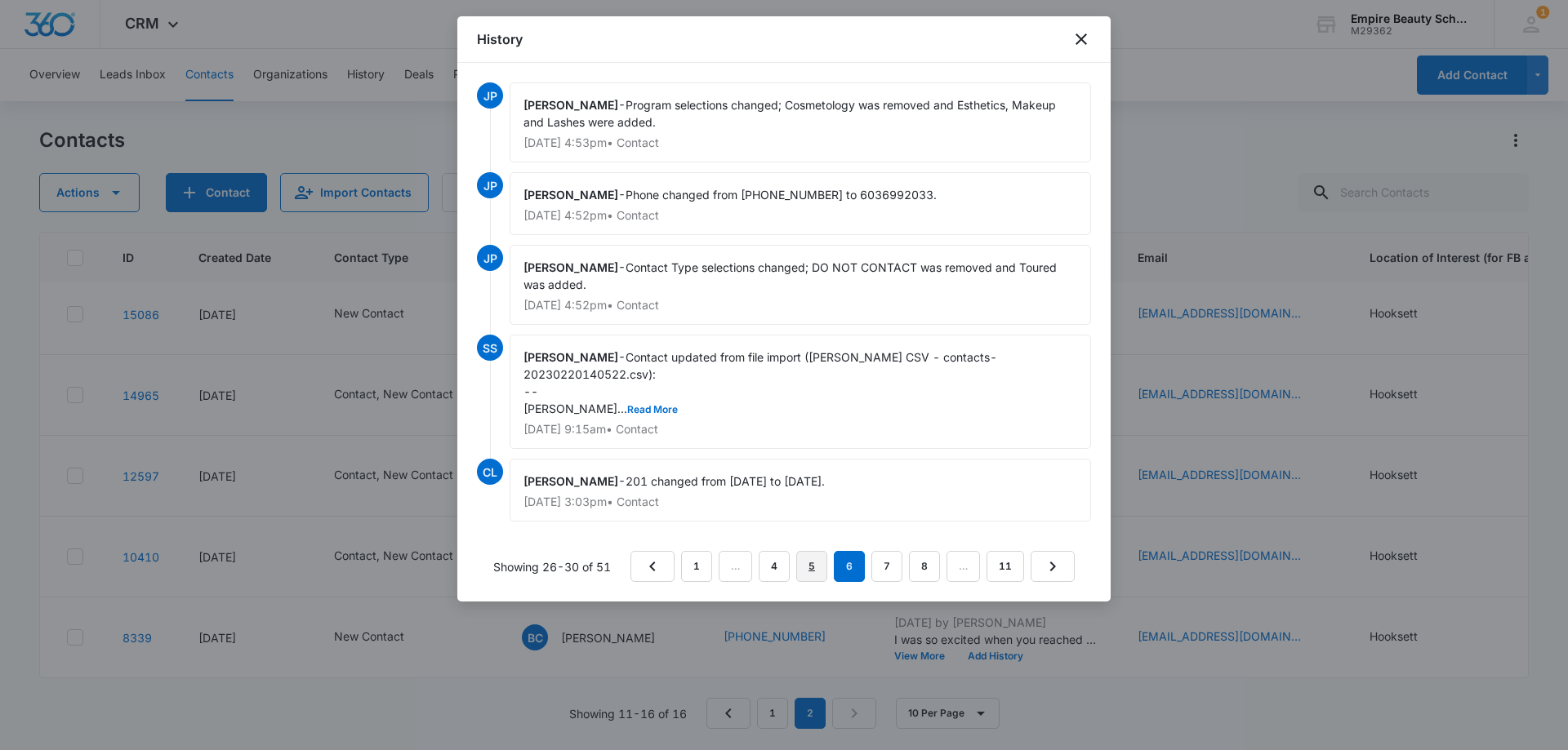
click at [815, 564] on link "5" at bounding box center [811, 566] width 31 height 31
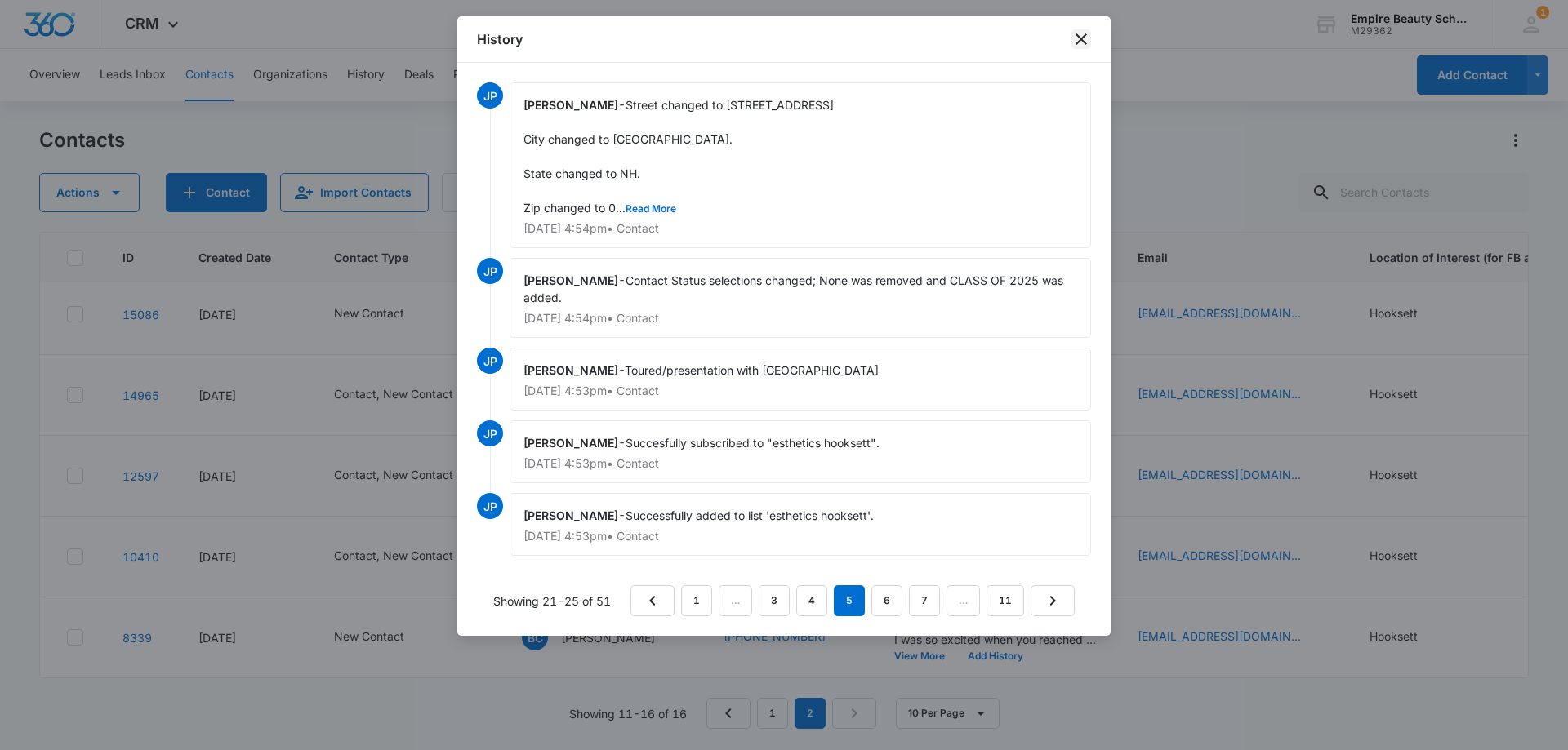
click at [1081, 40] on icon "close" at bounding box center [1081, 39] width 12 height 12
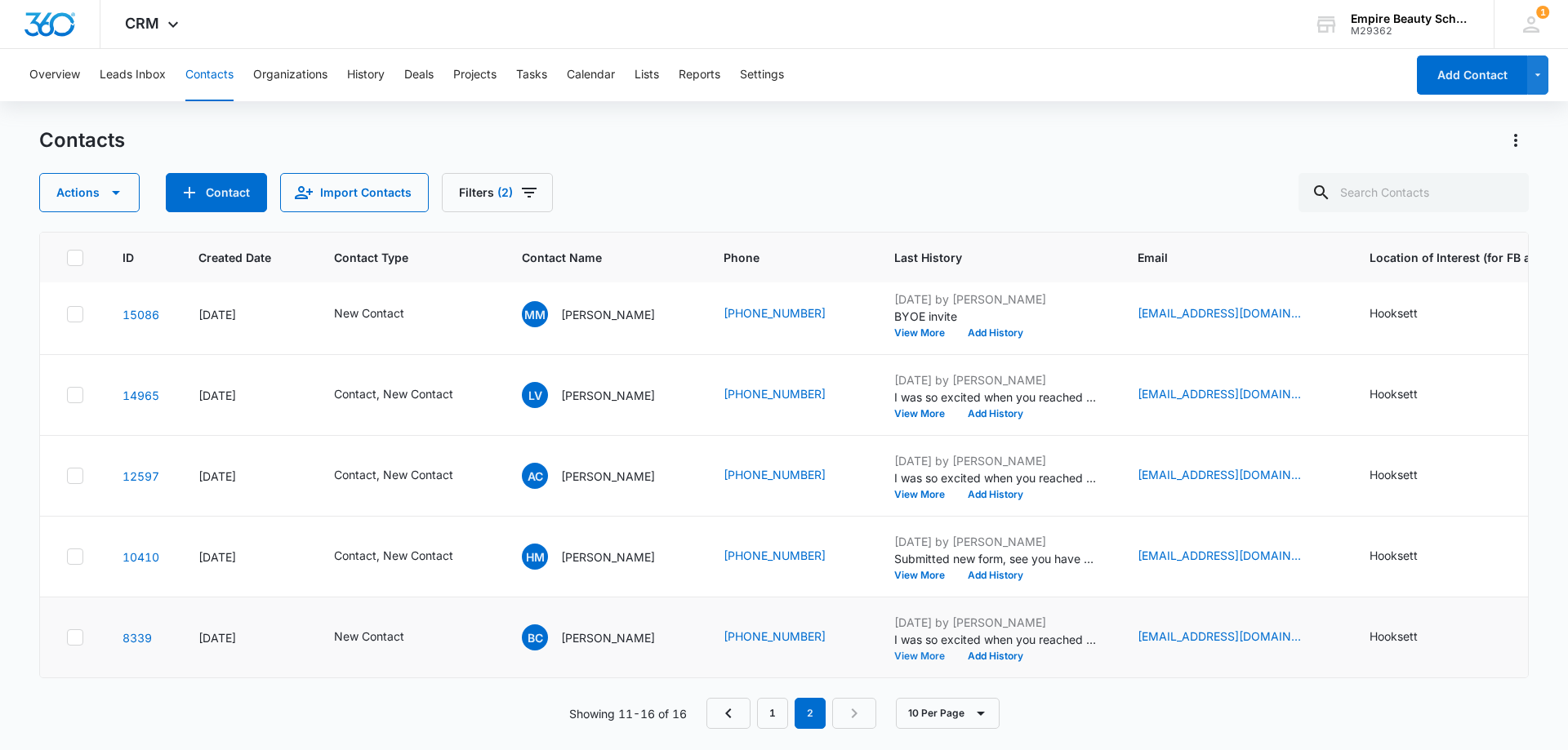
click at [894, 651] on button "View More" at bounding box center [925, 656] width 62 height 10
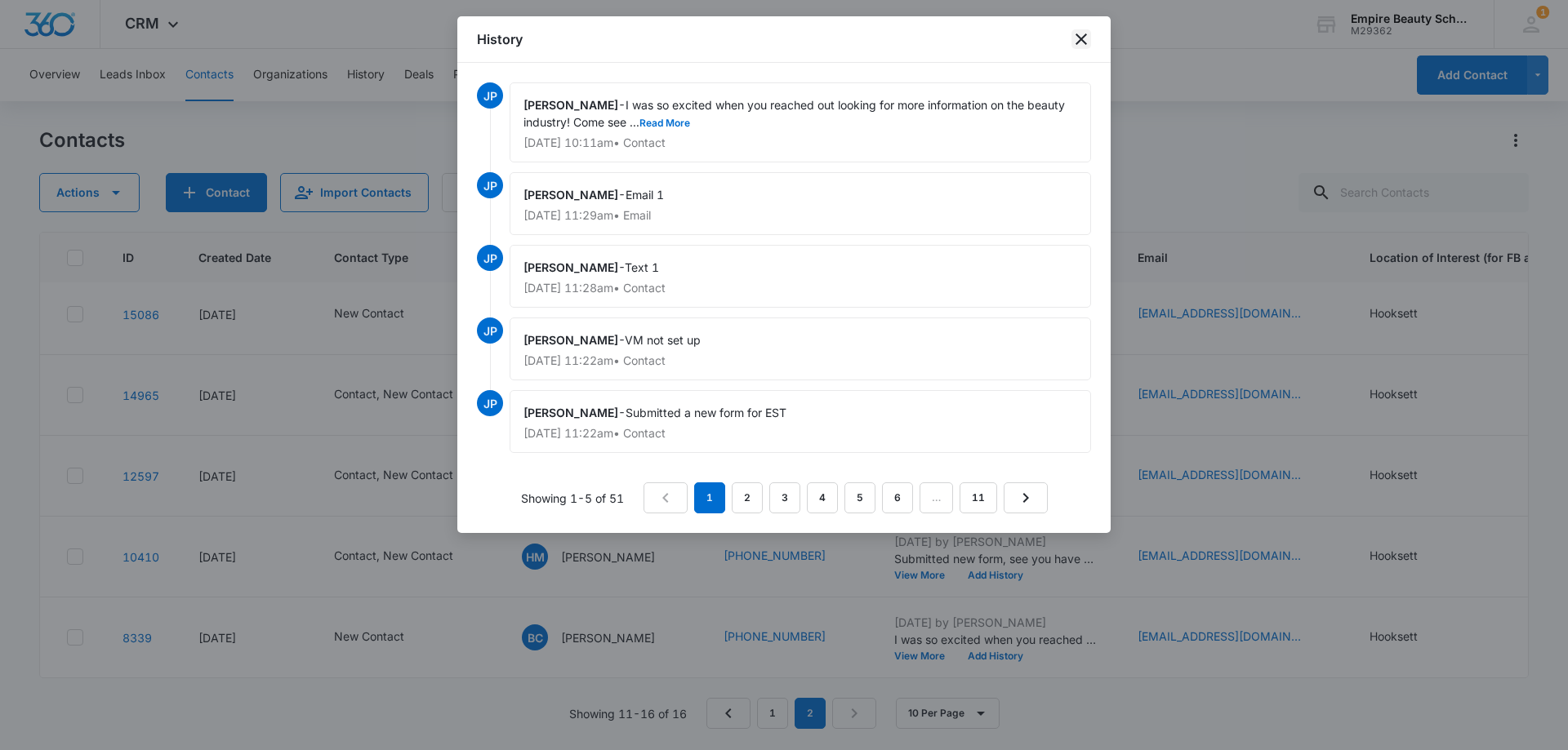
click at [1074, 46] on icon "close" at bounding box center [1080, 39] width 19 height 19
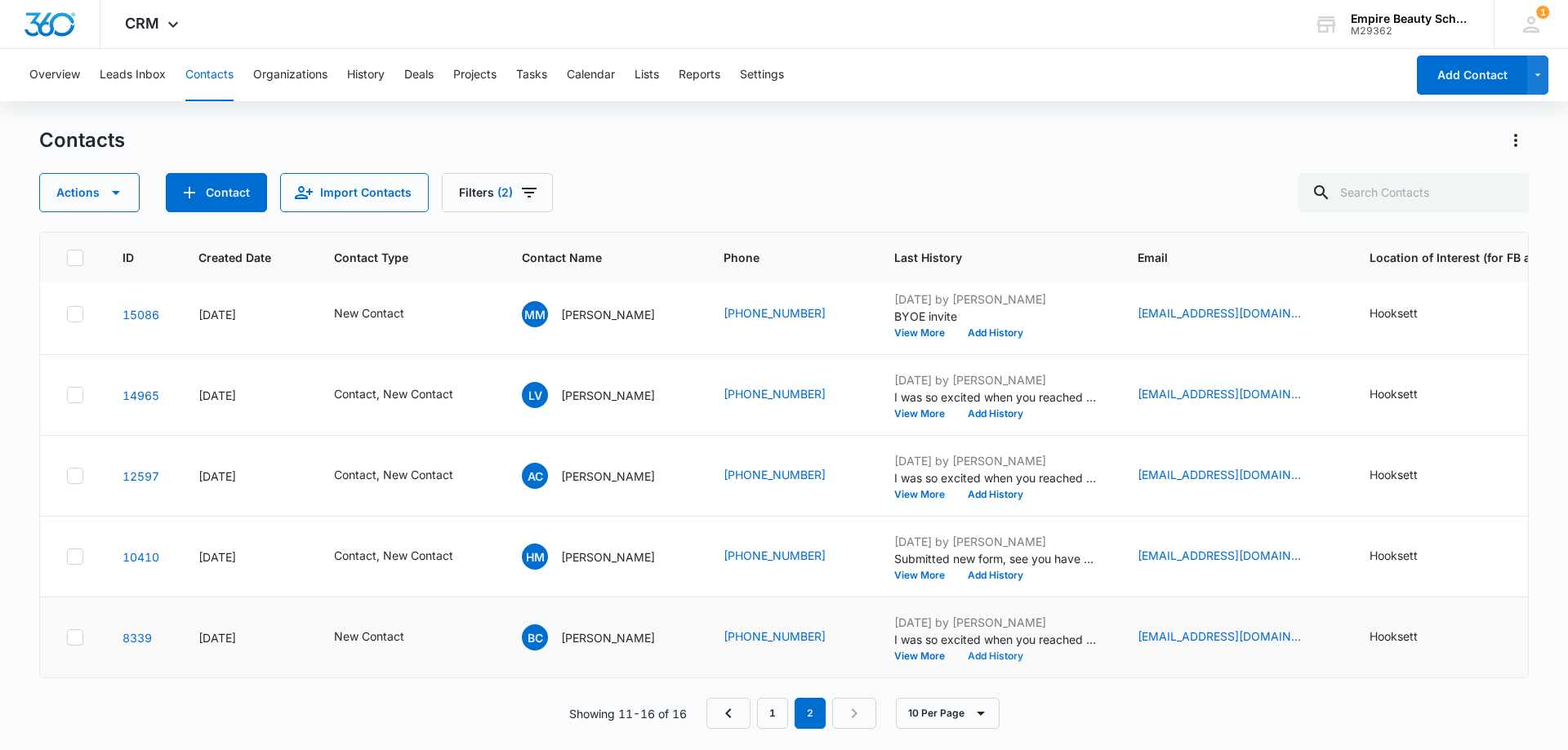
click at [965, 651] on button "Add History" at bounding box center [996, 656] width 79 height 10
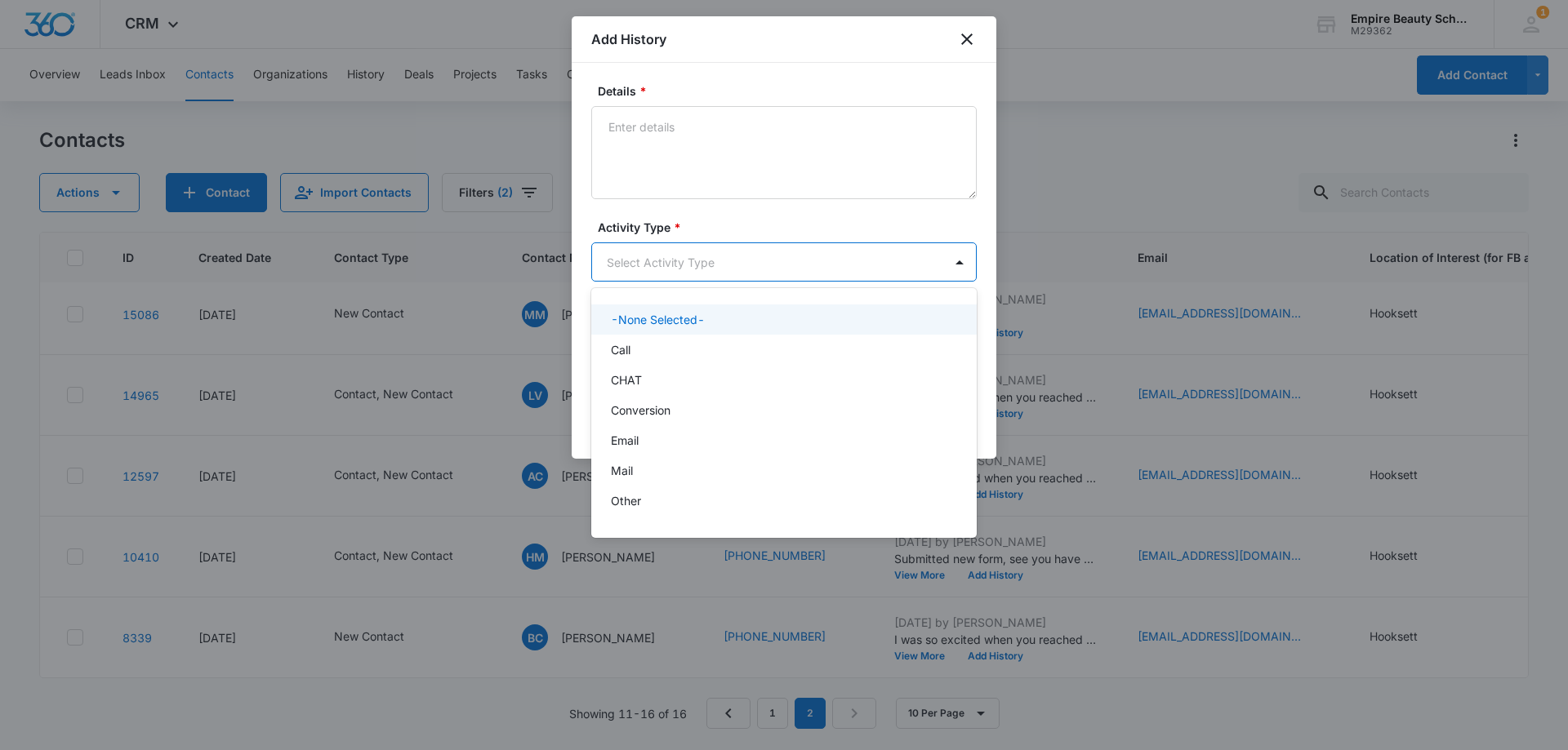
drag, startPoint x: 674, startPoint y: 260, endPoint x: 664, endPoint y: 278, distance: 20.6
click at [673, 260] on body "CRM Apps Forms CRM Email Shop Payments POS Files Brand Settings Empire Beauty S…" at bounding box center [784, 375] width 1568 height 750
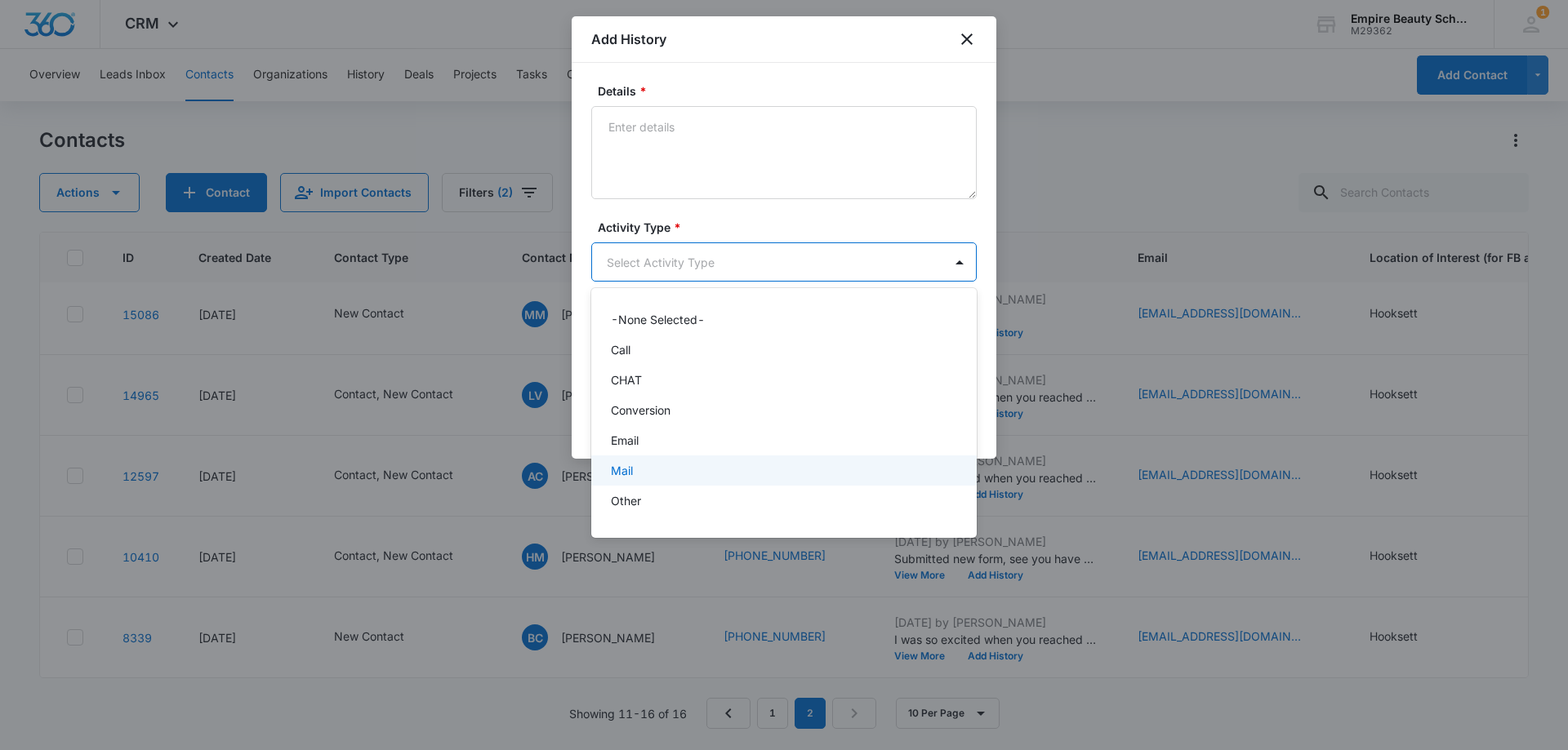
scroll to position [85, 0]
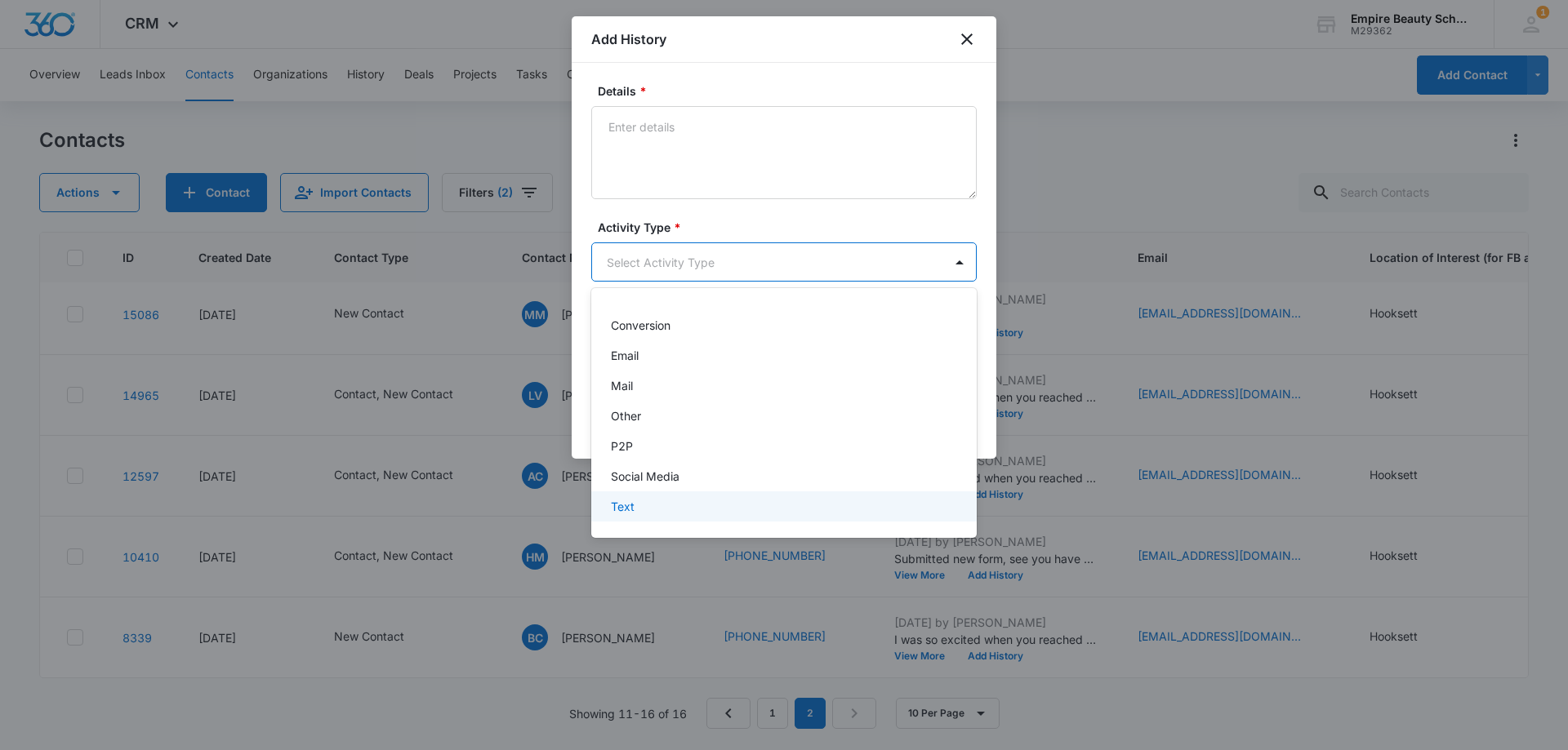
click at [639, 507] on div "Text" at bounding box center [782, 506] width 343 height 17
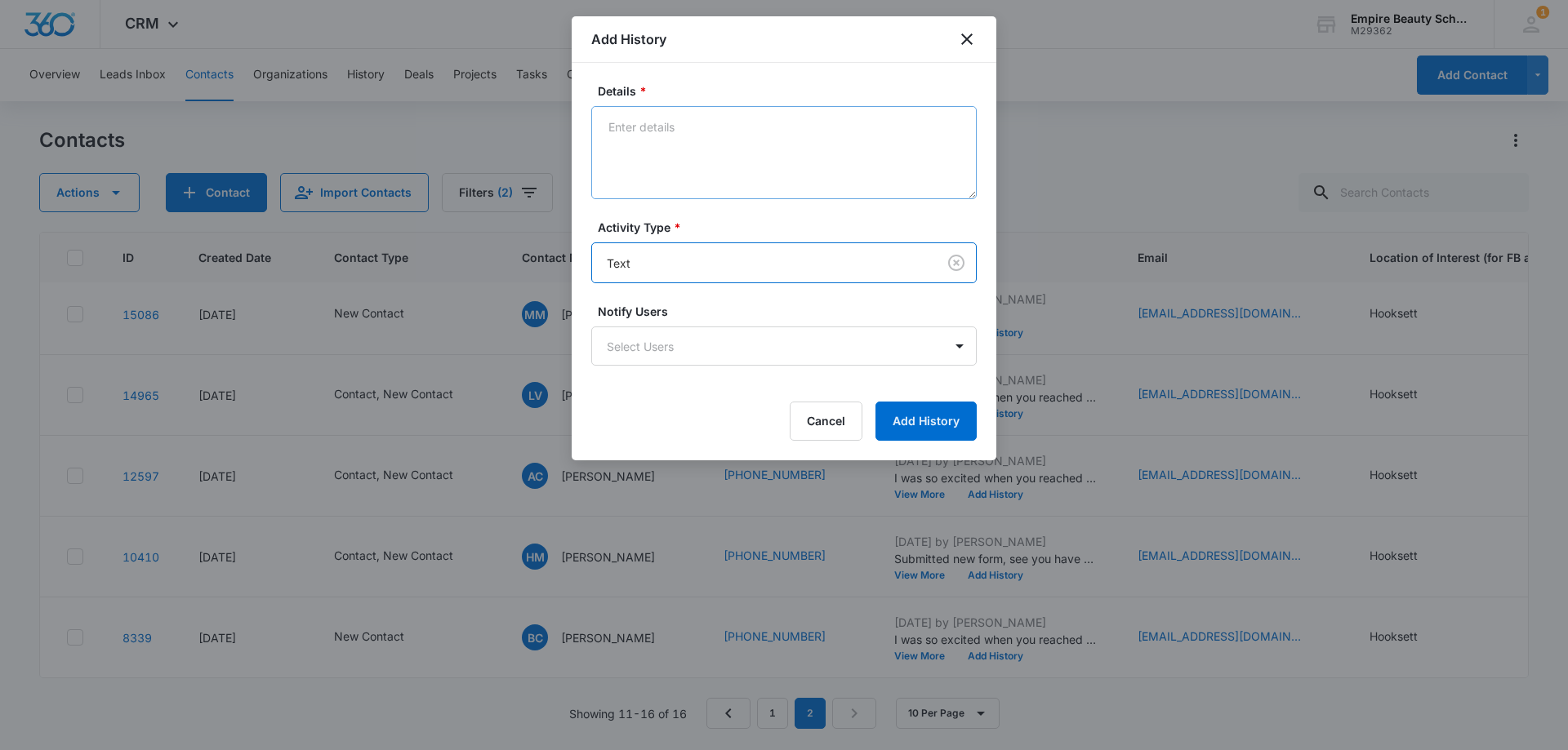
click at [685, 106] on div "Details *" at bounding box center [784, 140] width 386 height 116
click at [676, 141] on textarea "Details *" at bounding box center [784, 153] width 386 height 93
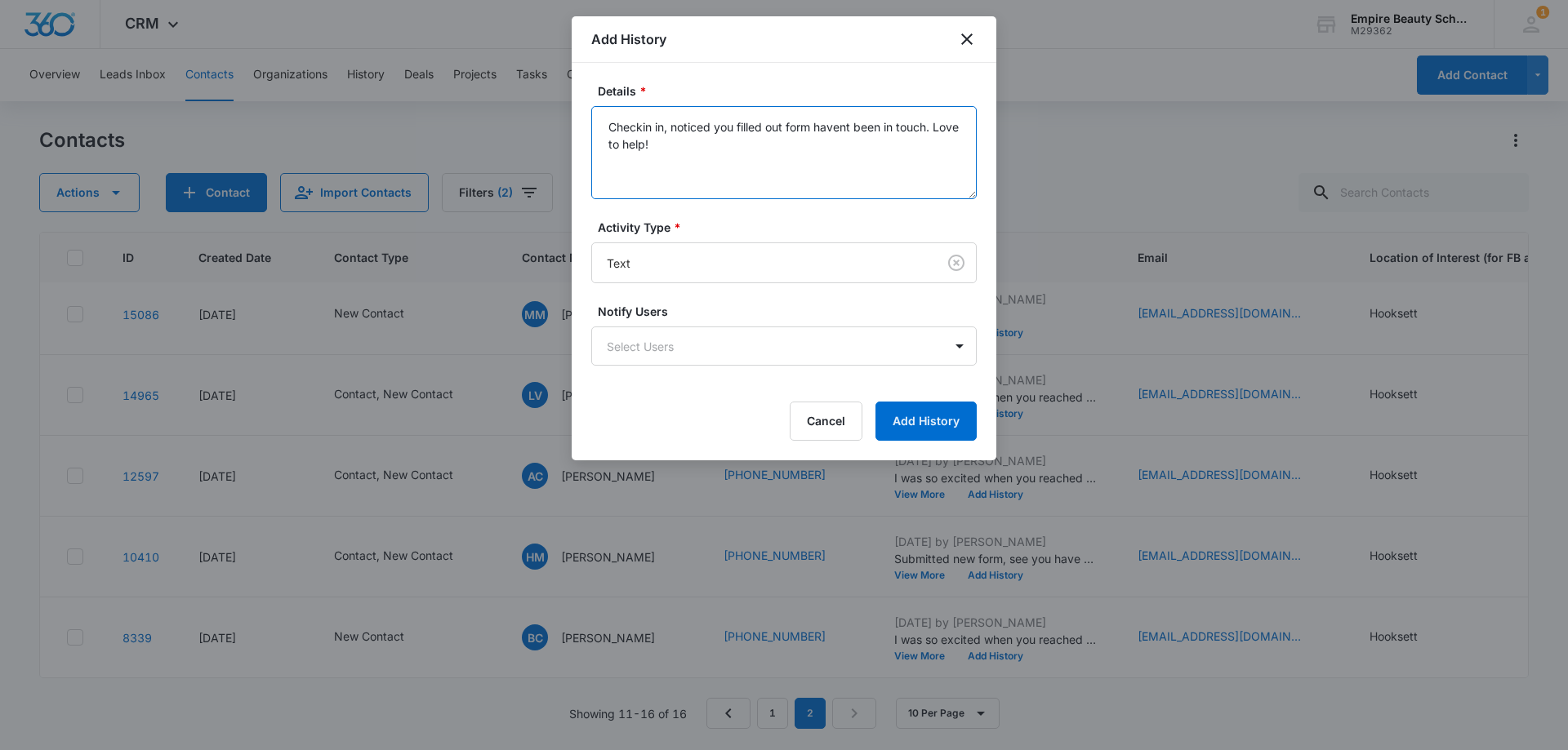
click at [830, 122] on textarea "Checkin in, noticed you filled out form havent been in touch. Love to help!" at bounding box center [784, 153] width 386 height 93
click at [634, 127] on textarea "Checkin in, noticed you filled out form haven't been in touch. Love to help!" at bounding box center [784, 153] width 386 height 93
click at [747, 151] on textarea "Checking in, noticed you filled out form haven't been in touch. Love to help!" at bounding box center [784, 153] width 386 height 93
drag, startPoint x: 795, startPoint y: 124, endPoint x: 799, endPoint y: 206, distance: 82.1
click at [796, 136] on textarea "Checking in, noticed you filled out form haven't been in touch. Love to help!" at bounding box center [784, 153] width 386 height 93
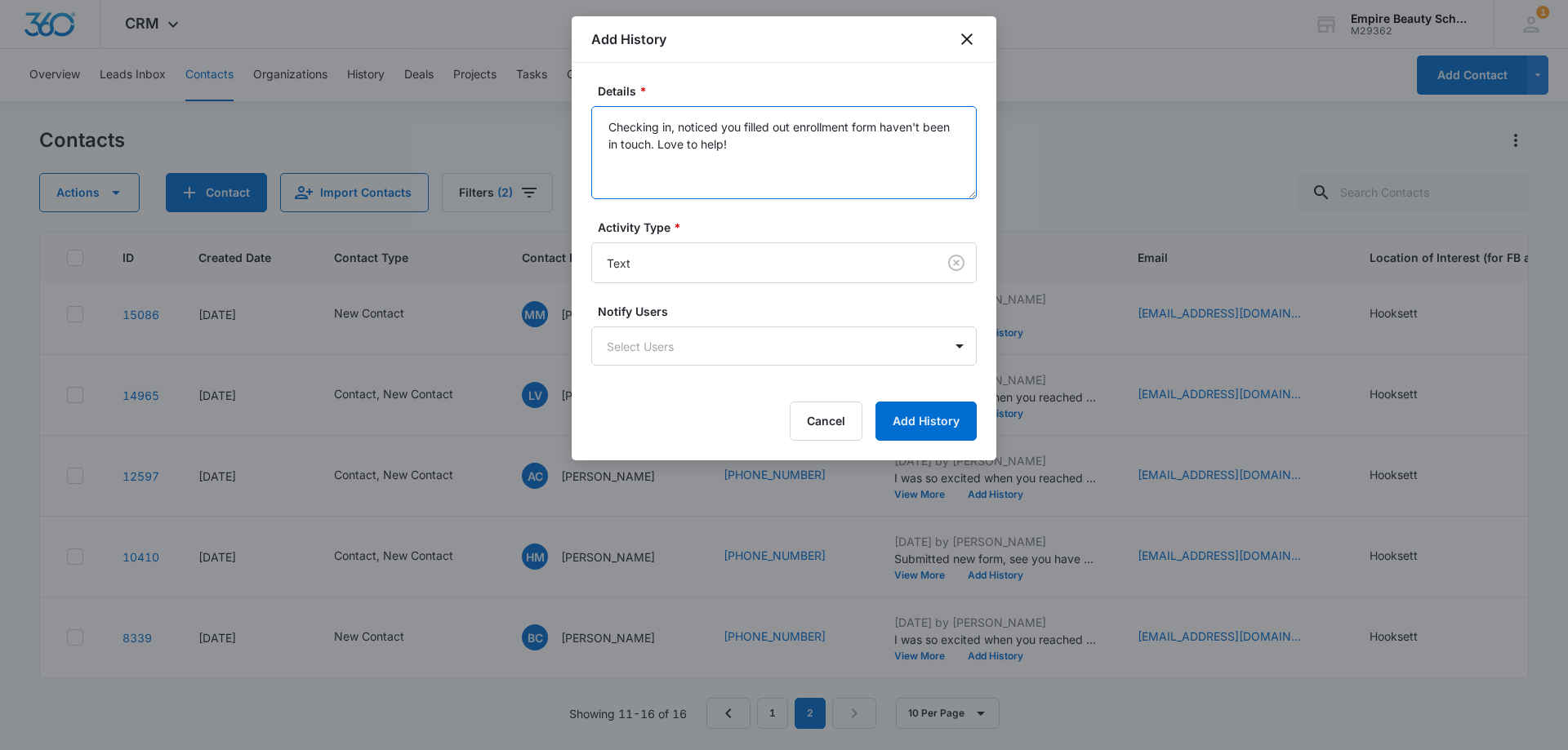
click at [783, 170] on textarea "Checking in, noticed you filled out enrollment form haven't been in touch. Love…" at bounding box center [784, 153] width 386 height 93
type textarea "Checking in, noticed you filled out enrollment form haven't been in touch. Love…"
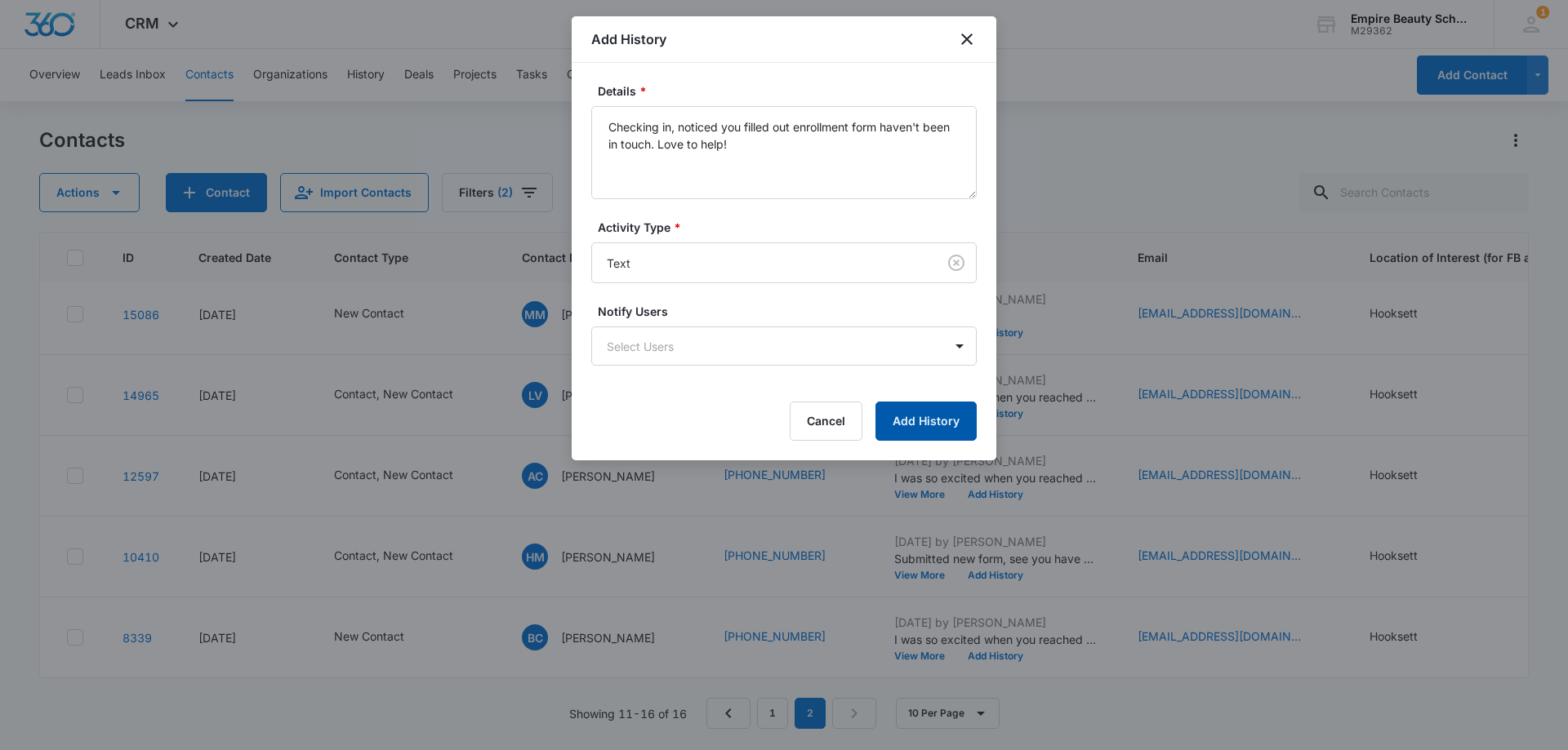
click at [915, 422] on button "Add History" at bounding box center [925, 421] width 101 height 39
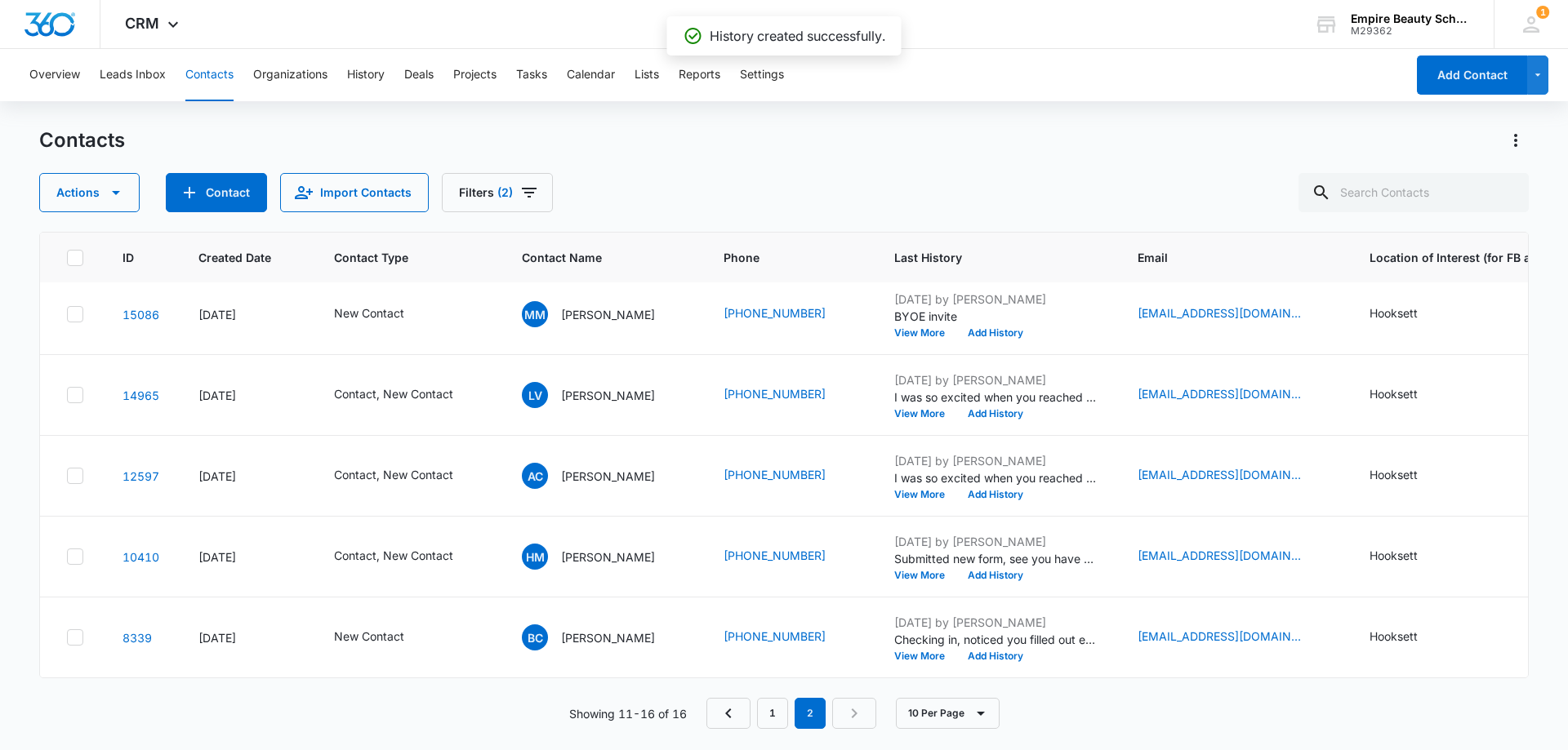
click at [419, 630] on icon "Contact Type - New Contact - Select to Edit Field" at bounding box center [424, 638] width 15 height 15
click at [391, 519] on icon "Remove New Contact" at bounding box center [396, 520] width 10 height 10
click at [423, 520] on div "Contact Type" at bounding box center [370, 520] width 142 height 39
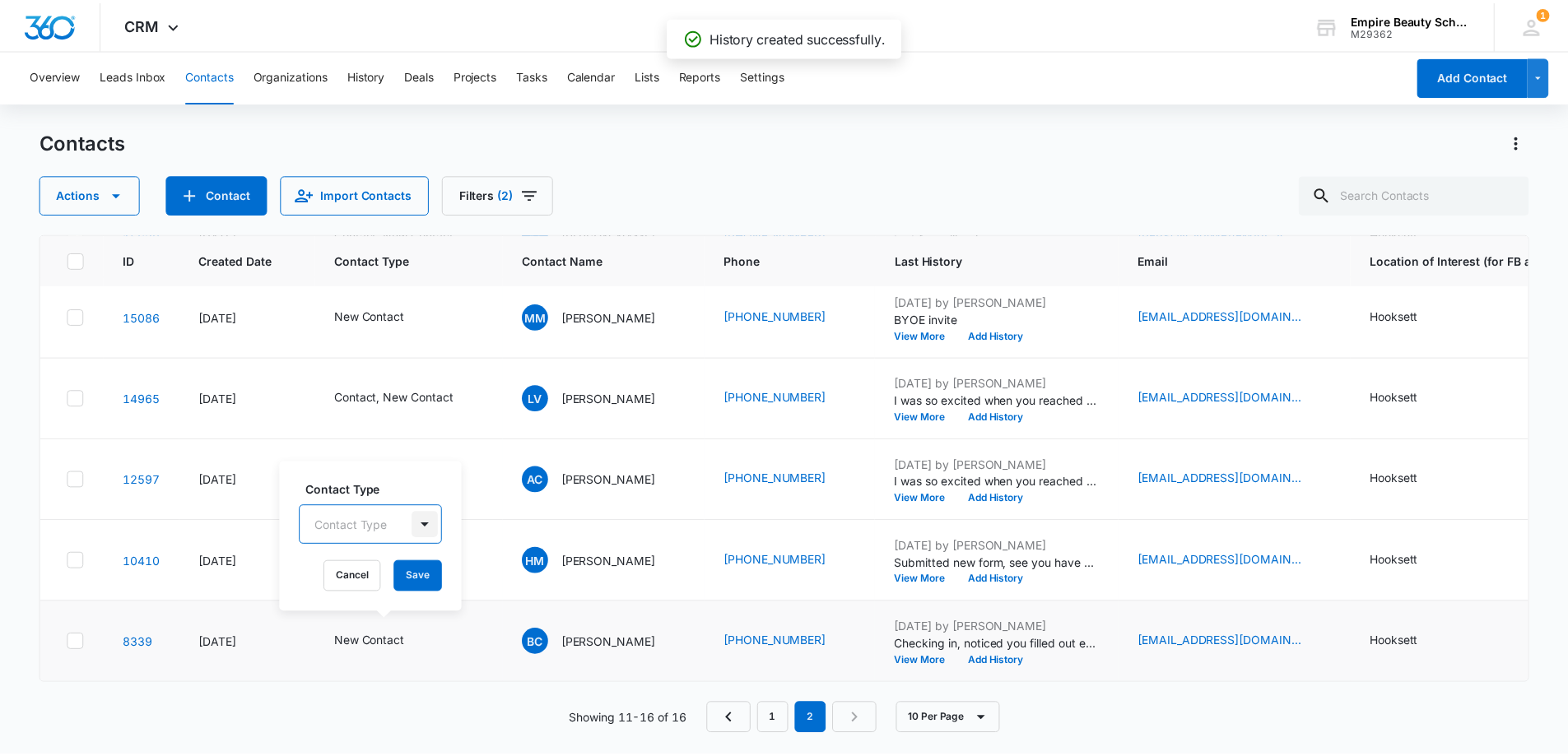
scroll to position [19, 0]
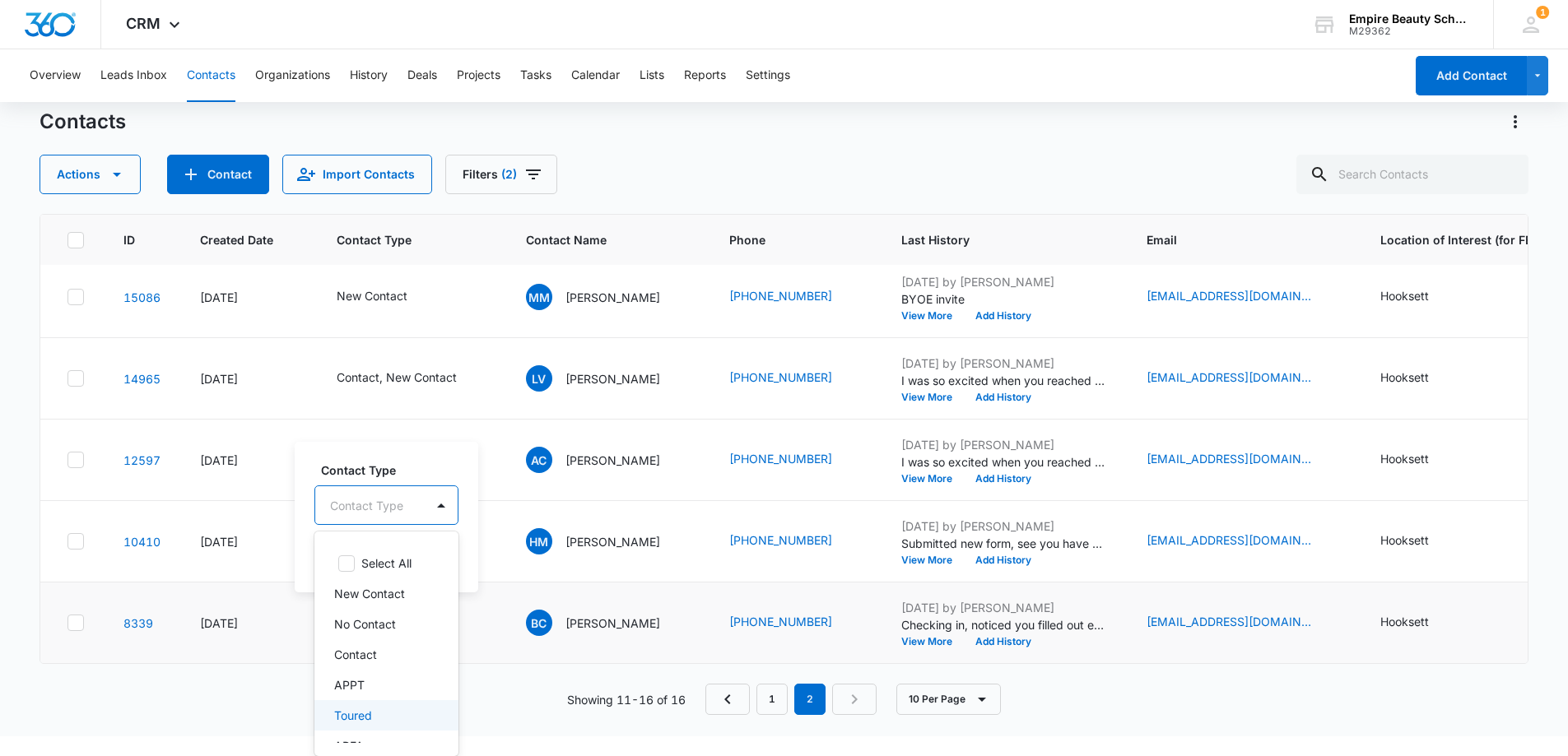
click at [388, 716] on div "Toured" at bounding box center [385, 715] width 101 height 17
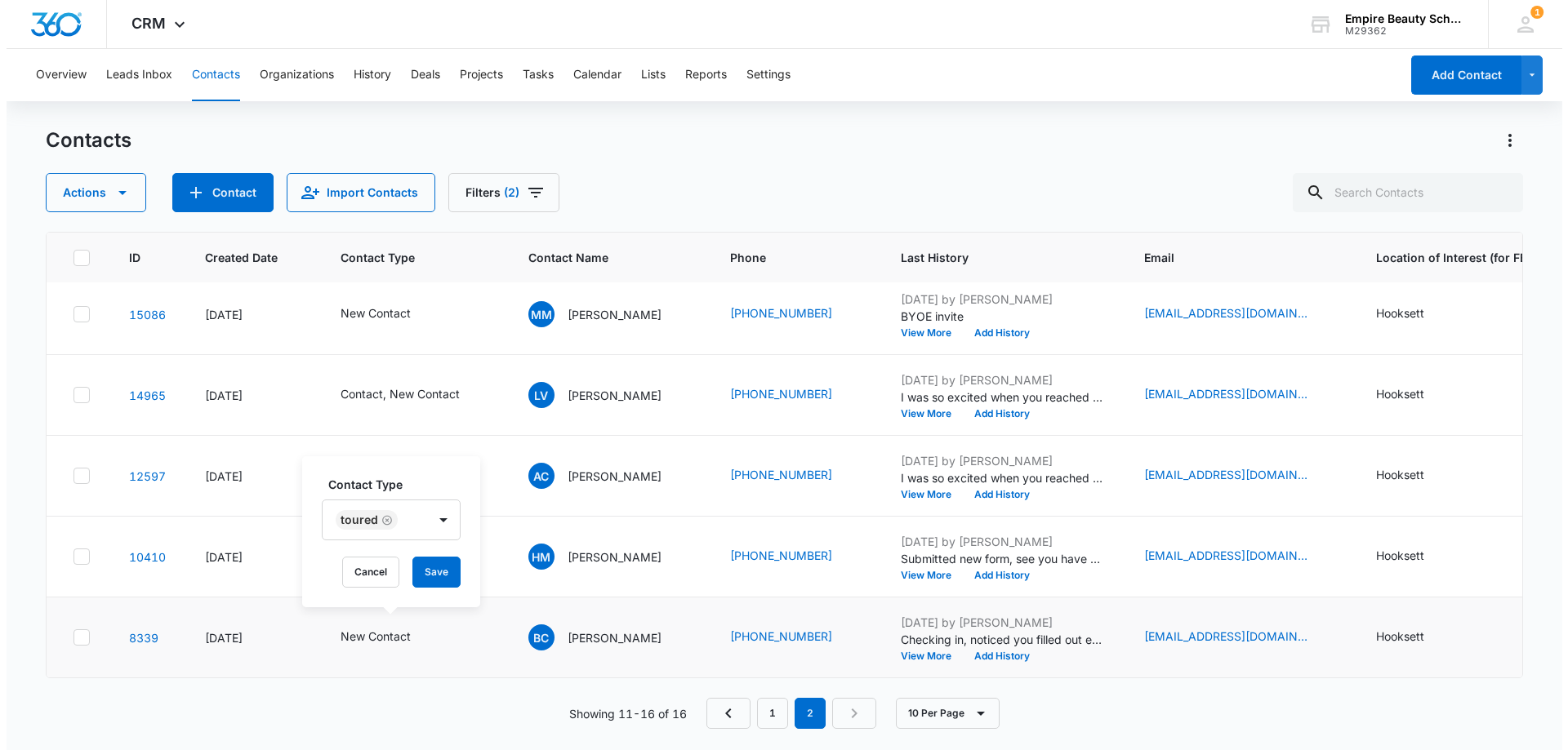
scroll to position [0, 0]
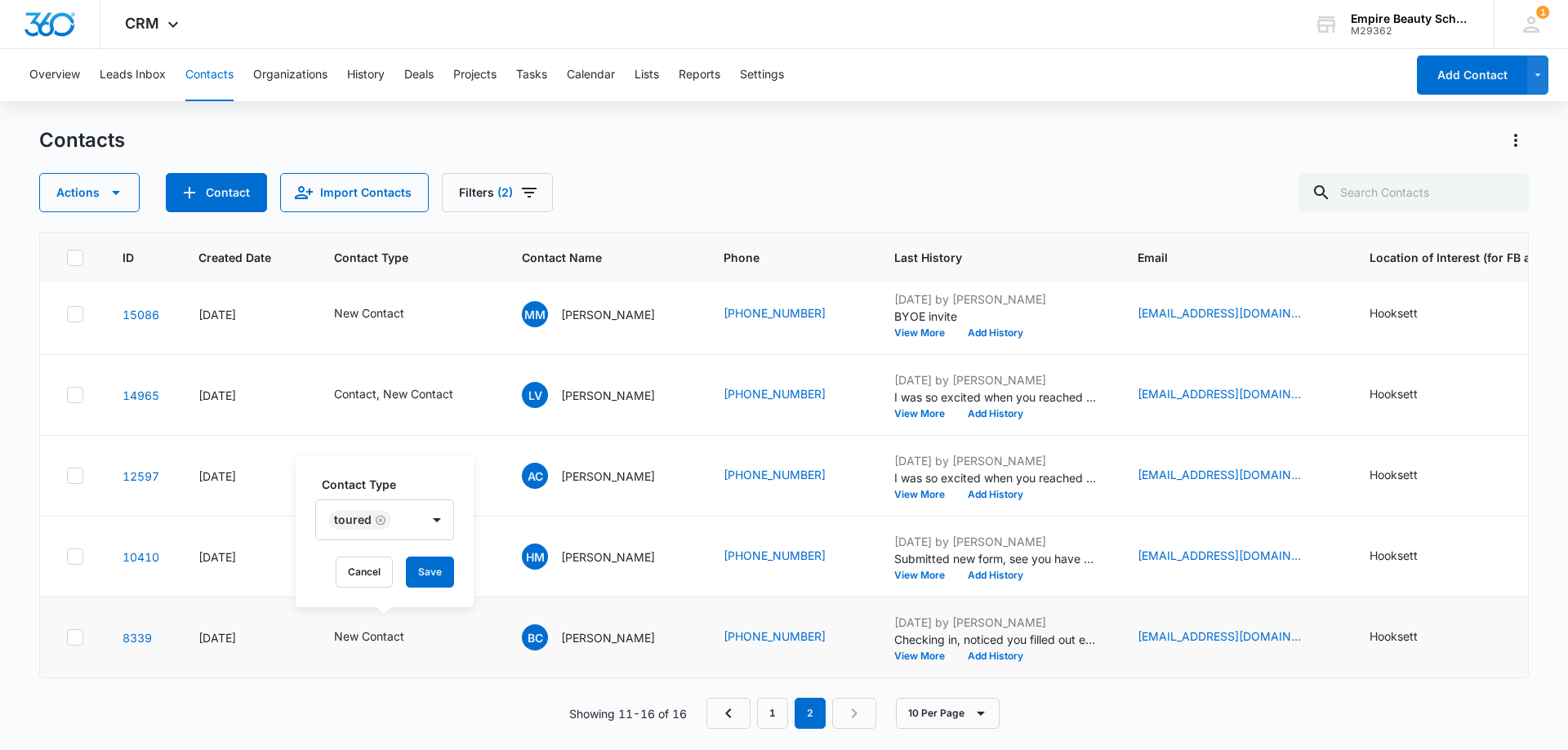
click at [435, 469] on div "Contact Type Toured Cancel Save" at bounding box center [385, 532] width 178 height 151
click at [441, 577] on button "Save" at bounding box center [429, 572] width 48 height 31
click at [898, 571] on button "View More" at bounding box center [925, 576] width 62 height 10
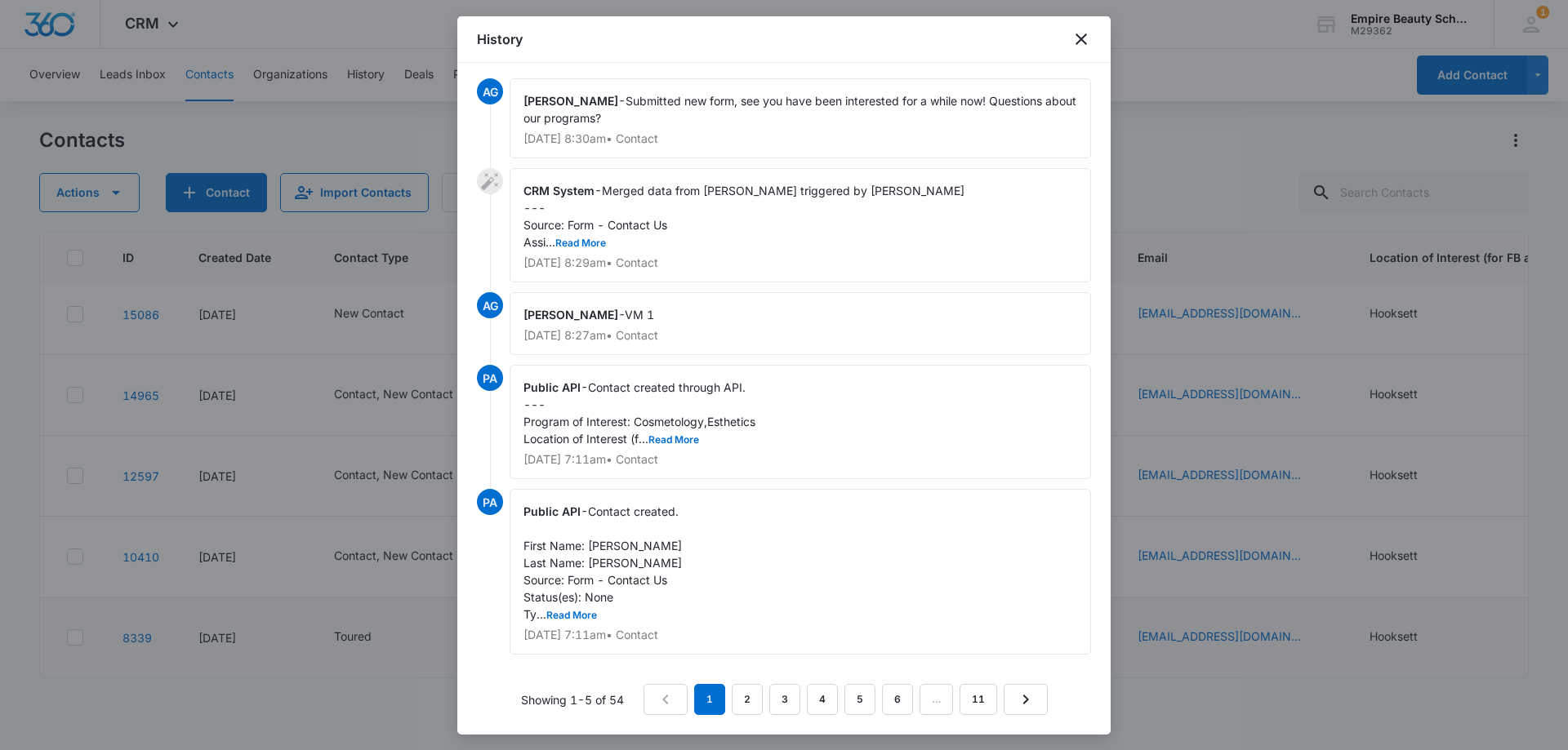
scroll to position [21, 0]
click at [748, 699] on link "2" at bounding box center [747, 699] width 31 height 31
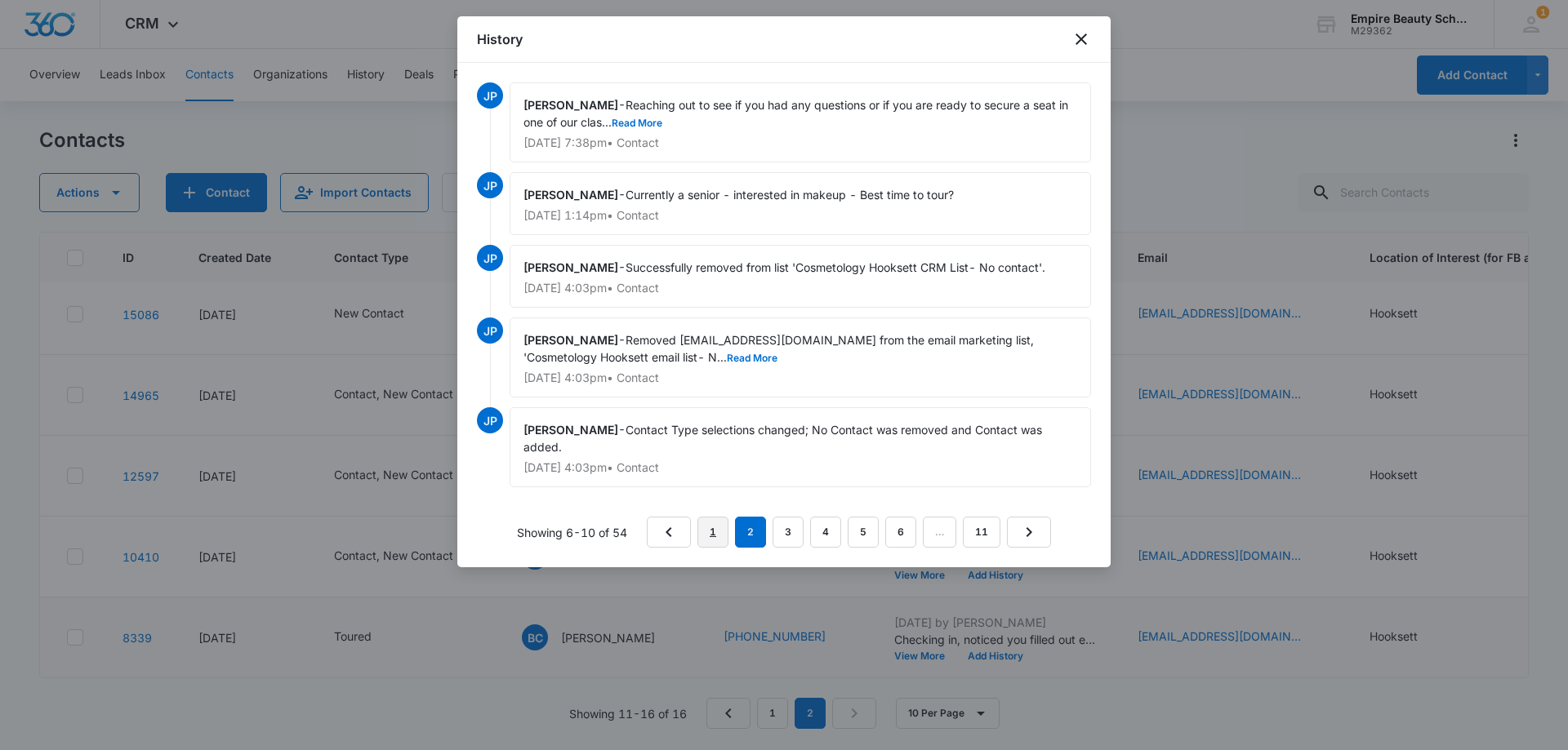
click at [723, 535] on link "1" at bounding box center [712, 532] width 31 height 31
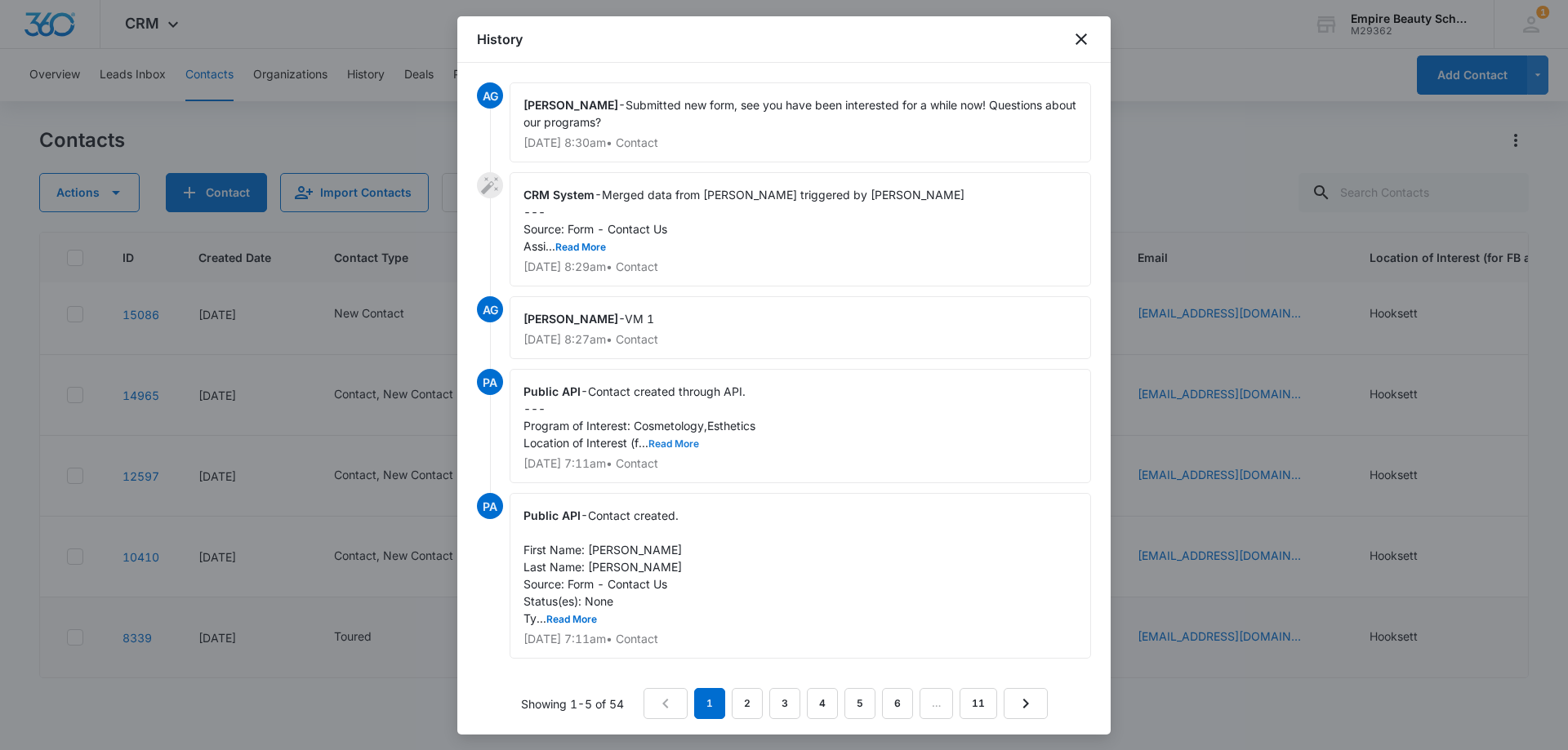
click at [685, 449] on button "Read More" at bounding box center [674, 444] width 50 height 10
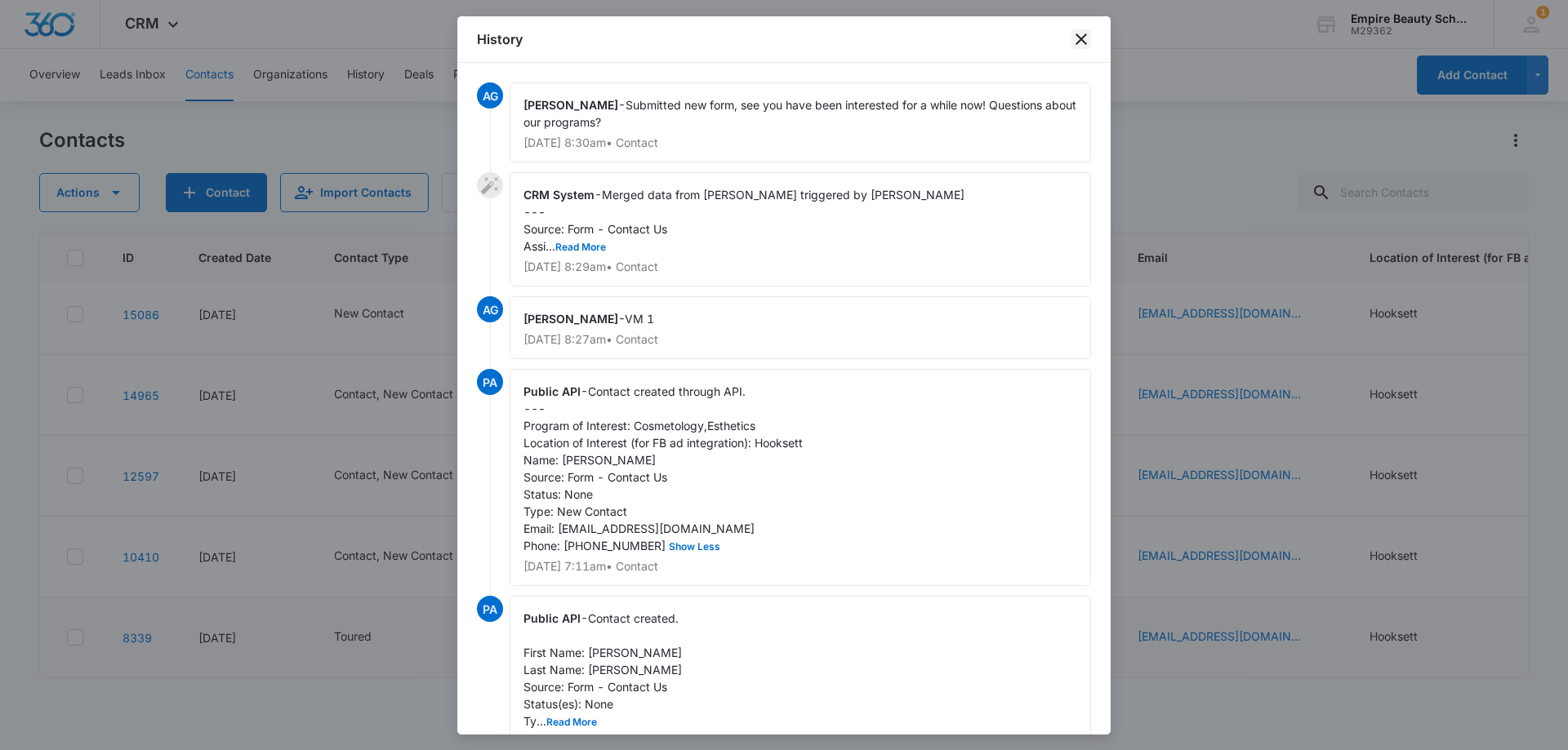
click at [1082, 36] on icon "close" at bounding box center [1080, 39] width 19 height 19
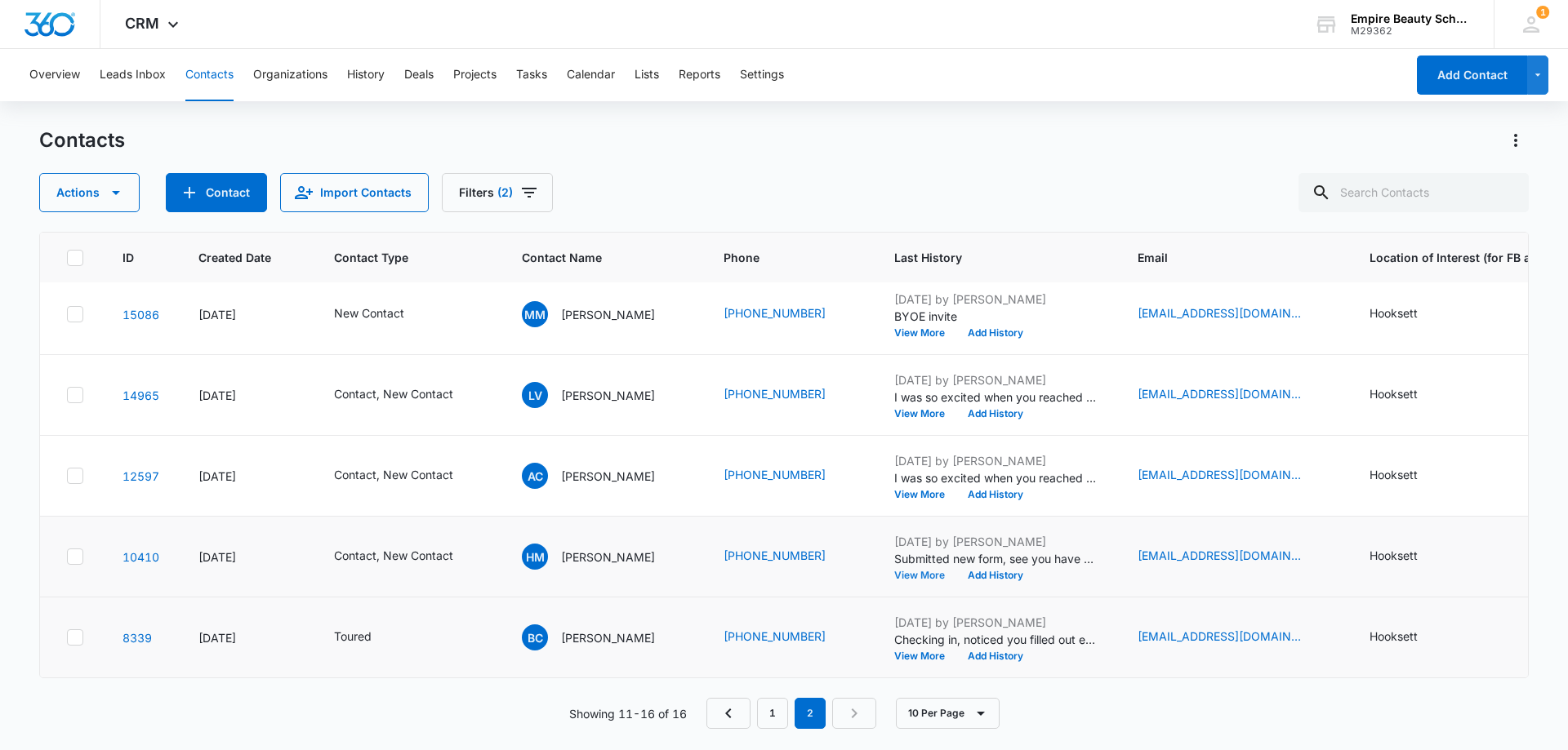
click at [904, 571] on button "View More" at bounding box center [925, 576] width 62 height 10
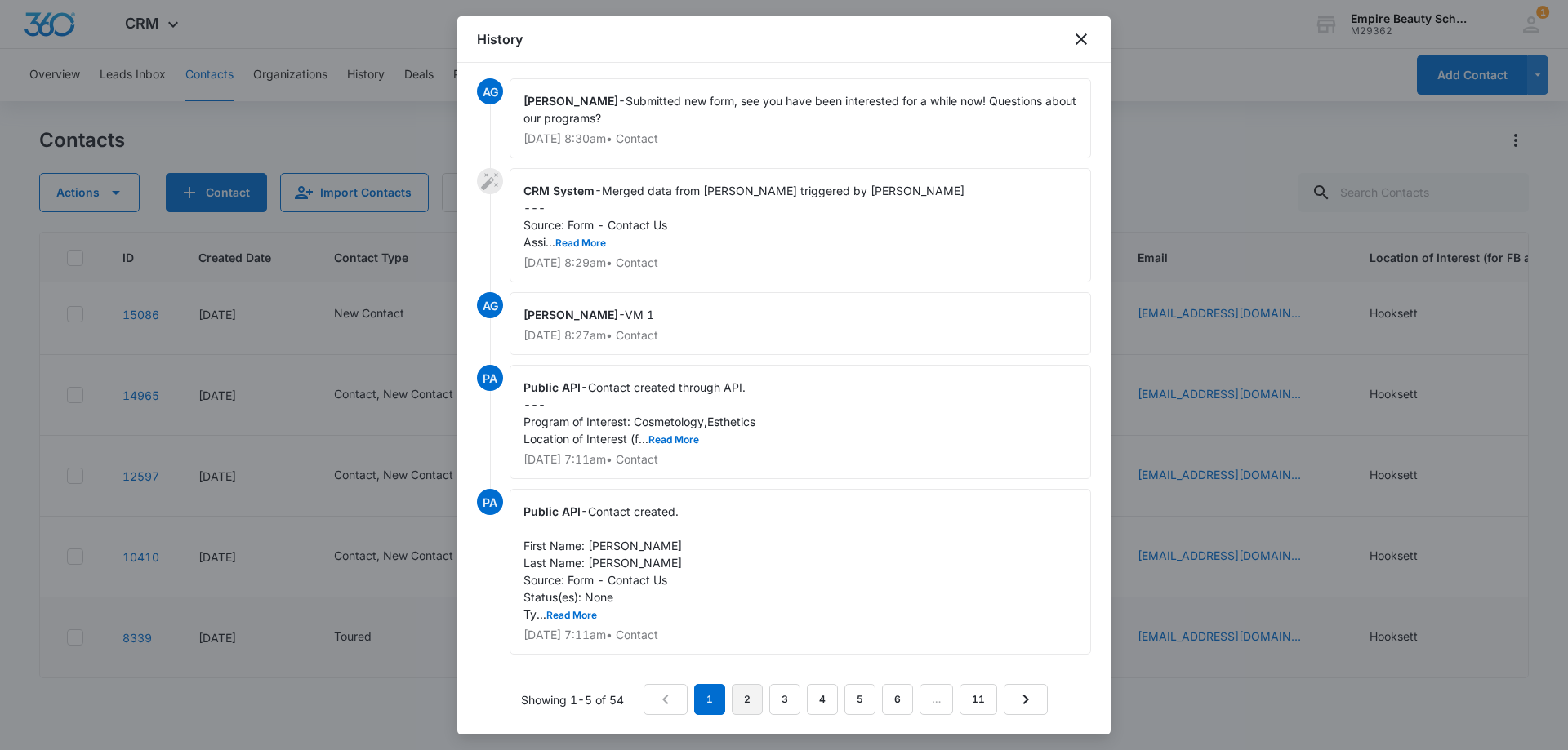
scroll to position [21, 0]
click at [748, 702] on link "2" at bounding box center [747, 699] width 31 height 31
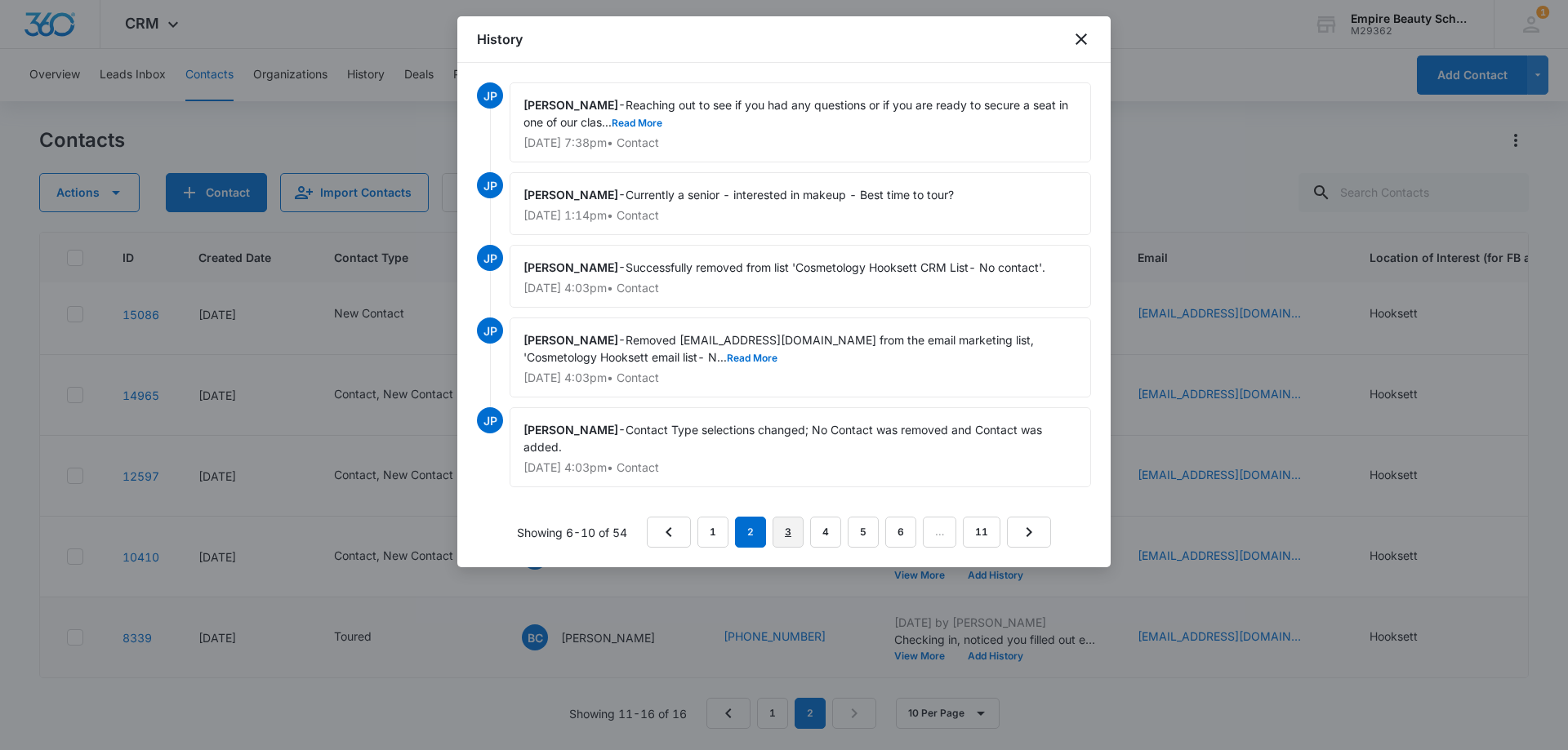
click at [792, 534] on link "3" at bounding box center [788, 532] width 31 height 31
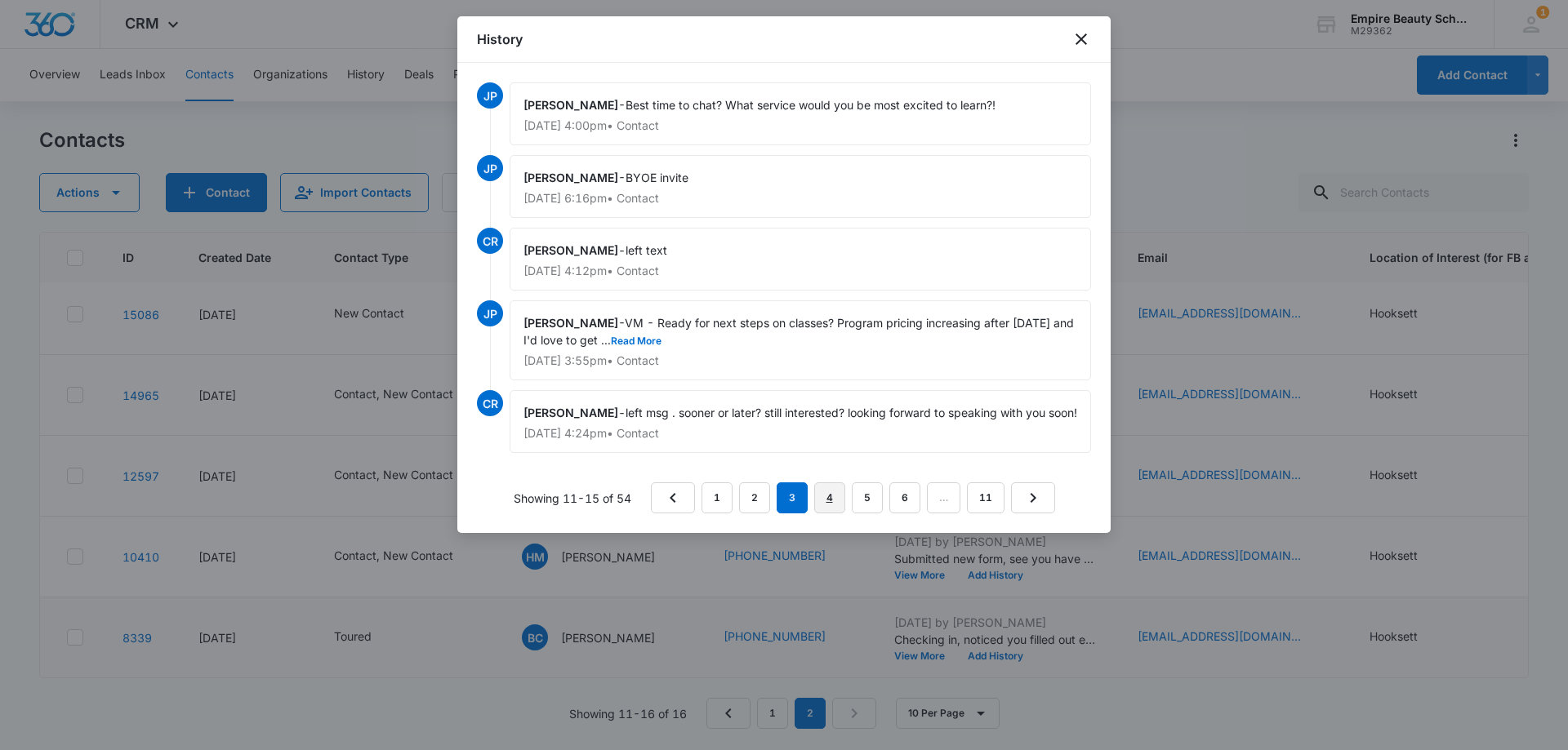
click at [825, 510] on link "4" at bounding box center [829, 498] width 31 height 31
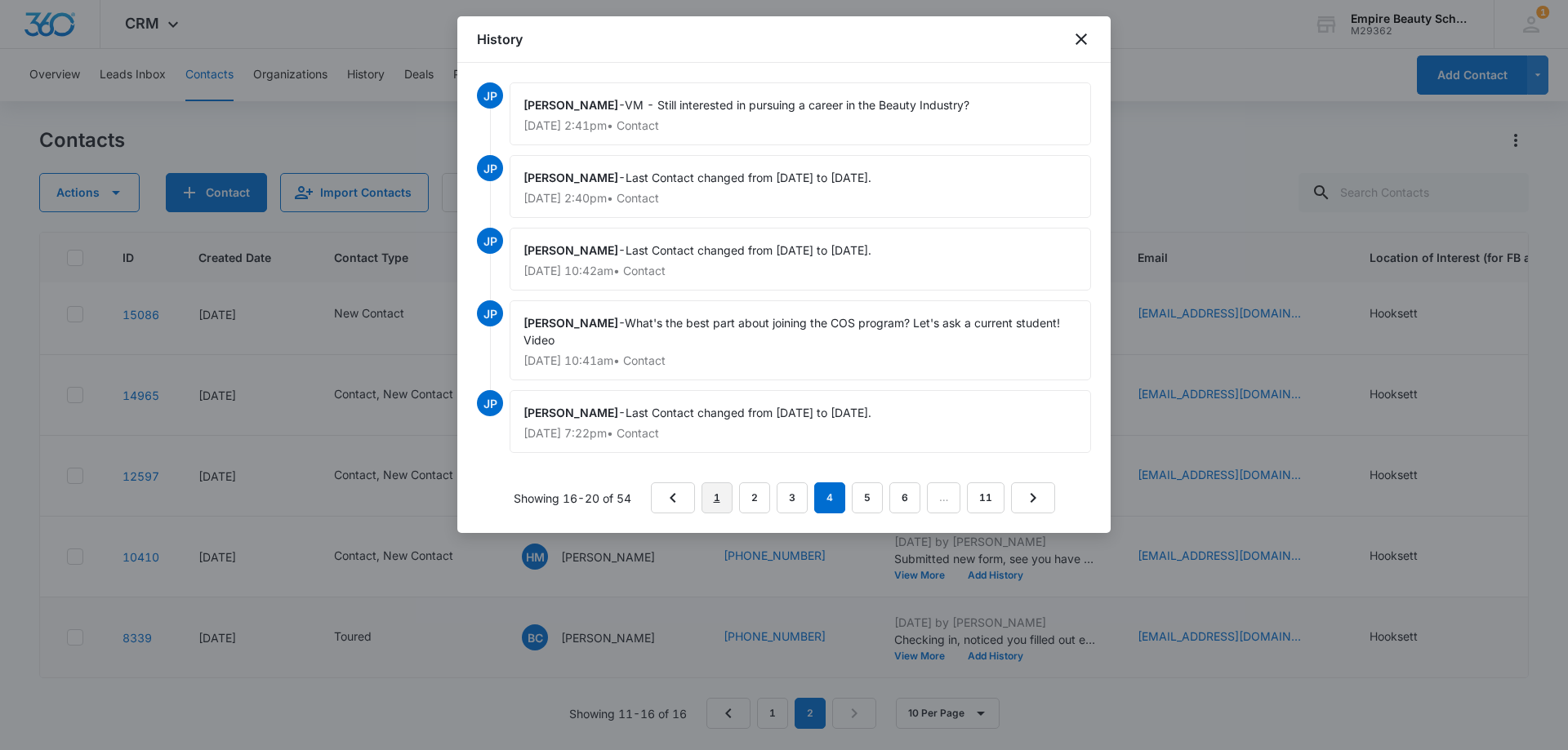
click at [722, 495] on link "1" at bounding box center [717, 498] width 31 height 31
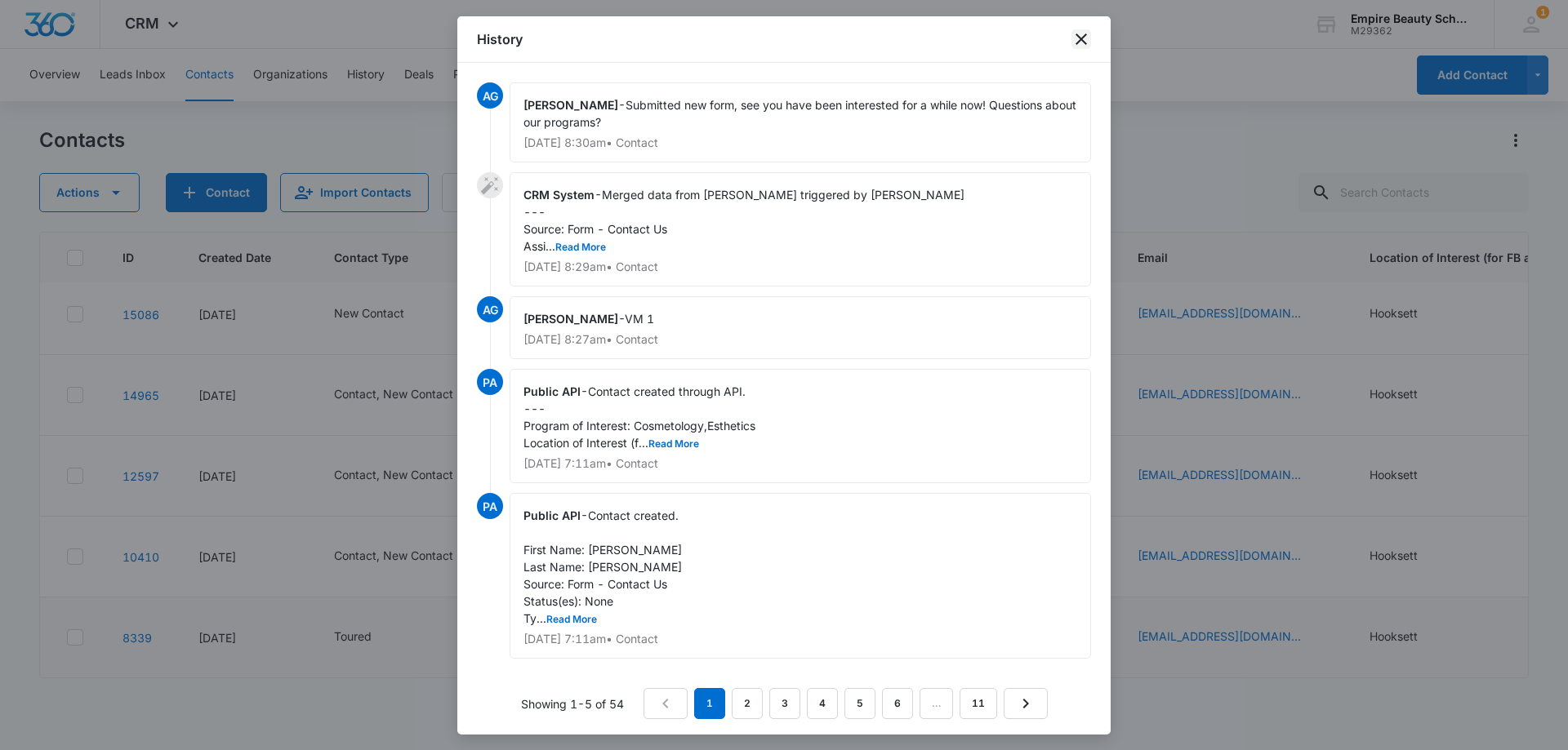
drag, startPoint x: 1075, startPoint y: 39, endPoint x: 1063, endPoint y: 48, distance: 15.0
click at [1075, 39] on icon "close" at bounding box center [1080, 39] width 19 height 19
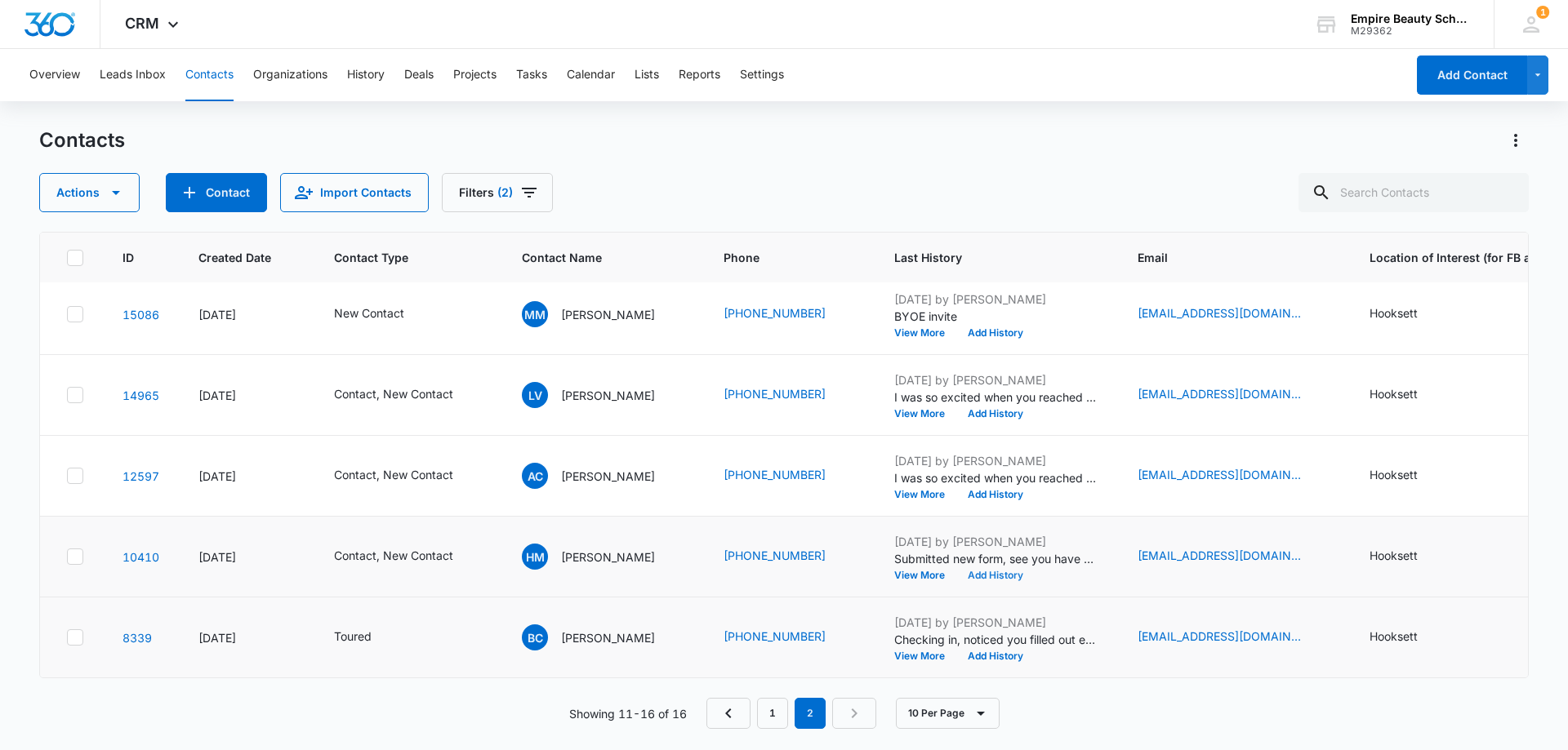
click at [965, 571] on button "Add History" at bounding box center [996, 576] width 79 height 10
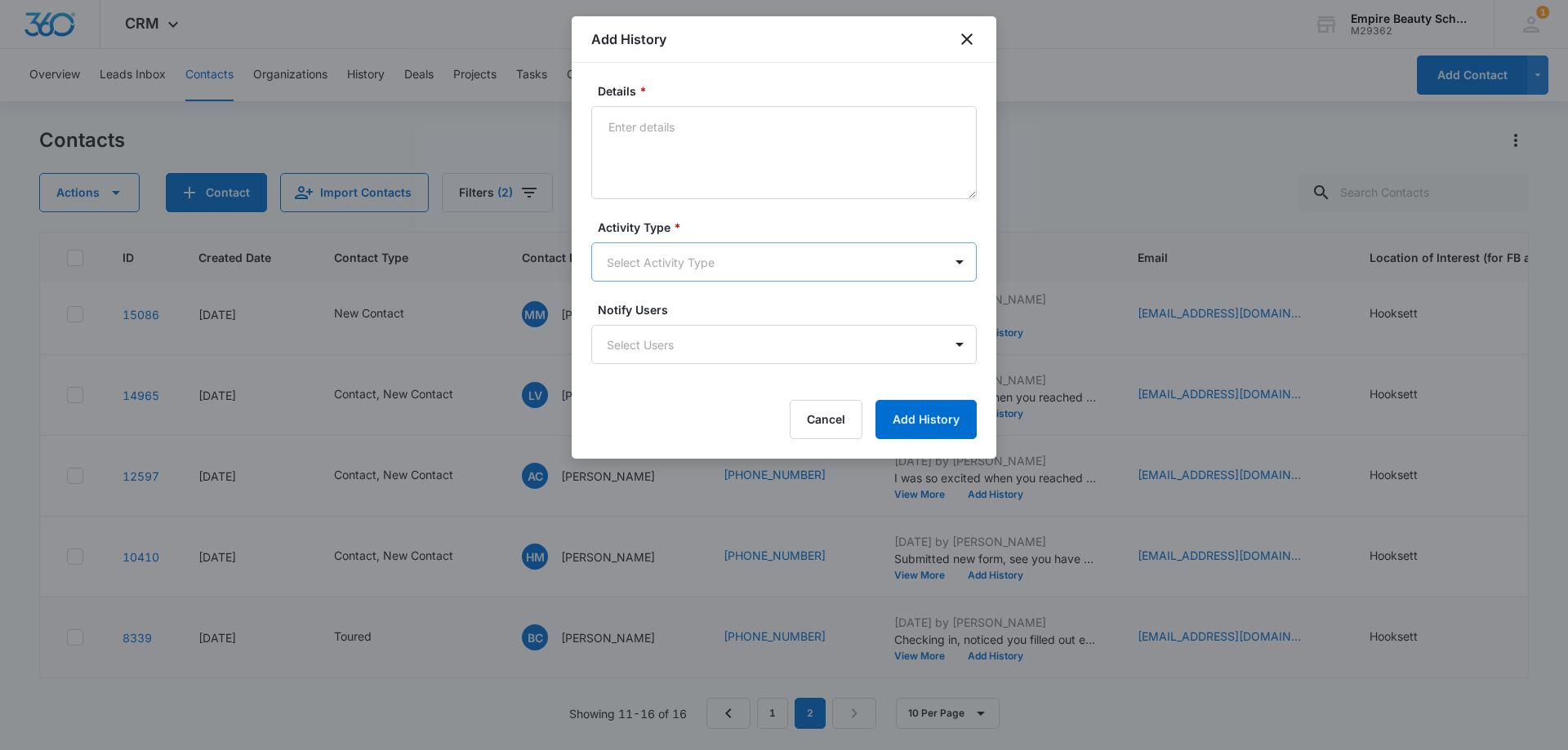
click at [655, 272] on body "CRM Apps Forms CRM Email Shop Payments POS Files Brand Settings Empire Beauty S…" at bounding box center [784, 375] width 1568 height 750
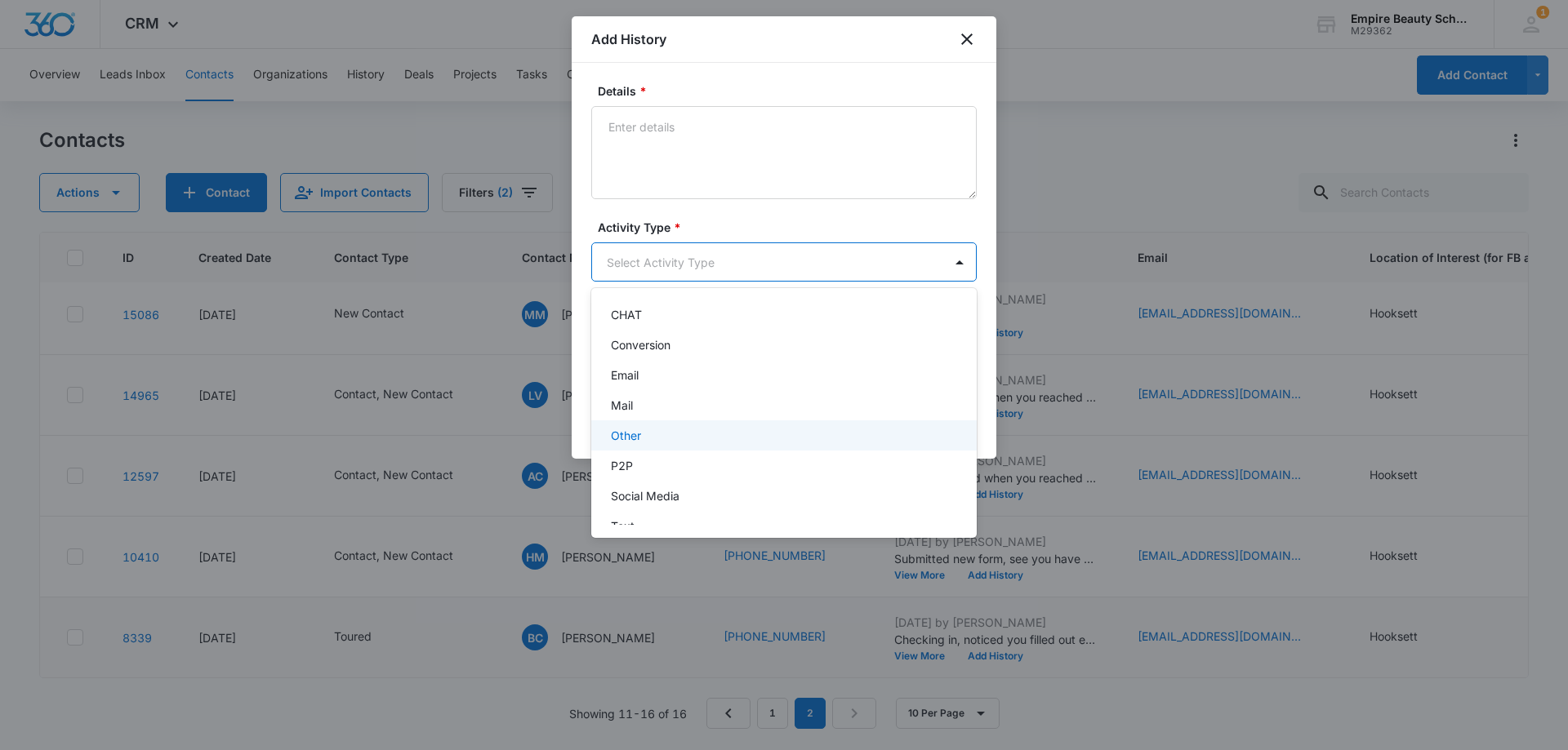
scroll to position [85, 0]
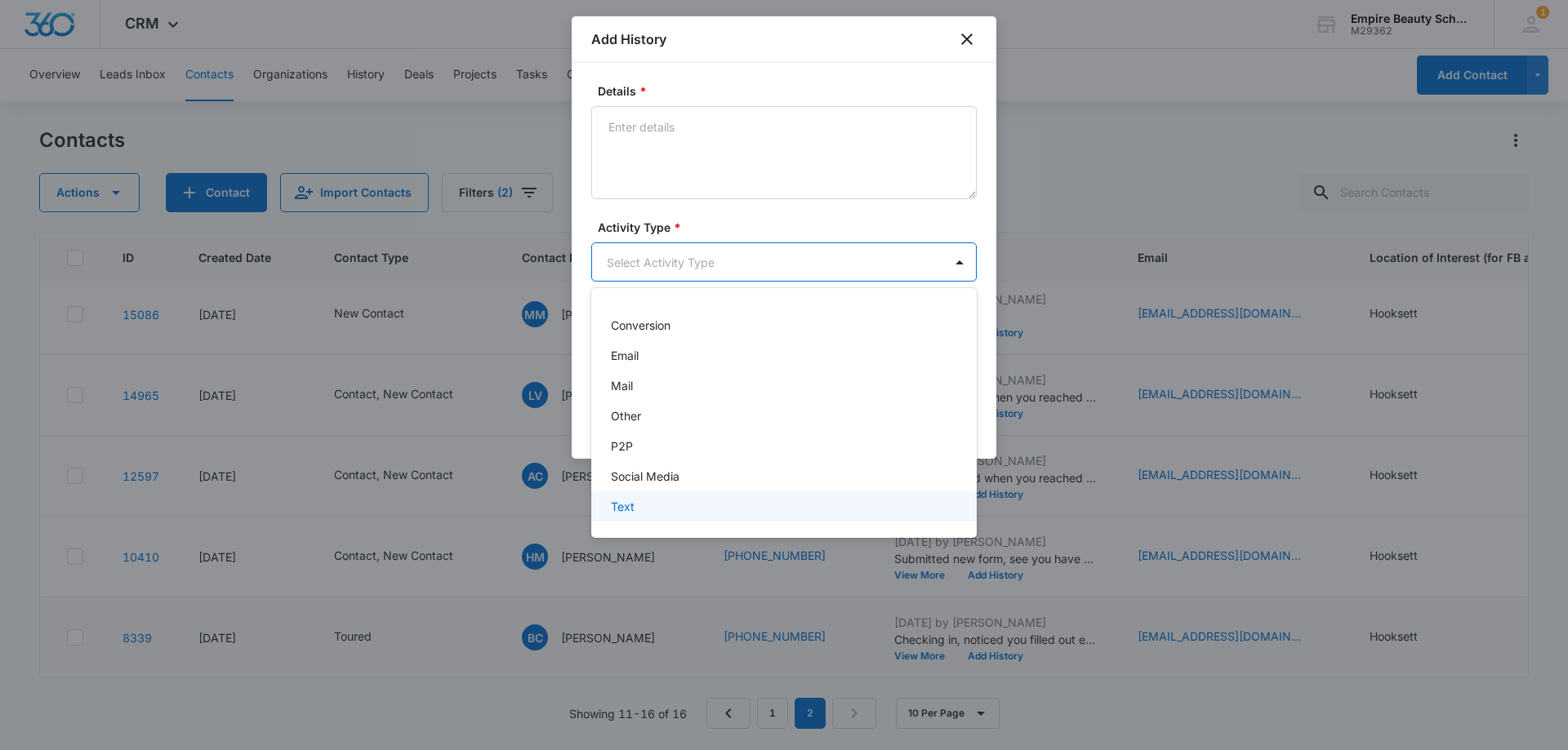
drag, startPoint x: 660, startPoint y: 507, endPoint x: 676, endPoint y: 383, distance: 125.0
click at [660, 508] on div "Text" at bounding box center [782, 506] width 343 height 17
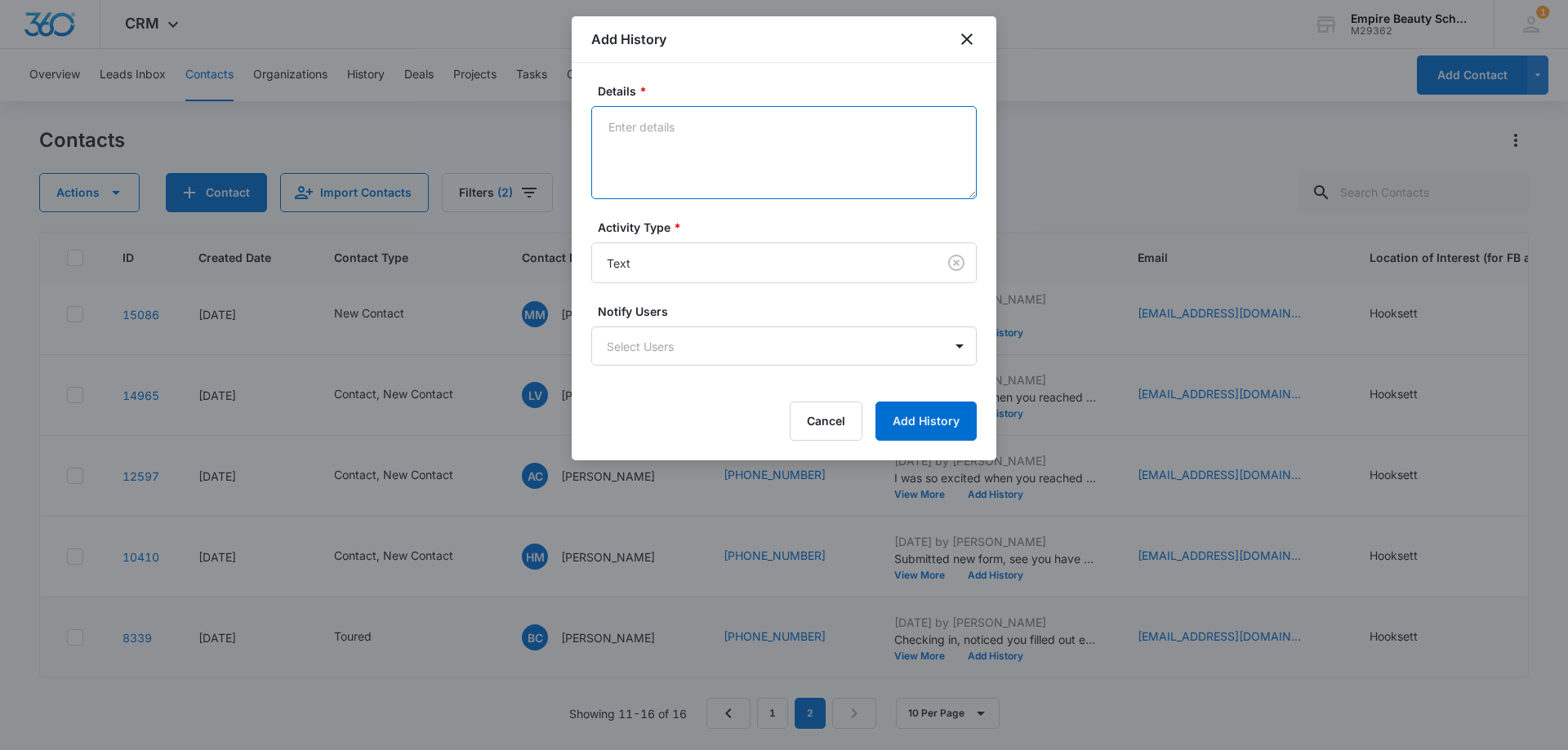
click at [663, 173] on textarea "Details *" at bounding box center [784, 153] width 386 height 93
type textarea "Checking in since your recent inquiry for our programs, still interested in lea…"
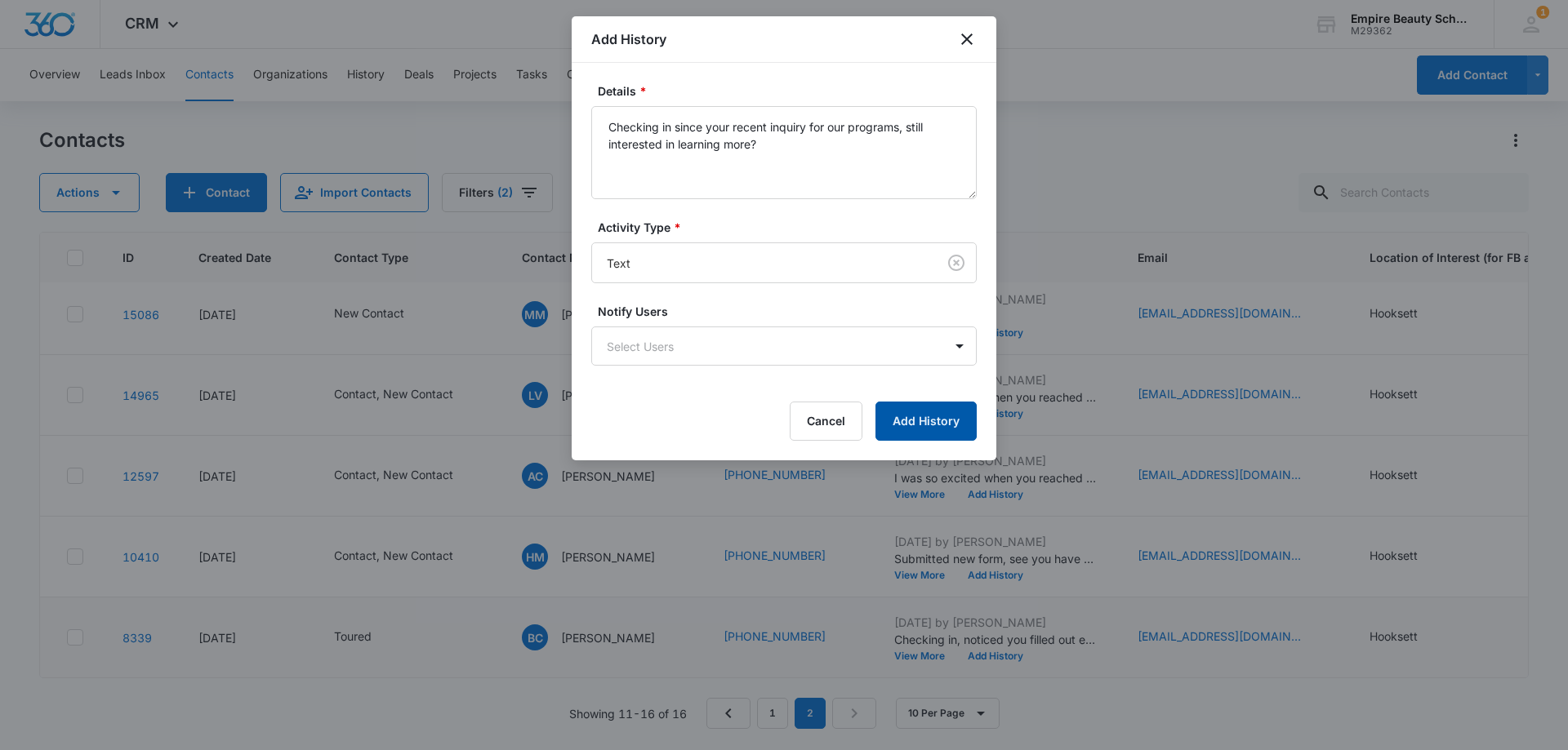
click at [901, 411] on button "Add History" at bounding box center [925, 421] width 101 height 39
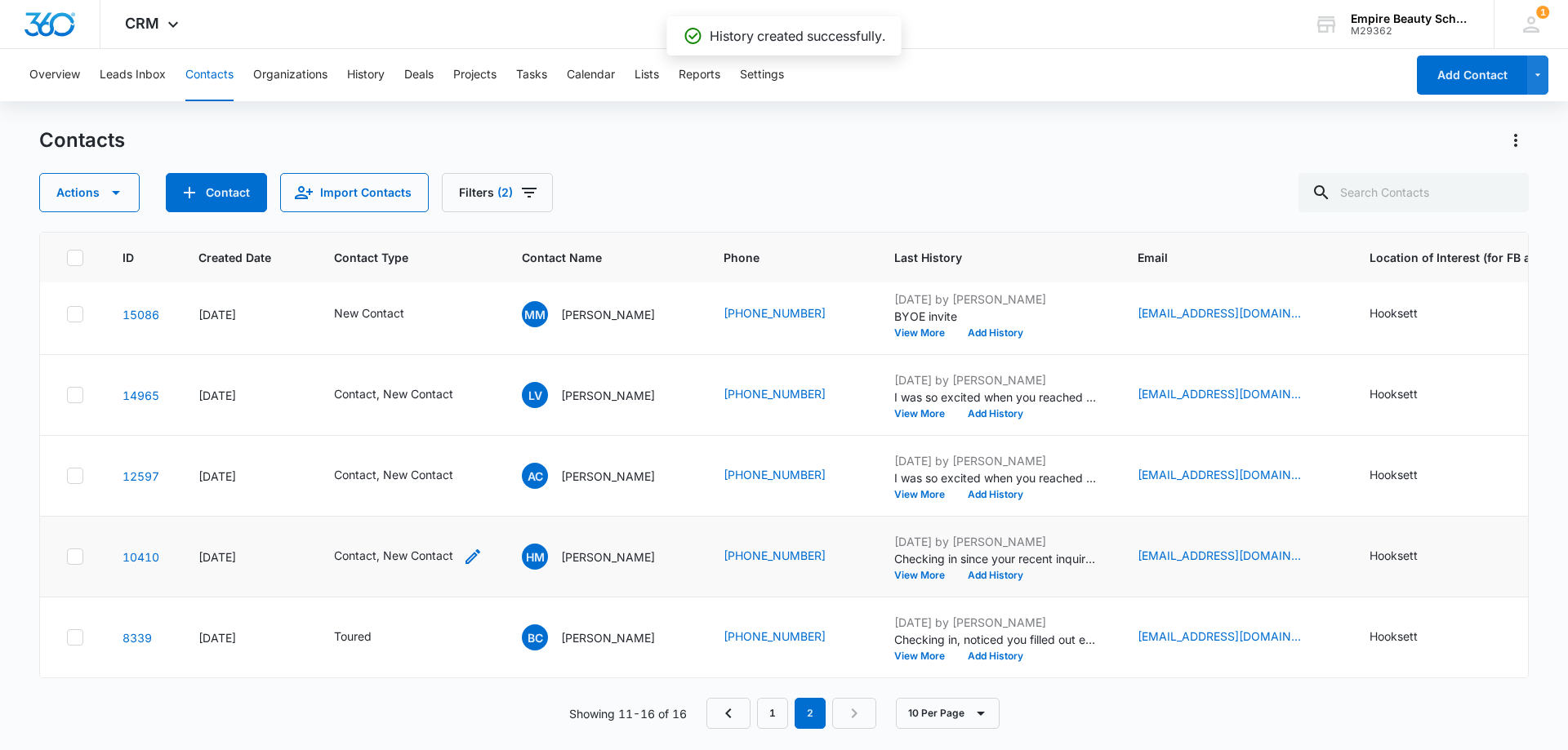
click at [468, 554] on icon "Contact Type - Contact, New Contact - Select to Edit Field" at bounding box center [472, 556] width 19 height 19
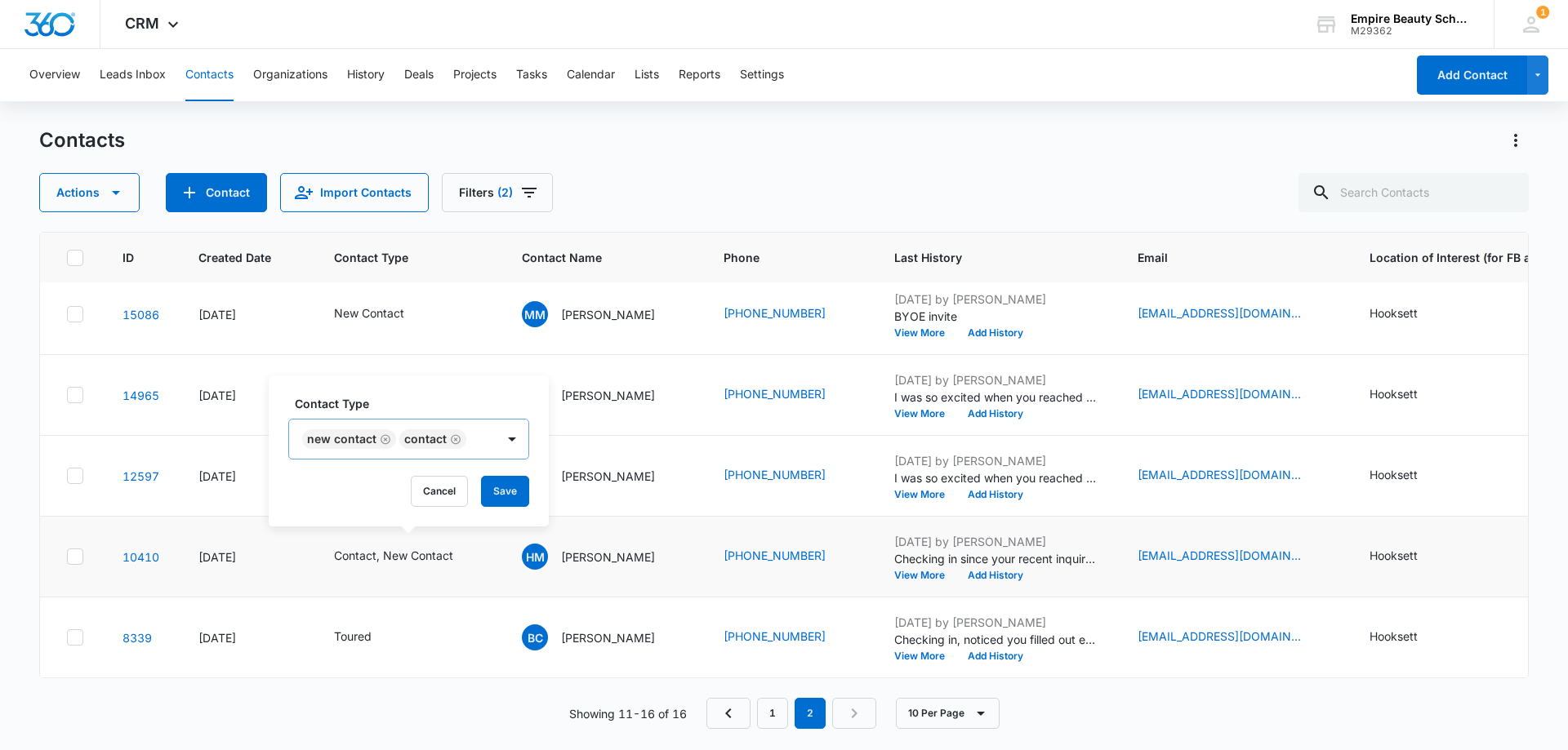
click at [382, 439] on icon "Remove New Contact" at bounding box center [386, 439] width 12 height 13
click at [418, 494] on button "Save" at bounding box center [407, 491] width 48 height 31
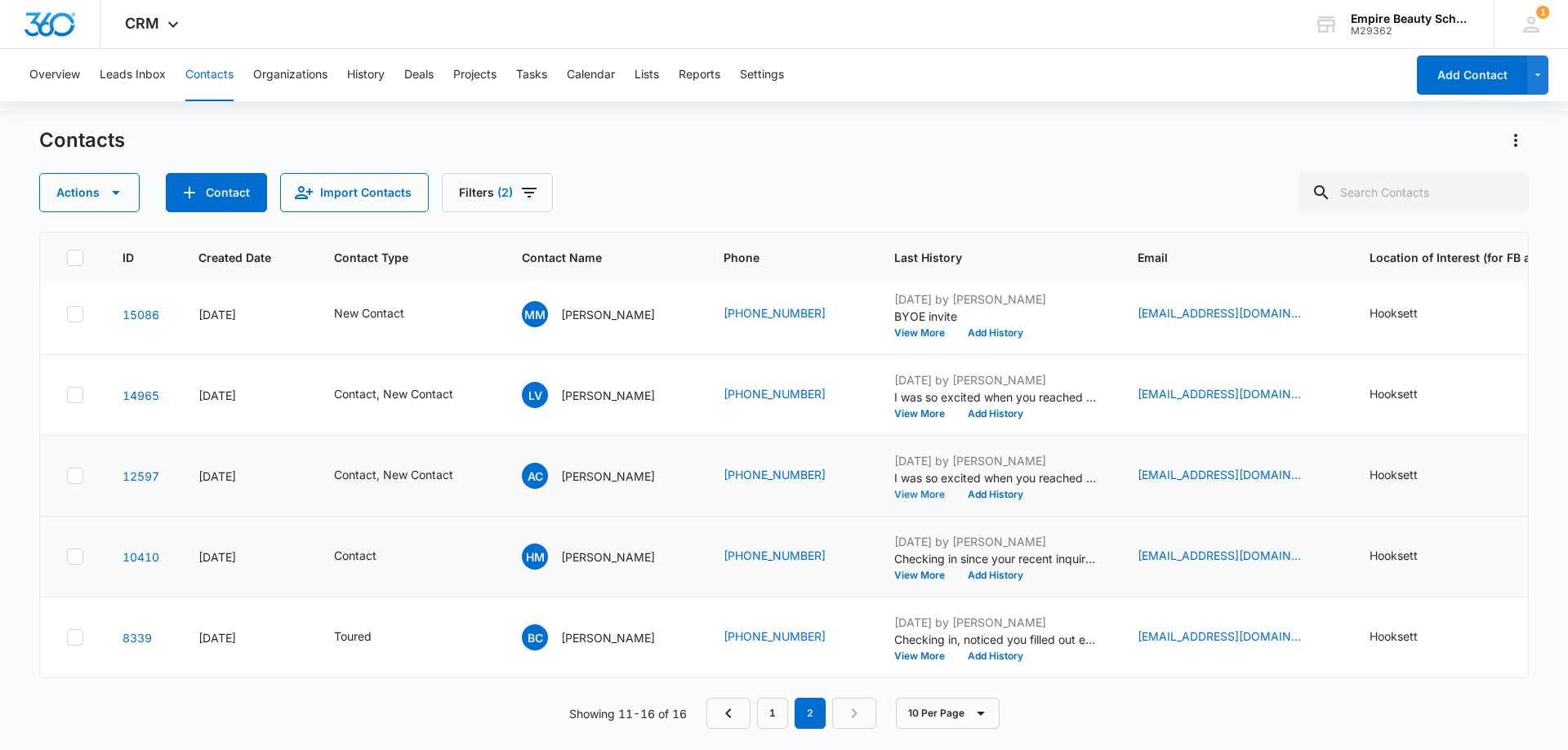
click at [894, 490] on button "View More" at bounding box center [925, 495] width 62 height 10
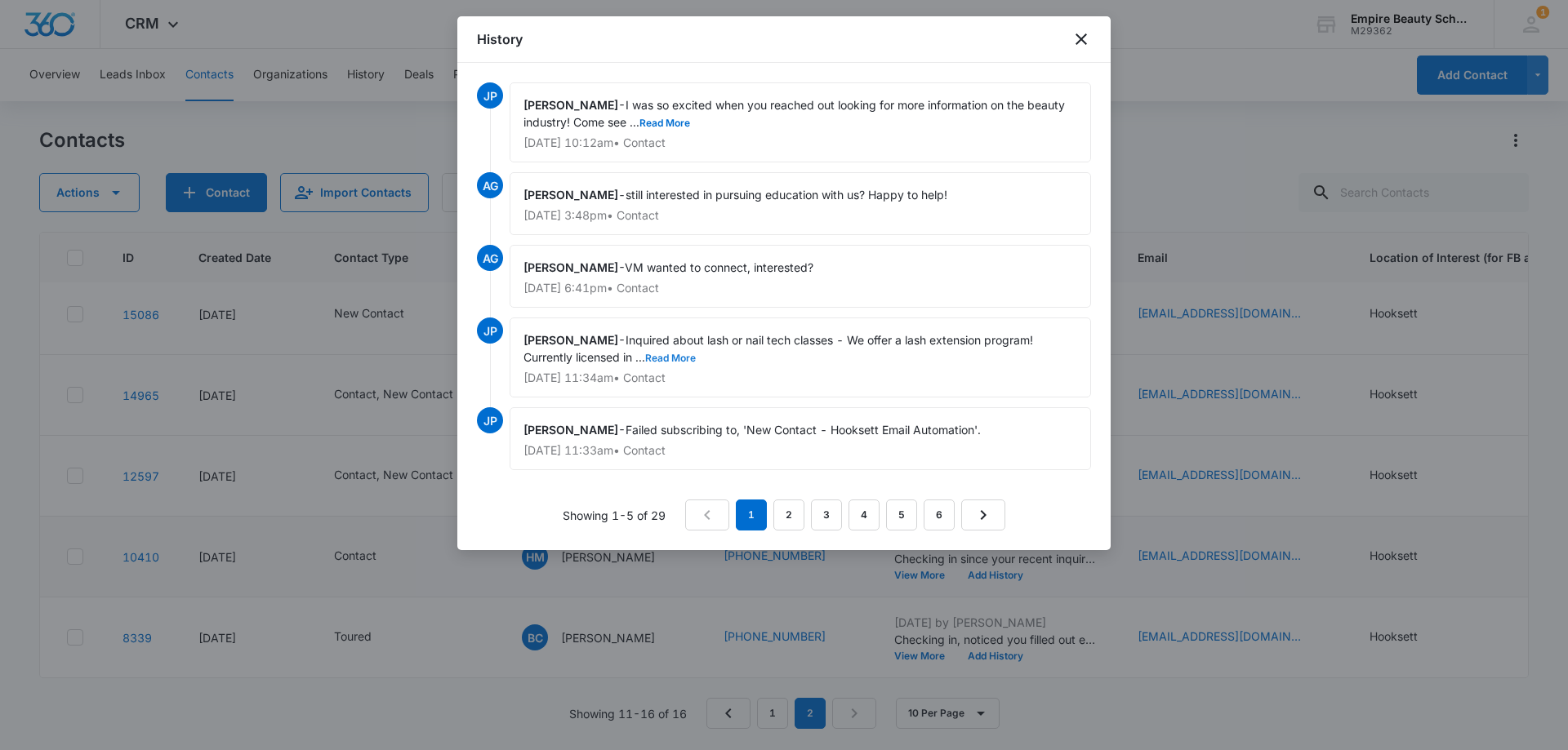
click at [670, 359] on button "Read More" at bounding box center [670, 359] width 50 height 10
click at [786, 511] on link "2" at bounding box center [789, 515] width 31 height 31
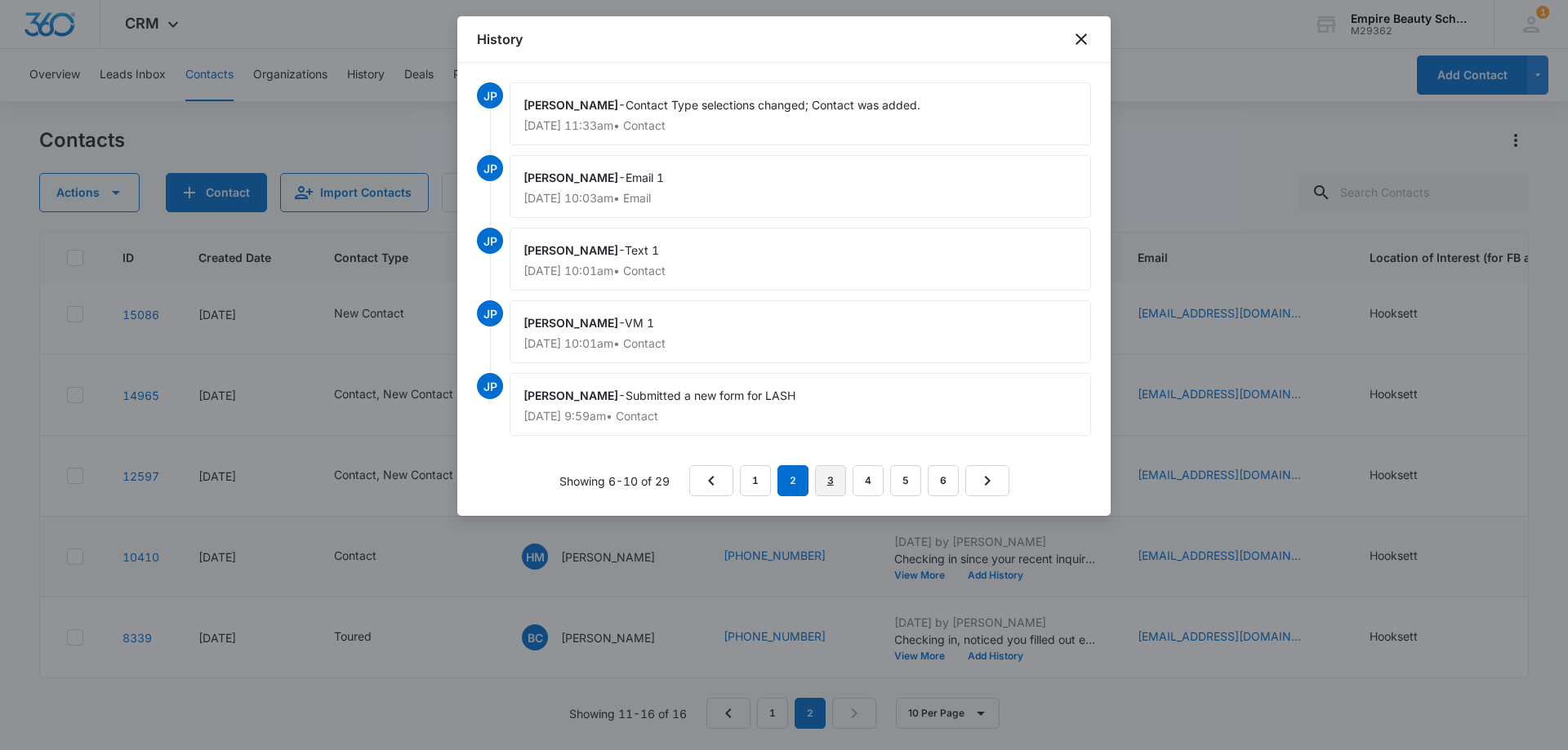
click at [824, 483] on link "3" at bounding box center [830, 480] width 31 height 31
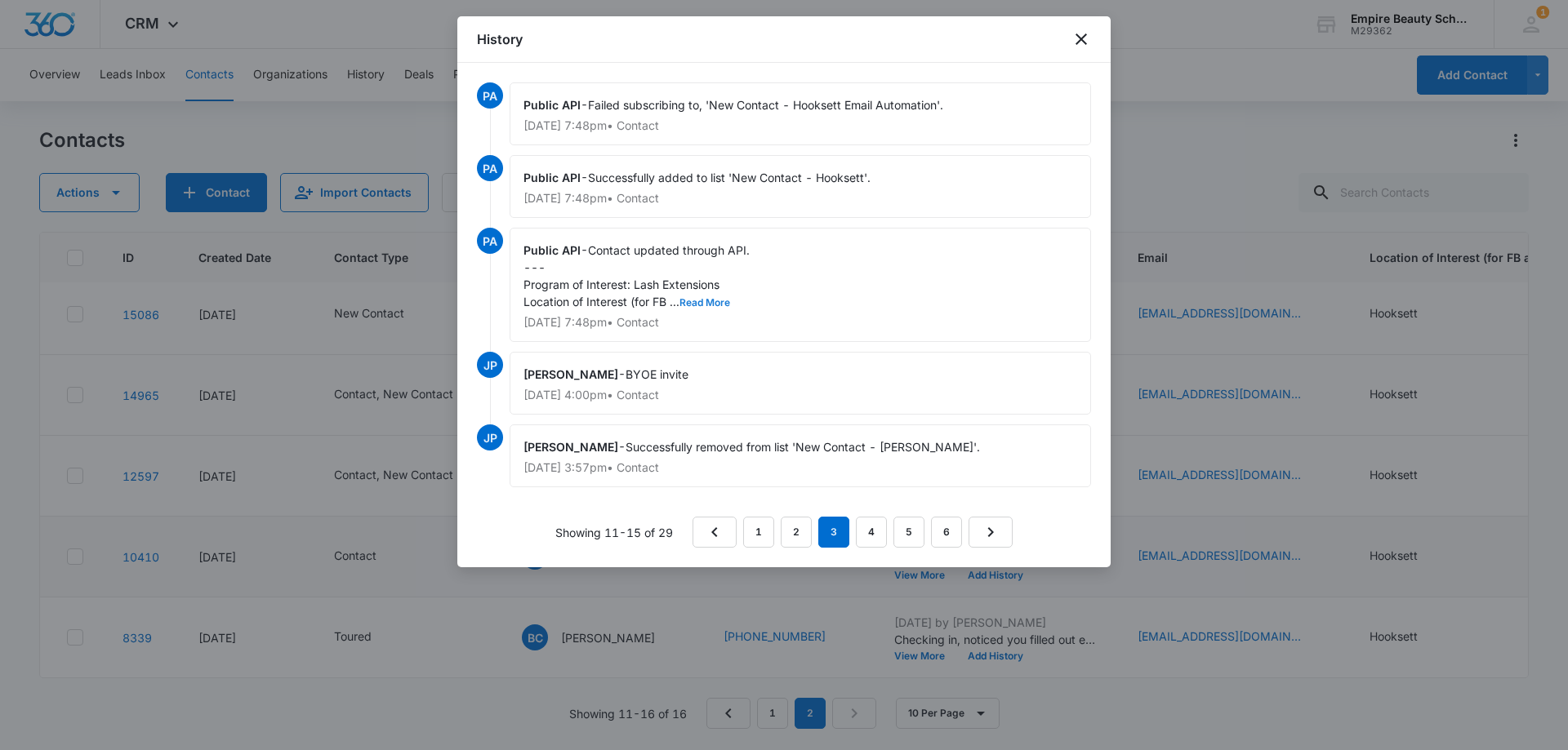
drag, startPoint x: 697, startPoint y: 302, endPoint x: 761, endPoint y: 376, distance: 97.8
click at [698, 302] on button "Read More" at bounding box center [705, 303] width 50 height 10
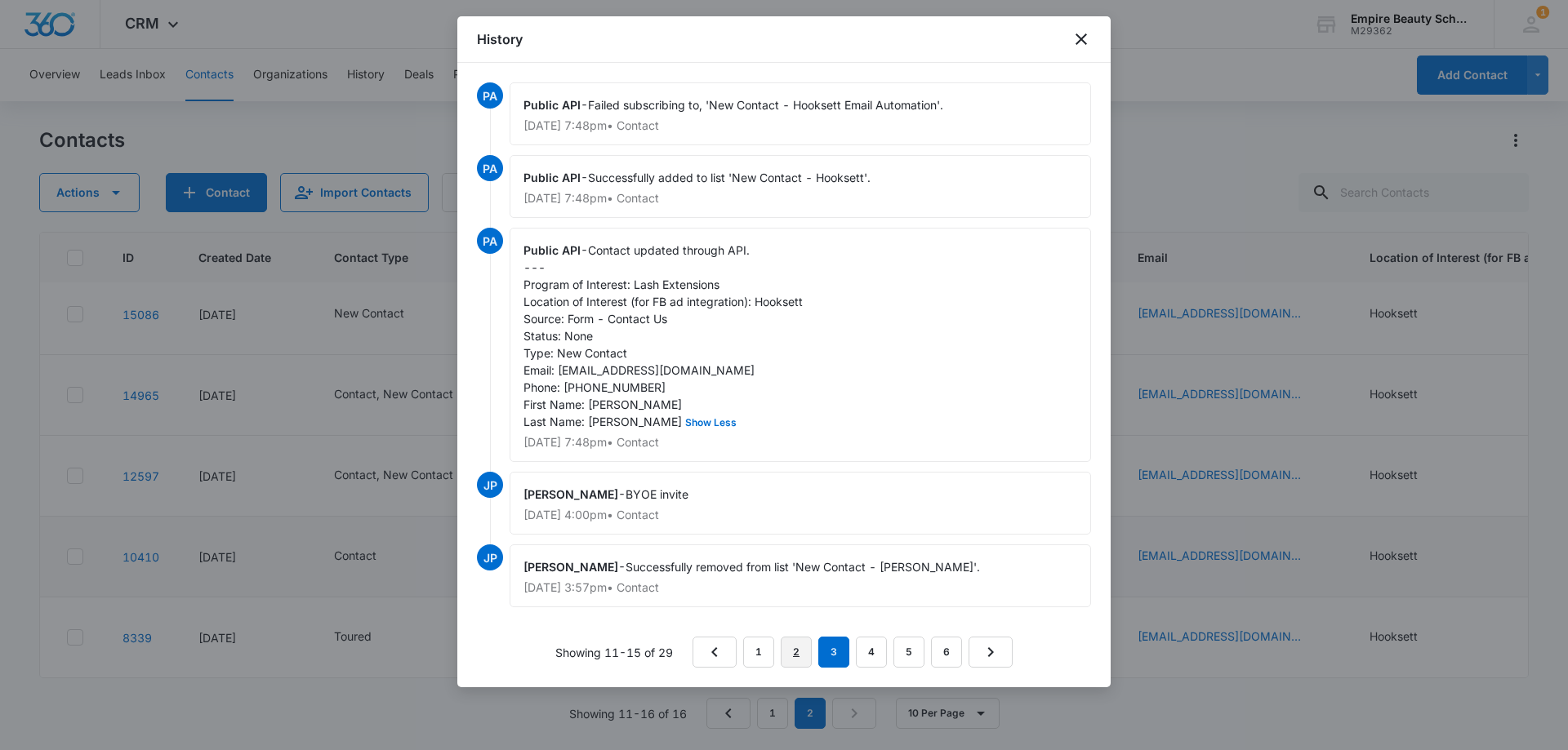
click at [804, 668] on link "2" at bounding box center [795, 652] width 31 height 31
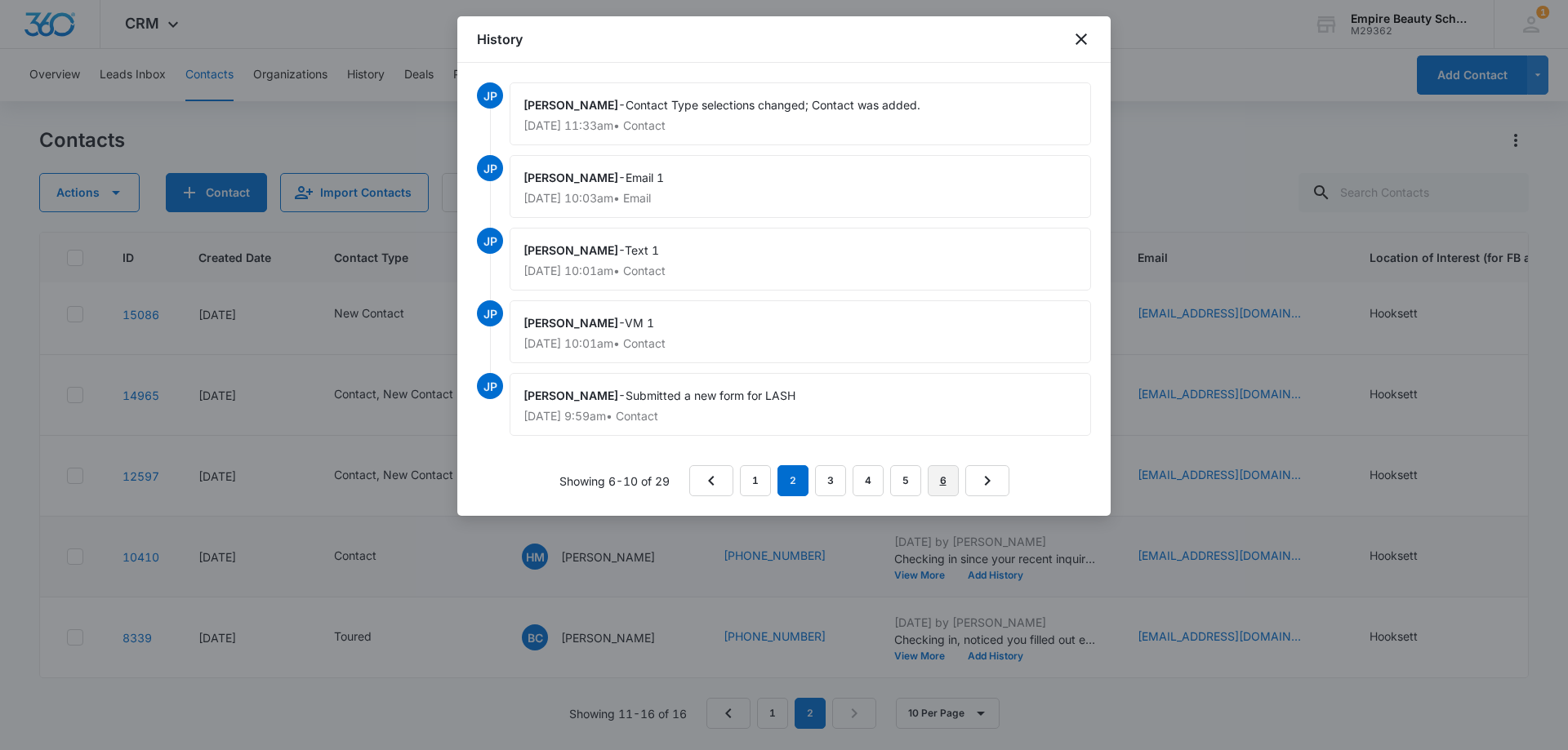
click at [949, 486] on link "6" at bounding box center [943, 480] width 31 height 31
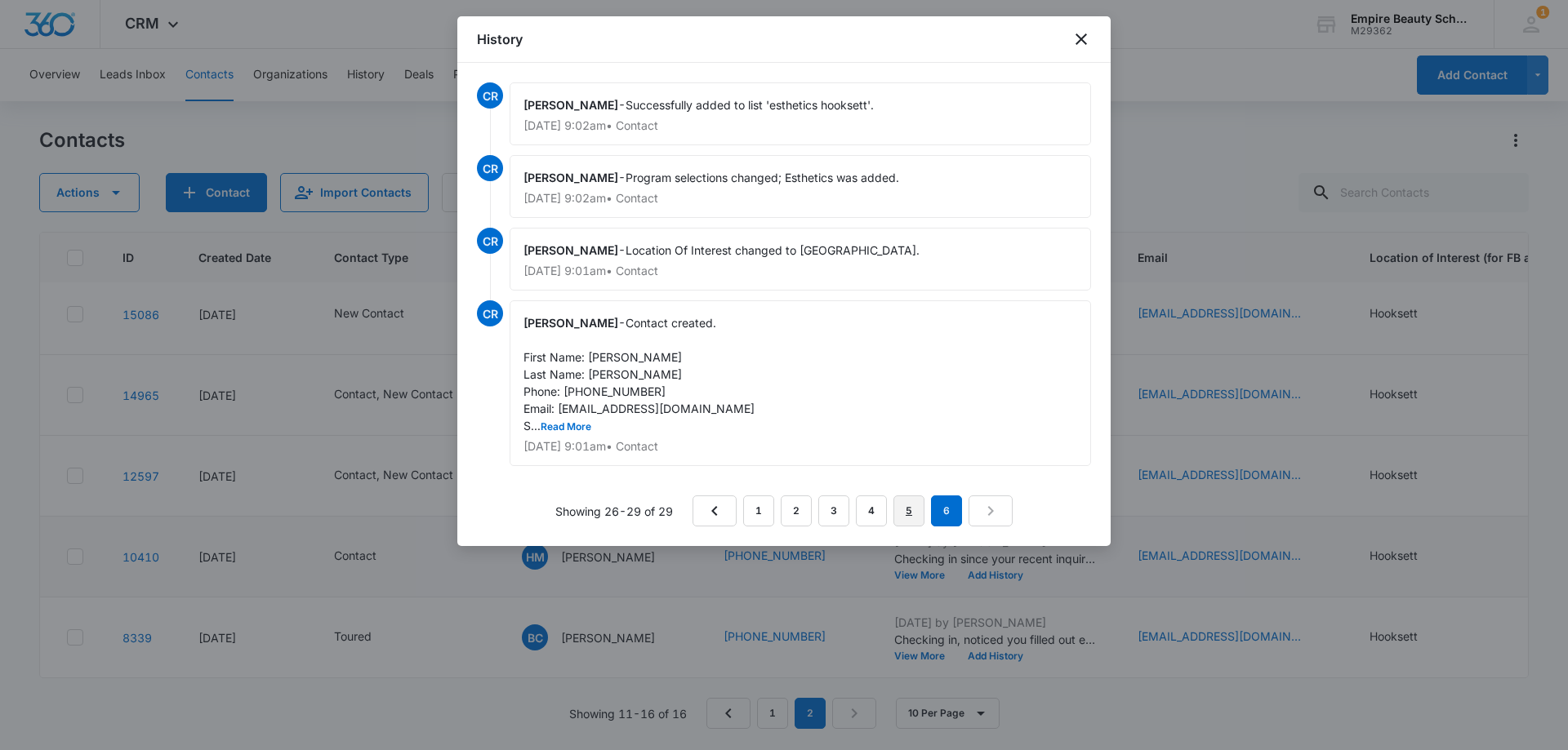
click at [906, 509] on link "5" at bounding box center [908, 510] width 31 height 31
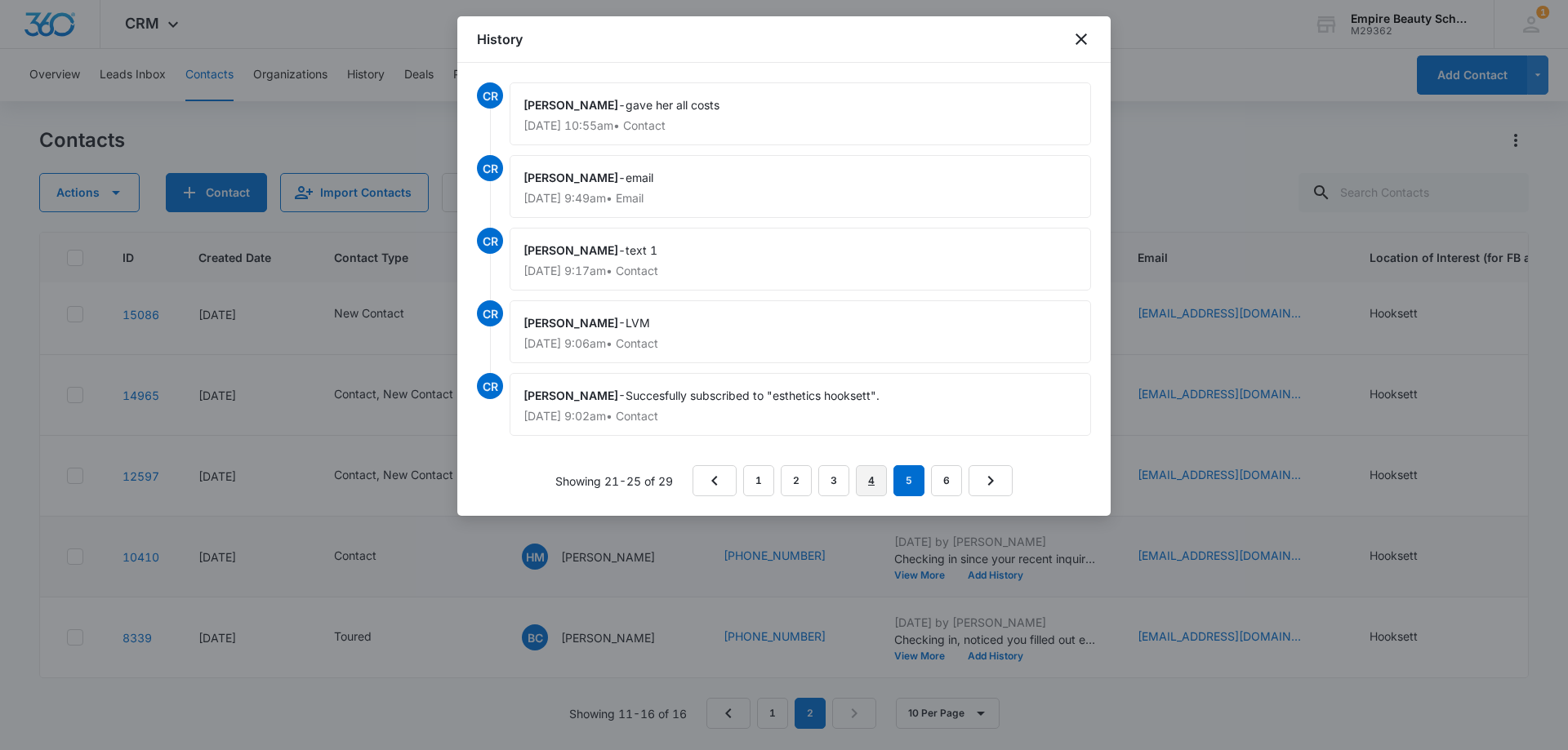
click at [857, 481] on link "4" at bounding box center [871, 480] width 31 height 31
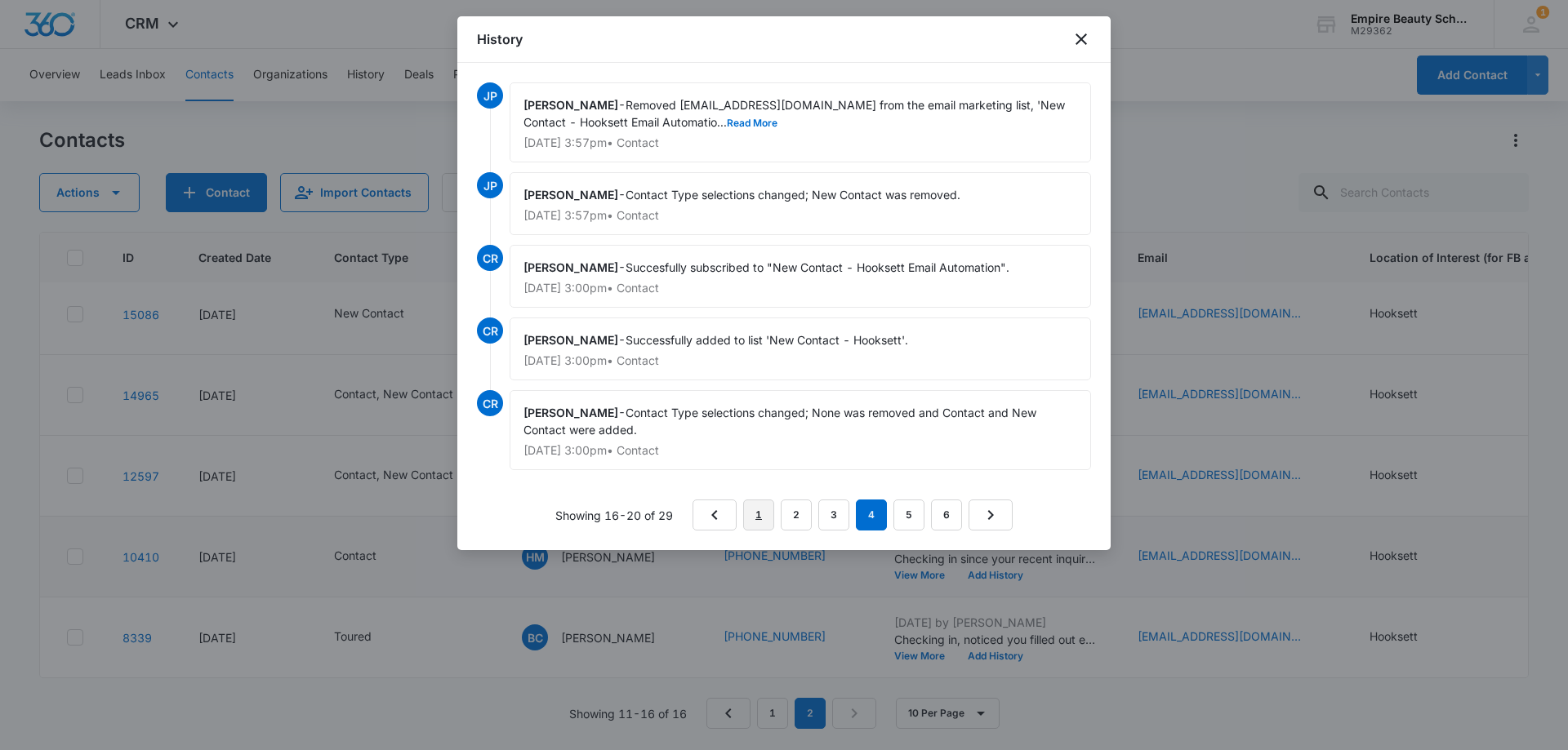
click at [763, 520] on link "1" at bounding box center [758, 515] width 31 height 31
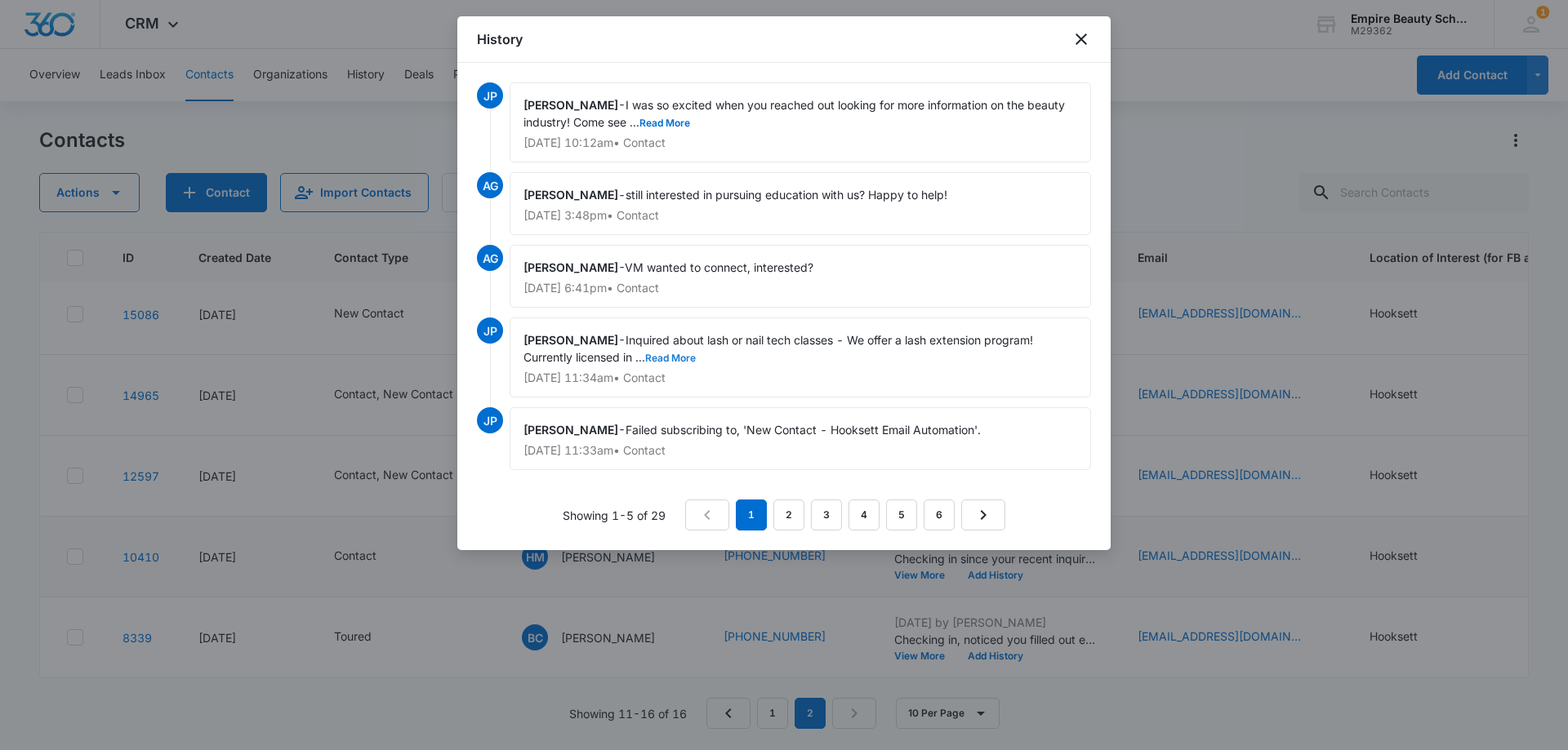
click at [679, 355] on button "Read More" at bounding box center [670, 359] width 50 height 10
click at [673, 120] on button "Read More" at bounding box center [665, 123] width 50 height 10
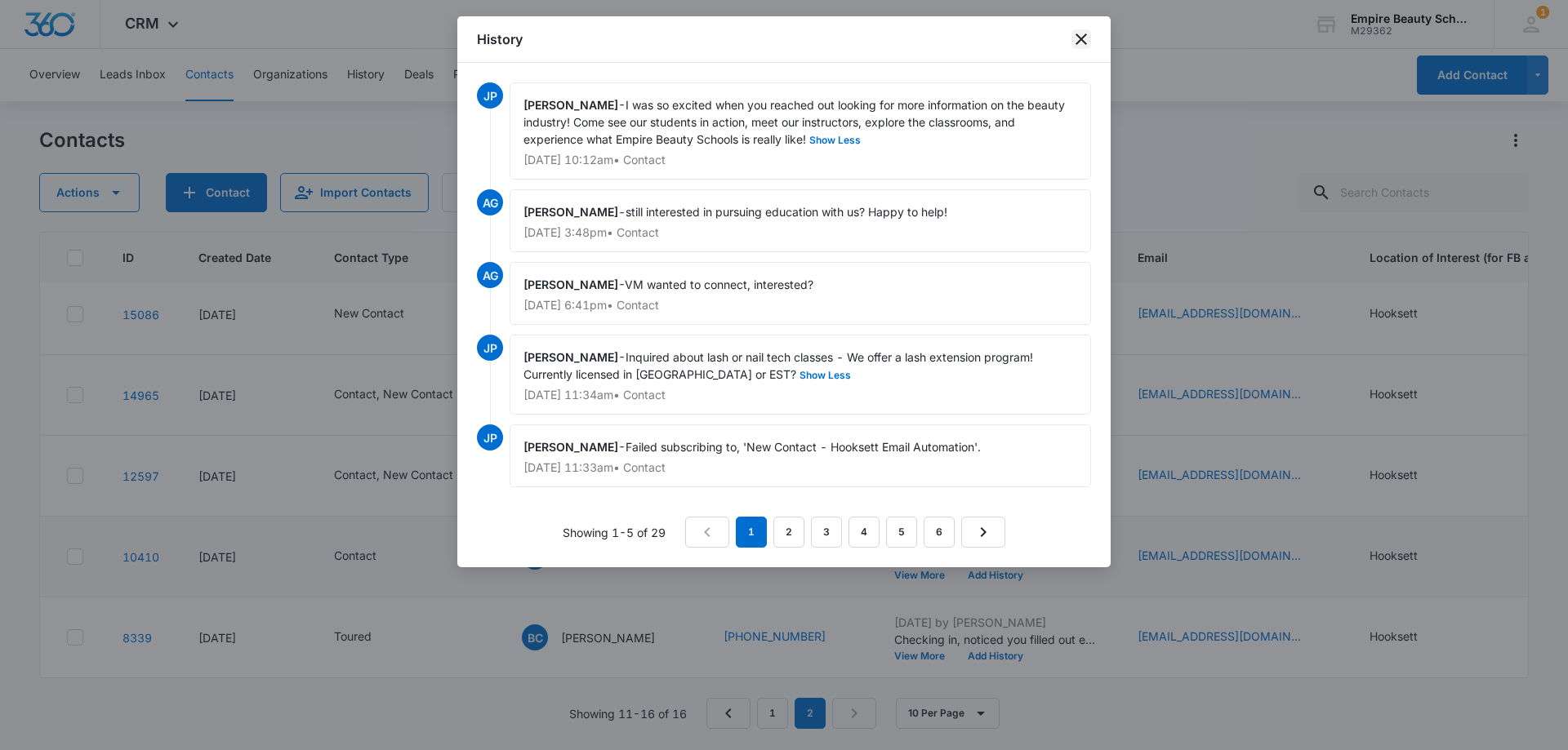
click at [1081, 39] on icon "close" at bounding box center [1081, 39] width 12 height 12
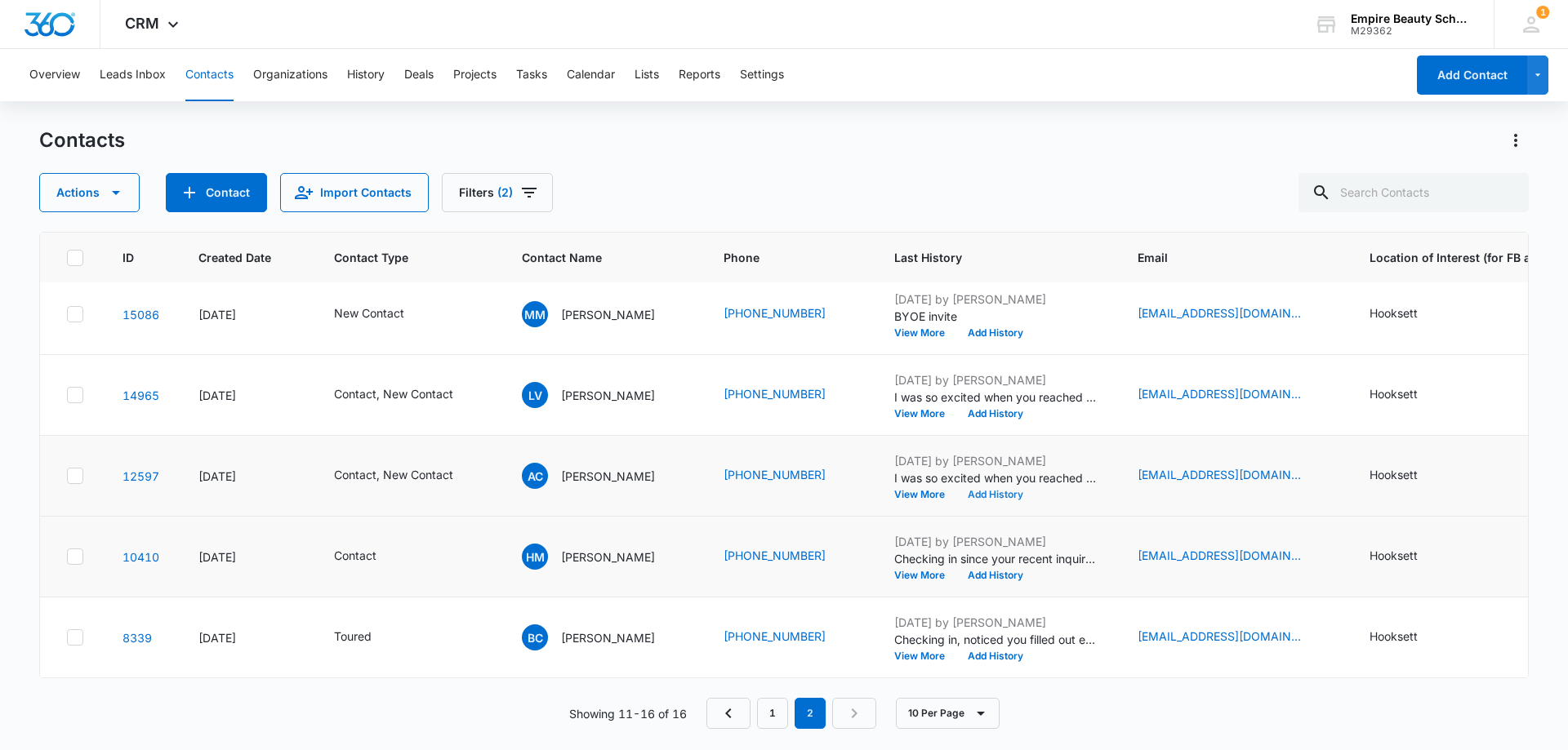
click at [980, 490] on button "Add History" at bounding box center [996, 495] width 79 height 10
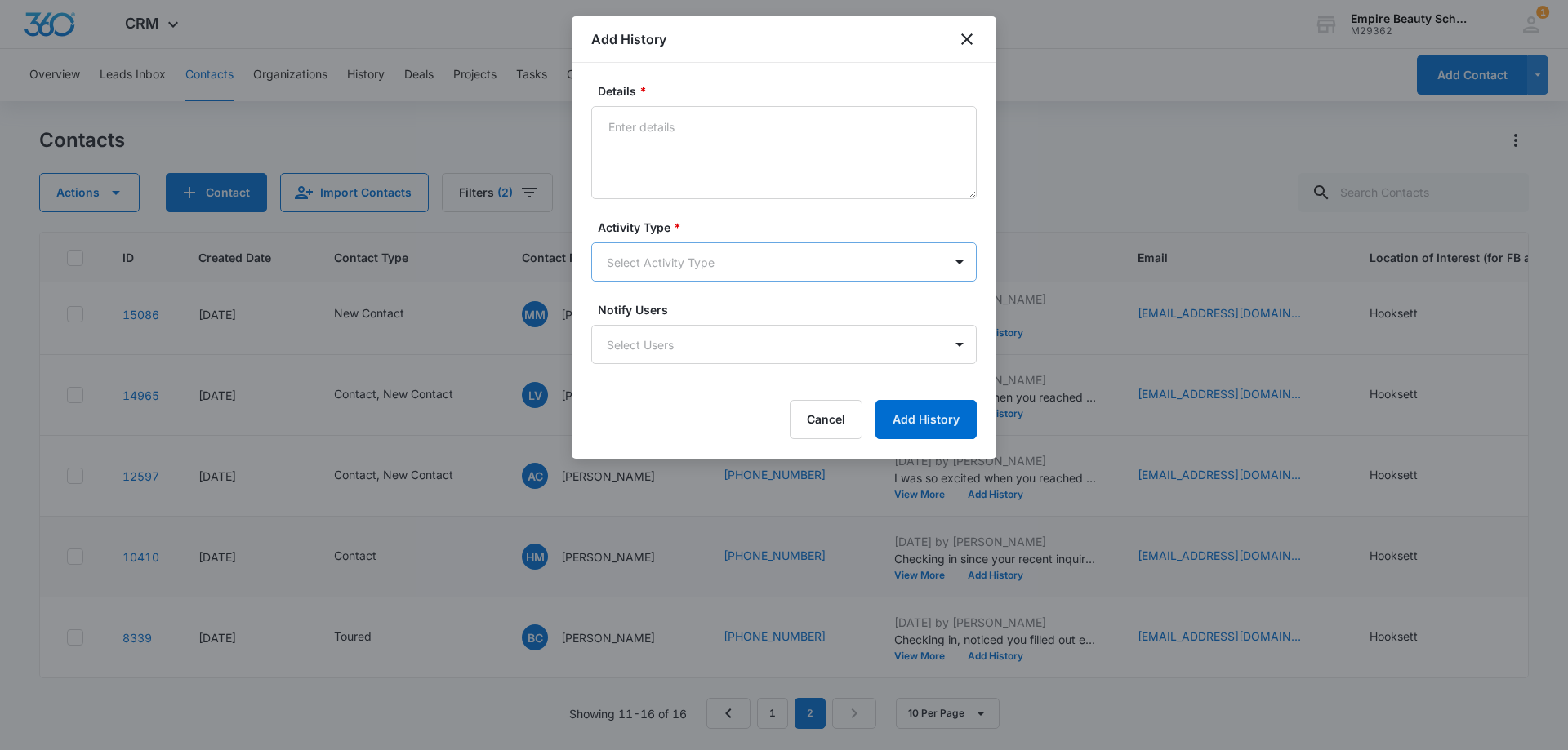
click at [644, 243] on div "Activity Type * Select Activity Type" at bounding box center [784, 250] width 386 height 63
click at [644, 252] on body "CRM Apps Forms CRM Email Shop Payments POS Files Brand Settings Empire Beauty S…" at bounding box center [784, 375] width 1568 height 750
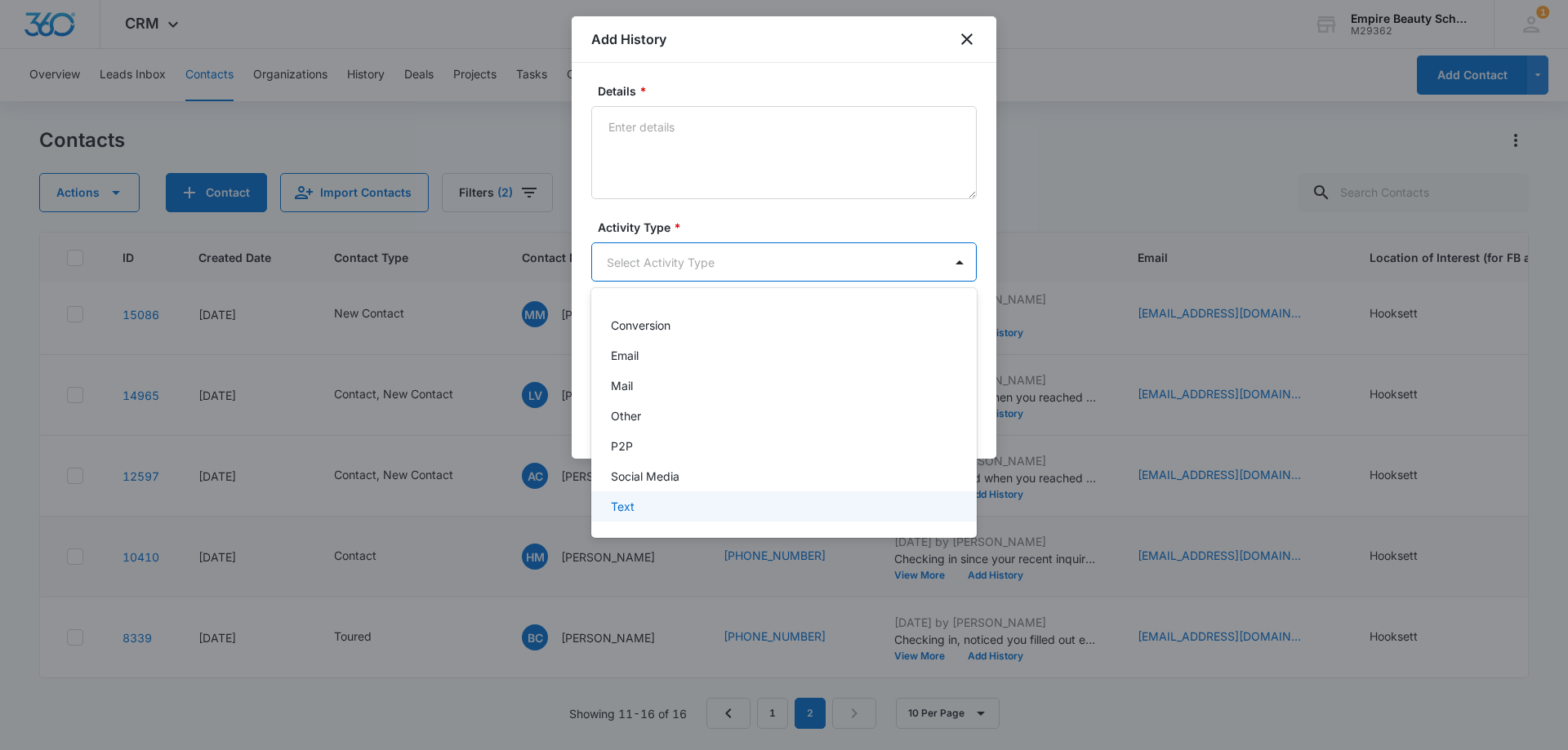
click at [649, 497] on div "Text" at bounding box center [784, 507] width 386 height 30
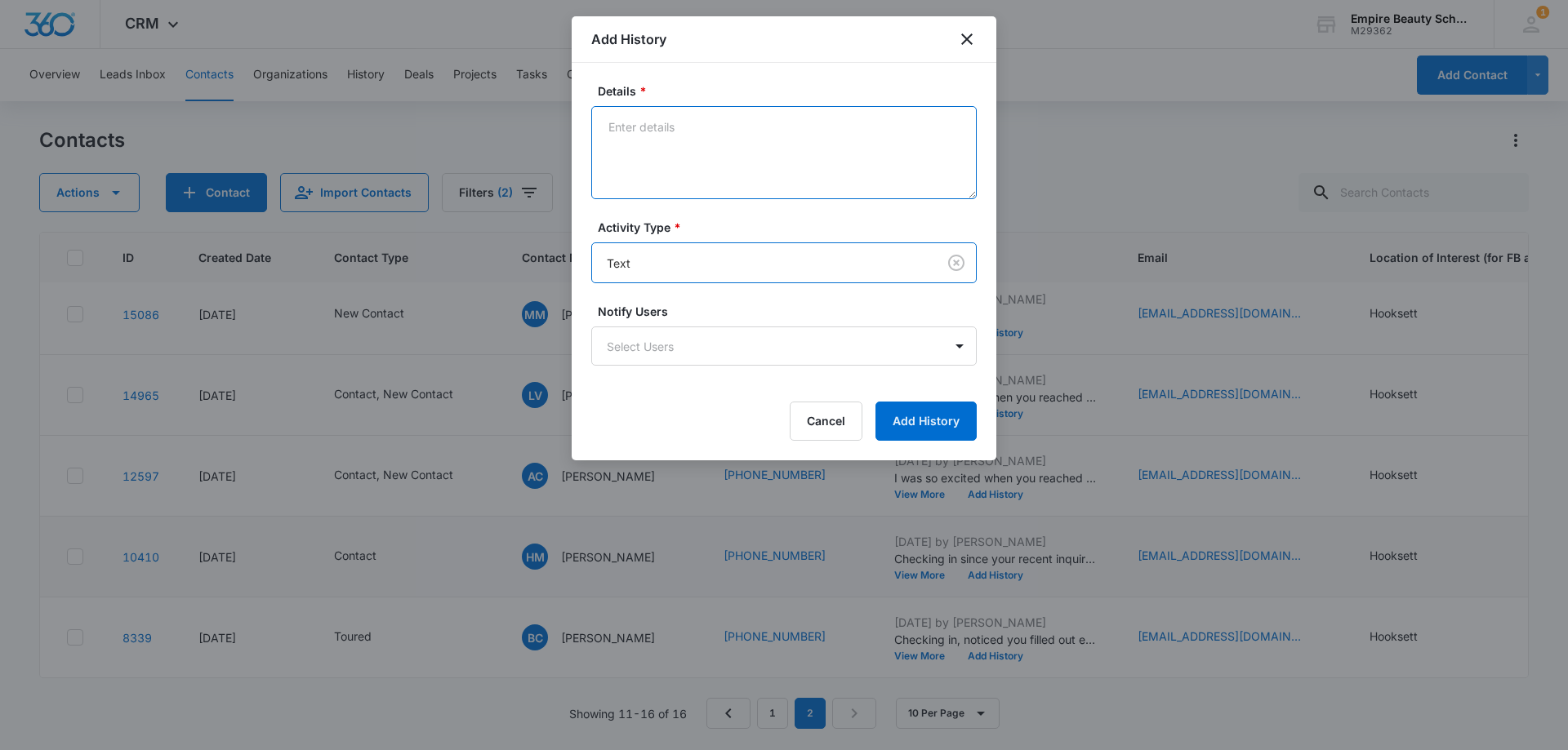
click at [686, 170] on textarea "Details *" at bounding box center [784, 153] width 386 height 93
click at [803, 126] on textarea "Checking in since youre recent inuiry, still interested in learning more?" at bounding box center [784, 153] width 386 height 93
click at [730, 123] on textarea "Checking in since youre recent inquiry, still interested in learning more?" at bounding box center [784, 153] width 386 height 93
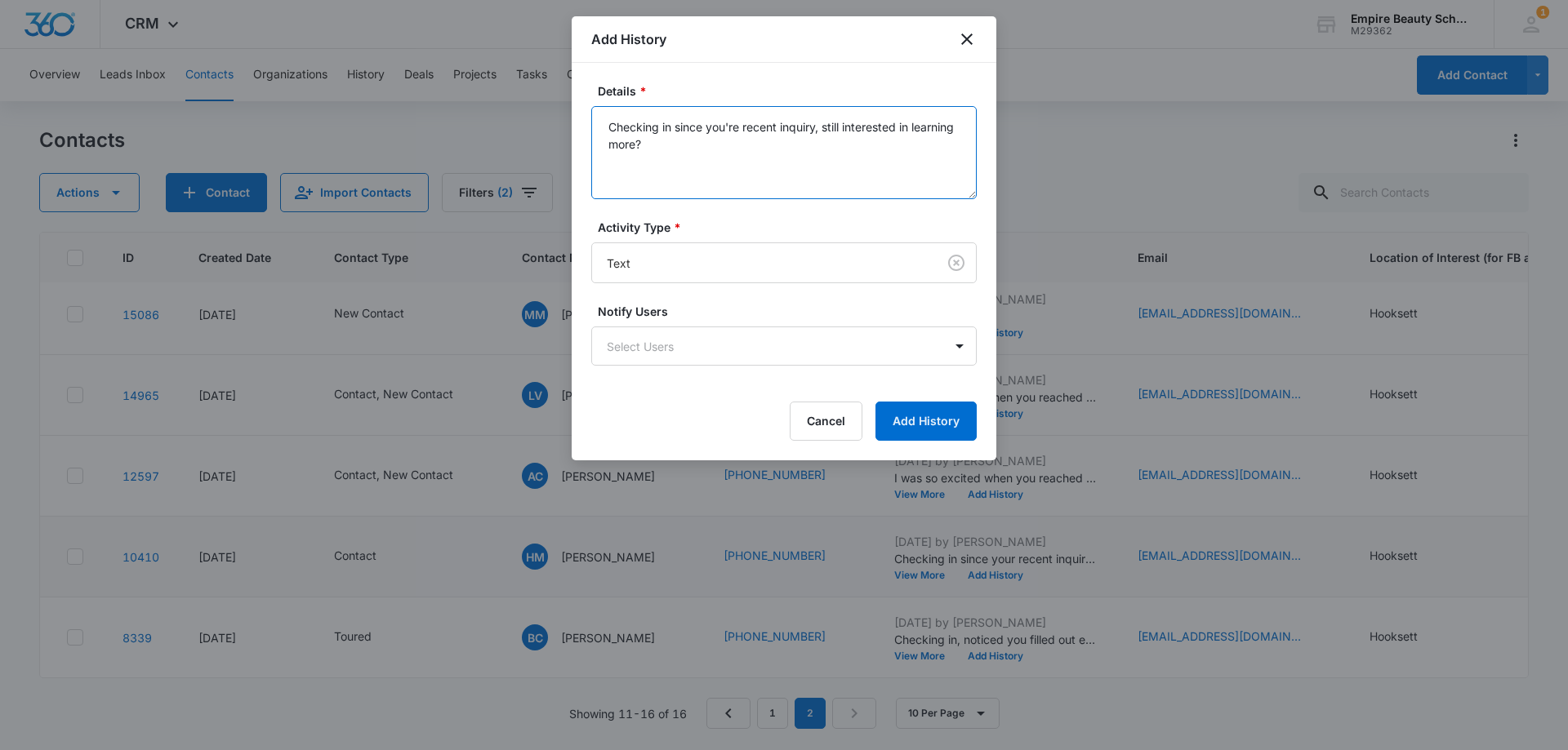
click at [727, 164] on textarea "Checking in since youre recent inquiry, still interested in learning more?" at bounding box center [784, 153] width 386 height 93
drag, startPoint x: 743, startPoint y: 148, endPoint x: 574, endPoint y: 110, distance: 173.2
click at [570, 107] on body "CRM Apps Forms CRM Email Shop Payments POS Files Brand Settings Empire Beauty S…" at bounding box center [784, 375] width 1568 height 750
click at [729, 168] on textarea "Checking in since you're recent inquiry, still interested in learning more?" at bounding box center [784, 153] width 386 height 93
type textarea "Checking in since you're recent inquiry, still interested in learning more?"
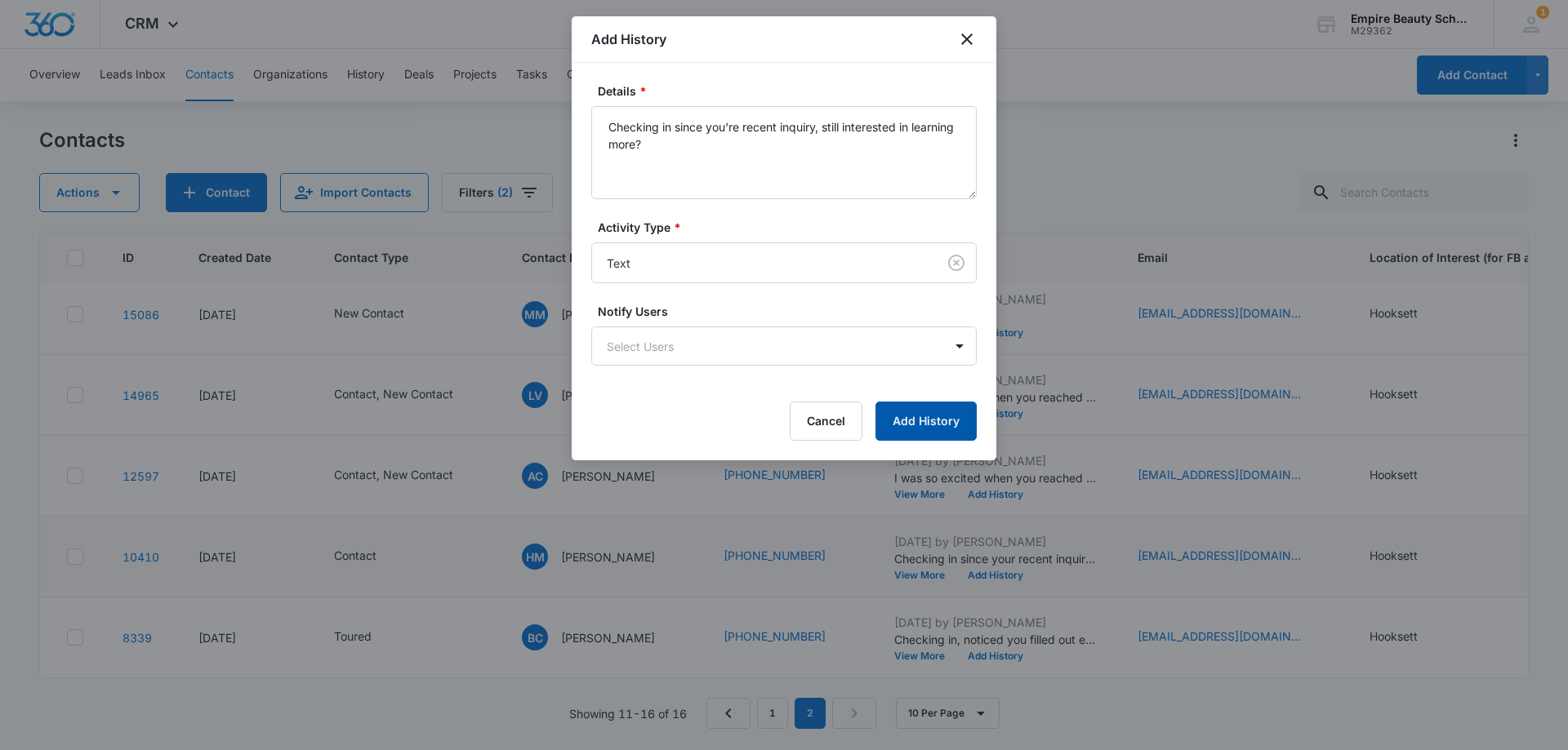
click at [913, 412] on button "Add History" at bounding box center [925, 421] width 101 height 39
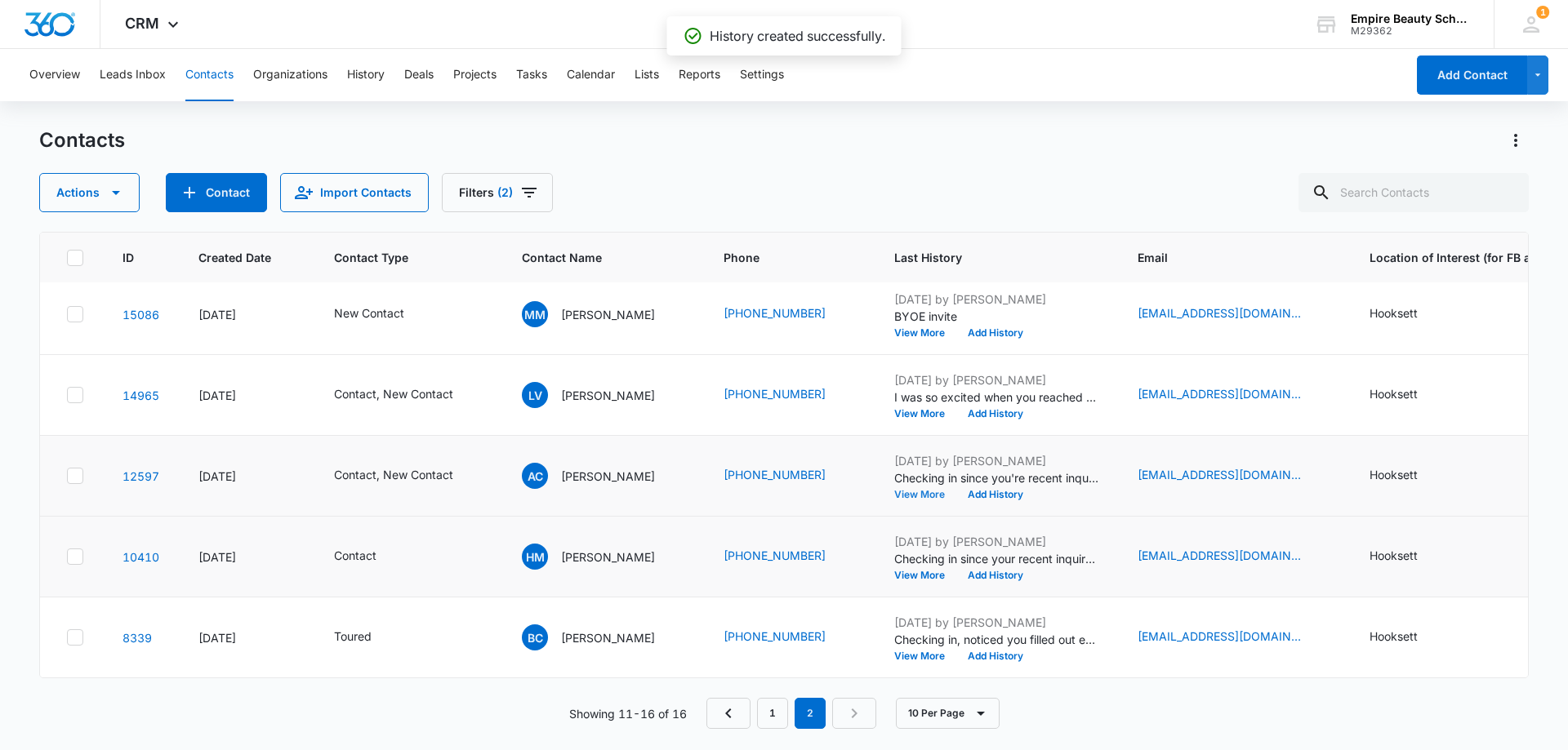
click at [911, 490] on button "View More" at bounding box center [925, 495] width 62 height 10
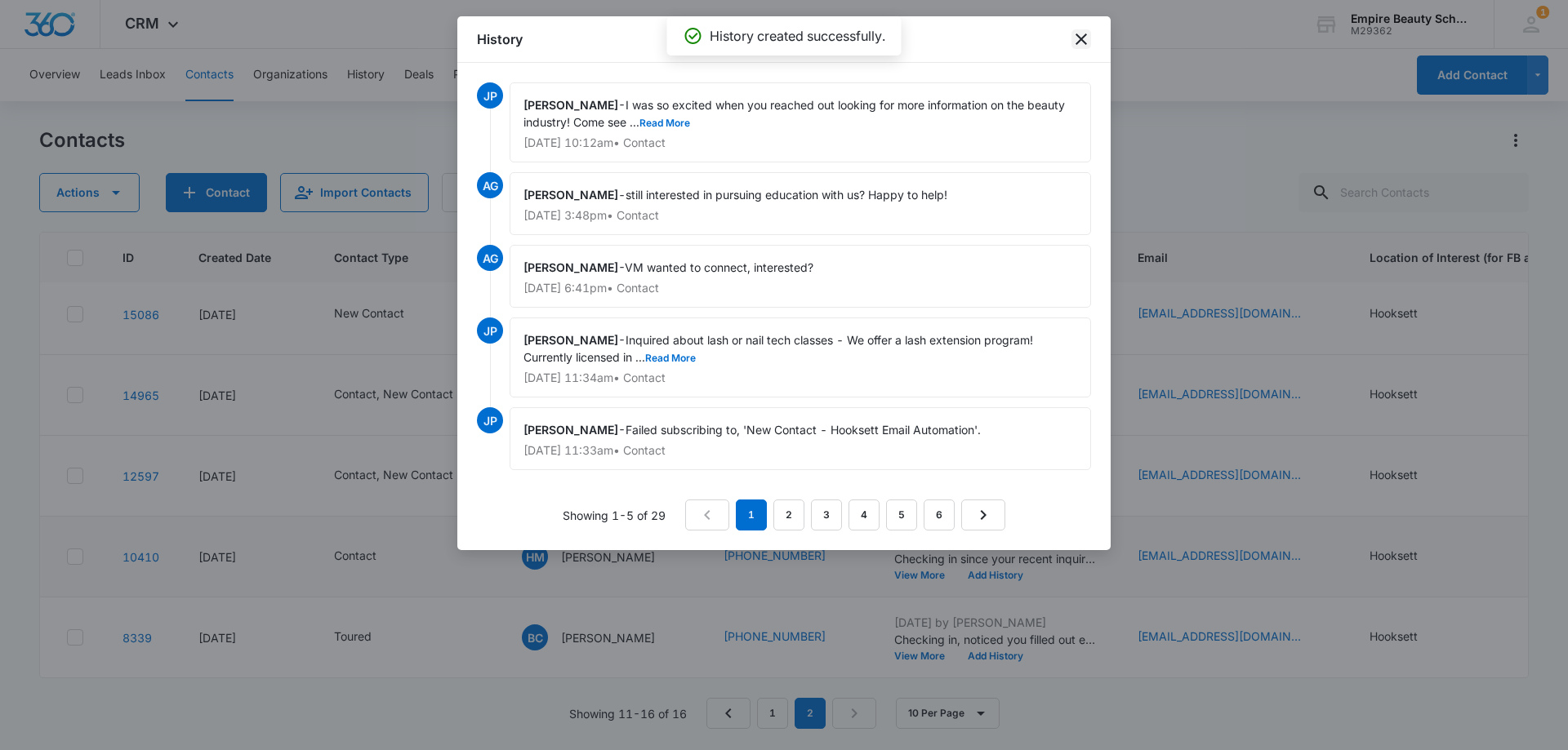
click at [1080, 41] on icon "close" at bounding box center [1081, 39] width 12 height 12
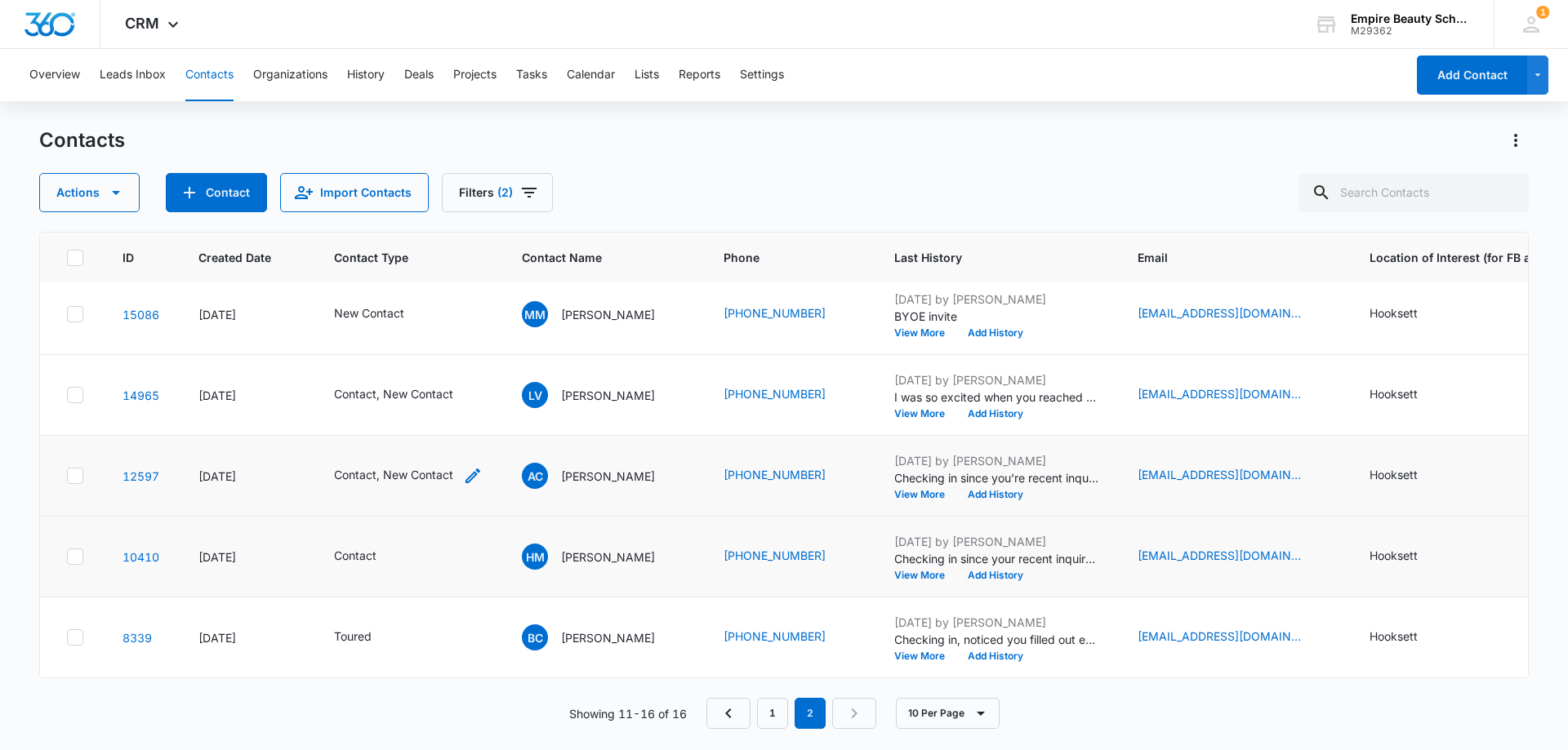
click at [461, 466] on div "Contact, New Contact" at bounding box center [407, 475] width 148 height 19
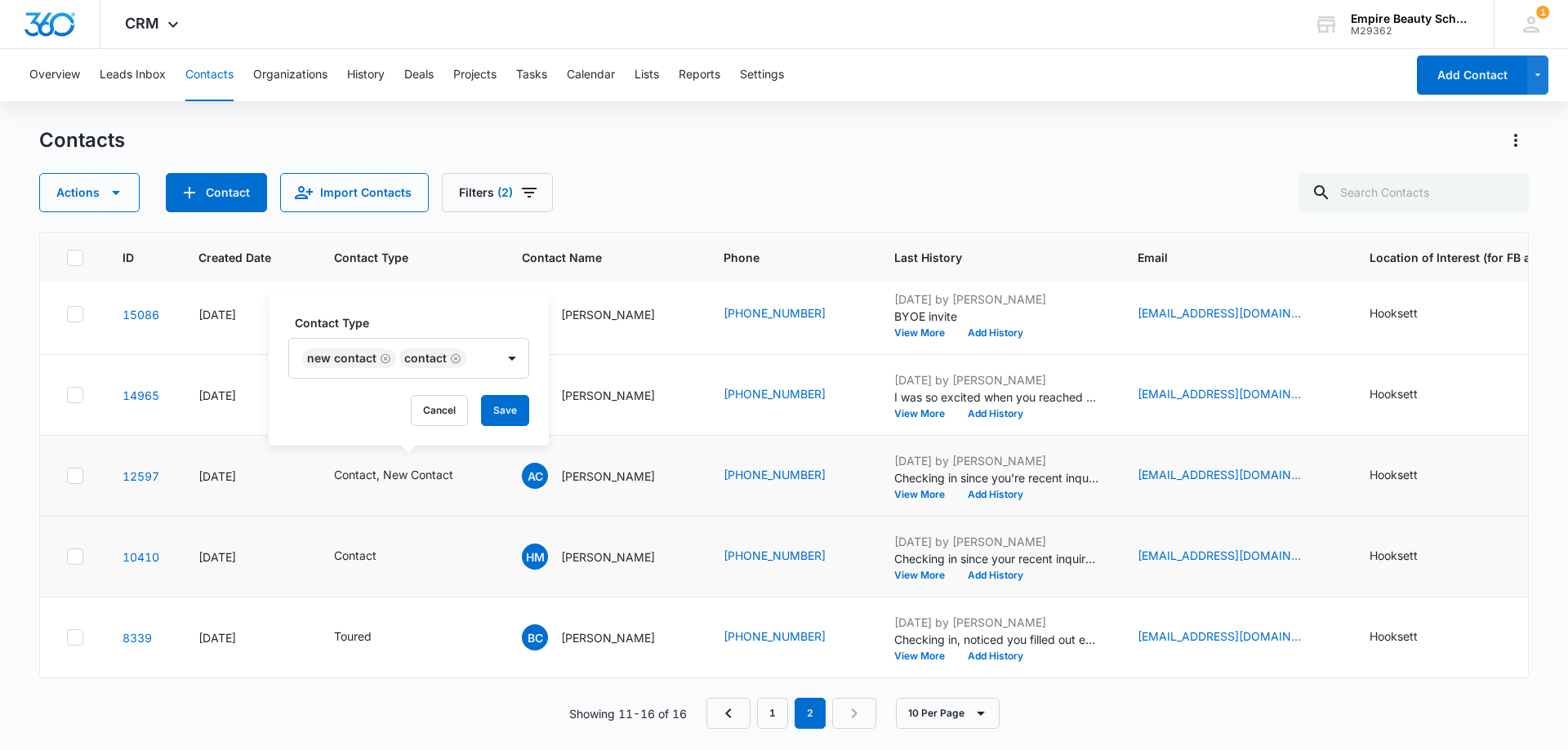
click at [383, 358] on icon "Remove New Contact" at bounding box center [386, 359] width 10 height 10
click at [413, 408] on button "Save" at bounding box center [407, 411] width 48 height 31
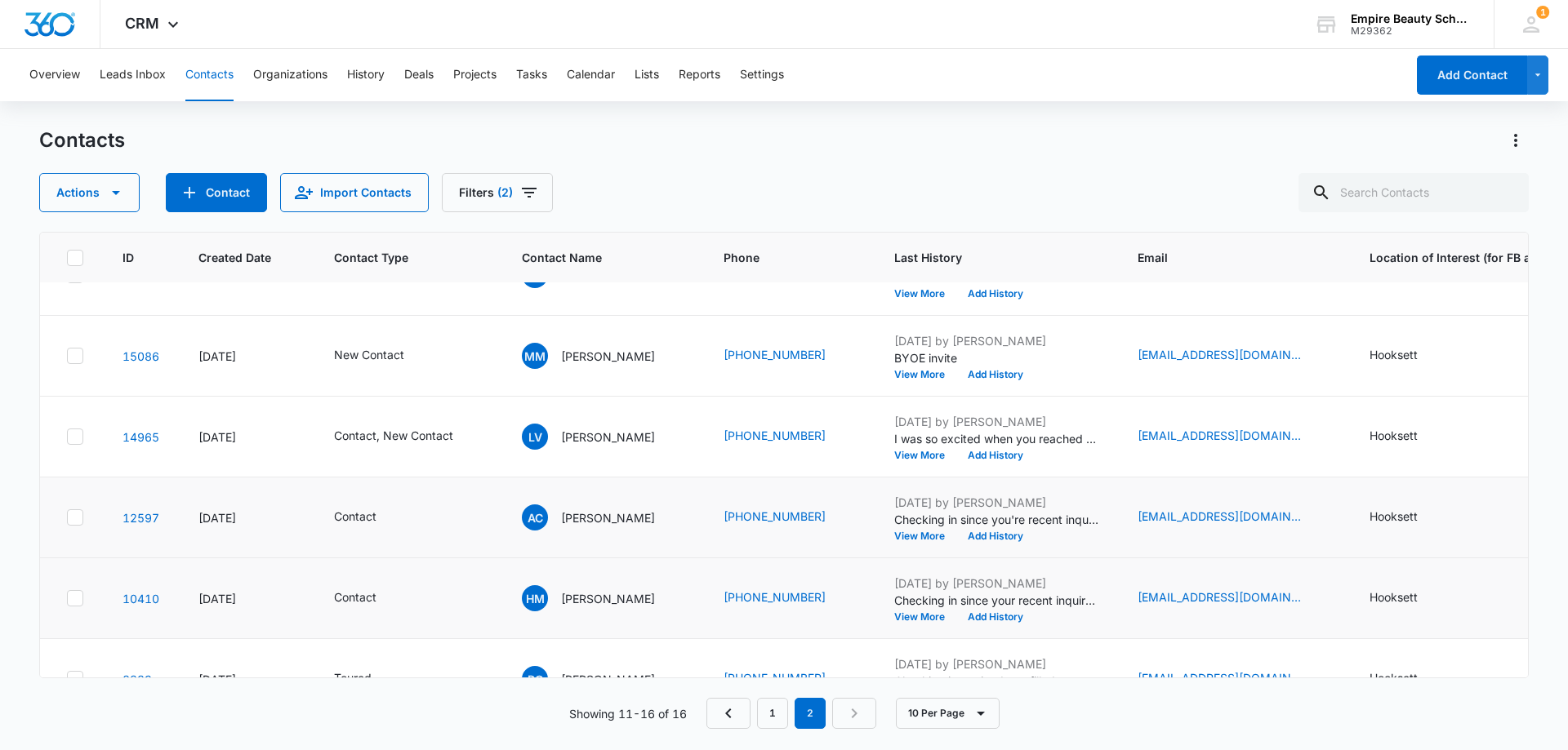
scroll to position [20, 0]
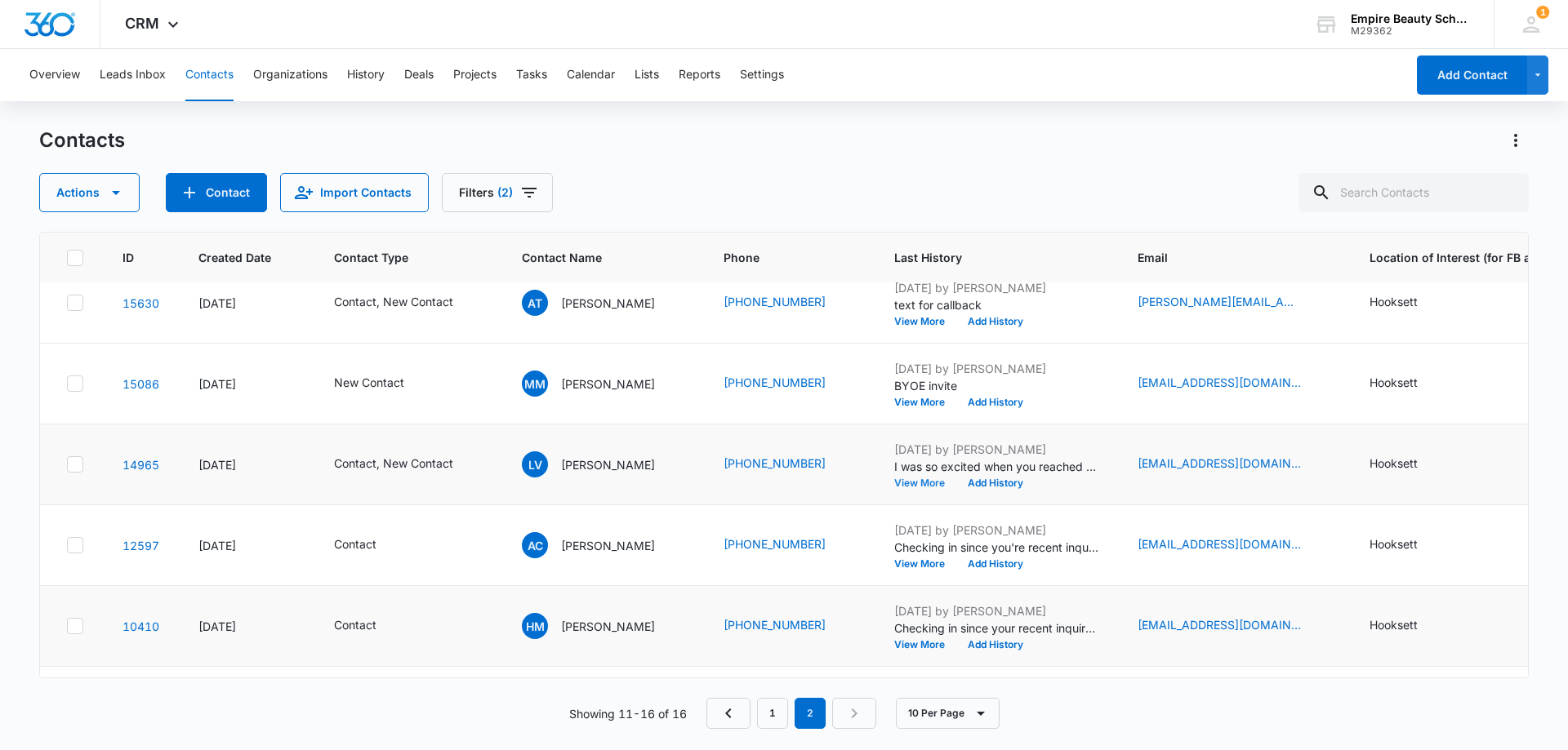
click at [919, 484] on button "View More" at bounding box center [925, 484] width 62 height 10
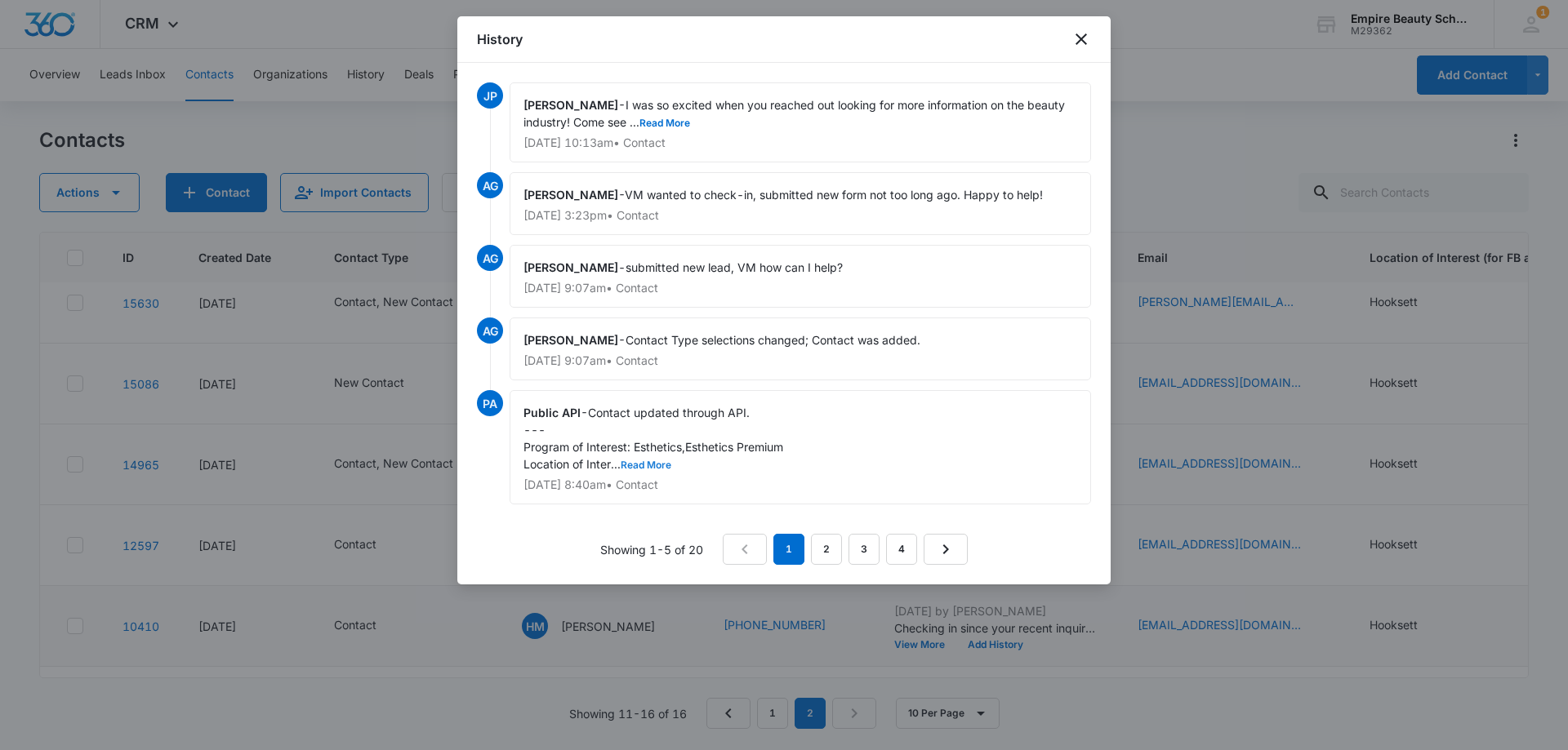
click at [660, 465] on button "Read More" at bounding box center [645, 465] width 50 height 10
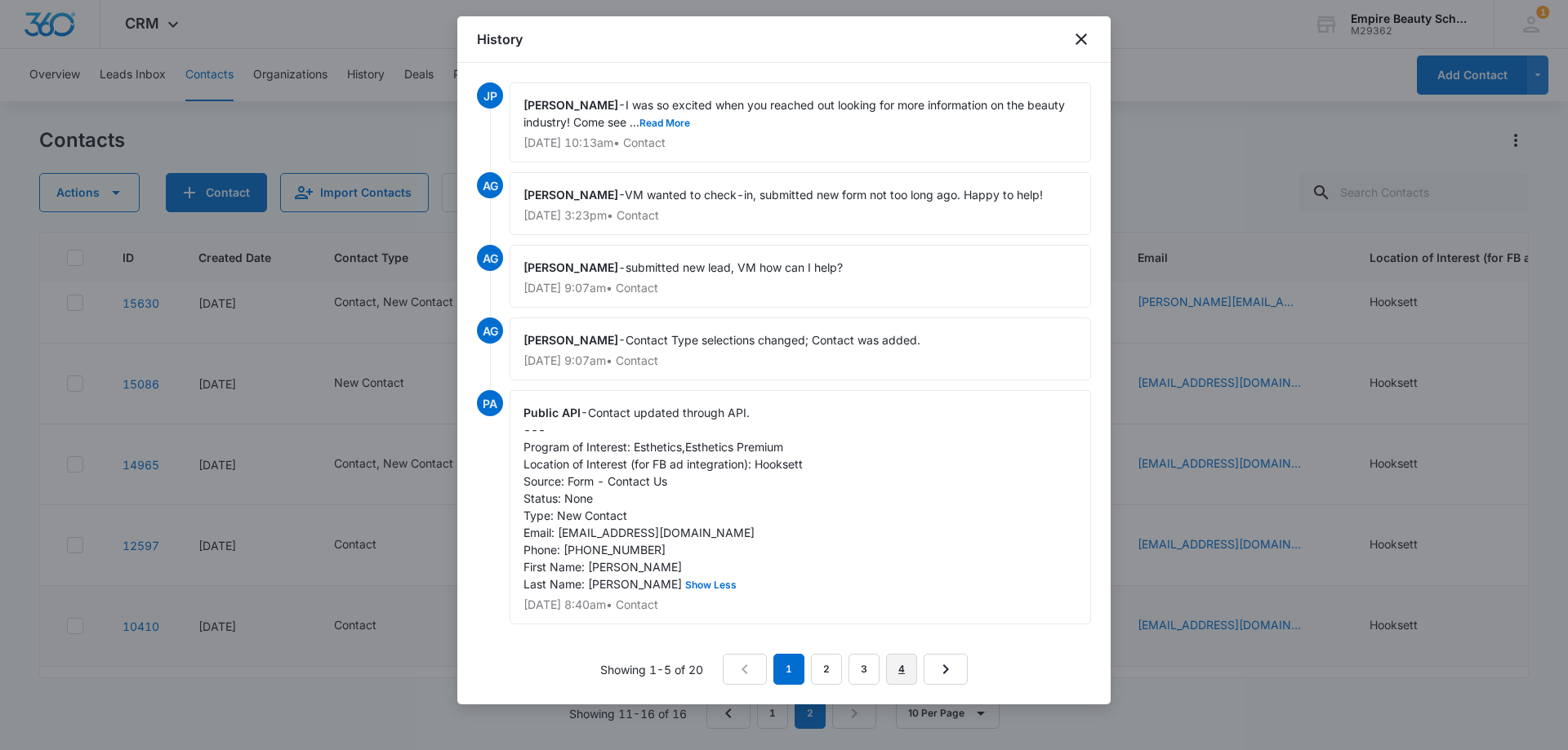
click at [898, 685] on link "4" at bounding box center [901, 669] width 31 height 31
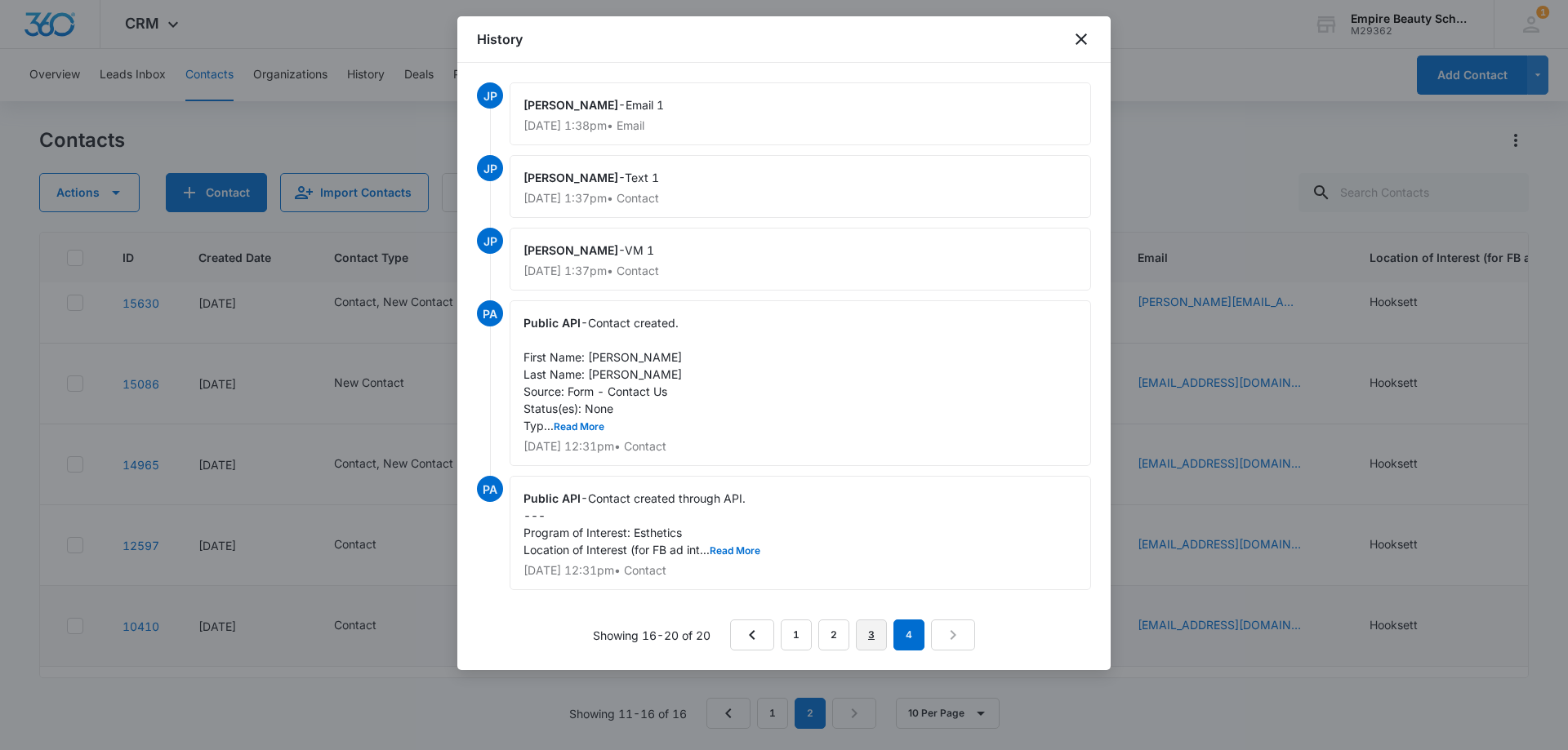
click at [872, 628] on link "3" at bounding box center [871, 634] width 31 height 31
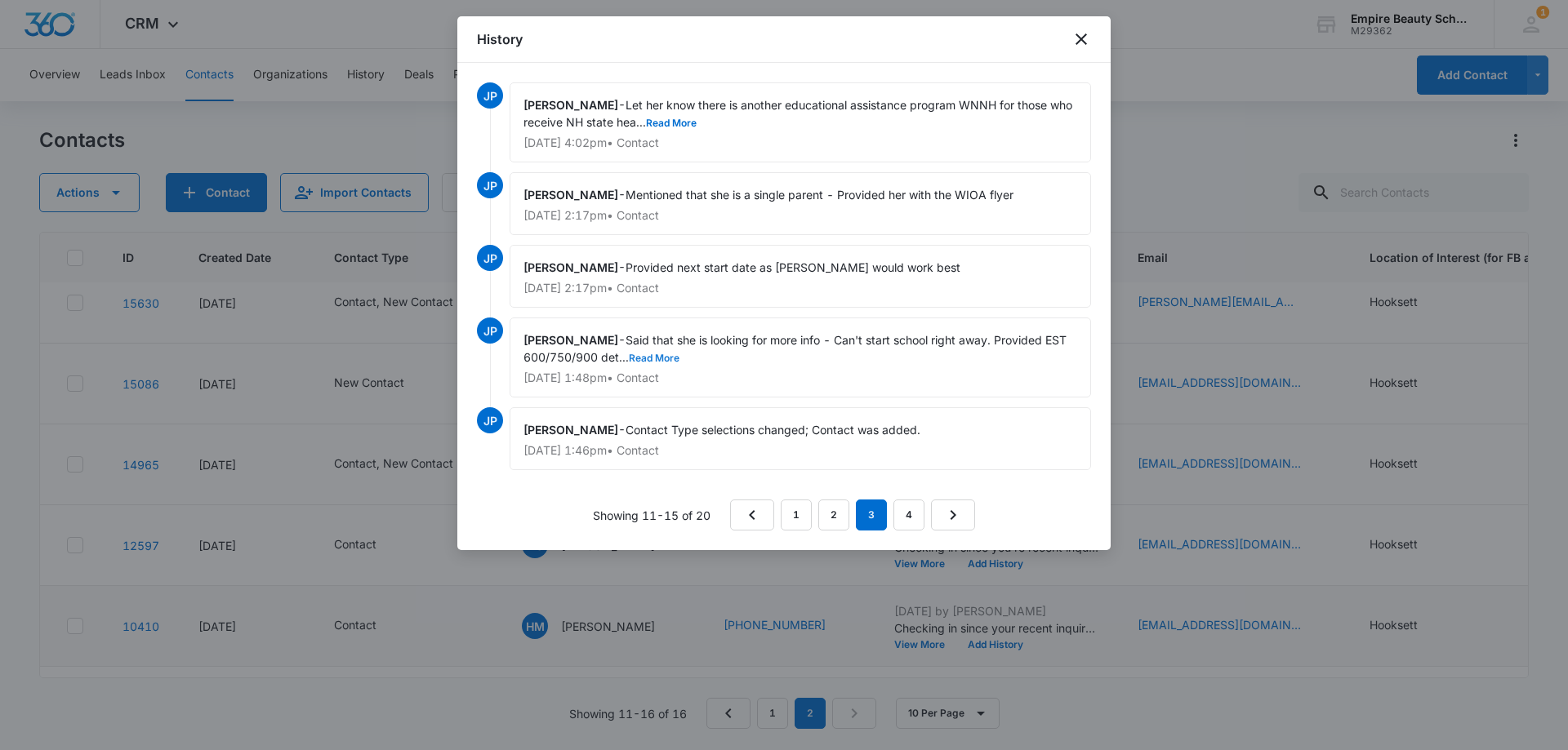
click at [668, 356] on button "Read More" at bounding box center [654, 359] width 50 height 10
click at [696, 118] on button "Read More" at bounding box center [671, 123] width 50 height 10
click at [834, 518] on link "2" at bounding box center [833, 515] width 31 height 31
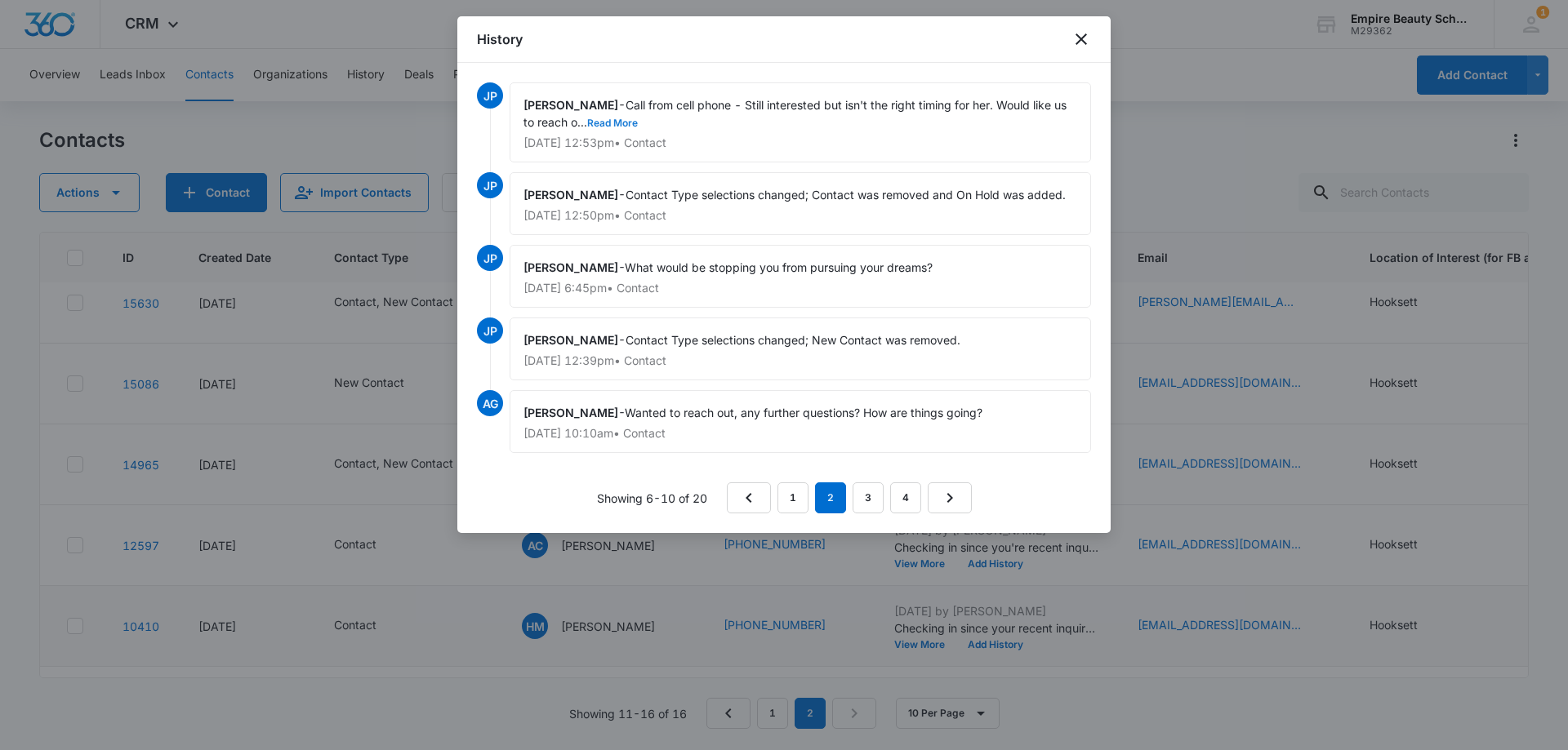
click at [634, 121] on button "Read More" at bounding box center [613, 123] width 50 height 10
click at [798, 496] on link "1" at bounding box center [793, 498] width 31 height 31
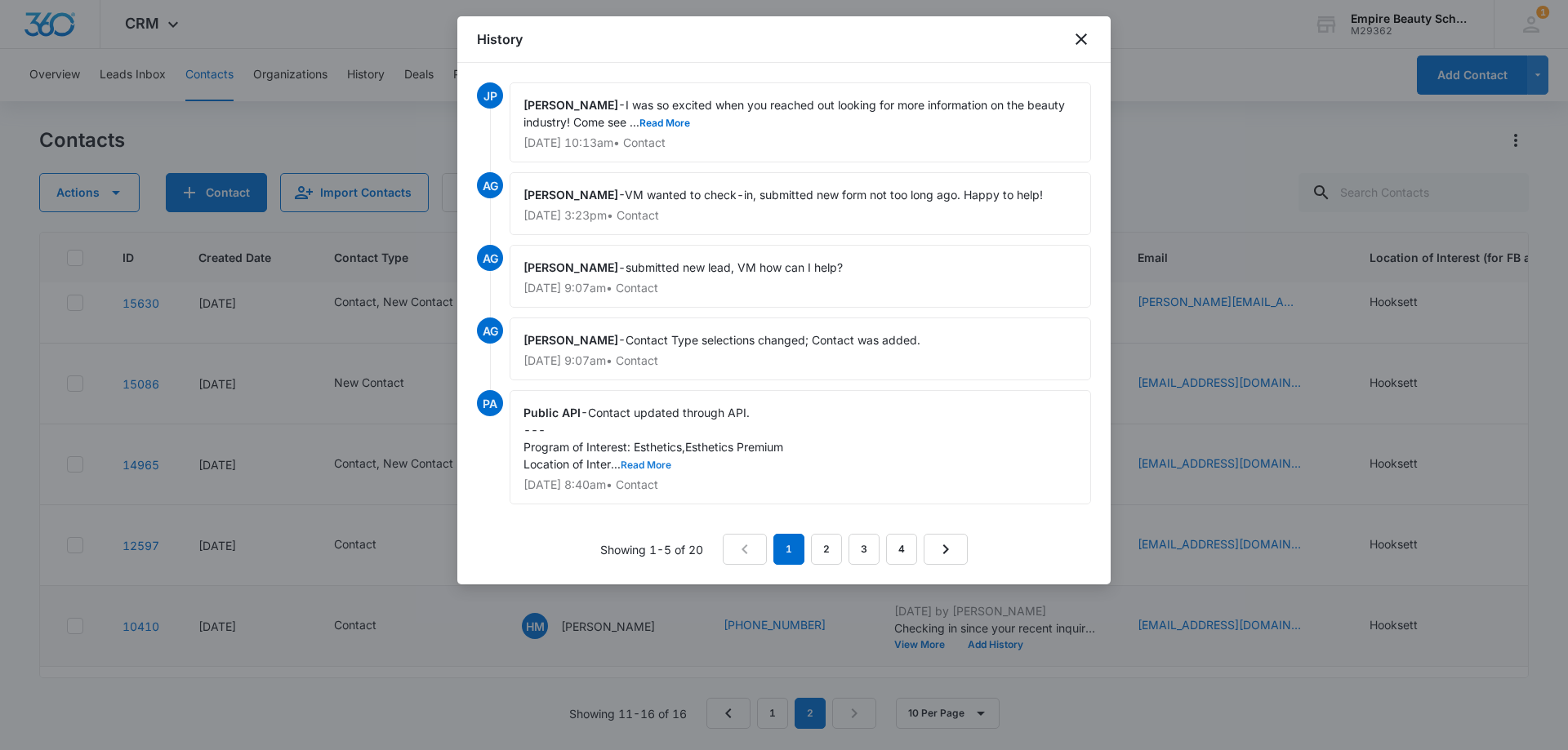
click at [655, 460] on button "Read More" at bounding box center [645, 465] width 50 height 10
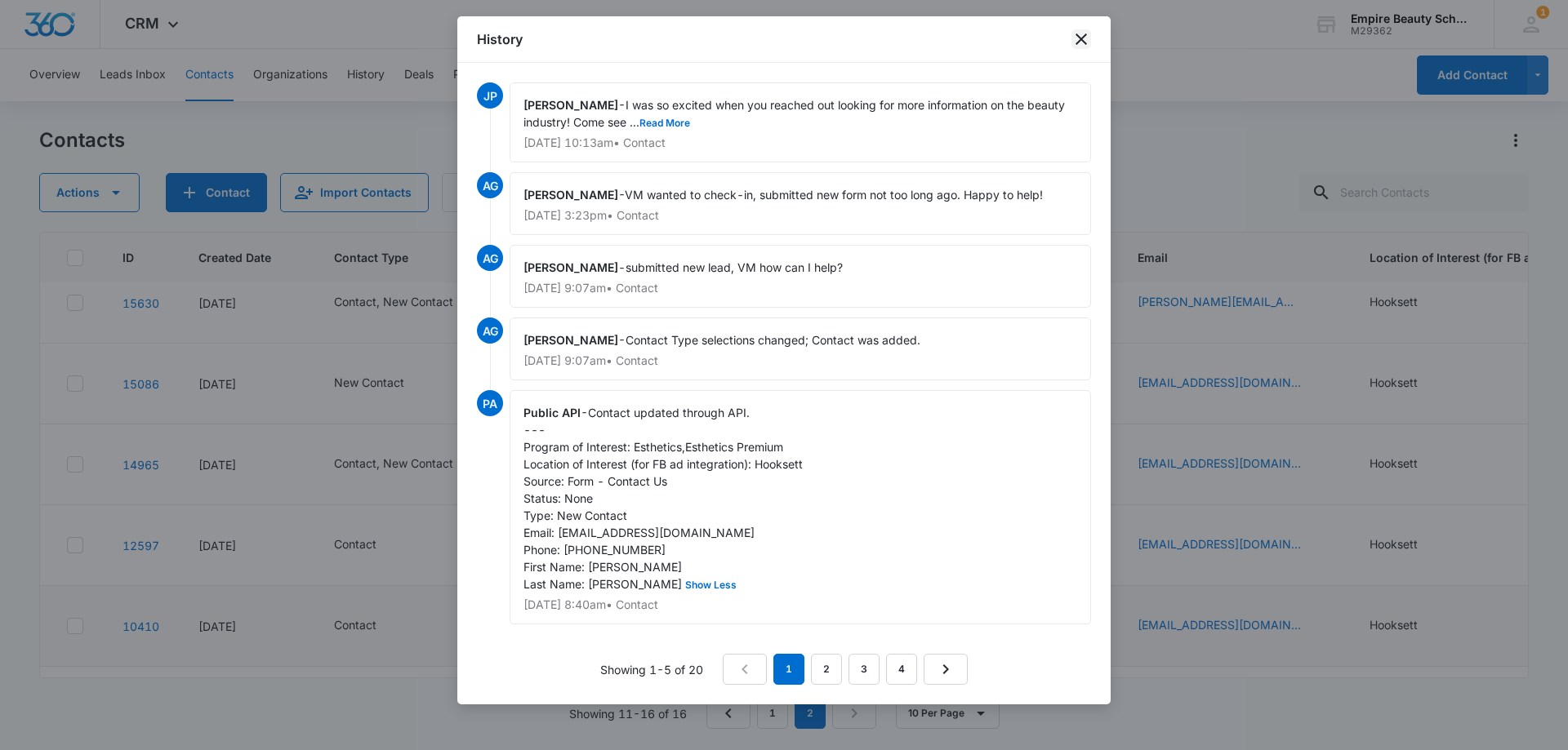
click at [1082, 40] on icon "close" at bounding box center [1081, 39] width 12 height 12
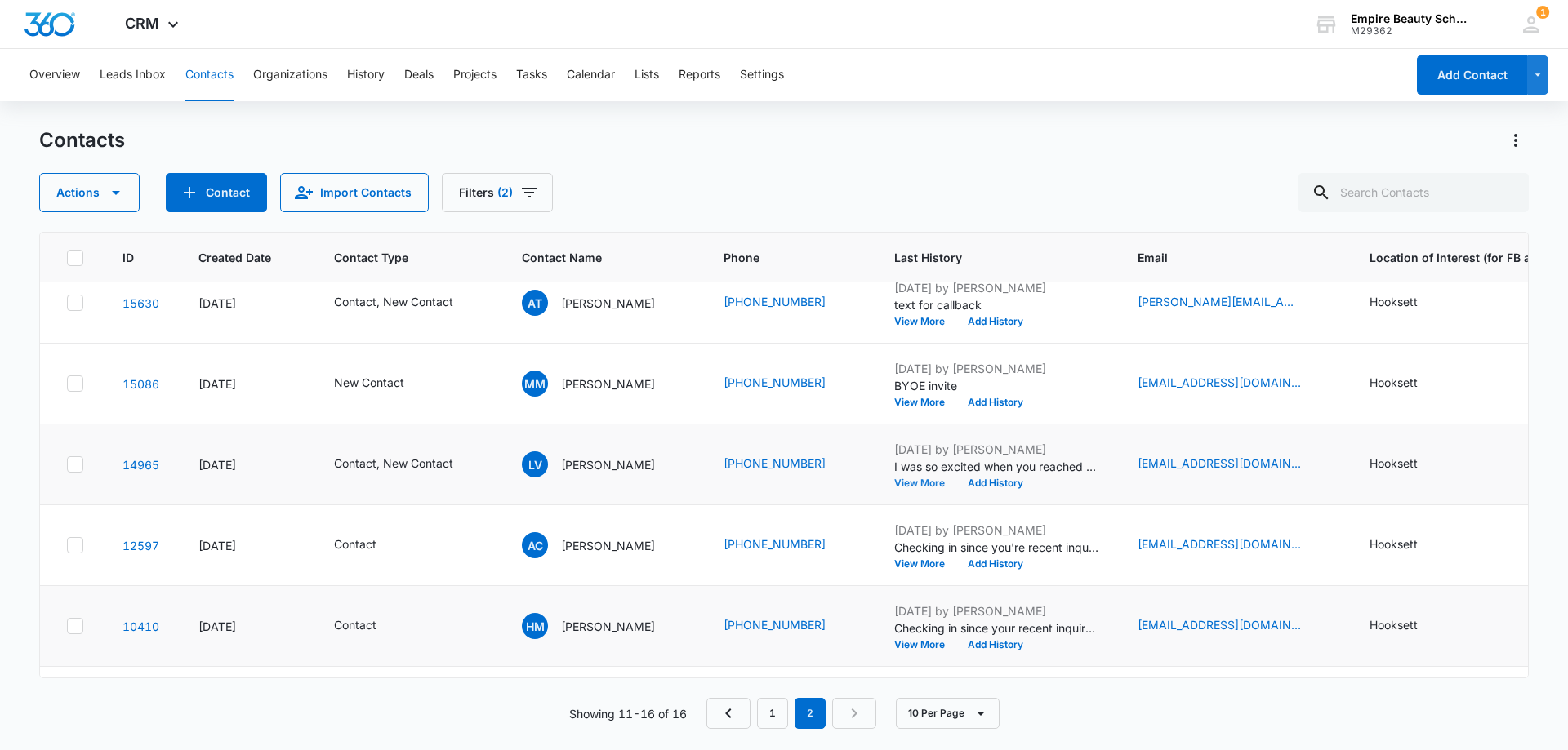
click at [905, 483] on button "View More" at bounding box center [925, 484] width 62 height 10
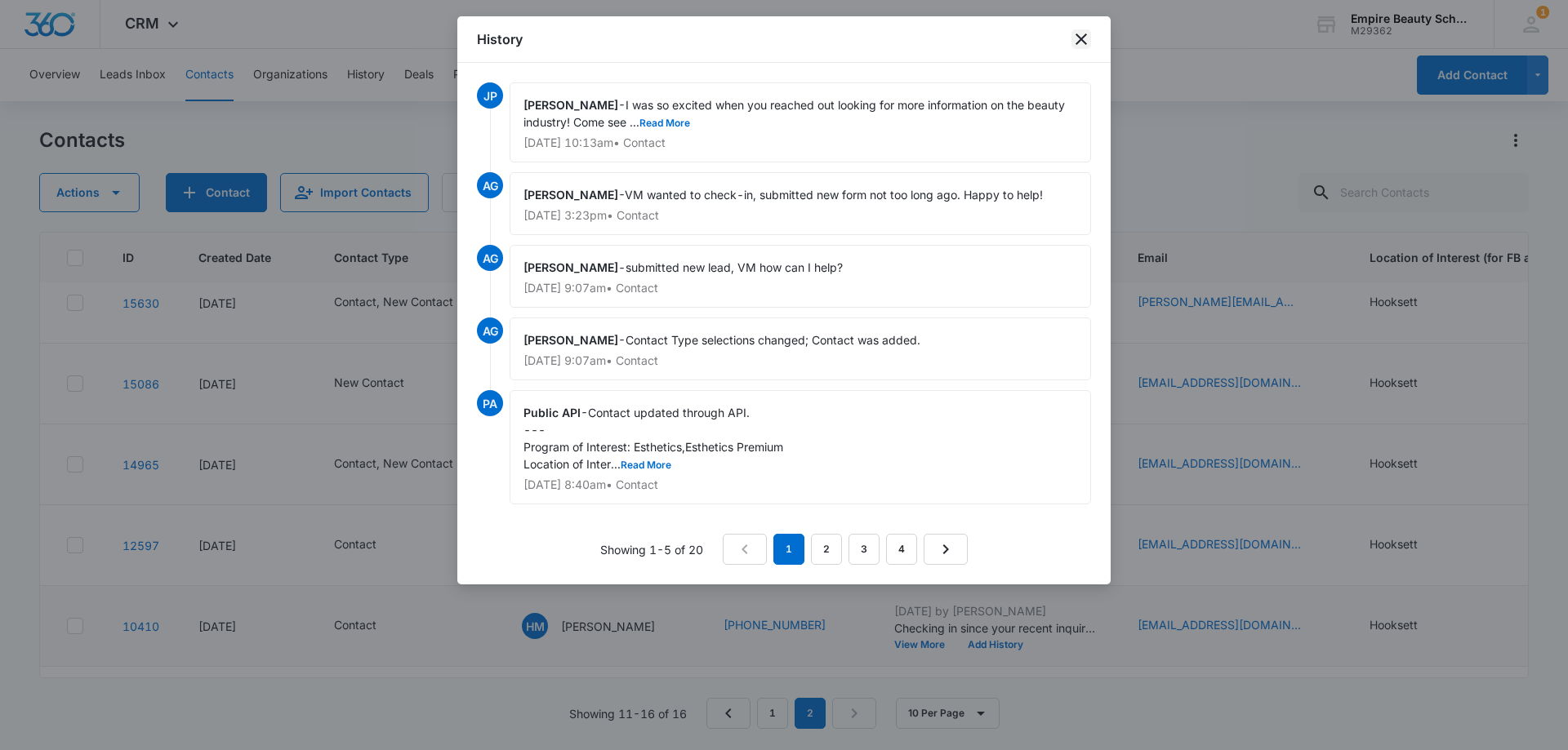
click at [1078, 36] on icon "close" at bounding box center [1081, 39] width 12 height 12
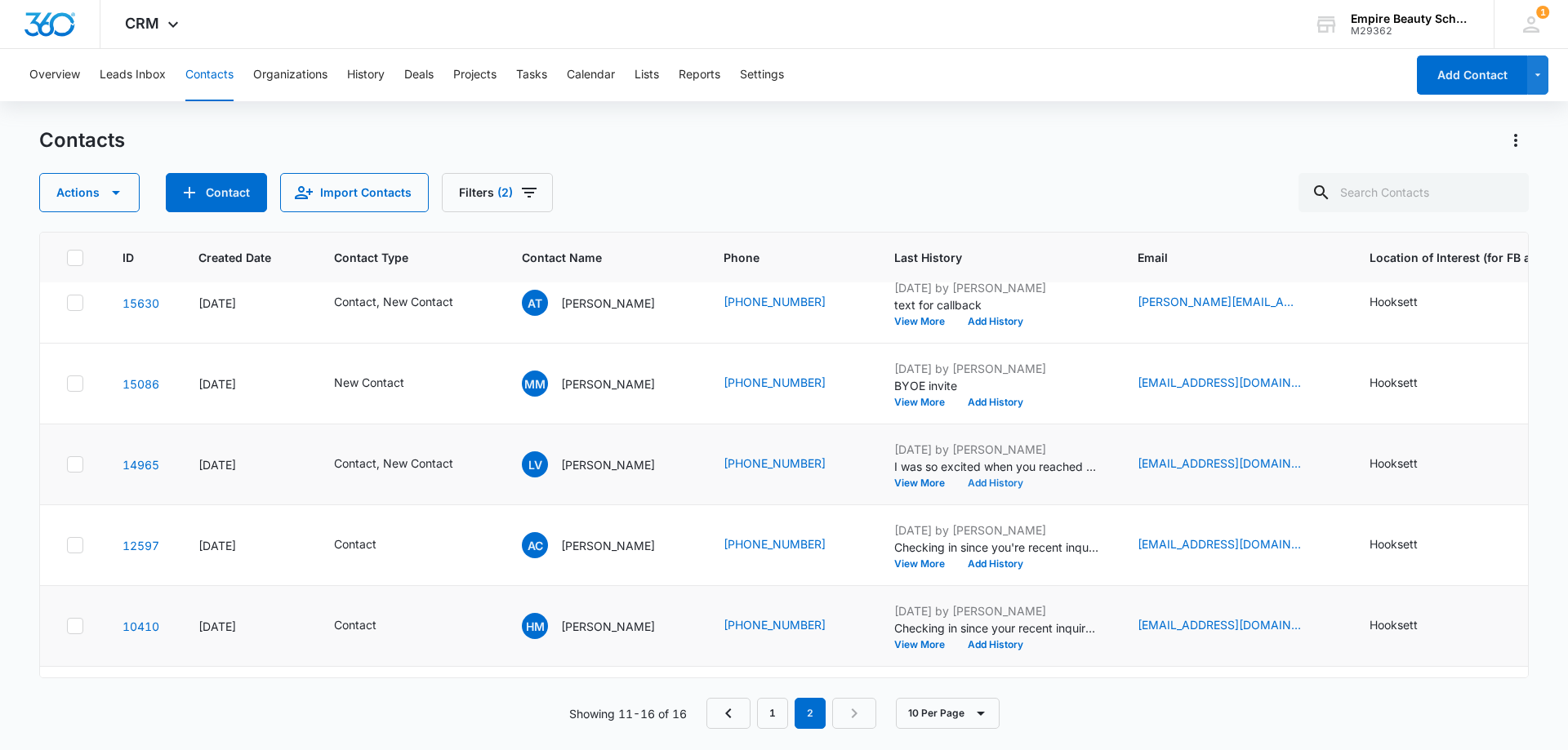
click at [968, 484] on button "Add History" at bounding box center [996, 484] width 79 height 10
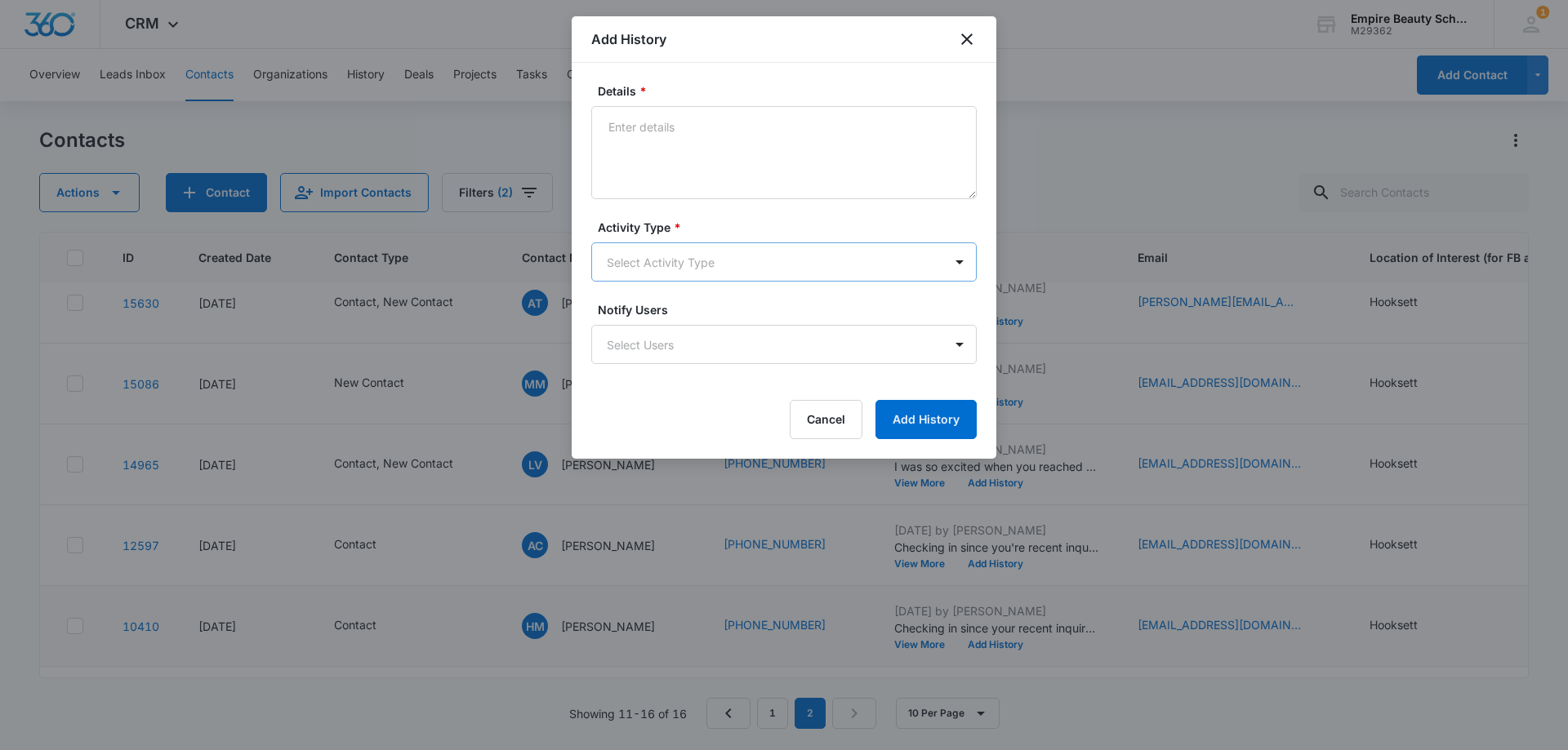
click at [642, 260] on body "CRM Apps Forms CRM Email Shop Payments POS Files Brand Settings Empire Beauty S…" at bounding box center [784, 375] width 1568 height 750
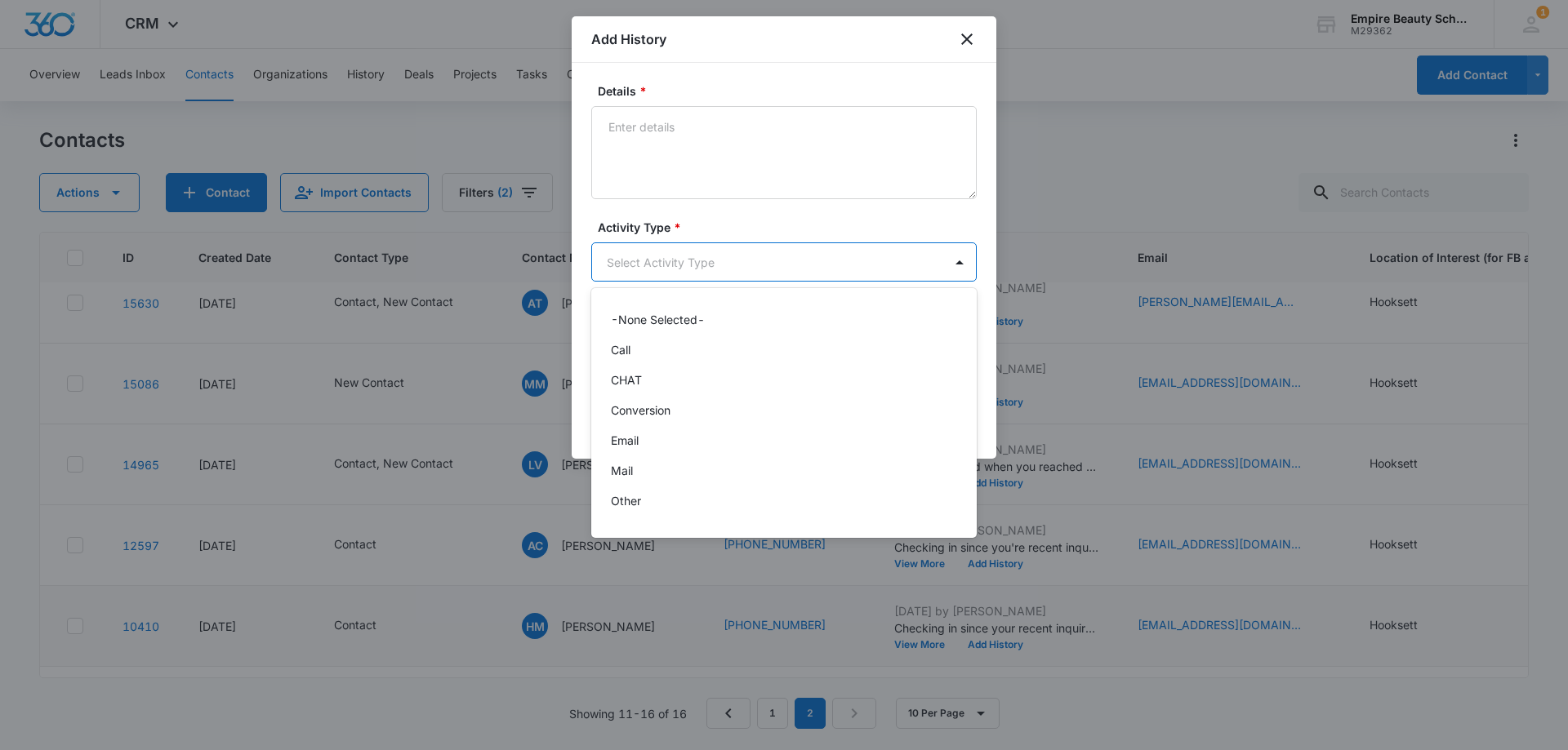
scroll to position [85, 0]
click at [655, 504] on div "Text" at bounding box center [782, 506] width 343 height 17
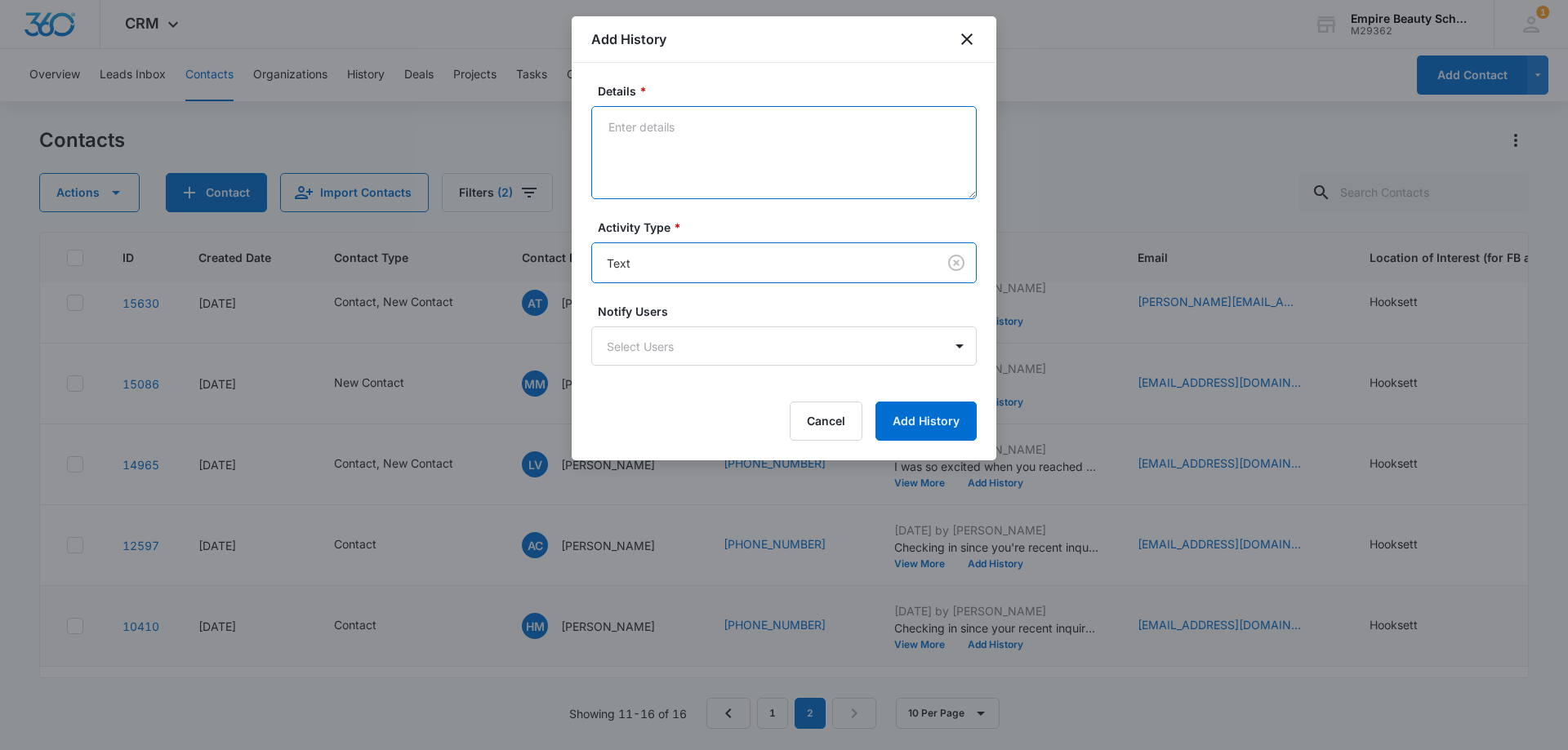
click at [658, 130] on textarea "Details *" at bounding box center [784, 153] width 386 height 93
paste textarea "Checking in since you're recent inquiry, still interested in learning more?"
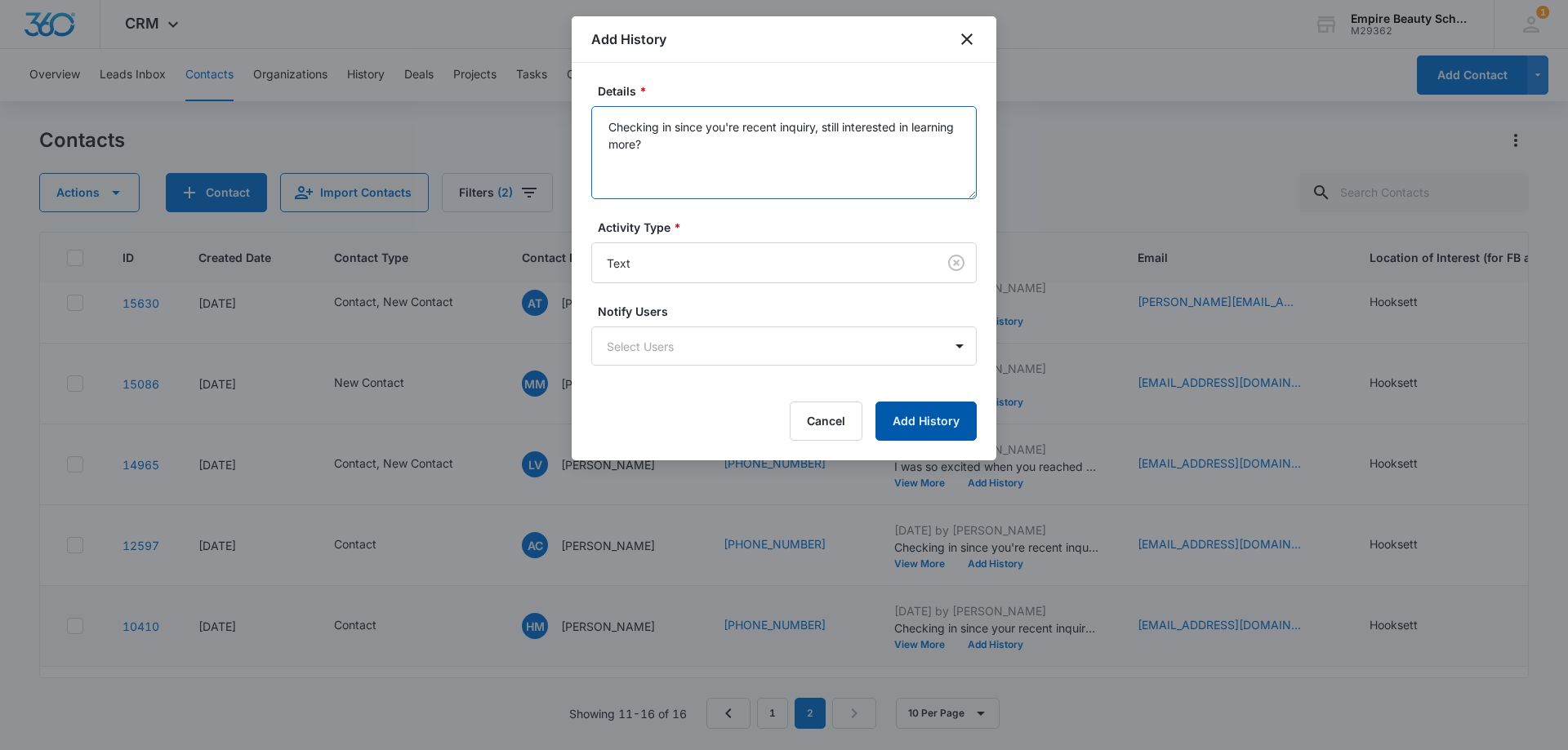
type textarea "Checking in since you're recent inquiry, still interested in learning more?"
click at [928, 421] on button "Add History" at bounding box center [925, 421] width 101 height 39
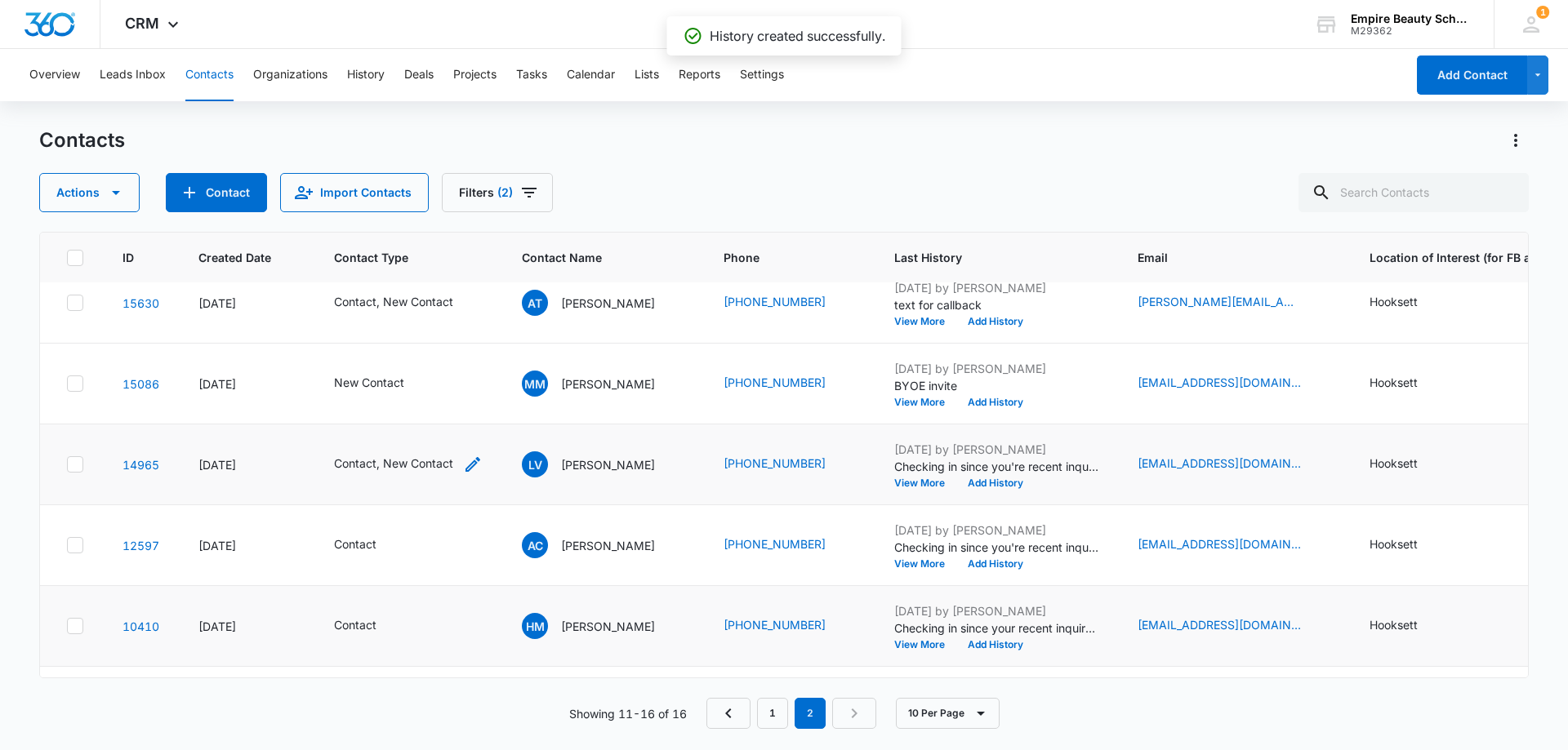
click at [470, 461] on icon "Contact Type - Contact, New Contact - Select to Edit Field" at bounding box center [472, 464] width 19 height 19
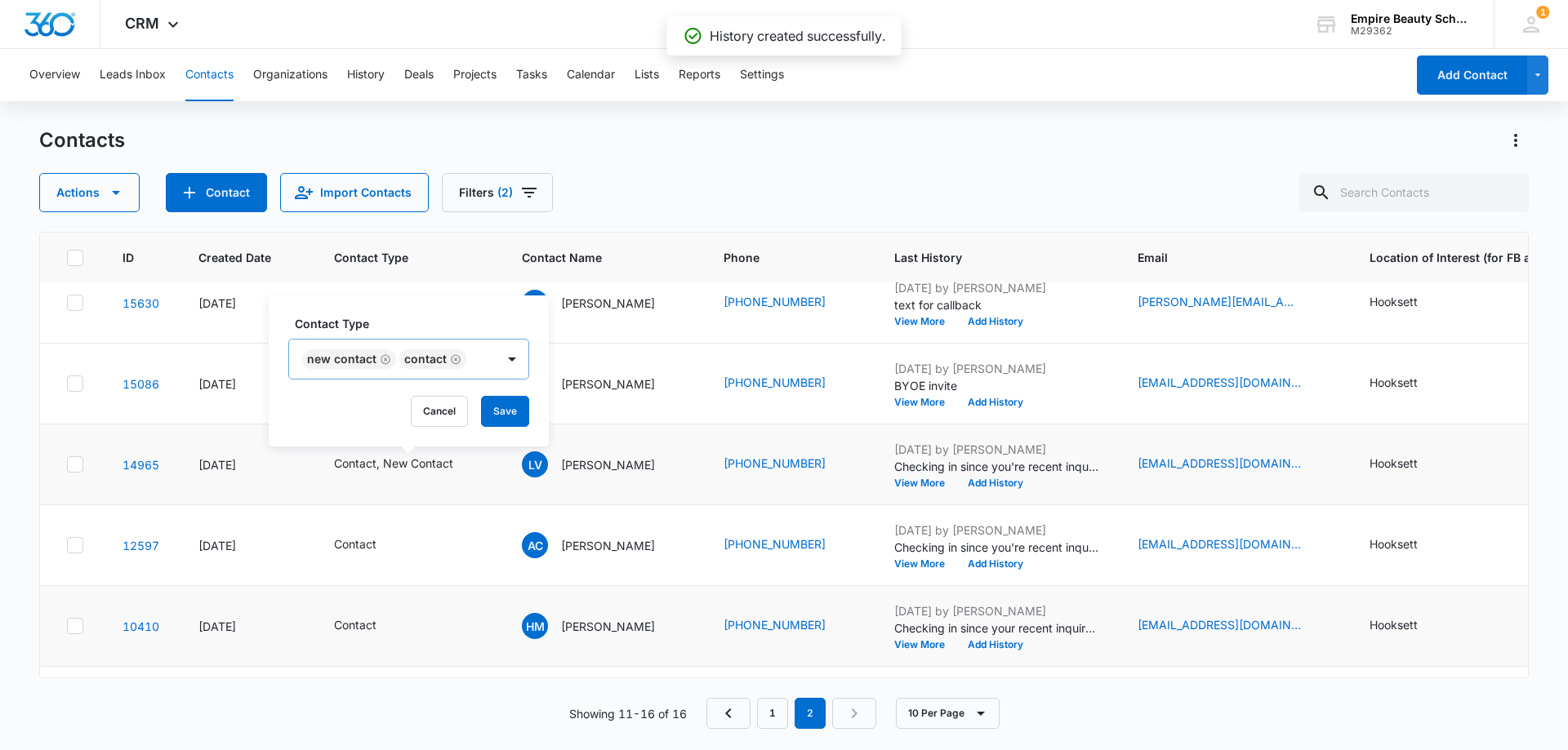
click at [388, 356] on icon "Remove New Contact" at bounding box center [386, 359] width 12 height 13
click at [423, 414] on button "Save" at bounding box center [407, 411] width 48 height 31
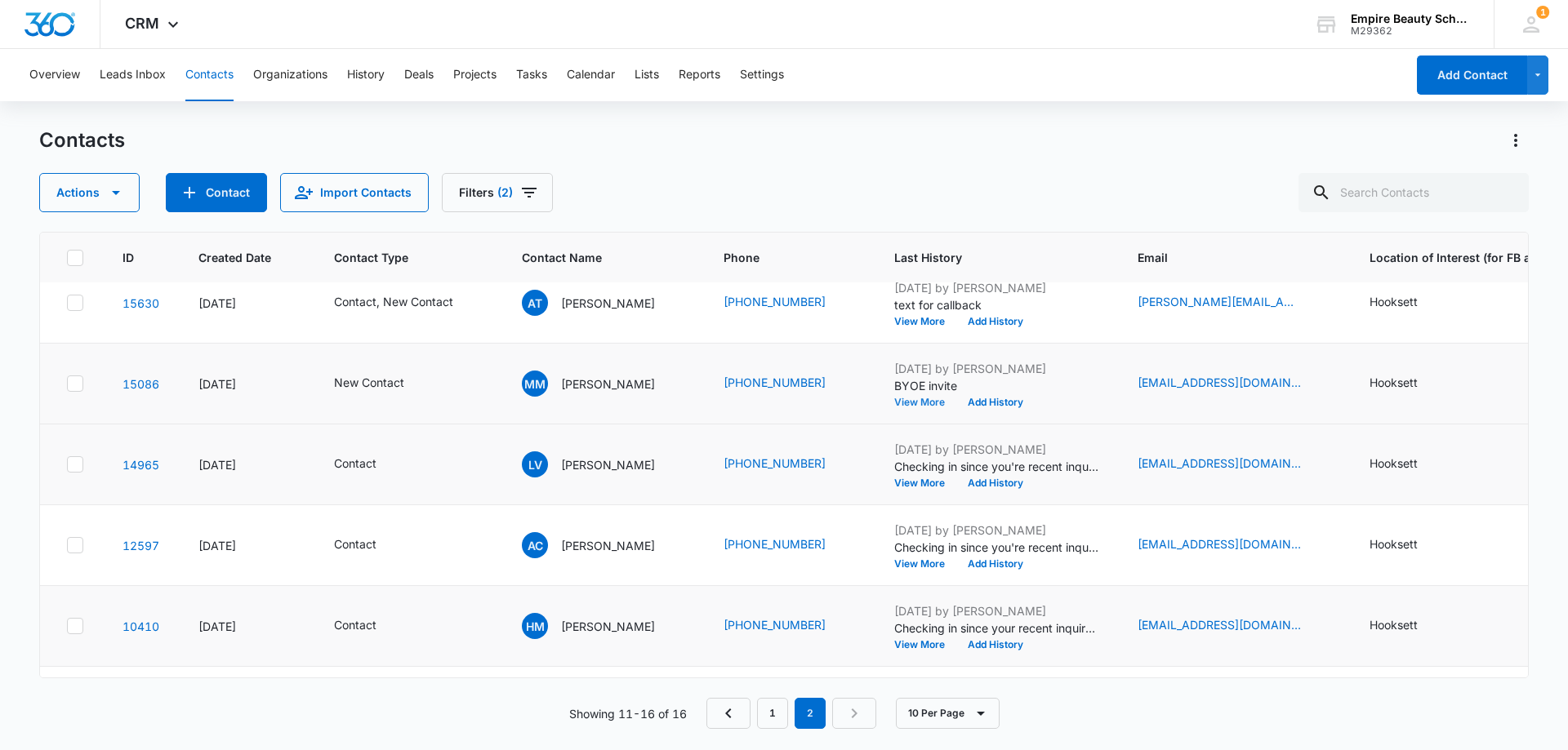
click at [910, 401] on button "View More" at bounding box center [925, 402] width 62 height 10
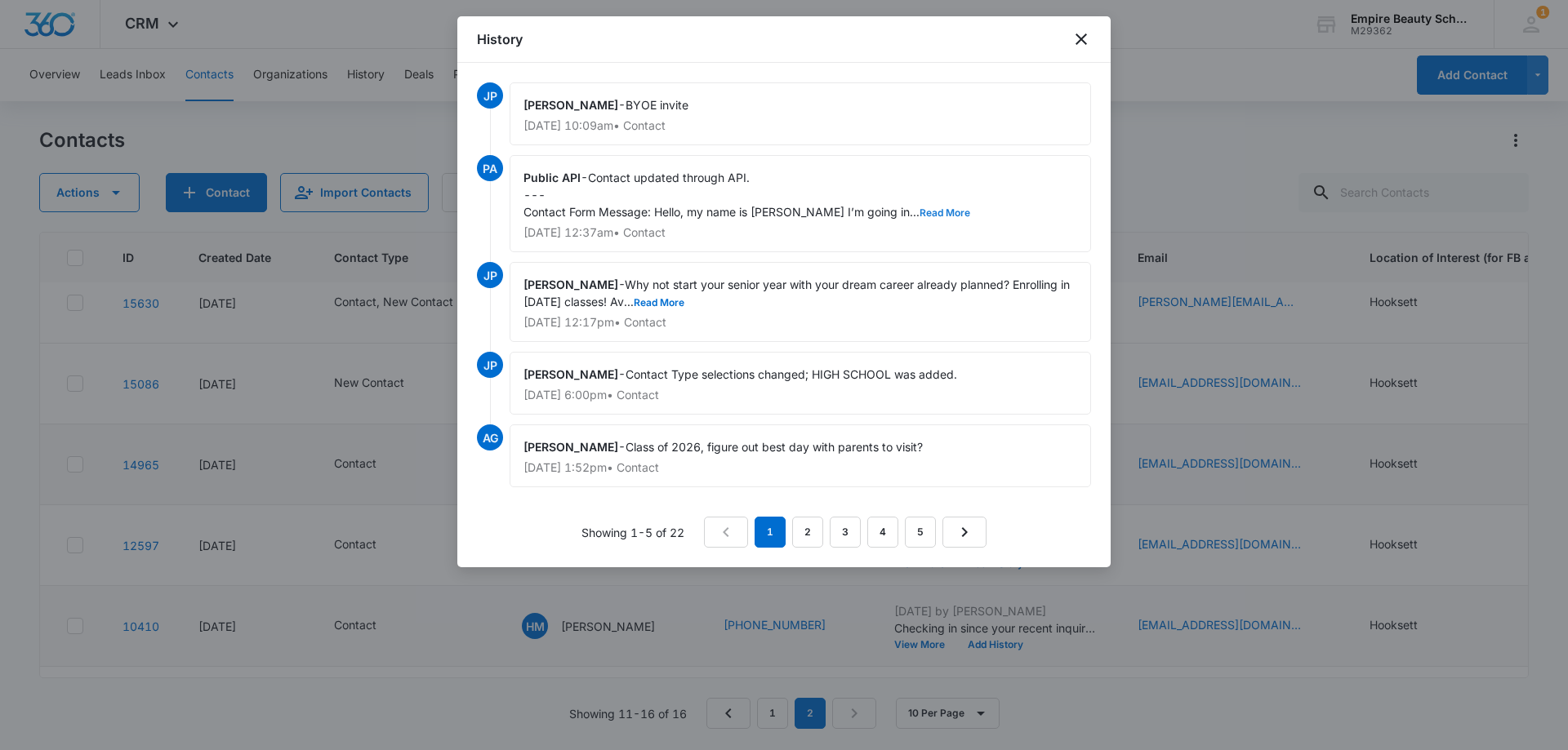
click at [936, 209] on button "Read More" at bounding box center [944, 213] width 50 height 10
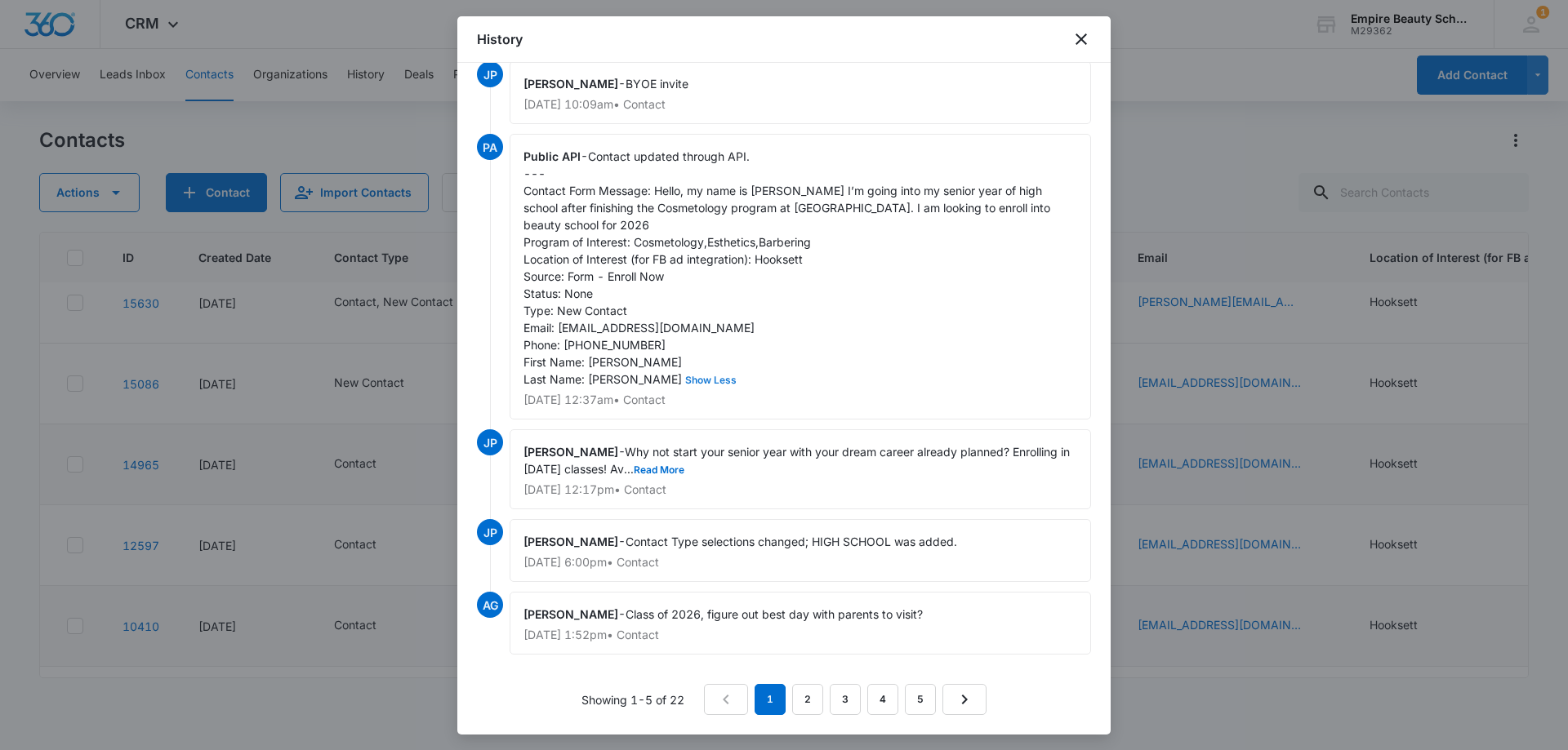
scroll to position [39, 0]
click at [684, 467] on button "Read More" at bounding box center [659, 470] width 50 height 10
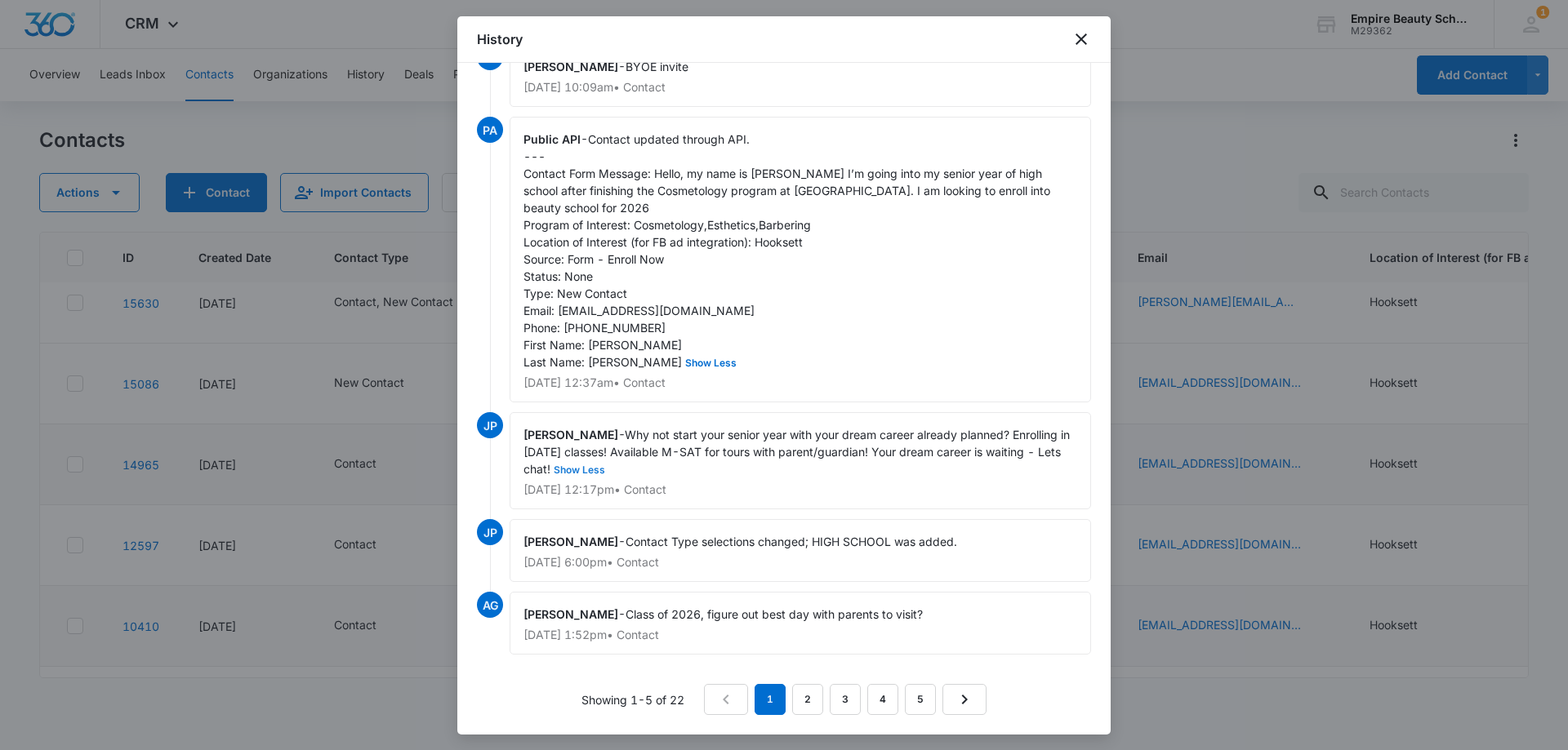
scroll to position [55, 0]
click at [909, 701] on link "5" at bounding box center [920, 699] width 31 height 31
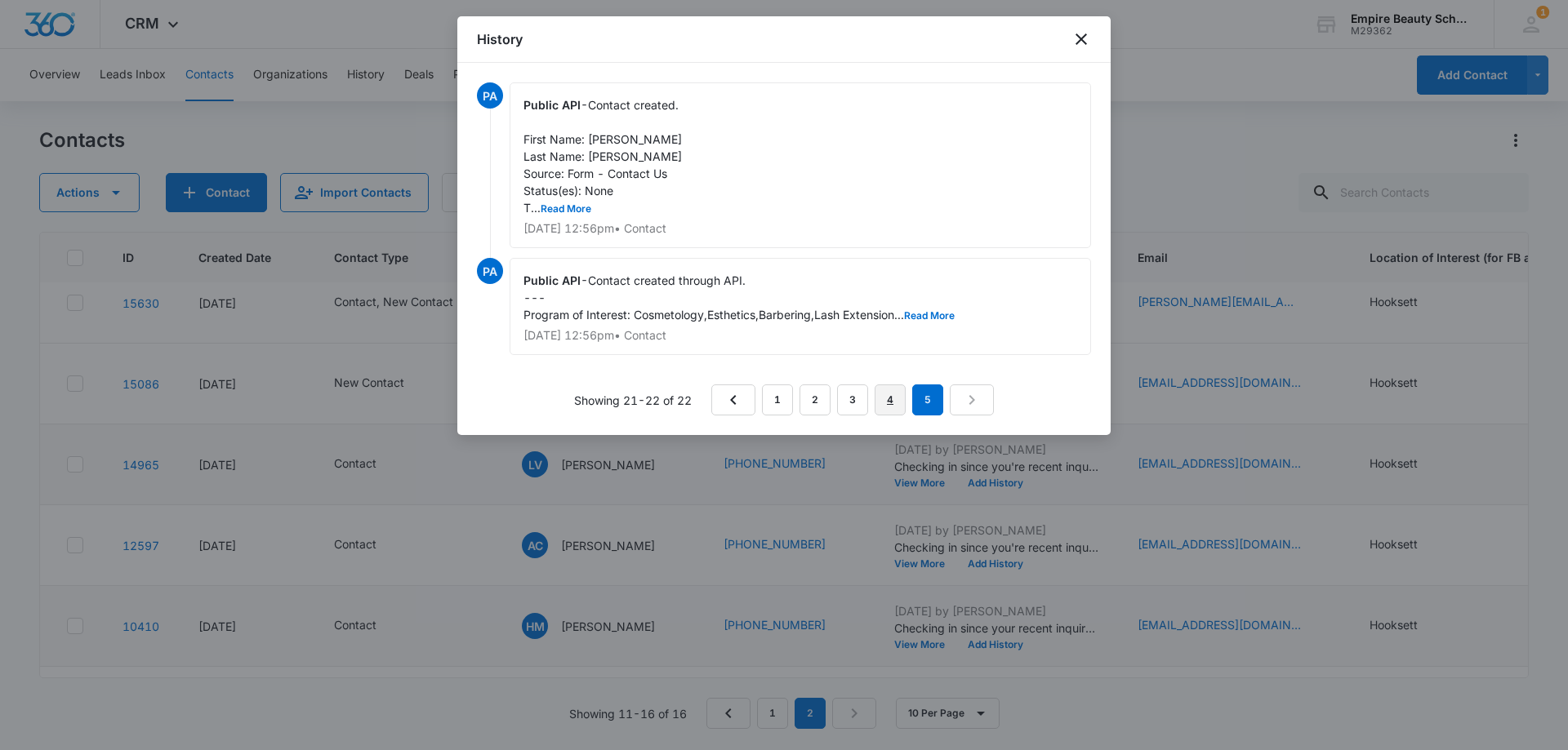
click at [889, 401] on link "4" at bounding box center [889, 400] width 31 height 31
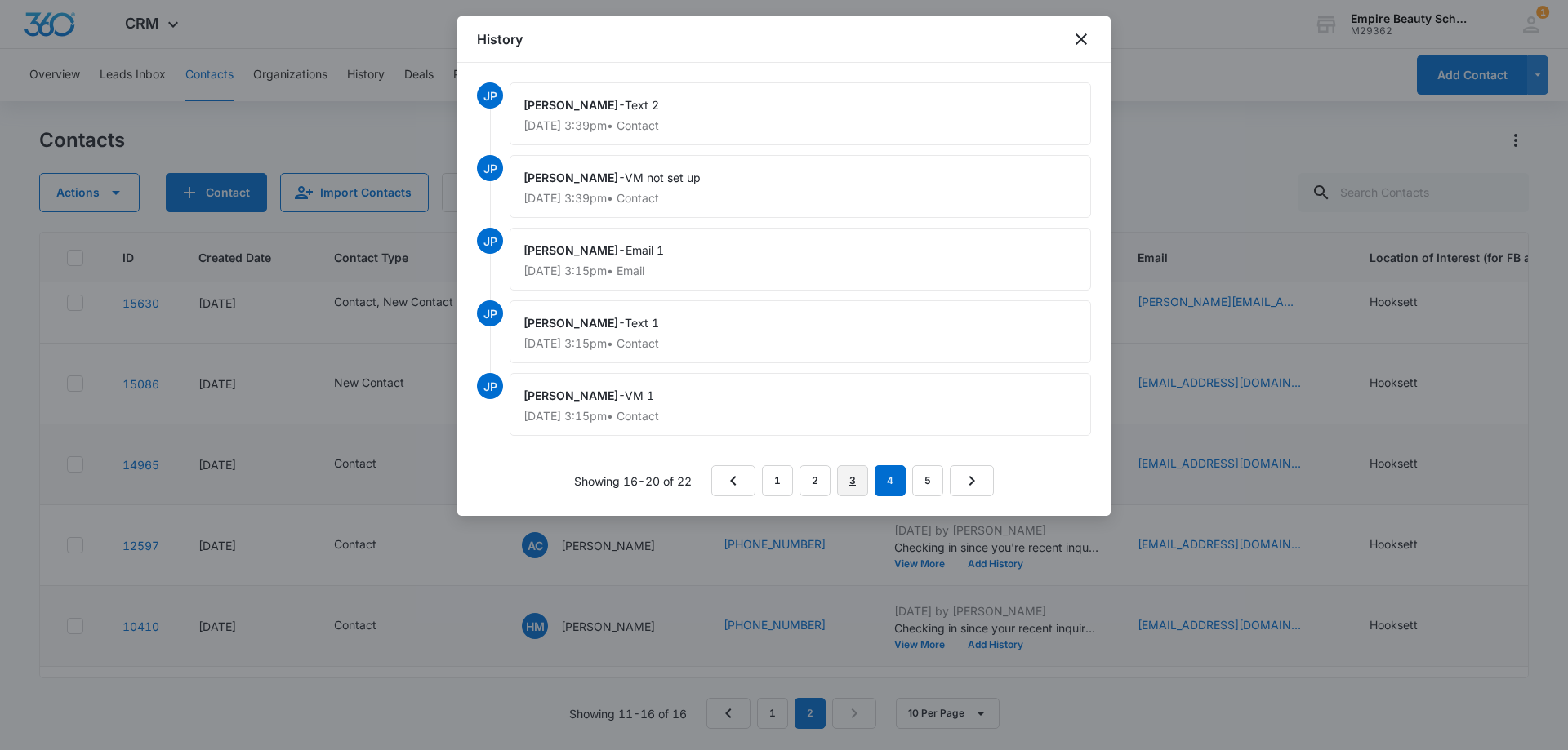
click at [850, 475] on link "3" at bounding box center [852, 480] width 31 height 31
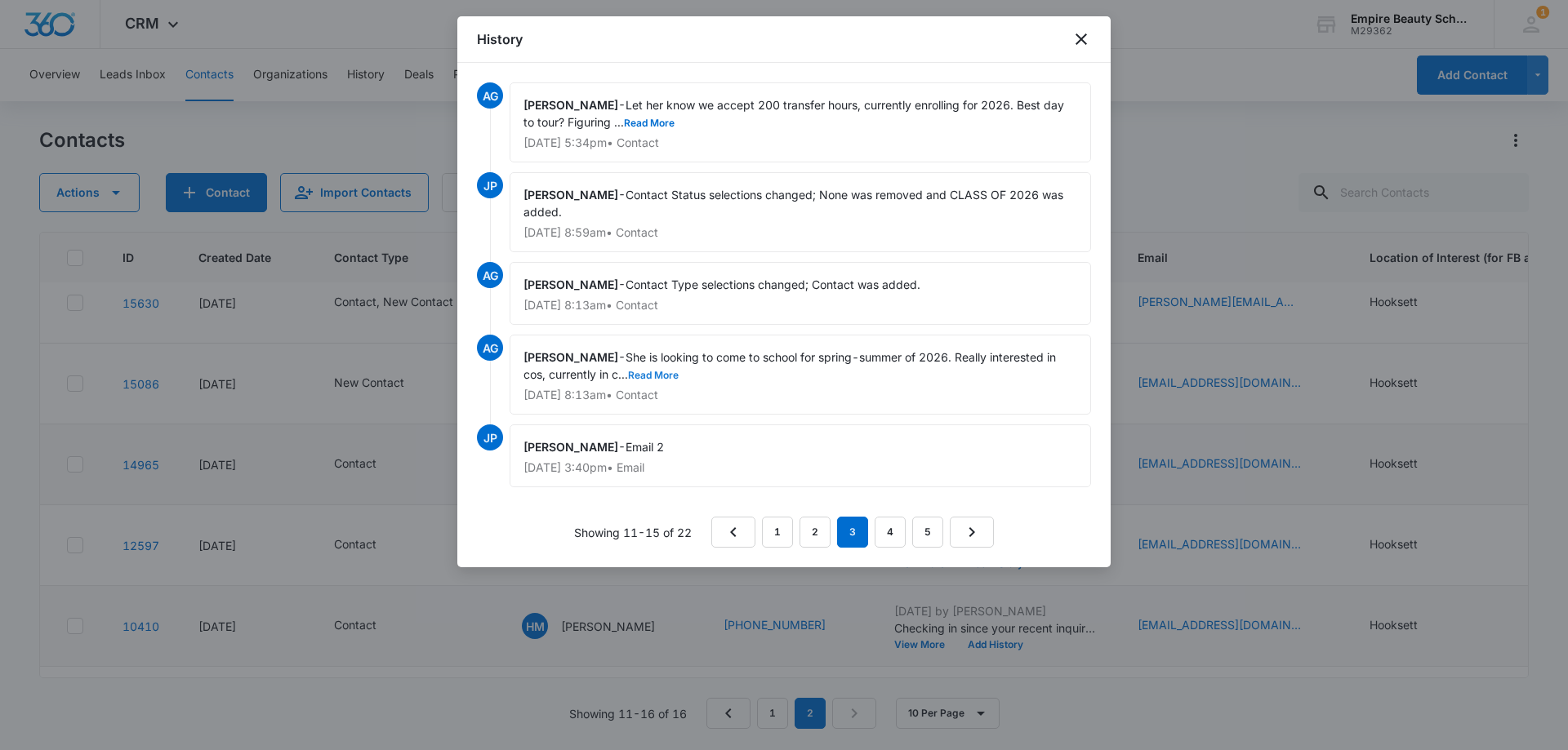
click at [659, 380] on button "Read More" at bounding box center [653, 375] width 50 height 10
click at [658, 124] on button "Read More" at bounding box center [649, 123] width 50 height 10
click at [820, 529] on link "2" at bounding box center [815, 532] width 31 height 31
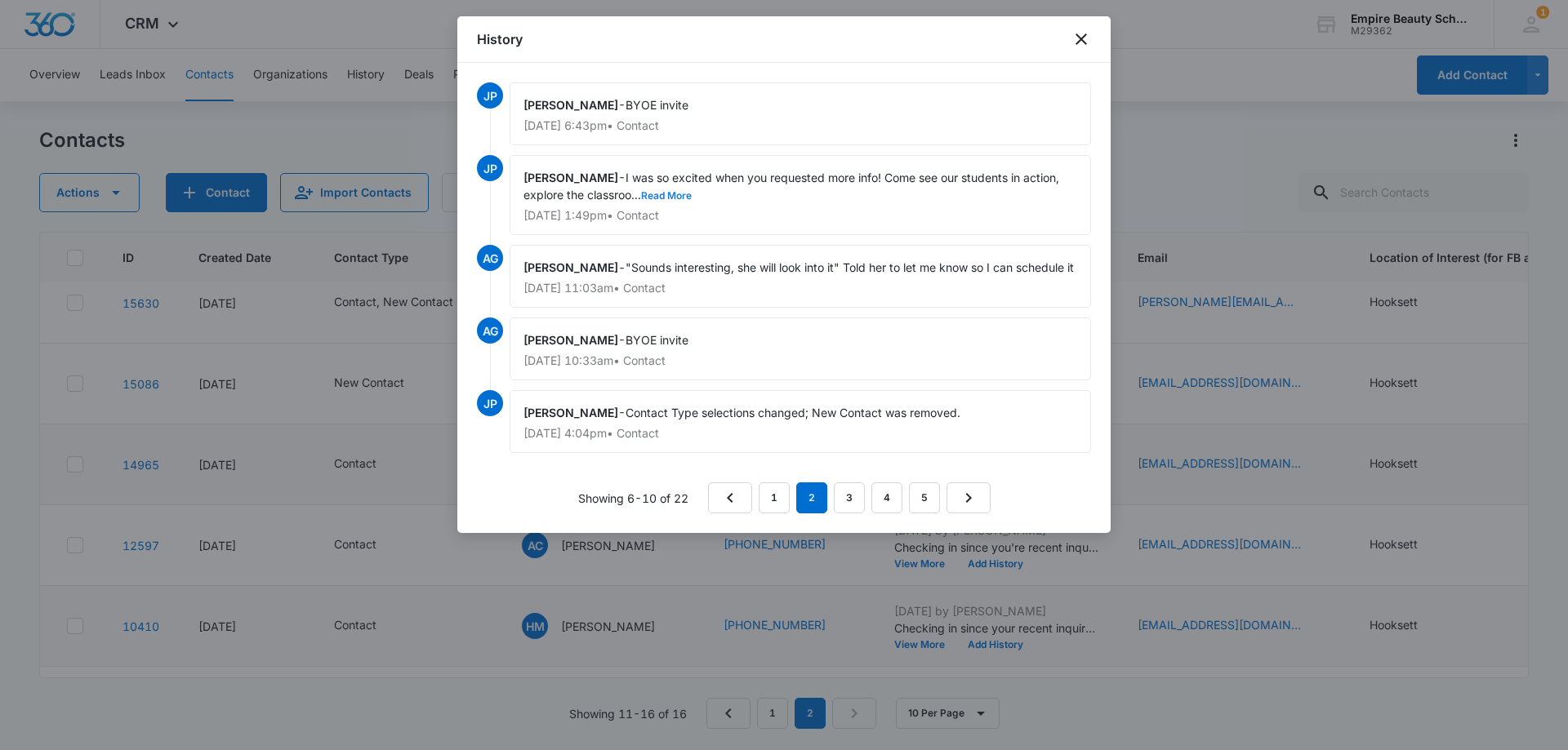
click at [678, 197] on button "Read More" at bounding box center [666, 196] width 50 height 10
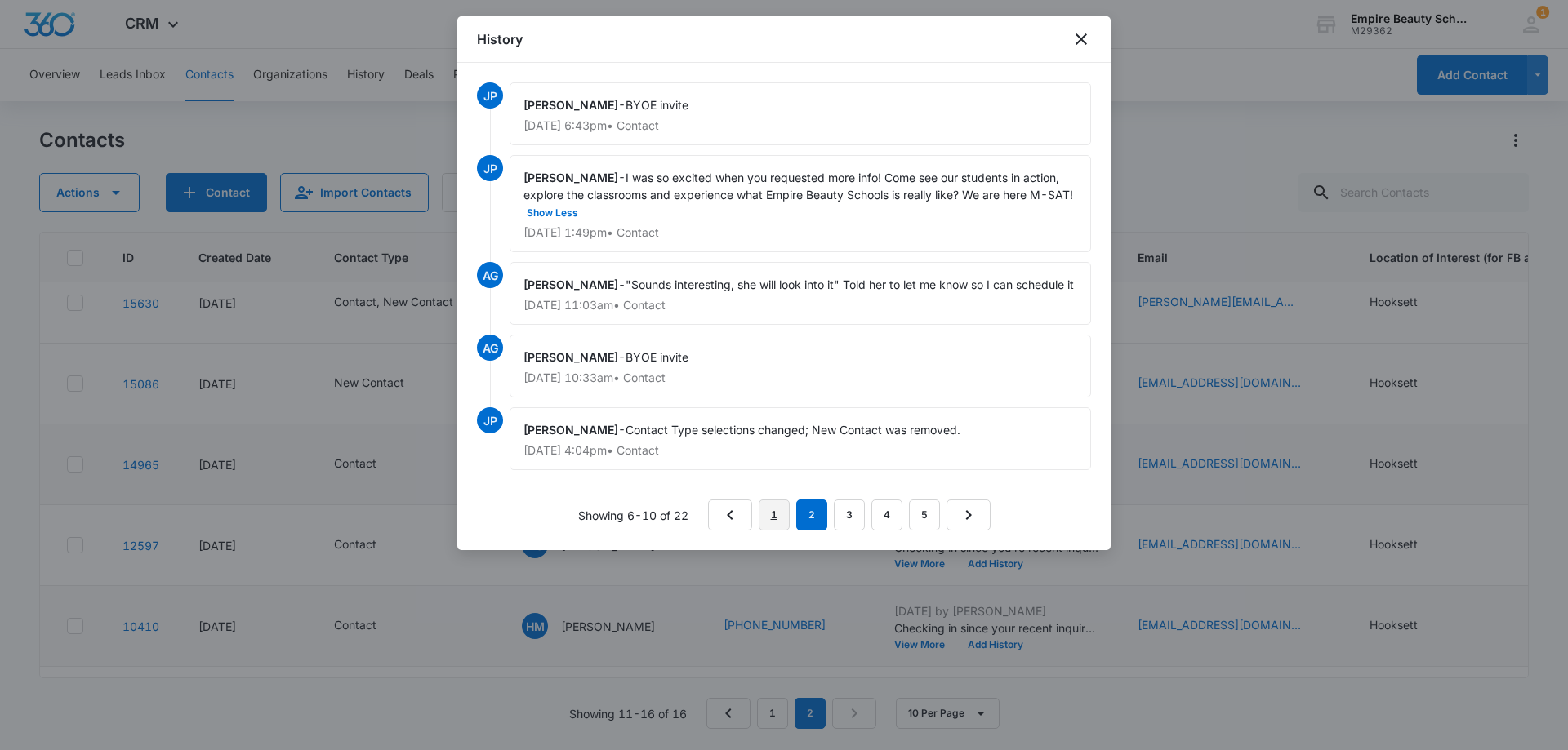
click at [778, 514] on link "1" at bounding box center [774, 515] width 31 height 31
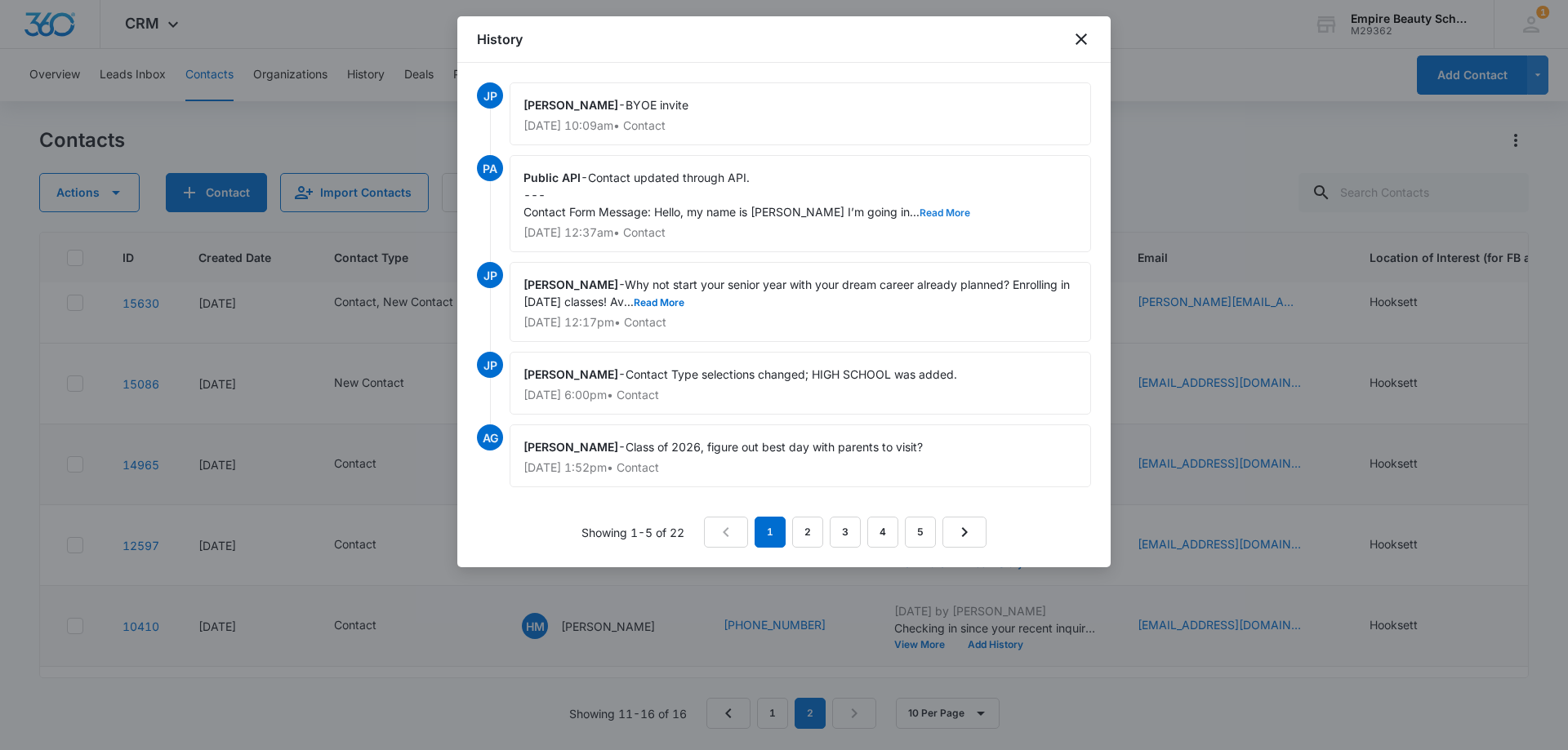
click at [939, 208] on button "Read More" at bounding box center [944, 213] width 50 height 10
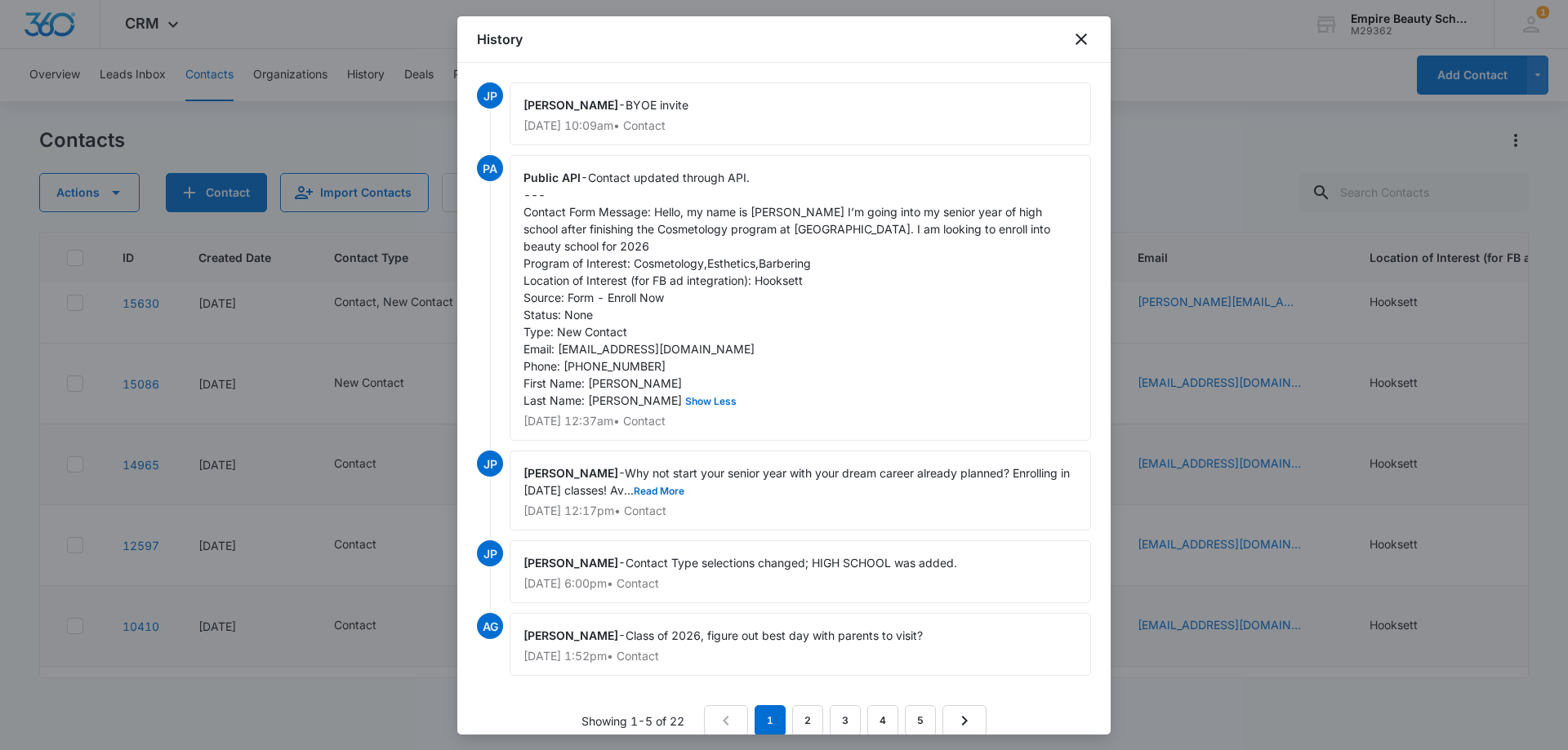
click at [1091, 35] on div "History" at bounding box center [784, 39] width 653 height 47
click at [1084, 36] on icon "close" at bounding box center [1081, 39] width 12 height 12
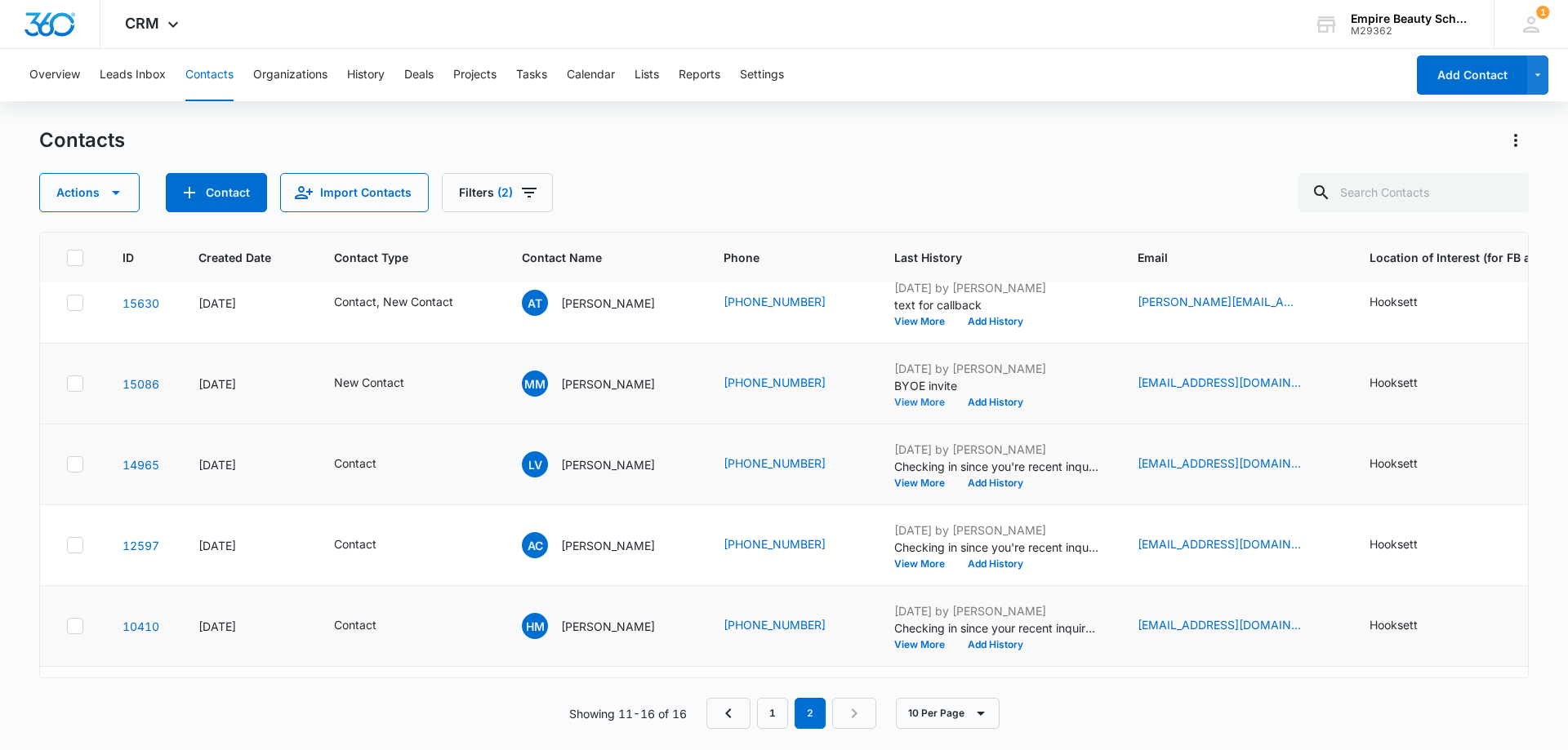
click at [900, 397] on button "View More" at bounding box center [925, 402] width 62 height 10
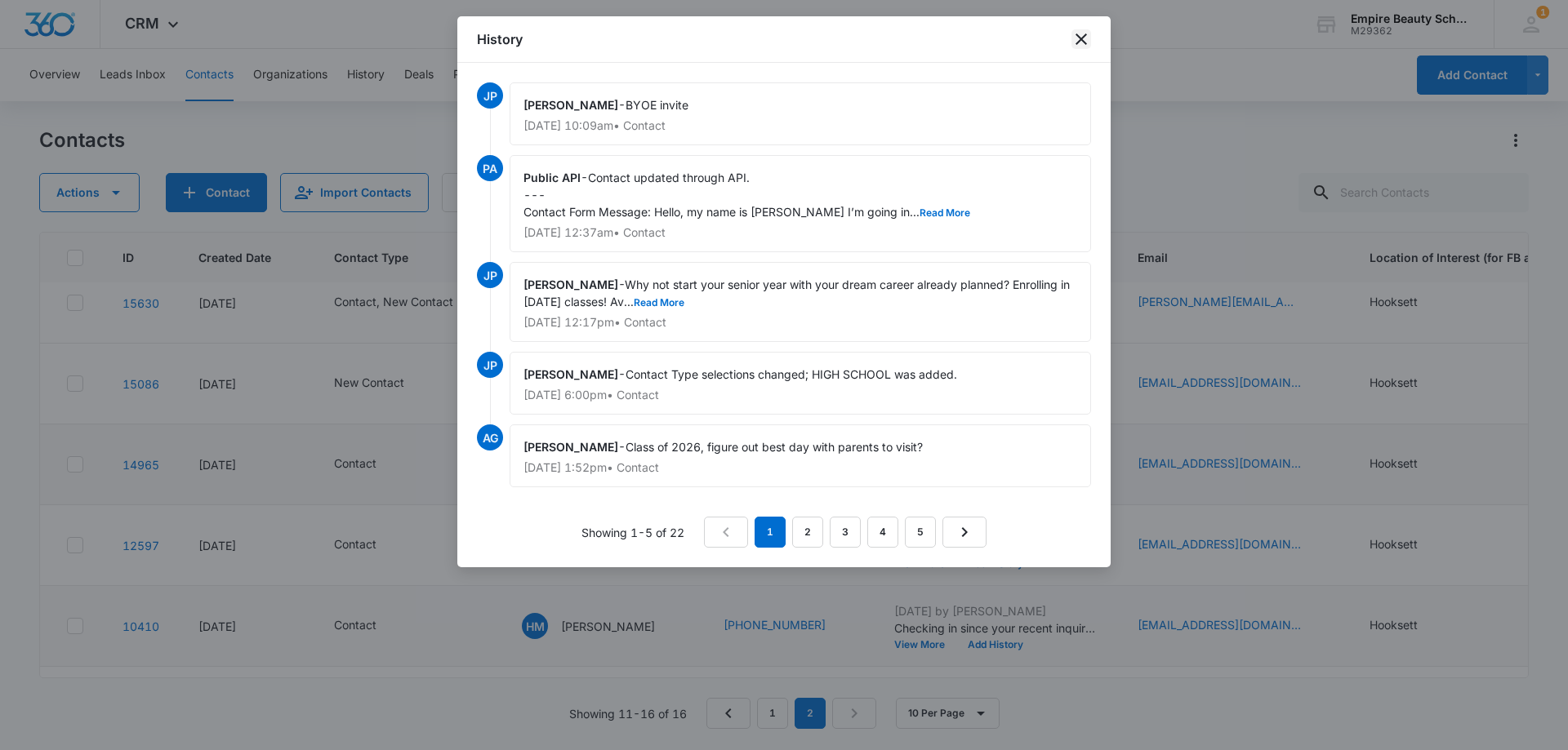
click at [1084, 40] on icon "close" at bounding box center [1080, 39] width 19 height 19
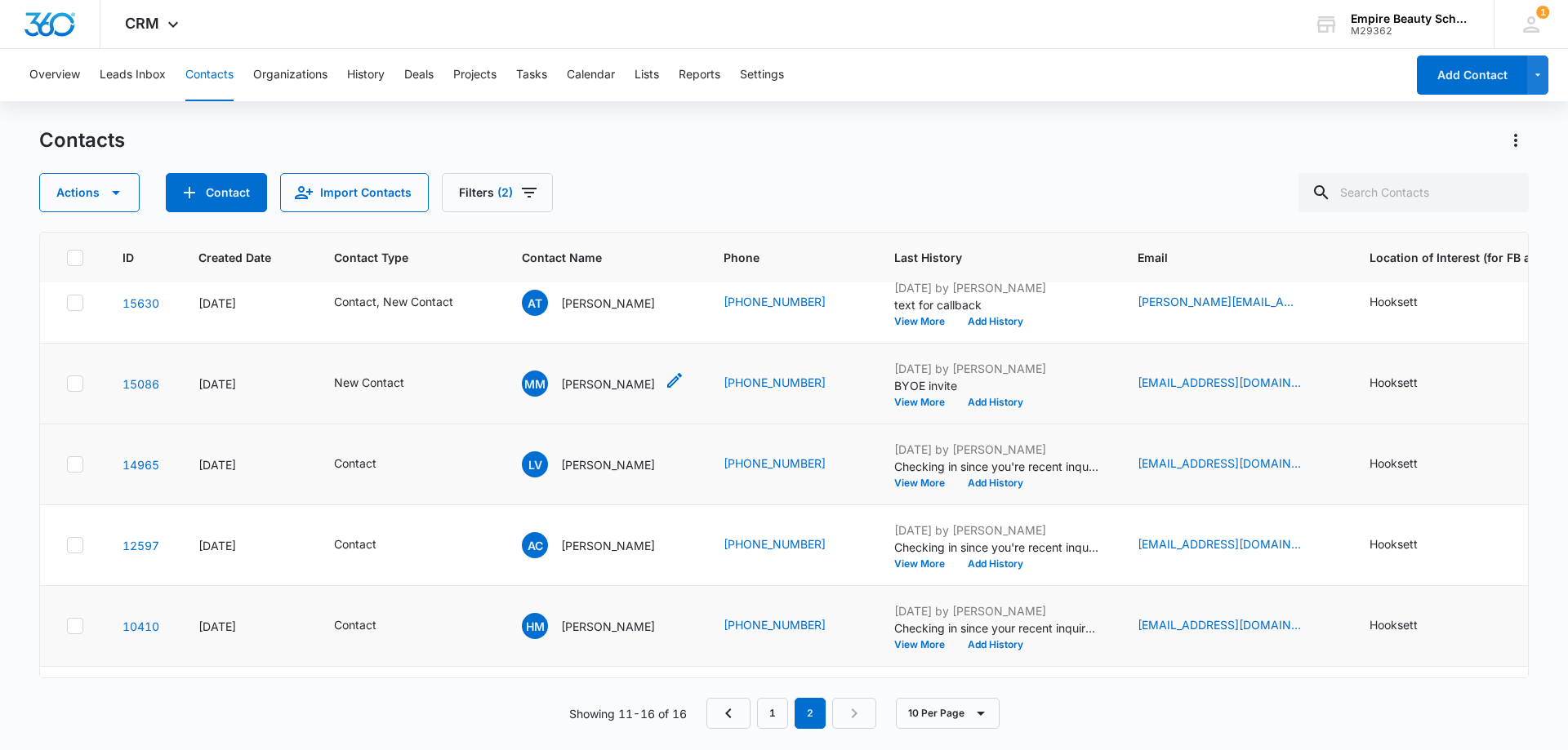
click at [613, 372] on div "[PERSON_NAME] [PERSON_NAME]" at bounding box center [588, 383] width 133 height 26
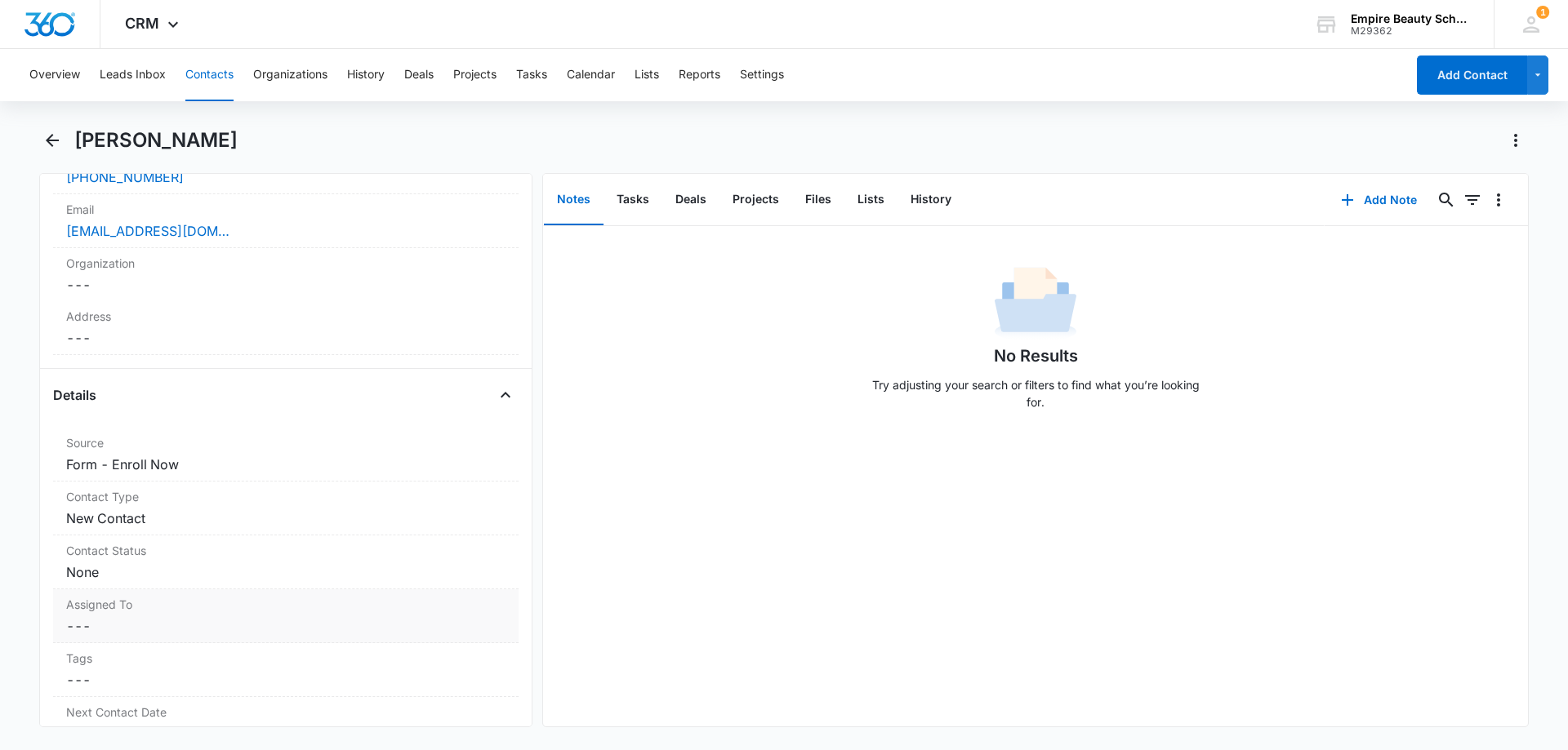
scroll to position [490, 0]
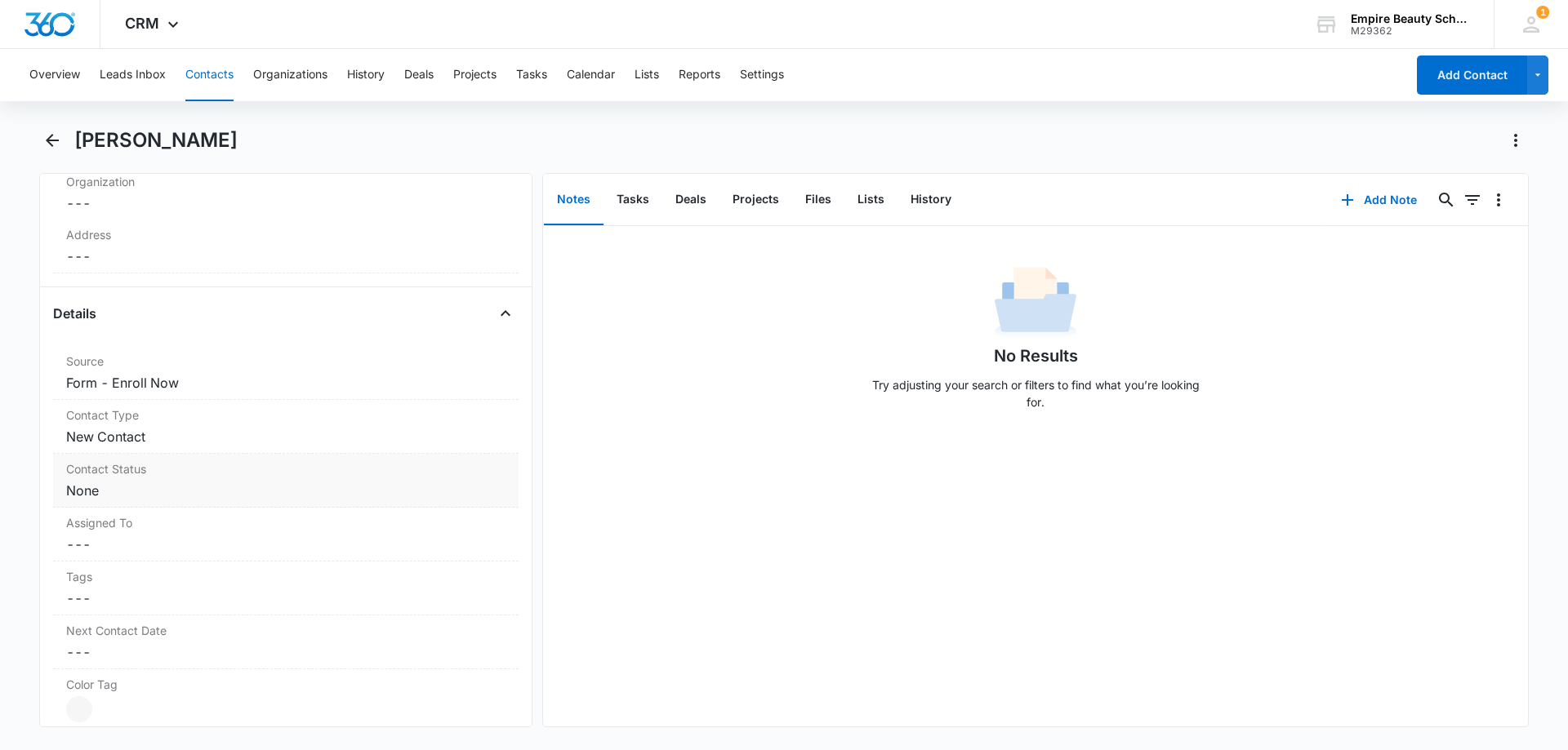
click at [167, 485] on dd "Cancel Save Changes None" at bounding box center [286, 490] width 439 height 19
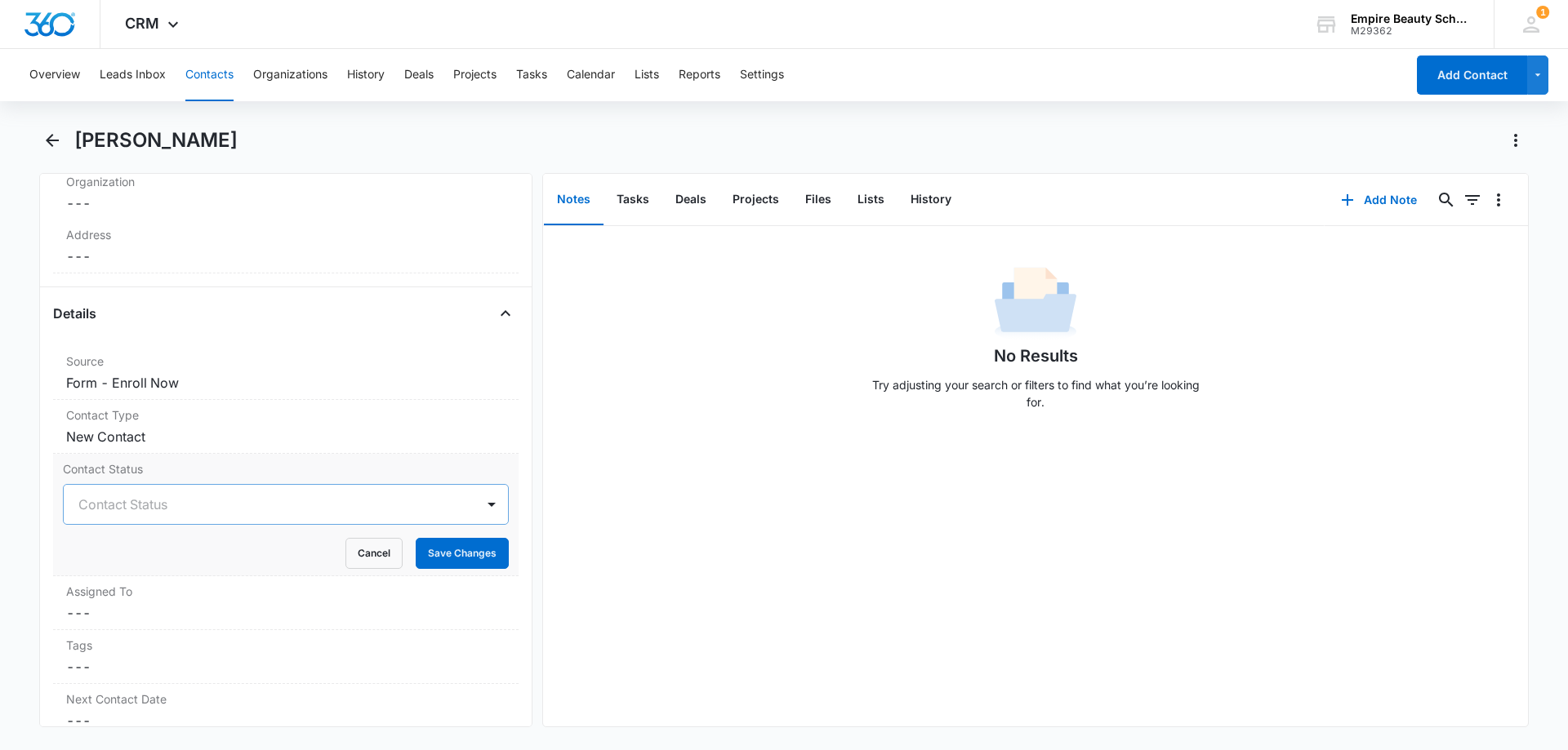
click at [172, 499] on div at bounding box center [267, 504] width 375 height 23
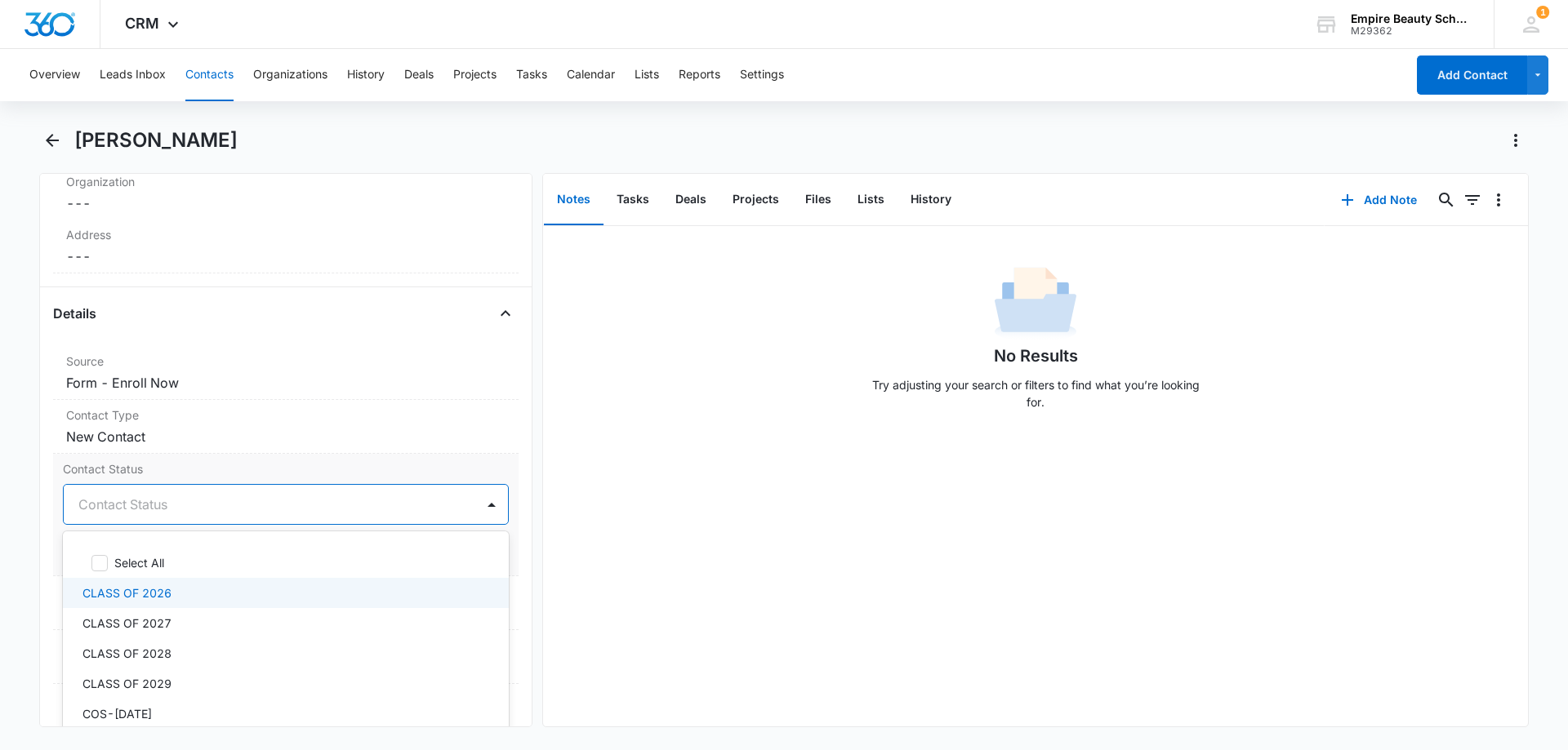
click at [186, 595] on div "CLASS OF 2026" at bounding box center [283, 593] width 403 height 17
click at [487, 511] on div at bounding box center [491, 504] width 26 height 26
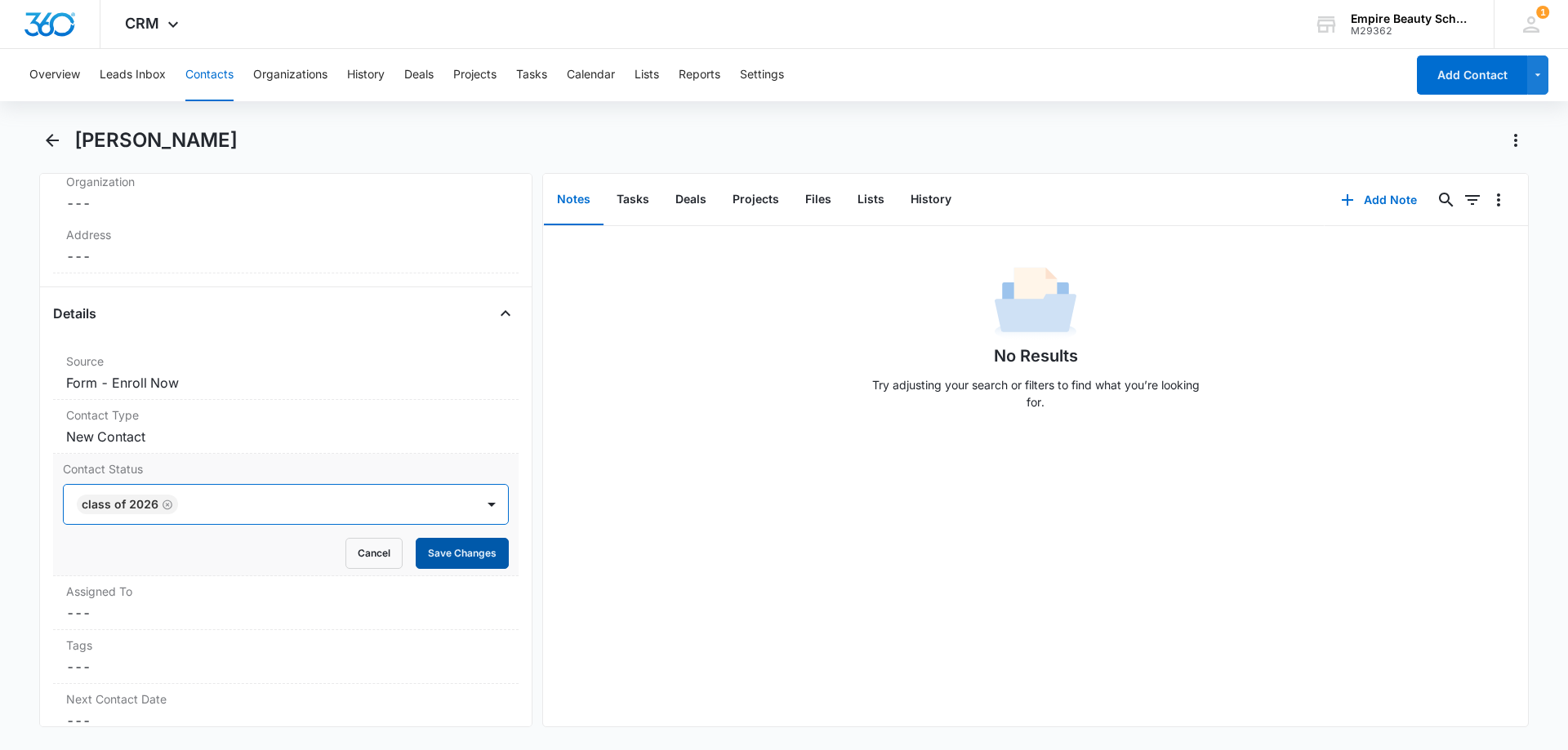
click at [476, 547] on button "Save Changes" at bounding box center [462, 553] width 93 height 31
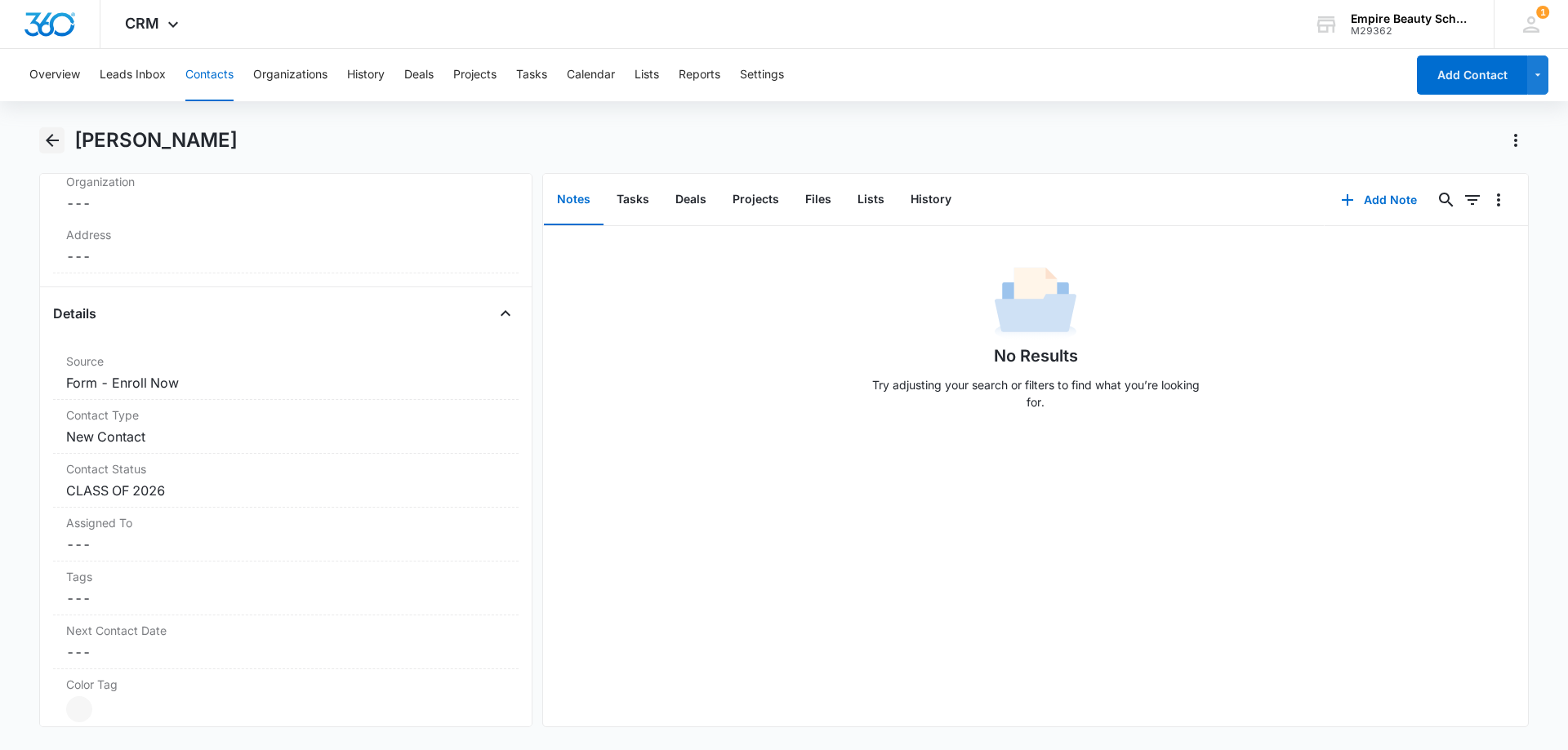
click at [54, 142] on icon "Back" at bounding box center [52, 140] width 19 height 19
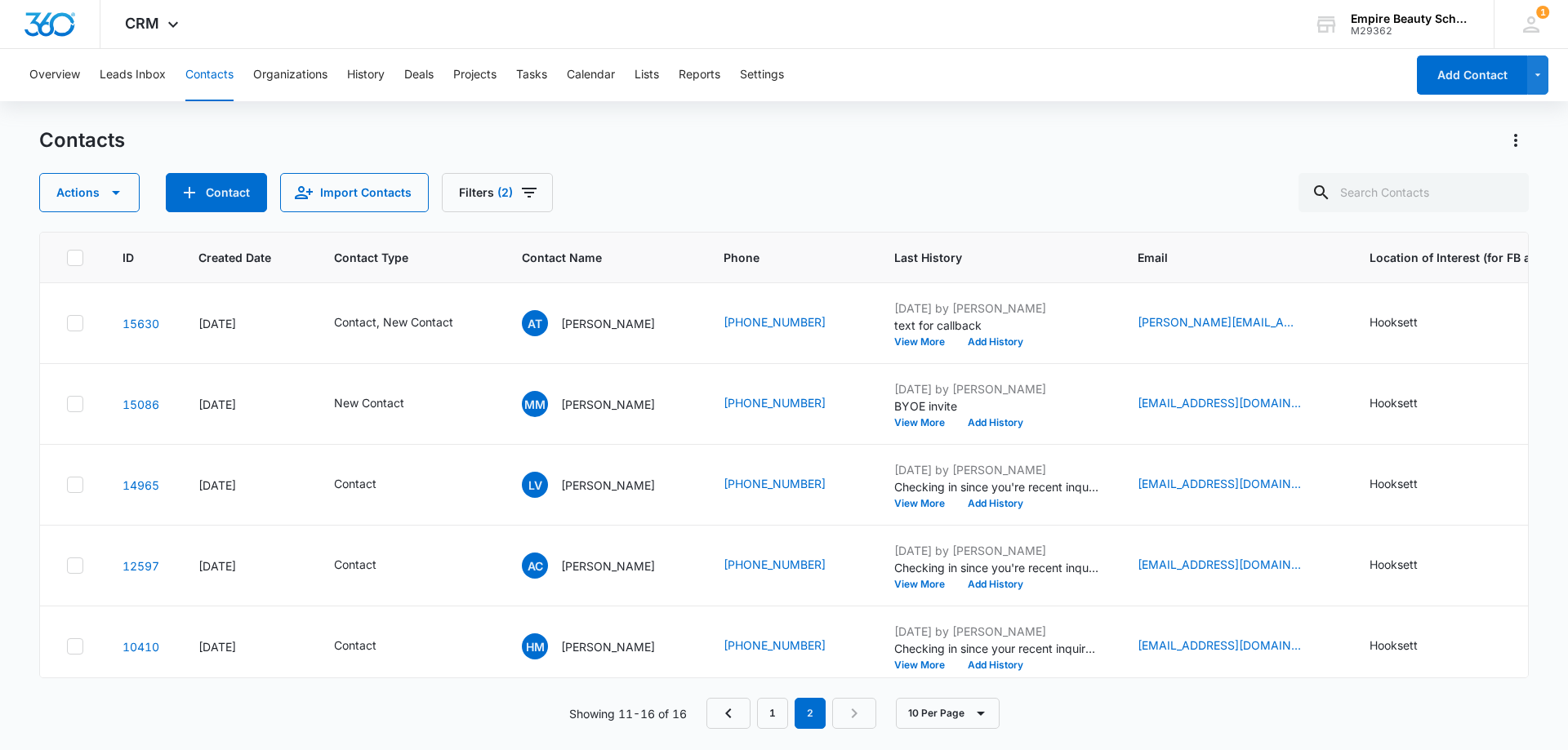
scroll to position [20, 0]
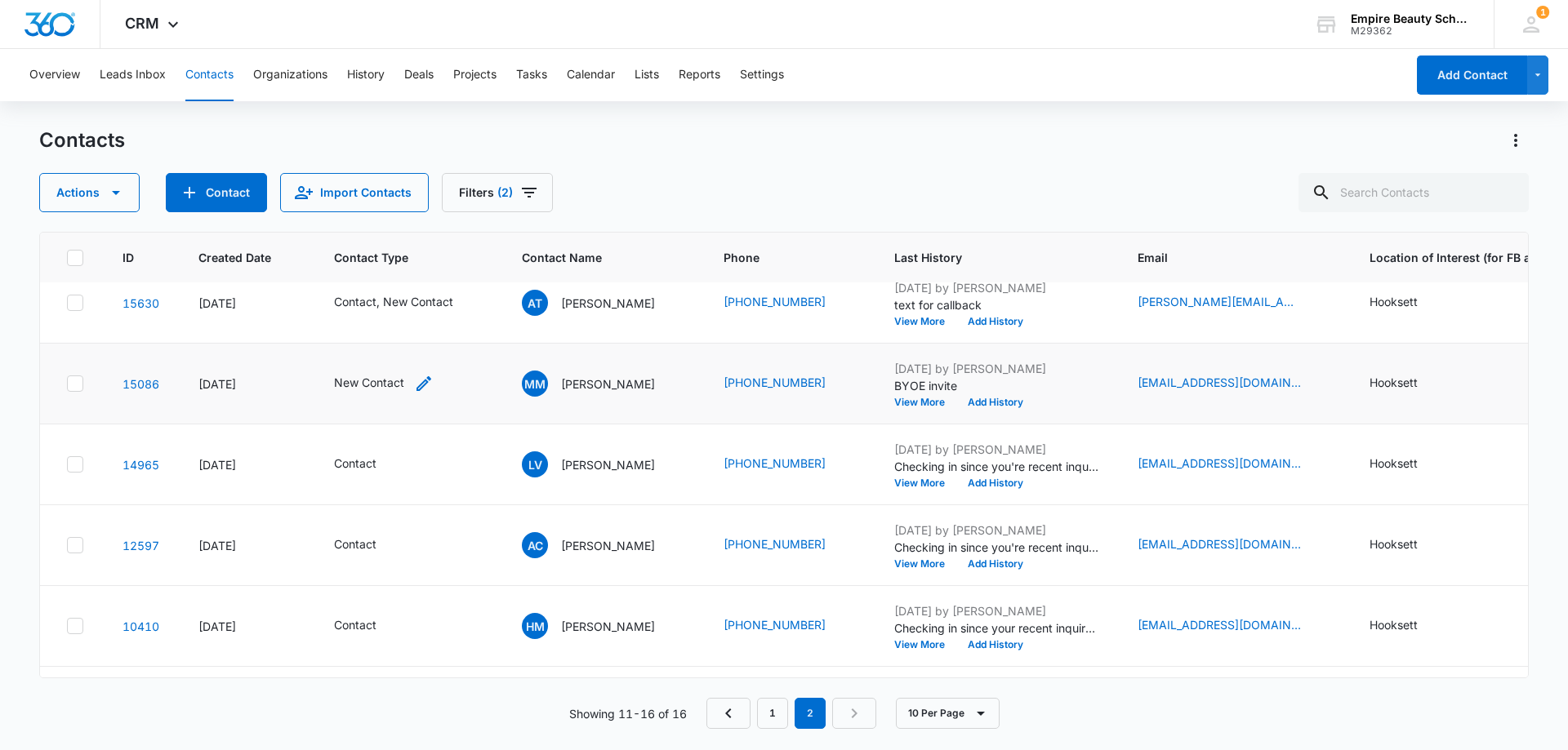
click at [428, 383] on icon "Contact Type - New Contact - Select to Edit Field" at bounding box center [423, 383] width 19 height 19
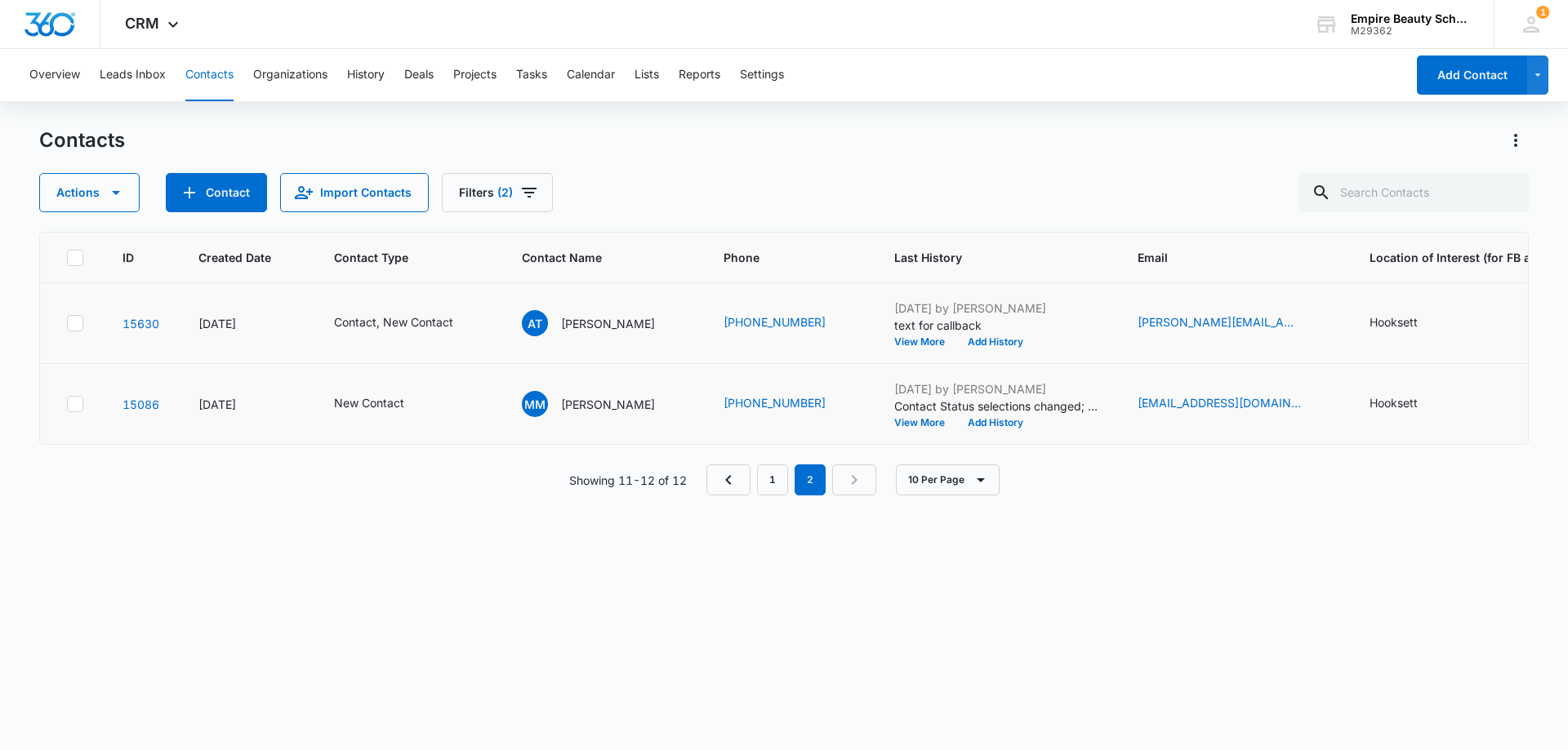
scroll to position [0, 0]
click at [420, 401] on icon "Contact Type - New Contact - Select to Edit Field" at bounding box center [423, 404] width 19 height 19
click at [391, 303] on icon "Remove New Contact" at bounding box center [396, 299] width 12 height 13
click at [393, 297] on div "Contact Type" at bounding box center [354, 300] width 109 height 37
click at [360, 446] on p "Contact" at bounding box center [339, 447] width 43 height 17
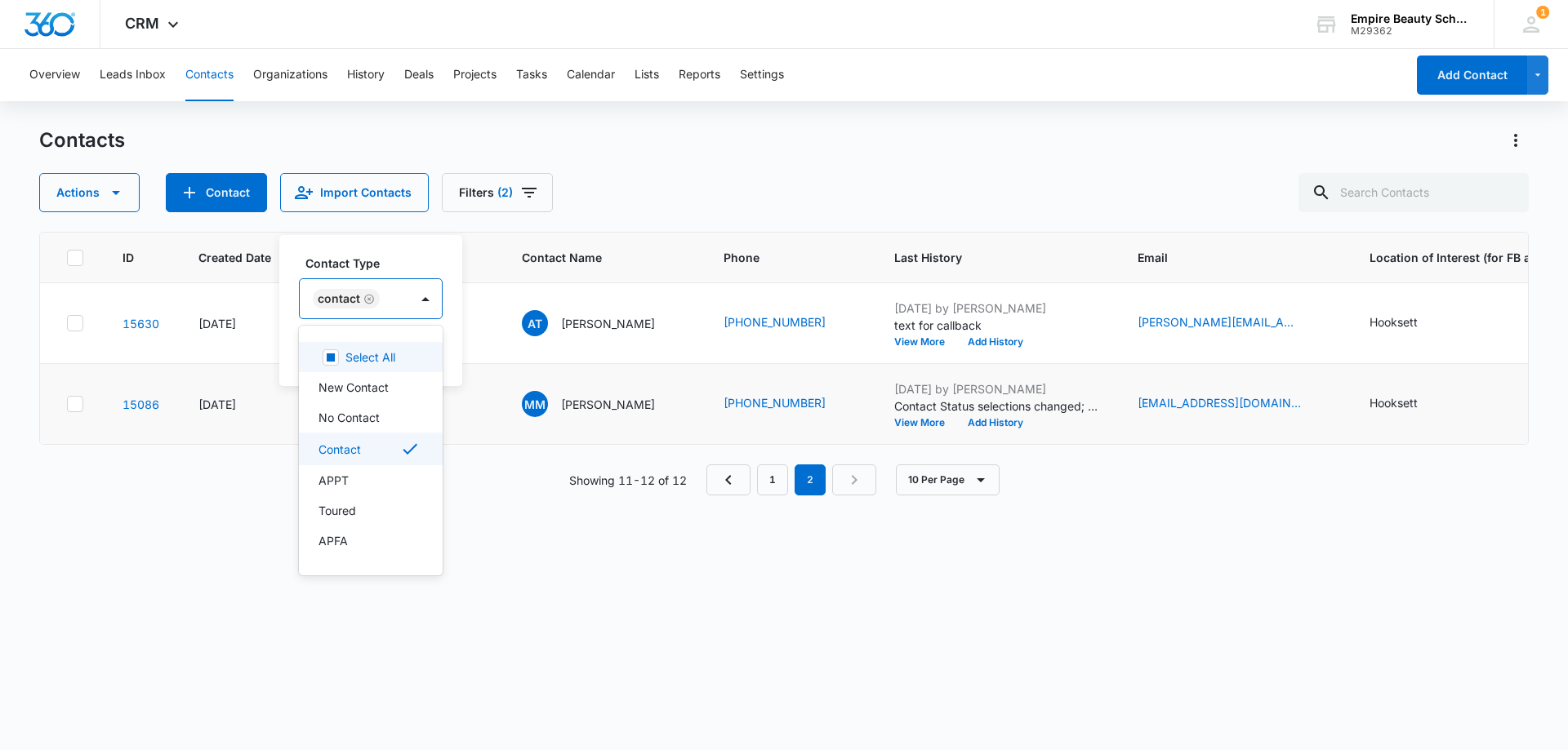
click at [400, 262] on label "Contact Type" at bounding box center [376, 263] width 143 height 17
click at [422, 349] on button "Save" at bounding box center [418, 350] width 48 height 31
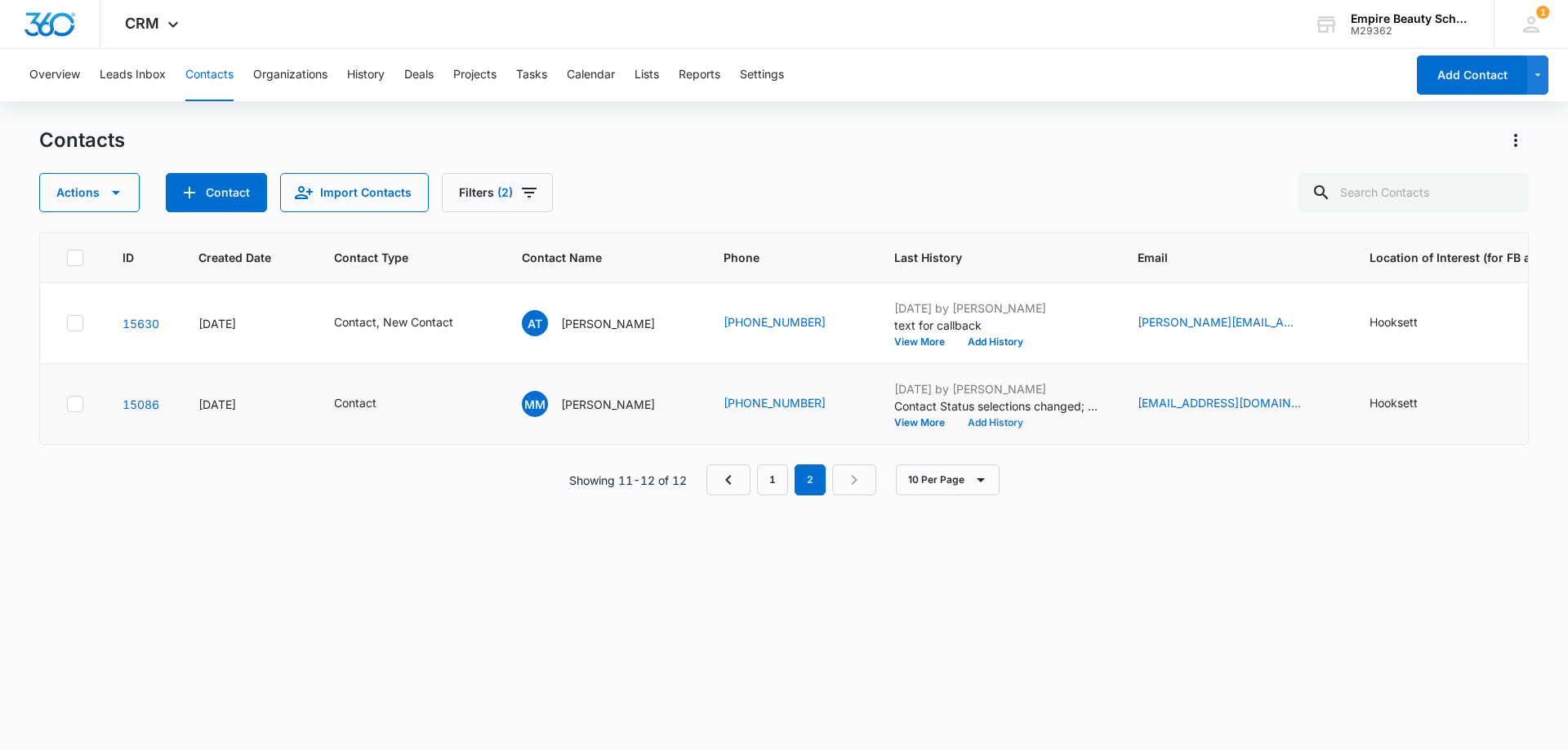
click at [979, 422] on button "Add History" at bounding box center [996, 423] width 79 height 10
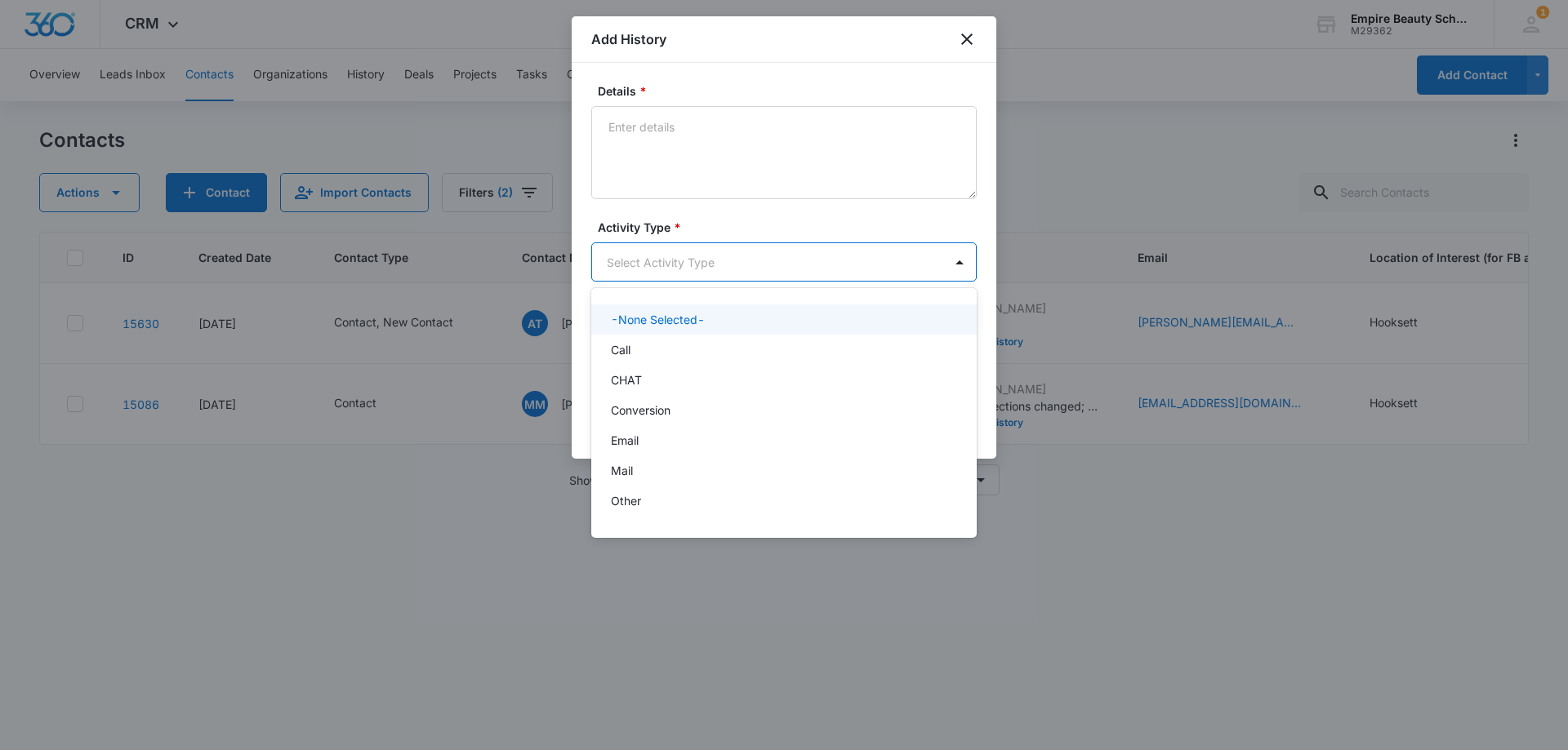
click at [680, 259] on body "CRM Apps Forms CRM Email Shop Payments POS Files Brand Settings Empire Beauty S…" at bounding box center [784, 375] width 1568 height 750
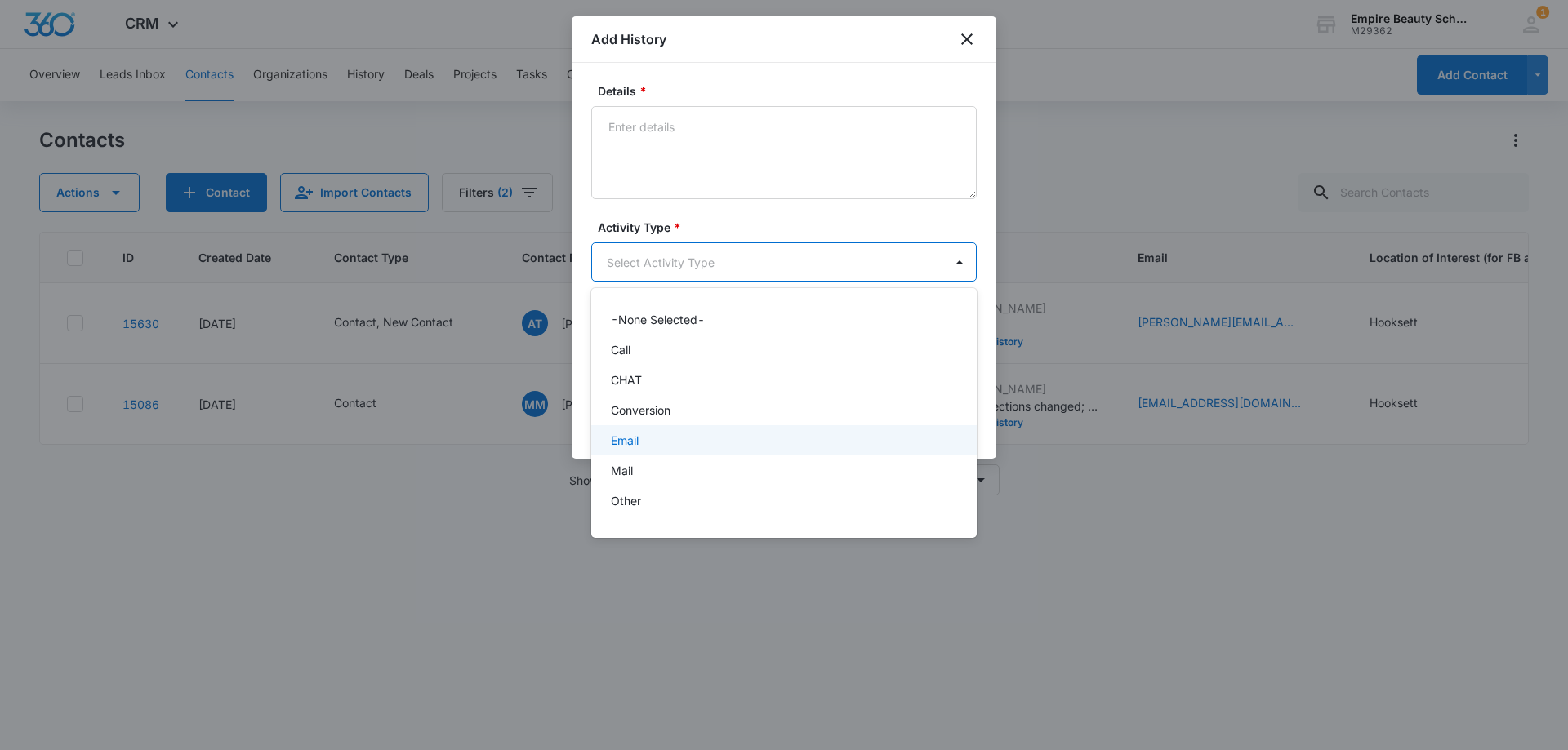
scroll to position [85, 0]
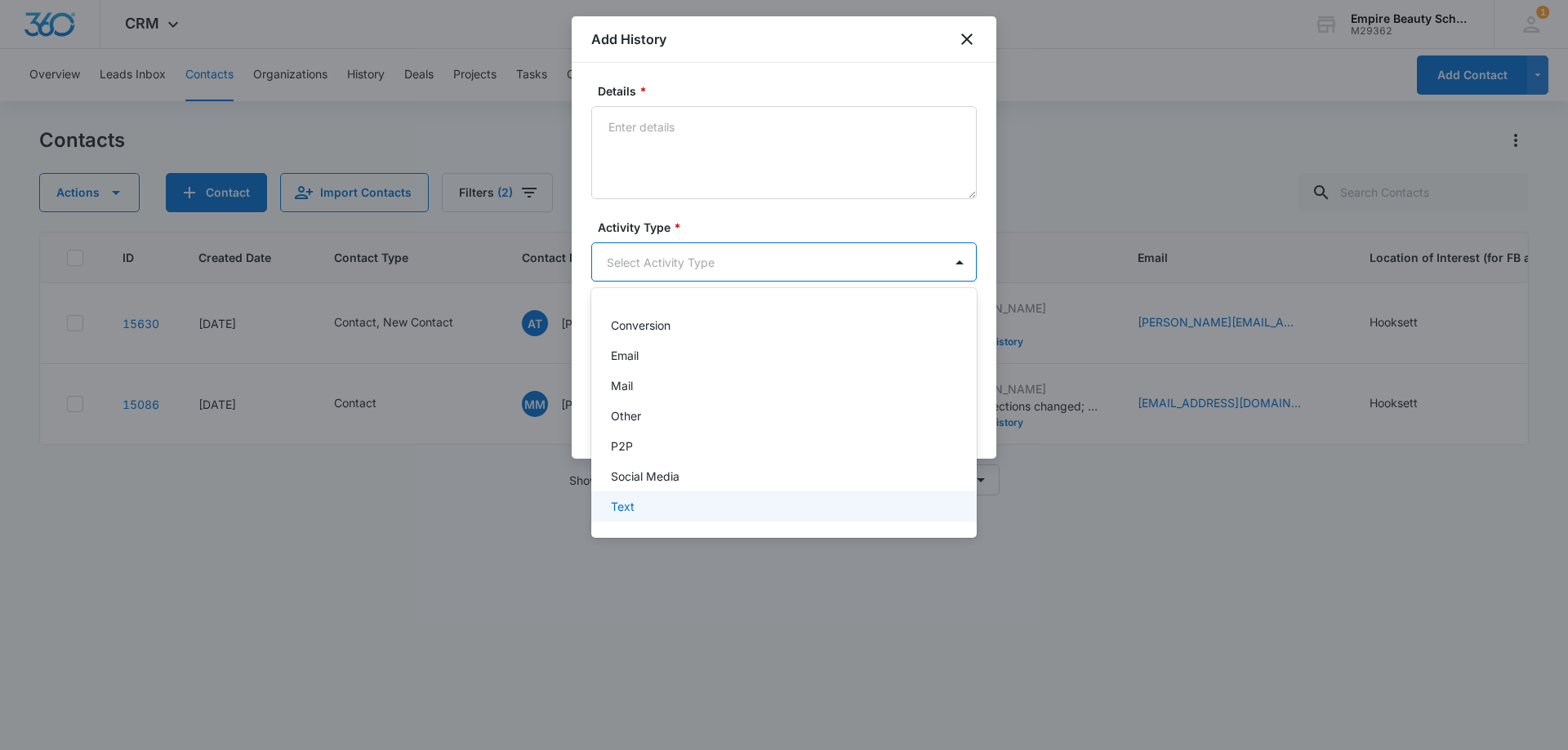
click at [663, 498] on div "Text" at bounding box center [782, 506] width 343 height 17
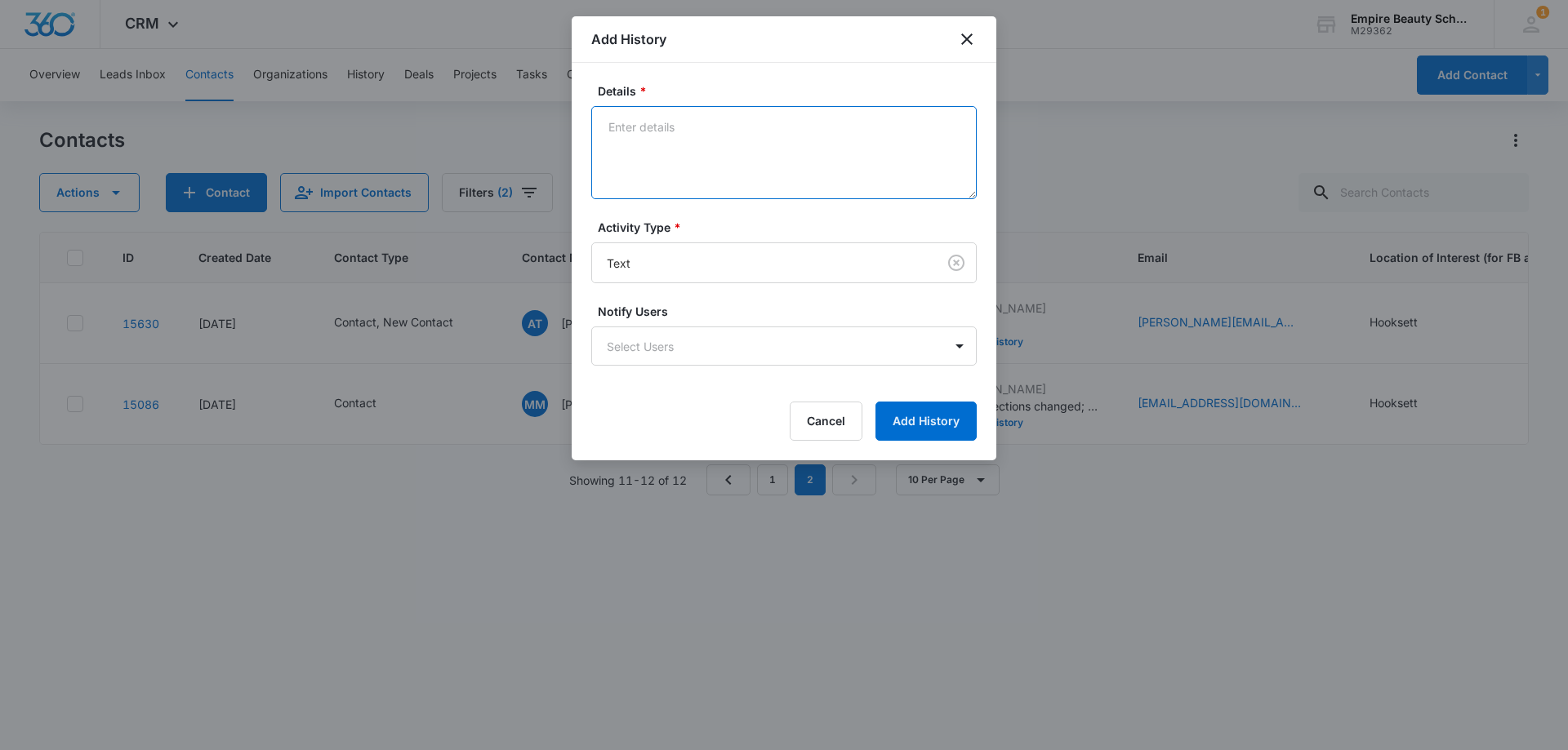
click at [671, 163] on textarea "Details *" at bounding box center [784, 153] width 386 height 93
paste textarea "Checking in since you're recent inquiry, still interested in learning more?"
type textarea "Checking in since you're recent inquiry, still interested in learning more, vis…"
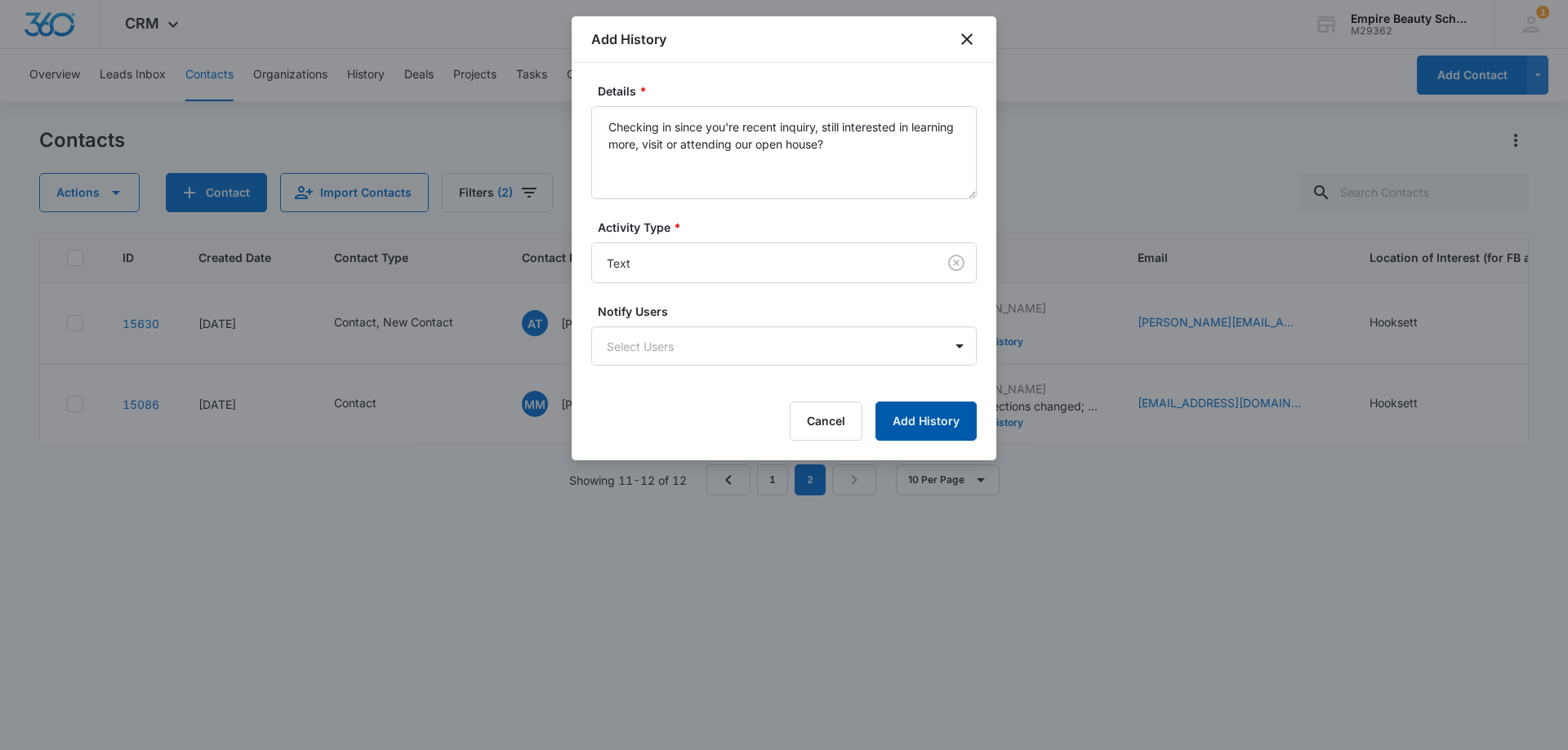
click at [904, 426] on button "Add History" at bounding box center [925, 421] width 101 height 39
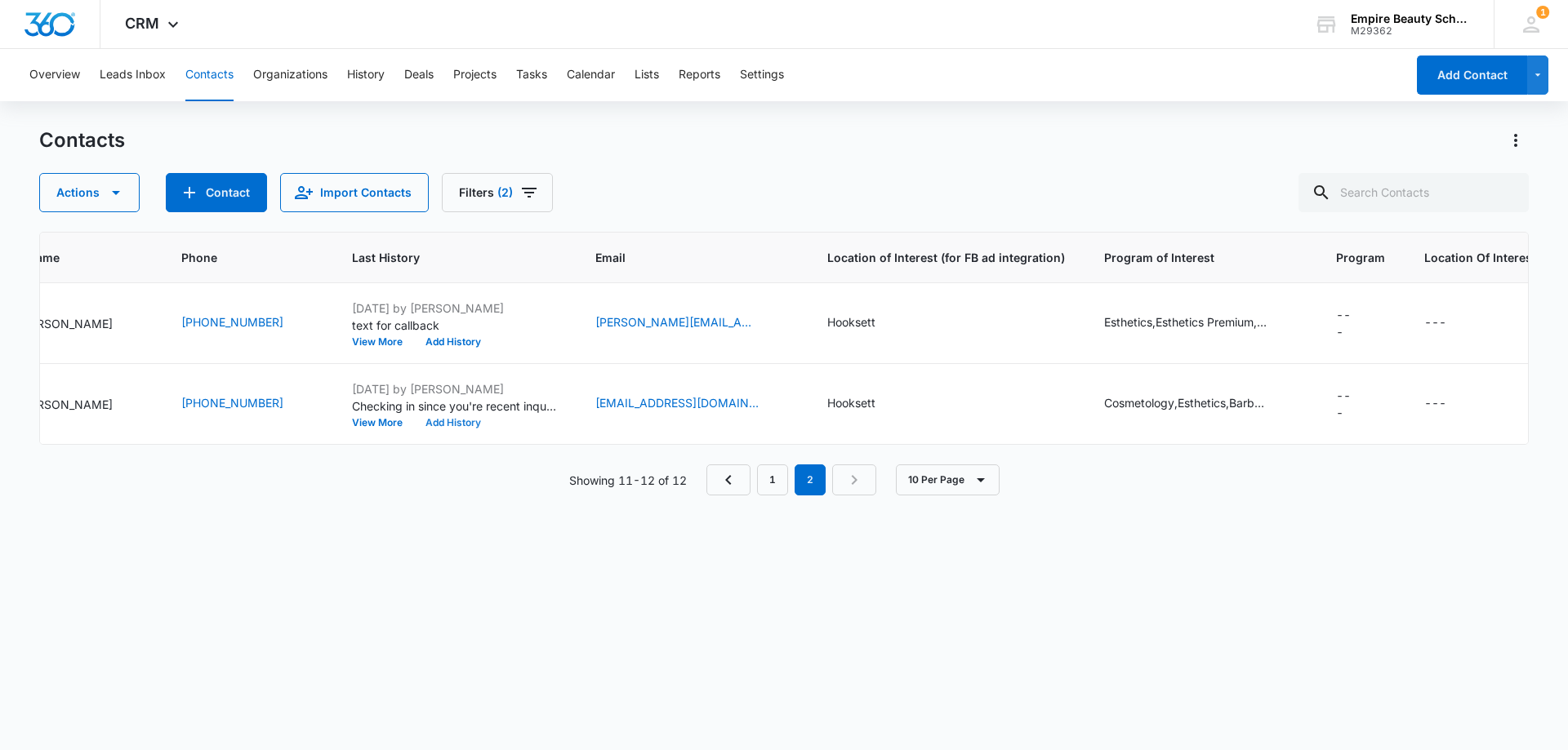
scroll to position [0, 0]
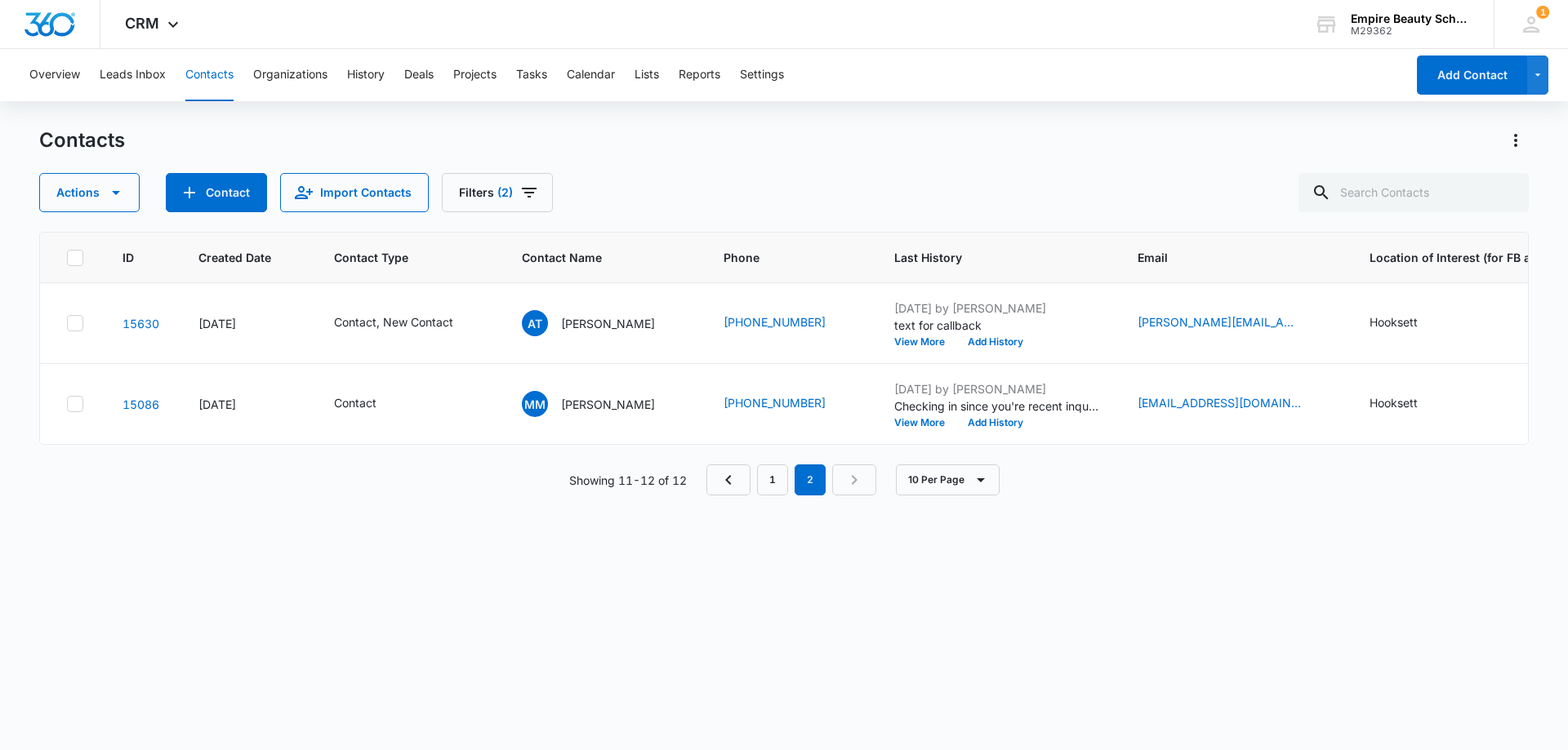
click at [644, 592] on div "ID Created Date Contact Type Contact Name Phone Last History Email Location of …" at bounding box center [784, 480] width 1489 height 497
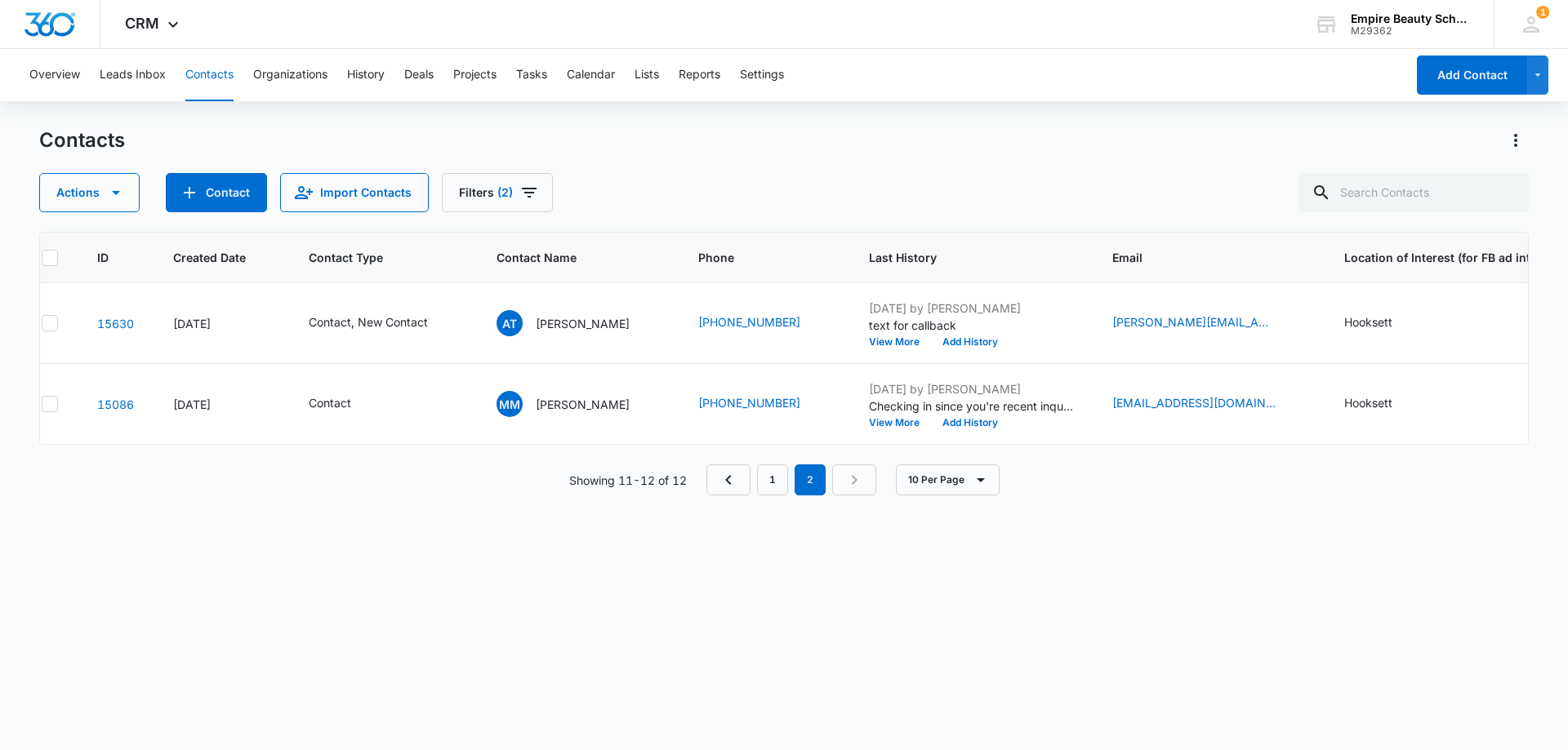
scroll to position [0, 9]
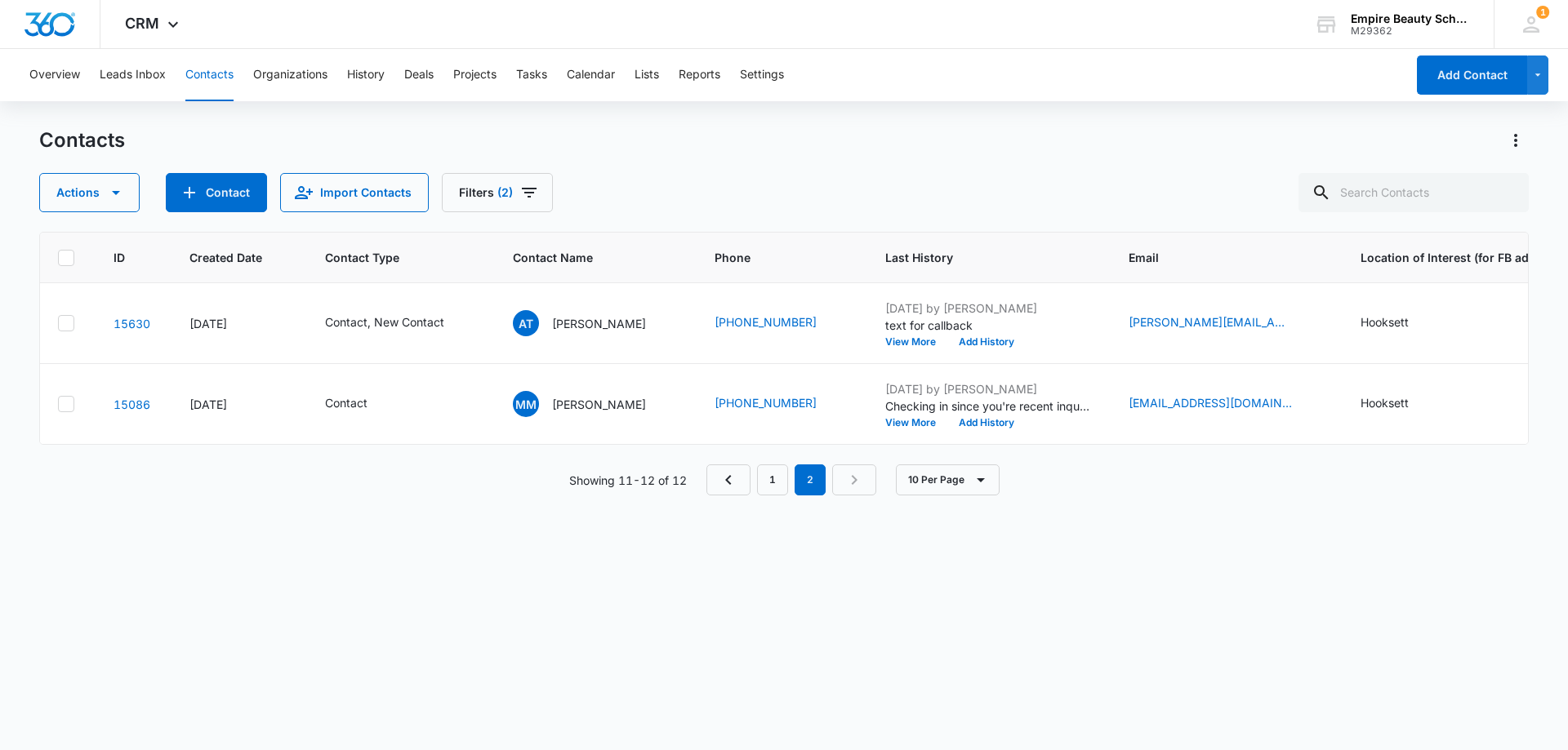
click at [556, 570] on div "ID Created Date Contact Type Contact Name Phone Last History Email Location of …" at bounding box center [784, 480] width 1489 height 497
click at [885, 339] on button "View More" at bounding box center [916, 342] width 62 height 10
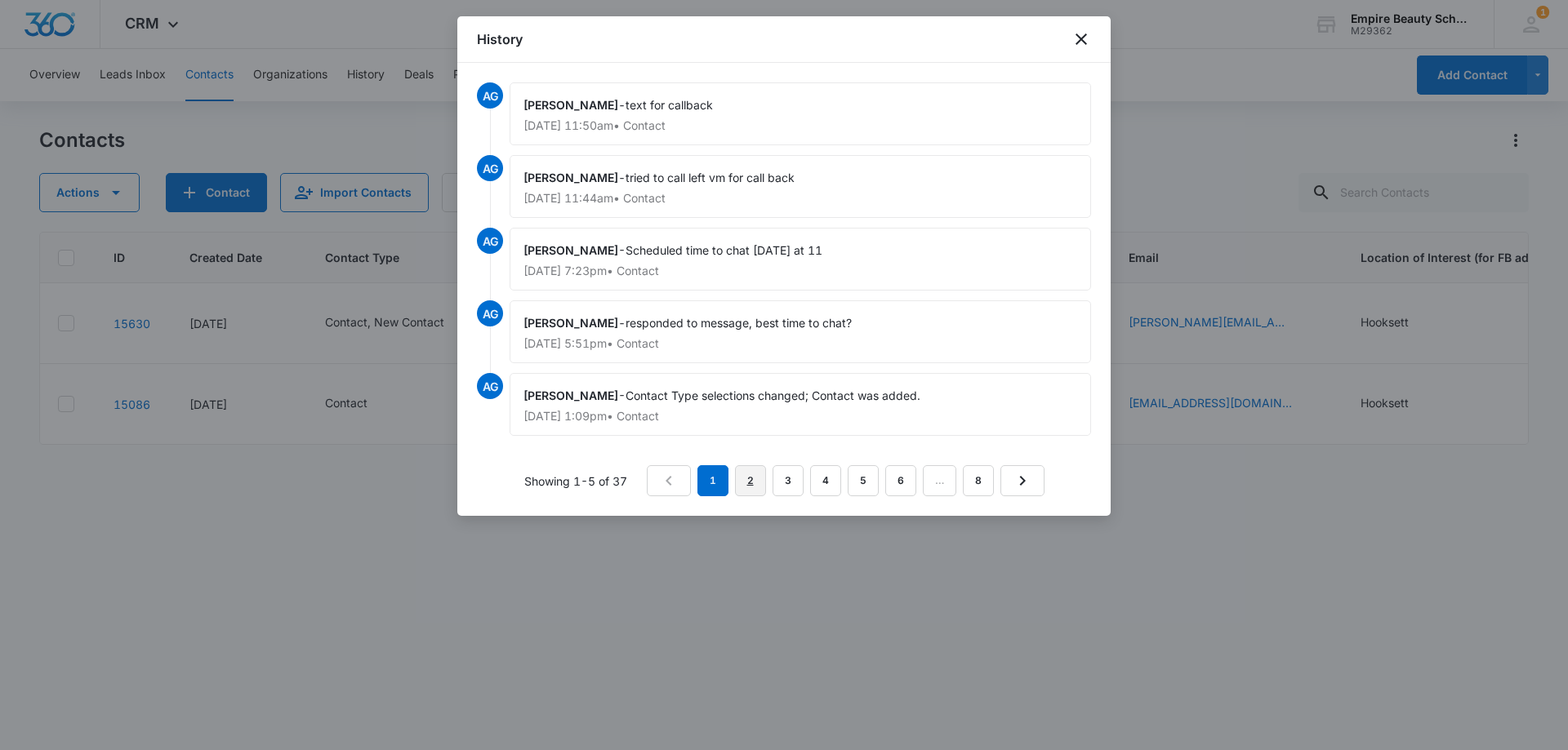
click at [753, 484] on link "2" at bounding box center [750, 480] width 31 height 31
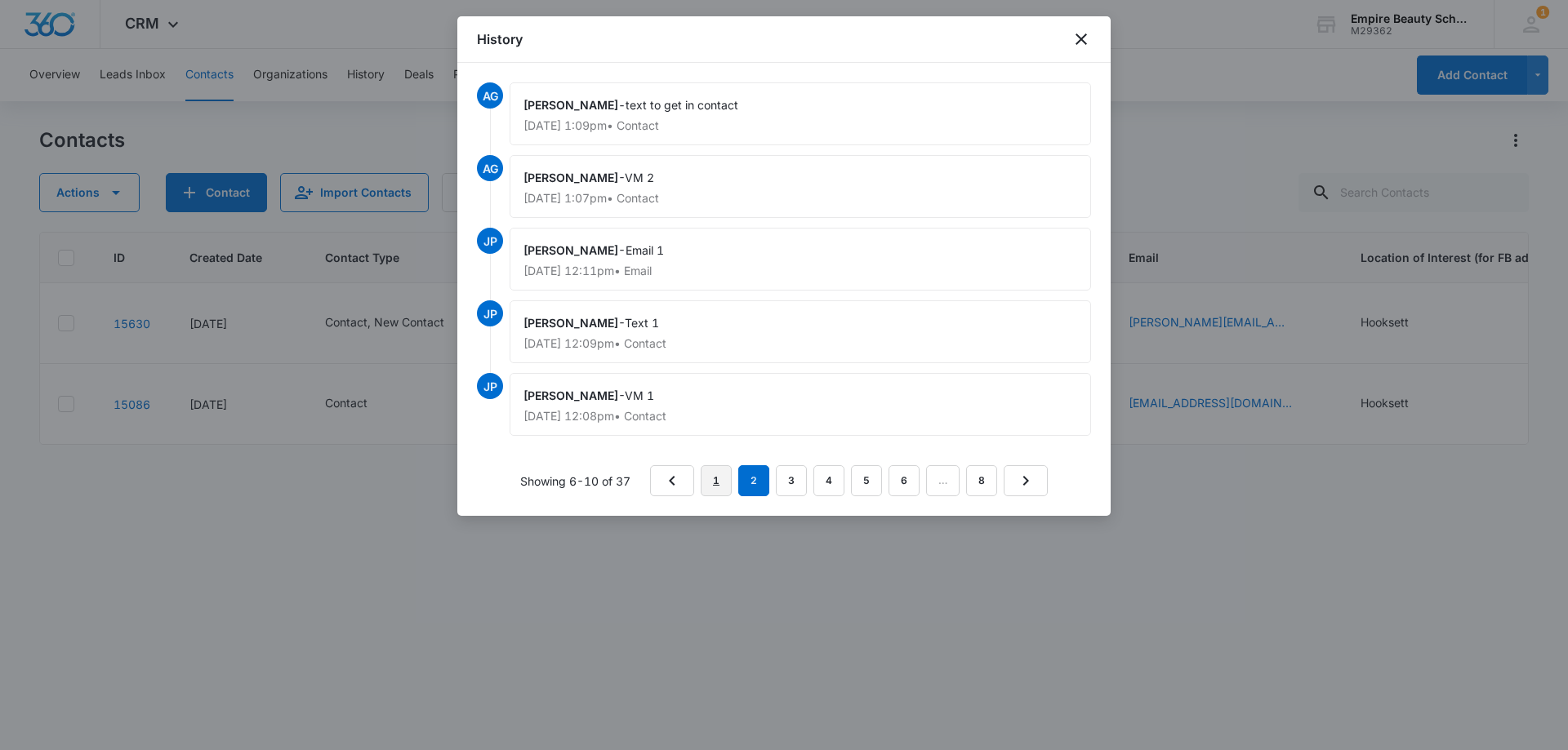
click at [717, 479] on link "1" at bounding box center [716, 480] width 31 height 31
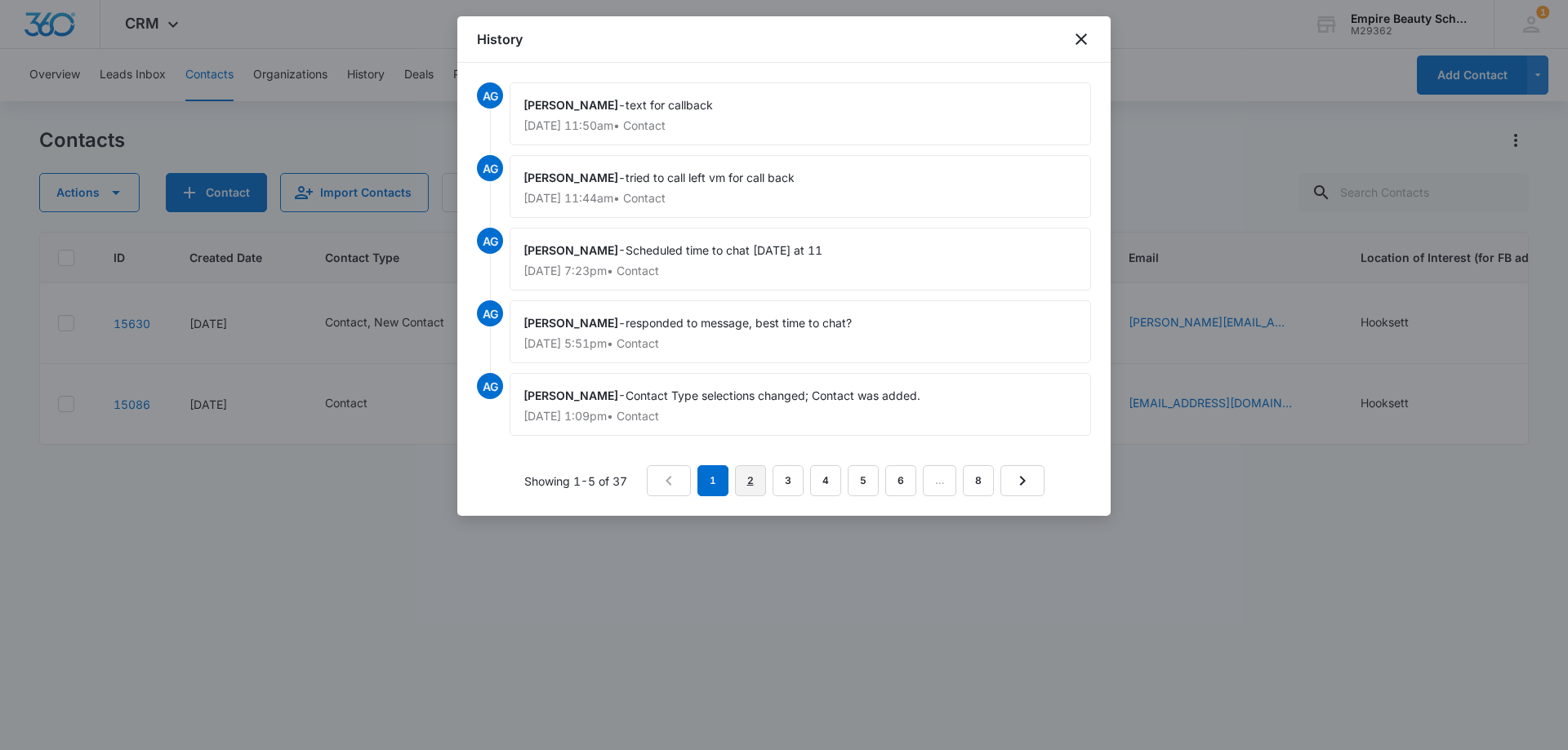
click at [740, 478] on link "2" at bounding box center [750, 480] width 31 height 31
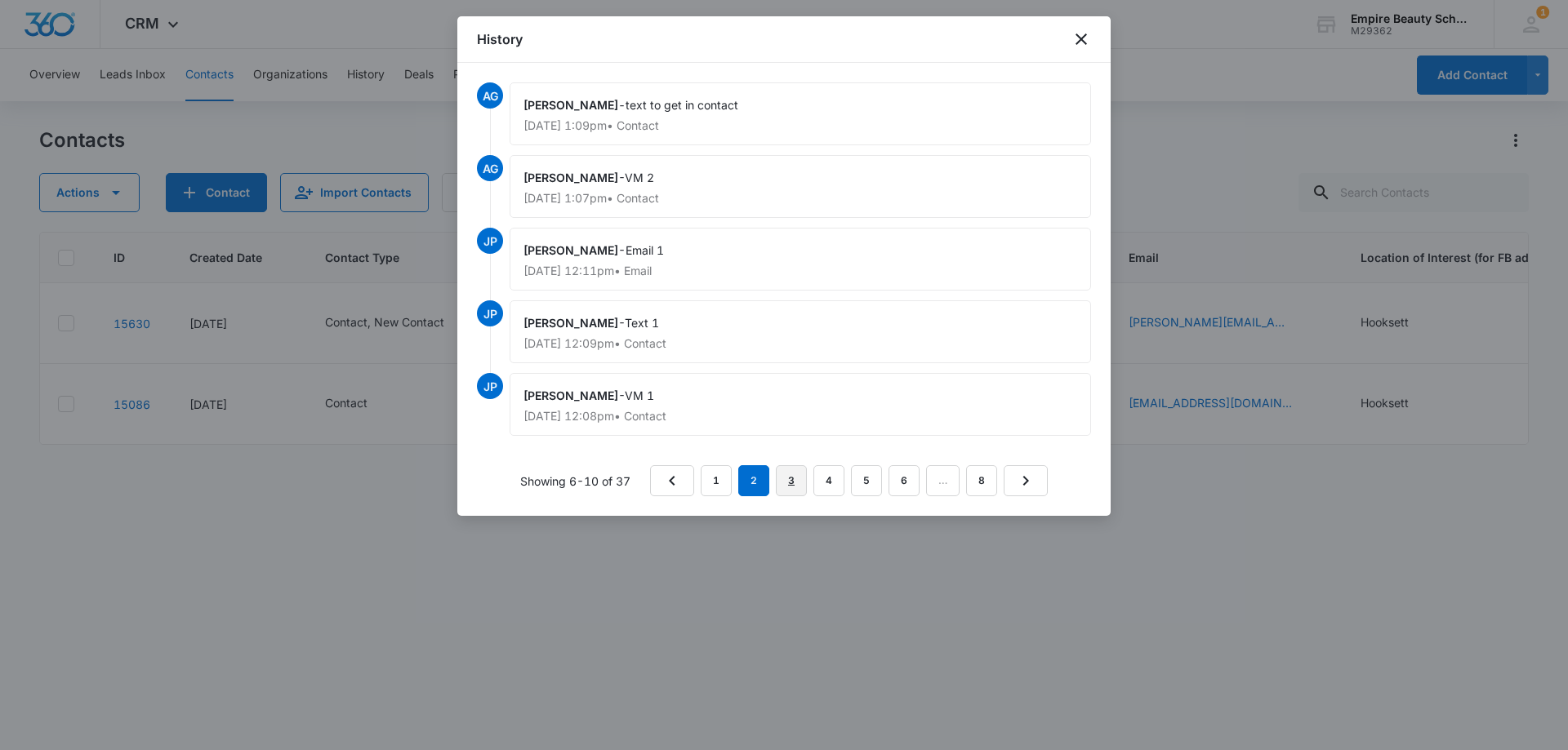
click at [792, 483] on link "3" at bounding box center [791, 480] width 31 height 31
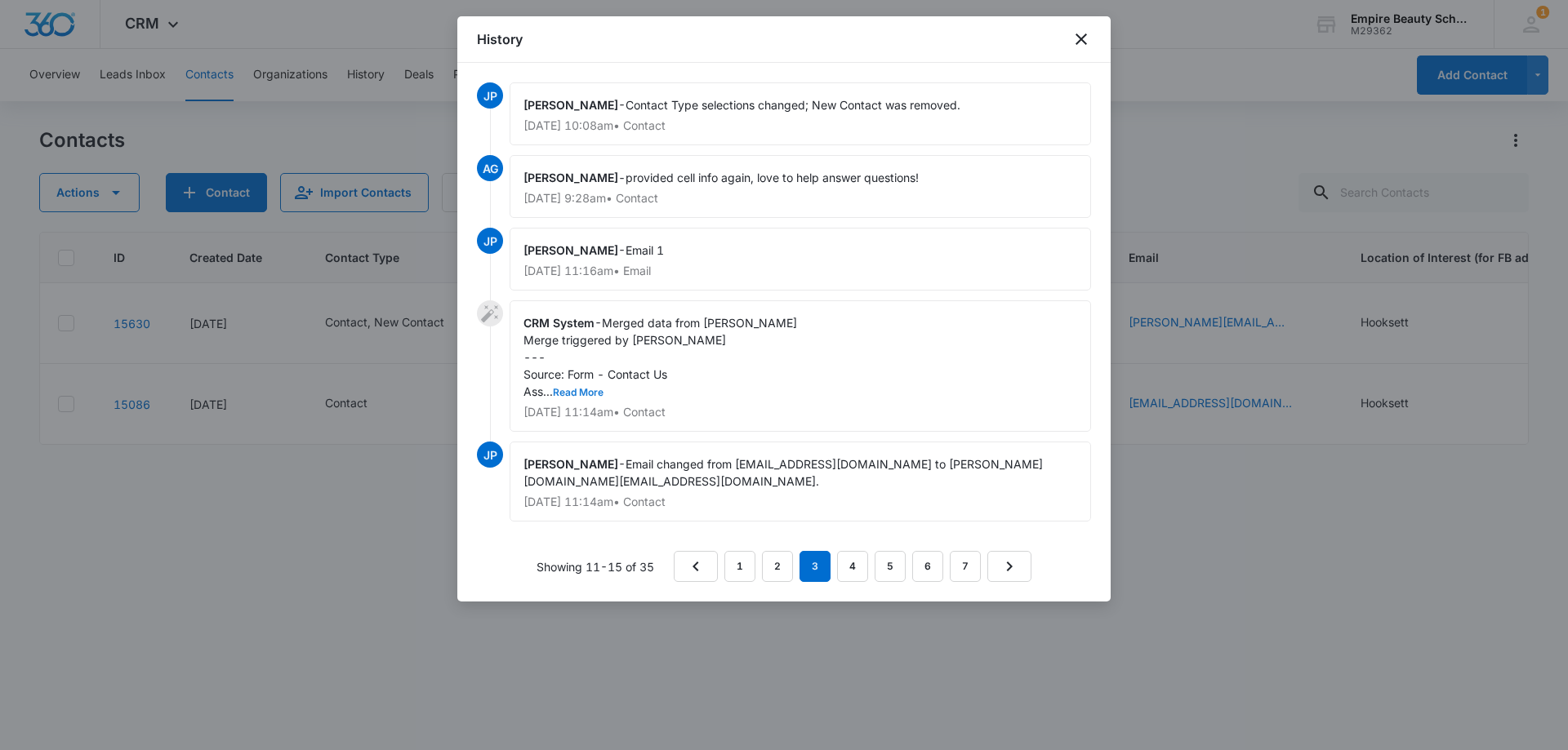
drag, startPoint x: 578, startPoint y: 396, endPoint x: 664, endPoint y: 395, distance: 86.0
click at [578, 396] on button "Read More" at bounding box center [578, 393] width 50 height 10
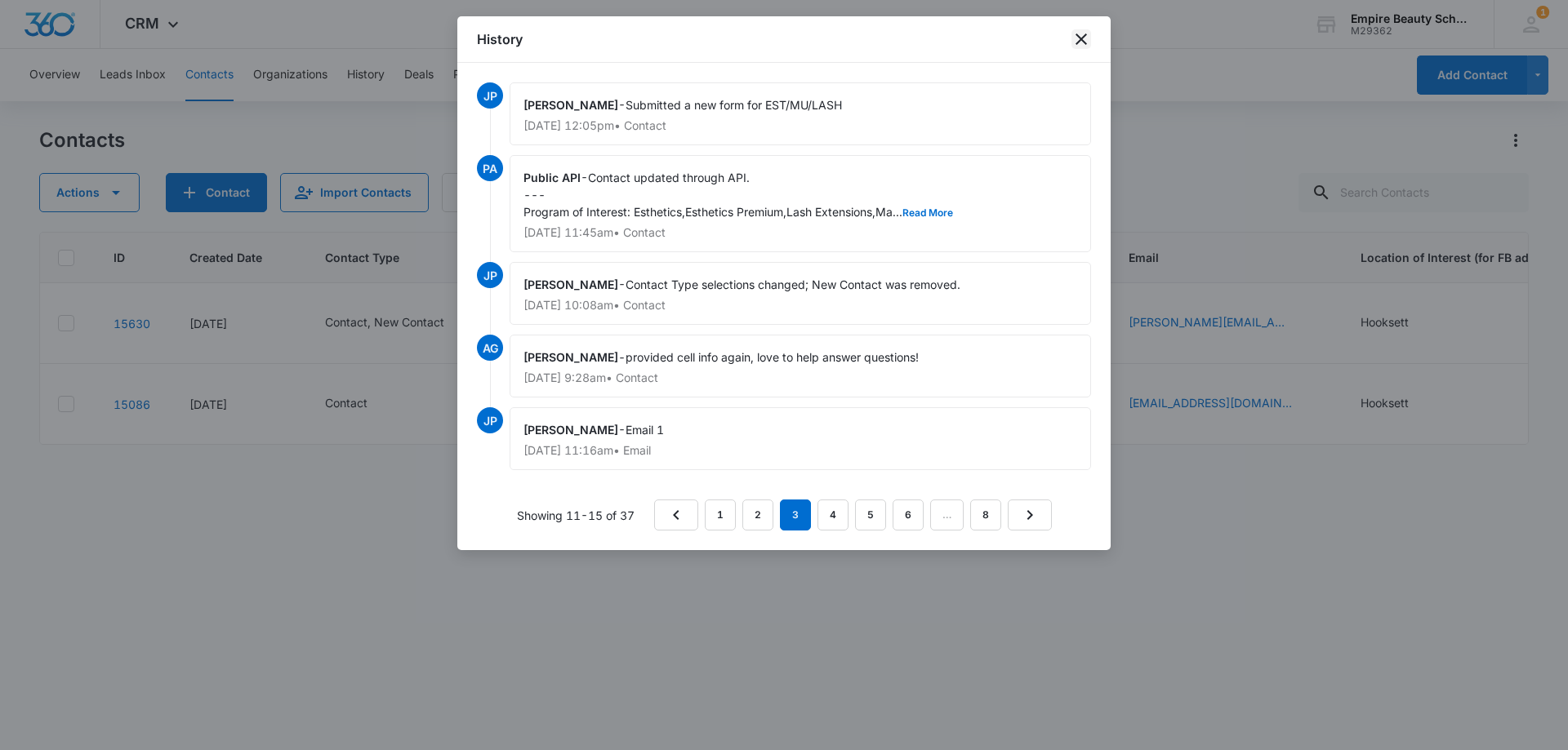
click at [1077, 41] on icon "close" at bounding box center [1080, 39] width 19 height 19
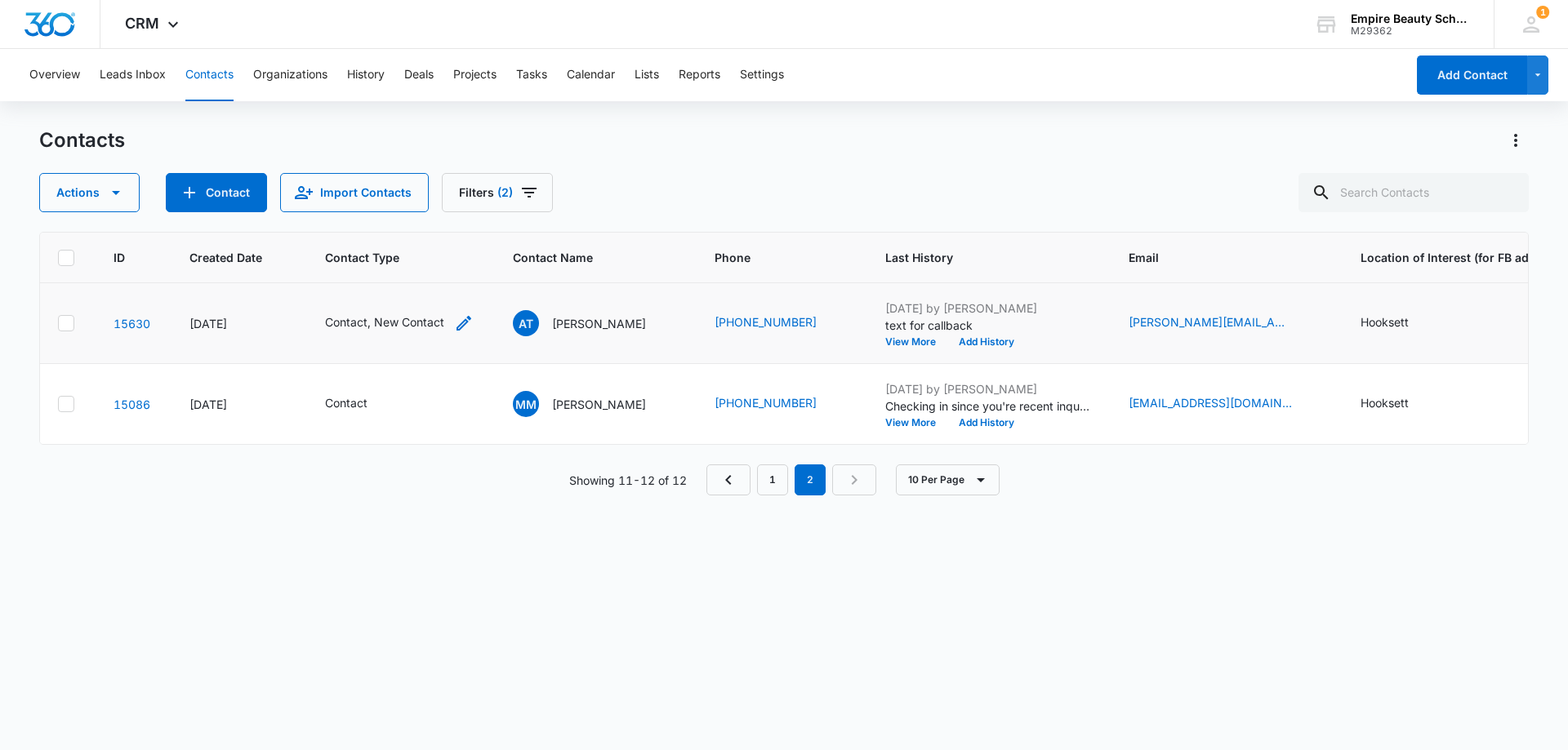
click at [454, 328] on icon "Contact Type - Contact, New Contact - Select to Edit Field" at bounding box center [463, 323] width 19 height 19
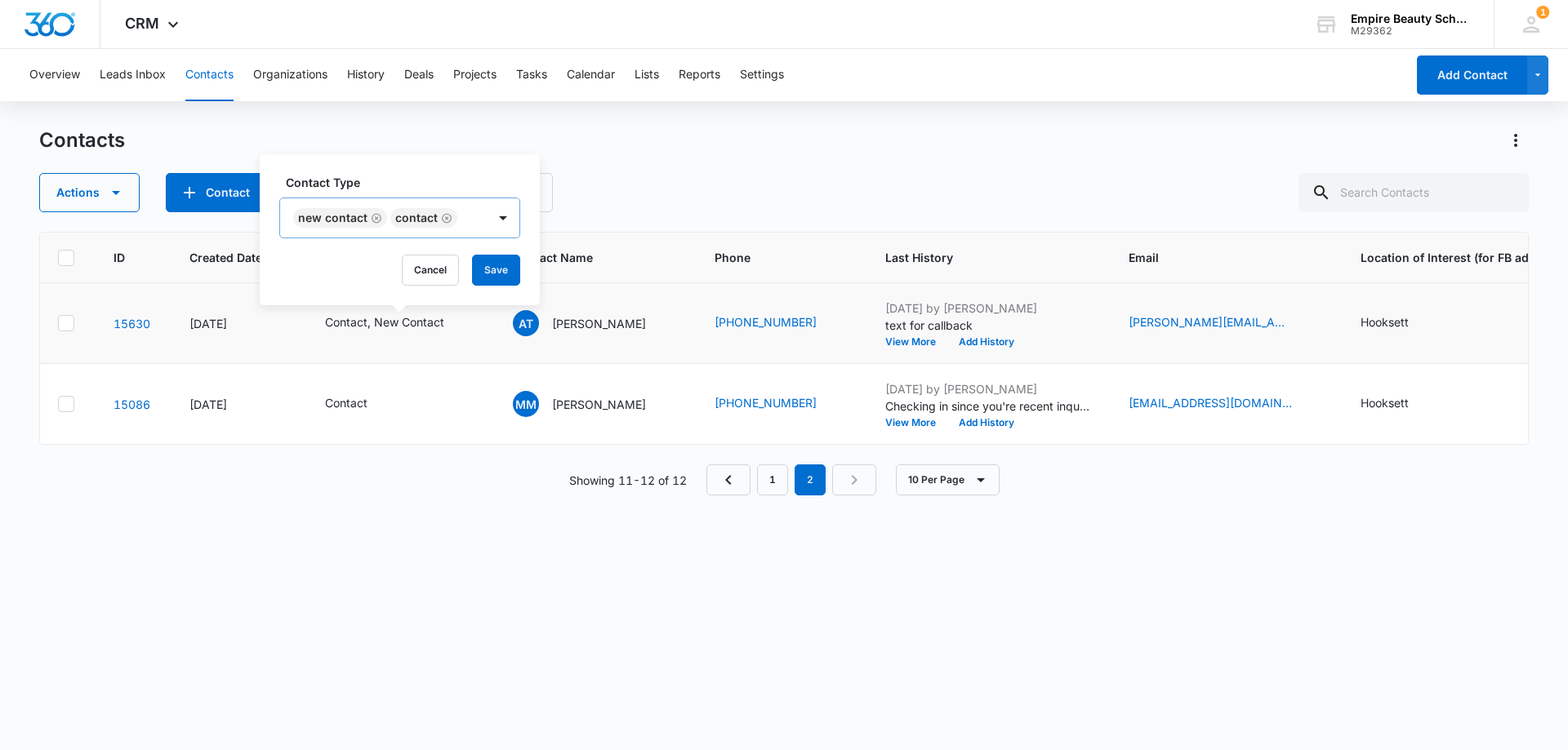
click at [374, 220] on icon "Remove New Contact" at bounding box center [376, 218] width 10 height 10
click at [397, 269] on button "Save" at bounding box center [398, 270] width 48 height 31
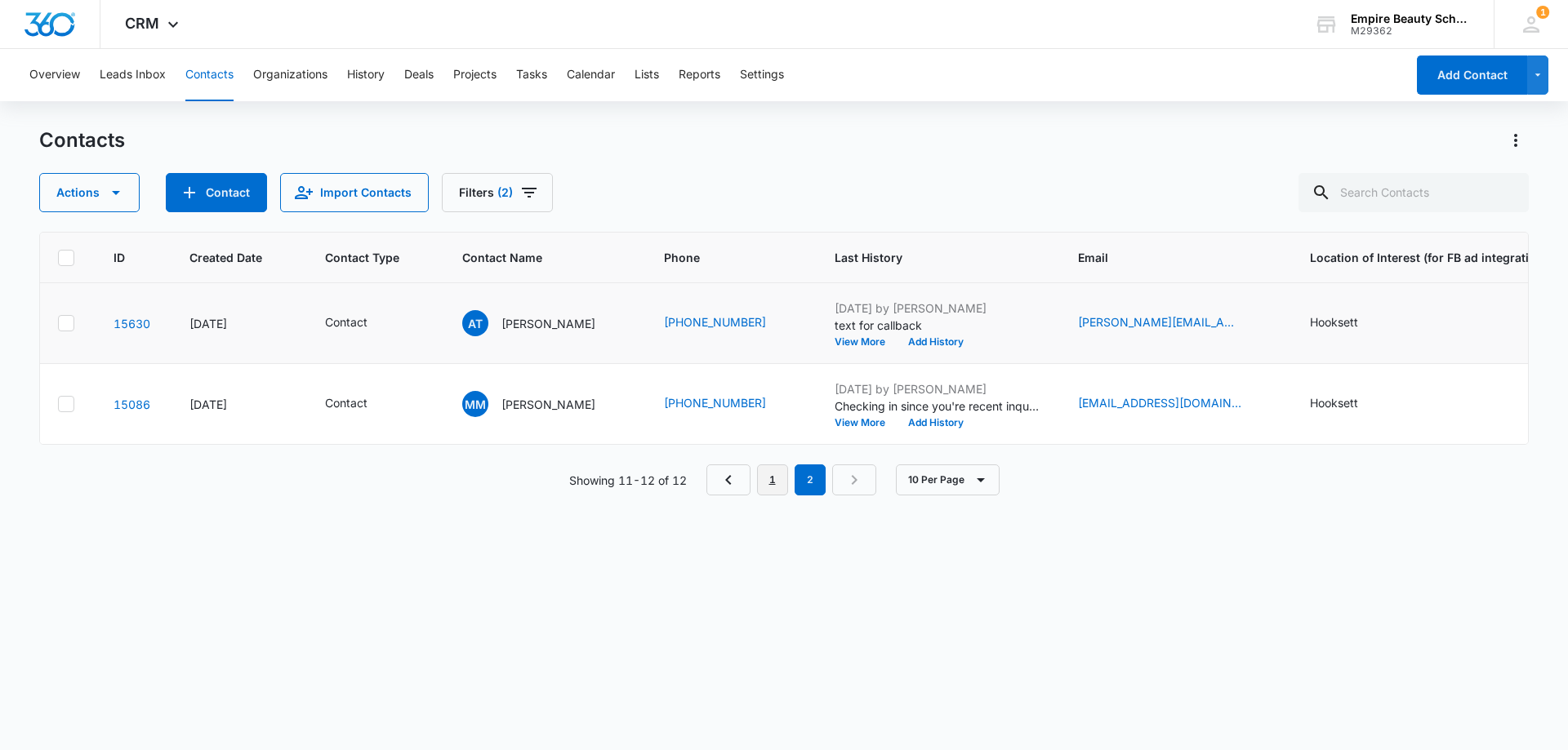
click at [775, 494] on link "1" at bounding box center [772, 479] width 31 height 31
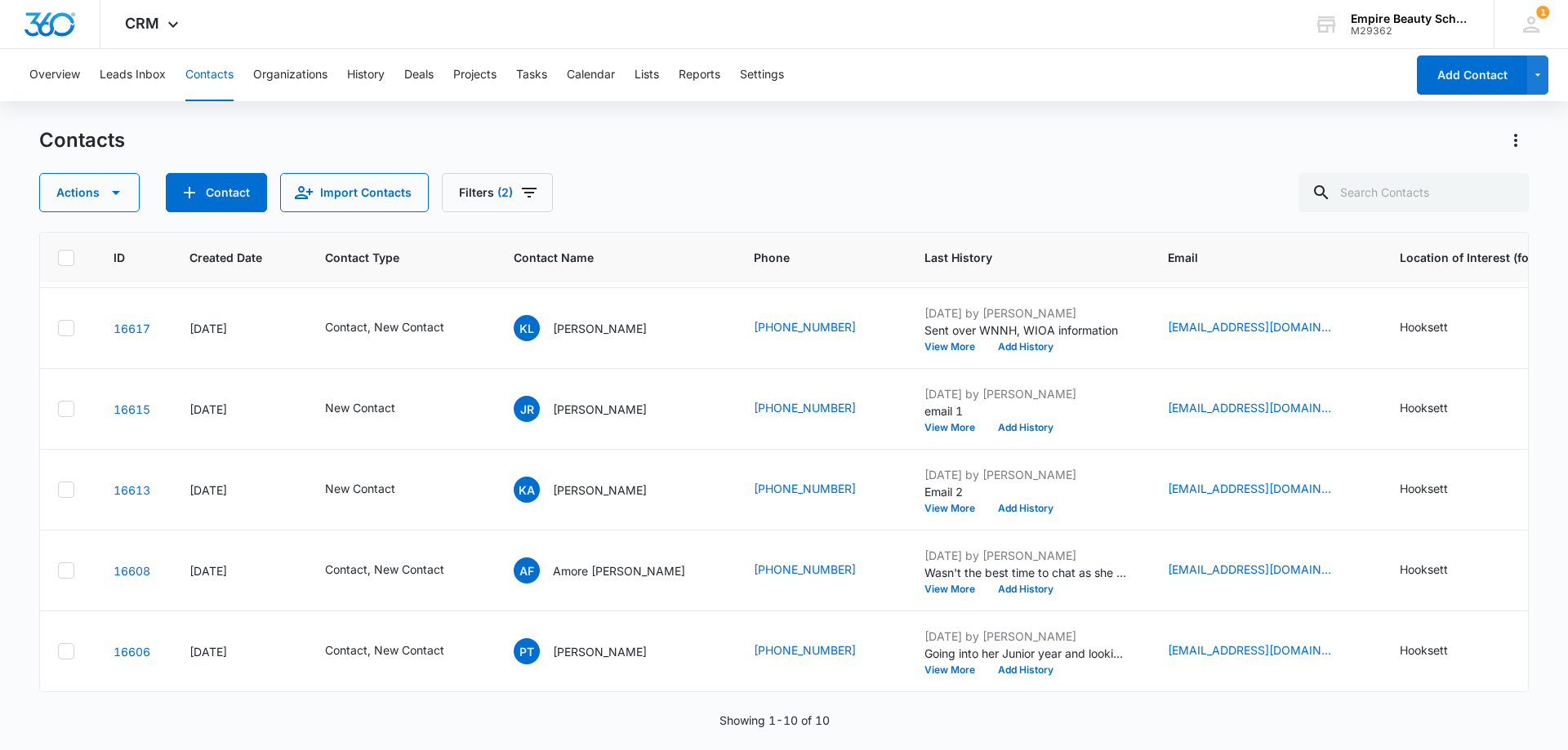
scroll to position [411, 9]
click at [924, 665] on button "View More" at bounding box center [955, 670] width 62 height 10
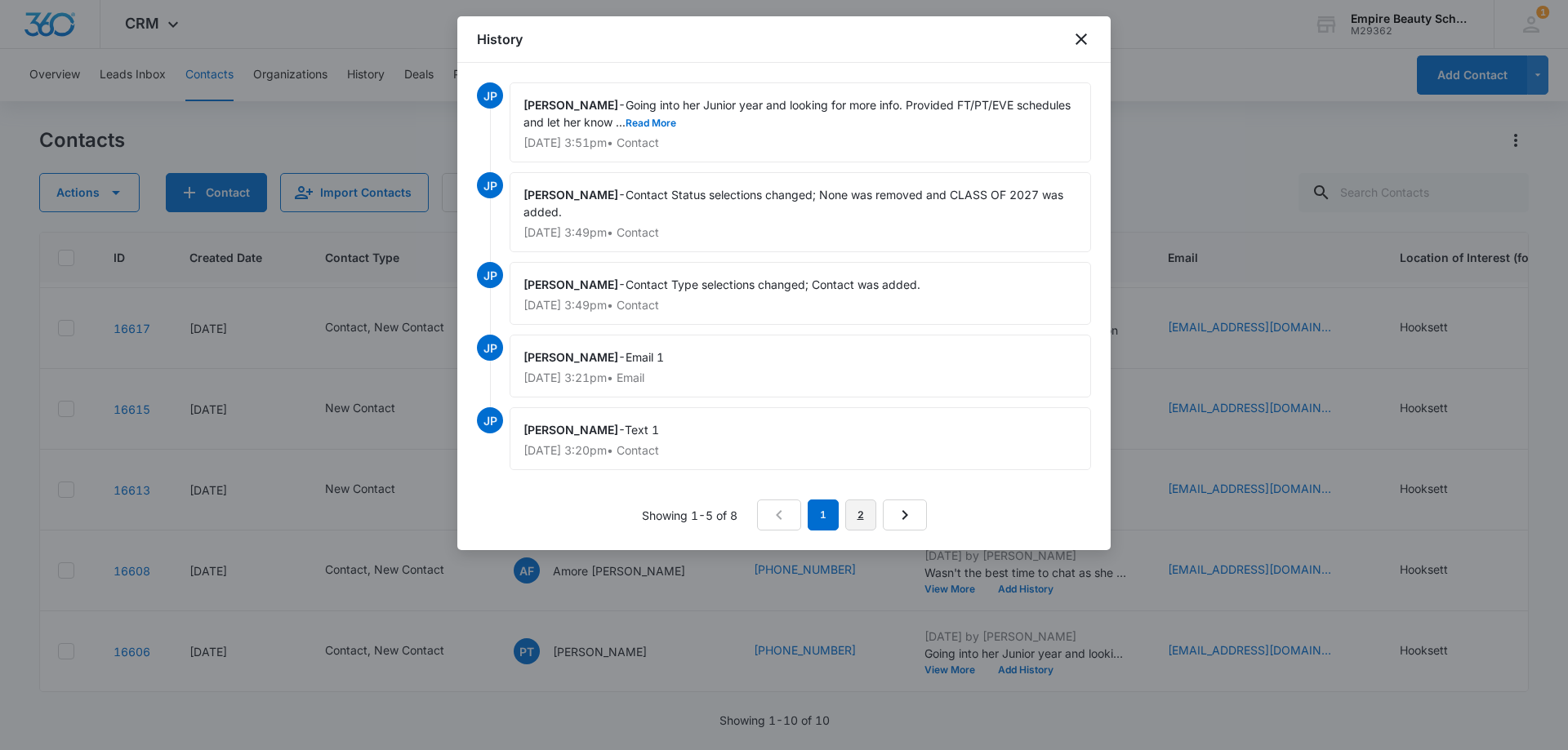
click at [862, 516] on link "2" at bounding box center [860, 515] width 31 height 31
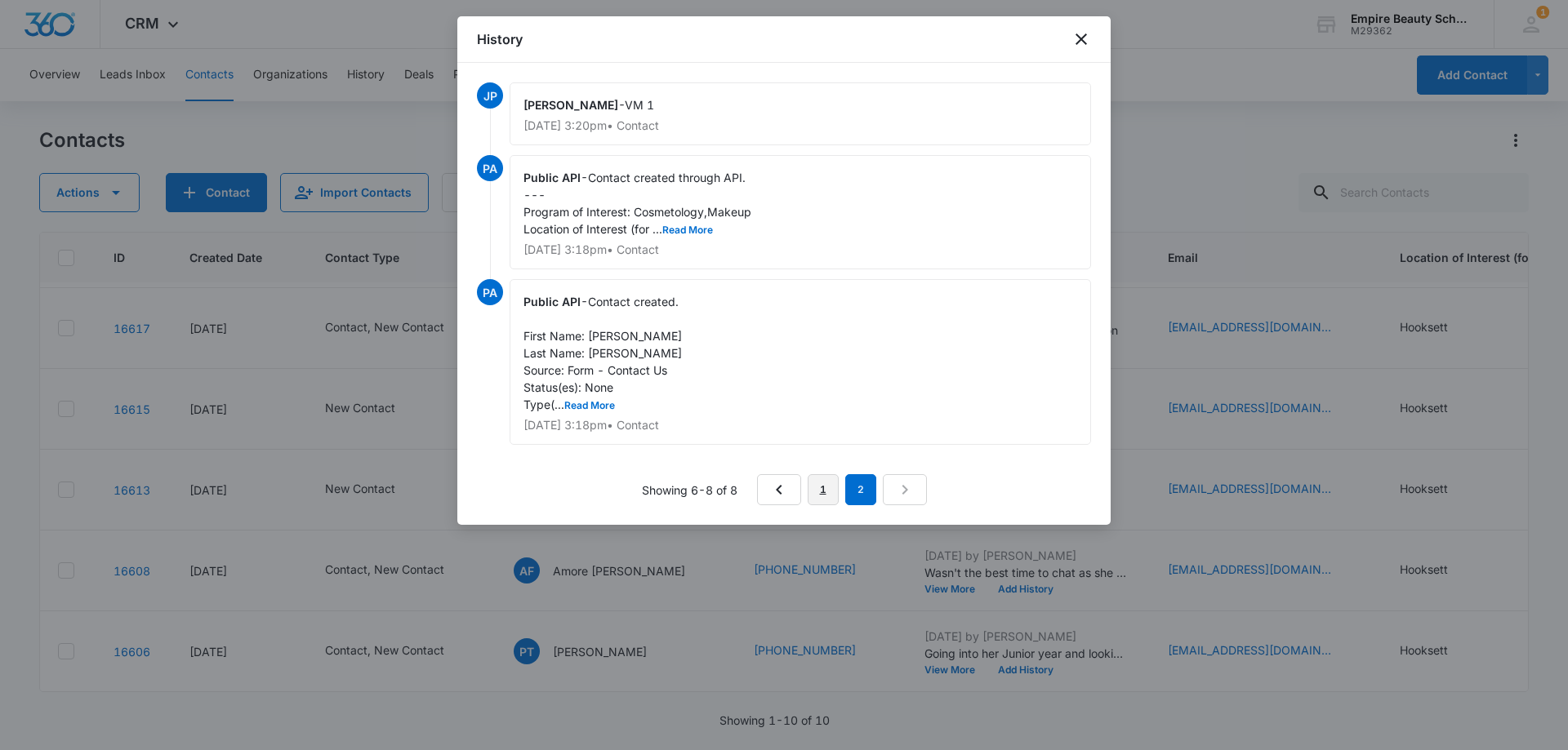
click at [836, 487] on link "1" at bounding box center [823, 489] width 31 height 31
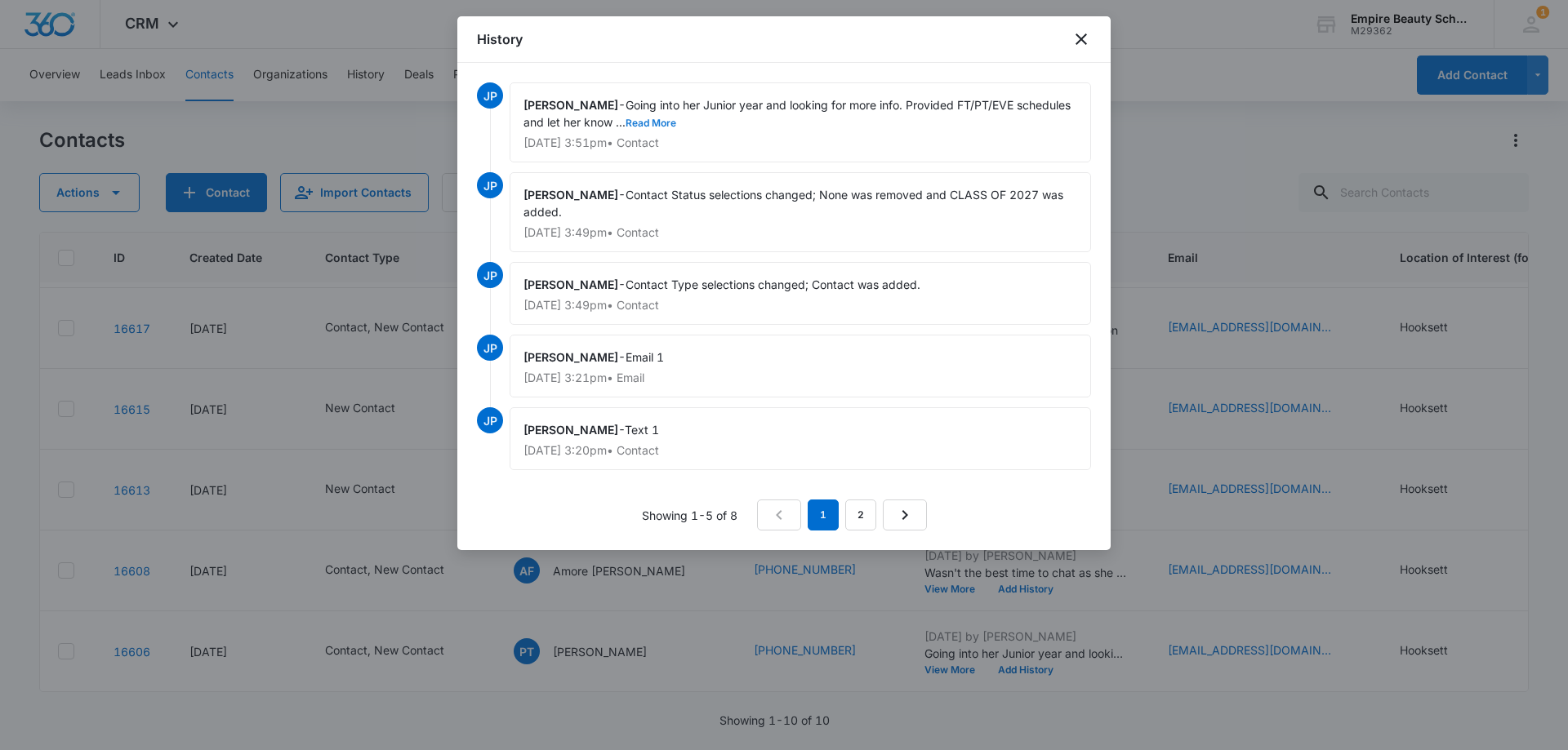
click at [676, 127] on button "Read More" at bounding box center [650, 123] width 50 height 10
click at [1080, 42] on icon "close" at bounding box center [1080, 39] width 19 height 19
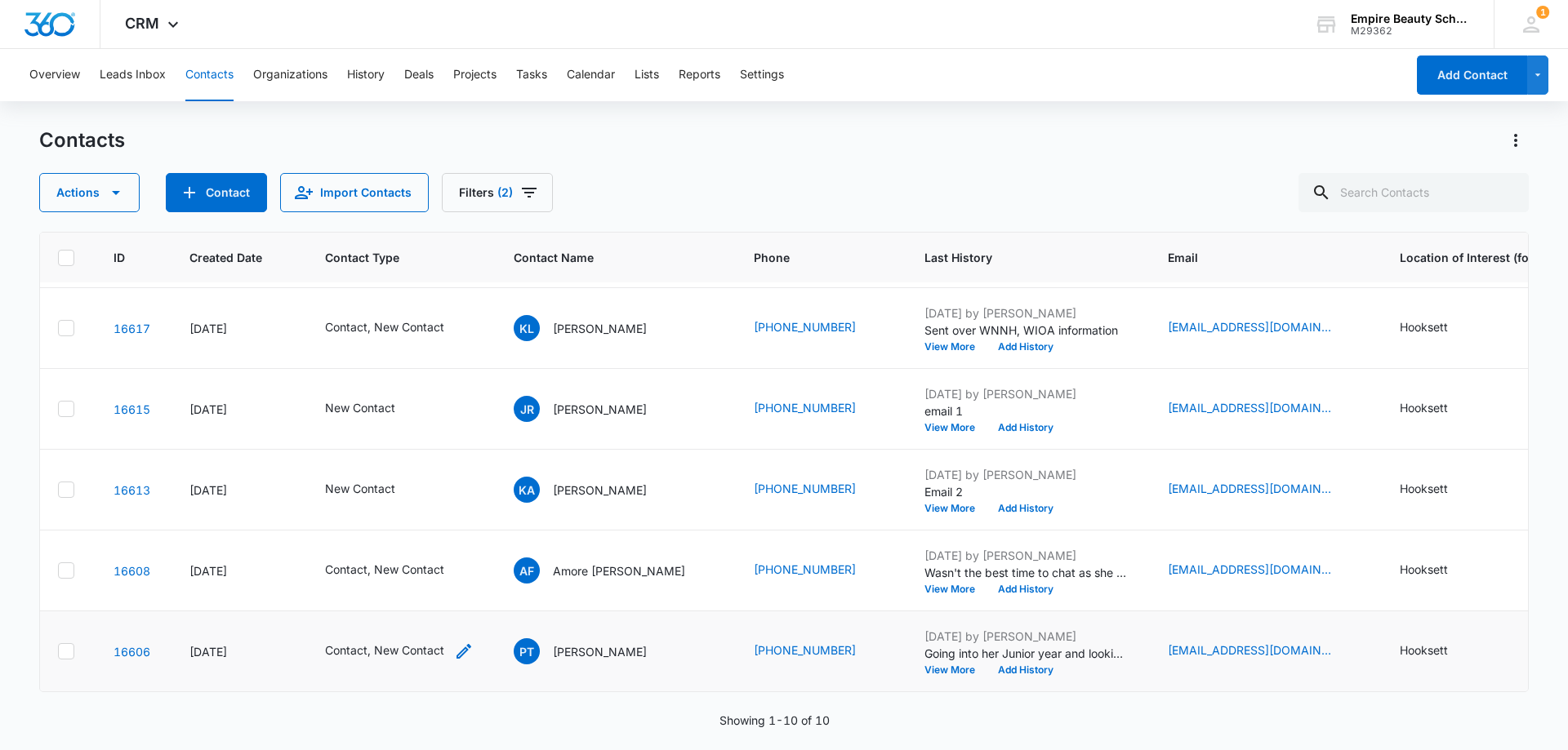
click at [452, 642] on div "Contact, New Contact" at bounding box center [399, 651] width 148 height 19
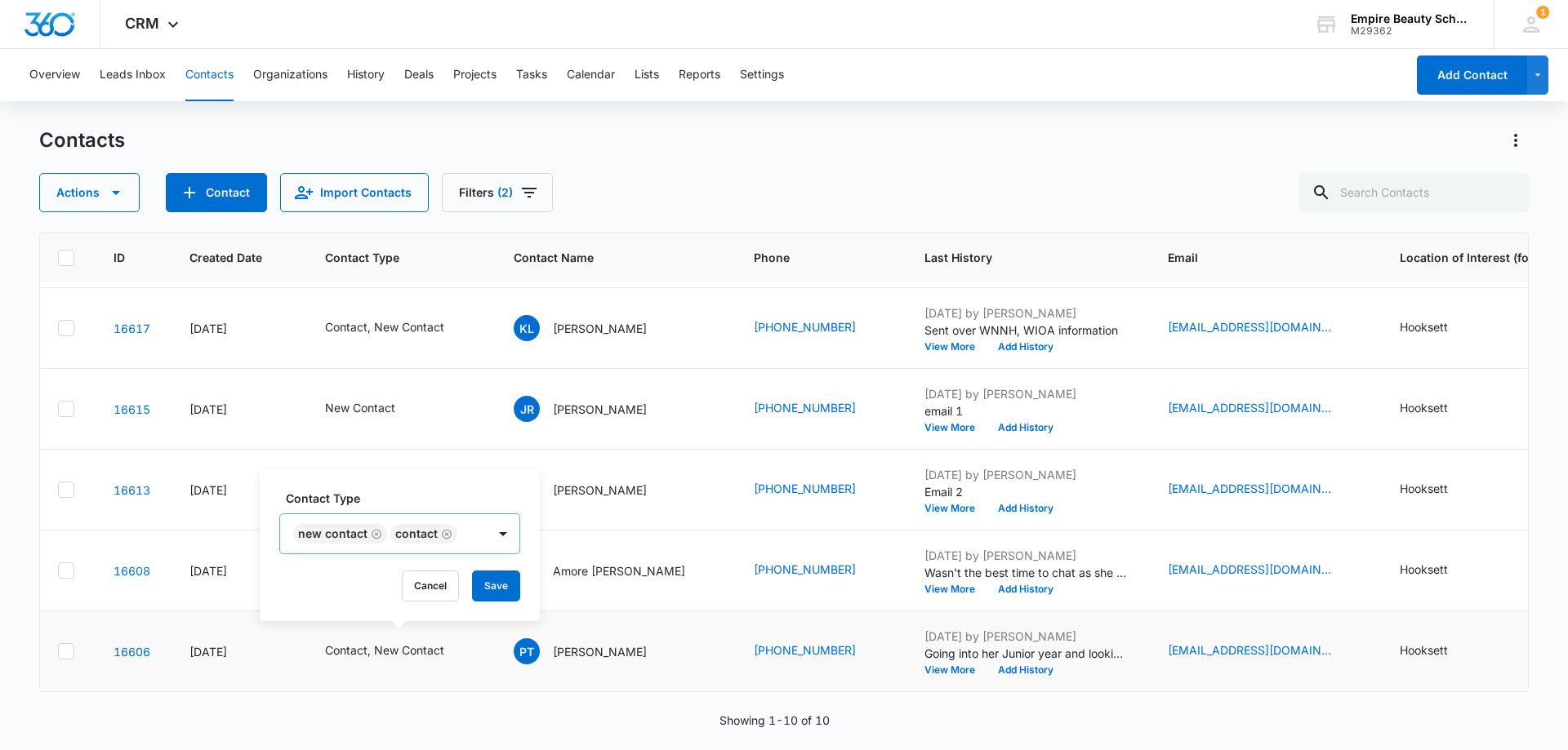
click at [373, 533] on icon "Remove New Contact" at bounding box center [376, 534] width 12 height 13
click at [396, 582] on button "Save" at bounding box center [398, 586] width 48 height 31
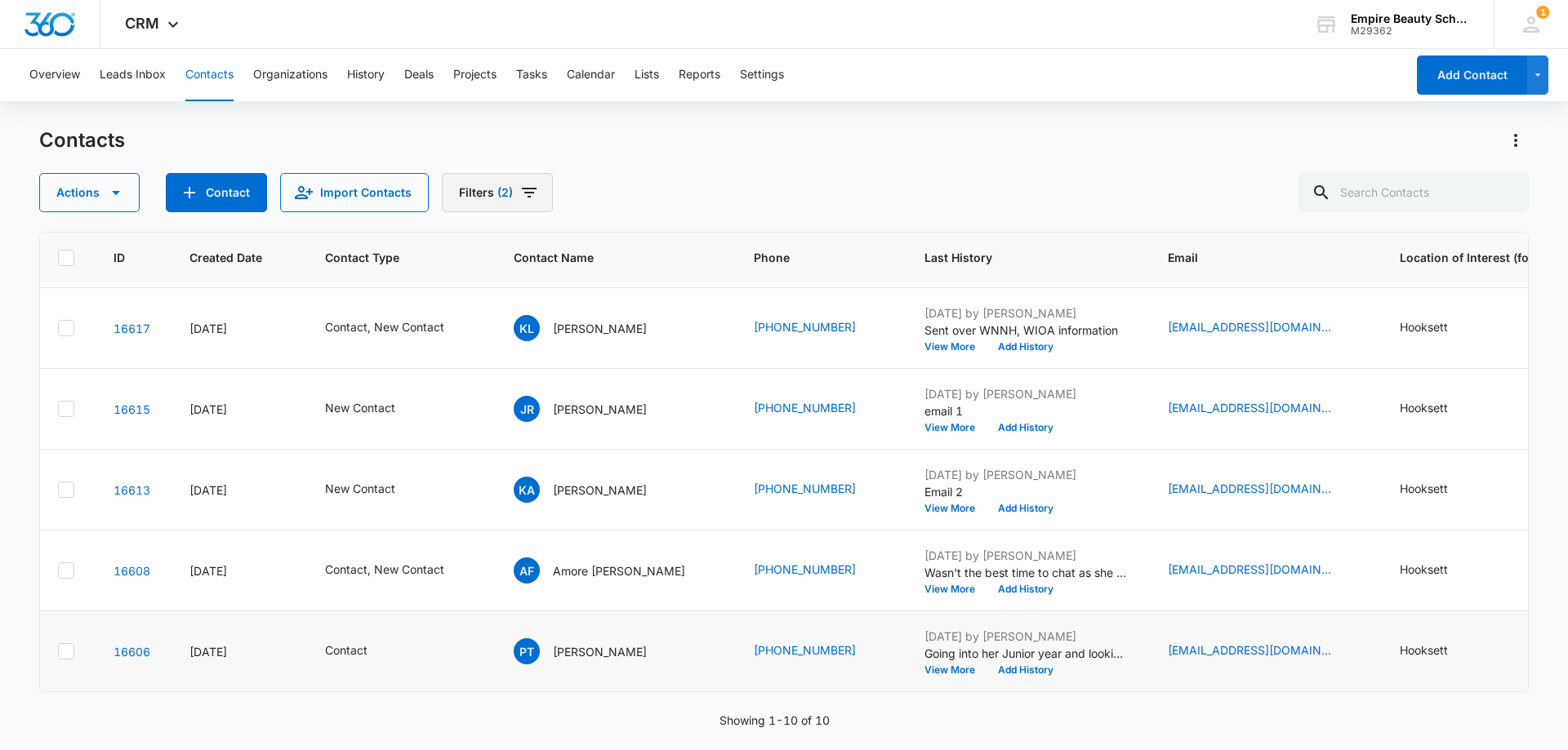
click at [499, 191] on span "(2)" at bounding box center [505, 193] width 16 height 12
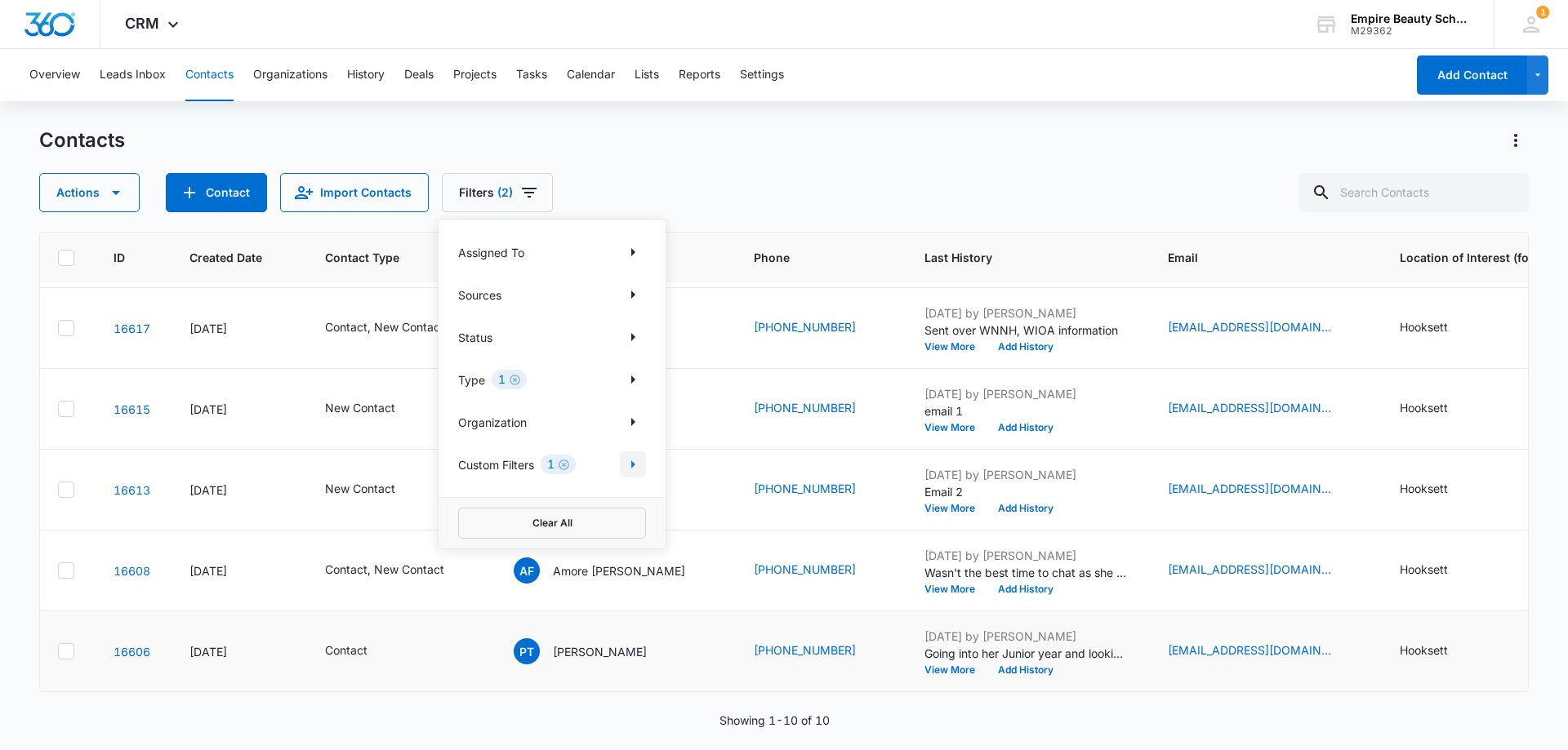
click at [622, 470] on button "Show Custom Filters filters" at bounding box center [632, 464] width 26 height 26
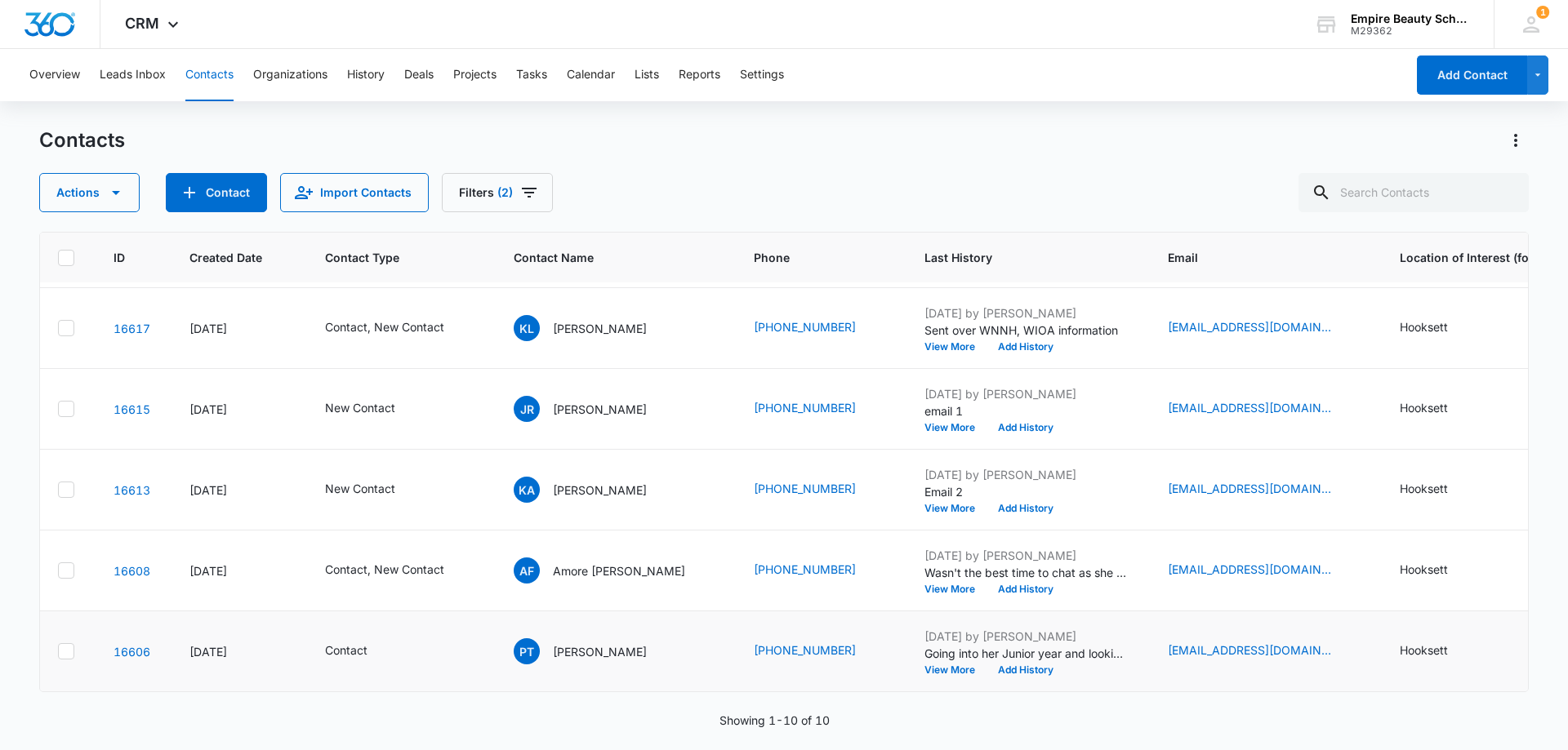
click at [727, 181] on div "Actions Contact Import Contacts Filters (2)" at bounding box center [784, 193] width 1489 height 39
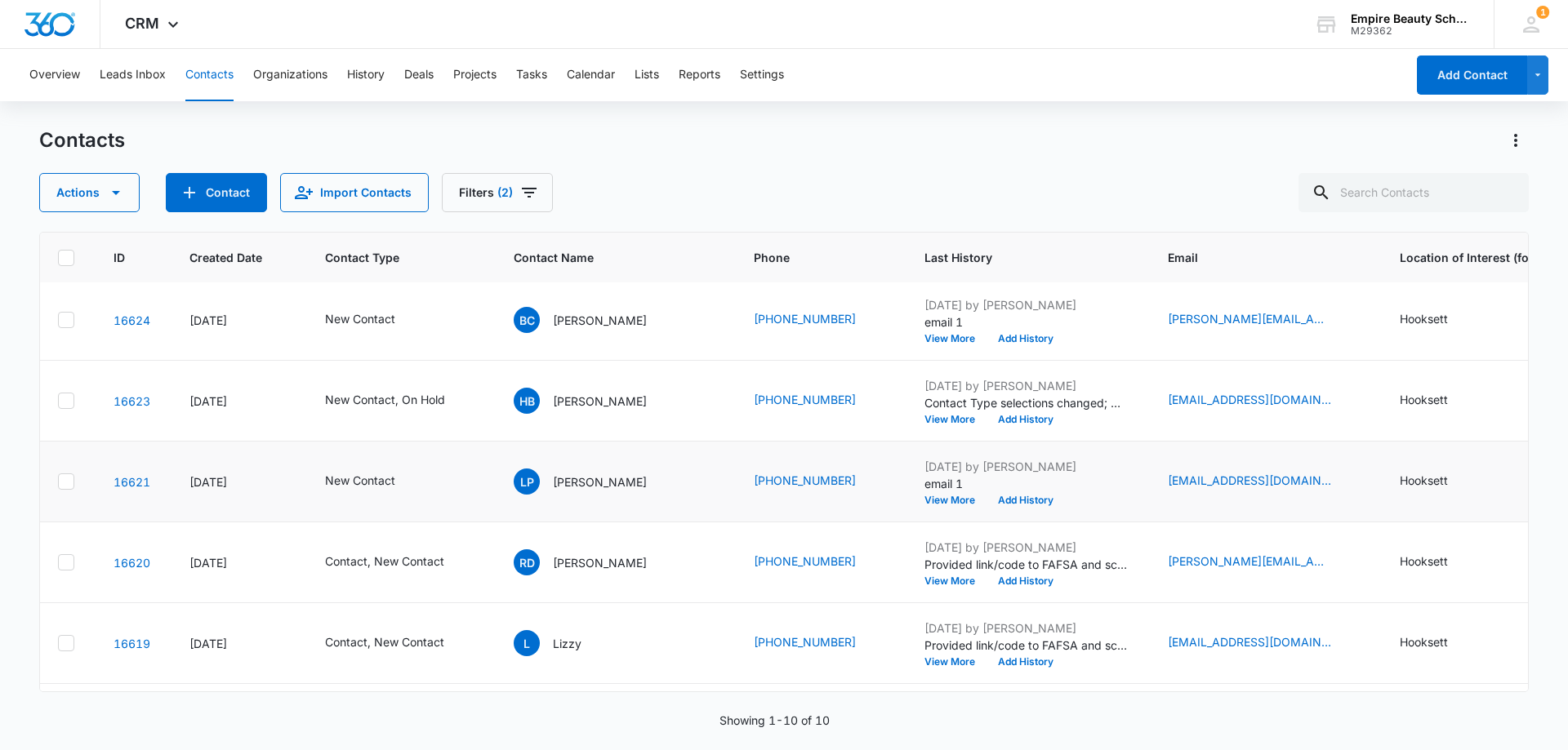
scroll to position [0, 9]
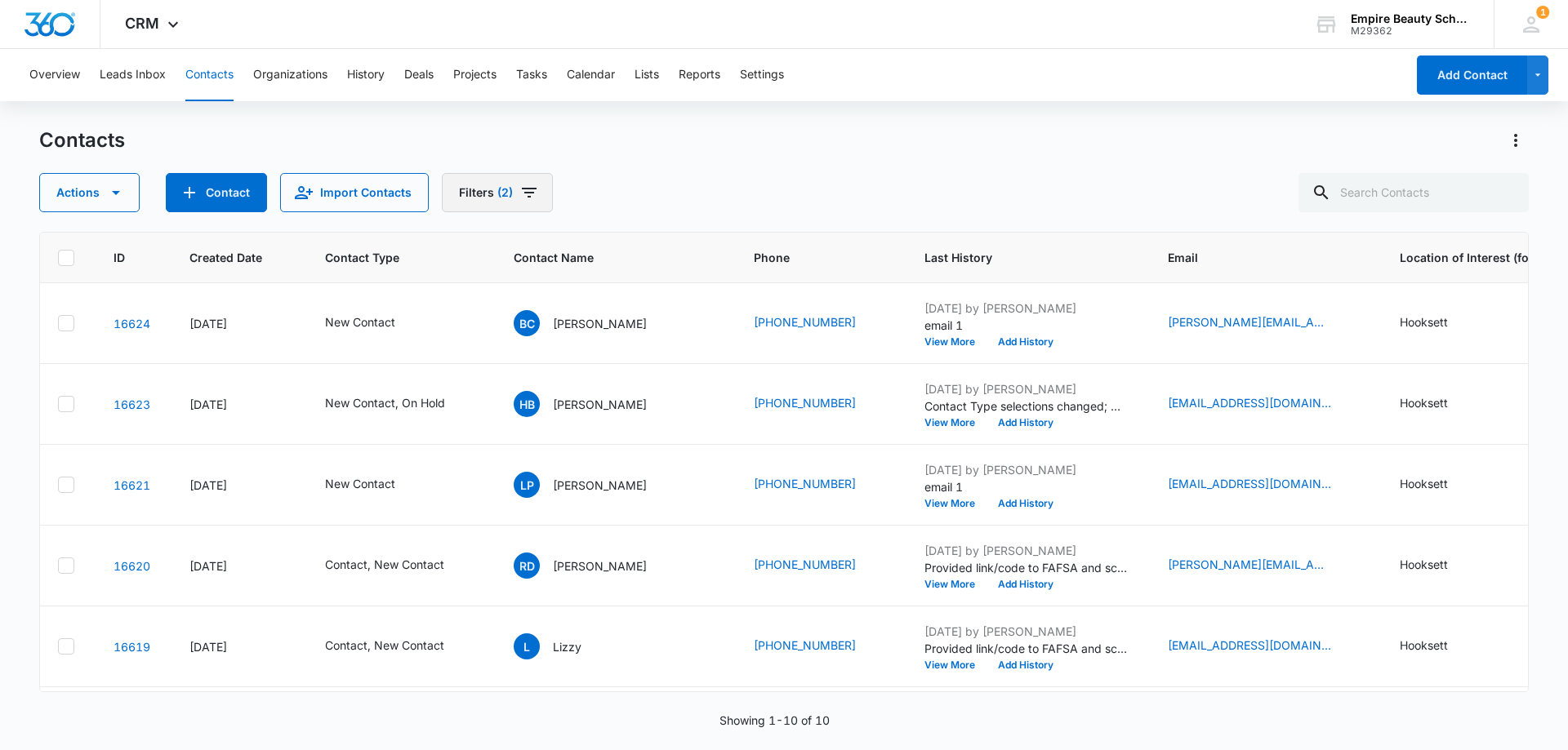
click at [533, 196] on icon "Filters" at bounding box center [529, 192] width 19 height 19
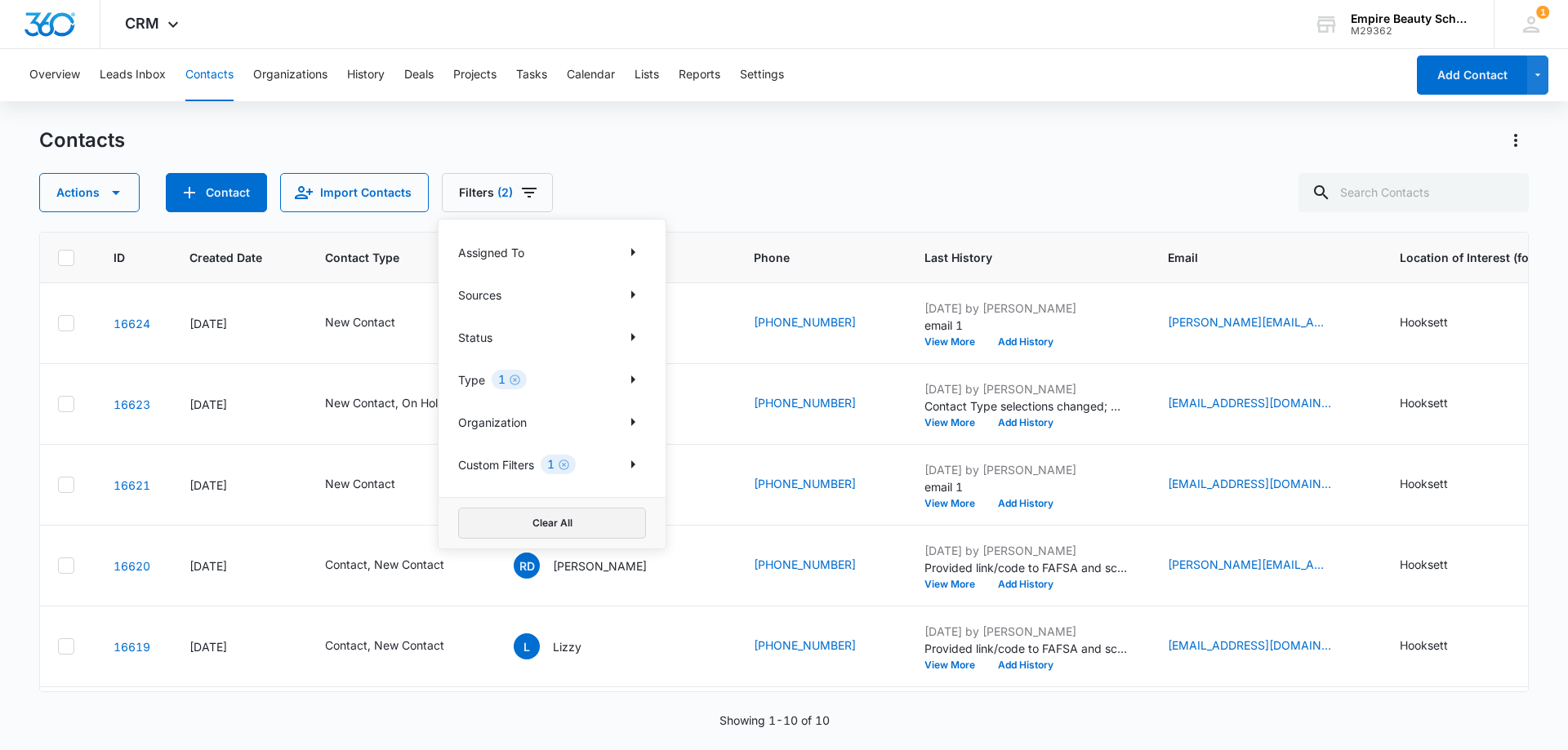
click at [518, 520] on button "Clear All" at bounding box center [552, 523] width 188 height 31
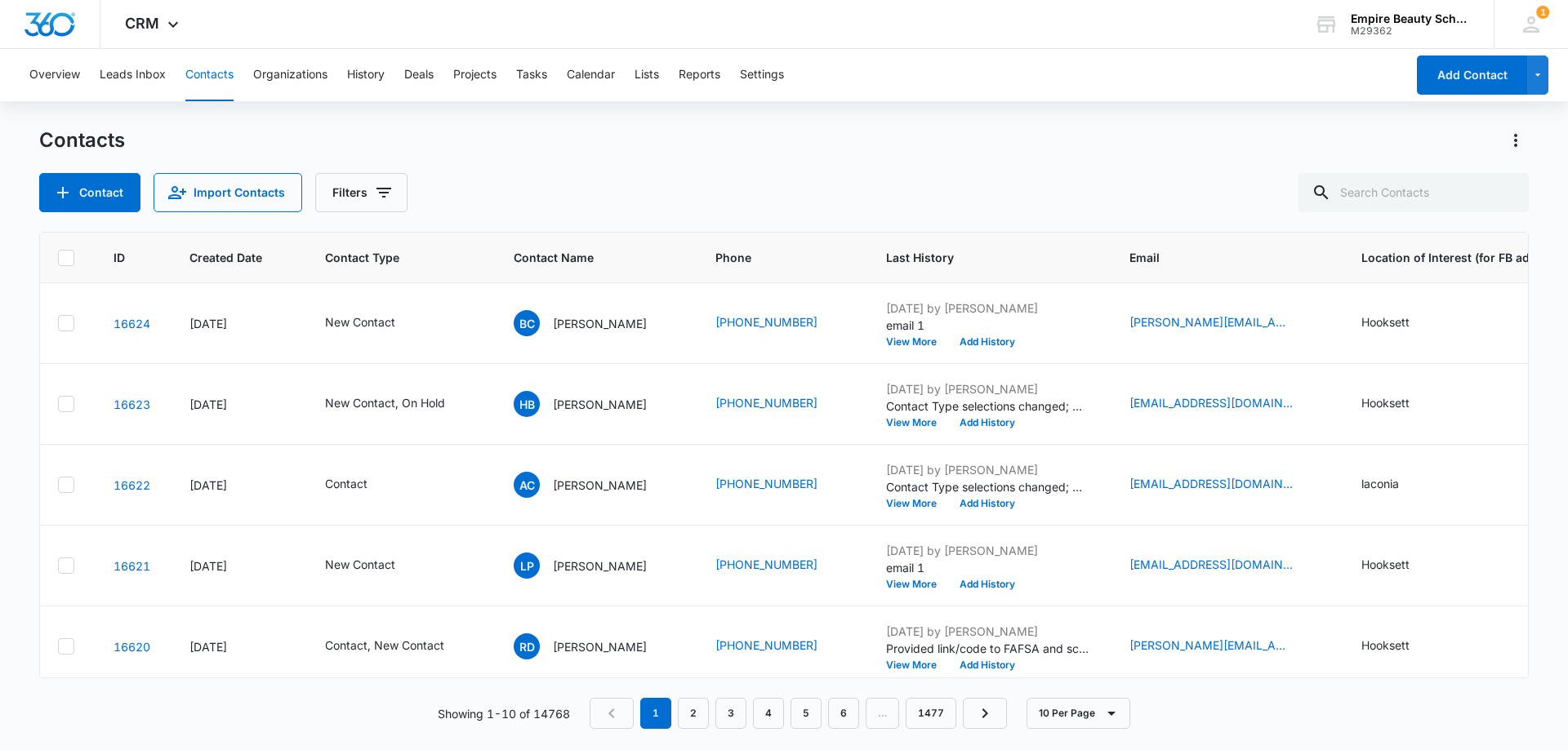
click at [550, 179] on div "Contact Import Contacts Filters" at bounding box center [784, 193] width 1489 height 39
click at [384, 185] on icon "Filters" at bounding box center [383, 192] width 19 height 19
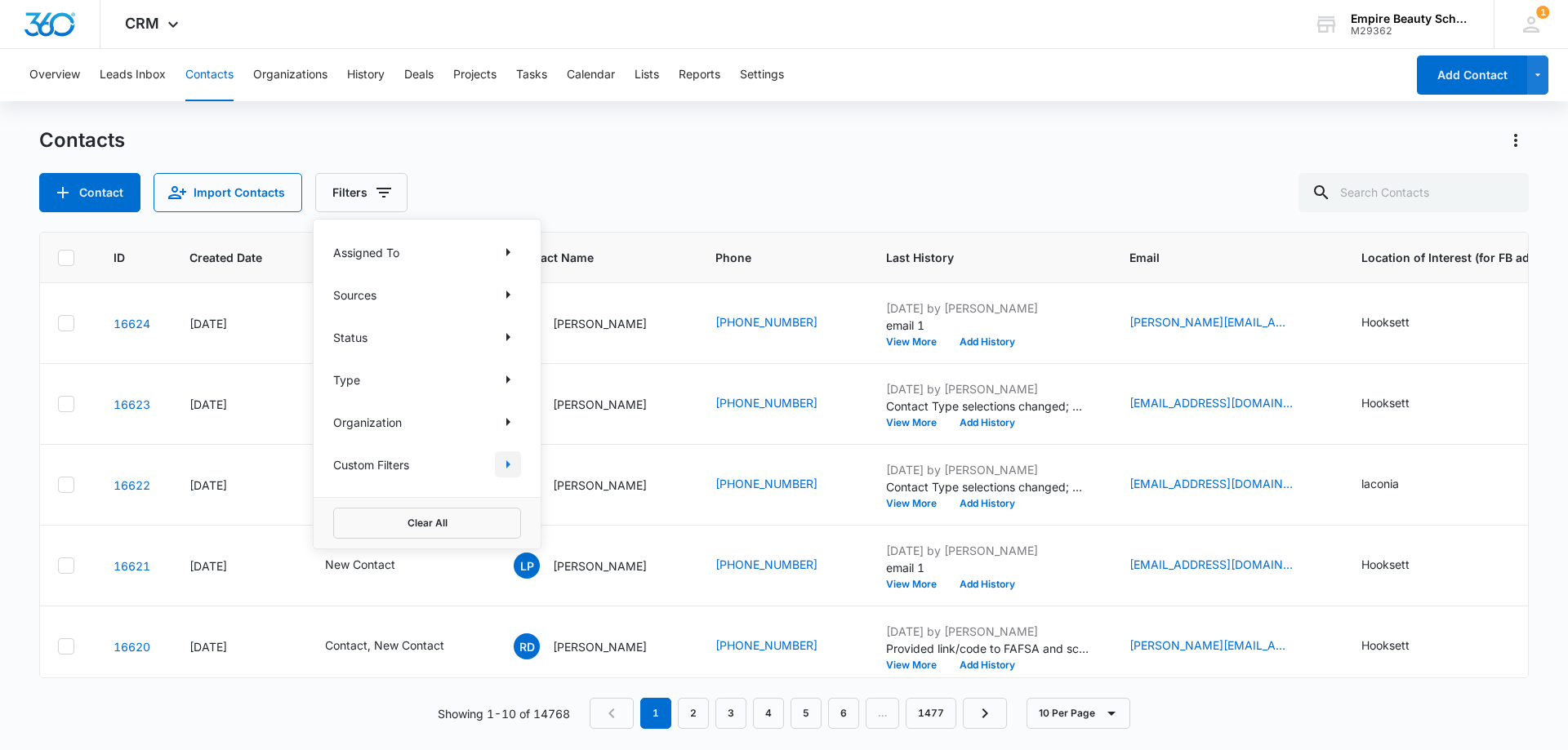
click at [502, 468] on icon "Show Custom Filters filters" at bounding box center [507, 464] width 19 height 19
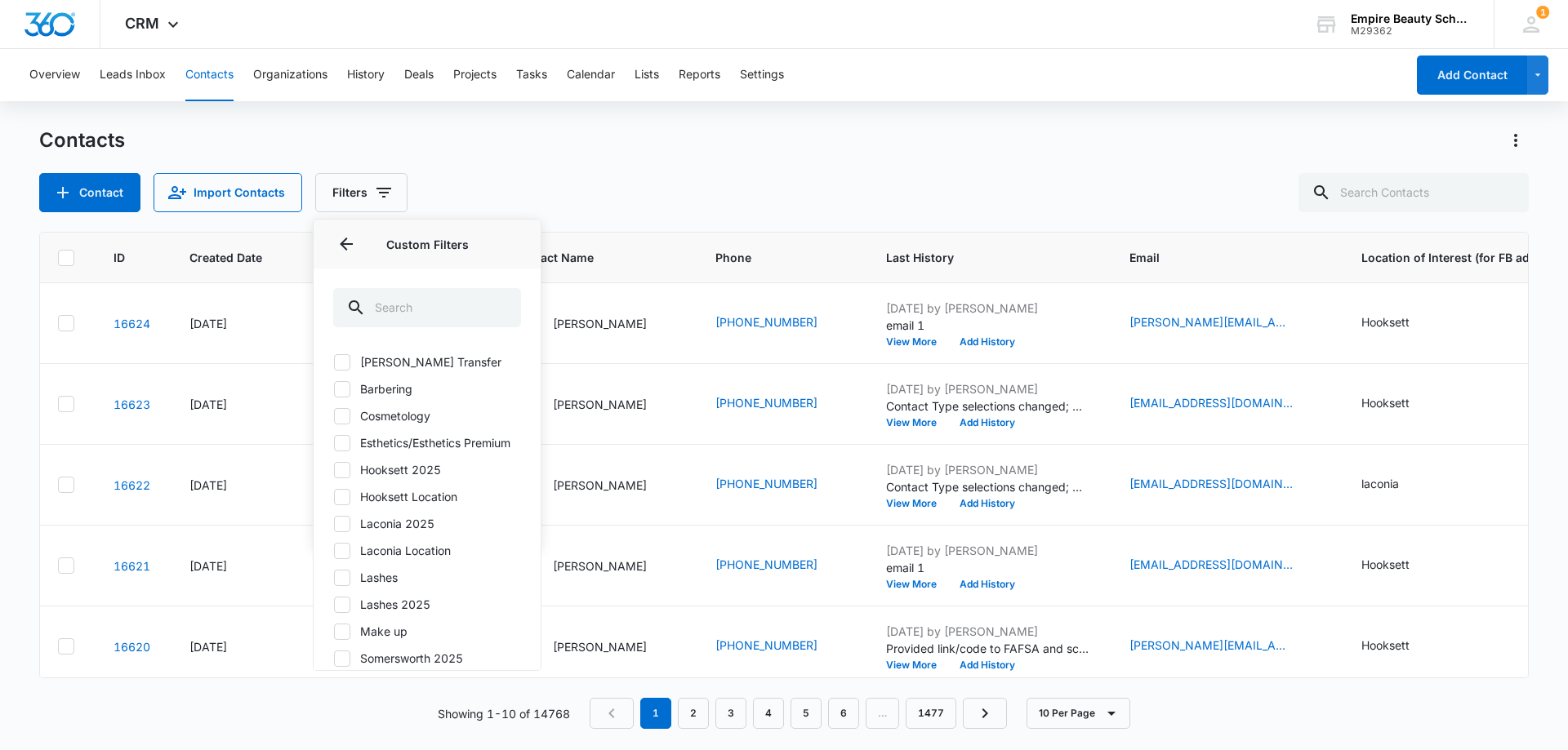
click at [349, 478] on icon at bounding box center [342, 470] width 15 height 15
click at [334, 470] on input "Hooksett 2025" at bounding box center [334, 469] width 1 height 1
checkbox input "true"
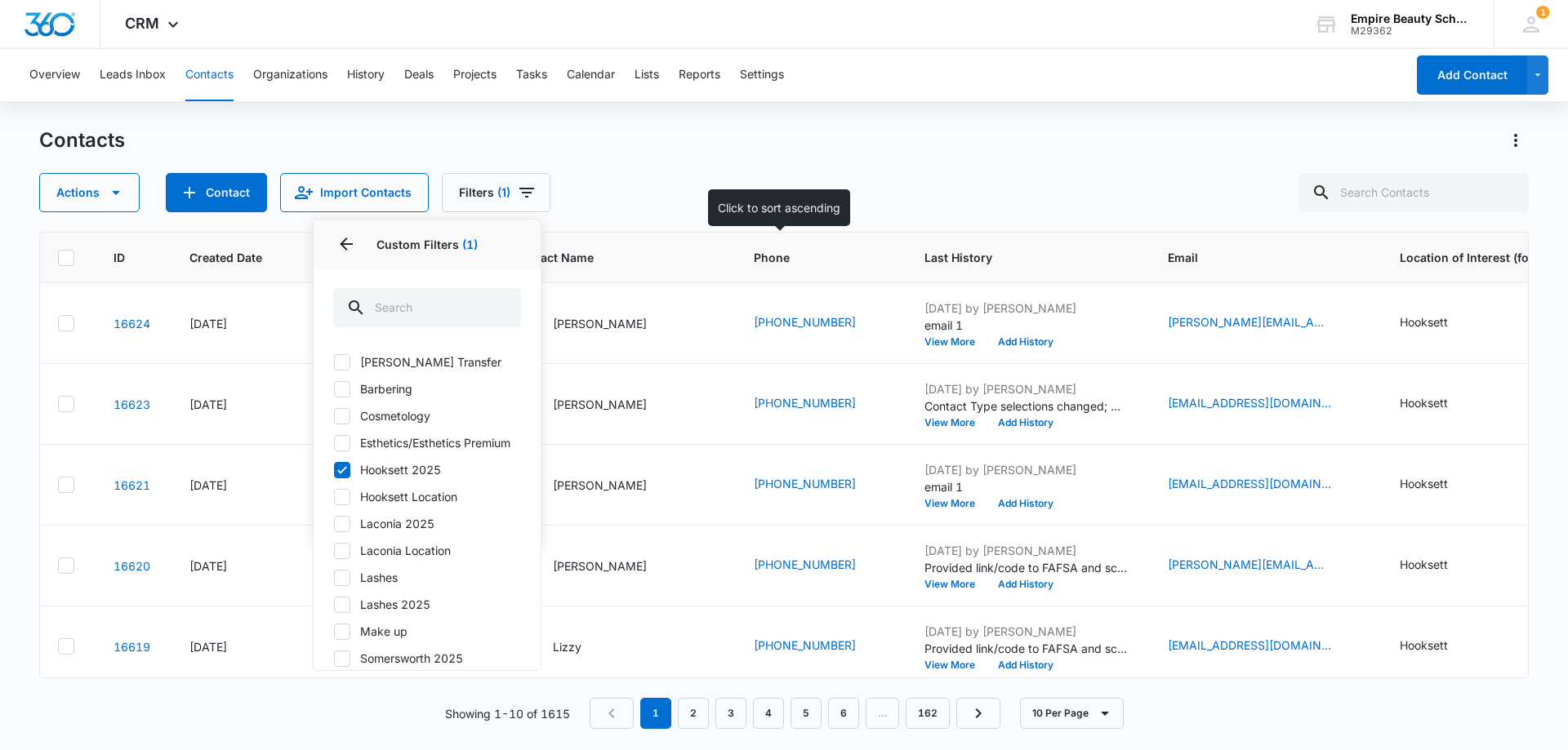
click at [742, 194] on div "Actions Contact Import Contacts Filters (1) Assigned To Sources Status Type Org…" at bounding box center [784, 193] width 1489 height 39
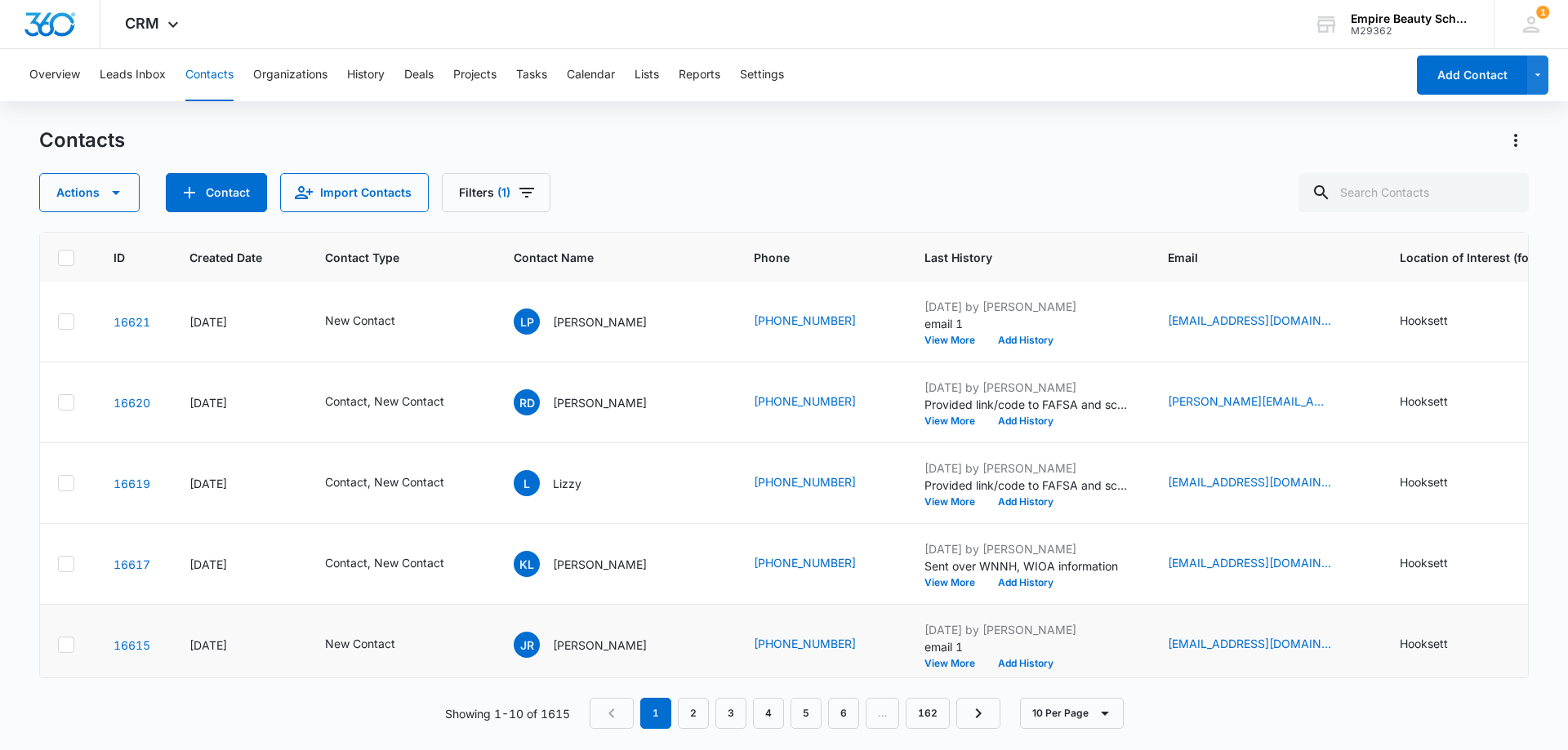
scroll to position [245, 9]
click at [520, 193] on icon "Filters" at bounding box center [527, 193] width 15 height 10
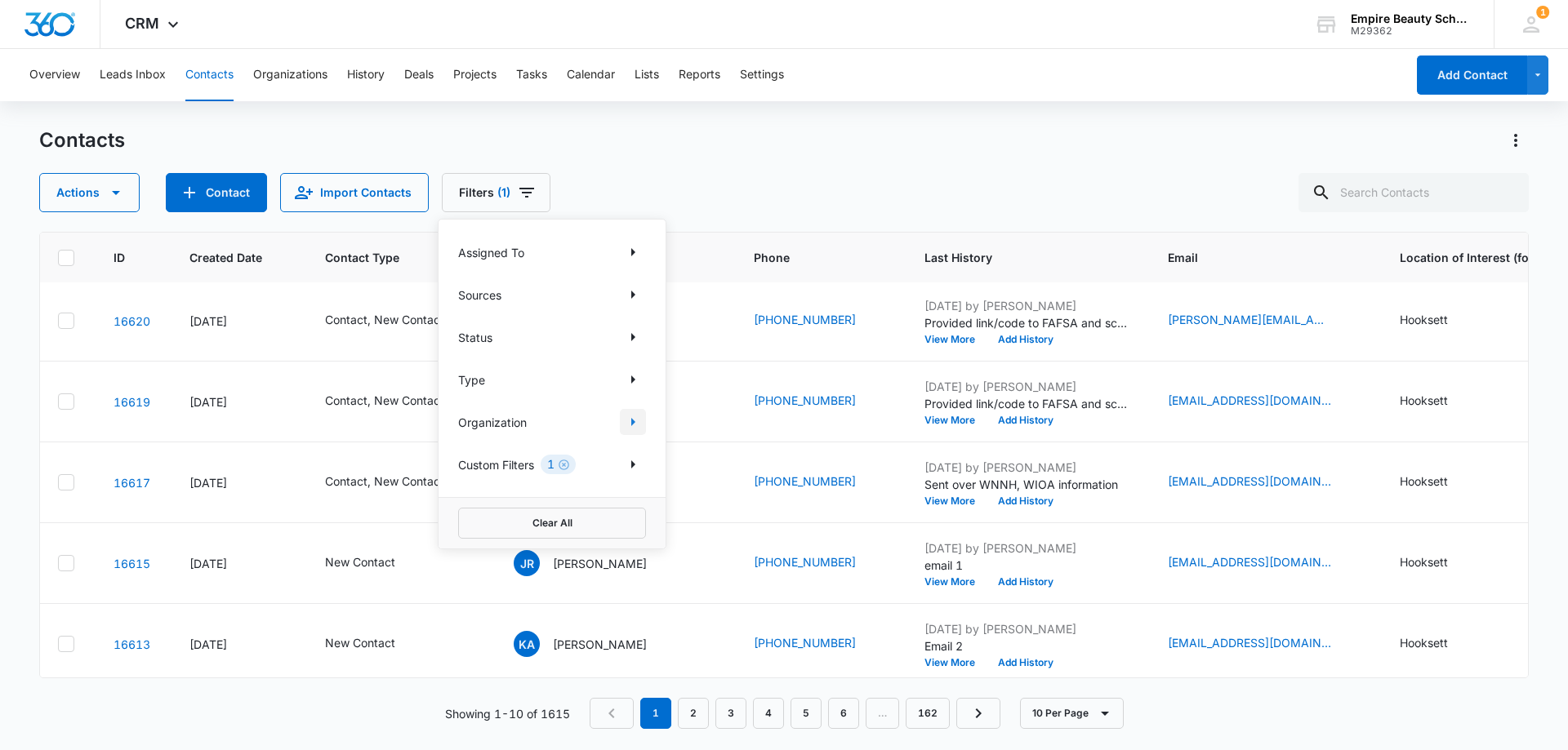
click at [631, 425] on icon "Show Organization filters" at bounding box center [633, 422] width 4 height 8
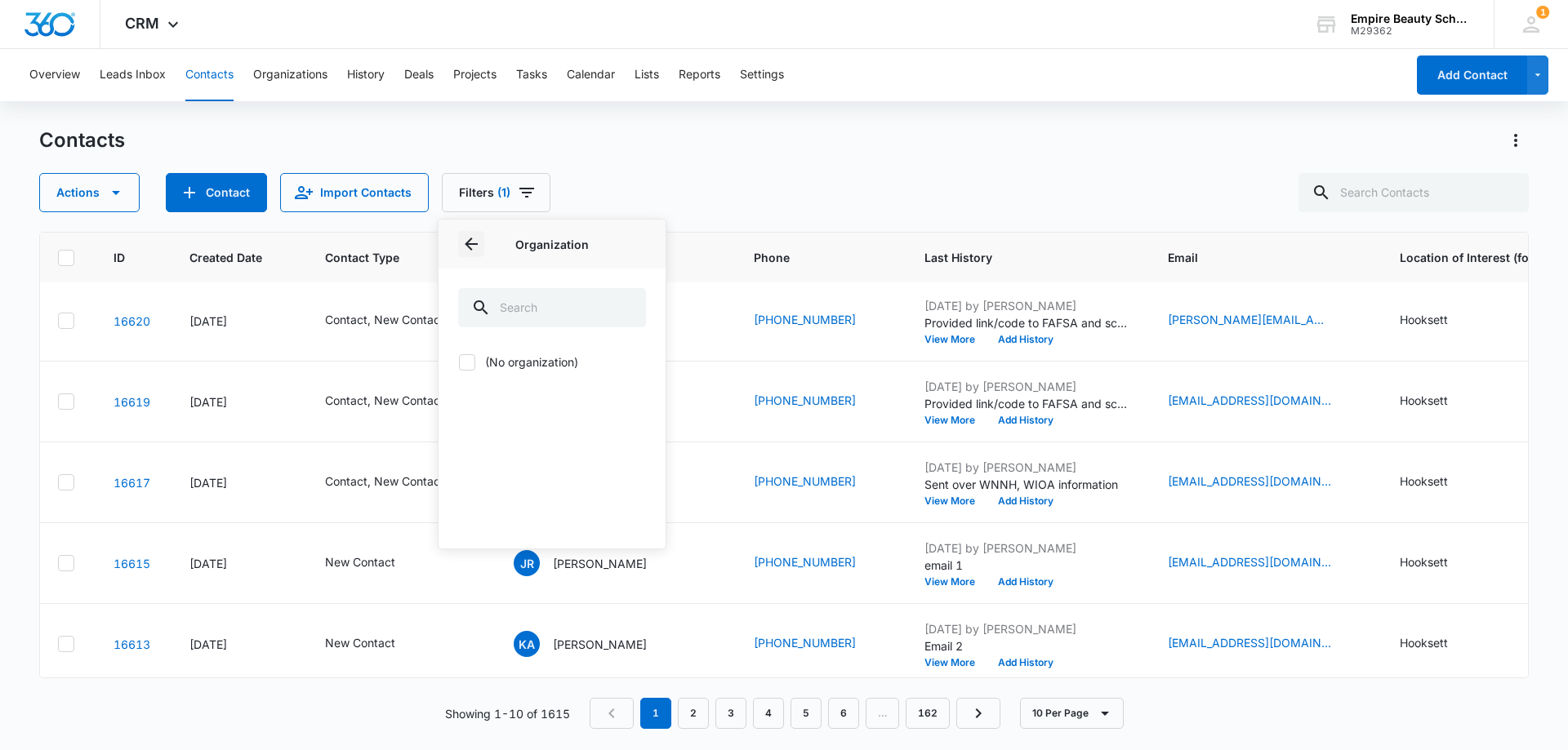
drag, startPoint x: 476, startPoint y: 250, endPoint x: 522, endPoint y: 363, distance: 122.0
click at [476, 251] on icon "Back" at bounding box center [470, 244] width 19 height 19
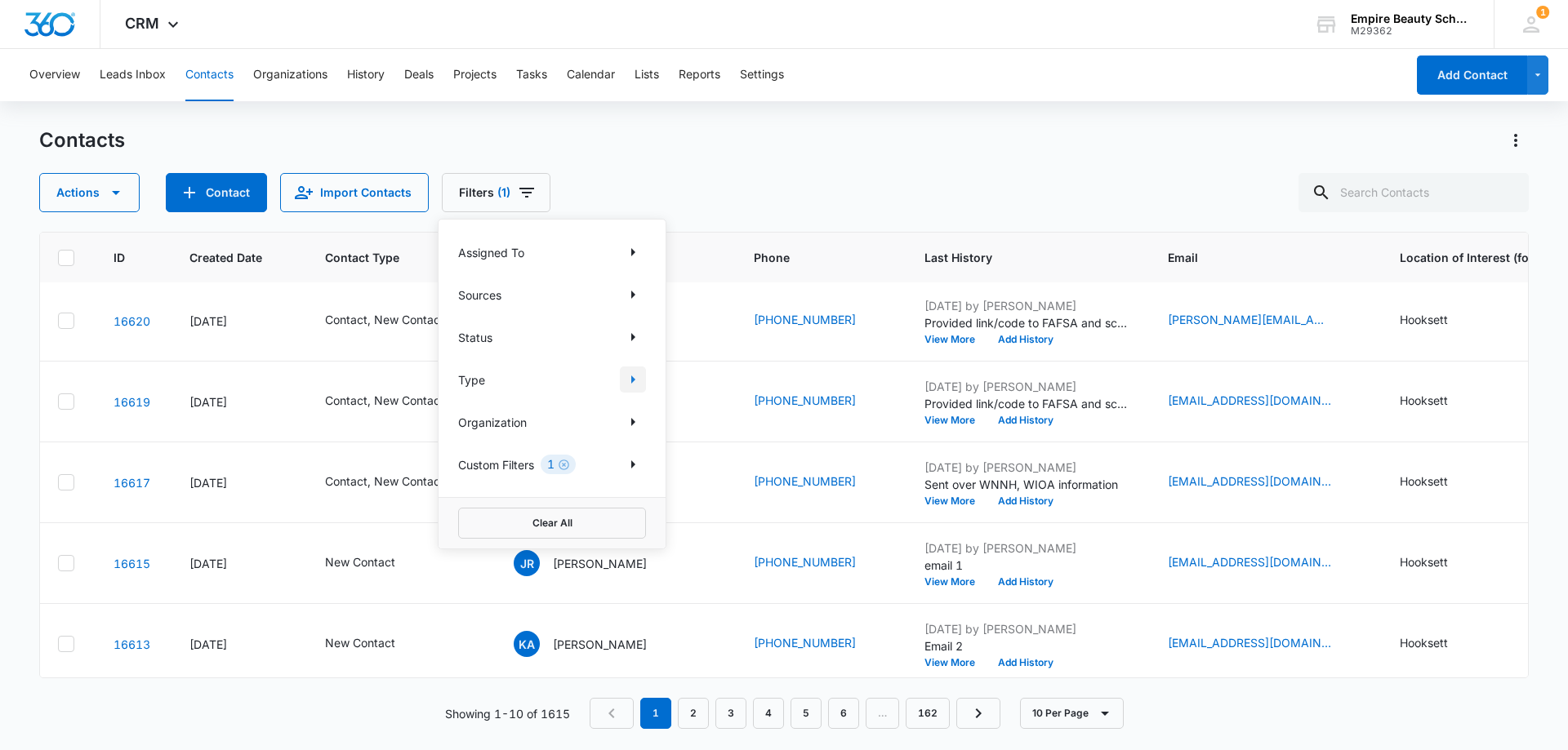
click at [625, 375] on icon "Show Type filters" at bounding box center [632, 379] width 19 height 19
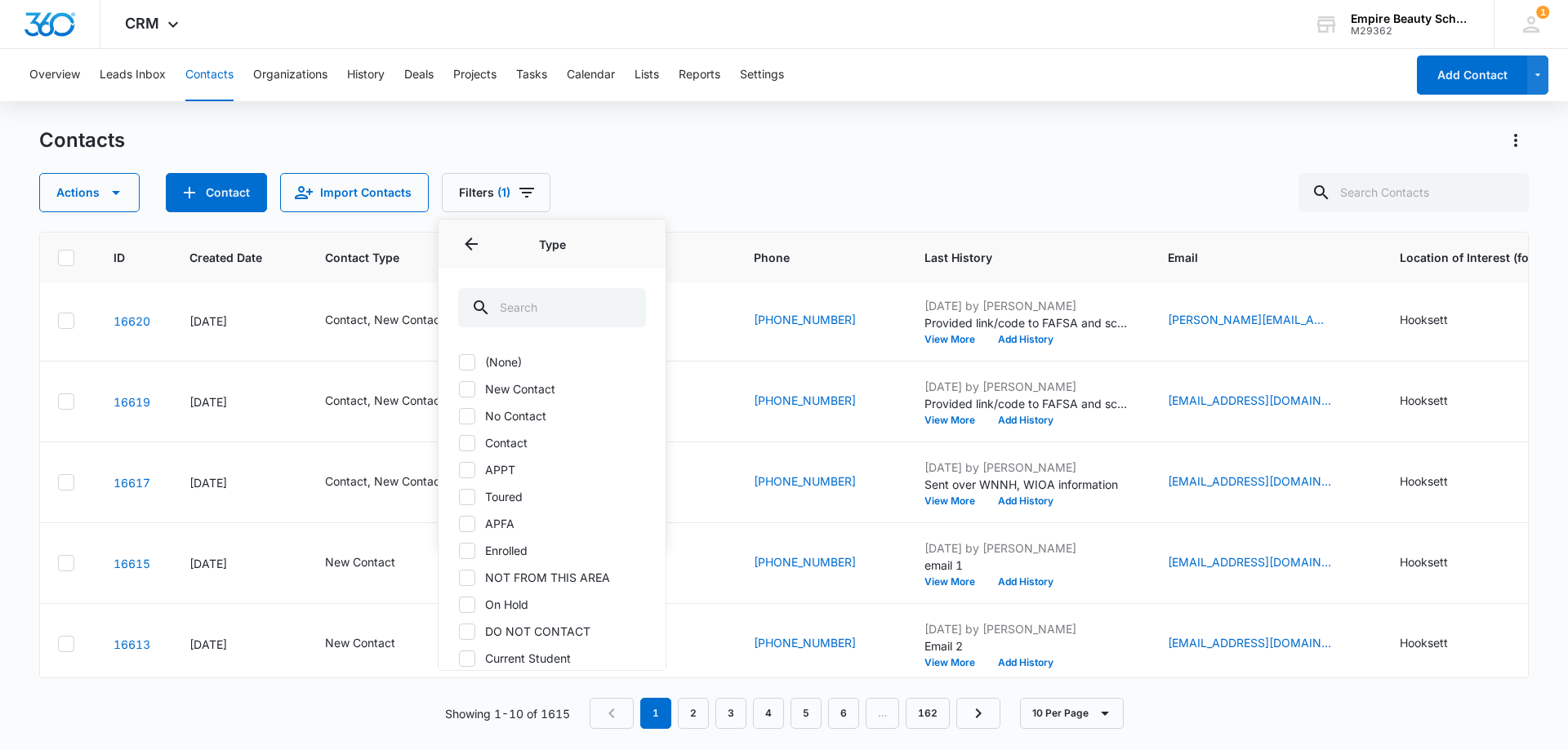
click at [463, 390] on icon at bounding box center [467, 389] width 10 height 8
click at [459, 390] on input "New Contact" at bounding box center [458, 389] width 1 height 1
checkbox input "true"
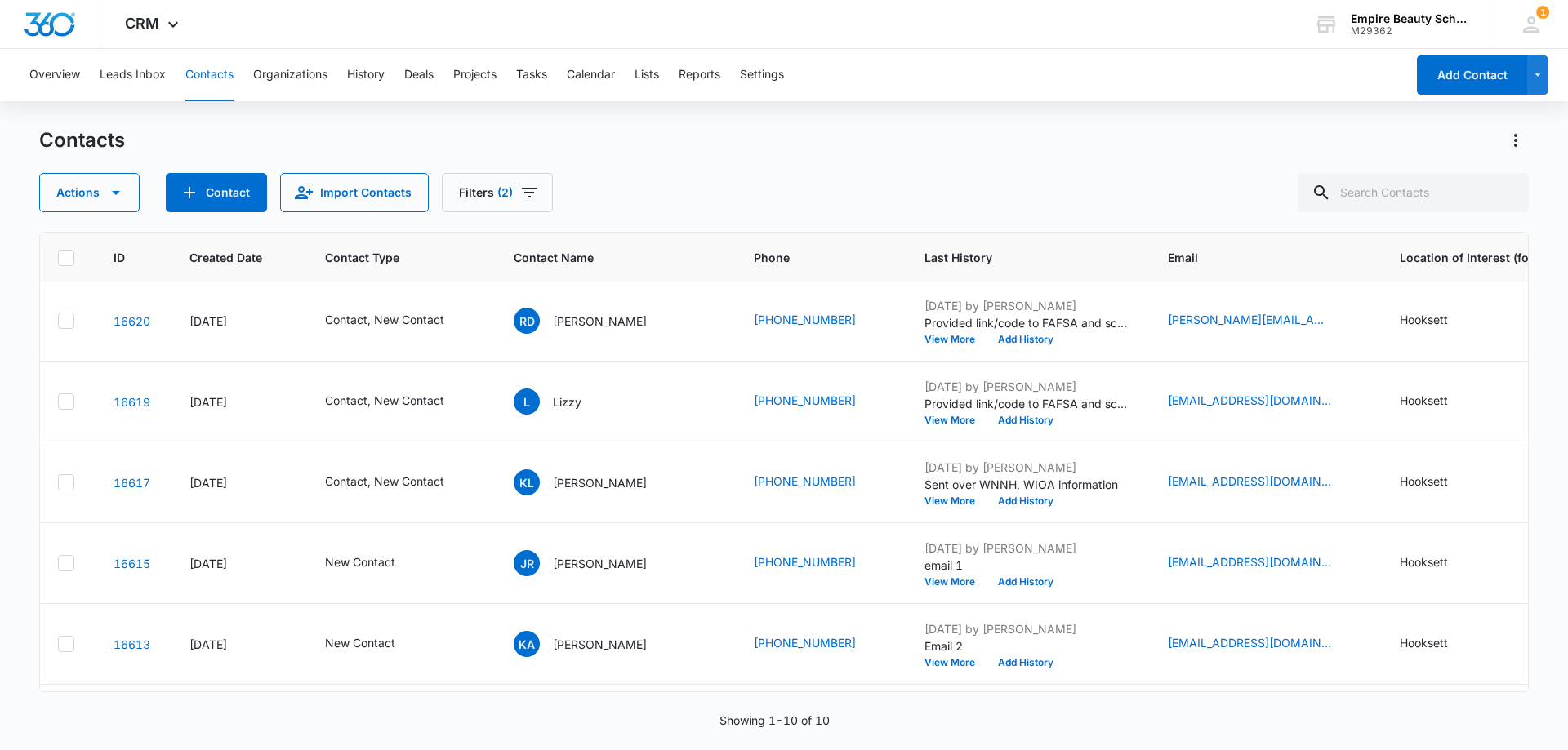
drag, startPoint x: 751, startPoint y: 176, endPoint x: 735, endPoint y: 266, distance: 91.4
click at [750, 176] on div "Actions Contact Import Contacts Filters (2)" at bounding box center [784, 193] width 1489 height 39
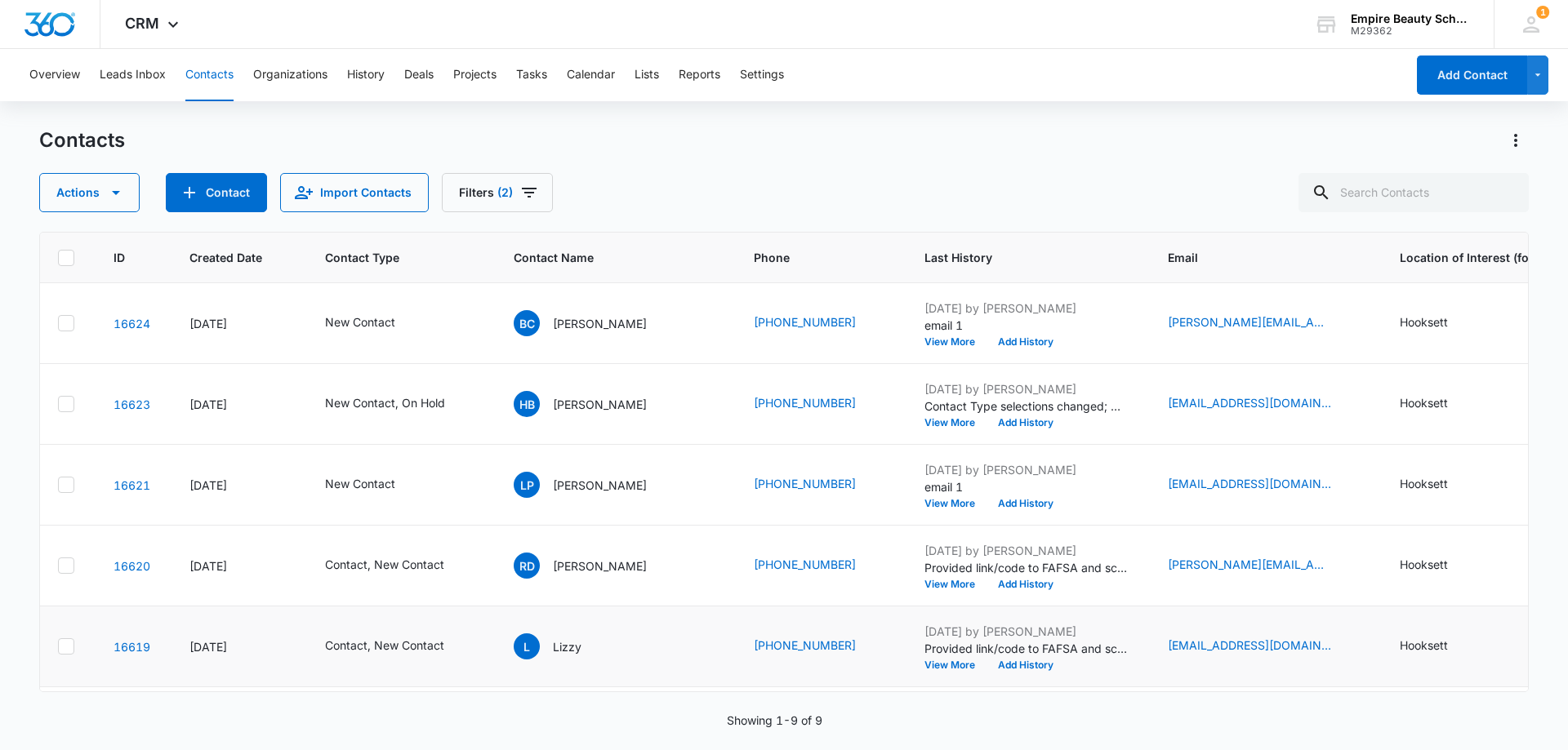
scroll to position [331, 9]
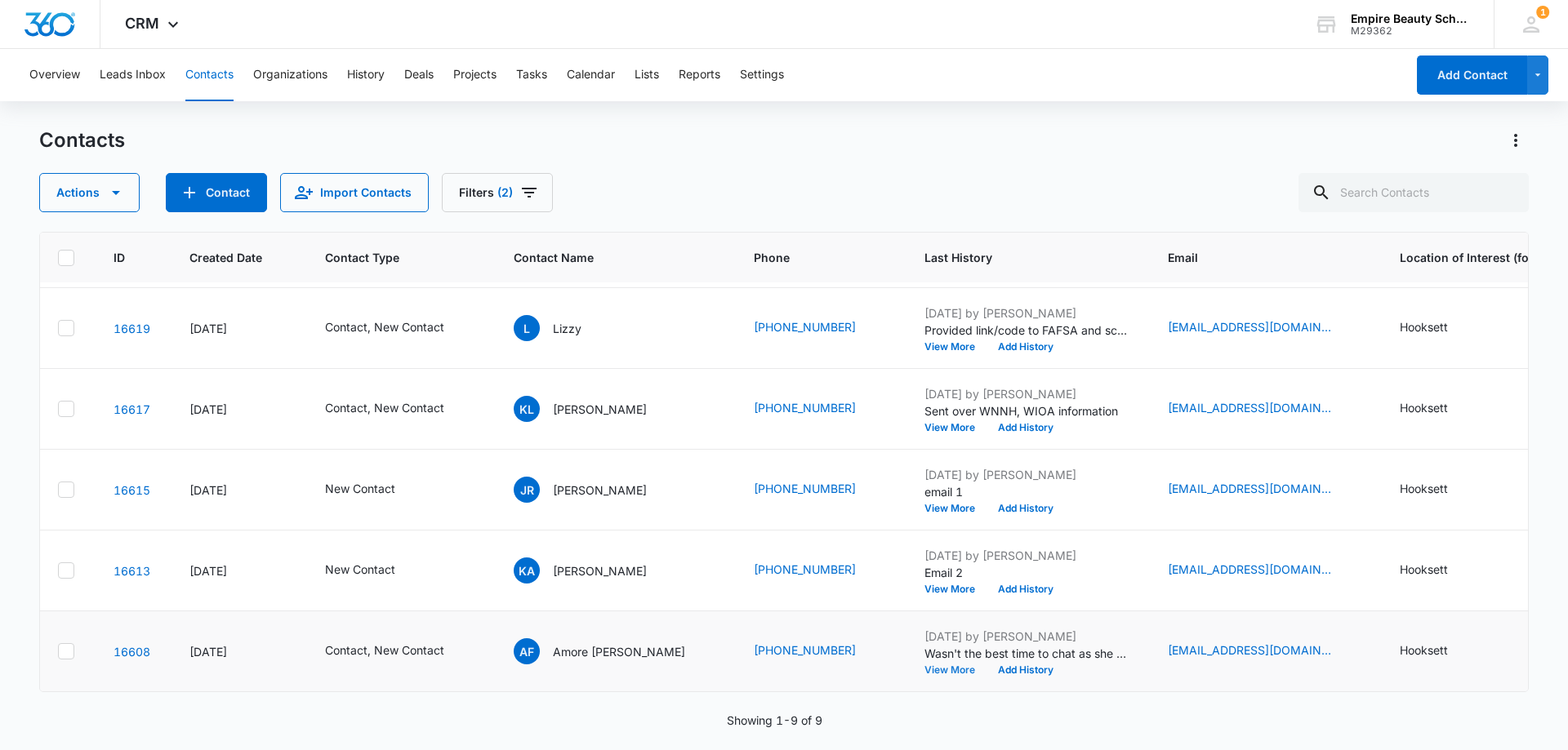
click at [924, 665] on button "View More" at bounding box center [955, 670] width 62 height 10
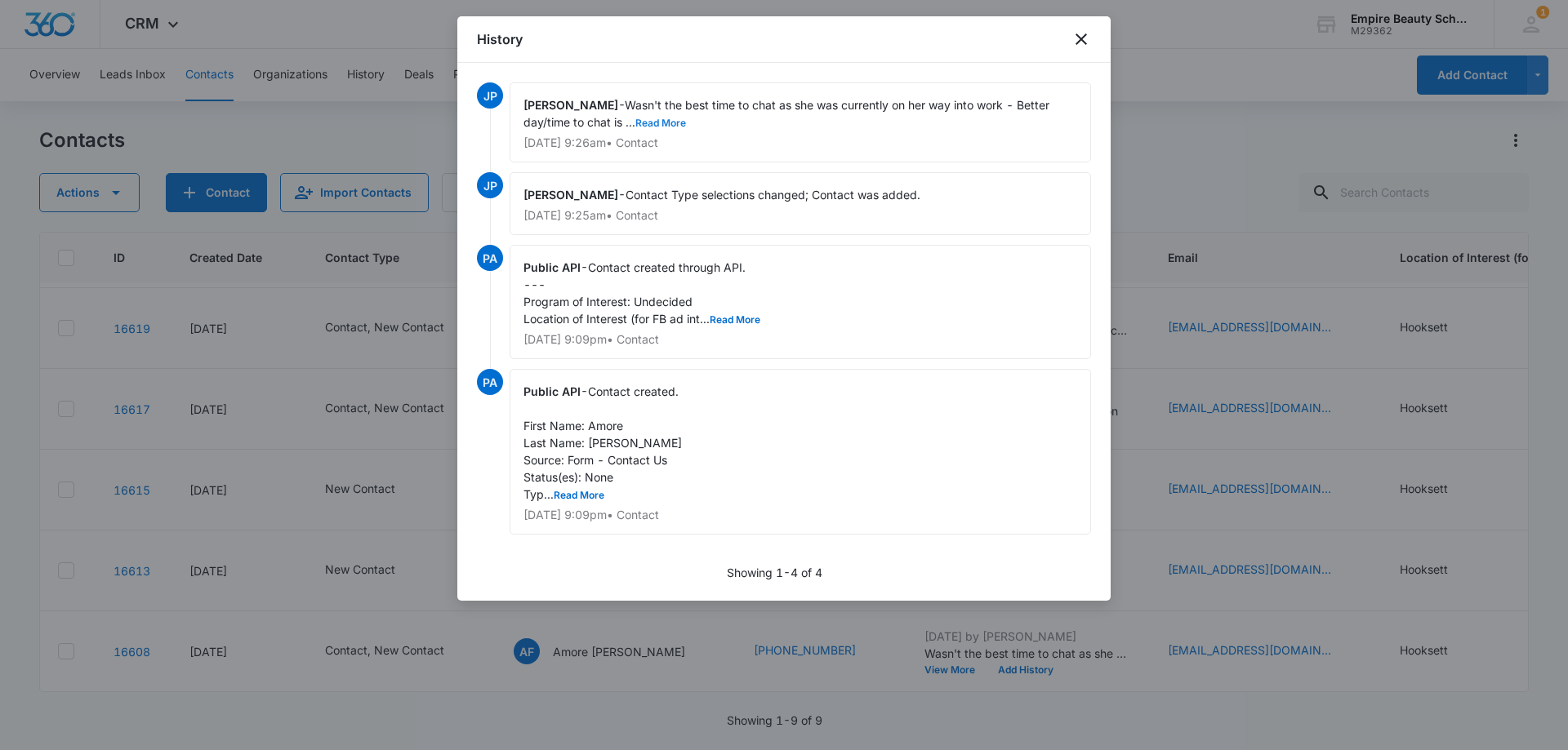
click at [678, 123] on button "Read More" at bounding box center [660, 123] width 50 height 10
click at [1073, 34] on icon "close" at bounding box center [1080, 39] width 19 height 19
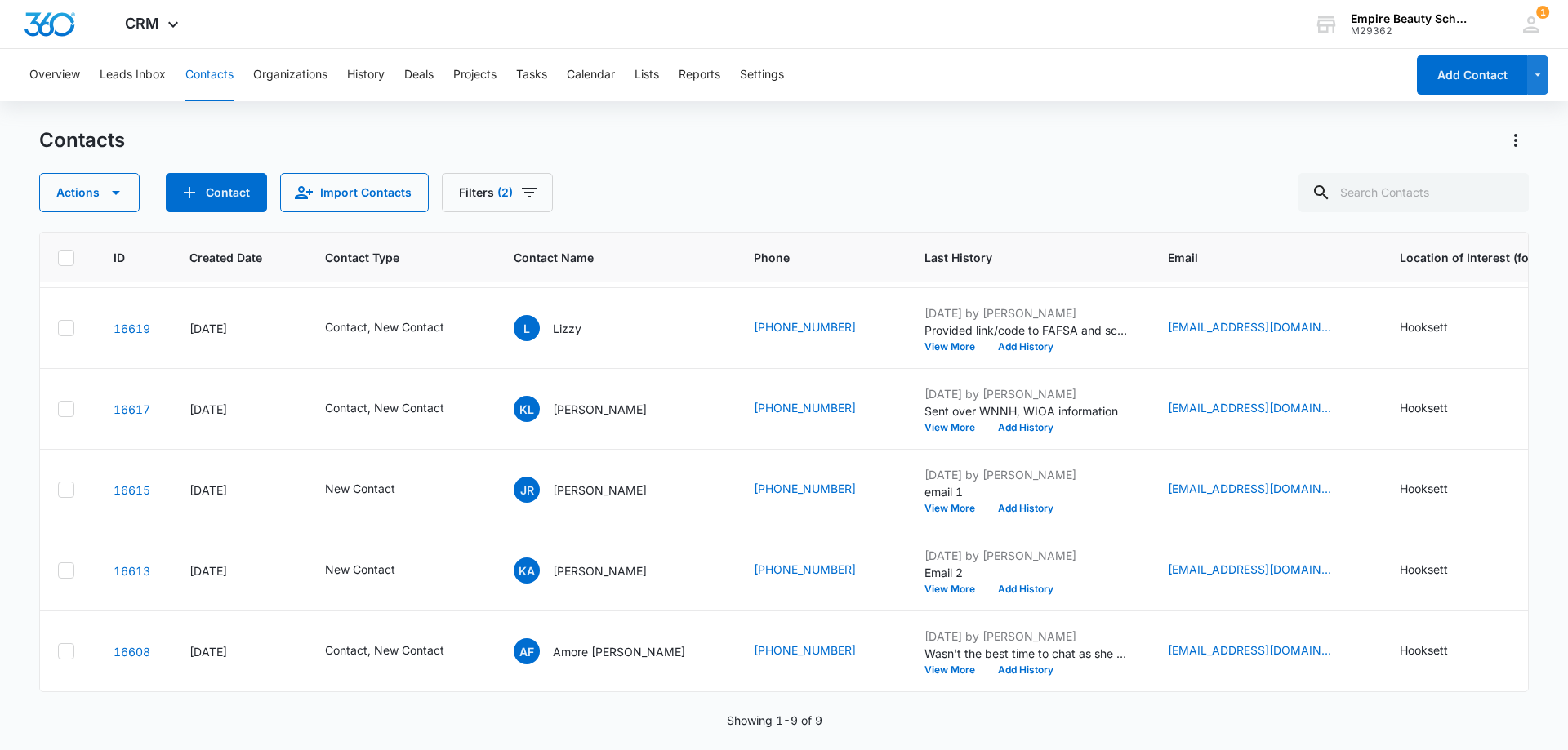
click at [701, 703] on div "ID Created Date Contact Type Contact Name Phone Last History Email Location of …" at bounding box center [784, 480] width 1489 height 497
click at [924, 504] on button "View More" at bounding box center [955, 509] width 62 height 10
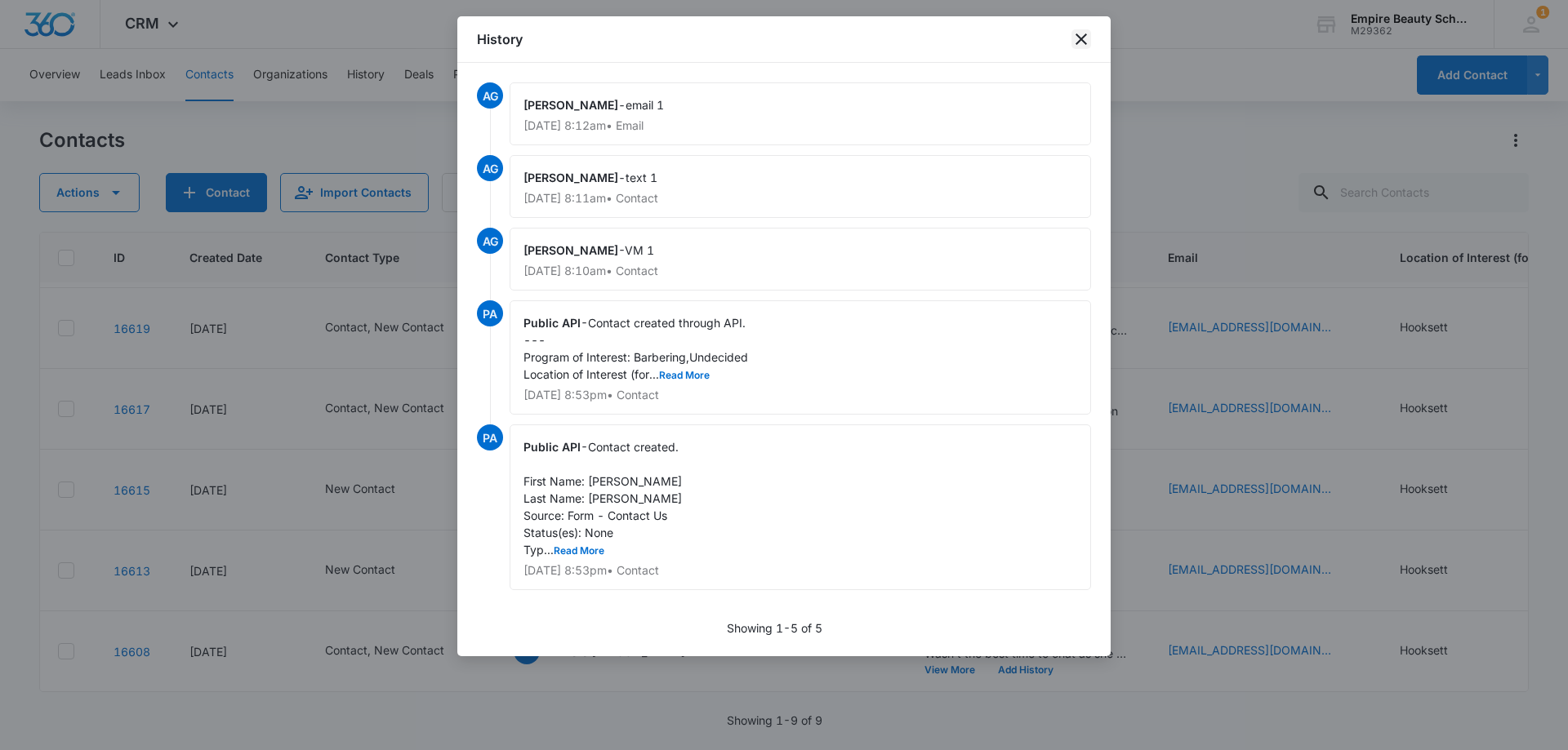
click at [1082, 37] on icon "close" at bounding box center [1080, 39] width 19 height 19
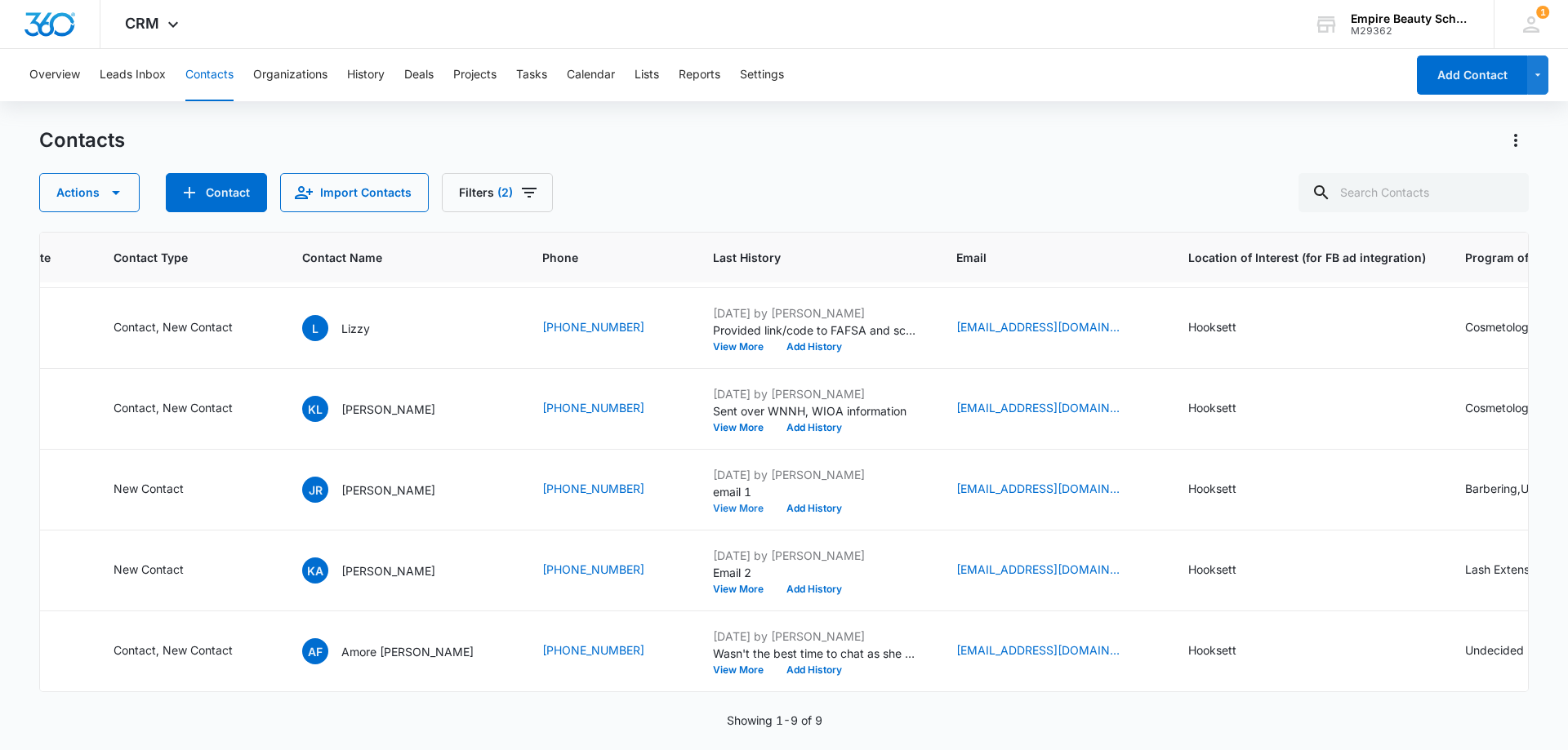
scroll to position [331, 0]
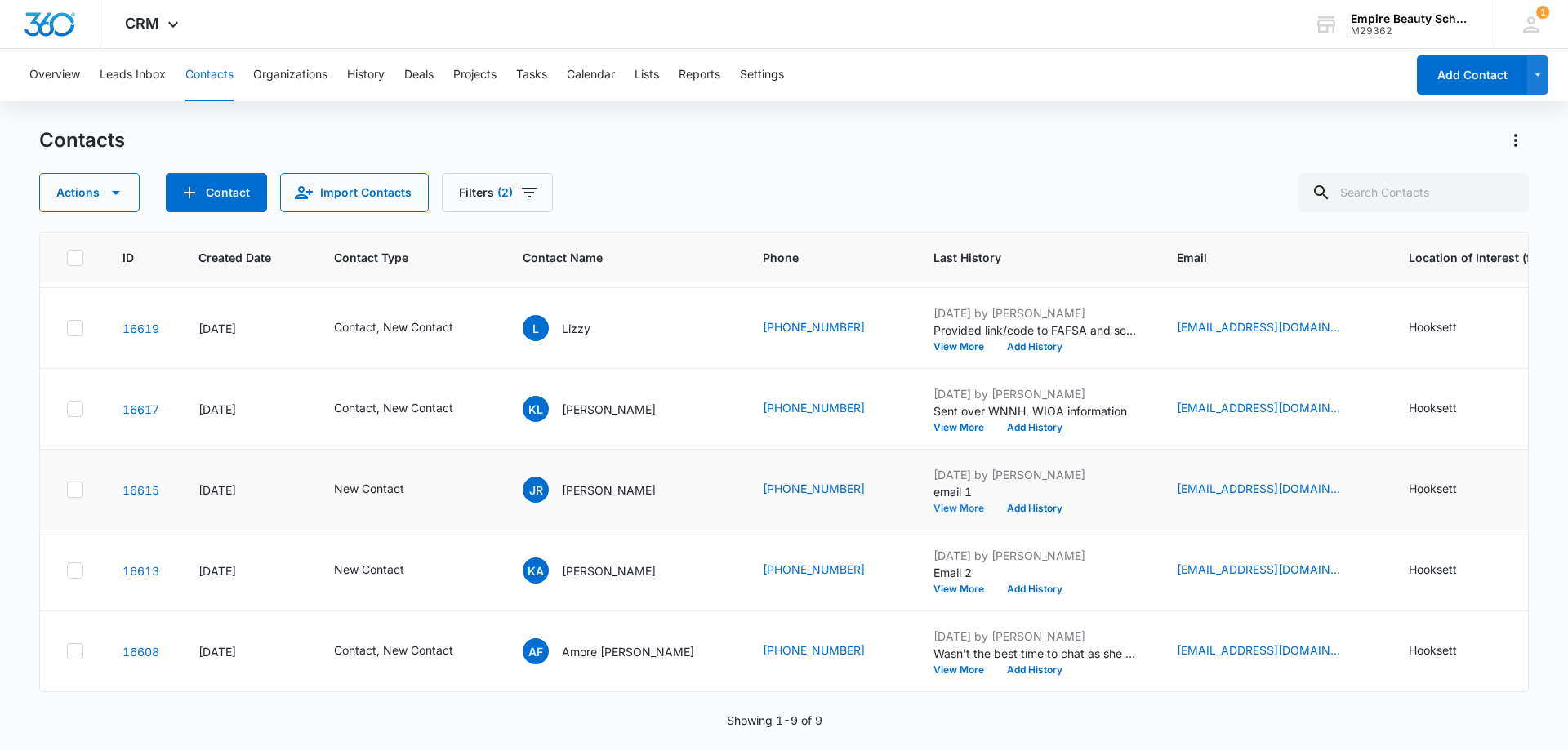
click at [934, 504] on button "View More" at bounding box center [965, 509] width 62 height 10
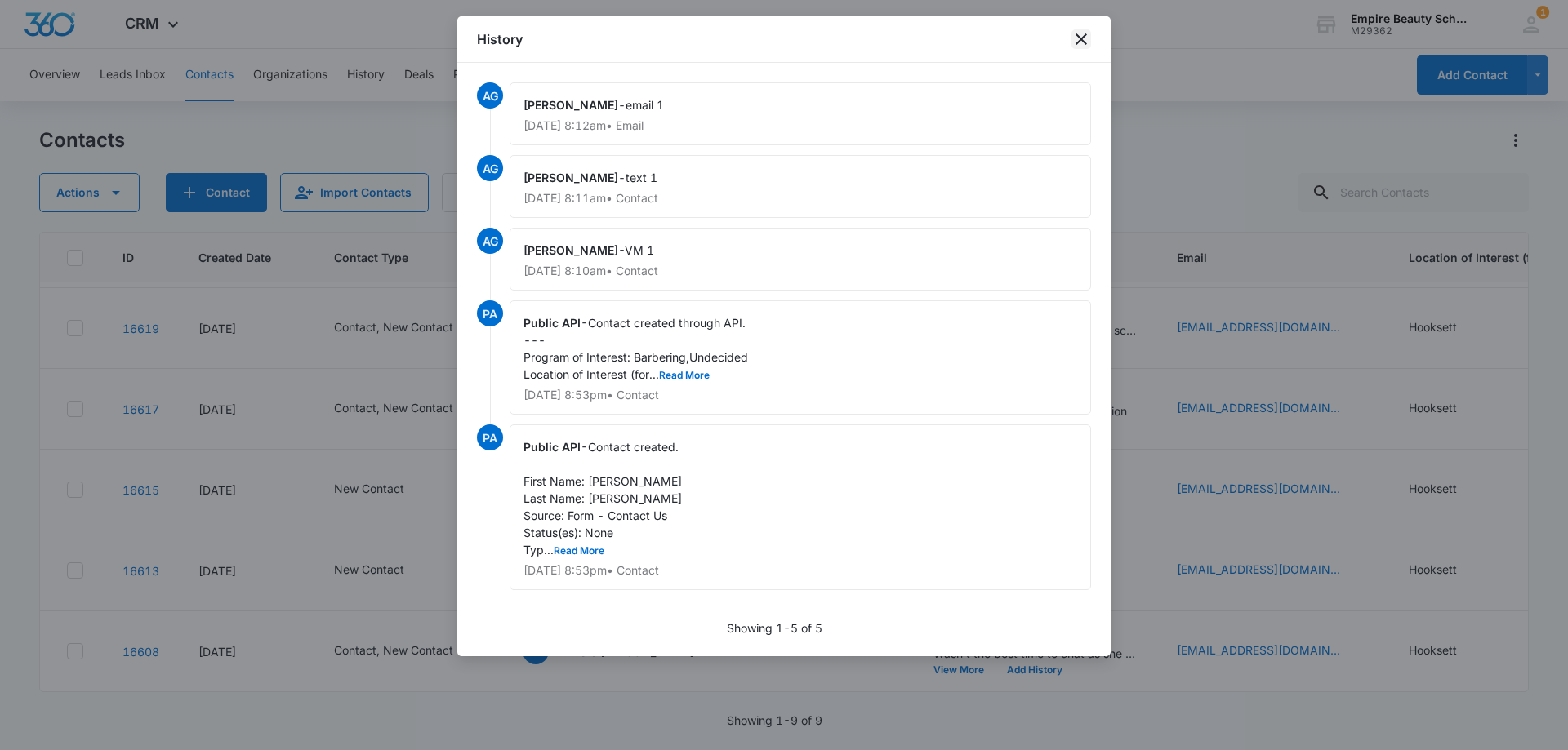
click at [1078, 36] on icon "close" at bounding box center [1081, 39] width 12 height 12
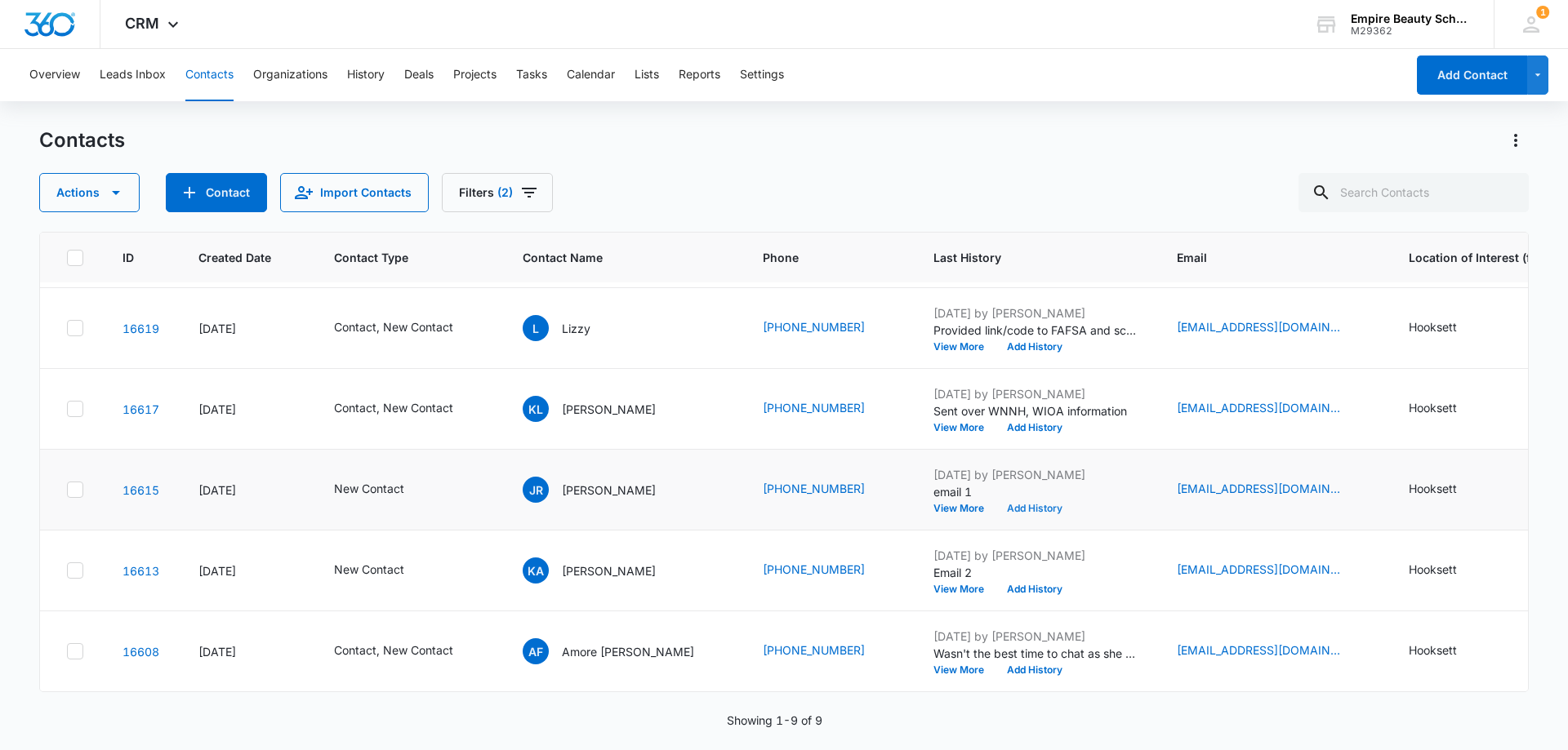
click at [996, 504] on button "Add History" at bounding box center [1035, 509] width 79 height 10
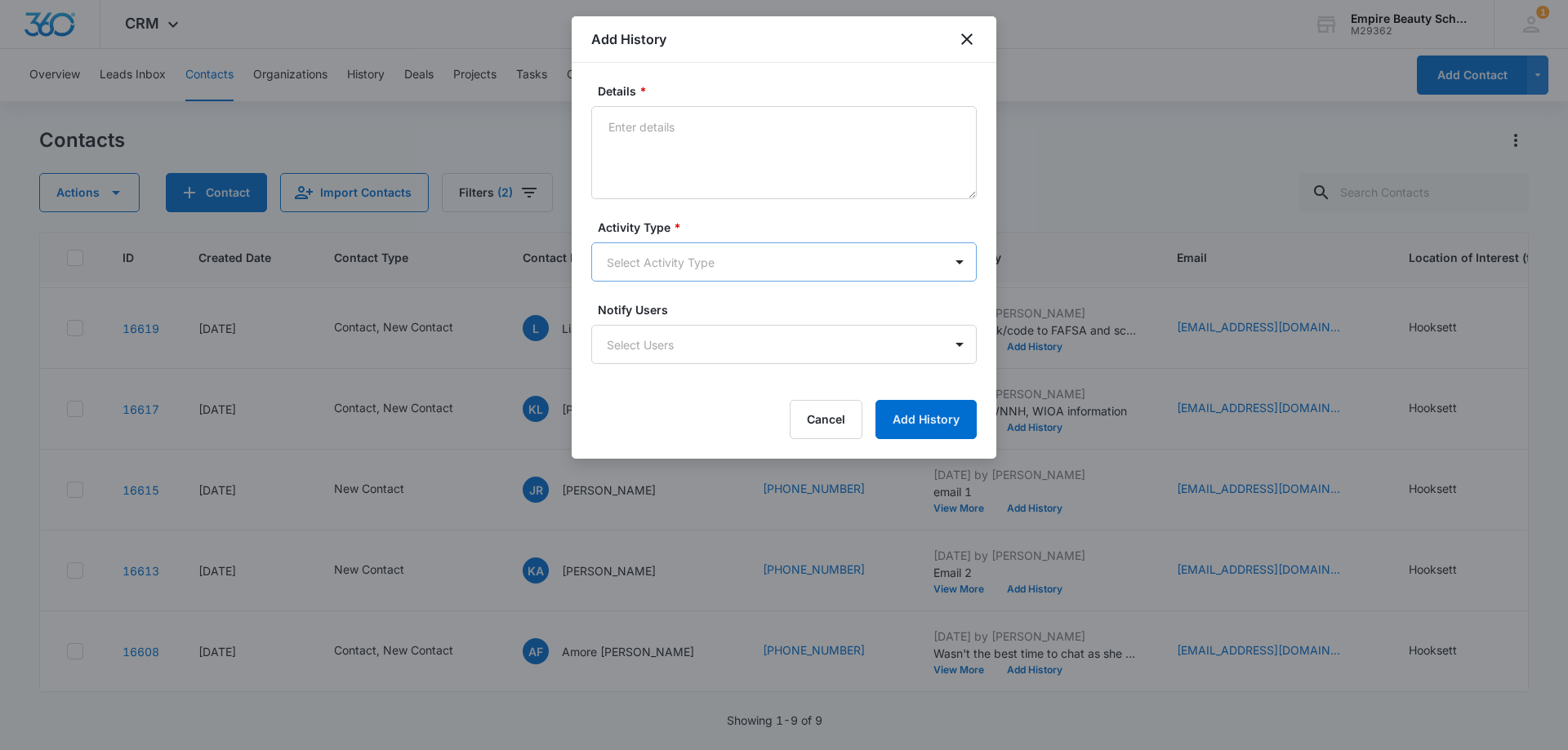
click at [644, 252] on body "CRM Apps Forms CRM Email Shop Payments POS Files Brand Settings Empire Beauty S…" at bounding box center [784, 375] width 1568 height 750
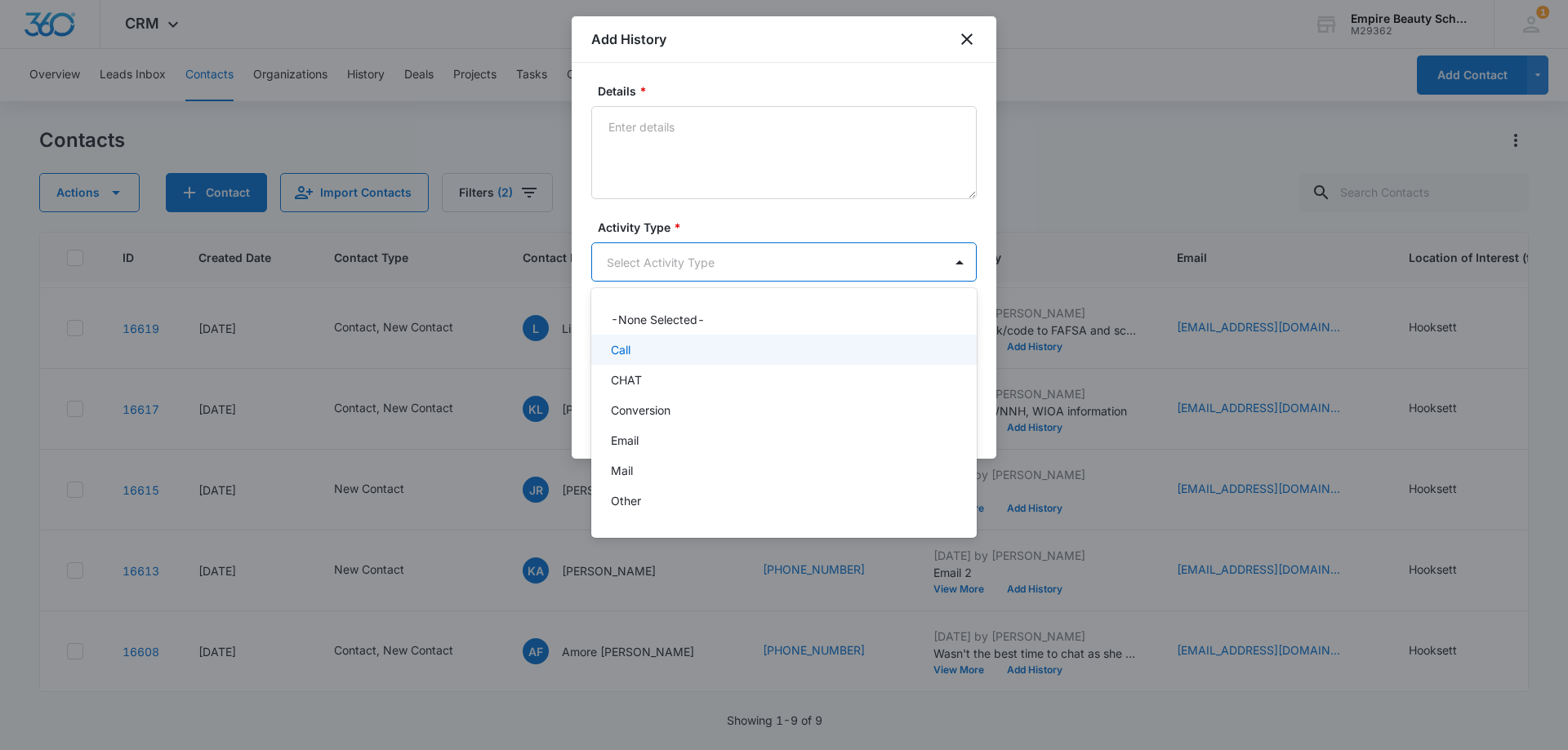
click at [640, 349] on div "Call" at bounding box center [782, 349] width 343 height 17
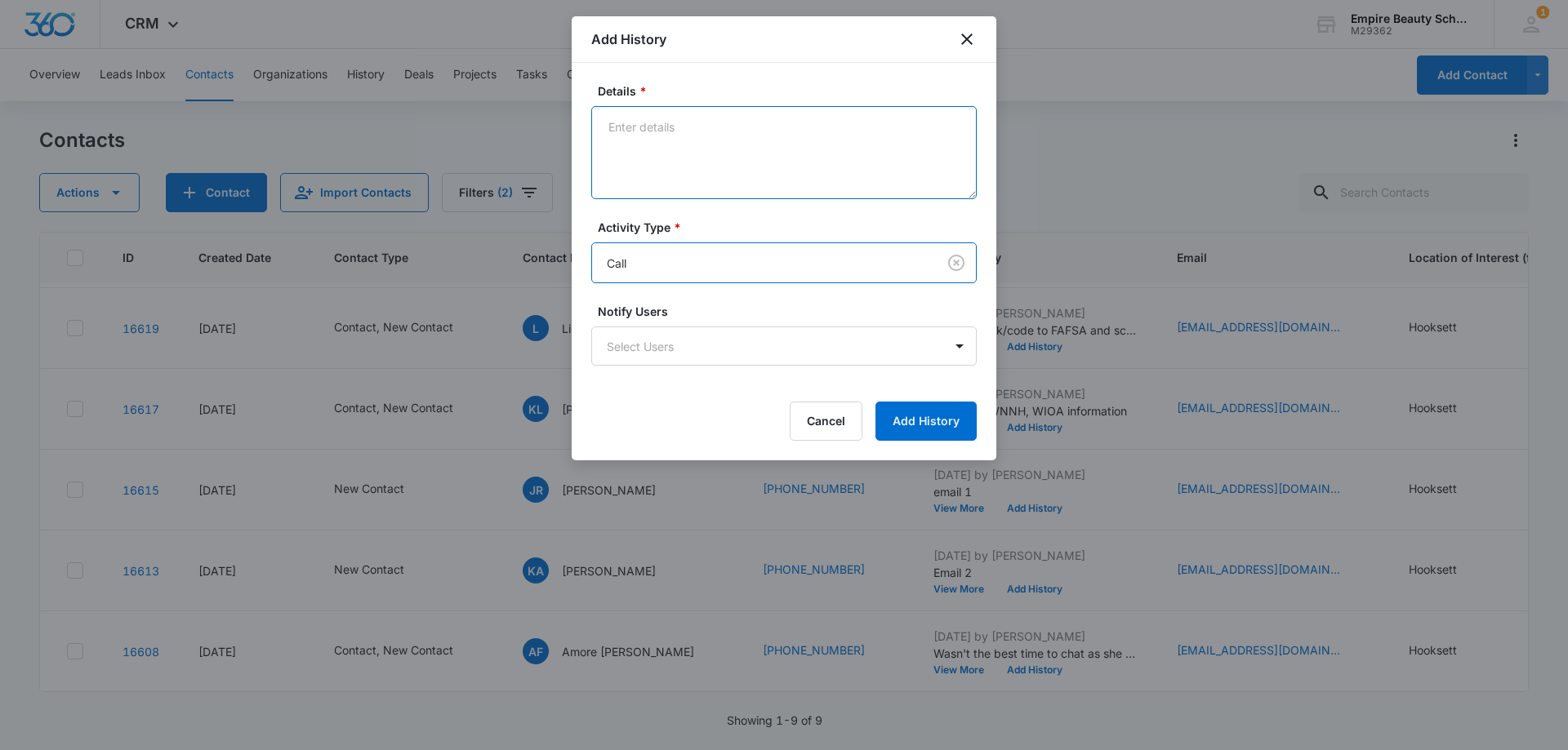
click at [660, 174] on textarea "Details *" at bounding box center [784, 153] width 386 height 93
type textarea "VM 2"
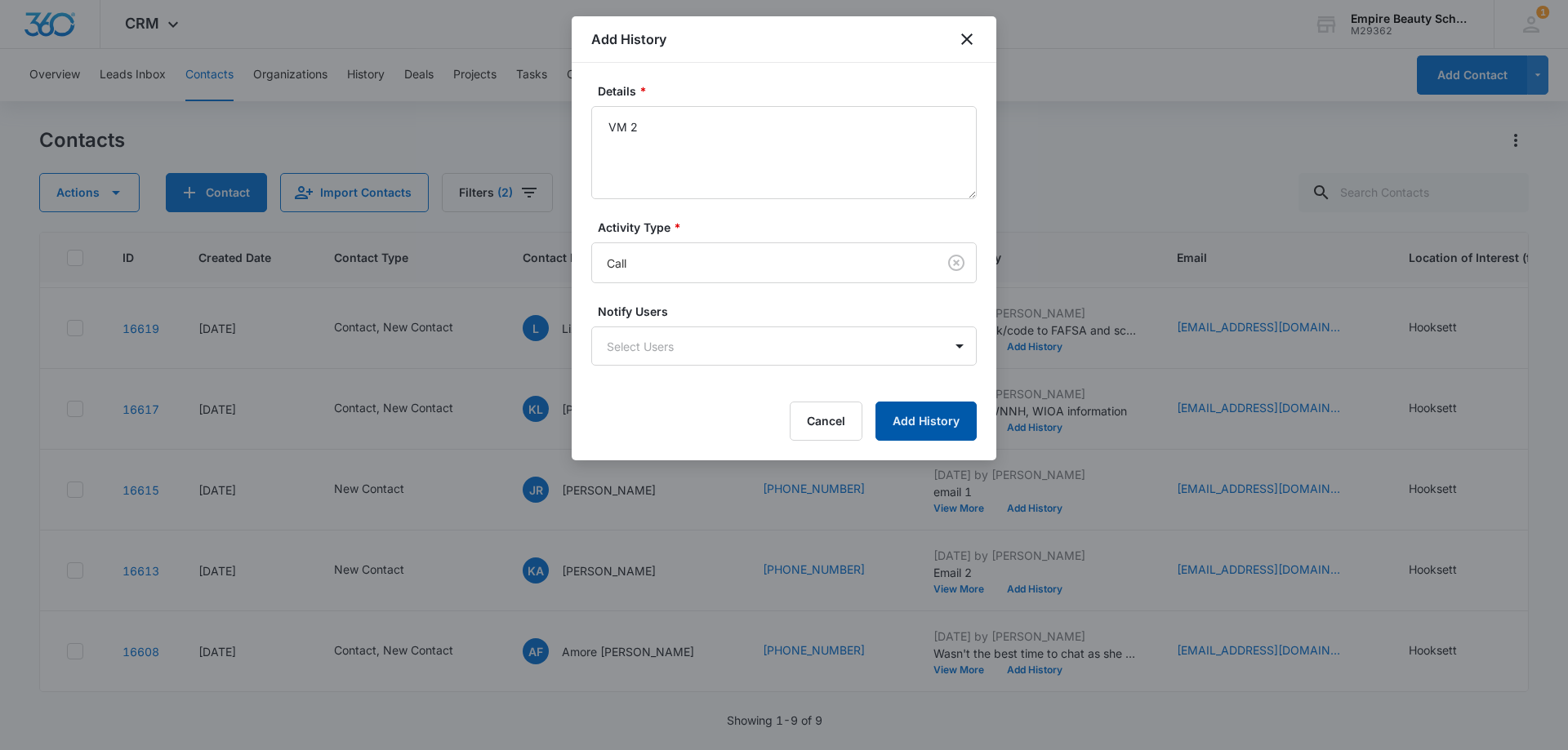
click at [942, 428] on button "Add History" at bounding box center [925, 421] width 101 height 39
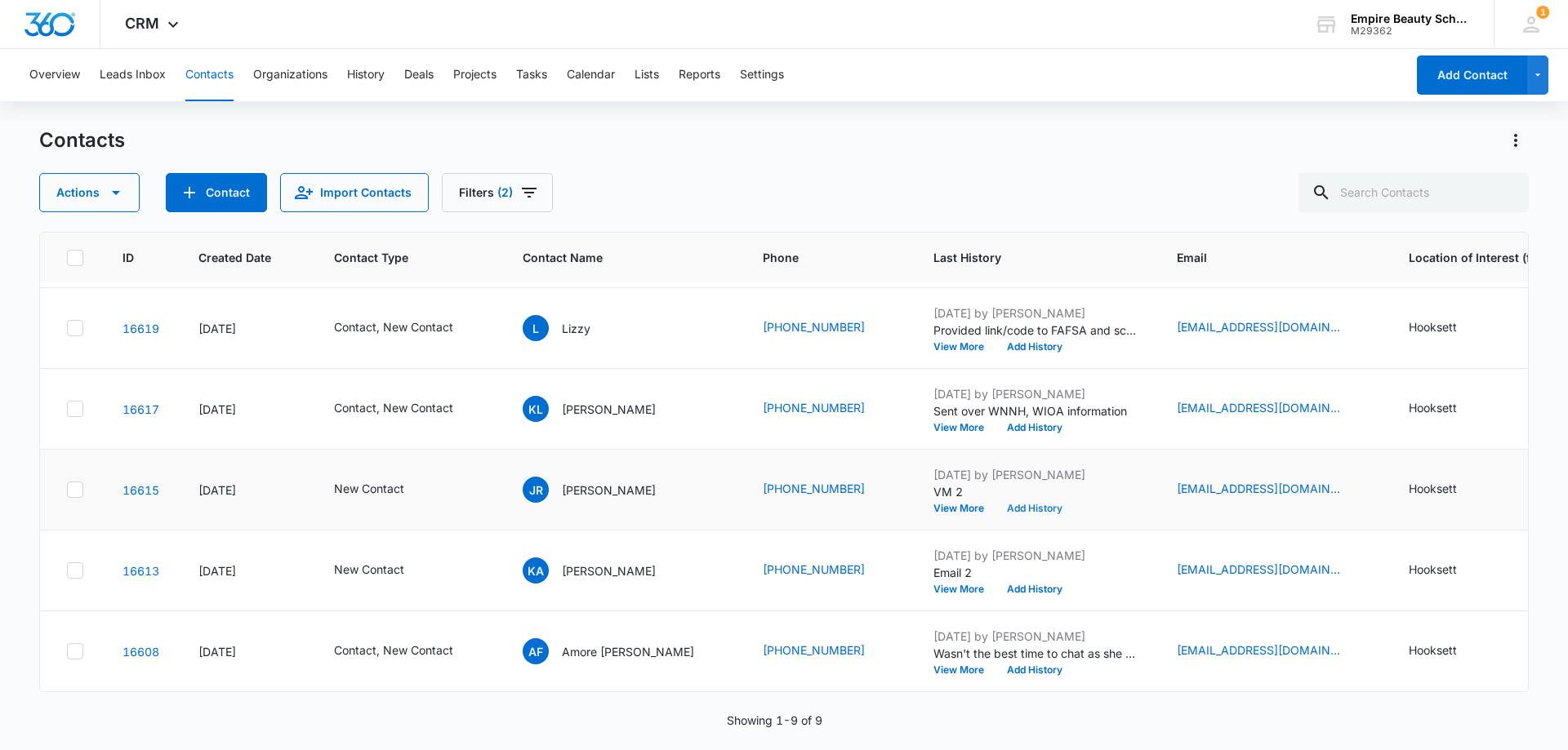
drag, startPoint x: 970, startPoint y: 503, endPoint x: 978, endPoint y: 496, distance: 10.6
click at [977, 497] on td "[DATE] by [PERSON_NAME] VM 2 View More Add History" at bounding box center [1035, 490] width 243 height 80
click at [996, 504] on button "Add History" at bounding box center [1035, 509] width 79 height 10
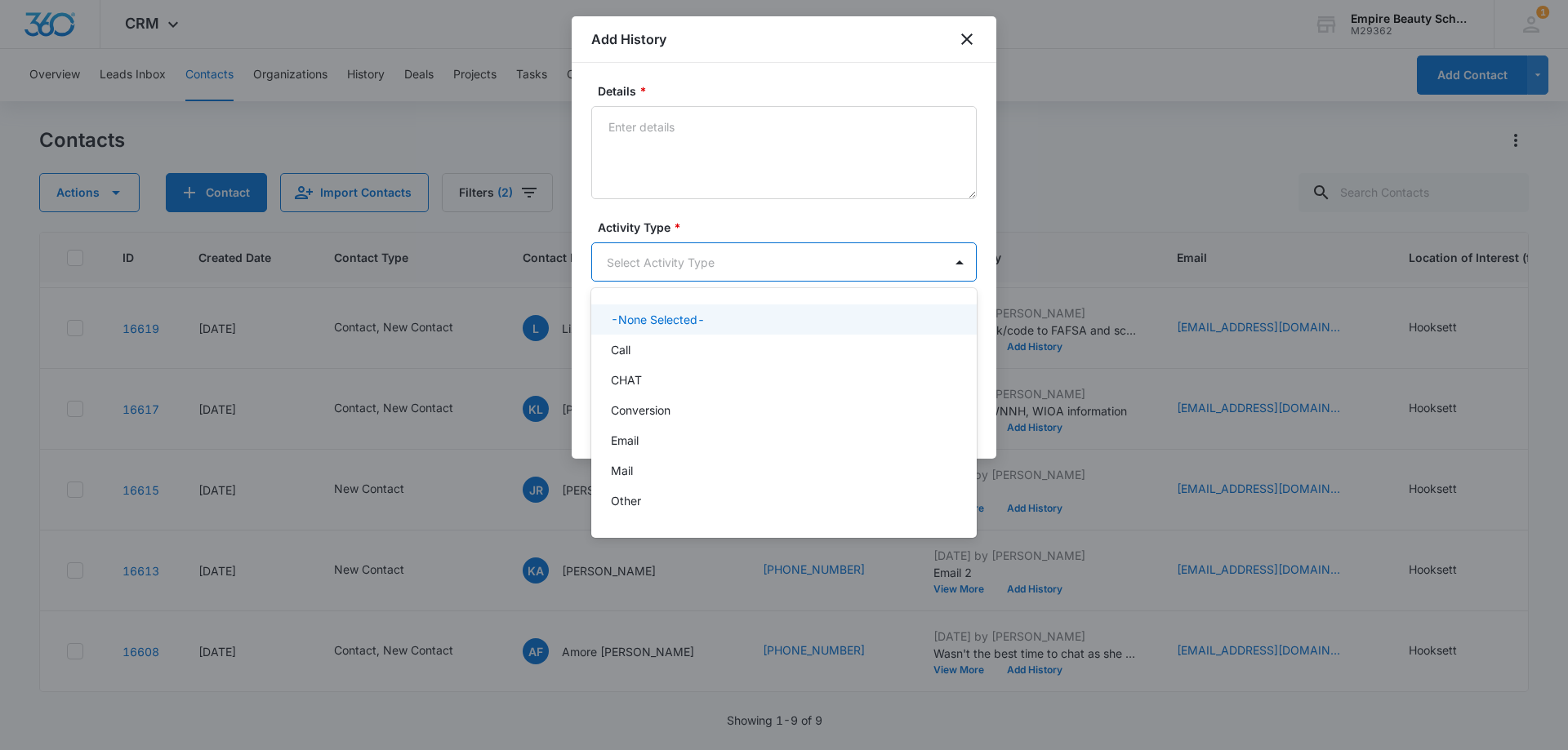
click at [657, 256] on body "CRM Apps Forms CRM Email Shop Payments POS Files Brand Settings Empire Beauty S…" at bounding box center [784, 375] width 1568 height 750
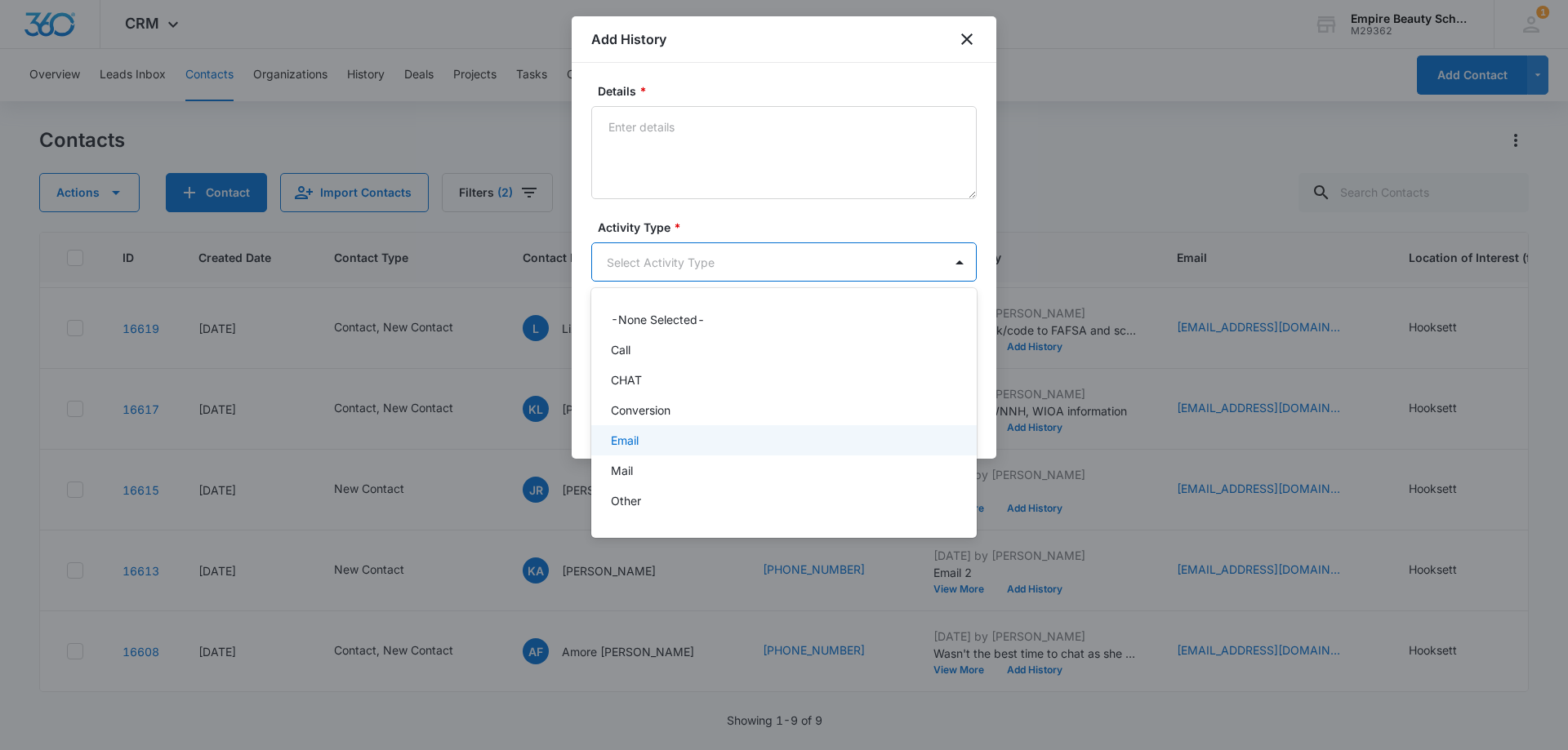
scroll to position [85, 0]
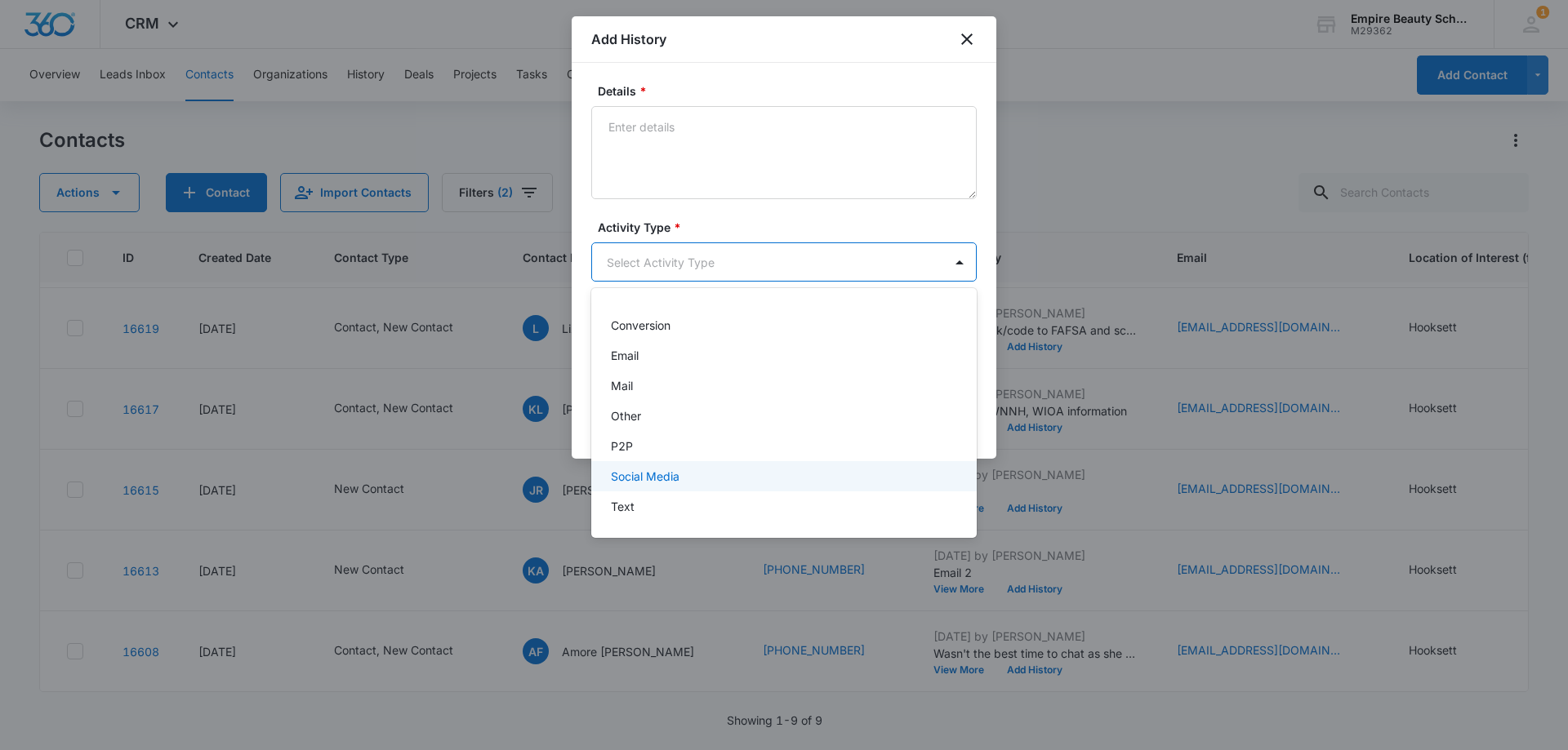
click at [651, 498] on div "Text" at bounding box center [782, 506] width 343 height 17
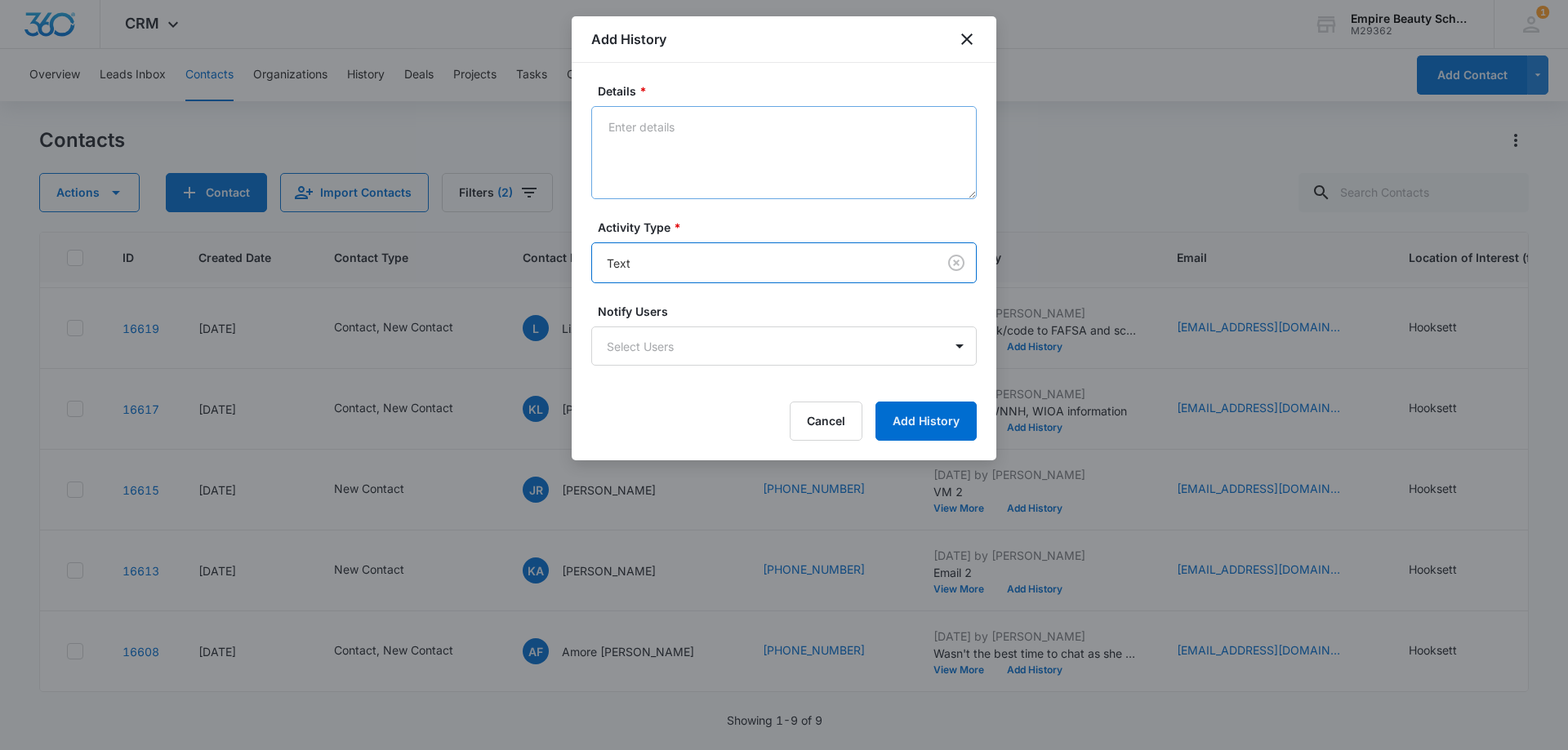
drag, startPoint x: 689, startPoint y: 199, endPoint x: 689, endPoint y: 187, distance: 12.0
click at [689, 195] on form "Details * Activity Type * option Text , selected. Text Notify Users Select User…" at bounding box center [784, 261] width 386 height 359
click at [688, 178] on textarea "Details *" at bounding box center [784, 153] width 386 height 93
type textarea "text 2"
click at [902, 418] on button "Add History" at bounding box center [925, 421] width 101 height 39
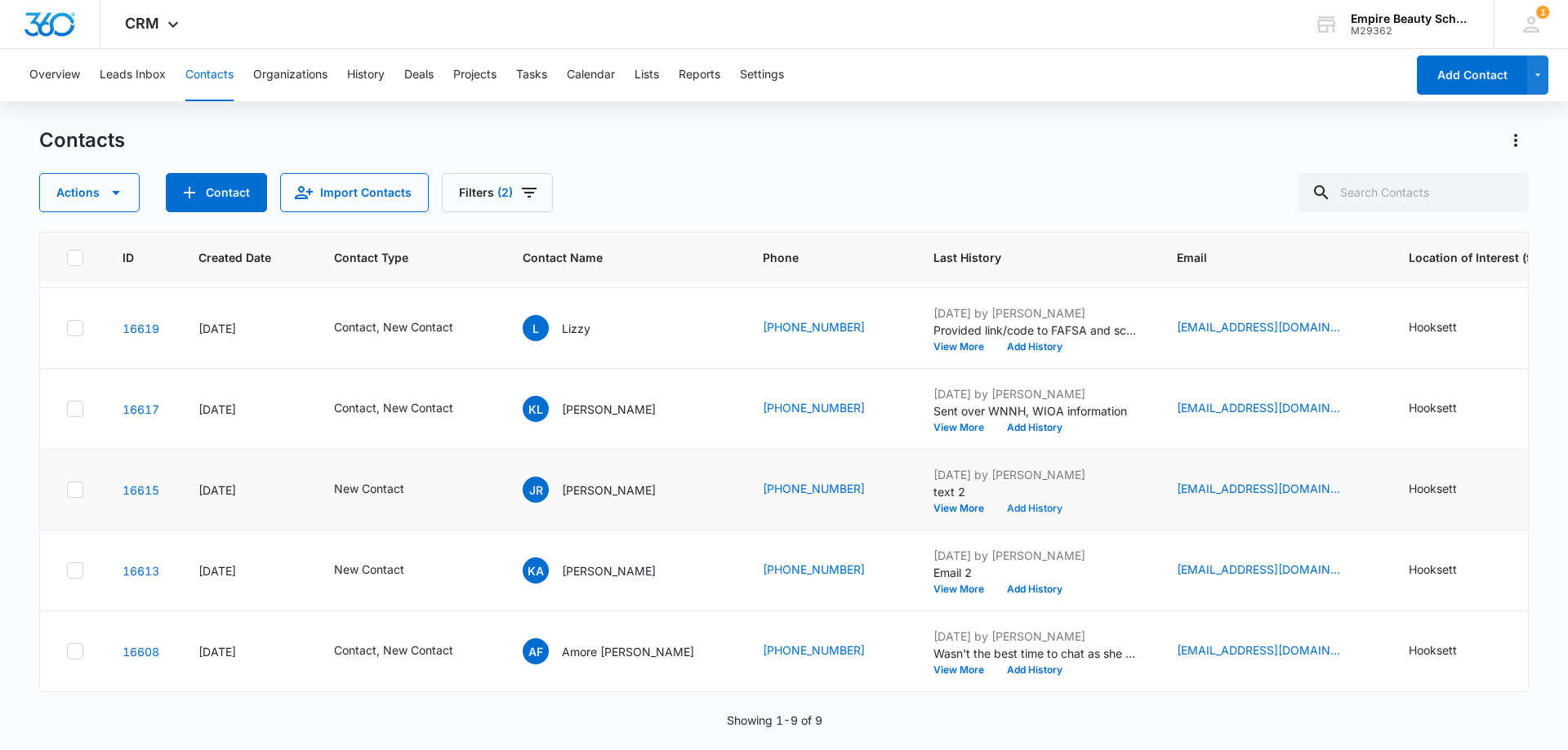
click at [996, 504] on button "Add History" at bounding box center [1035, 509] width 79 height 10
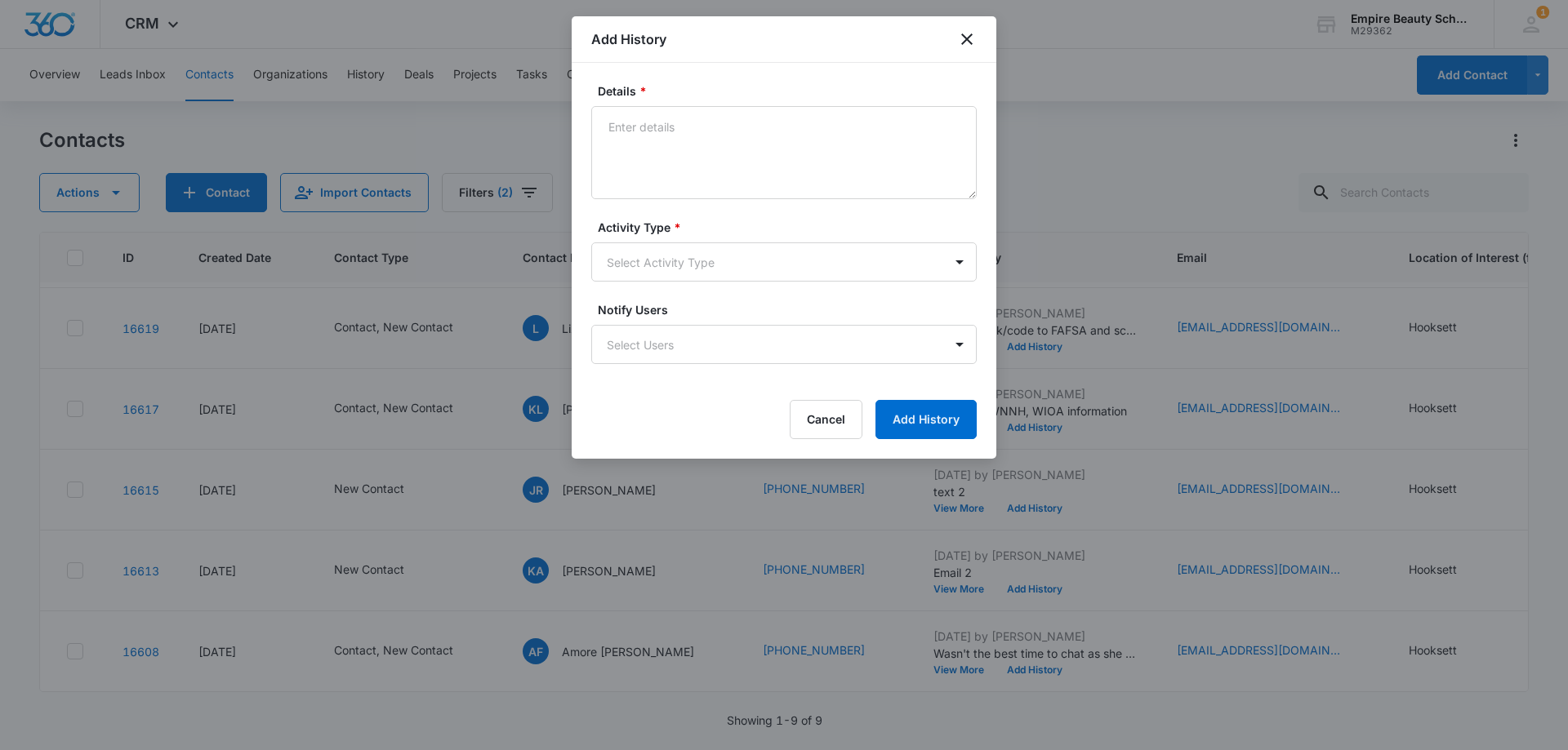
click at [660, 241] on div "Activity Type * Select Activity Type" at bounding box center [784, 250] width 386 height 63
click at [632, 265] on body "CRM Apps Forms CRM Email Shop Payments POS Files Brand Settings Empire Beauty S…" at bounding box center [784, 375] width 1568 height 750
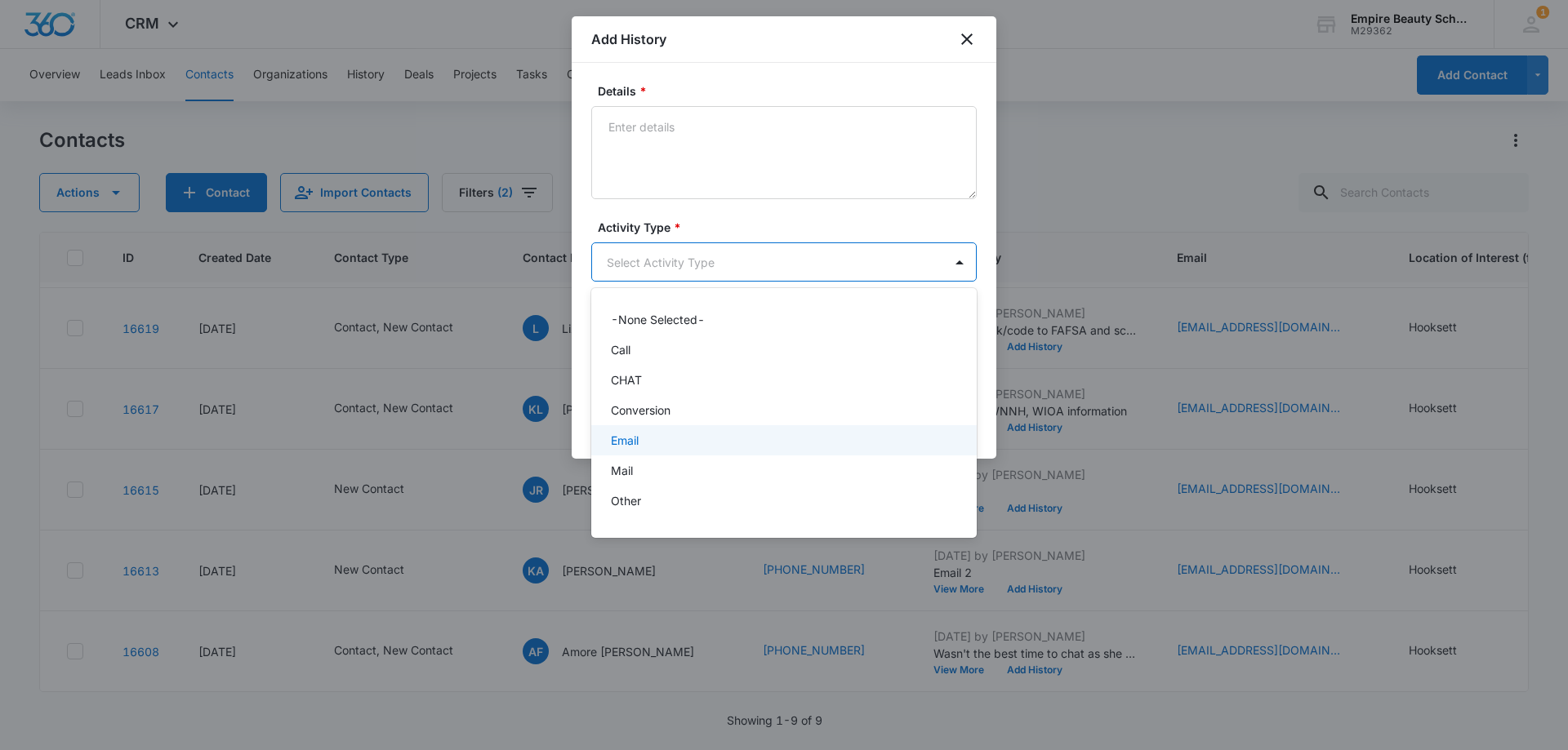
click at [656, 437] on div "Email" at bounding box center [782, 440] width 343 height 17
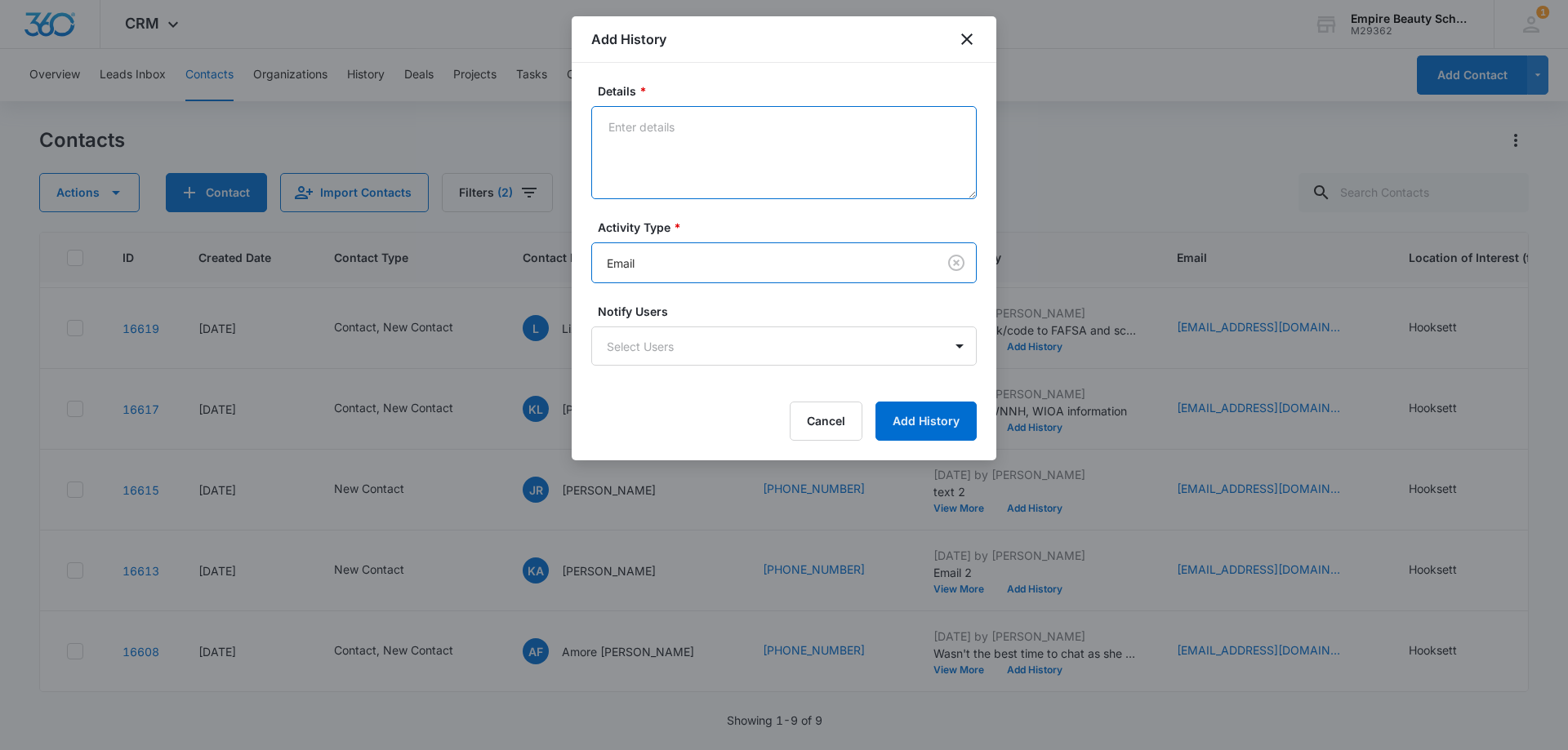
click at [653, 145] on textarea "Details *" at bounding box center [784, 153] width 386 height 93
type textarea "email 2"
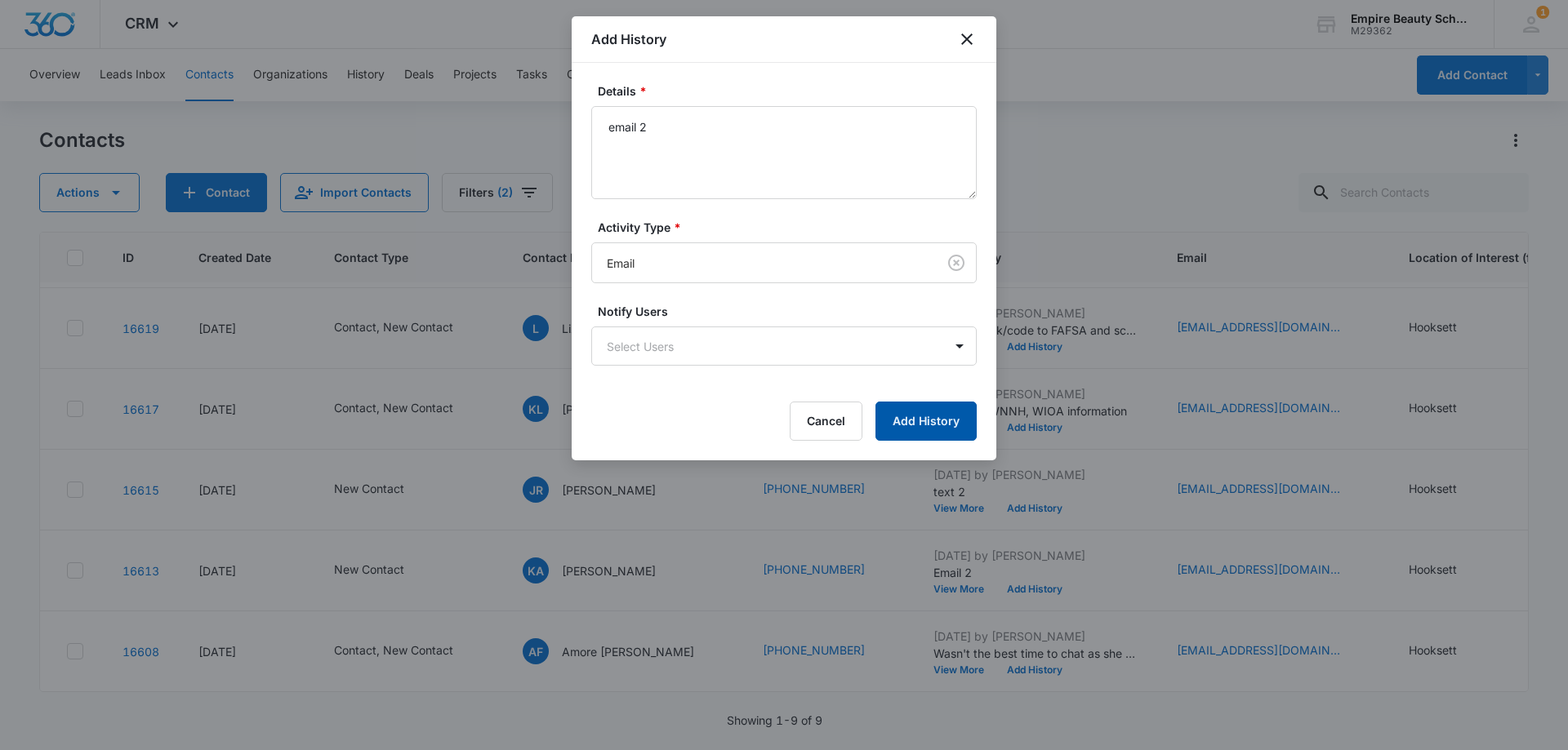
click at [953, 438] on button "Add History" at bounding box center [925, 421] width 101 height 39
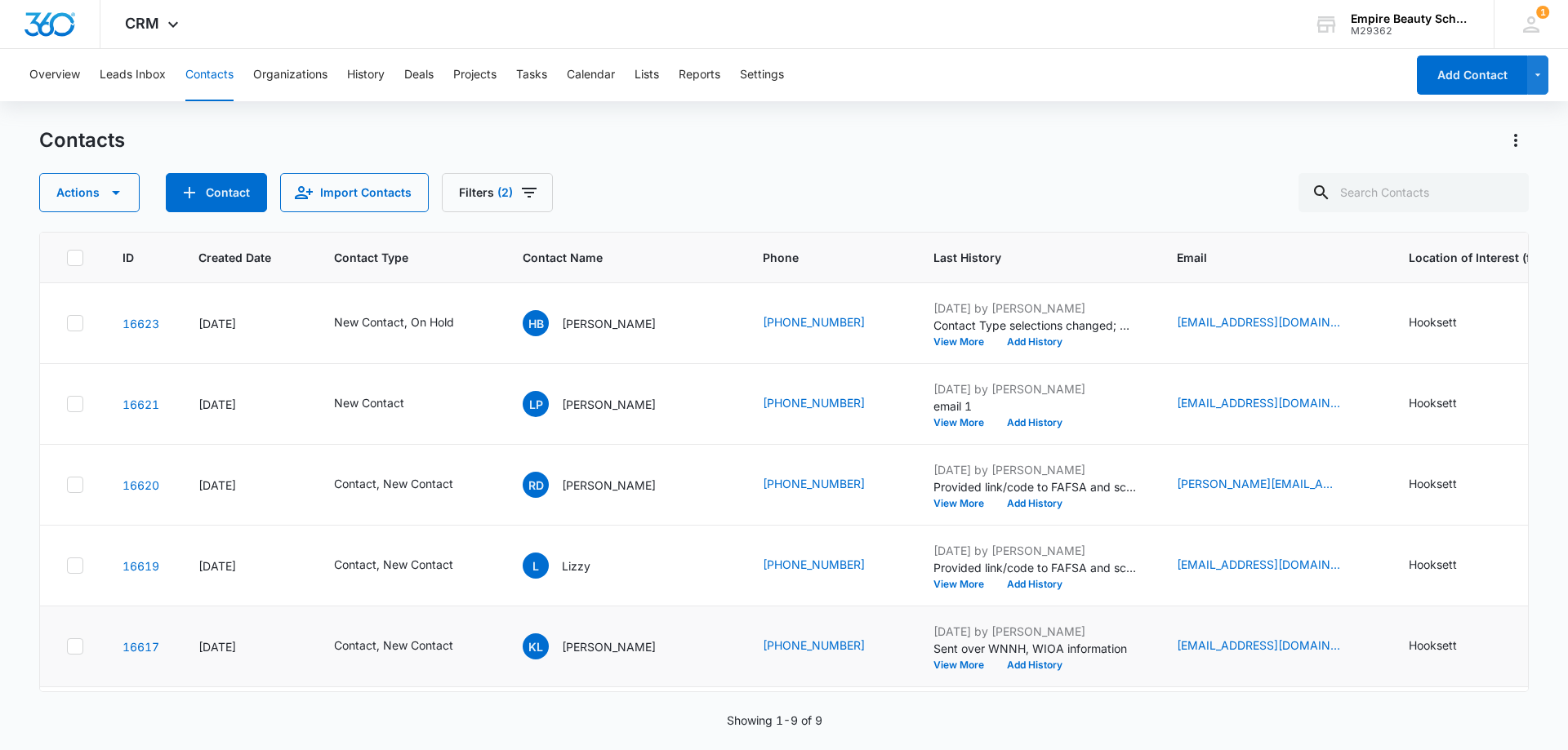
scroll to position [0, 0]
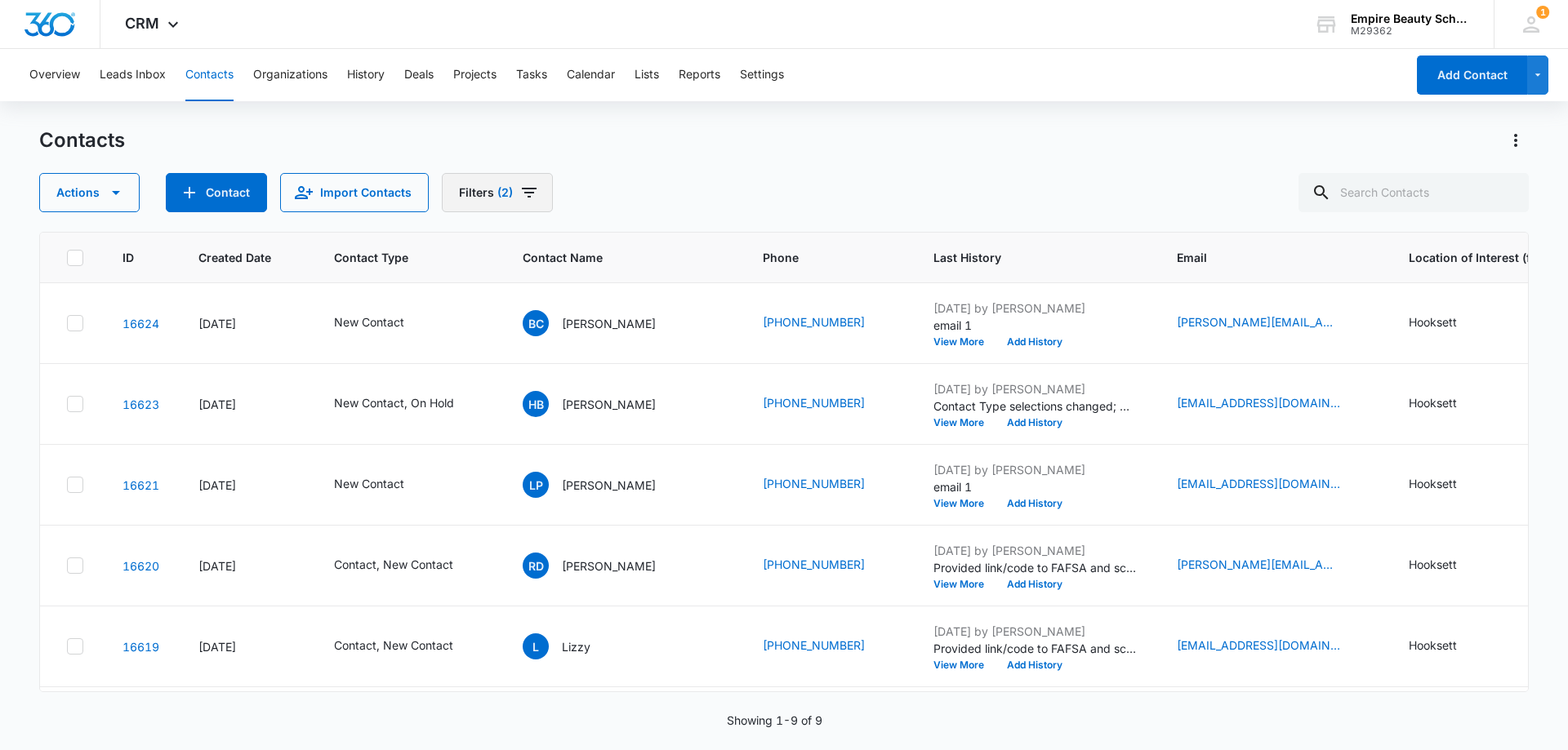
click at [512, 193] on button "Filters (2)" at bounding box center [497, 193] width 111 height 39
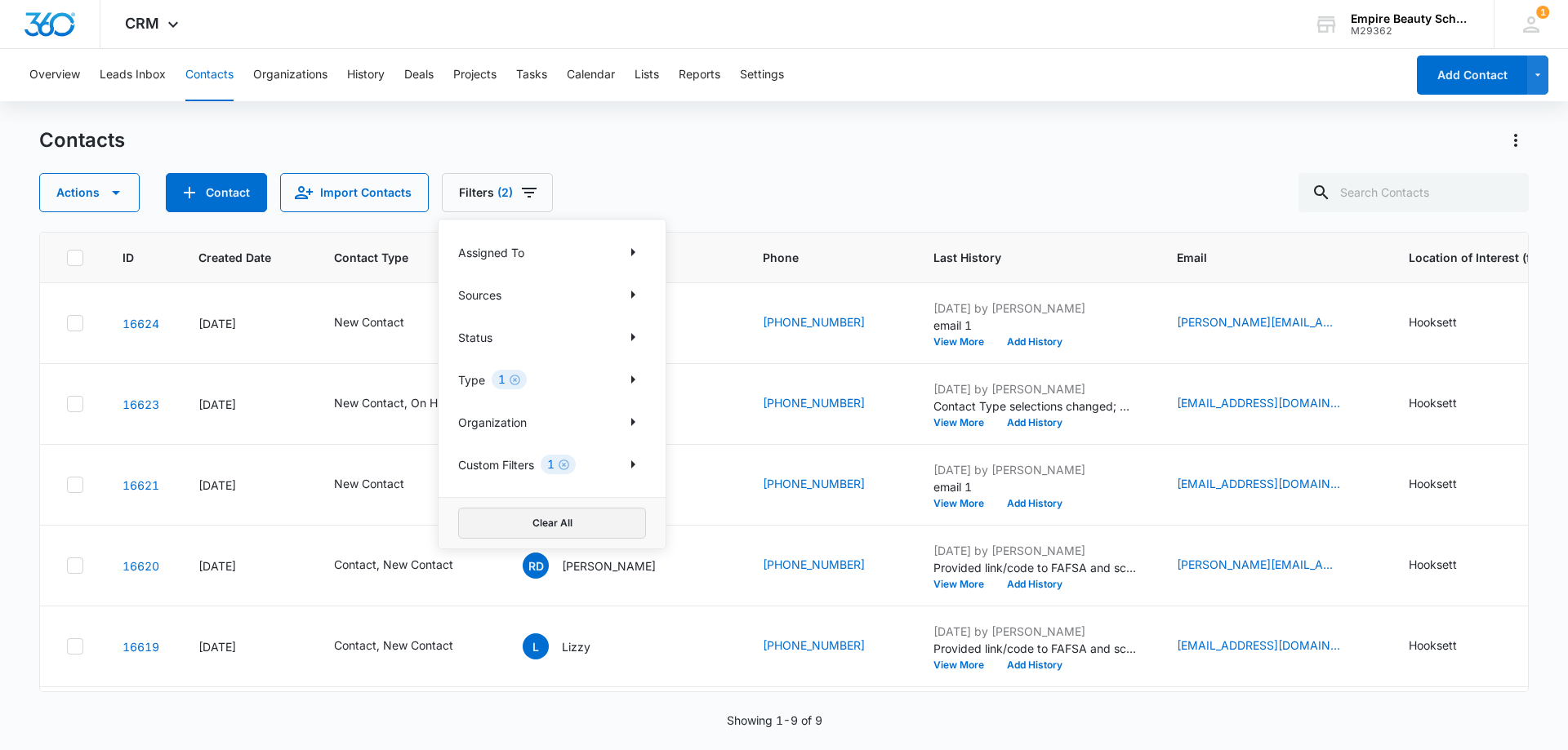
click at [528, 523] on button "Clear All" at bounding box center [552, 523] width 188 height 31
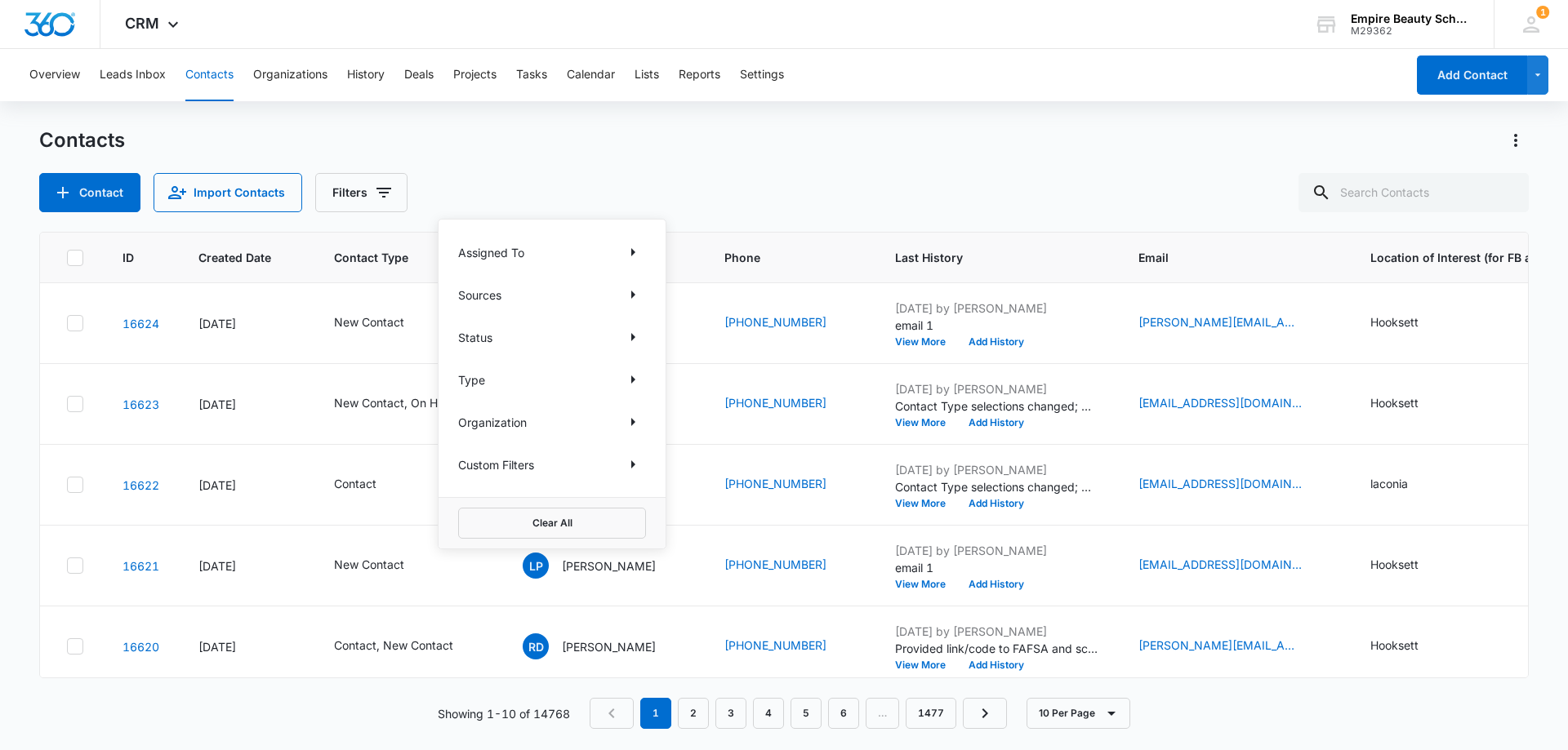
click at [671, 189] on div "Contact Import Contacts Filters Assigned To Sources Status Type Organization Cu…" at bounding box center [784, 193] width 1489 height 39
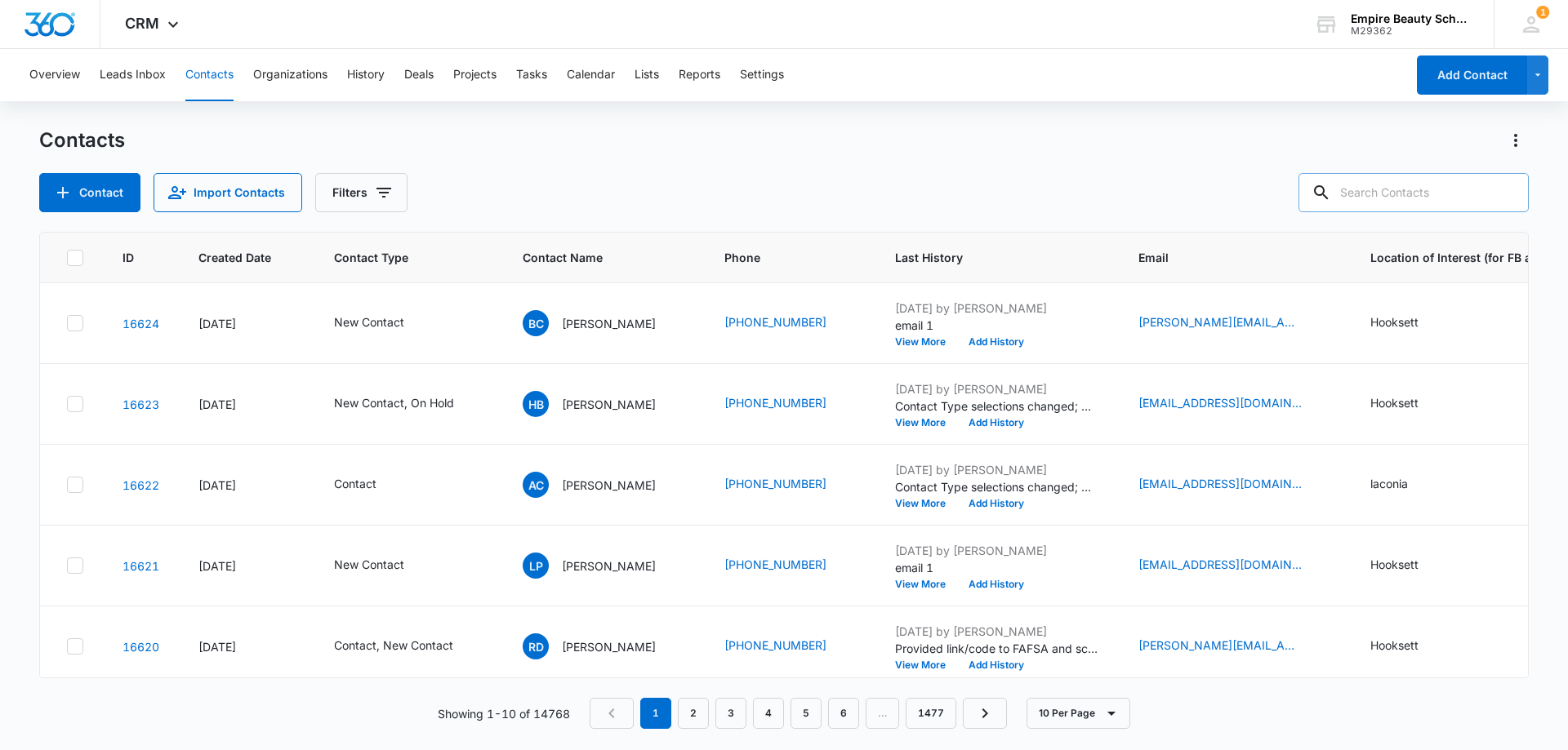
click at [1398, 199] on input "text" at bounding box center [1413, 193] width 230 height 39
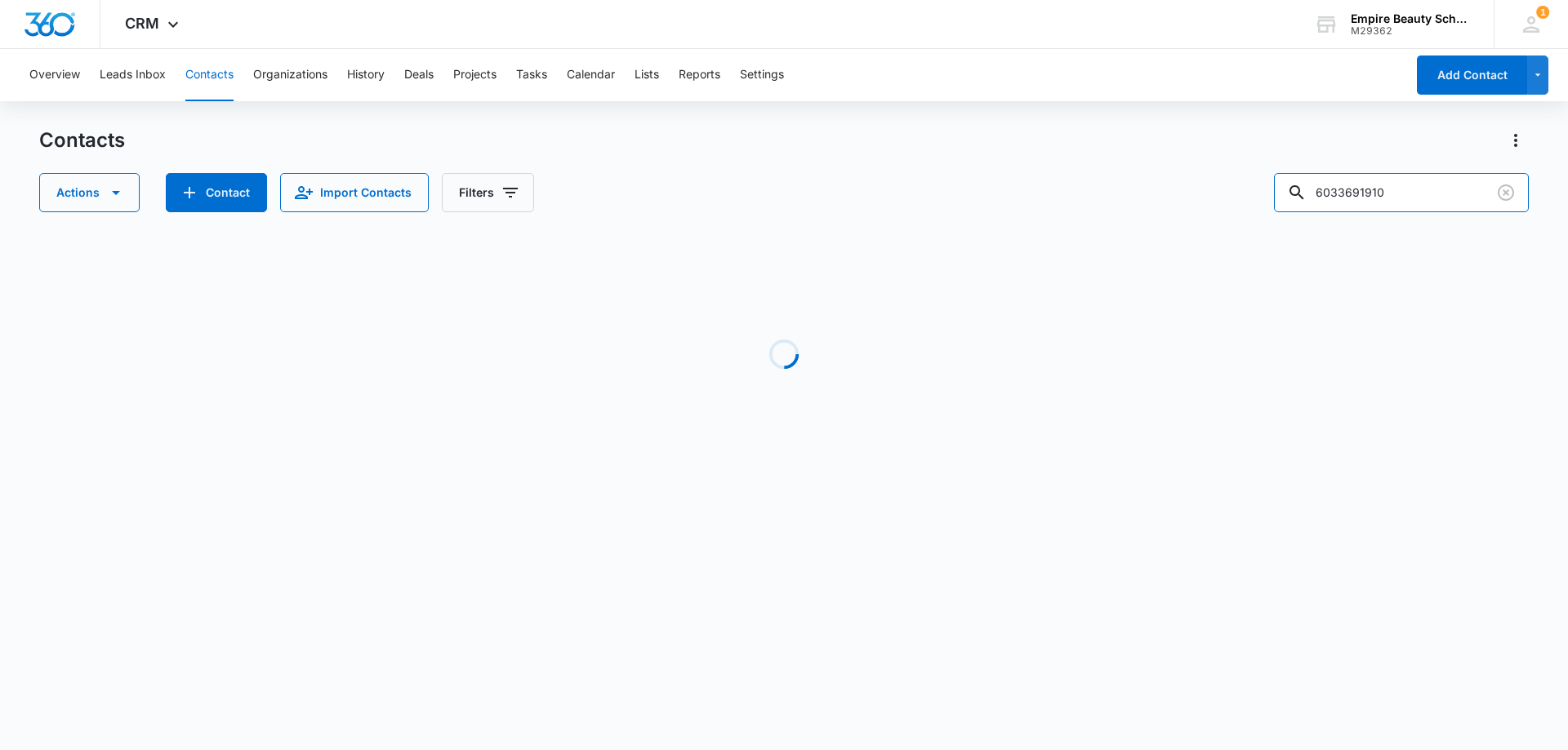
drag, startPoint x: 1375, startPoint y: 192, endPoint x: 1019, endPoint y: 217, distance: 356.9
click at [1019, 217] on div "Contacts Actions Contact Import Contacts Filters 6033691910 Loading No Results …" at bounding box center [784, 312] width 1489 height 369
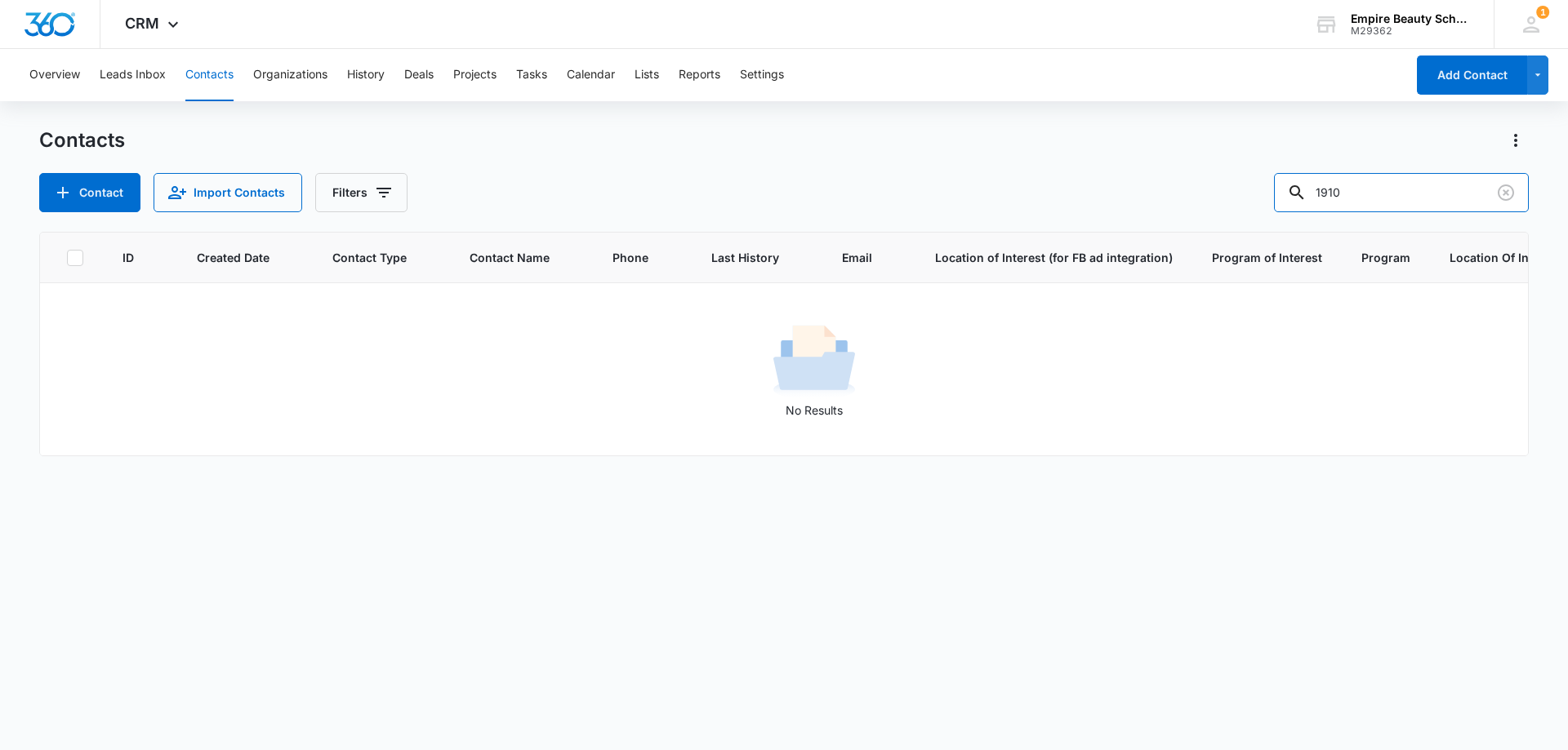
type input "1910"
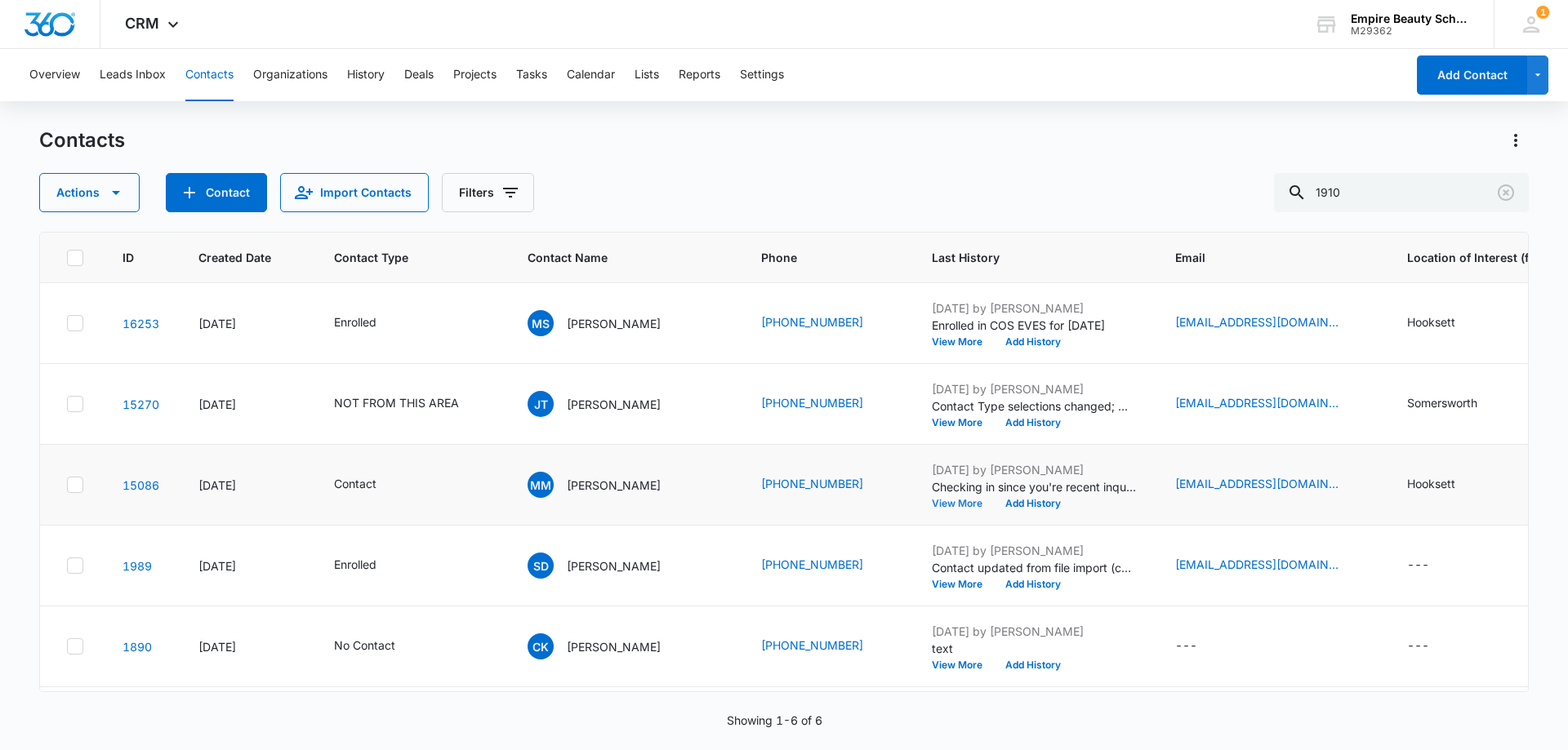
click at [932, 499] on button "View More" at bounding box center [963, 504] width 62 height 10
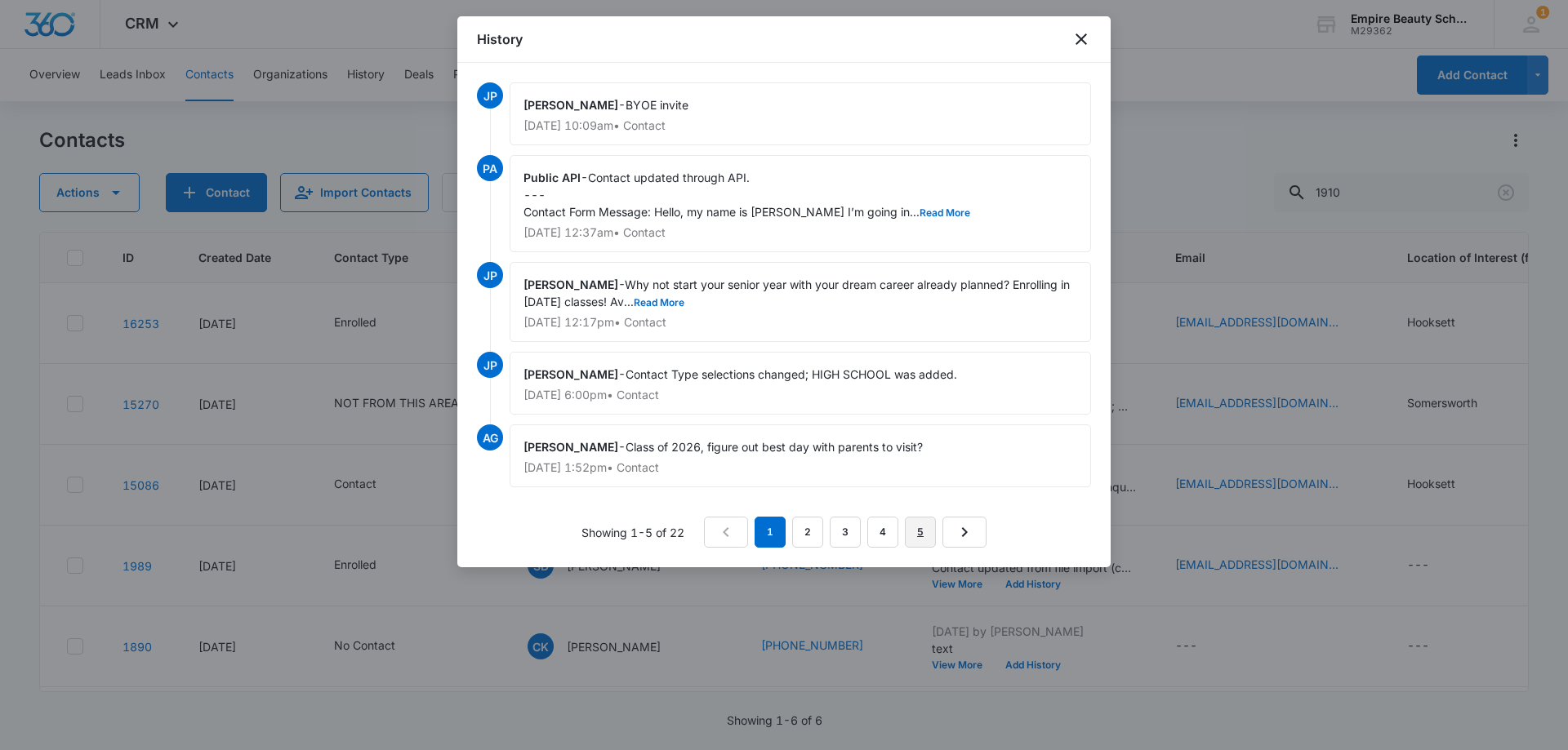
click at [915, 528] on link "5" at bounding box center [920, 532] width 31 height 31
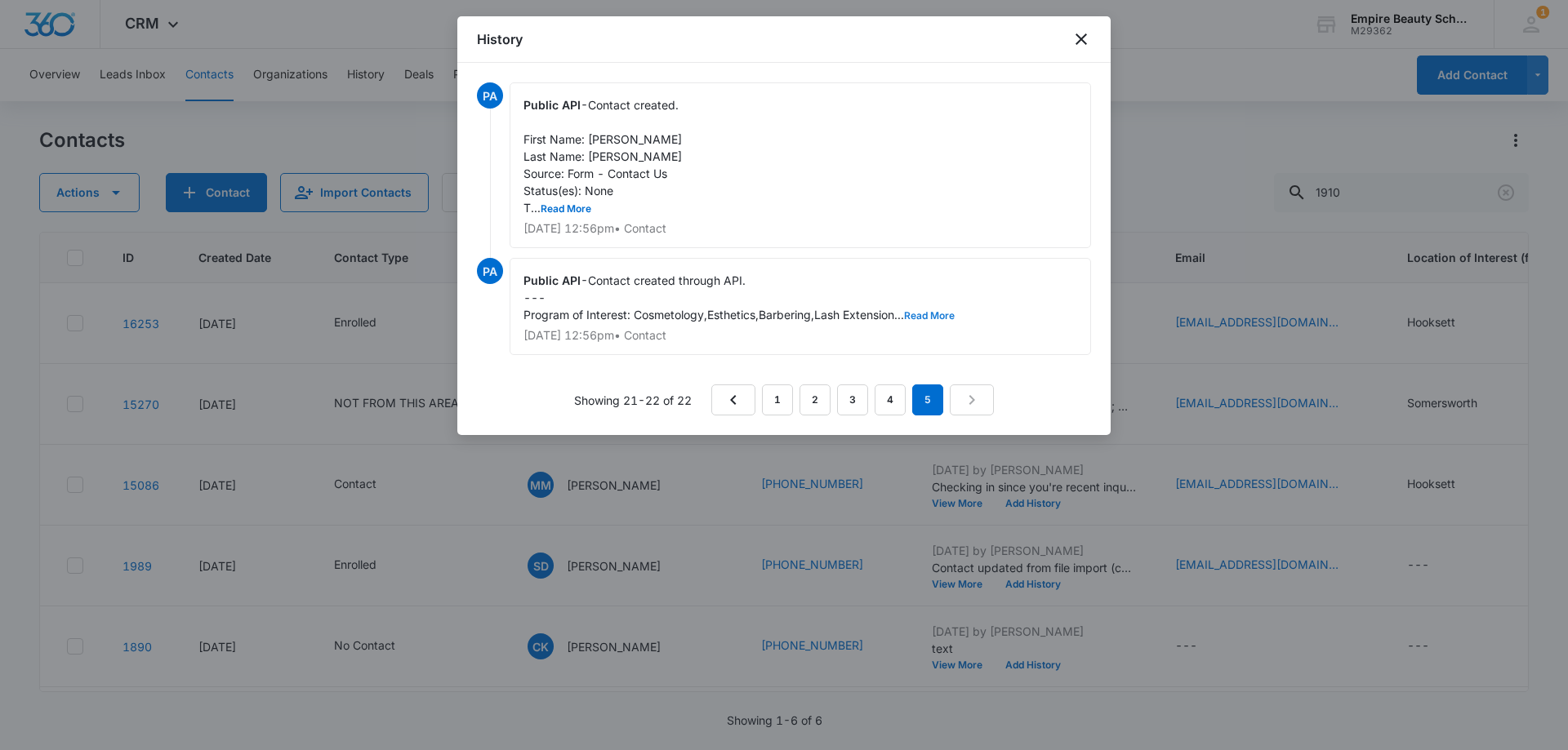
click at [925, 317] on button "Read More" at bounding box center [929, 316] width 50 height 10
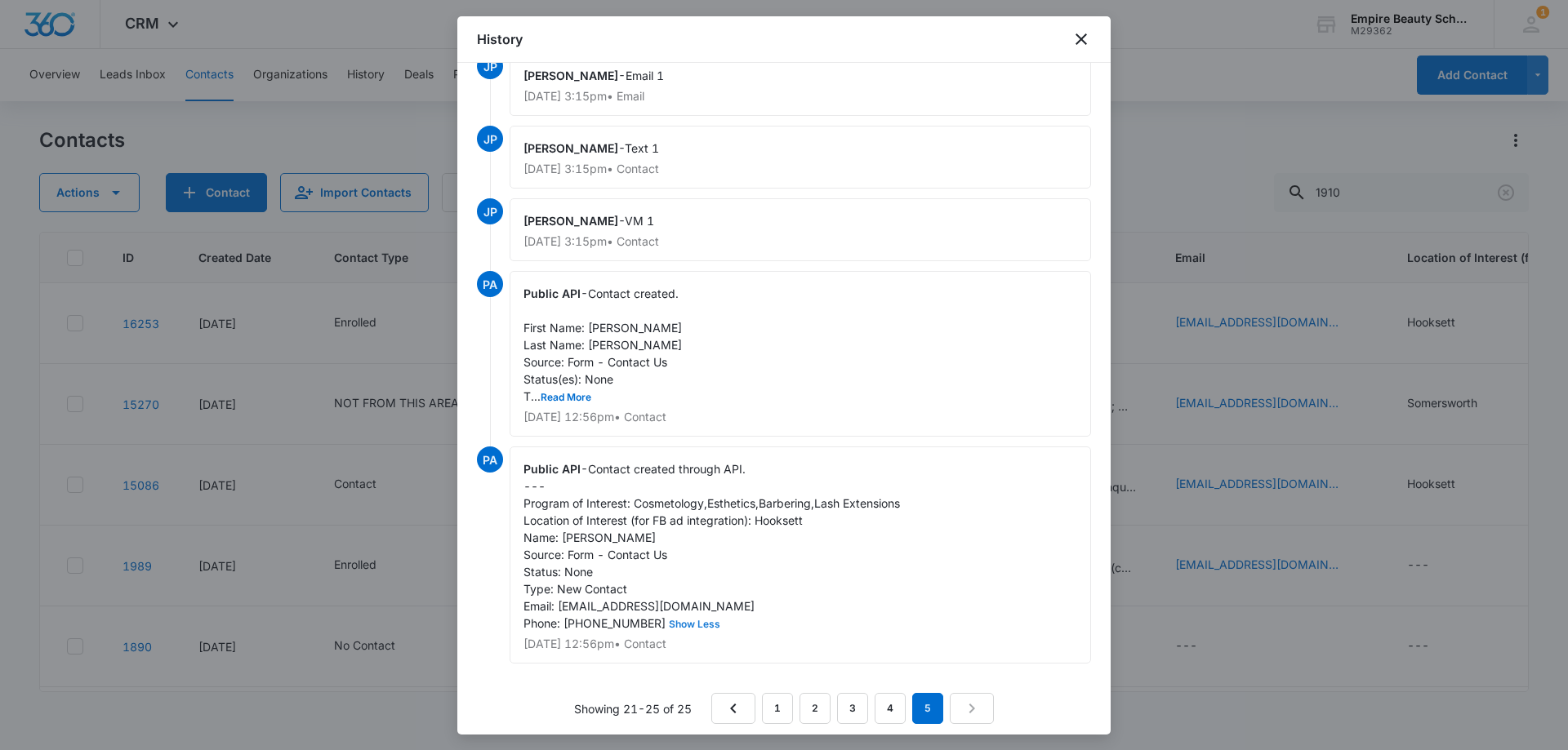
scroll to position [55, 0]
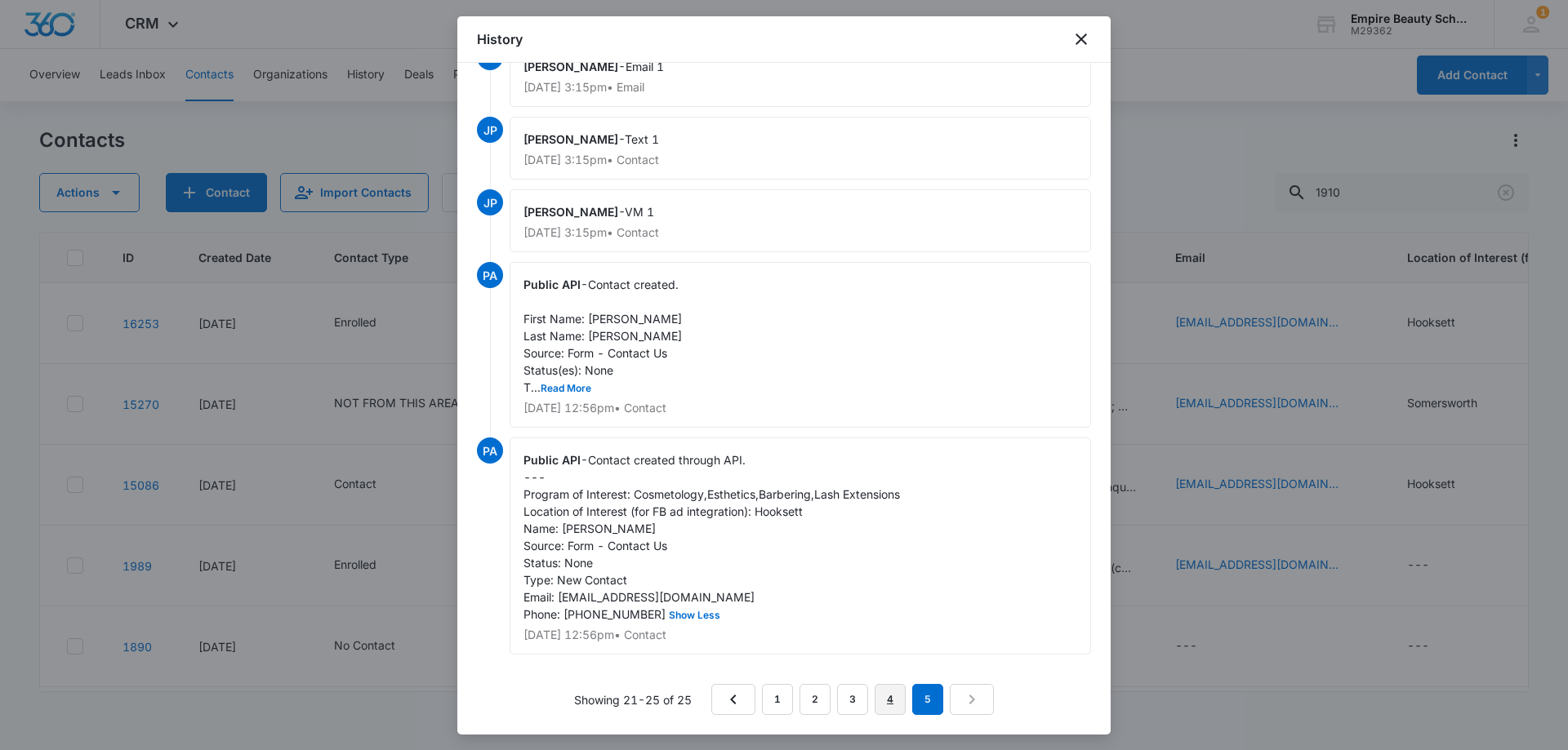
click at [895, 695] on link "4" at bounding box center [889, 699] width 31 height 31
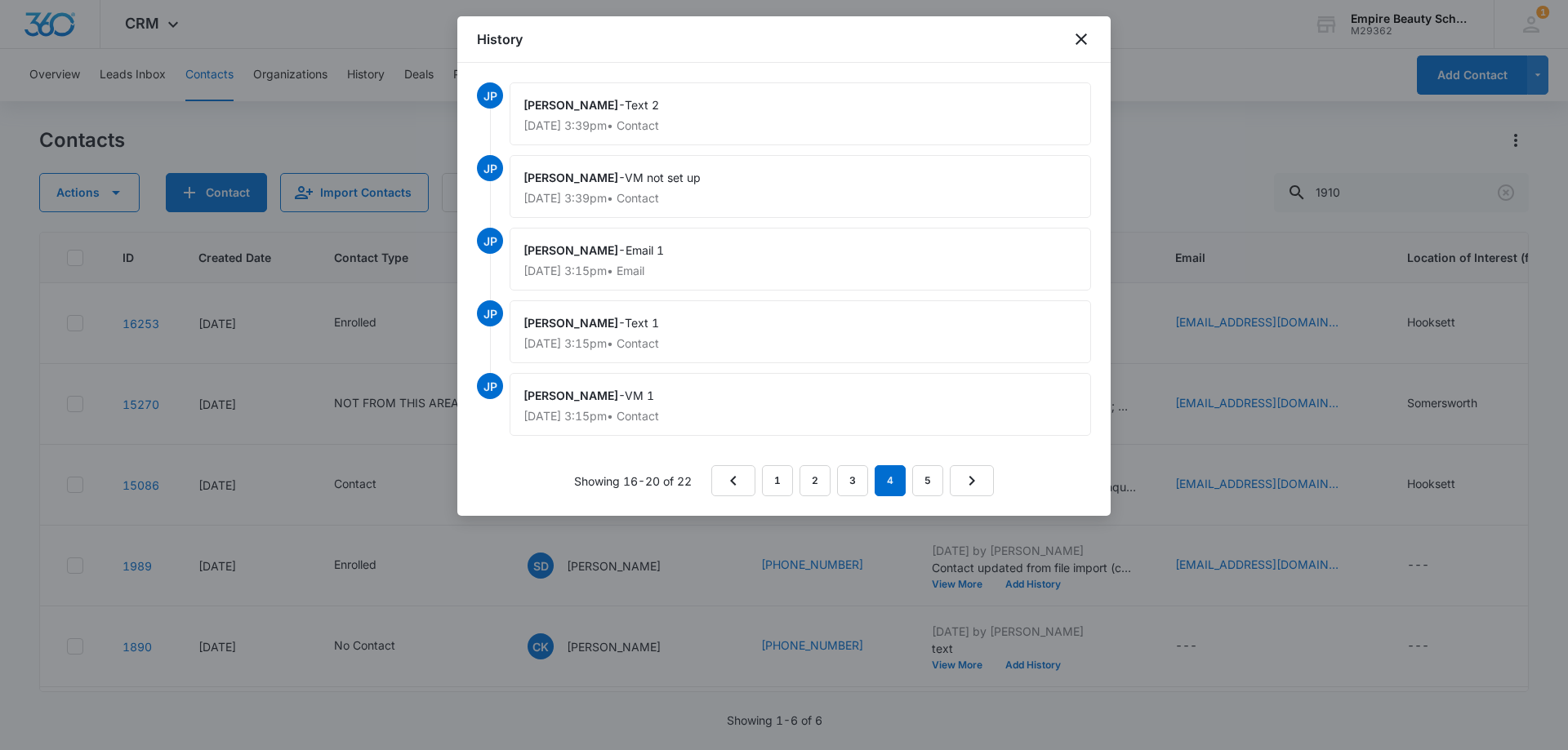
scroll to position [0, 0]
click at [856, 479] on link "3" at bounding box center [852, 480] width 31 height 31
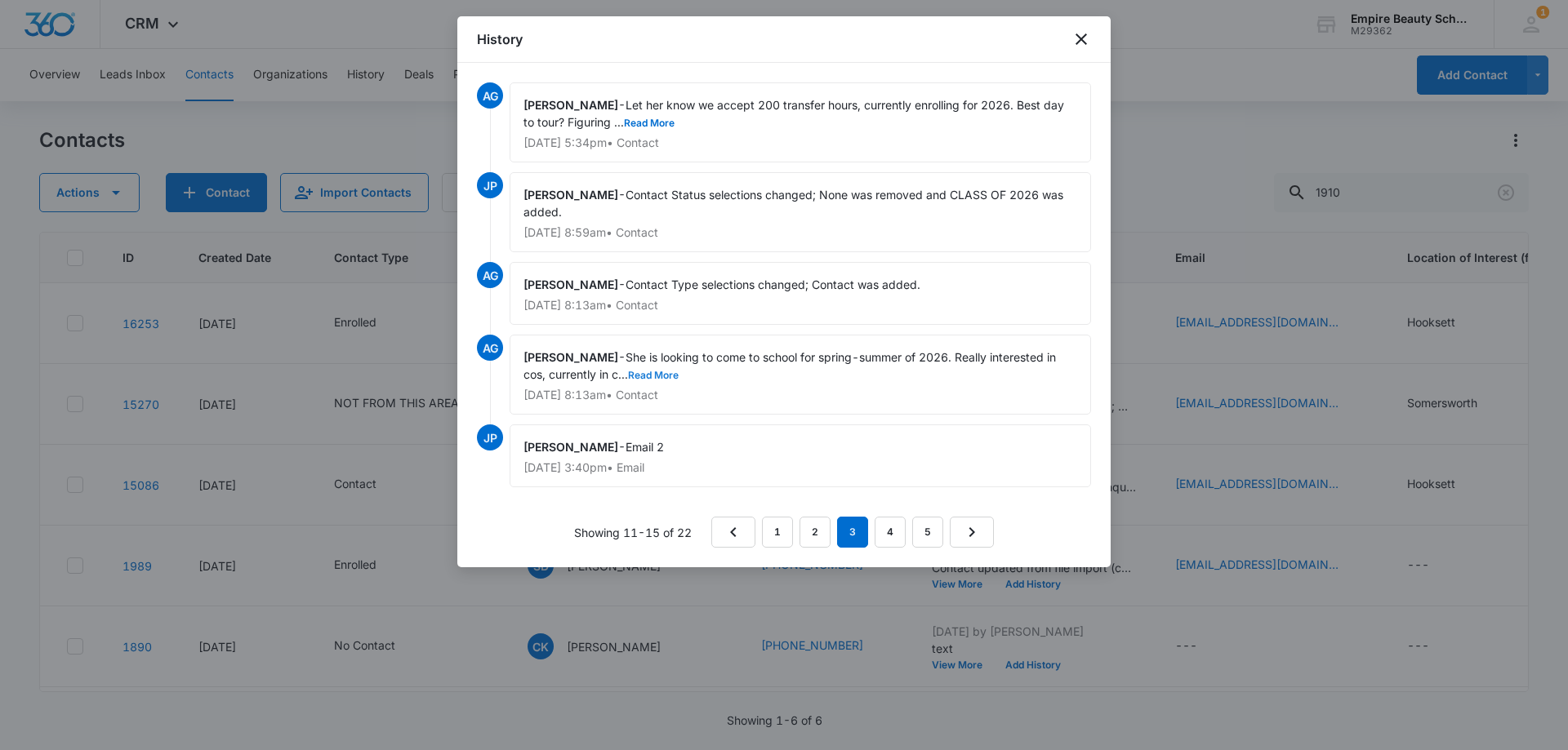
click at [654, 372] on button "Read More" at bounding box center [653, 375] width 50 height 10
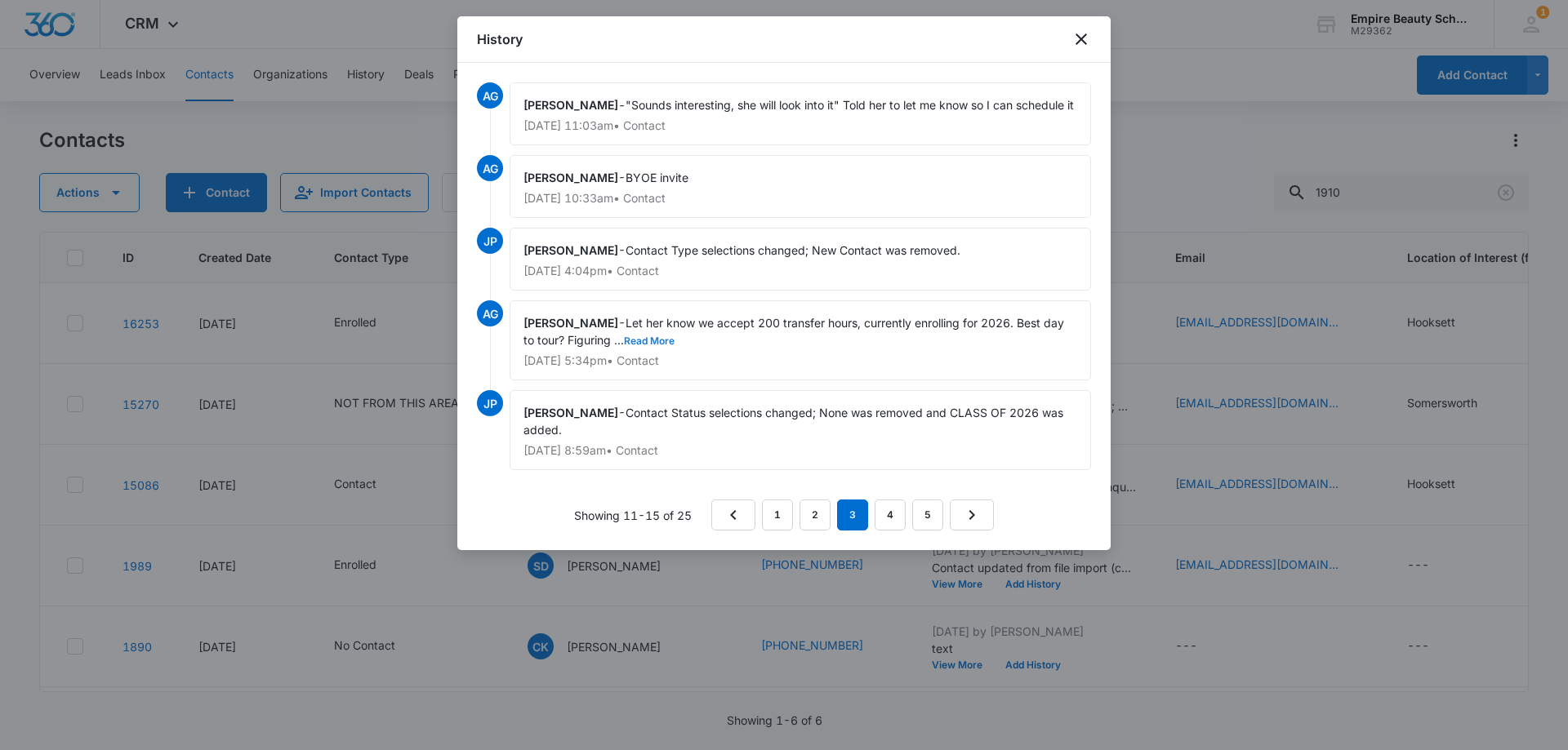
click at [649, 346] on button "Read More" at bounding box center [649, 341] width 50 height 10
click at [815, 512] on link "2" at bounding box center [815, 515] width 31 height 31
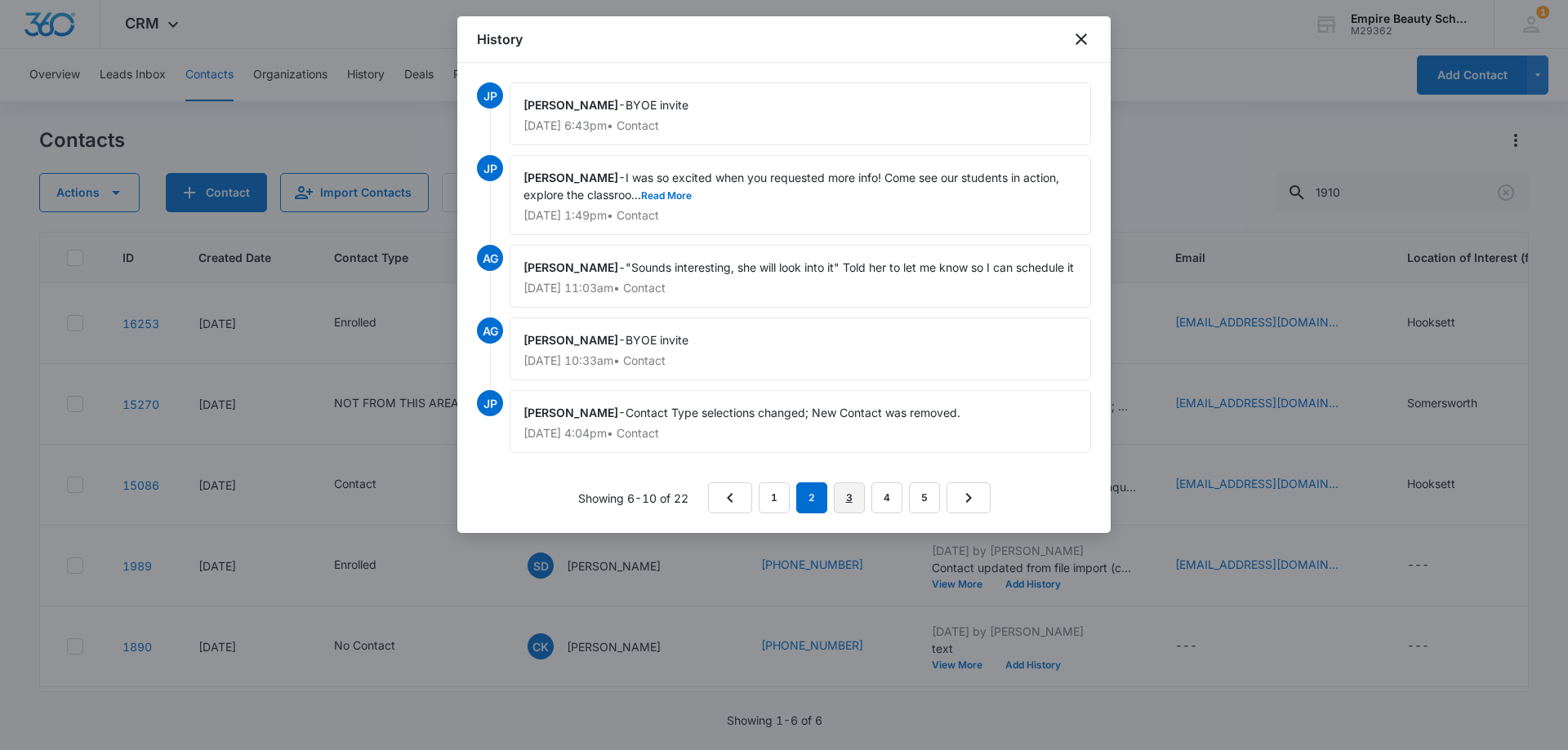
click at [844, 494] on link "3" at bounding box center [849, 498] width 31 height 31
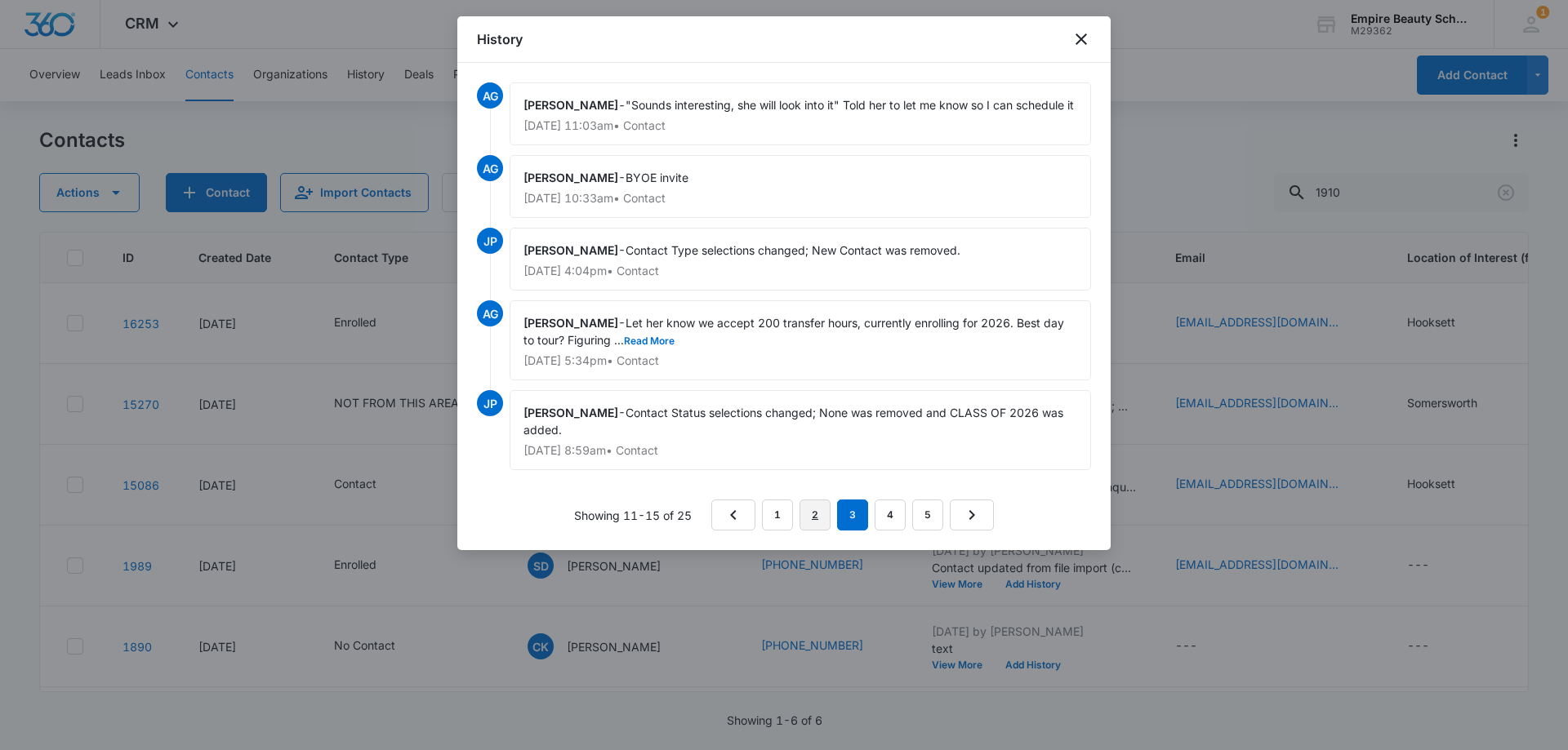
click at [809, 510] on link "2" at bounding box center [815, 515] width 31 height 31
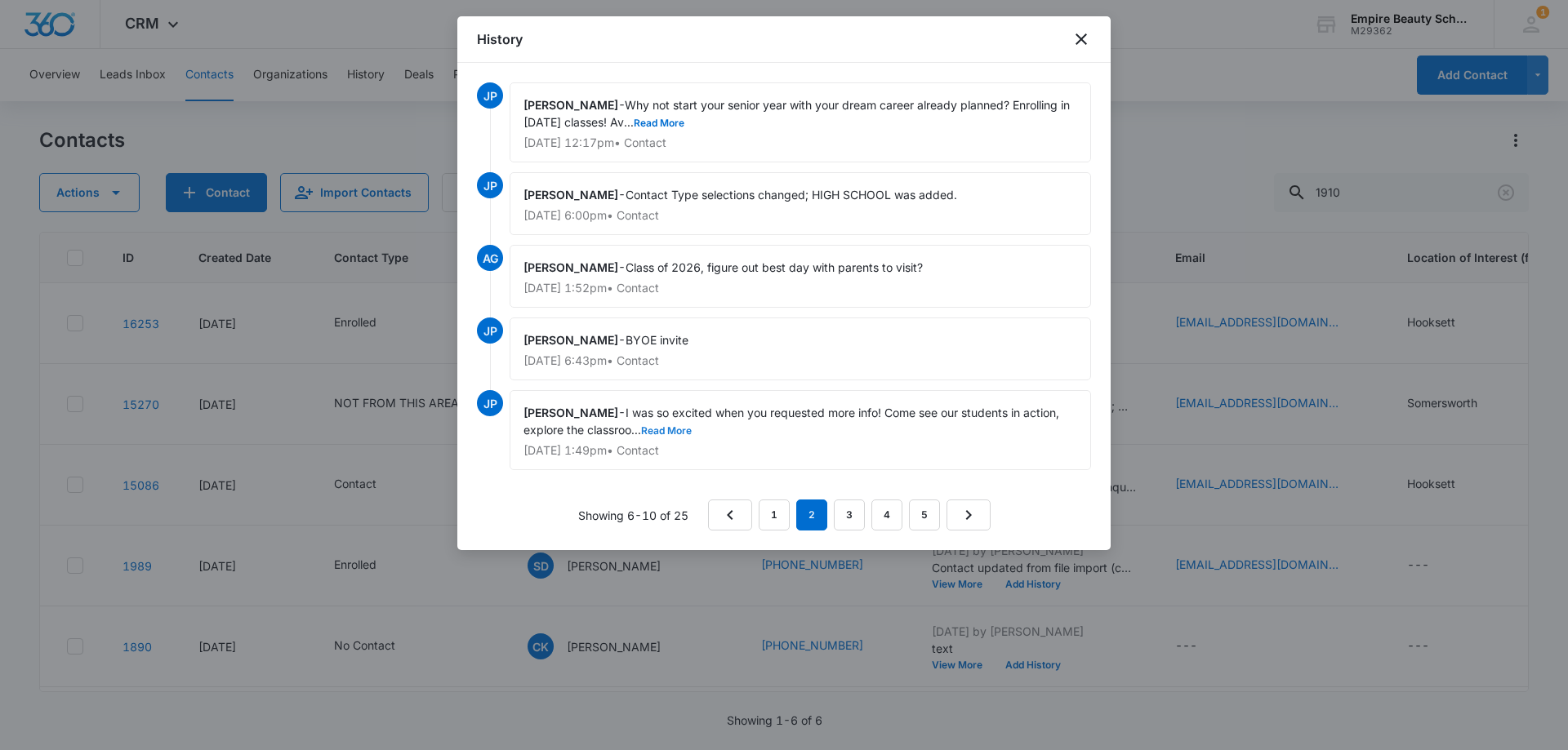
click at [679, 430] on button "Read More" at bounding box center [666, 432] width 50 height 10
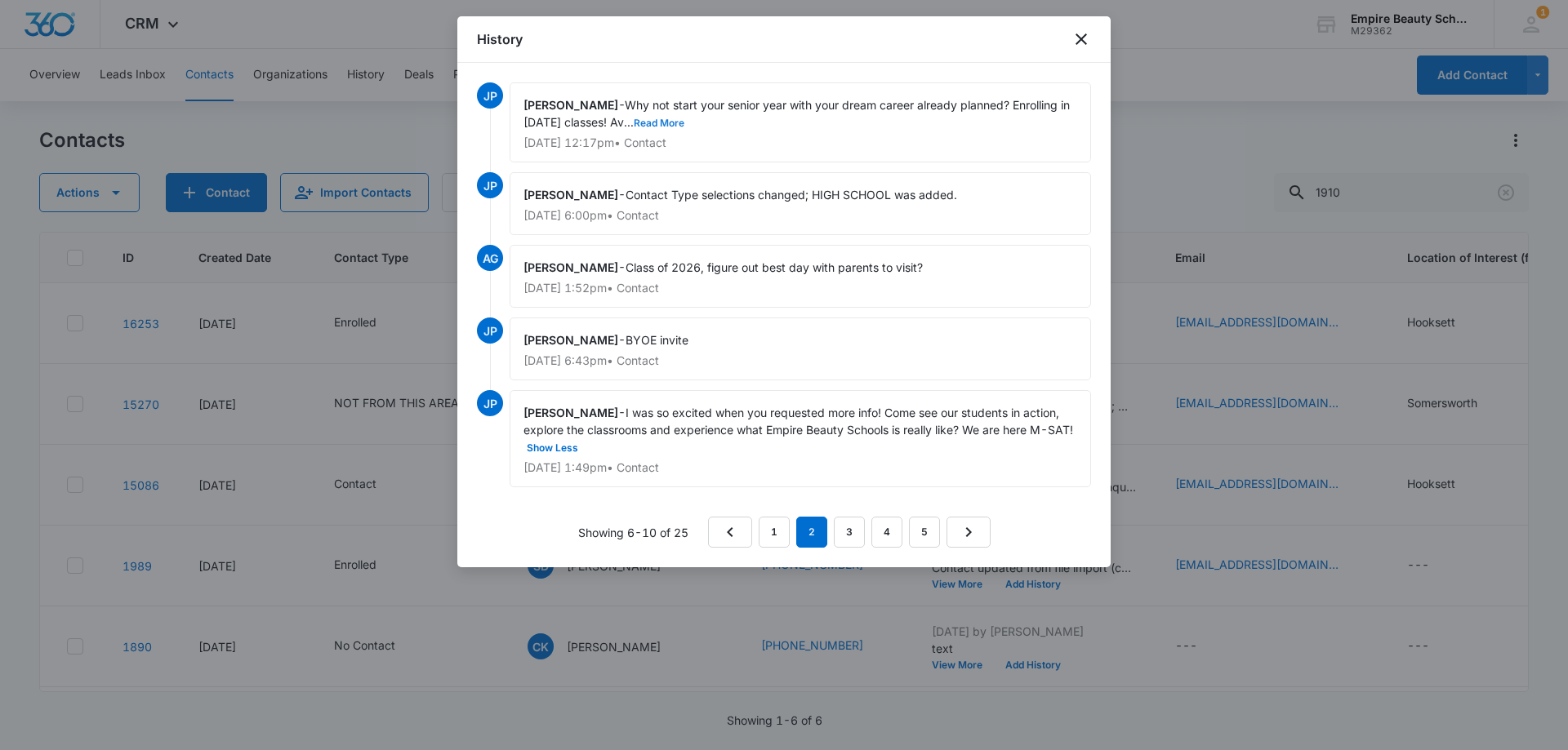
click at [679, 122] on button "Read More" at bounding box center [659, 123] width 50 height 10
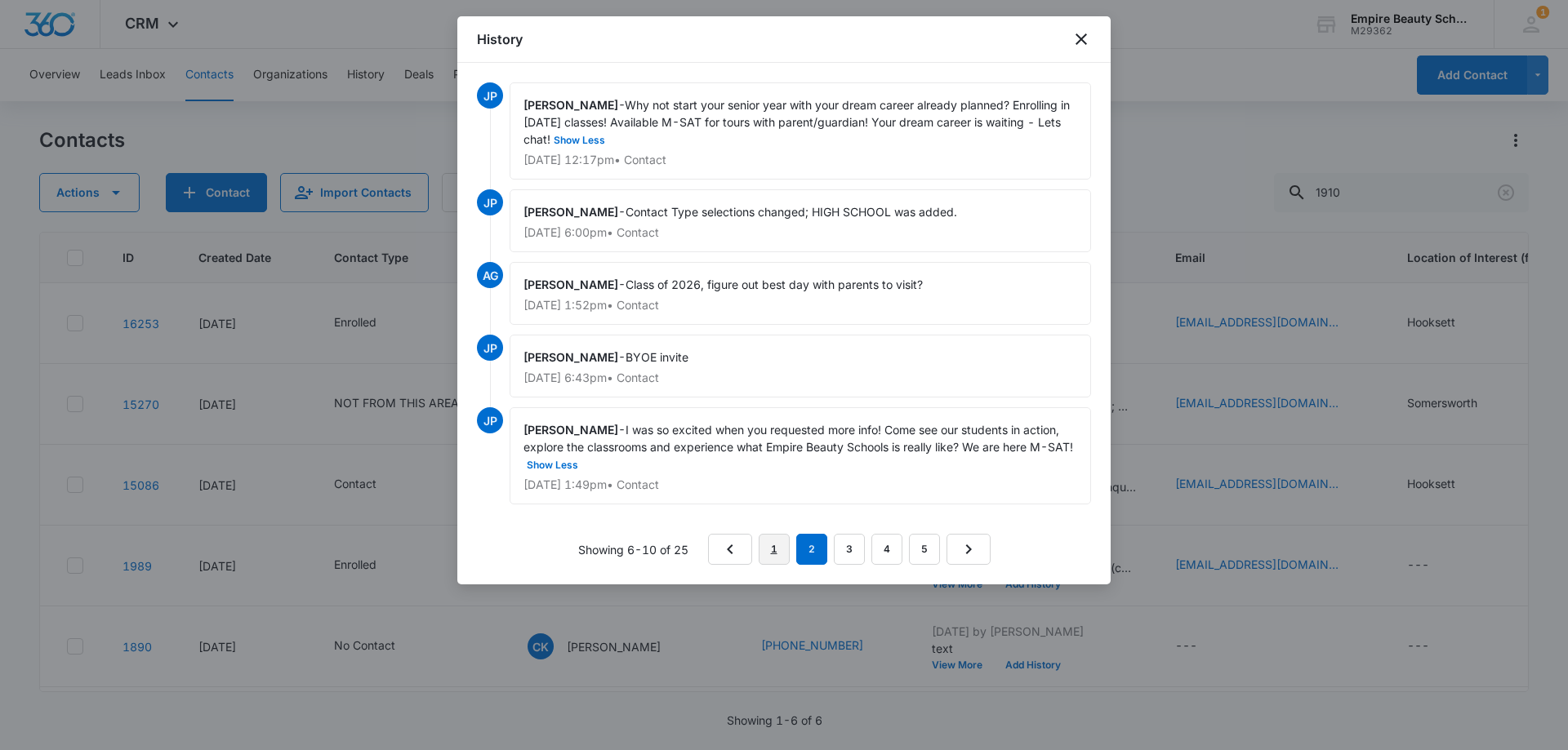
click at [773, 541] on link "1" at bounding box center [774, 549] width 31 height 31
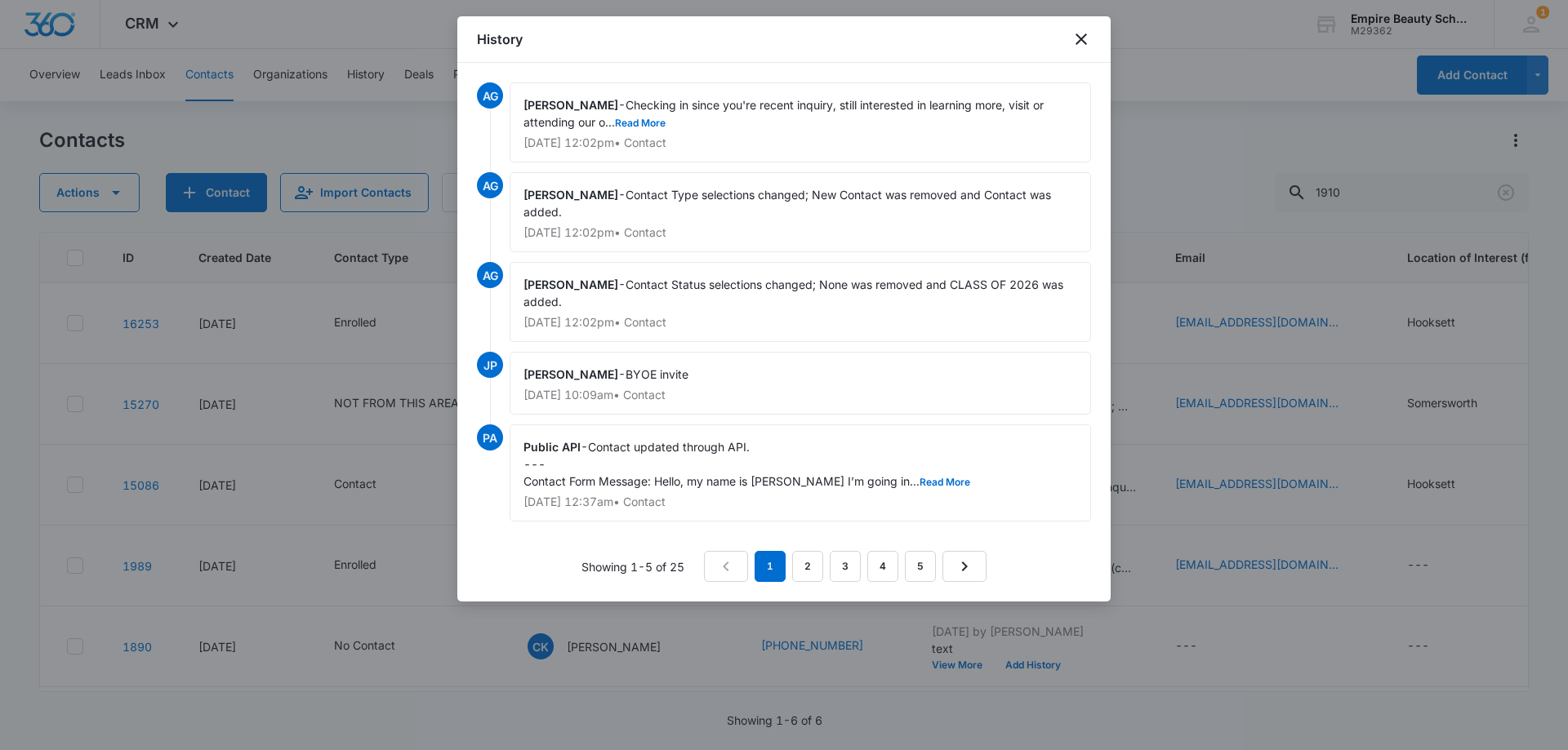
click at [941, 475] on span "Contact updated through API. --- Contact Form Message: Hello, my name is [PERSO…" at bounding box center [747, 463] width 447 height 48
click at [939, 478] on button "Read More" at bounding box center [944, 483] width 50 height 10
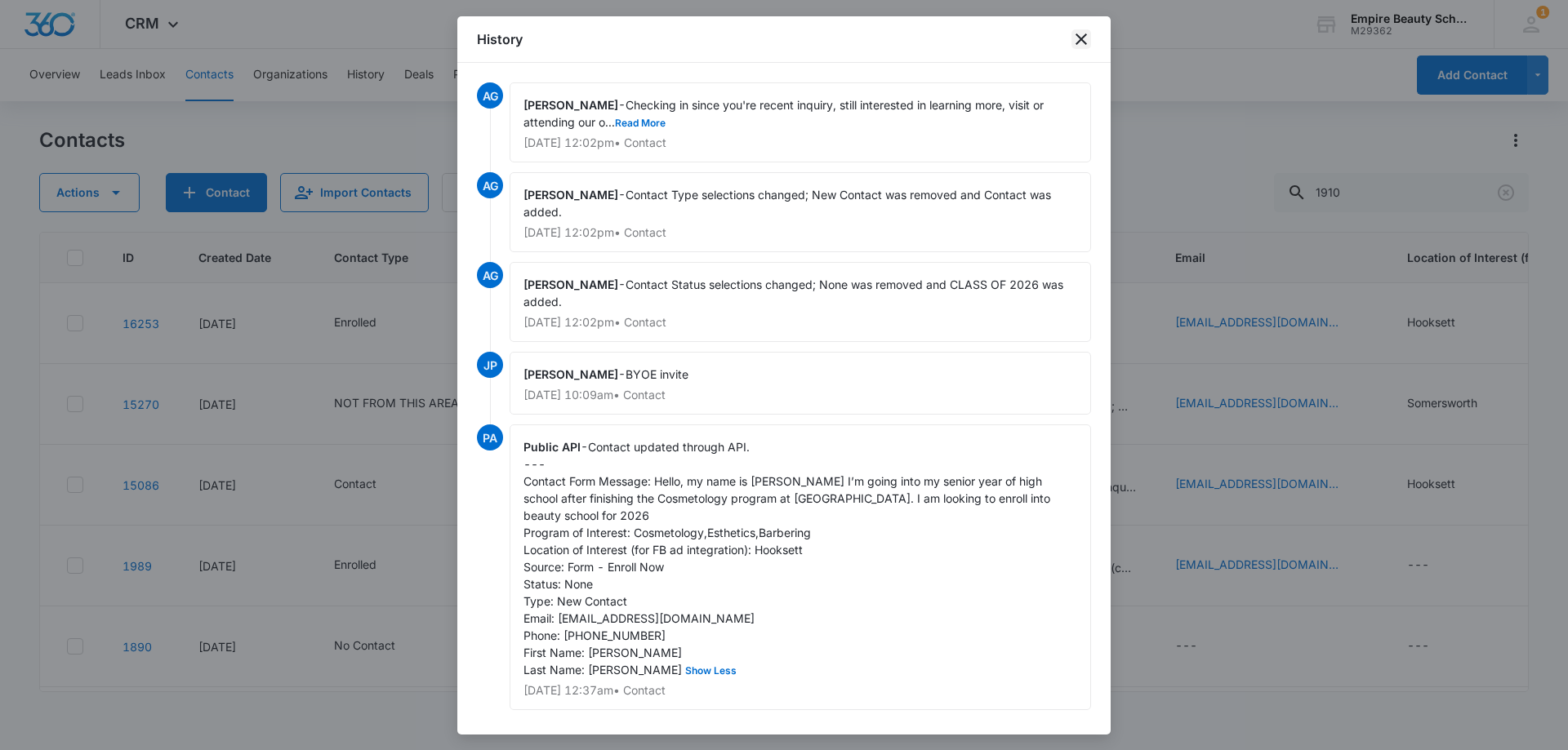
click at [1084, 41] on icon "close" at bounding box center [1080, 39] width 19 height 19
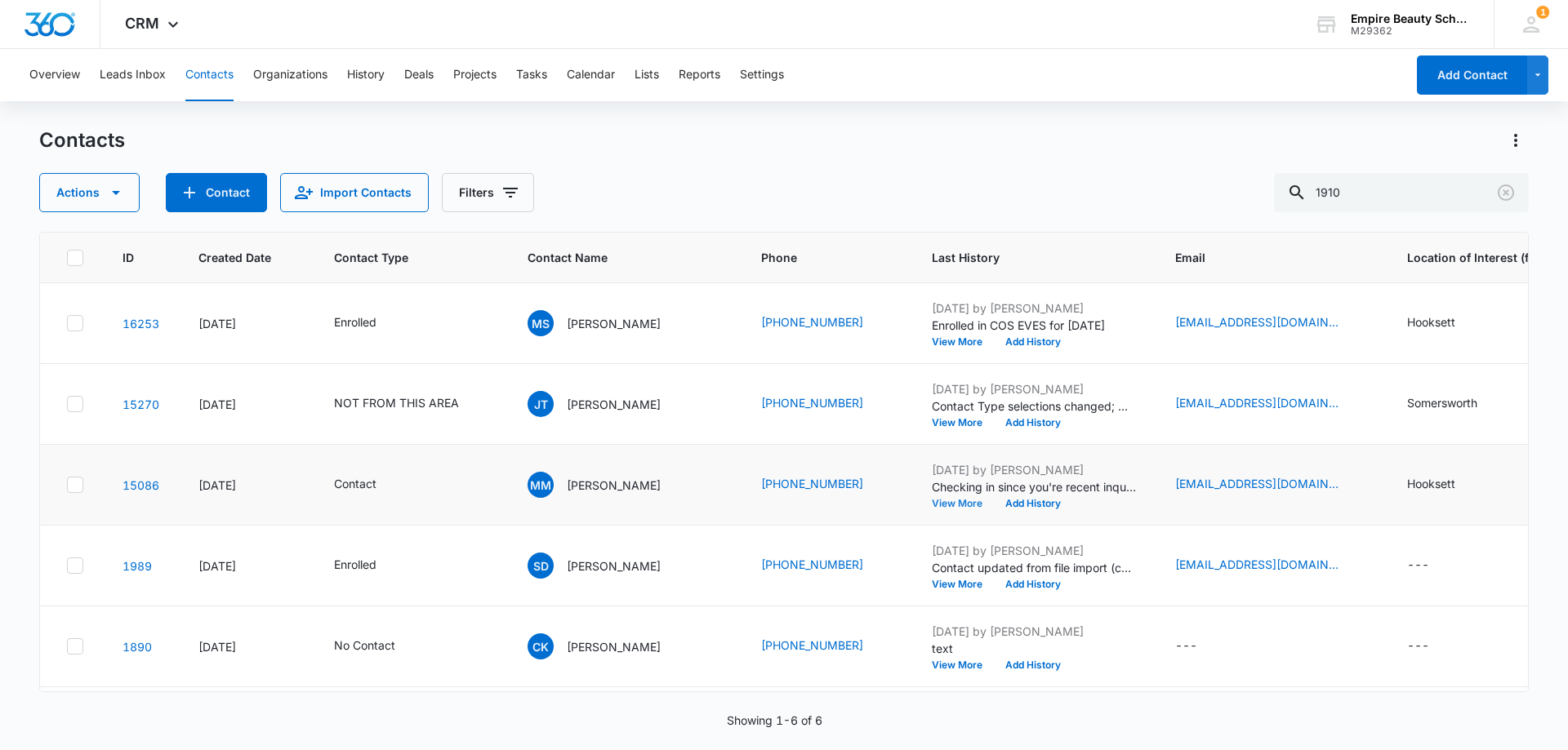
click at [932, 504] on button "View More" at bounding box center [963, 504] width 62 height 10
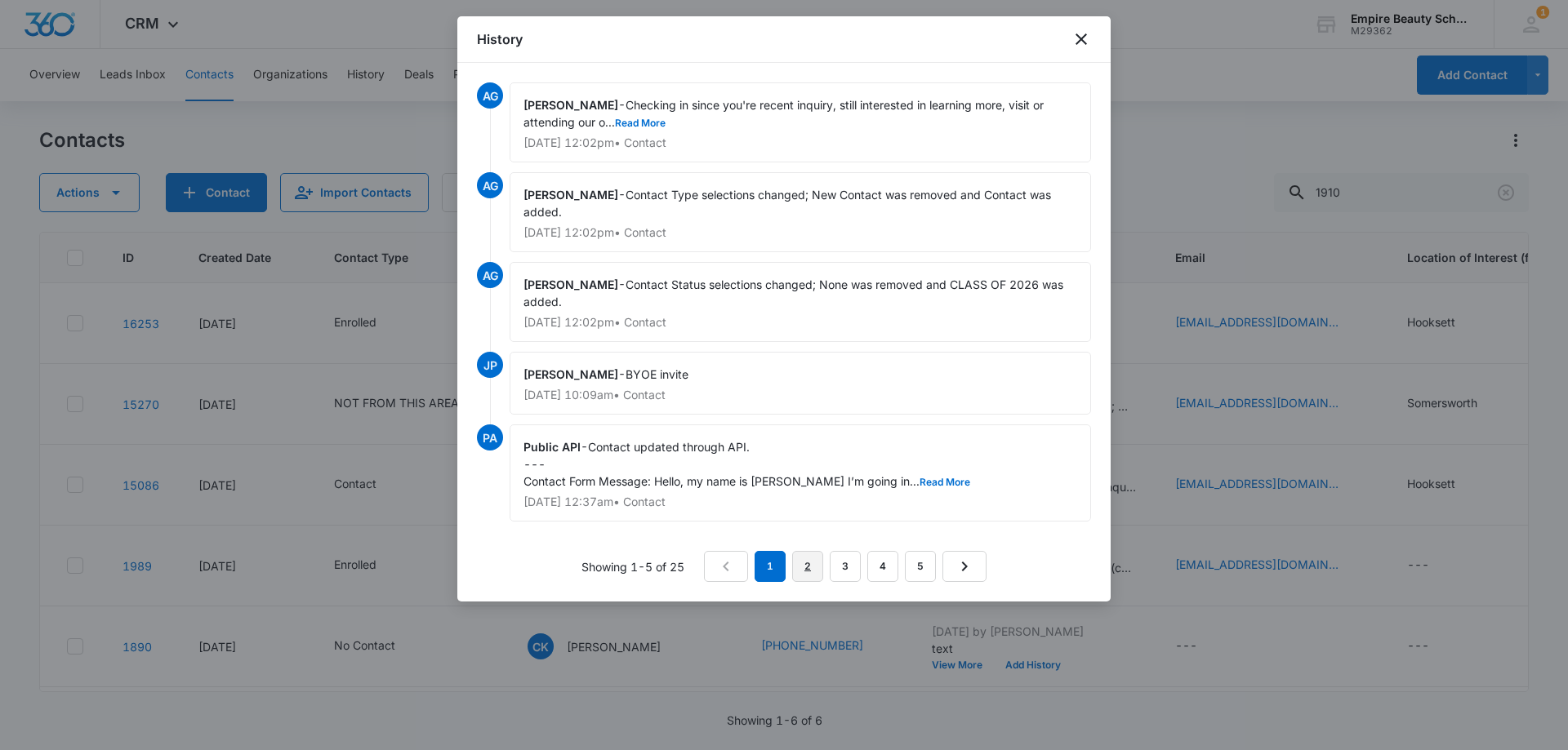
click at [802, 571] on link "2" at bounding box center [807, 566] width 31 height 31
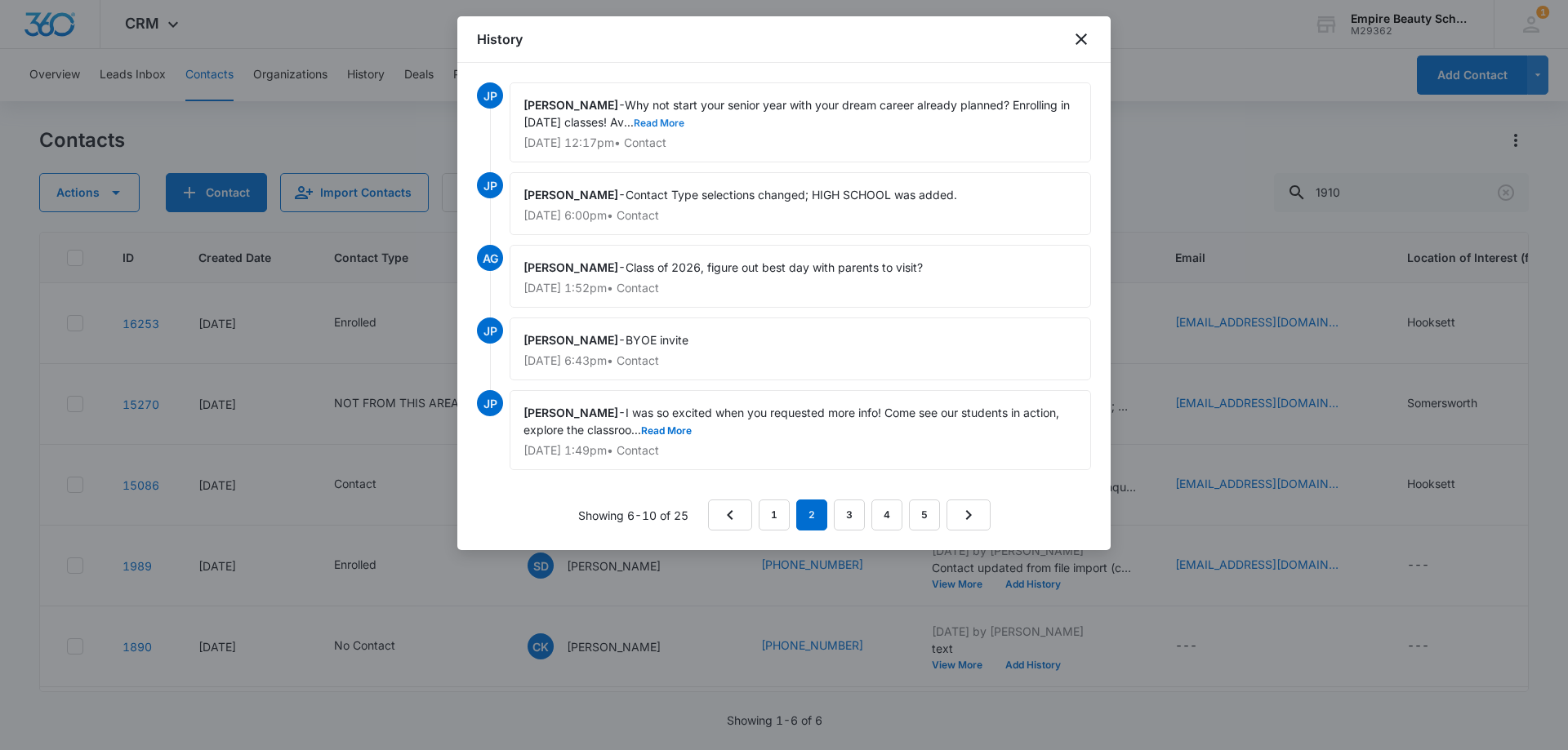
click at [669, 122] on button "Read More" at bounding box center [659, 123] width 50 height 10
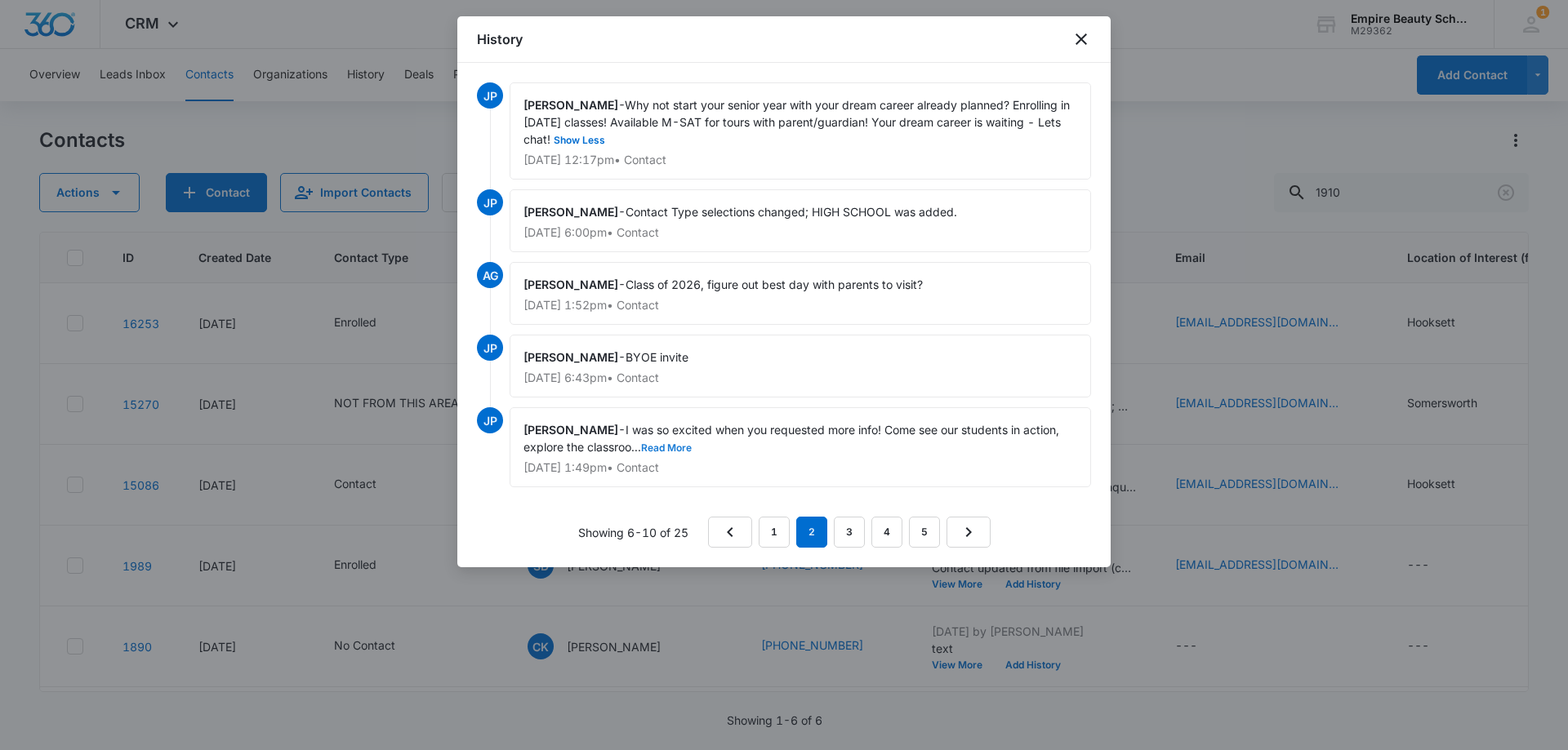
click at [680, 445] on button "Read More" at bounding box center [666, 448] width 50 height 10
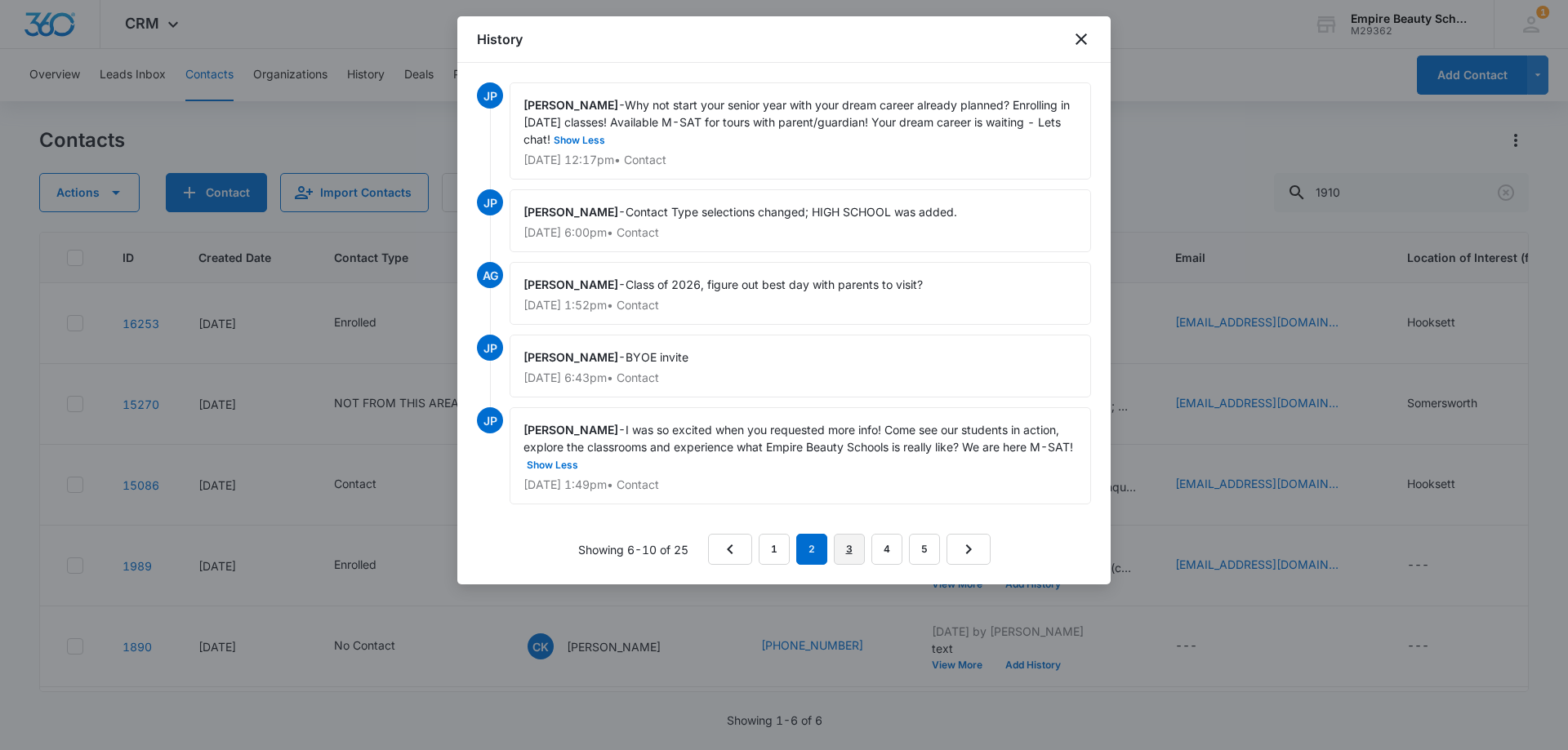
drag, startPoint x: 841, startPoint y: 548, endPoint x: 831, endPoint y: 535, distance: 16.4
click at [841, 548] on link "3" at bounding box center [849, 549] width 31 height 31
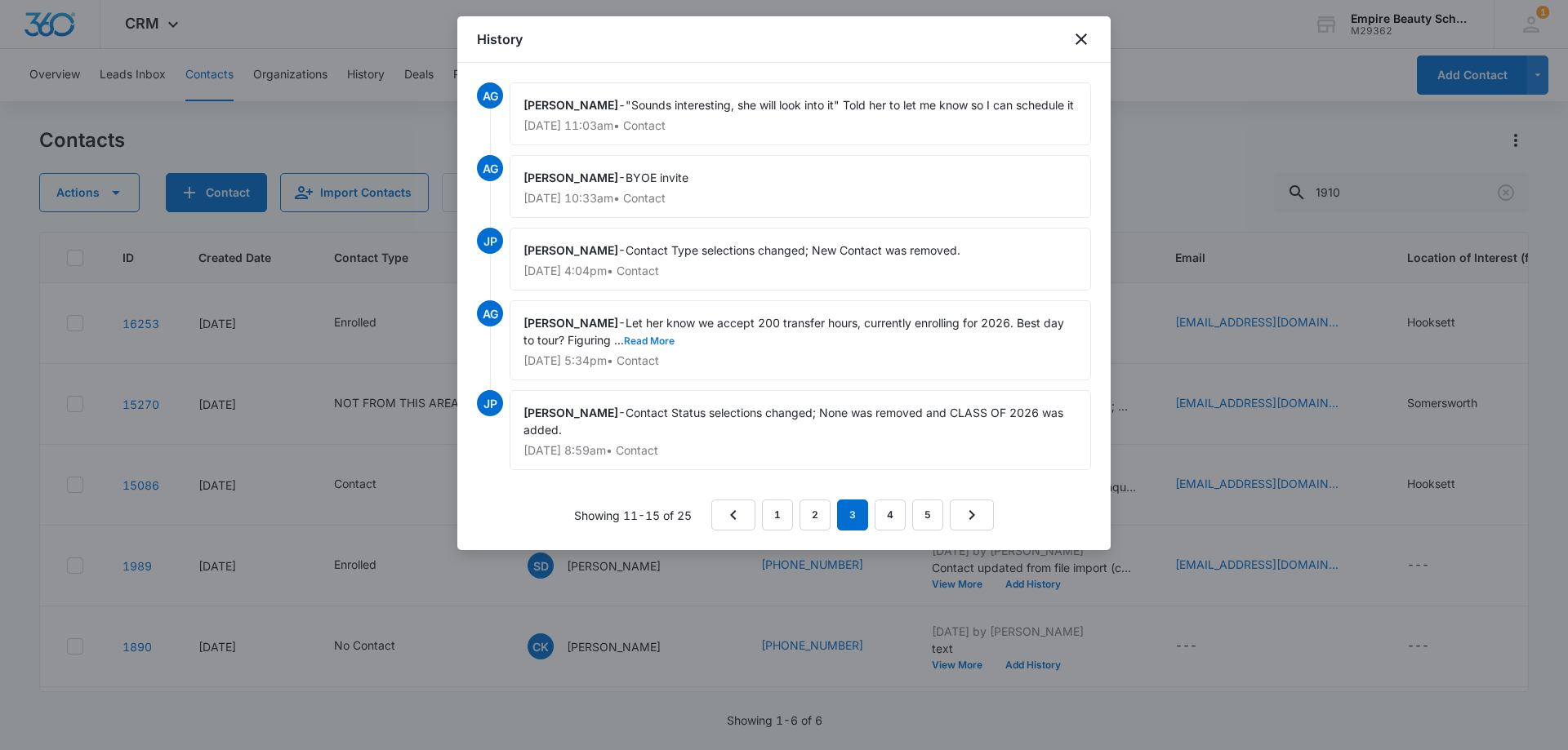
click at [665, 339] on button "Read More" at bounding box center [649, 341] width 50 height 10
click at [887, 513] on link "4" at bounding box center [889, 515] width 31 height 31
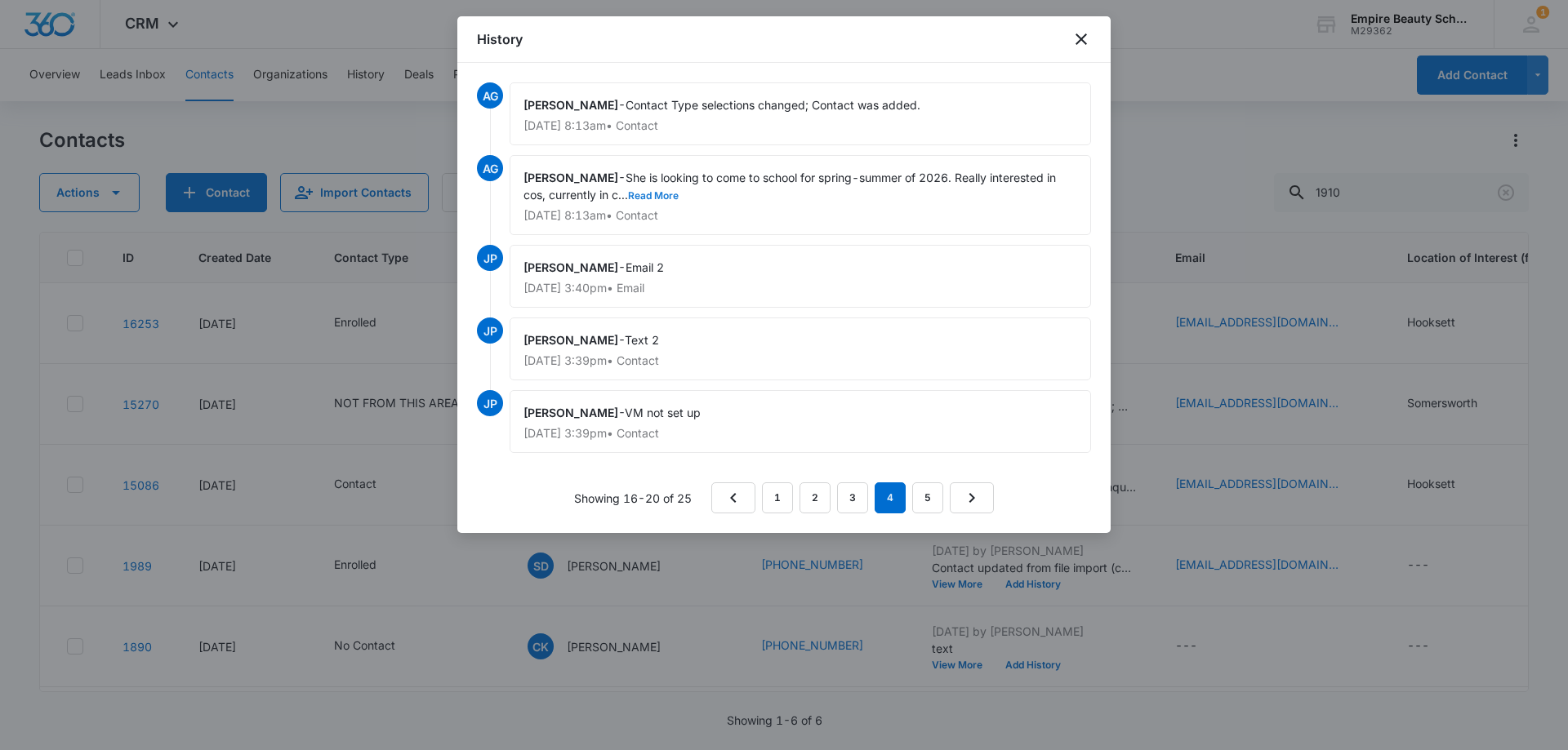
click at [664, 201] on button "Read More" at bounding box center [653, 196] width 50 height 10
click at [779, 499] on link "1" at bounding box center [777, 498] width 31 height 31
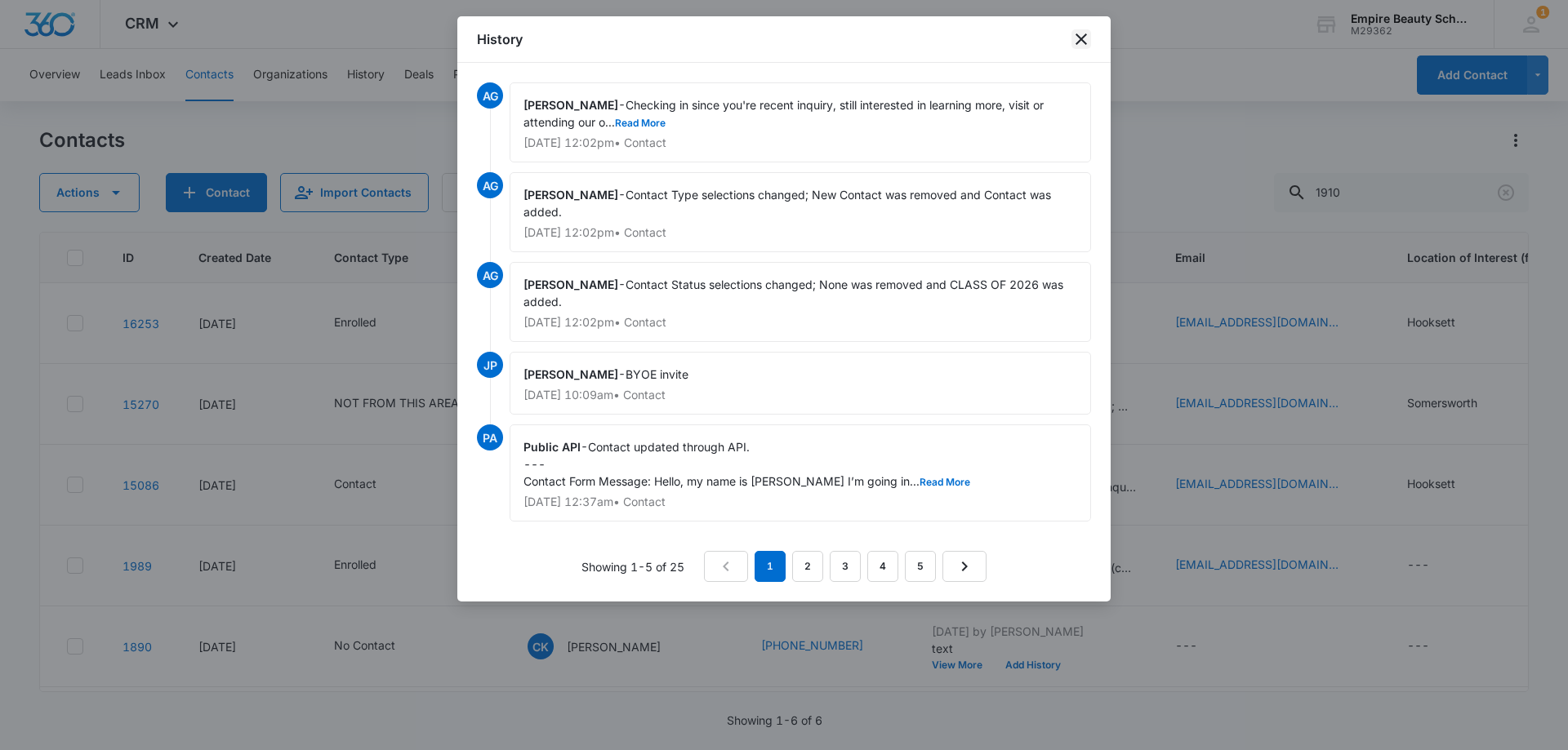
click at [1075, 29] on icon "close" at bounding box center [1080, 39] width 19 height 19
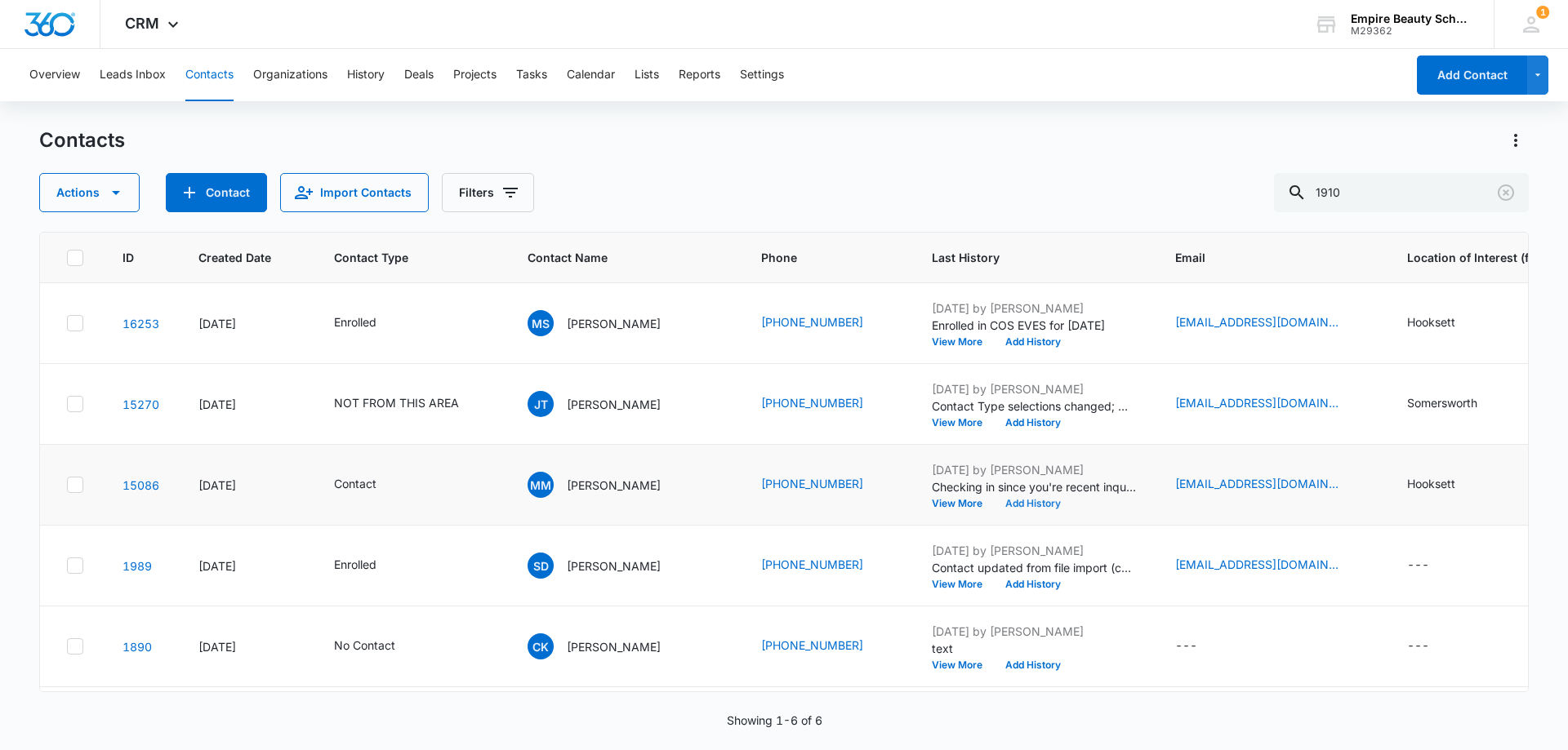
click at [994, 501] on button "Add History" at bounding box center [1033, 504] width 79 height 10
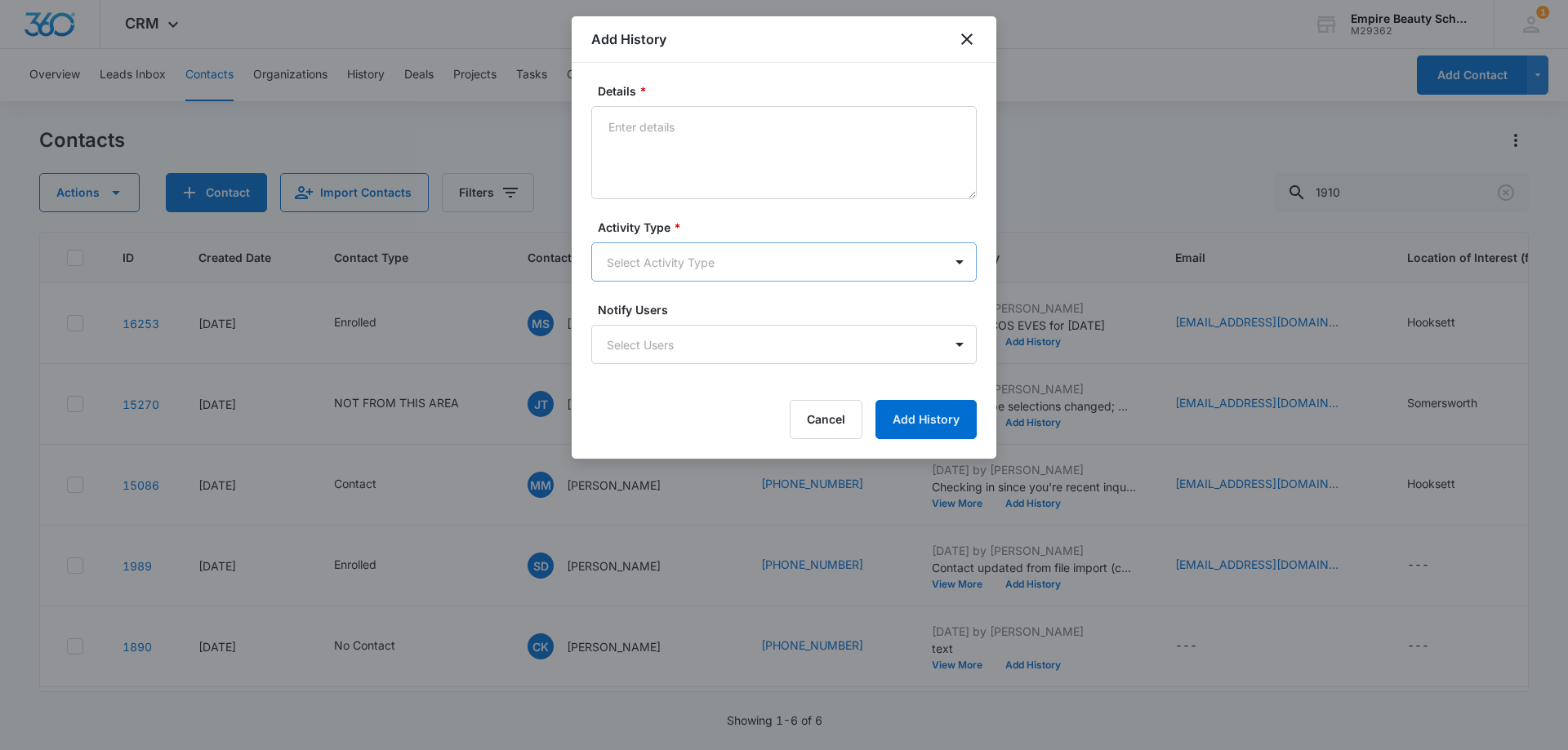
click at [649, 251] on body "CRM Apps Forms CRM Email Shop Payments POS Files Brand Settings Empire Beauty S…" at bounding box center [784, 375] width 1568 height 750
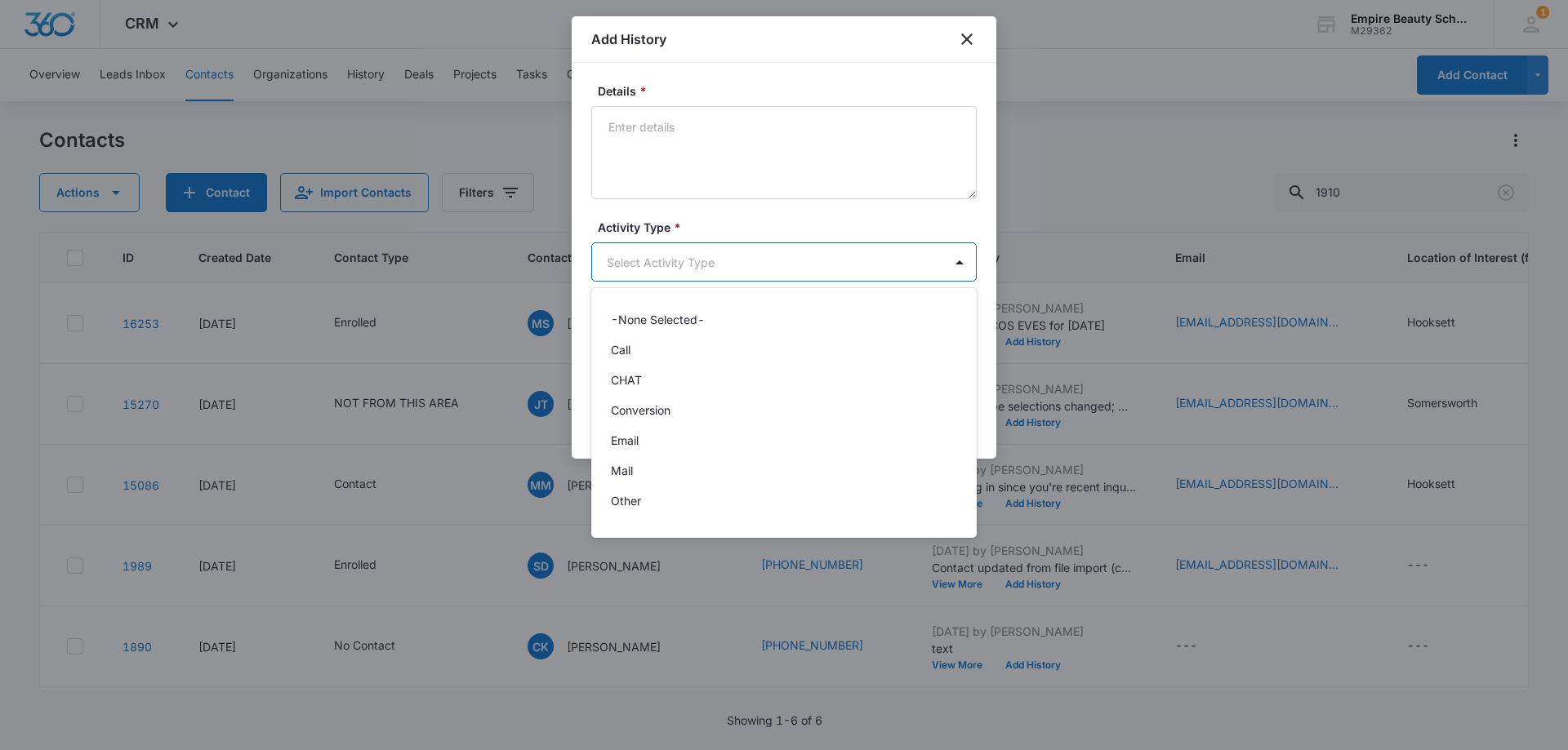
scroll to position [85, 0]
click at [638, 502] on div "Text" at bounding box center [782, 506] width 343 height 17
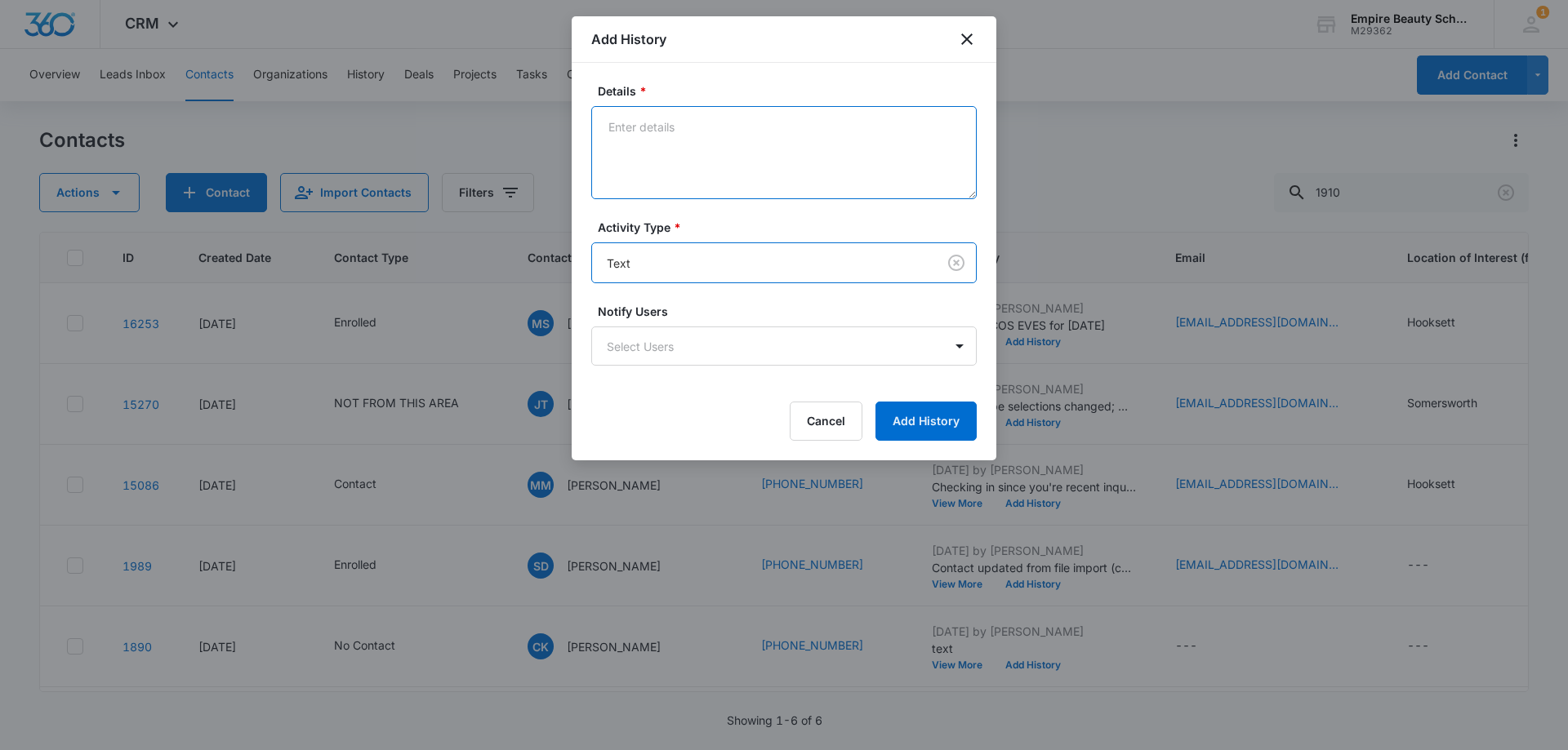
click at [672, 160] on textarea "Details *" at bounding box center [784, 153] width 386 height 93
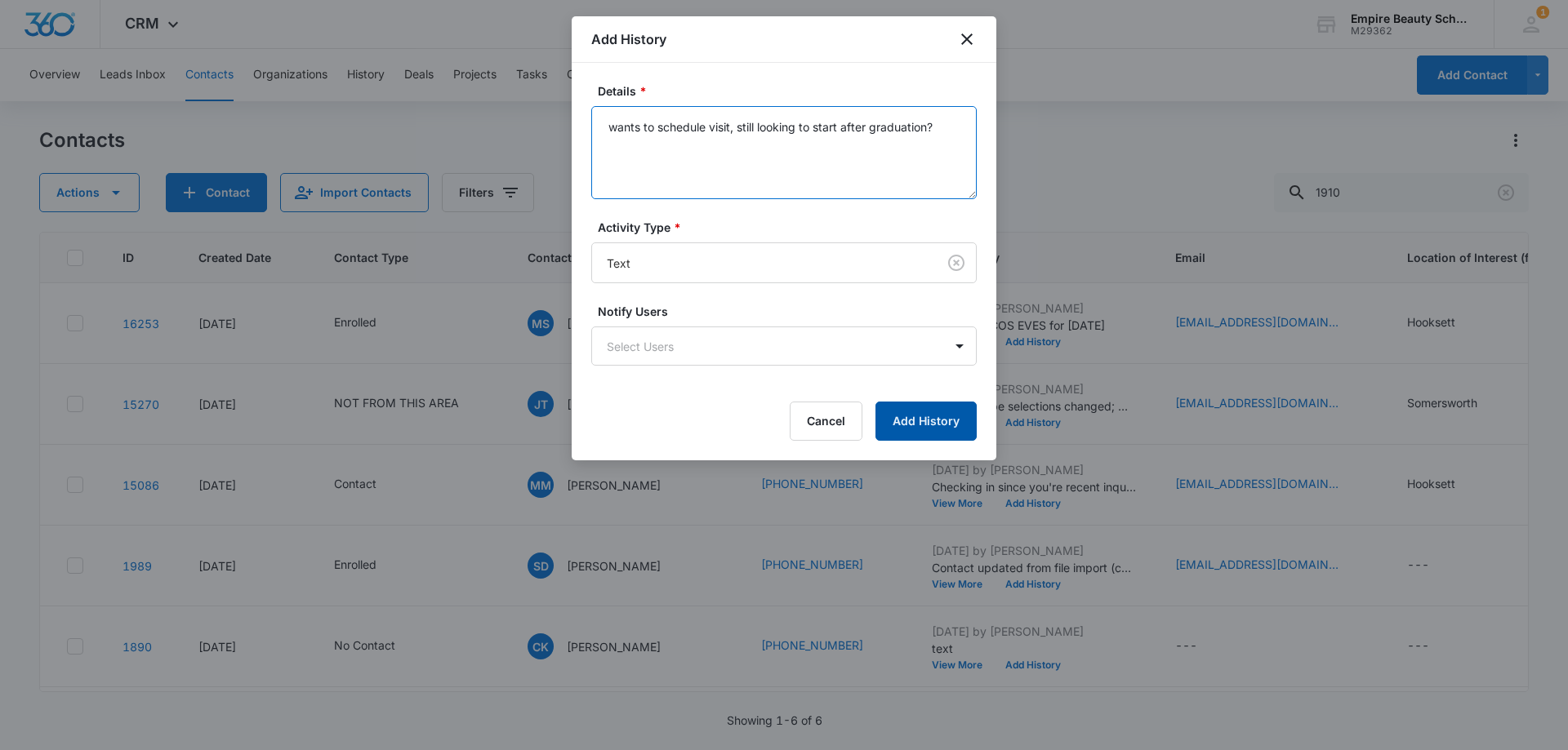
type textarea "wants to schedule visit, still looking to start after graduation?"
drag, startPoint x: 961, startPoint y: 423, endPoint x: 903, endPoint y: 449, distance: 63.6
click at [961, 422] on button "Add History" at bounding box center [925, 421] width 101 height 39
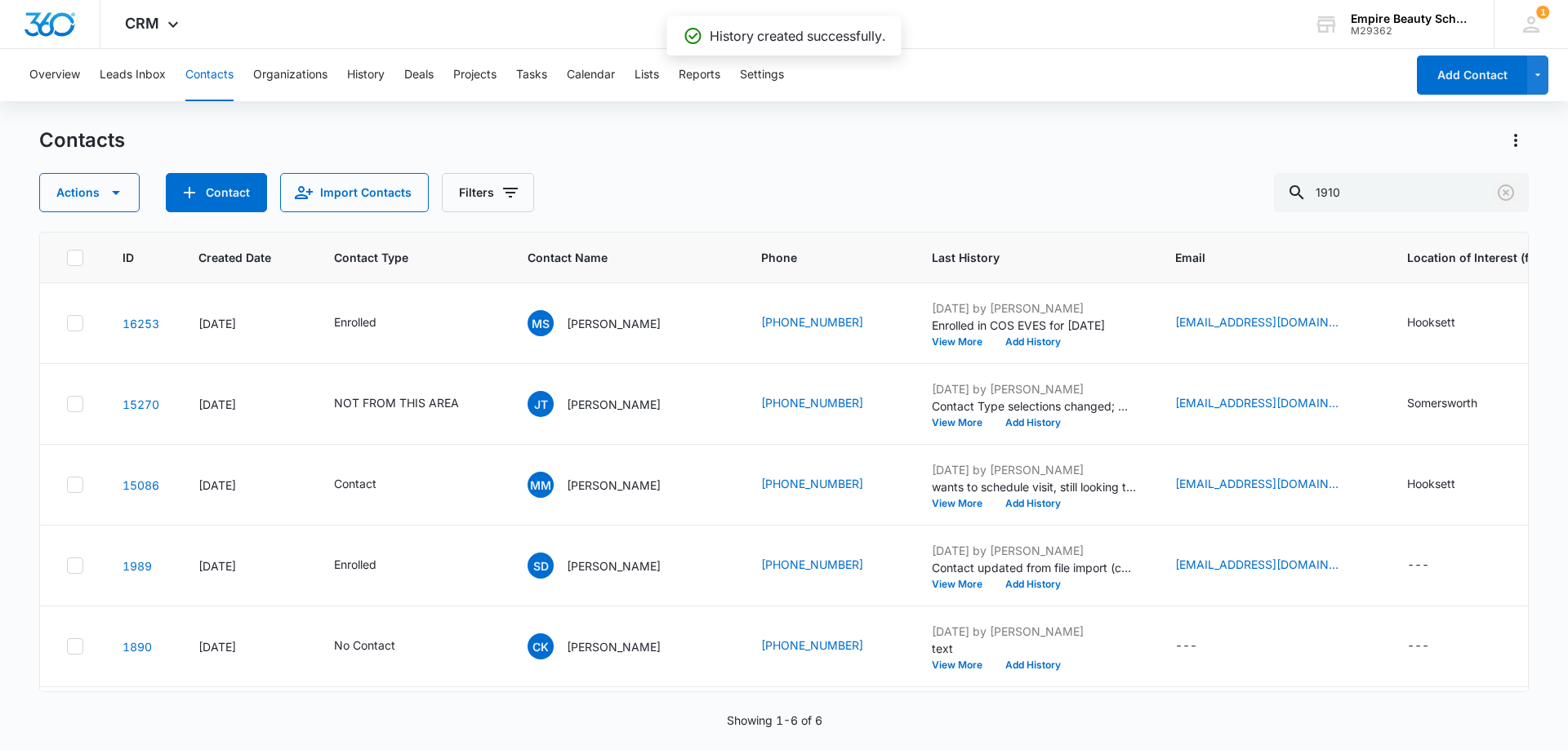
drag, startPoint x: 1511, startPoint y: 187, endPoint x: 1104, endPoint y: 168, distance: 407.4
click at [1511, 187] on icon "Clear" at bounding box center [1505, 192] width 16 height 16
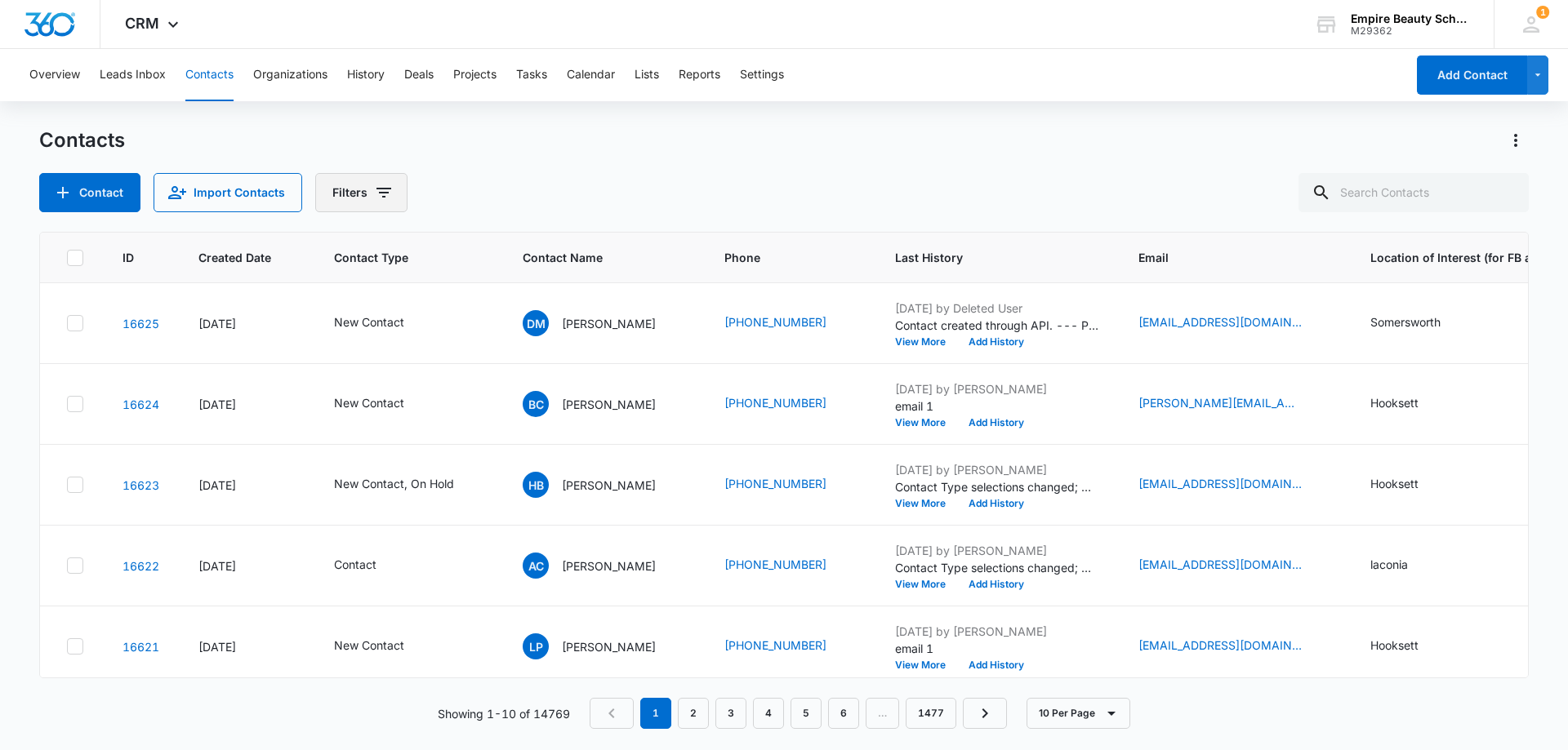
click at [399, 185] on button "Filters" at bounding box center [361, 193] width 92 height 39
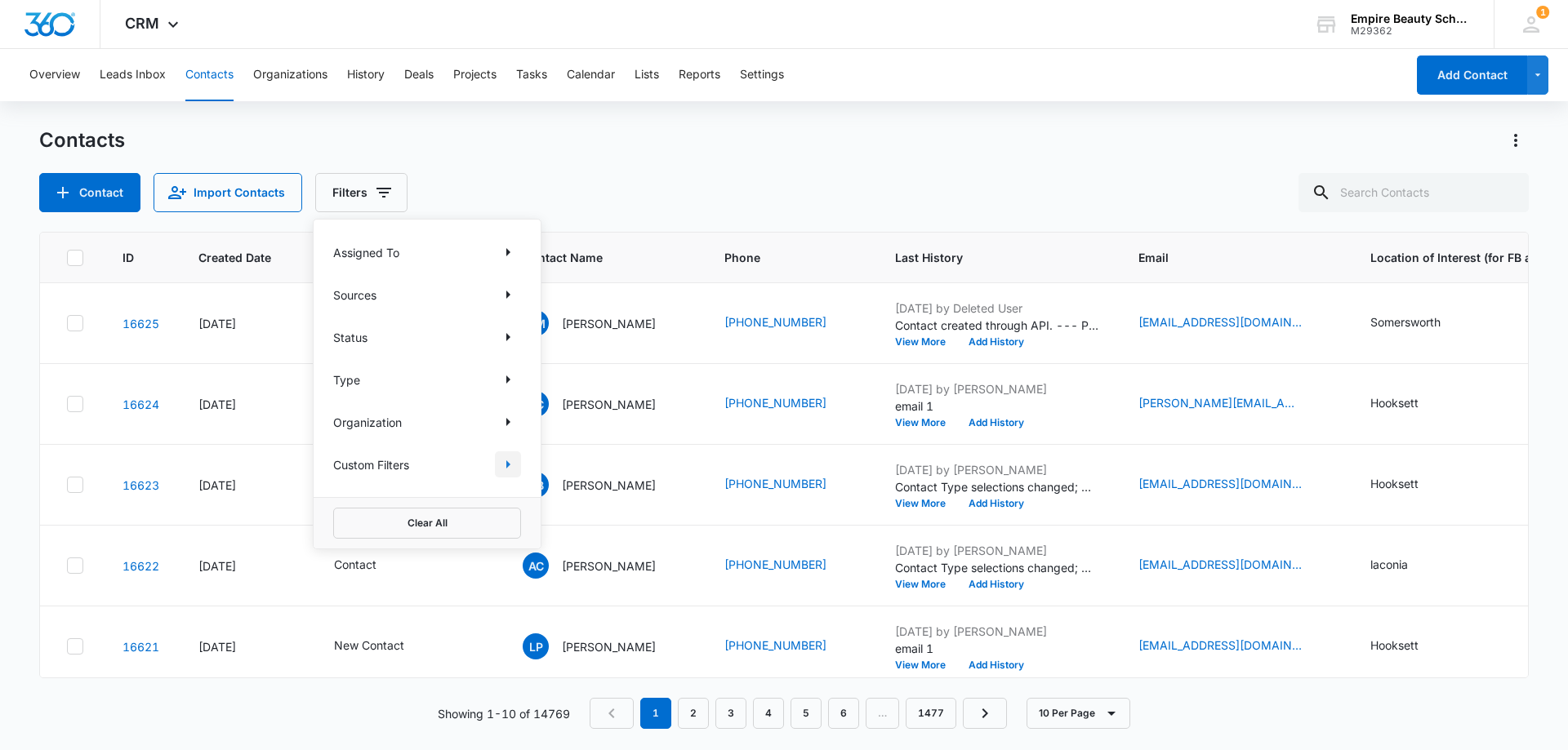
click at [509, 465] on icon "Show Custom Filters filters" at bounding box center [508, 464] width 4 height 8
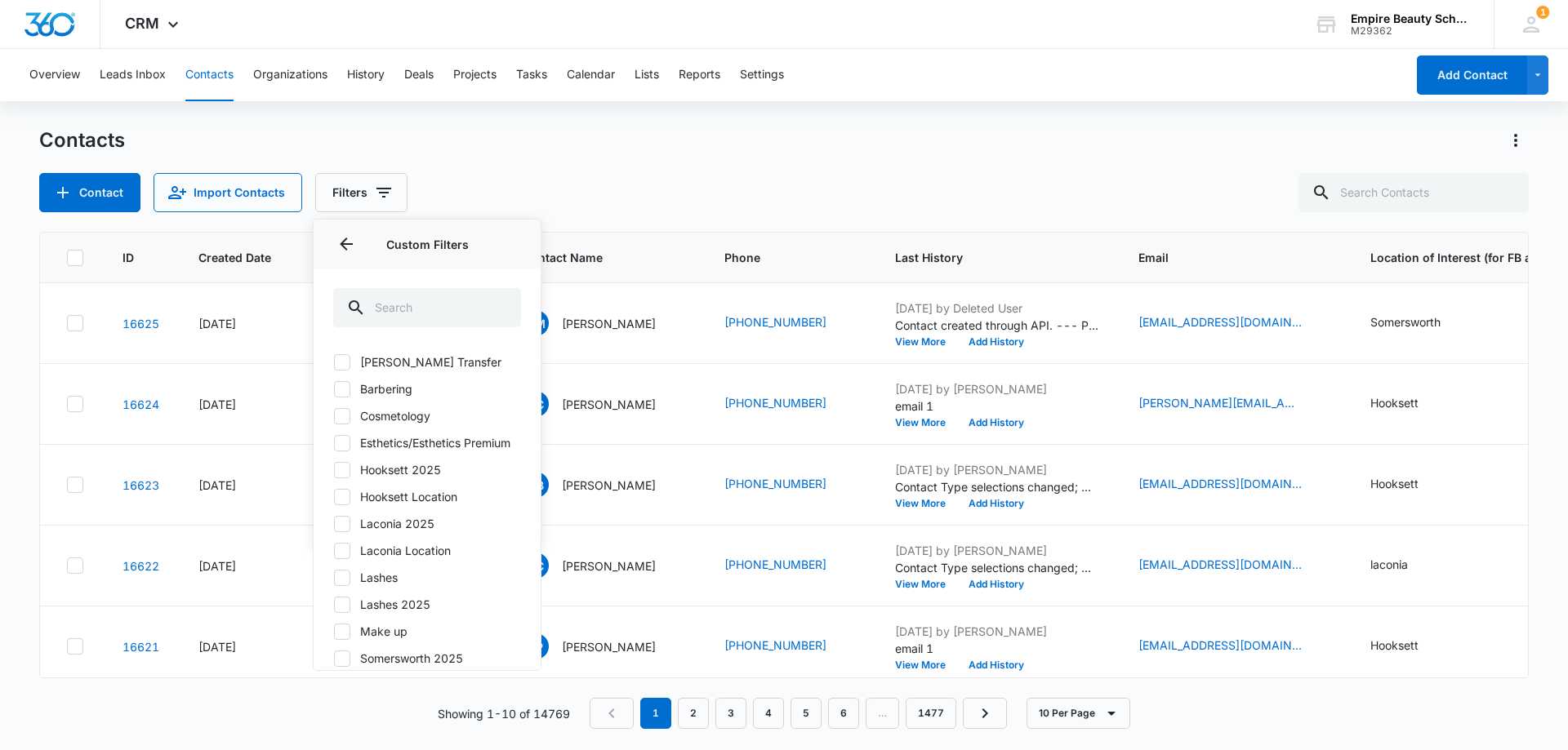
click at [341, 500] on icon at bounding box center [342, 496] width 10 height 8
click at [334, 497] on input "Hooksett Location" at bounding box center [334, 496] width 1 height 1
checkbox input "true"
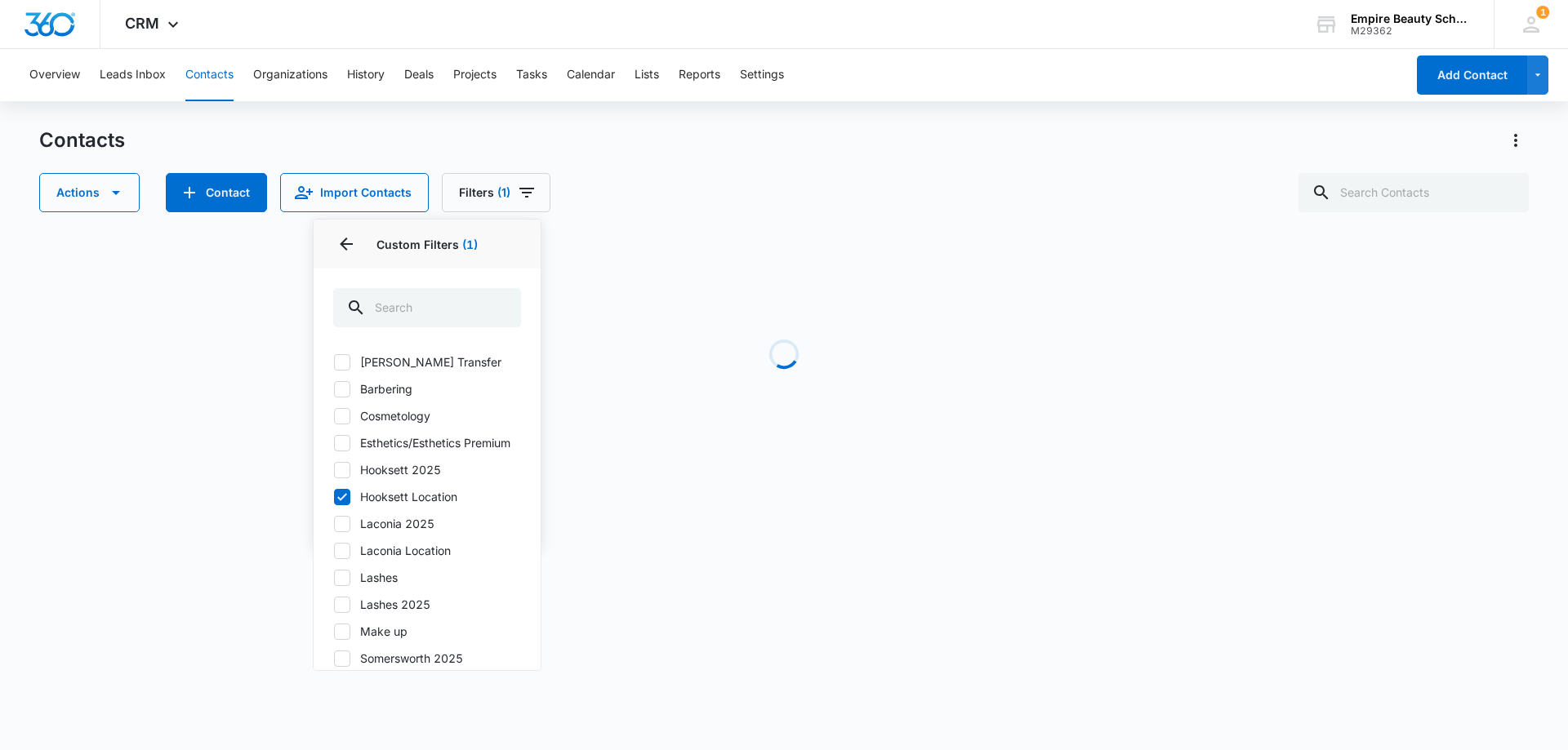
click at [778, 166] on div "Contacts Actions Contact Import Contacts Filters (1) Assigned To Sources Status…" at bounding box center [784, 169] width 1489 height 85
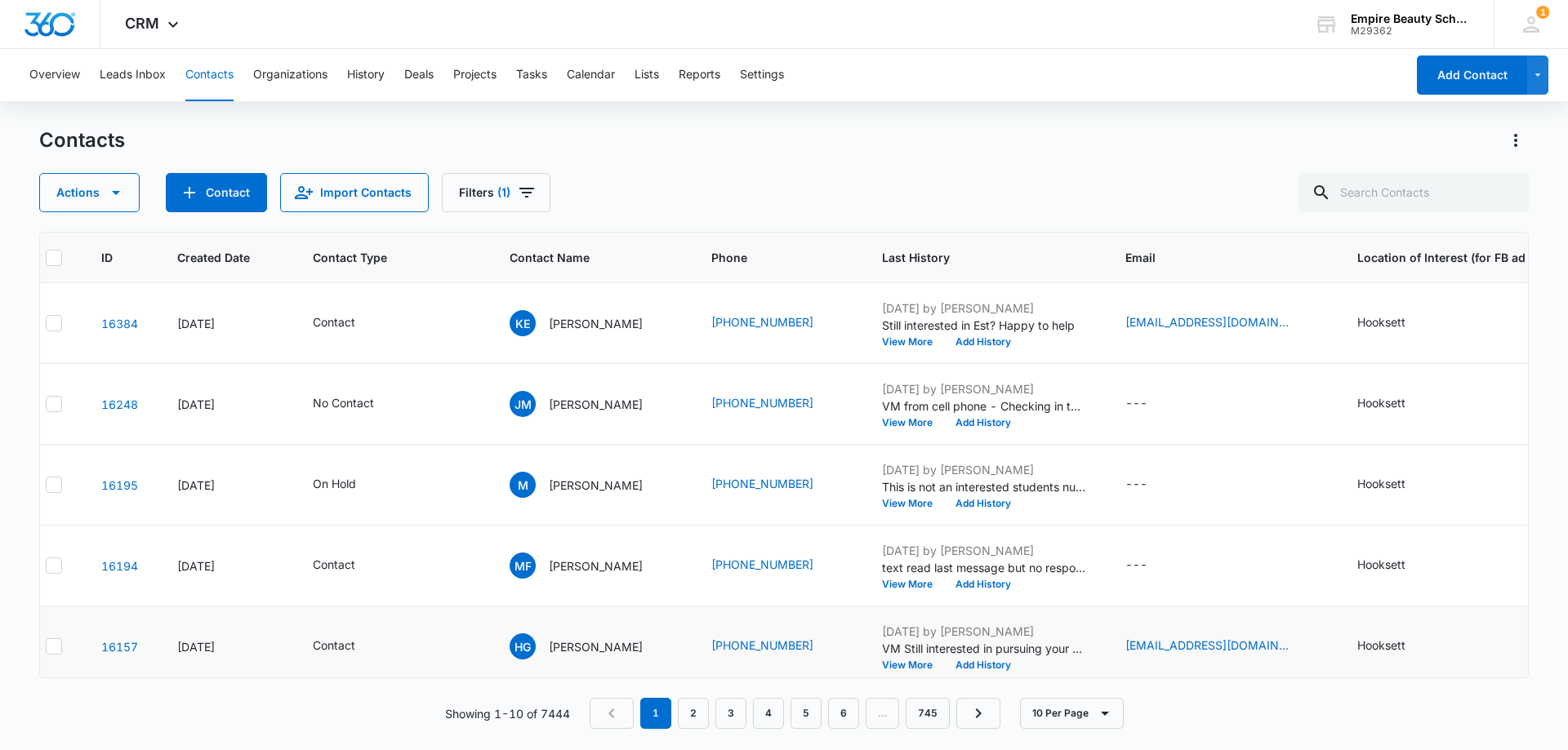
scroll to position [0, 0]
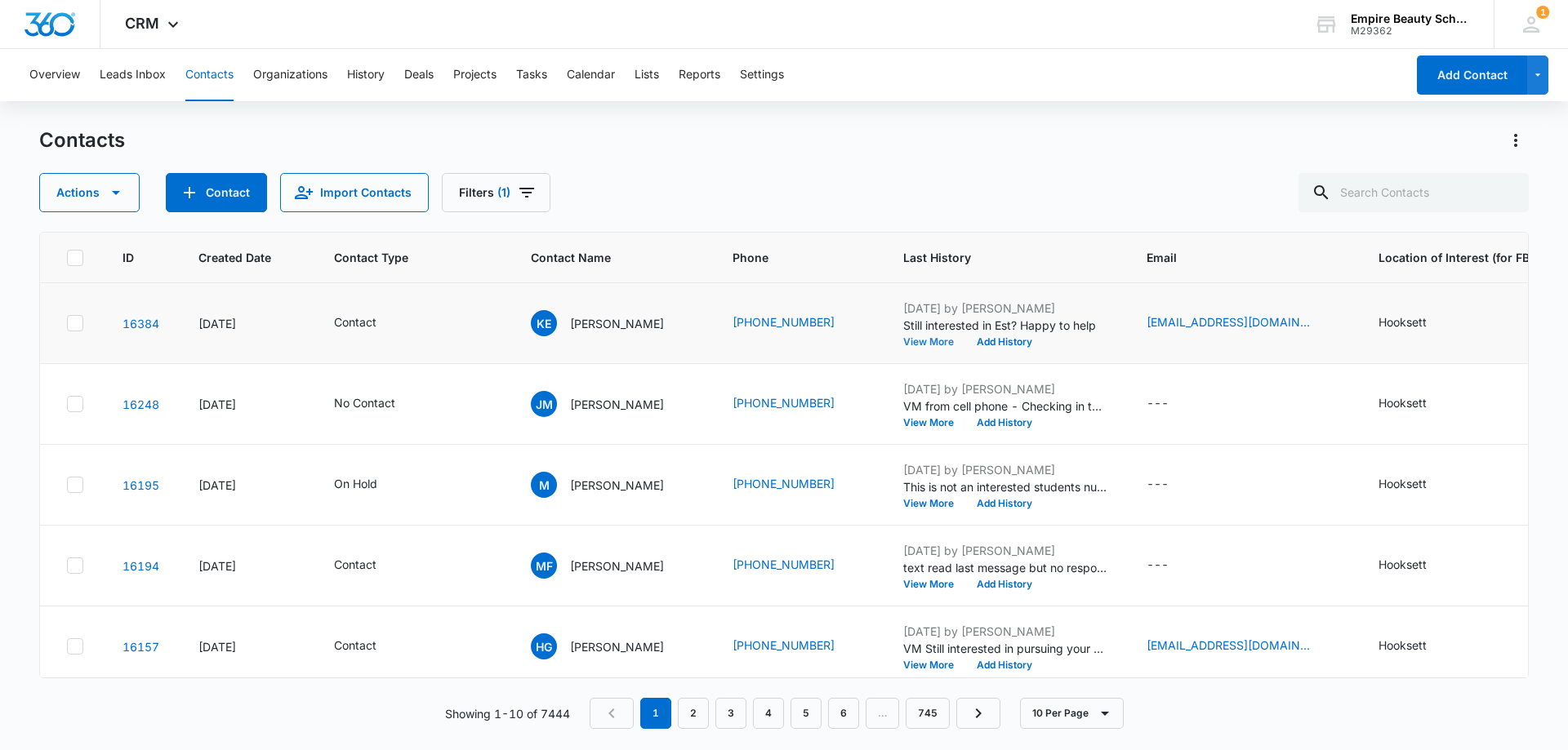
click at [937, 340] on button "View More" at bounding box center [934, 342] width 62 height 10
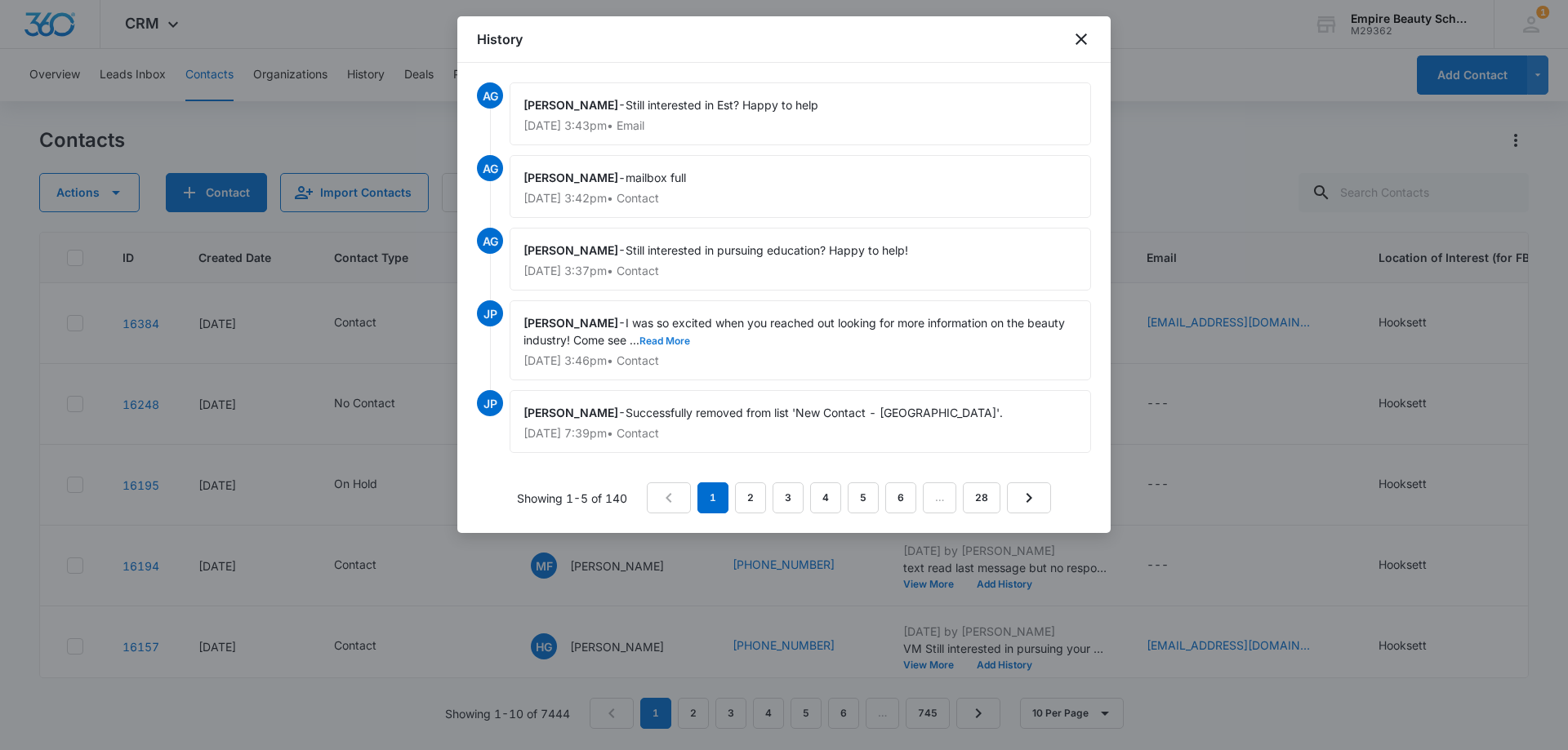
click at [677, 343] on button "Read More" at bounding box center [665, 341] width 50 height 10
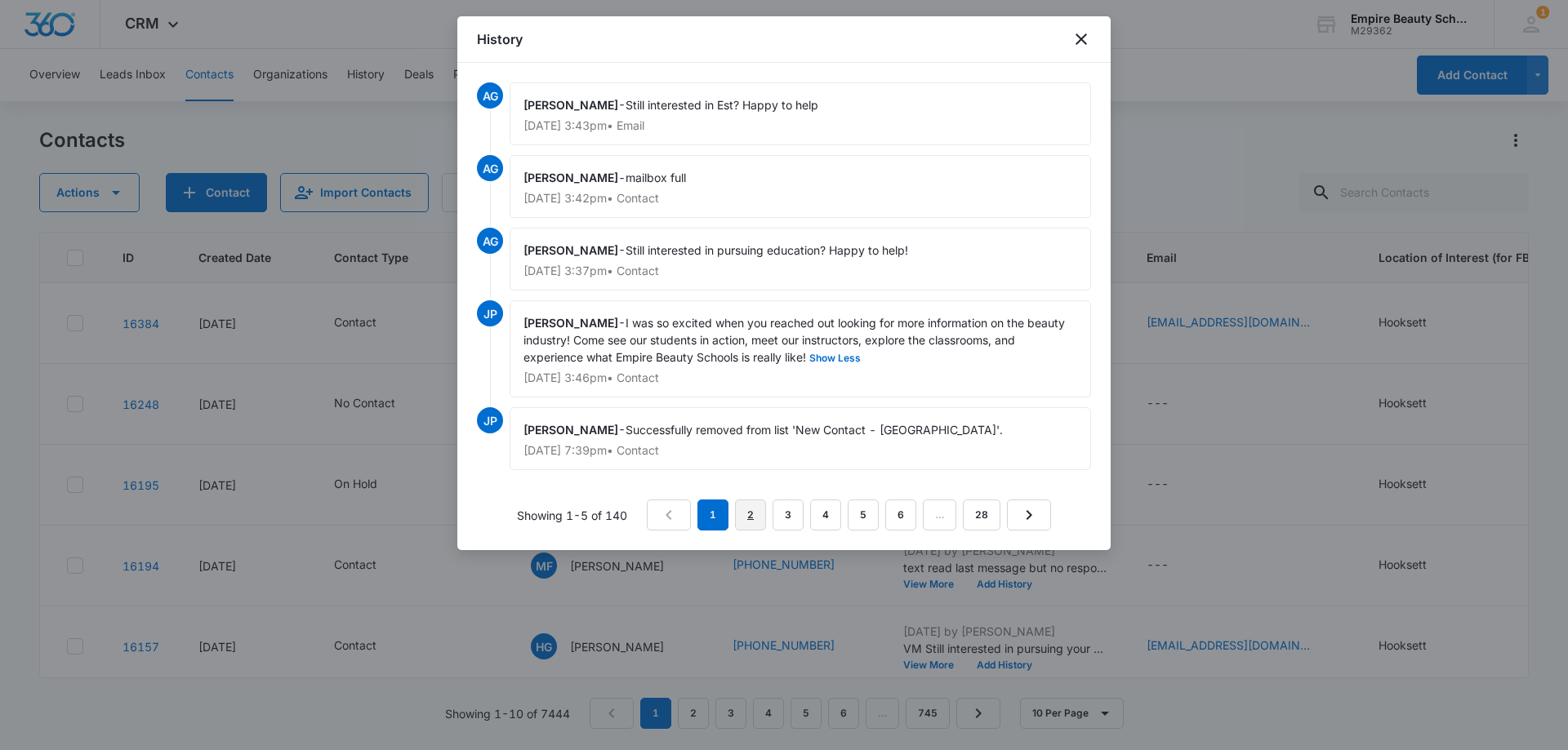
click at [755, 513] on link "2" at bounding box center [750, 515] width 31 height 31
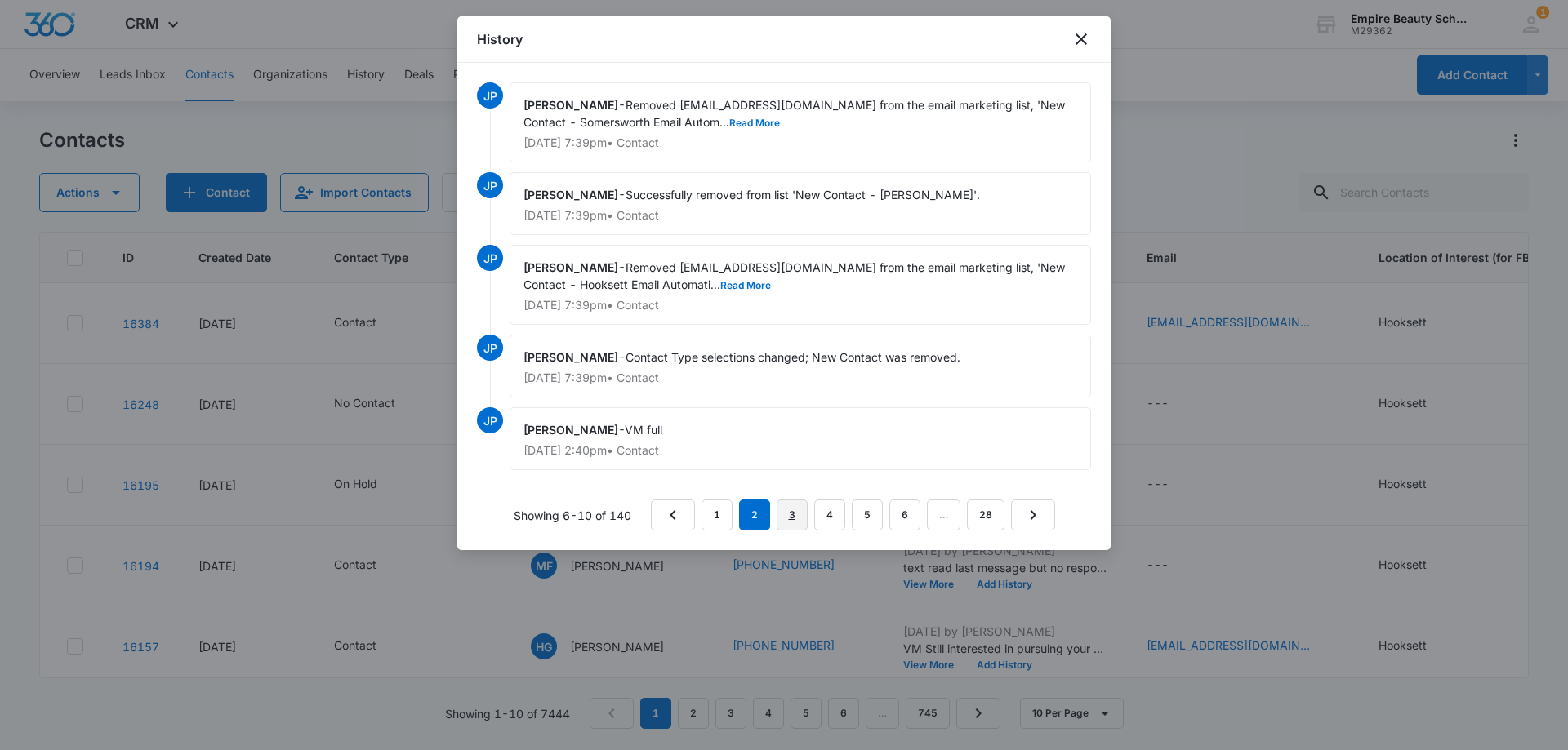
click at [794, 509] on link "3" at bounding box center [792, 515] width 31 height 31
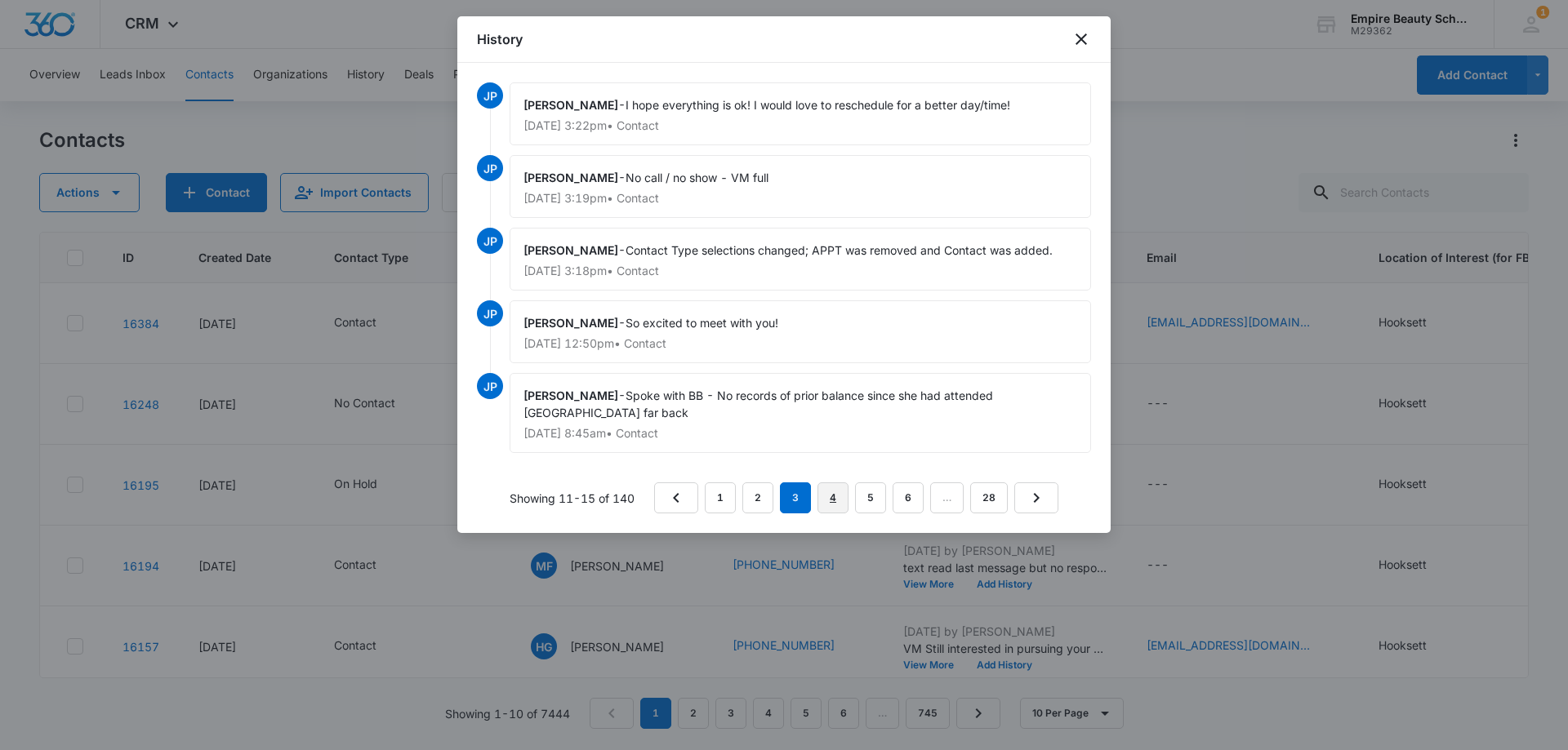
click at [827, 497] on link "4" at bounding box center [832, 498] width 31 height 31
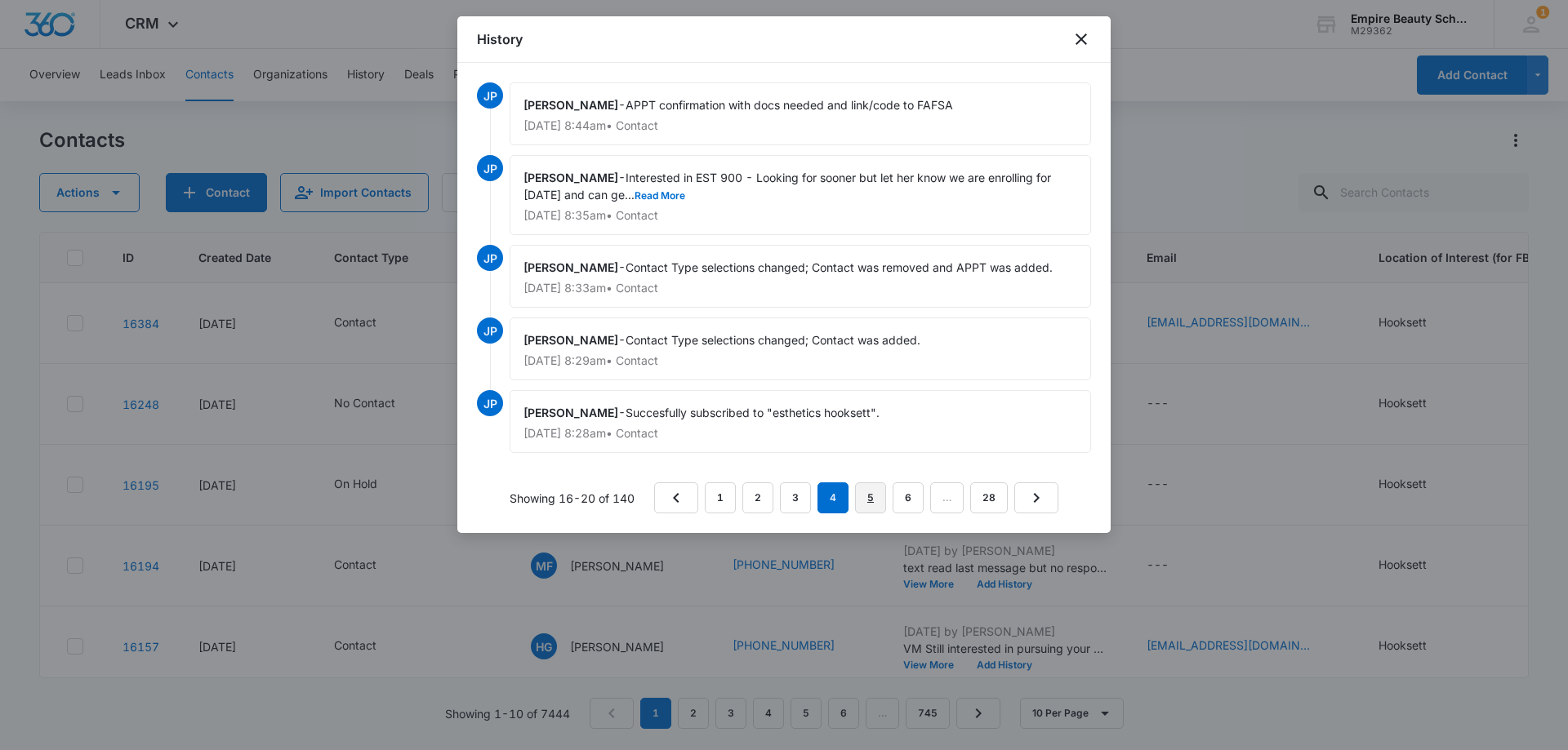
click at [865, 496] on link "5" at bounding box center [870, 498] width 31 height 31
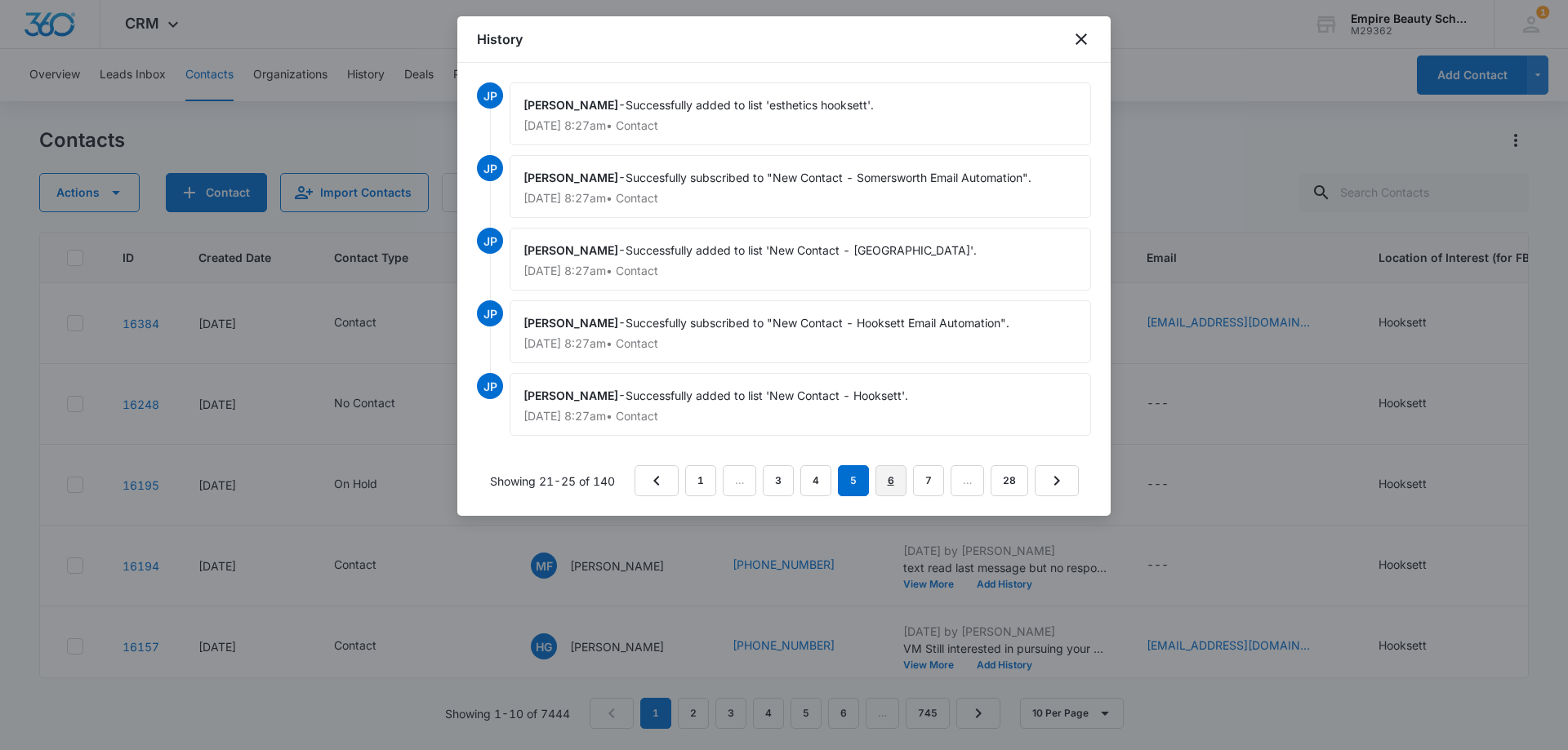
click at [892, 481] on link "6" at bounding box center [890, 480] width 31 height 31
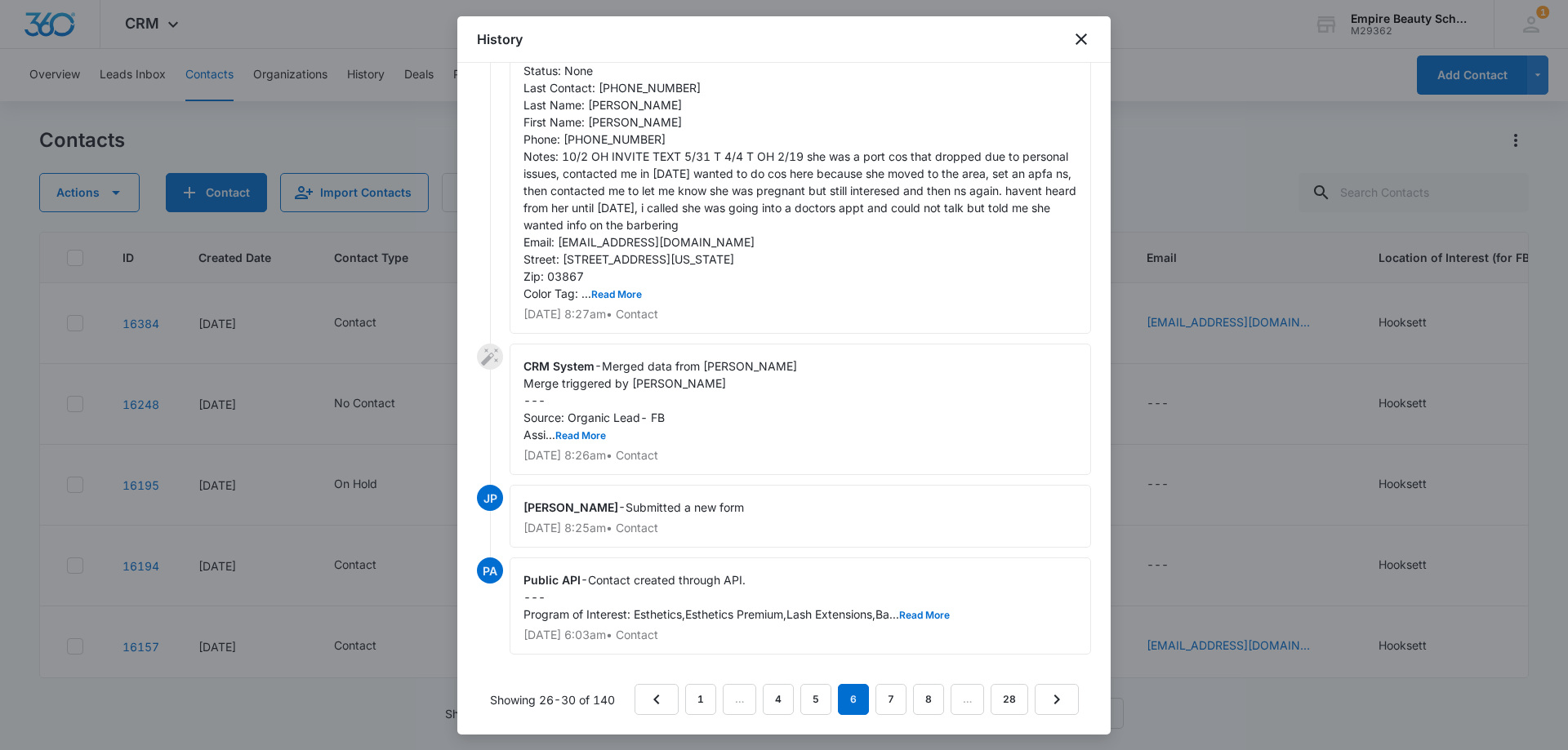
scroll to position [278, 0]
click at [632, 440] on div "CRM System - Merged data from [PERSON_NAME] Merge triggered by [PERSON_NAME] --…" at bounding box center [800, 409] width 582 height 132
click at [595, 435] on button "Read More" at bounding box center [581, 436] width 50 height 10
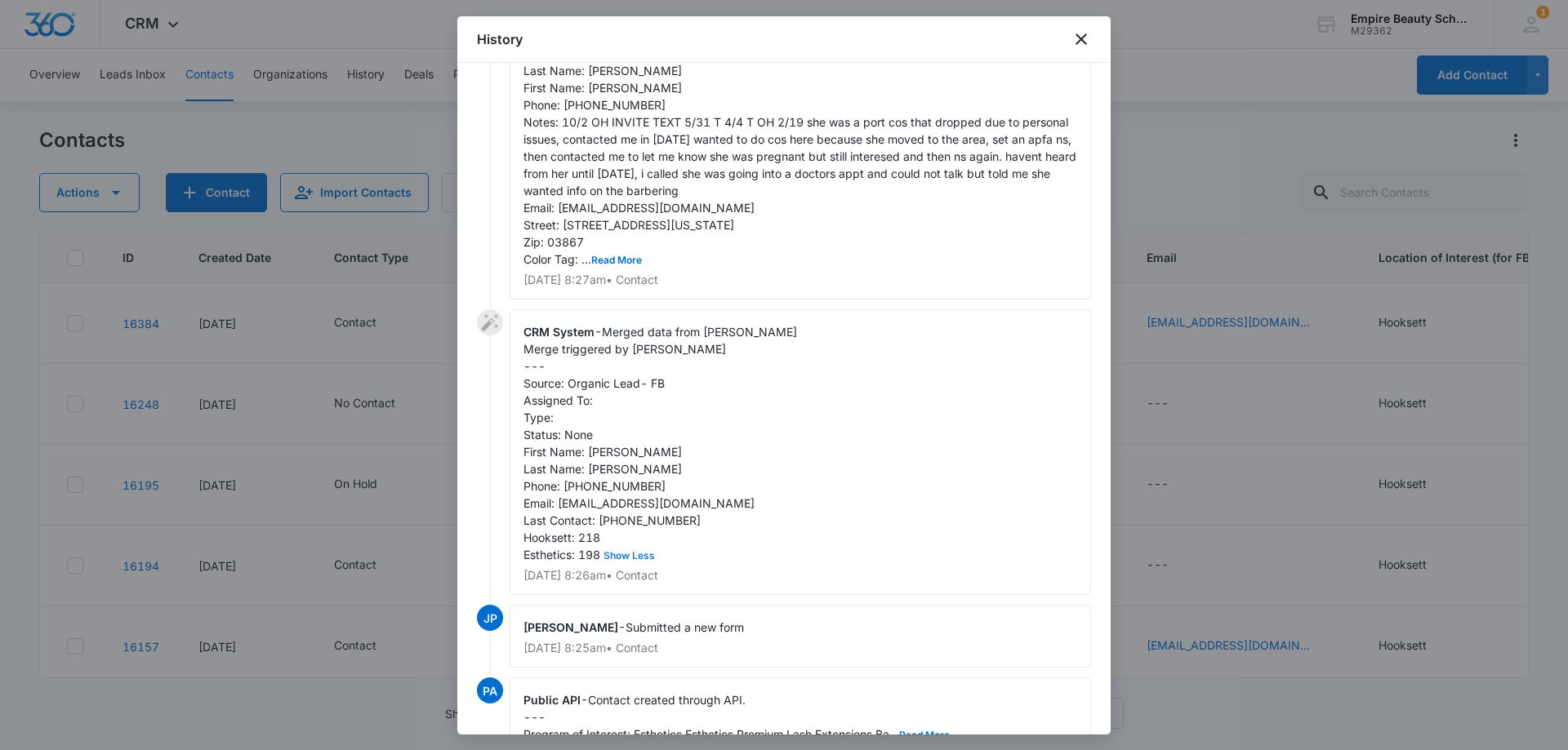
scroll to position [432, 0]
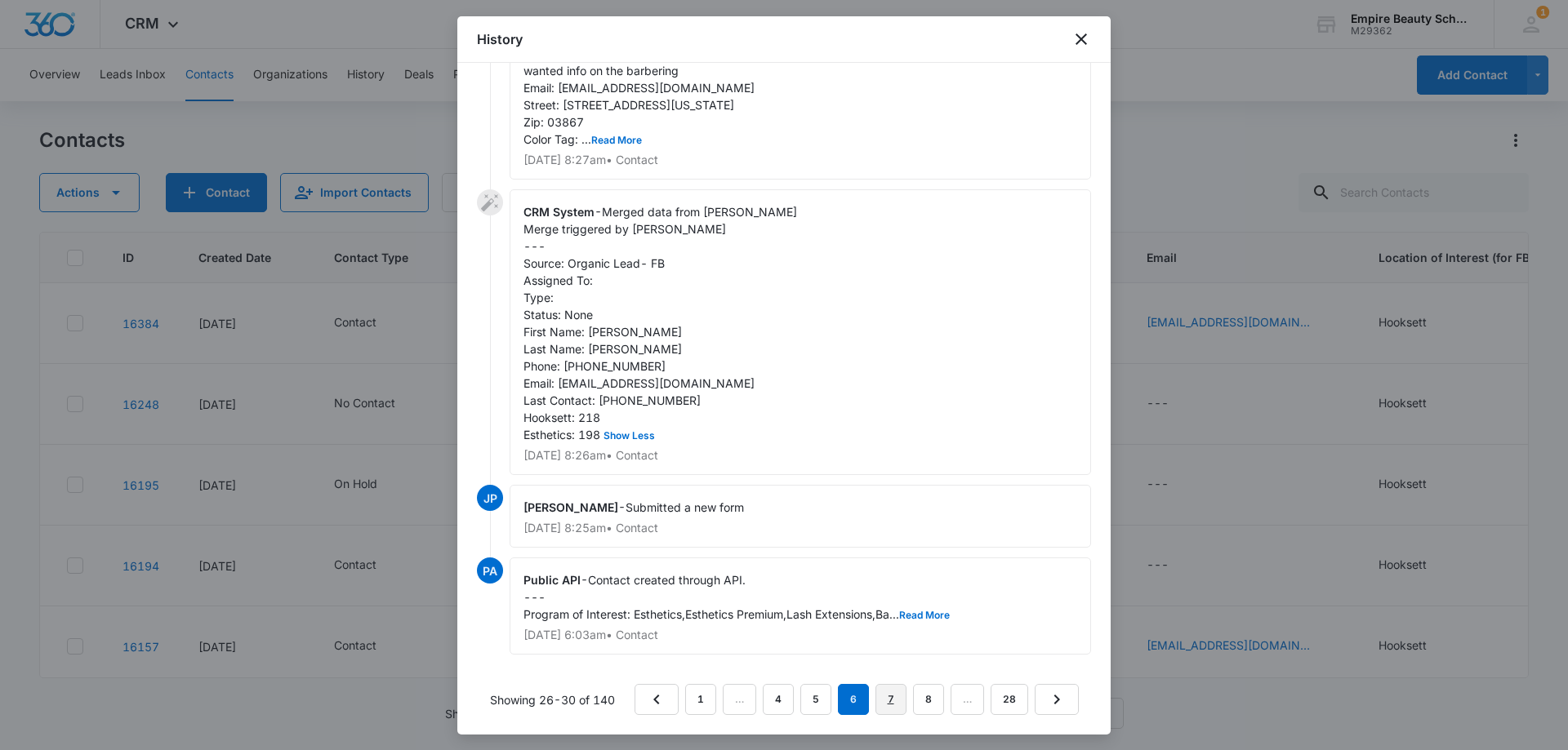
click at [890, 693] on link "7" at bounding box center [890, 699] width 31 height 31
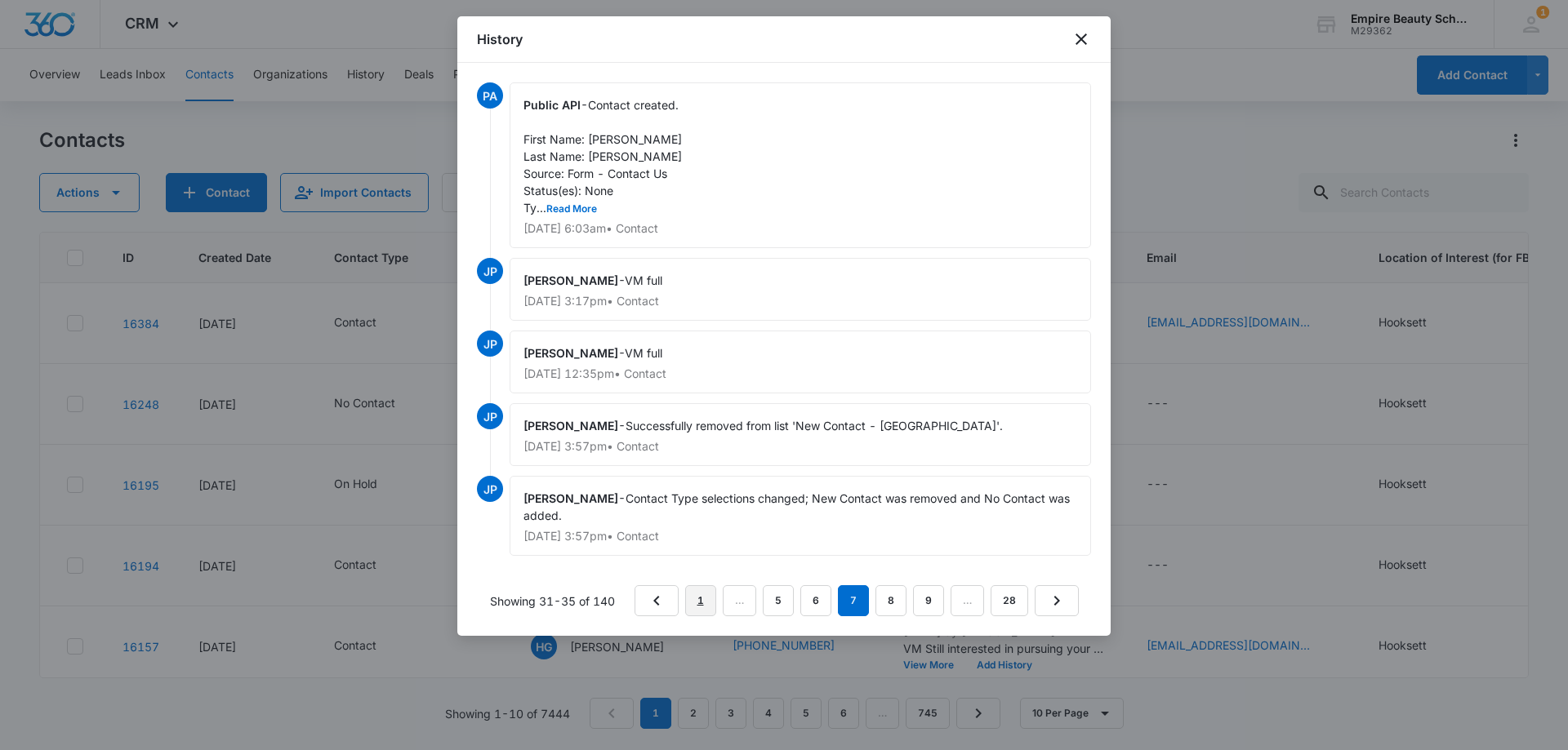
click at [703, 598] on link "1" at bounding box center [700, 601] width 31 height 31
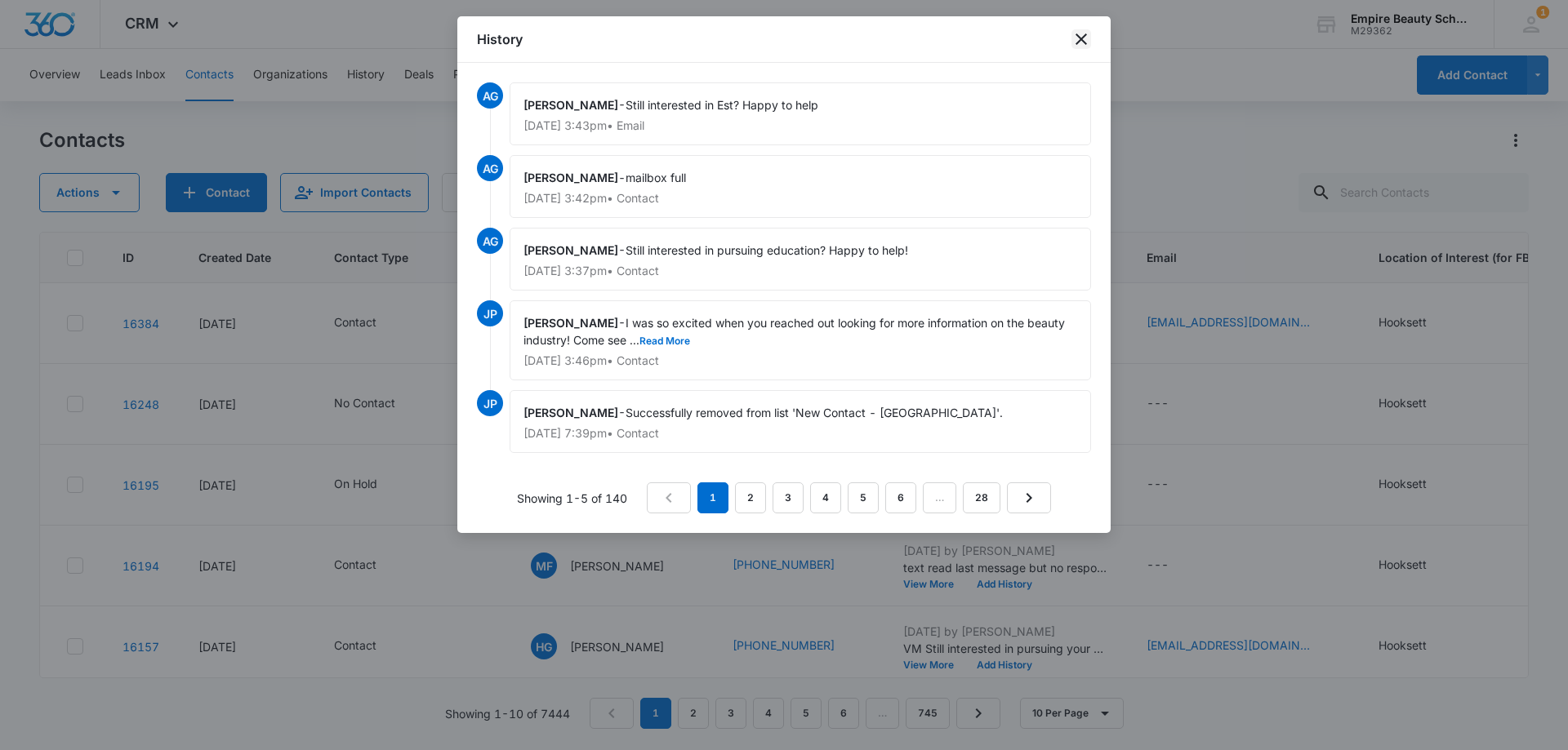
click at [1080, 38] on icon "close" at bounding box center [1081, 39] width 12 height 12
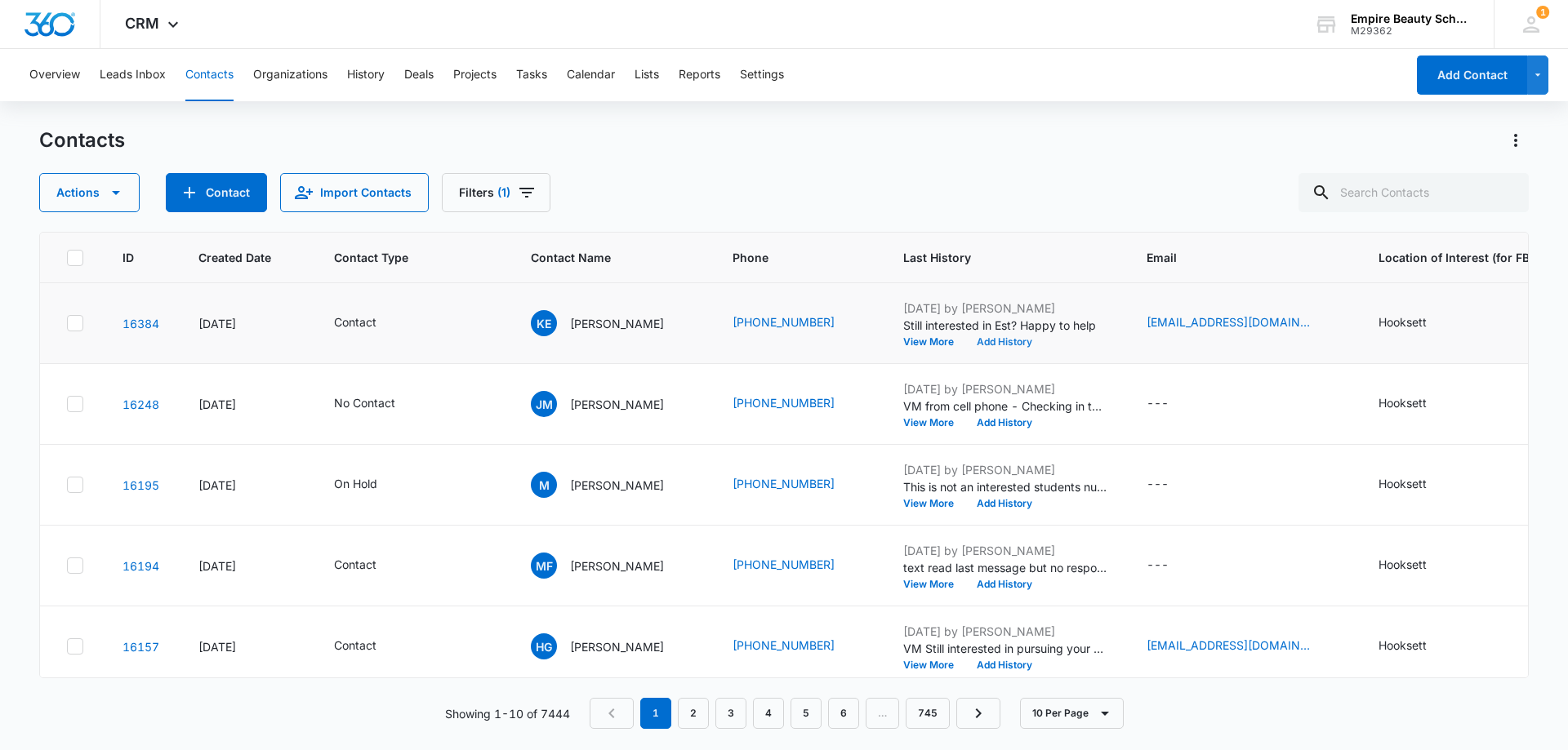
click at [1002, 341] on button "Add History" at bounding box center [1005, 342] width 79 height 10
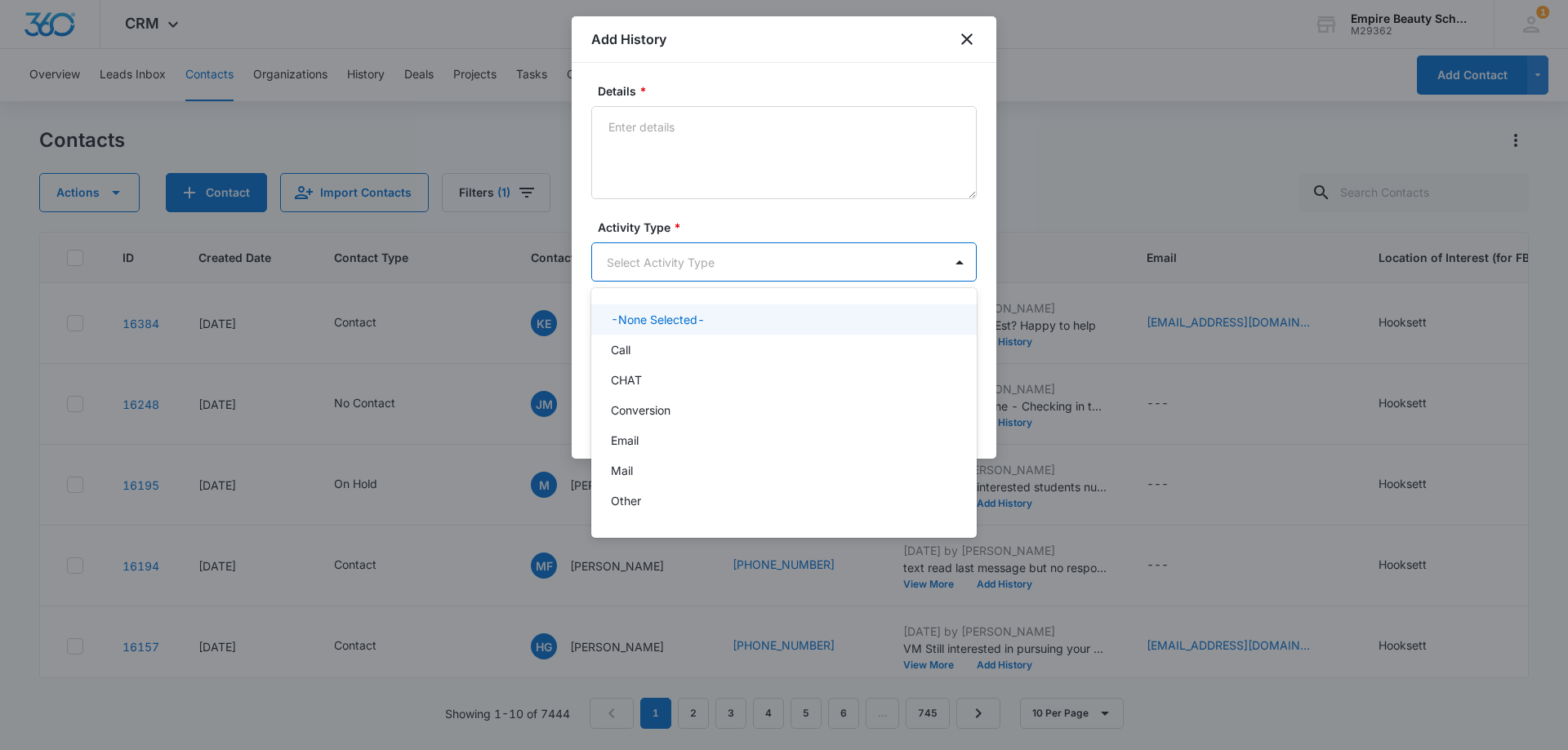
click at [643, 258] on body "CRM Apps Forms CRM Email Shop Payments POS Files Brand Settings Empire Beauty S…" at bounding box center [784, 375] width 1568 height 750
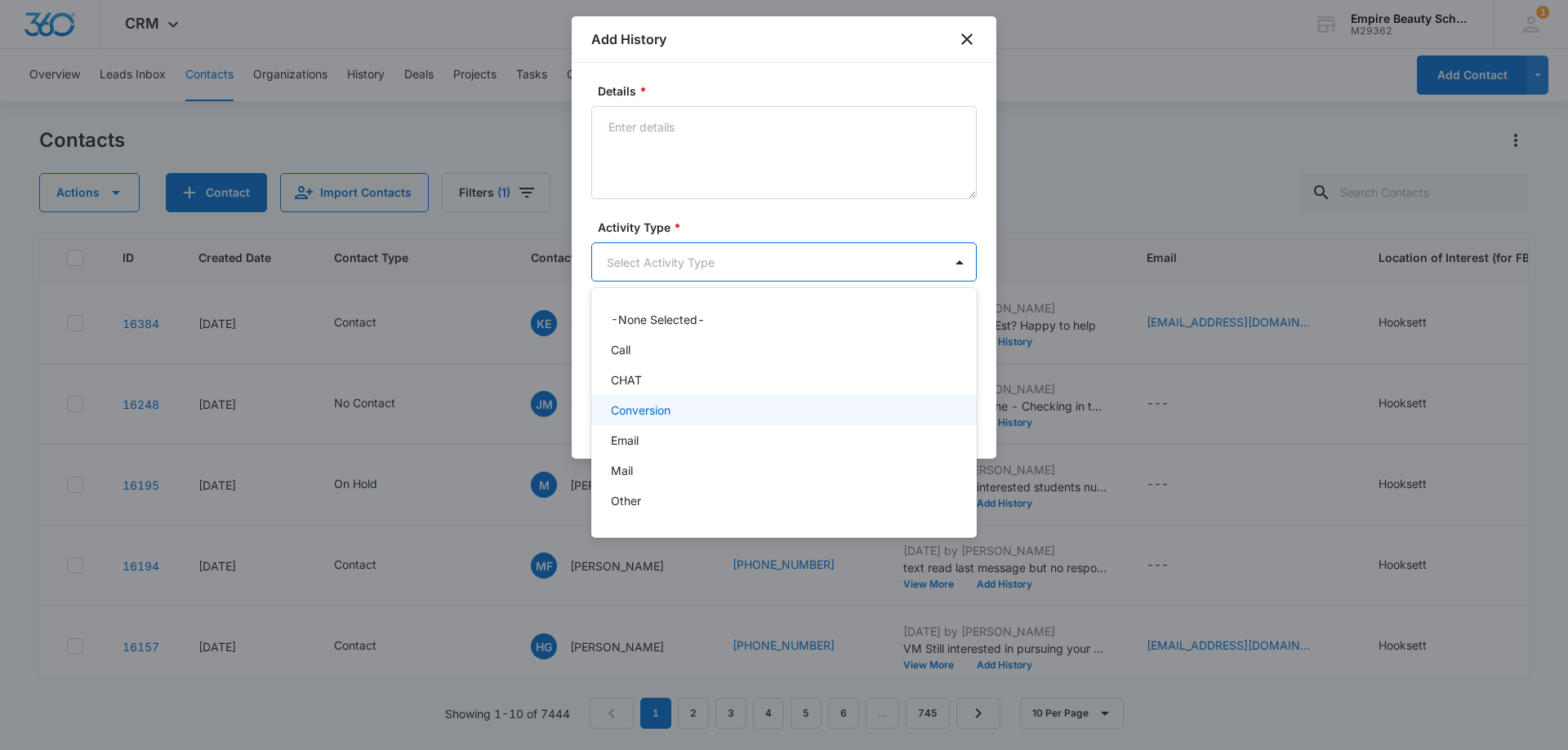
scroll to position [85, 0]
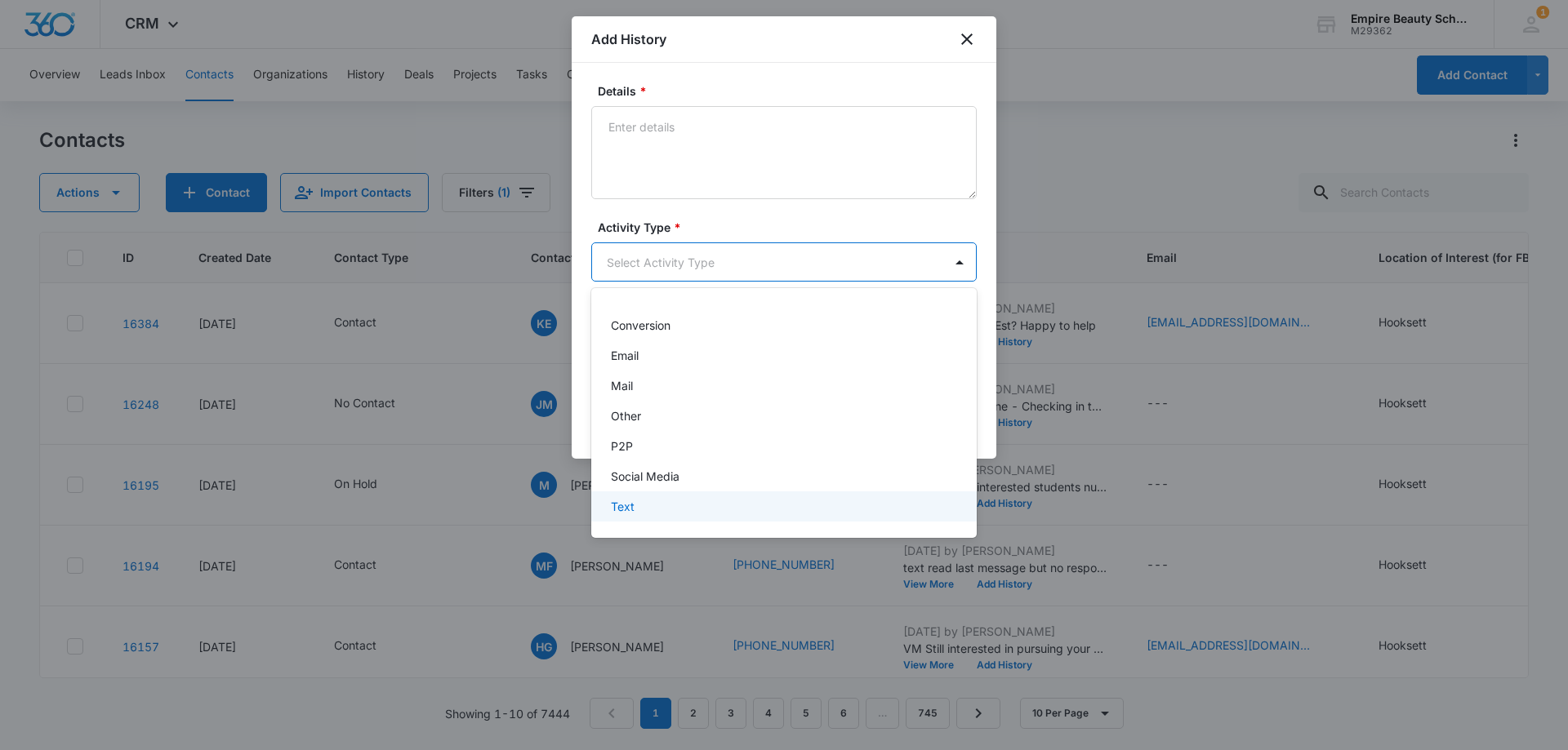
click at [629, 512] on p "Text" at bounding box center [623, 506] width 23 height 17
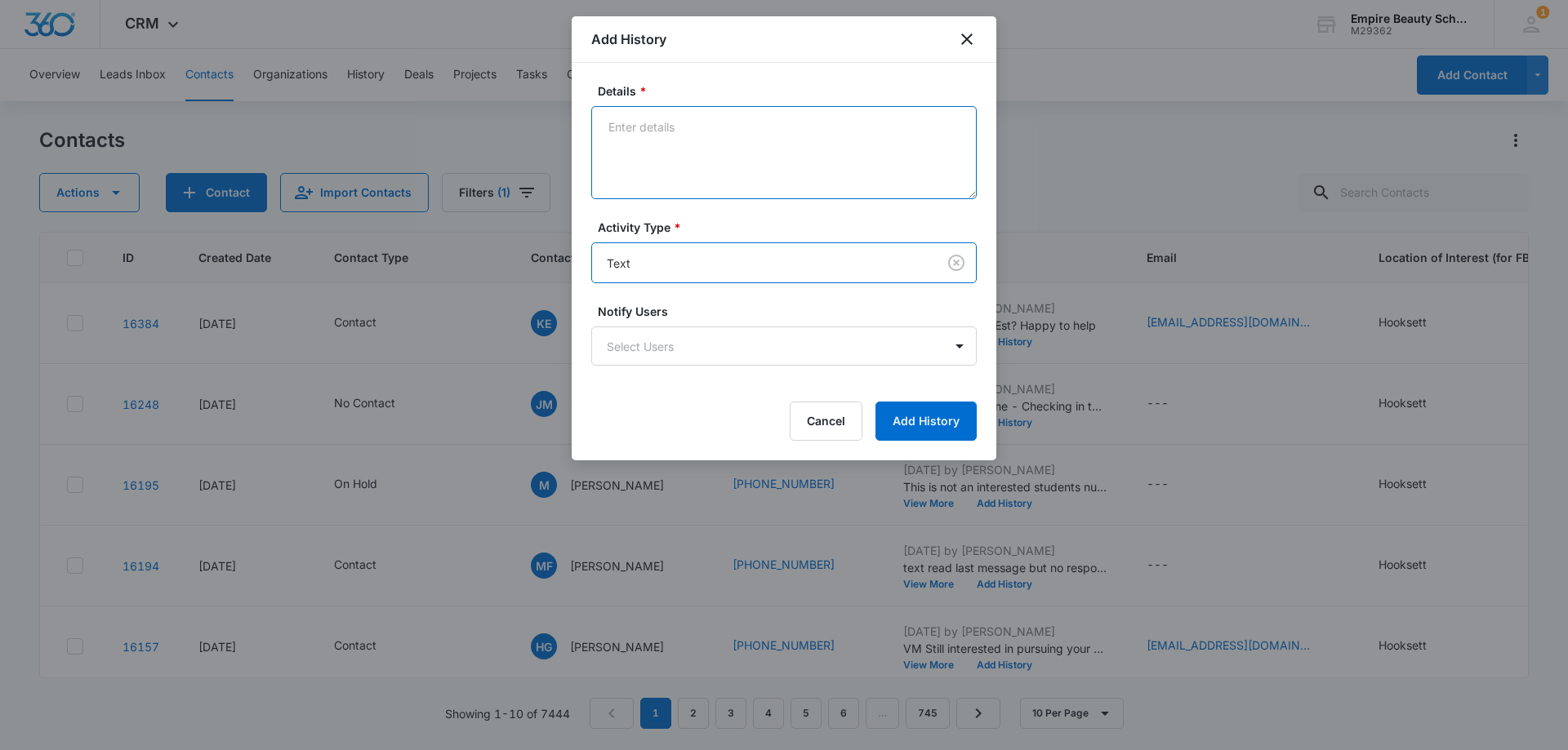
click at [645, 164] on textarea "Details *" at bounding box center [784, 153] width 386 height 93
click at [747, 126] on textarea "read last message but didnt respond" at bounding box center [784, 153] width 386 height 93
click at [837, 137] on textarea "read last message but didn't respond" at bounding box center [784, 153] width 386 height 93
type textarea "read last message but didn't respond"
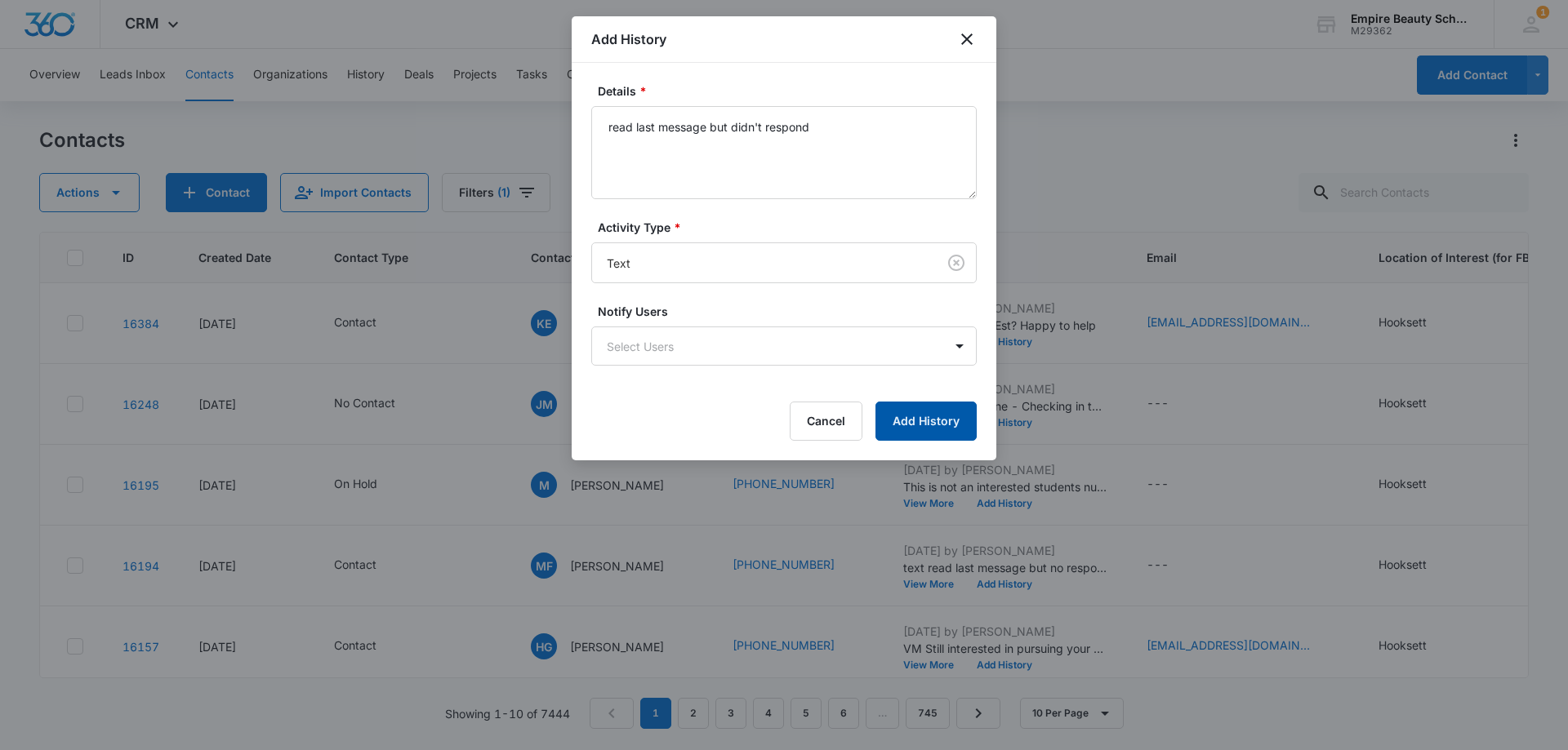
click at [950, 428] on button "Add History" at bounding box center [925, 421] width 101 height 39
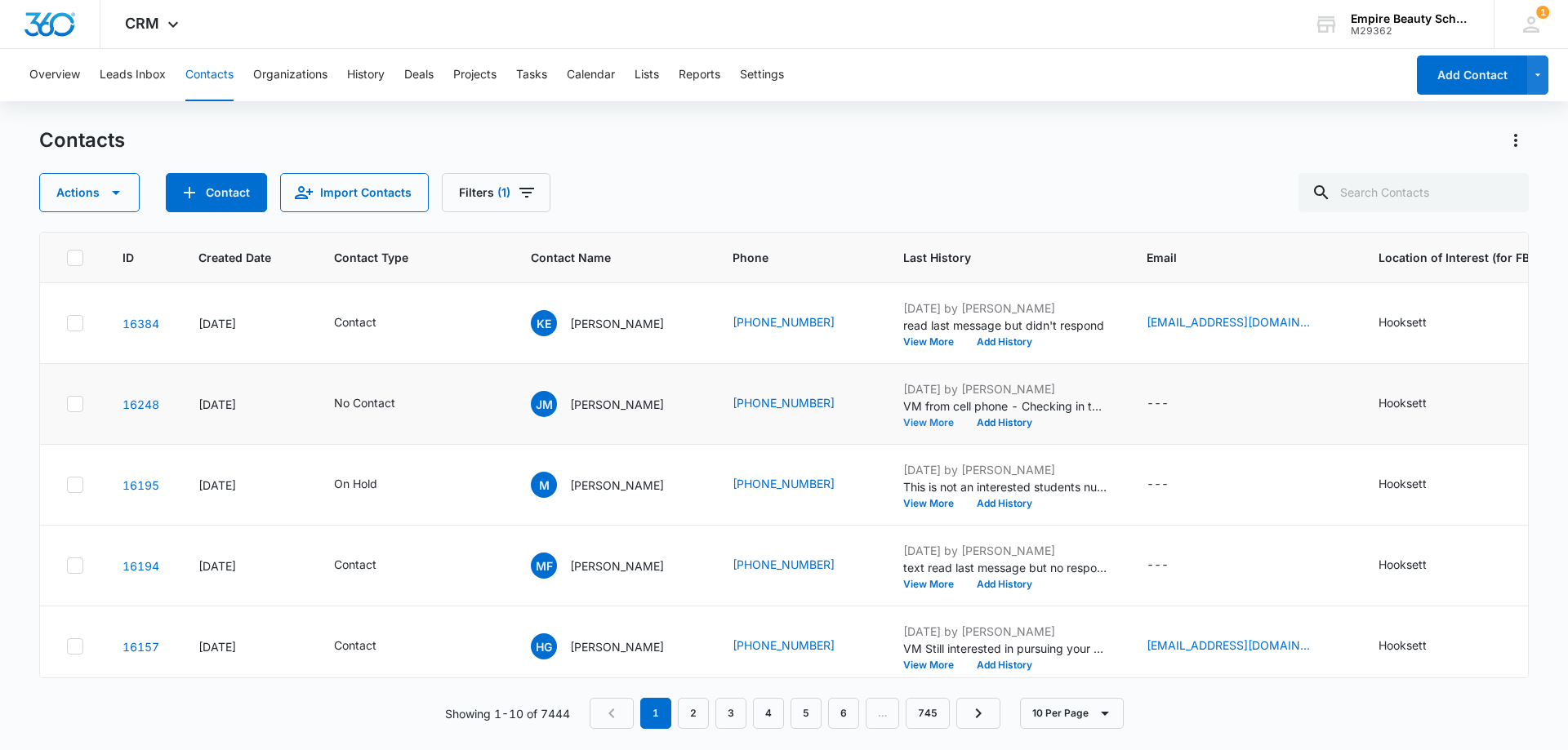
click at [930, 418] on button "View More" at bounding box center [934, 423] width 62 height 10
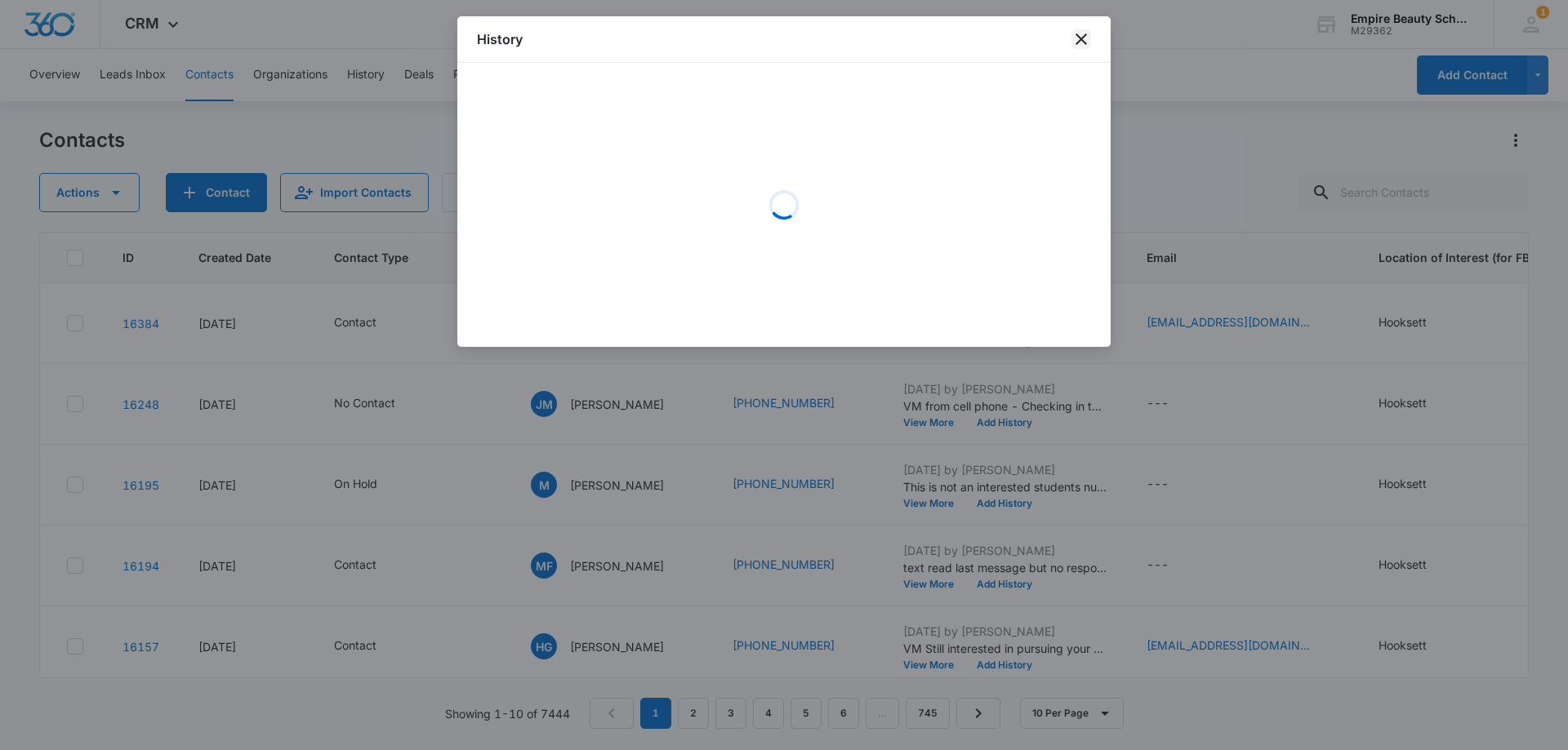
click at [1077, 30] on icon "close" at bounding box center [1080, 39] width 19 height 19
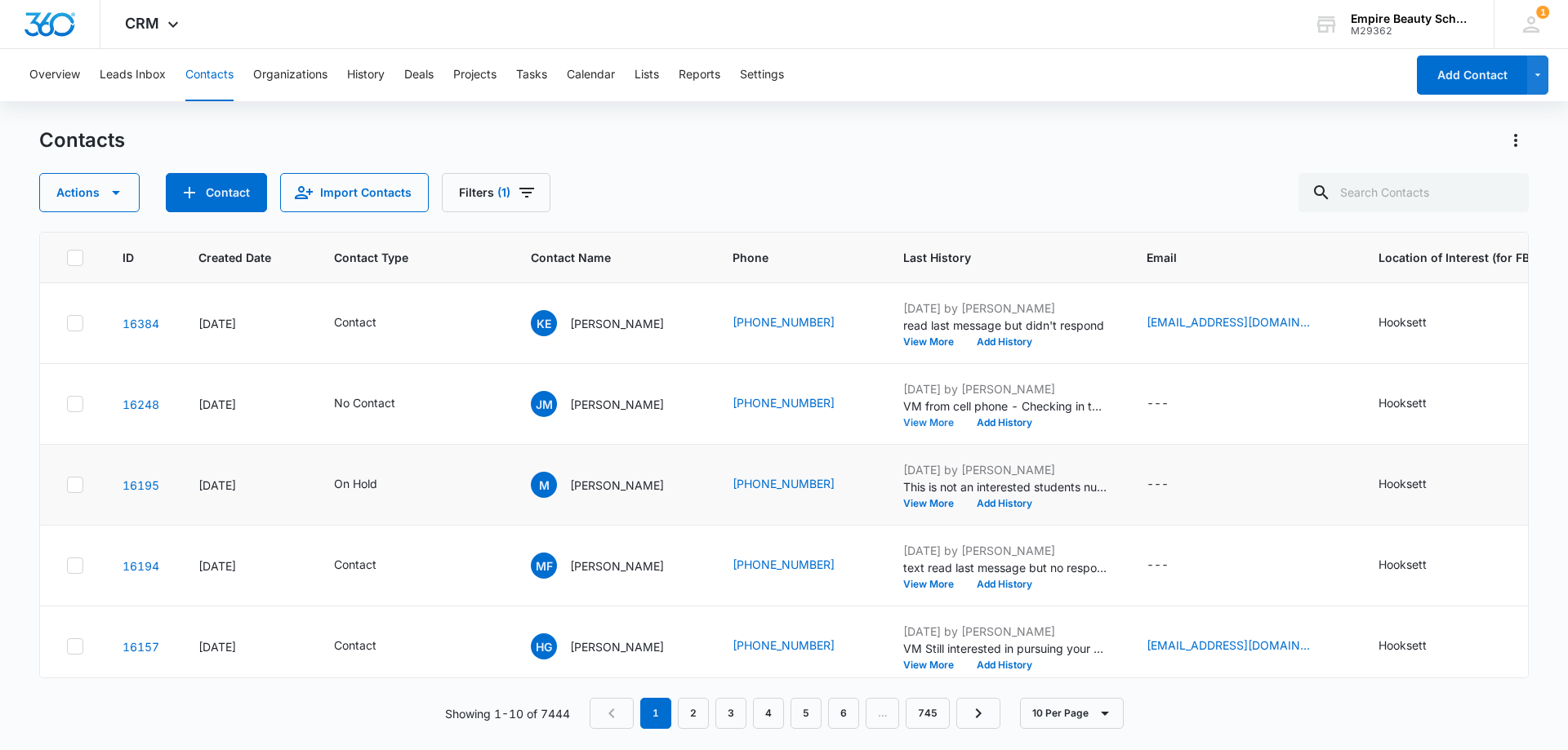
scroll to position [81, 0]
click at [948, 422] on button "View More" at bounding box center [934, 422] width 62 height 10
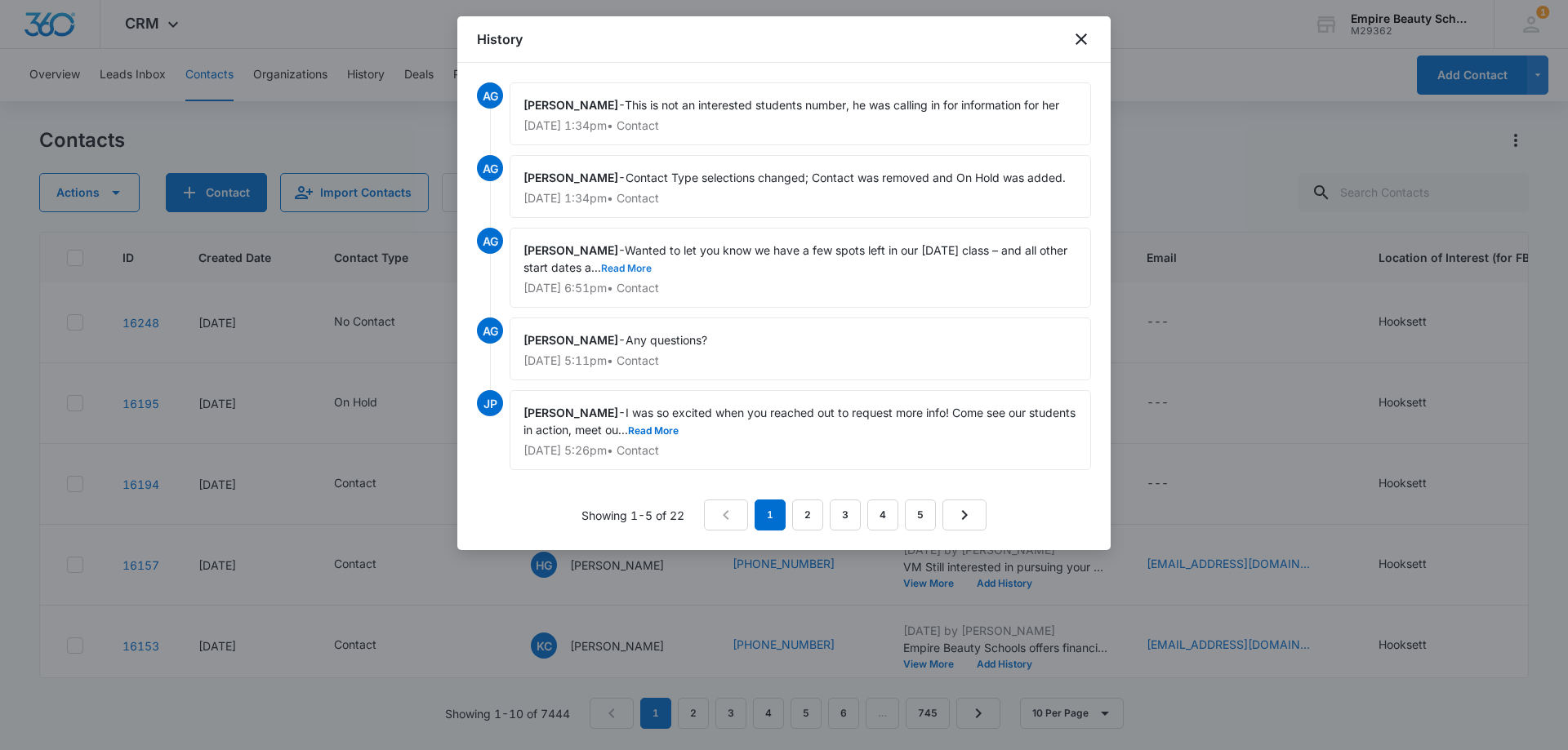
click at [651, 270] on button "Read More" at bounding box center [626, 269] width 50 height 10
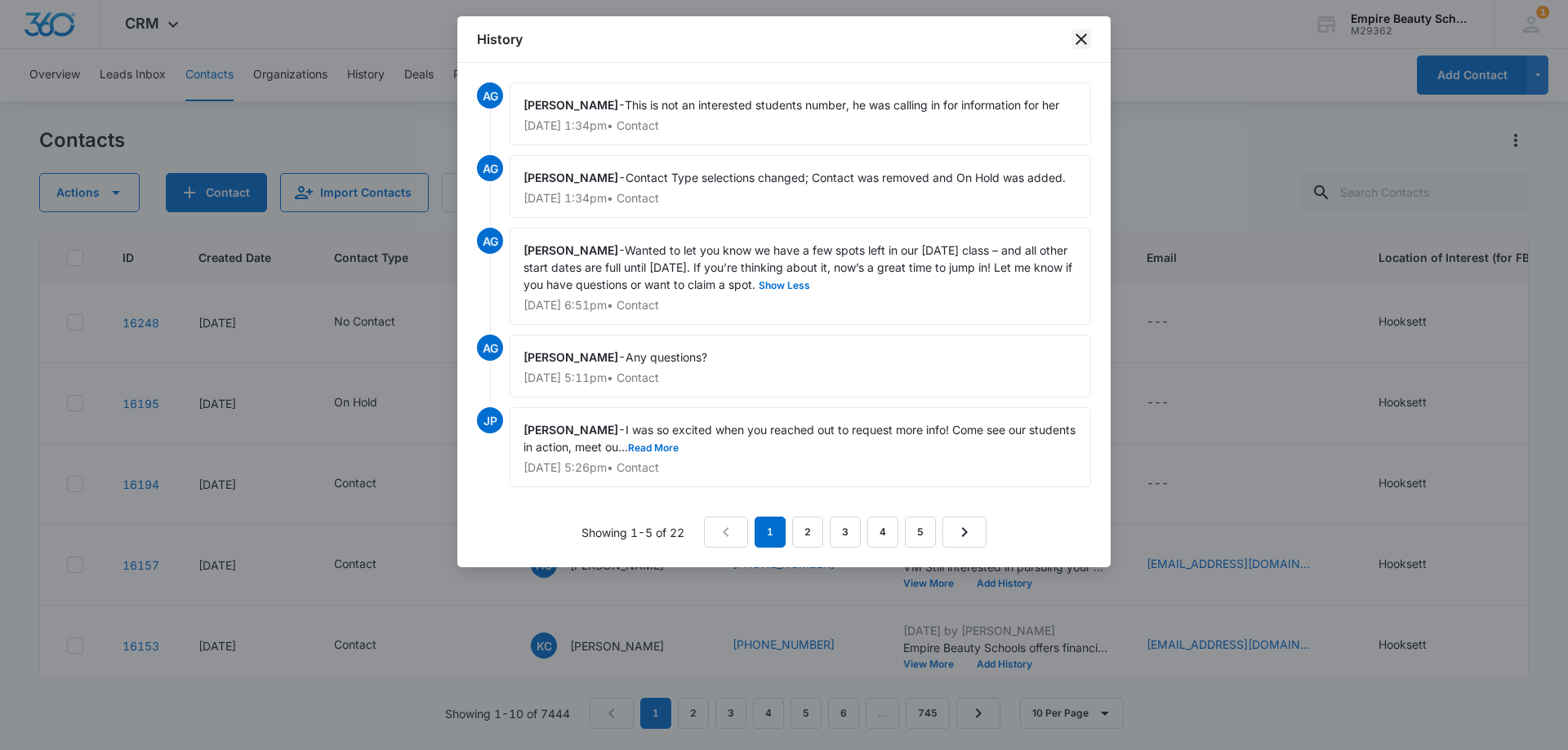
click at [1075, 39] on icon "close" at bounding box center [1080, 39] width 19 height 19
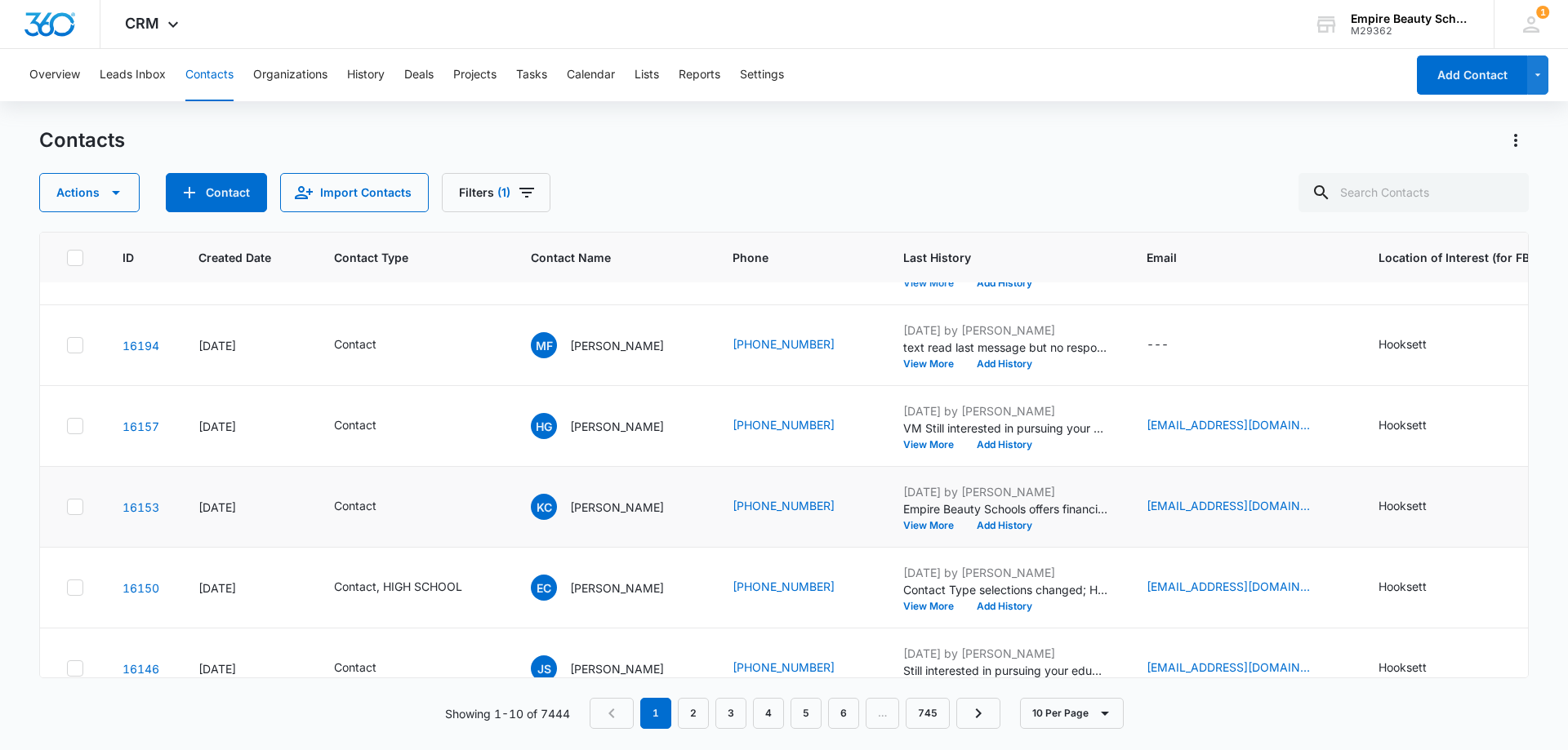
scroll to position [245, 0]
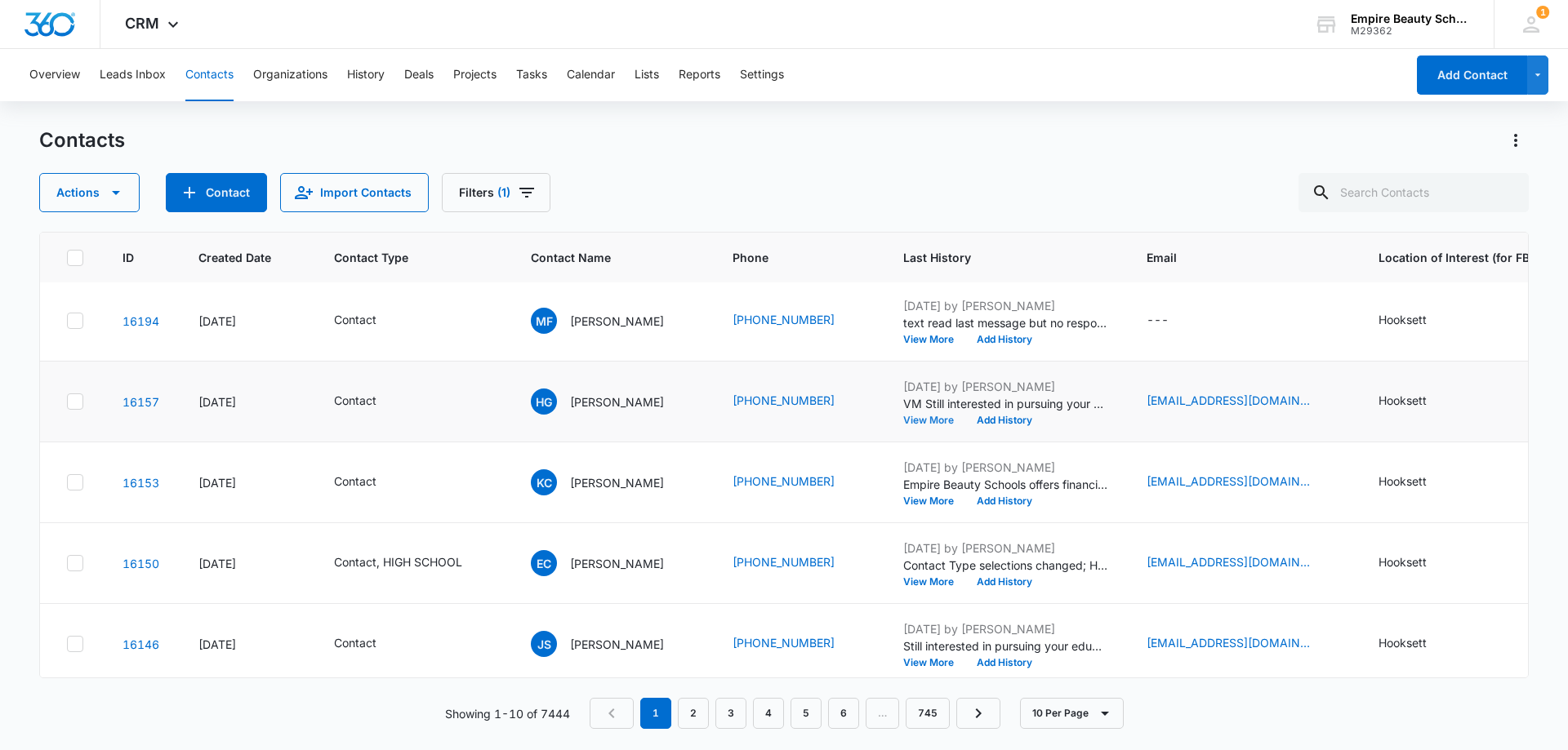
click at [930, 422] on button "View More" at bounding box center [934, 421] width 62 height 10
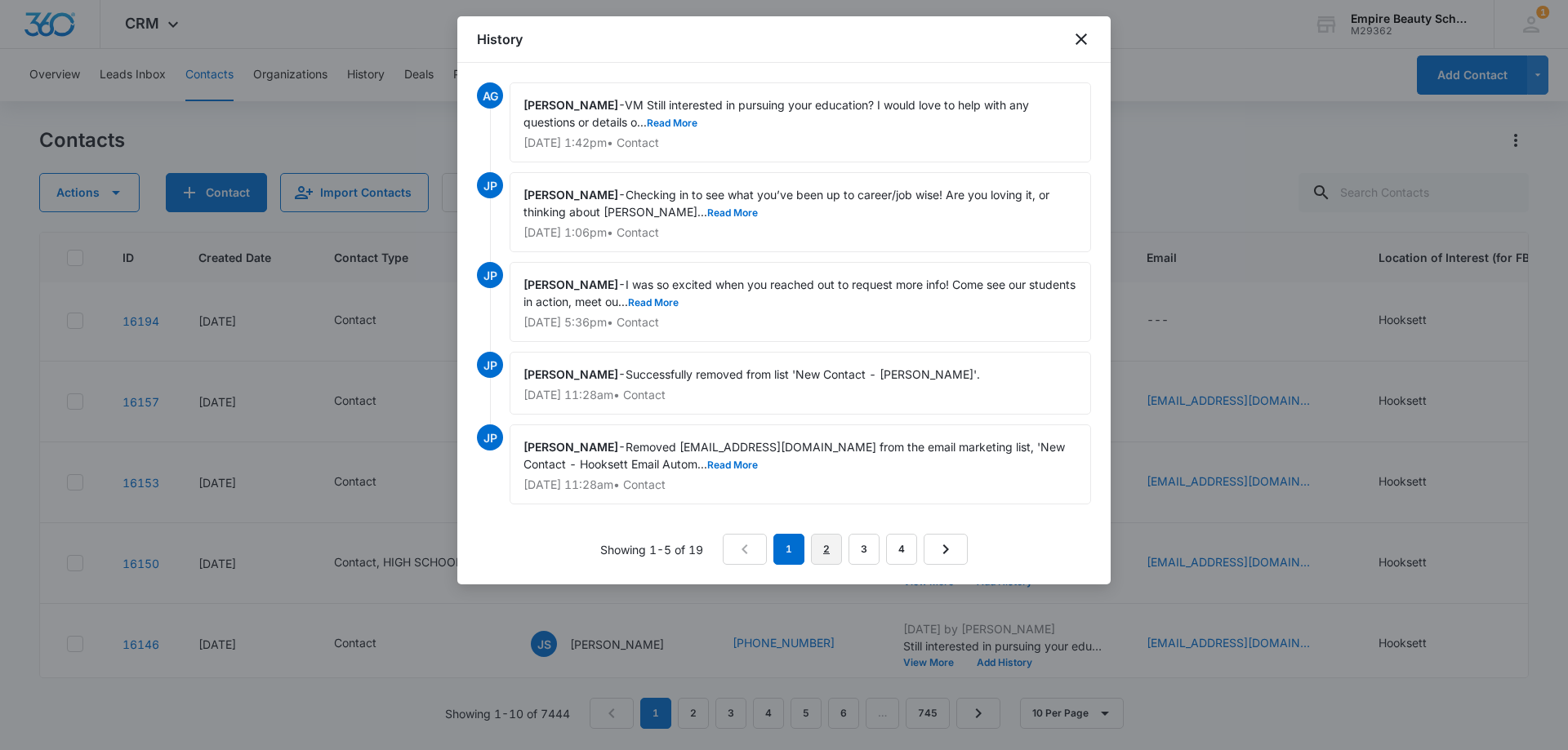
click at [826, 548] on link "2" at bounding box center [825, 549] width 31 height 31
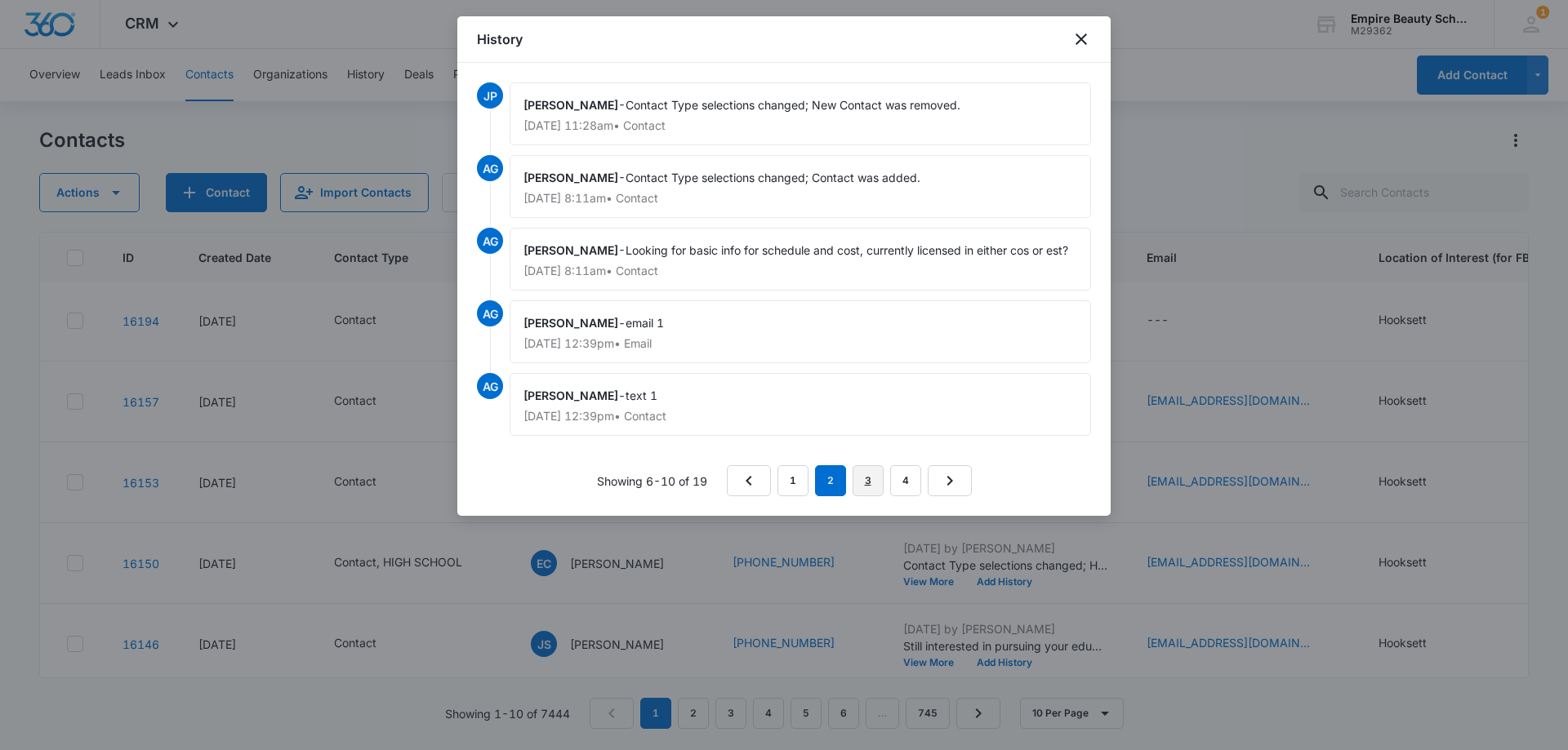
click at [862, 478] on link "3" at bounding box center [867, 480] width 31 height 31
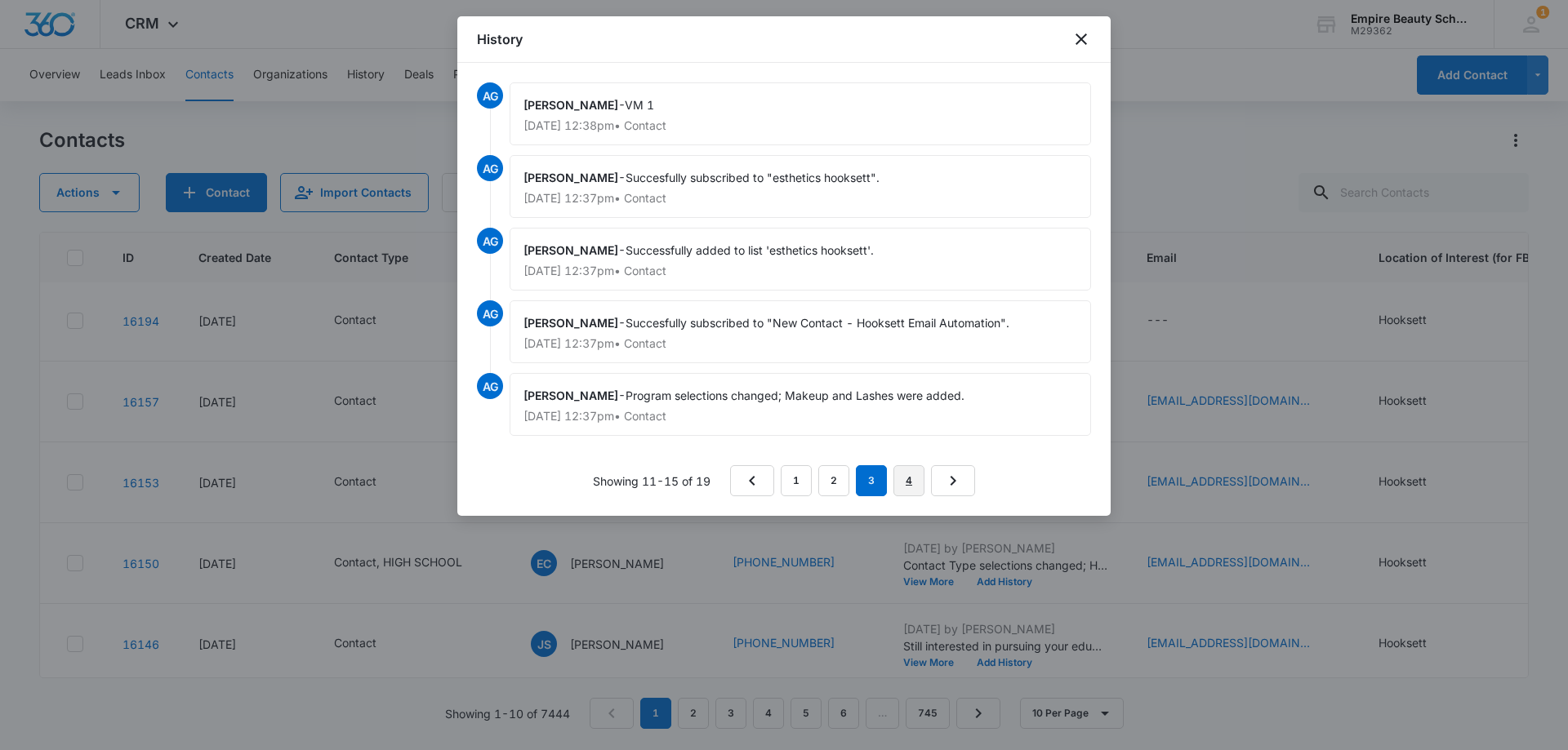
click at [896, 473] on link "4" at bounding box center [908, 480] width 31 height 31
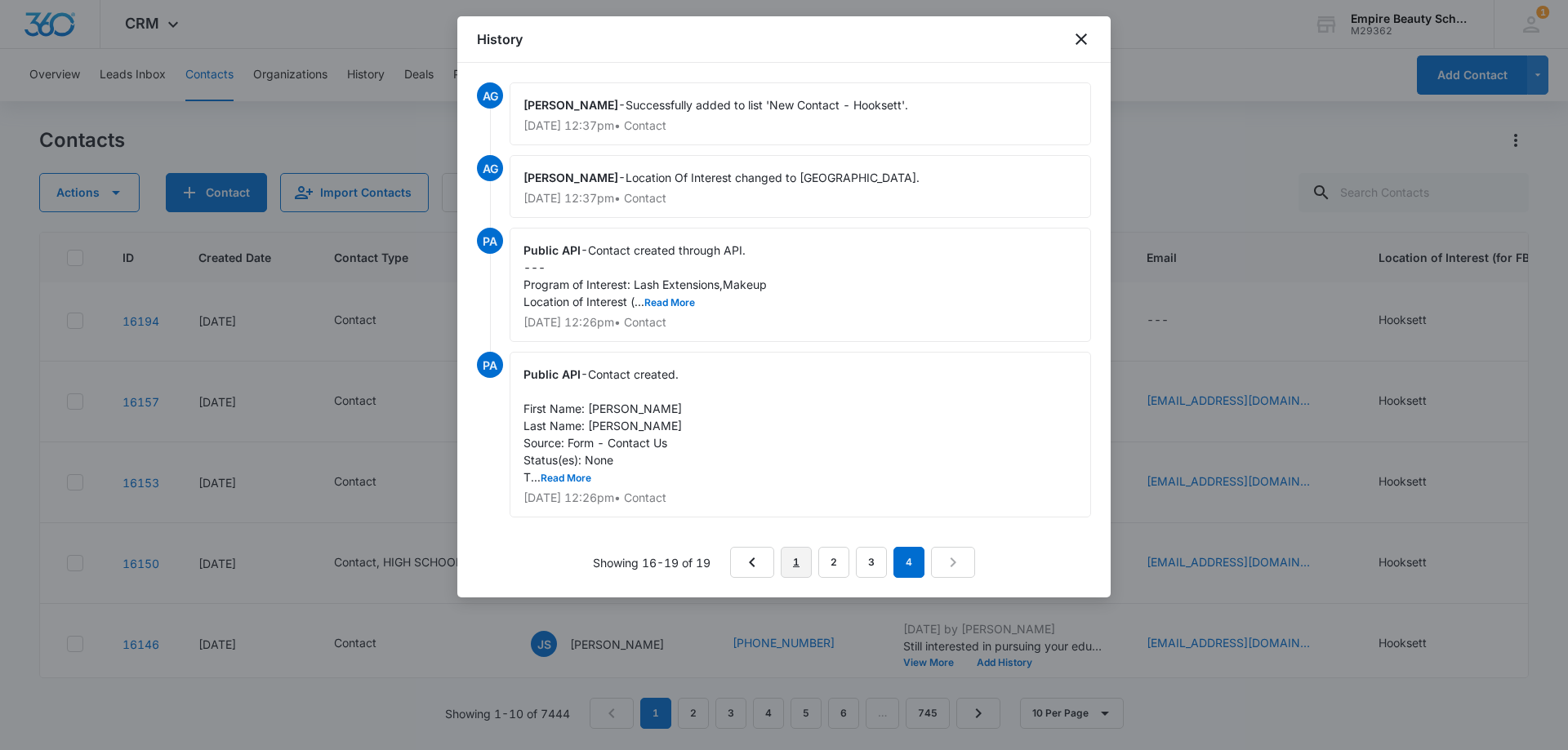
click at [794, 556] on link "1" at bounding box center [795, 562] width 31 height 31
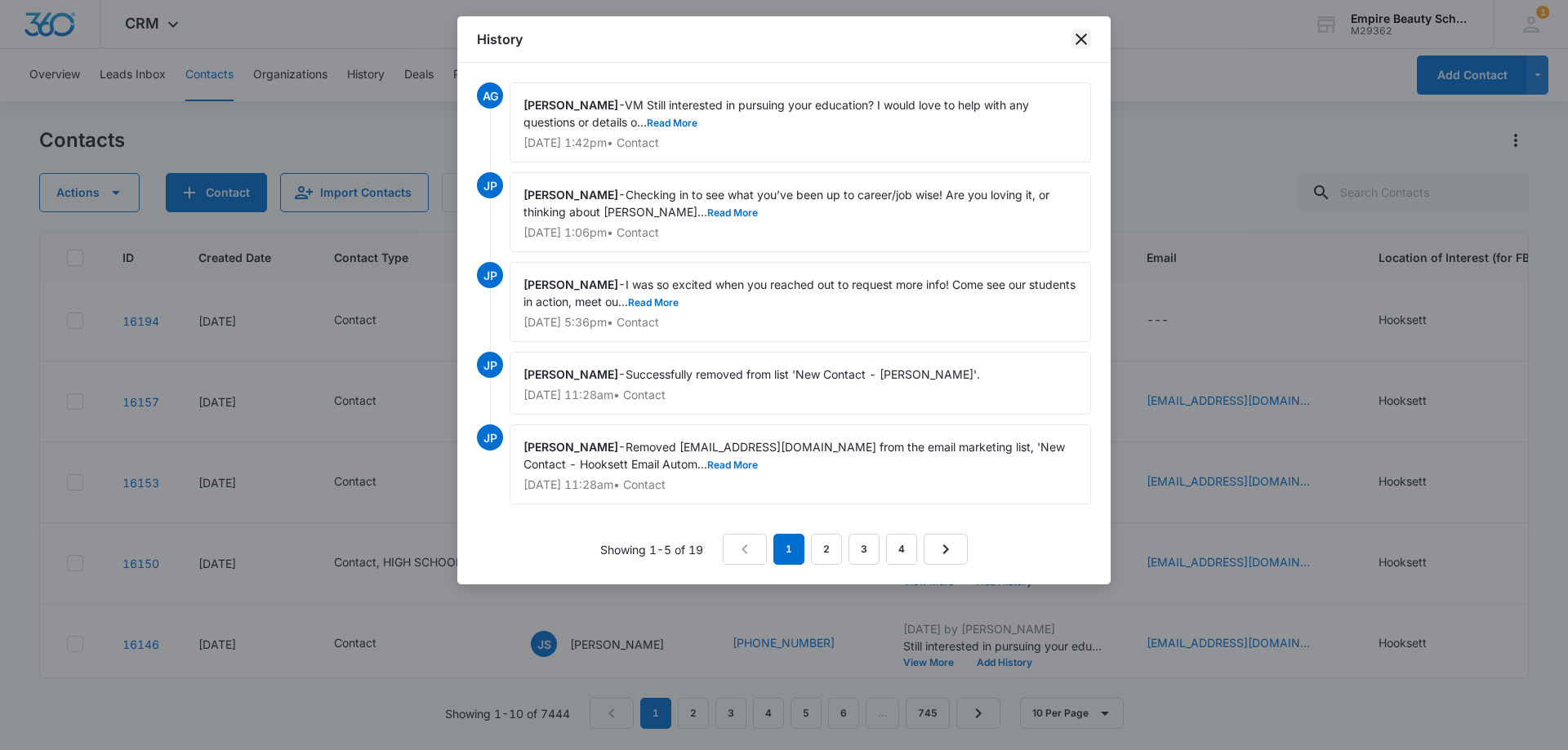
click at [1077, 39] on icon "close" at bounding box center [1080, 39] width 19 height 19
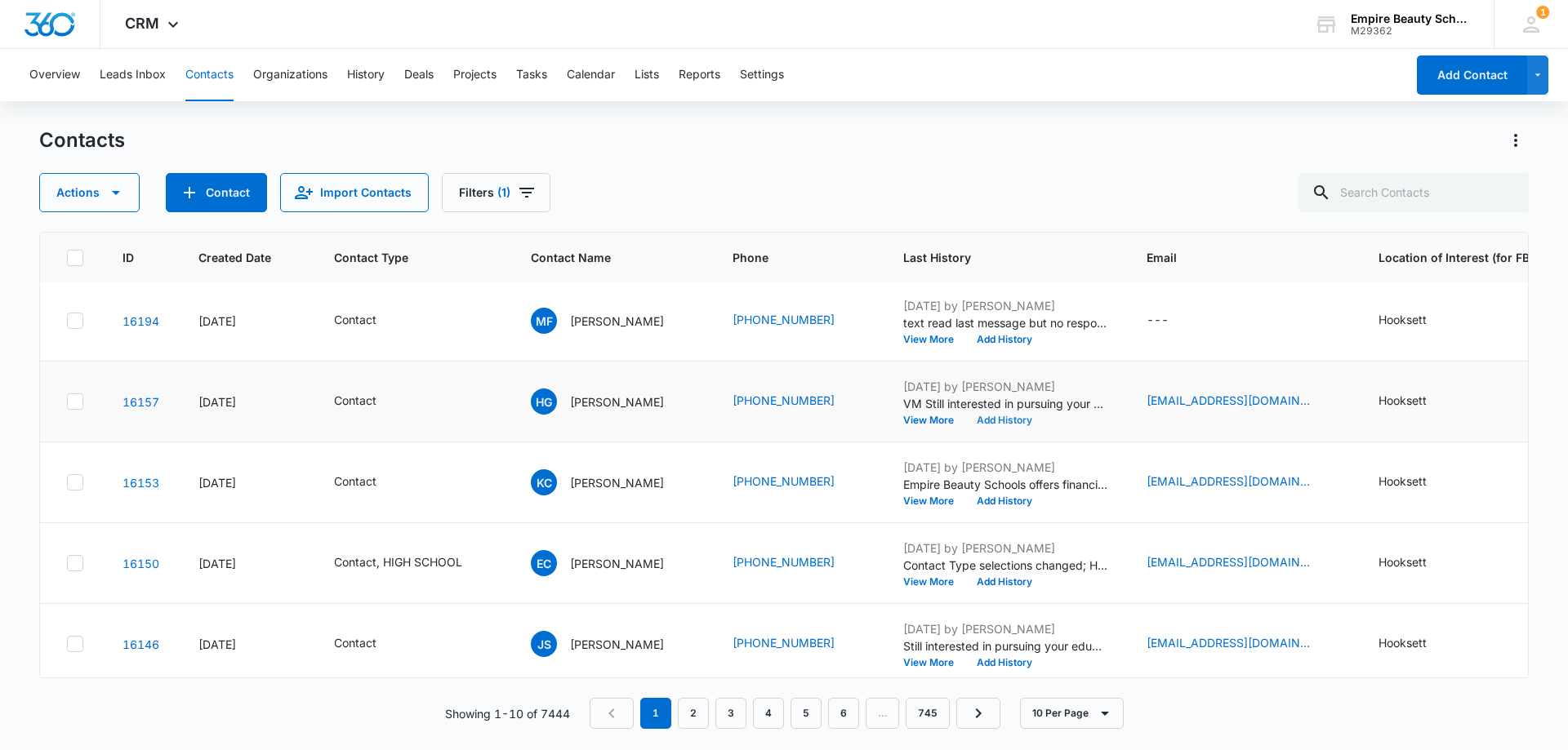
click at [1022, 420] on button "Add History" at bounding box center [1005, 421] width 79 height 10
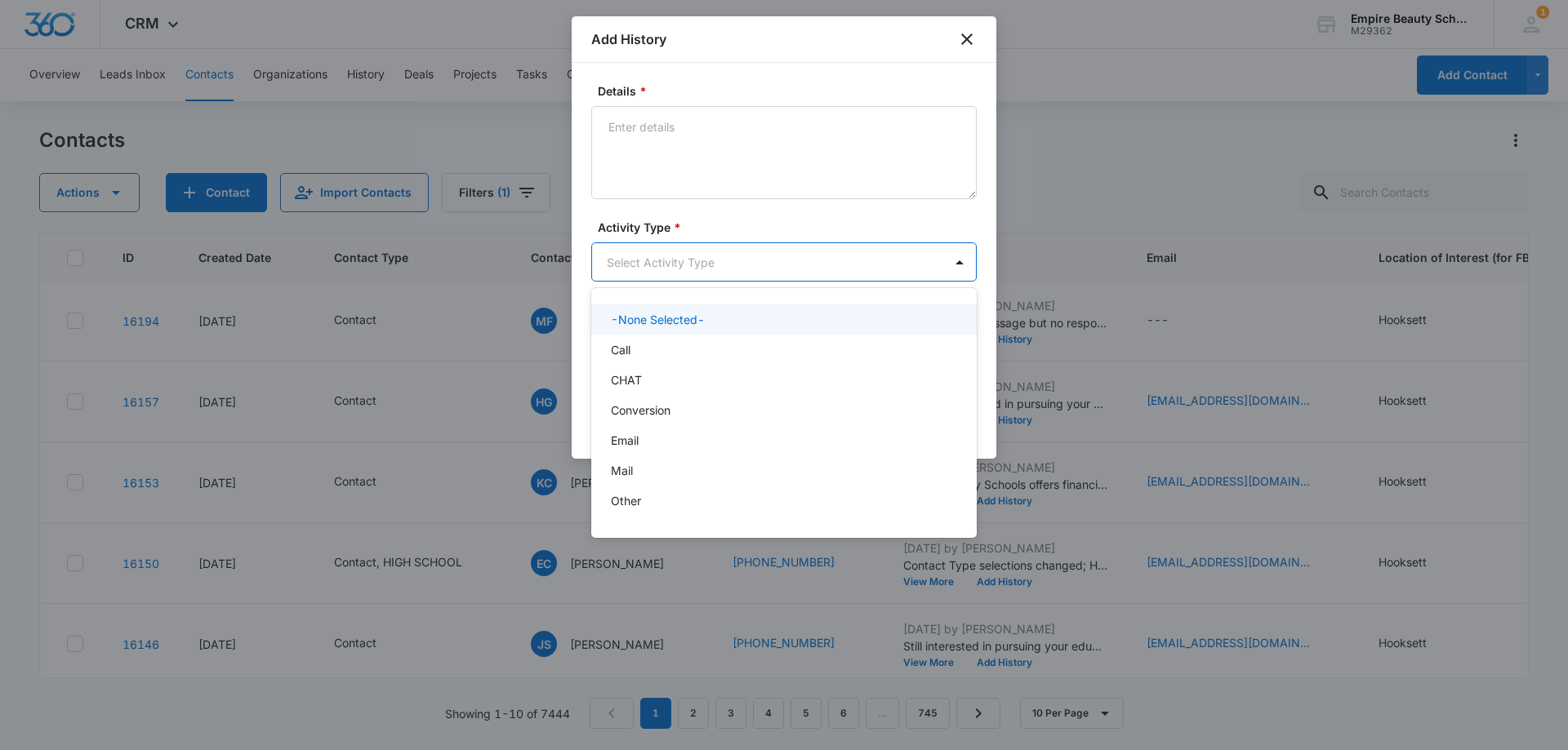
click at [628, 256] on body "CRM Apps Forms CRM Email Shop Payments POS Files Brand Settings Empire Beauty S…" at bounding box center [784, 375] width 1568 height 750
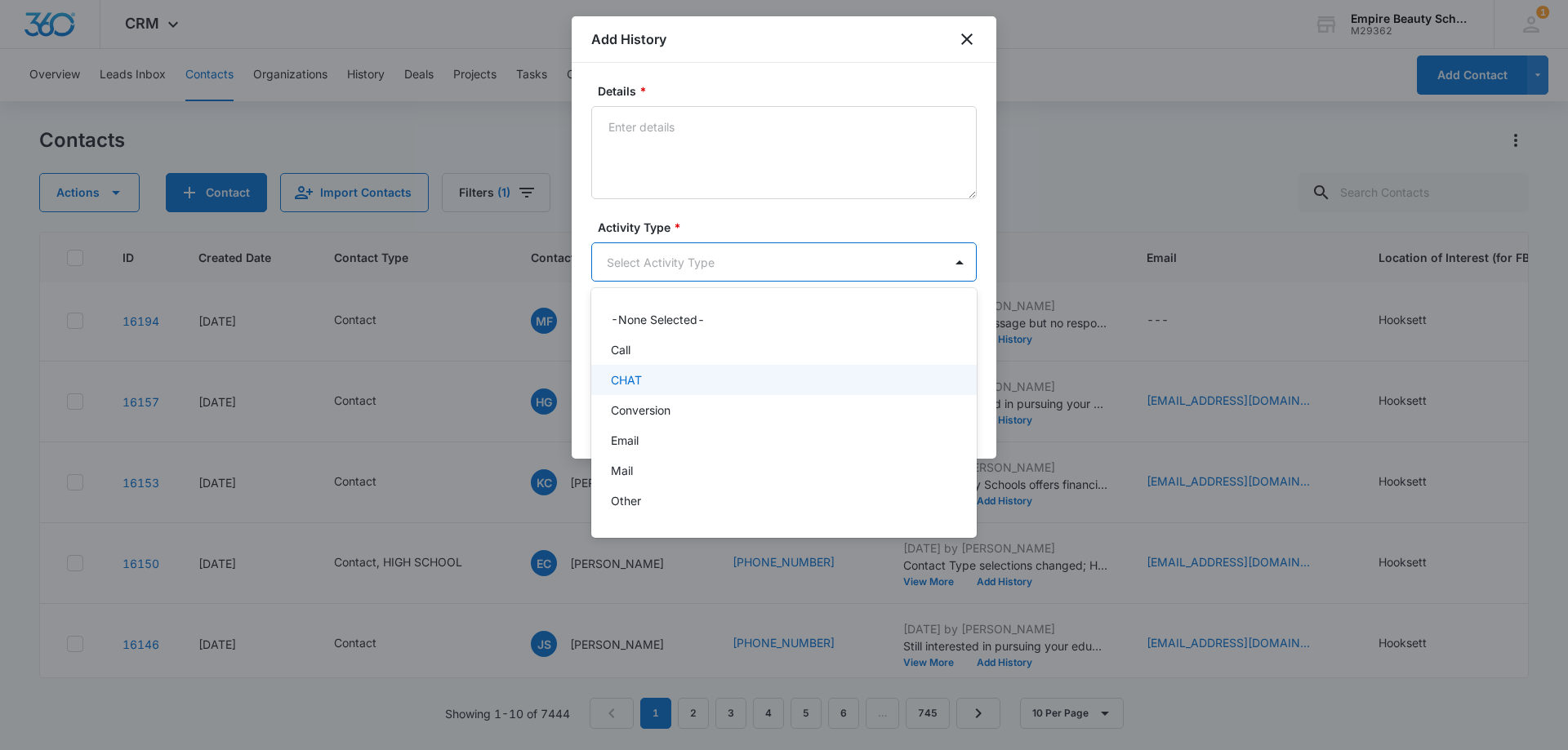
scroll to position [85, 0]
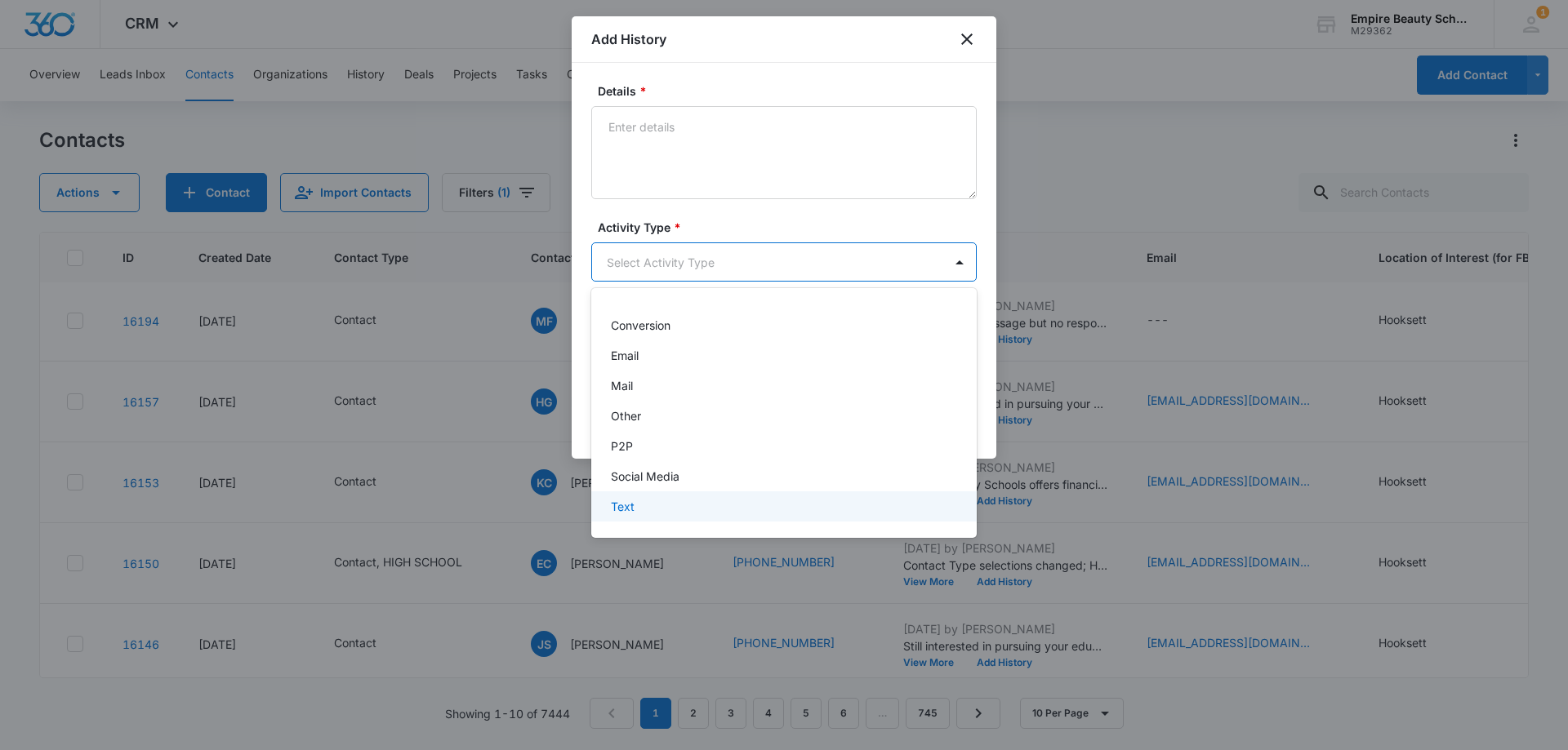
click at [635, 506] on div "Text" at bounding box center [782, 506] width 343 height 17
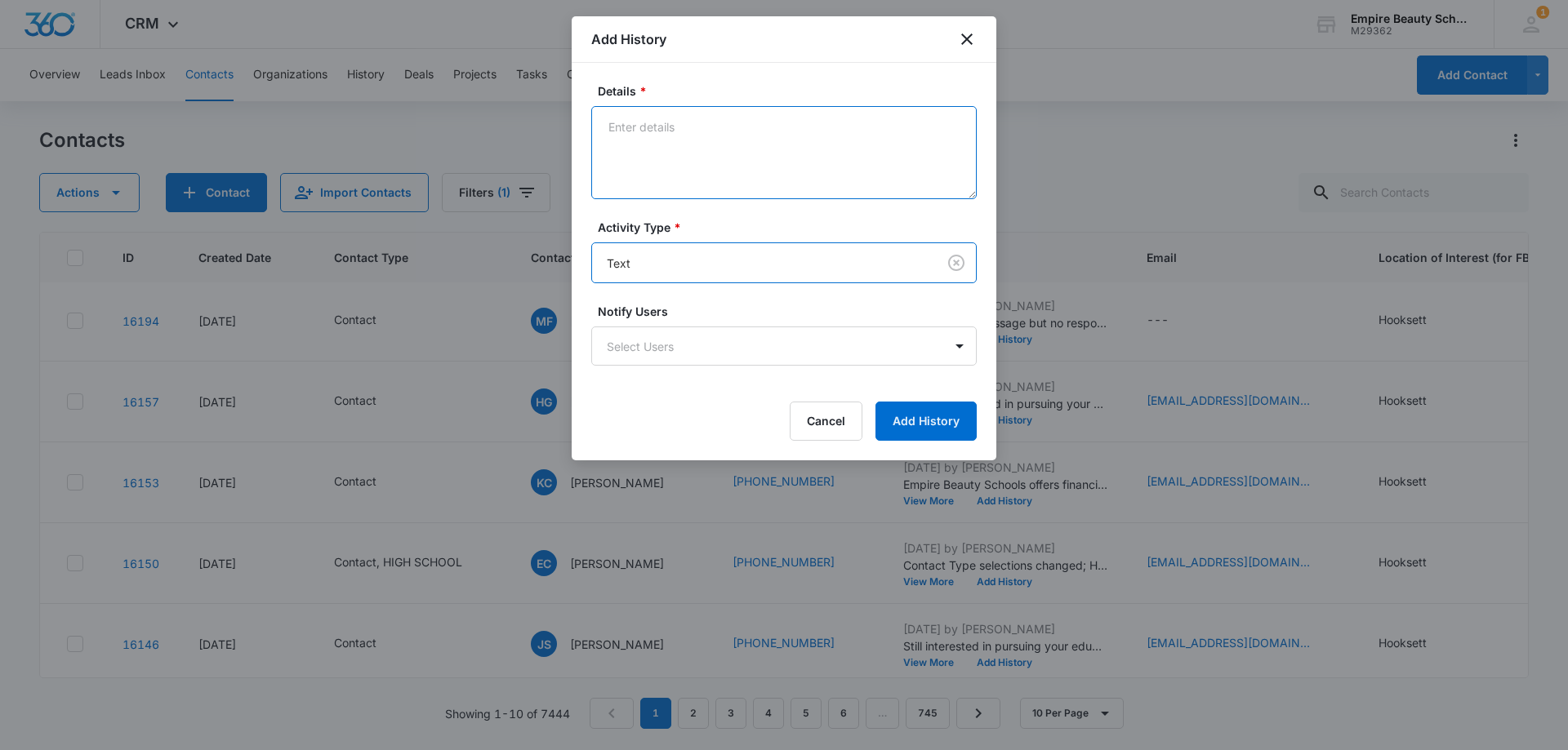
click at [665, 130] on textarea "Details *" at bounding box center [784, 153] width 386 height 93
type textarea "still interested? text"
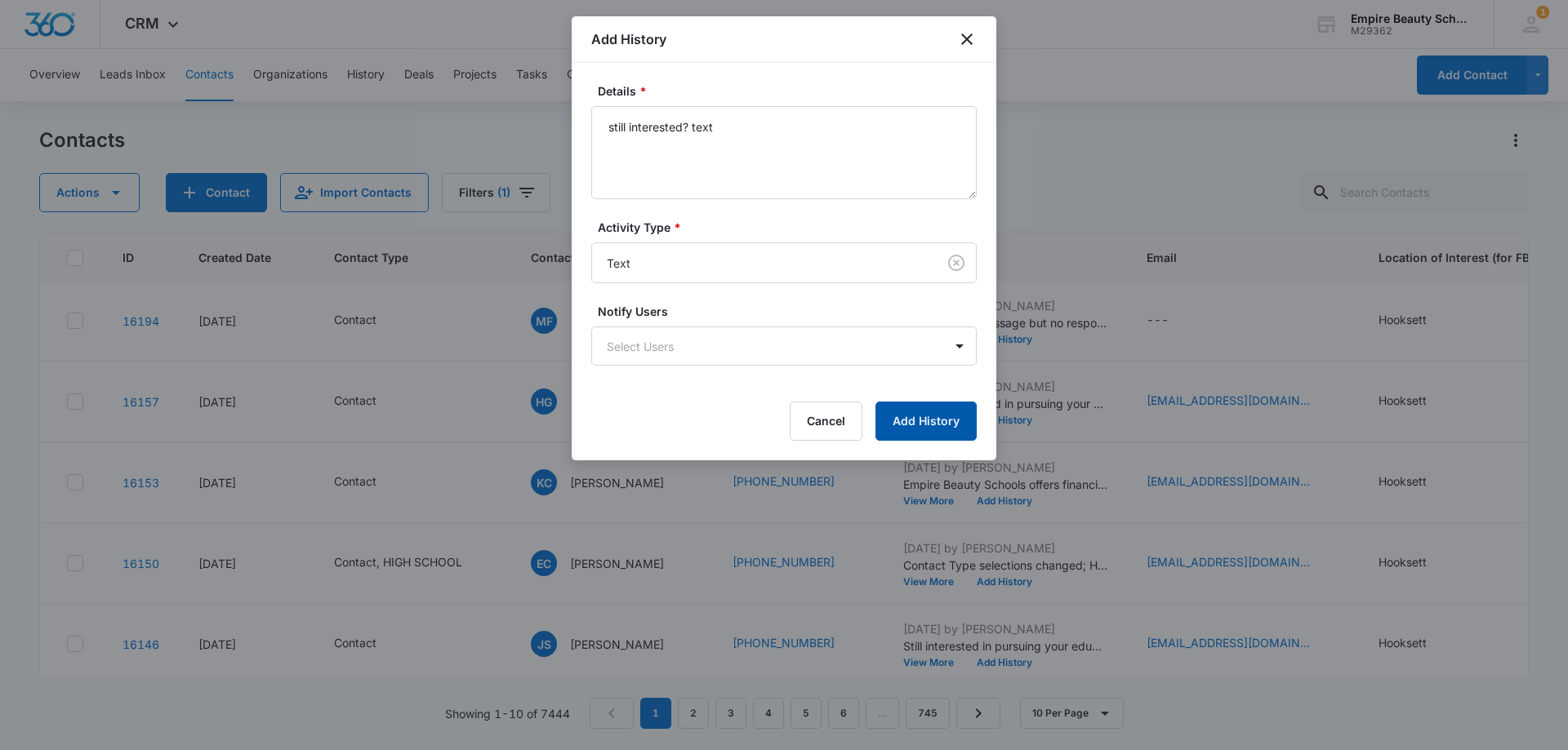
click at [913, 432] on button "Add History" at bounding box center [925, 421] width 101 height 39
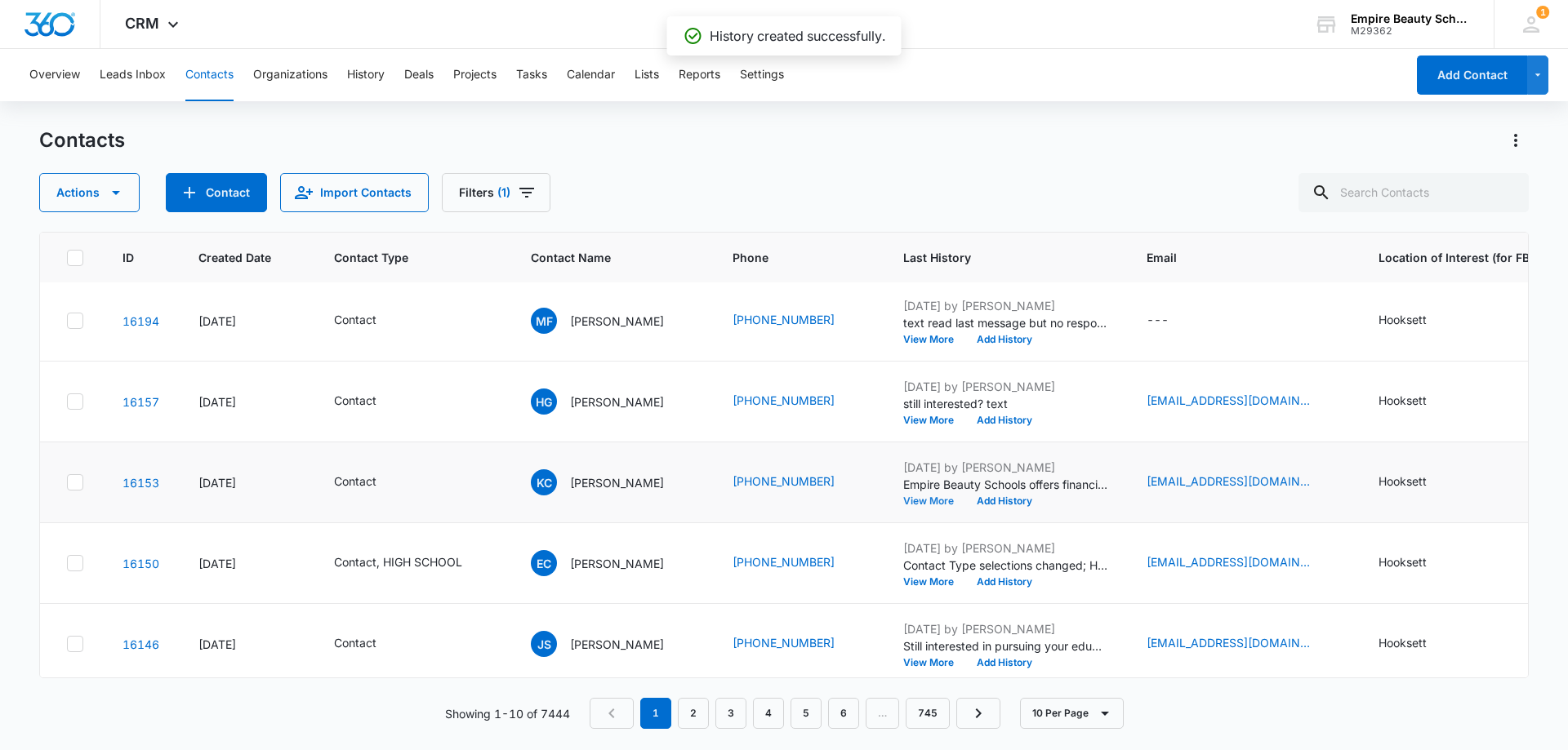
click at [934, 499] on button "View More" at bounding box center [934, 501] width 62 height 10
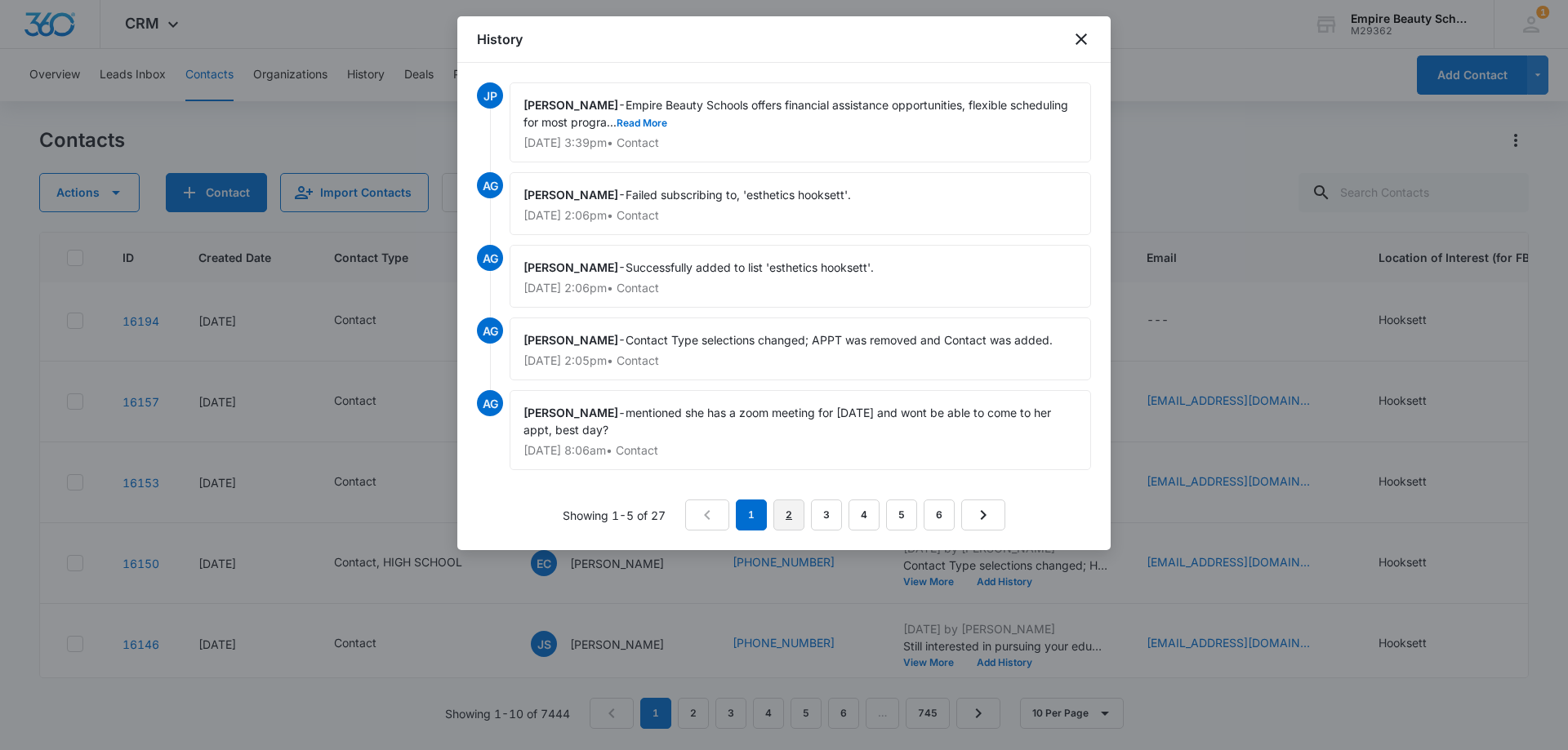
click at [790, 509] on link "2" at bounding box center [789, 515] width 31 height 31
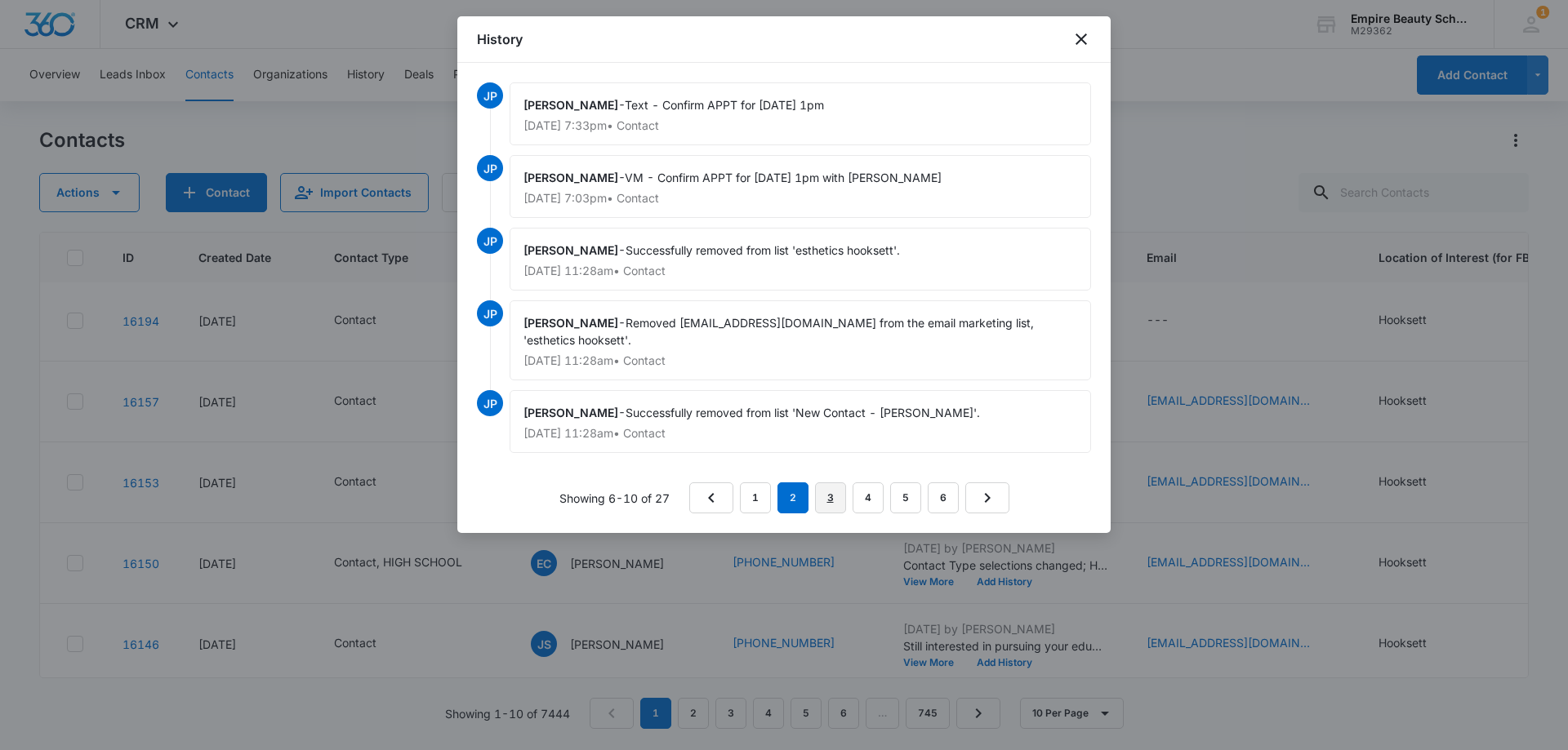
click at [833, 496] on link "3" at bounding box center [830, 498] width 31 height 31
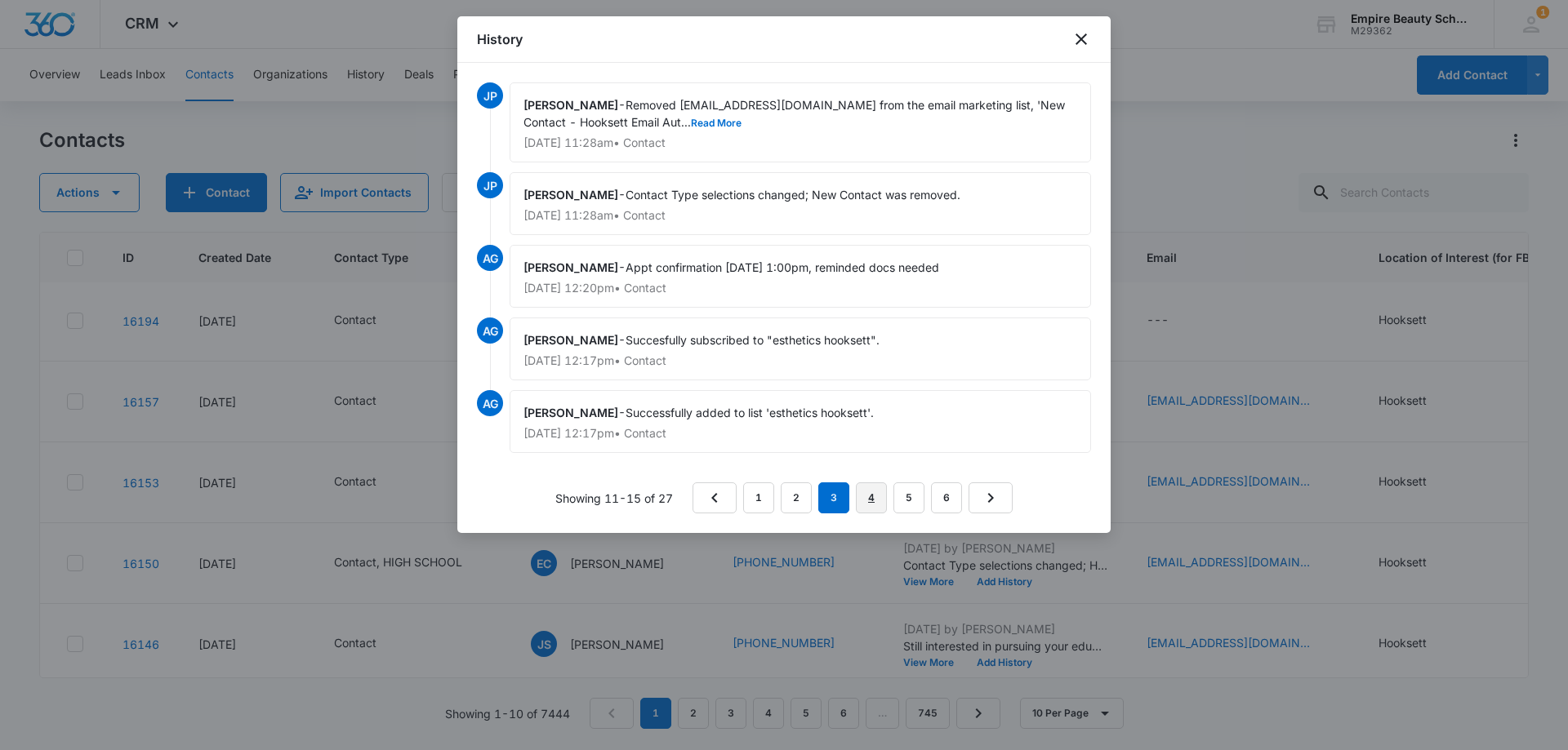
click at [866, 499] on link "4" at bounding box center [871, 498] width 31 height 31
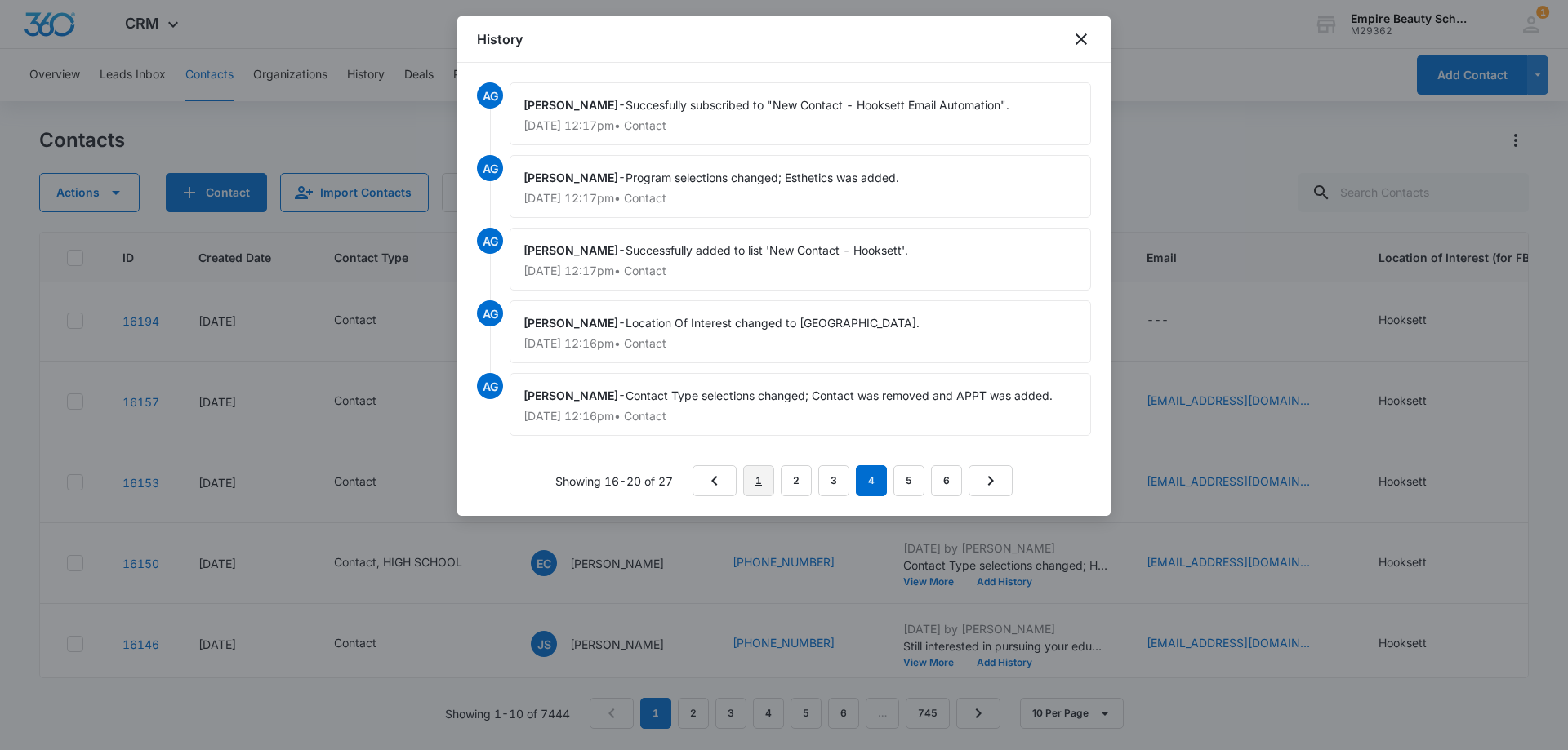
click at [763, 483] on link "1" at bounding box center [758, 480] width 31 height 31
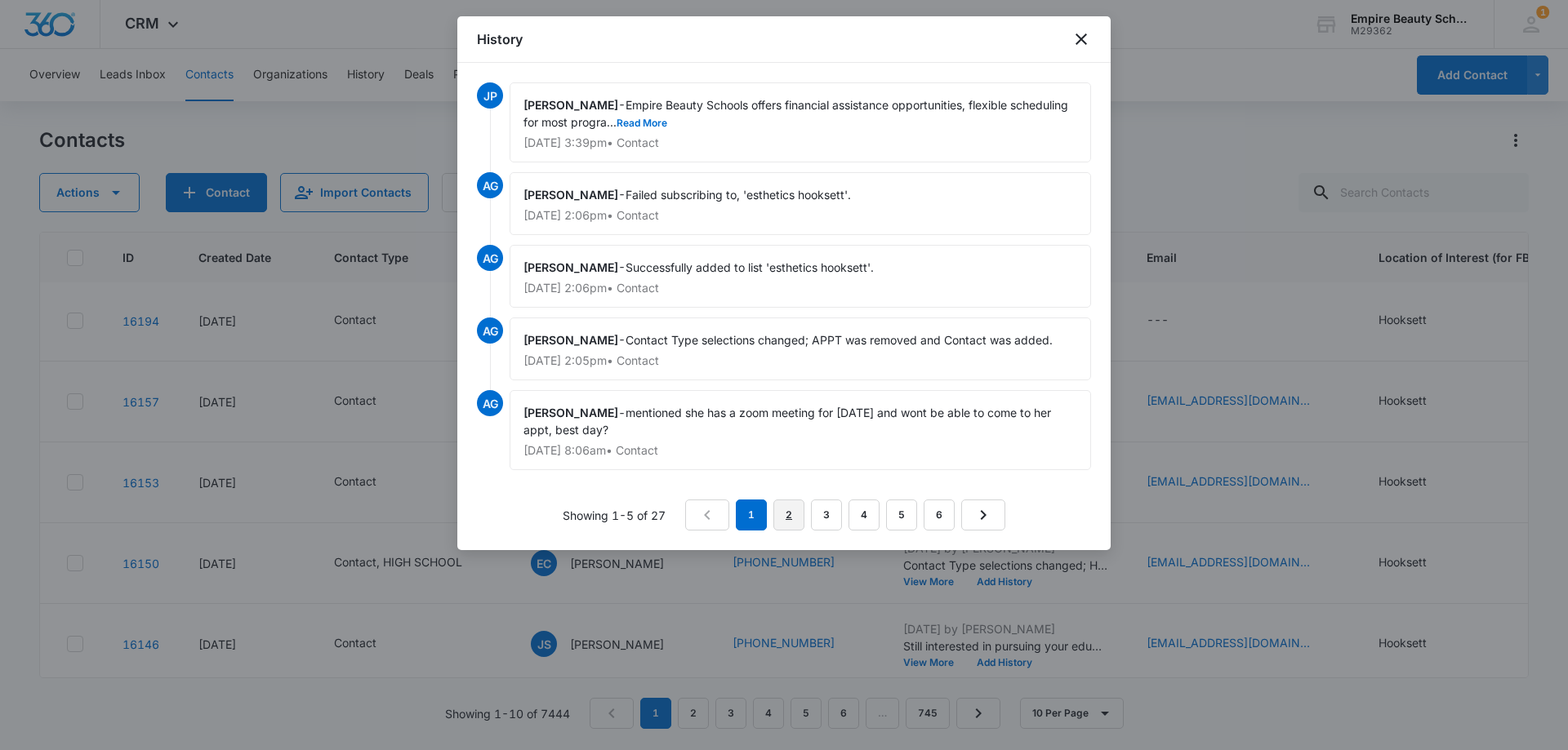
click at [793, 517] on link "2" at bounding box center [789, 515] width 31 height 31
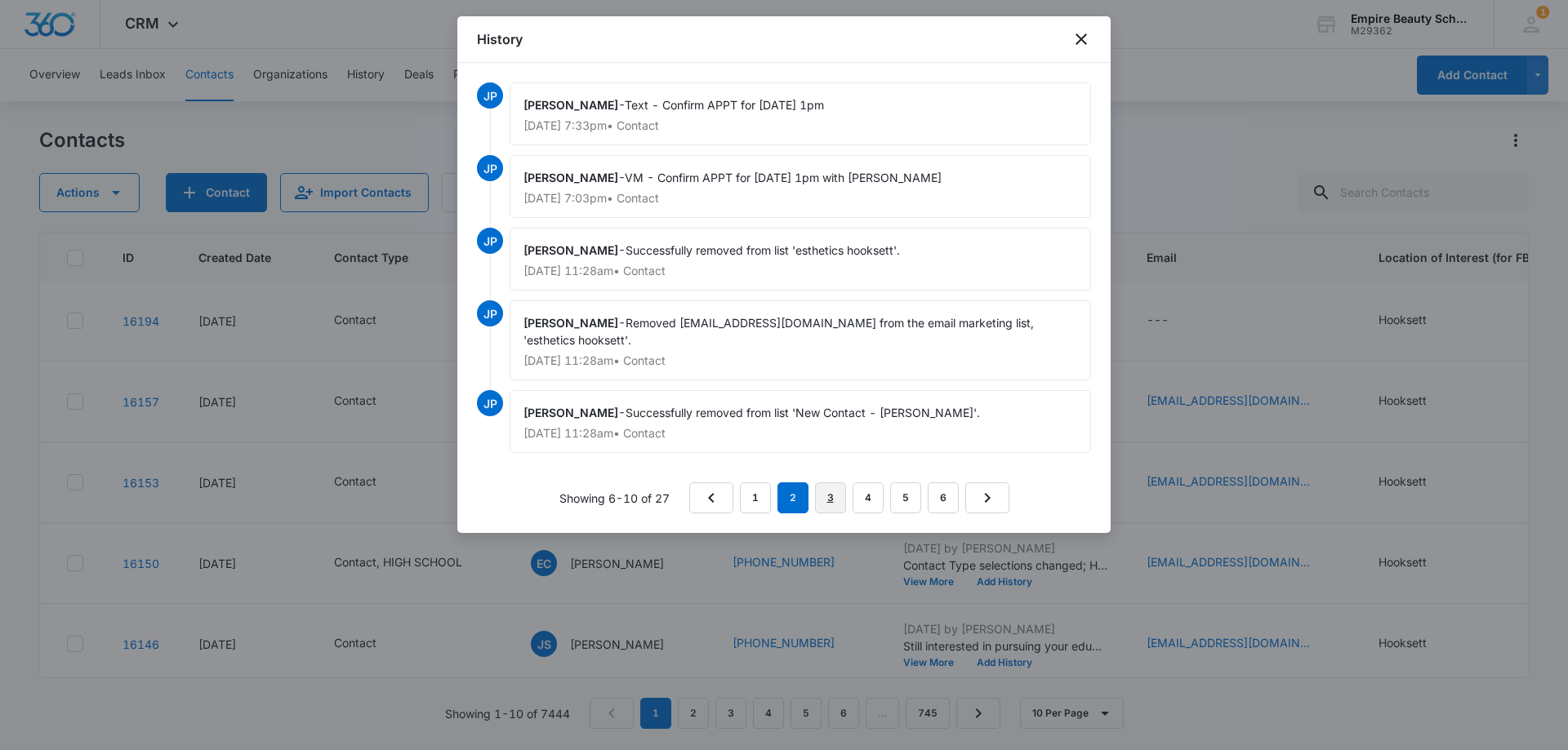
click at [828, 494] on link "3" at bounding box center [830, 498] width 31 height 31
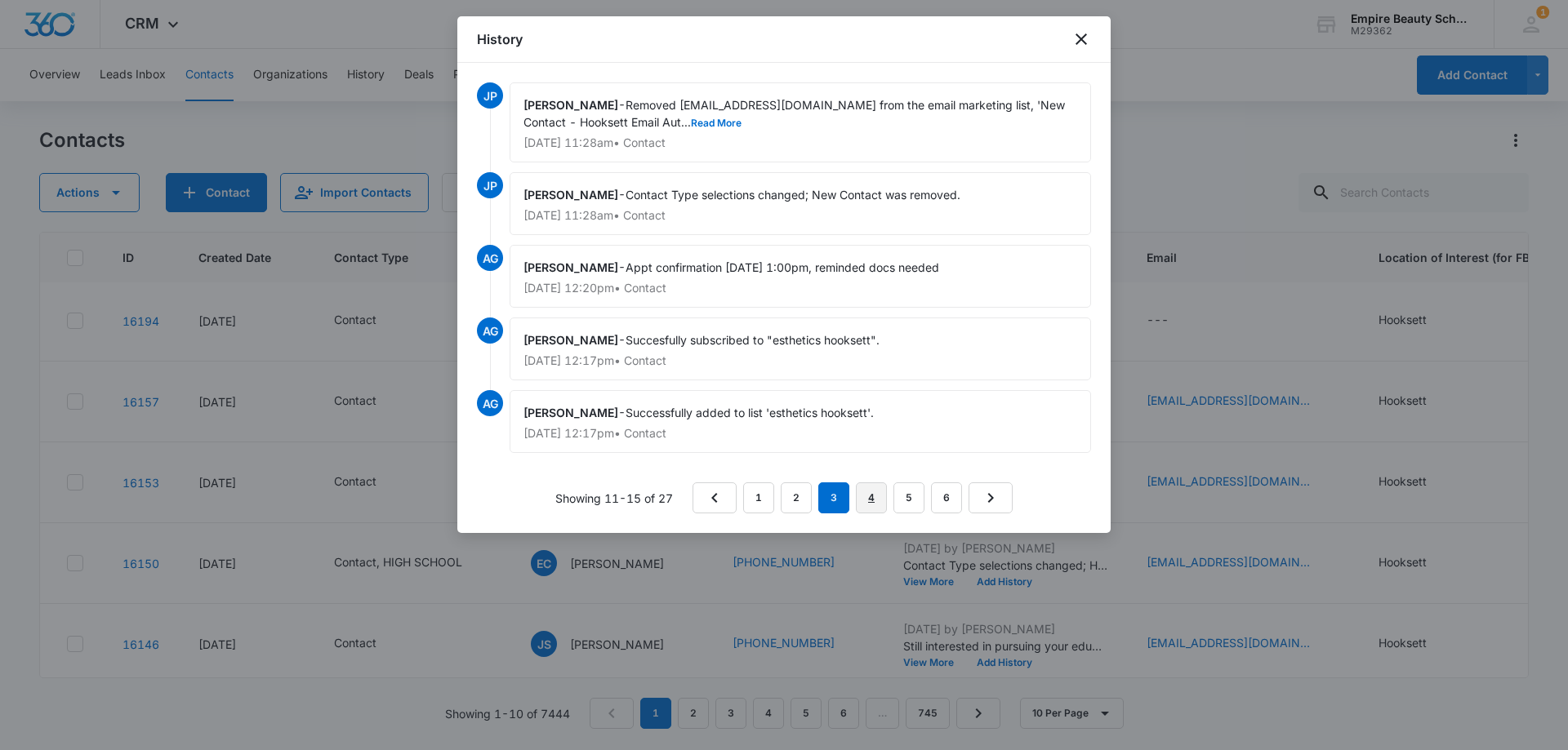
click at [868, 492] on link "4" at bounding box center [871, 498] width 31 height 31
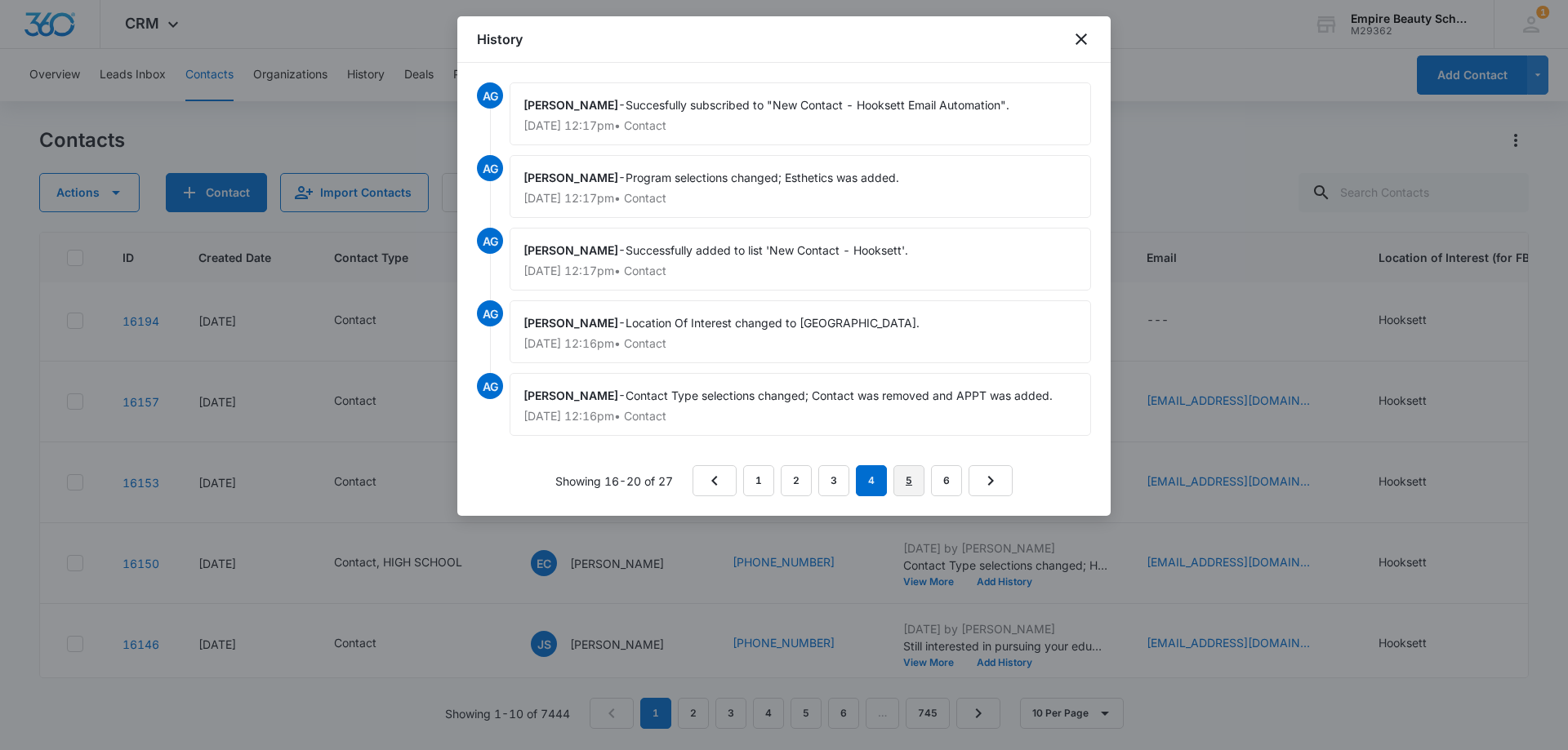
click at [903, 484] on link "5" at bounding box center [908, 480] width 31 height 31
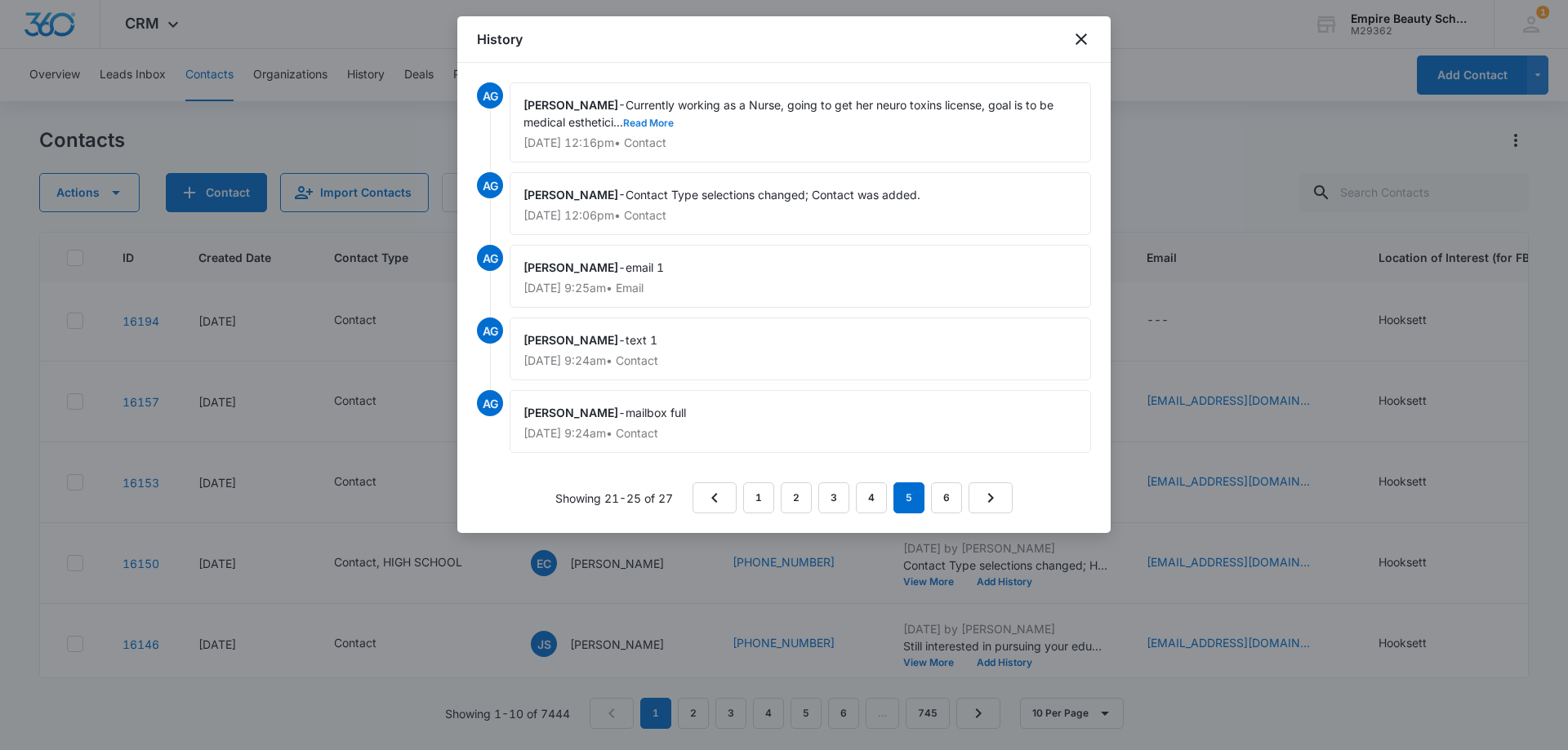
click at [651, 123] on button "Read More" at bounding box center [648, 123] width 50 height 10
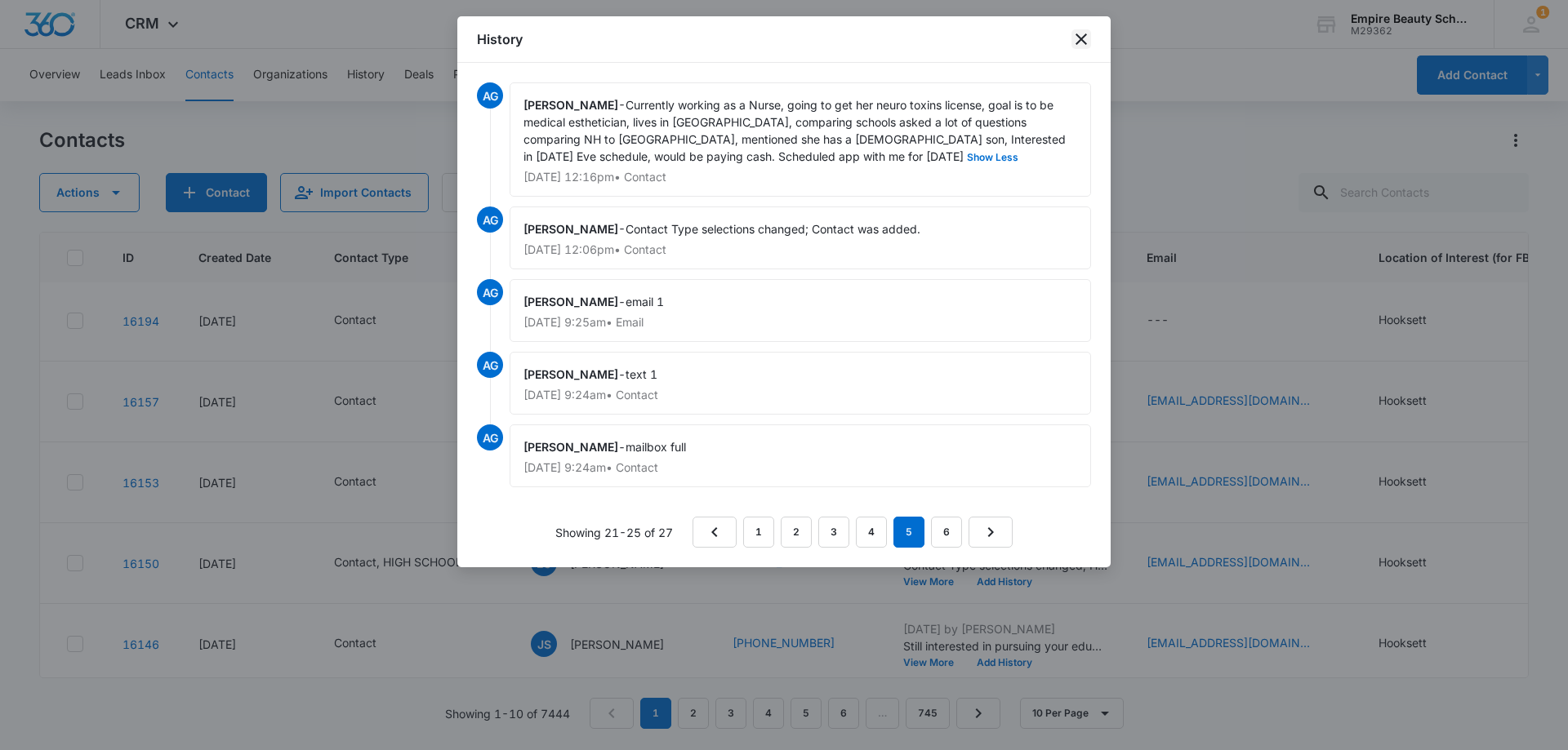
click at [1081, 39] on icon "close" at bounding box center [1081, 39] width 12 height 12
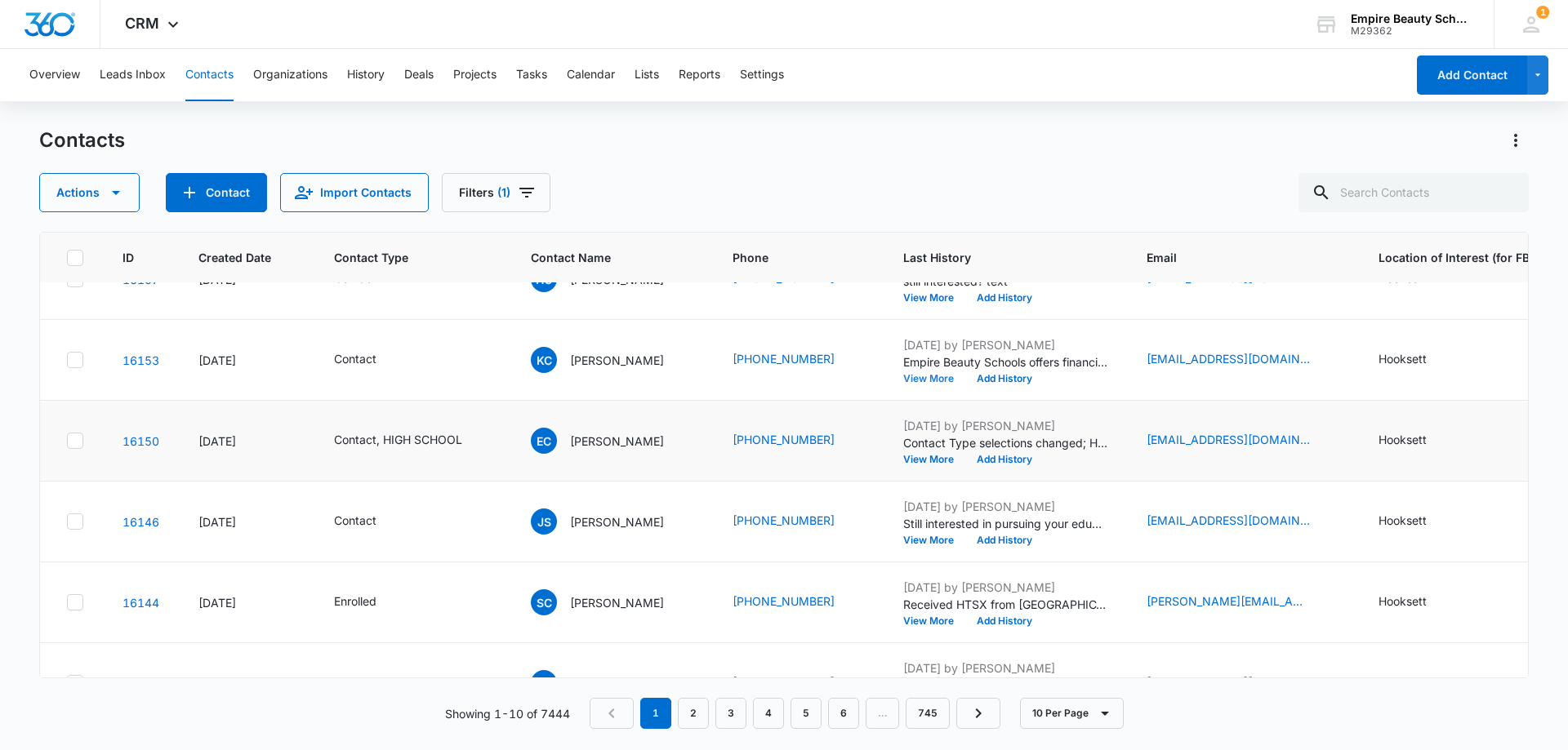
scroll to position [408, 0]
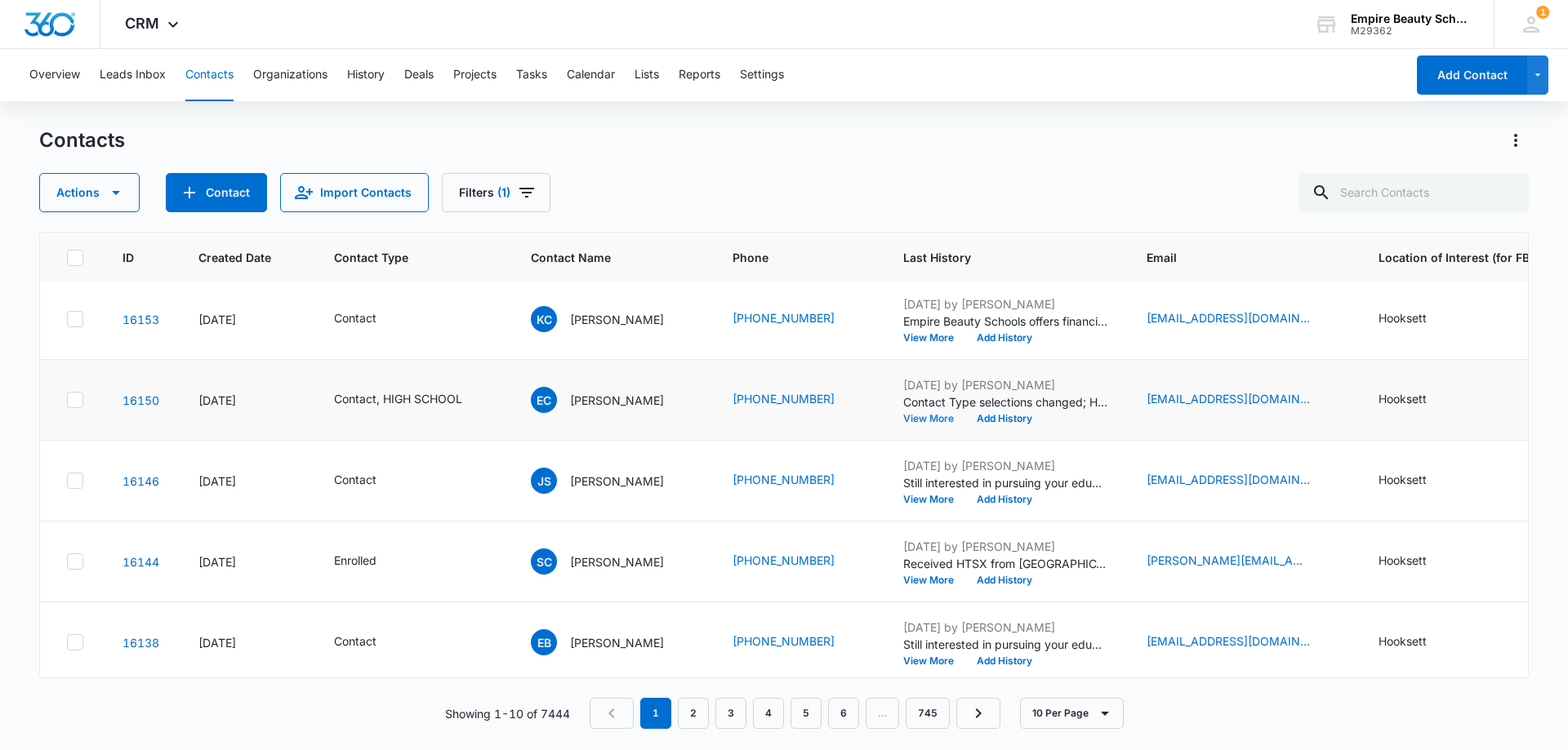
click at [928, 414] on button "View More" at bounding box center [934, 419] width 62 height 10
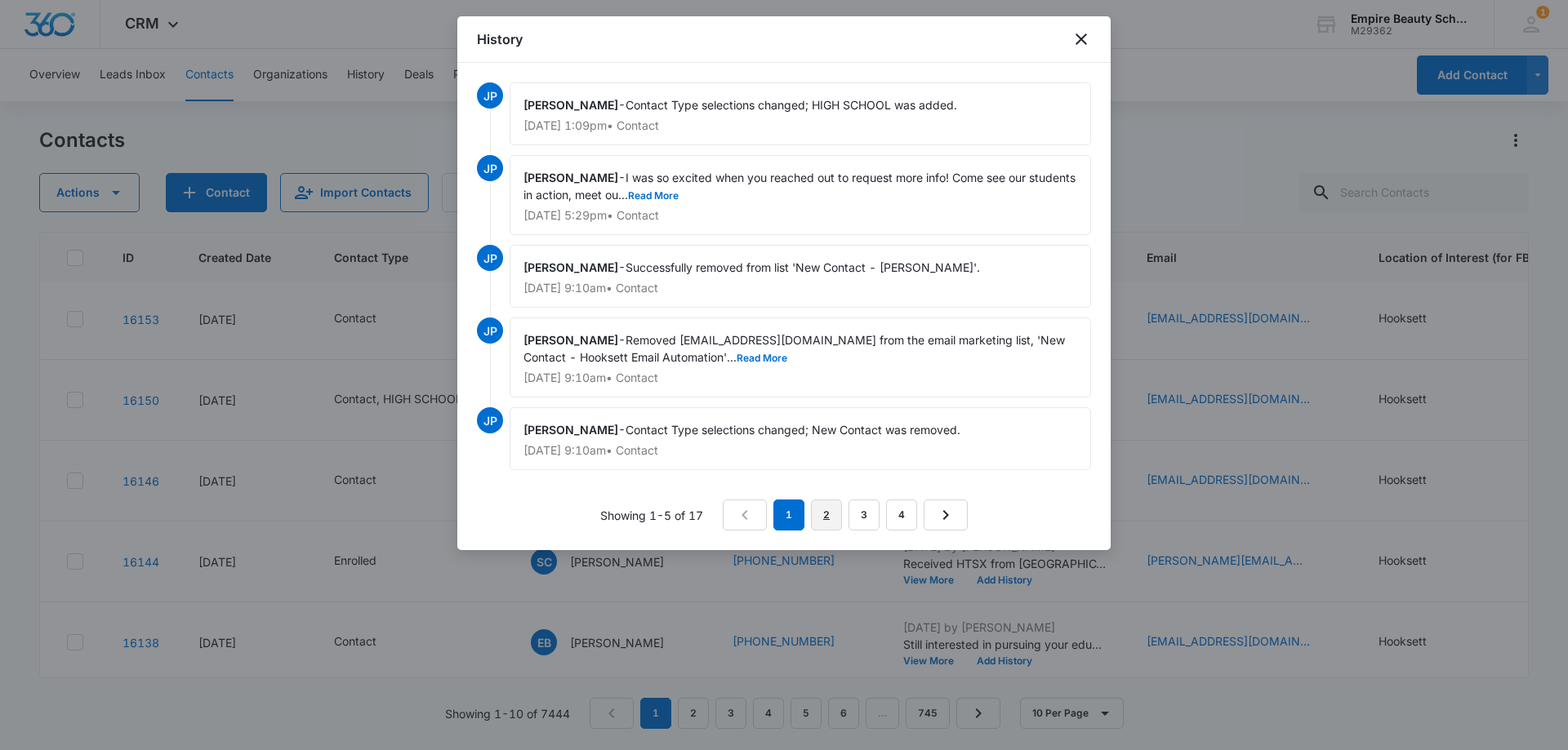
click at [840, 513] on link "2" at bounding box center [825, 515] width 31 height 31
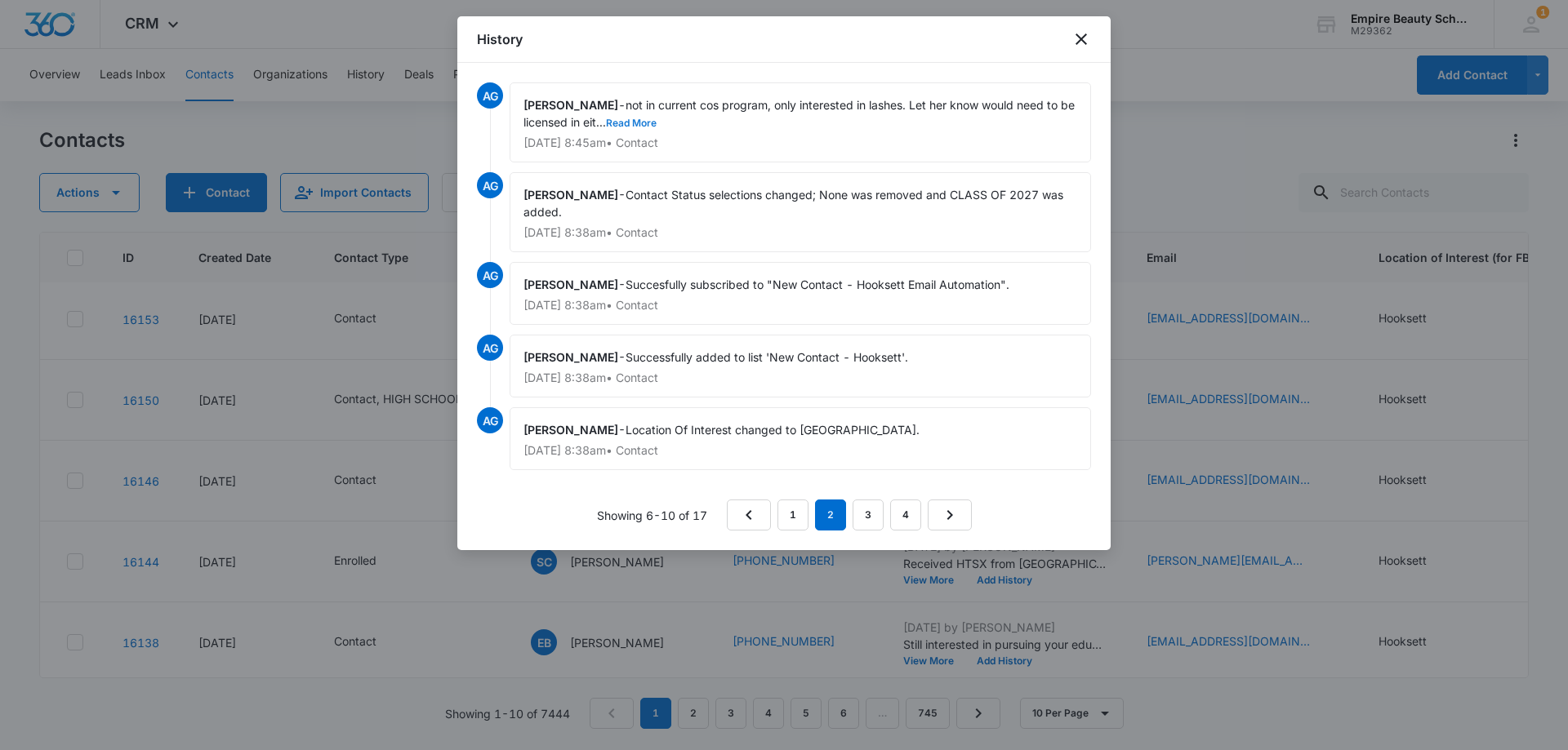
click at [652, 126] on button "Read More" at bounding box center [631, 123] width 50 height 10
click at [793, 518] on link "1" at bounding box center [793, 515] width 31 height 31
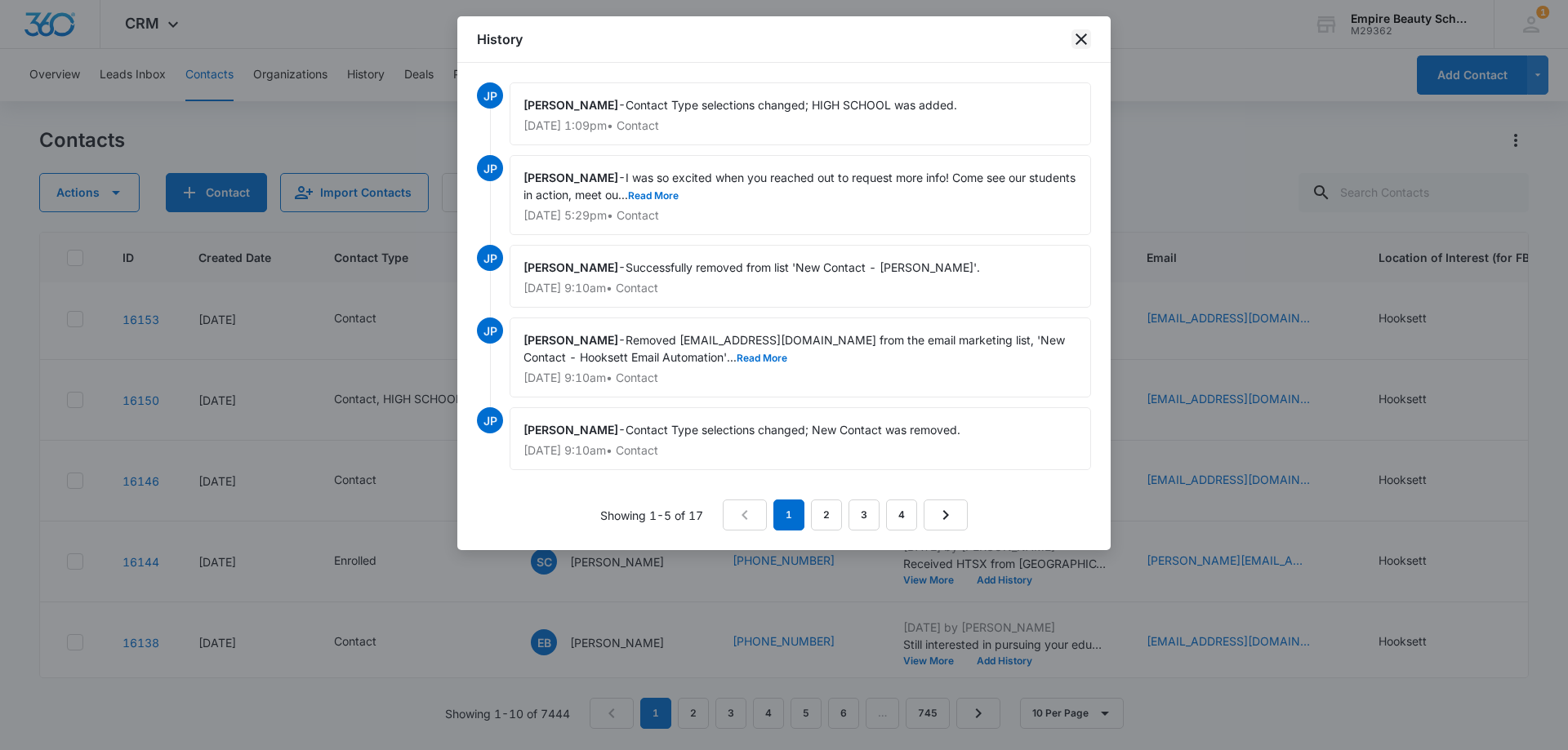
click at [1074, 34] on icon "close" at bounding box center [1080, 39] width 19 height 19
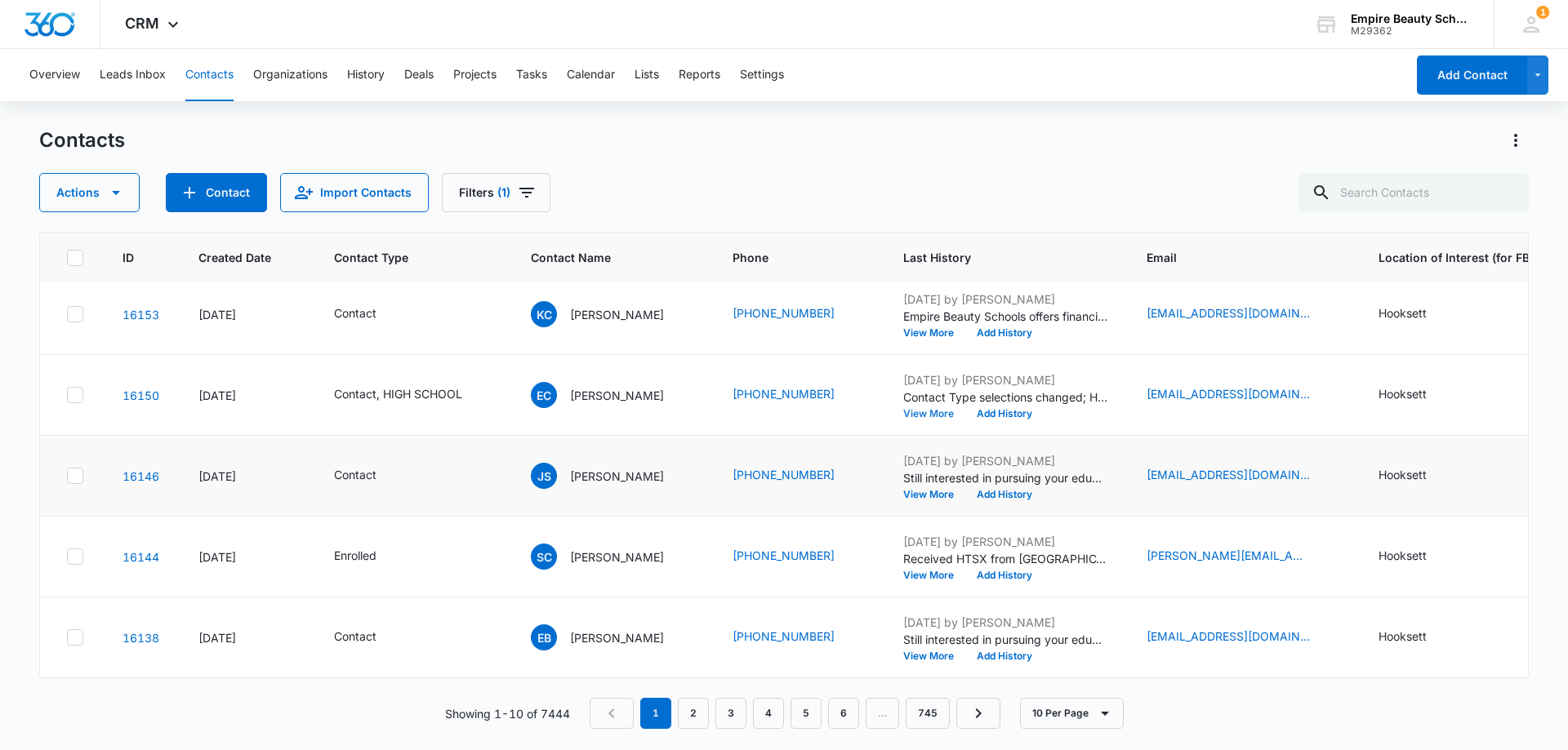
scroll to position [426, 0]
click at [932, 490] on button "View More" at bounding box center [934, 495] width 62 height 10
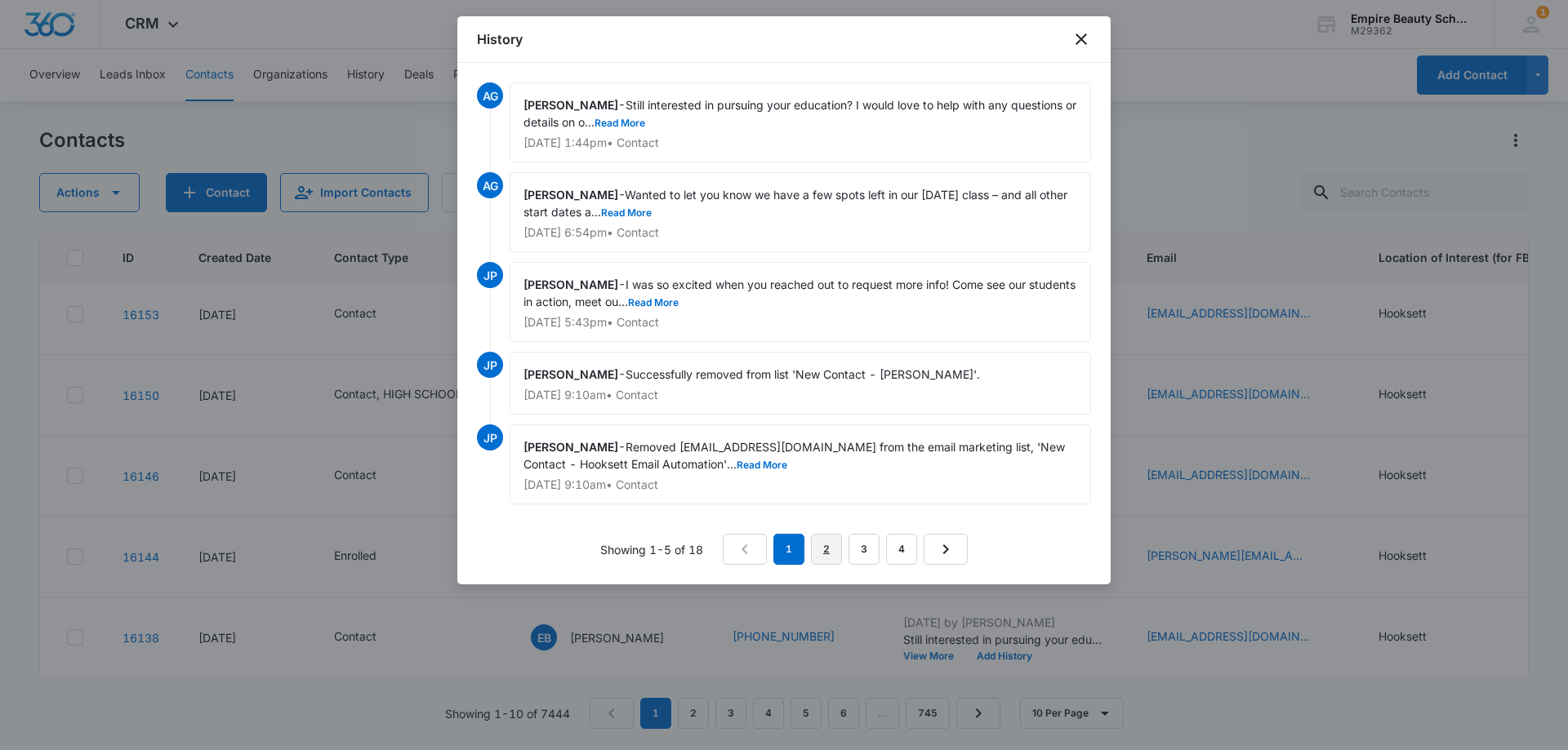
click at [831, 551] on link "2" at bounding box center [825, 549] width 31 height 31
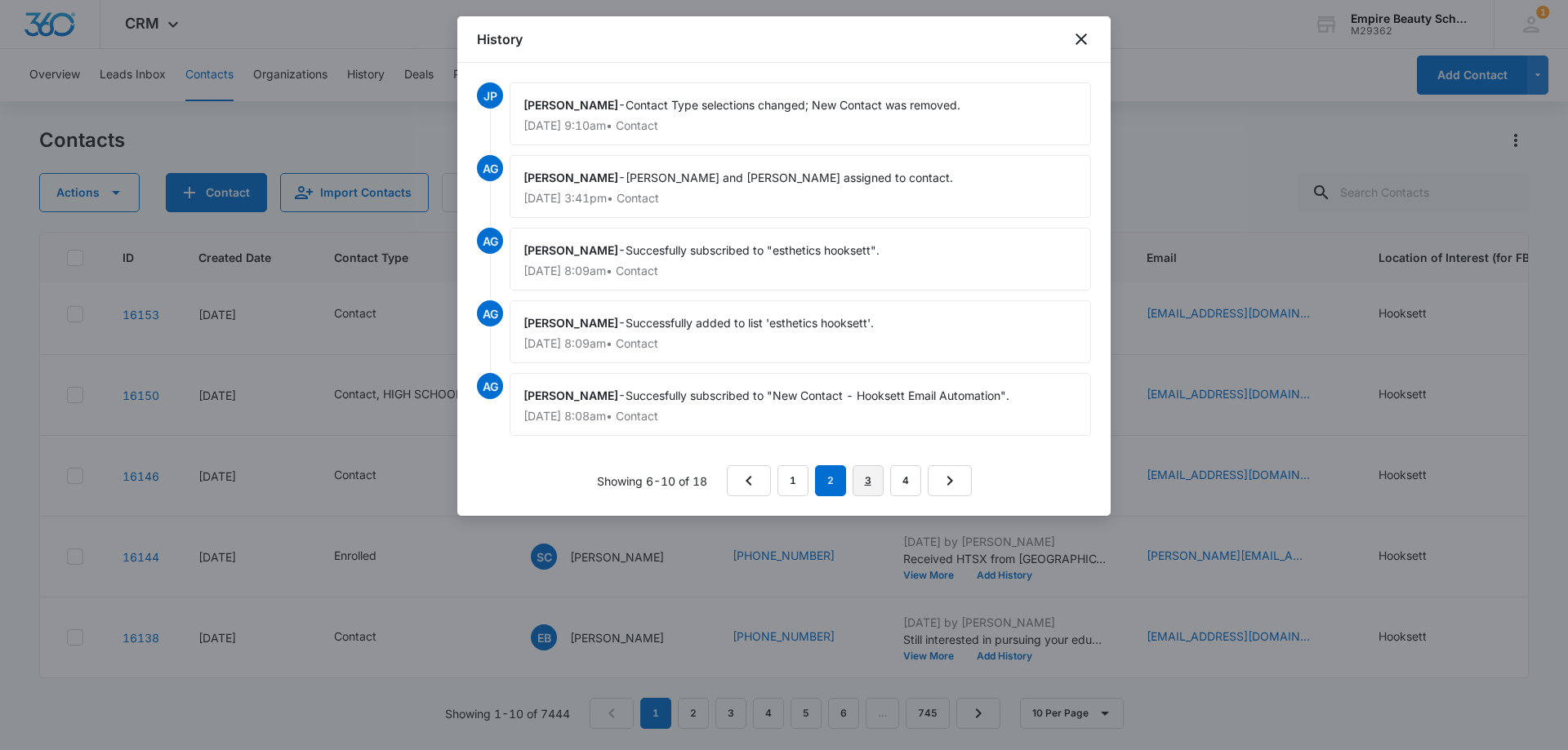
click at [856, 480] on link "3" at bounding box center [867, 480] width 31 height 31
click at [907, 489] on link "4" at bounding box center [908, 480] width 31 height 31
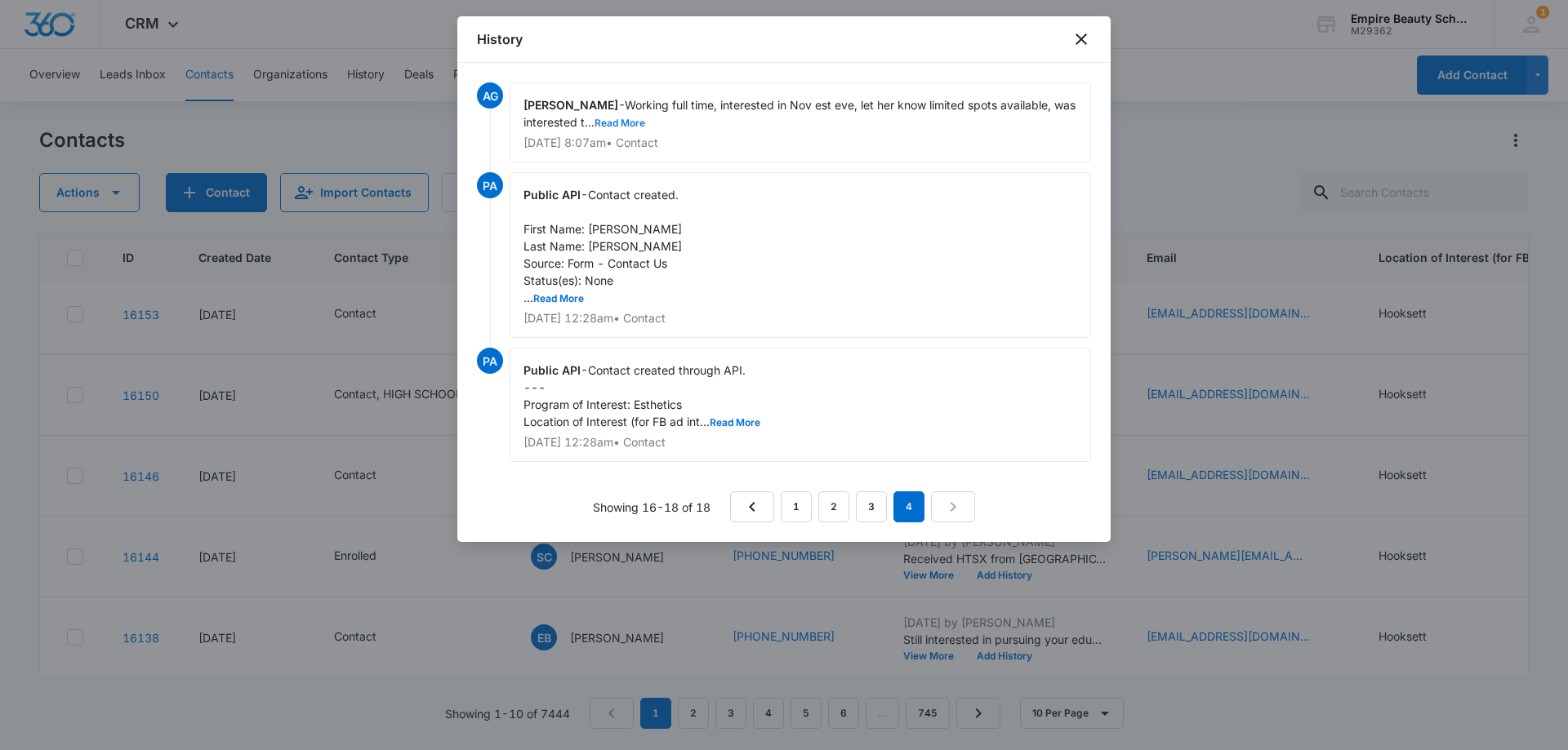
click at [637, 118] on button "Read More" at bounding box center [619, 123] width 50 height 10
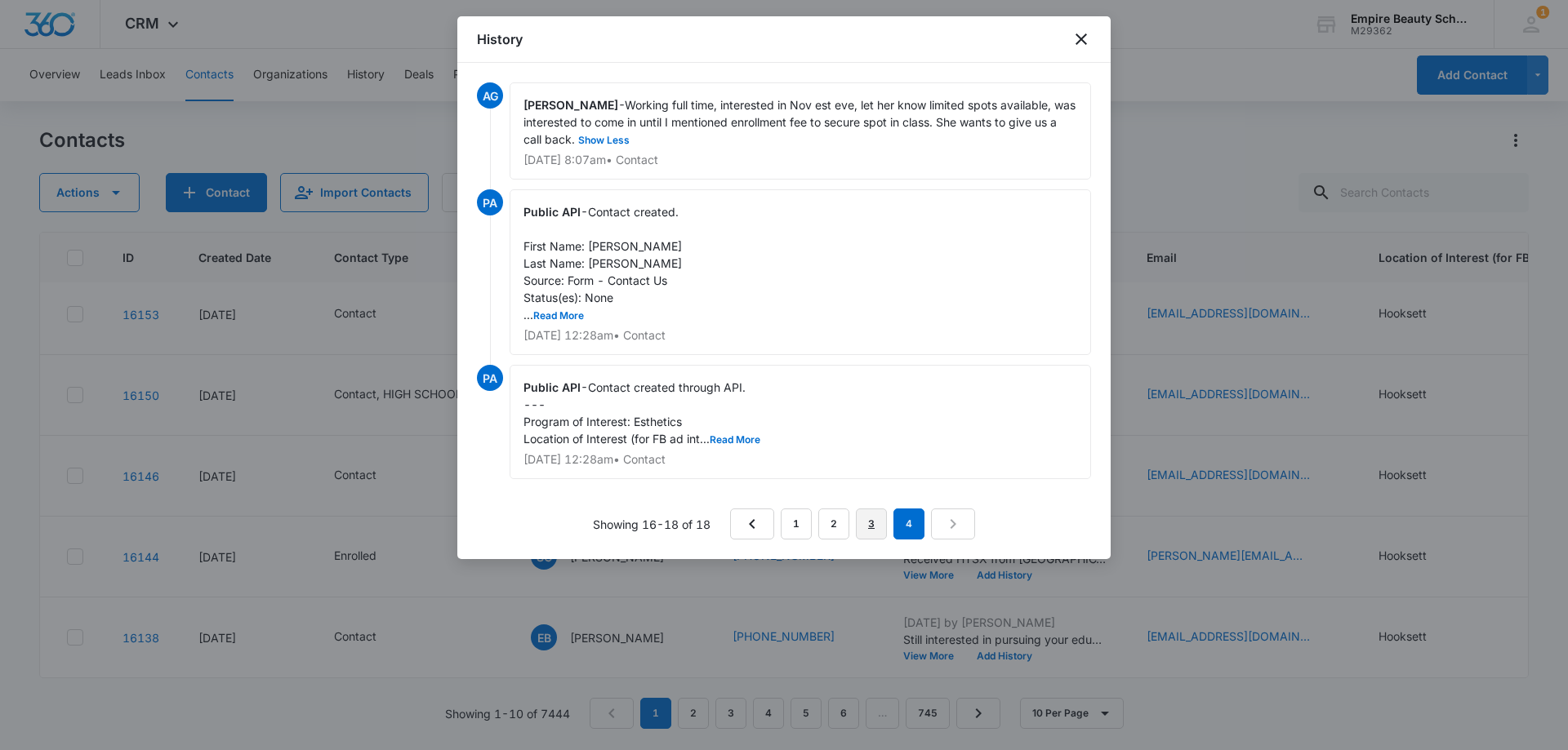
click at [872, 525] on link "3" at bounding box center [871, 524] width 31 height 31
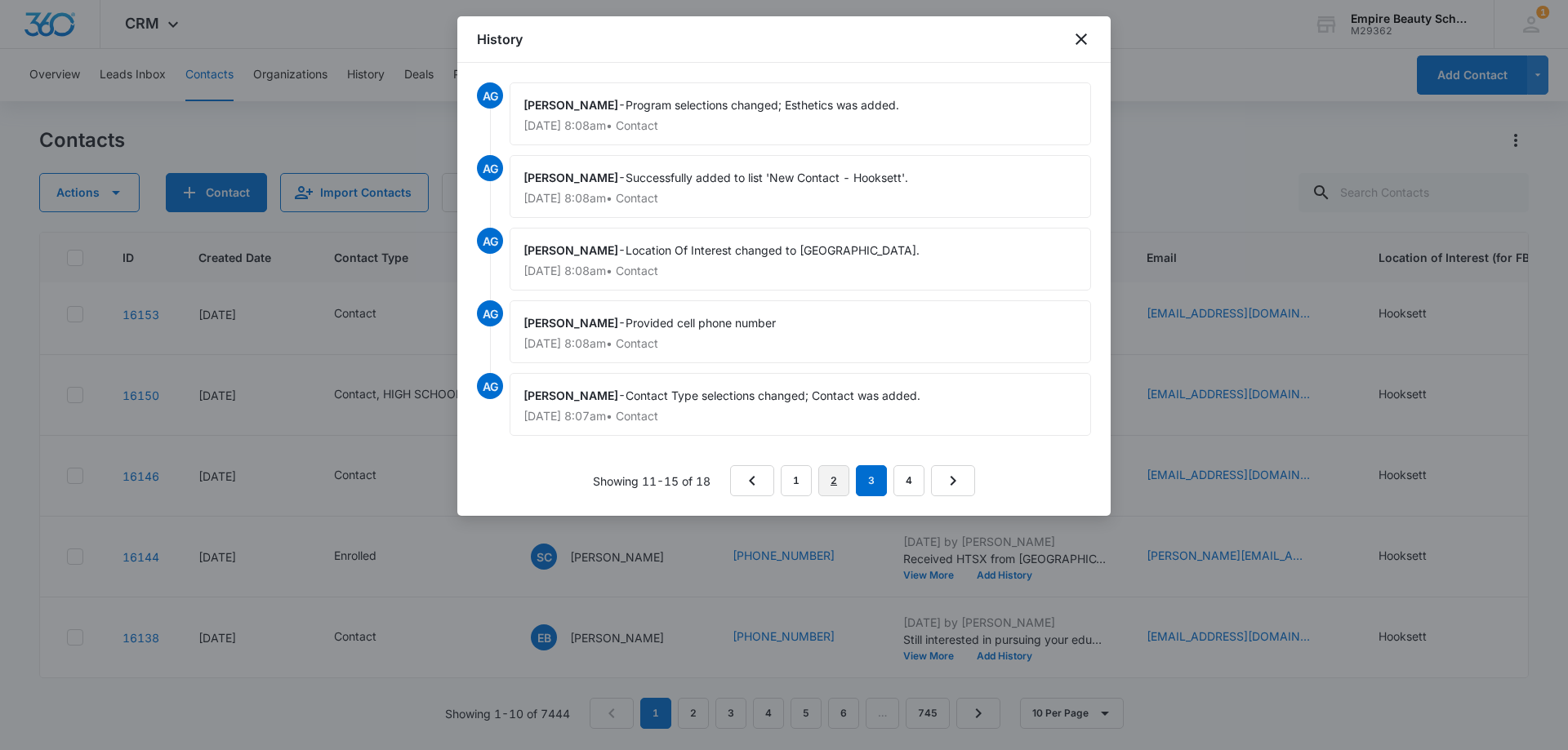
click at [832, 485] on link "2" at bounding box center [833, 480] width 31 height 31
click at [790, 480] on link "1" at bounding box center [793, 480] width 31 height 31
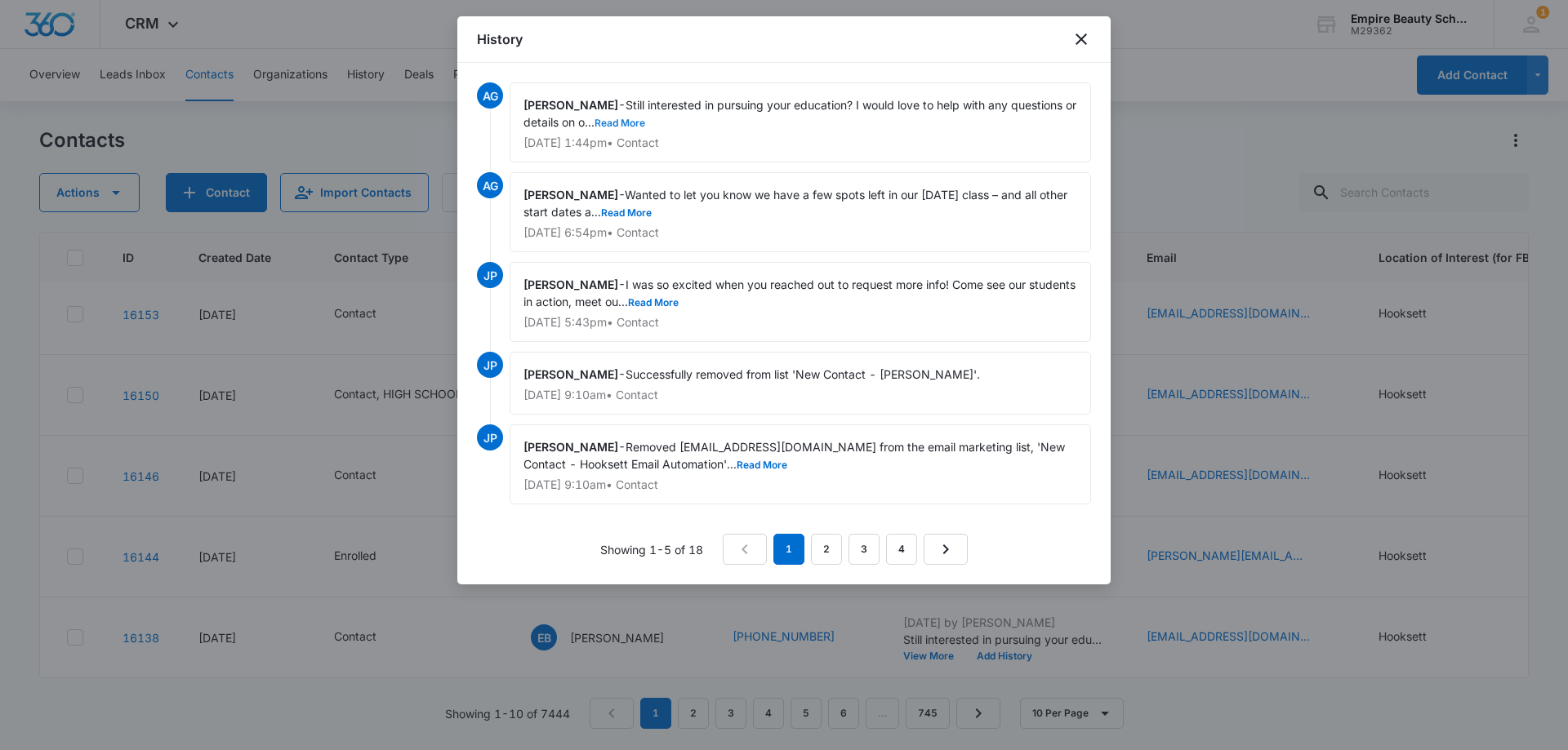
click at [629, 126] on button "Read More" at bounding box center [619, 123] width 50 height 10
click at [1077, 41] on icon "close" at bounding box center [1080, 39] width 19 height 19
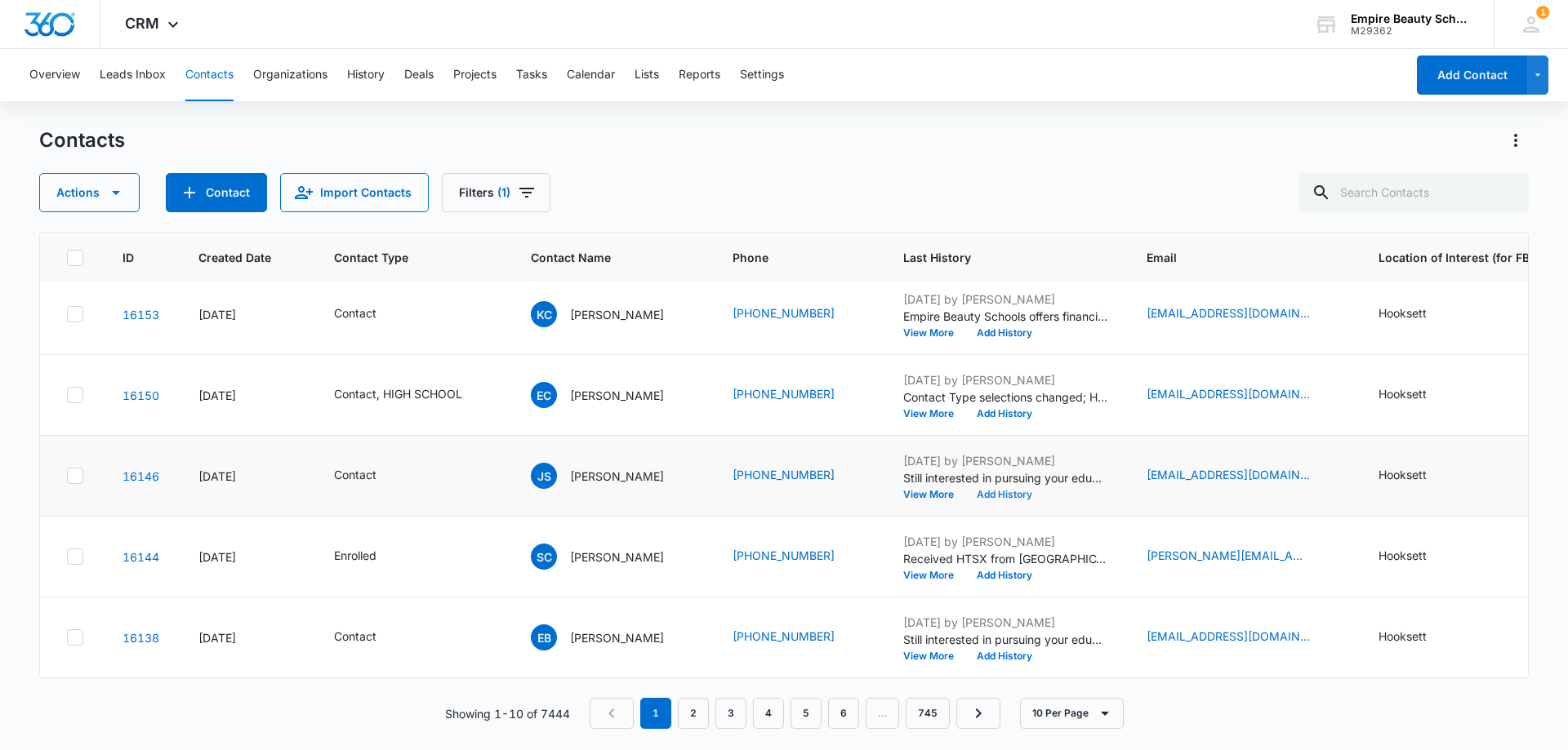
click at [1017, 490] on button "Add History" at bounding box center [1005, 495] width 79 height 10
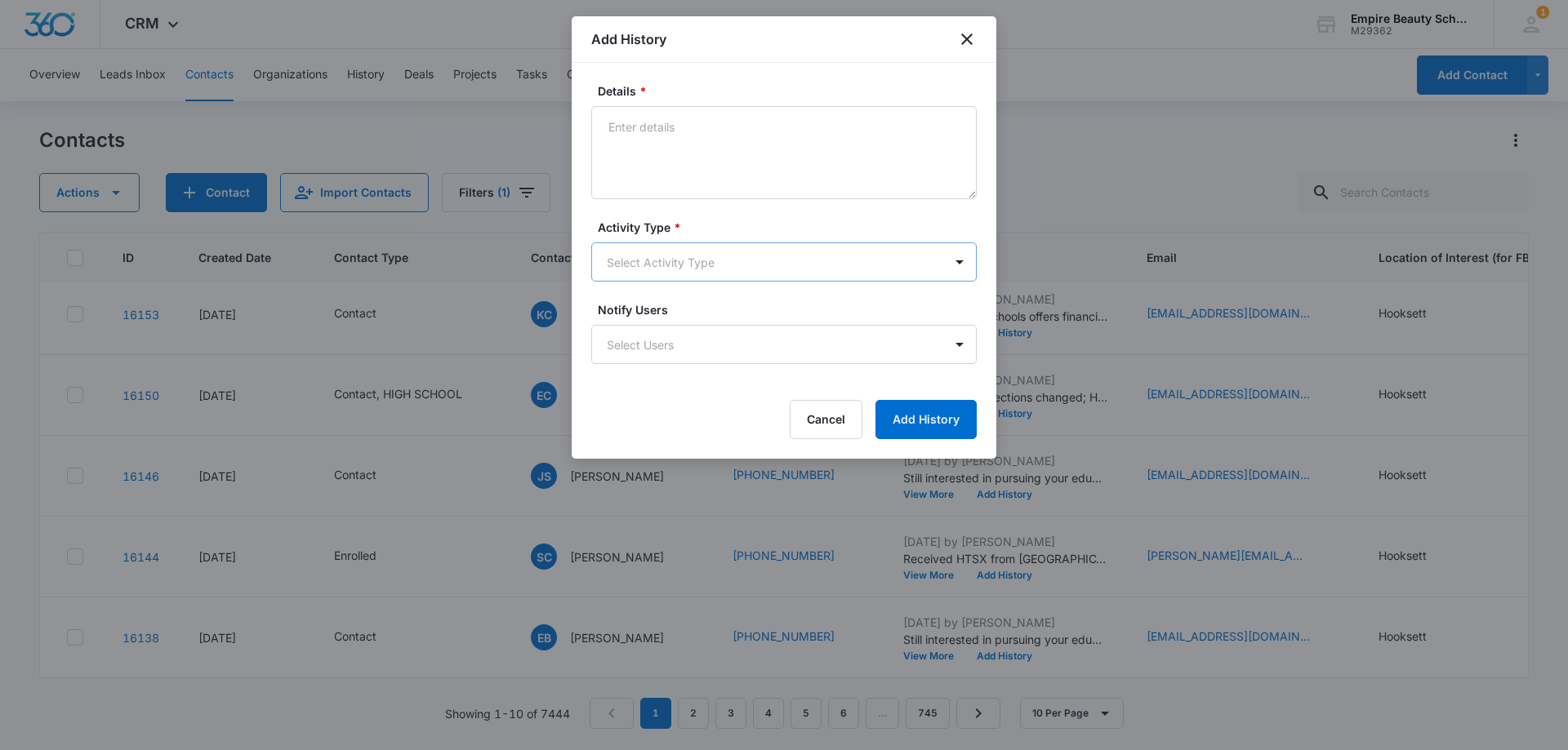
click at [632, 261] on body "CRM Apps Forms CRM Email Shop Payments POS Files Brand Settings Empire Beauty S…" at bounding box center [784, 375] width 1568 height 750
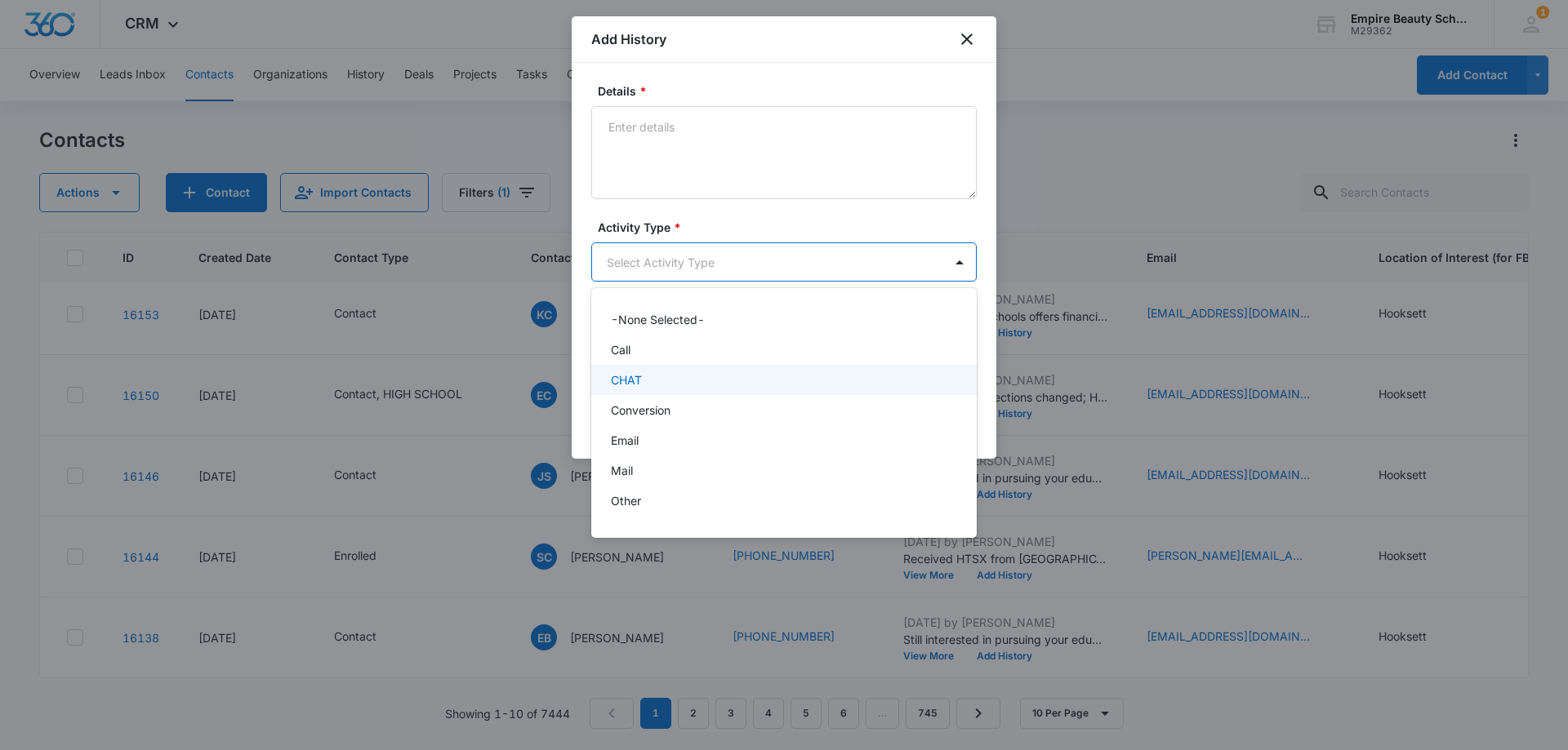
scroll to position [85, 0]
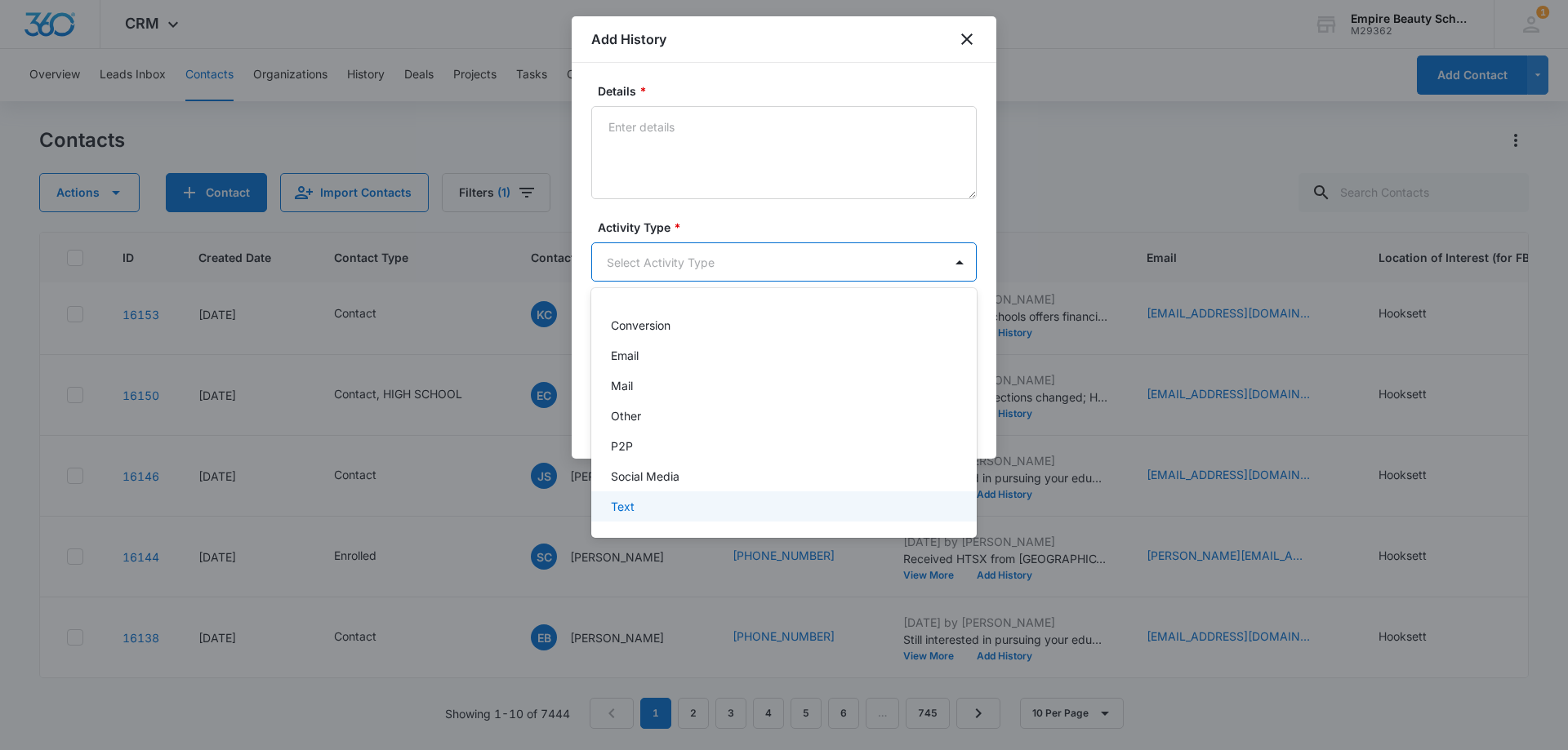
click at [634, 504] on div "Text" at bounding box center [782, 506] width 343 height 17
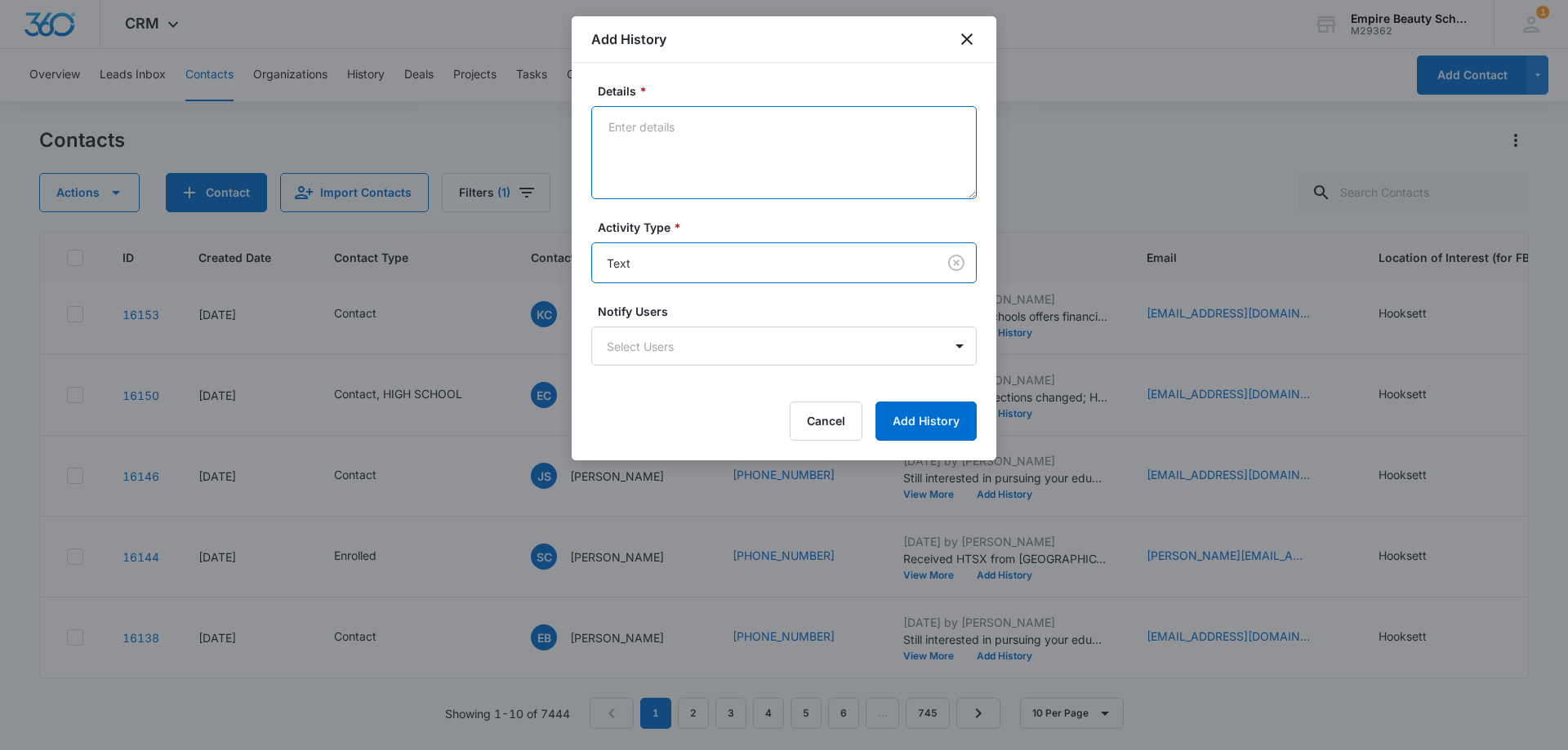
click at [685, 164] on textarea "Details *" at bounding box center [784, 153] width 386 height 93
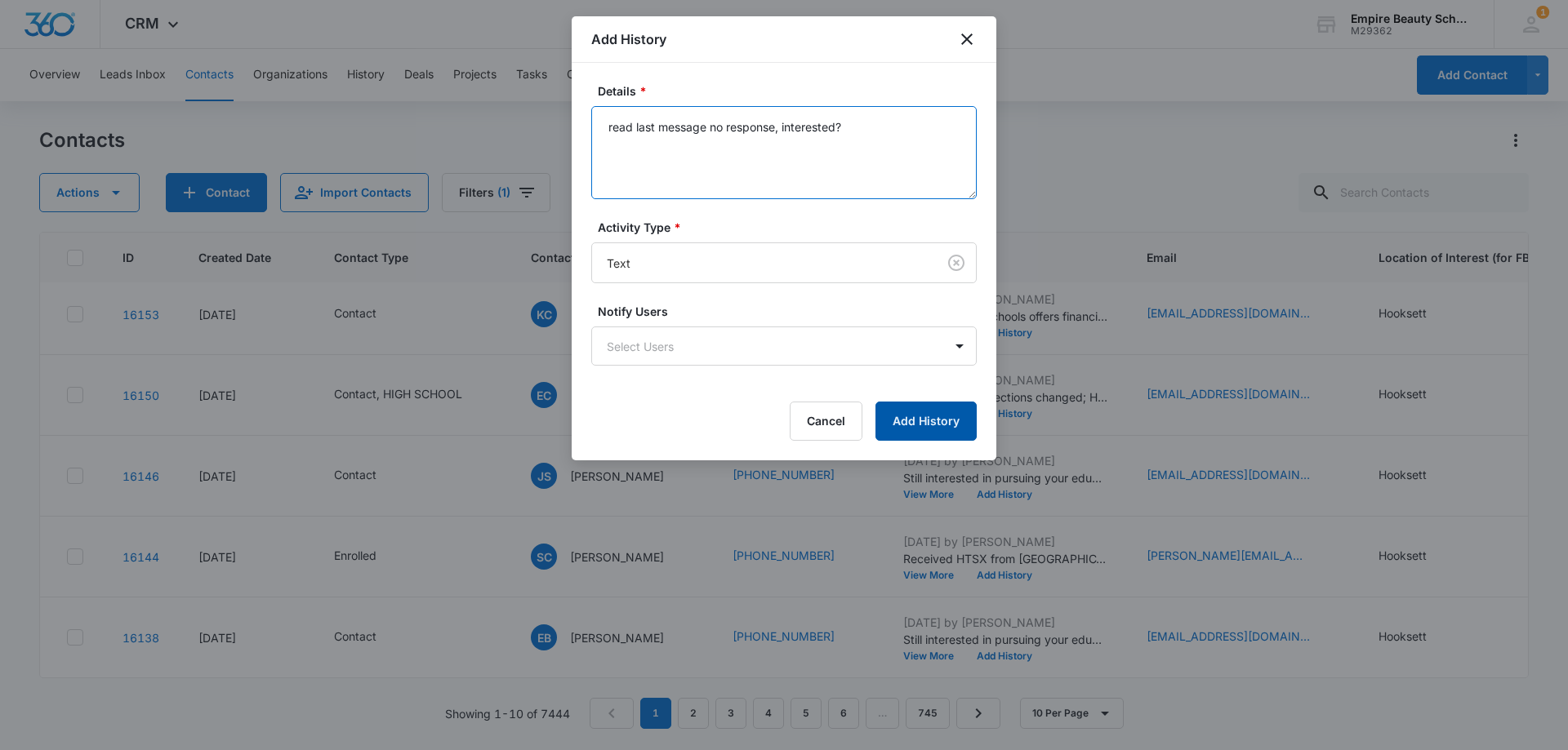
type textarea "read last message no response, interested?"
click at [925, 415] on button "Add History" at bounding box center [925, 421] width 101 height 39
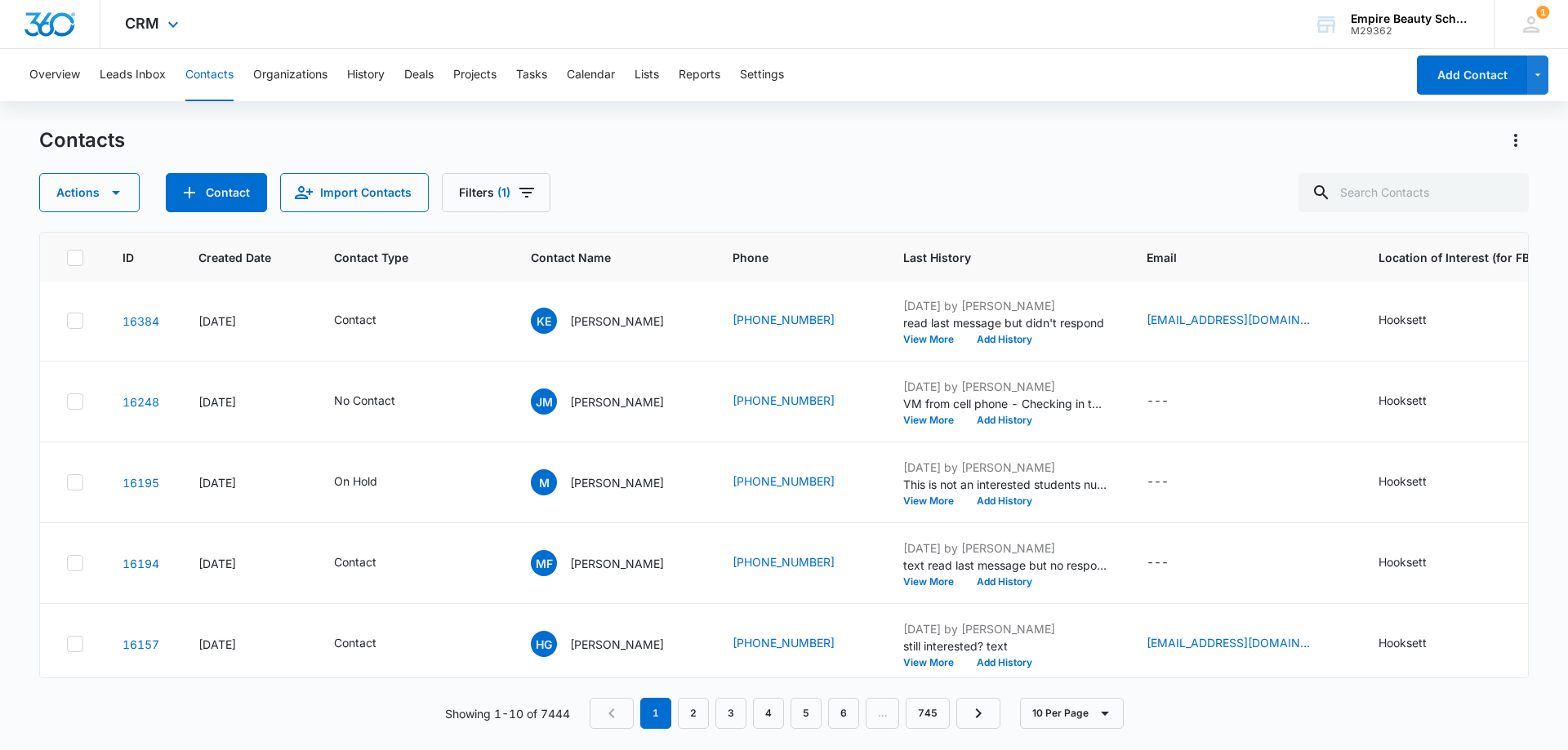
scroll to position [0, 0]
click at [1473, 194] on input "text" at bounding box center [1413, 193] width 230 height 39
type input "[PERSON_NAME]"
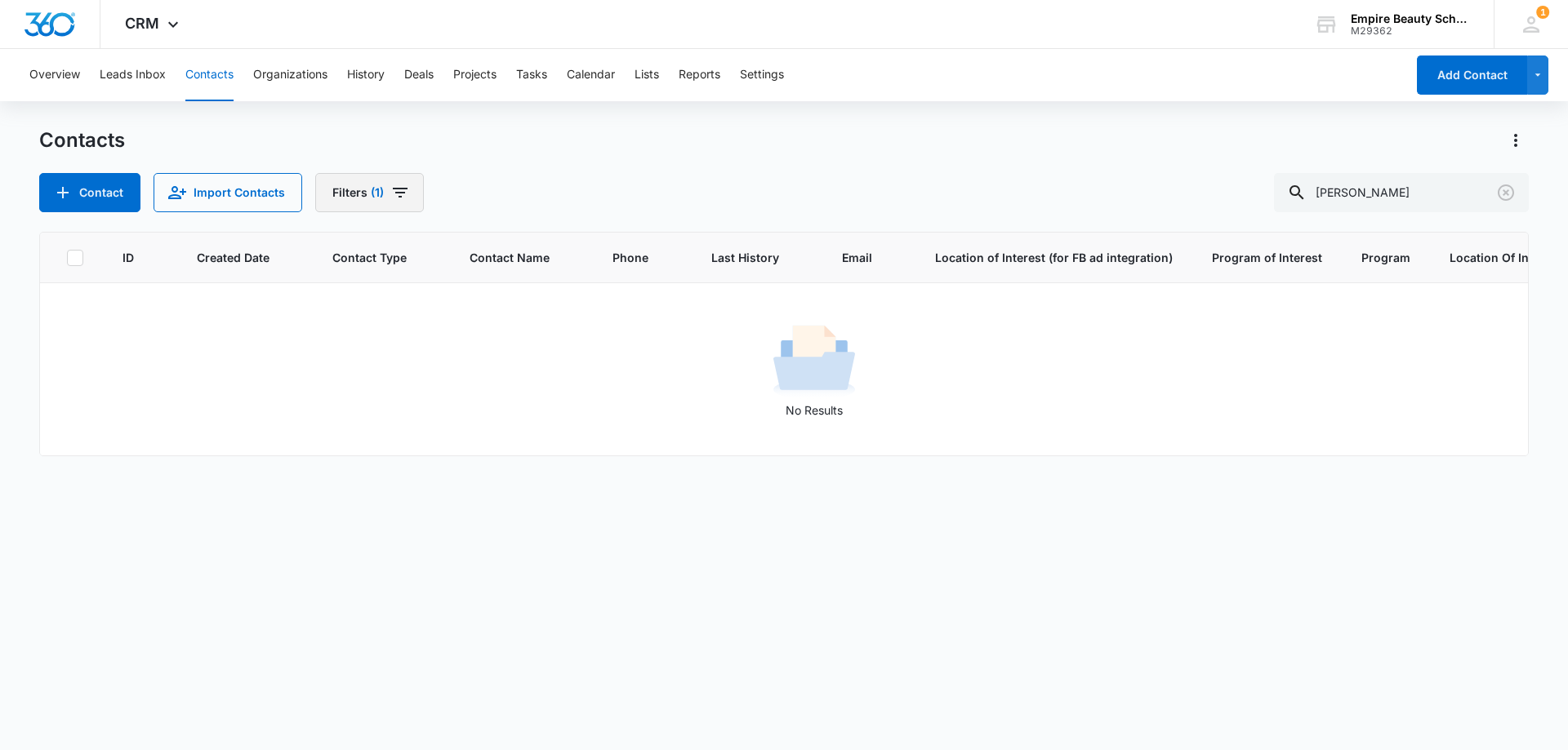
click at [390, 177] on button "Filters (1)" at bounding box center [370, 193] width 109 height 39
click at [430, 514] on button "Clear All" at bounding box center [427, 523] width 188 height 31
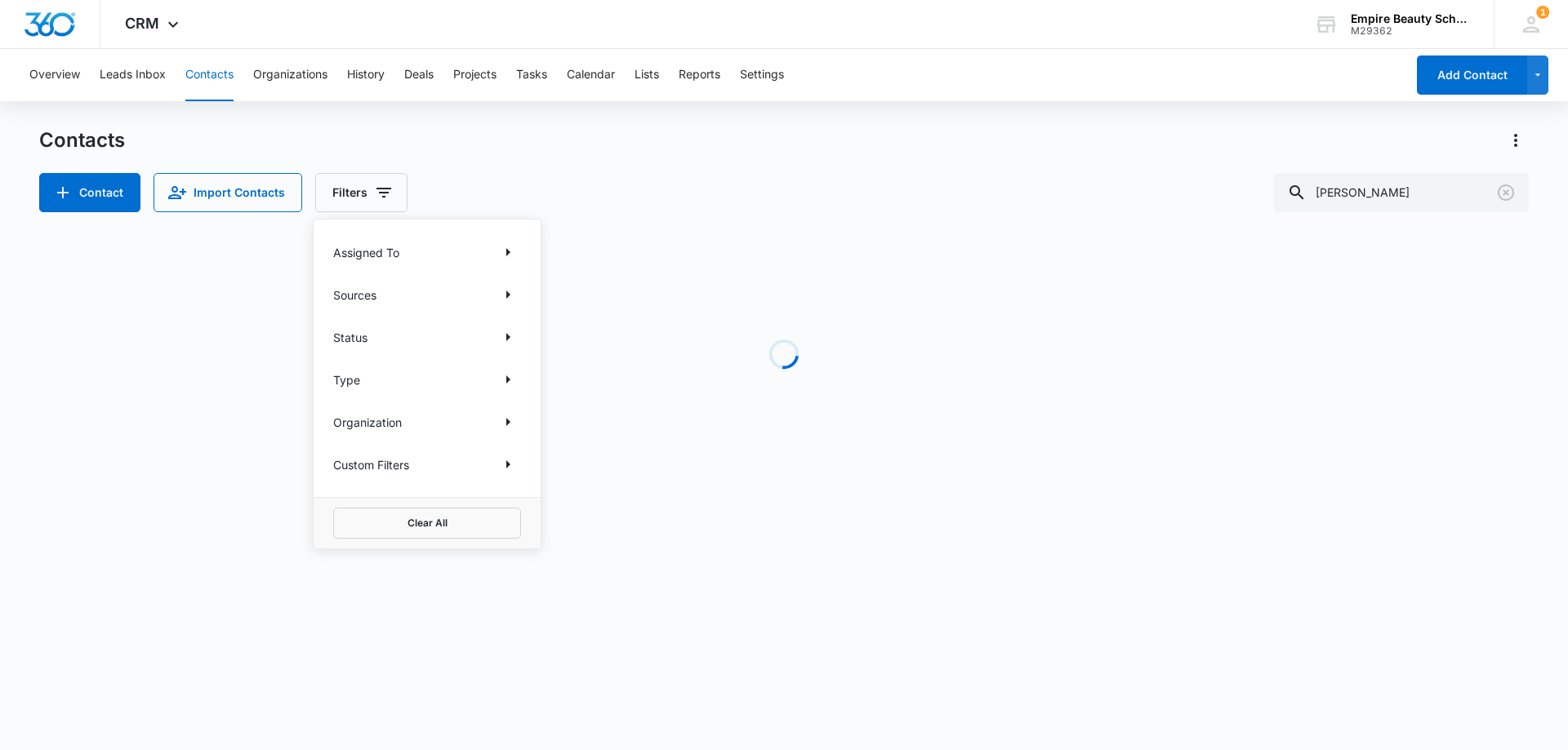
click at [685, 188] on div "Contact Import Contacts Filters Assigned To Sources Status Type Organization Cu…" at bounding box center [784, 193] width 1489 height 39
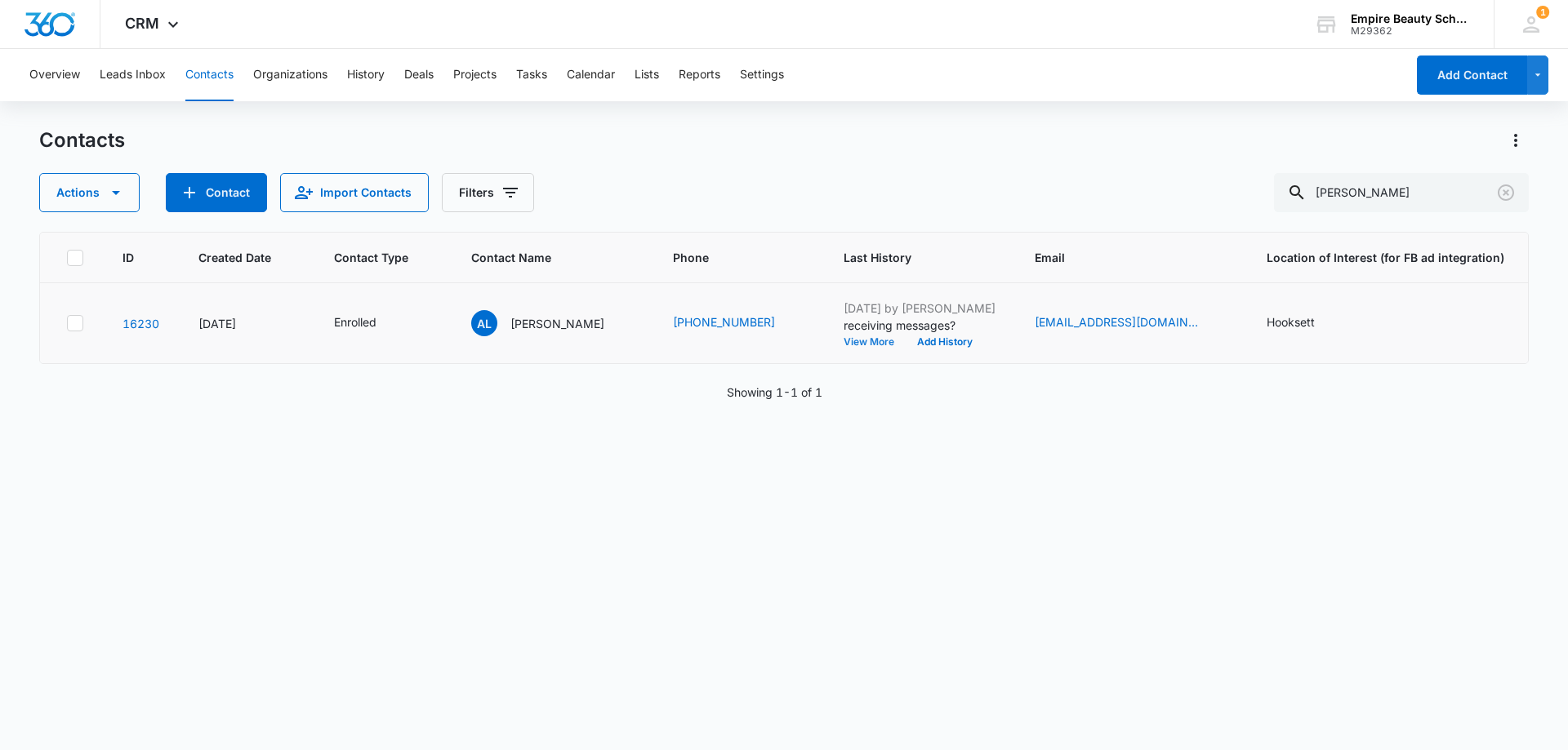
click at [863, 338] on button "View More" at bounding box center [874, 342] width 62 height 10
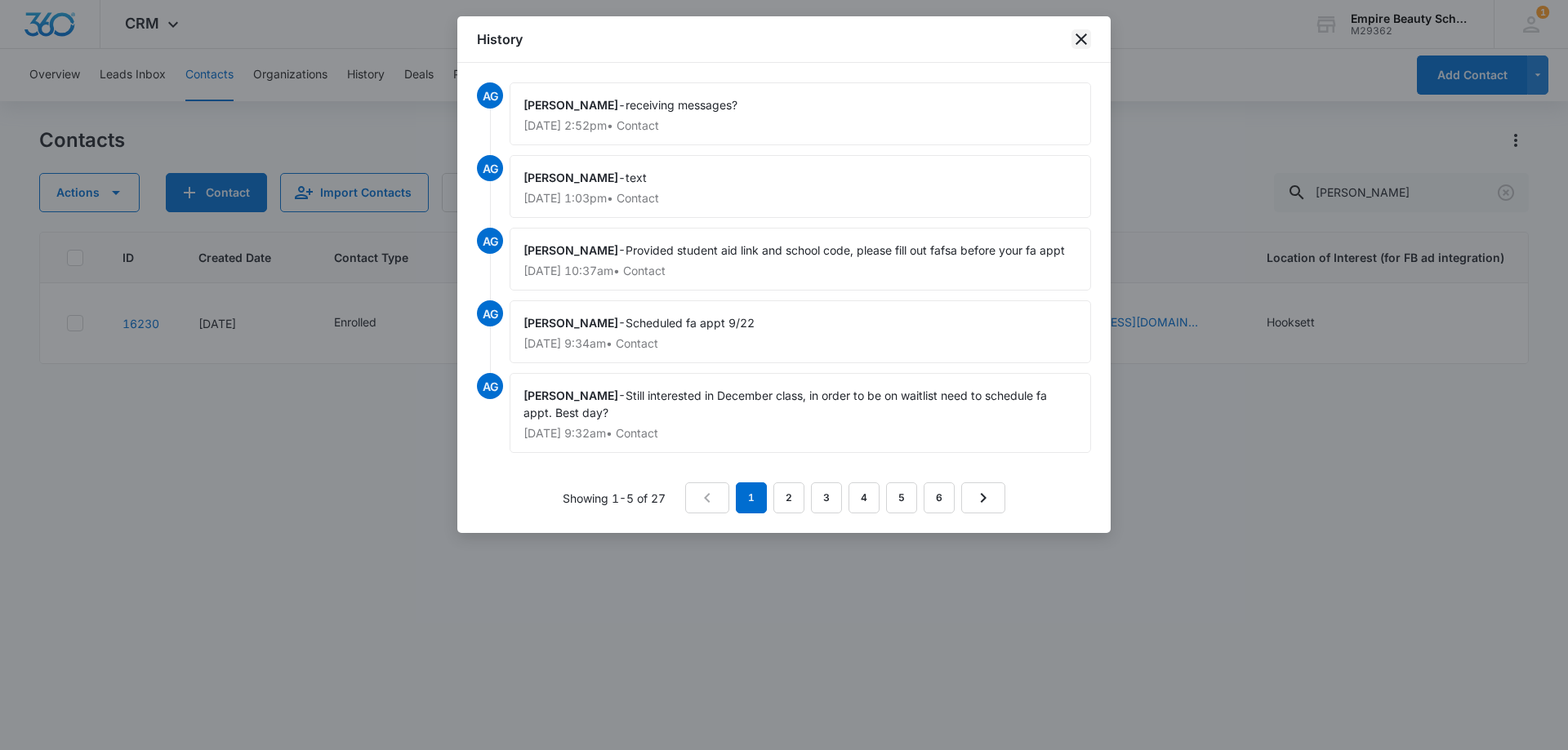
click at [1079, 38] on icon "close" at bounding box center [1081, 39] width 12 height 12
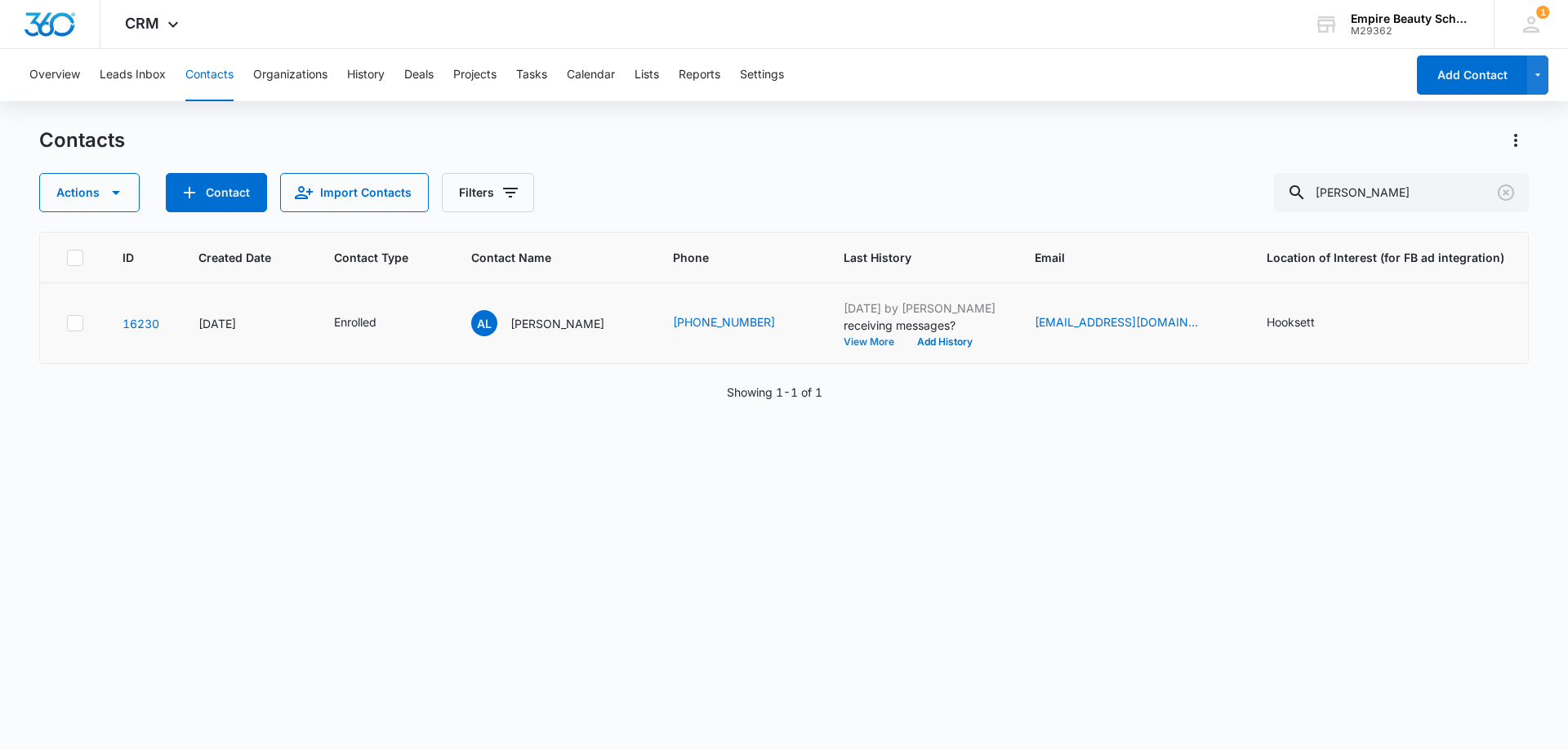
click at [850, 343] on button "View More" at bounding box center [874, 342] width 62 height 10
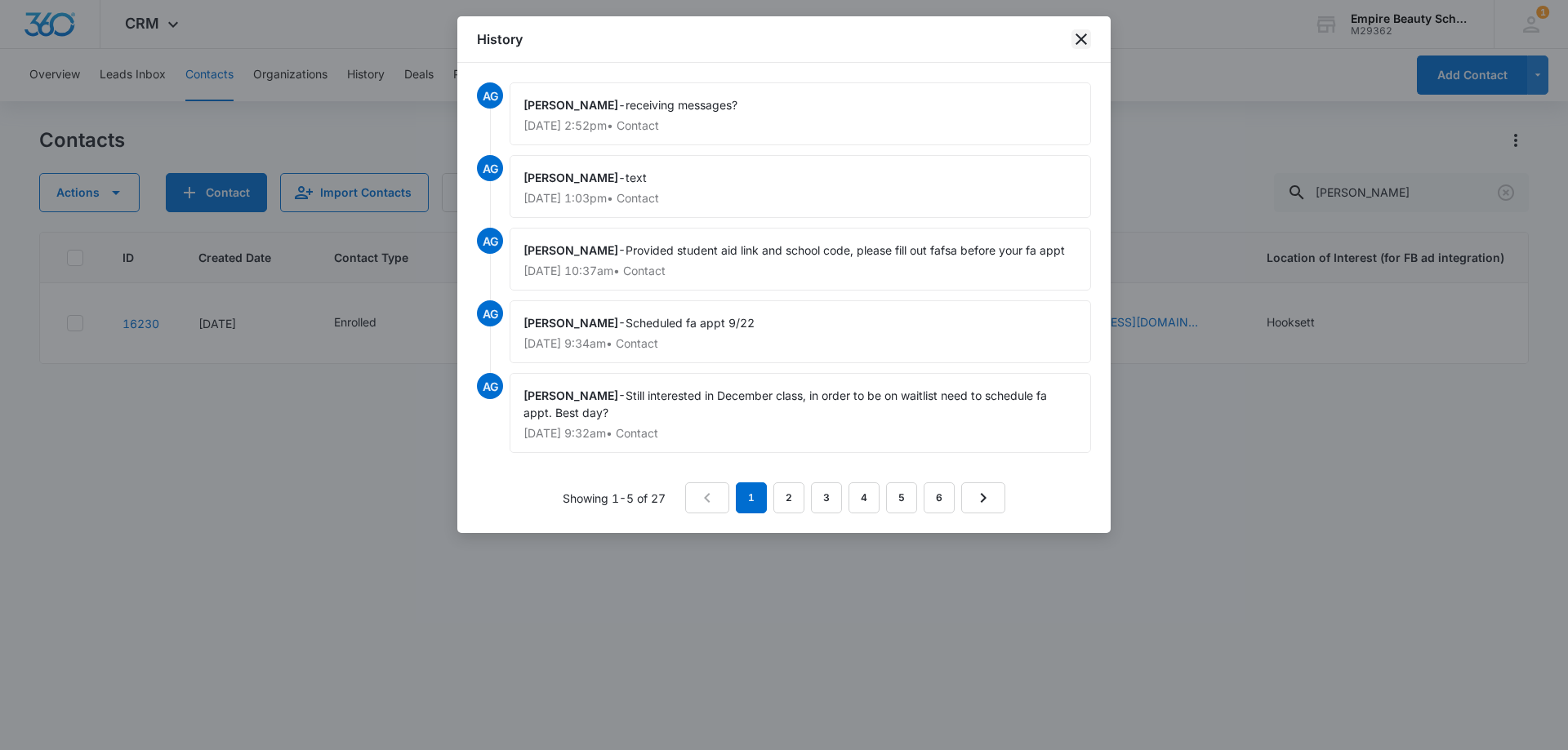
click at [1072, 39] on icon "close" at bounding box center [1080, 39] width 19 height 19
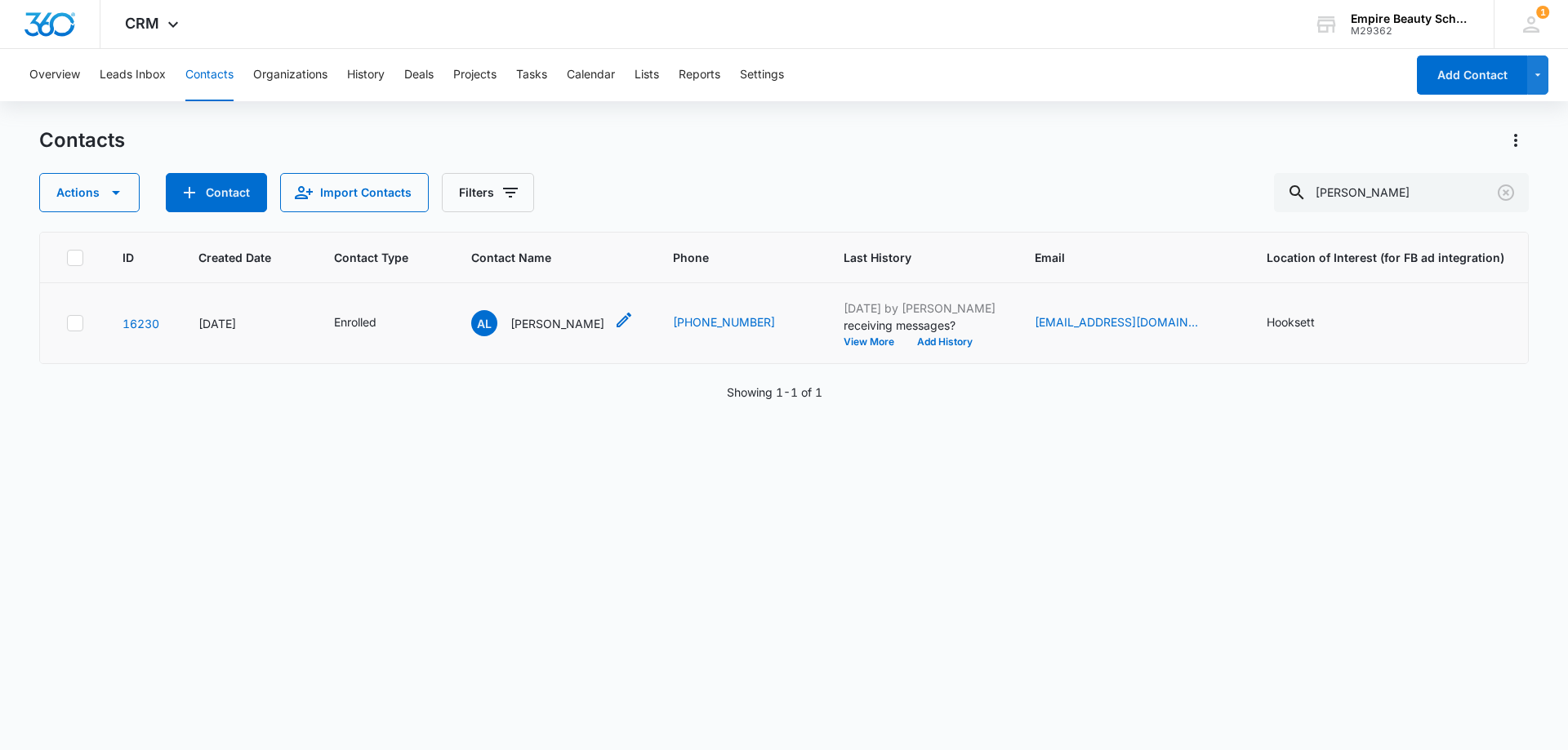
click at [569, 317] on p "[PERSON_NAME]" at bounding box center [557, 323] width 94 height 17
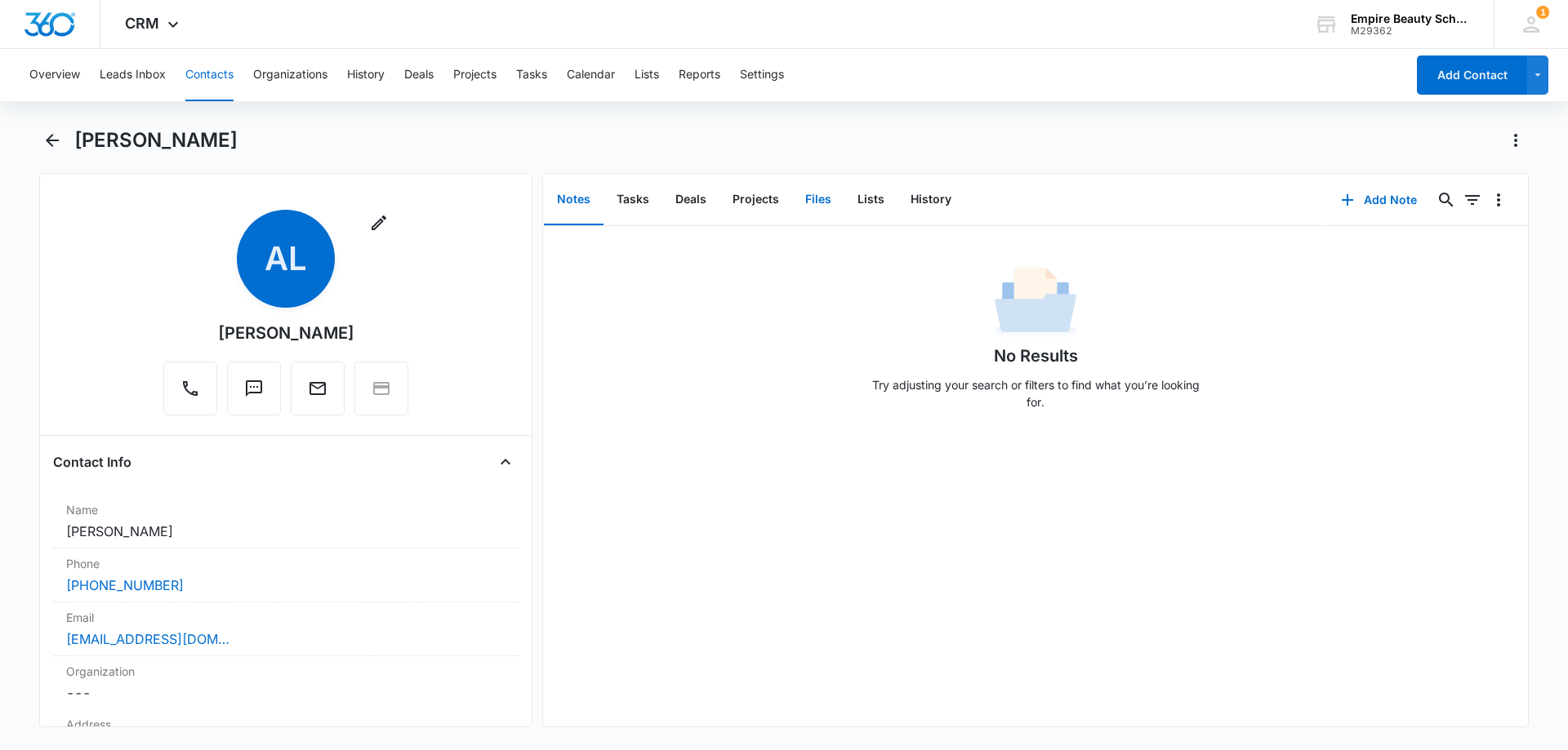
click at [815, 204] on button "Files" at bounding box center [818, 199] width 52 height 50
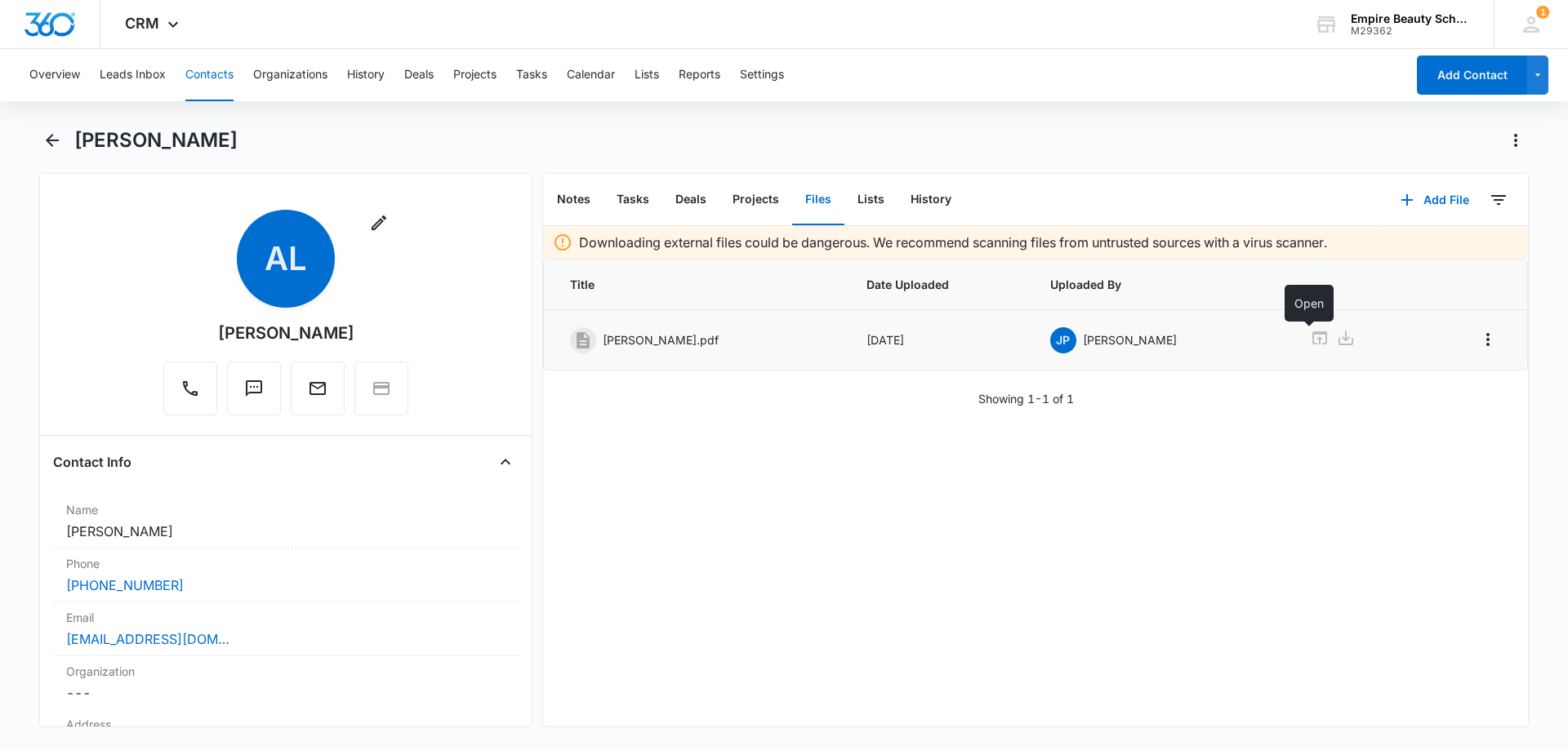
click at [1310, 339] on icon at bounding box center [1319, 338] width 19 height 19
click at [47, 132] on icon "Back" at bounding box center [52, 140] width 19 height 19
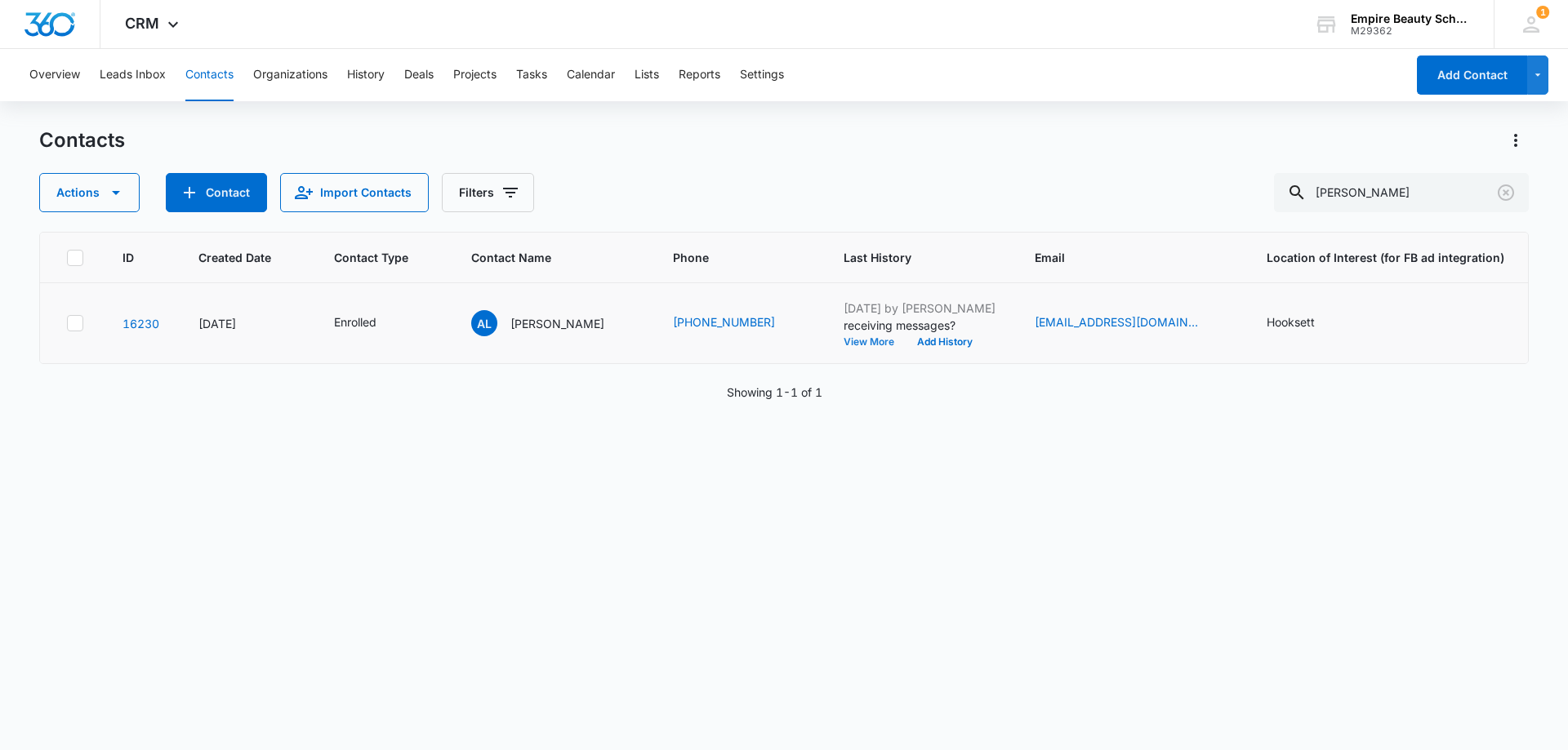
click at [865, 343] on button "View More" at bounding box center [874, 342] width 62 height 10
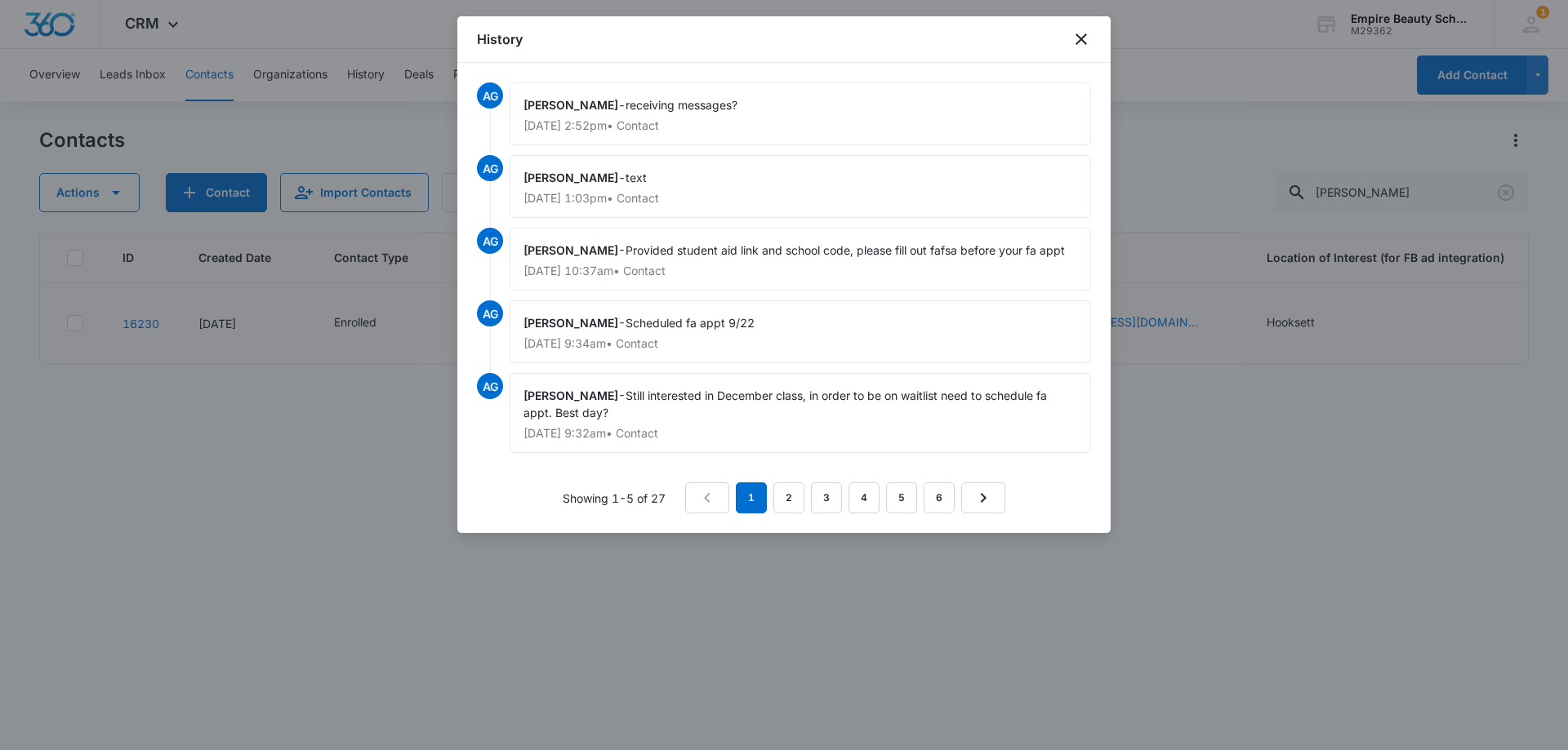
click at [1085, 24] on div "History" at bounding box center [784, 39] width 653 height 47
click at [1075, 39] on icon "close" at bounding box center [1080, 39] width 19 height 19
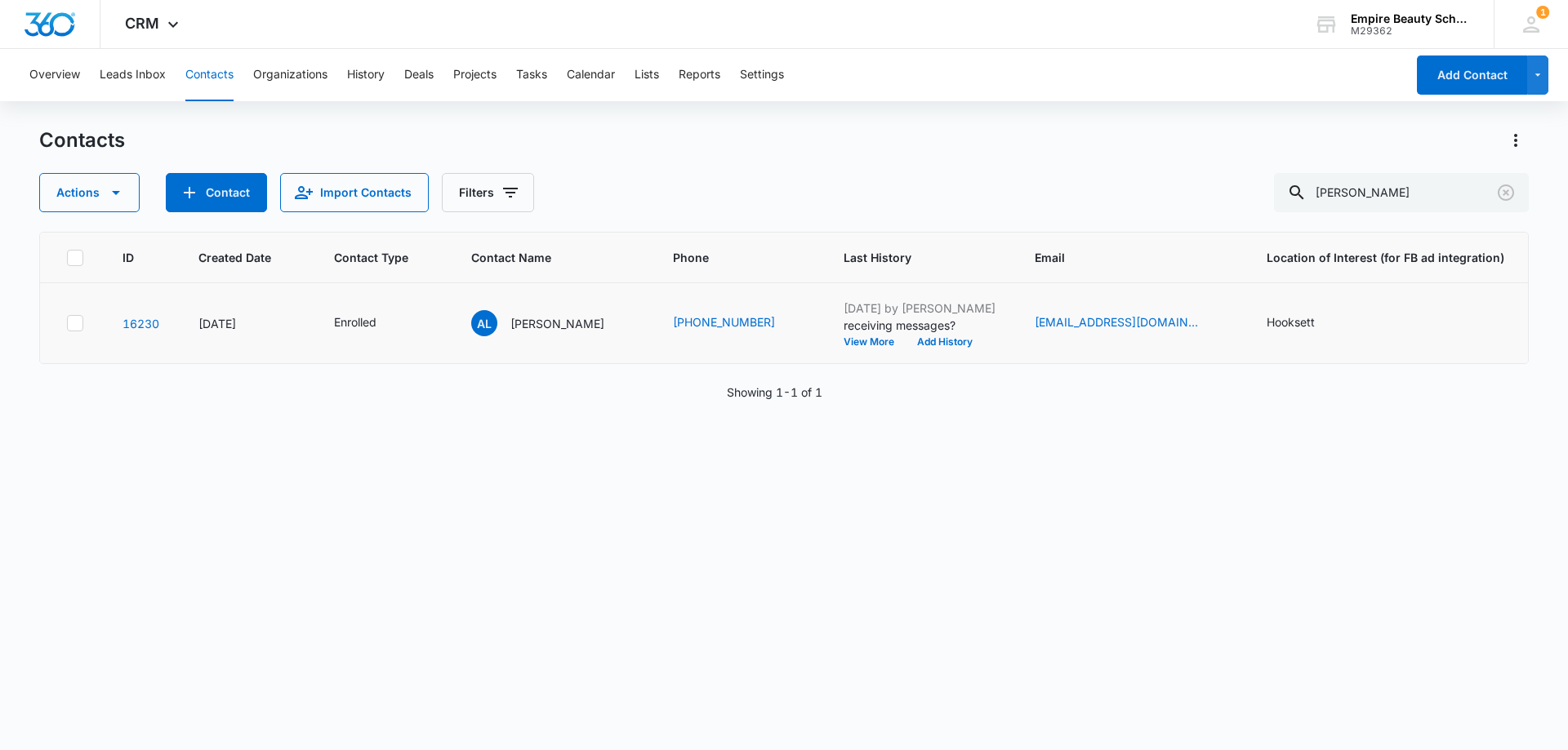
click at [937, 334] on div "[DATE] by [PERSON_NAME] receiving messages? View More Add History" at bounding box center [919, 323] width 152 height 48
click at [931, 344] on button "Add History" at bounding box center [944, 342] width 79 height 10
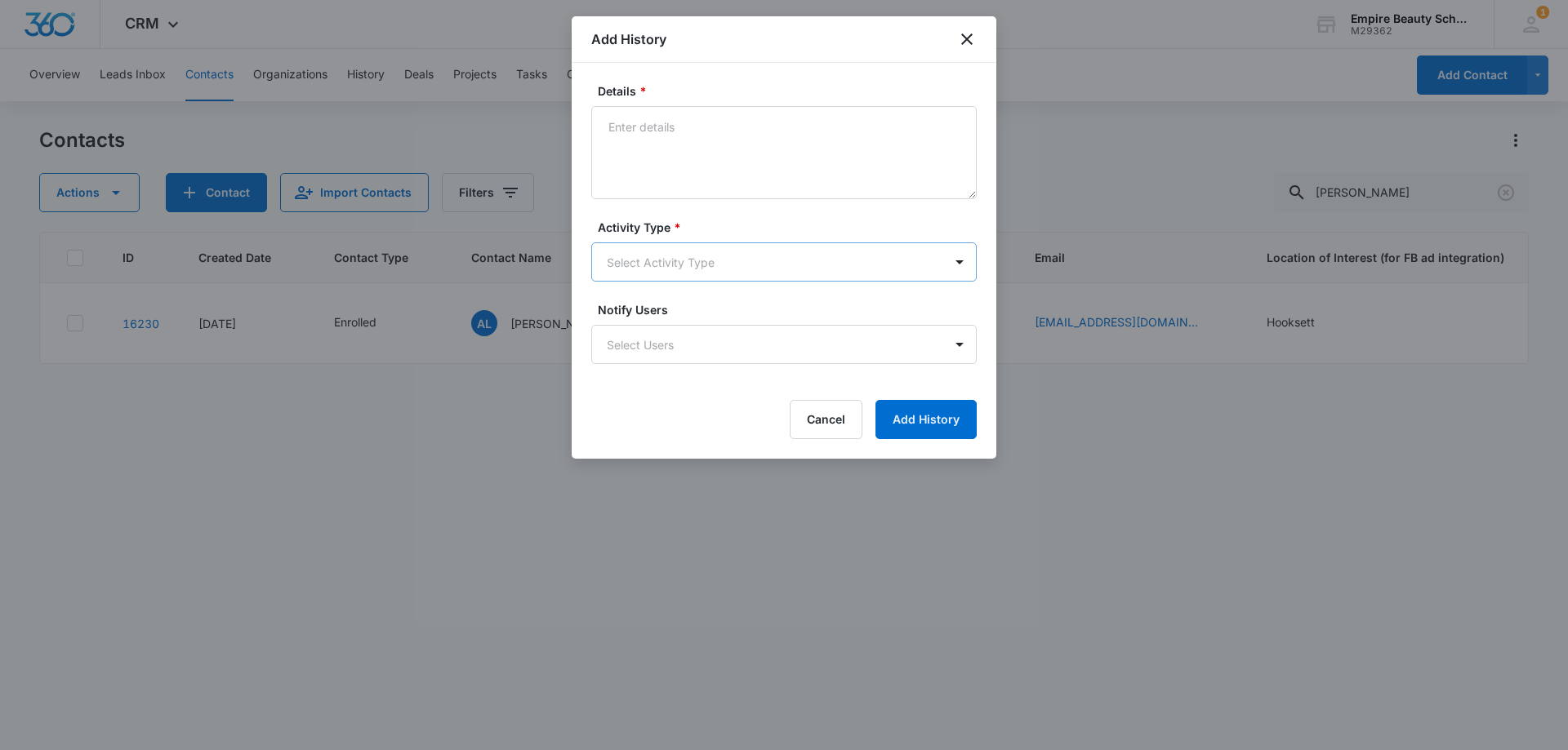
click at [634, 264] on body "CRM Apps Forms CRM Email Shop Payments POS Files Brand Settings Empire Beauty S…" at bounding box center [784, 375] width 1568 height 750
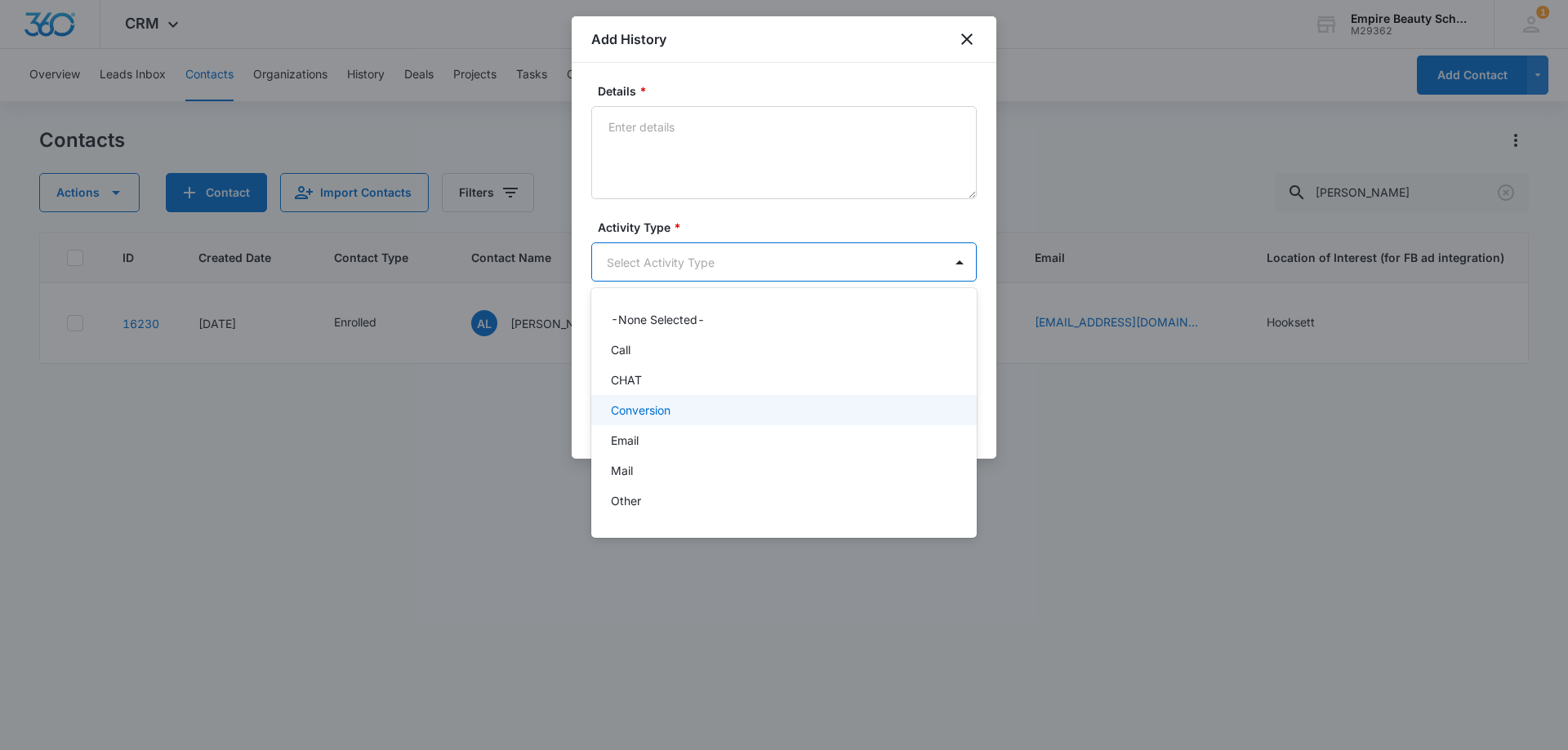
scroll to position [85, 0]
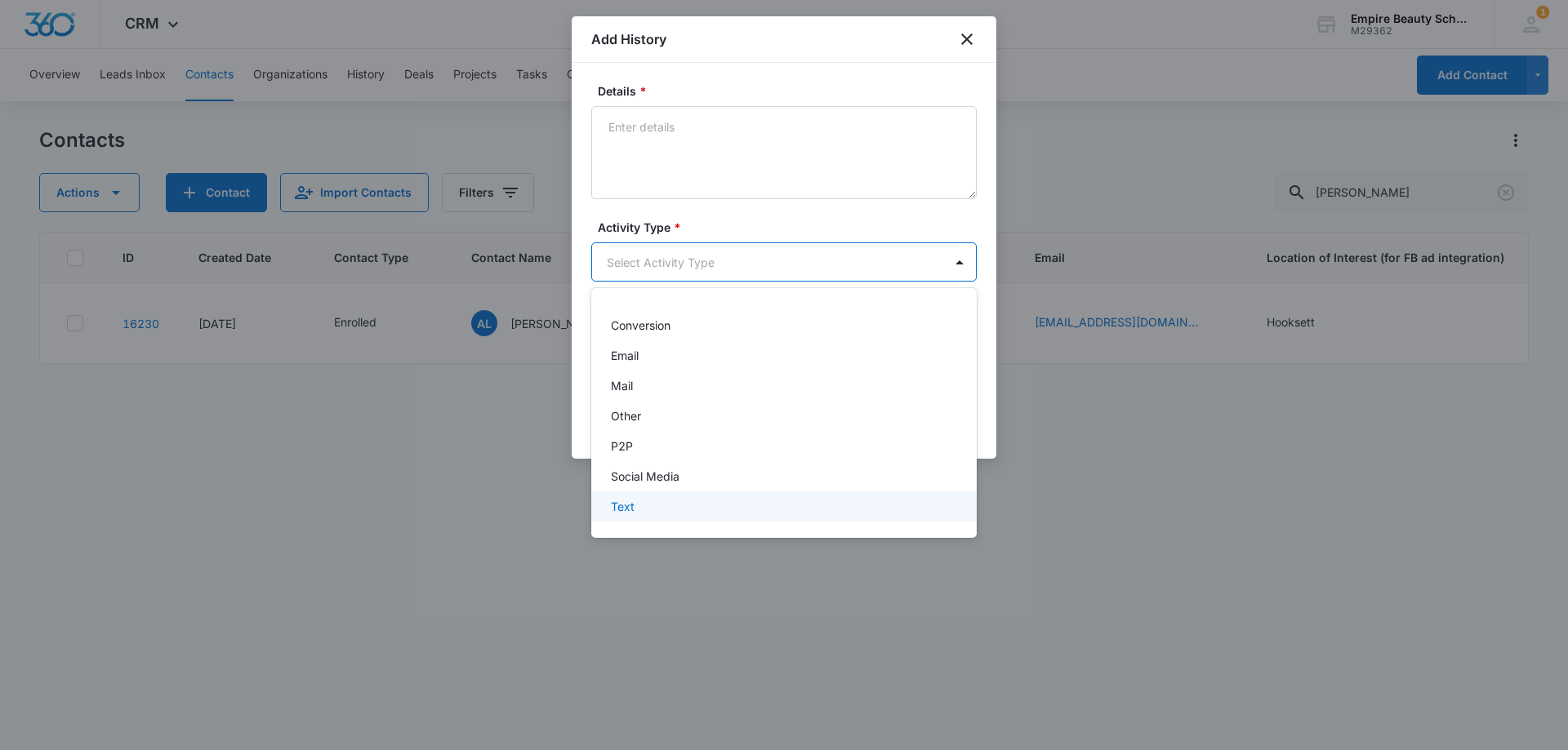
drag, startPoint x: 655, startPoint y: 499, endPoint x: 661, endPoint y: 453, distance: 46.4
click at [655, 500] on div "Text" at bounding box center [782, 506] width 343 height 17
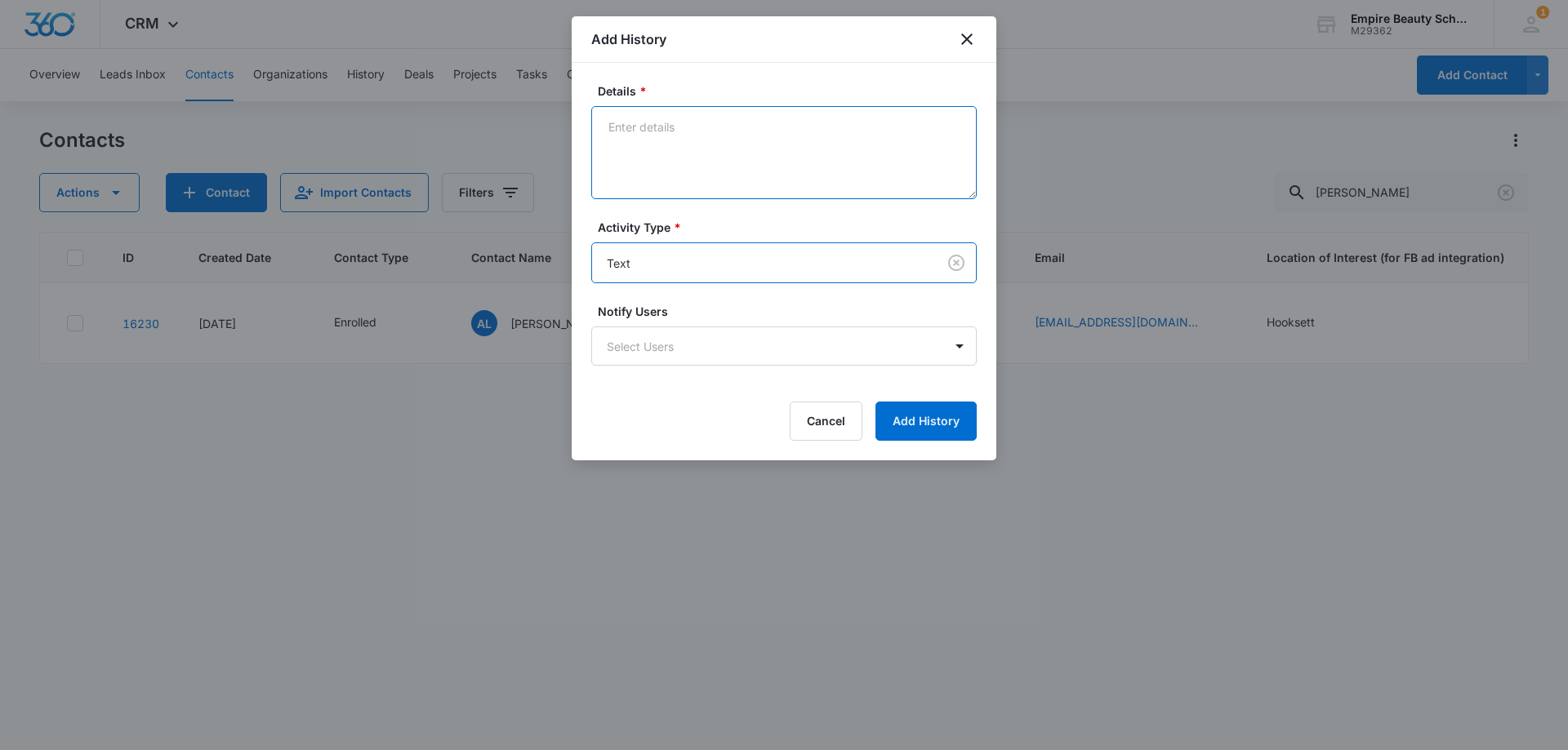
click at [669, 125] on textarea "Details *" at bounding box center [784, 153] width 386 height 93
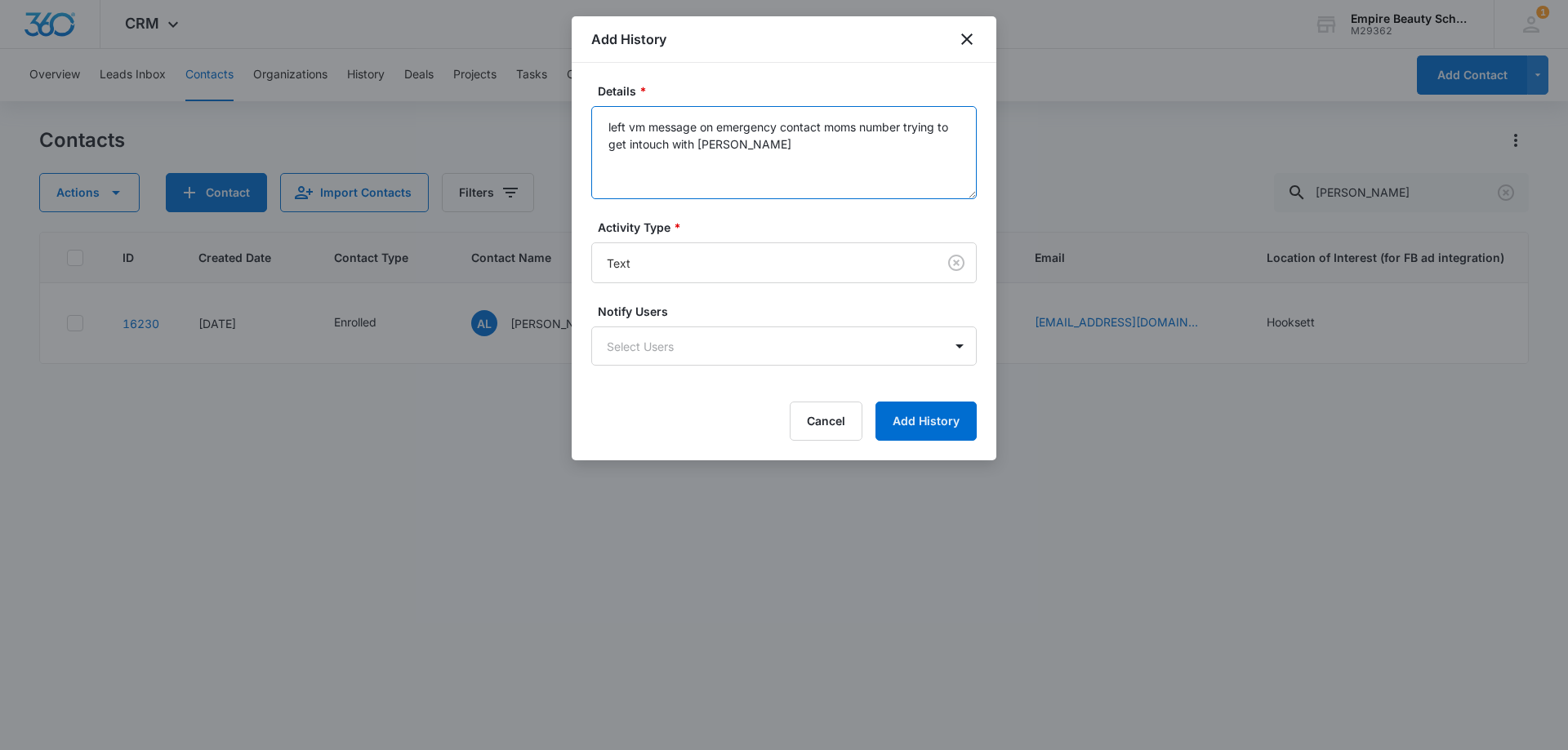
click at [642, 144] on textarea "left vm message on emergency contact moms number trying to get intouch with [PE…" at bounding box center [784, 153] width 386 height 93
click at [639, 142] on textarea "left vm message on emergency contact moms number trying to get intouch with [PE…" at bounding box center [784, 153] width 386 height 93
click at [710, 147] on textarea "left vm message on emergency contact moms number trying to get in touch with [P…" at bounding box center [784, 153] width 386 height 93
click at [783, 166] on textarea "left vm message on emergency contact moms number trying to get in touch with [P…" at bounding box center [784, 153] width 386 height 93
type textarea "left vm message on emergency contact moms number trying to get in touch with [P…"
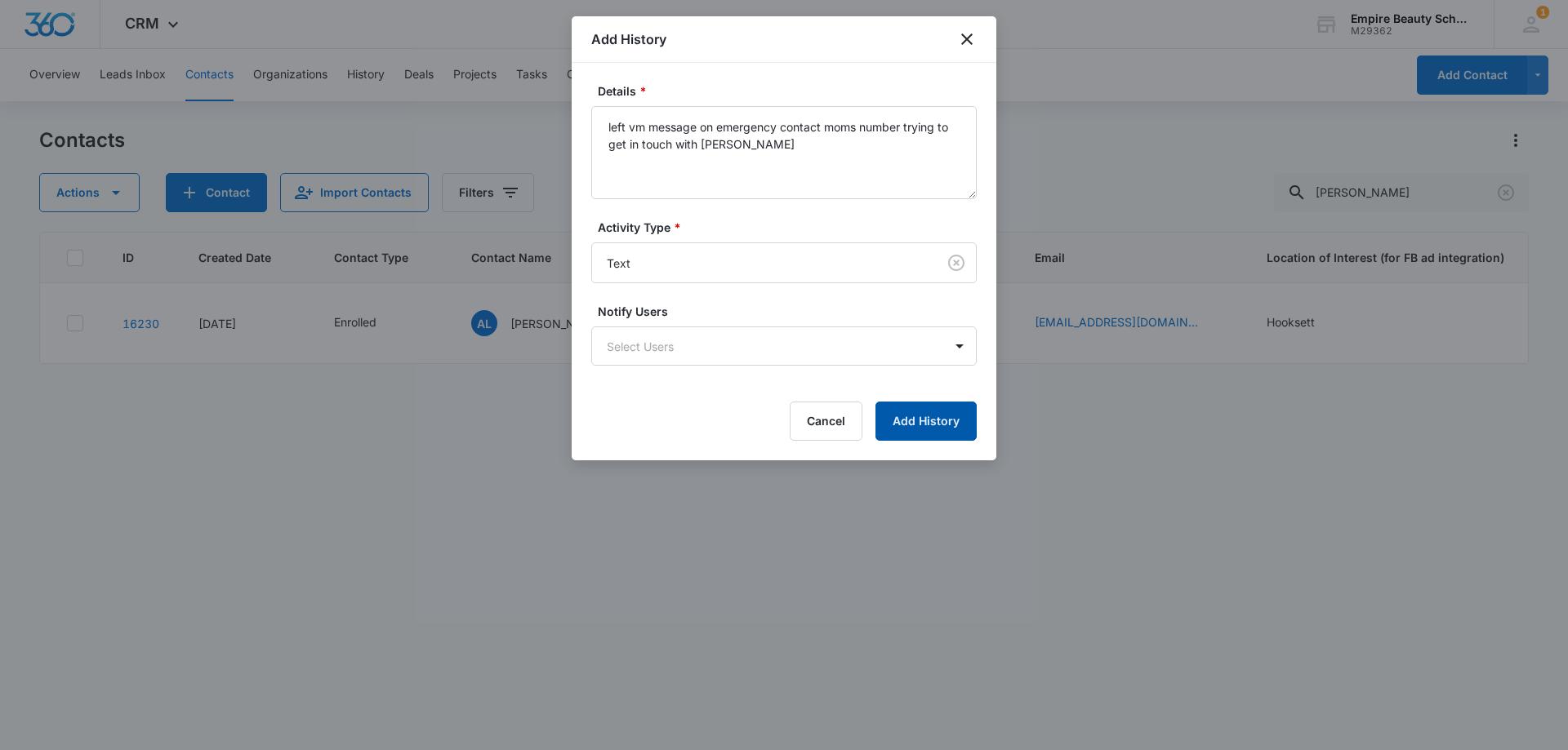
click at [922, 427] on button "Add History" at bounding box center [925, 421] width 101 height 39
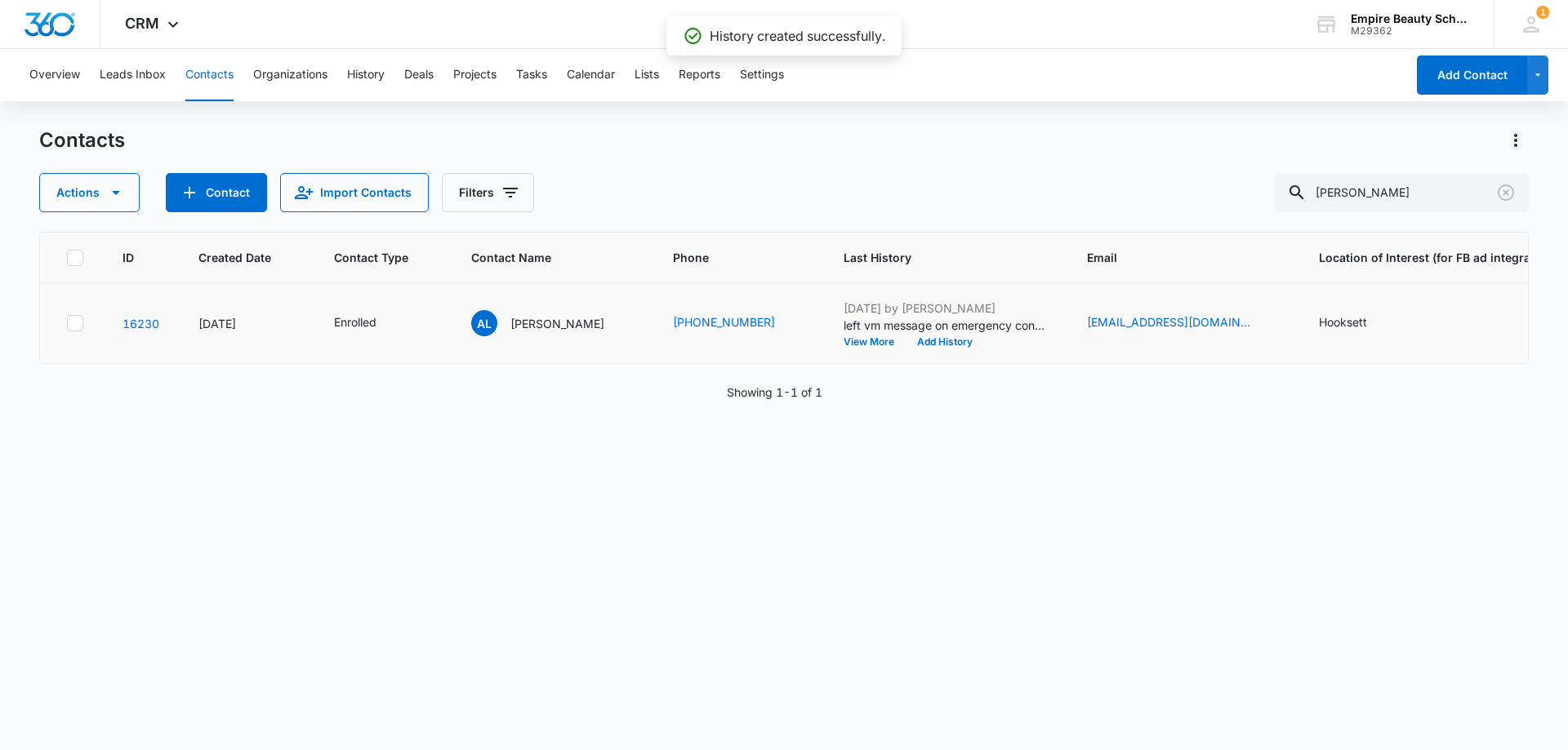
click at [548, 309] on td "AL [PERSON_NAME]" at bounding box center [552, 323] width 202 height 80
click at [551, 315] on p "[PERSON_NAME]" at bounding box center [557, 323] width 94 height 17
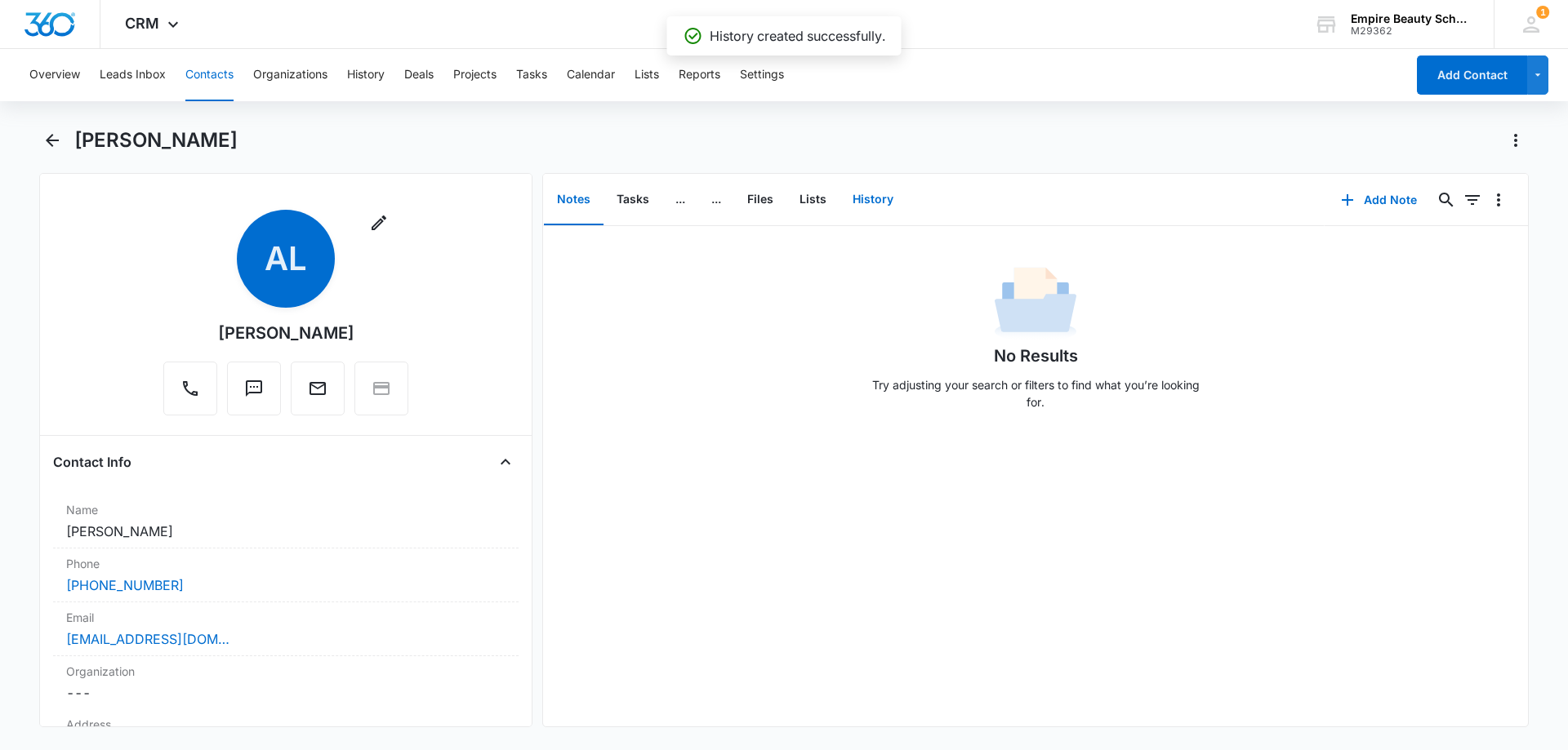
click at [849, 202] on button "History" at bounding box center [873, 199] width 67 height 50
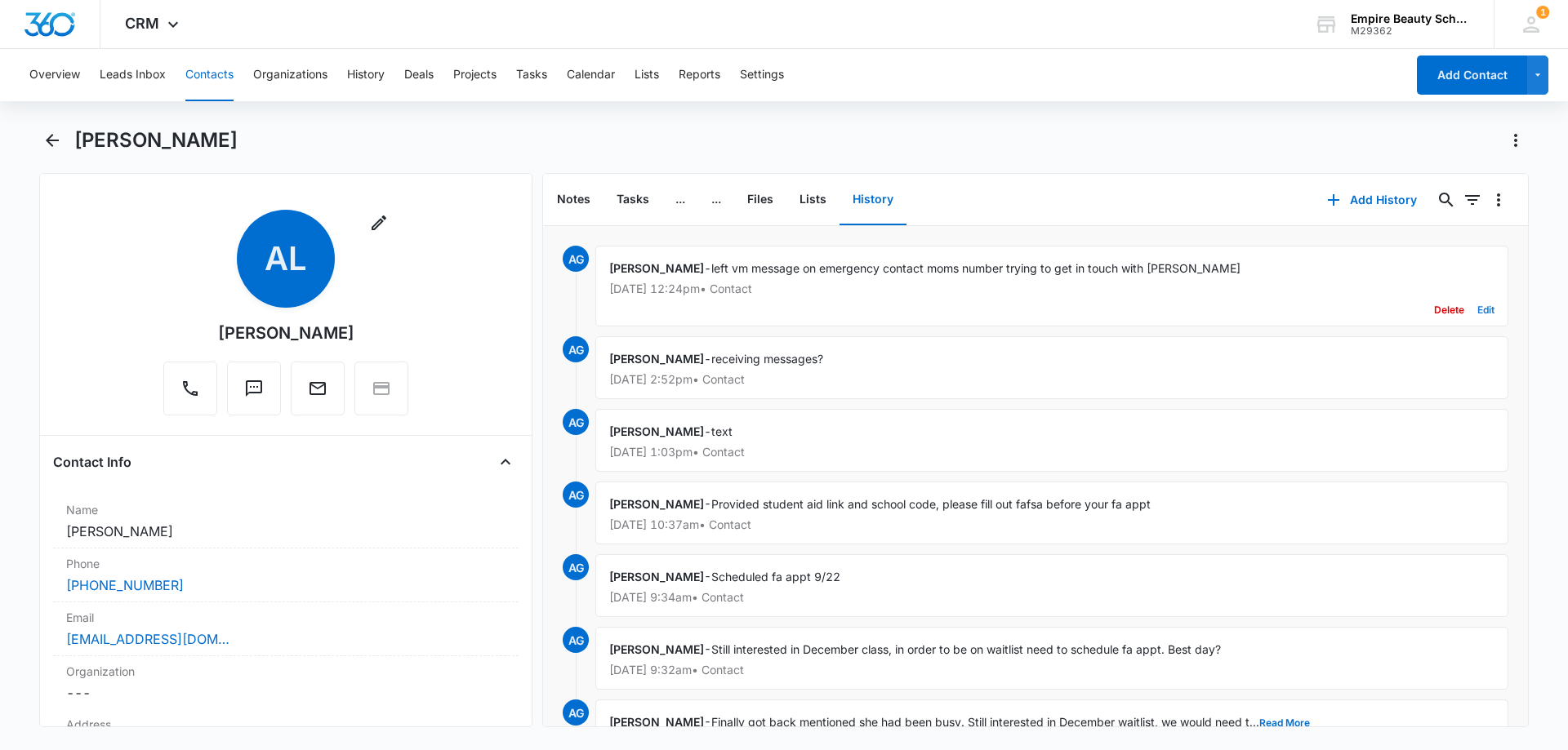
click at [1480, 313] on button "Edit" at bounding box center [1485, 310] width 17 height 31
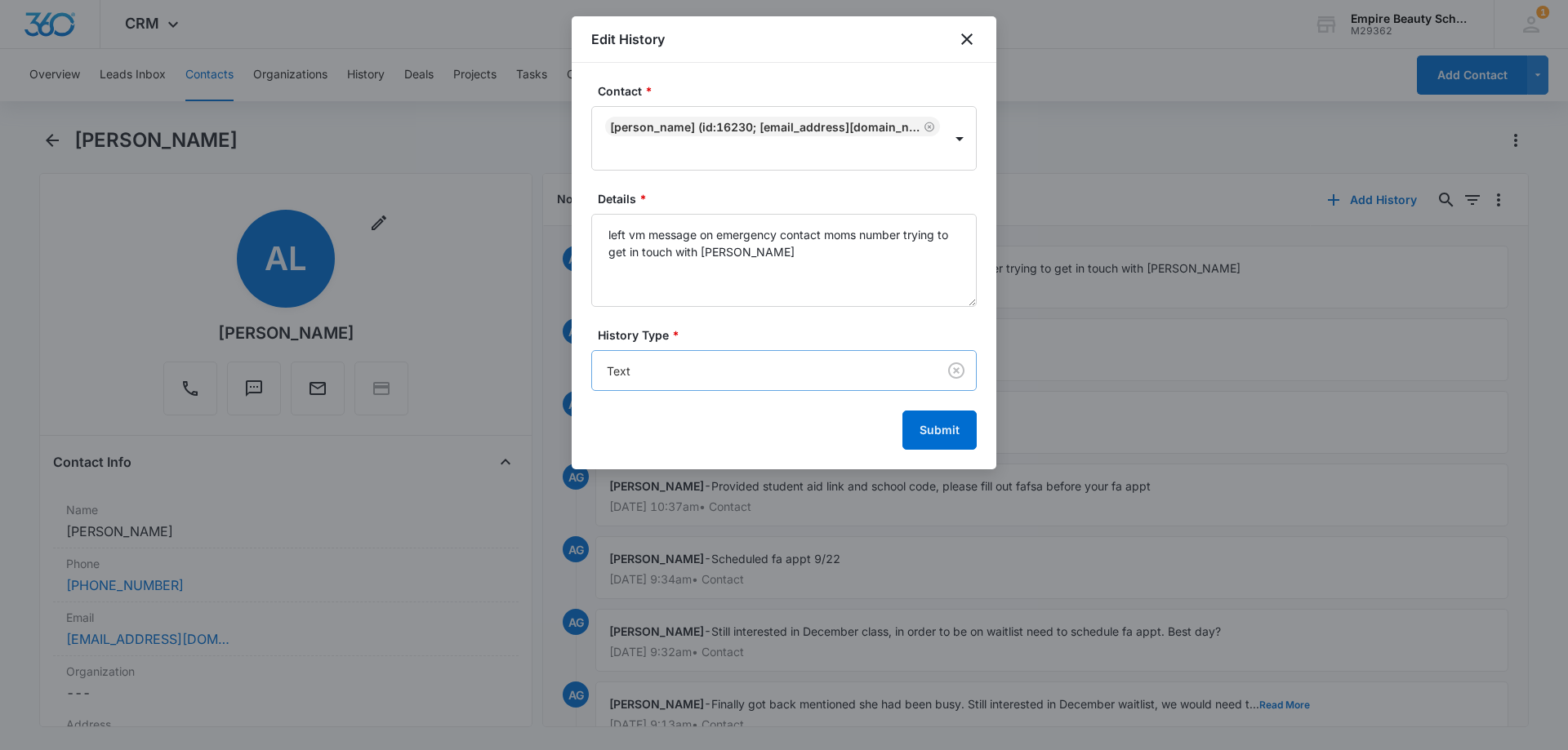
click at [634, 370] on body "CRM Apps Forms CRM Email Shop Payments POS Files Brand Settings Empire Beauty S…" at bounding box center [784, 375] width 1568 height 750
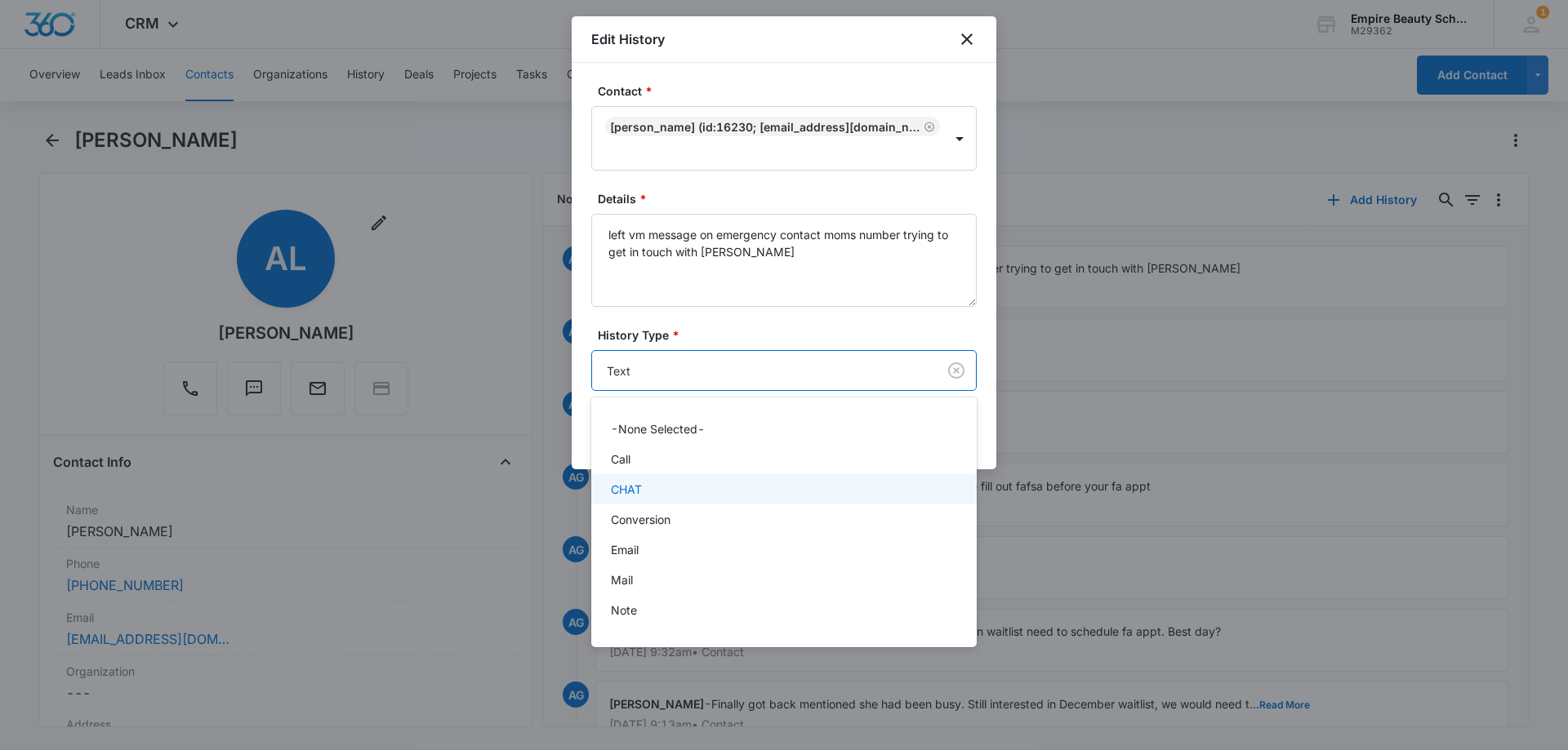
click at [647, 463] on div "Call" at bounding box center [782, 459] width 343 height 17
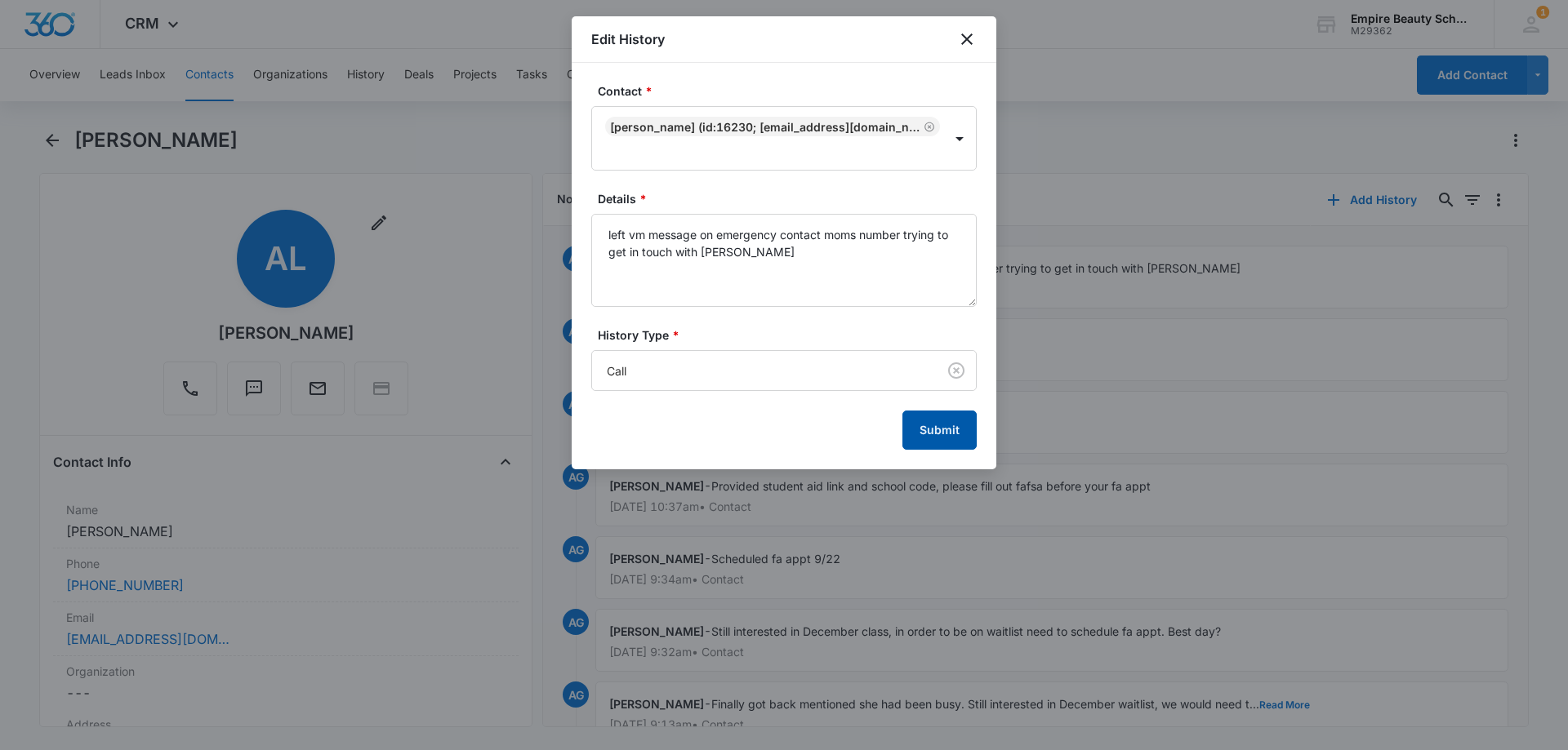
click at [952, 439] on button "Submit" at bounding box center [939, 430] width 75 height 39
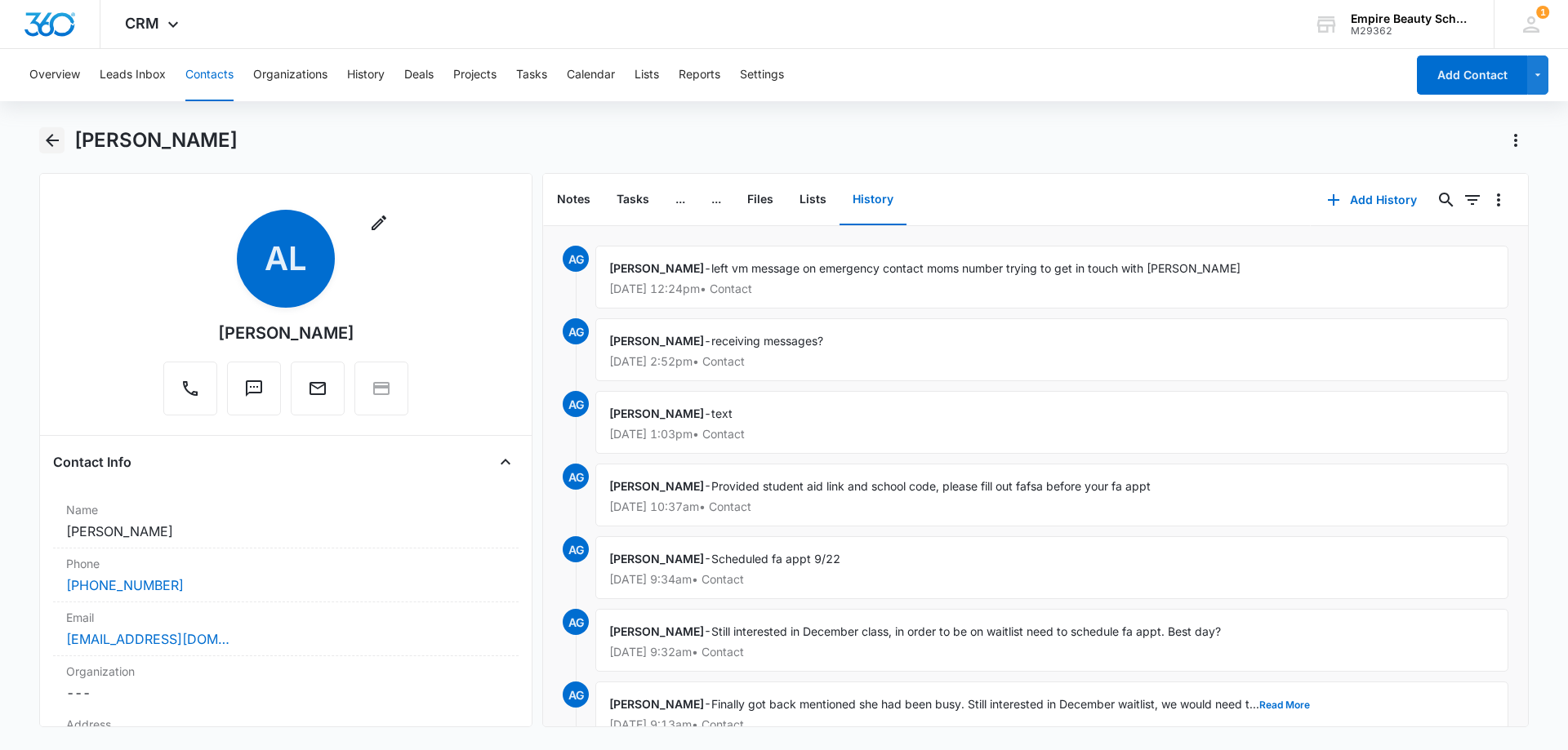
click at [48, 133] on icon "Back" at bounding box center [52, 140] width 19 height 19
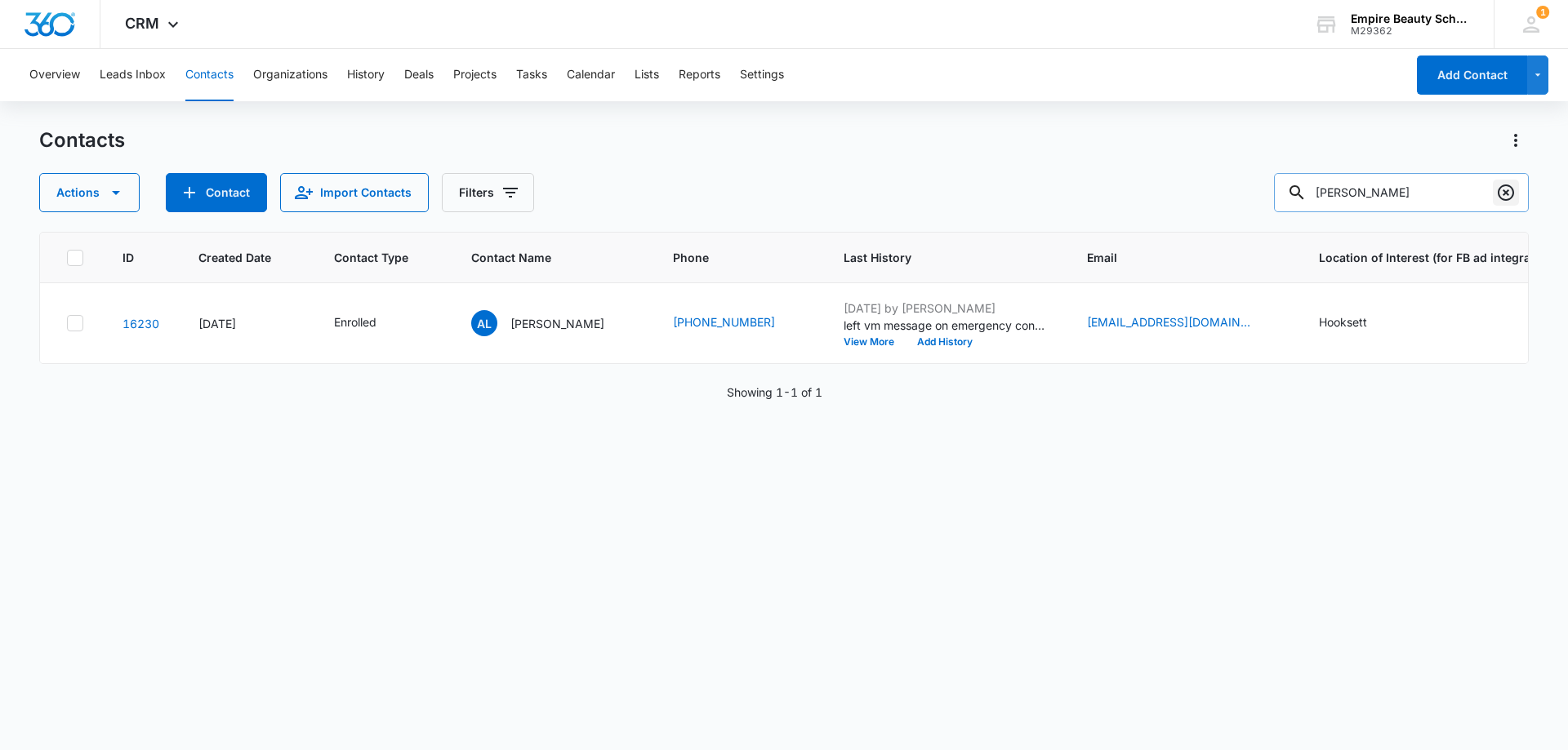
click at [1508, 189] on icon "Clear" at bounding box center [1505, 192] width 19 height 19
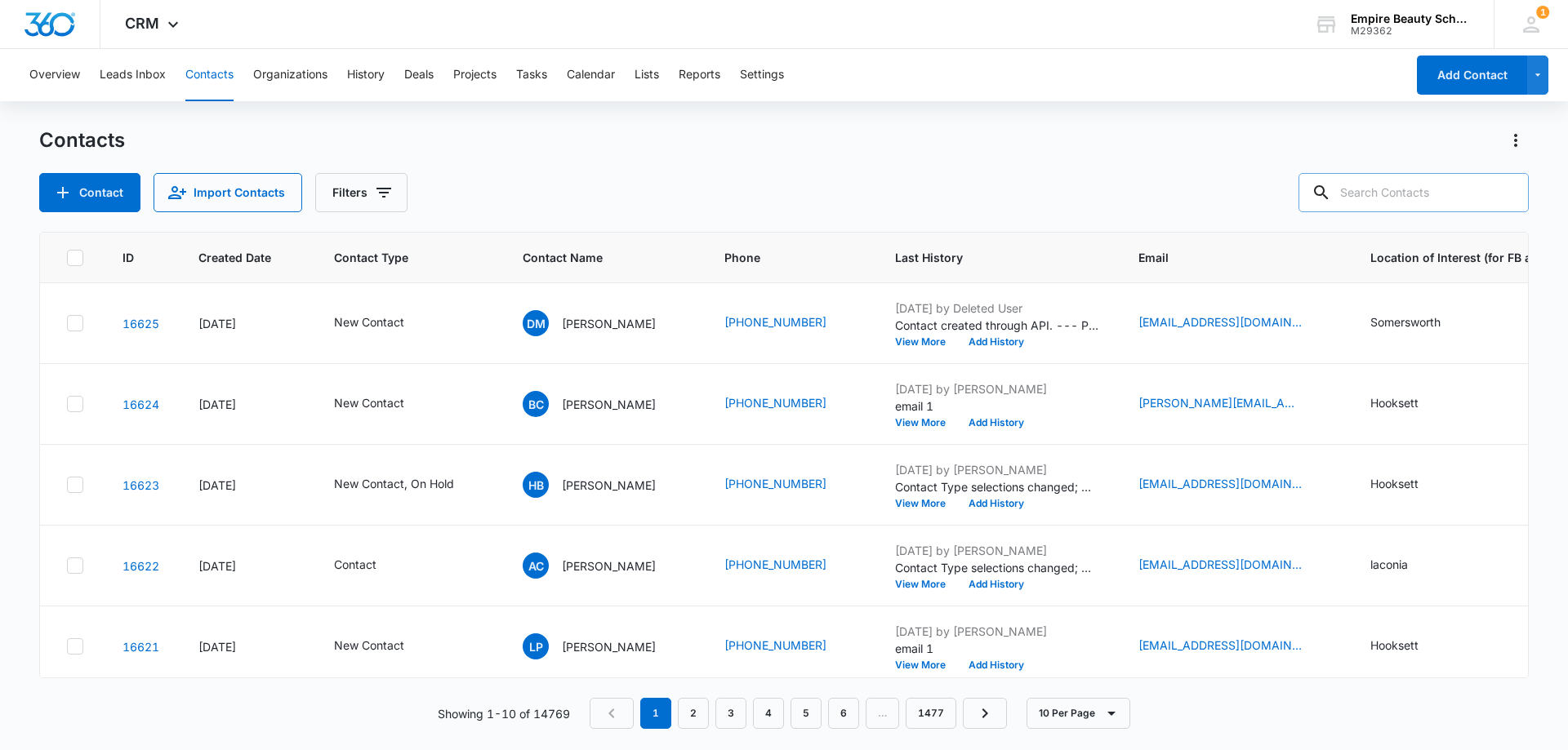
click at [1388, 189] on input "text" at bounding box center [1413, 193] width 230 height 39
type input "1910"
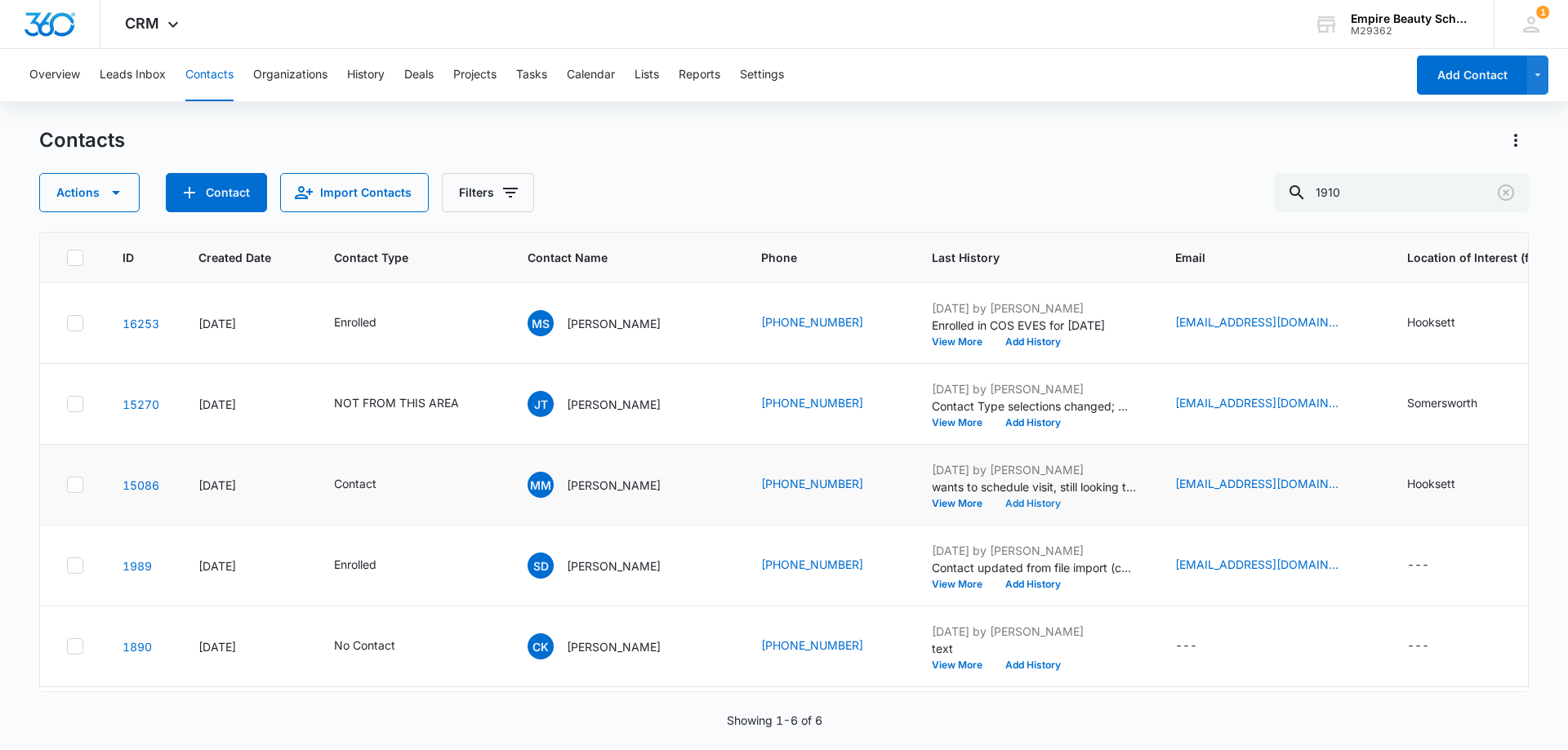
click at [994, 504] on button "Add History" at bounding box center [1033, 504] width 79 height 10
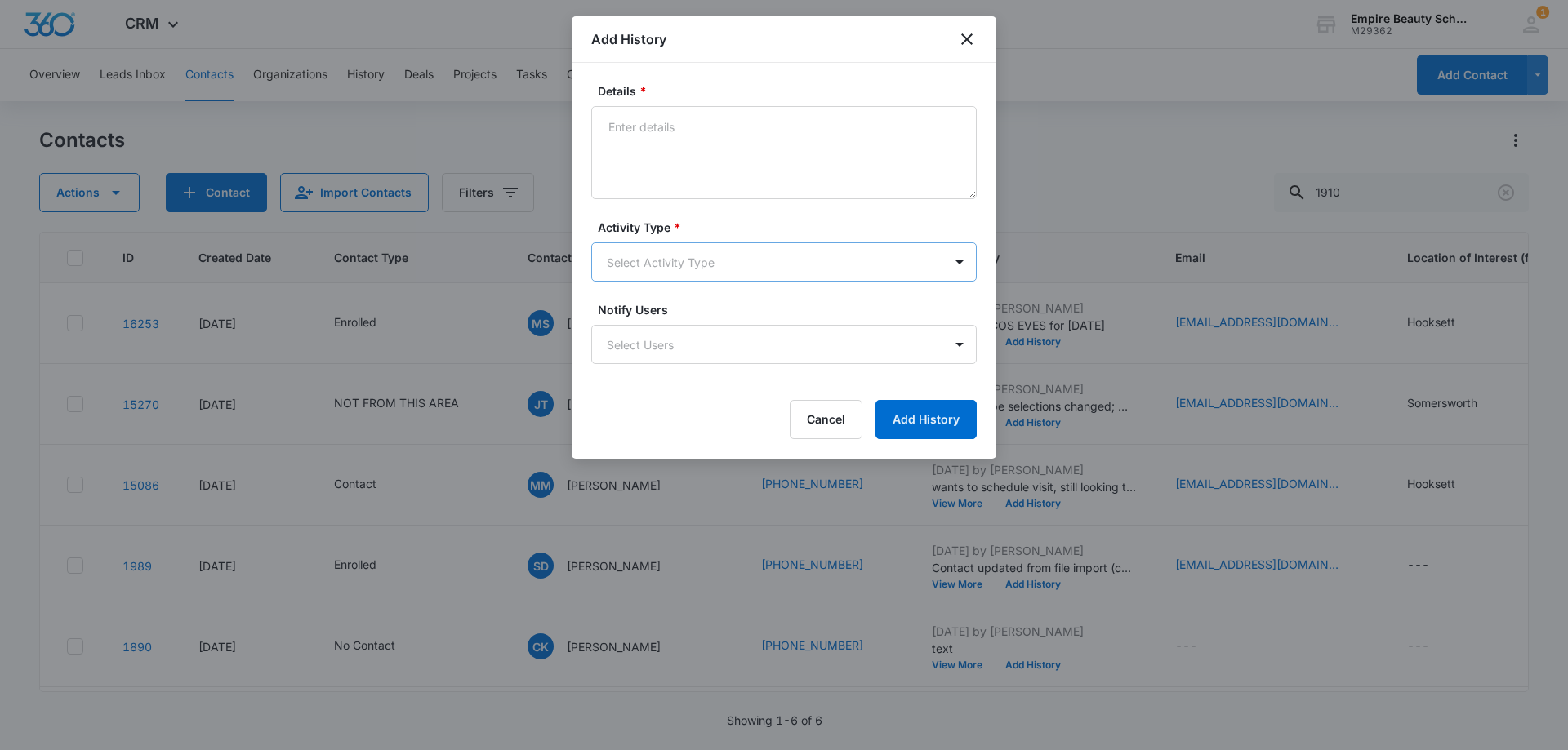
click at [634, 251] on body "CRM Apps Forms CRM Email Shop Payments POS Files Brand Settings Empire Beauty S…" at bounding box center [784, 375] width 1568 height 750
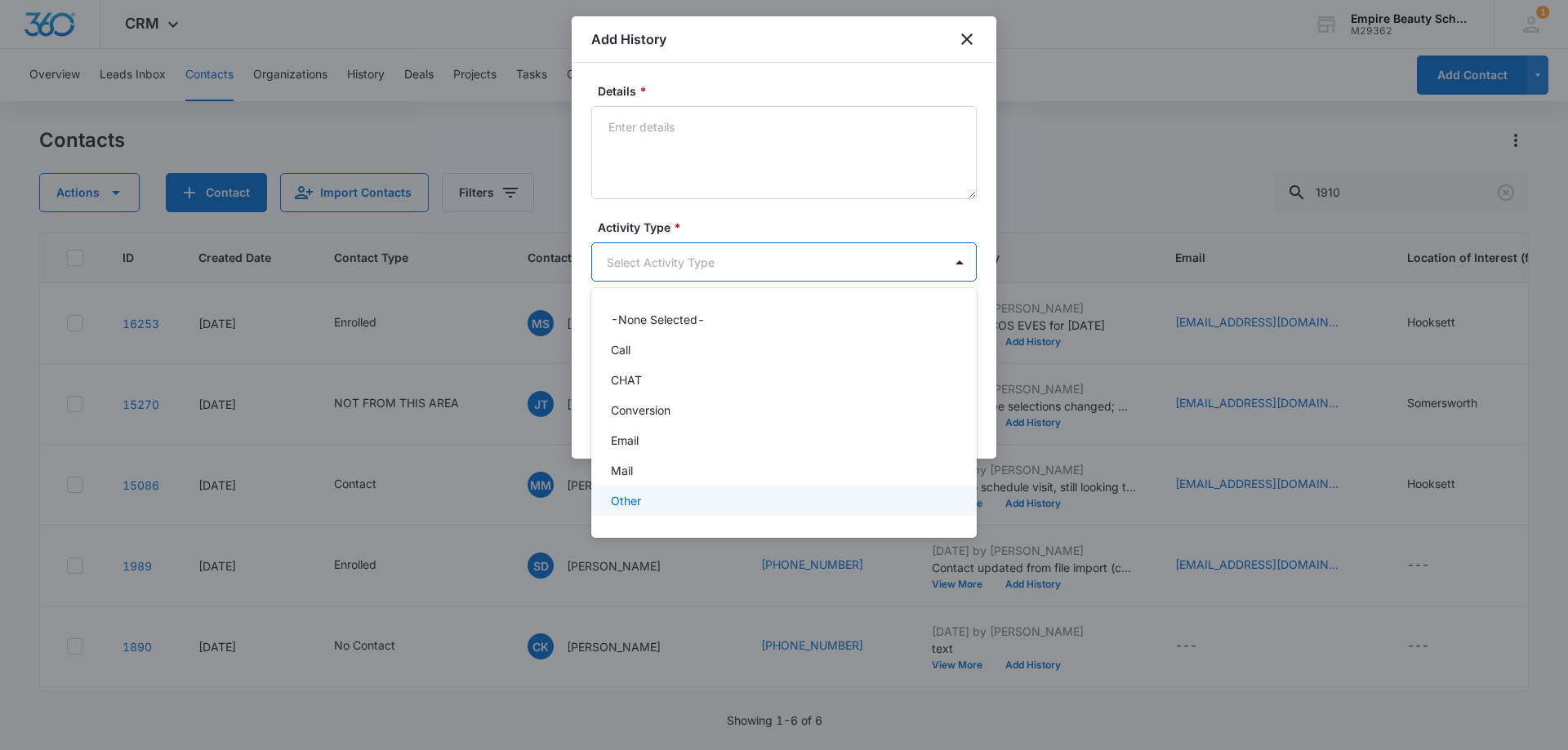
scroll to position [85, 0]
click at [651, 506] on div "Text" at bounding box center [782, 506] width 343 height 17
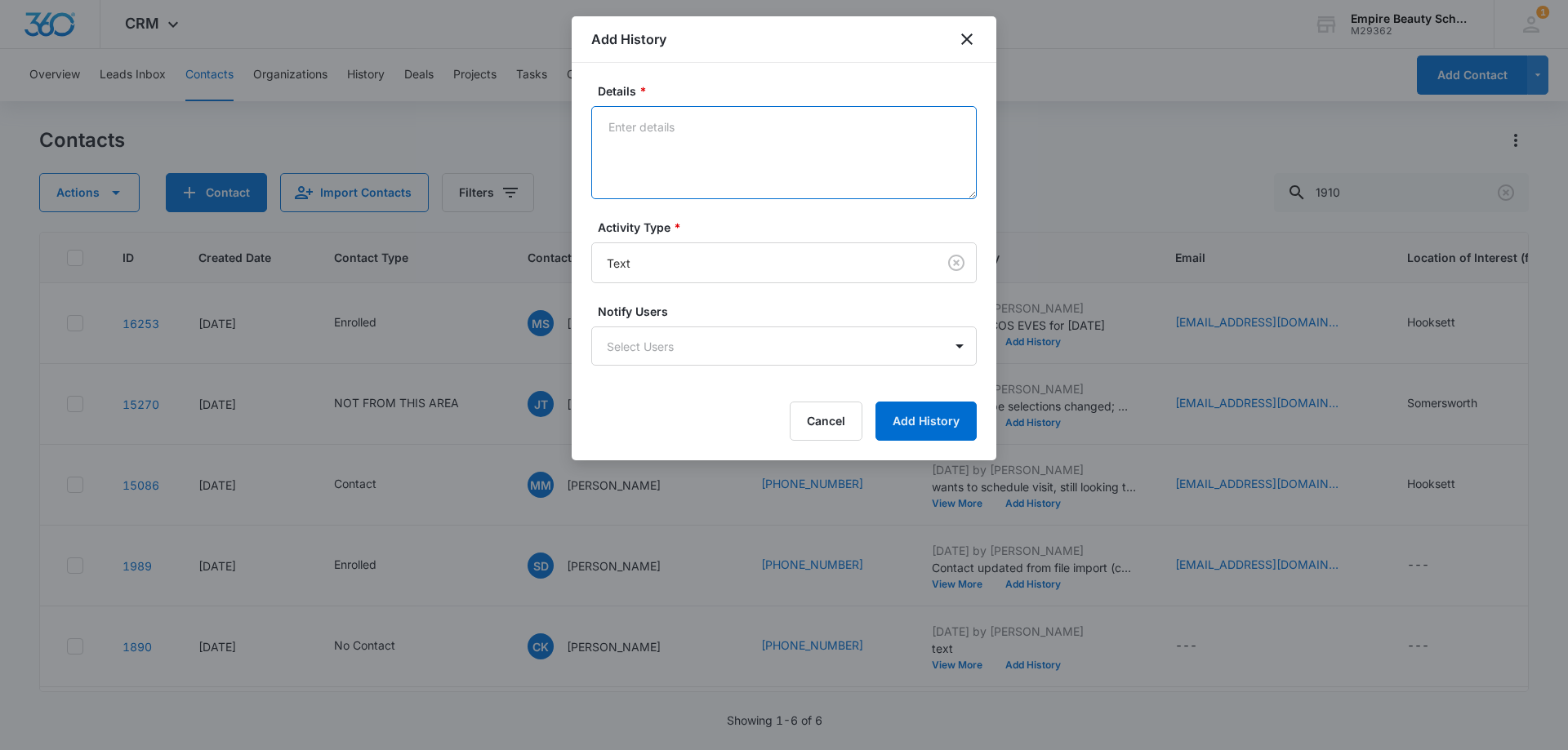
click at [690, 173] on textarea "Details *" at bounding box center [784, 153] width 386 height 93
type textarea "Interested in [DATE] start, best day?"
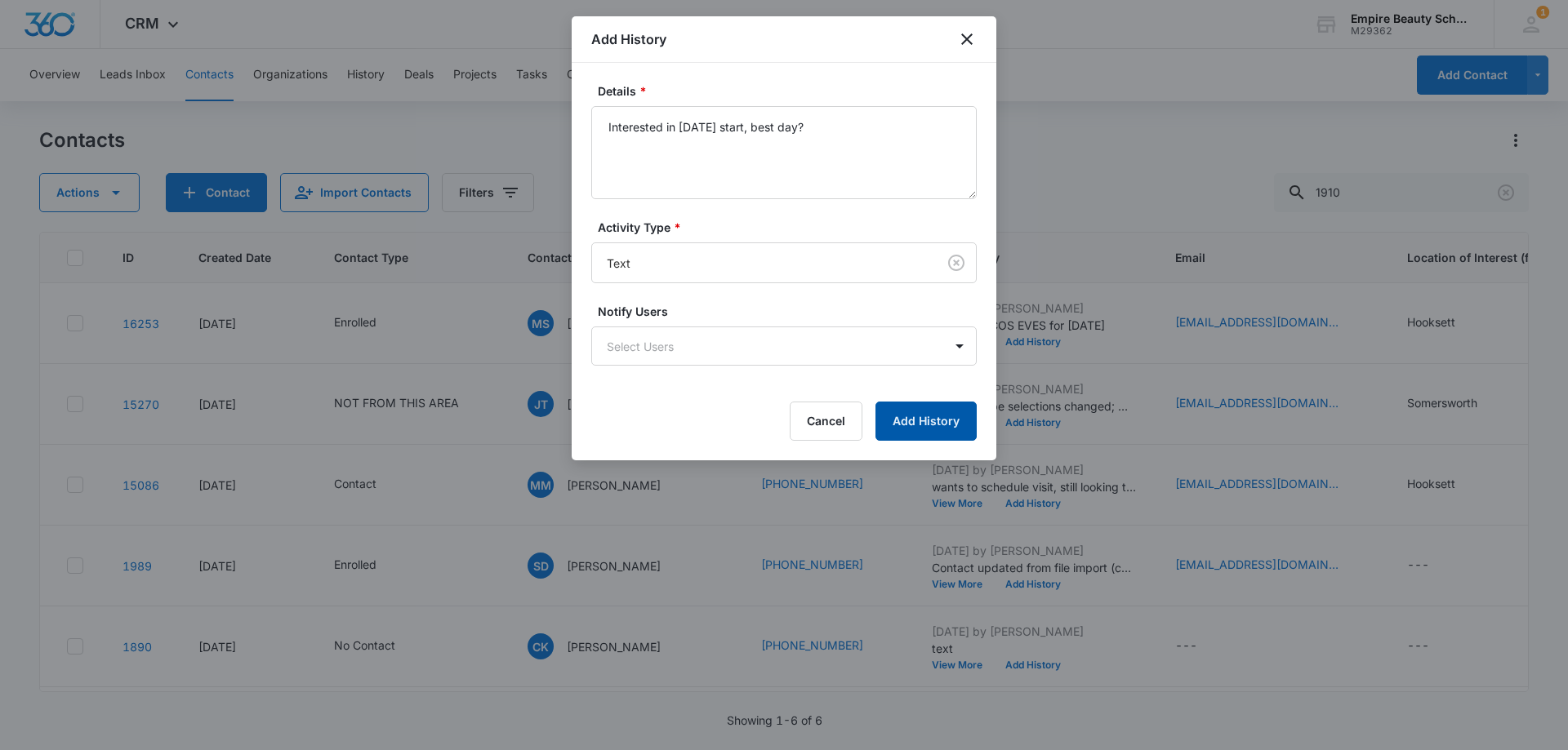
click at [954, 410] on button "Add History" at bounding box center [925, 421] width 101 height 39
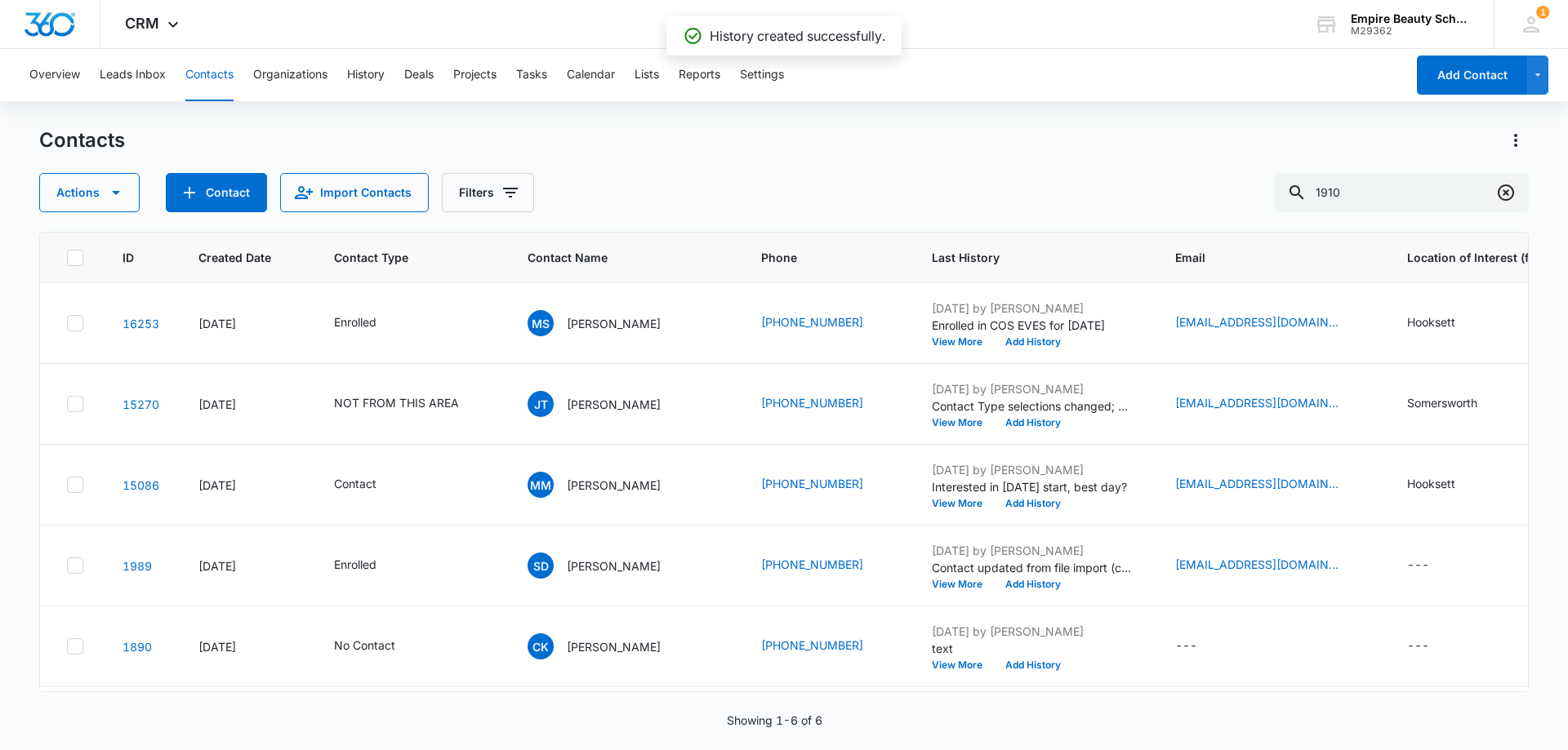
click at [1508, 191] on icon "Clear" at bounding box center [1505, 192] width 19 height 19
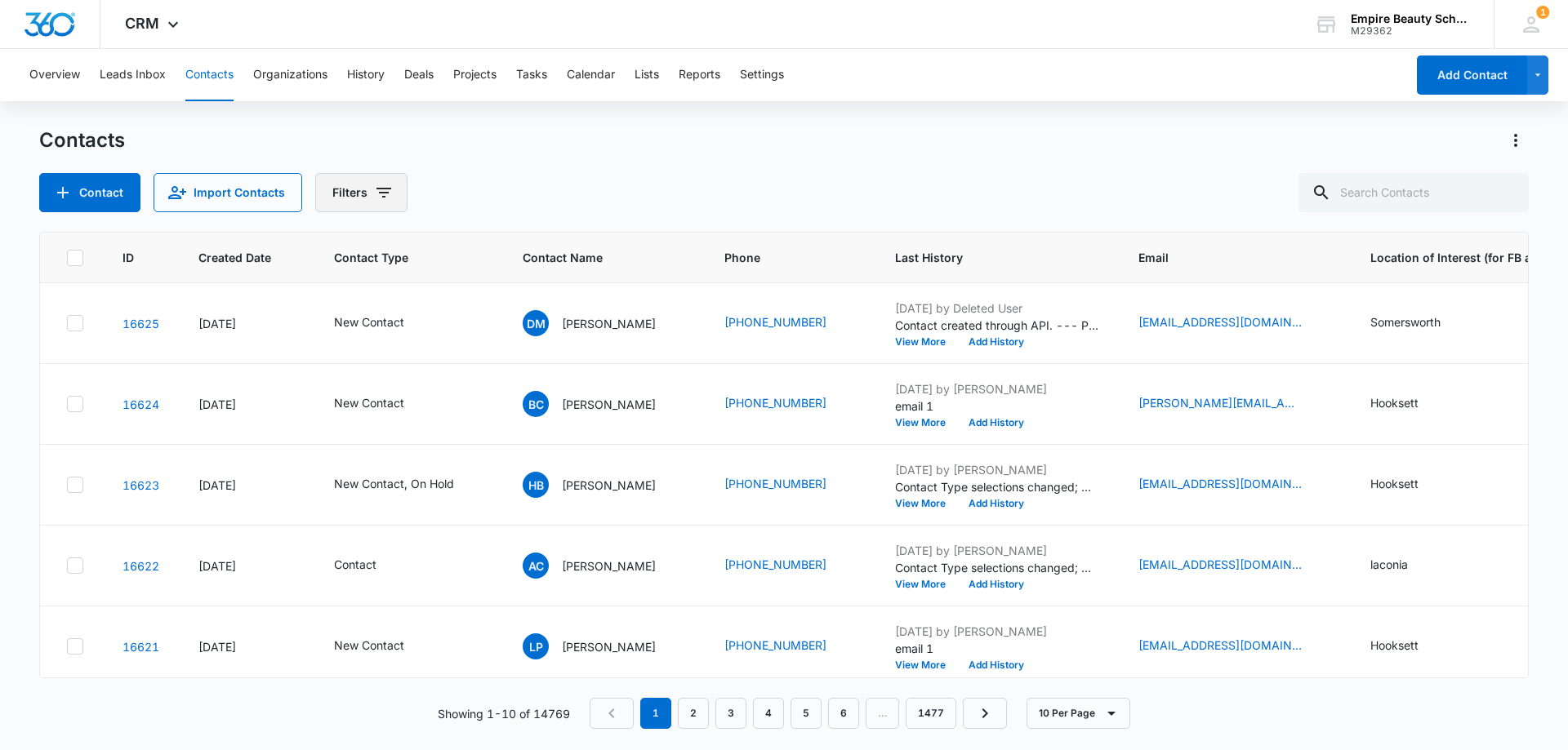
click at [381, 189] on icon "Filters" at bounding box center [384, 193] width 15 height 10
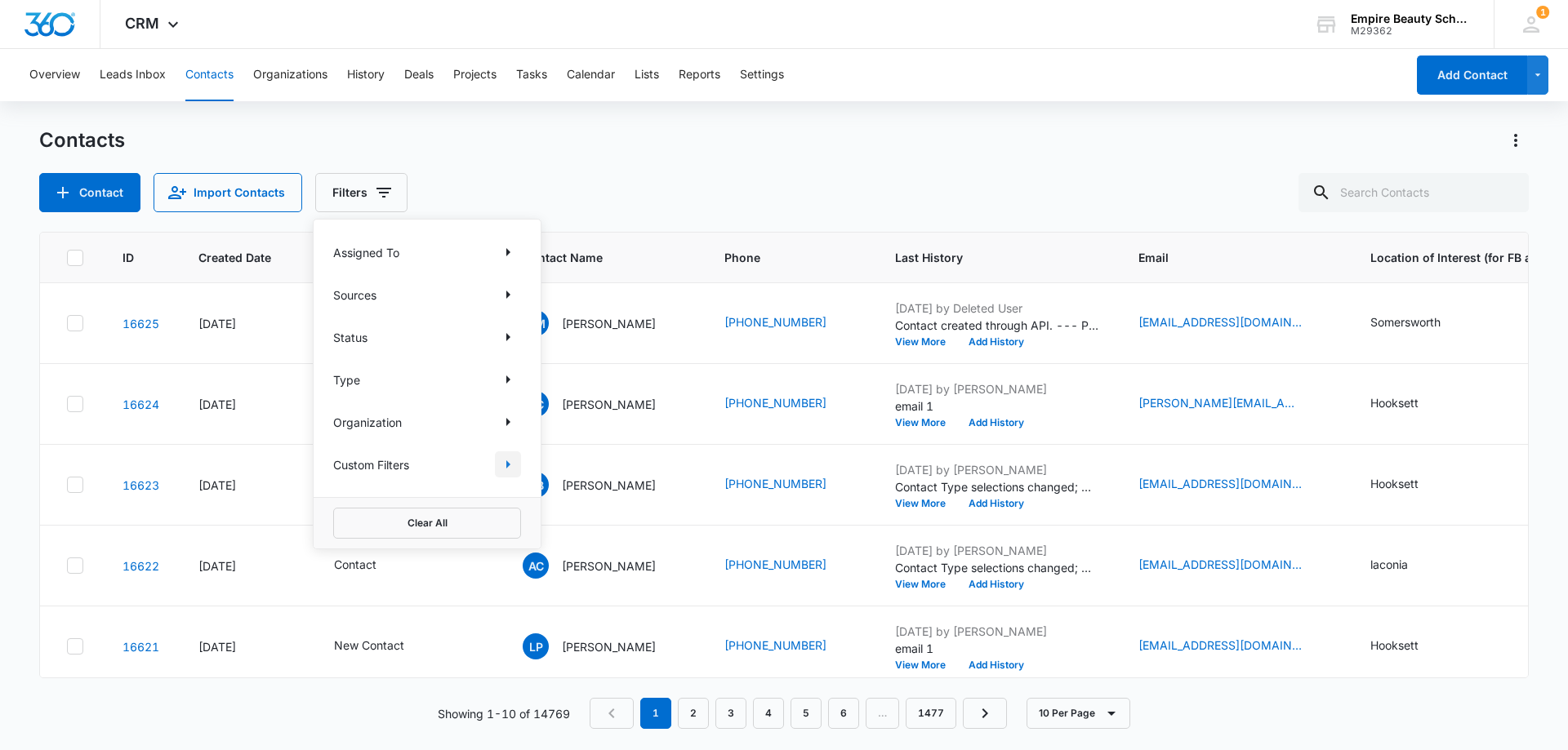
click at [505, 469] on icon "Show Custom Filters filters" at bounding box center [507, 464] width 19 height 19
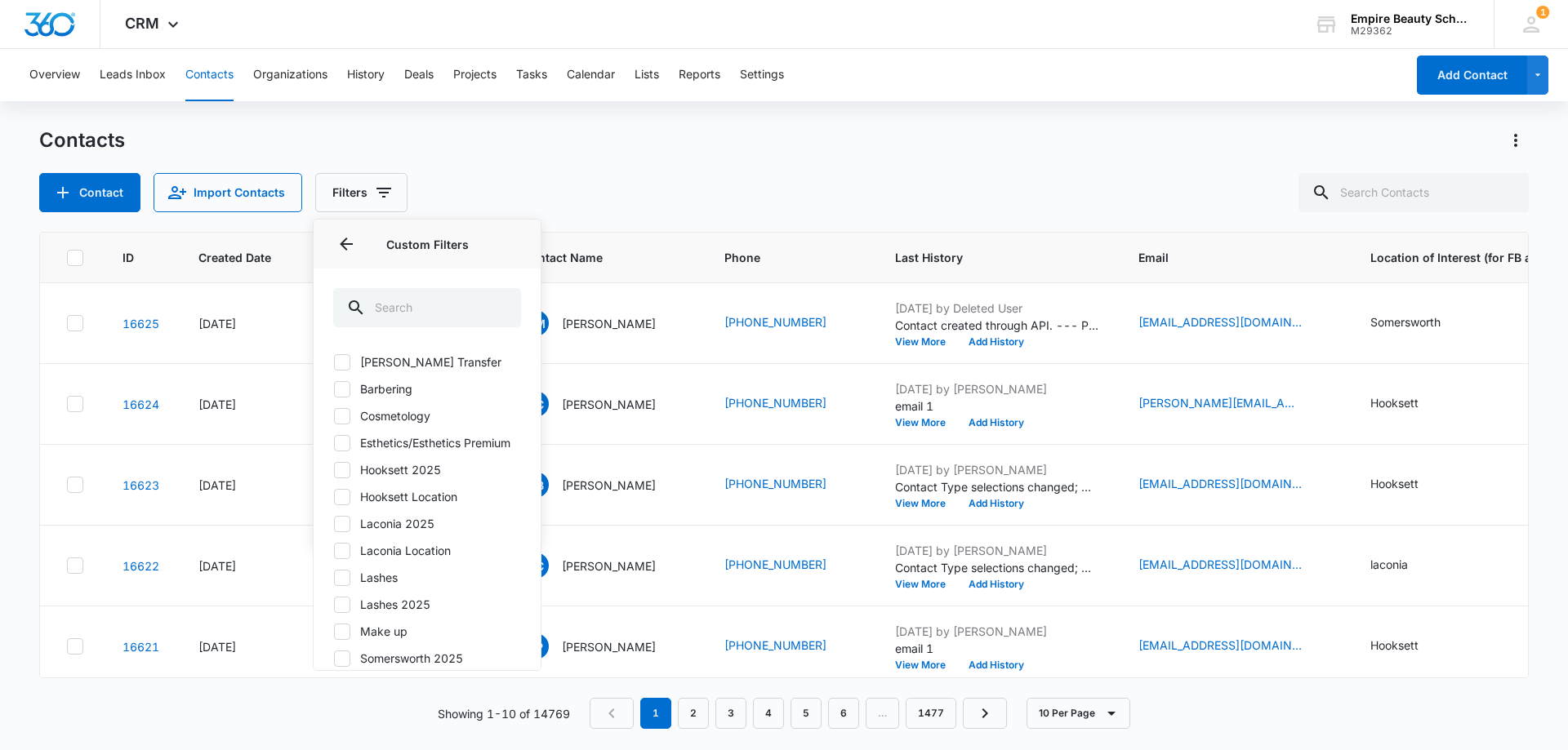
click at [344, 504] on icon at bounding box center [342, 498] width 15 height 15
click at [334, 497] on input "Hooksett Location" at bounding box center [334, 496] width 1 height 1
checkbox input "true"
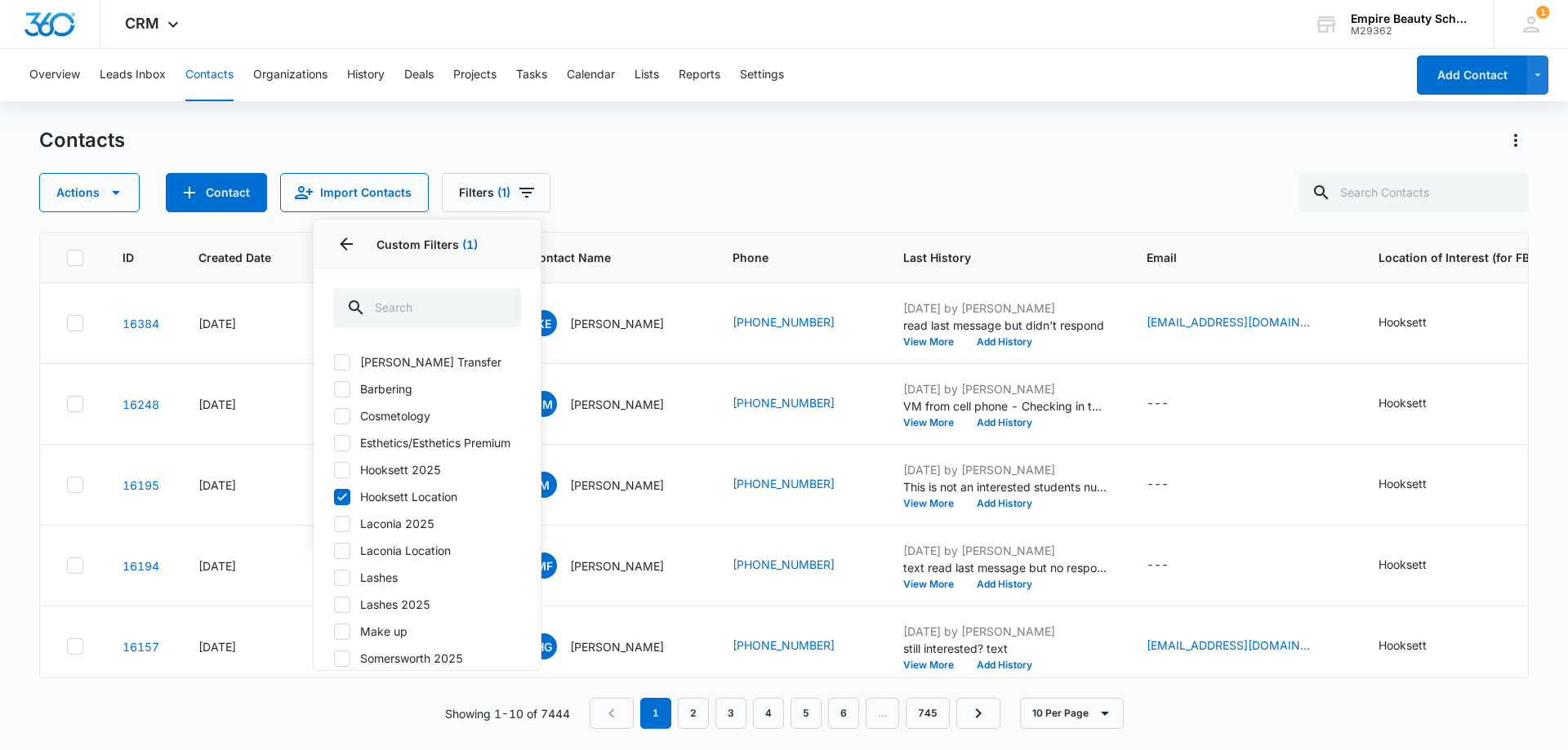
click at [703, 118] on div "Overview Leads Inbox Contacts Organizations History Deals Projects Tasks Calend…" at bounding box center [784, 398] width 1568 height 700
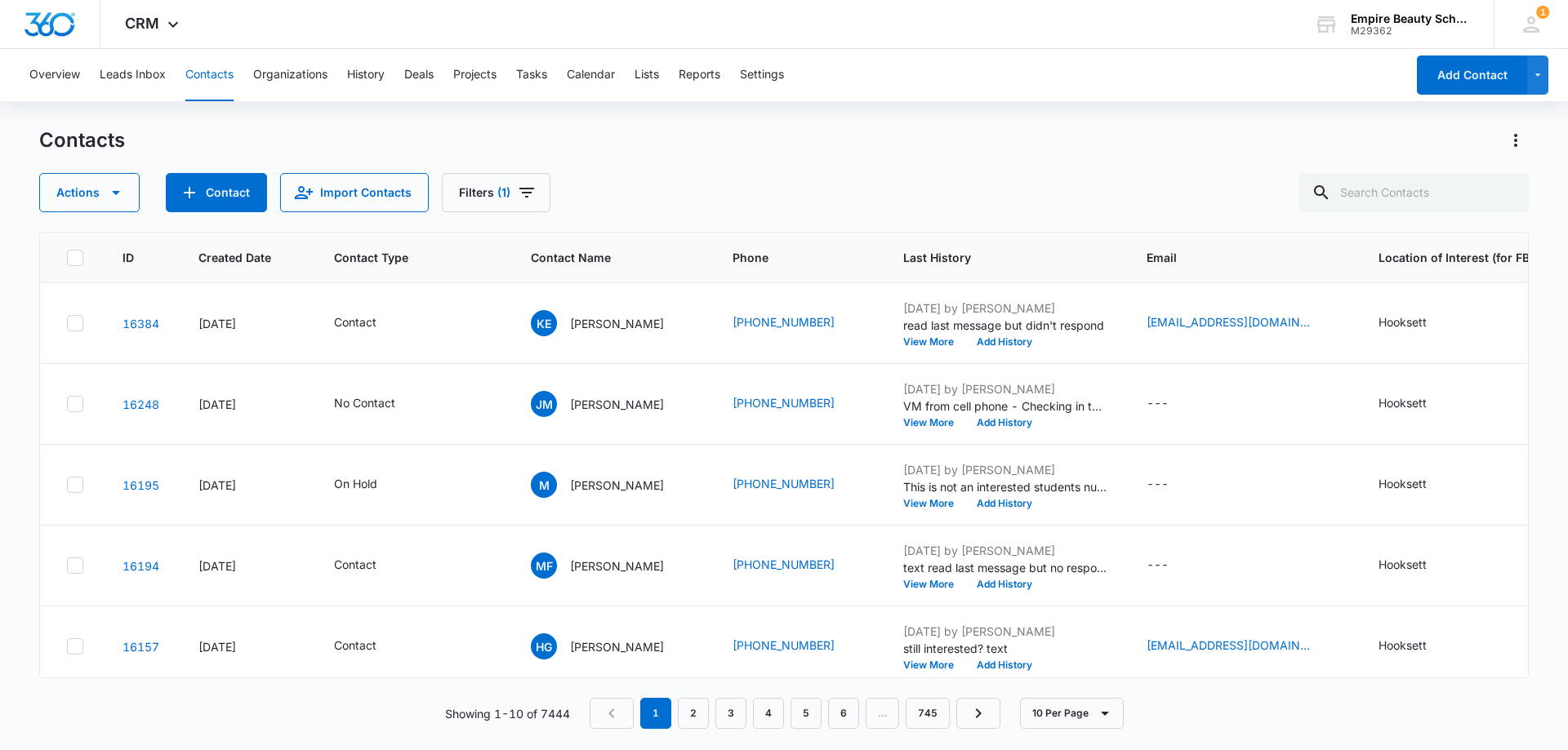
click at [662, 186] on div "Actions Contact Import Contacts Filters (1)" at bounding box center [784, 193] width 1489 height 39
click at [1378, 189] on input "text" at bounding box center [1413, 193] width 230 height 39
type input "sterling"
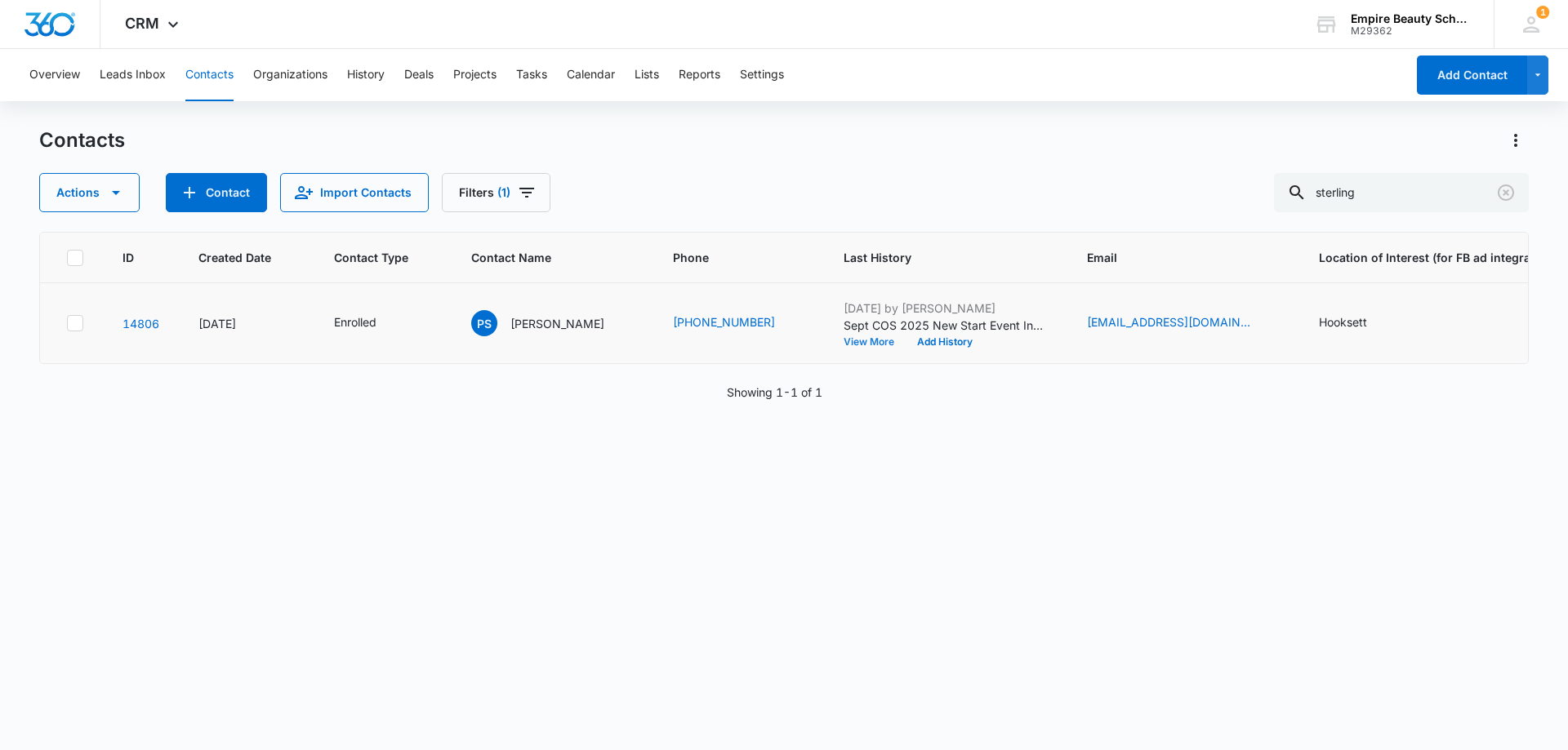
click at [862, 339] on button "View More" at bounding box center [874, 342] width 62 height 10
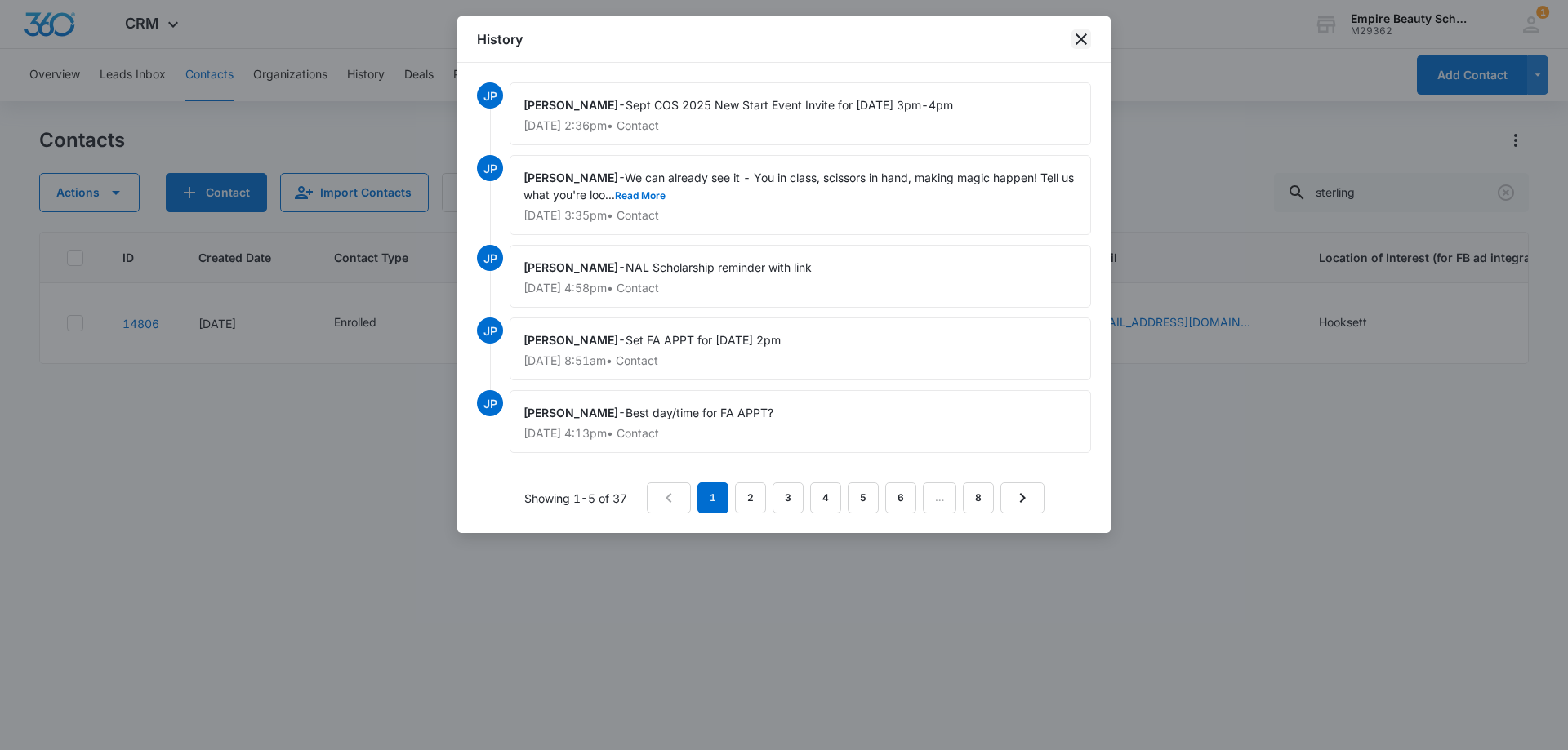
click at [1077, 37] on icon "close" at bounding box center [1080, 39] width 19 height 19
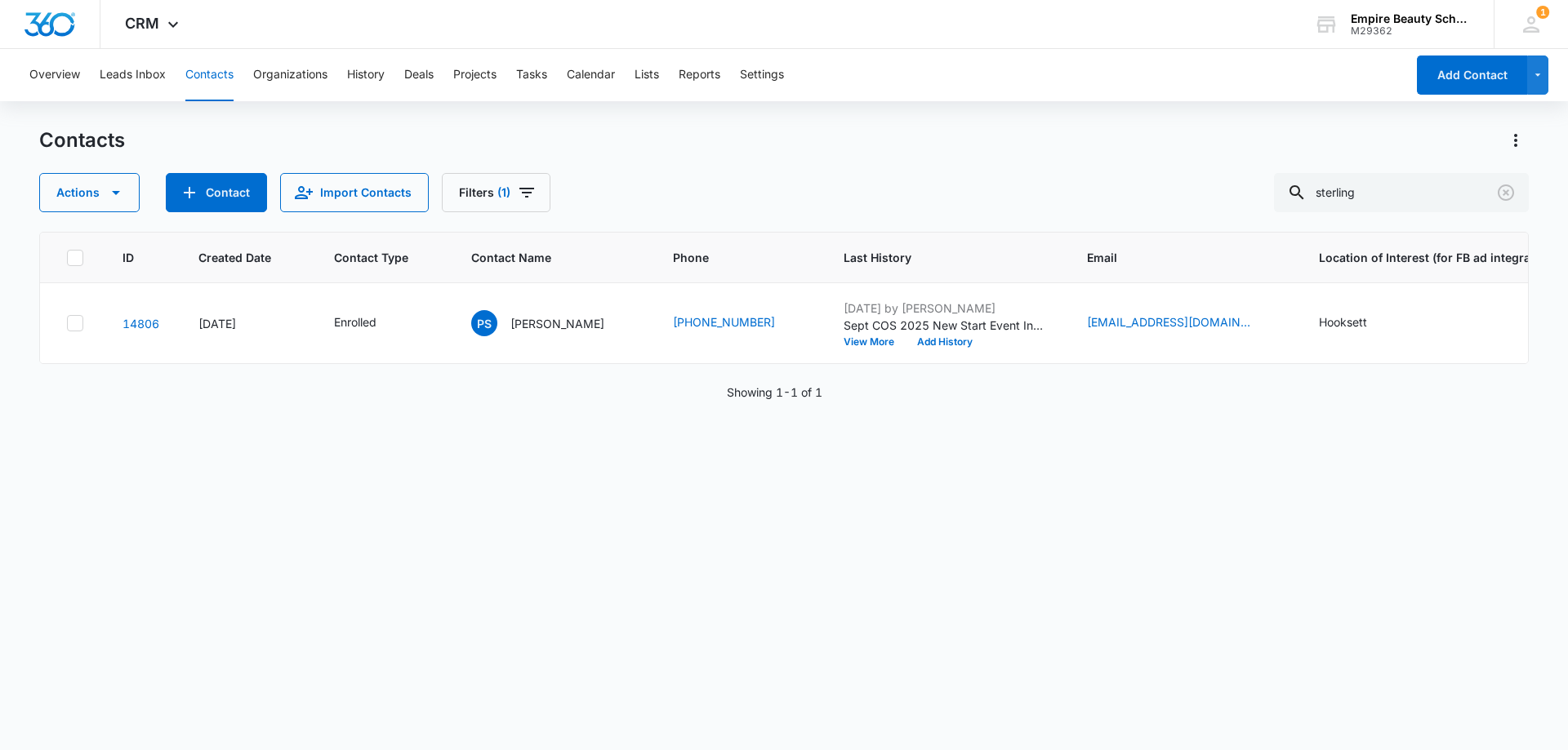
click at [841, 146] on div "Contacts" at bounding box center [784, 140] width 1489 height 26
click at [843, 343] on button "View More" at bounding box center [874, 342] width 62 height 10
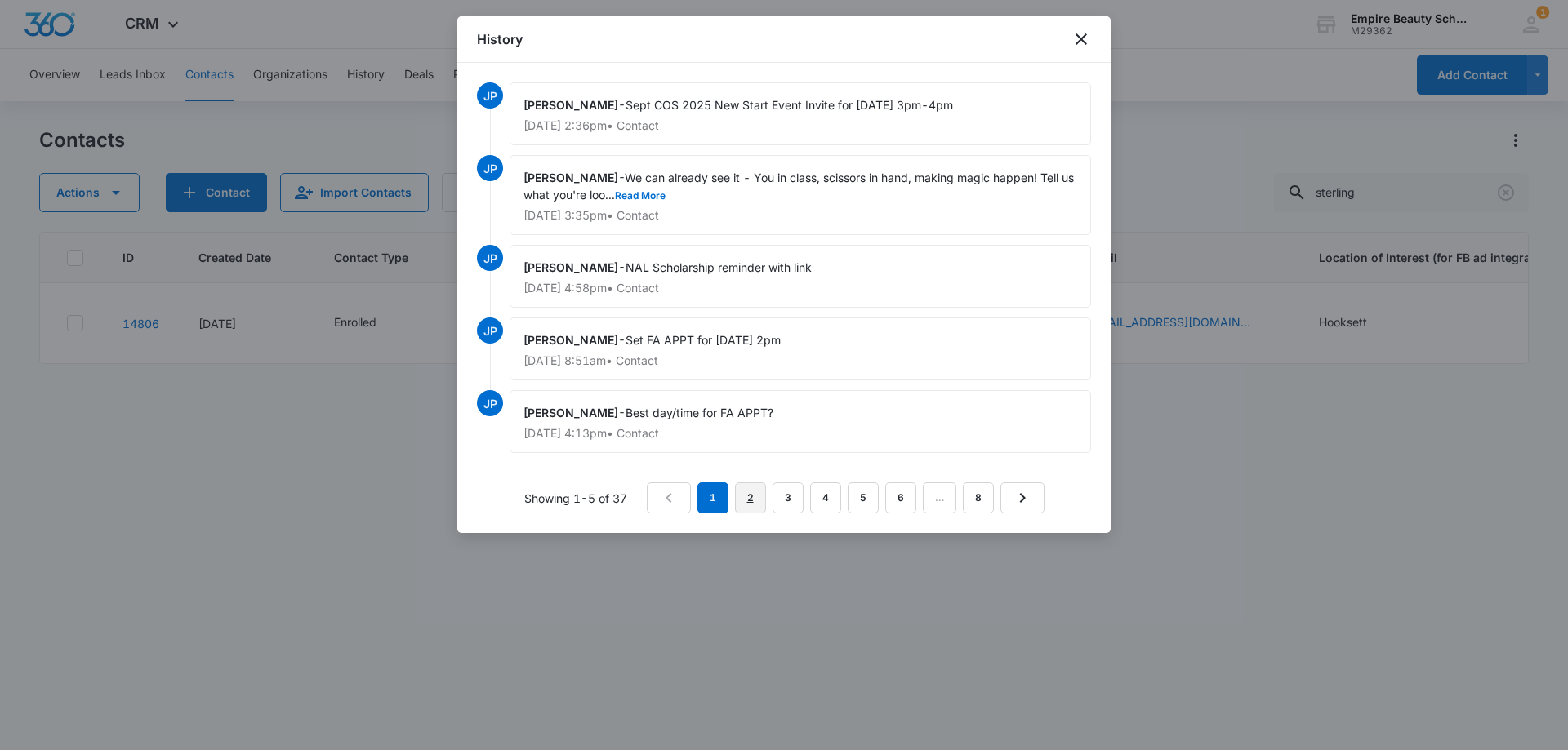
click at [742, 490] on link "2" at bounding box center [750, 498] width 31 height 31
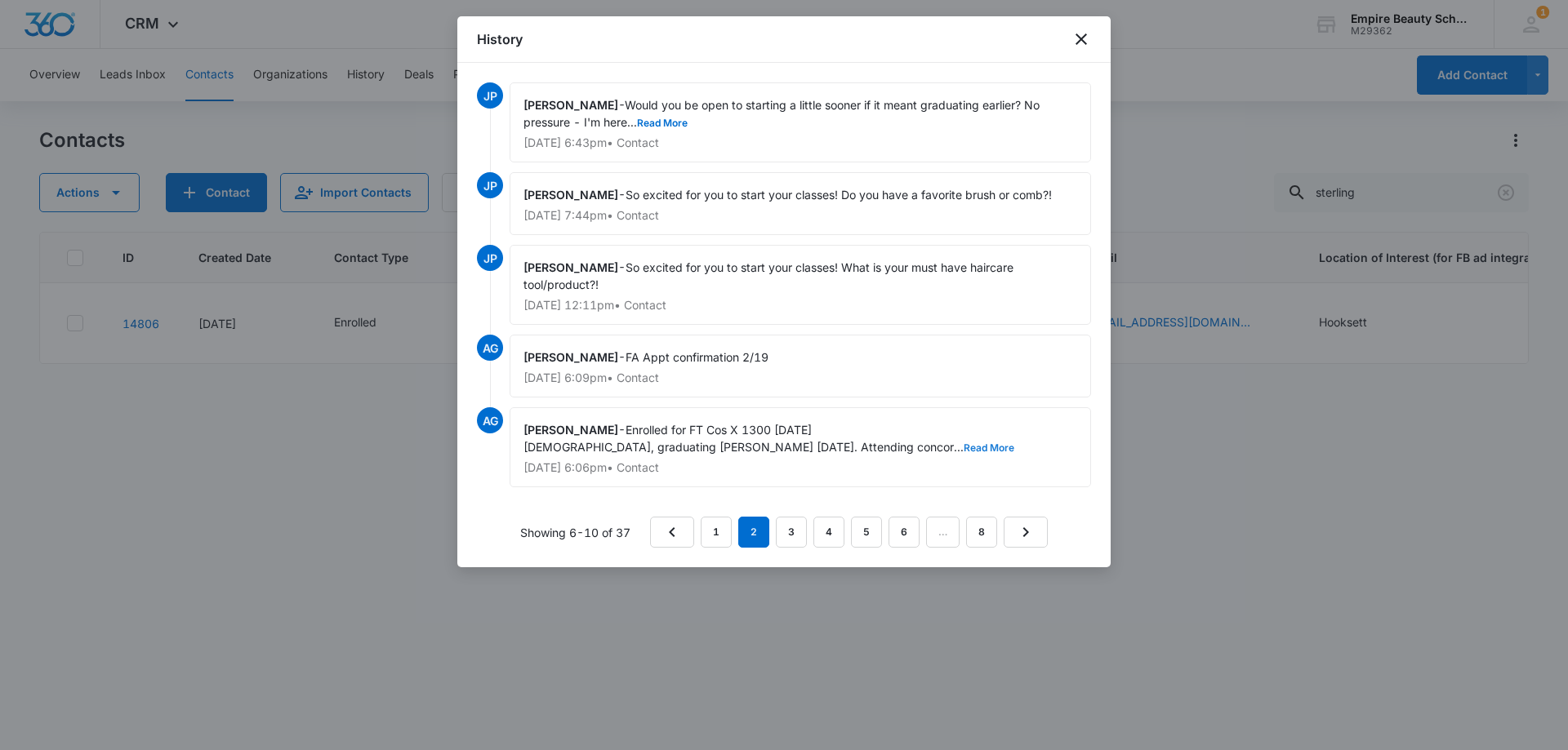
click at [964, 445] on button "Read More" at bounding box center [989, 448] width 50 height 10
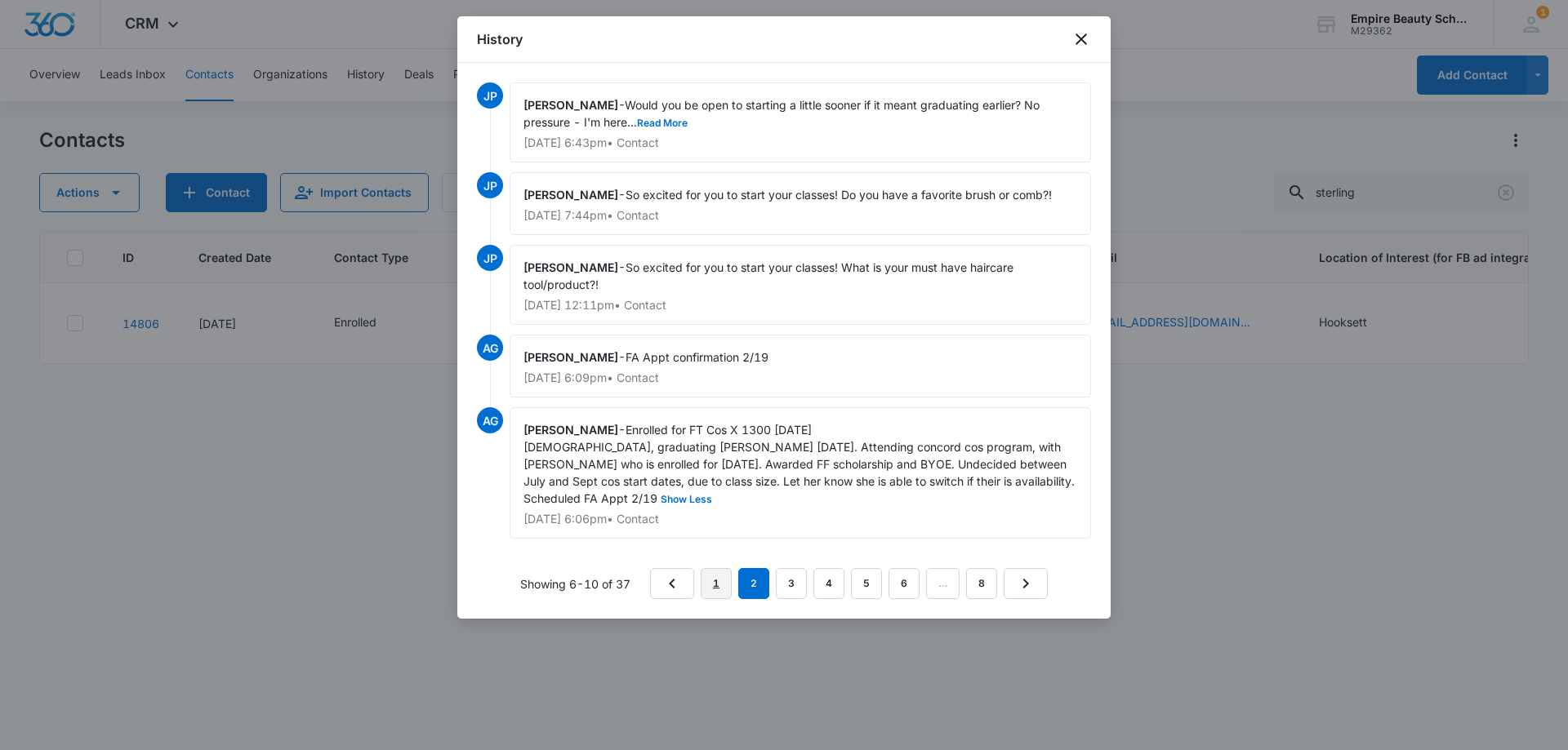
click at [724, 586] on link "1" at bounding box center [716, 583] width 31 height 31
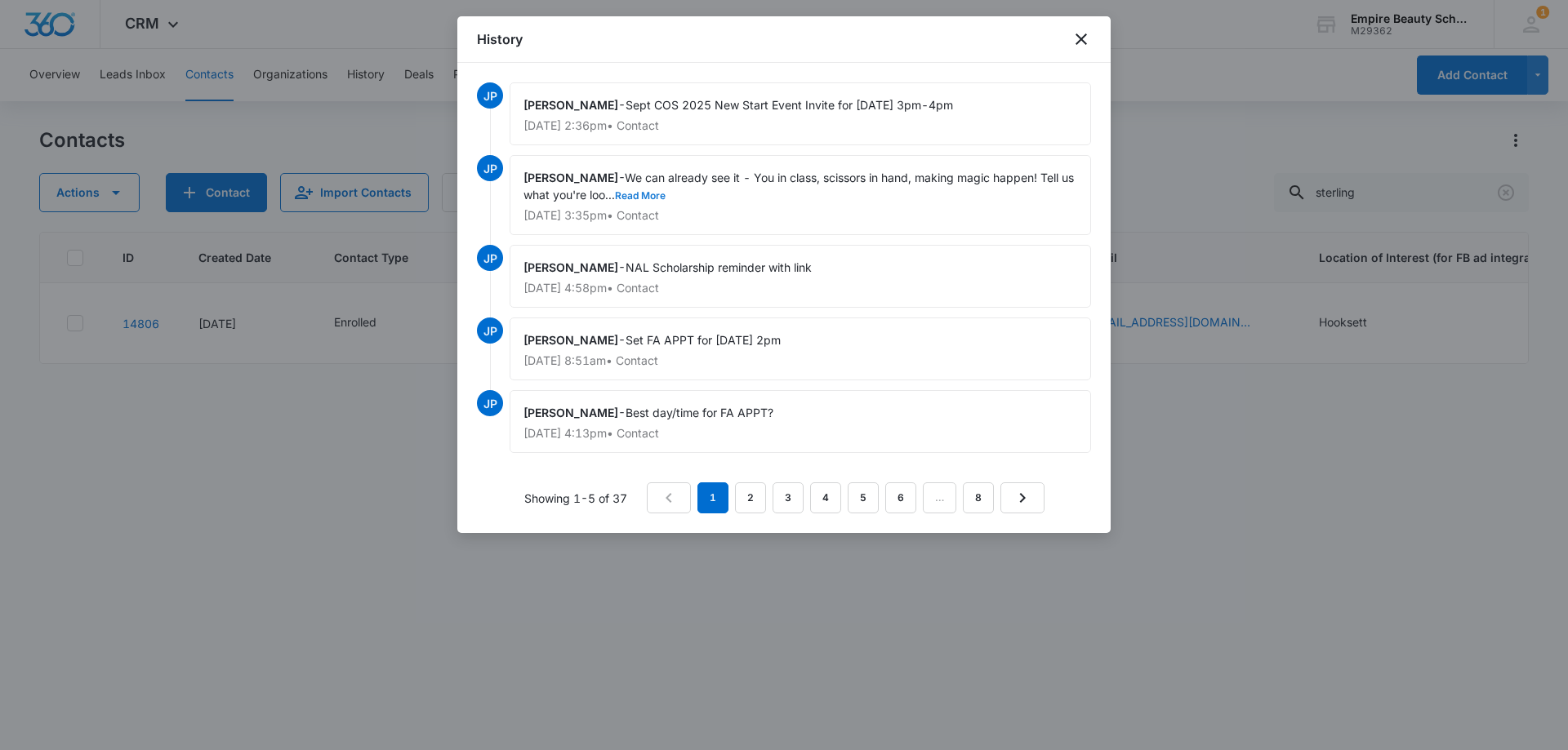
click at [655, 198] on button "Read More" at bounding box center [640, 196] width 50 height 10
click at [1082, 39] on icon "close" at bounding box center [1081, 39] width 12 height 12
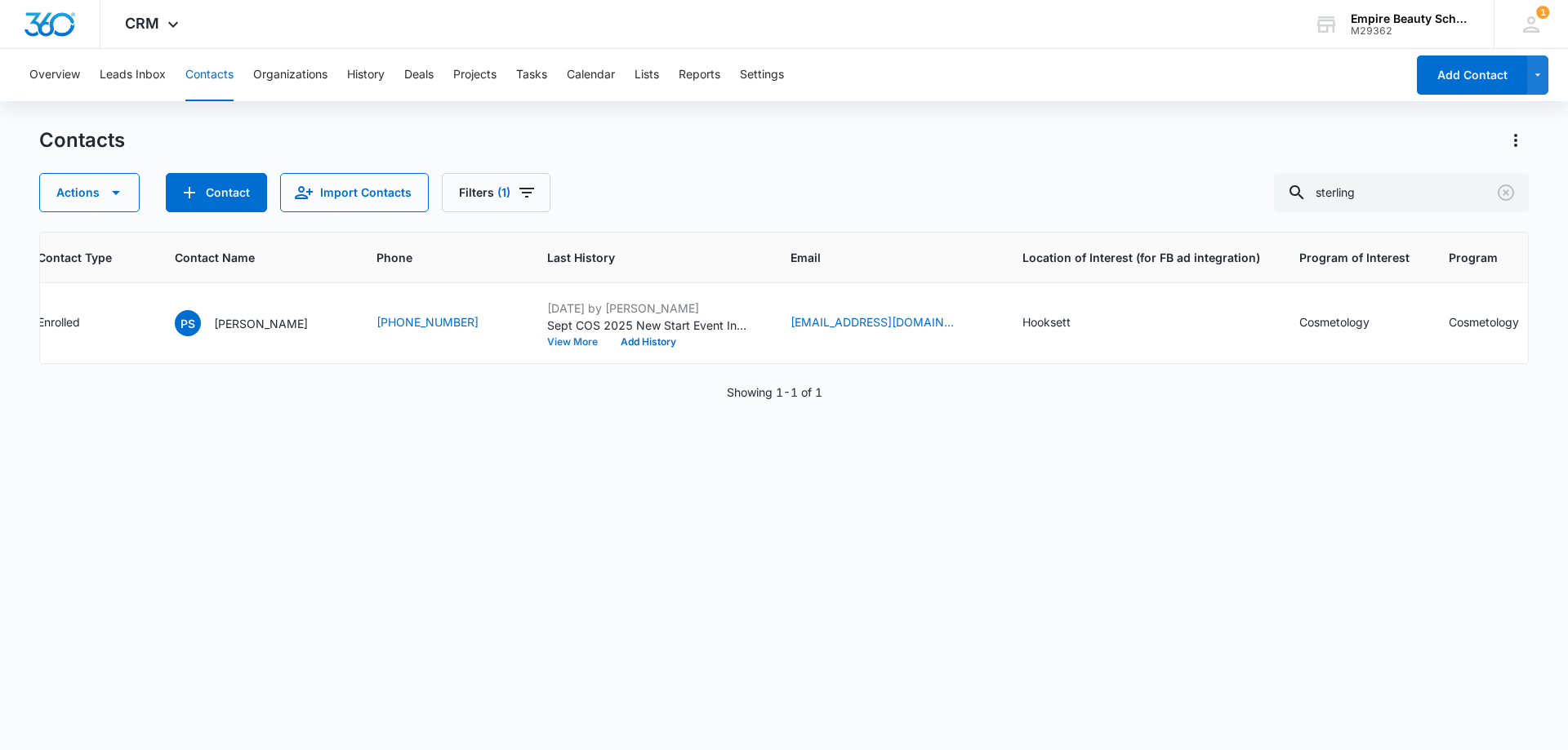
scroll to position [0, 0]
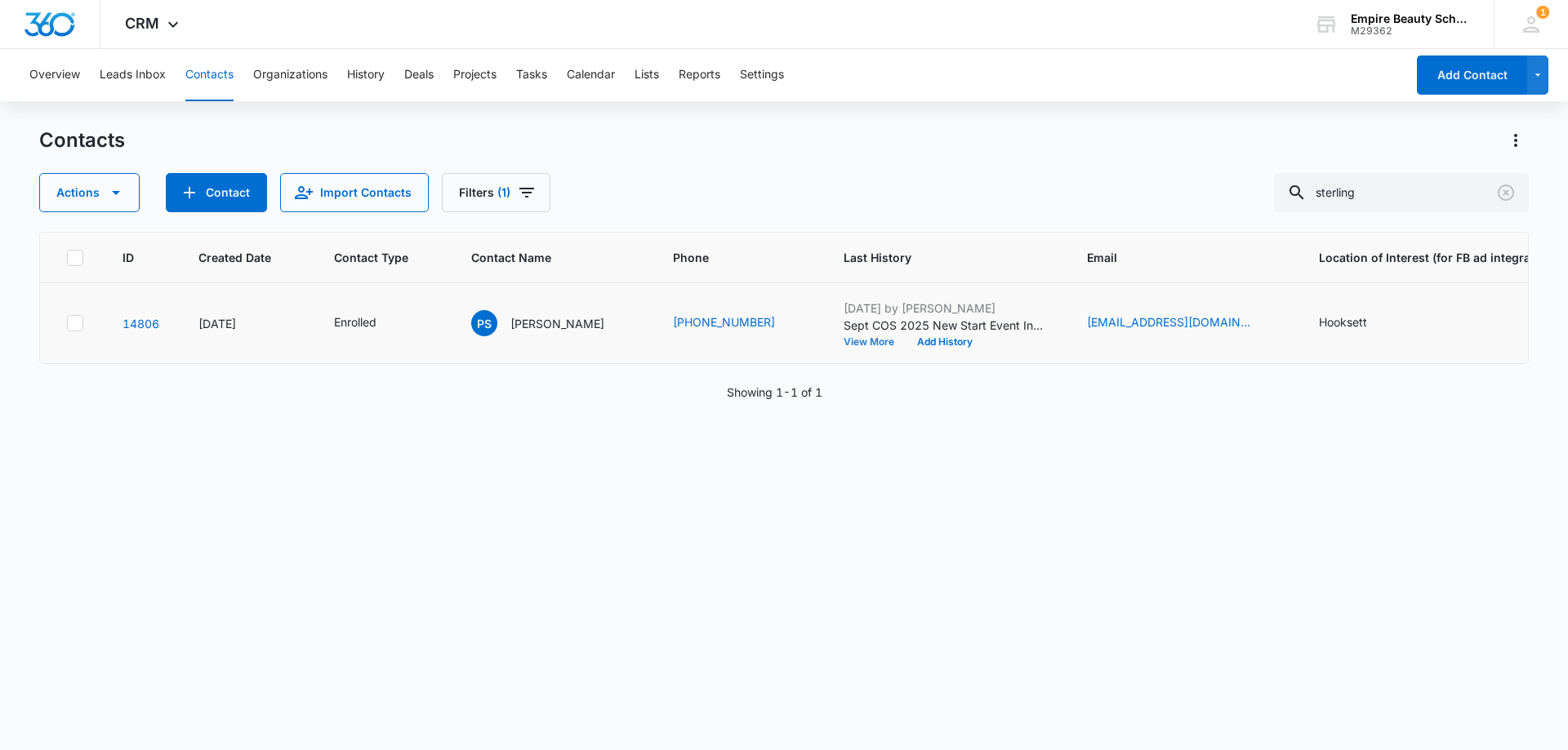
click at [843, 344] on button "View More" at bounding box center [874, 342] width 62 height 10
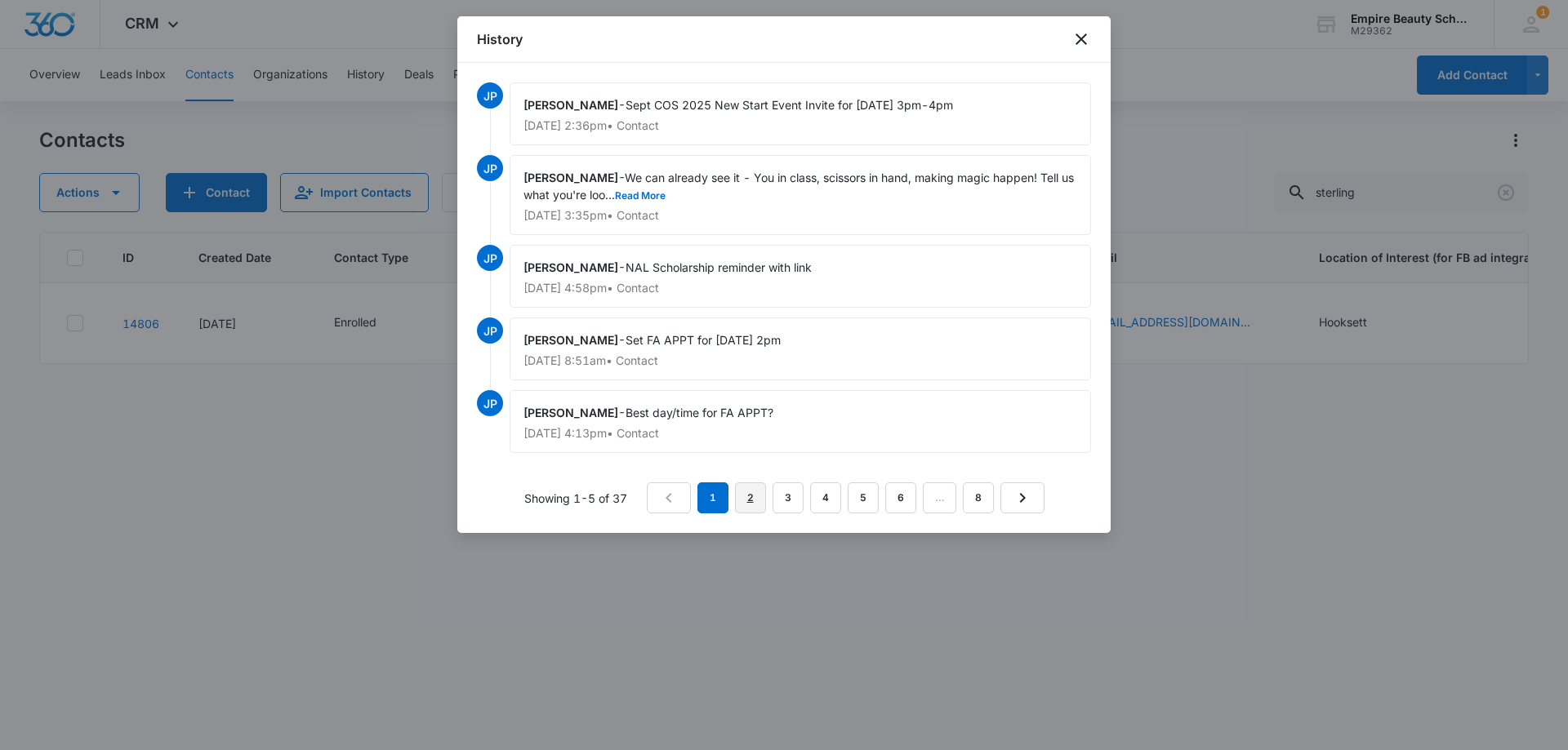
click at [750, 502] on link "2" at bounding box center [750, 498] width 31 height 31
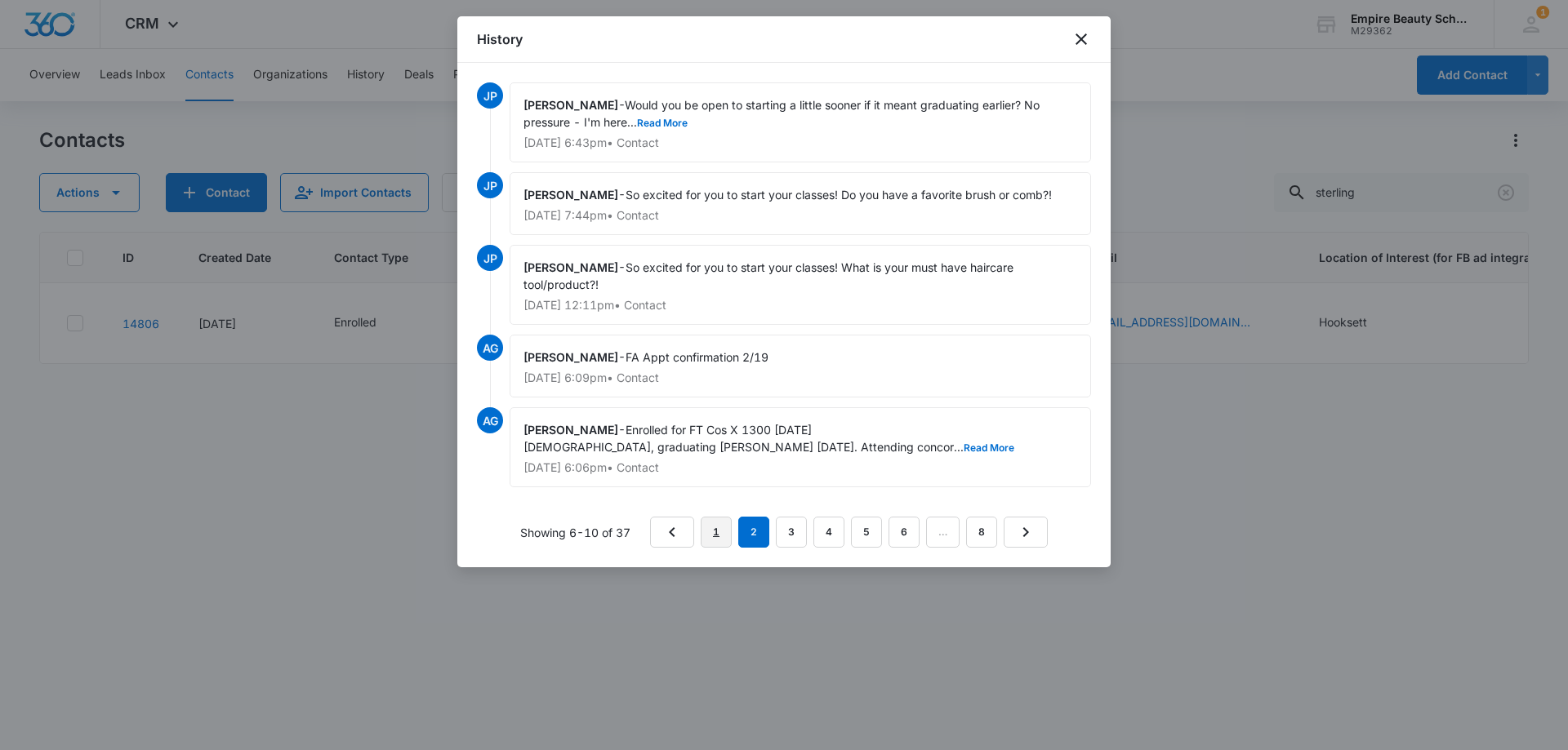
click at [716, 536] on link "1" at bounding box center [716, 532] width 31 height 31
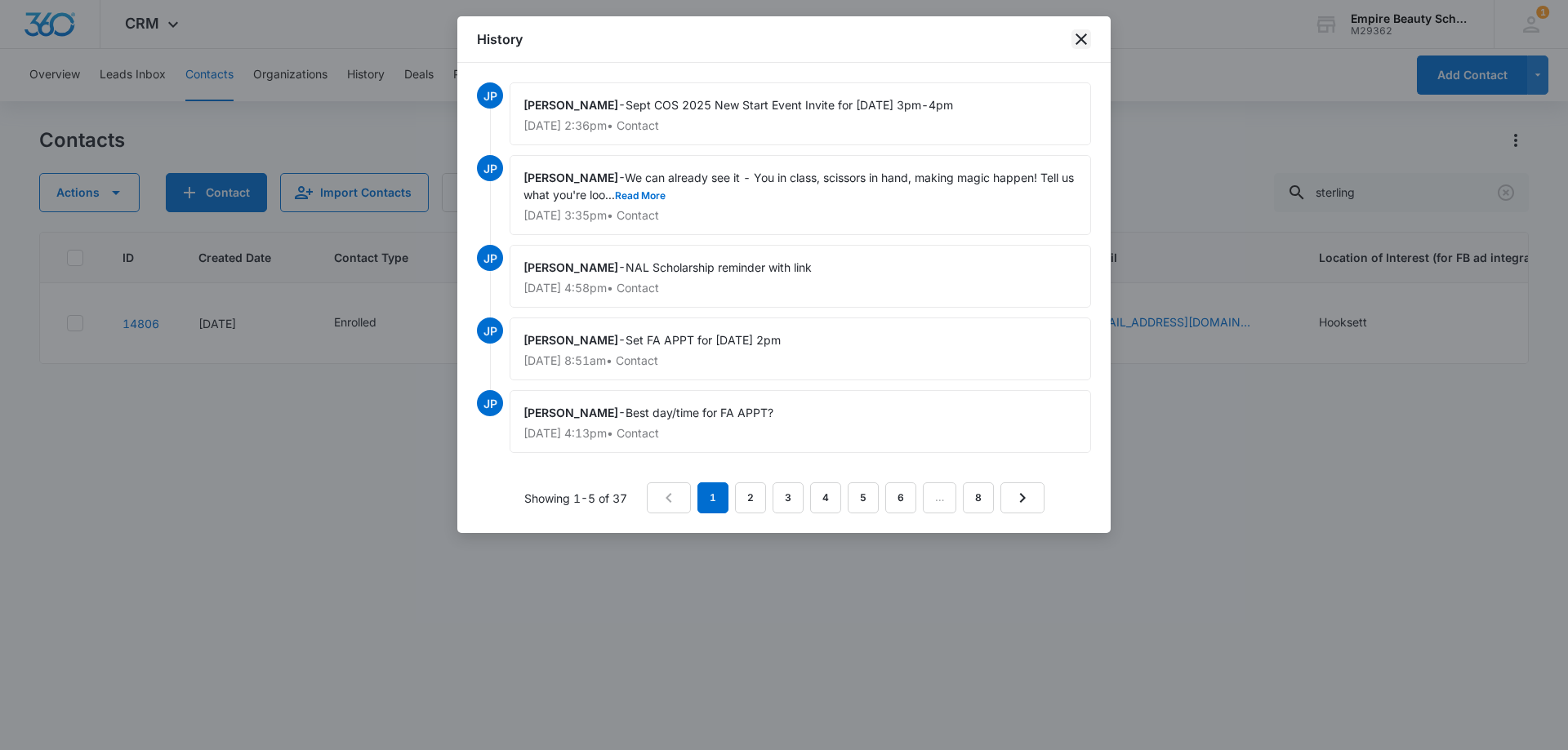
click at [1082, 39] on icon "close" at bounding box center [1081, 39] width 12 height 12
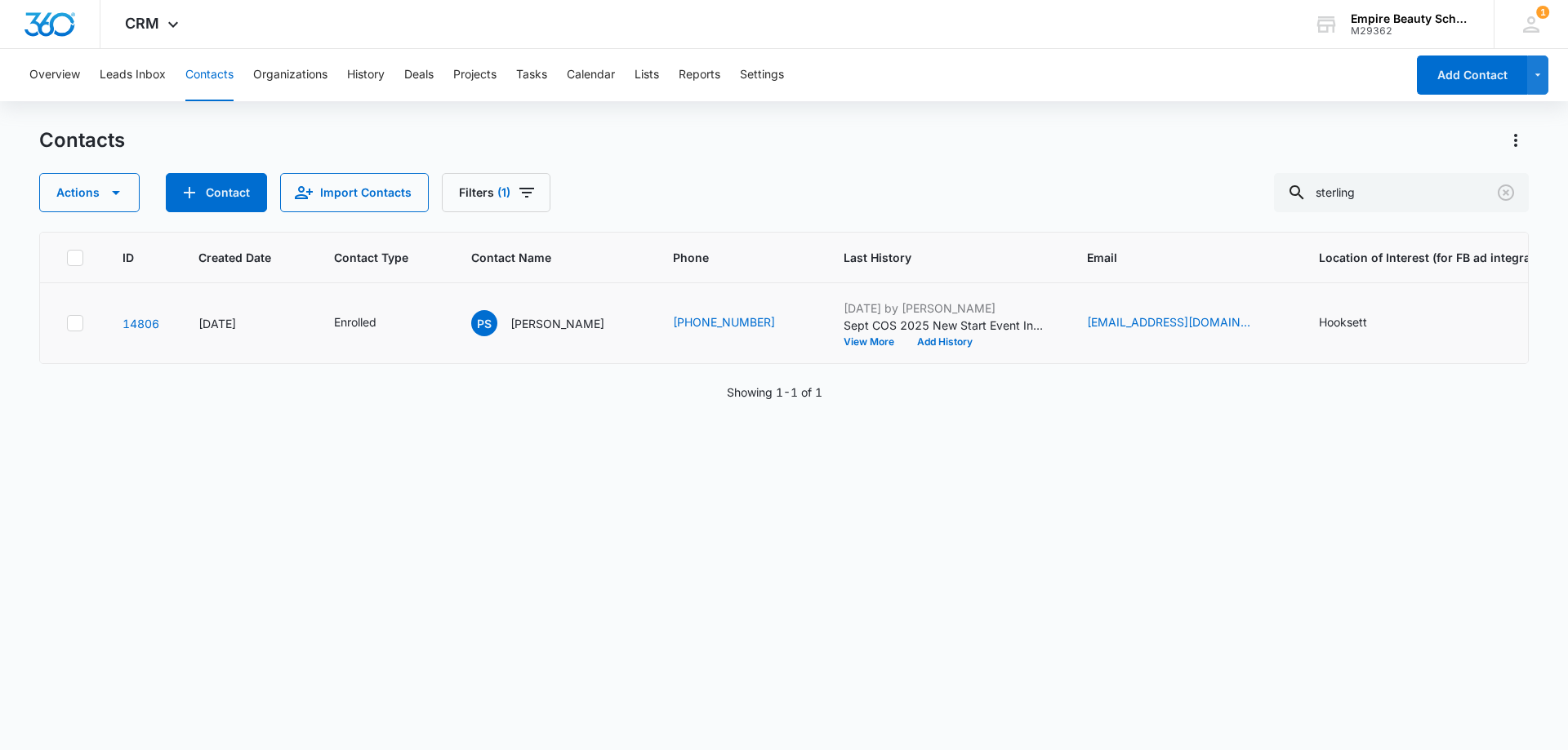
click at [843, 326] on p "Sept COS 2025 New Start Event Invite for [DATE] 3pm-4pm" at bounding box center [945, 325] width 204 height 17
click at [843, 337] on button "View More" at bounding box center [874, 342] width 62 height 10
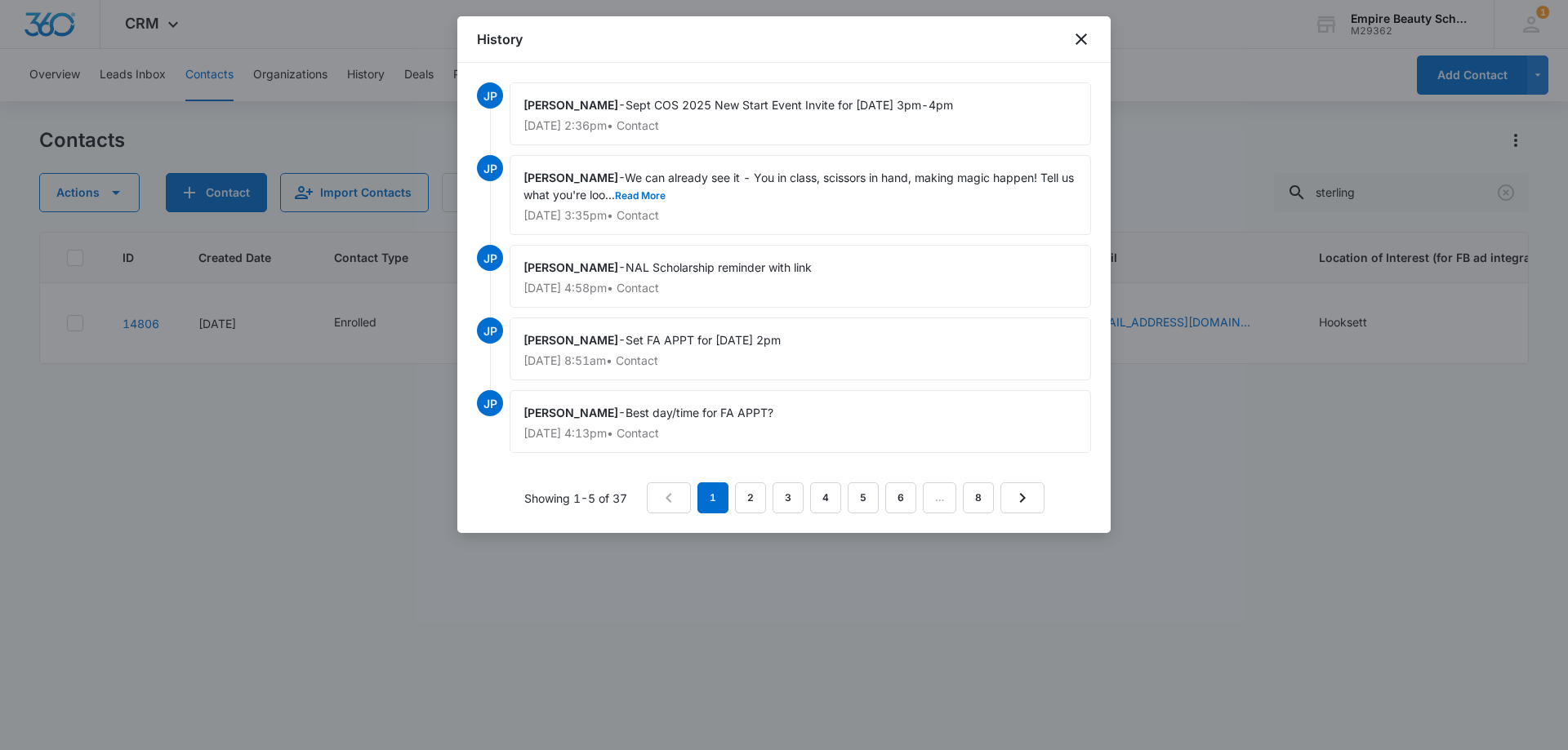
click at [1094, 36] on div "History" at bounding box center [784, 39] width 653 height 47
click at [1089, 37] on icon "close" at bounding box center [1080, 39] width 19 height 19
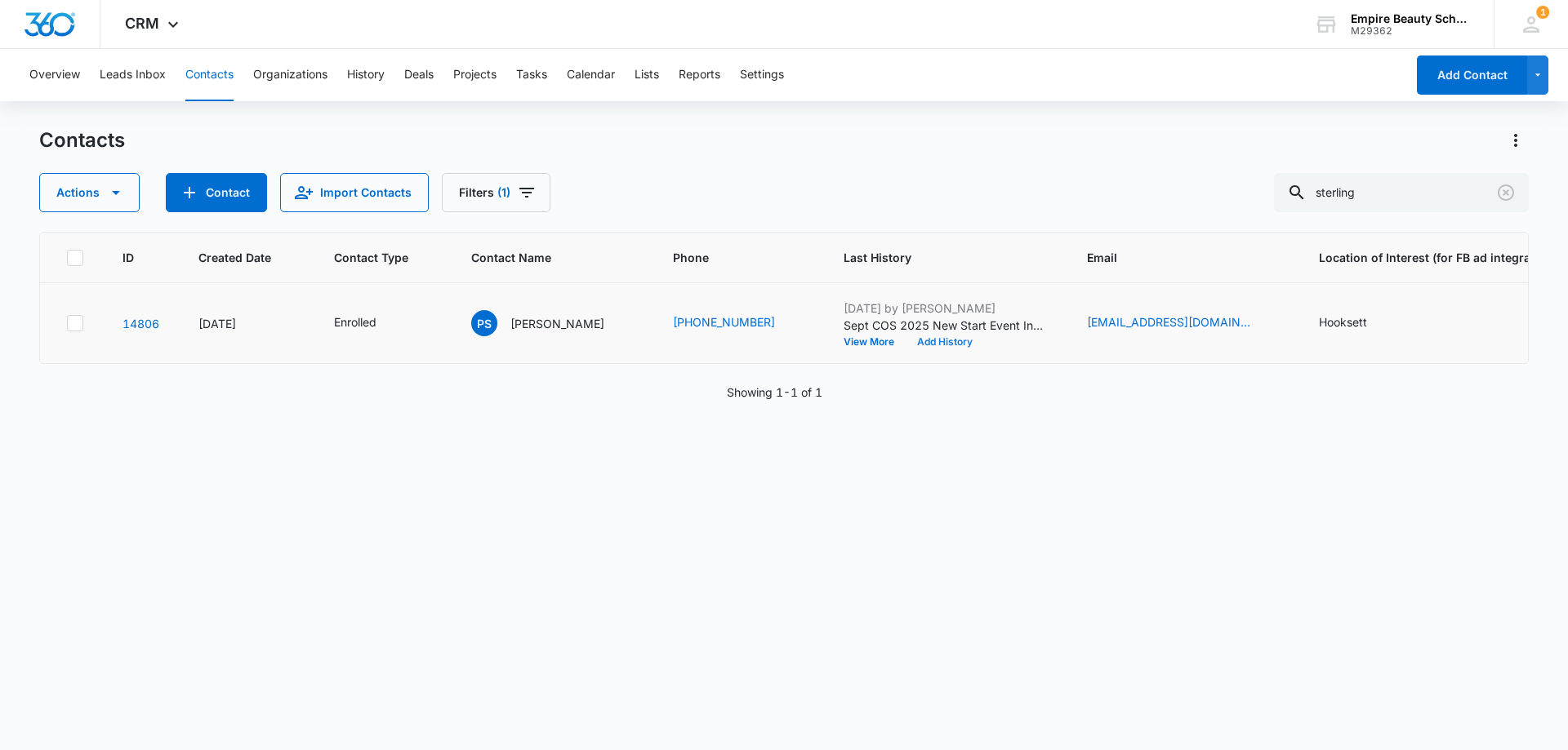
click at [919, 346] on button "Add History" at bounding box center [944, 342] width 79 height 10
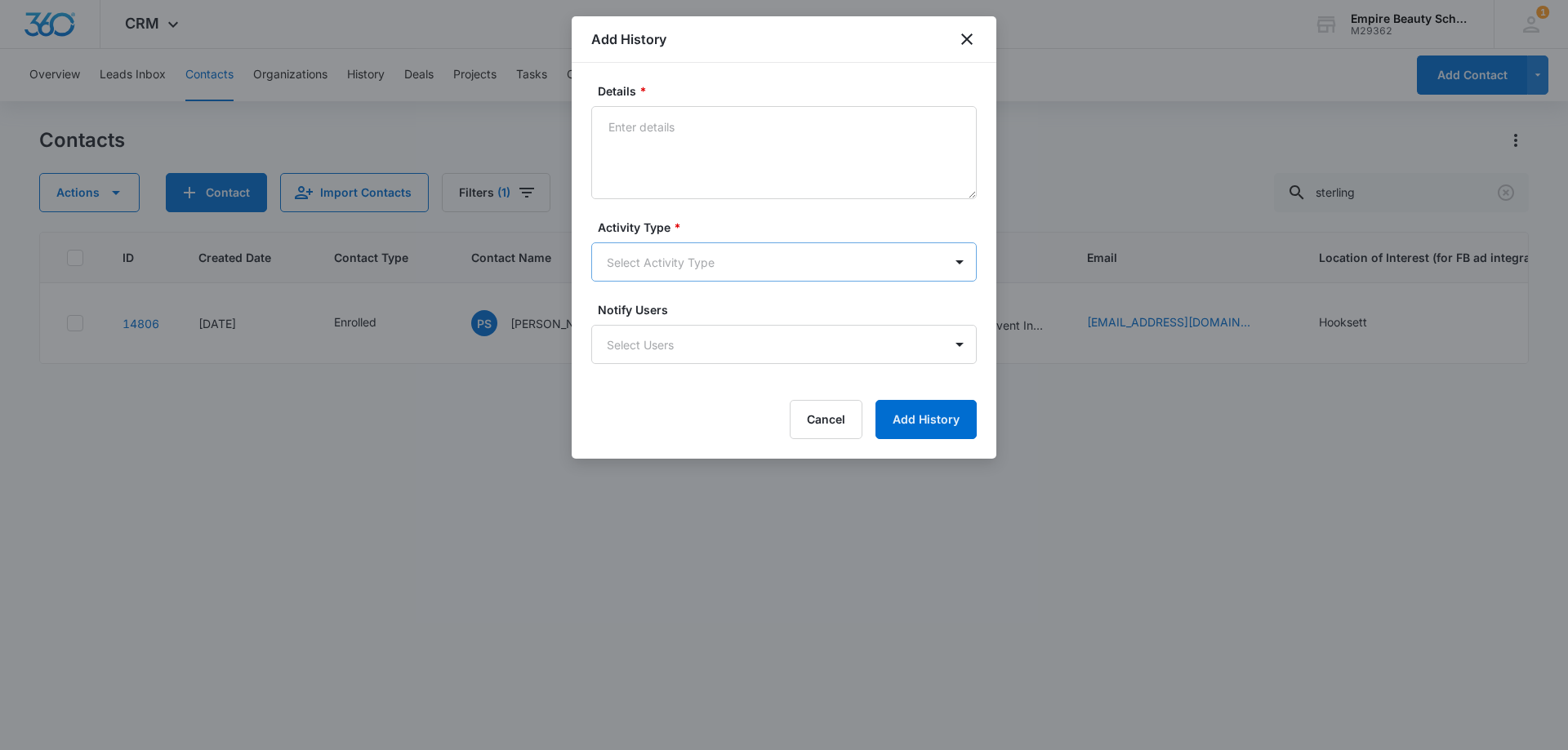
click at [682, 261] on body "CRM Apps Forms CRM Email Shop Payments POS Files Brand Settings Empire Beauty S…" at bounding box center [784, 375] width 1568 height 750
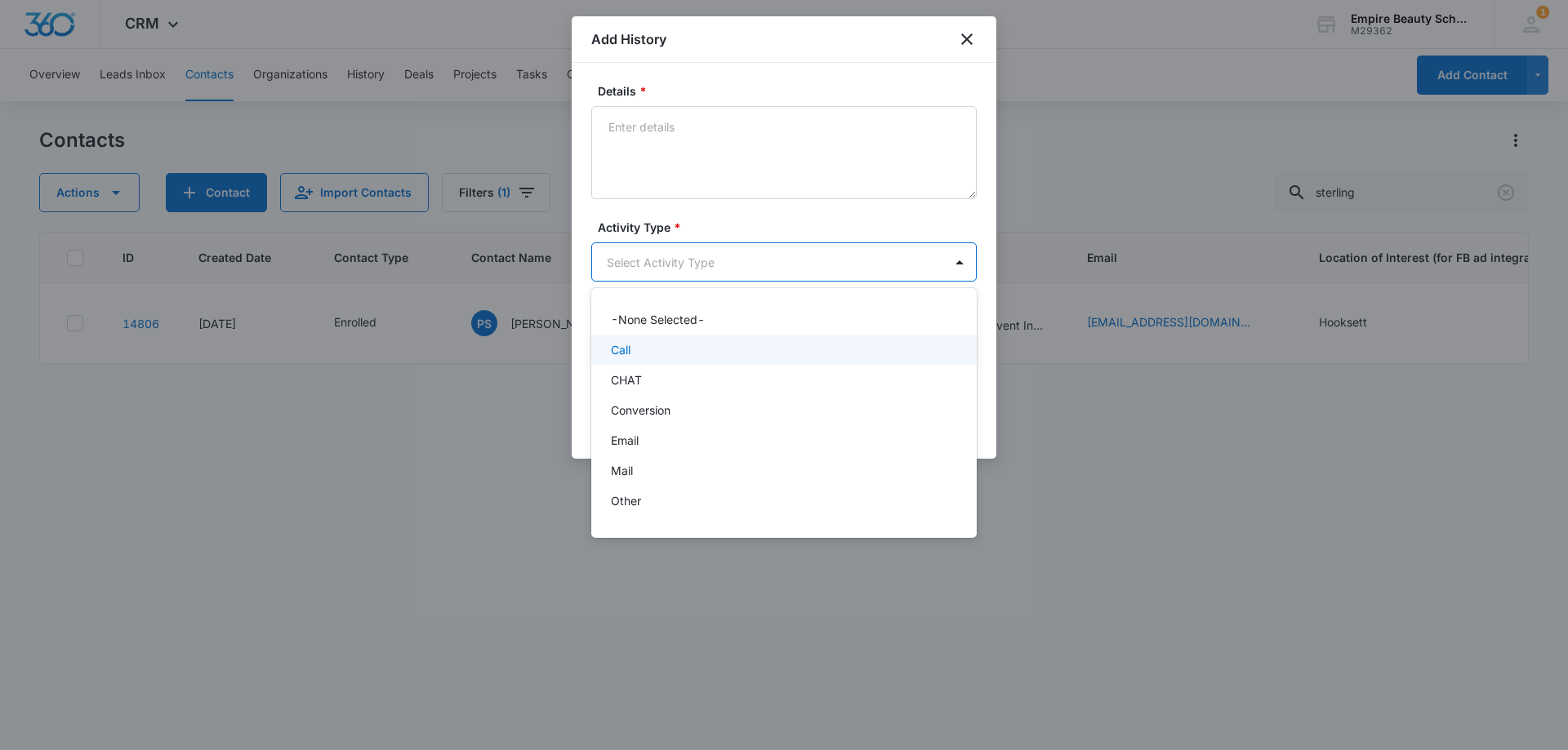
click at [656, 344] on div "Call" at bounding box center [782, 349] width 343 height 17
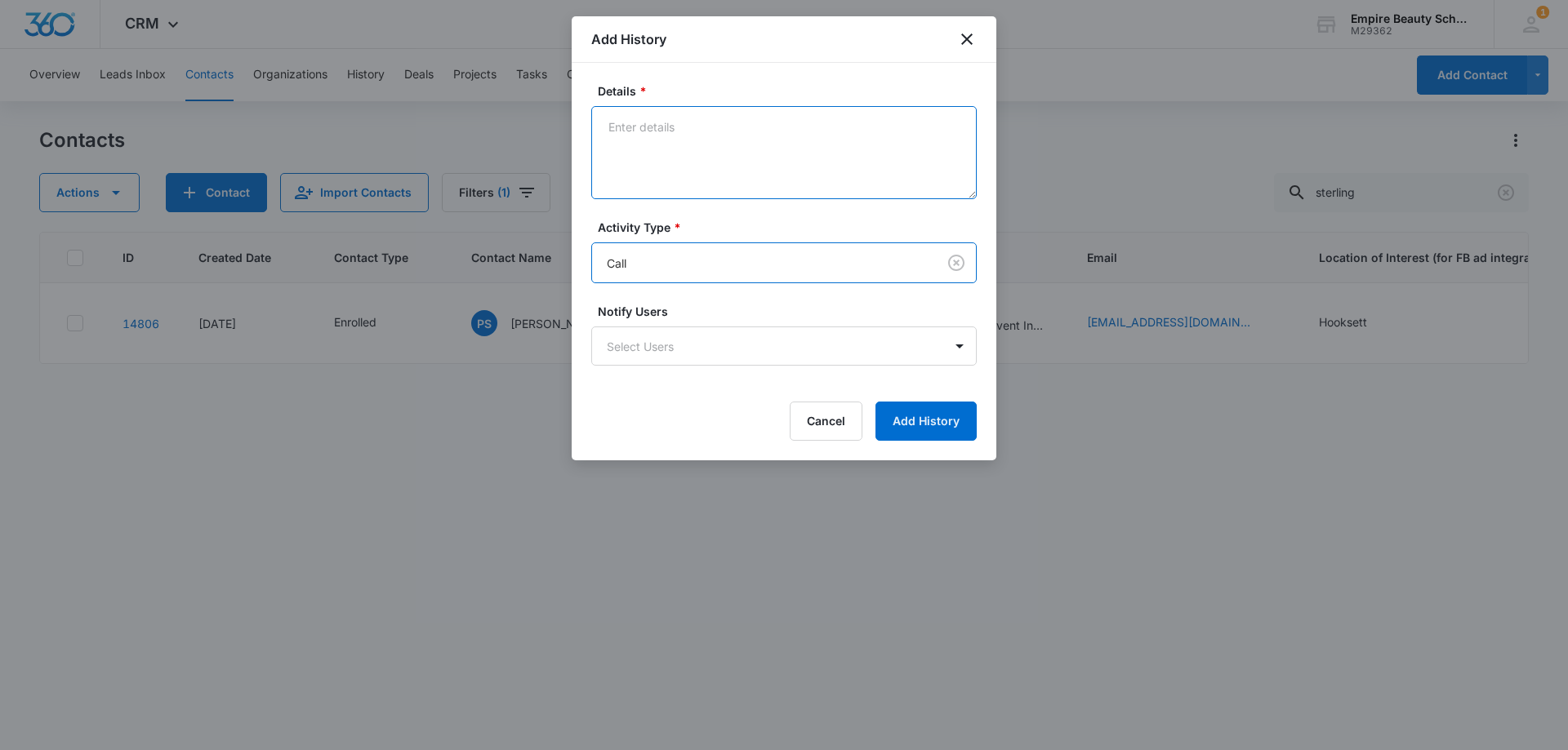
click at [681, 156] on textarea "Details *" at bounding box center [784, 153] width 386 height 93
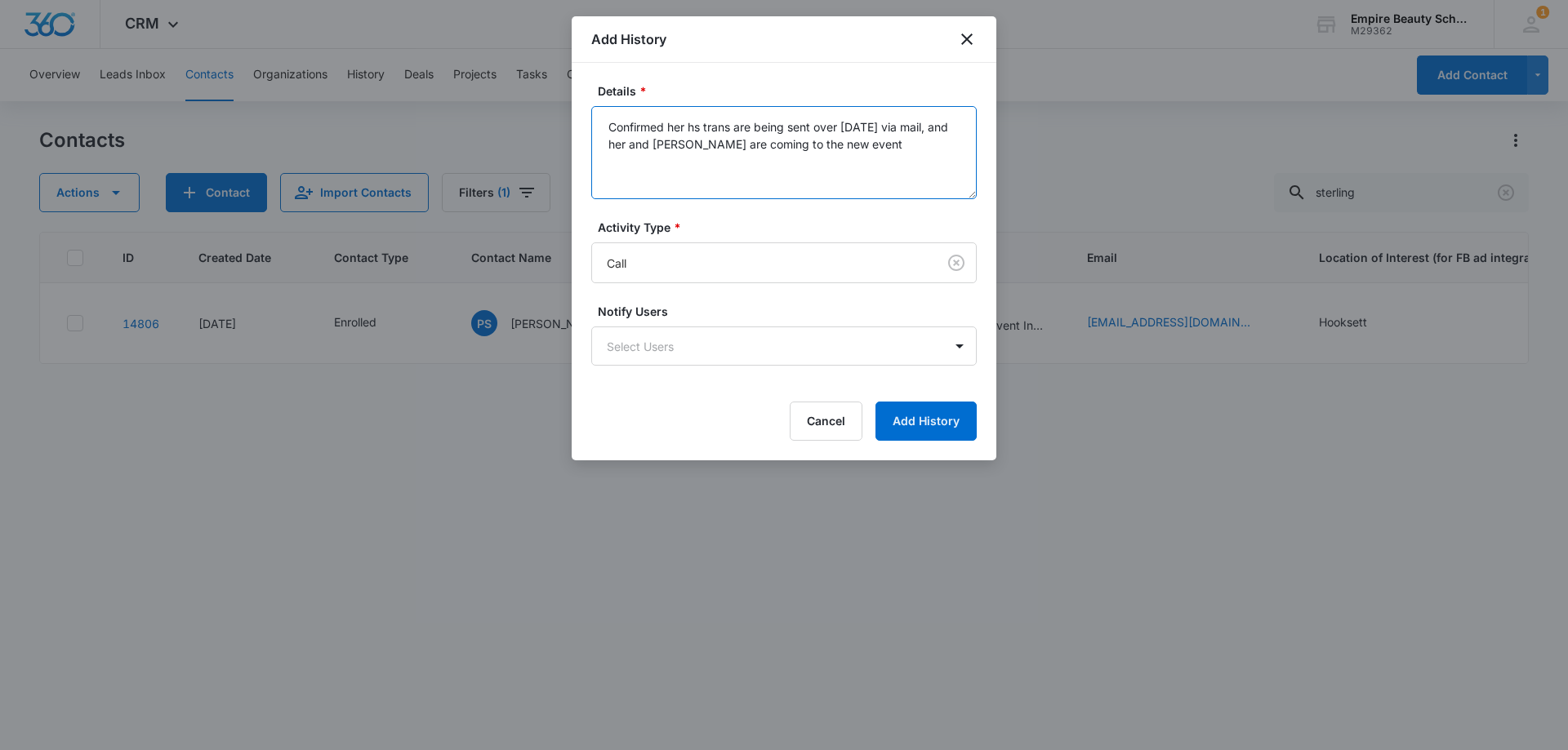
click at [661, 145] on textarea "Confirmed her hs trans are being sent over [DATE] via mail, and her and [PERSON…" at bounding box center [784, 153] width 386 height 93
drag, startPoint x: 699, startPoint y: 127, endPoint x: 701, endPoint y: 142, distance: 15.1
click at [699, 132] on textarea "Confirmed her hs trans are being sent over [DATE] via mail, and her and [PERSON…" at bounding box center [784, 153] width 386 height 93
click at [847, 149] on textarea "Confirmed her HS trans are being sent over [DATE] via mail, and her and [PERSON…" at bounding box center [784, 153] width 386 height 93
type textarea "Confirmed her HS trans are being sent over [DATE] via mail, and her and [PERSON…"
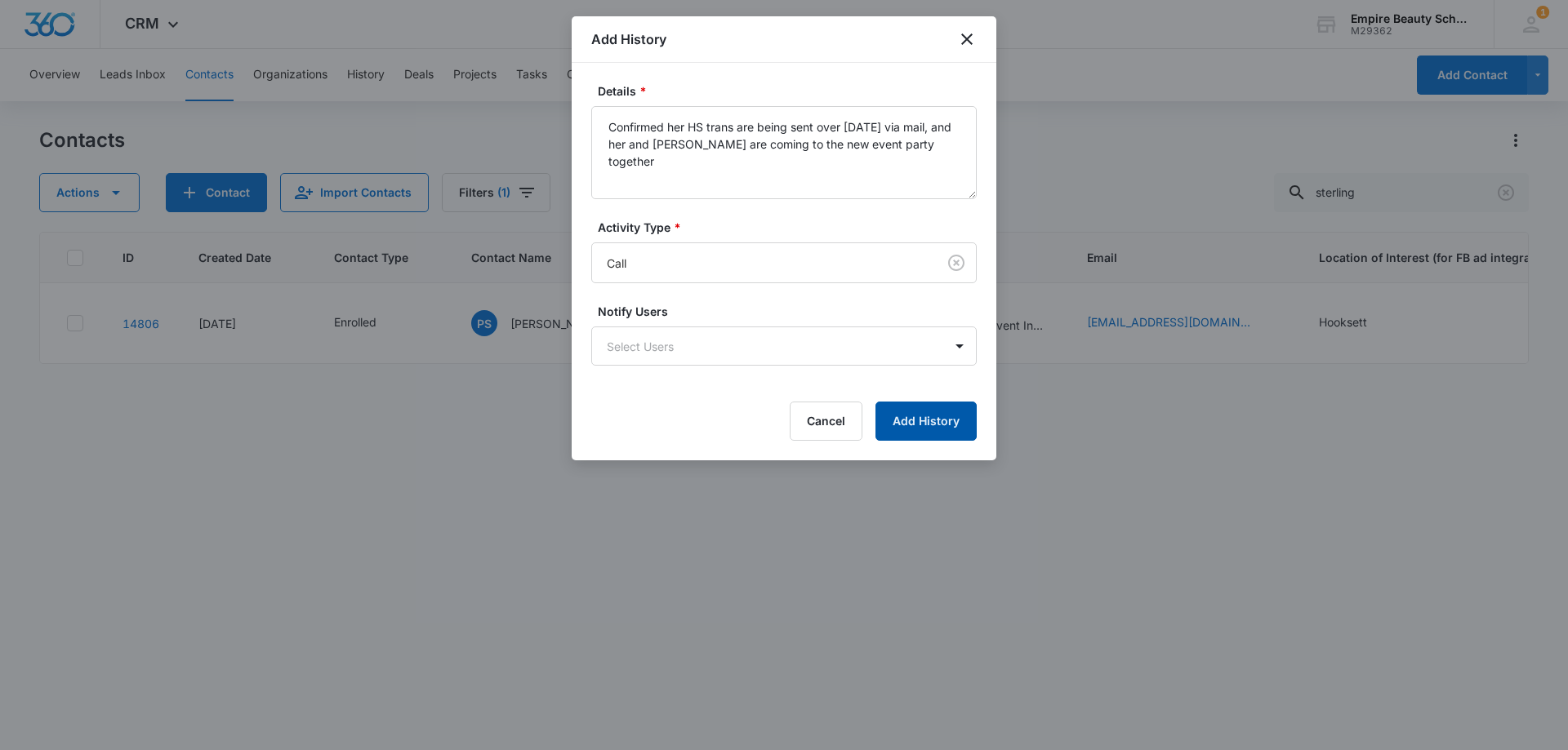
click at [924, 428] on button "Add History" at bounding box center [925, 421] width 101 height 39
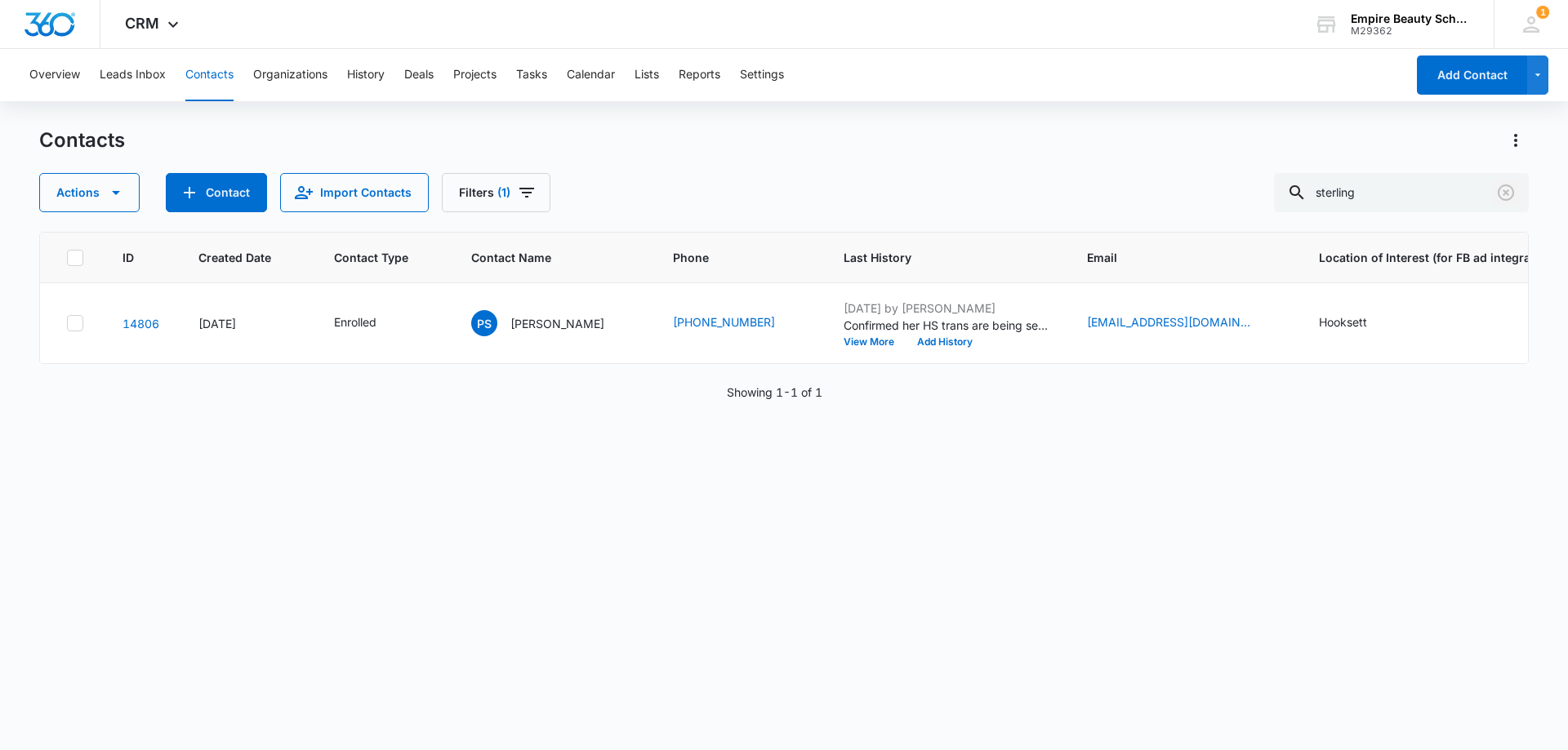
click at [1509, 194] on icon "Clear" at bounding box center [1505, 192] width 19 height 19
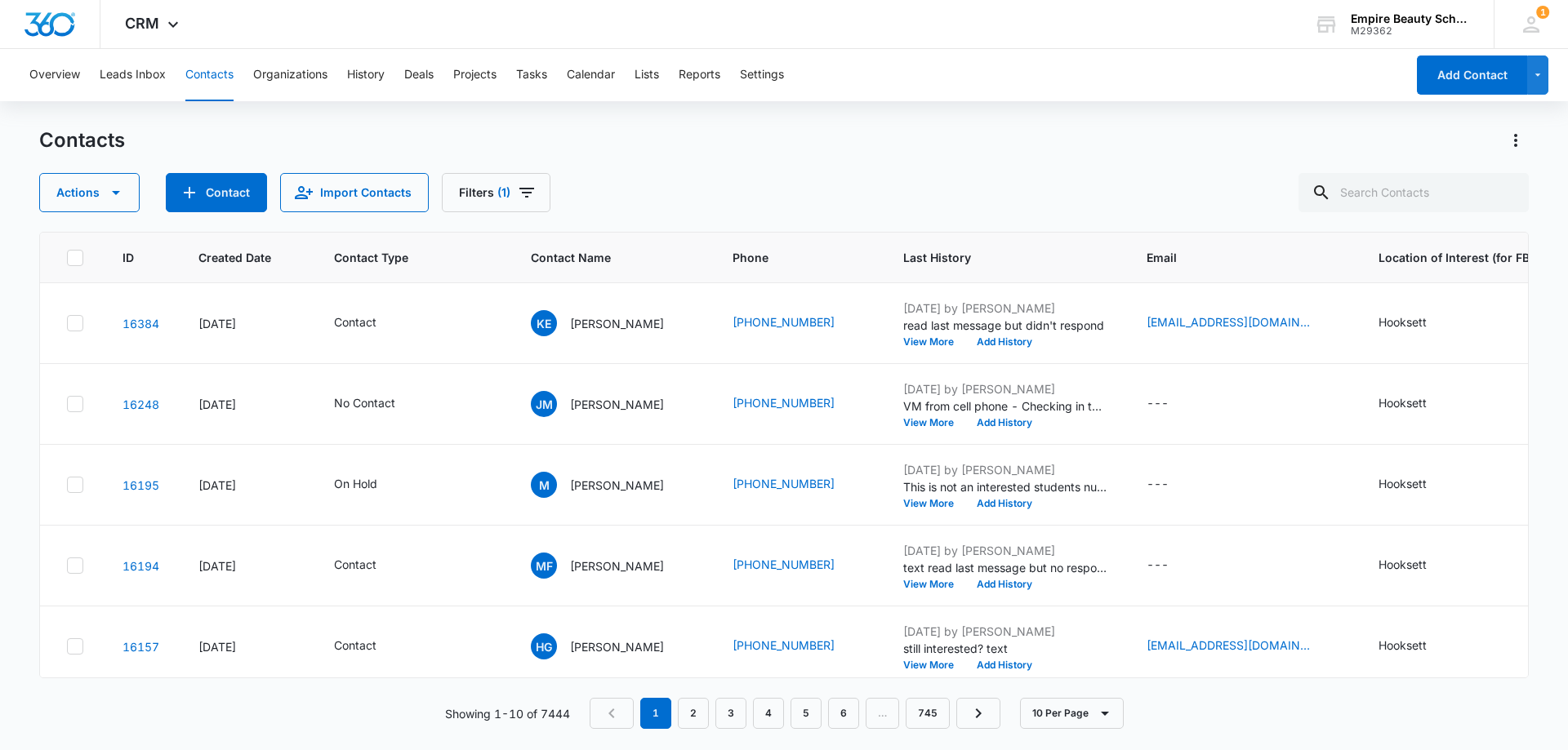
click at [649, 200] on div "Actions Contact Import Contacts Filters (1)" at bounding box center [784, 193] width 1489 height 39
click at [659, 170] on div "Contacts Actions Contact Import Contacts Filters (1)" at bounding box center [784, 169] width 1489 height 85
click at [1401, 183] on input "text" at bounding box center [1413, 193] width 230 height 39
type input "1910"
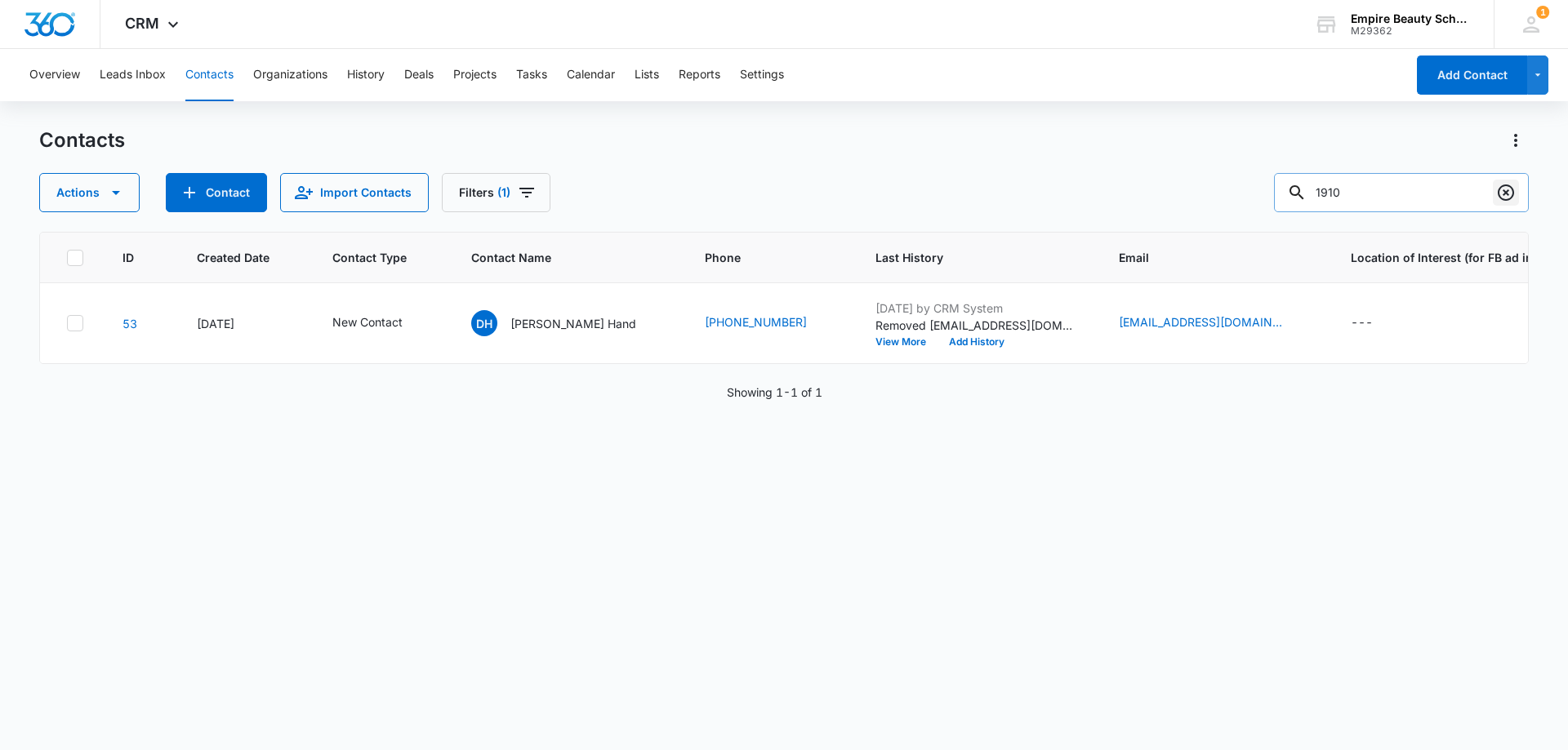
click at [1505, 187] on icon "Clear" at bounding box center [1505, 192] width 19 height 19
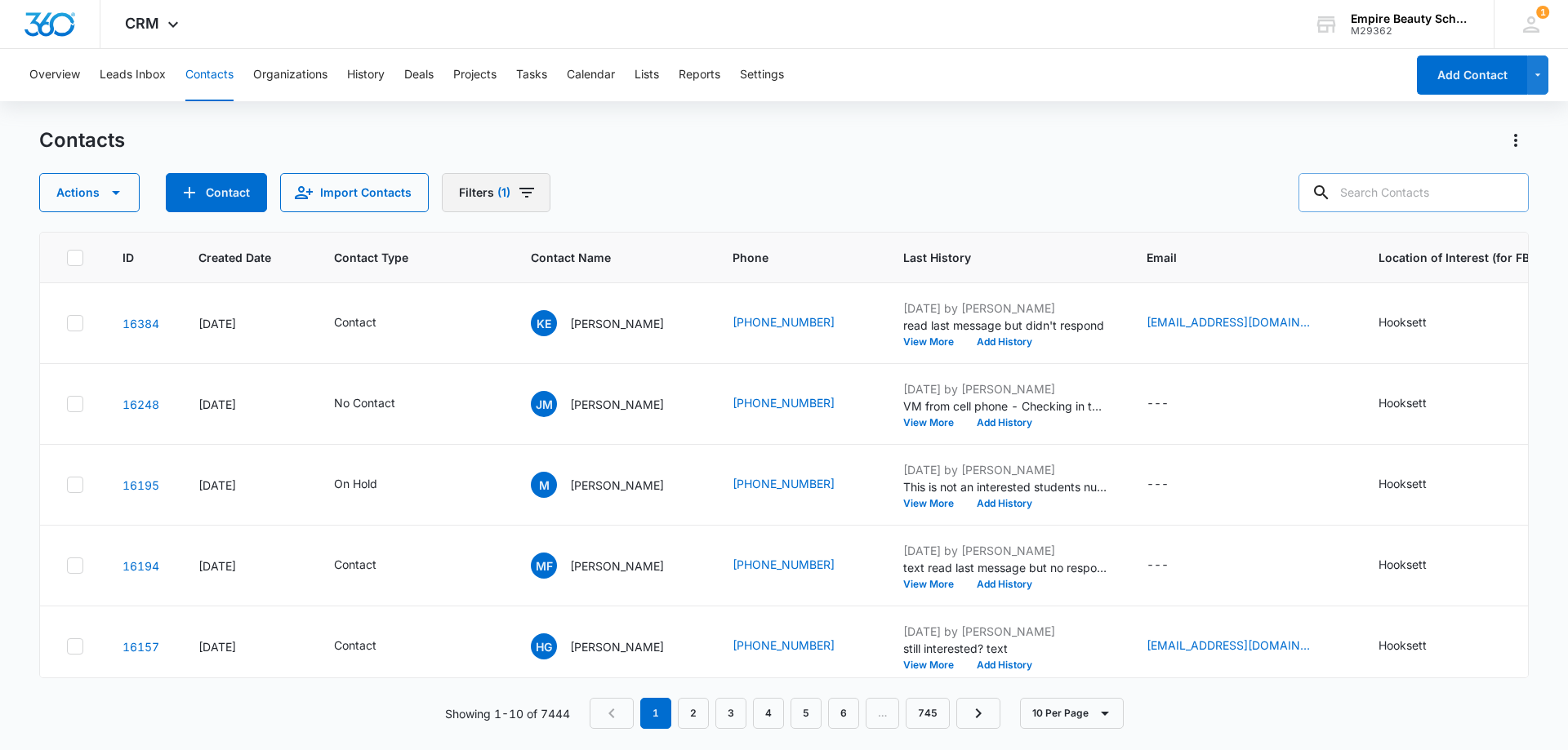
drag, startPoint x: 494, startPoint y: 192, endPoint x: 499, endPoint y: 207, distance: 15.8
click at [497, 192] on span "(1)" at bounding box center [504, 193] width 13 height 12
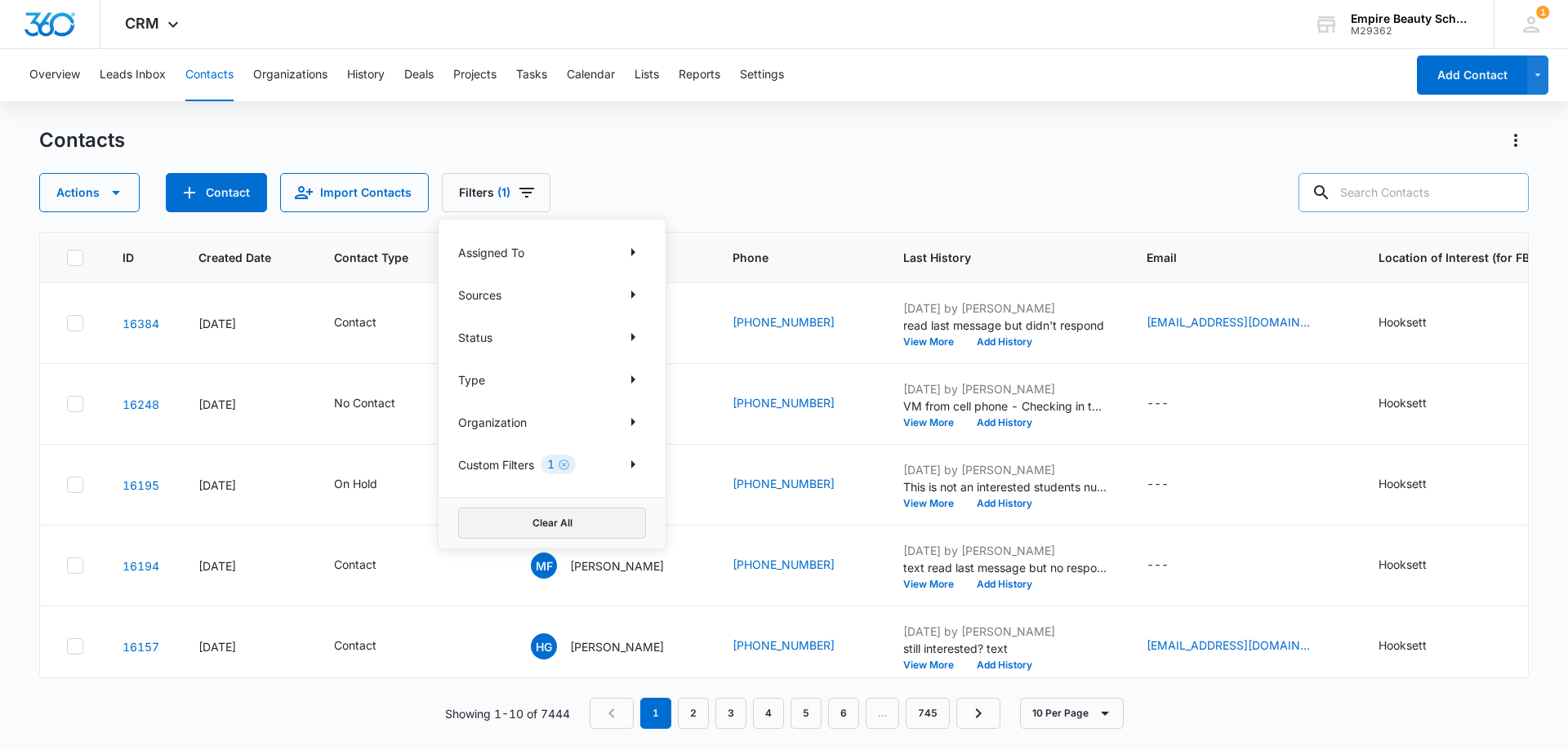
click at [529, 526] on button "Clear All" at bounding box center [552, 523] width 188 height 31
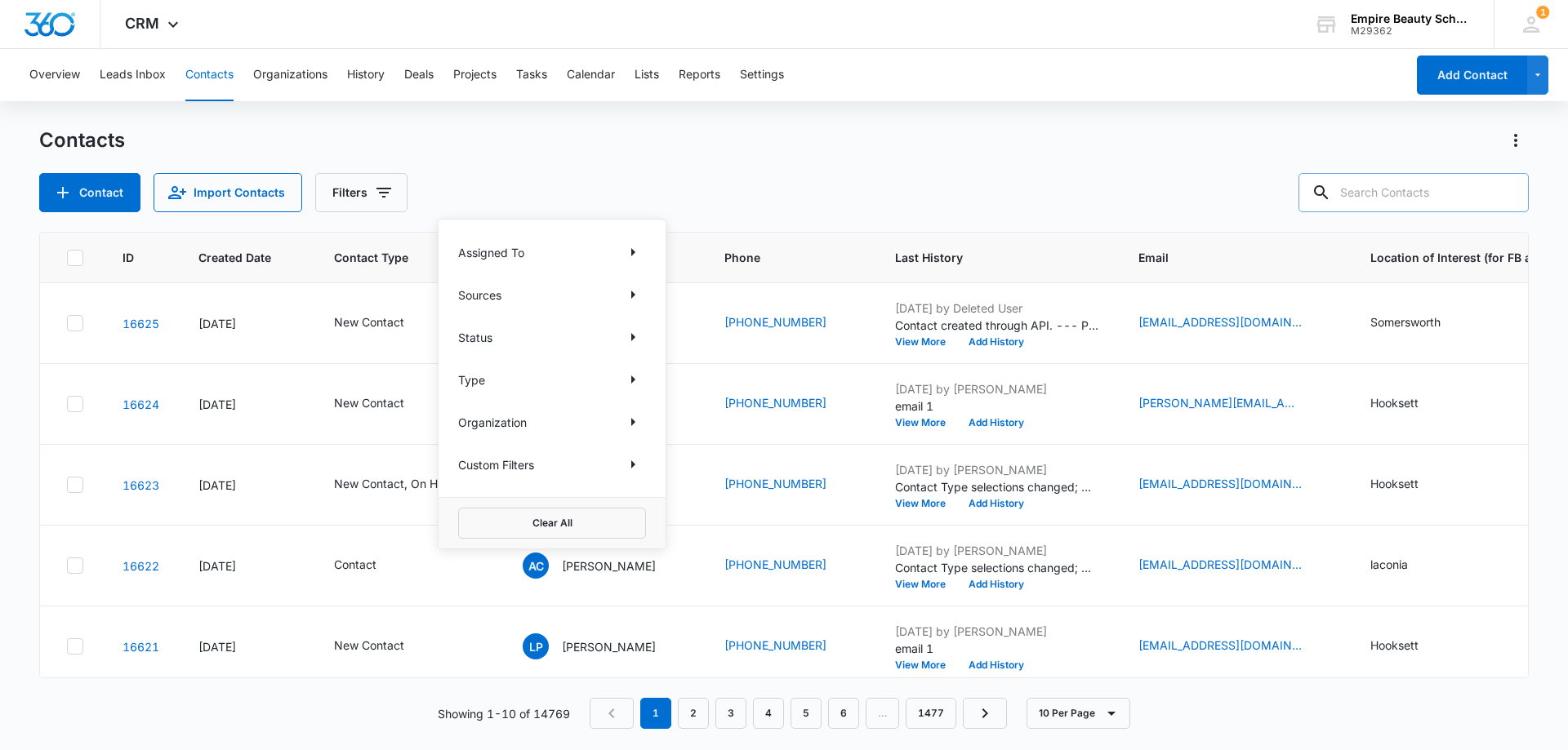
click at [686, 167] on div "Contacts Contact Import Contacts Filters Assigned To Sources Status Type Organi…" at bounding box center [784, 169] width 1489 height 85
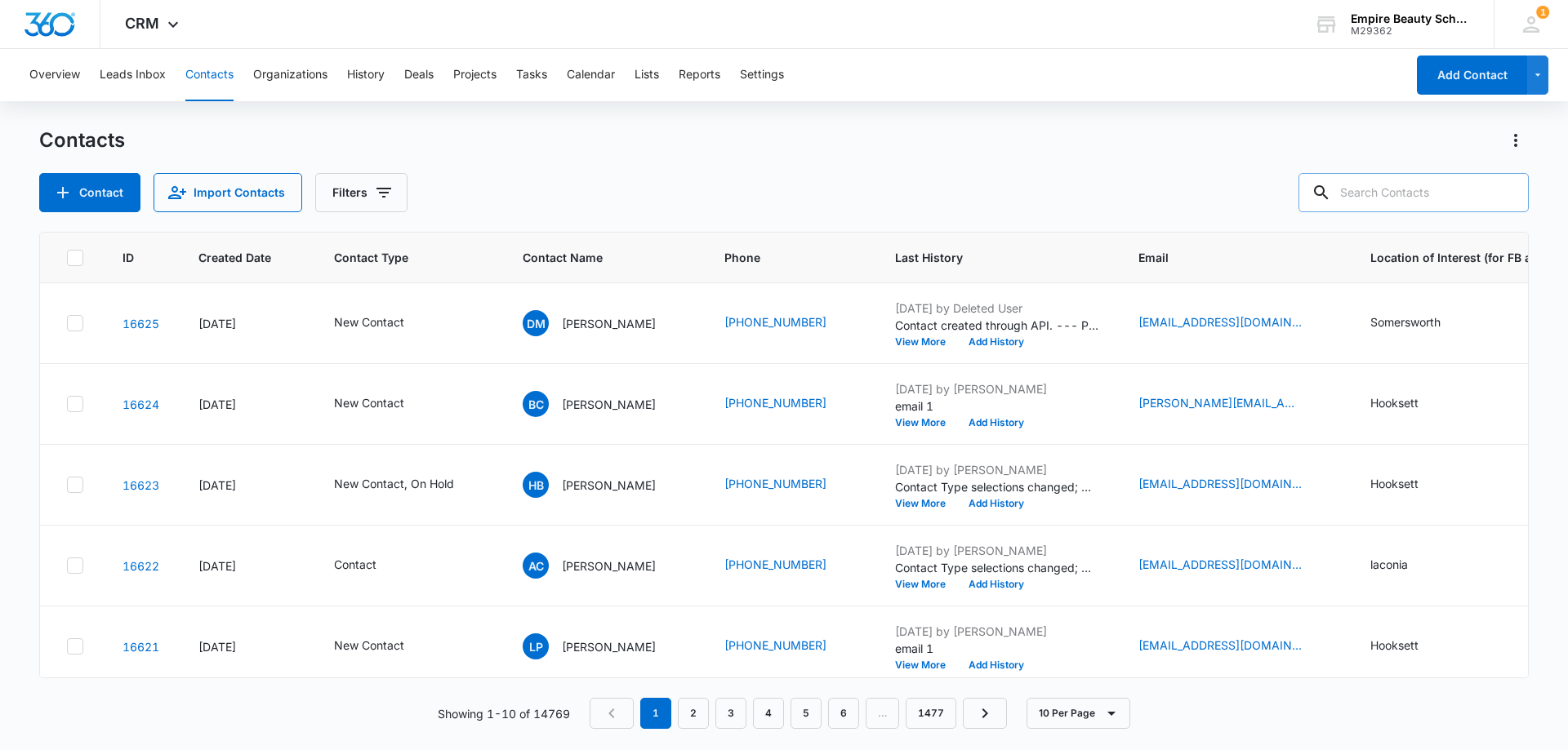
click at [1407, 201] on input "text" at bounding box center [1413, 193] width 230 height 39
type input "1910"
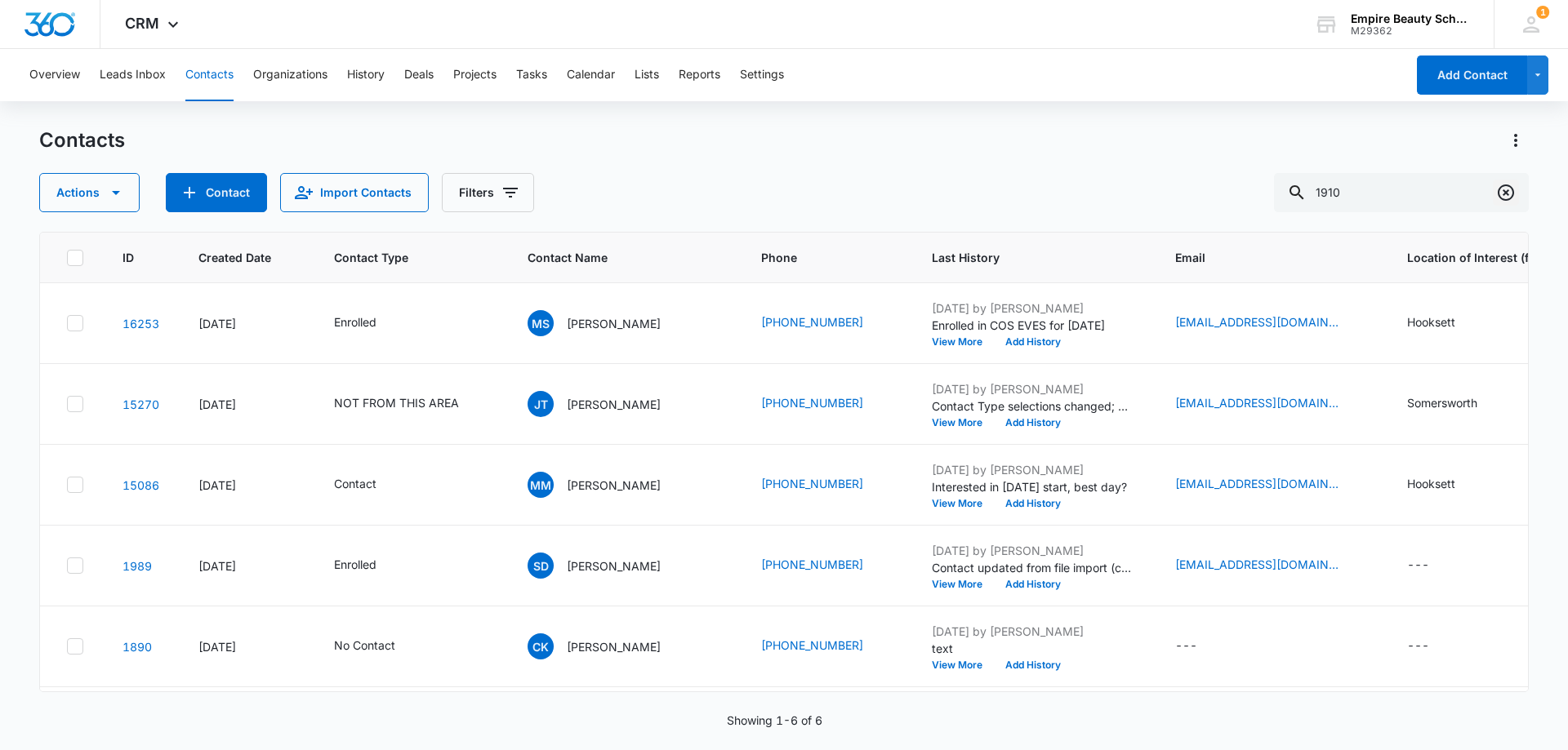
click at [1508, 194] on icon "Clear" at bounding box center [1505, 192] width 19 height 19
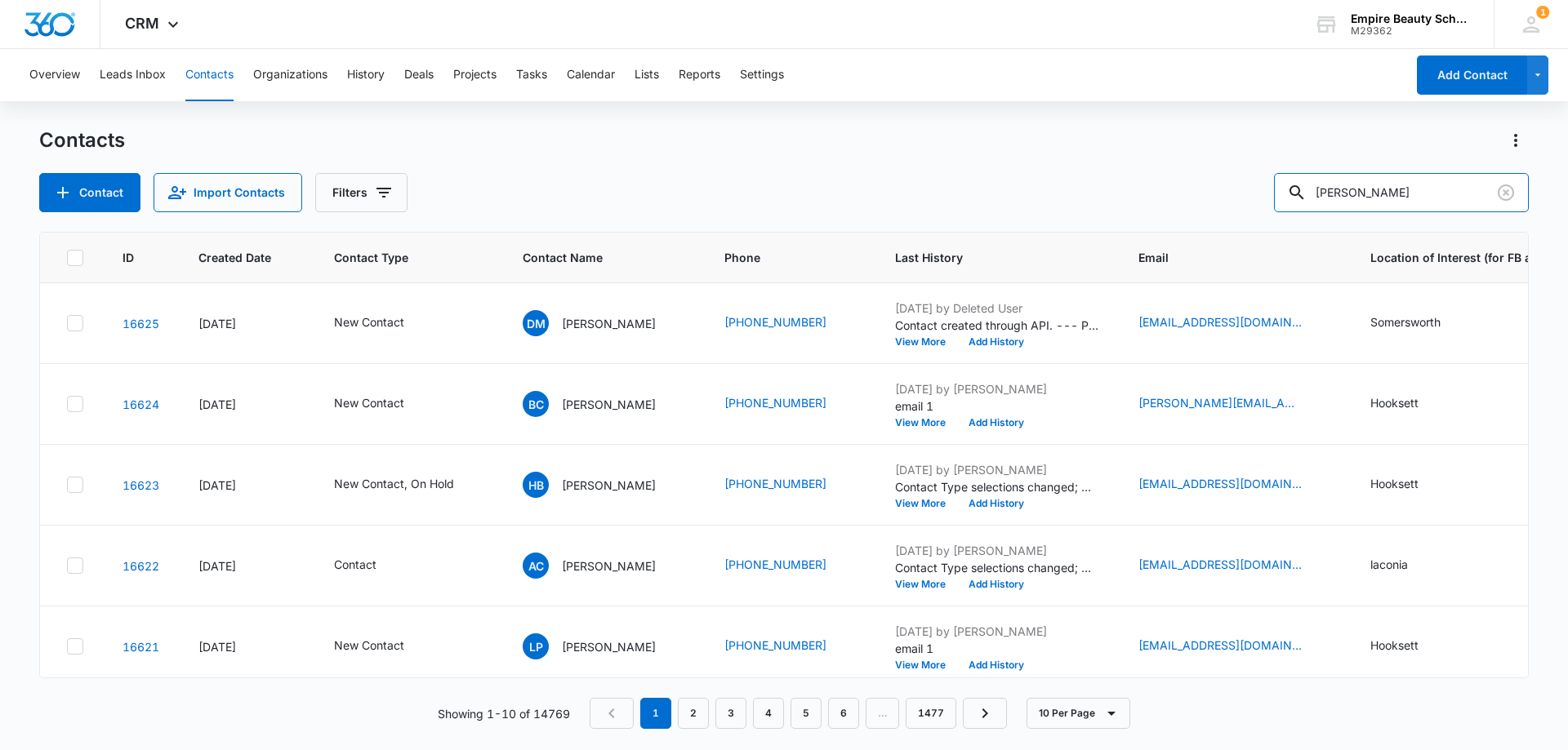
type input "[PERSON_NAME]"
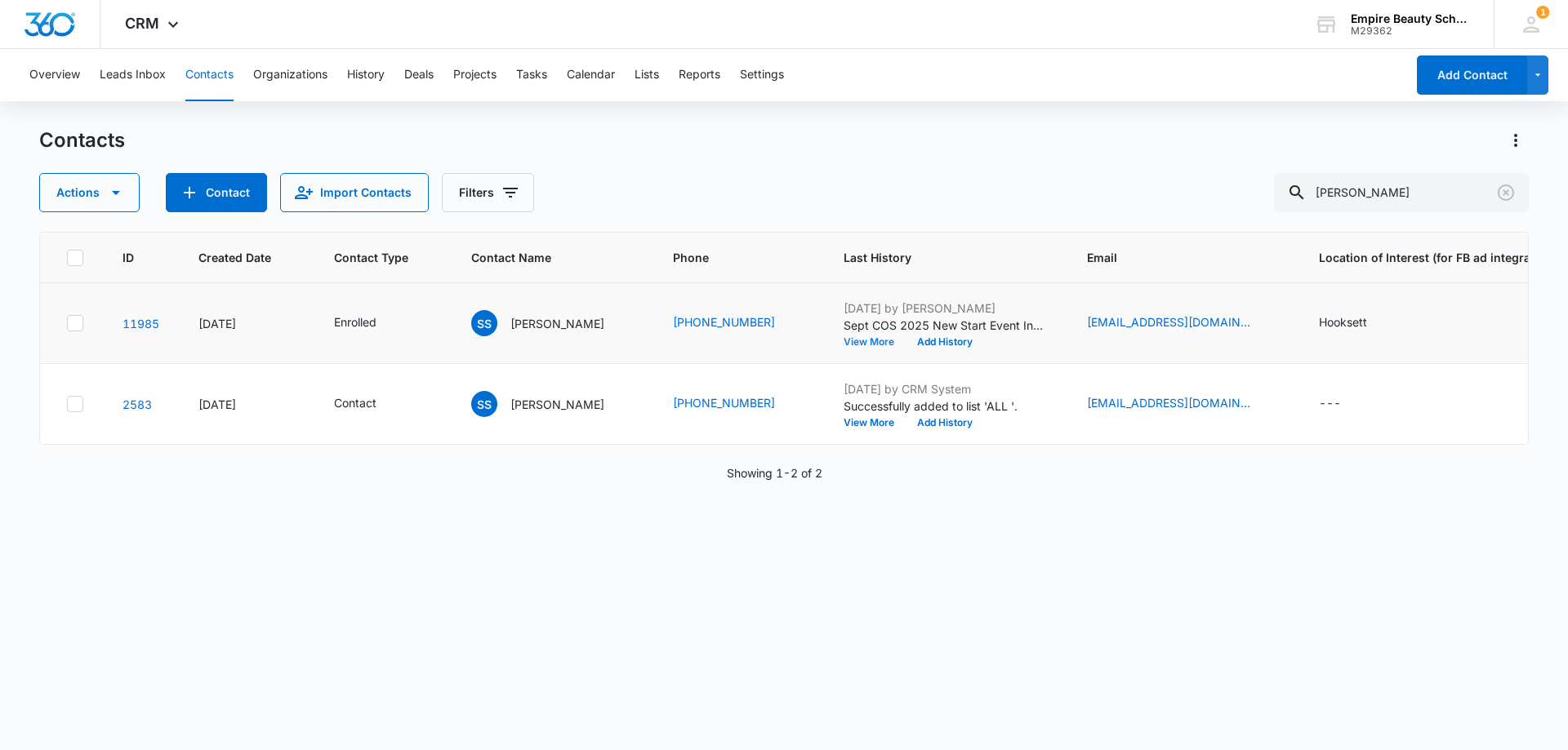
click at [852, 338] on button "View More" at bounding box center [874, 342] width 62 height 10
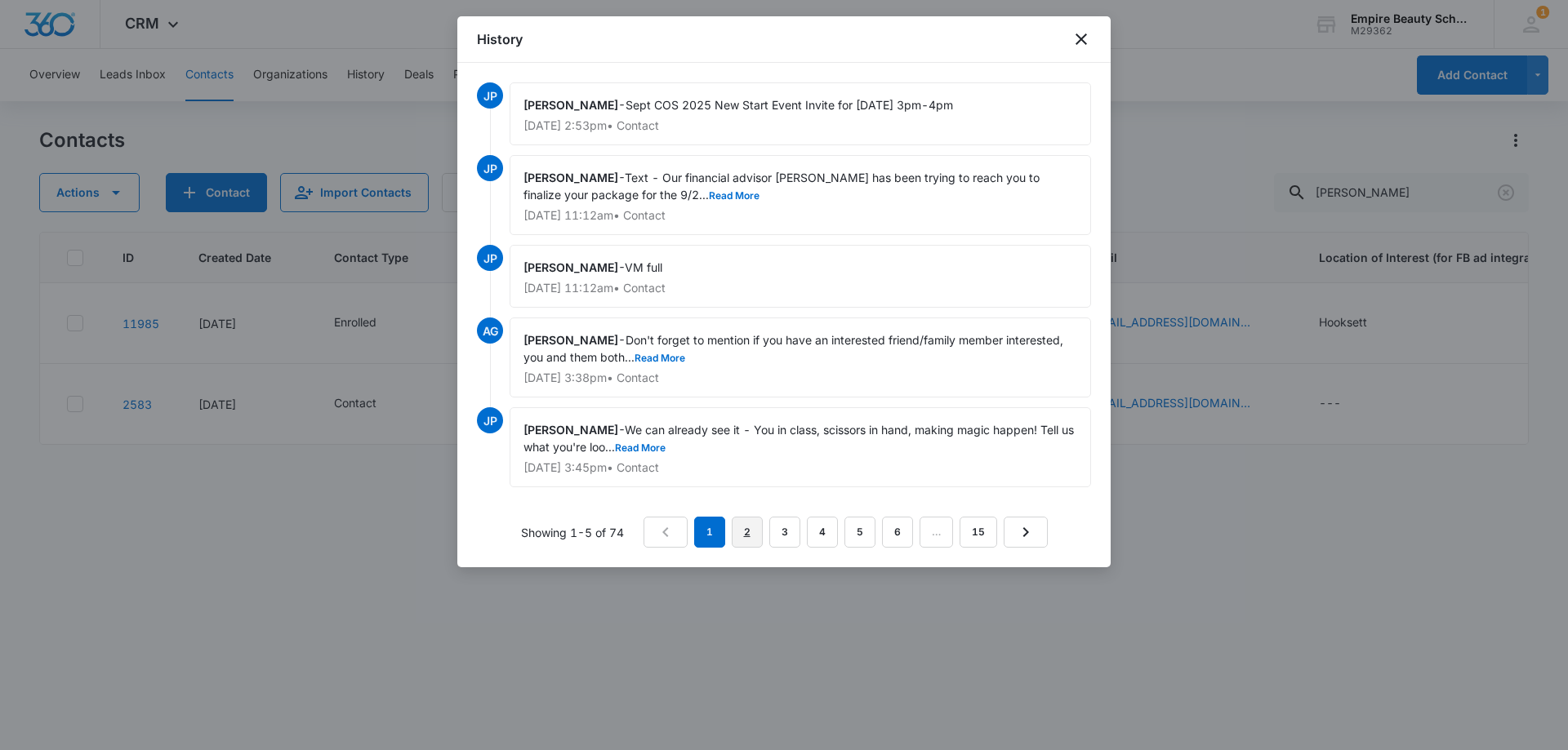
click at [745, 525] on link "2" at bounding box center [747, 532] width 31 height 31
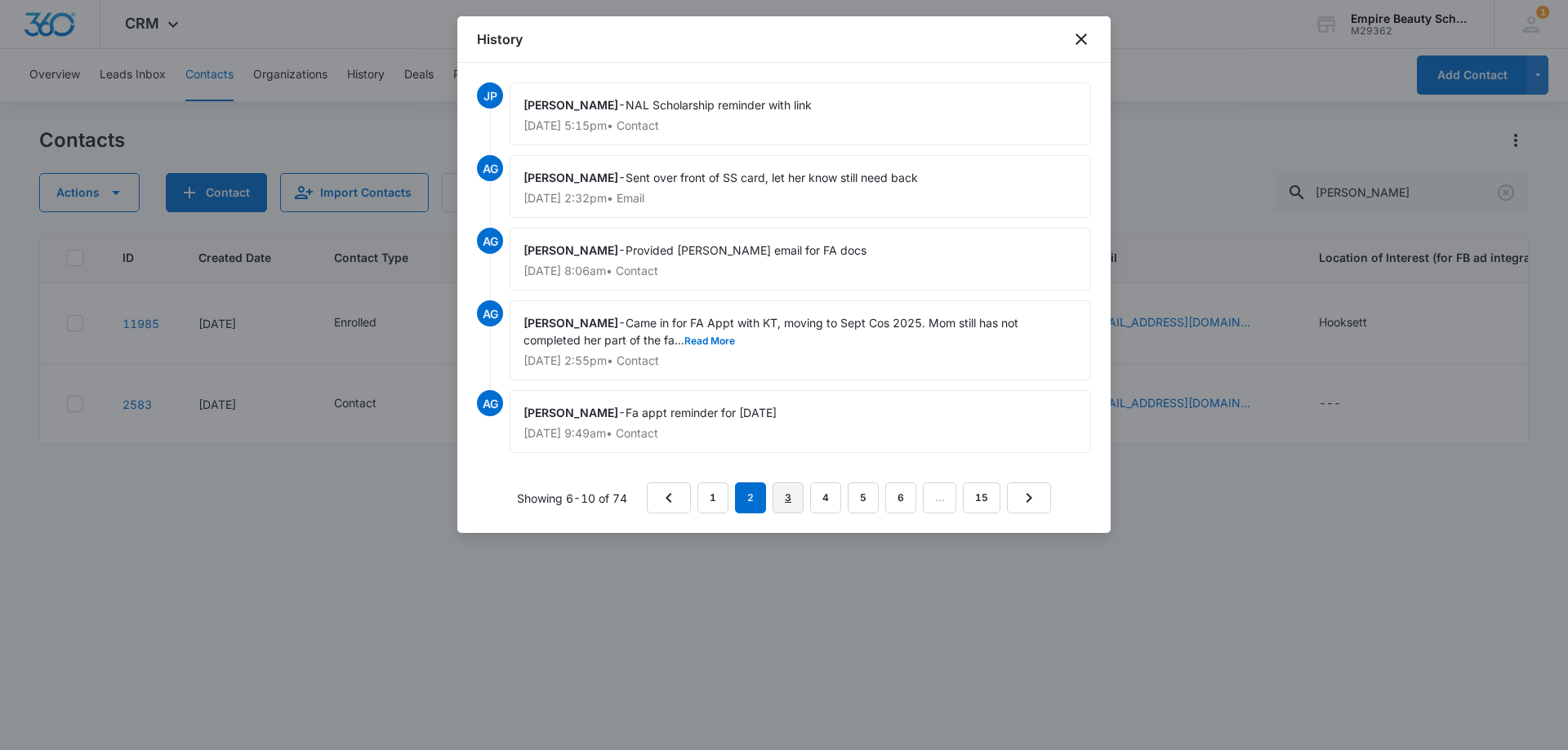
click at [793, 494] on link "3" at bounding box center [788, 498] width 31 height 31
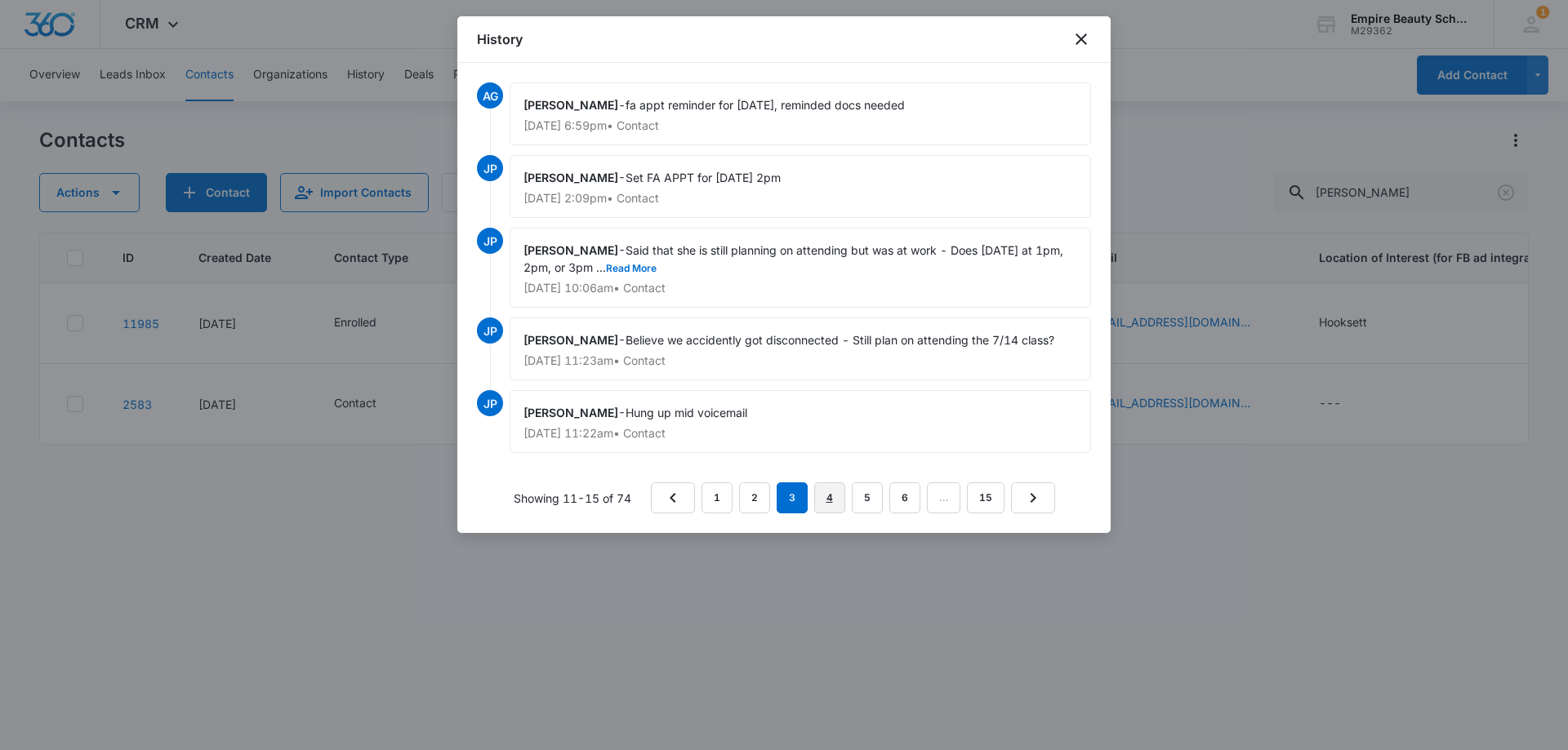
click at [821, 497] on link "4" at bounding box center [829, 498] width 31 height 31
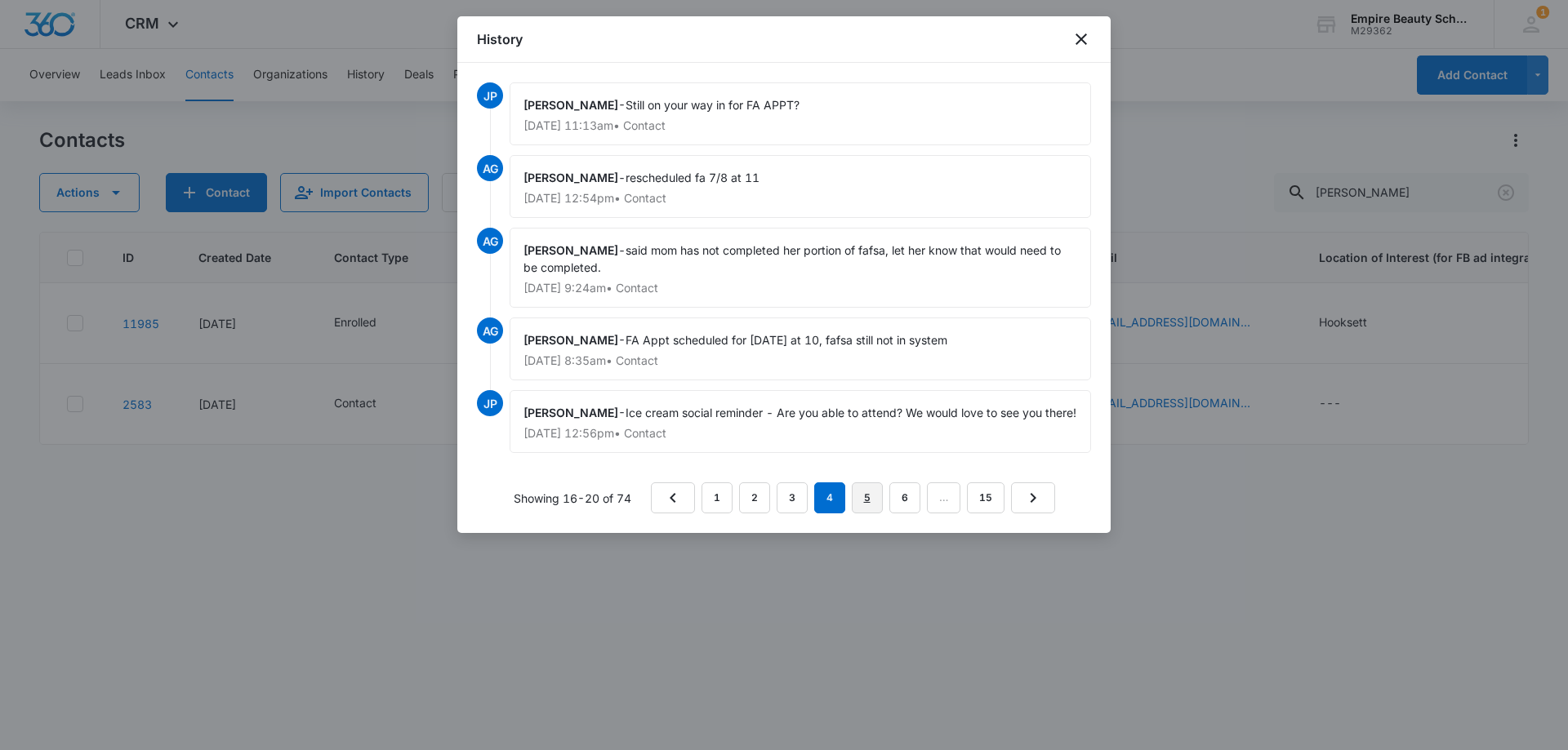
click at [864, 514] on link "5" at bounding box center [867, 498] width 31 height 31
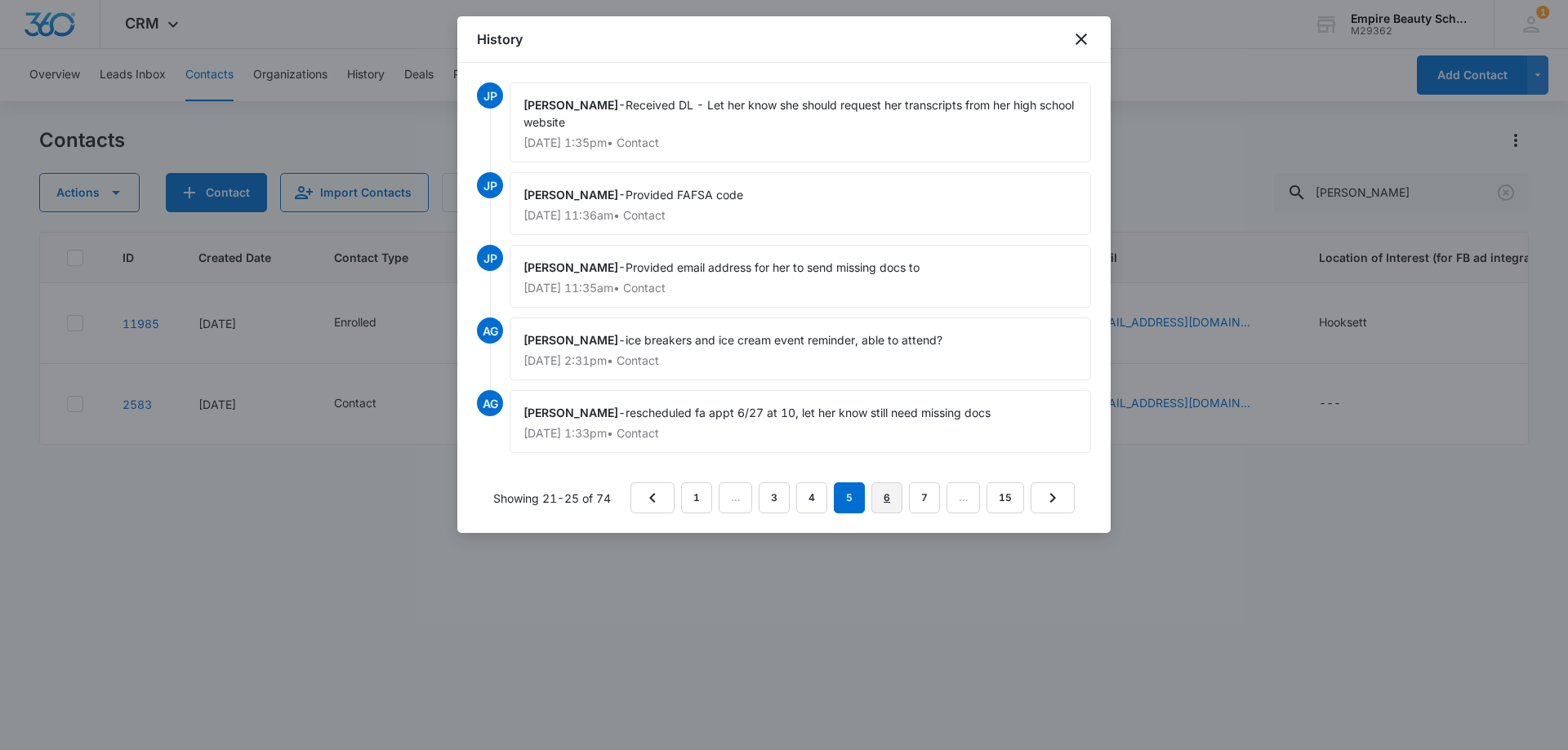
click at [887, 499] on link "6" at bounding box center [887, 498] width 31 height 31
click at [671, 122] on button "Read More" at bounding box center [666, 123] width 50 height 10
click at [899, 506] on link "7" at bounding box center [887, 498] width 31 height 31
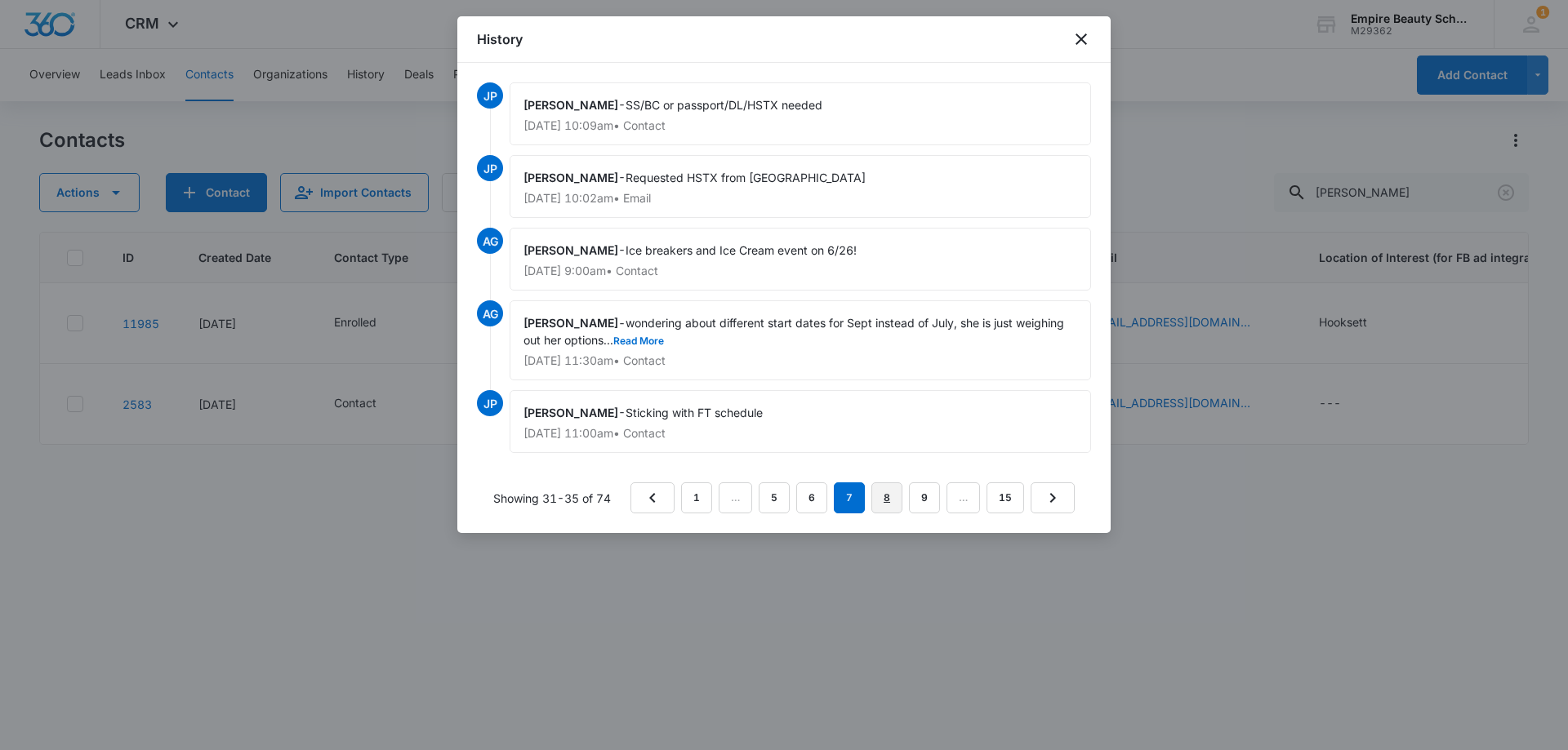
click at [887, 493] on link "8" at bounding box center [887, 498] width 31 height 31
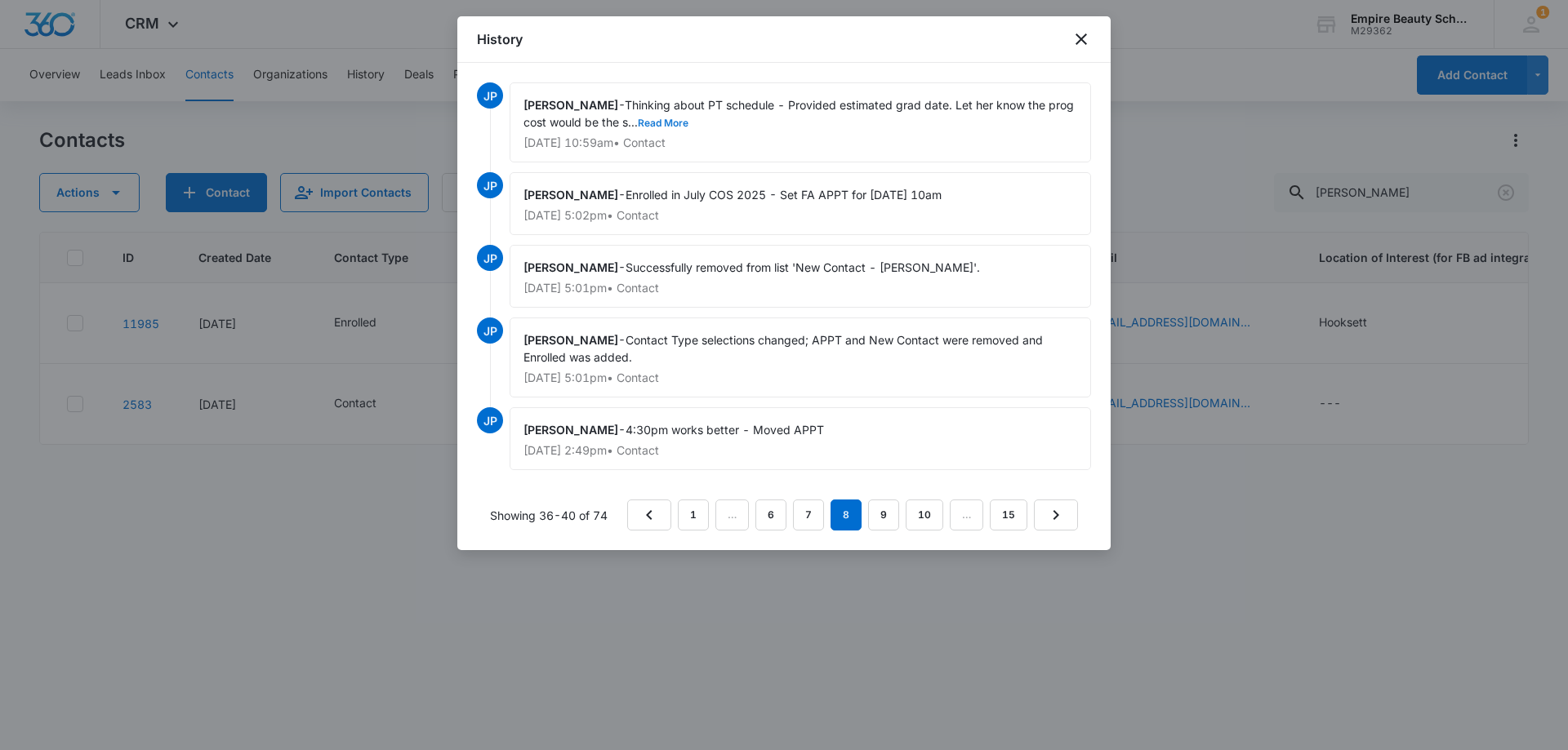
click at [675, 123] on button "Read More" at bounding box center [663, 123] width 50 height 10
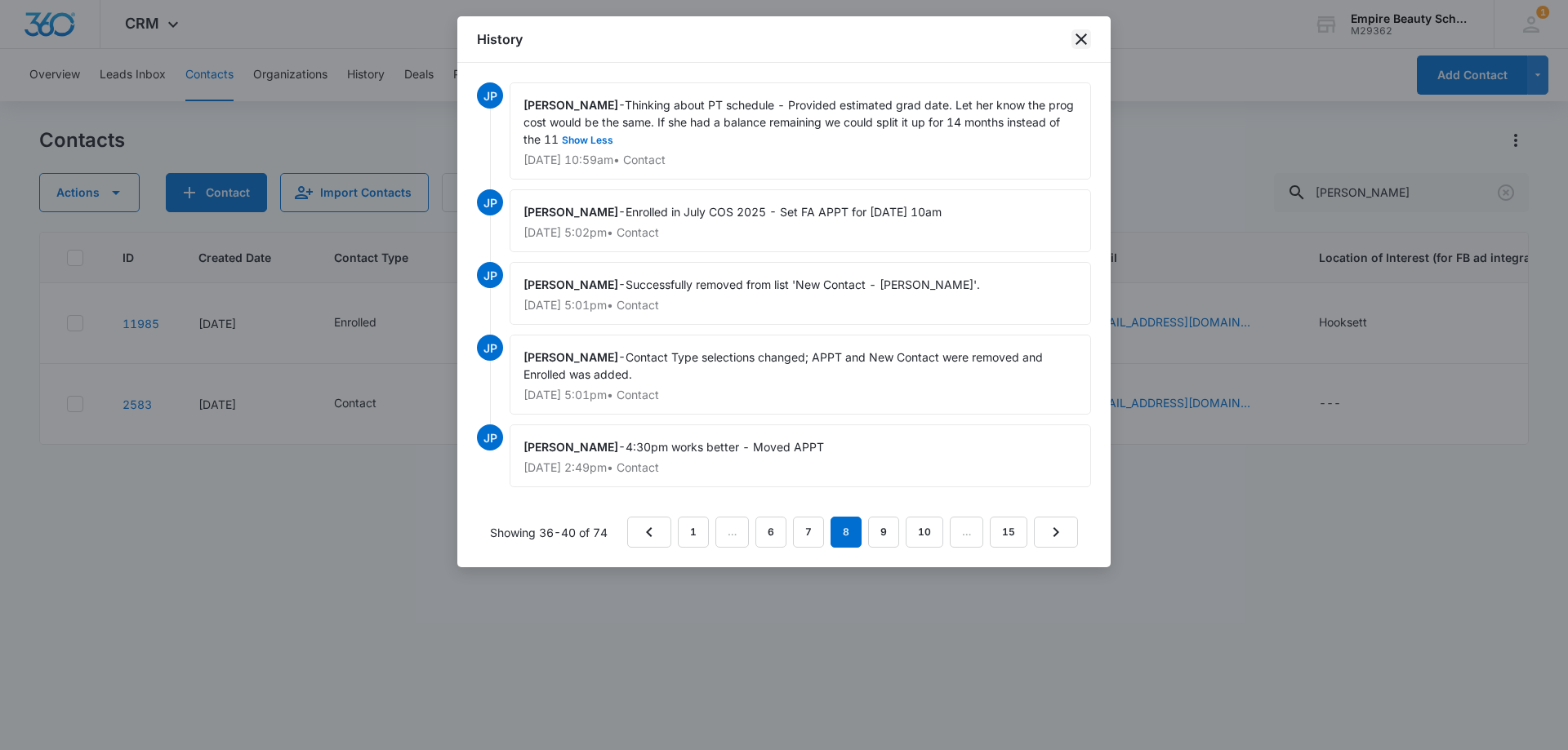
click at [1077, 42] on icon "close" at bounding box center [1080, 39] width 19 height 19
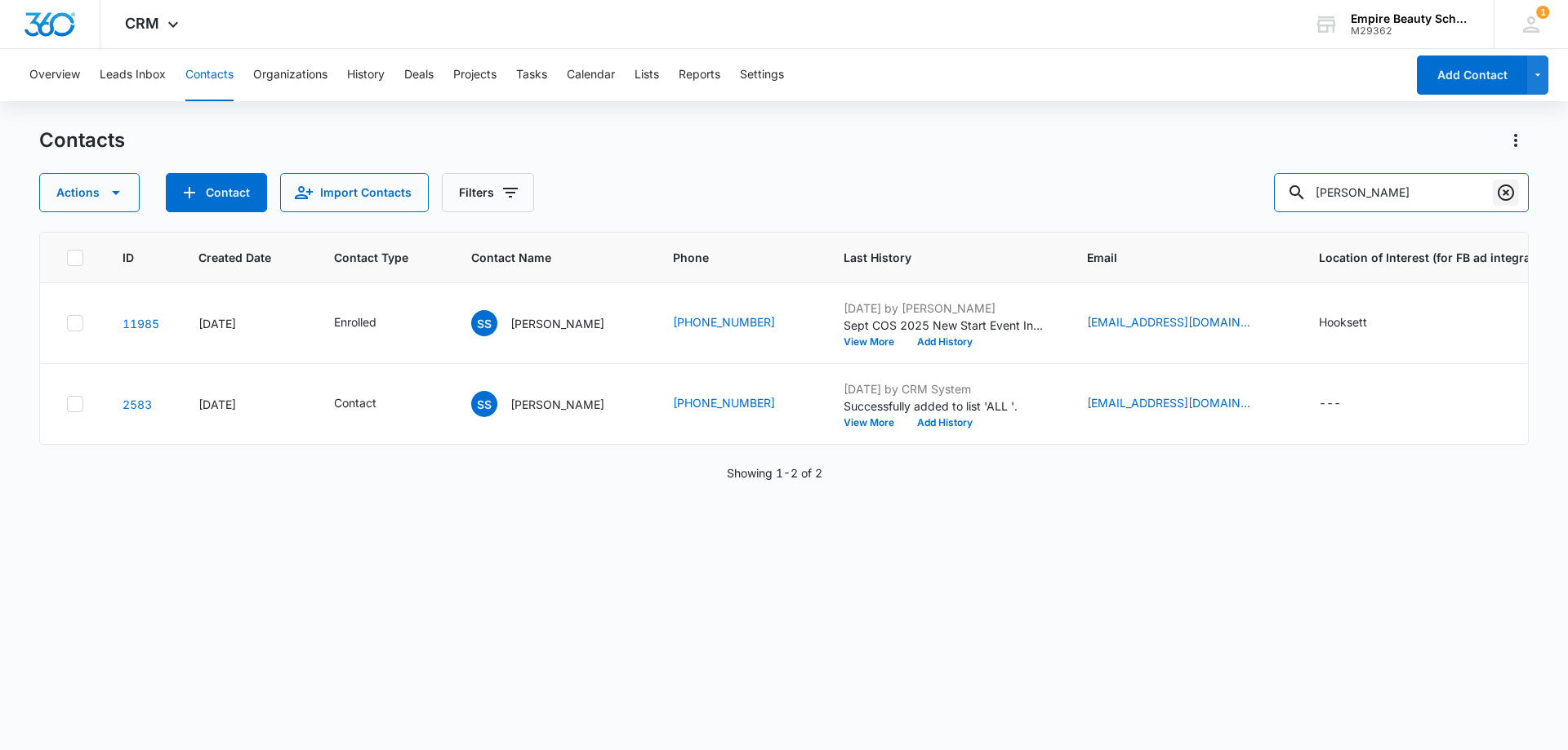
drag, startPoint x: 1525, startPoint y: 194, endPoint x: 1513, endPoint y: 191, distance: 12.4
click at [1525, 193] on input "[PERSON_NAME]" at bounding box center [1401, 193] width 255 height 39
drag, startPoint x: 1513, startPoint y: 193, endPoint x: 1437, endPoint y: 243, distance: 91.0
click at [1513, 194] on icon "Clear" at bounding box center [1505, 192] width 16 height 16
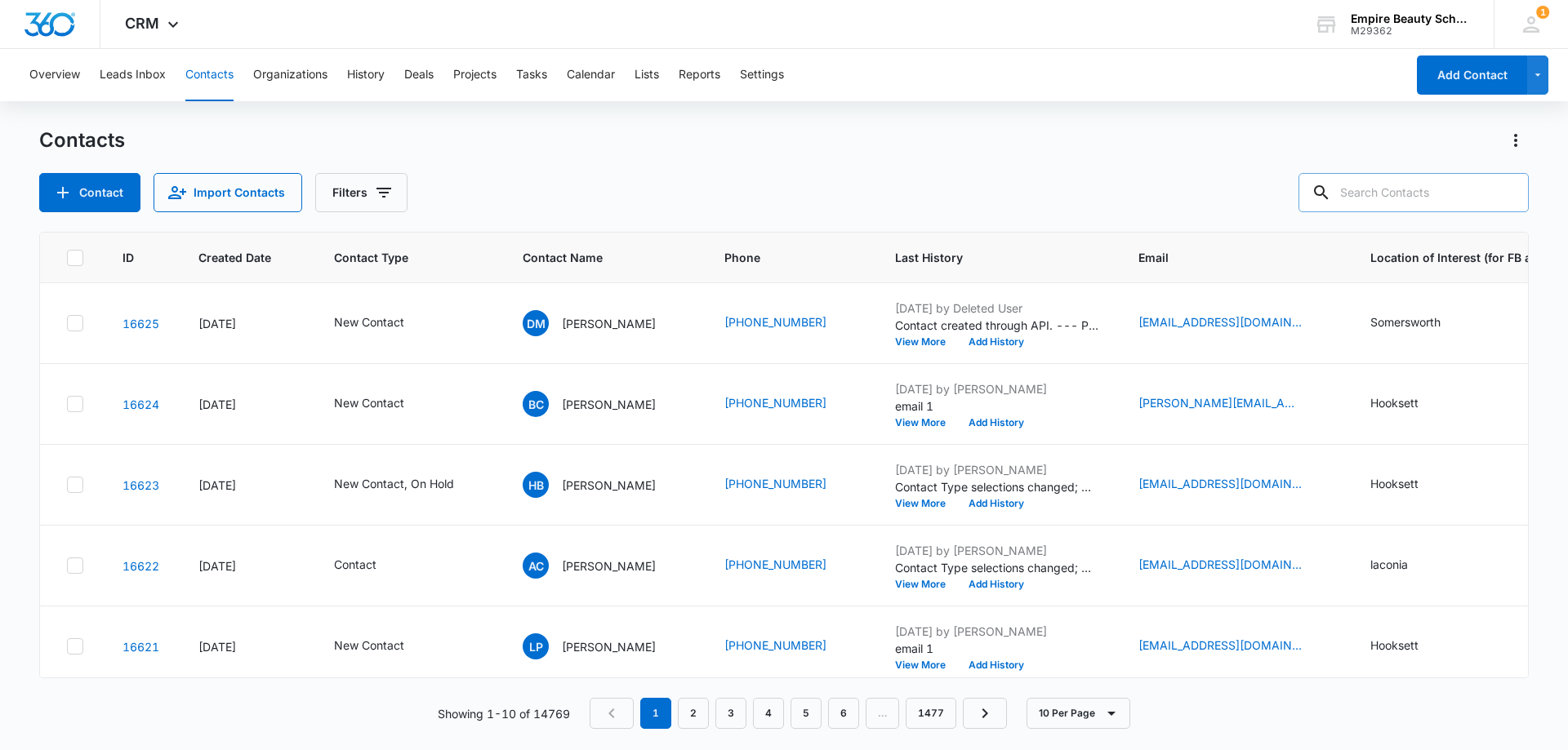
click at [1419, 200] on input "text" at bounding box center [1413, 193] width 230 height 39
type input "1910"
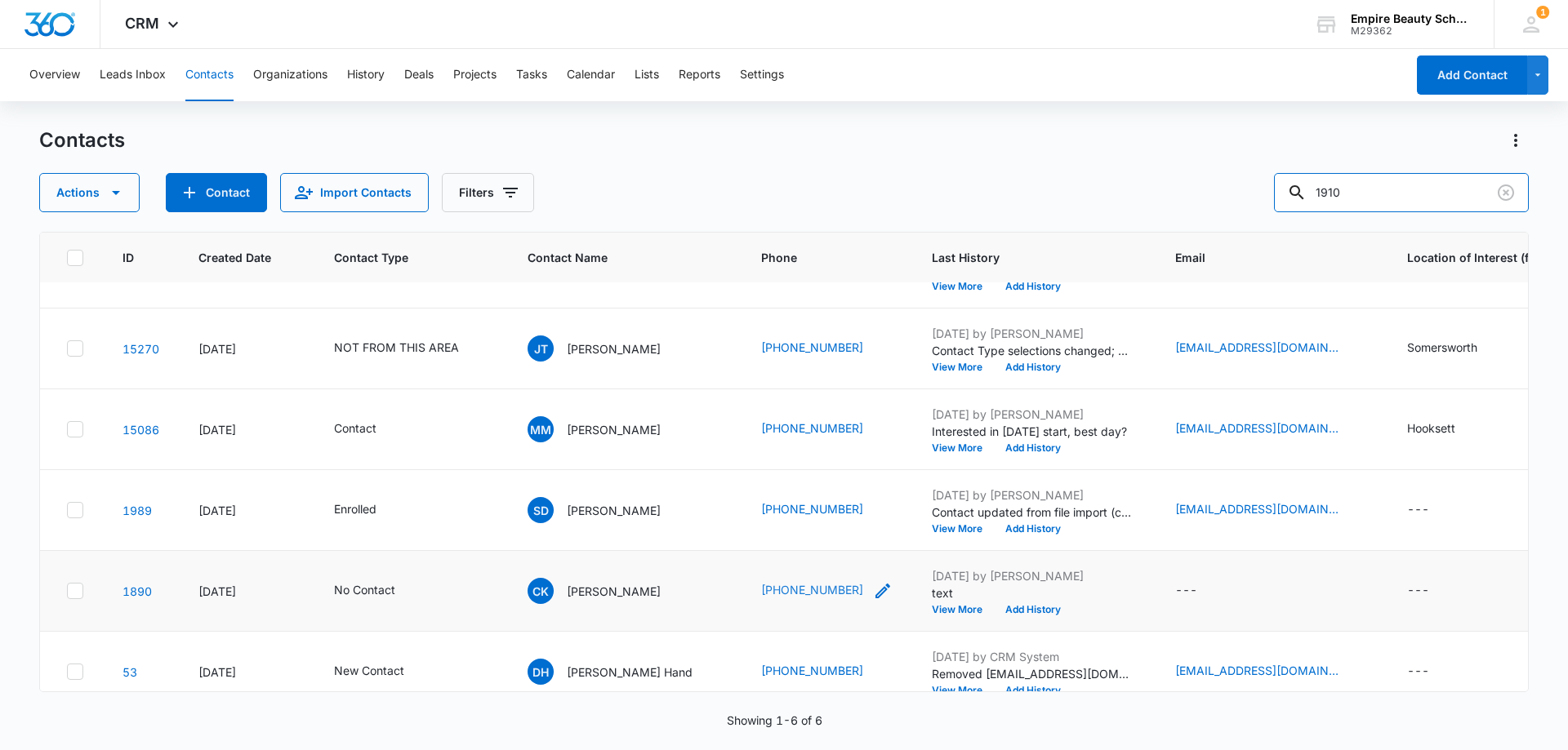
scroll to position [81, 0]
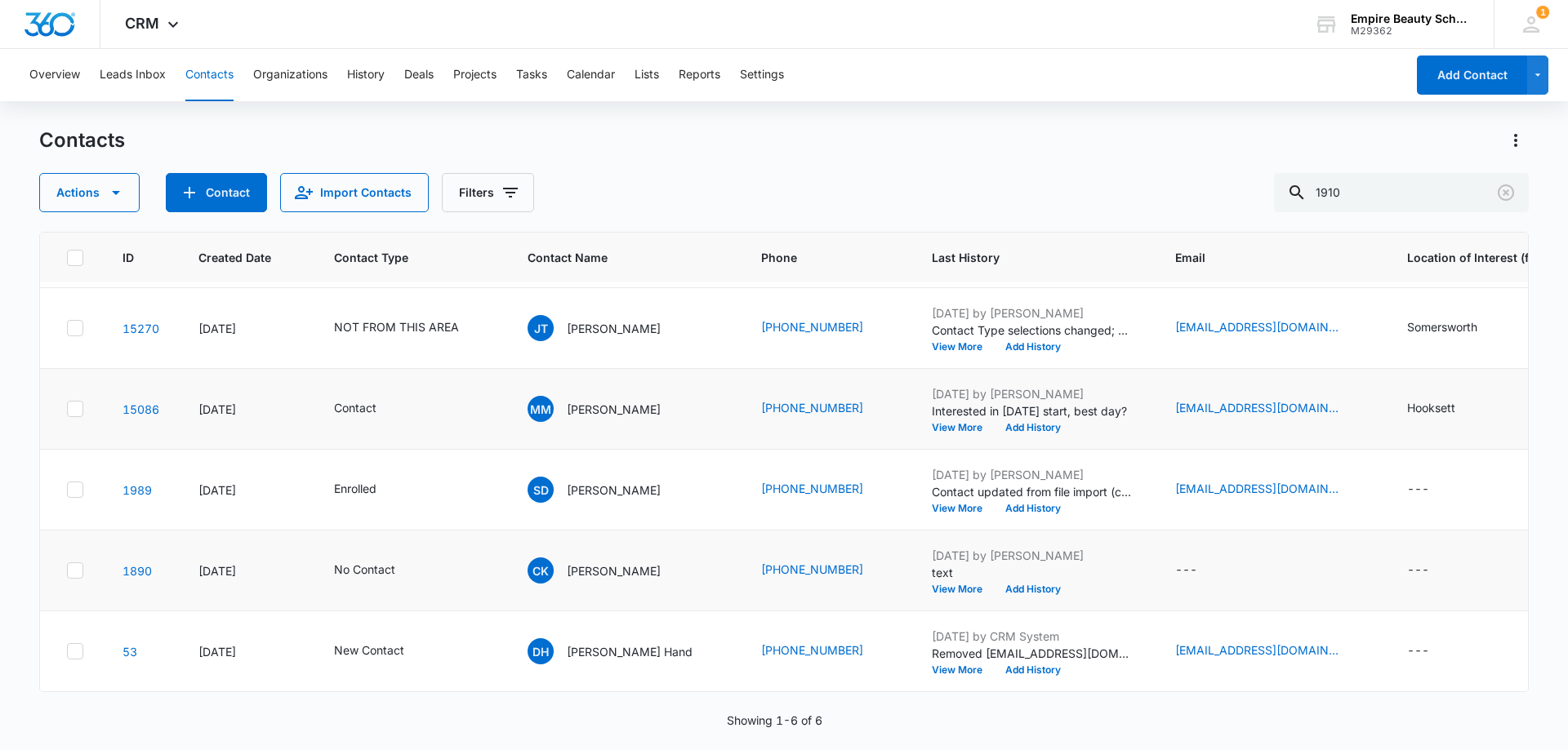
click at [1000, 428] on td "[DATE] by [PERSON_NAME] Interested in [DATE] start, best day? View More Add His…" at bounding box center [1033, 409] width 243 height 80
click at [974, 415] on div "[DATE] by [PERSON_NAME] Interested in [DATE] start, best day? View More Add His…" at bounding box center [1034, 409] width 204 height 48
click at [994, 423] on button "Add History" at bounding box center [1033, 428] width 79 height 10
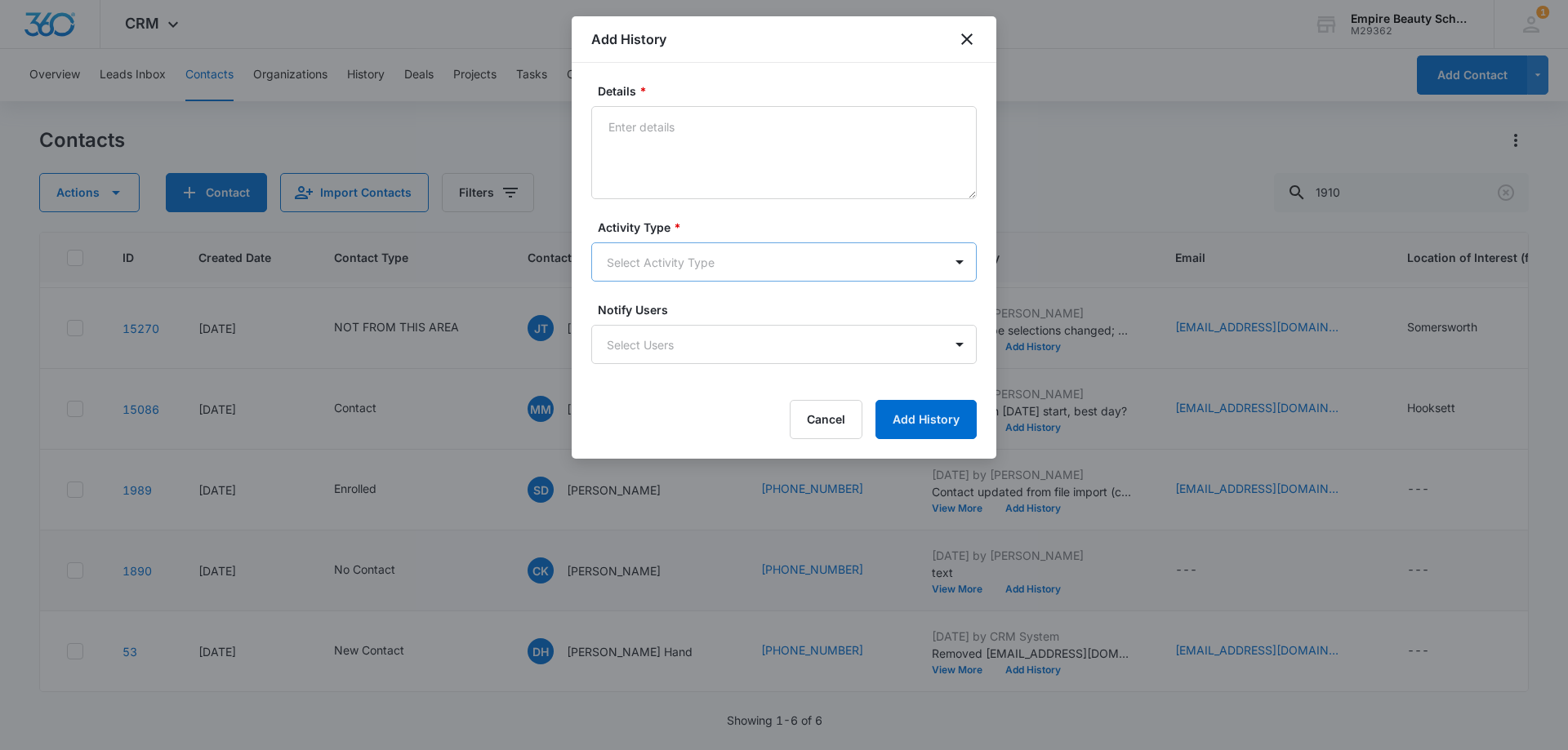
click at [624, 243] on body "CRM Apps Forms CRM Email Shop Payments POS Files Brand Settings Empire Beauty S…" at bounding box center [784, 375] width 1568 height 750
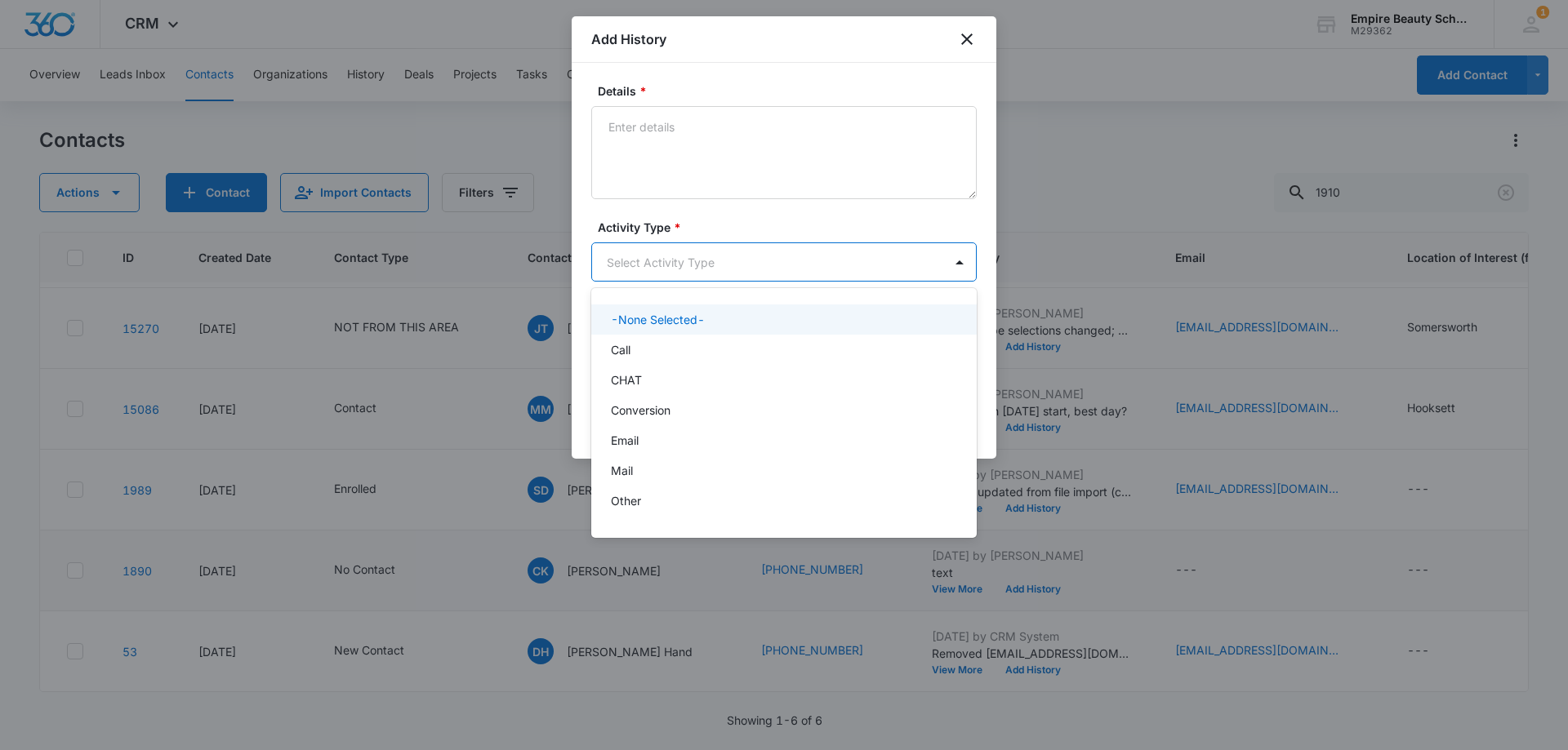
scroll to position [85, 0]
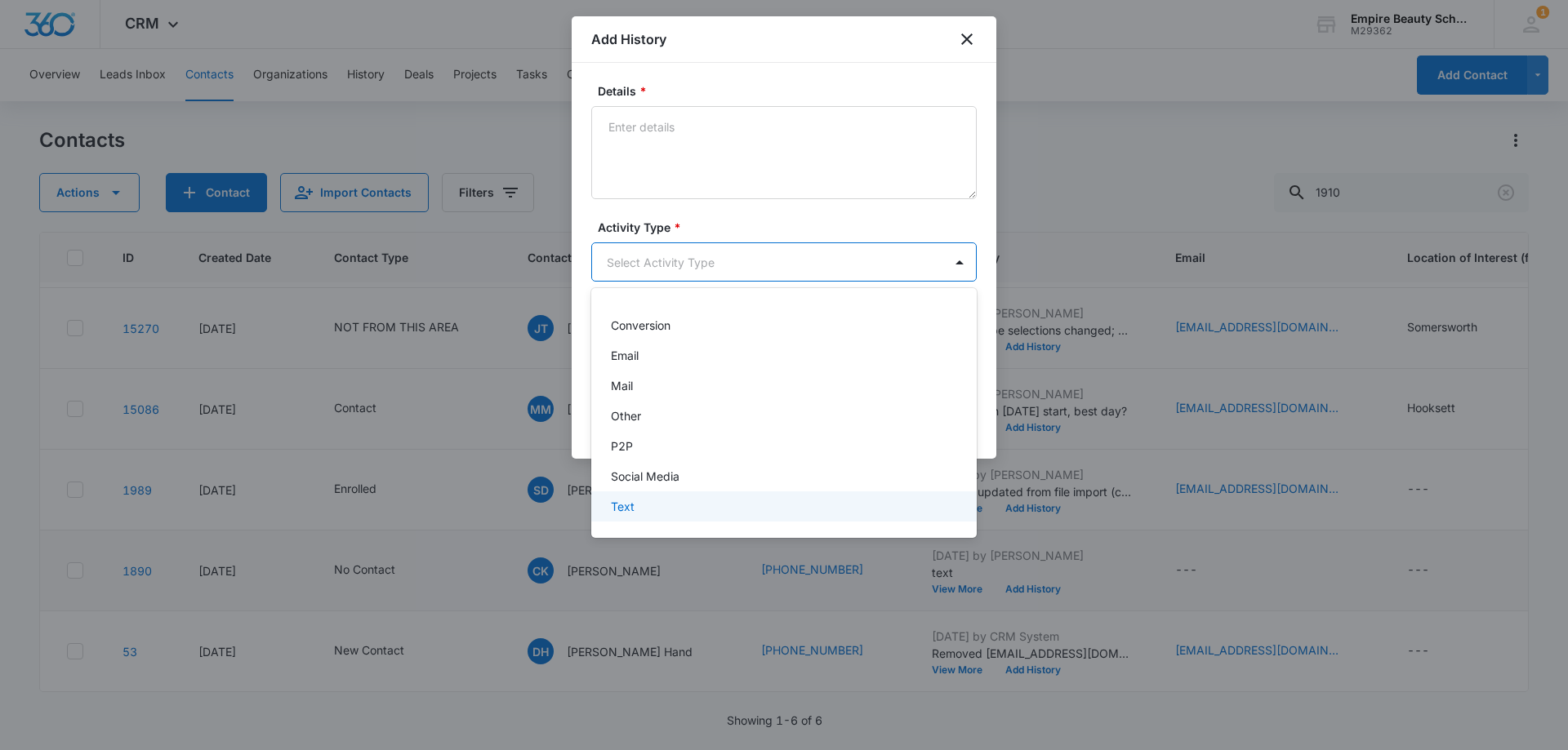
click at [621, 506] on p "Text" at bounding box center [623, 506] width 23 height 17
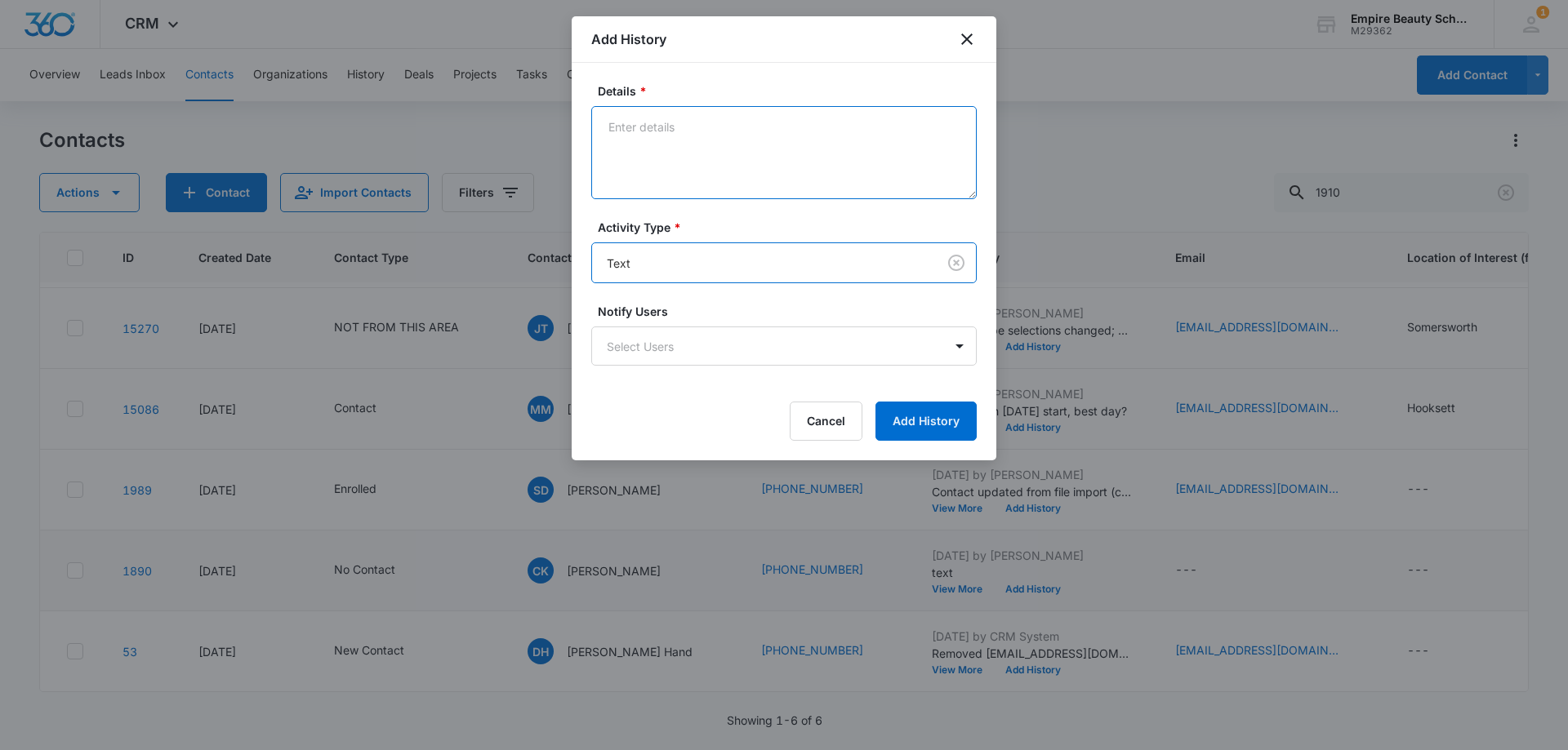
click at [673, 143] on textarea "Details *" at bounding box center [784, 153] width 386 height 93
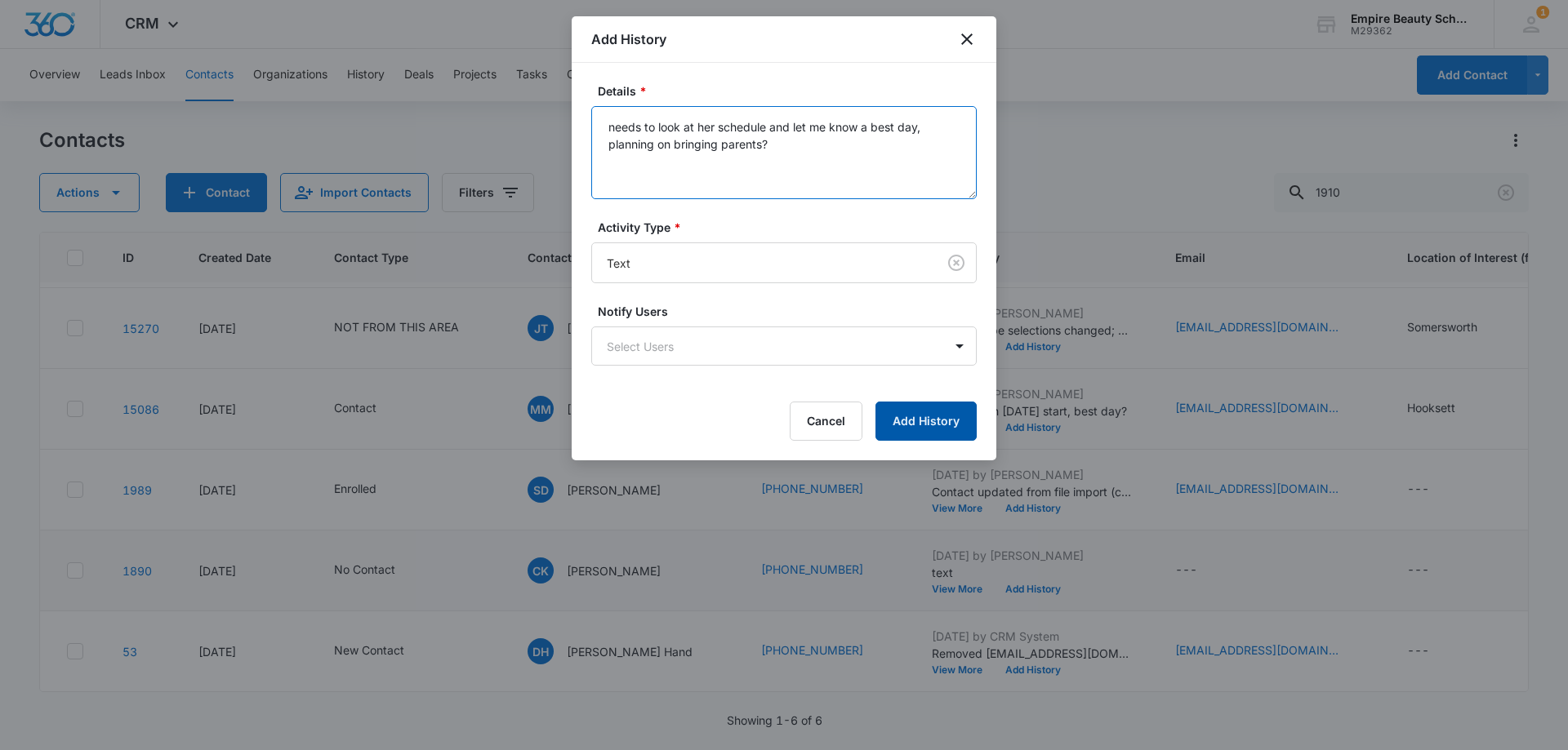
type textarea "needs to look at her schedule and let me know a best day, planning on bringing …"
click at [913, 423] on button "Add History" at bounding box center [925, 421] width 101 height 39
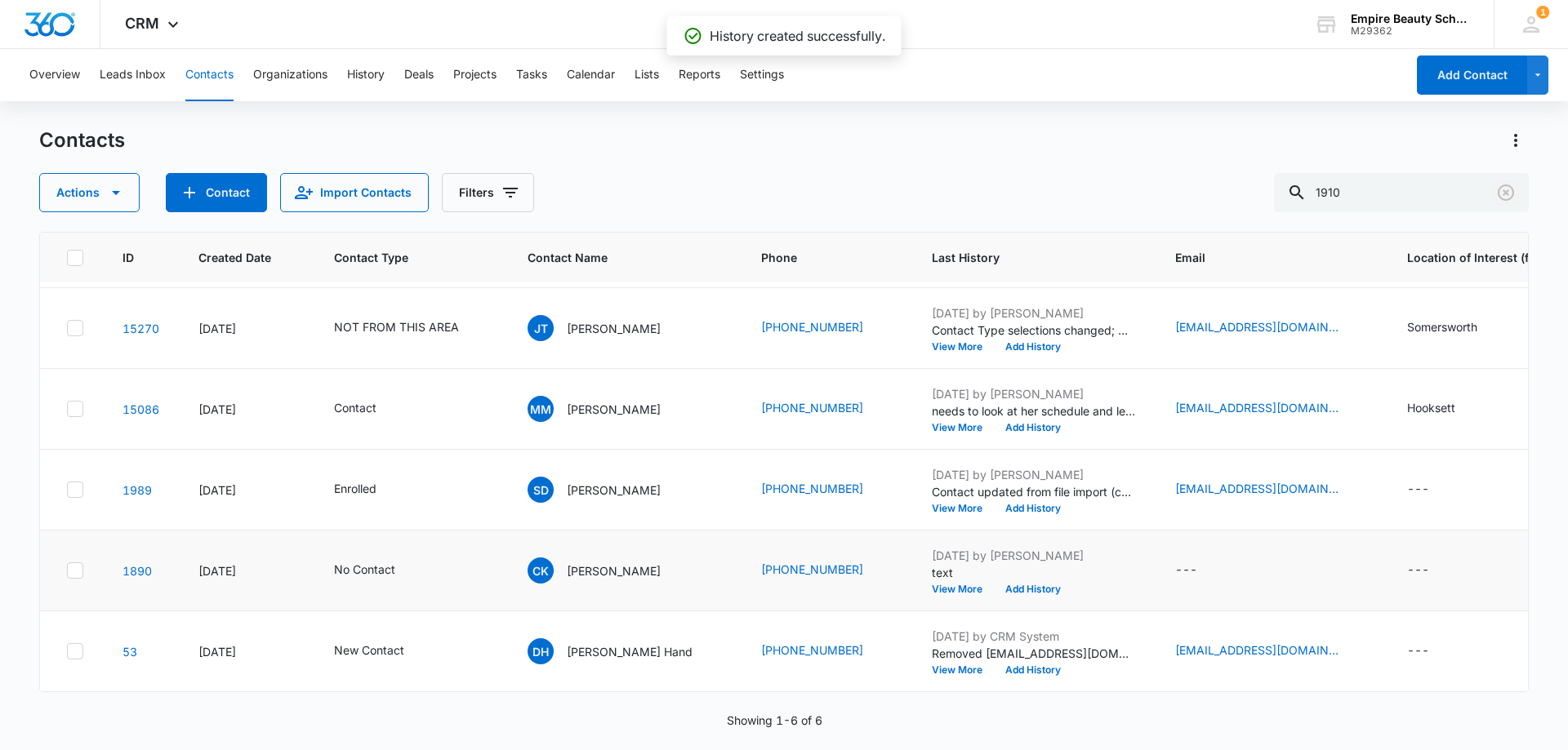
click at [1502, 189] on icon "Clear" at bounding box center [1505, 192] width 19 height 19
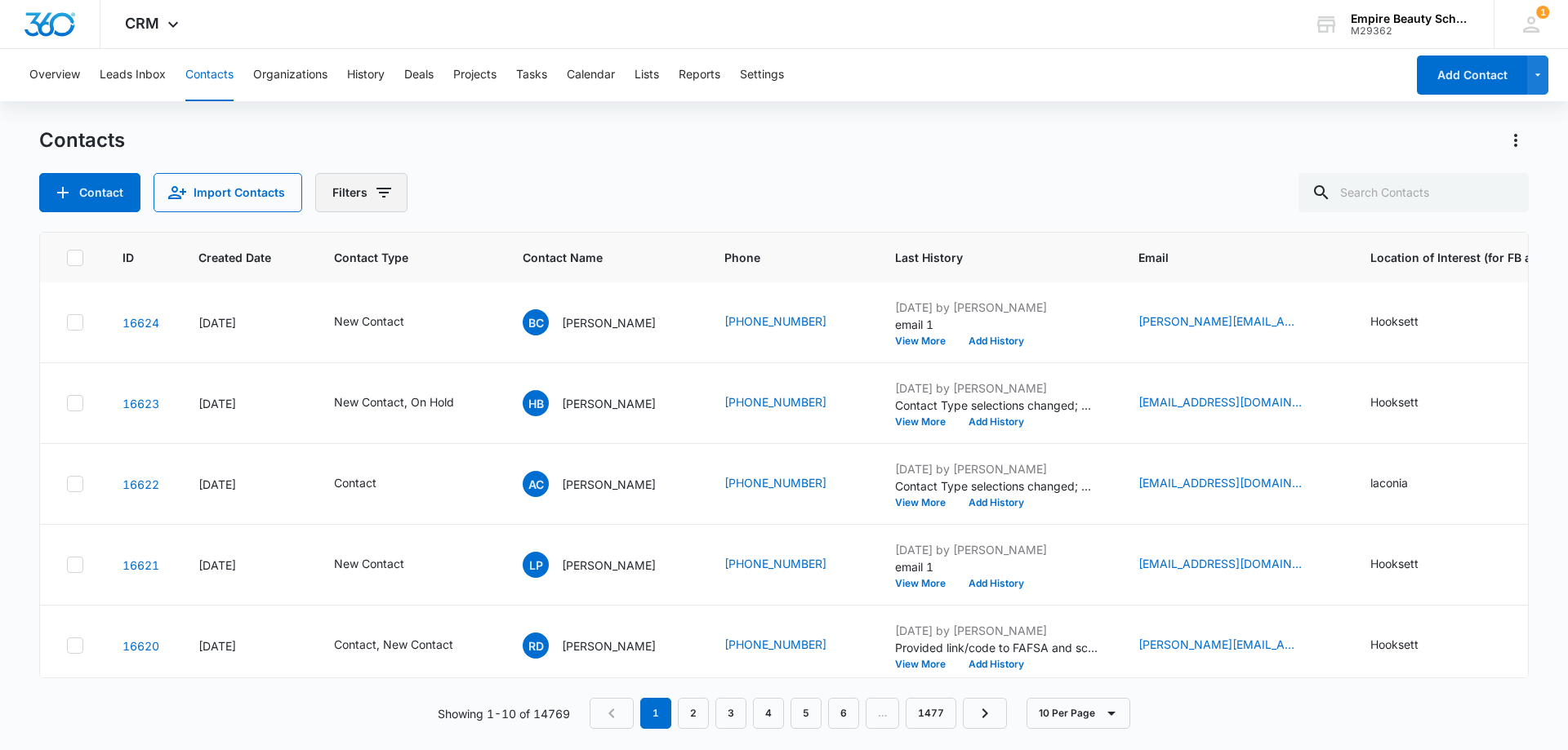
click at [375, 193] on icon "Filters" at bounding box center [383, 192] width 19 height 19
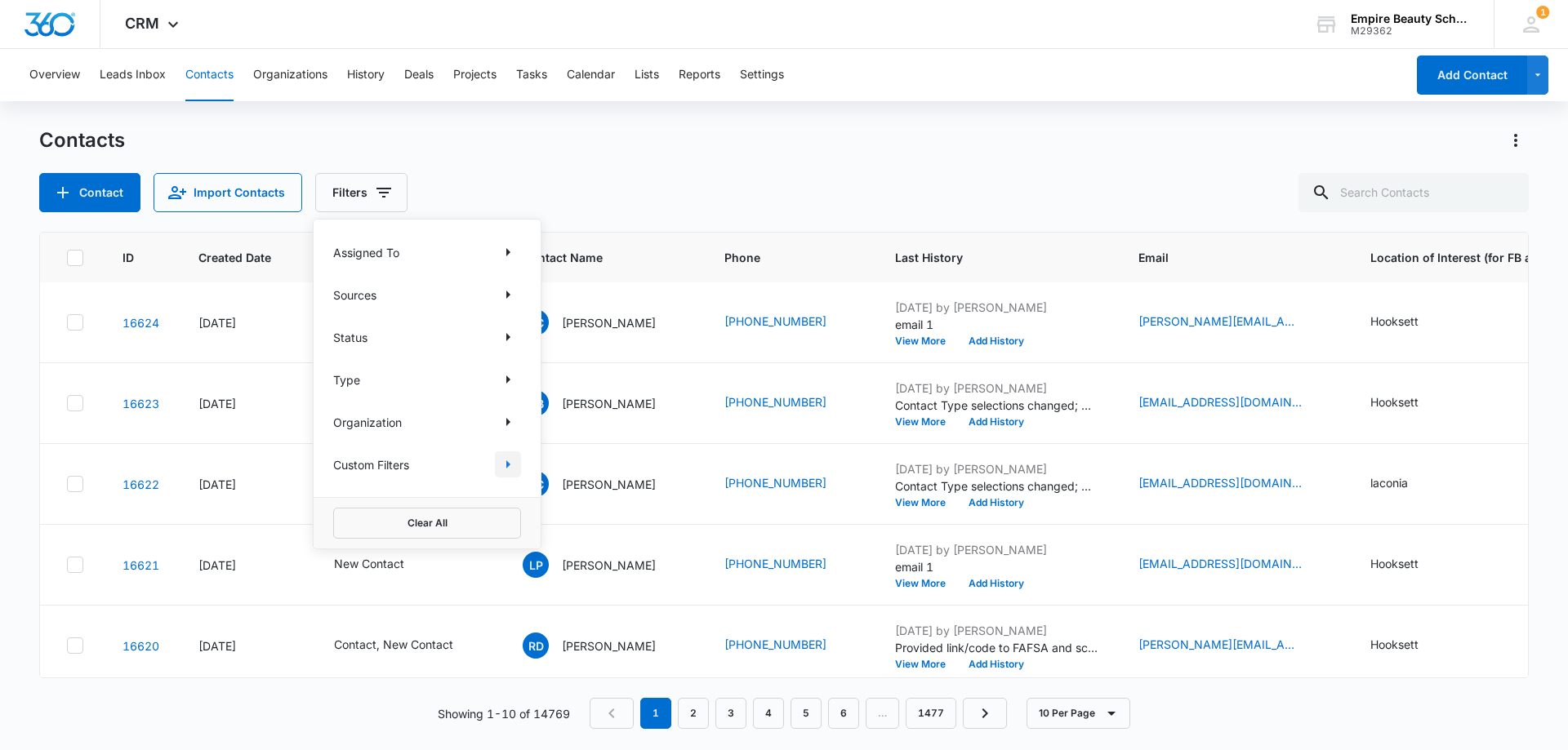
click at [505, 464] on icon "Show Custom Filters filters" at bounding box center [507, 464] width 19 height 19
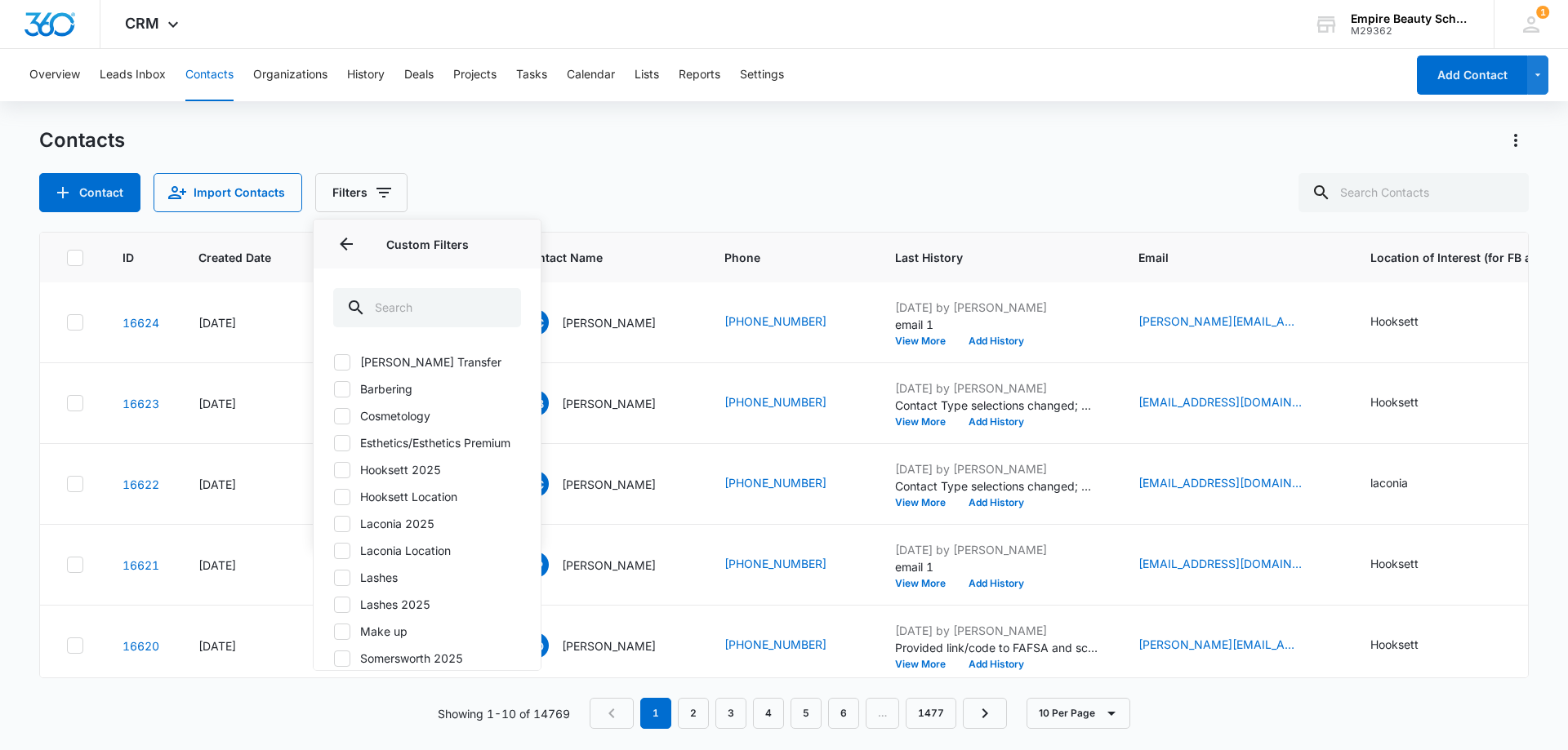
click at [347, 504] on div "[PERSON_NAME] Transfer Barbering Cosmetology Esthetics/Esthetics Premium Hookse…" at bounding box center [427, 517] width 188 height 328
click at [346, 504] on icon at bounding box center [342, 498] width 15 height 15
click at [334, 497] on input "Hooksett Location" at bounding box center [334, 496] width 1 height 1
checkbox input "true"
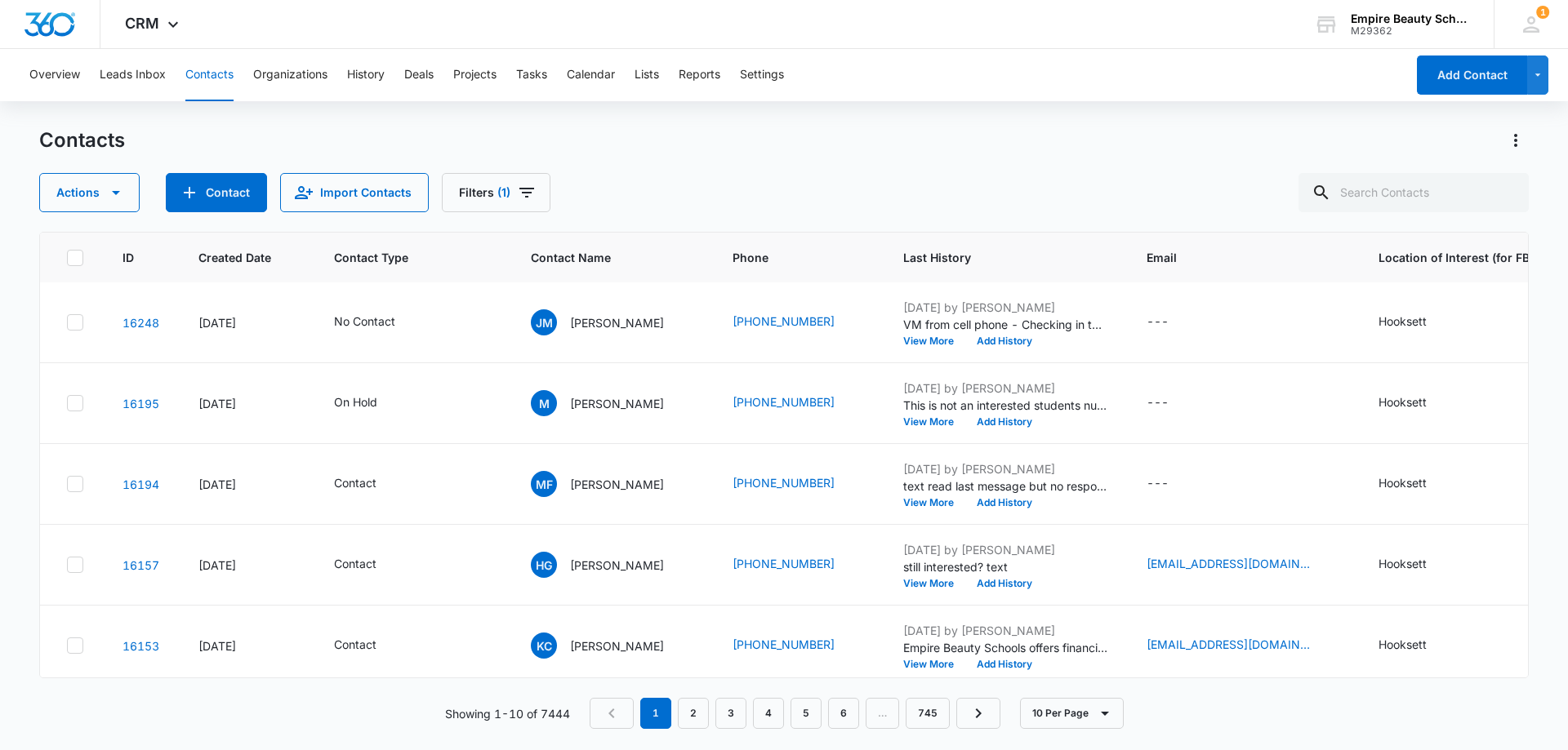
click at [637, 172] on div "Contacts Actions Contact Import Contacts Filters (1)" at bounding box center [784, 169] width 1489 height 85
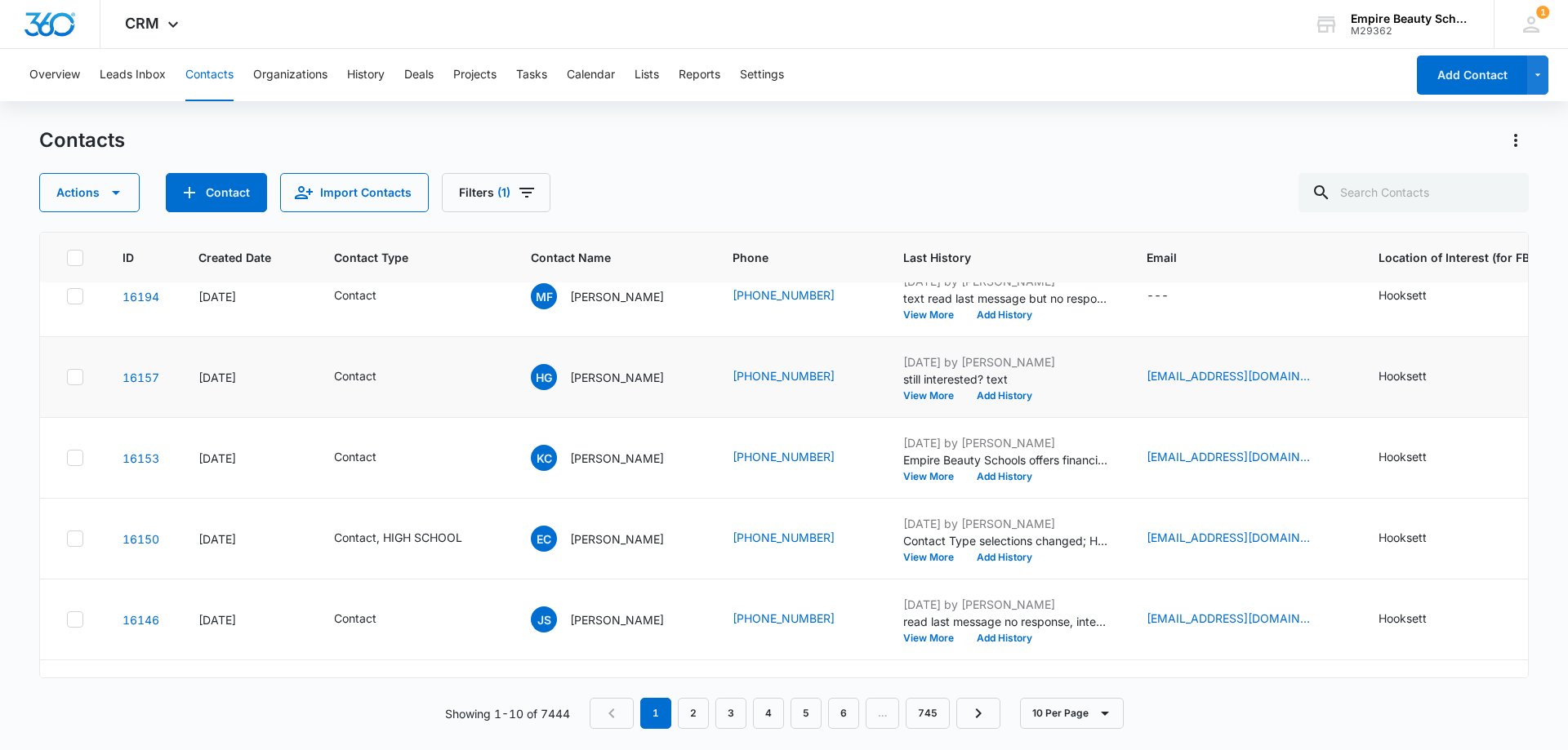
scroll to position [0, 0]
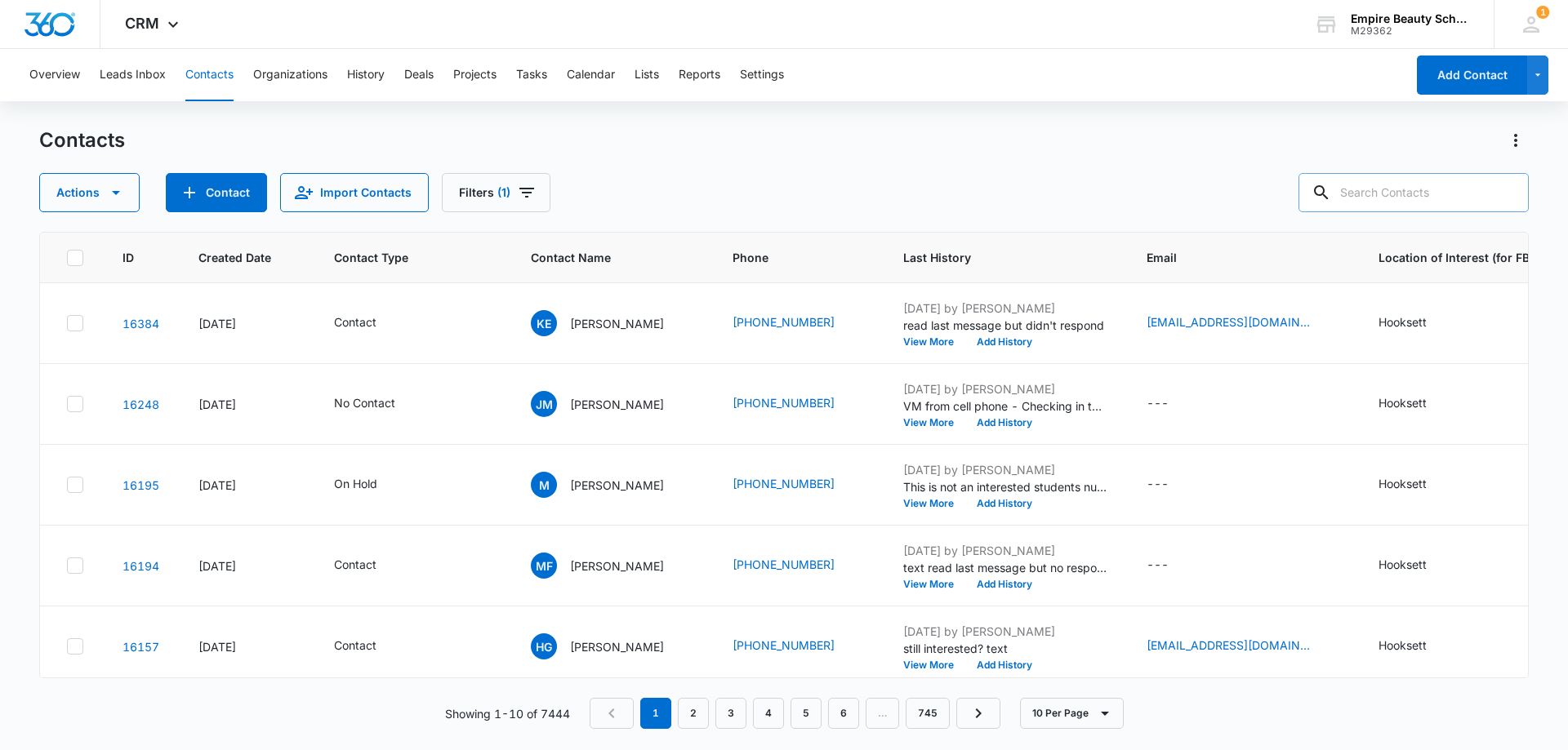
click at [1381, 200] on input "text" at bounding box center [1413, 193] width 230 height 39
type input "1910"
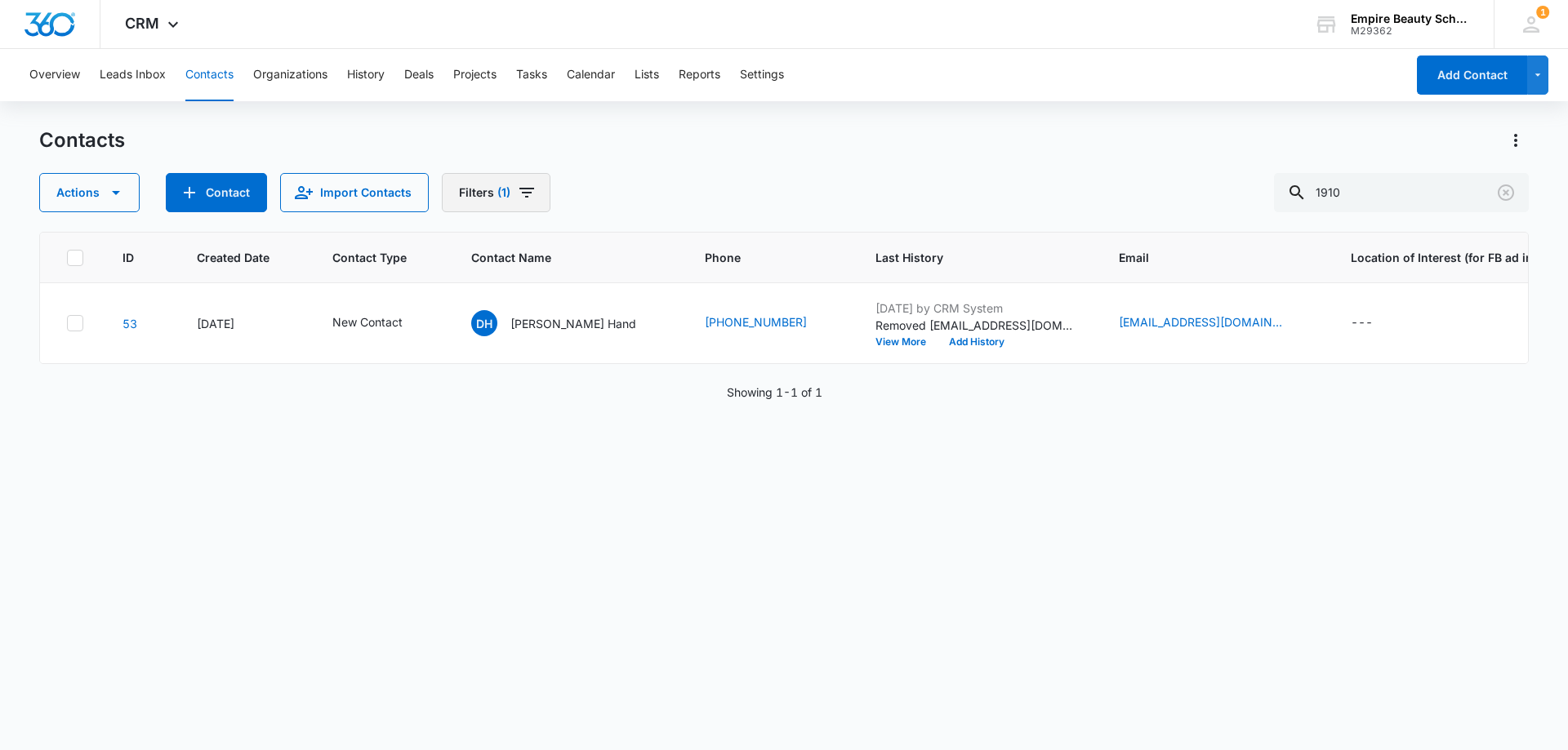
click at [489, 189] on button "Filters (1)" at bounding box center [496, 193] width 109 height 39
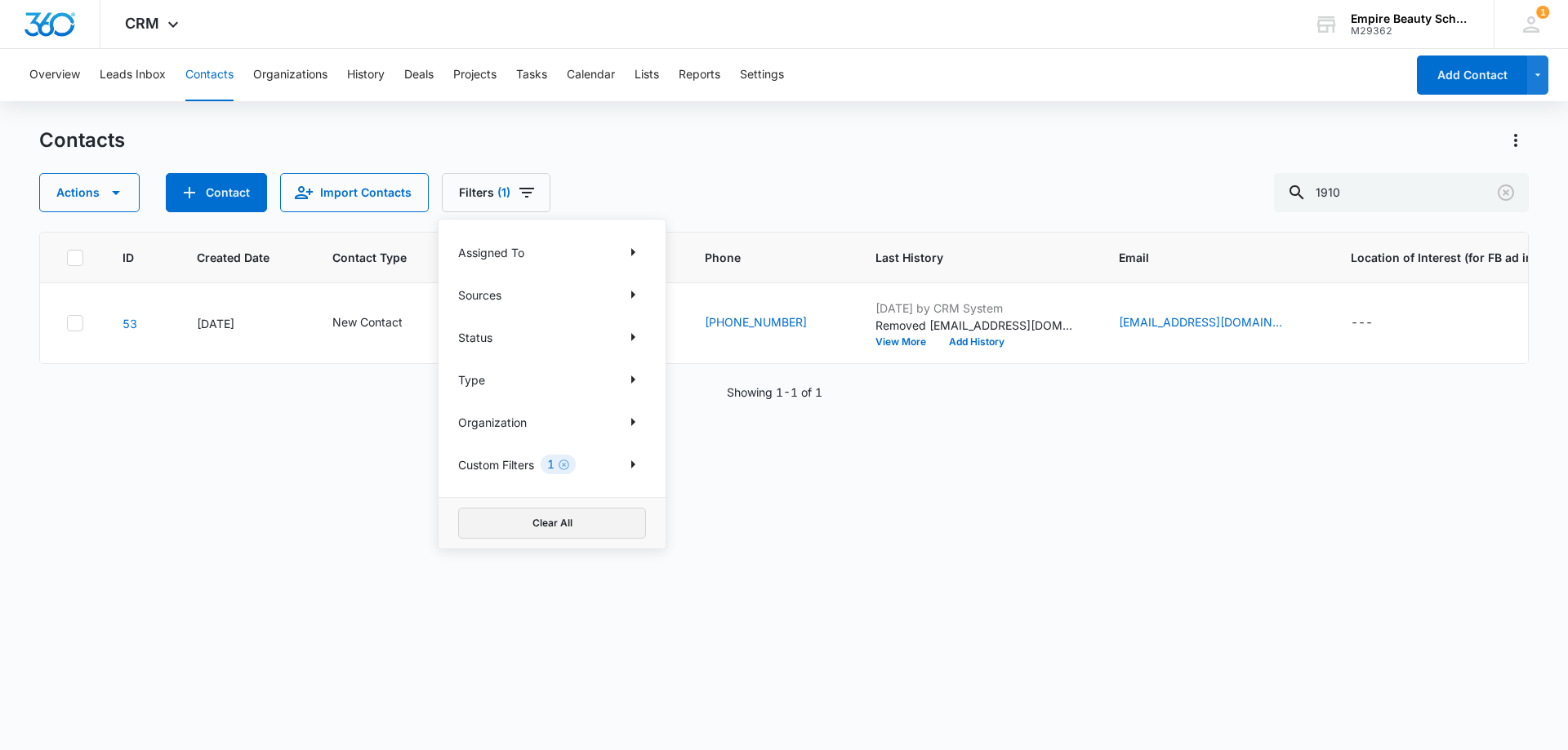
click at [500, 524] on button "Clear All" at bounding box center [552, 523] width 188 height 31
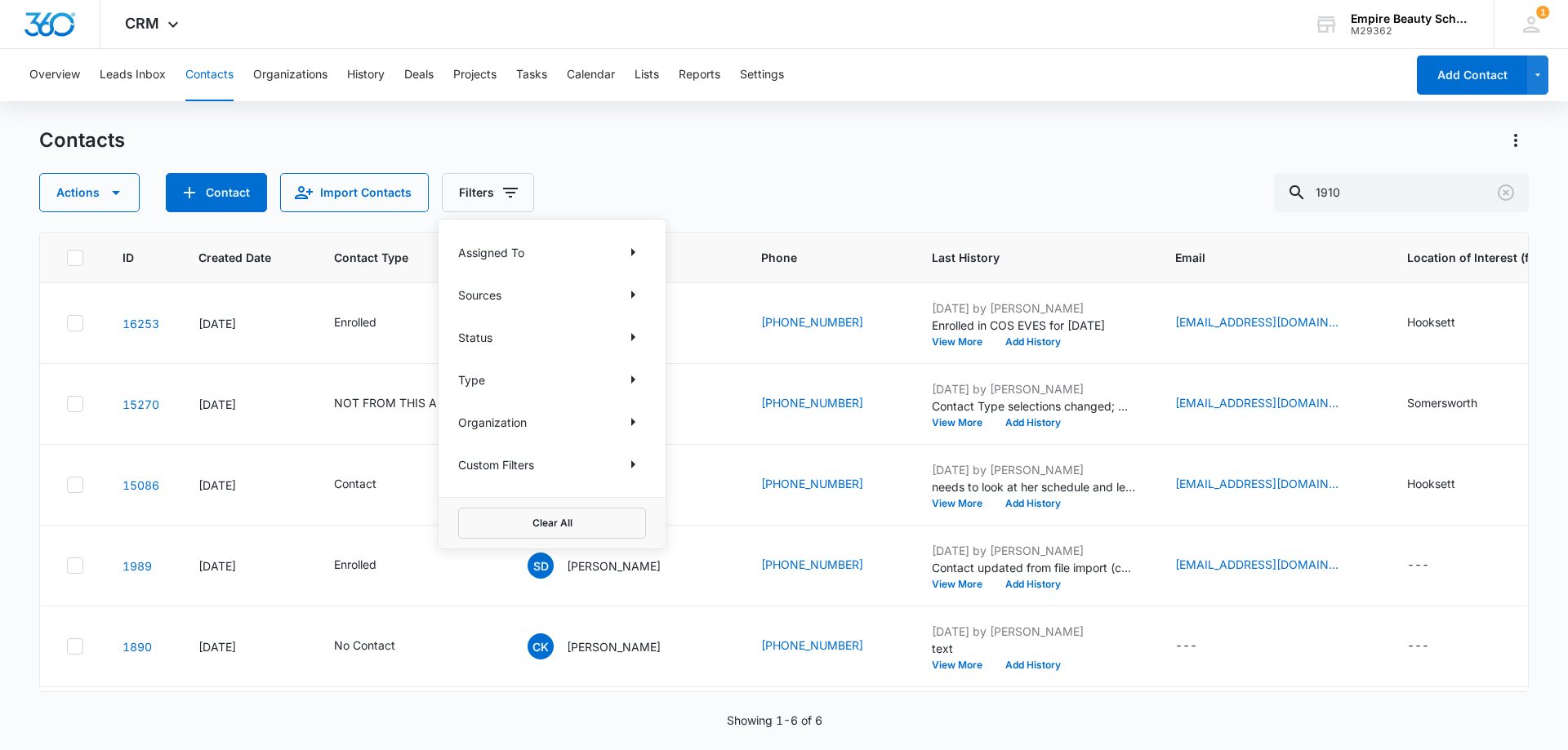
click at [661, 194] on div "Actions Contact Import Contacts Filters Assigned To Sources Status Type Organiz…" at bounding box center [784, 193] width 1489 height 39
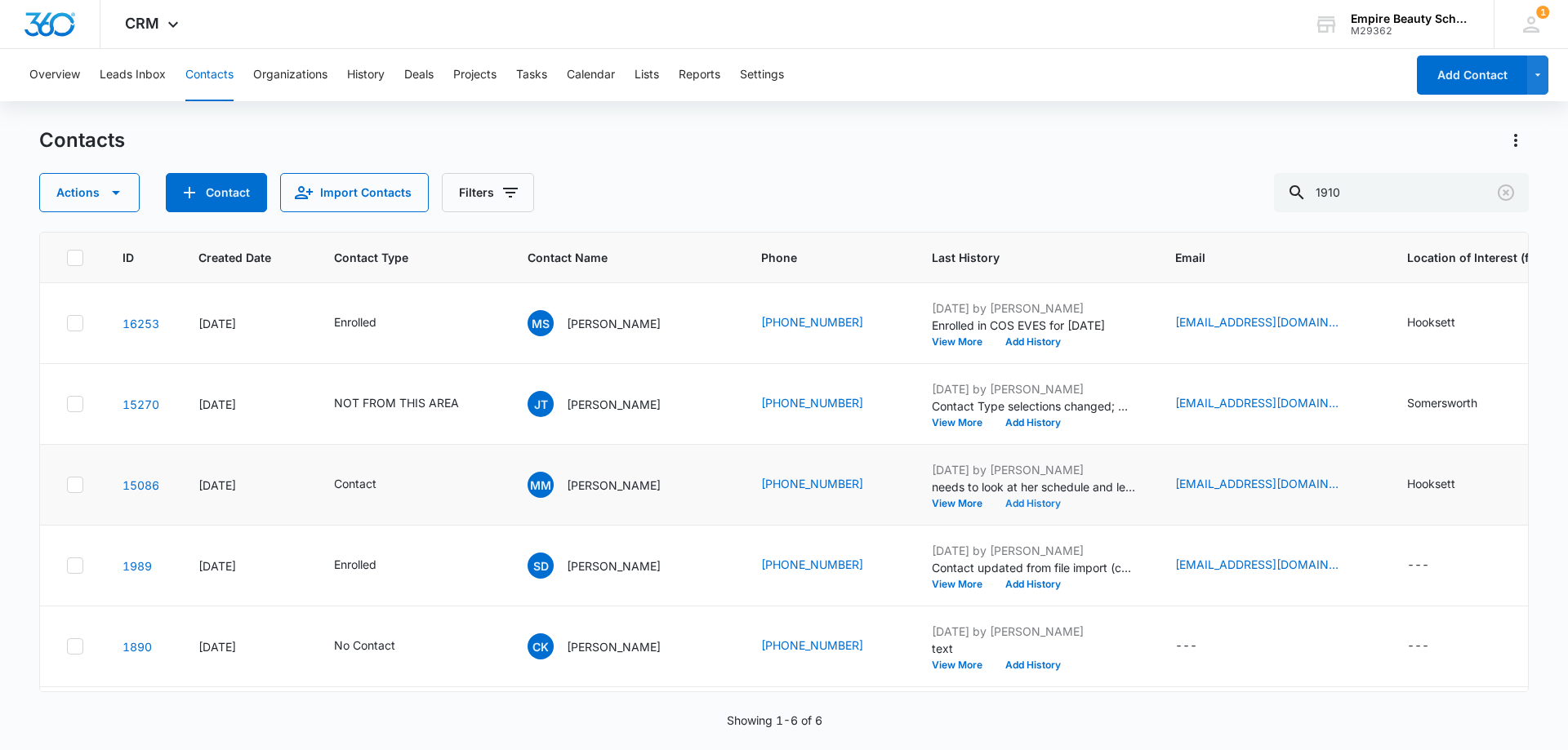
click at [994, 502] on button "Add History" at bounding box center [1033, 504] width 79 height 10
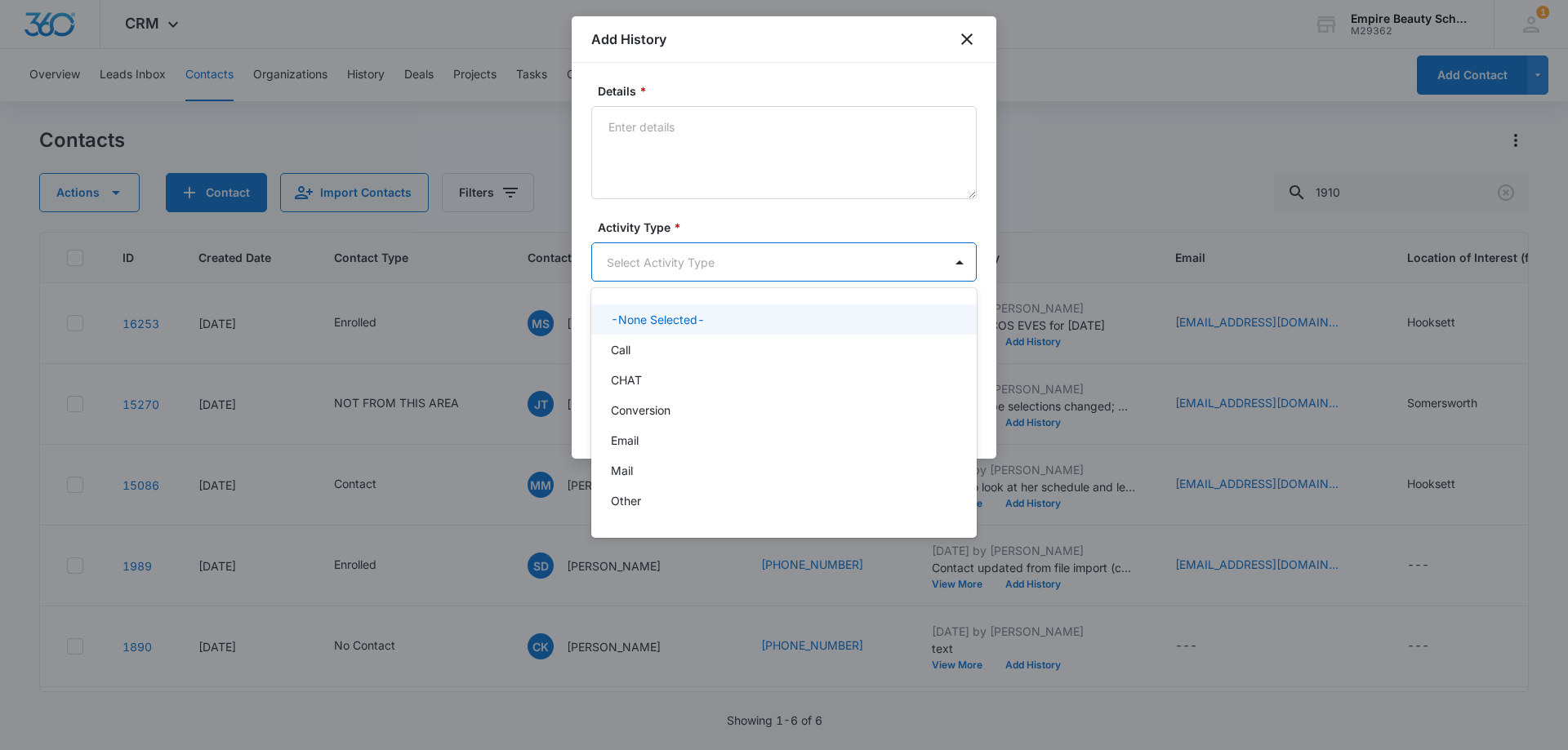
click at [660, 262] on body "CRM Apps Forms CRM Email Shop Payments POS Files Brand Settings Empire Beauty S…" at bounding box center [784, 375] width 1568 height 750
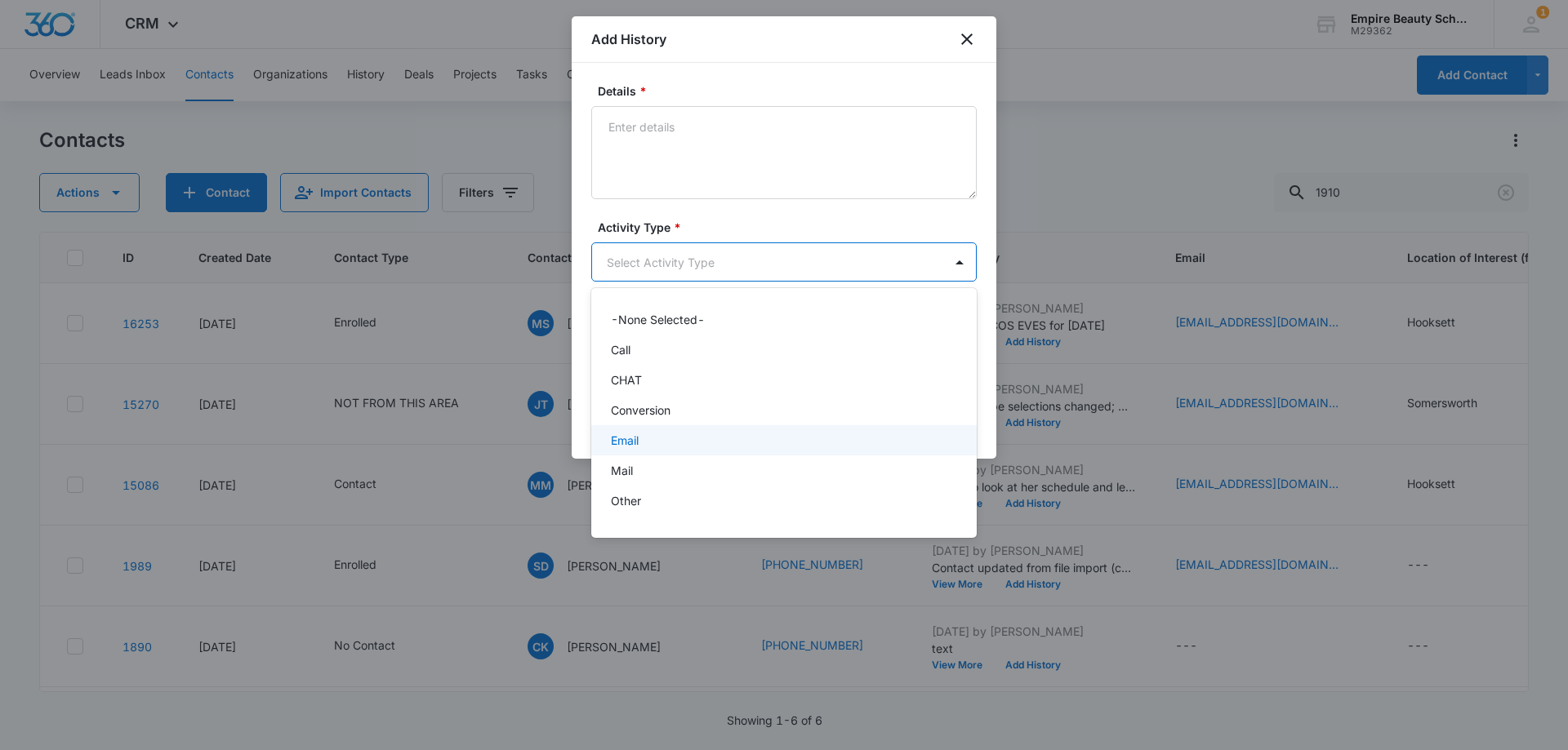
scroll to position [85, 0]
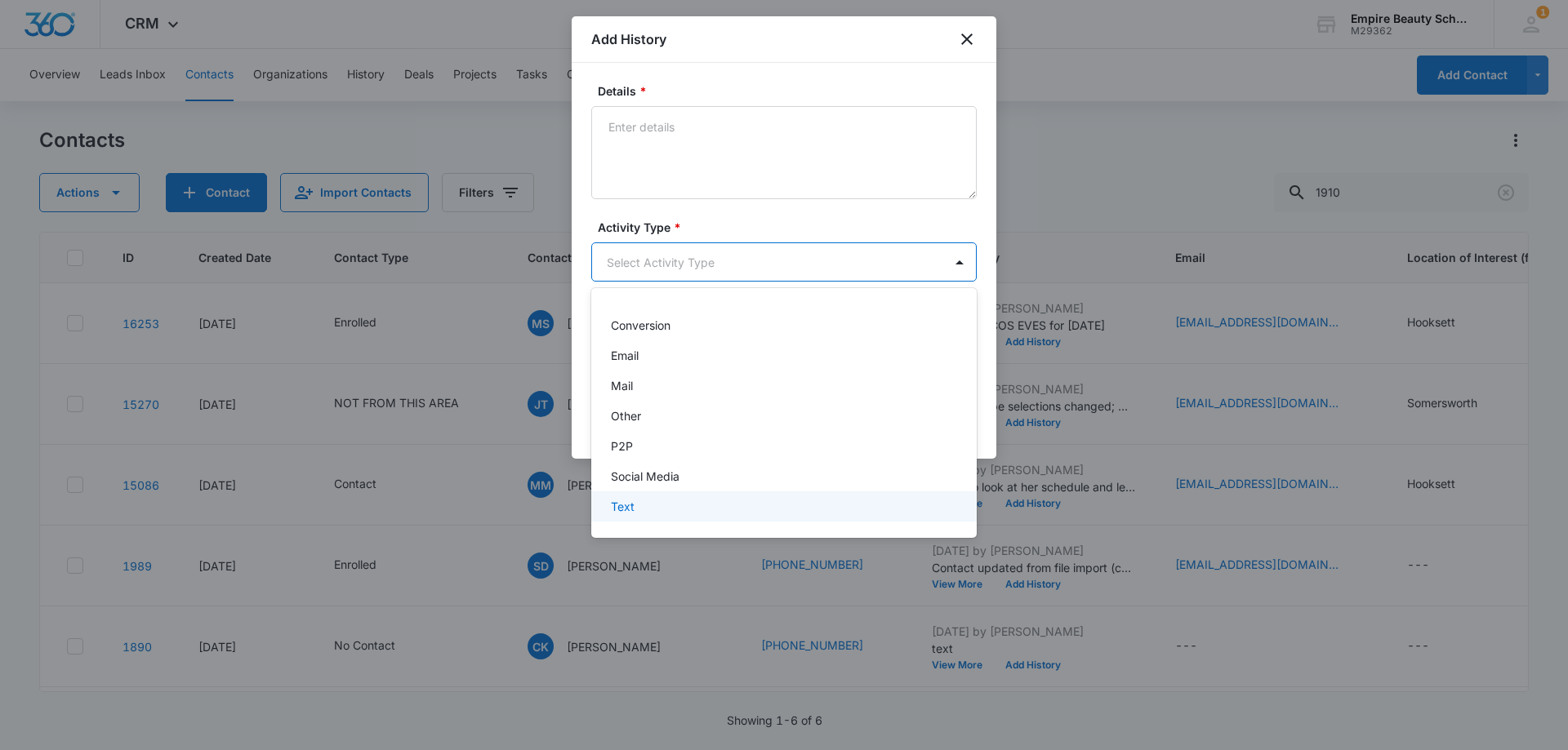
click at [658, 505] on div "Text" at bounding box center [782, 506] width 343 height 17
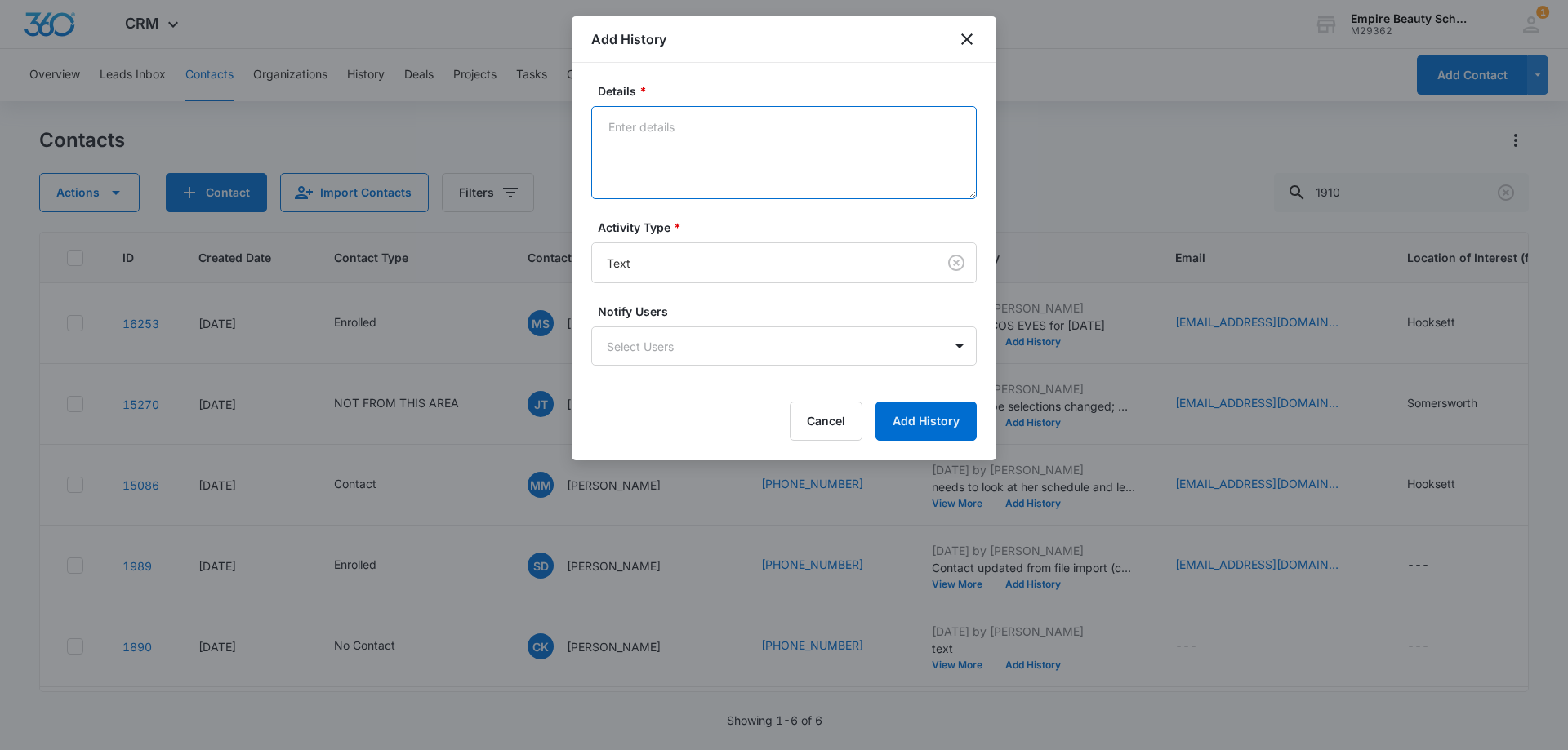
click at [675, 144] on textarea "Details *" at bounding box center [784, 153] width 386 height 93
type textarea "bringing her grandmother to the appt"
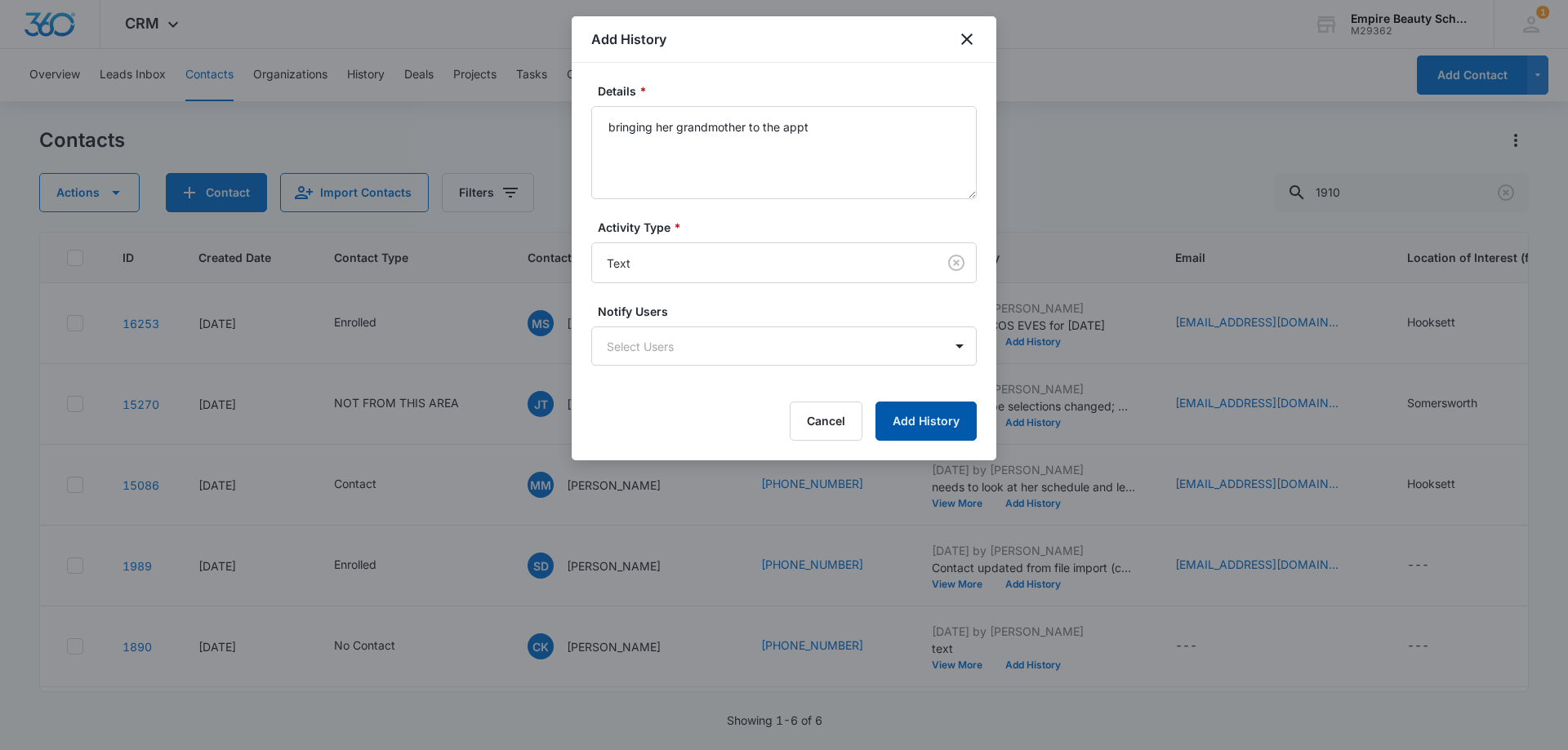
click at [968, 407] on button "Add History" at bounding box center [925, 421] width 101 height 39
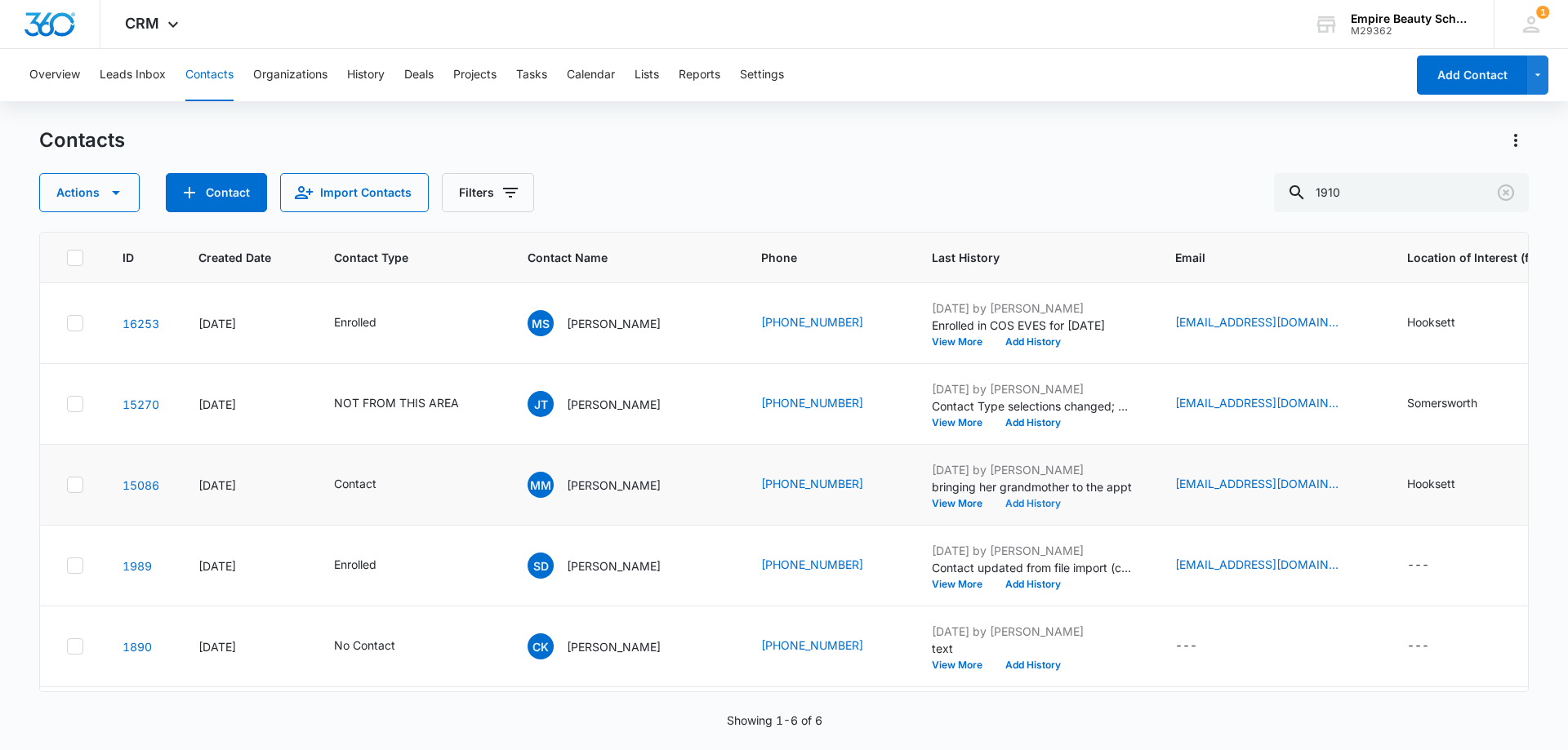
click at [994, 504] on button "Add History" at bounding box center [1033, 504] width 79 height 10
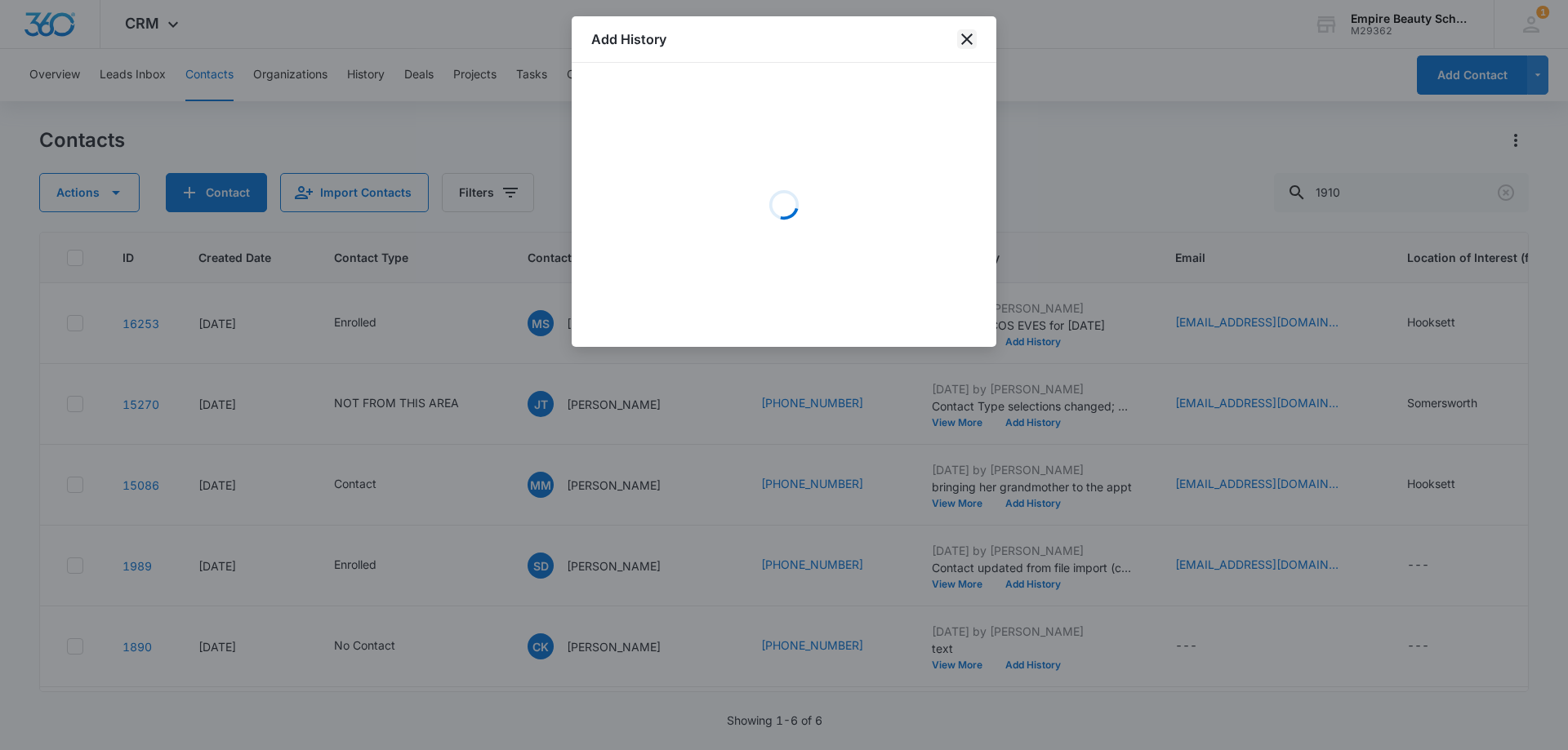
click at [968, 39] on icon "close" at bounding box center [967, 39] width 12 height 12
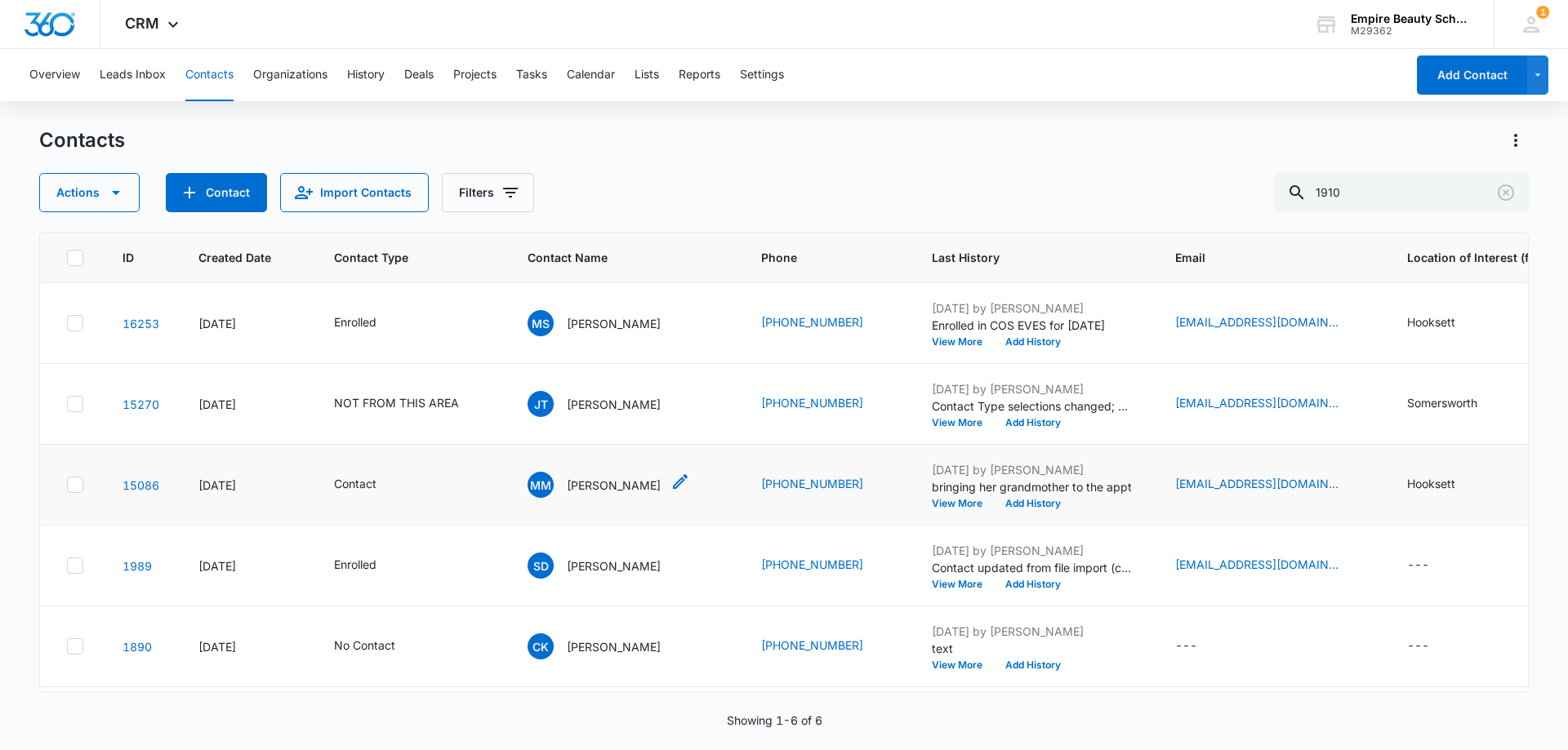
click at [593, 473] on div "[PERSON_NAME] [PERSON_NAME]" at bounding box center [593, 484] width 133 height 26
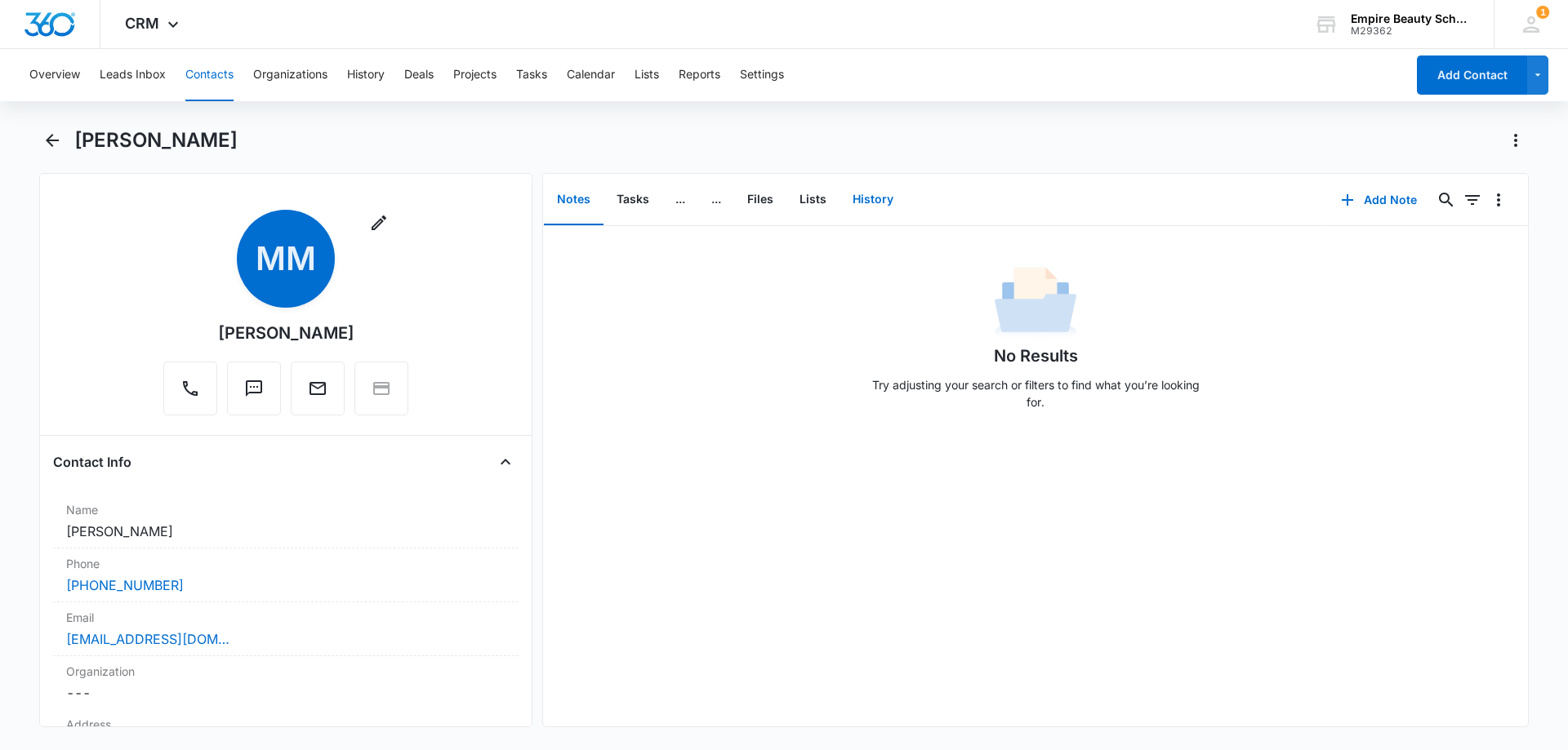
click at [889, 203] on button "History" at bounding box center [873, 199] width 67 height 50
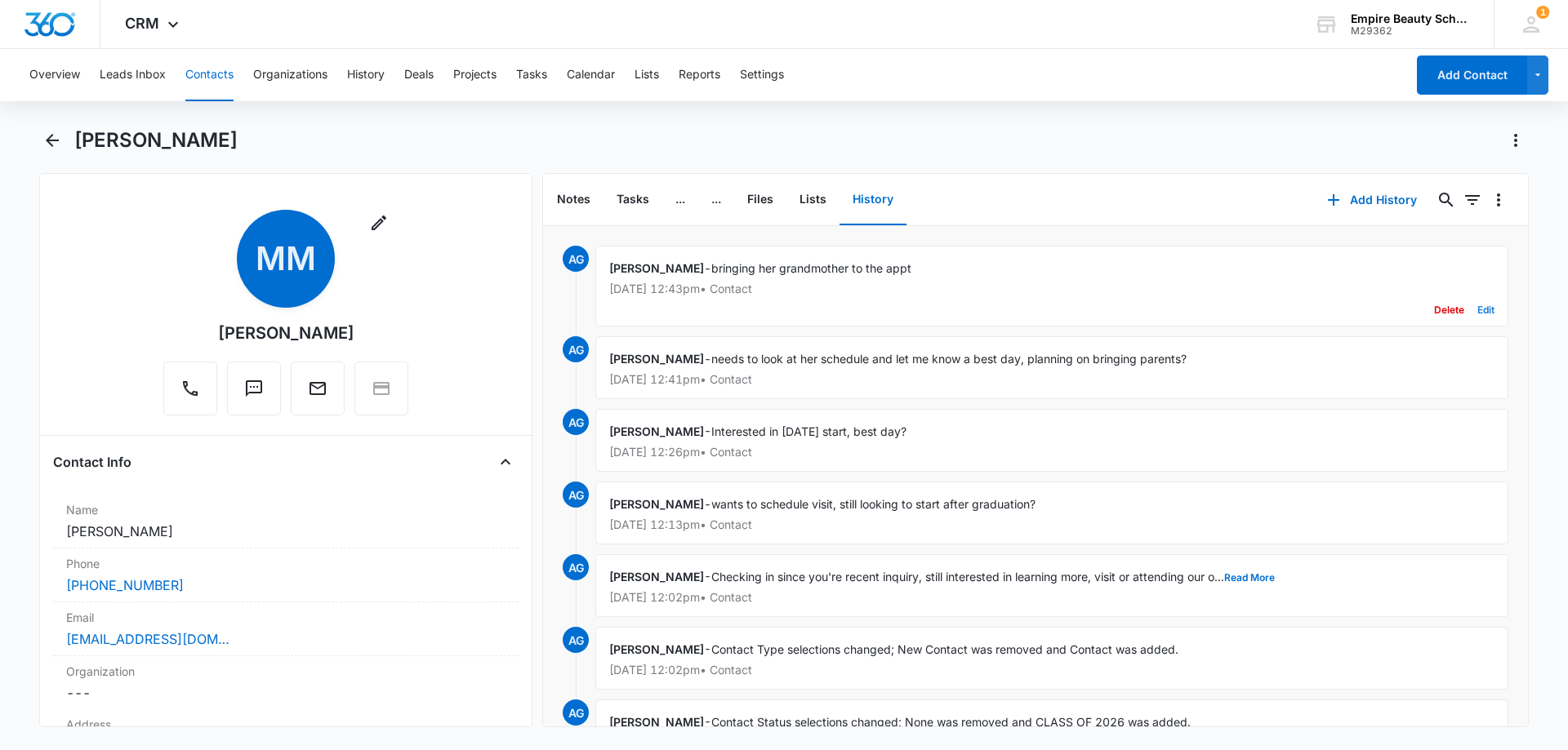
click at [1477, 308] on button "Edit" at bounding box center [1485, 310] width 17 height 31
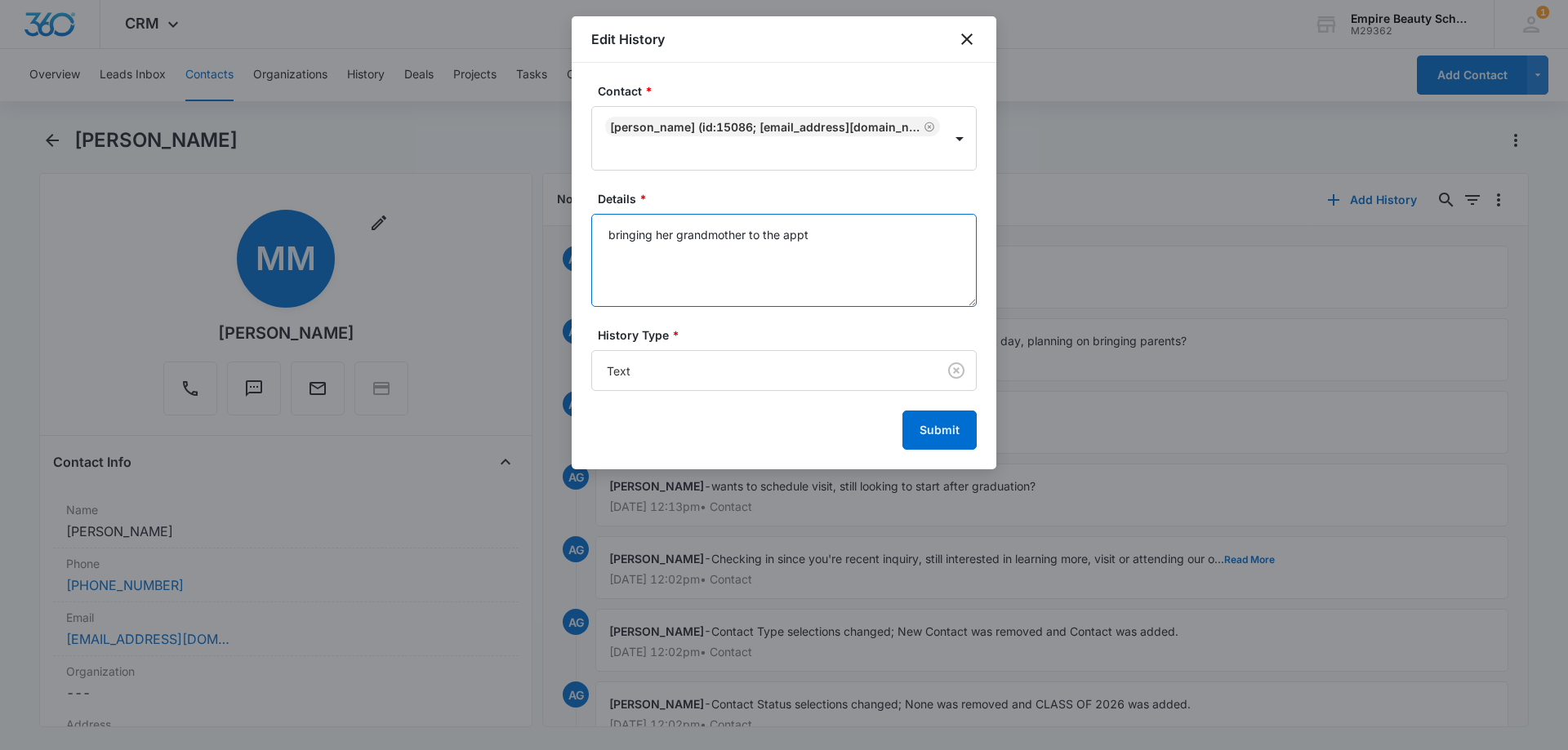
click at [827, 238] on textarea "bringing her grandmother to the appt" at bounding box center [784, 260] width 386 height 93
type textarea "bringing her grandmother to the appt, wants to know how long appt will be"
click at [945, 429] on button "Submit" at bounding box center [939, 430] width 75 height 39
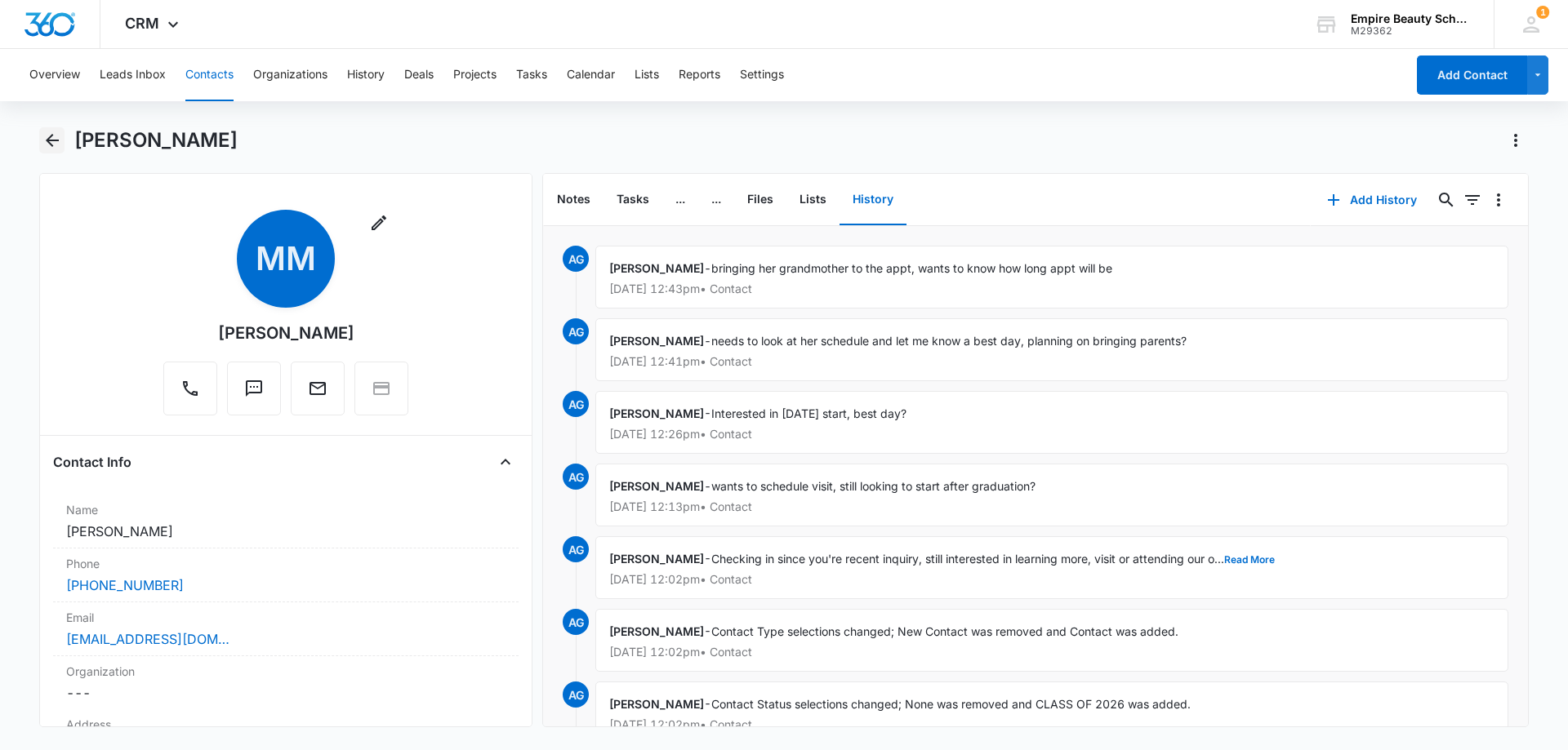
click at [49, 140] on icon "Back" at bounding box center [53, 141] width 13 height 13
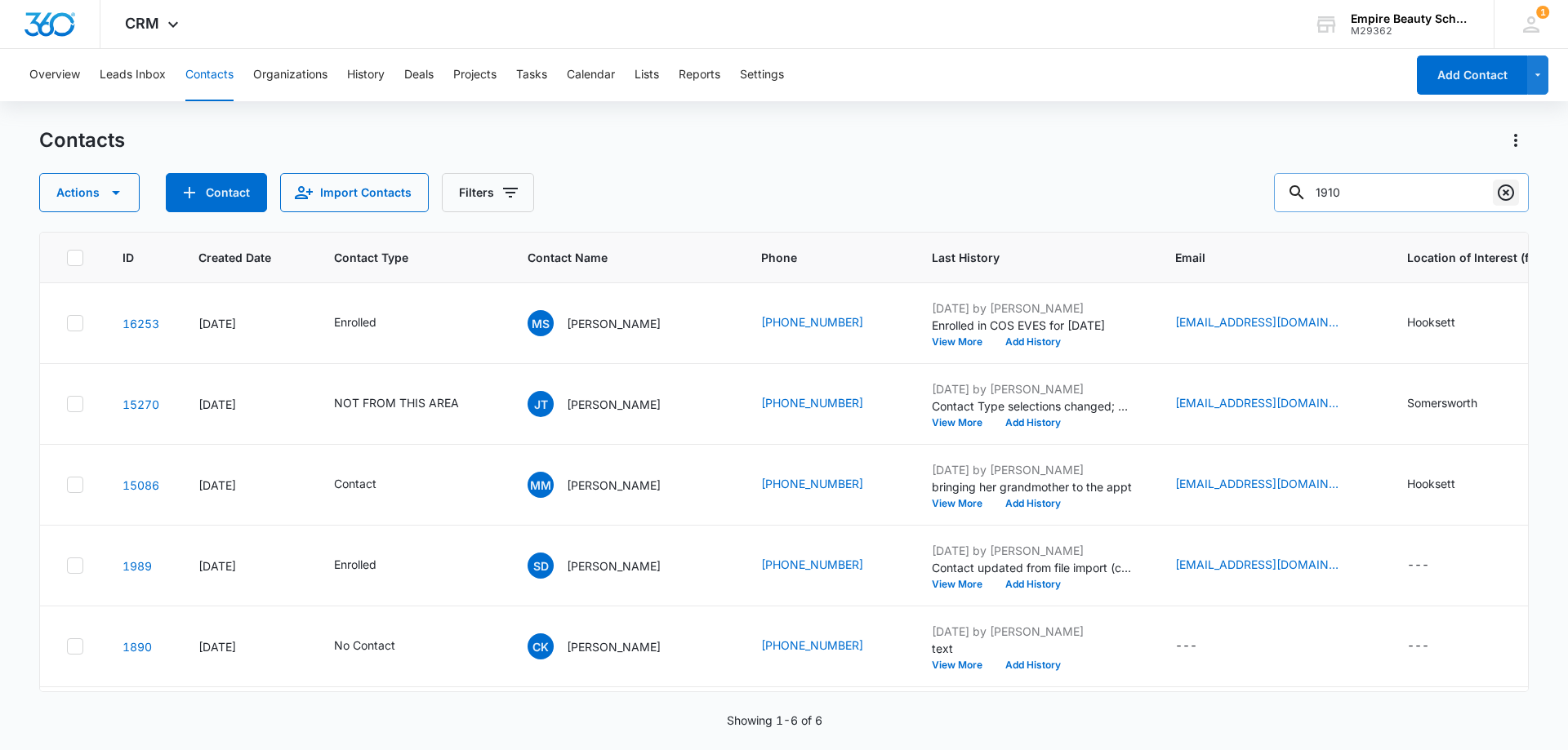
click at [1506, 194] on icon "Clear" at bounding box center [1505, 192] width 16 height 16
